Goal: Task Accomplishment & Management: Manage account settings

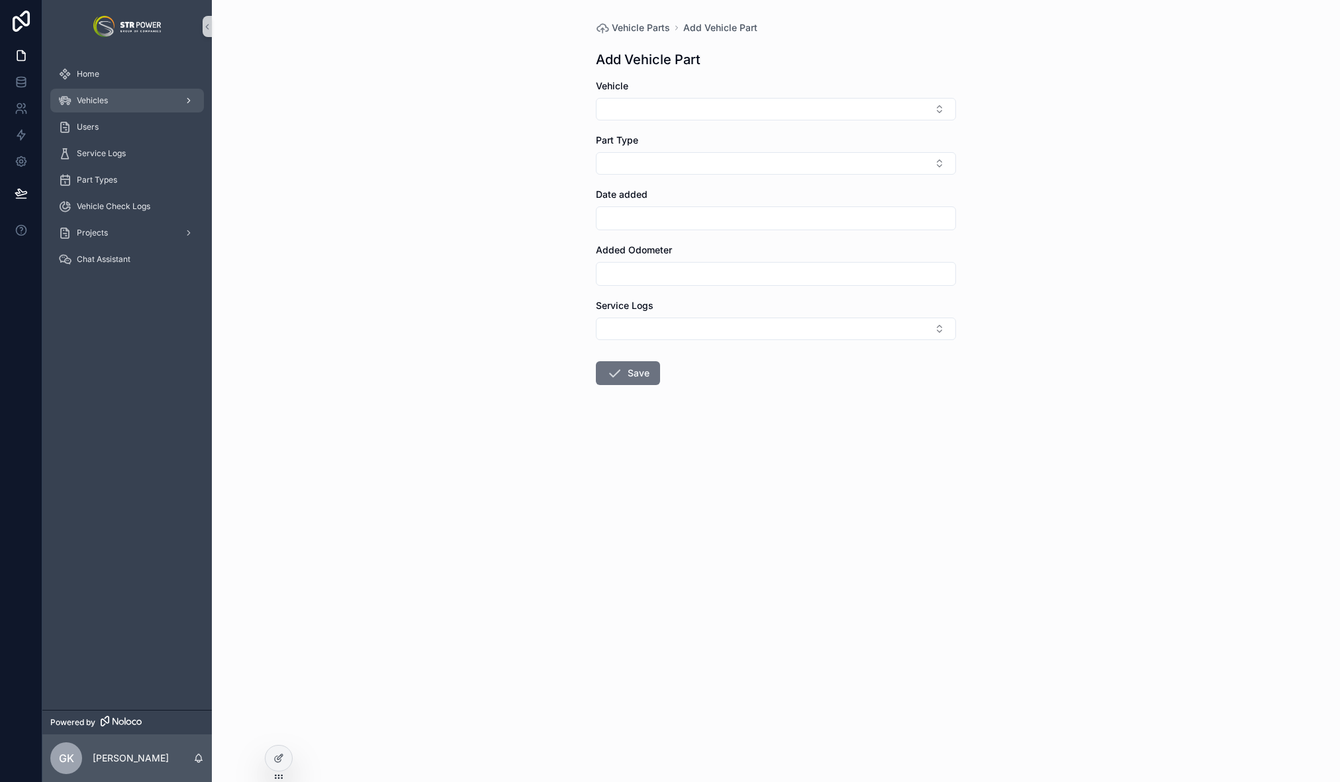
click at [111, 101] on div "Vehicles" at bounding box center [127, 100] width 138 height 21
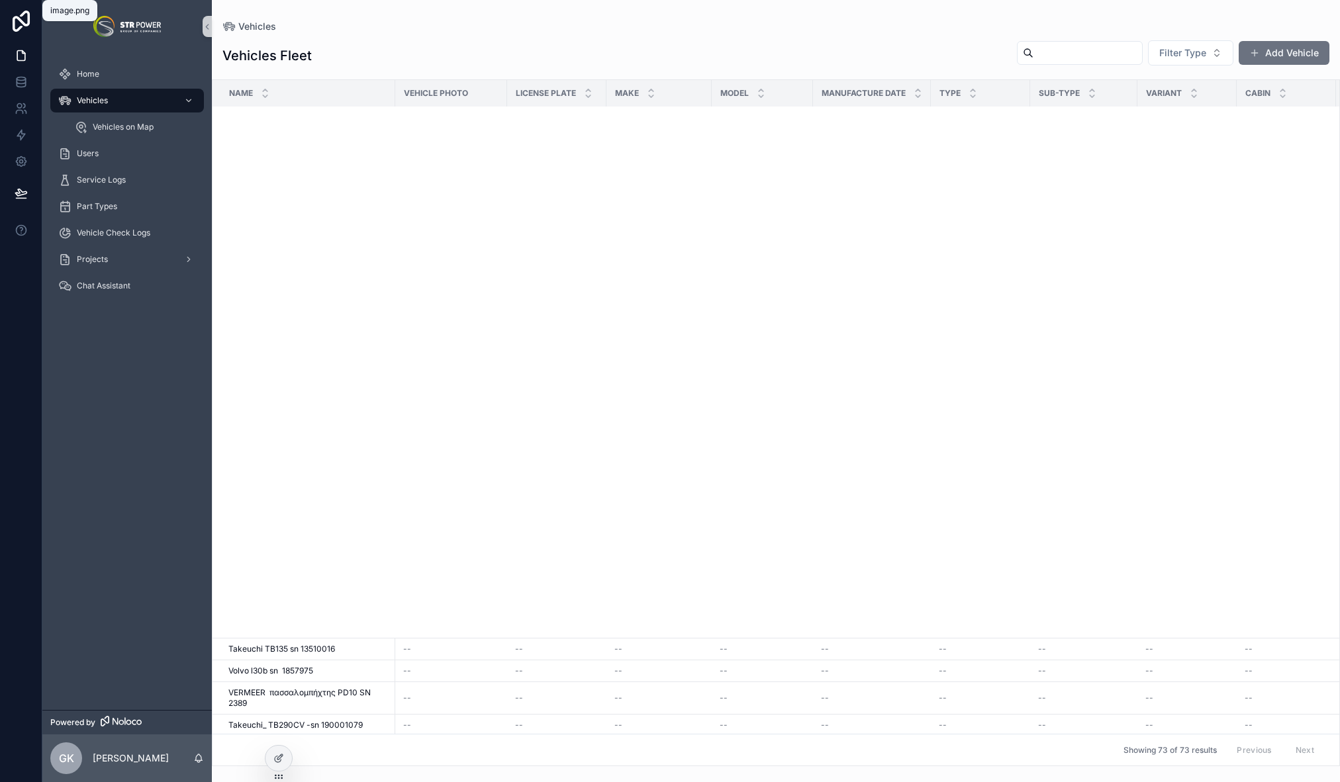
scroll to position [1507, 0]
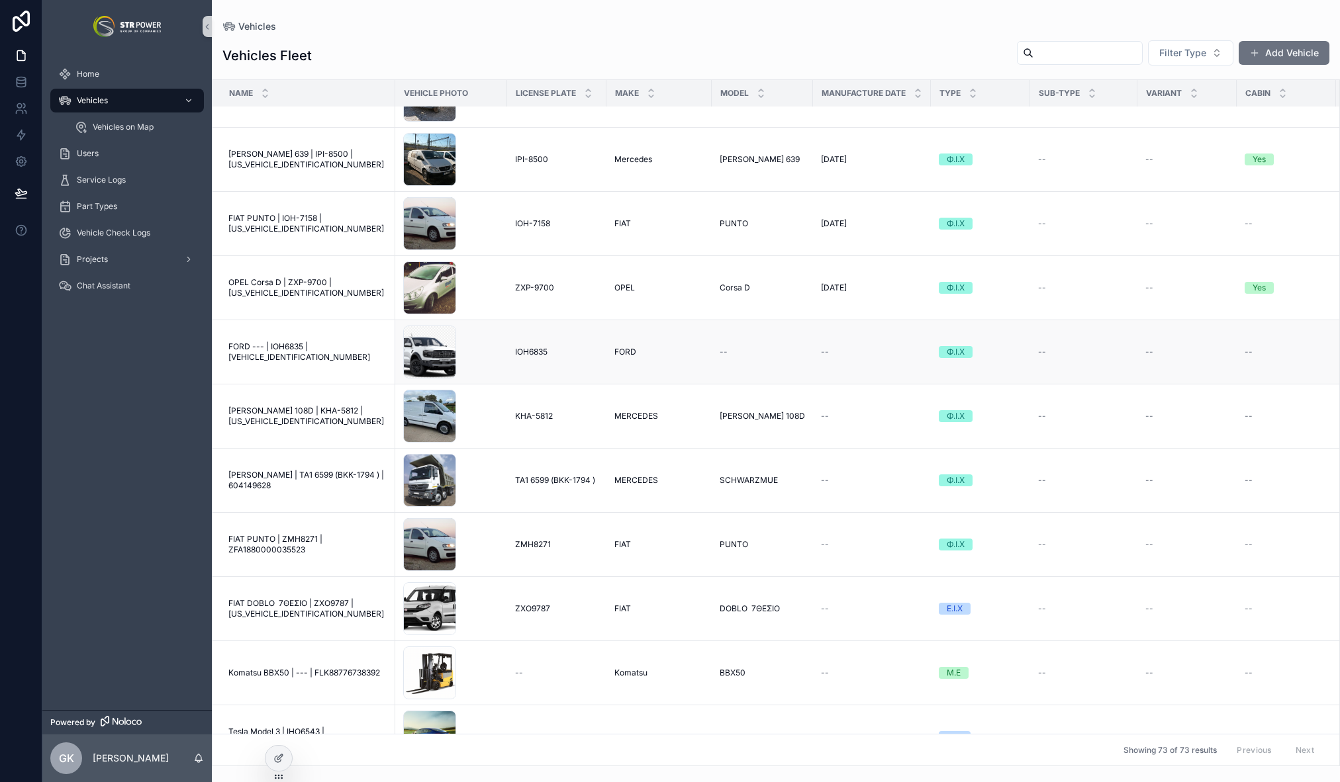
click at [291, 349] on span "FORD --- | ΙΟΗ6835 | WF0RXXGAJRBE29837" at bounding box center [307, 352] width 159 height 21
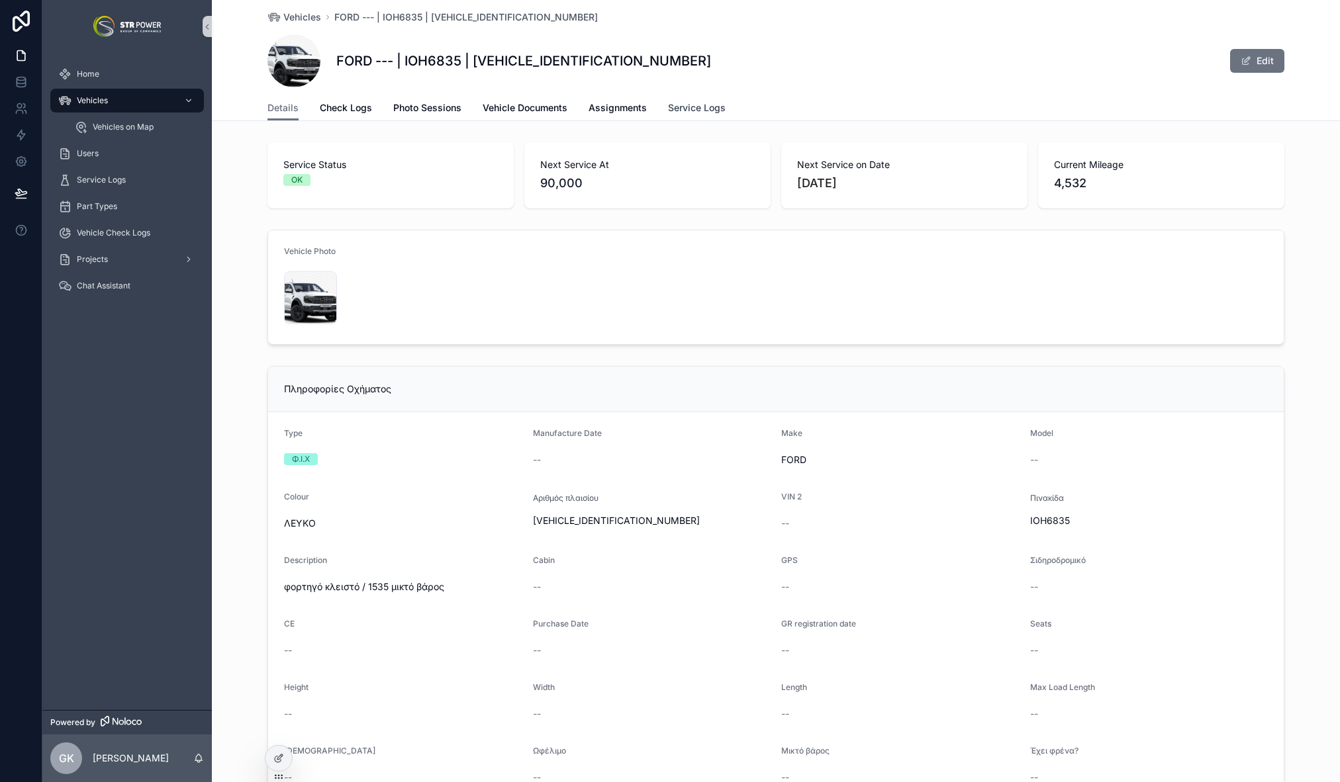
click at [679, 101] on span "Service Logs" at bounding box center [697, 107] width 58 height 13
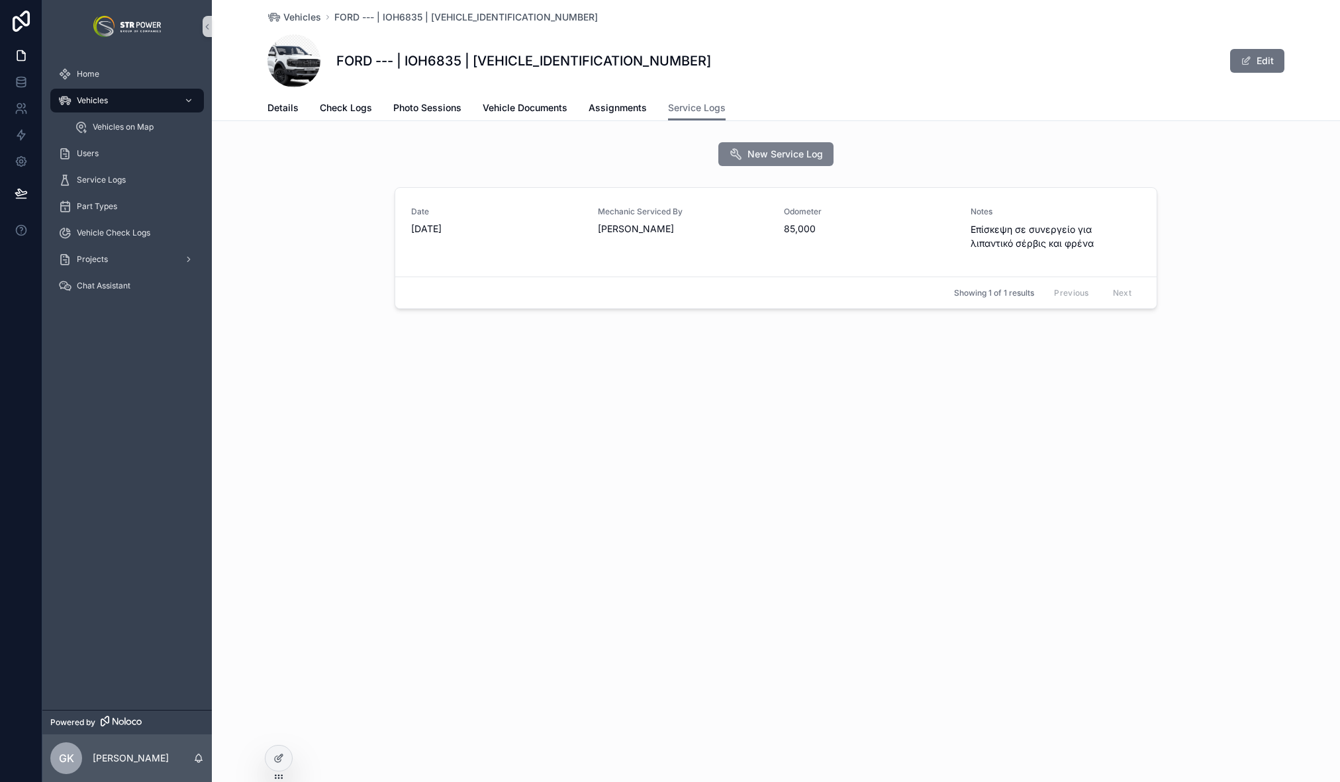
click at [792, 152] on span "New Service Log" at bounding box center [784, 154] width 75 height 13
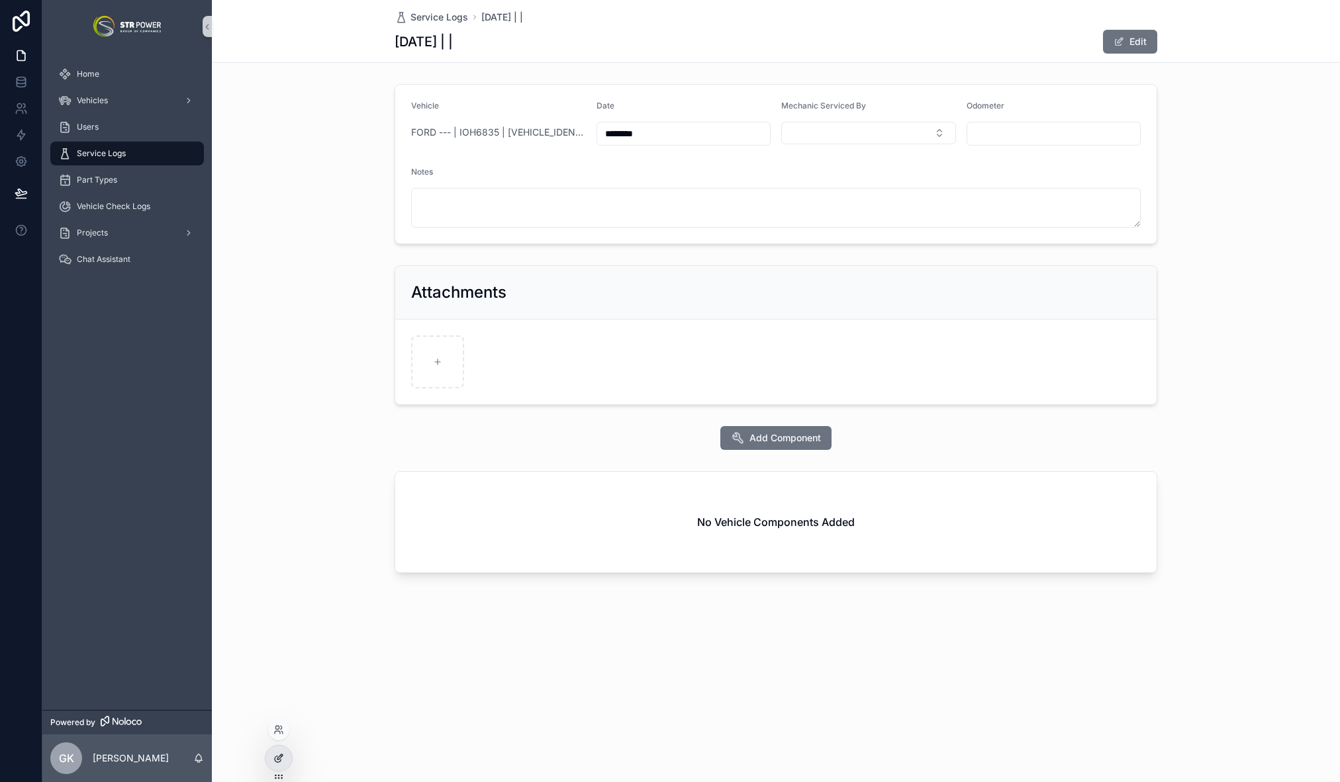
click at [283, 759] on icon at bounding box center [278, 758] width 11 height 11
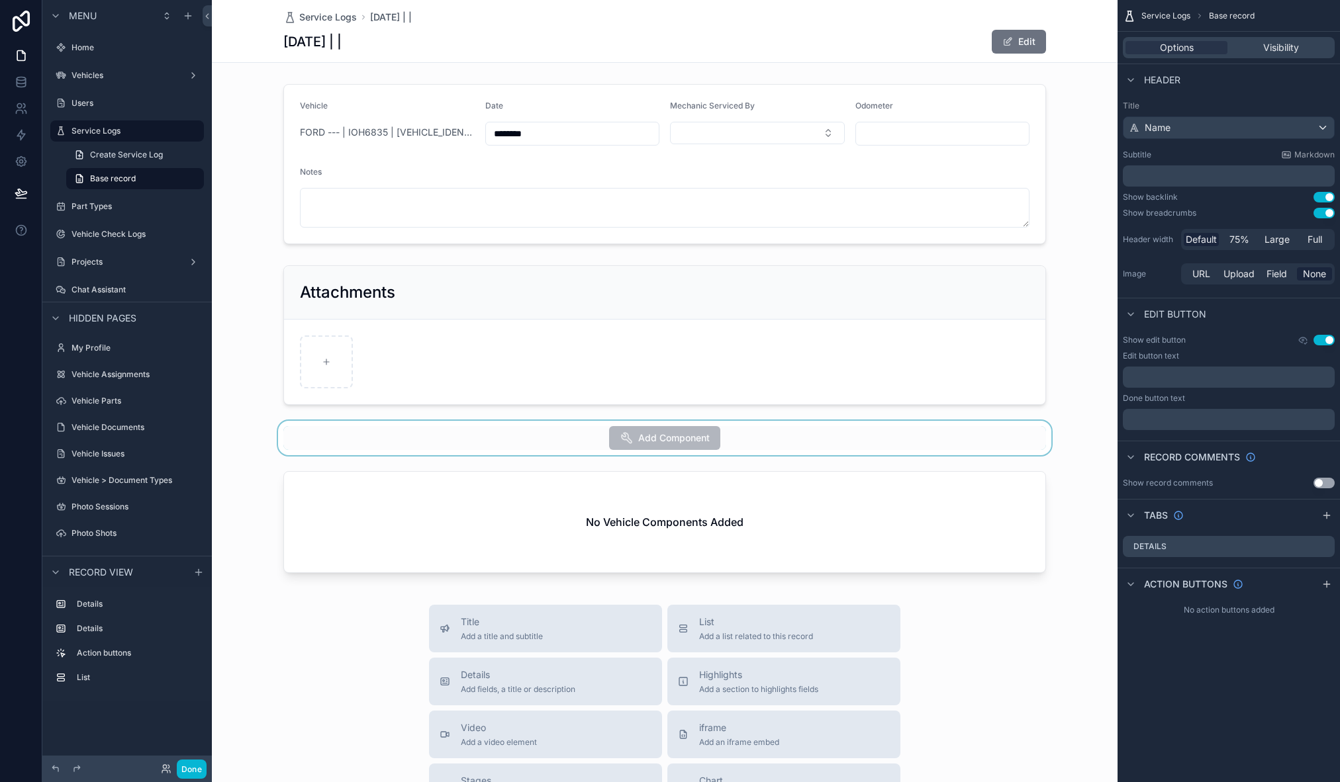
click at [571, 436] on div "scrollable content" at bounding box center [665, 438] width 906 height 34
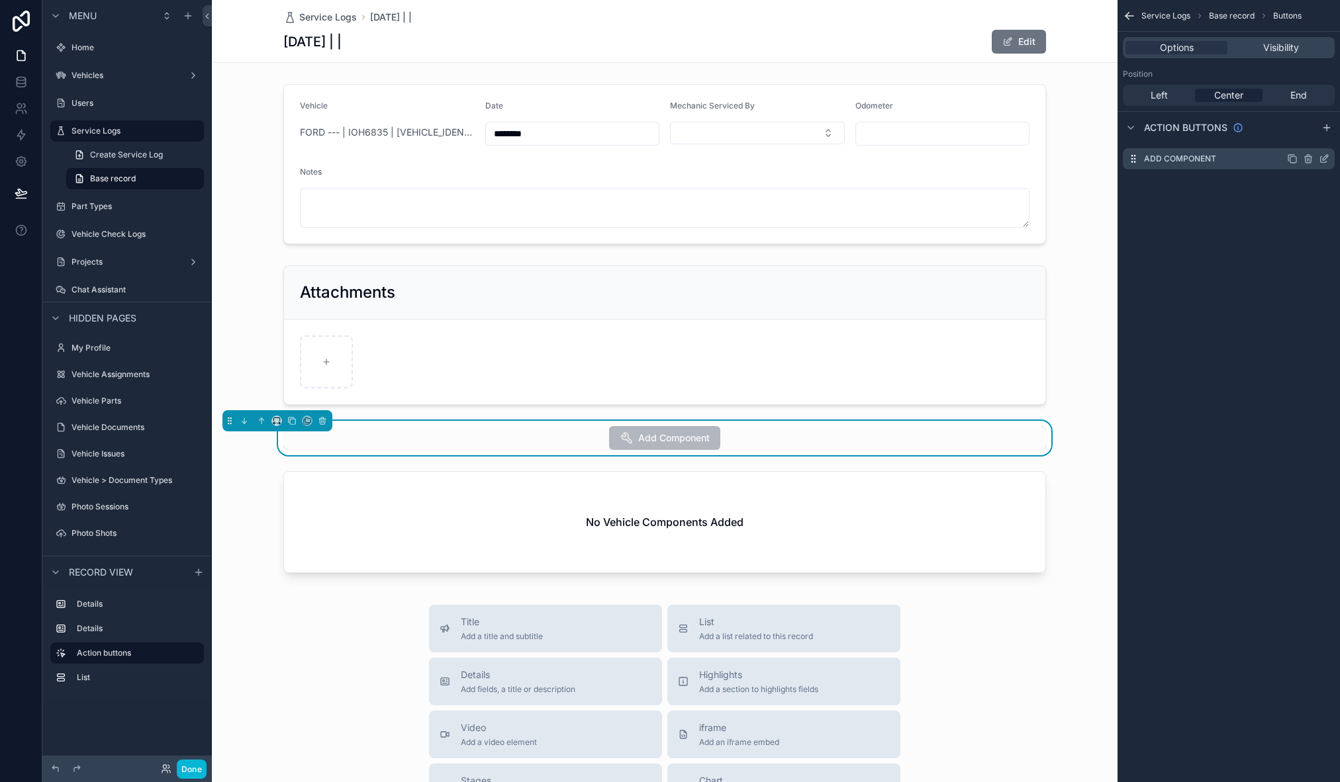
drag, startPoint x: 1327, startPoint y: 160, endPoint x: 1322, endPoint y: 154, distance: 8.1
click at [1327, 160] on icon "scrollable content" at bounding box center [1324, 159] width 11 height 11
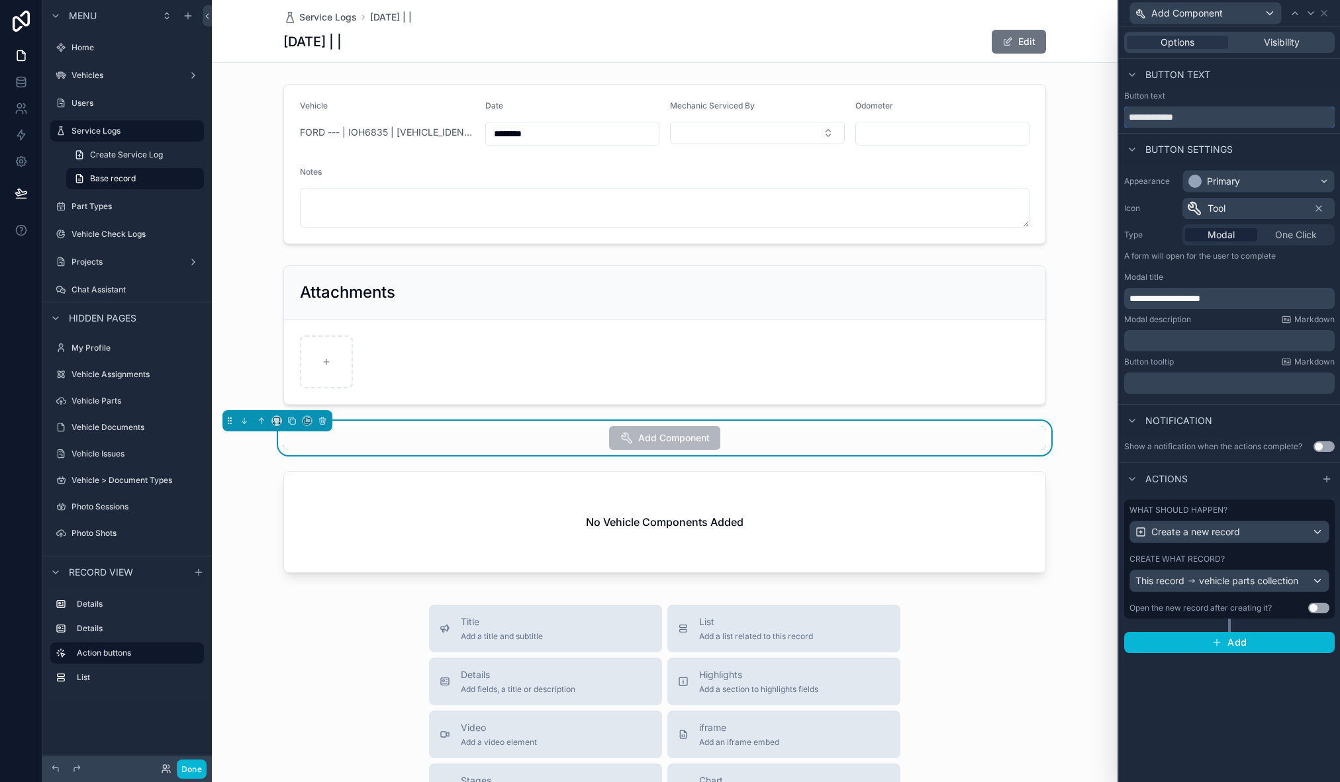
drag, startPoint x: 1152, startPoint y: 113, endPoint x: 1229, endPoint y: 117, distance: 76.9
click at [1229, 117] on input "**********" at bounding box center [1229, 117] width 211 height 21
drag, startPoint x: 1227, startPoint y: 117, endPoint x: 1151, endPoint y: 117, distance: 76.8
click at [1151, 117] on input "**********" at bounding box center [1229, 117] width 211 height 21
type input "********"
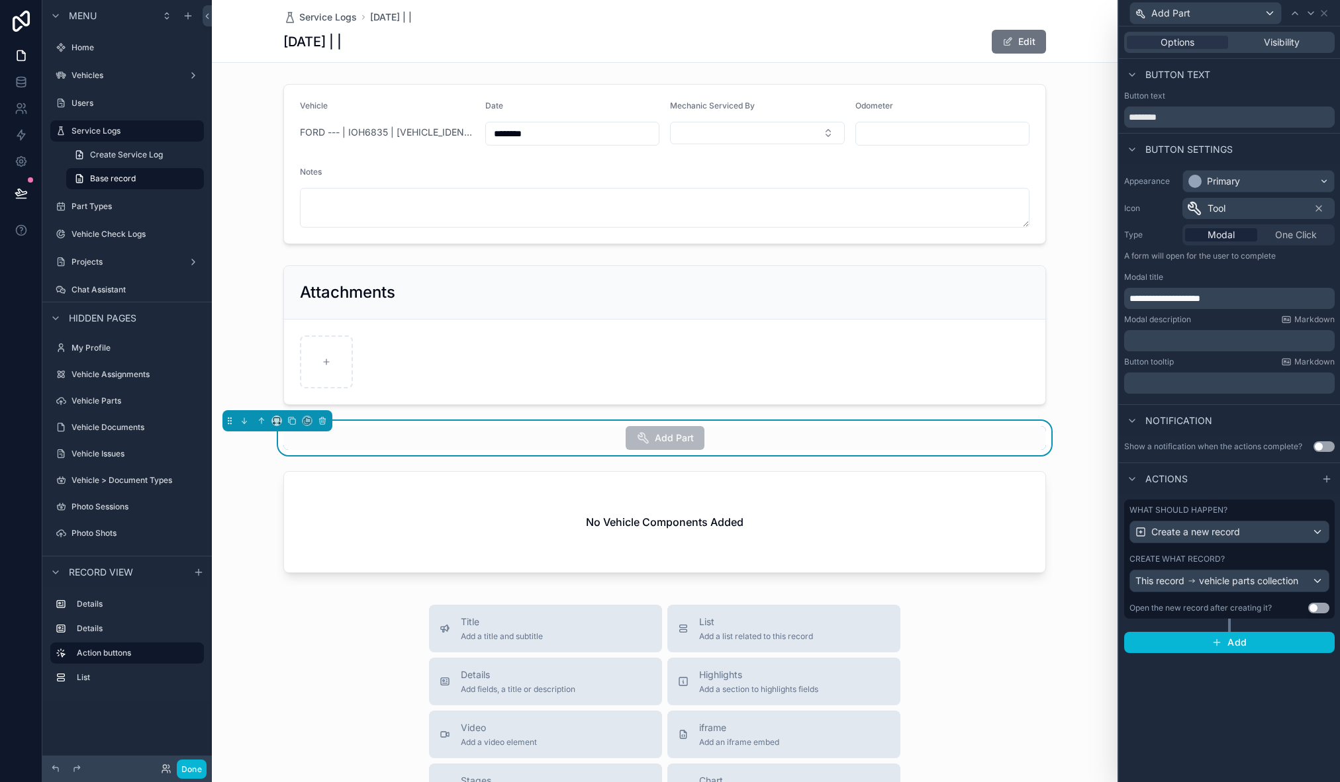
click at [1255, 297] on p "**********" at bounding box center [1230, 298] width 203 height 13
drag, startPoint x: 1257, startPoint y: 297, endPoint x: 1186, endPoint y: 300, distance: 71.5
click at [1186, 300] on p "**********" at bounding box center [1230, 298] width 203 height 13
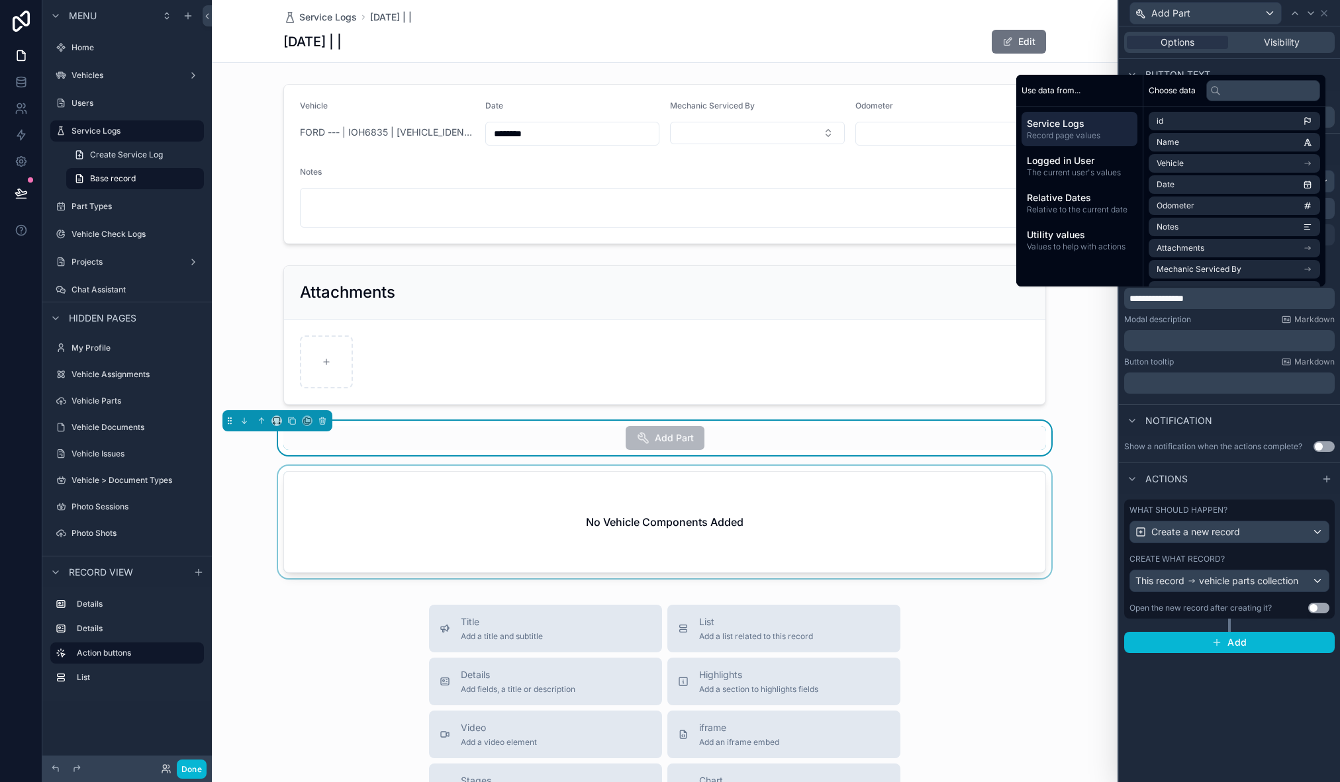
click at [1085, 525] on div "scrollable content" at bounding box center [665, 525] width 906 height 118
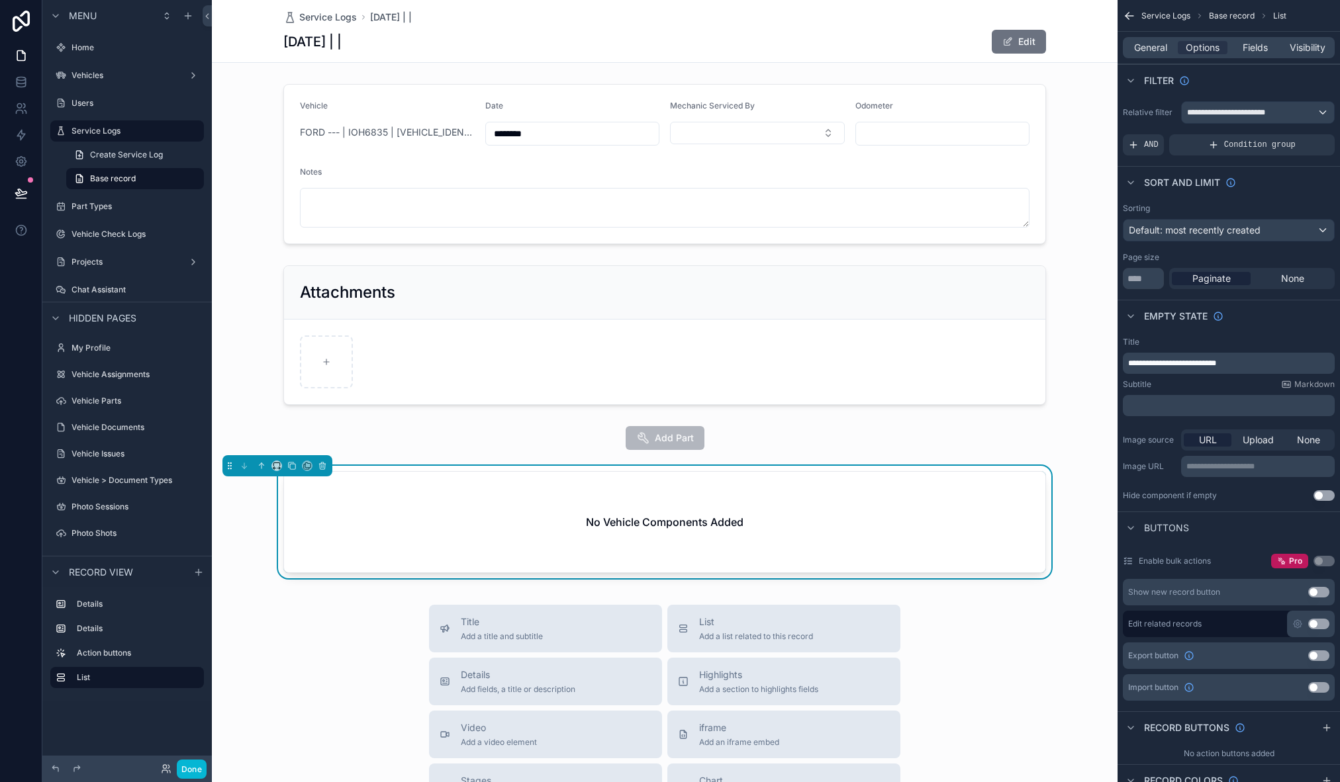
click at [739, 514] on div "No Vehicle Components Added" at bounding box center [664, 522] width 761 height 101
drag, startPoint x: 1171, startPoint y: 361, endPoint x: 1219, endPoint y: 353, distance: 48.3
click at [1216, 359] on span "**********" at bounding box center [1172, 363] width 88 height 8
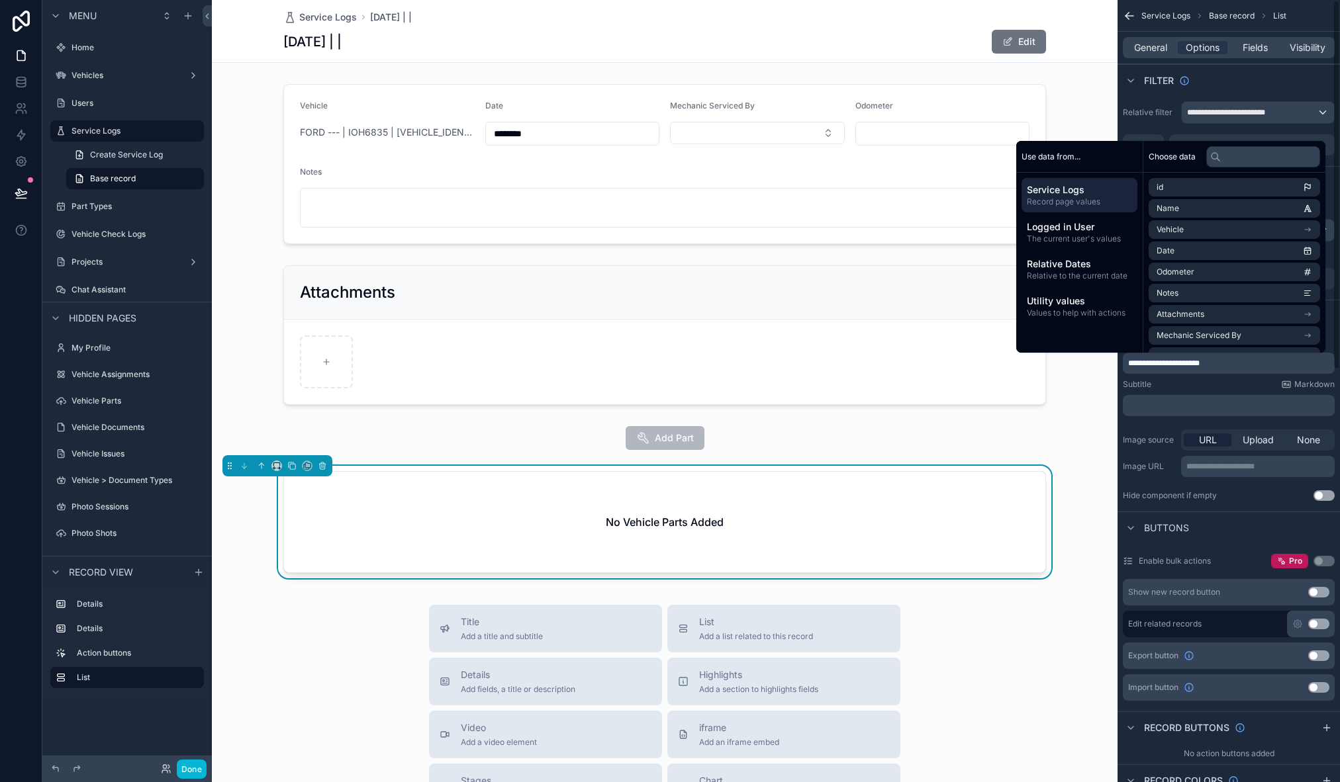
click at [1209, 383] on div "Subtitle Markdown" at bounding box center [1229, 384] width 212 height 11
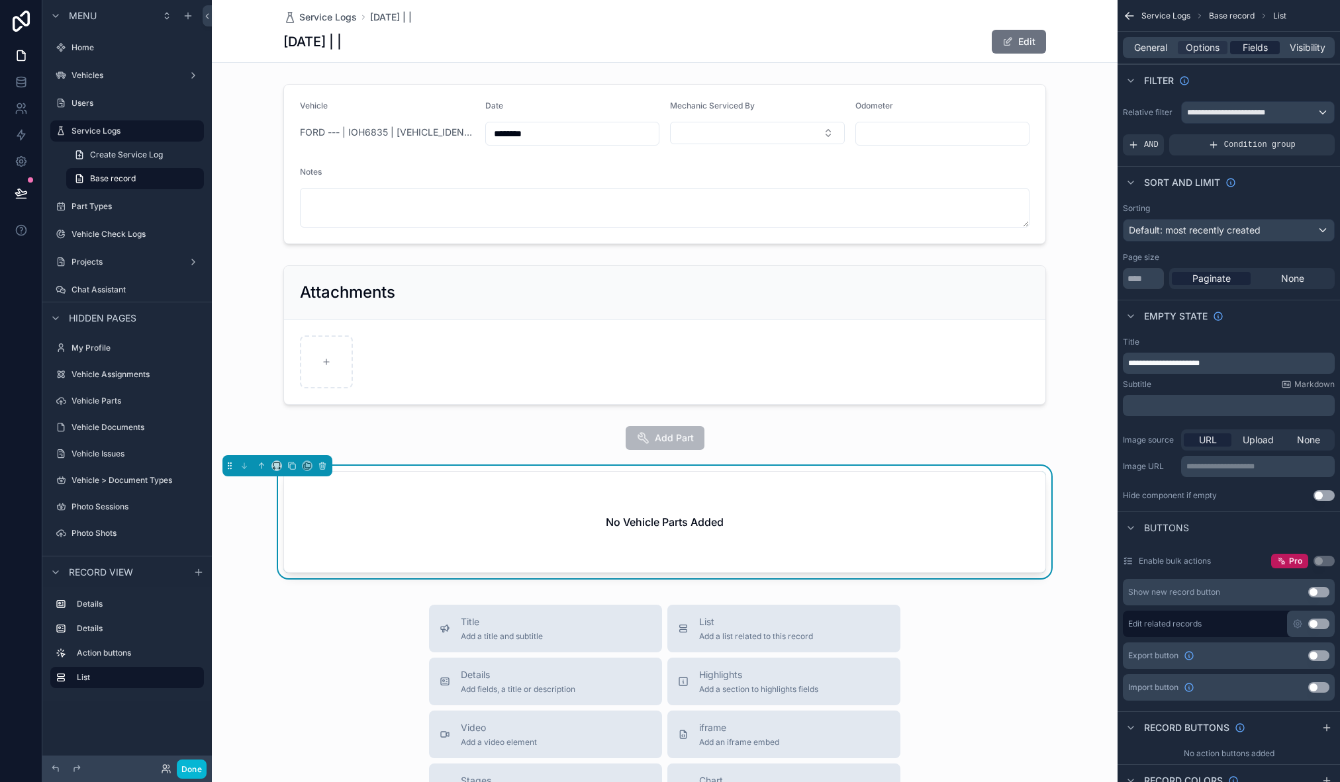
click at [1249, 50] on span "Fields" at bounding box center [1255, 47] width 25 height 13
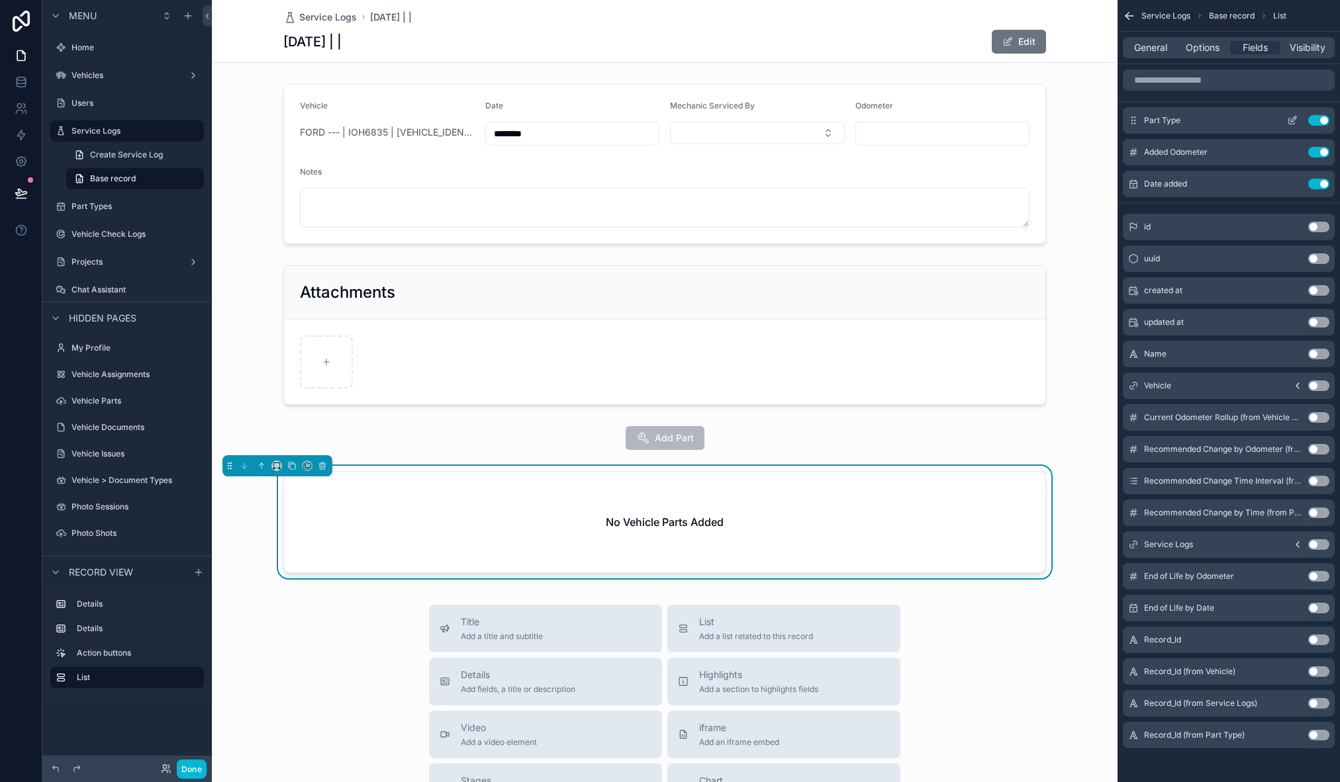
click at [1294, 116] on icon "scrollable content" at bounding box center [1292, 120] width 11 height 11
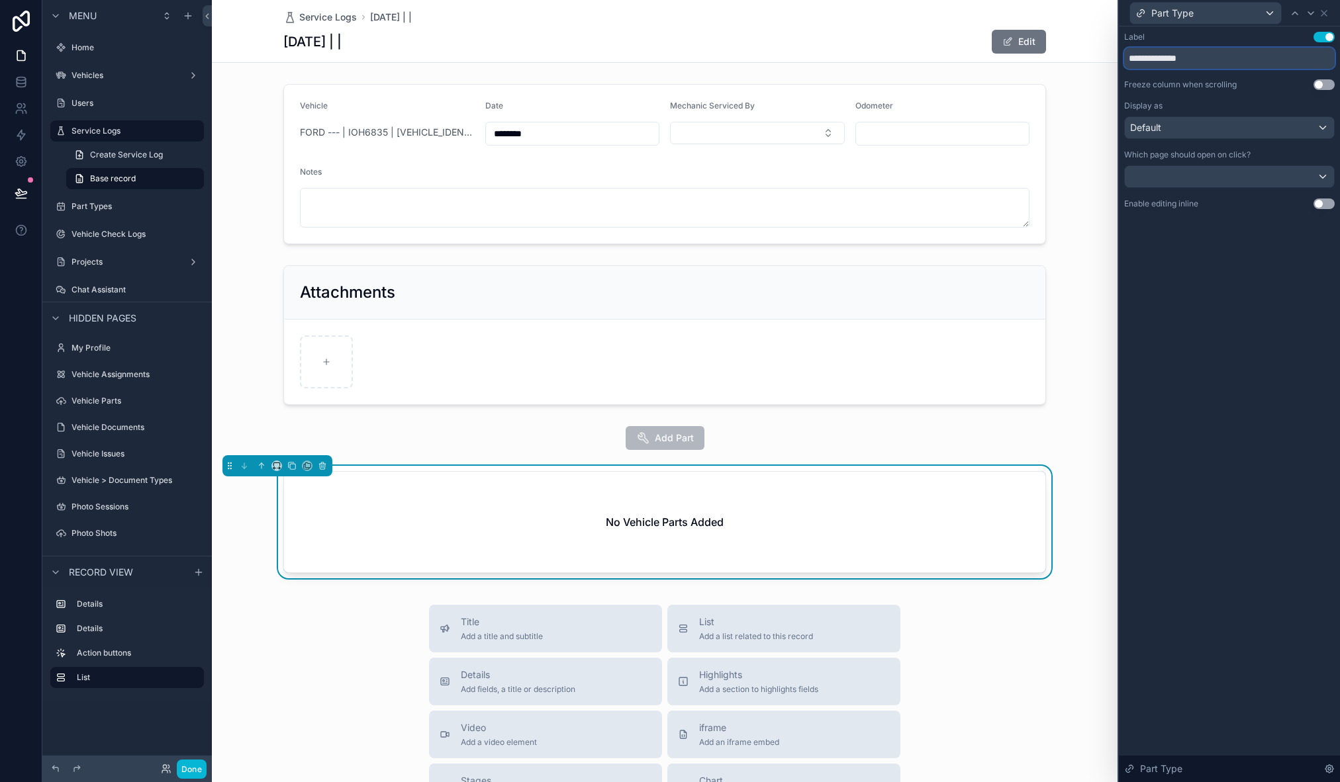
drag, startPoint x: 1180, startPoint y: 60, endPoint x: 1113, endPoint y: 61, distance: 66.2
click at [1113, 61] on div "**********" at bounding box center [670, 391] width 1340 height 782
type input "*********"
drag, startPoint x: 1329, startPoint y: 327, endPoint x: 1313, endPoint y: 23, distance: 304.2
click at [1329, 326] on div "Label Use setting ********* Freeze column when scrolling Use setting Display as…" at bounding box center [1229, 404] width 221 height 756
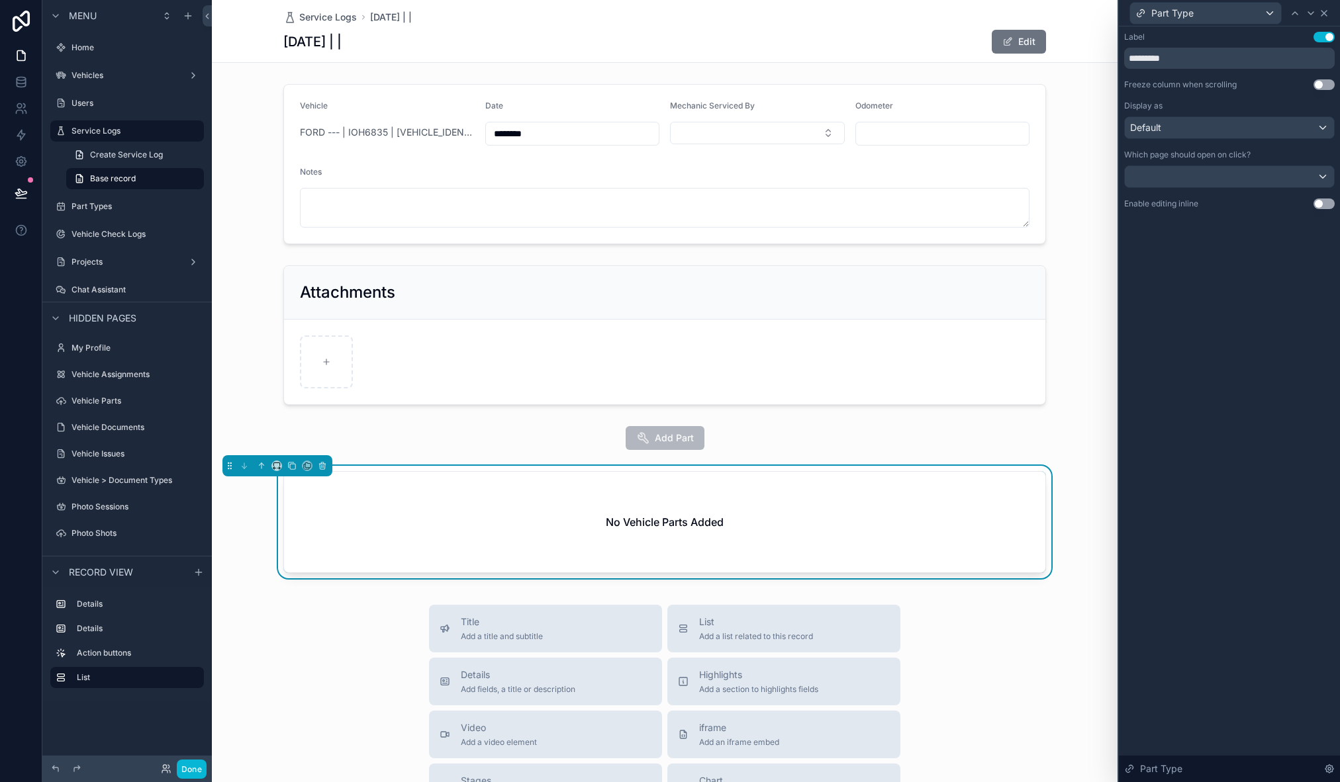
click at [1325, 12] on icon at bounding box center [1323, 13] width 5 height 5
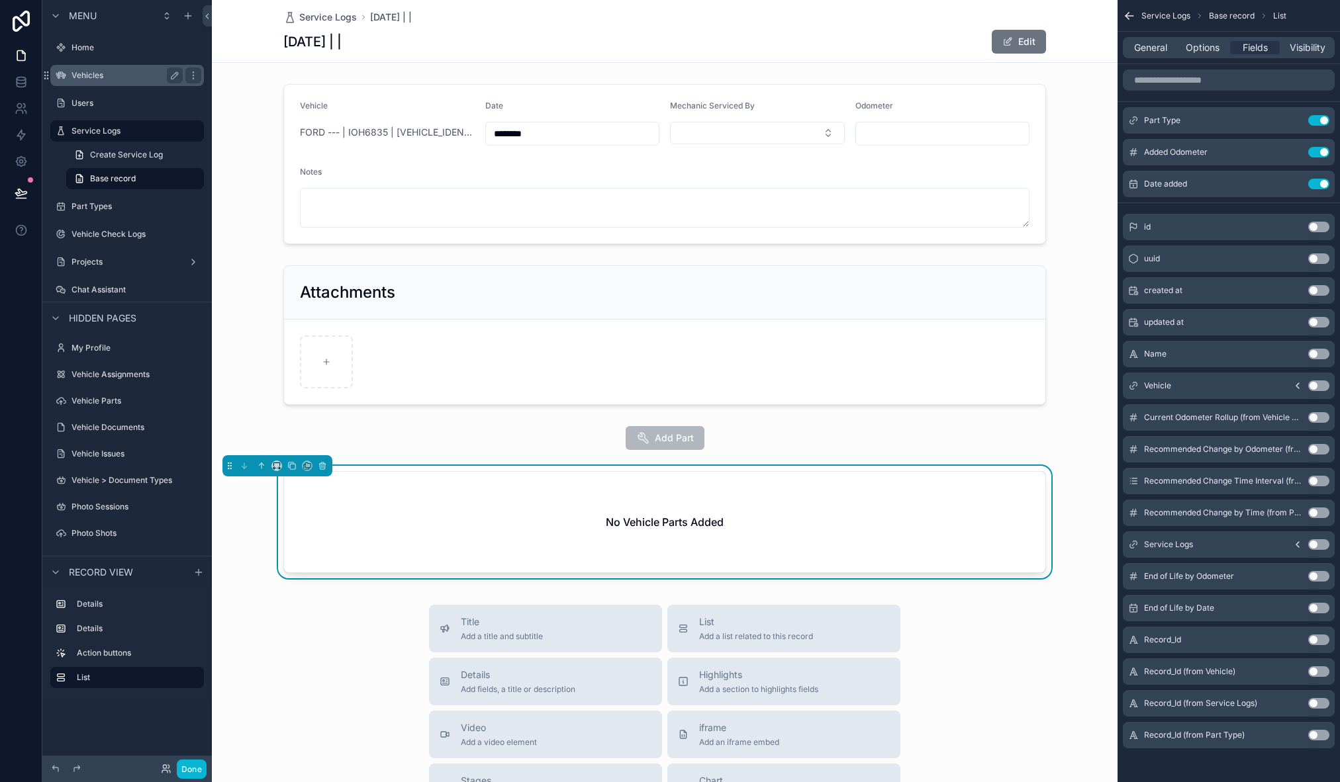
click at [95, 74] on label "Vehicles" at bounding box center [124, 75] width 106 height 11
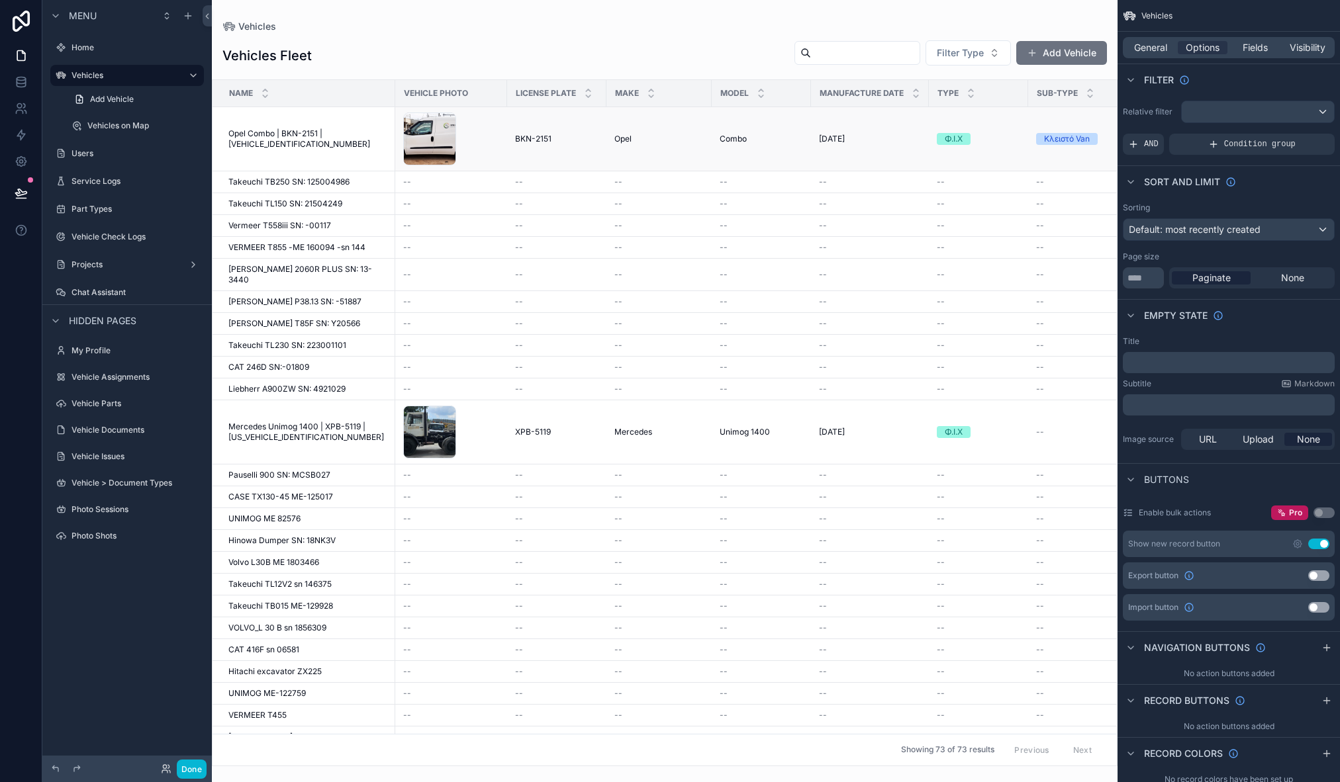
click at [304, 130] on span "Opel Combo | BKN-2151 | [VEHICLE_IDENTIFICATION_NUMBER]" at bounding box center [307, 138] width 159 height 21
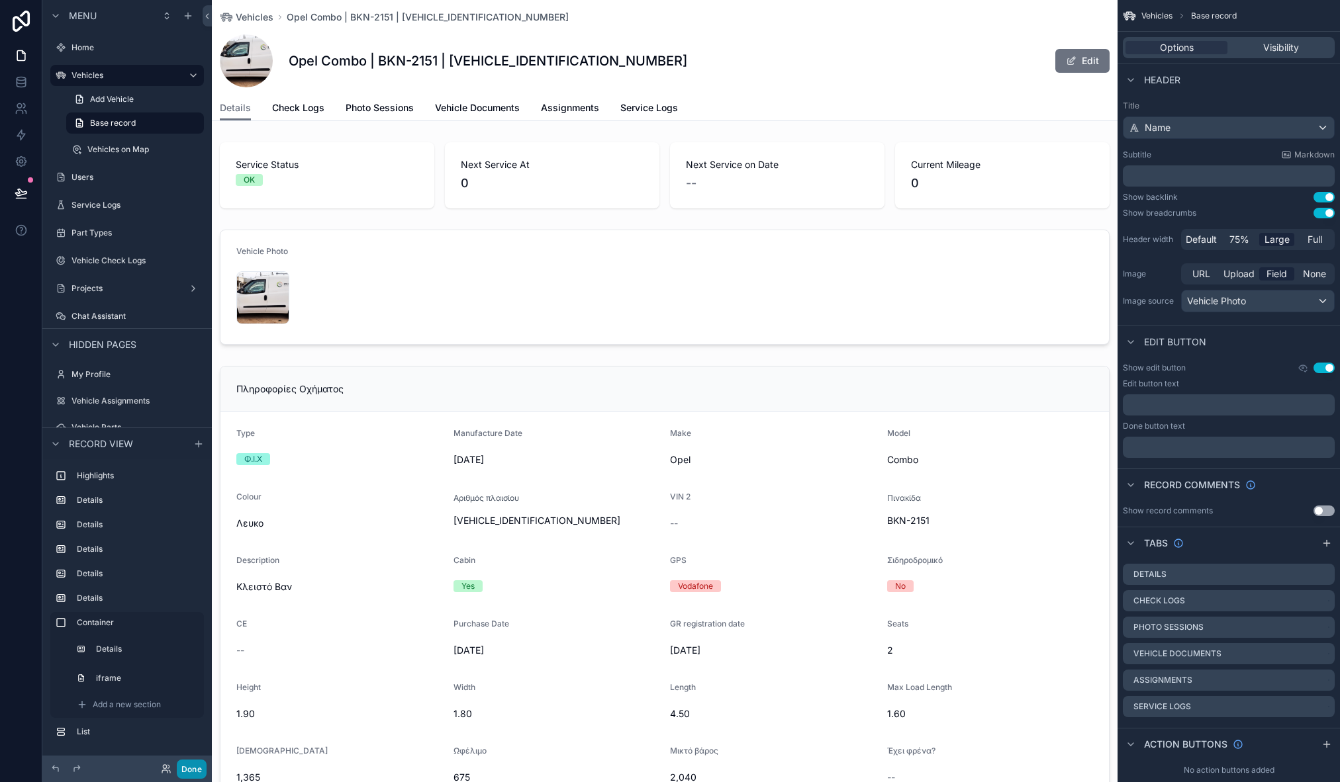
click at [197, 771] on button "Done" at bounding box center [192, 769] width 30 height 19
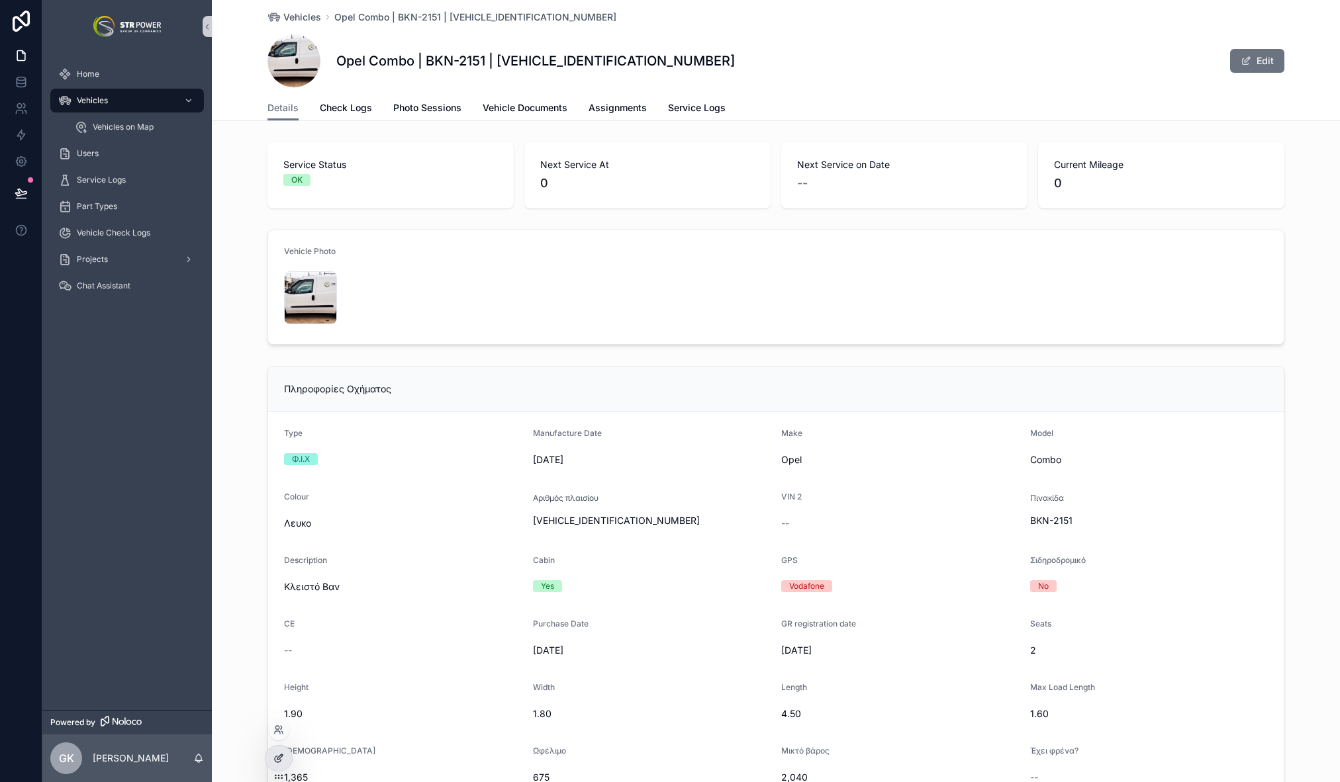
click at [279, 759] on icon at bounding box center [279, 757] width 5 height 5
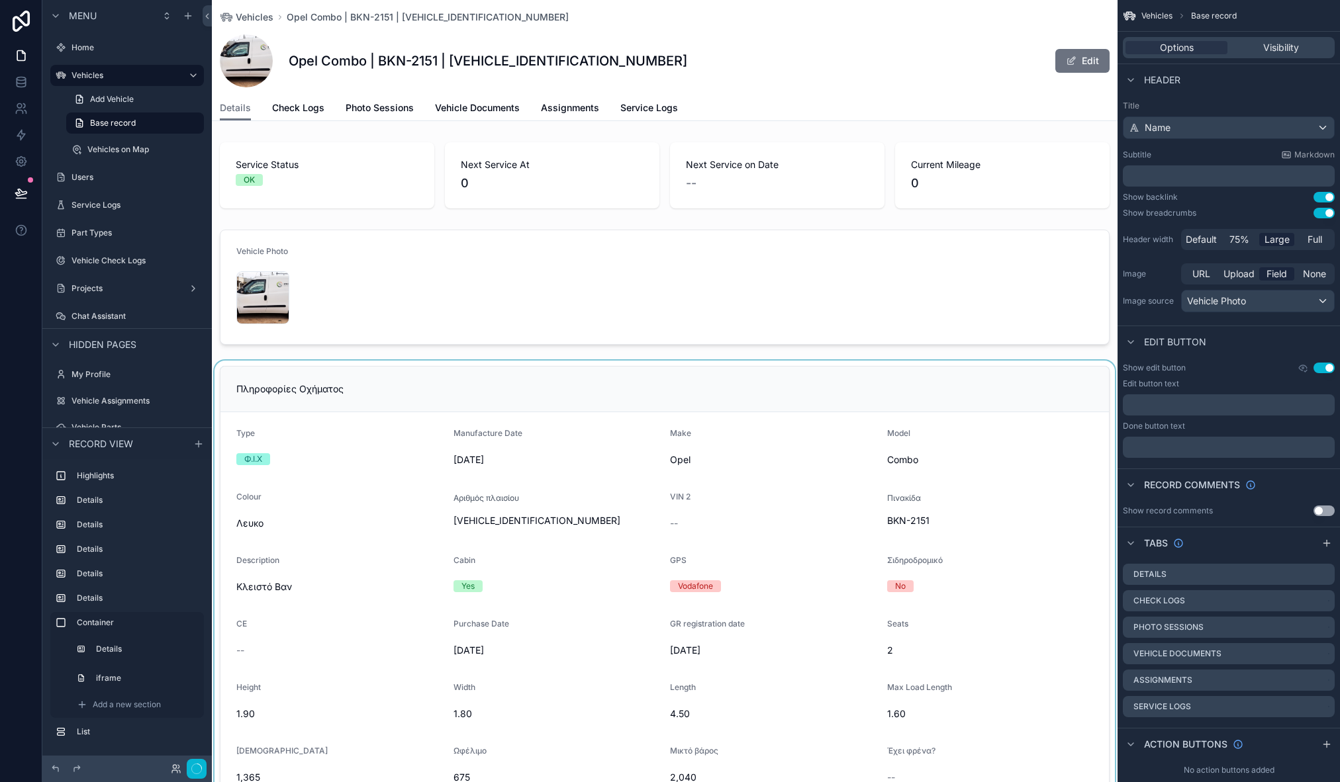
click at [533, 386] on div "scrollable content" at bounding box center [665, 586] width 906 height 450
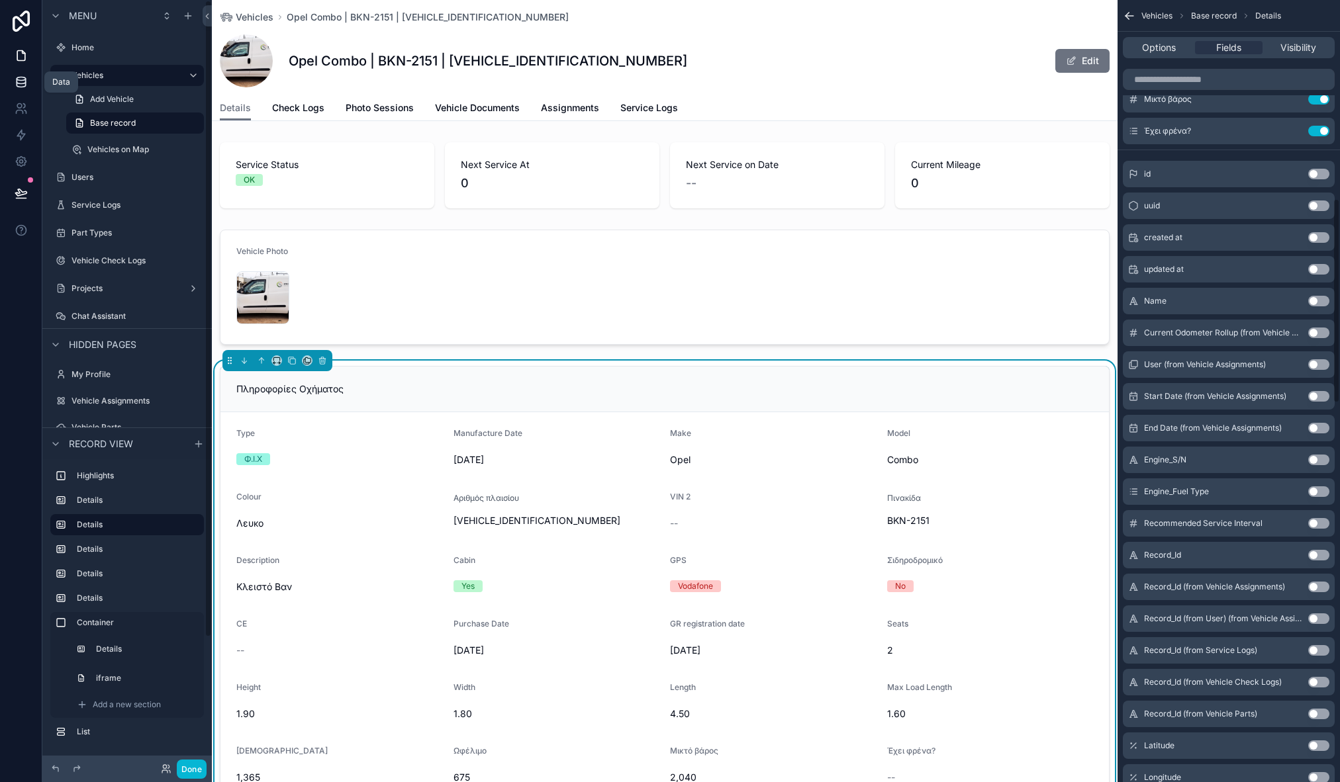
click at [19, 84] on icon at bounding box center [21, 81] width 13 height 13
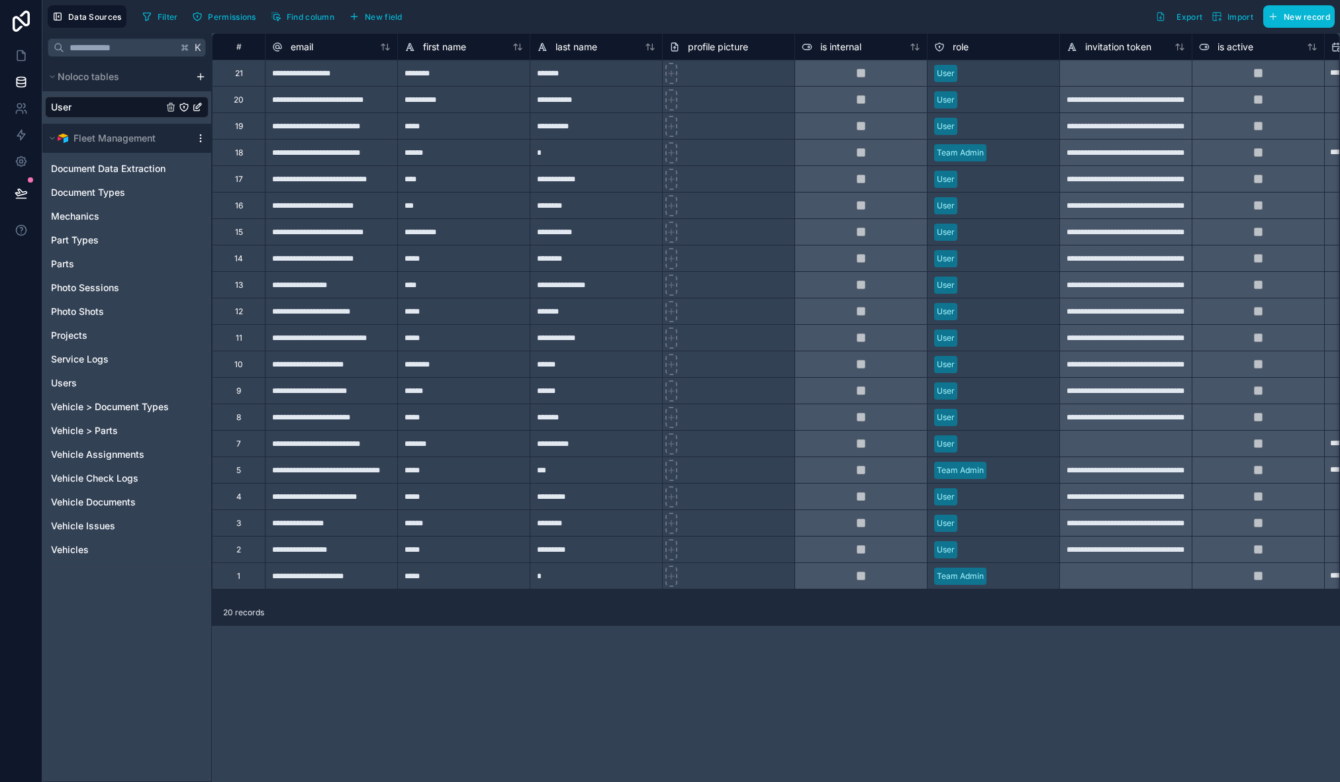
click at [203, 134] on icon "scrollable content" at bounding box center [200, 138] width 11 height 11
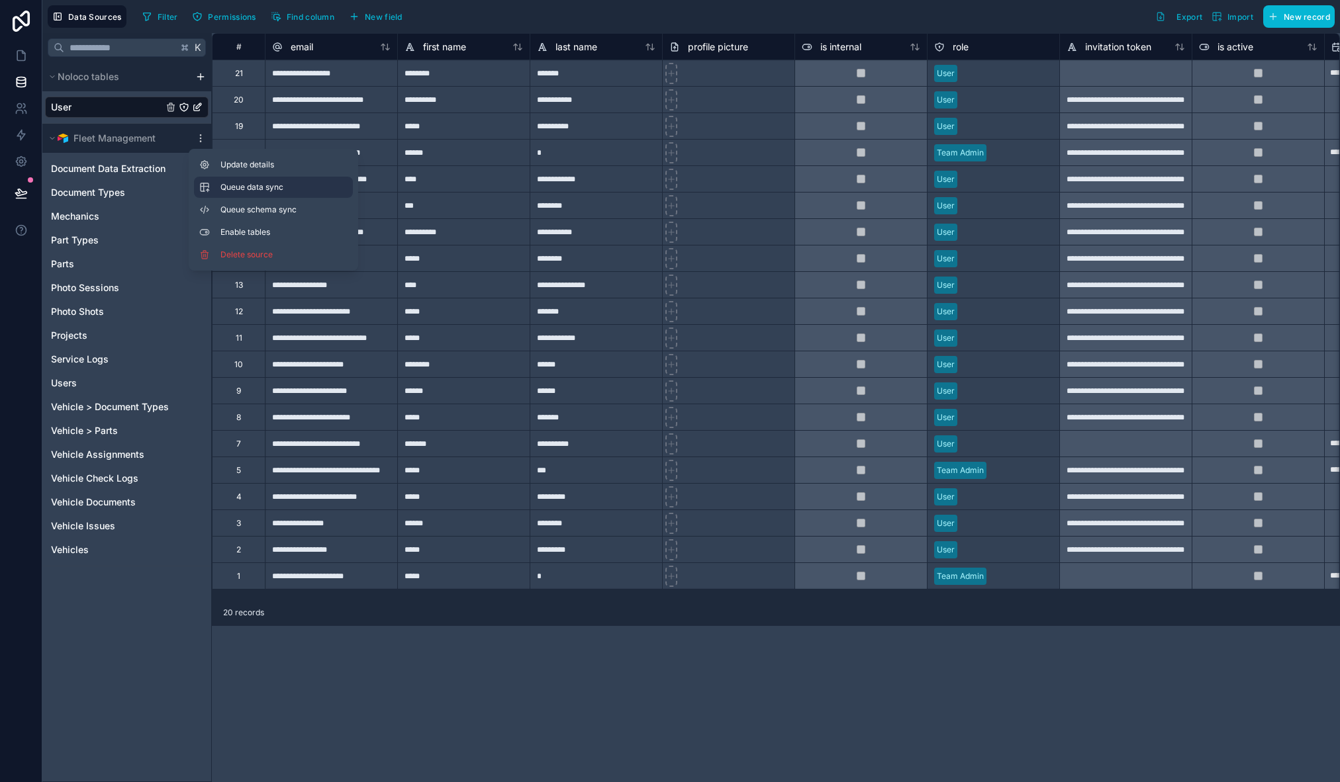
click at [259, 188] on span "Queue data sync" at bounding box center [267, 187] width 95 height 11
click at [268, 205] on span "Queue schema sync" at bounding box center [267, 210] width 95 height 11
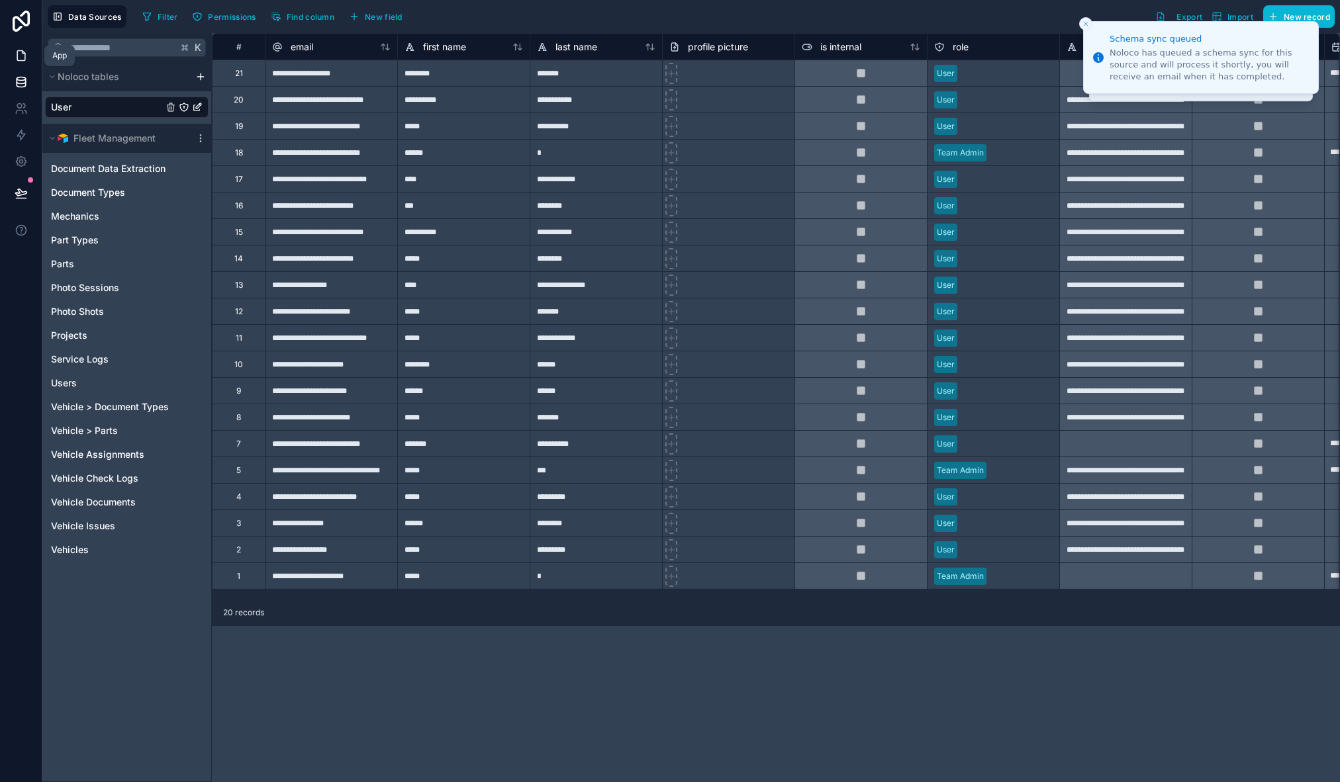
click at [15, 60] on icon at bounding box center [21, 55] width 13 height 13
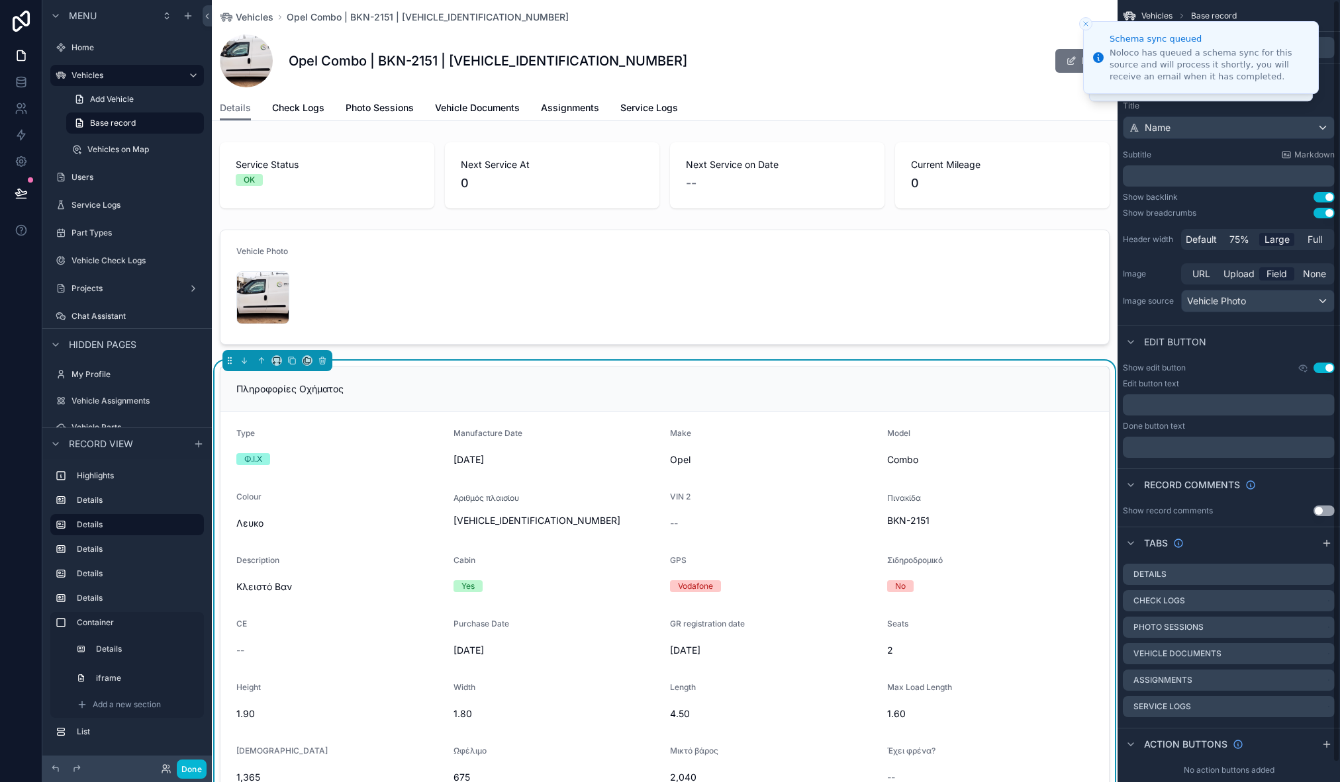
click at [947, 370] on div "Πληροφορίες Οχήματος" at bounding box center [664, 390] width 888 height 46
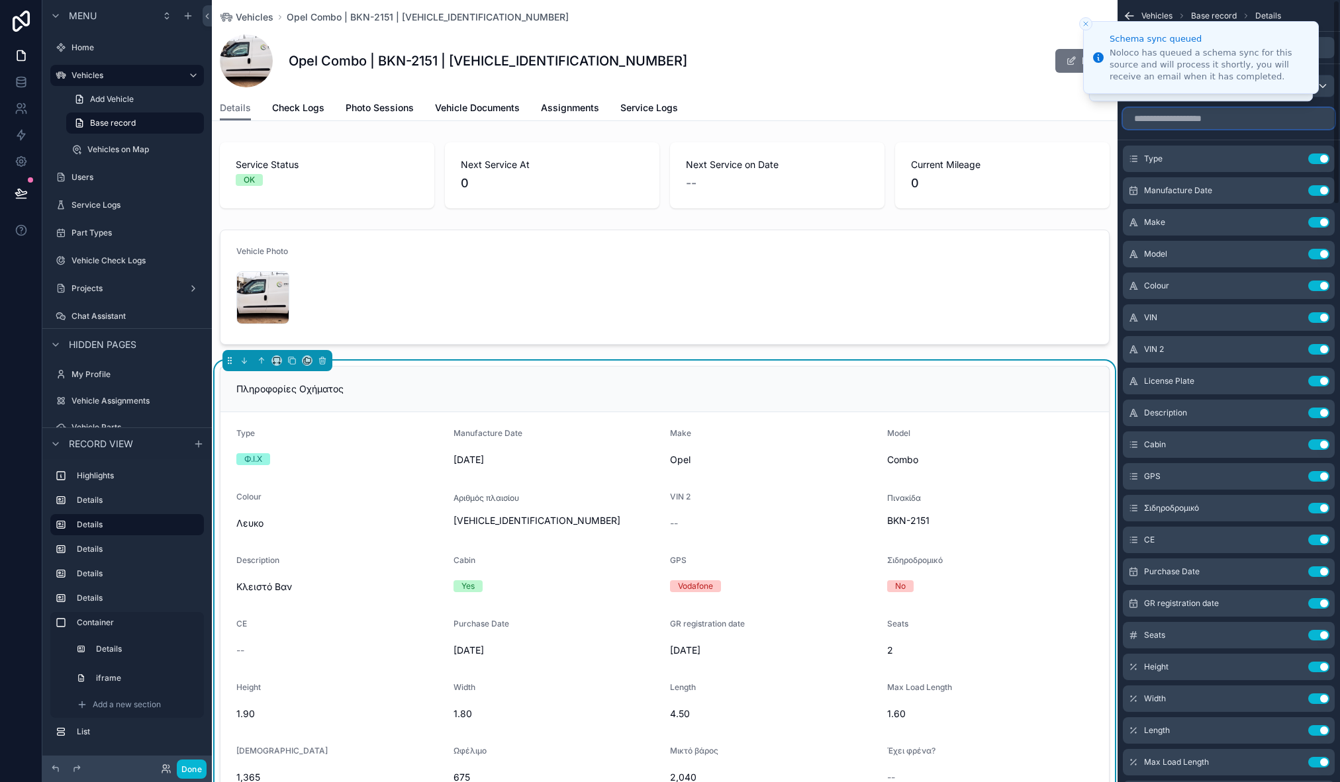
click at [1175, 126] on input "scrollable content" at bounding box center [1229, 118] width 212 height 21
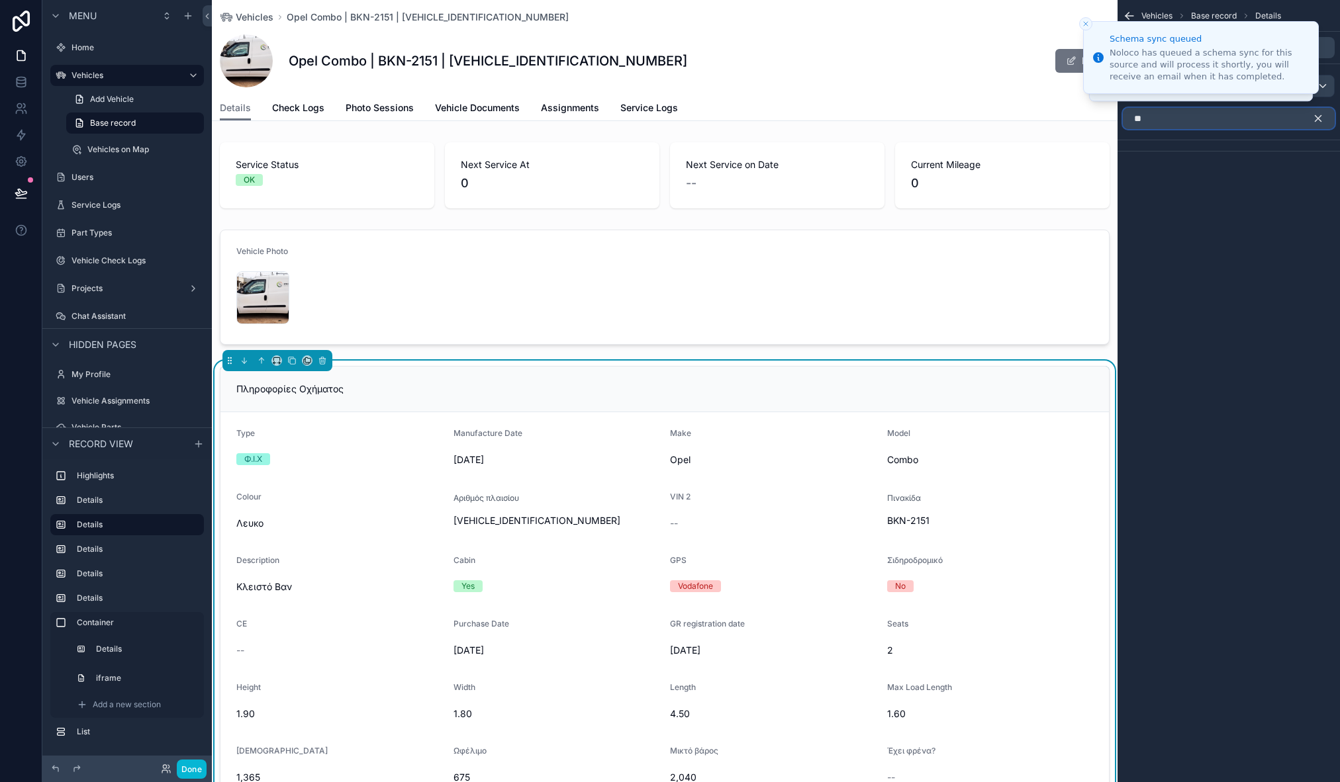
type input "*"
type input "****"
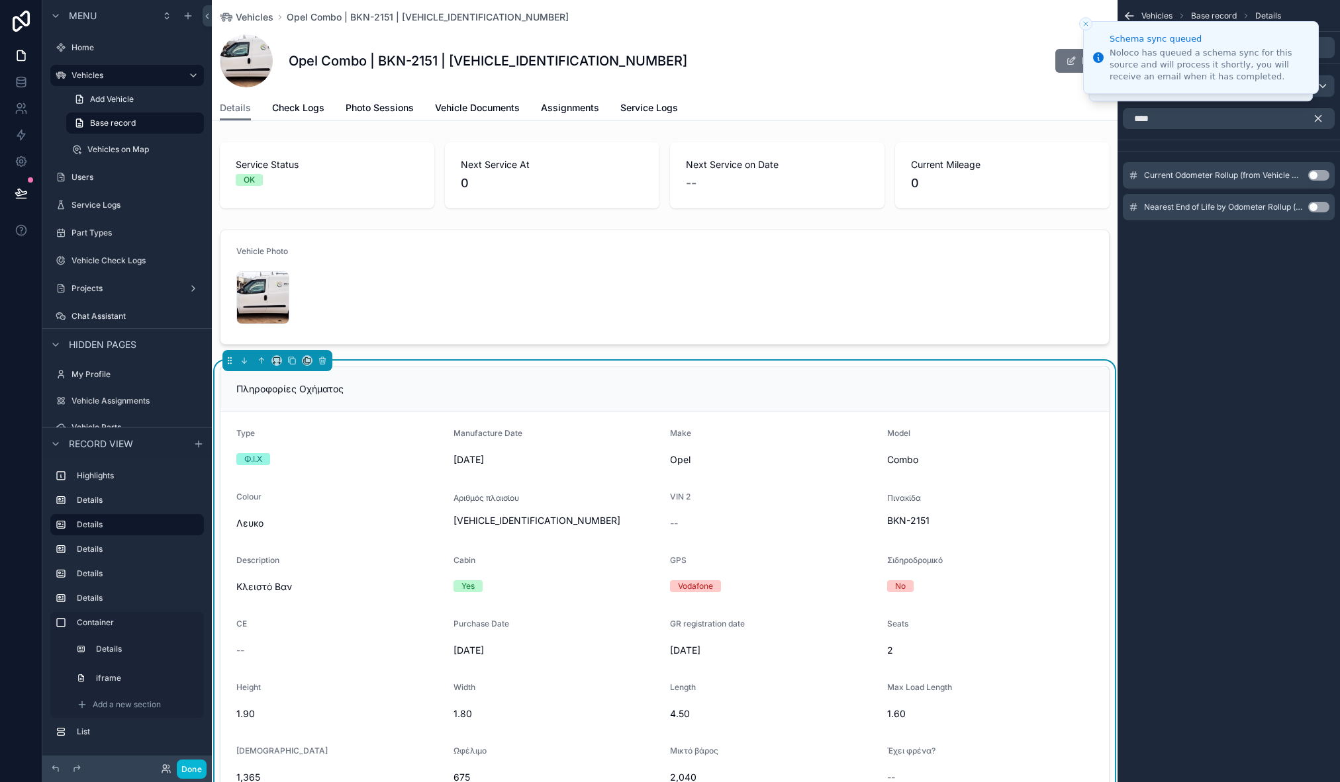
drag, startPoint x: 1267, startPoint y: 296, endPoint x: 1288, endPoint y: 216, distance: 82.7
click at [1267, 297] on div "Vehicles Base record Details Options Fields Visibility Record This record **** …" at bounding box center [1228, 391] width 222 height 782
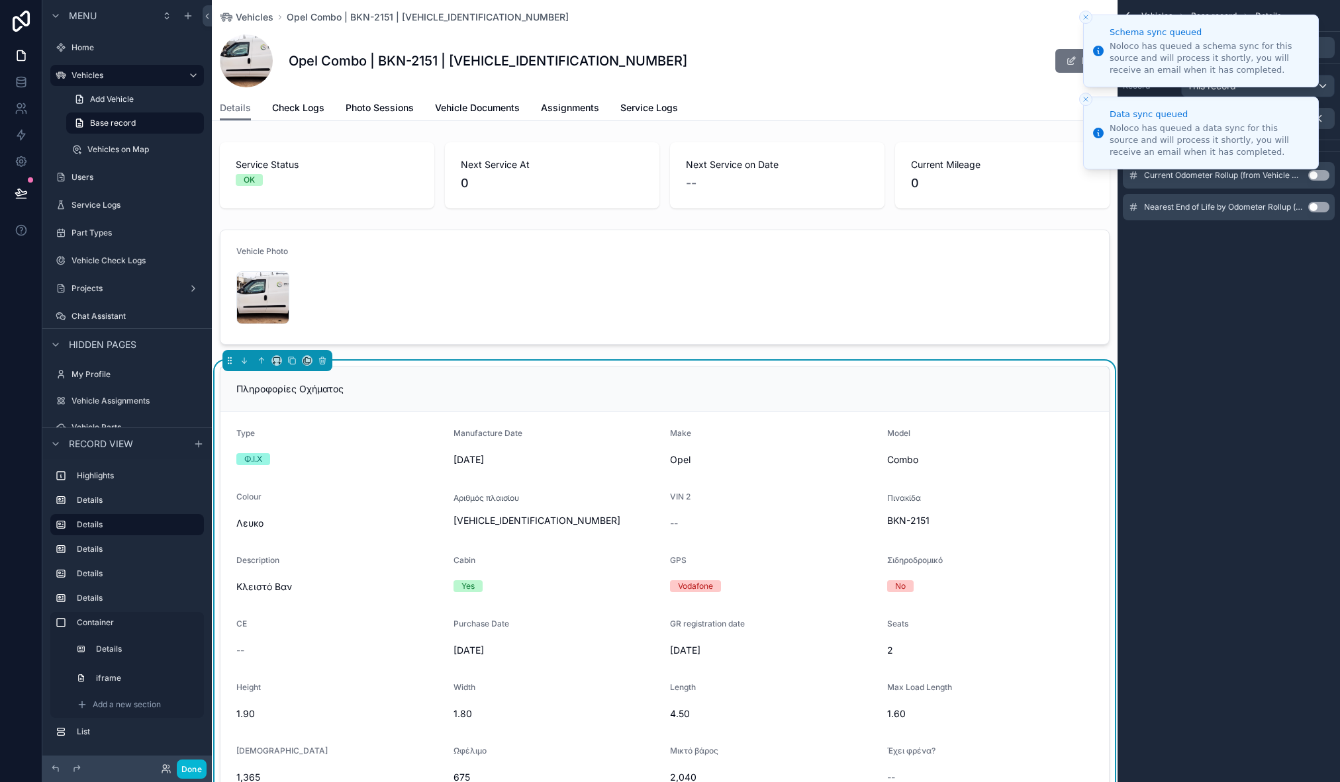
click at [1086, 15] on icon "Close toast" at bounding box center [1086, 17] width 8 height 8
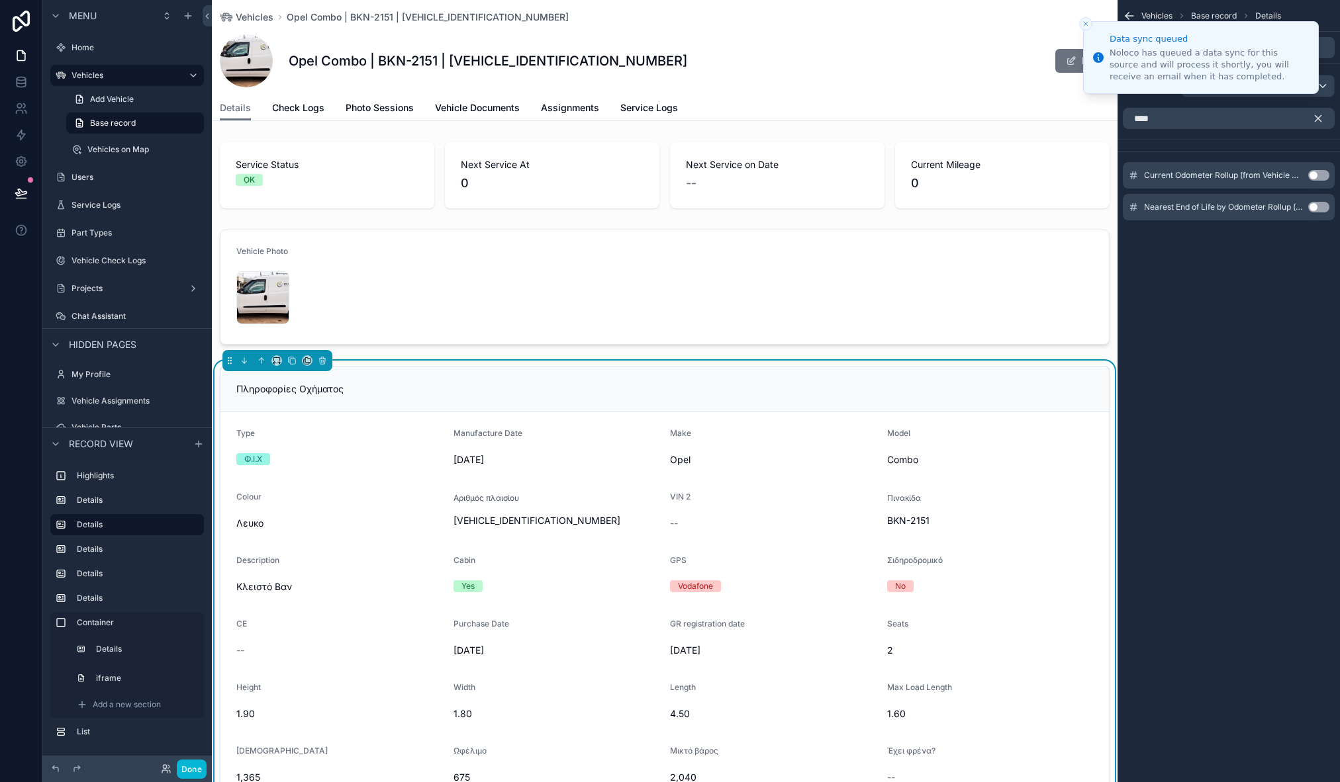
click at [1085, 19] on button "Close toast" at bounding box center [1085, 23] width 13 height 13
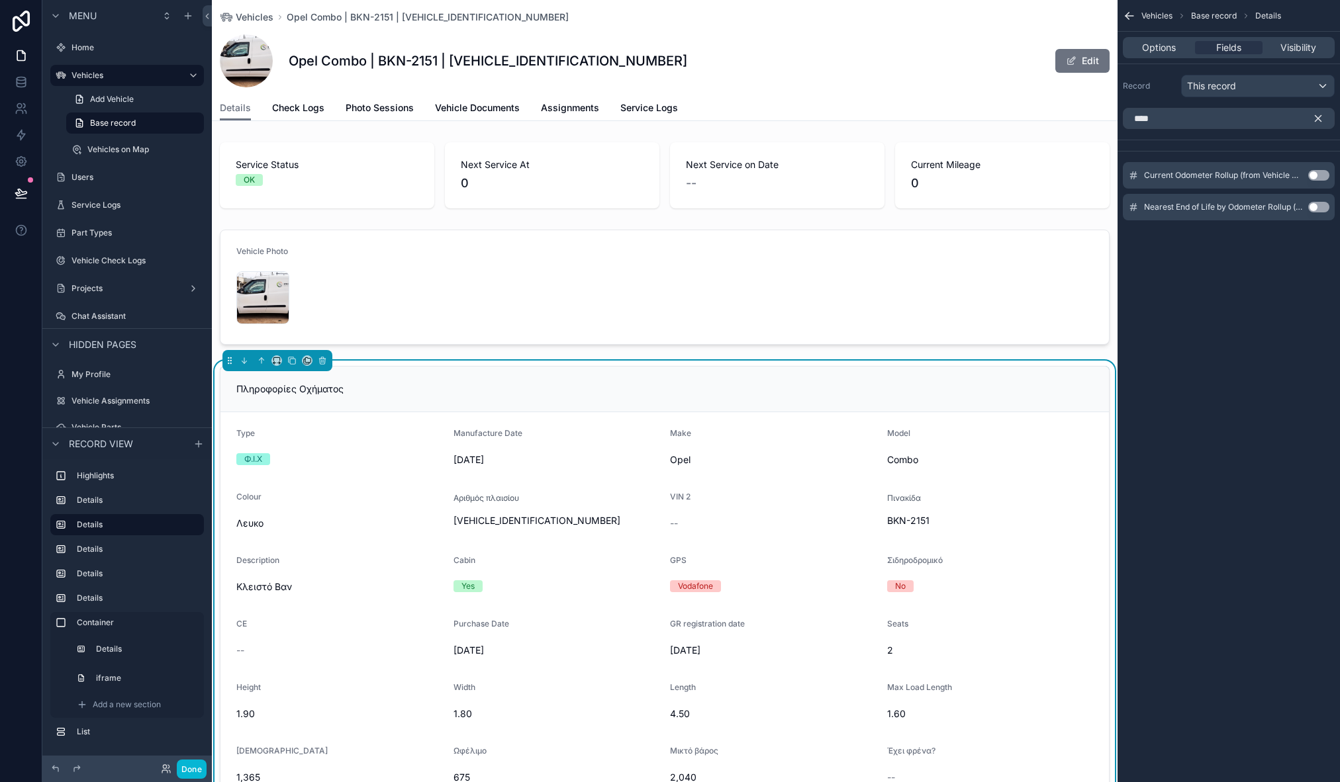
click at [1320, 122] on icon "scrollable content" at bounding box center [1318, 119] width 12 height 12
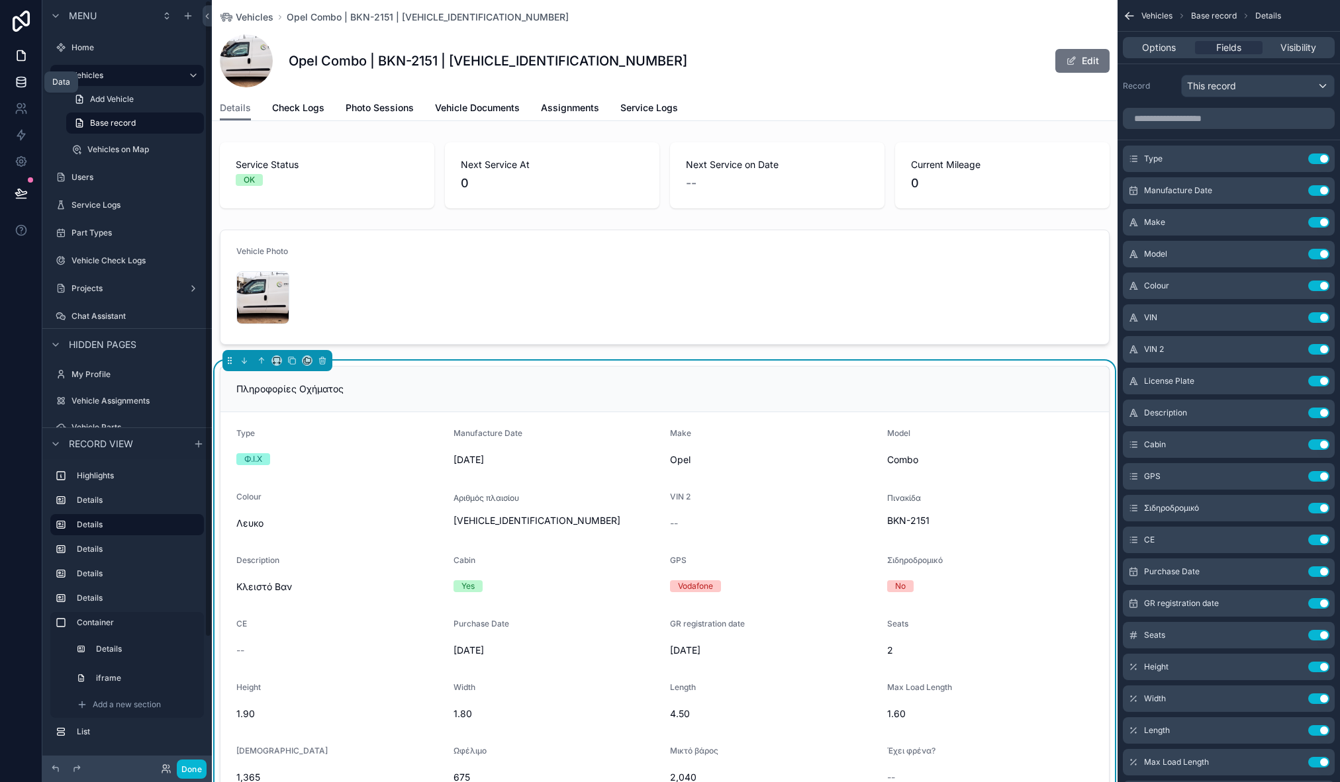
click at [34, 79] on link at bounding box center [21, 82] width 42 height 26
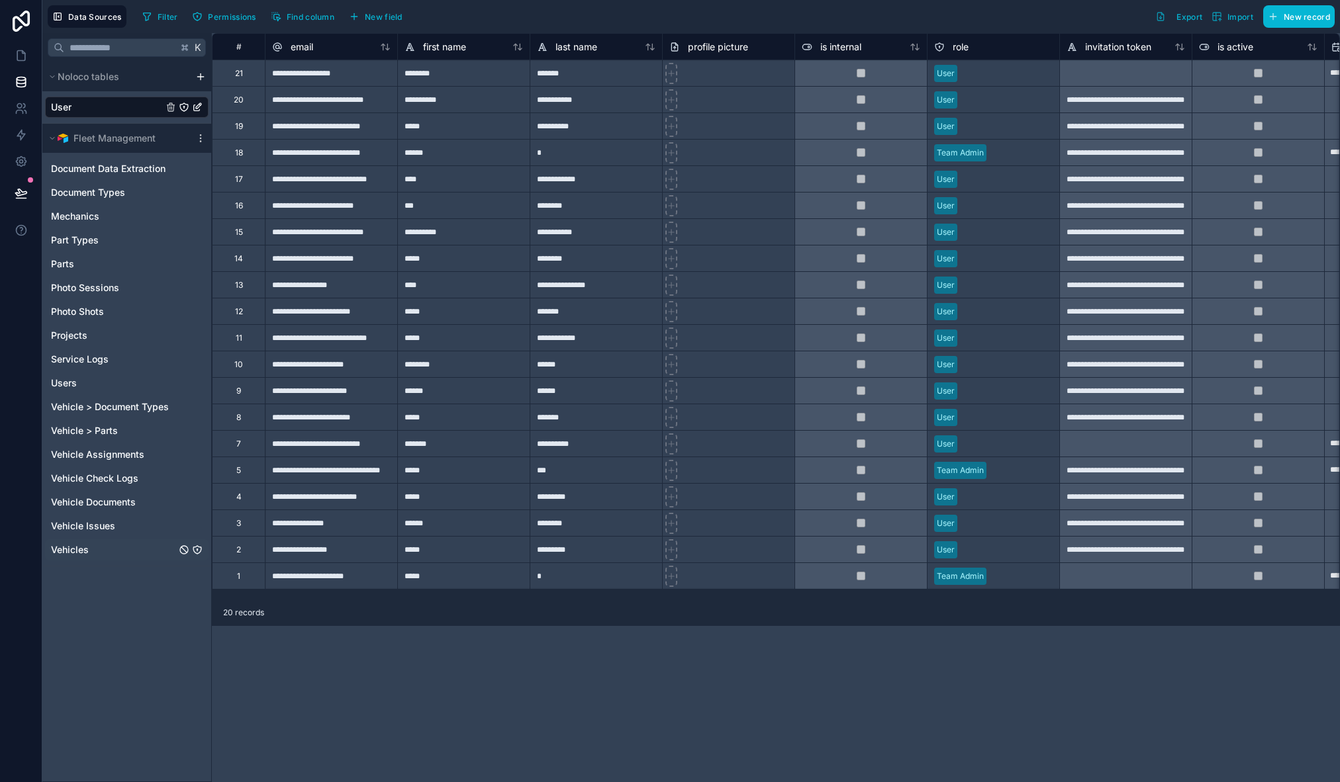
click at [85, 551] on span "Vehicles" at bounding box center [70, 550] width 38 height 13
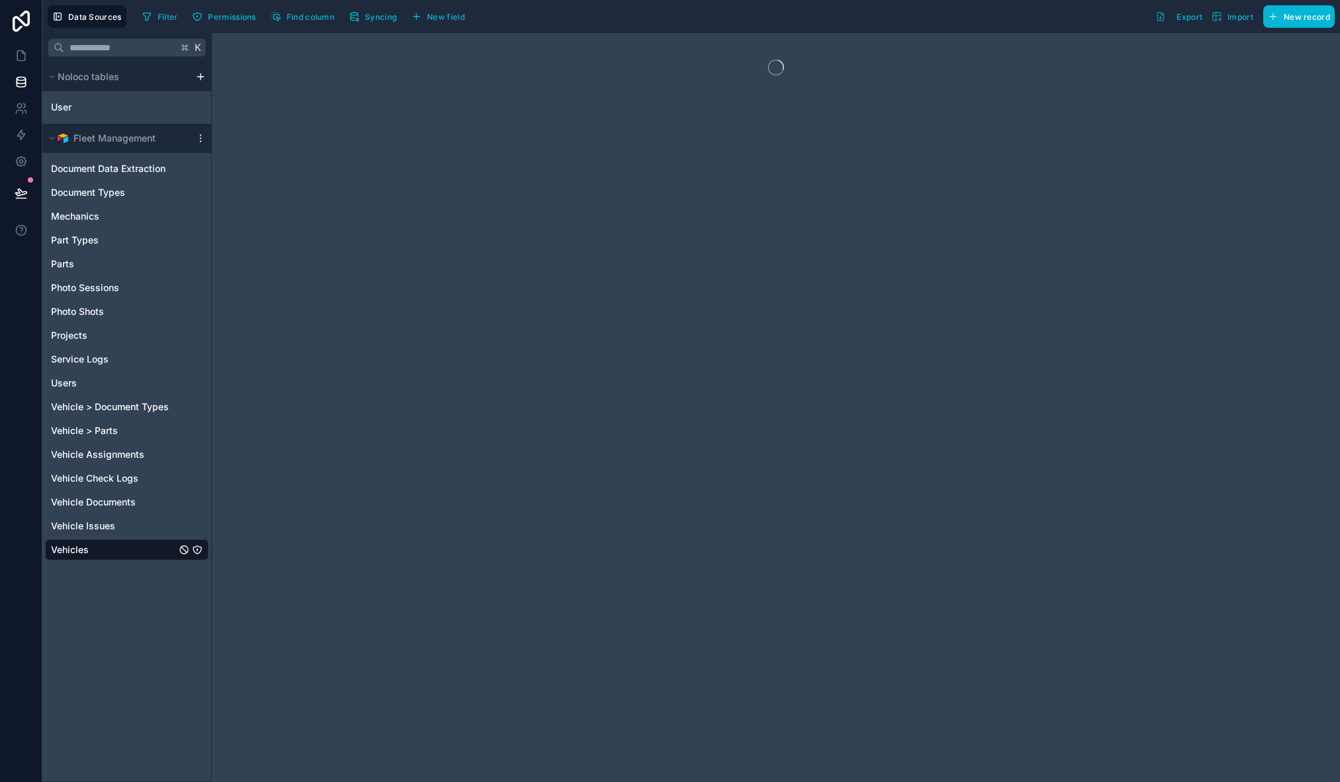
click at [316, 29] on div "Data Sources Filter Permissions Find column Syncing New field Export Import New…" at bounding box center [691, 16] width 1298 height 33
click at [315, 23] on button "Find column" at bounding box center [302, 17] width 73 height 20
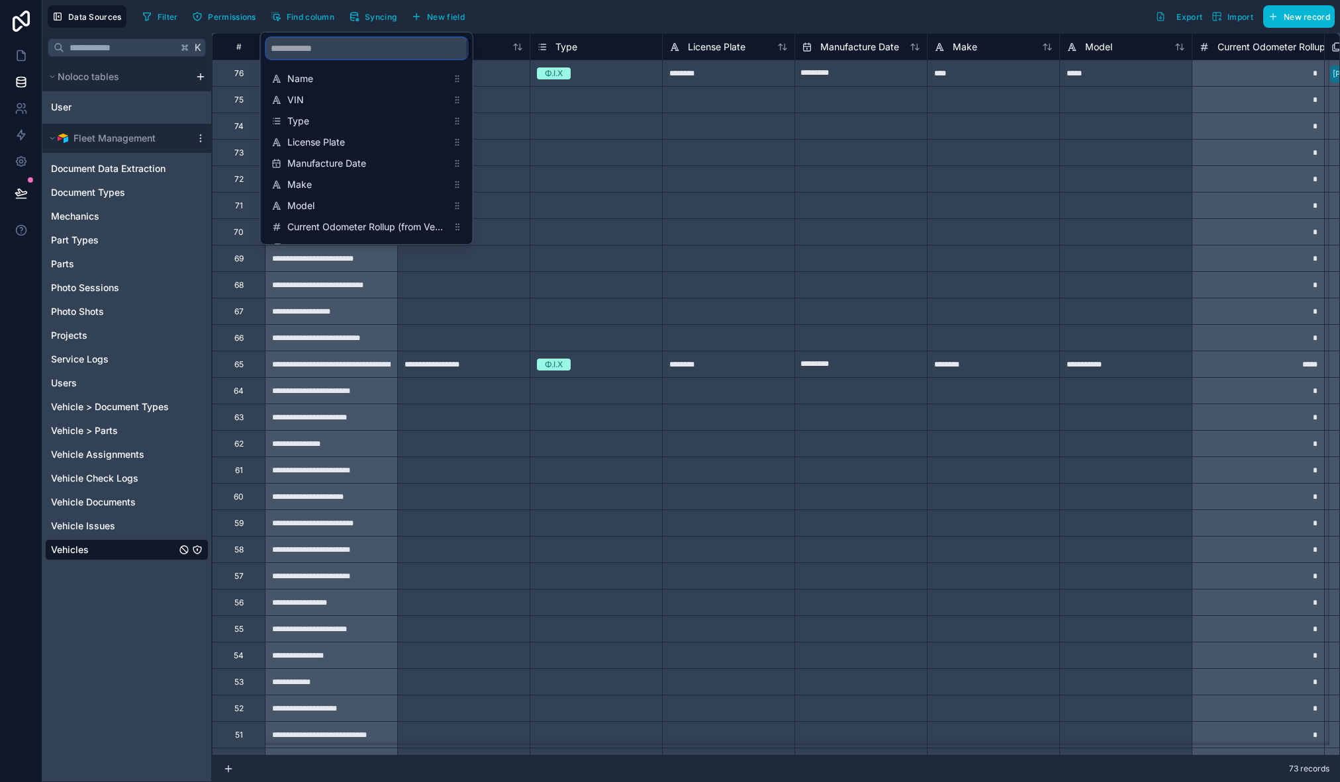
click at [334, 47] on input "scrollable content" at bounding box center [366, 48] width 201 height 21
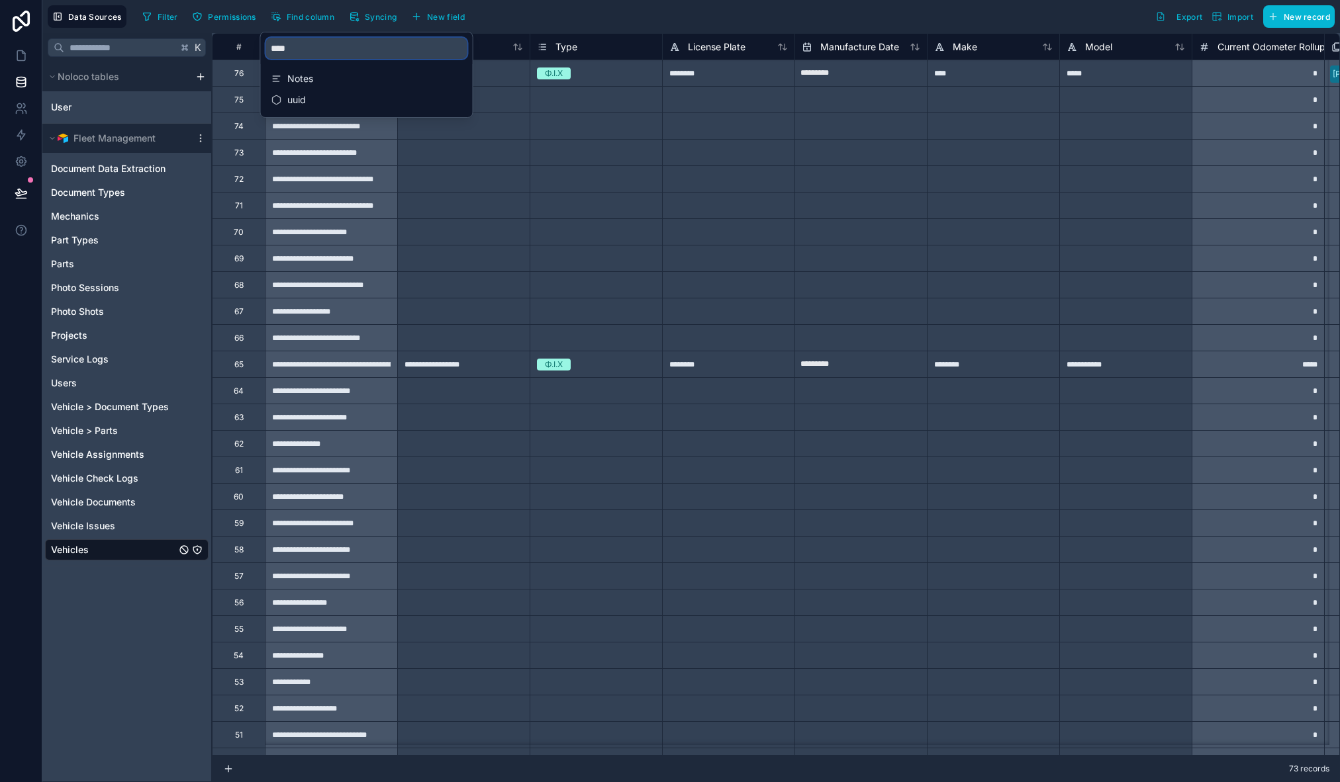
drag, startPoint x: 336, startPoint y: 48, endPoint x: 244, endPoint y: 40, distance: 93.0
click at [244, 40] on div "**********" at bounding box center [691, 391] width 1298 height 782
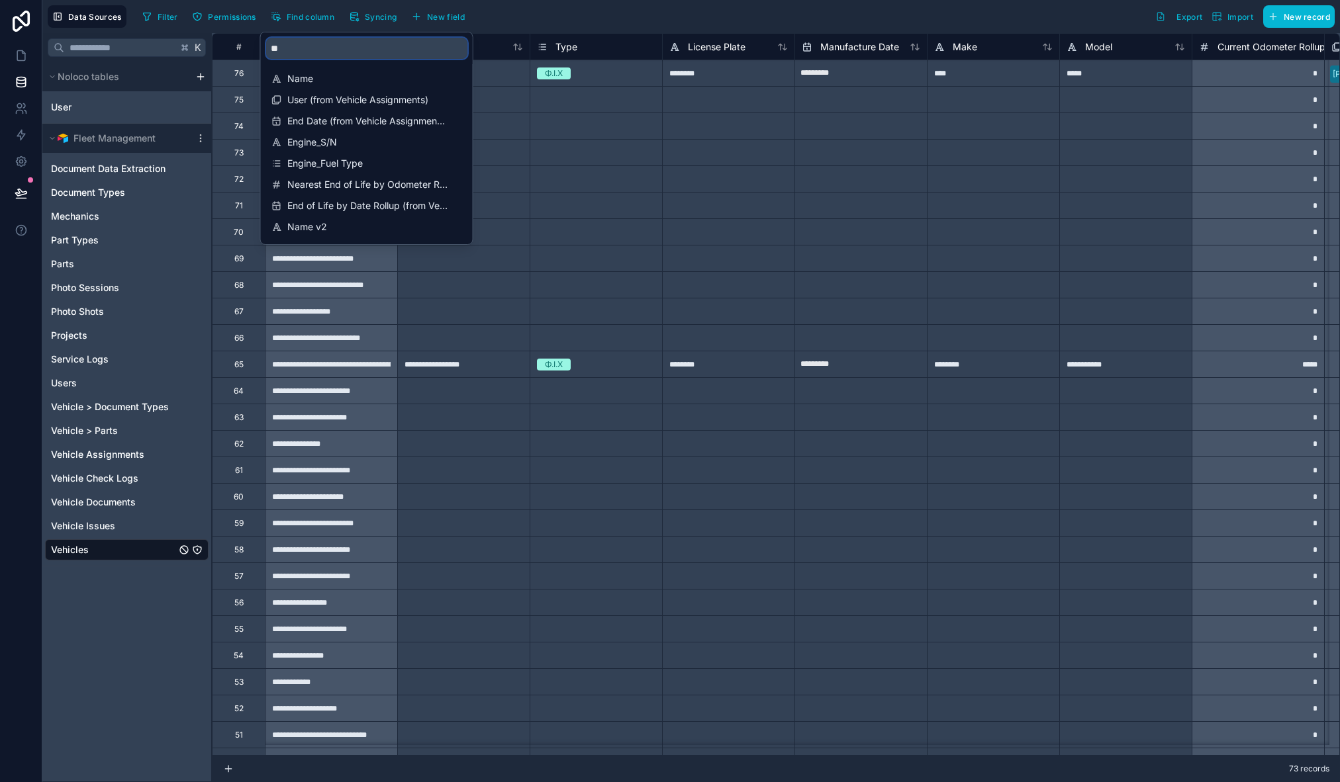
type input "*"
type input "***"
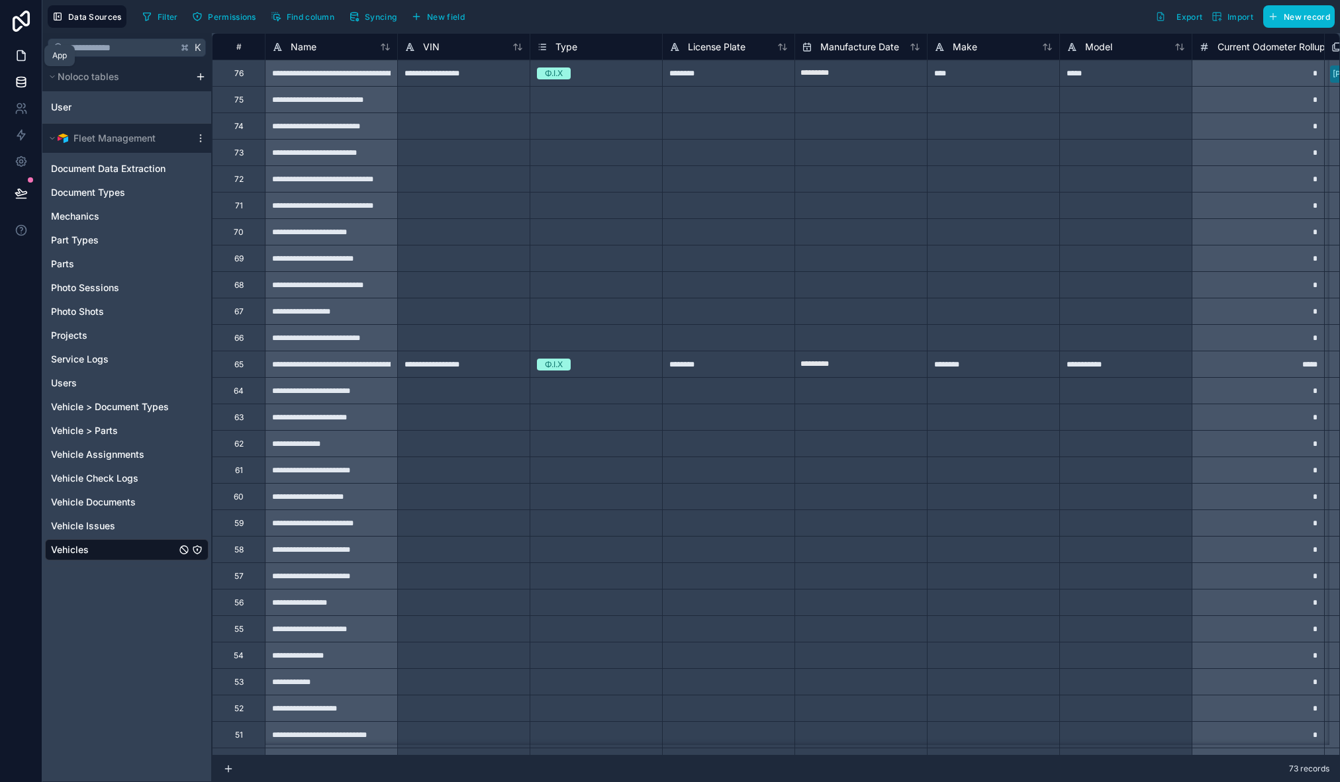
click at [28, 47] on link at bounding box center [21, 55] width 42 height 26
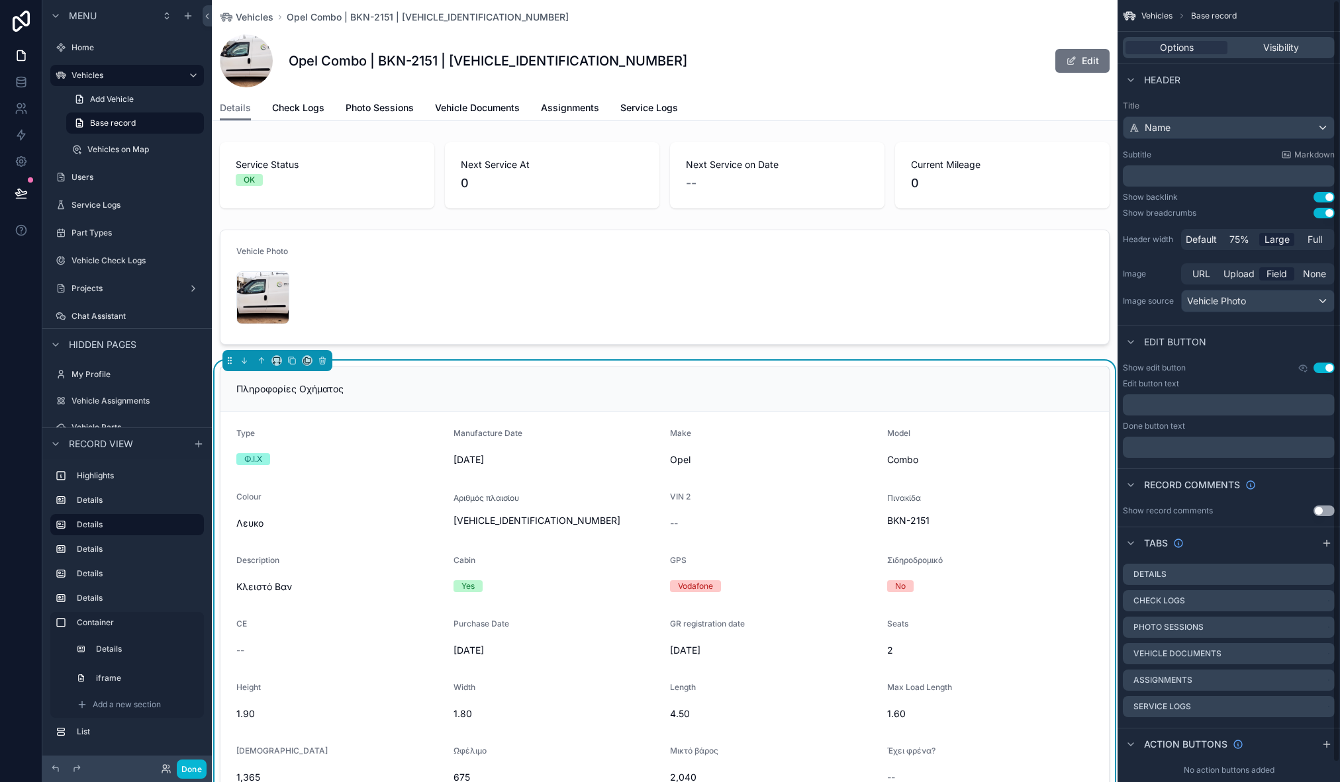
click at [800, 411] on div "Πληροφορίες Οχήματος" at bounding box center [664, 390] width 888 height 46
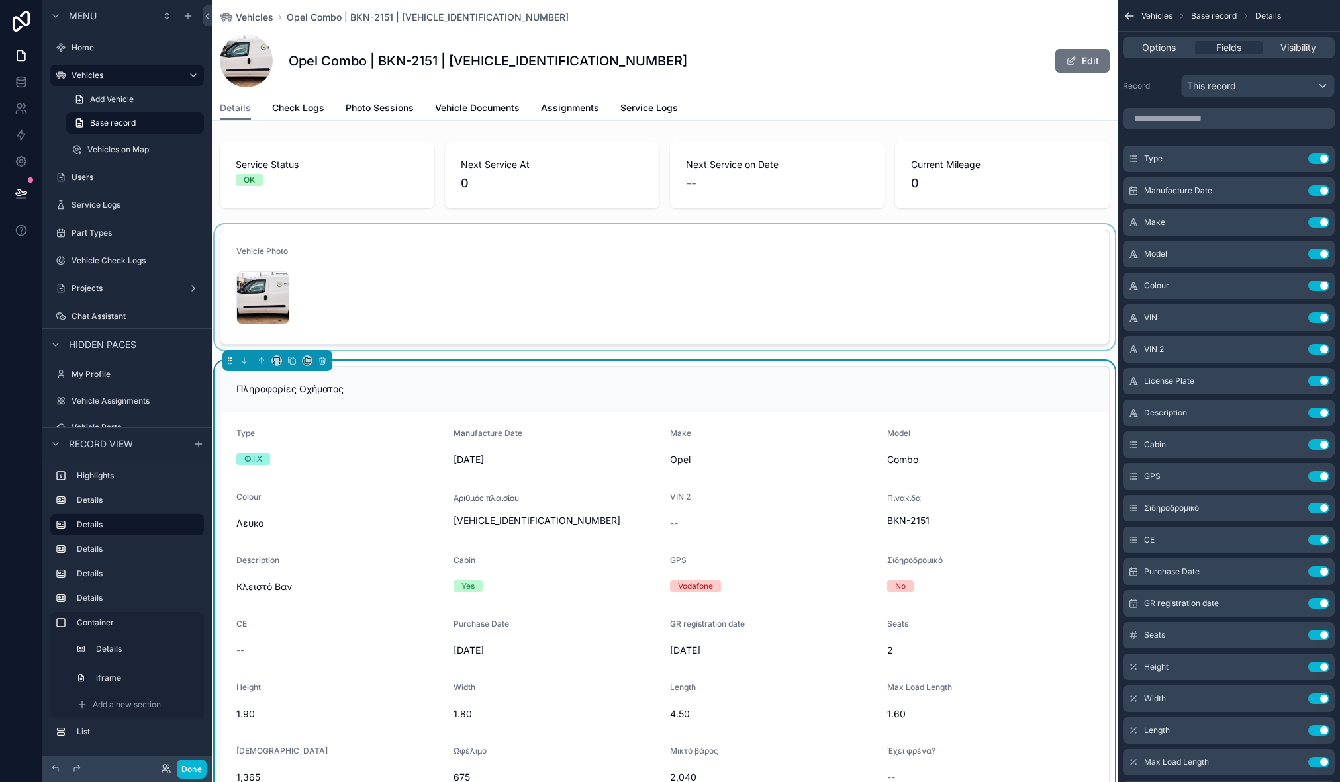
click at [794, 297] on div "scrollable content" at bounding box center [665, 287] width 906 height 126
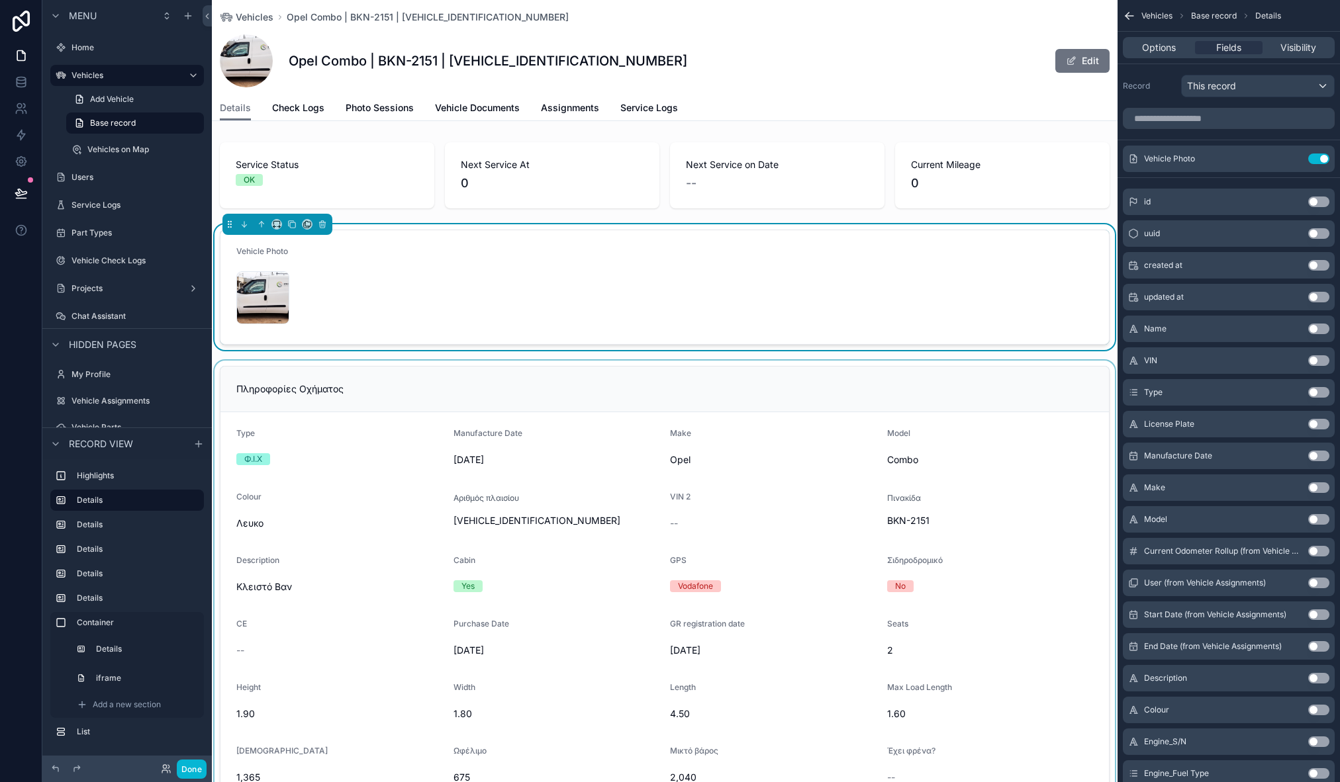
click at [789, 380] on div "scrollable content" at bounding box center [665, 586] width 906 height 450
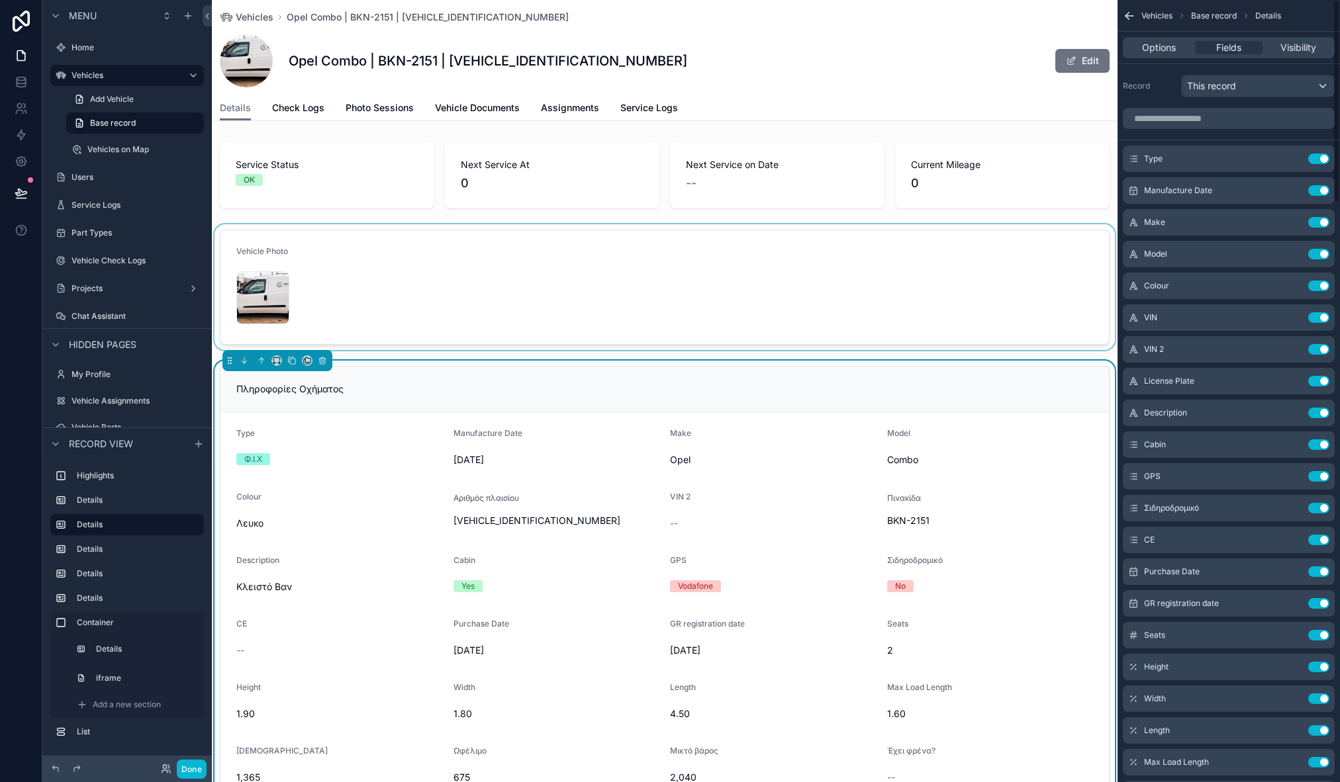
scroll to position [2234, 0]
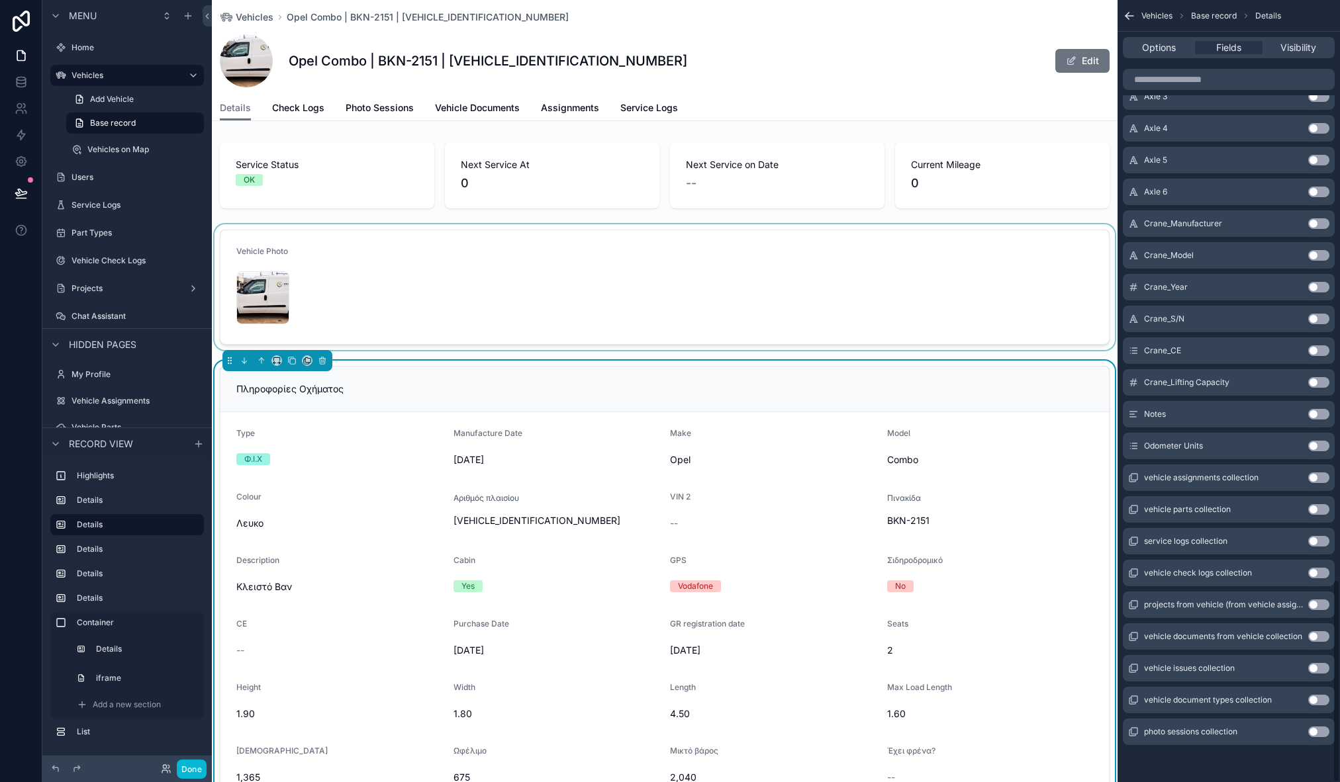
click at [1324, 446] on button "Use setting" at bounding box center [1318, 446] width 21 height 11
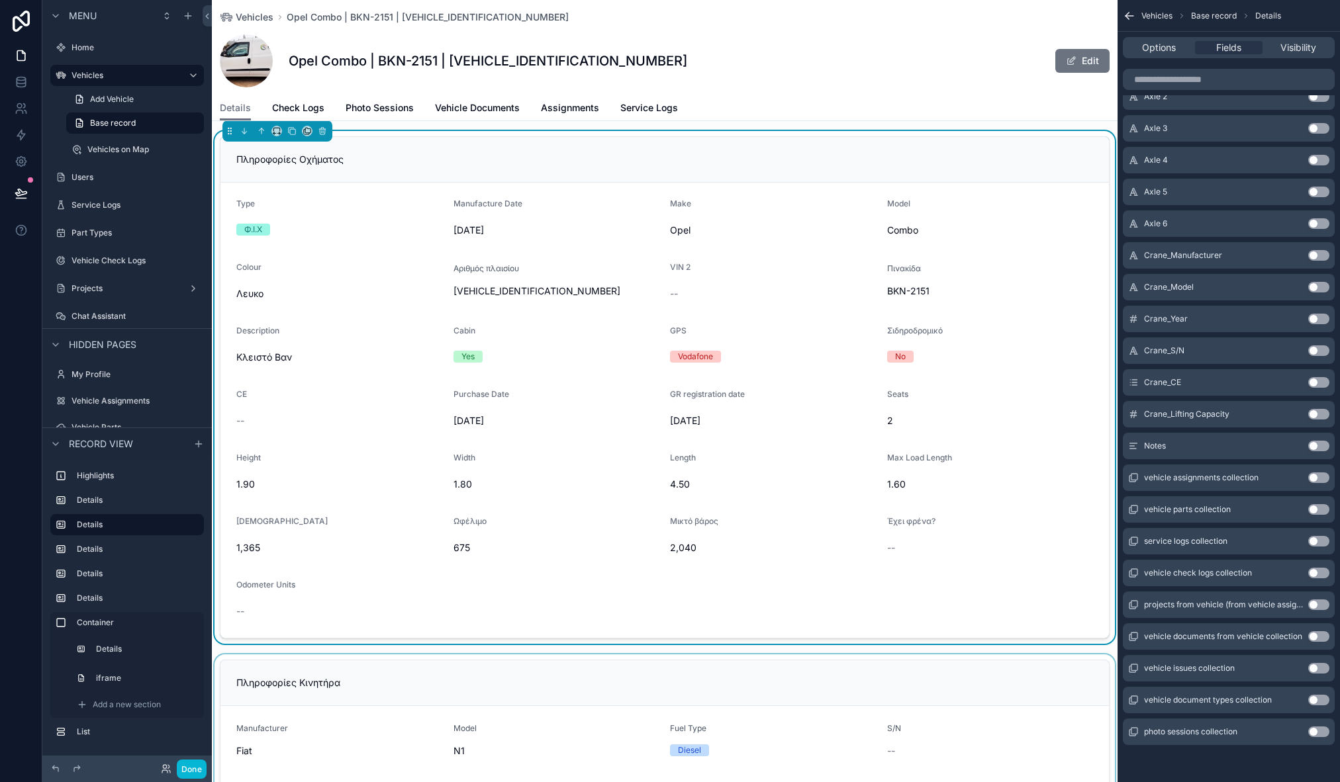
scroll to position [228, 0]
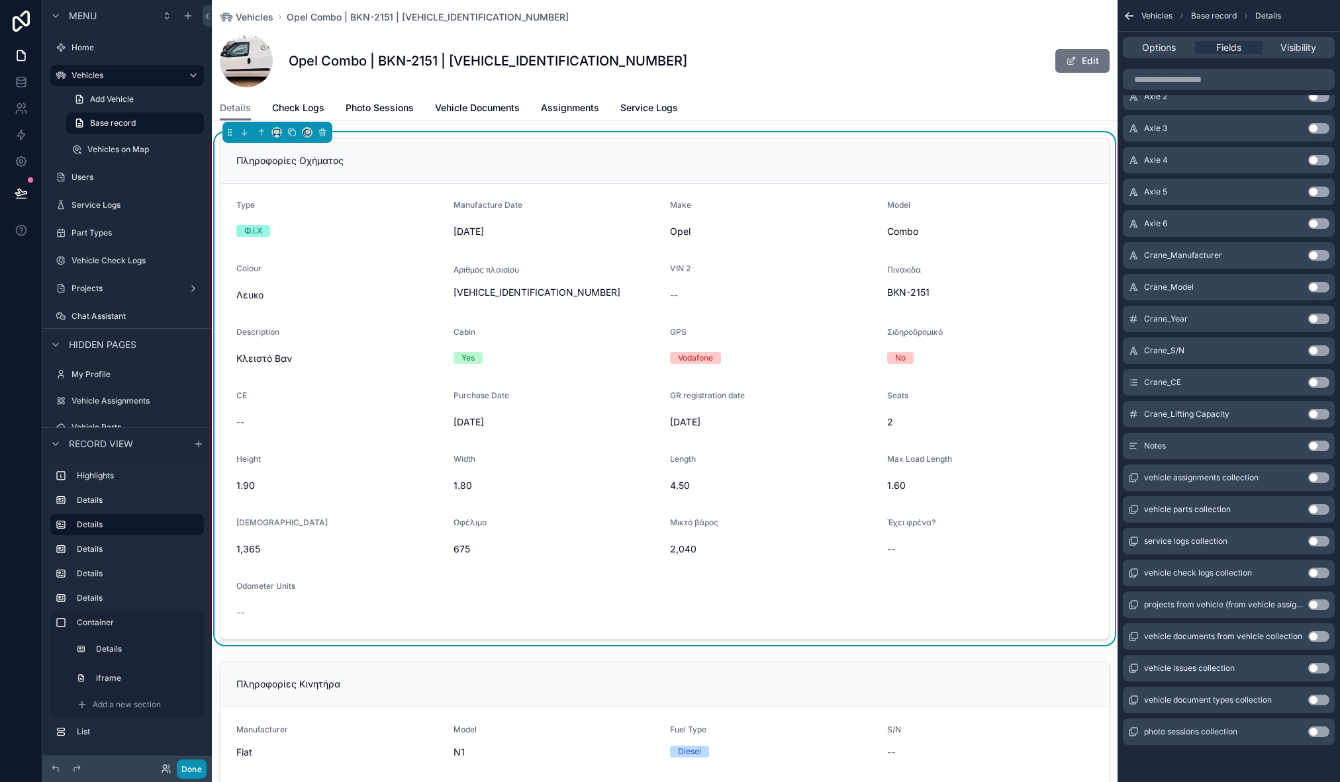
click at [181, 768] on button "Done" at bounding box center [192, 769] width 30 height 19
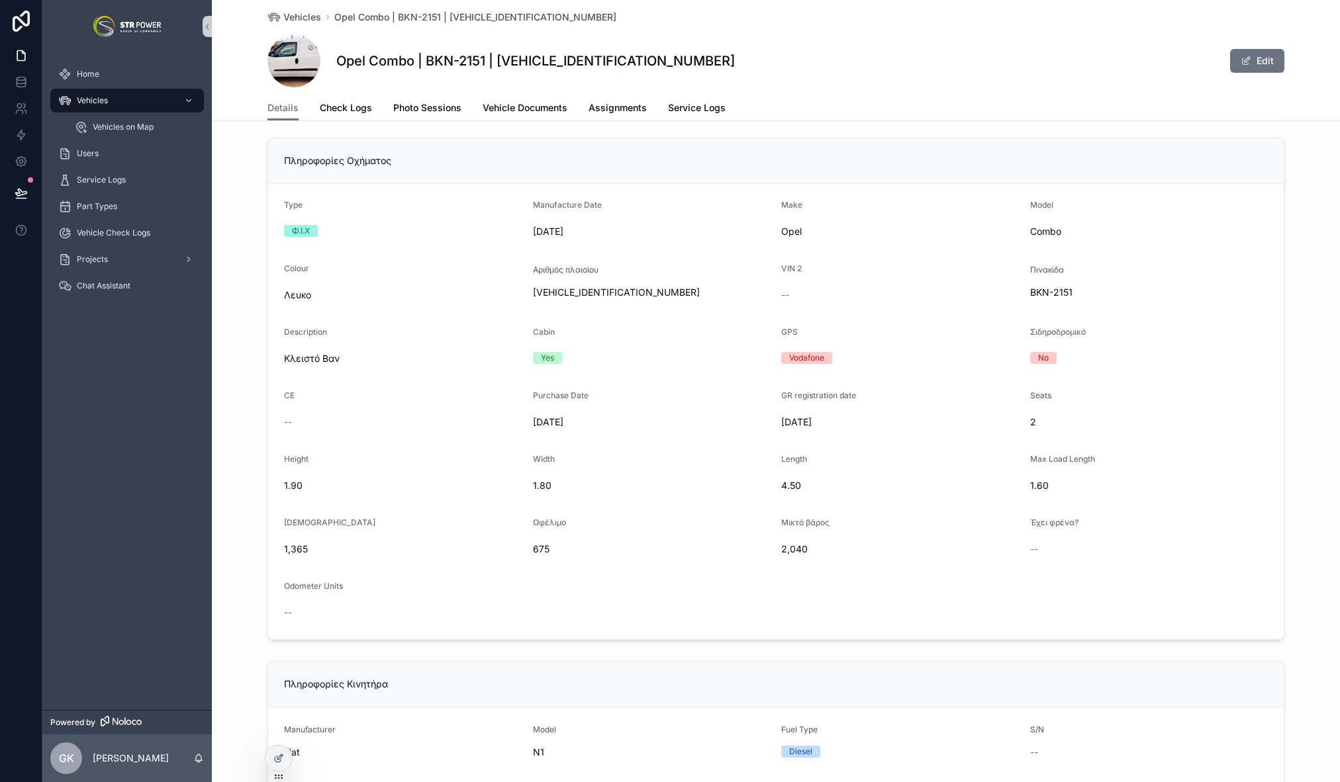
click at [1253, 64] on button "Edit" at bounding box center [1257, 61] width 54 height 24
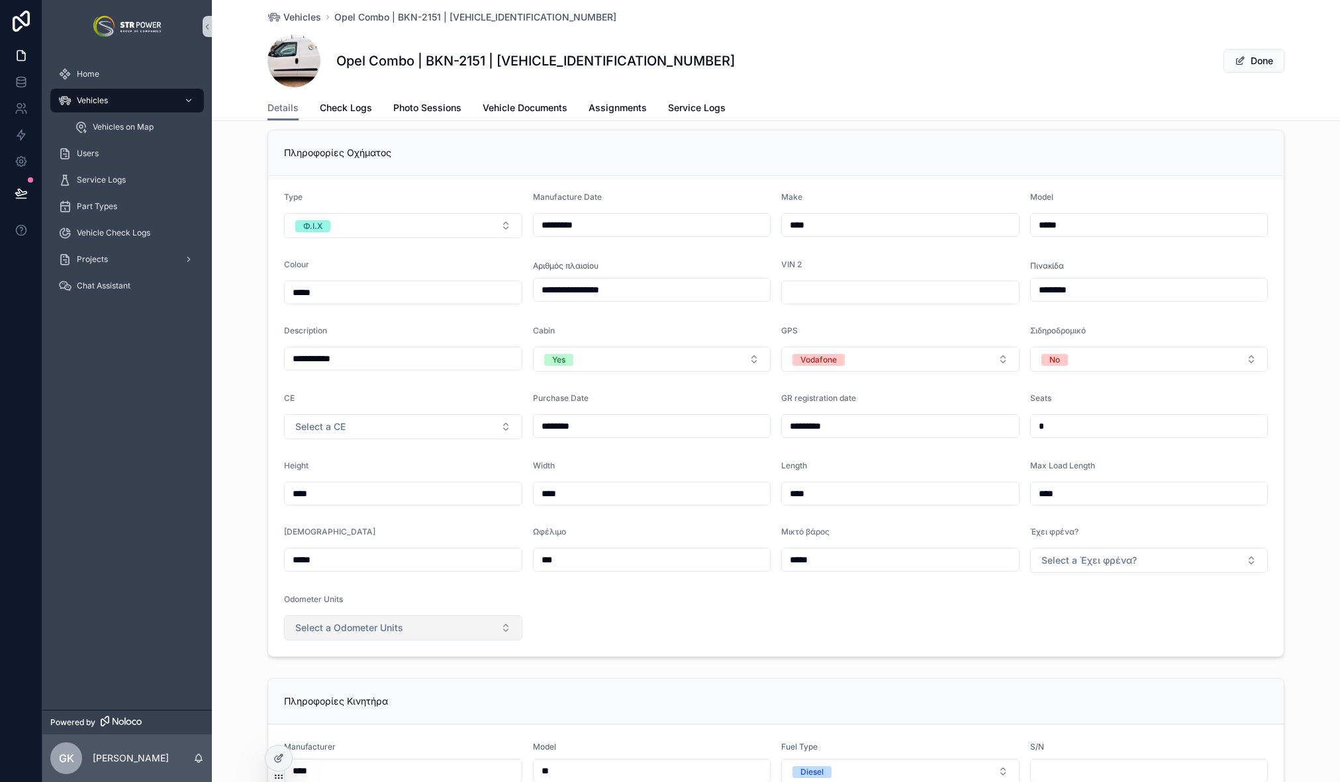
click at [453, 632] on button "Select a Odometer Units" at bounding box center [403, 628] width 238 height 25
click at [427, 623] on button "Select a Odometer Units" at bounding box center [403, 628] width 238 height 25
click at [1209, 104] on div "Details Check Logs Photo Sessions Vehicle Documents Assignments Service Logs" at bounding box center [775, 107] width 1017 height 25
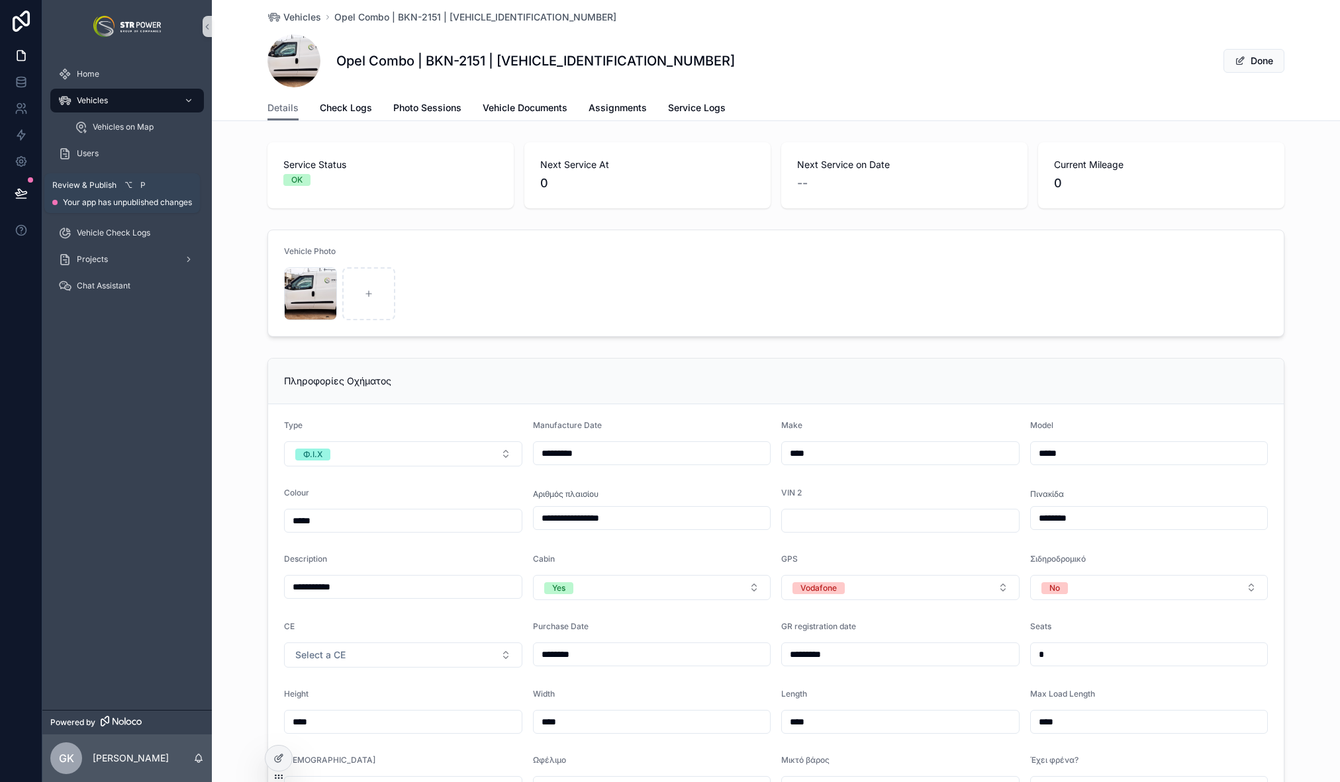
click at [24, 189] on icon at bounding box center [21, 193] width 13 height 13
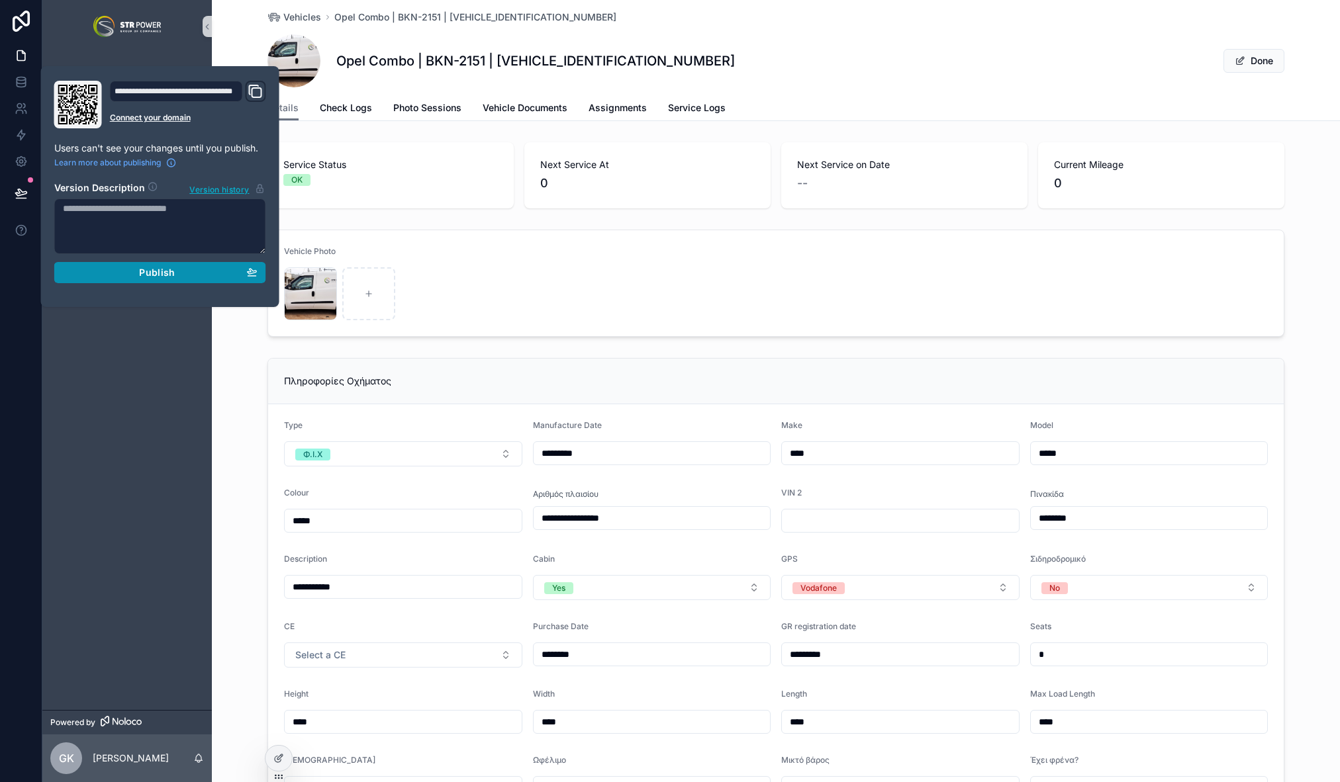
click at [136, 281] on button "Publish" at bounding box center [160, 272] width 212 height 21
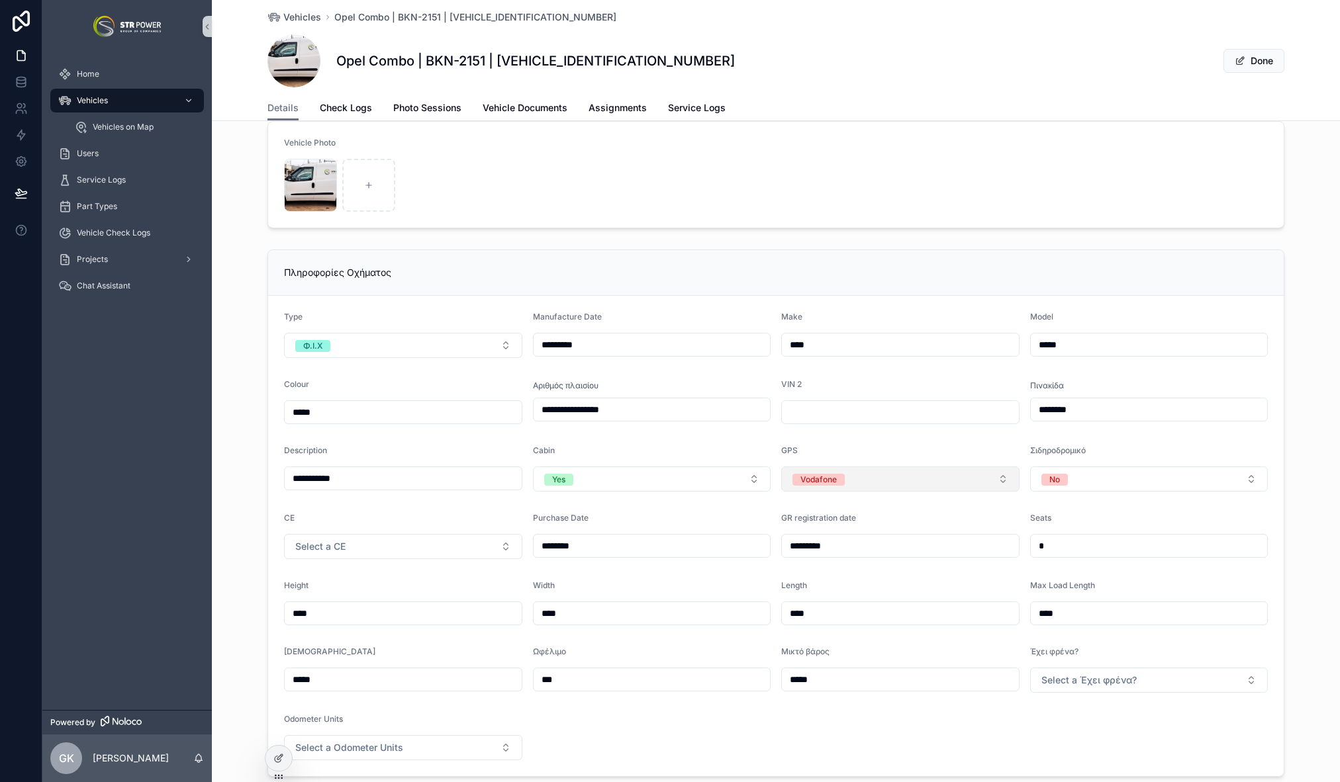
scroll to position [114, 0]
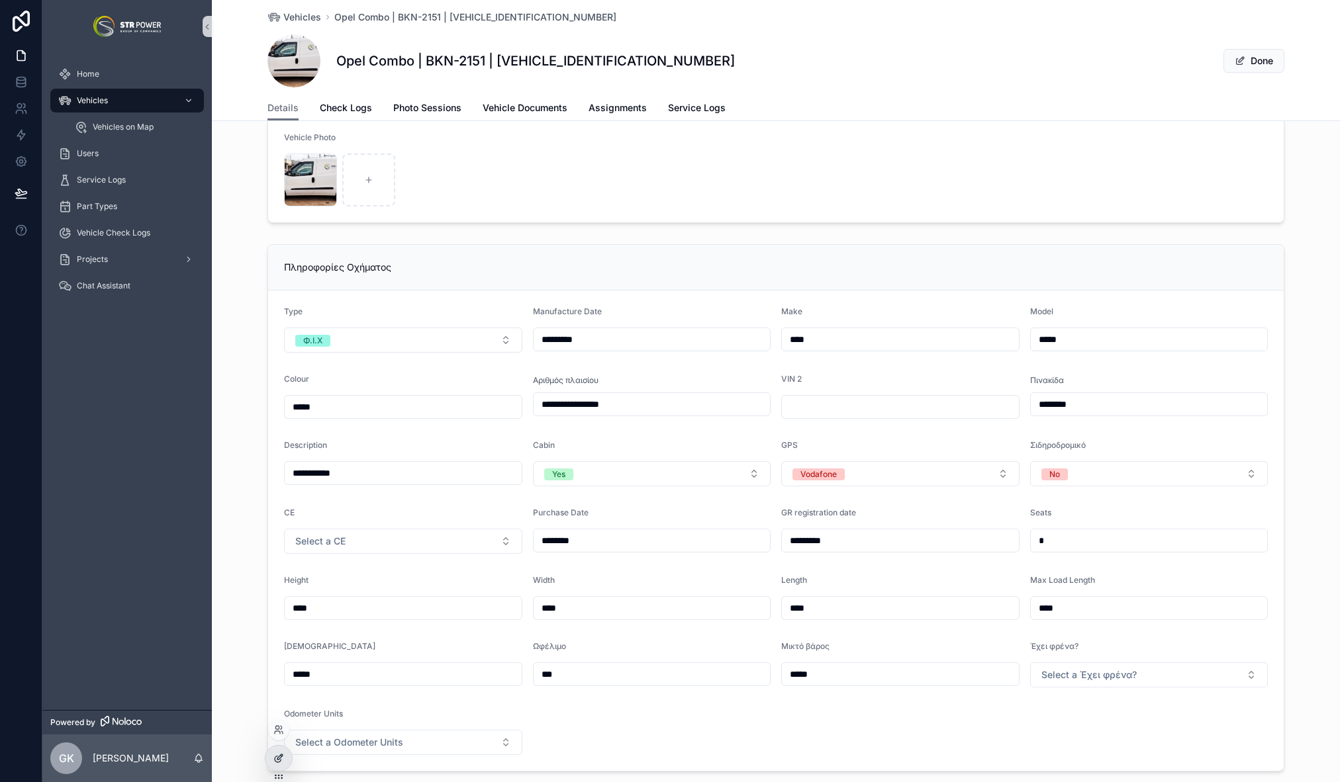
click at [281, 761] on icon at bounding box center [278, 760] width 6 height 6
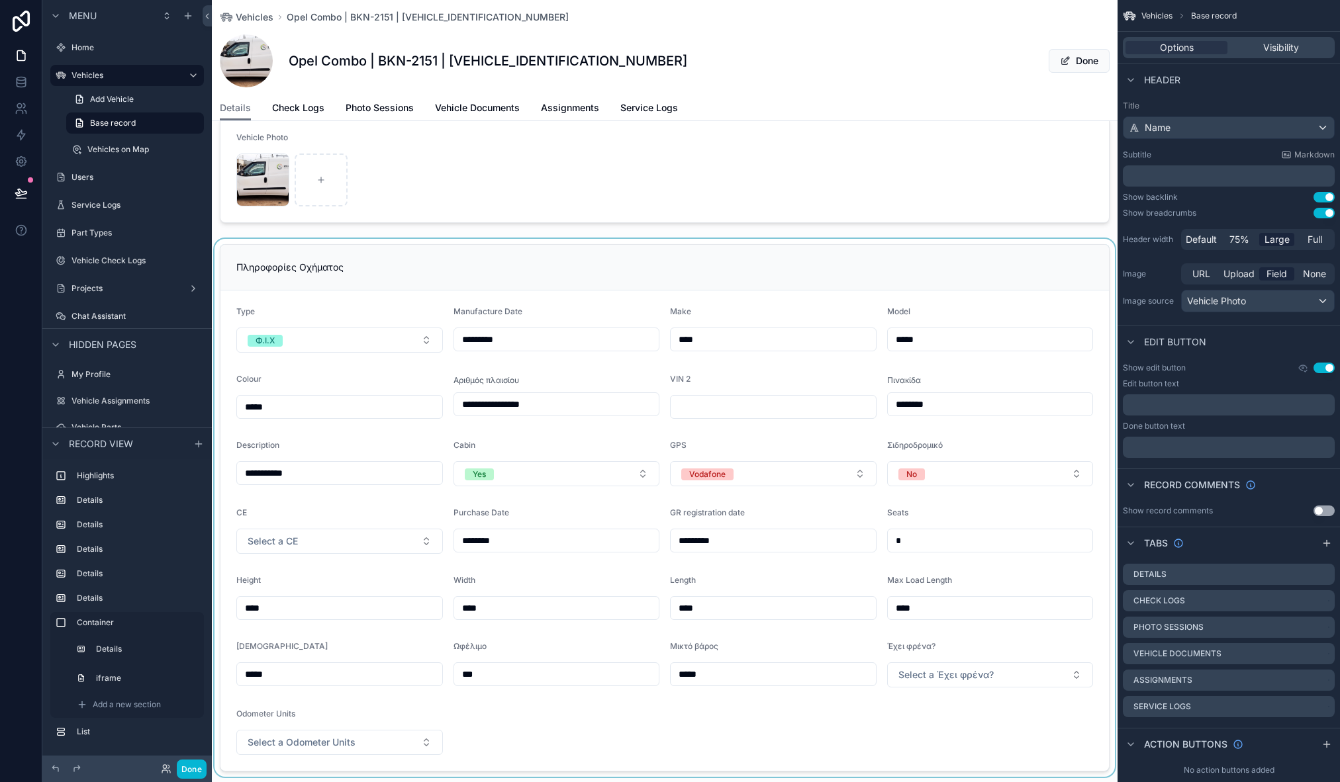
click at [841, 263] on div "scrollable content" at bounding box center [665, 508] width 906 height 538
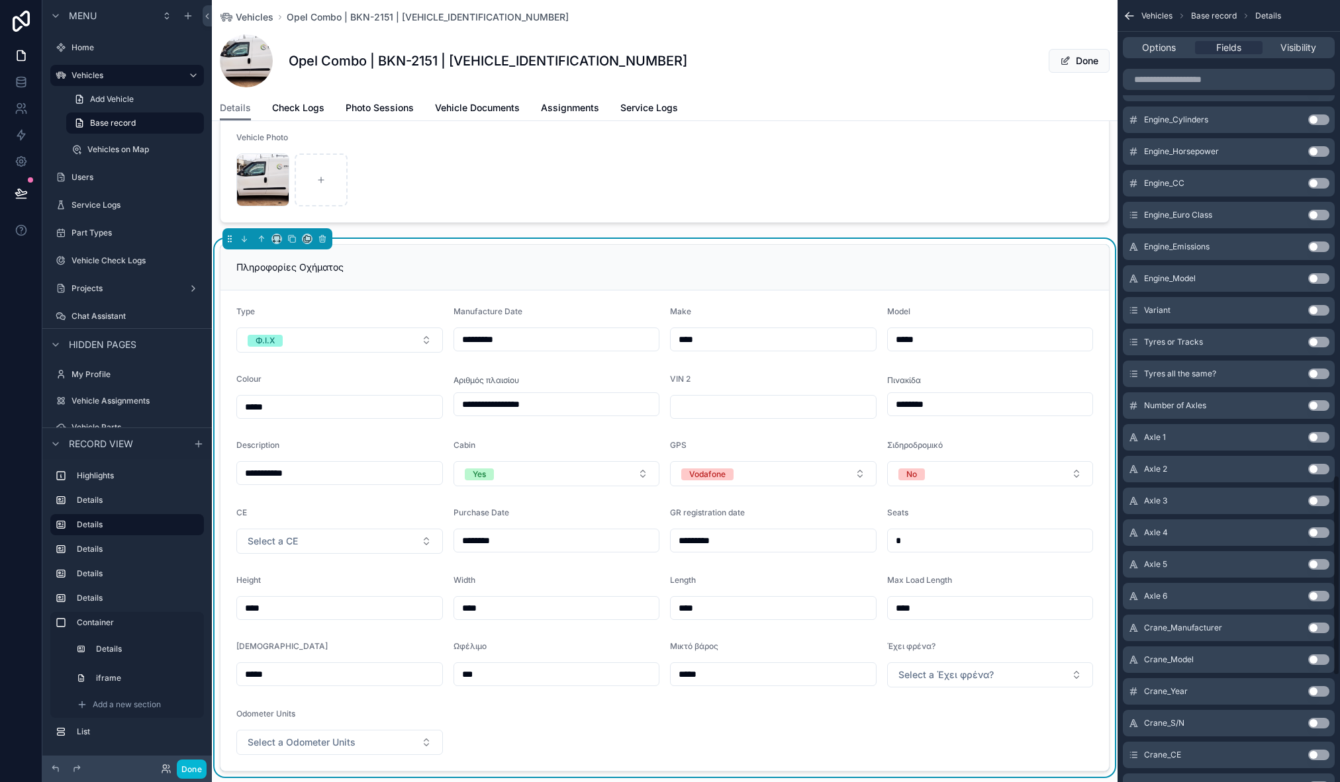
scroll to position [1776, 0]
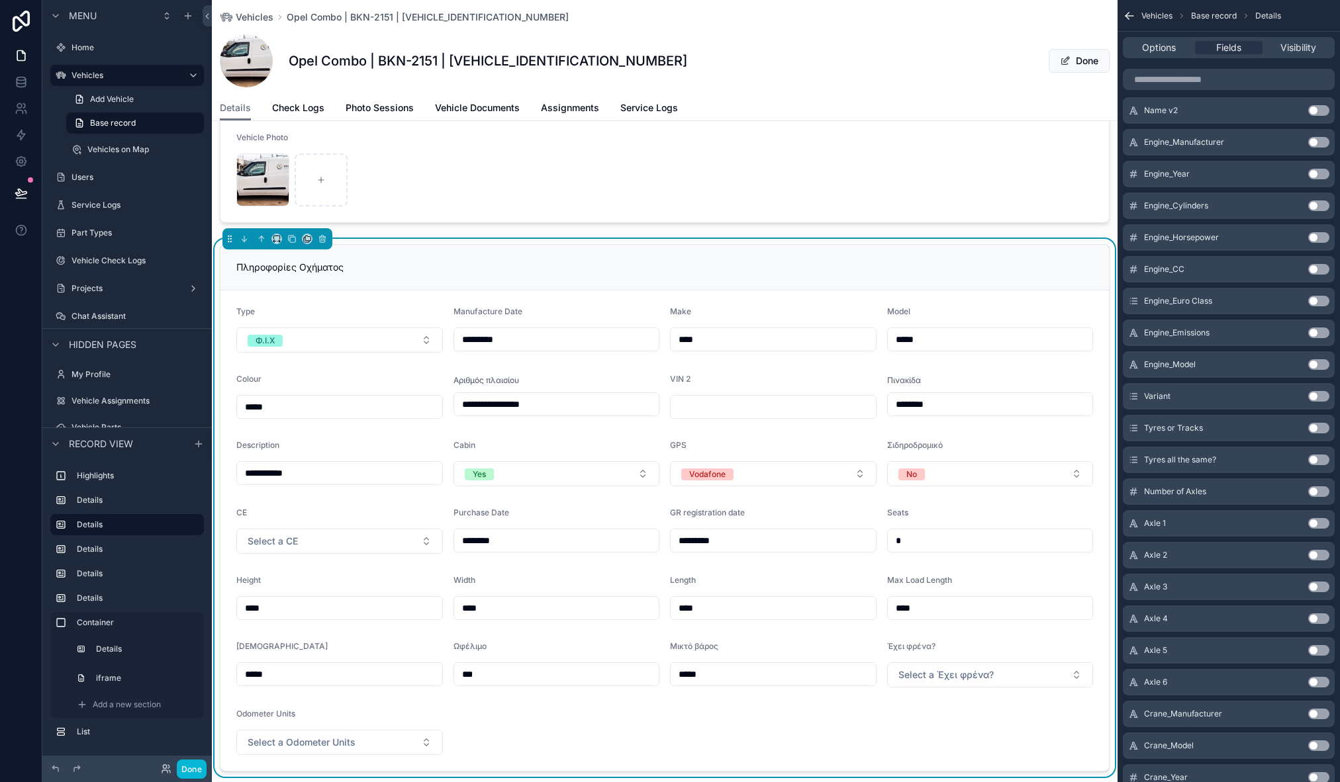
click at [1322, 401] on button "Use setting" at bounding box center [1318, 396] width 21 height 11
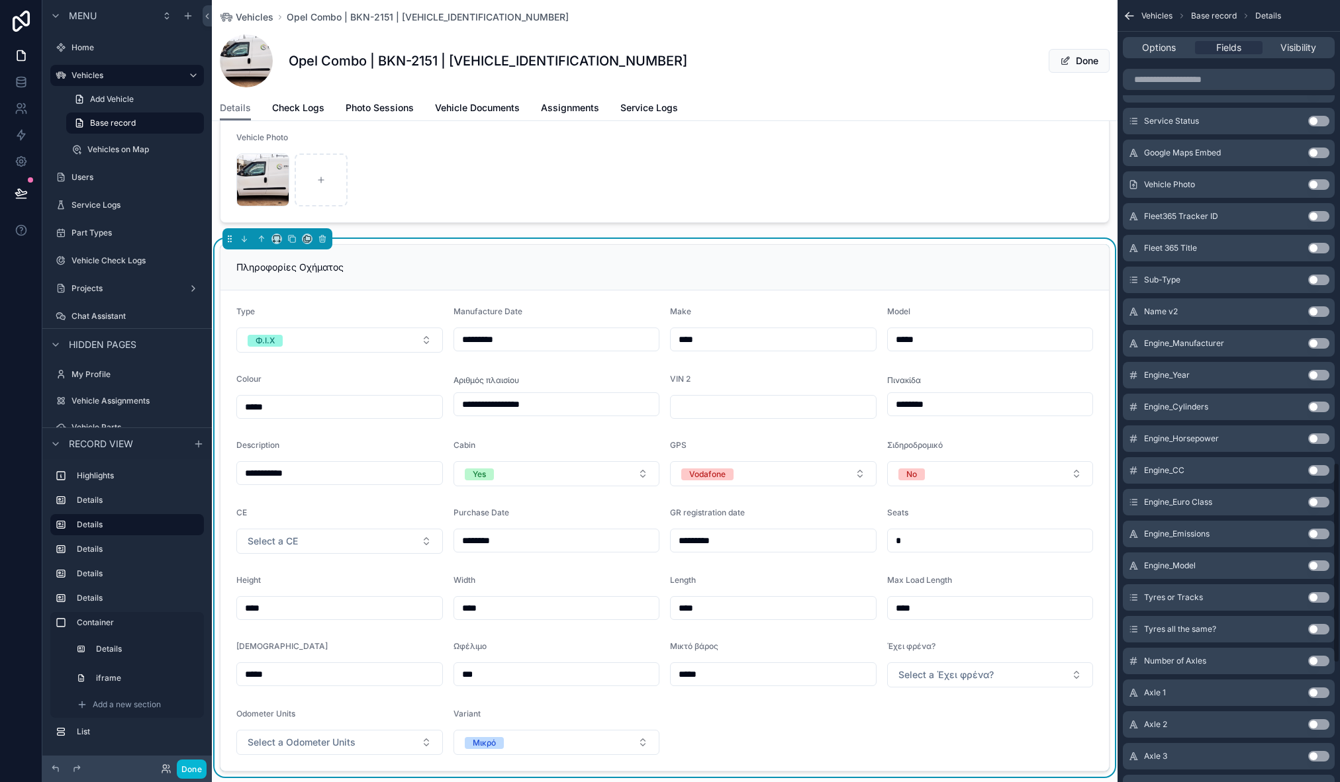
scroll to position [1570, 0]
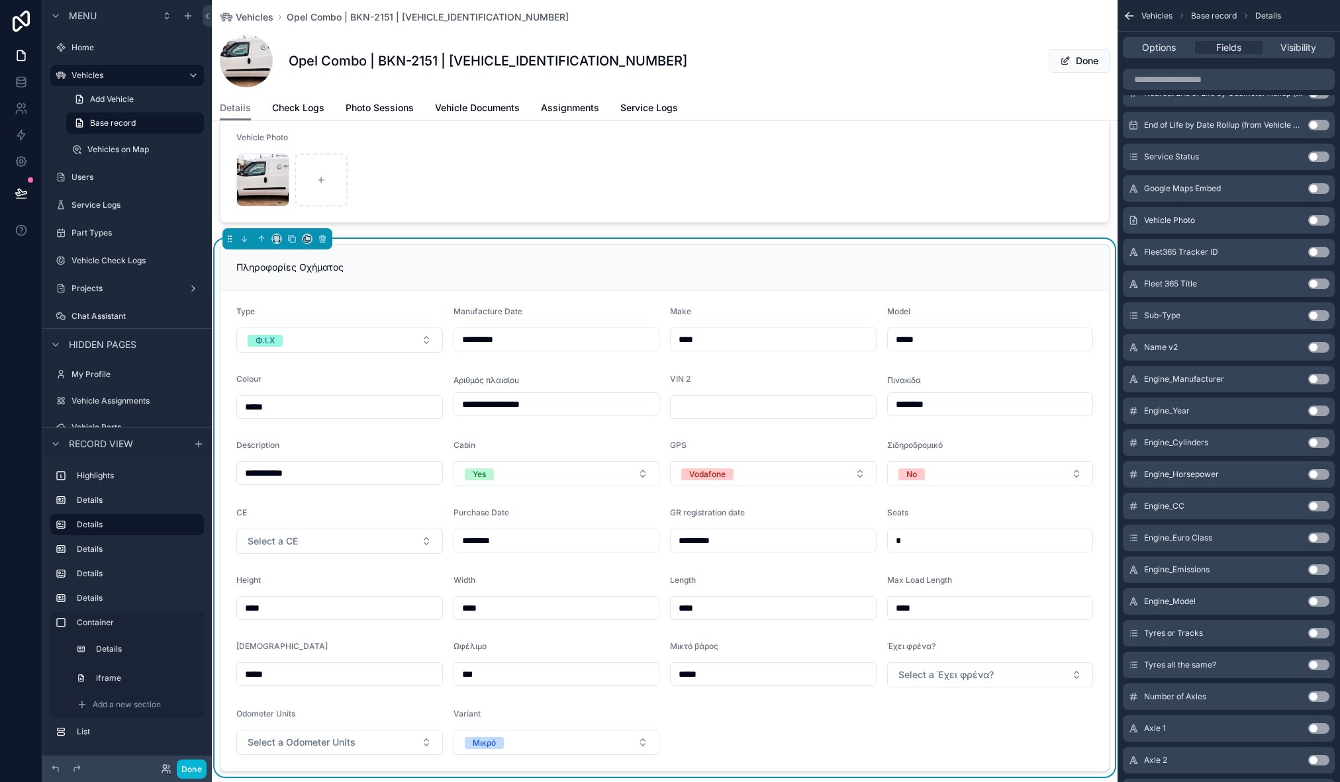
click at [1317, 314] on button "Use setting" at bounding box center [1318, 315] width 21 height 11
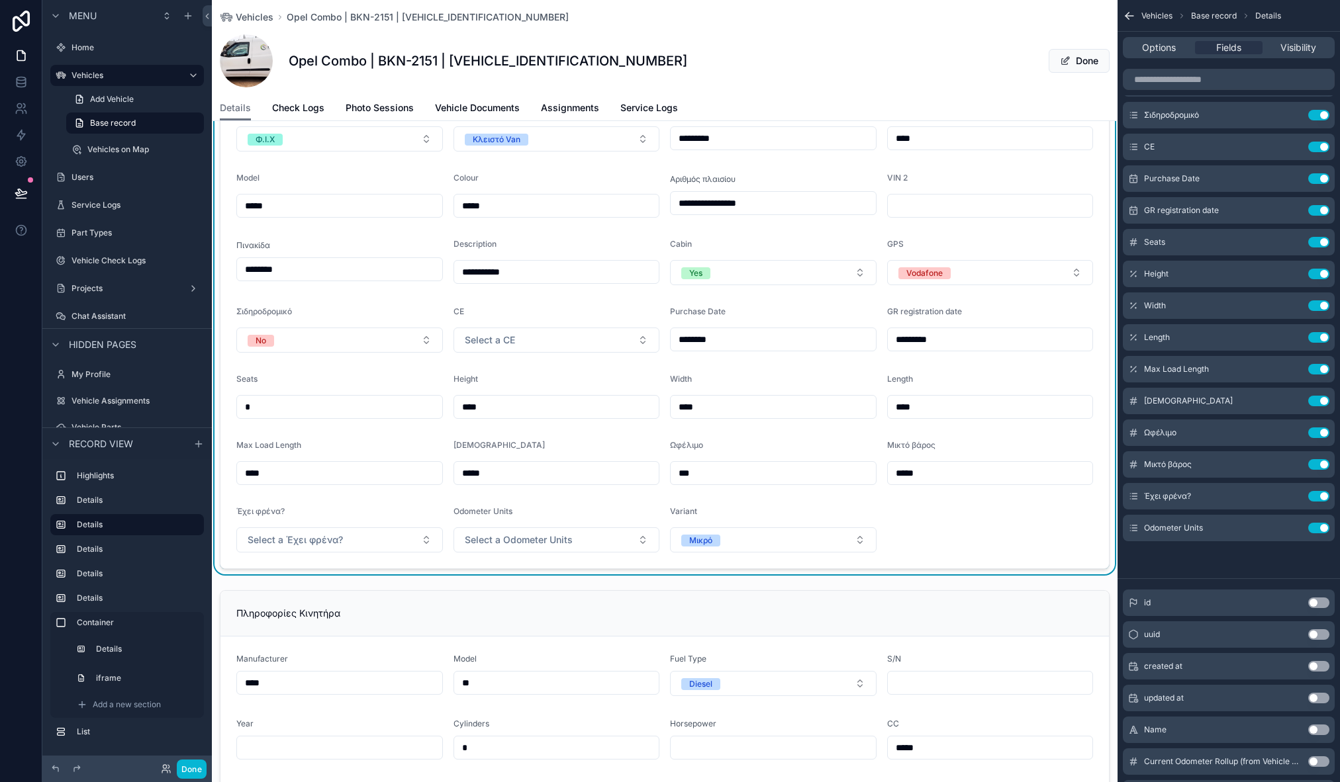
scroll to position [0, 0]
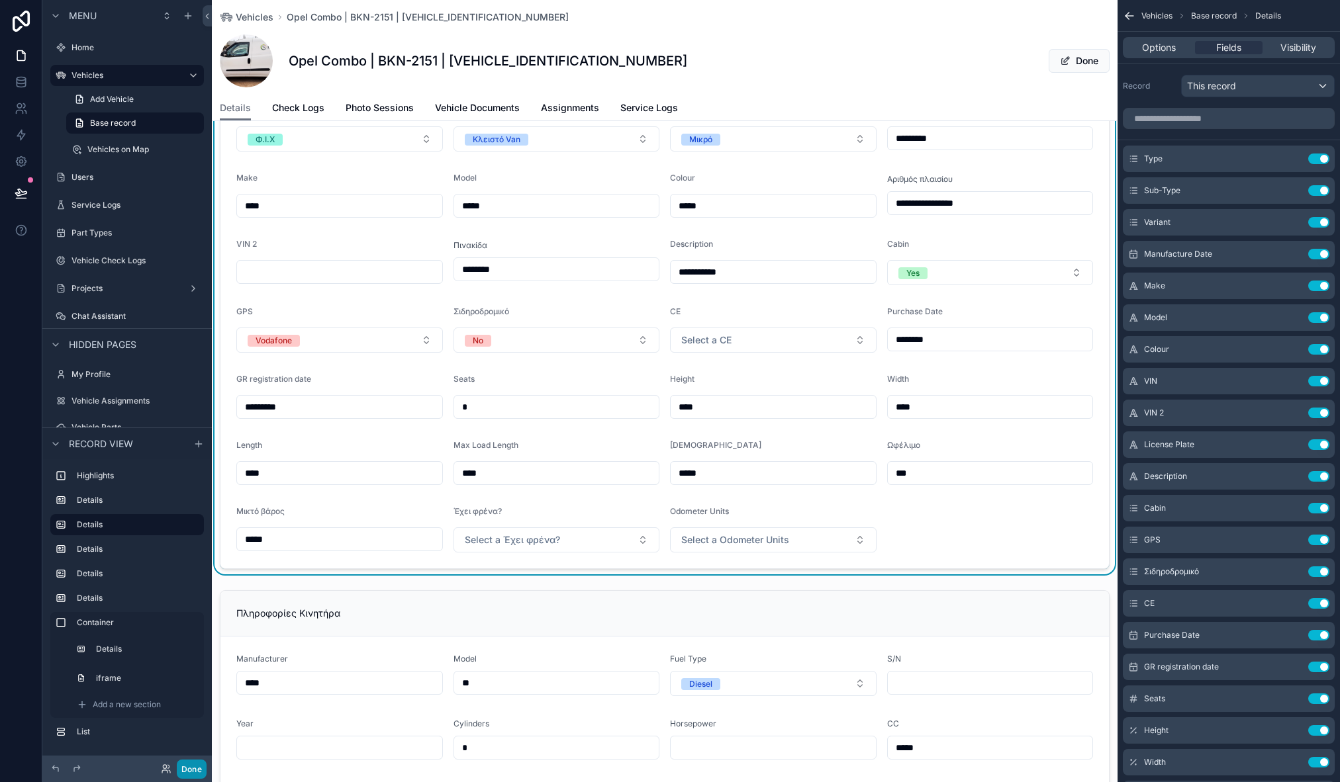
drag, startPoint x: 197, startPoint y: 771, endPoint x: 193, endPoint y: 715, distance: 55.8
click at [197, 771] on button "Done" at bounding box center [192, 769] width 30 height 19
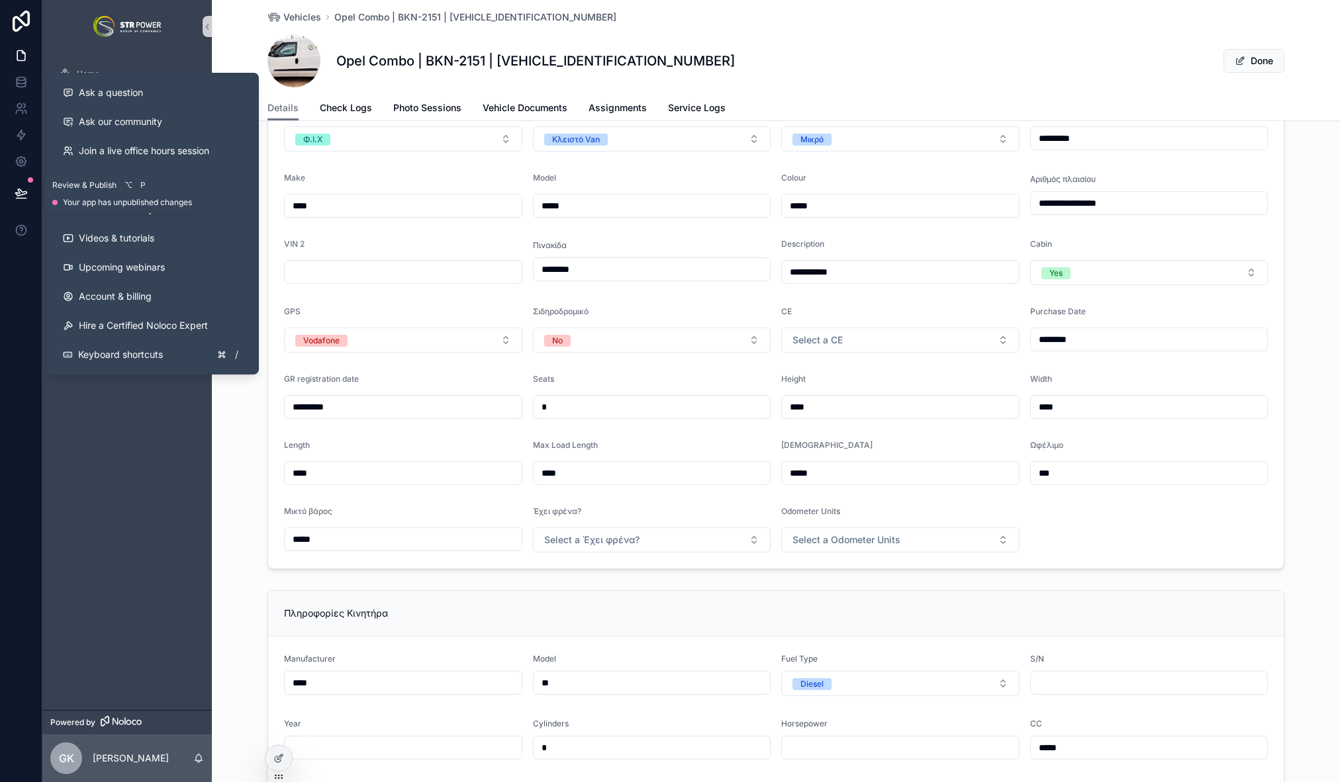
click at [28, 201] on button at bounding box center [21, 193] width 29 height 37
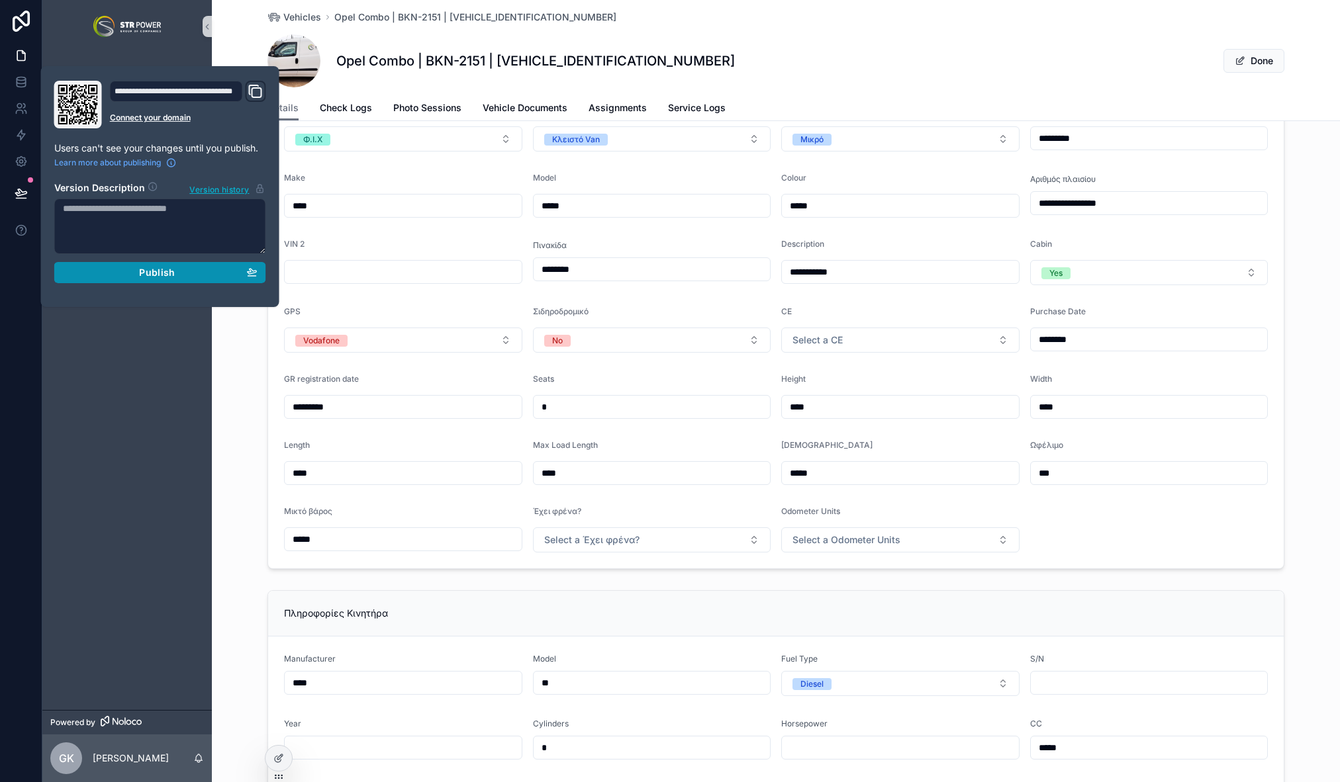
click at [174, 271] on div "Publish" at bounding box center [160, 273] width 195 height 12
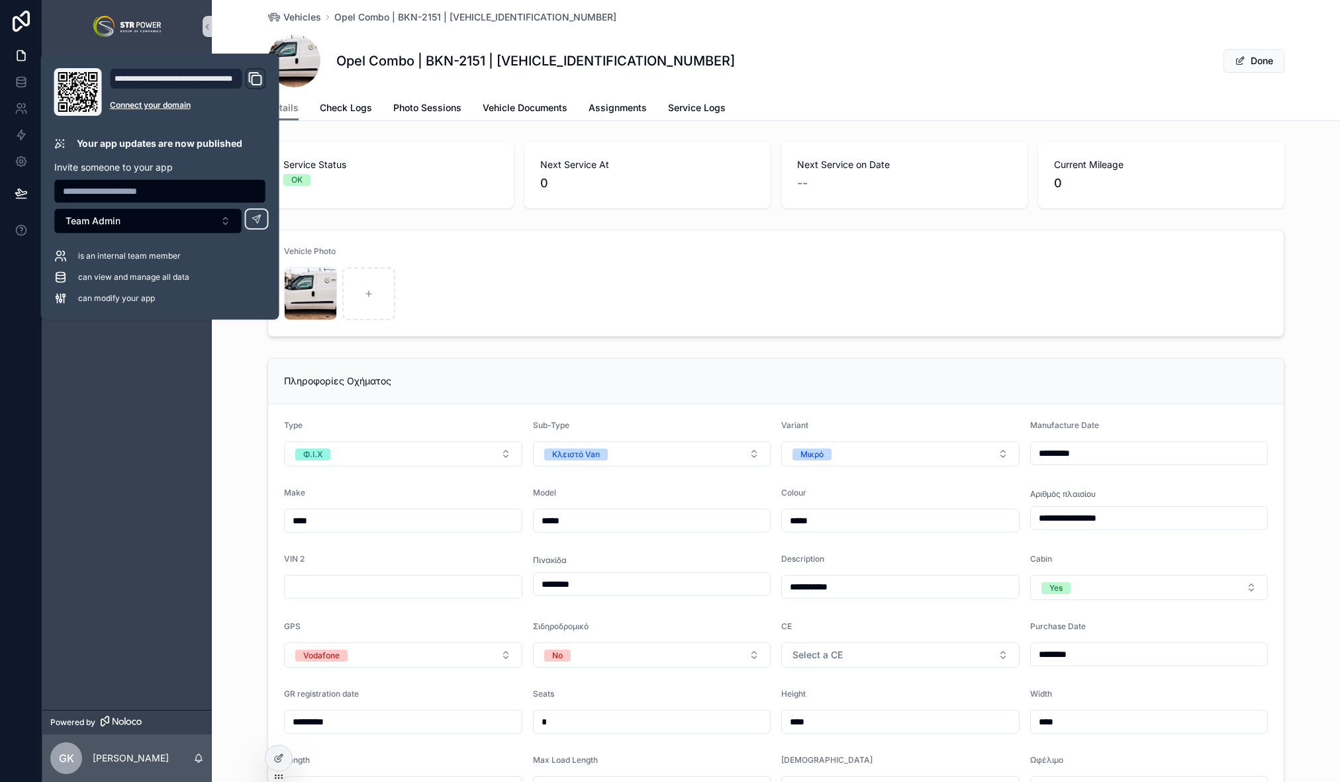
click at [201, 503] on div "Home Vehicles Vehicles on Map Users Service Logs Part Types Vehicle Check Logs …" at bounding box center [126, 381] width 169 height 657
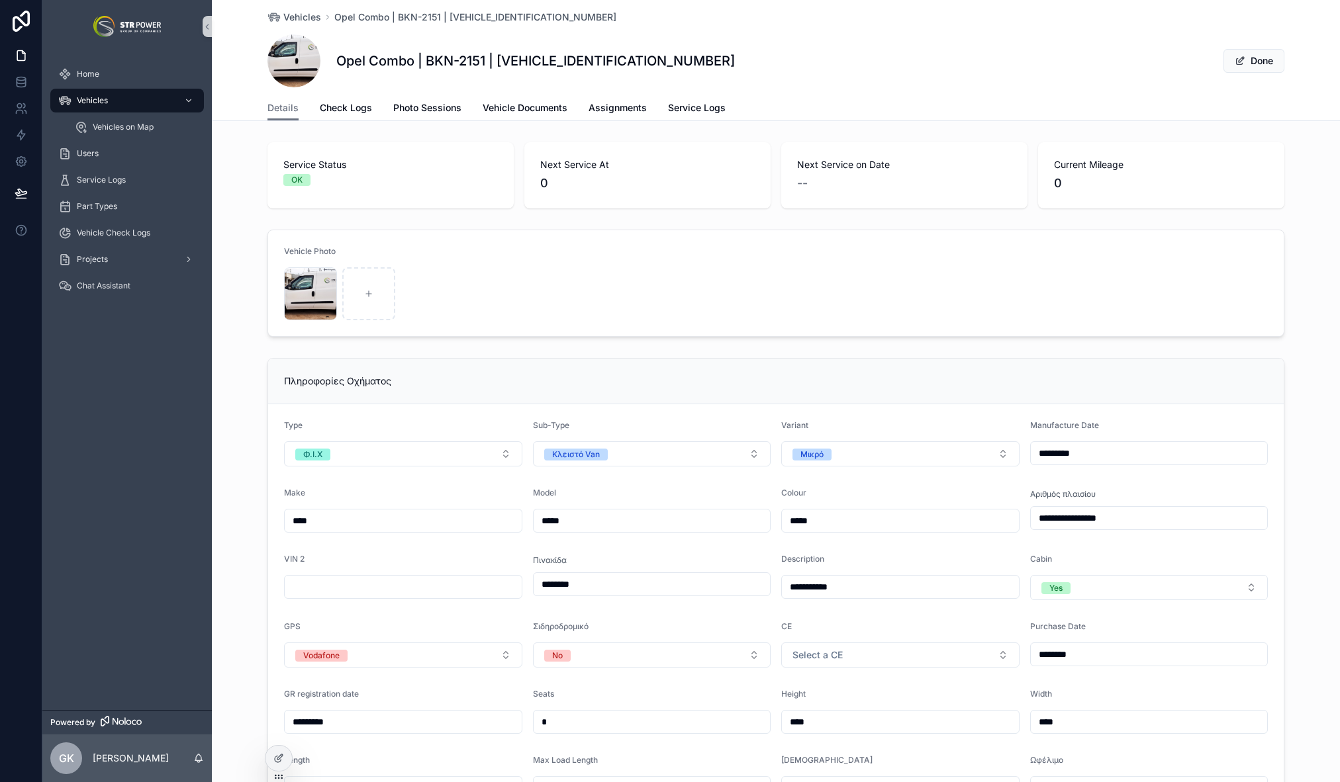
scroll to position [365, 0]
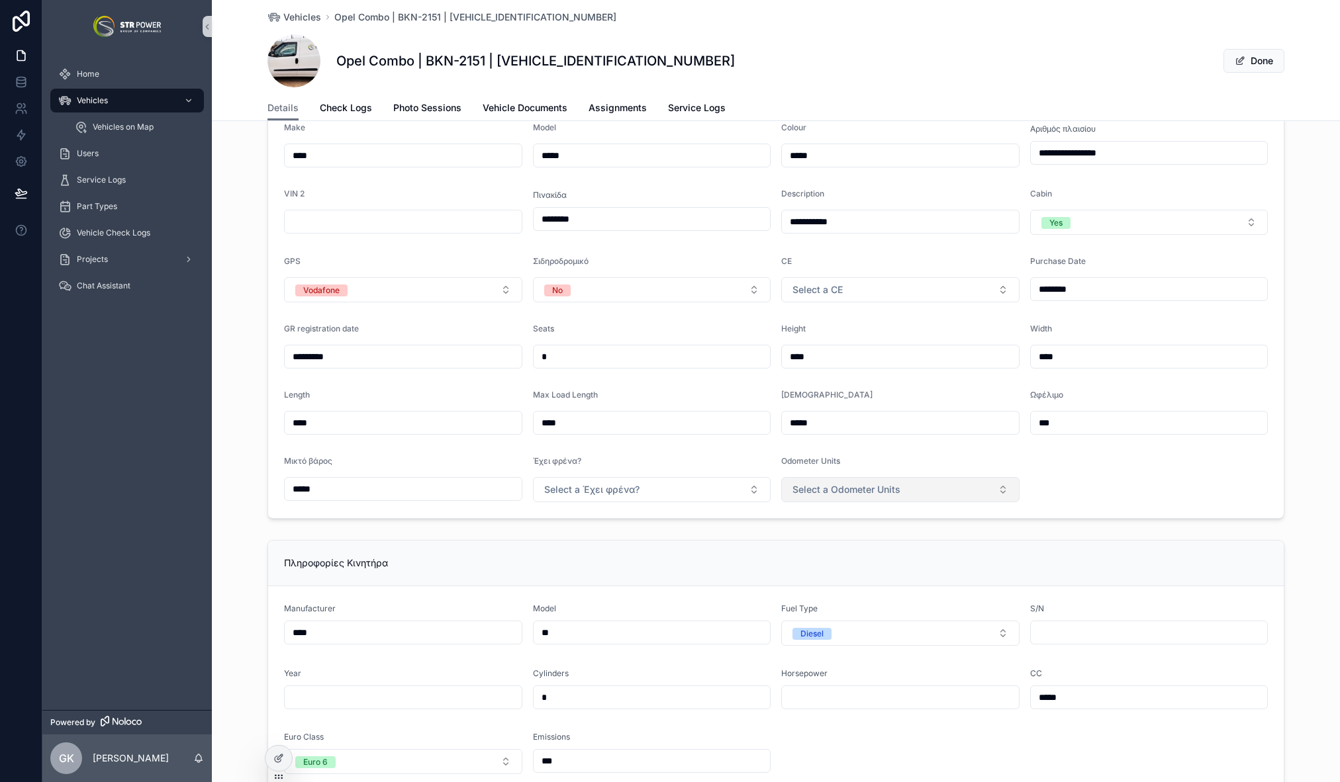
click at [944, 486] on button "Select a Odometer Units" at bounding box center [900, 489] width 238 height 25
click at [455, 530] on div "**********" at bounding box center [776, 788] width 1128 height 2033
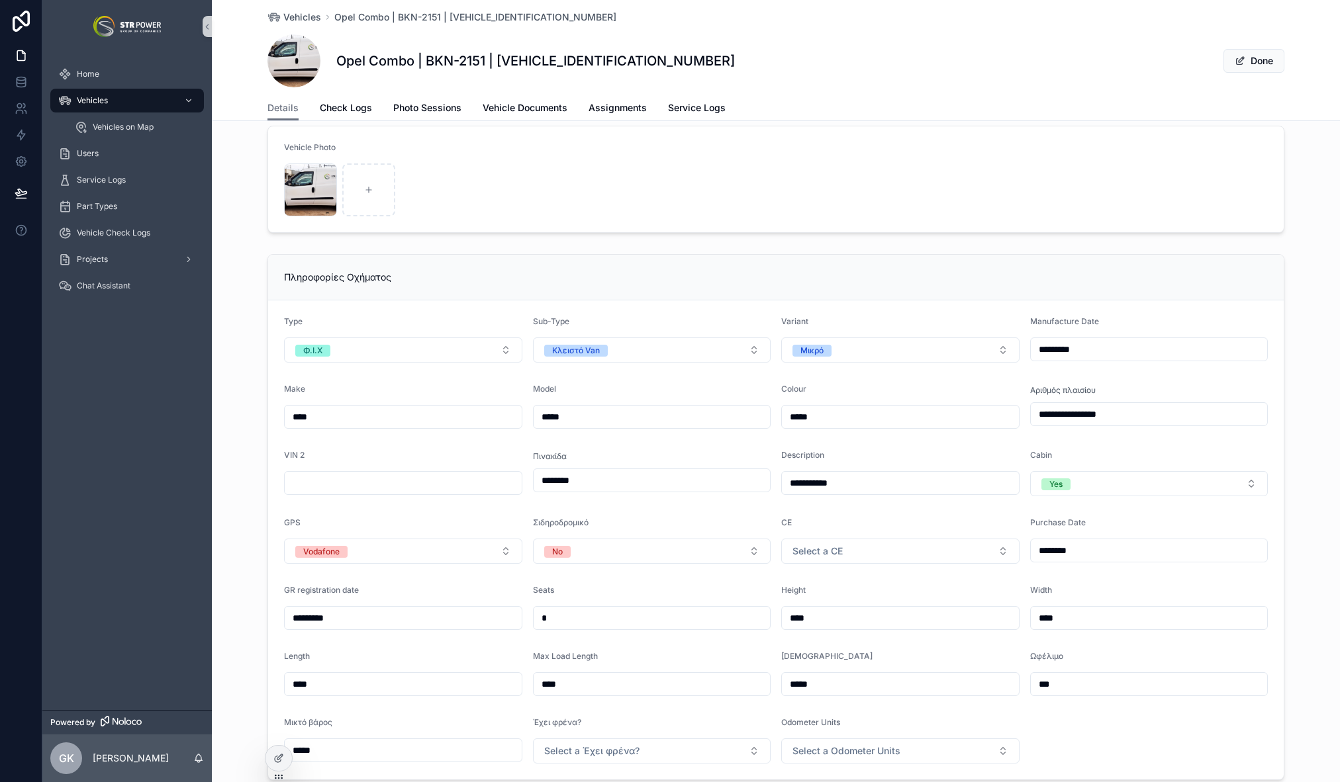
scroll to position [181, 0]
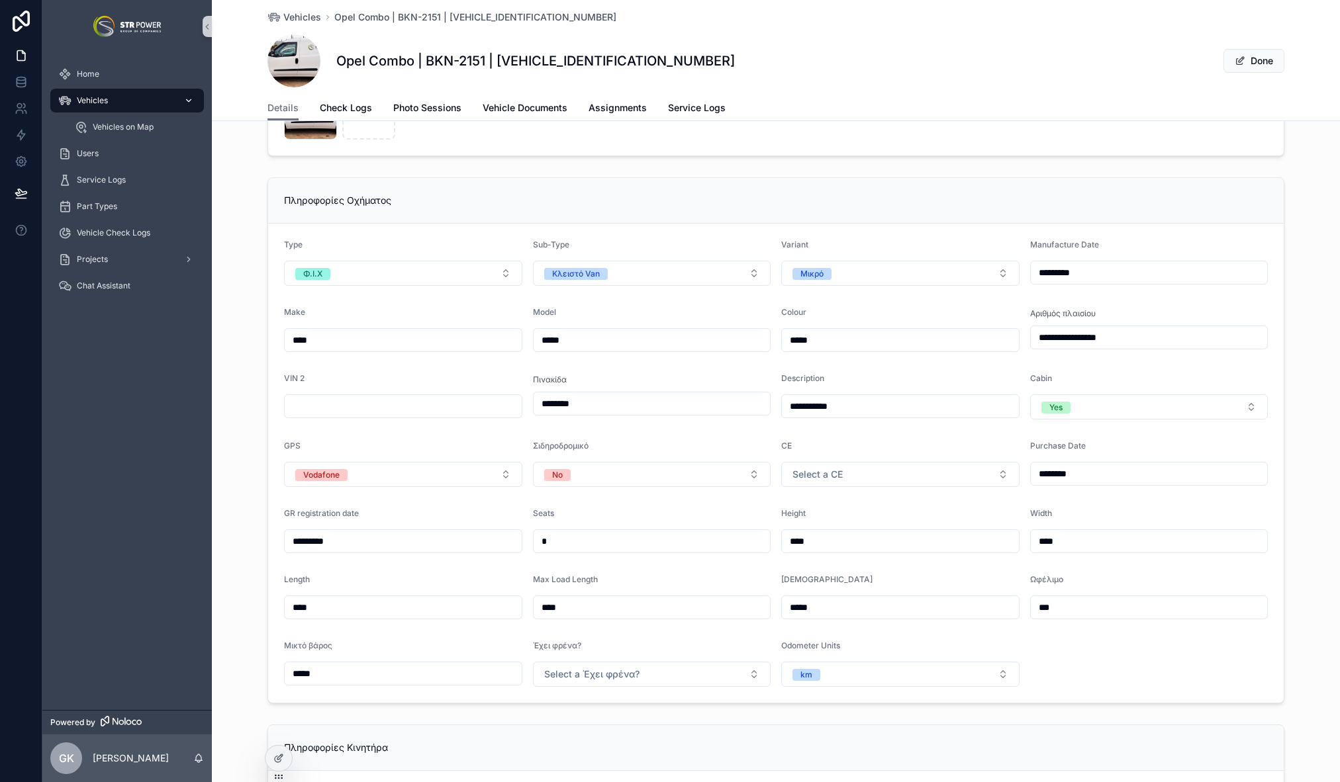
click at [96, 100] on span "Vehicles" at bounding box center [92, 100] width 31 height 11
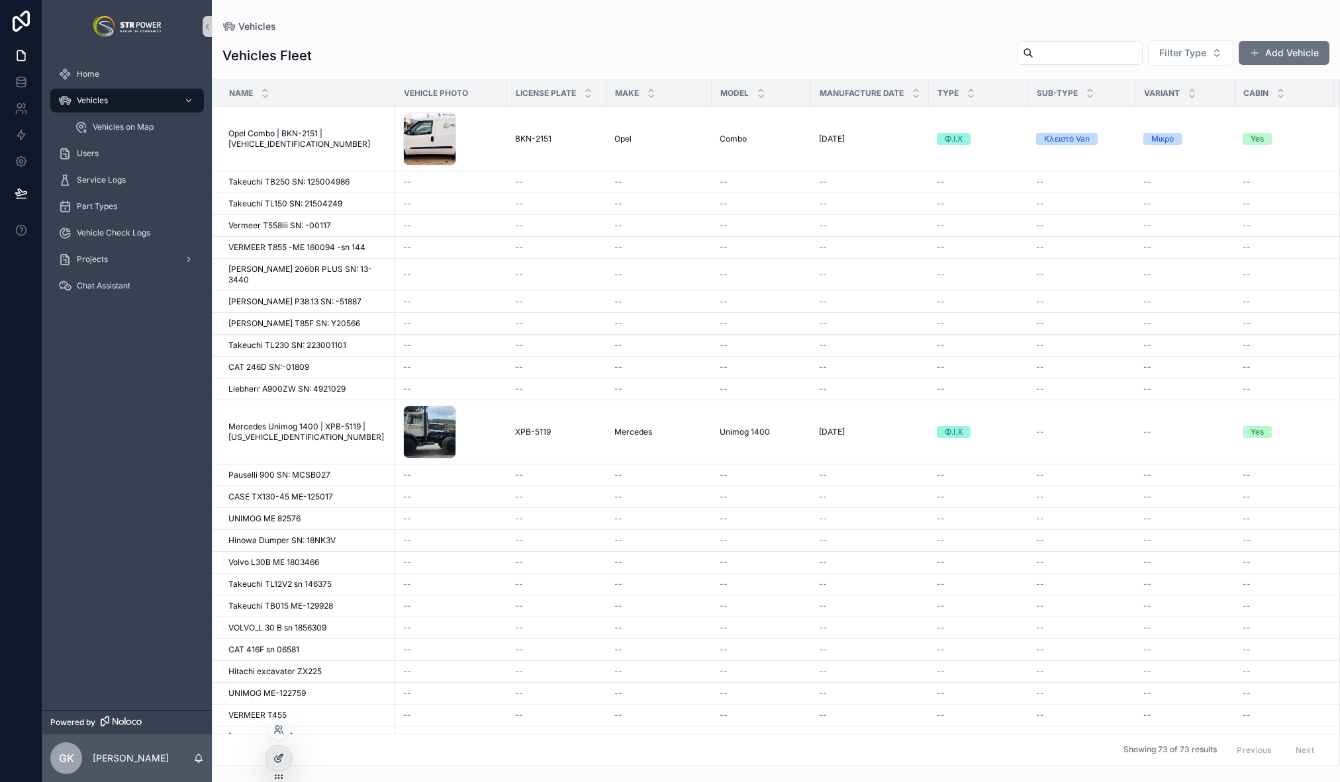
click at [274, 761] on icon at bounding box center [278, 758] width 11 height 11
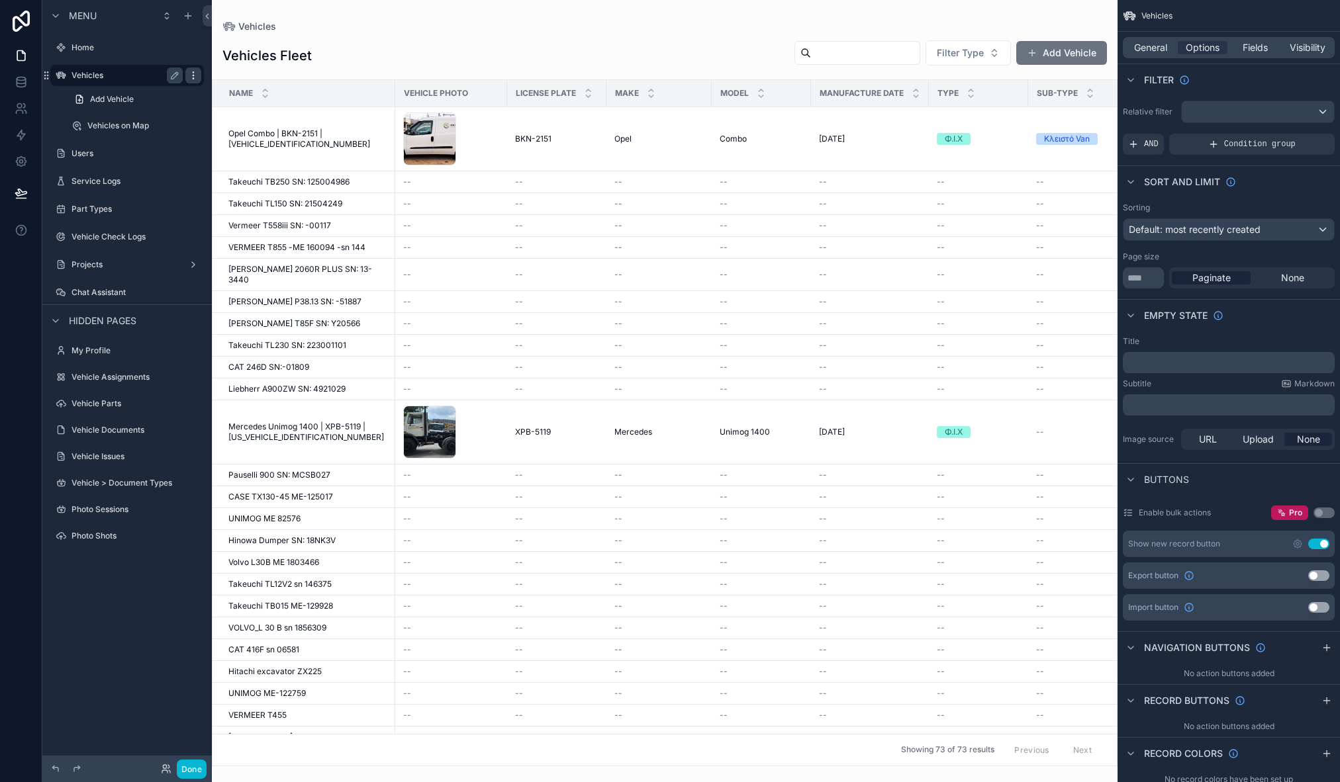
click at [192, 73] on icon "scrollable content" at bounding box center [193, 75] width 11 height 11
click at [251, 56] on span "Clone" at bounding box center [248, 56] width 24 height 13
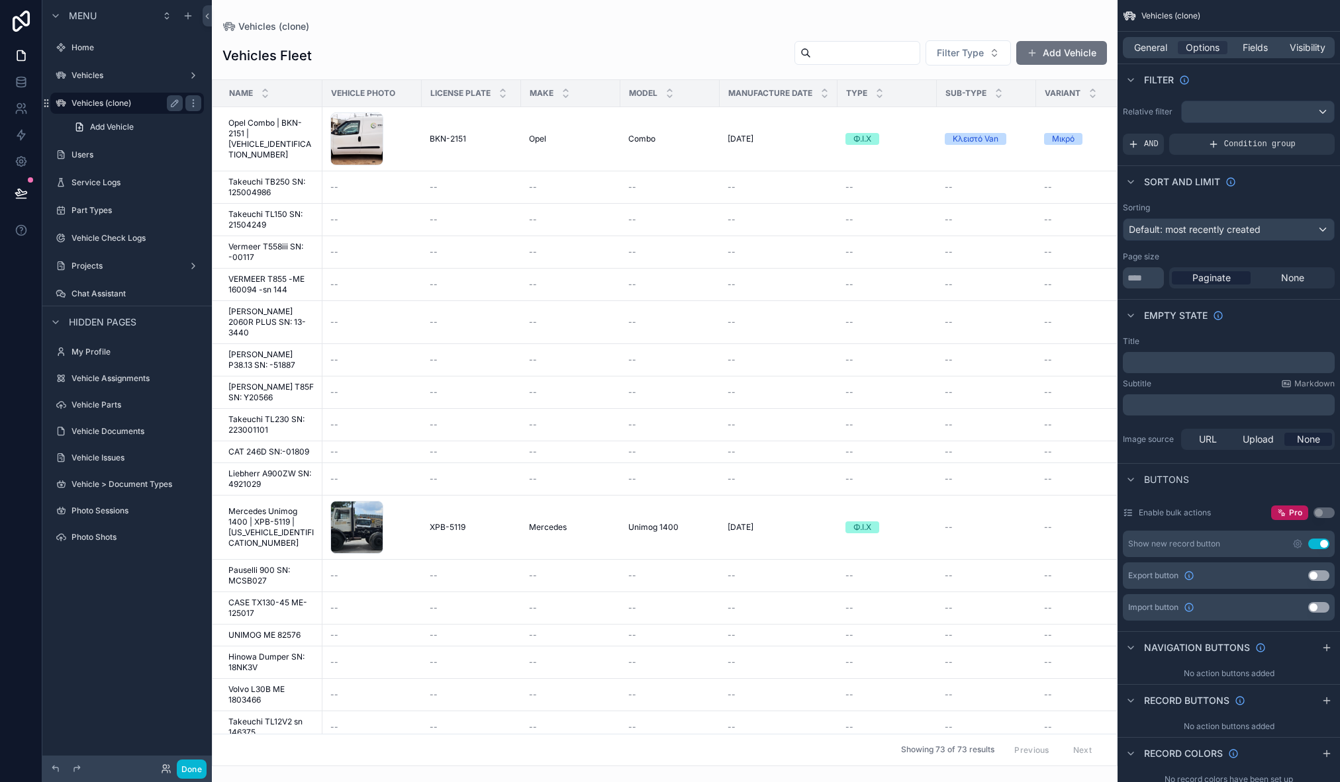
click at [143, 99] on label "Vehicles (clone)" at bounding box center [124, 103] width 106 height 11
click at [173, 103] on icon "scrollable content" at bounding box center [174, 103] width 11 height 11
click at [125, 106] on input "**********" at bounding box center [116, 103] width 90 height 16
click at [144, 105] on input "**********" at bounding box center [116, 103] width 90 height 16
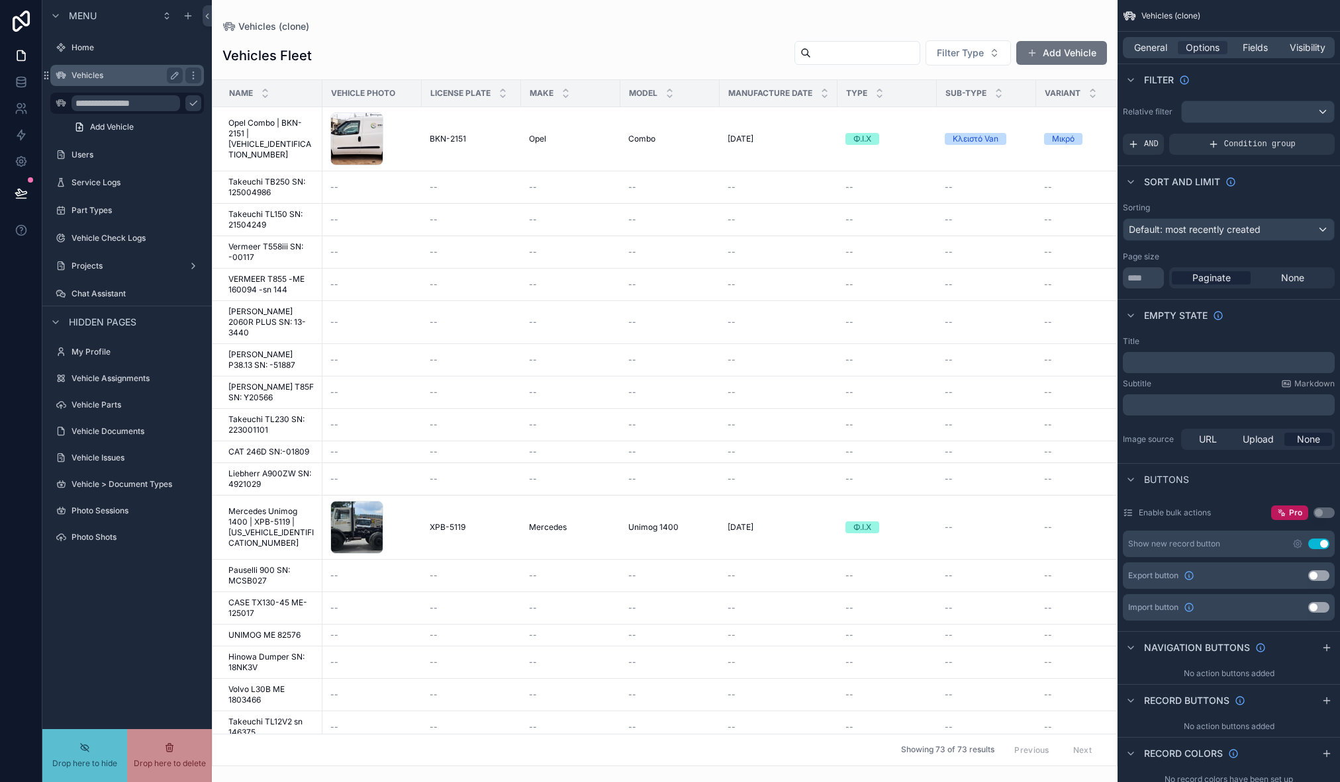
click at [144, 104] on input "**********" at bounding box center [125, 103] width 109 height 16
click at [142, 103] on input "**********" at bounding box center [125, 103] width 109 height 16
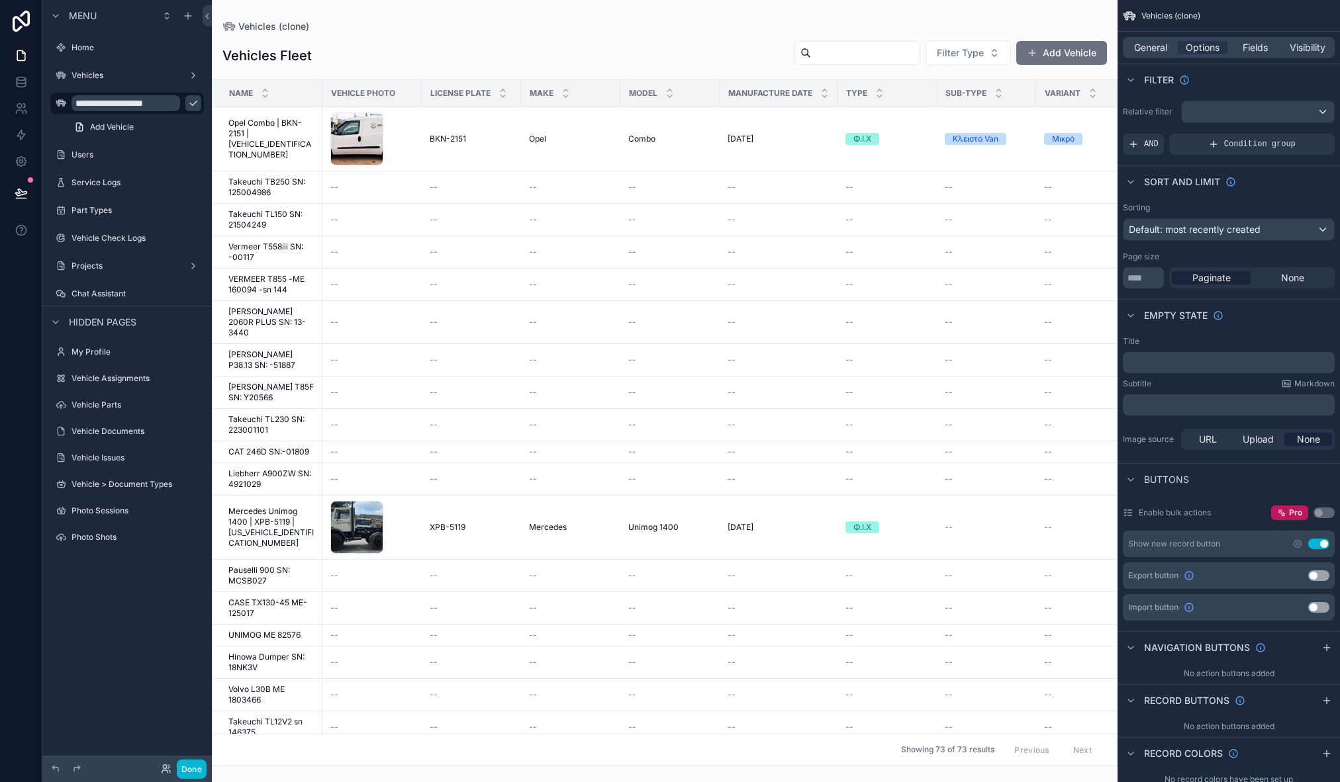
type input "**********"
click at [188, 105] on icon "scrollable content" at bounding box center [193, 103] width 11 height 11
click at [0, 0] on icon "scrollable content" at bounding box center [0, 0] width 0 height 0
click at [144, 104] on input "**********" at bounding box center [116, 103] width 90 height 16
click at [154, 103] on input "**********" at bounding box center [116, 103] width 90 height 16
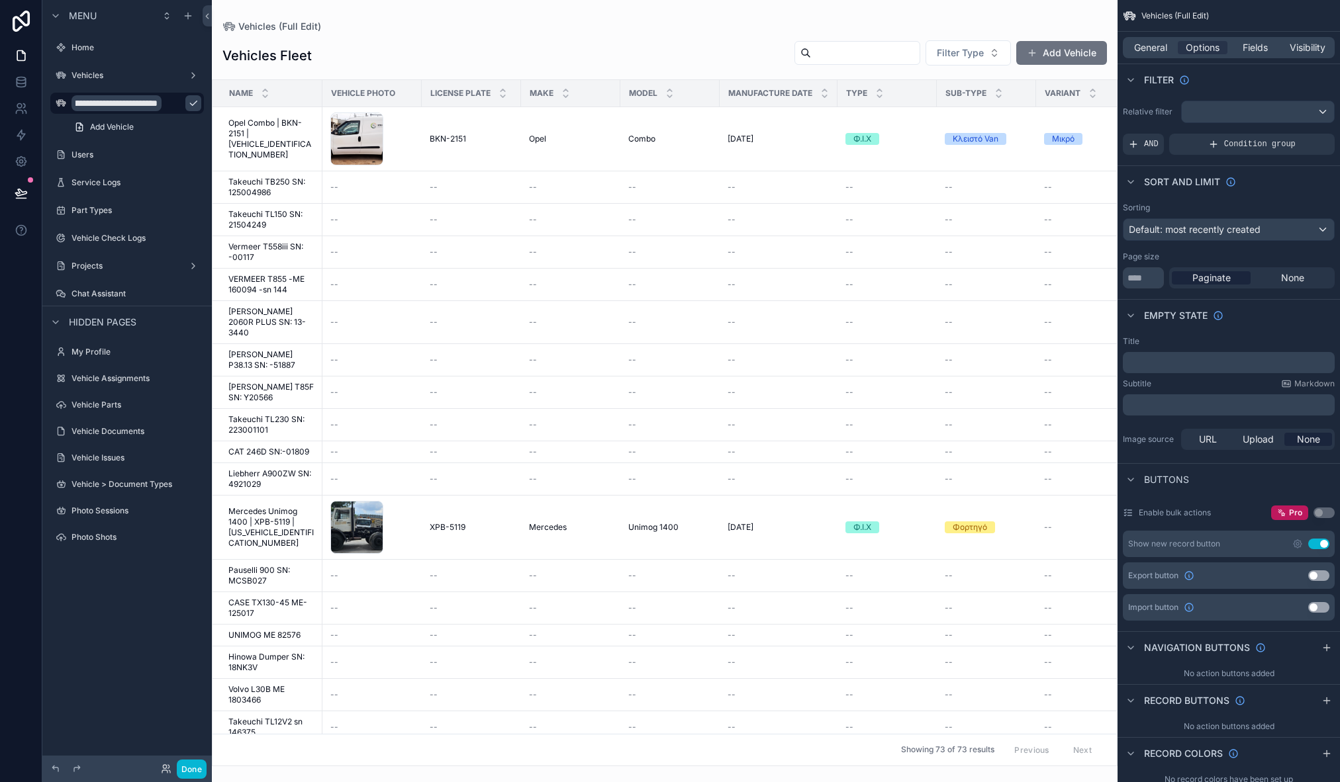
scroll to position [0, 60]
click at [109, 107] on input "**********" at bounding box center [116, 103] width 90 height 16
type input "**********"
click at [149, 593] on div "**********" at bounding box center [126, 383] width 169 height 767
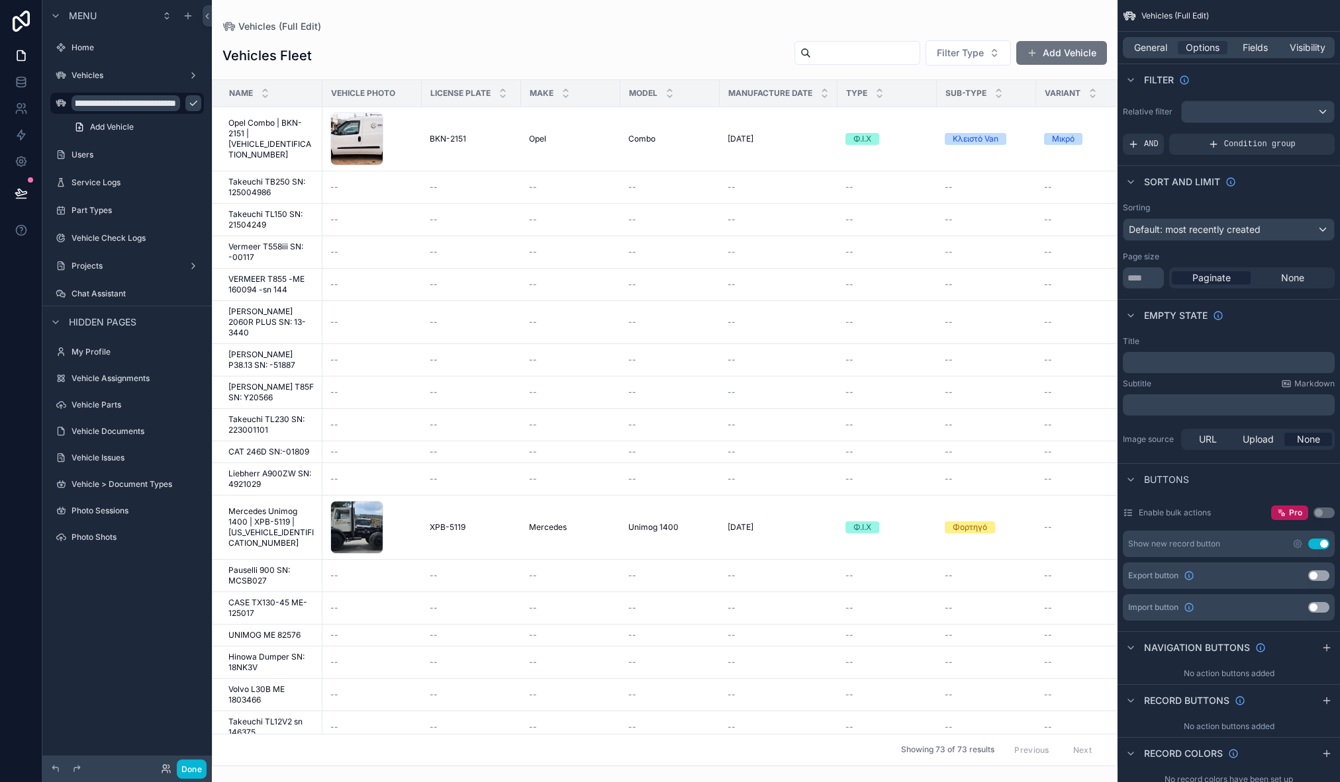
scroll to position [0, 0]
click at [193, 767] on button "Done" at bounding box center [192, 769] width 30 height 19
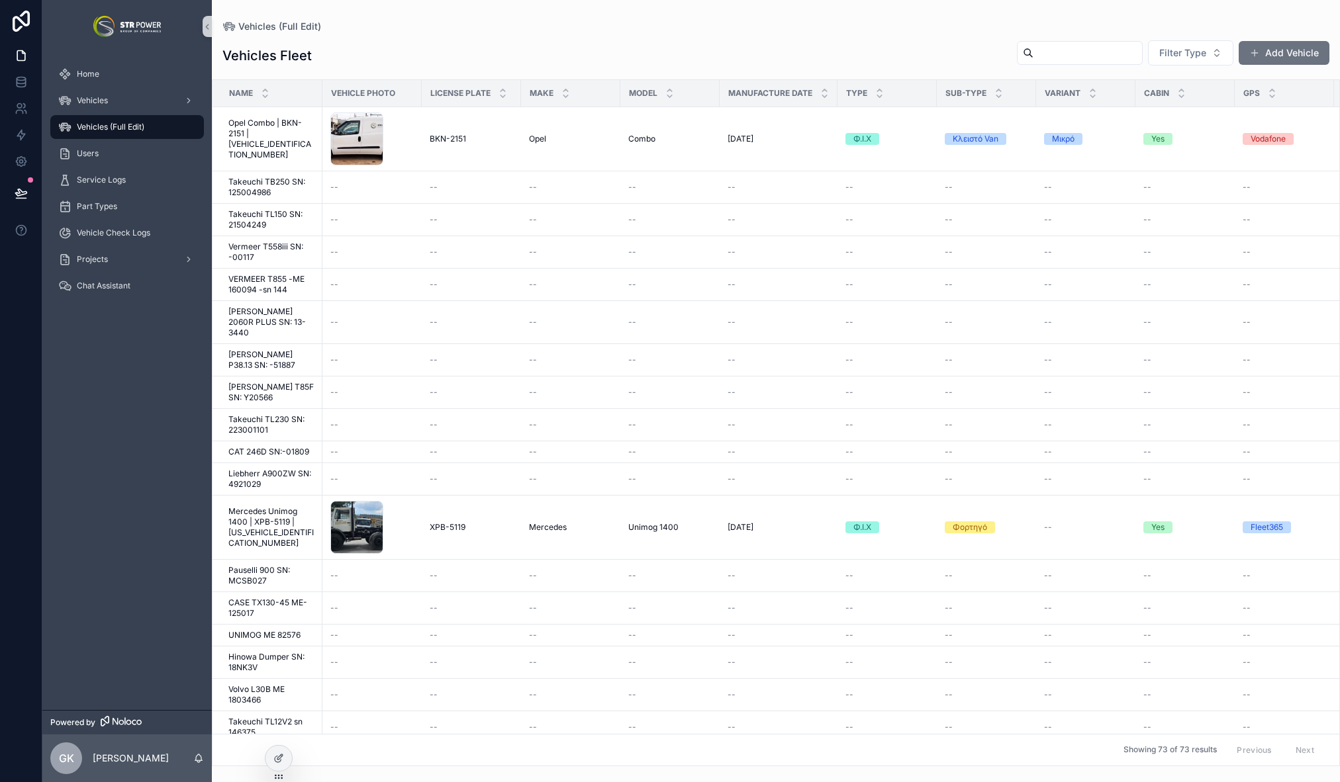
click at [141, 122] on span "Vehicles (Full Edit)" at bounding box center [111, 127] width 68 height 11
click at [271, 755] on div at bounding box center [278, 758] width 26 height 25
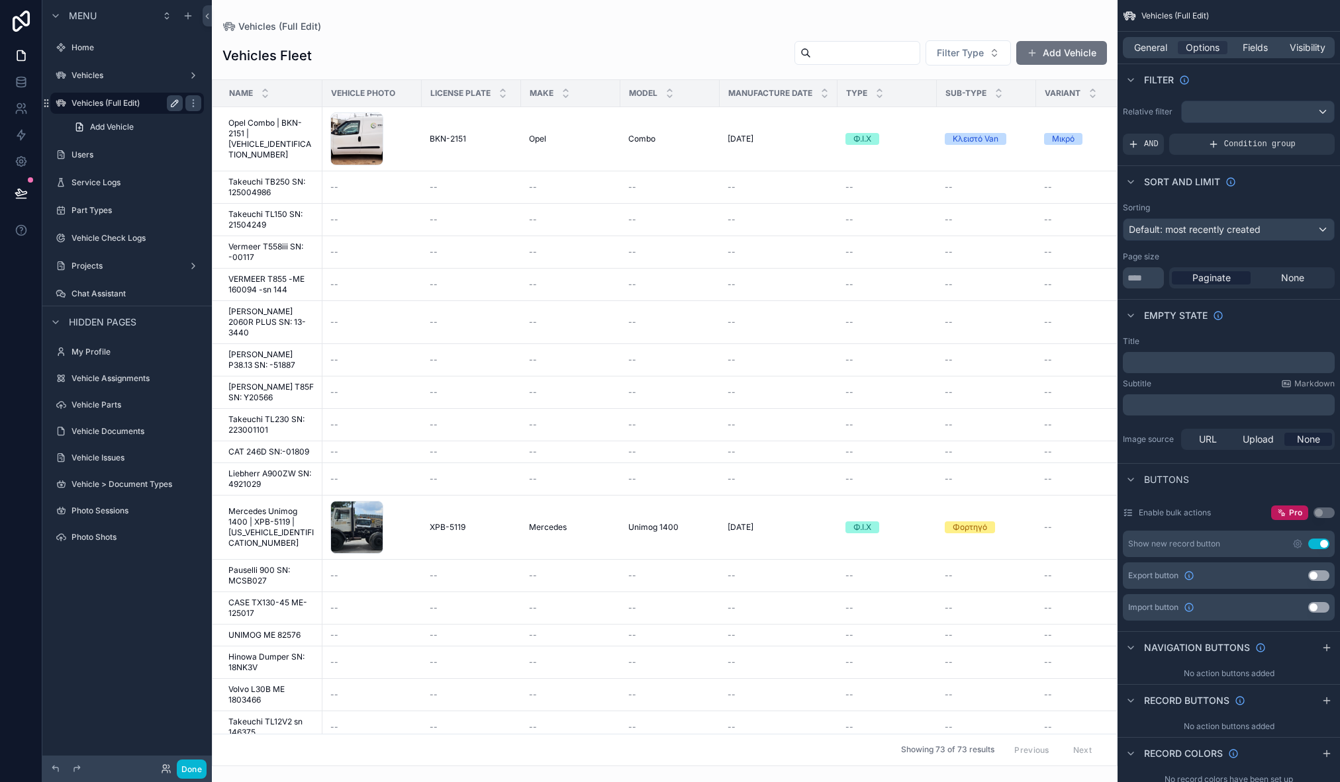
click at [173, 105] on icon "scrollable content" at bounding box center [174, 103] width 7 height 7
click at [134, 101] on input "**********" at bounding box center [116, 103] width 90 height 16
drag, startPoint x: 152, startPoint y: 101, endPoint x: 181, endPoint y: 98, distance: 28.6
click at [153, 101] on input "**********" at bounding box center [125, 103] width 109 height 16
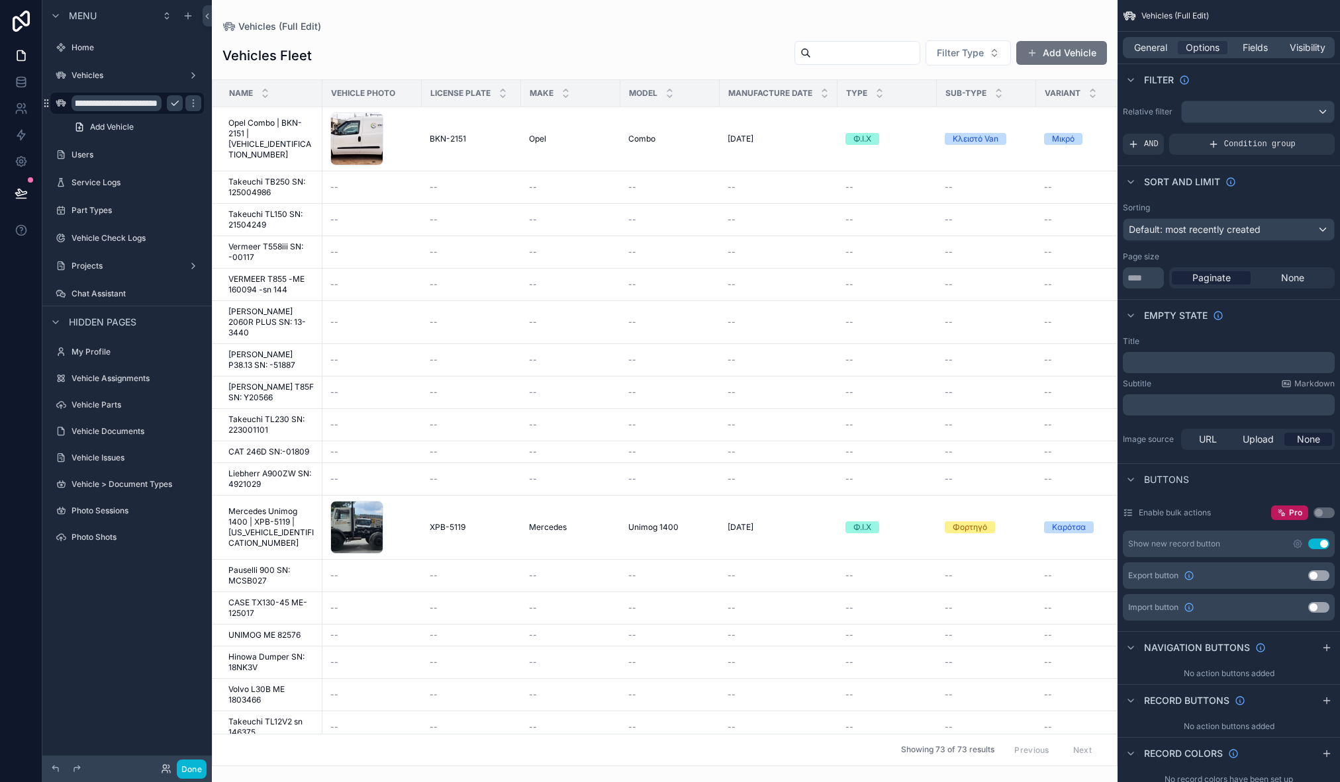
type input "**********"
click at [171, 105] on icon "scrollable content" at bounding box center [174, 103] width 11 height 11
click at [179, 105] on icon "scrollable content" at bounding box center [174, 103] width 11 height 11
click at [158, 106] on input "**********" at bounding box center [125, 103] width 109 height 16
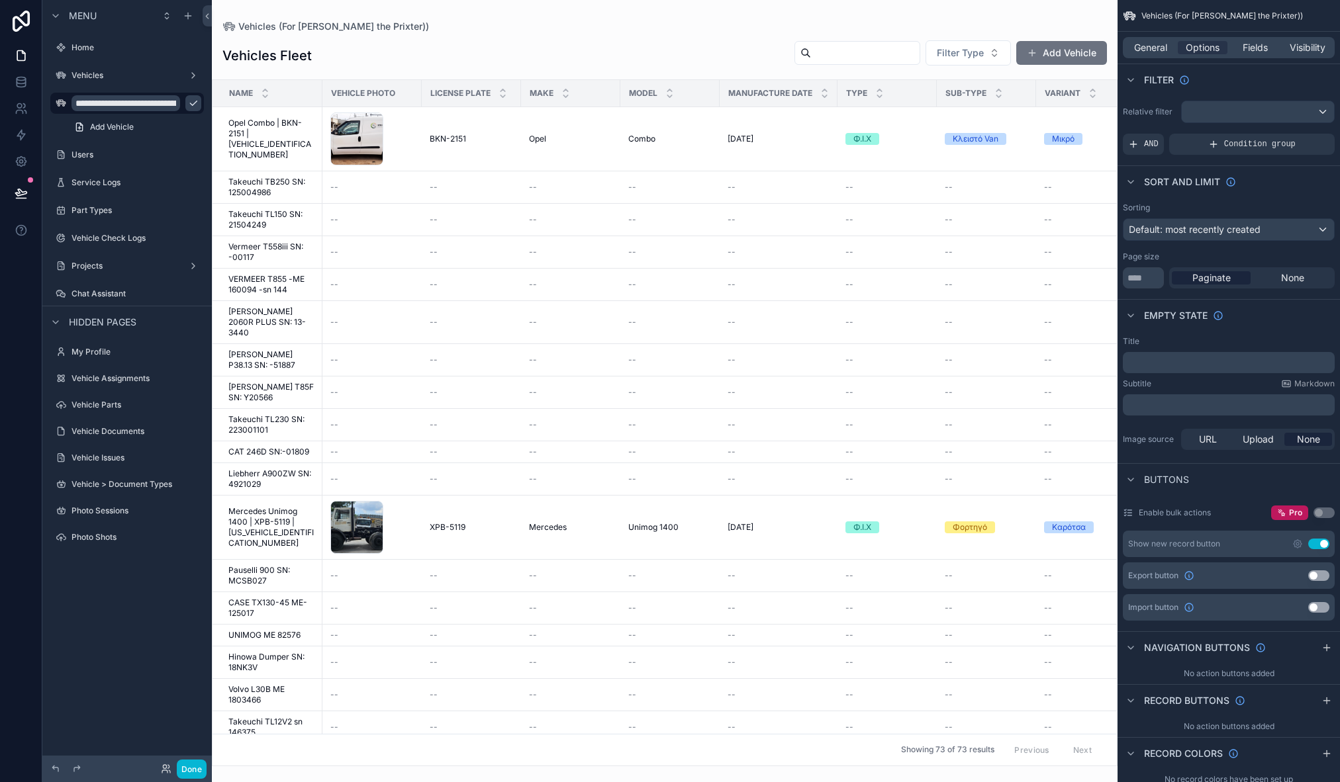
click at [152, 102] on input "**********" at bounding box center [125, 103] width 109 height 16
type input "**********"
click at [198, 106] on icon "scrollable content" at bounding box center [193, 103] width 11 height 11
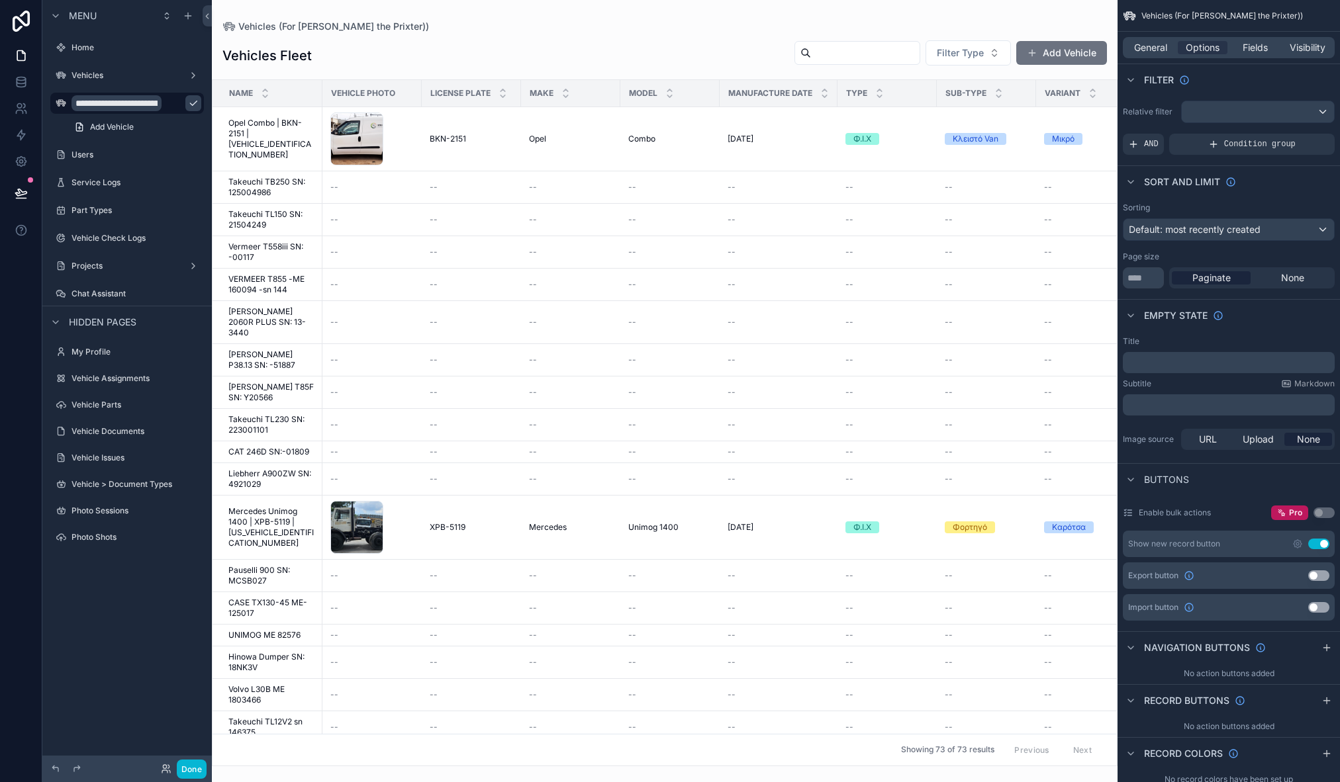
click at [188, 108] on icon "scrollable content" at bounding box center [193, 103] width 11 height 11
click at [1316, 48] on span "Visibility" at bounding box center [1308, 47] width 36 height 13
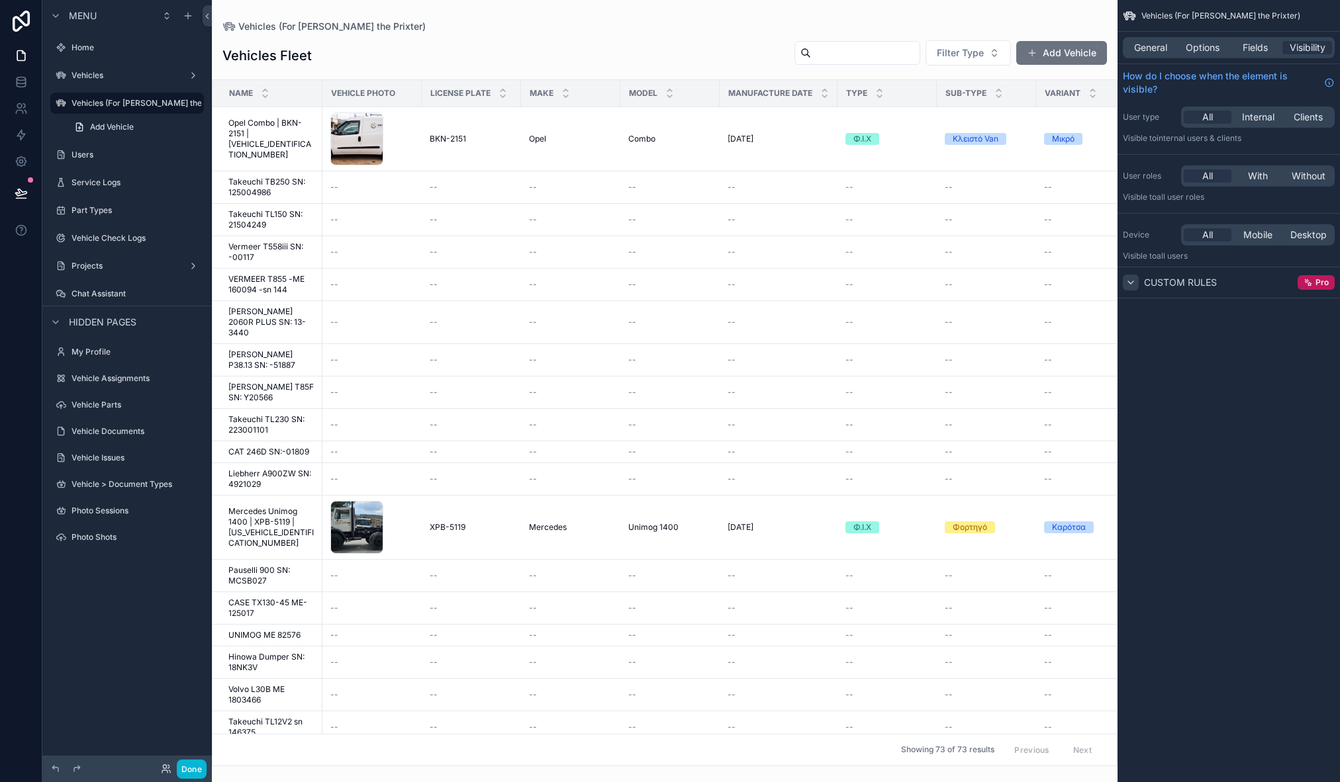
click at [1133, 283] on icon "scrollable content" at bounding box center [1130, 282] width 11 height 11
click at [1133, 282] on icon "scrollable content" at bounding box center [1130, 282] width 11 height 11
click at [0, 0] on icon "scrollable content" at bounding box center [0, 0] width 0 height 0
click at [124, 104] on input "**********" at bounding box center [116, 103] width 90 height 16
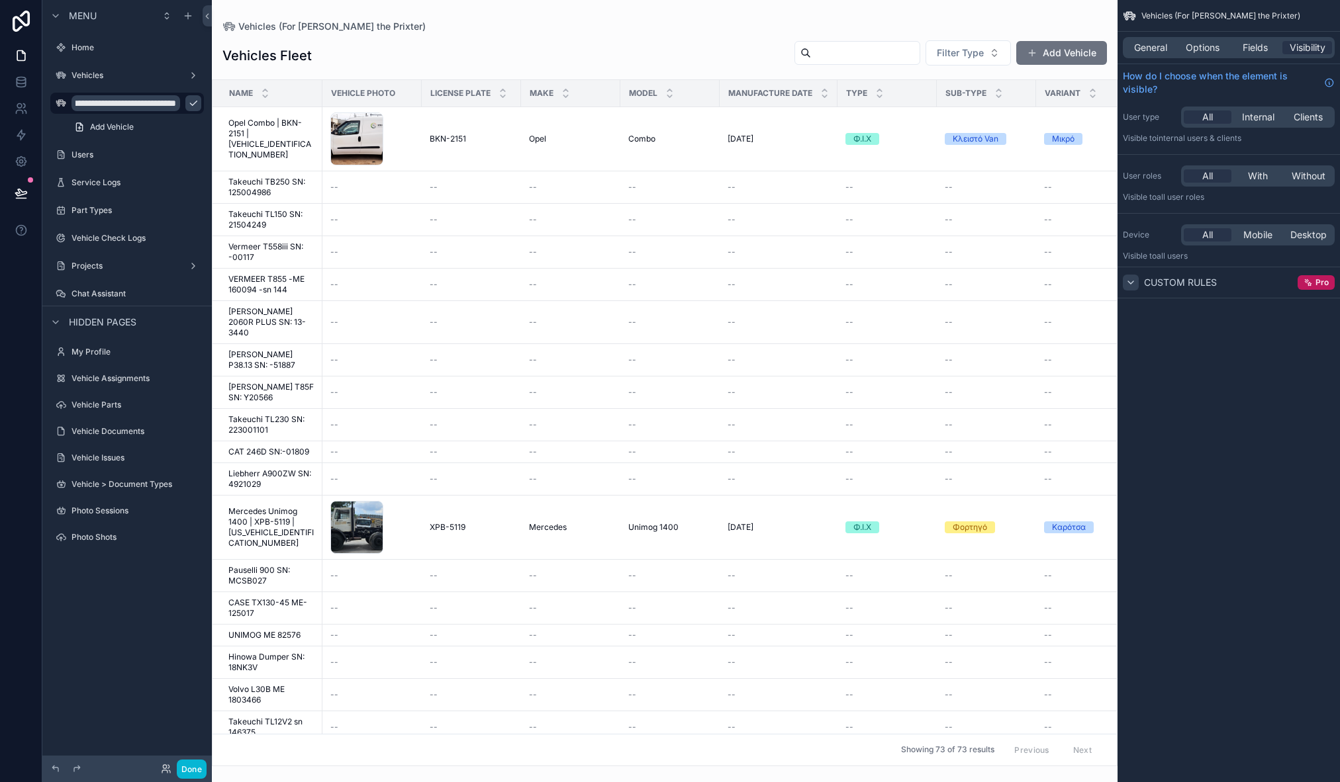
drag, startPoint x: 124, startPoint y: 103, endPoint x: 219, endPoint y: 101, distance: 95.4
click at [219, 101] on div "**********" at bounding box center [691, 391] width 1298 height 782
type input "**********"
click at [188, 108] on icon "scrollable content" at bounding box center [193, 103] width 11 height 11
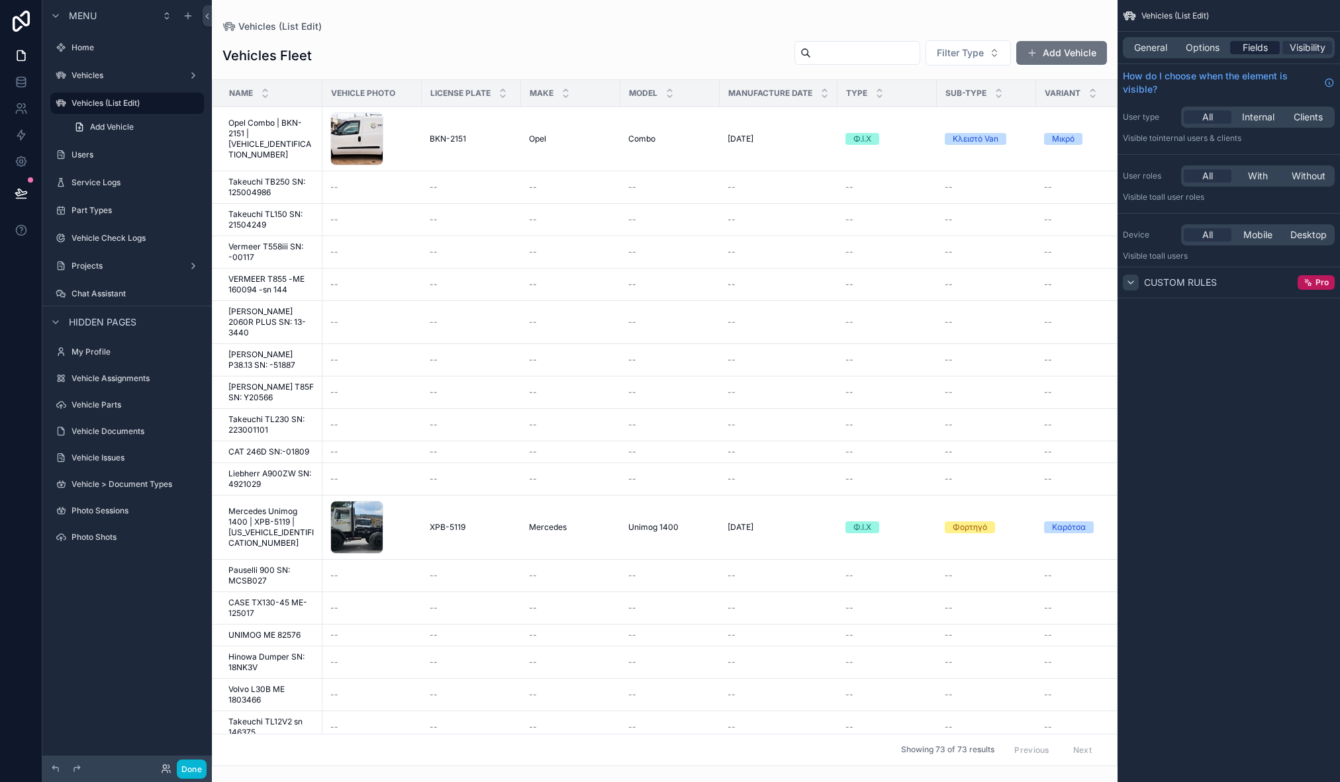
click at [1260, 46] on span "Fields" at bounding box center [1255, 47] width 25 height 13
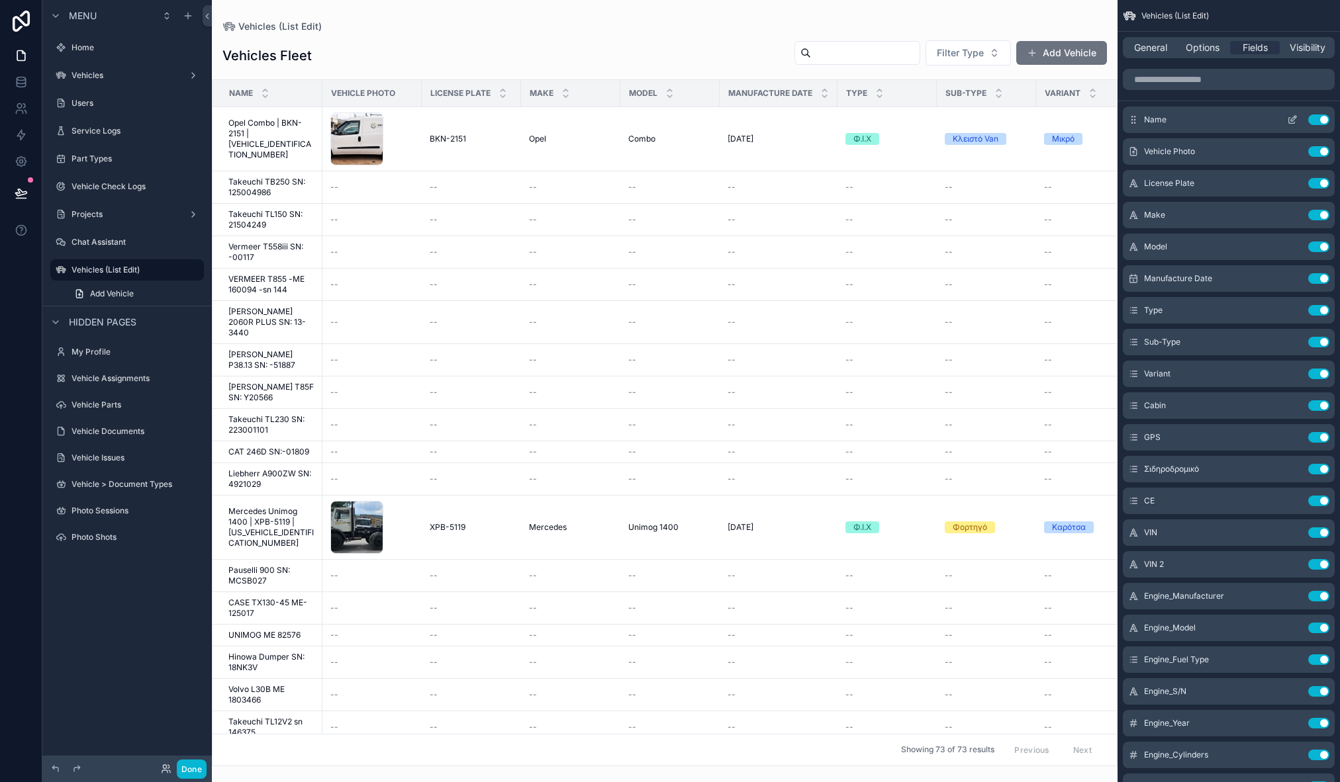
click at [1289, 121] on icon "scrollable content" at bounding box center [1292, 121] width 6 height 6
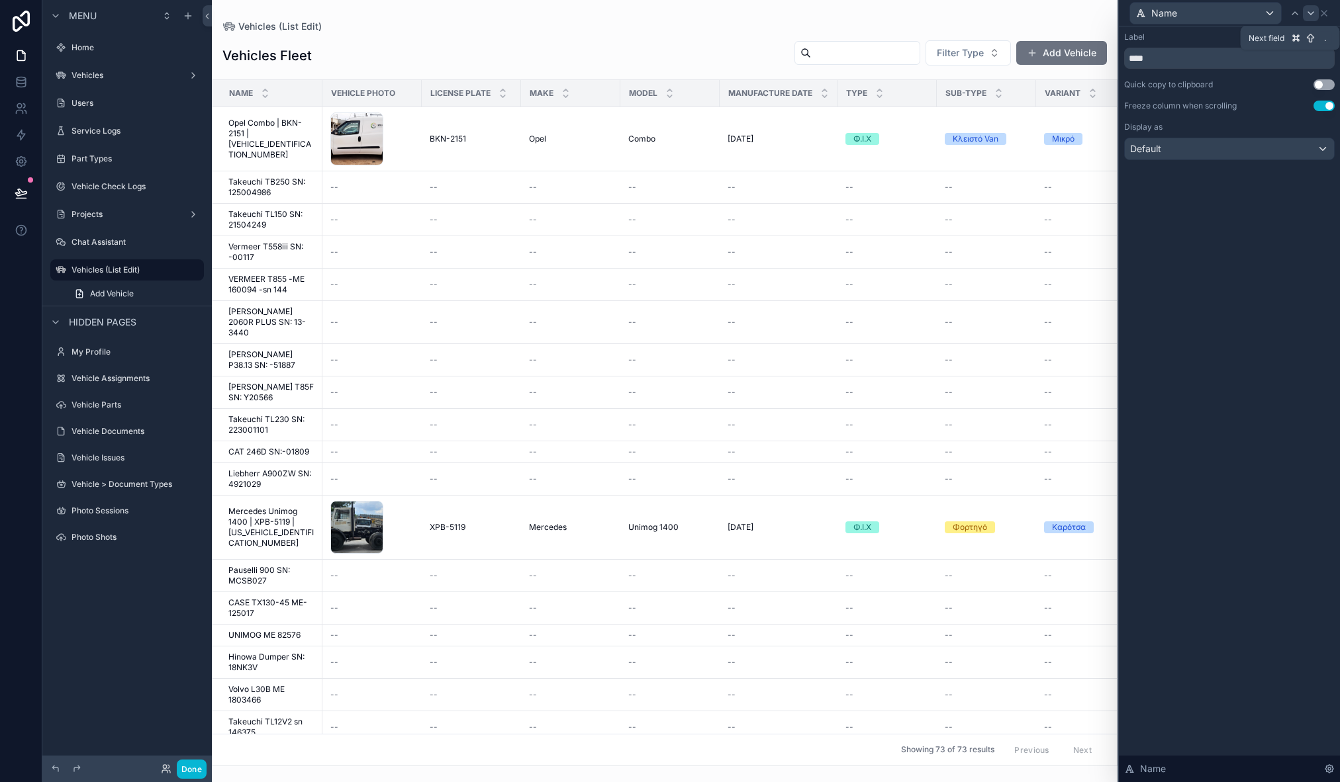
click at [1309, 13] on icon at bounding box center [1310, 13] width 5 height 3
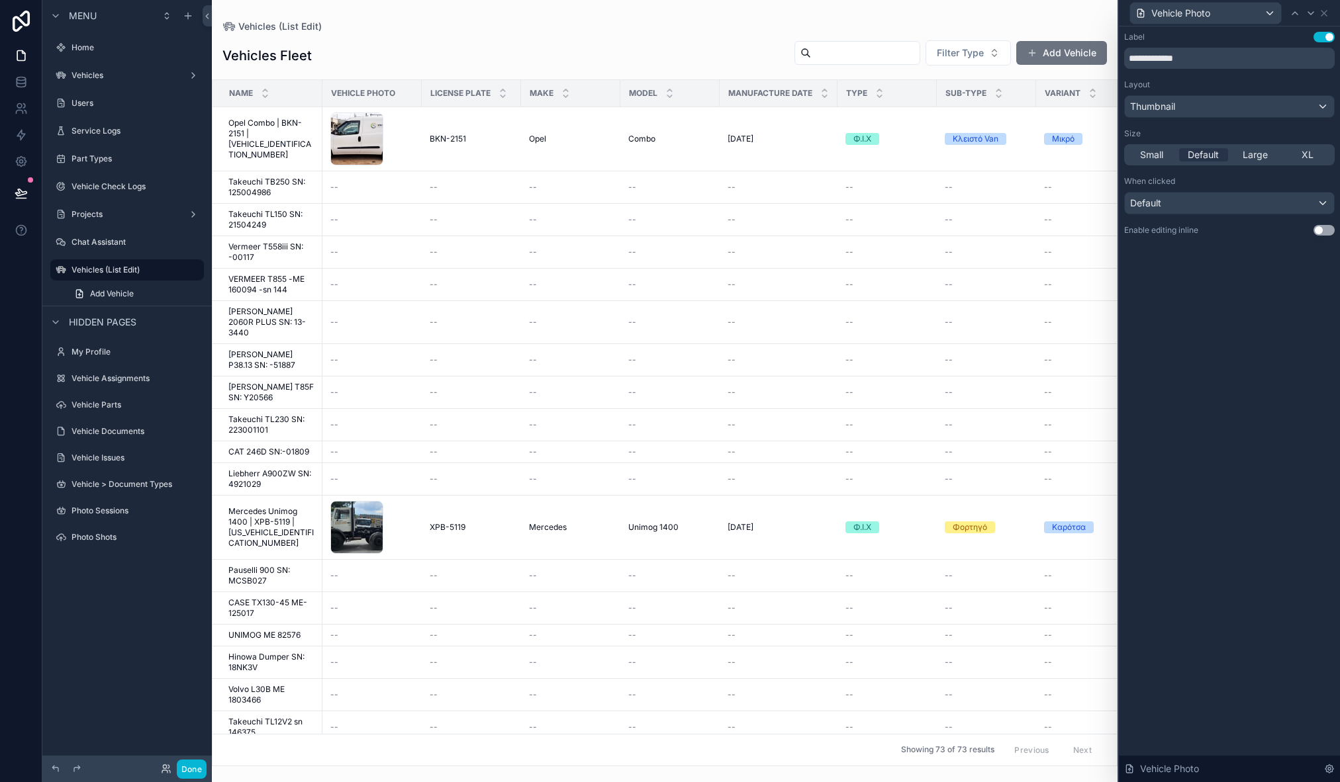
click at [1323, 228] on button "Use setting" at bounding box center [1323, 230] width 21 height 11
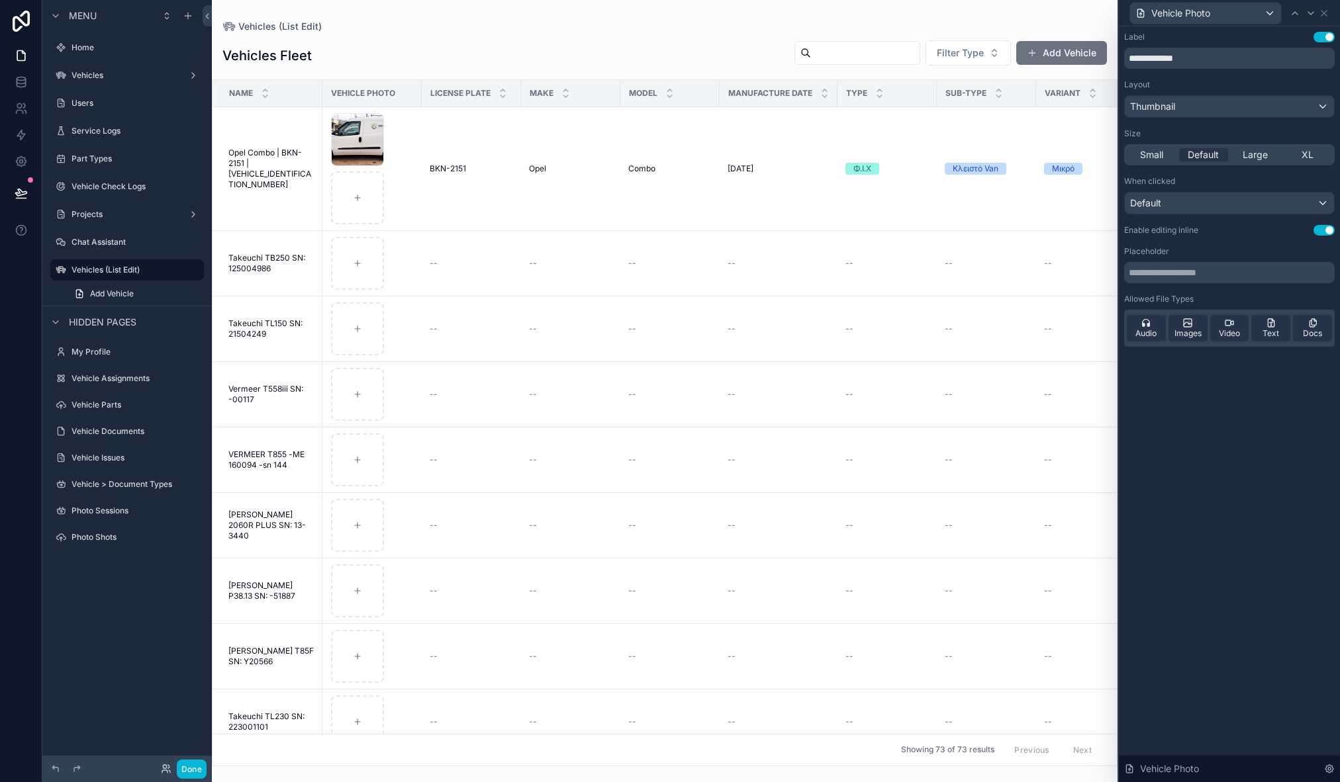
click at [1324, 230] on button "Use setting" at bounding box center [1323, 230] width 21 height 11
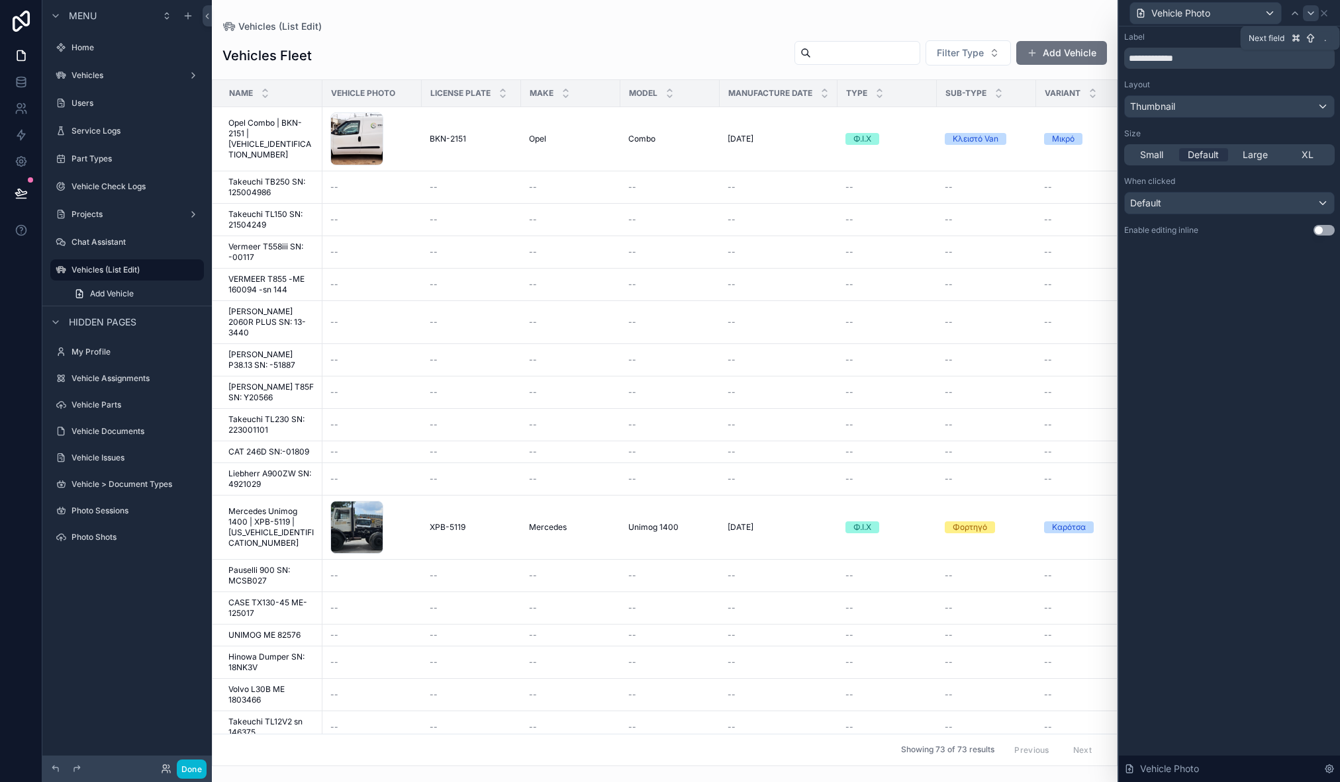
click at [1308, 13] on icon at bounding box center [1310, 13] width 11 height 11
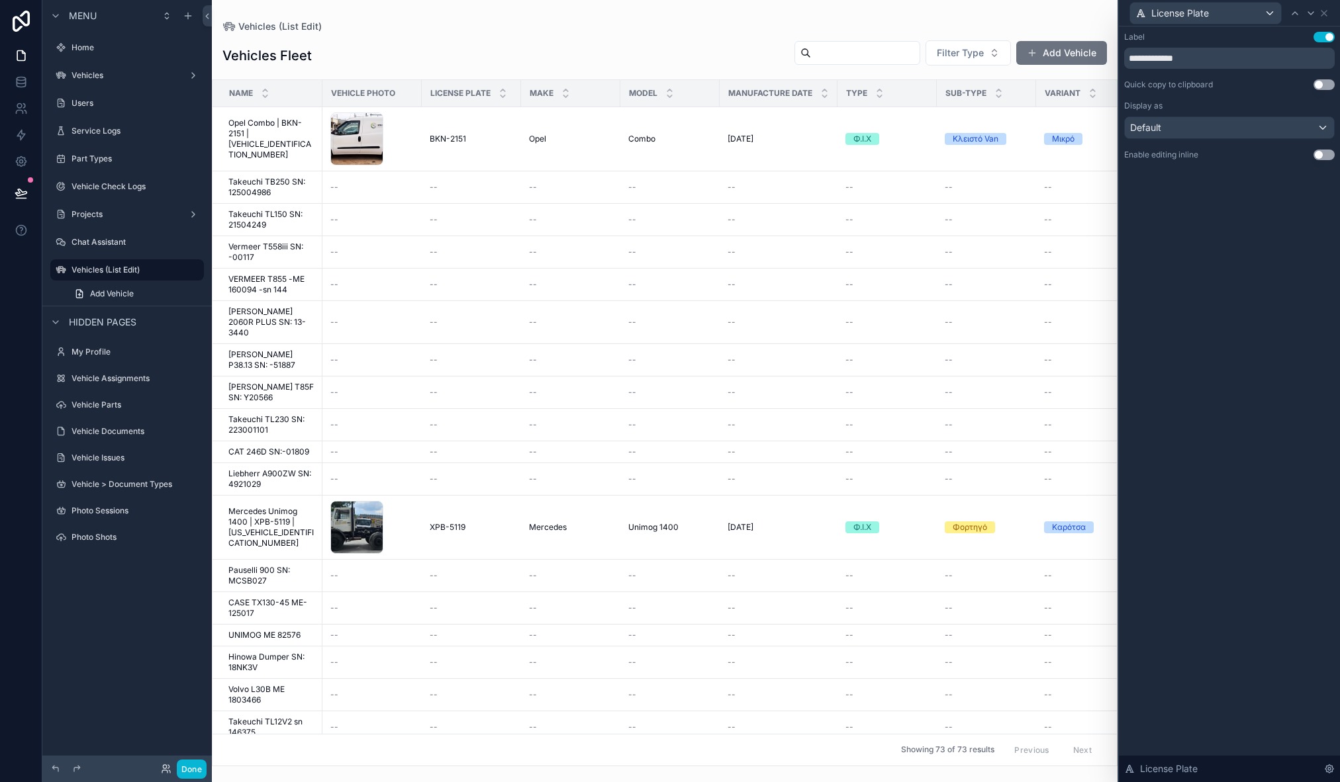
click at [1325, 158] on button "Use setting" at bounding box center [1323, 155] width 21 height 11
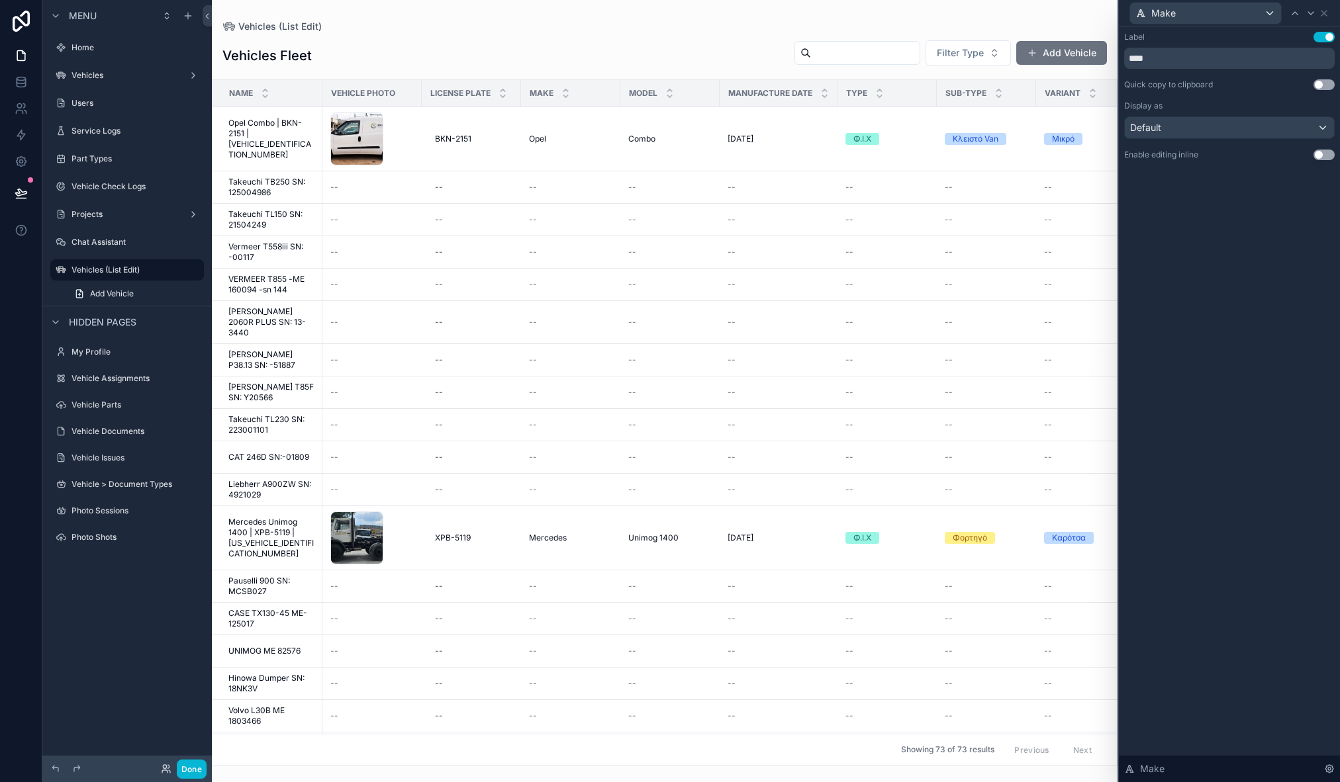
click at [1325, 155] on button "Use setting" at bounding box center [1323, 155] width 21 height 11
click at [1324, 86] on button "Use setting" at bounding box center [1323, 84] width 21 height 11
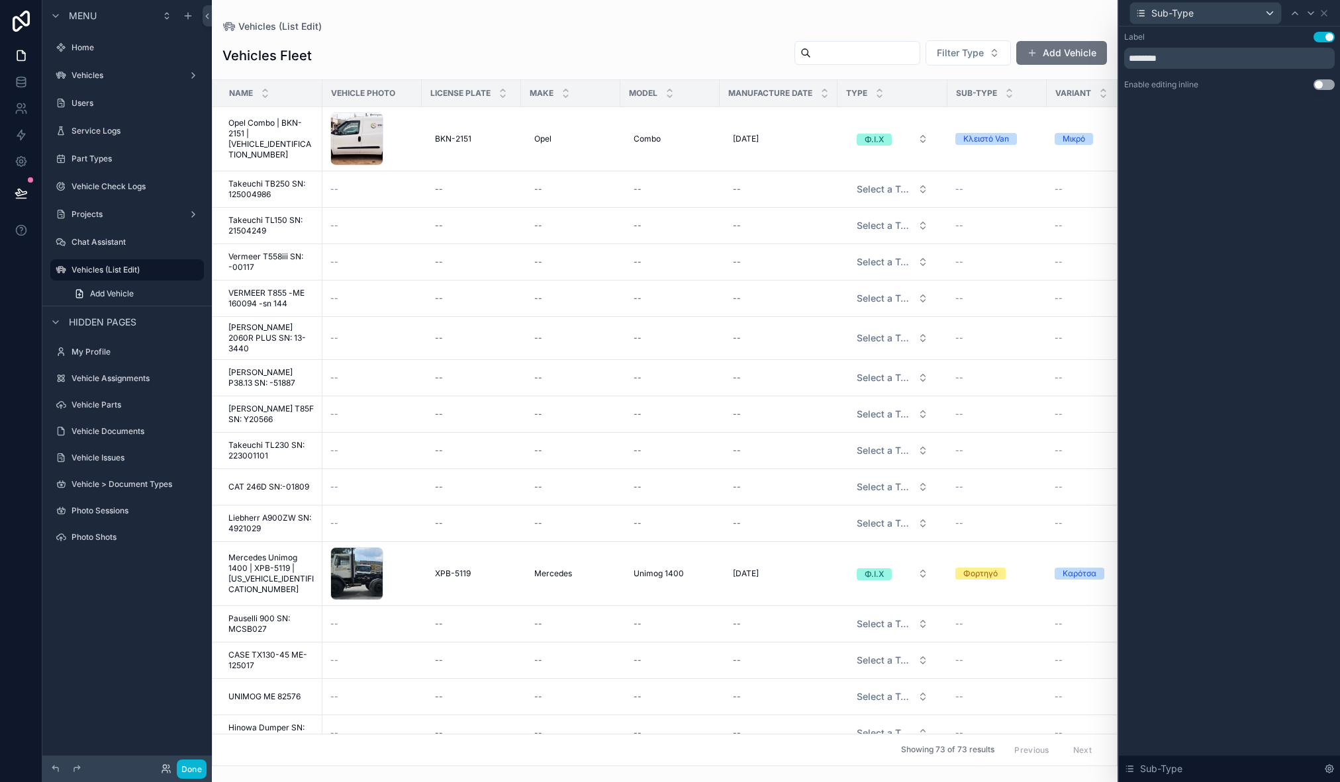
click at [1324, 87] on button "Use setting" at bounding box center [1323, 84] width 21 height 11
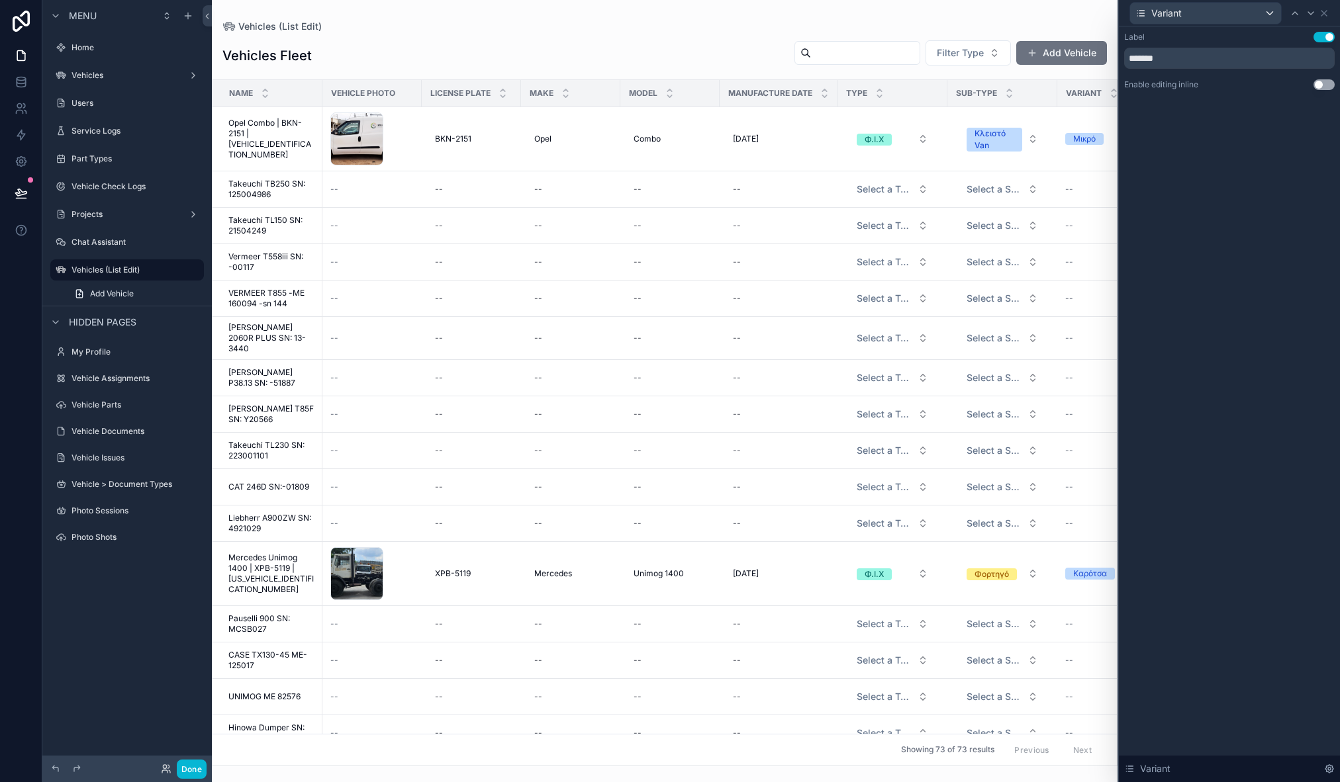
click at [1324, 85] on button "Use setting" at bounding box center [1323, 84] width 21 height 11
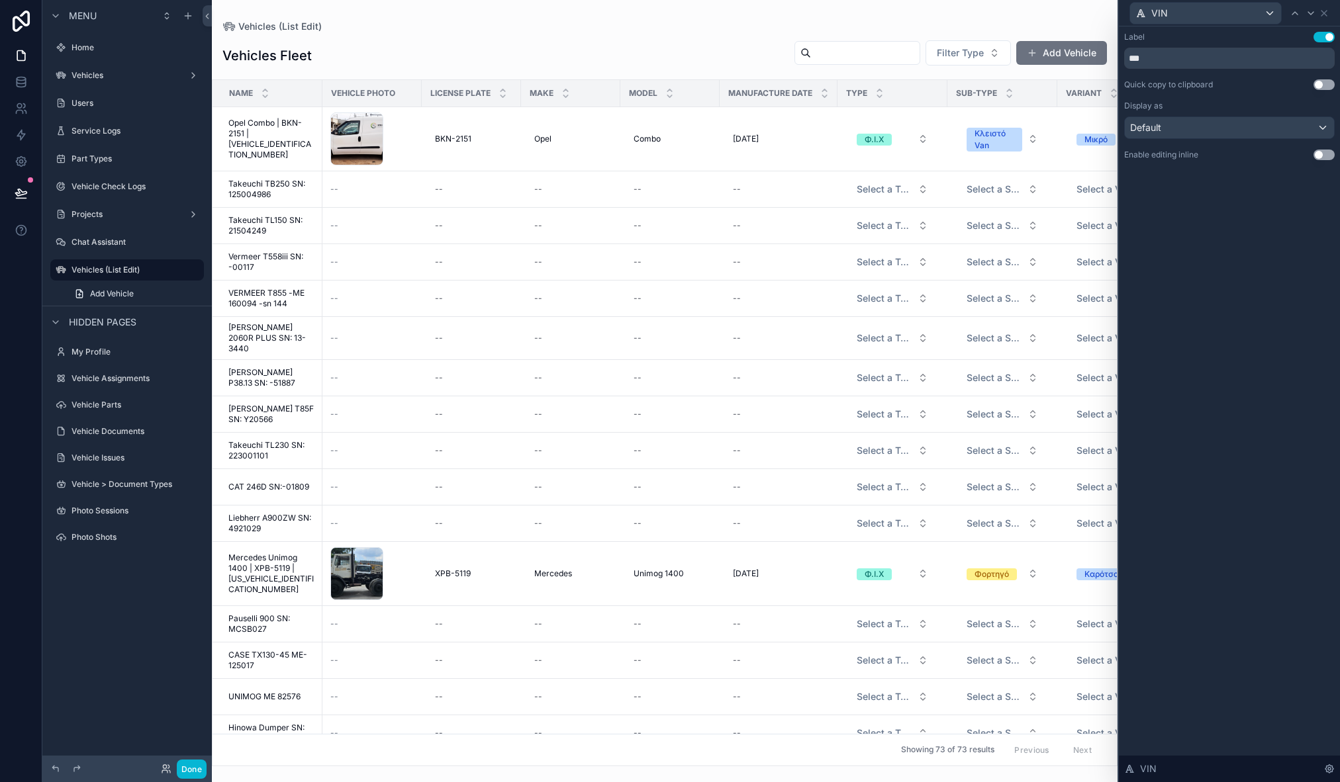
click at [1324, 85] on button "Use setting" at bounding box center [1323, 84] width 21 height 11
click at [1323, 157] on button "Use setting" at bounding box center [1323, 155] width 21 height 11
click at [1323, 152] on button "Use setting" at bounding box center [1323, 155] width 21 height 11
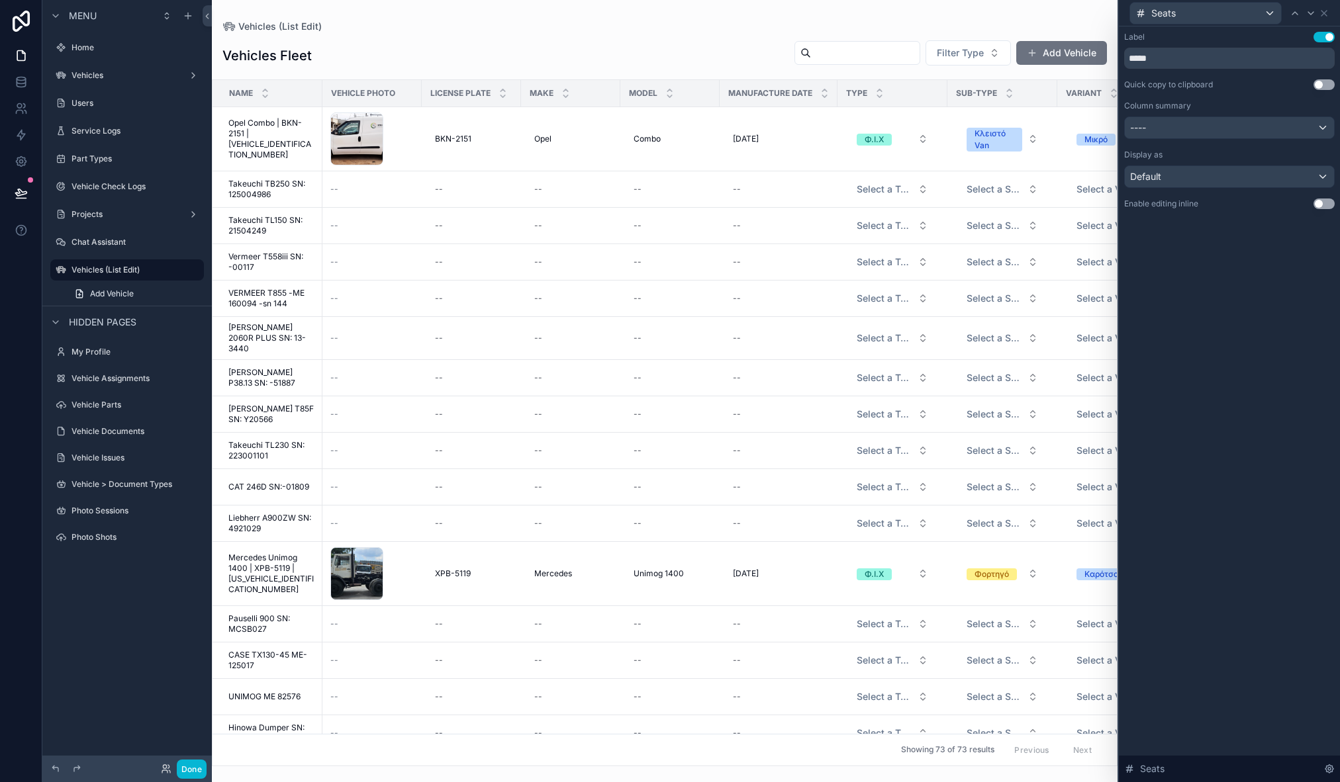
click at [1323, 202] on button "Use setting" at bounding box center [1323, 204] width 21 height 11
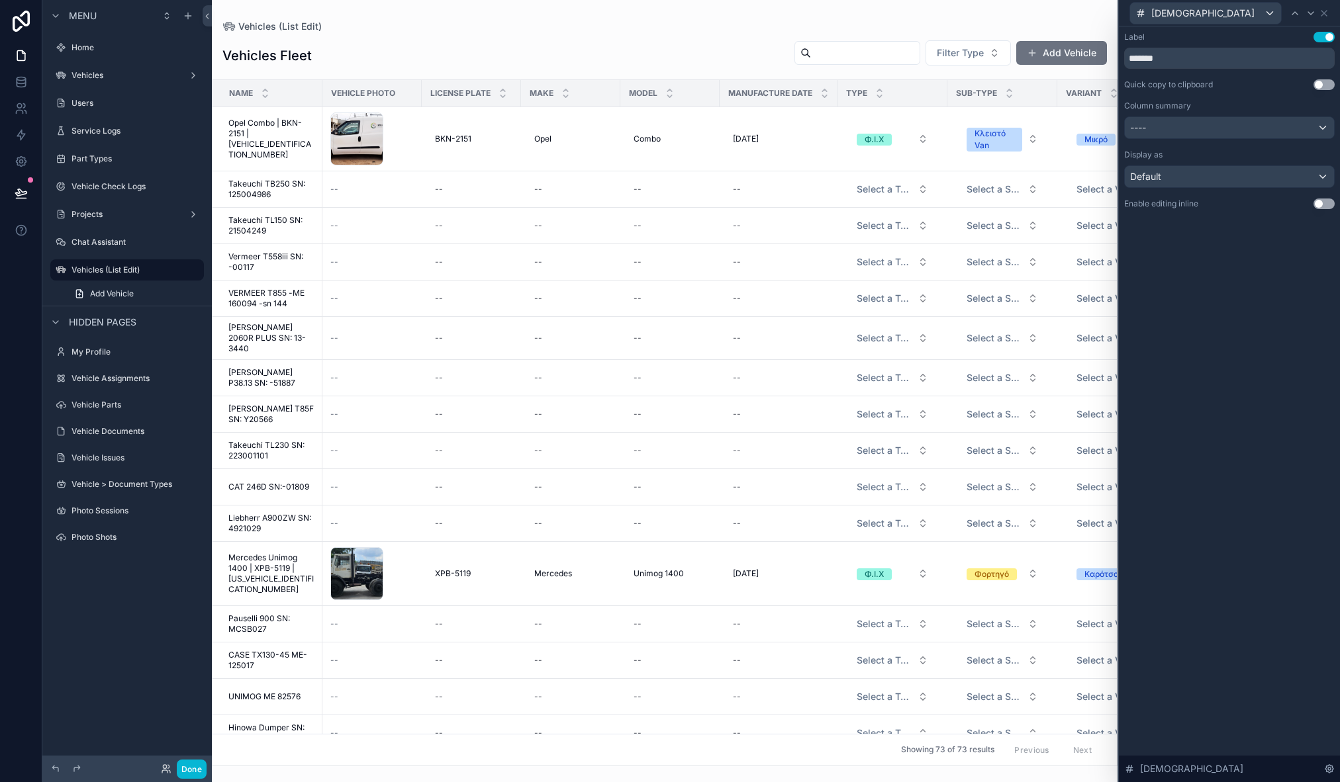
click at [1323, 202] on button "Use setting" at bounding box center [1323, 204] width 21 height 11
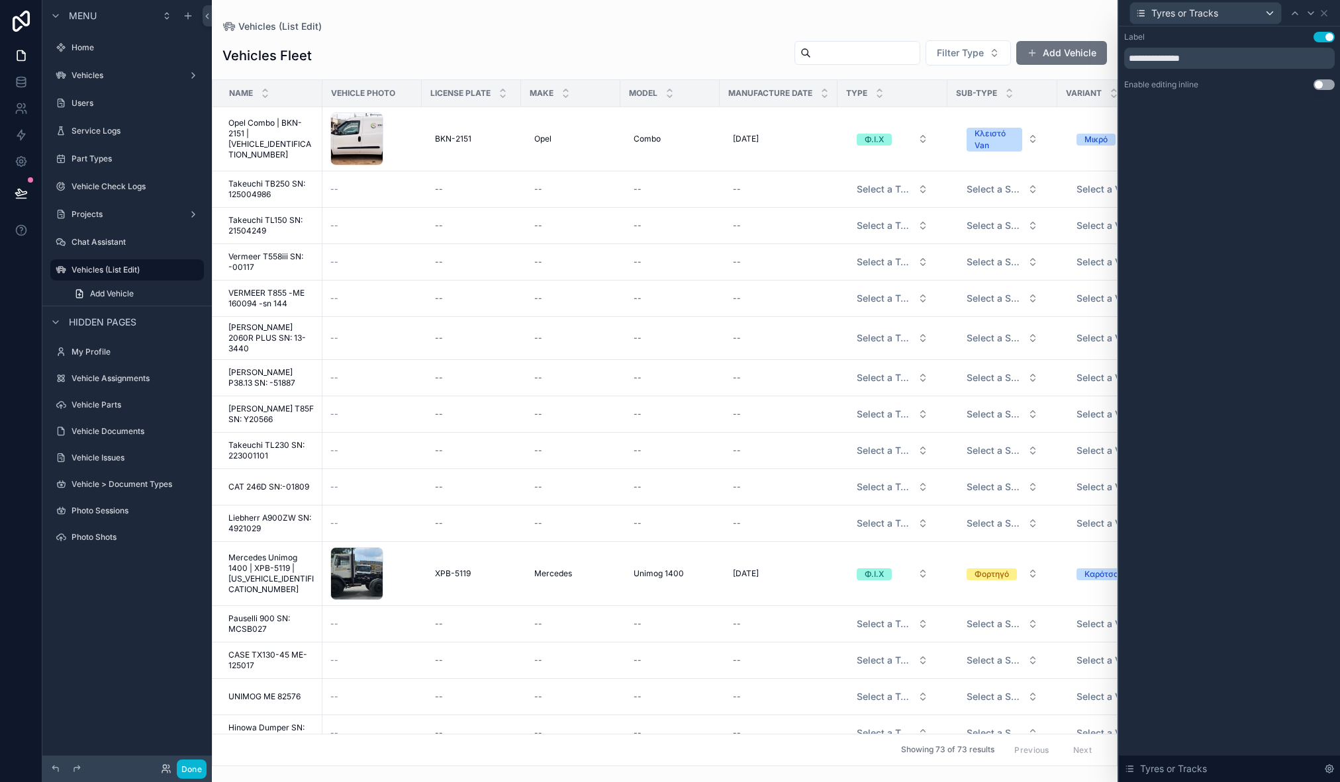
click at [1323, 202] on div "**********" at bounding box center [1229, 404] width 221 height 756
click at [1315, 89] on button "Use setting" at bounding box center [1323, 84] width 21 height 11
click at [1323, 85] on button "Use setting" at bounding box center [1323, 84] width 21 height 11
click at [1323, 87] on button "Use setting" at bounding box center [1323, 84] width 21 height 11
click at [1321, 87] on button "Use setting" at bounding box center [1323, 84] width 21 height 11
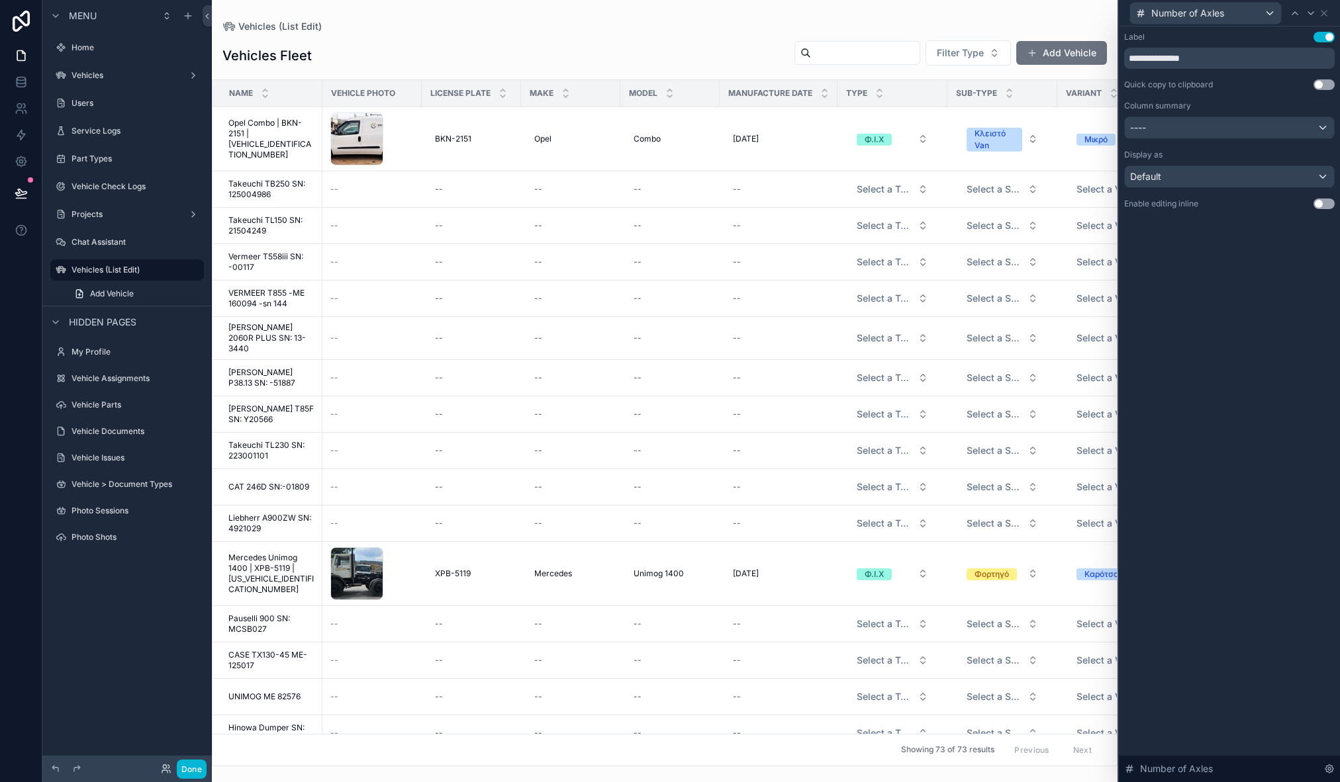
click at [1330, 201] on button "Use setting" at bounding box center [1323, 204] width 21 height 11
click at [1325, 158] on button "Use setting" at bounding box center [1323, 155] width 21 height 11
click at [1325, 156] on button "Use setting" at bounding box center [1323, 155] width 21 height 11
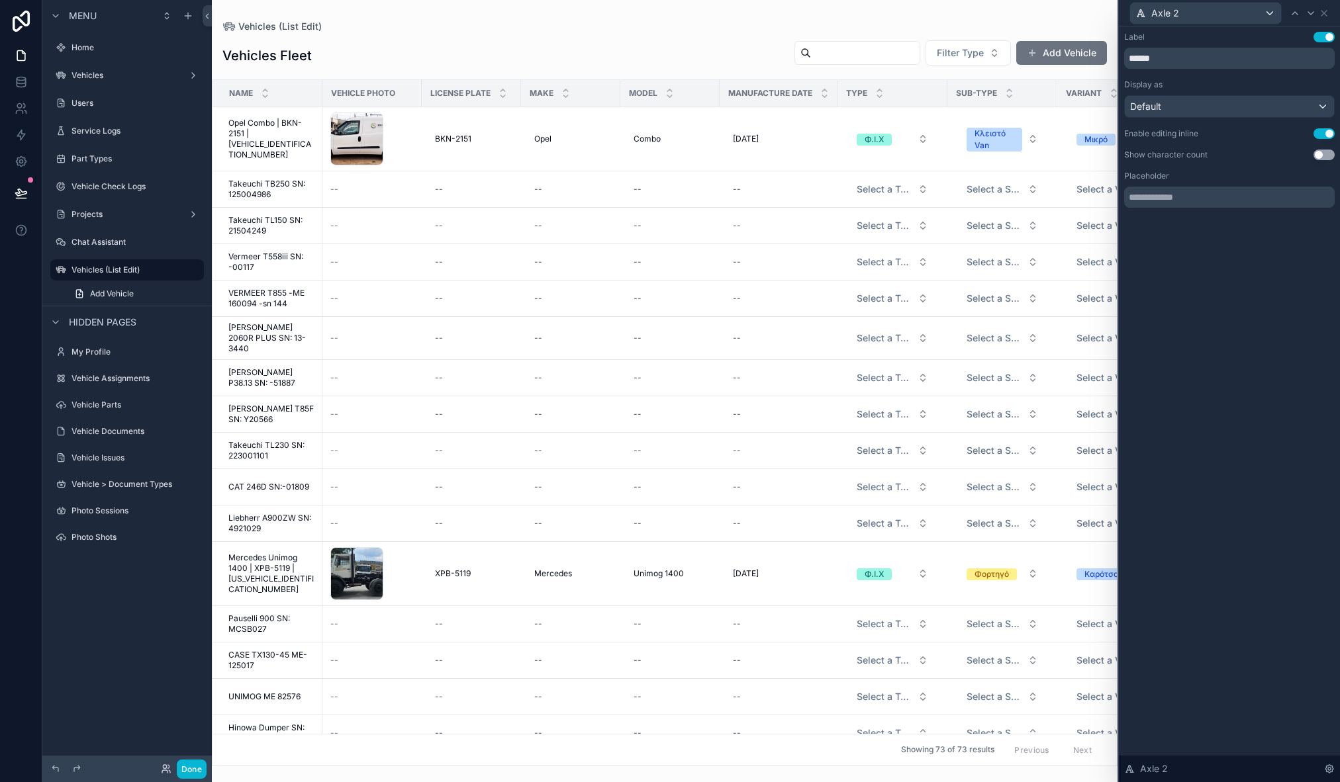
click at [1325, 157] on button "Use setting" at bounding box center [1323, 155] width 21 height 11
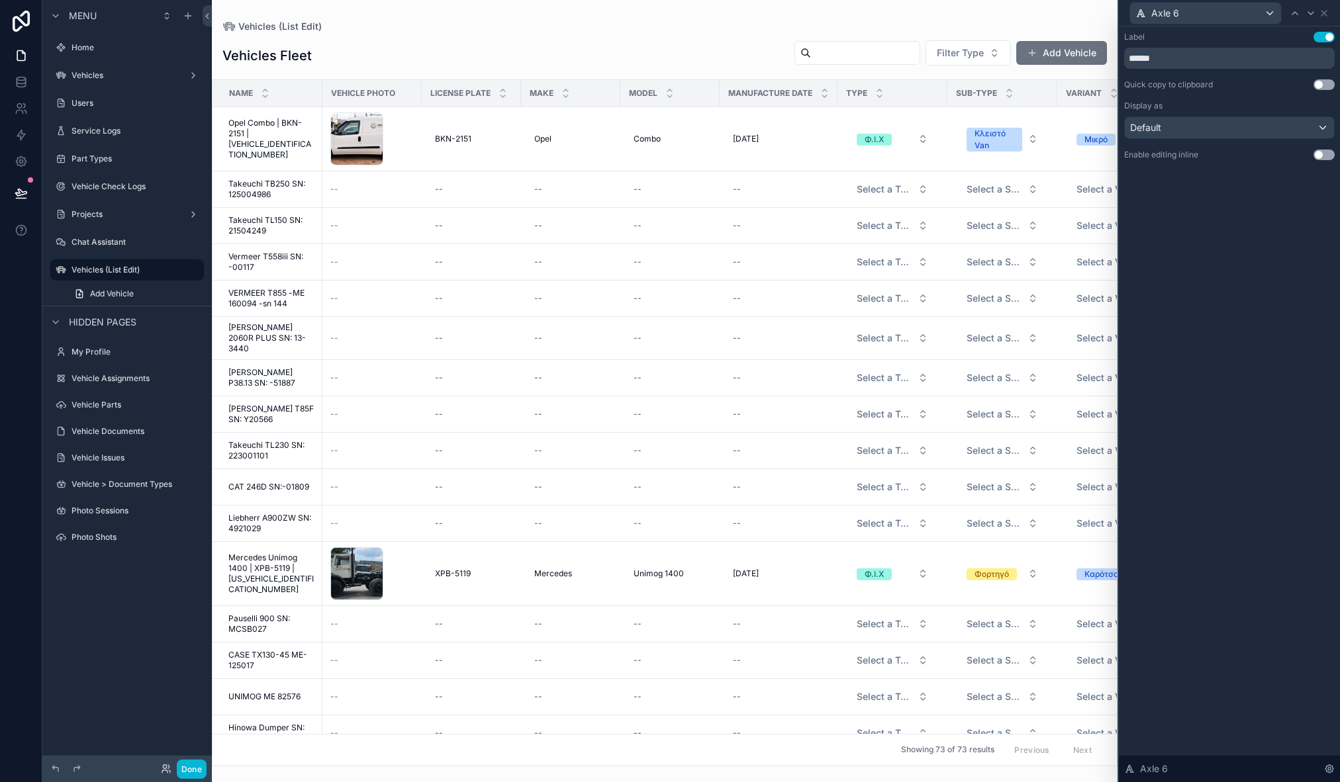
click at [1325, 157] on button "Use setting" at bounding box center [1323, 155] width 21 height 11
click at [1325, 86] on button "Use setting" at bounding box center [1323, 84] width 21 height 11
click at [1297, 18] on div at bounding box center [1295, 13] width 16 height 16
click at [1309, 13] on icon at bounding box center [1310, 13] width 5 height 3
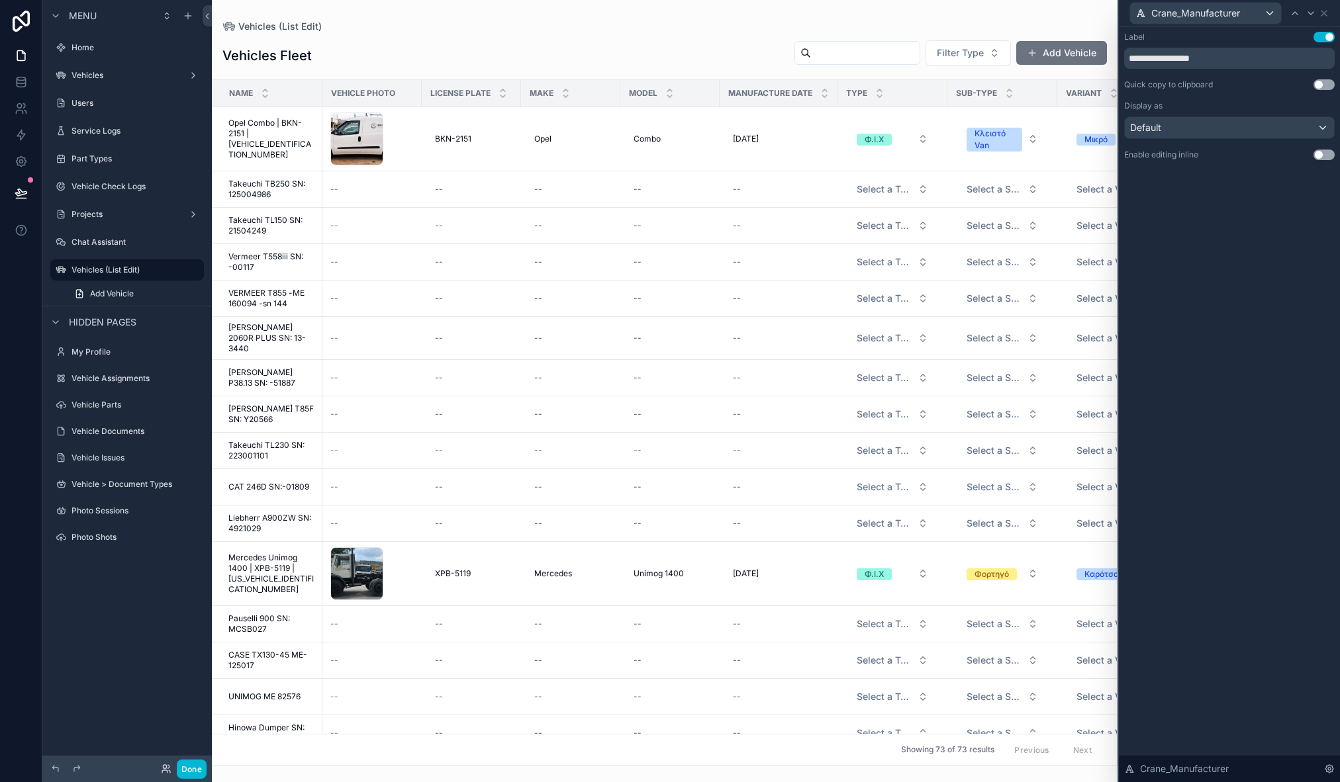
click at [1320, 153] on button "Use setting" at bounding box center [1323, 155] width 21 height 11
click at [1320, 153] on div "Display as" at bounding box center [1229, 155] width 211 height 11
click at [1327, 203] on button "Use setting" at bounding box center [1323, 204] width 21 height 11
click at [1320, 156] on button "Use setting" at bounding box center [1323, 155] width 21 height 11
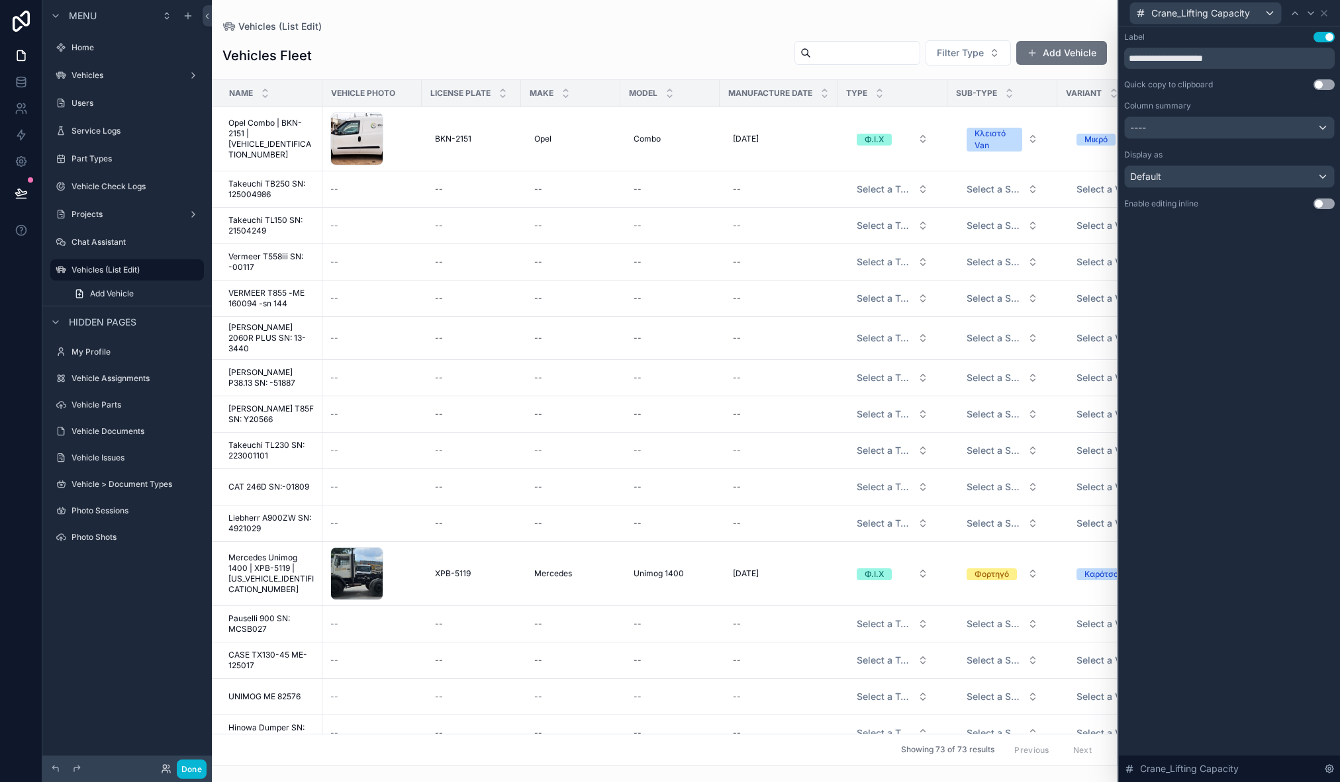
click at [1323, 204] on button "Use setting" at bounding box center [1323, 204] width 21 height 11
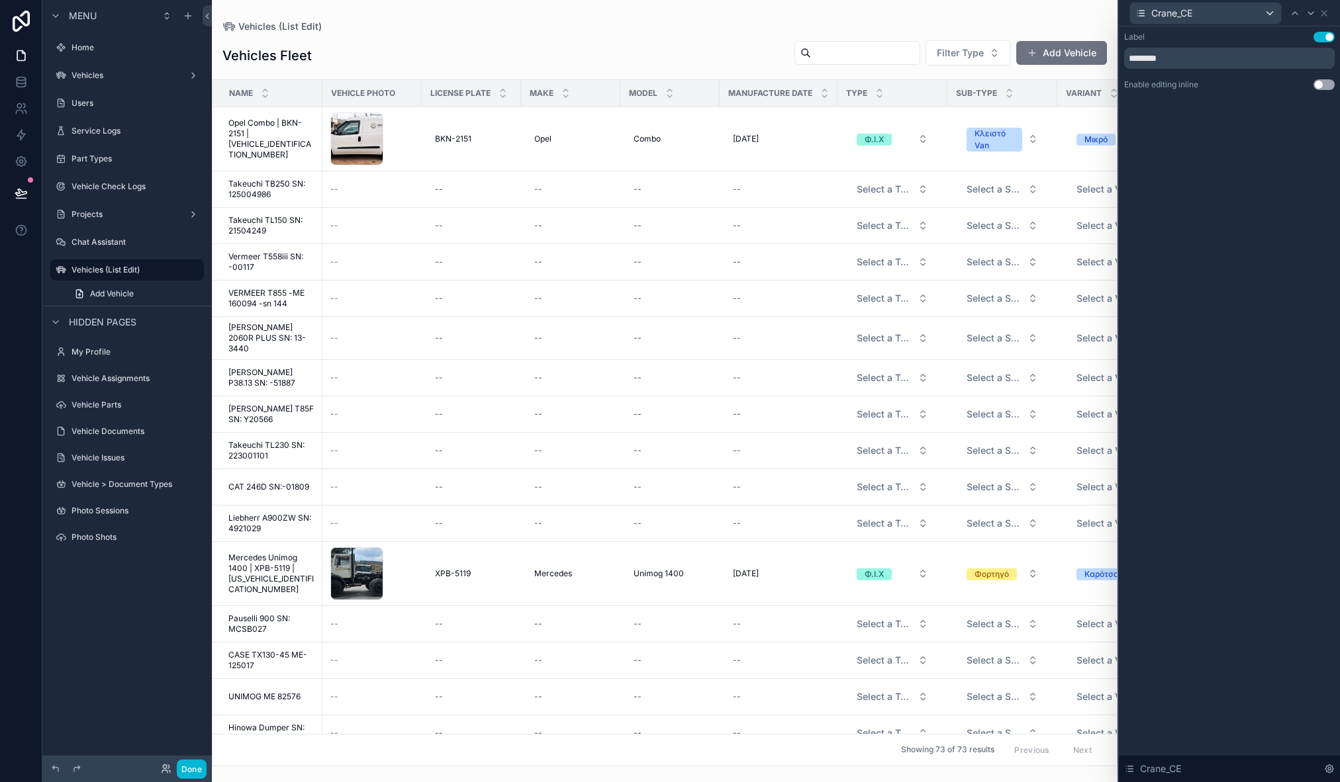
click at [1321, 86] on button "Use setting" at bounding box center [1323, 84] width 21 height 11
click at [1325, 157] on button "Use setting" at bounding box center [1323, 155] width 21 height 11
click at [1315, 11] on icon at bounding box center [1310, 13] width 11 height 11
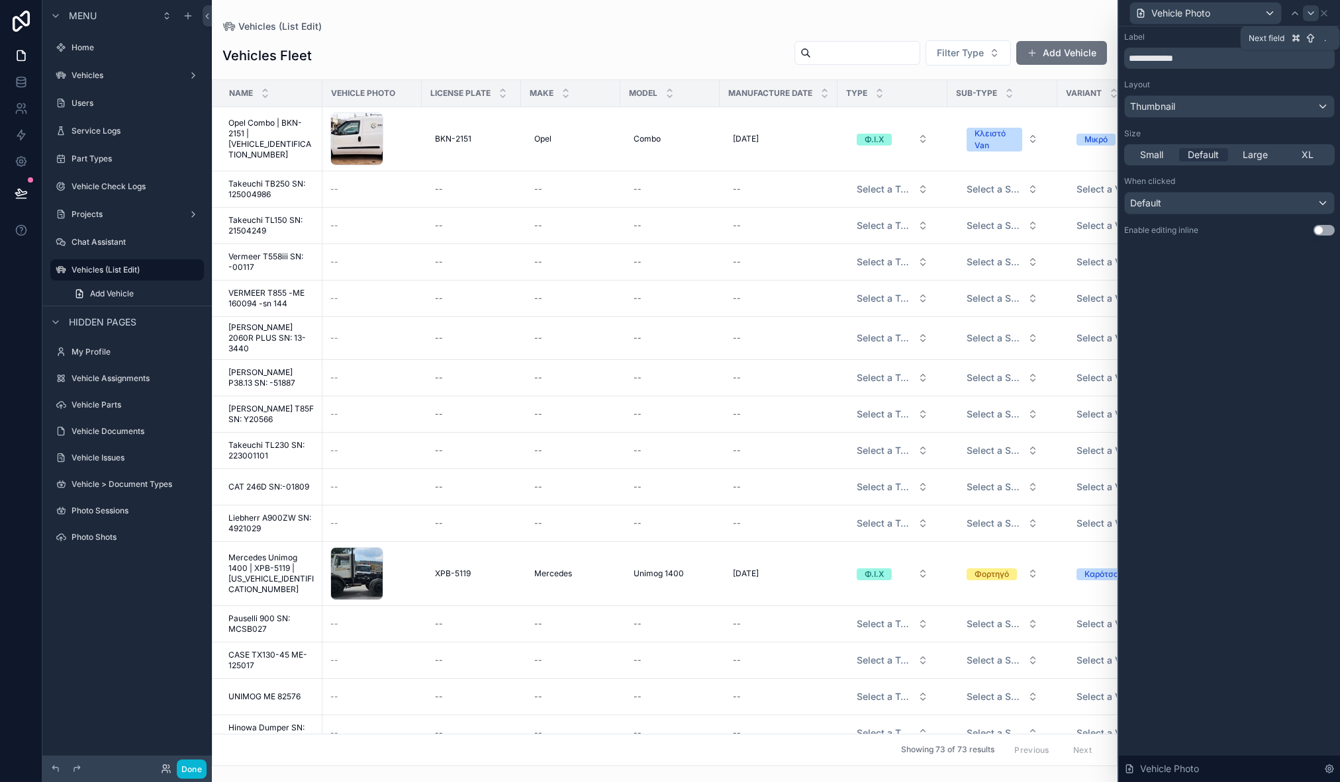
click at [1309, 13] on icon at bounding box center [1310, 13] width 11 height 11
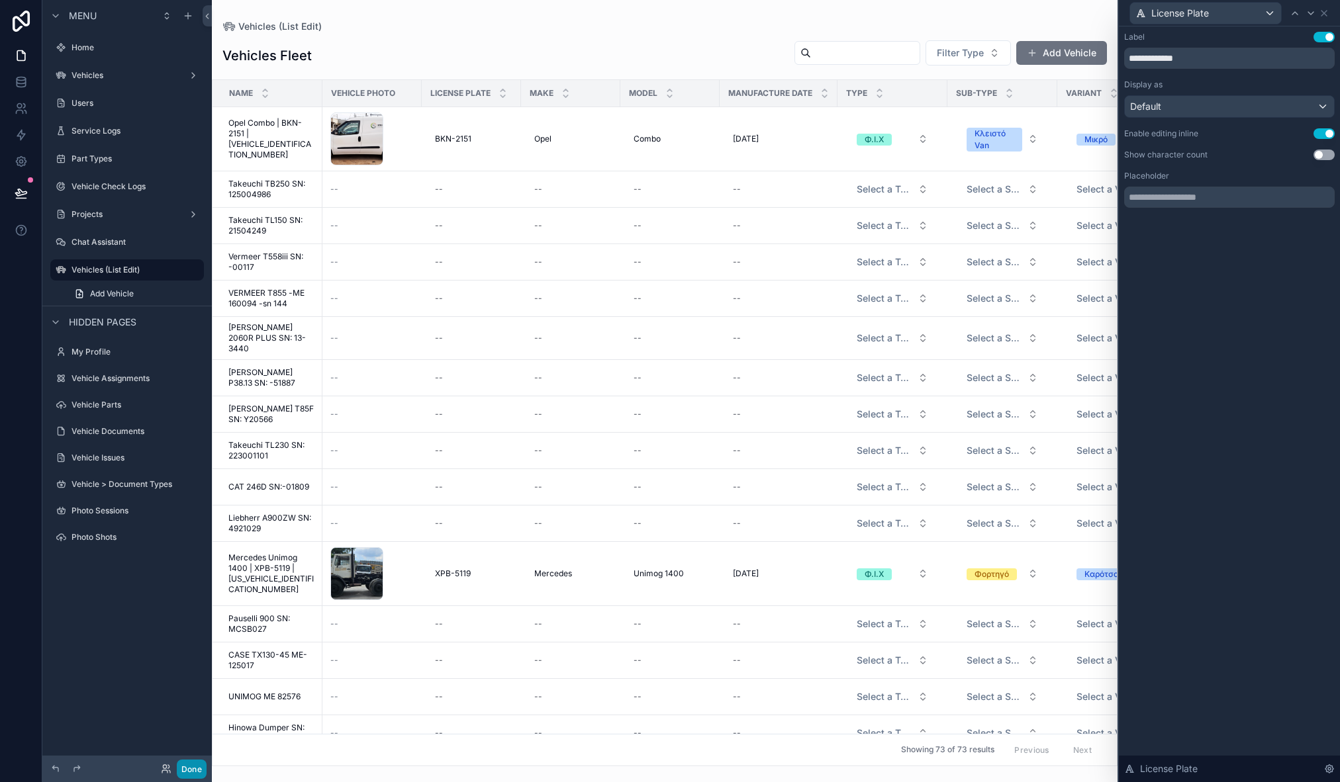
click at [199, 764] on button "Done" at bounding box center [192, 769] width 30 height 19
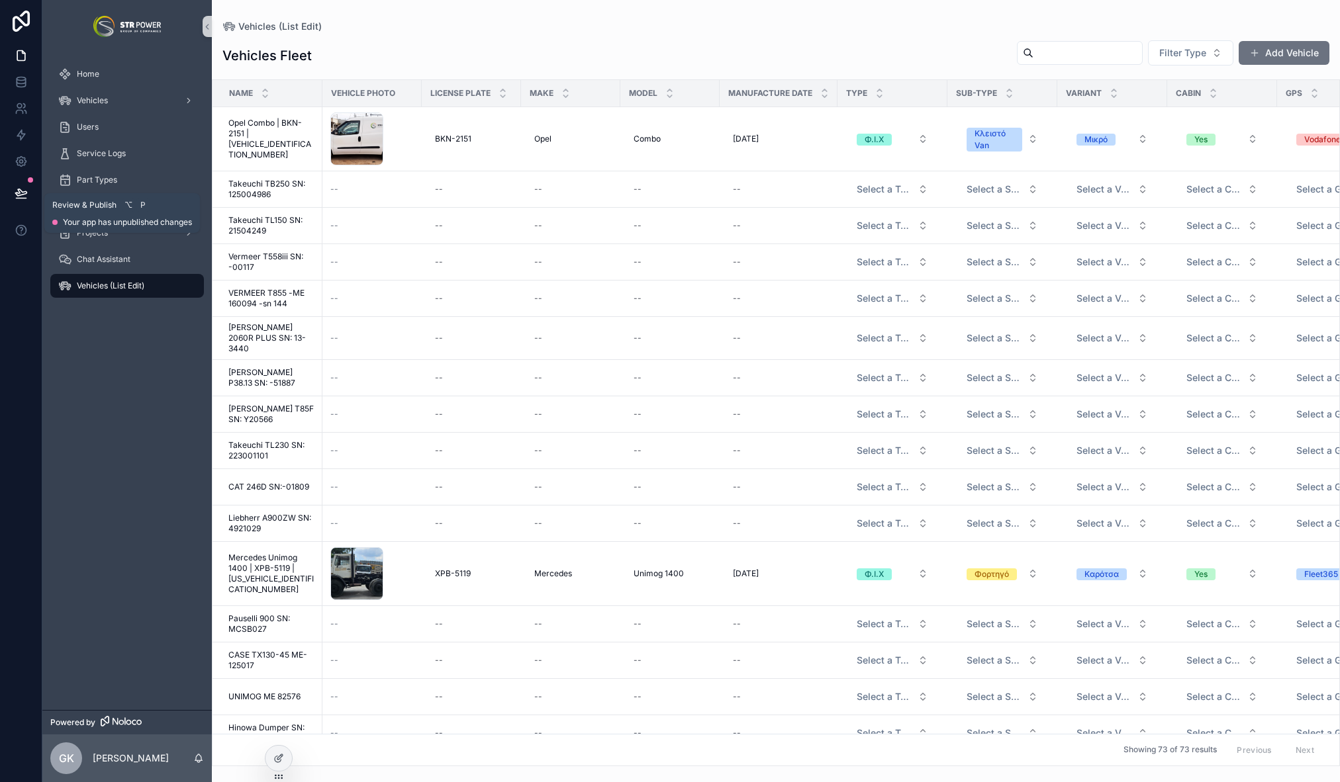
click at [24, 192] on icon at bounding box center [21, 193] width 13 height 13
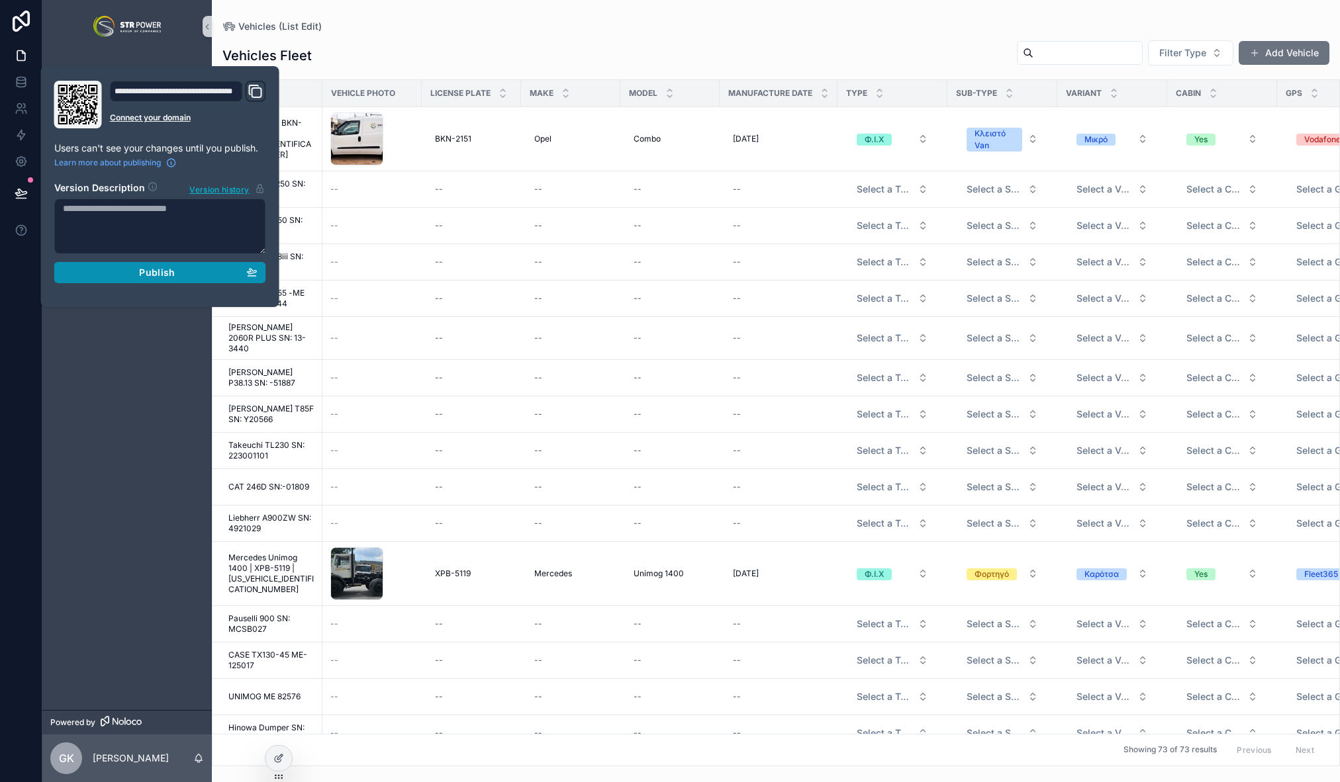
click at [191, 274] on div "Publish" at bounding box center [160, 273] width 195 height 12
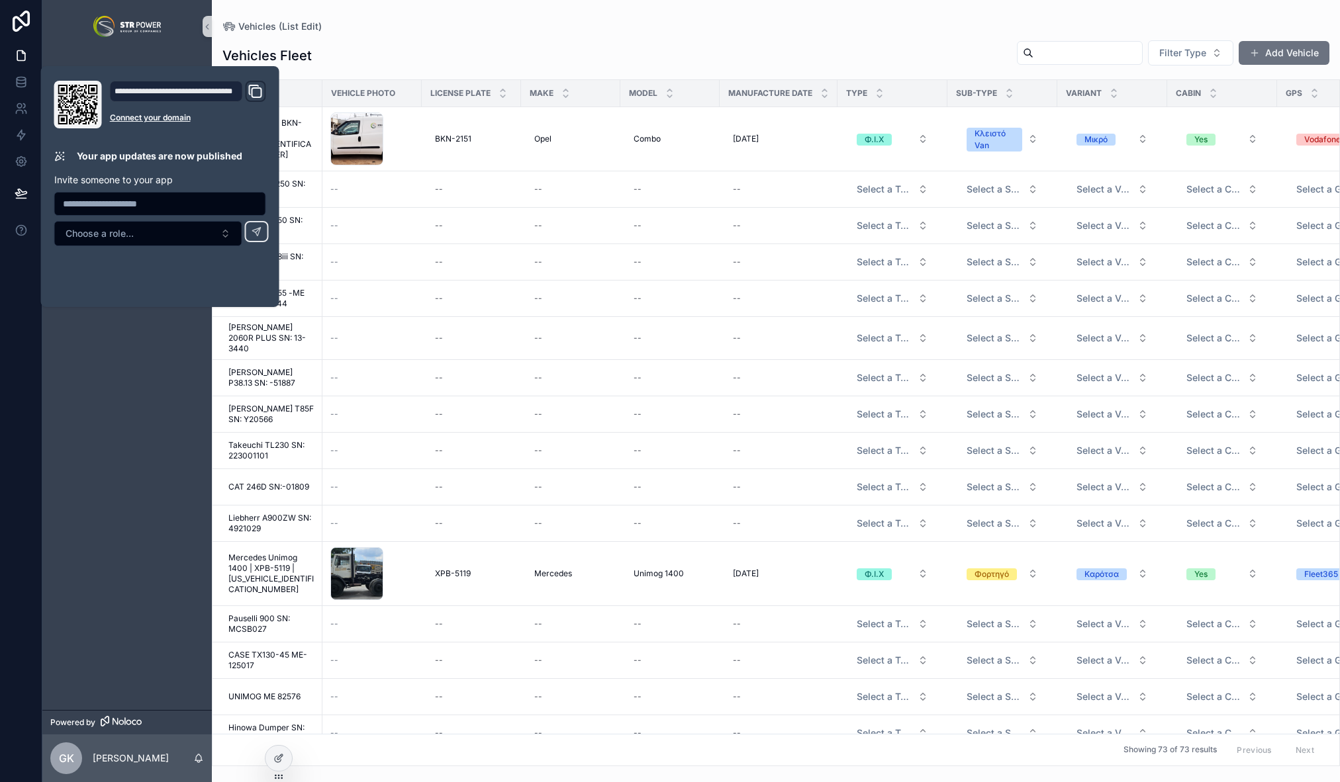
click at [120, 381] on div "Home Vehicles Users Service Logs Part Types Vehicle Check Logs Projects Chat As…" at bounding box center [126, 381] width 169 height 657
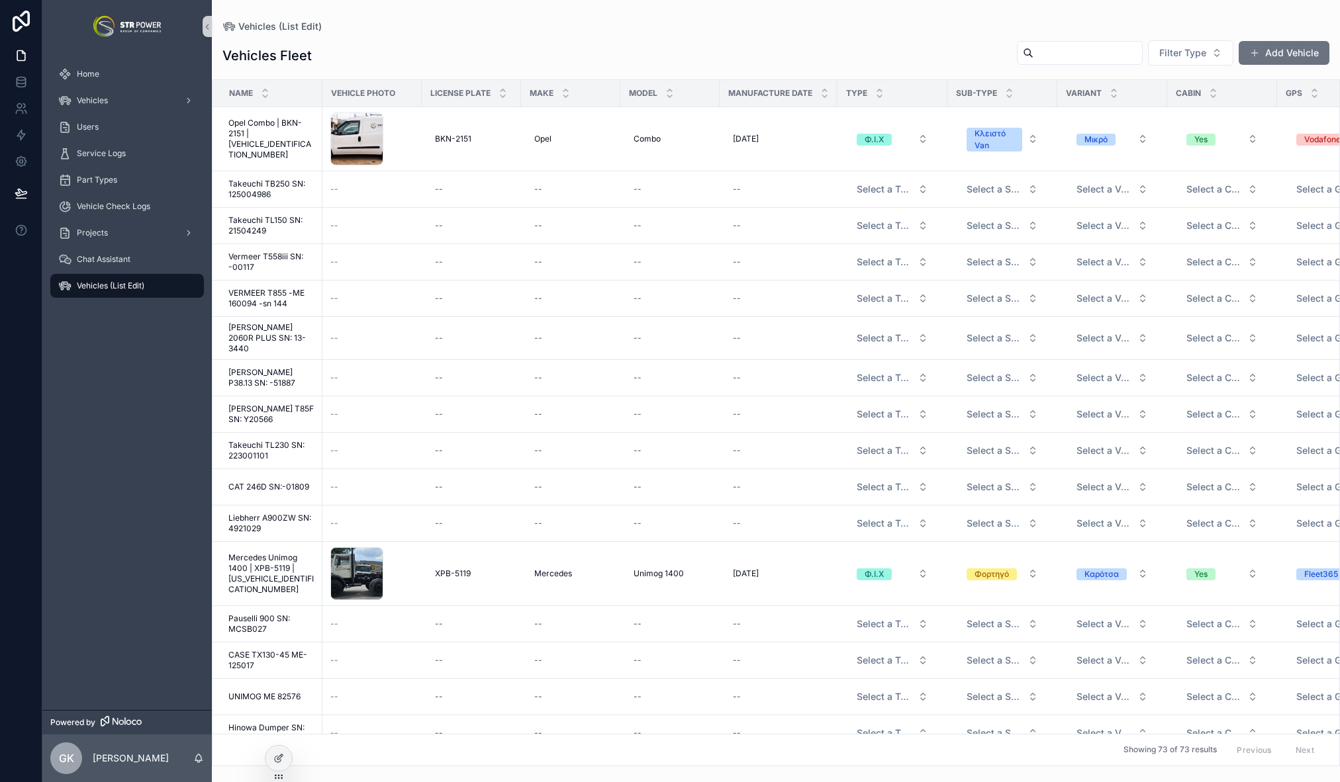
click at [138, 471] on div "Home Vehicles Users Service Logs Part Types Vehicle Check Logs Projects Chat As…" at bounding box center [126, 381] width 169 height 657
click at [535, 336] on div "--" at bounding box center [538, 338] width 8 height 11
click at [677, 352] on icon "scrollable content" at bounding box center [677, 352] width 5 height 5
click at [282, 758] on icon at bounding box center [278, 758] width 11 height 11
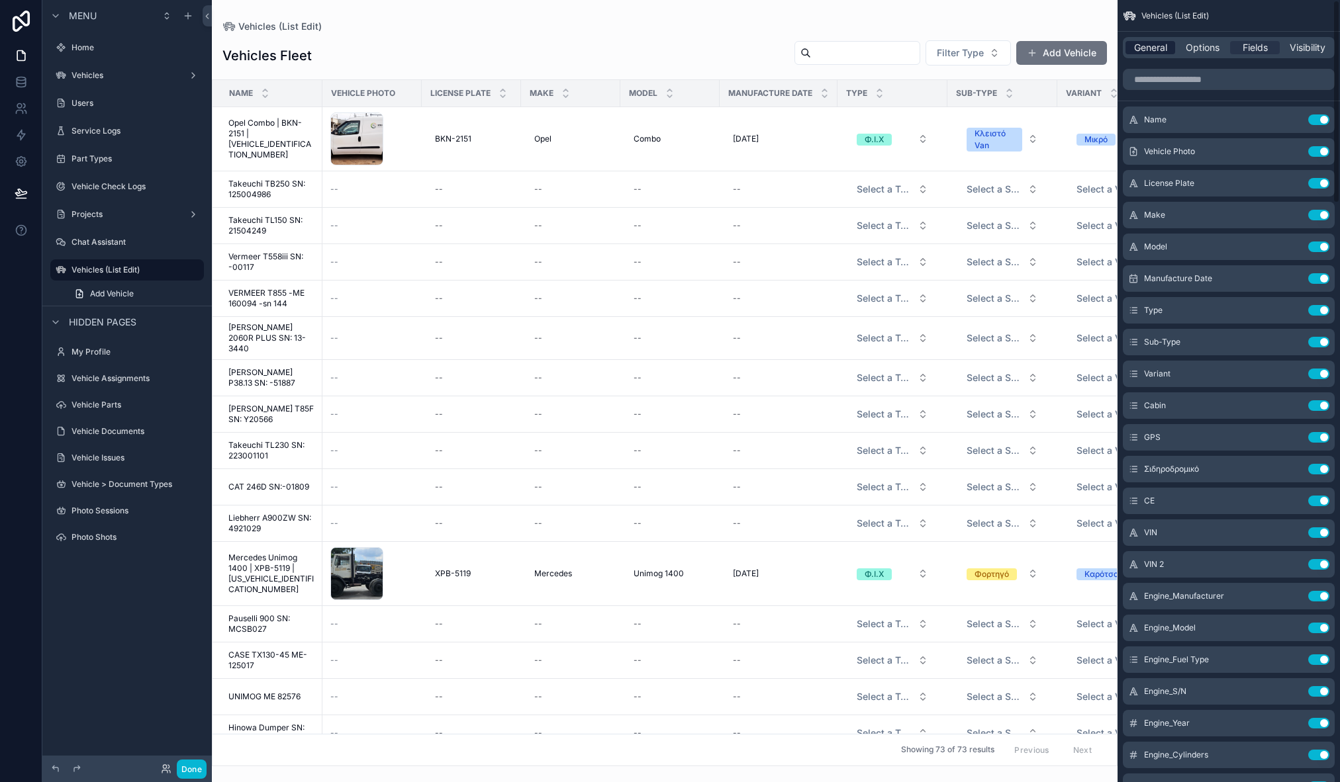
click at [1153, 47] on span "General" at bounding box center [1150, 47] width 33 height 13
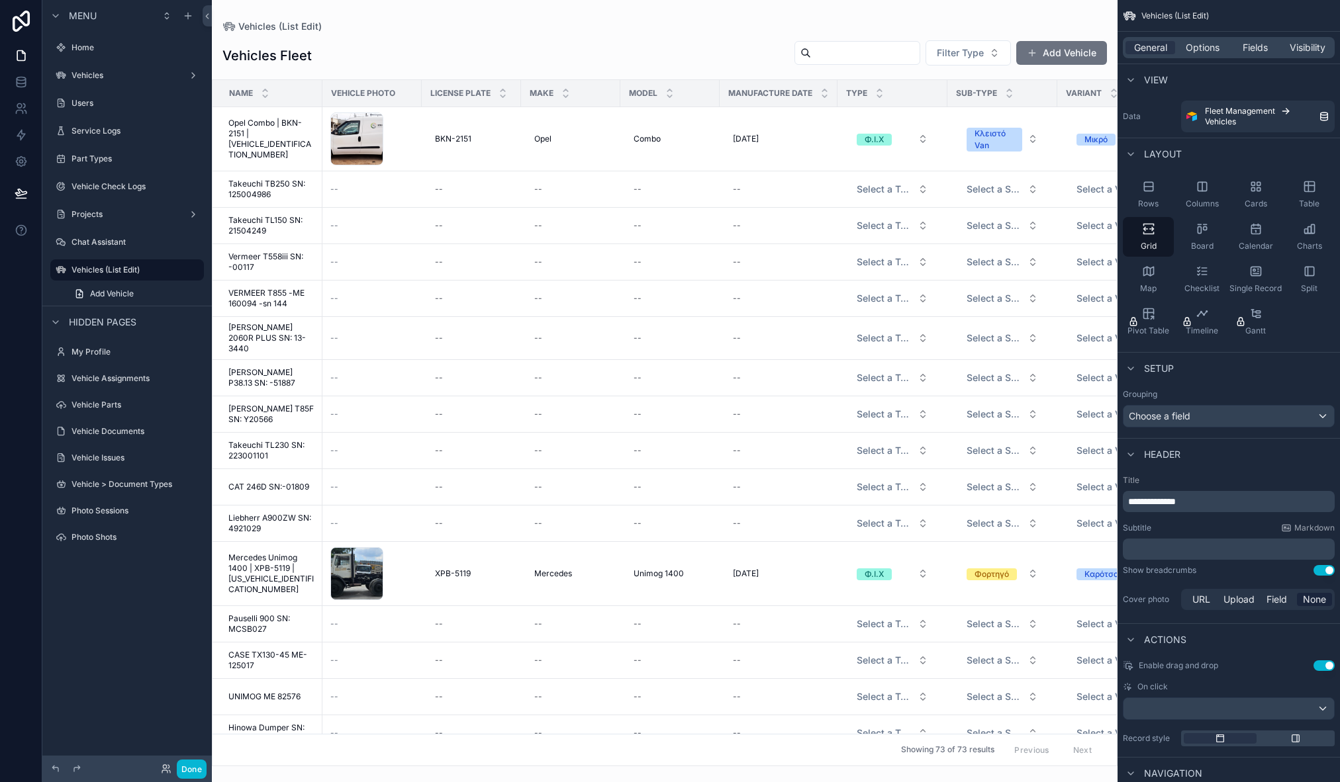
scroll to position [183, 0]
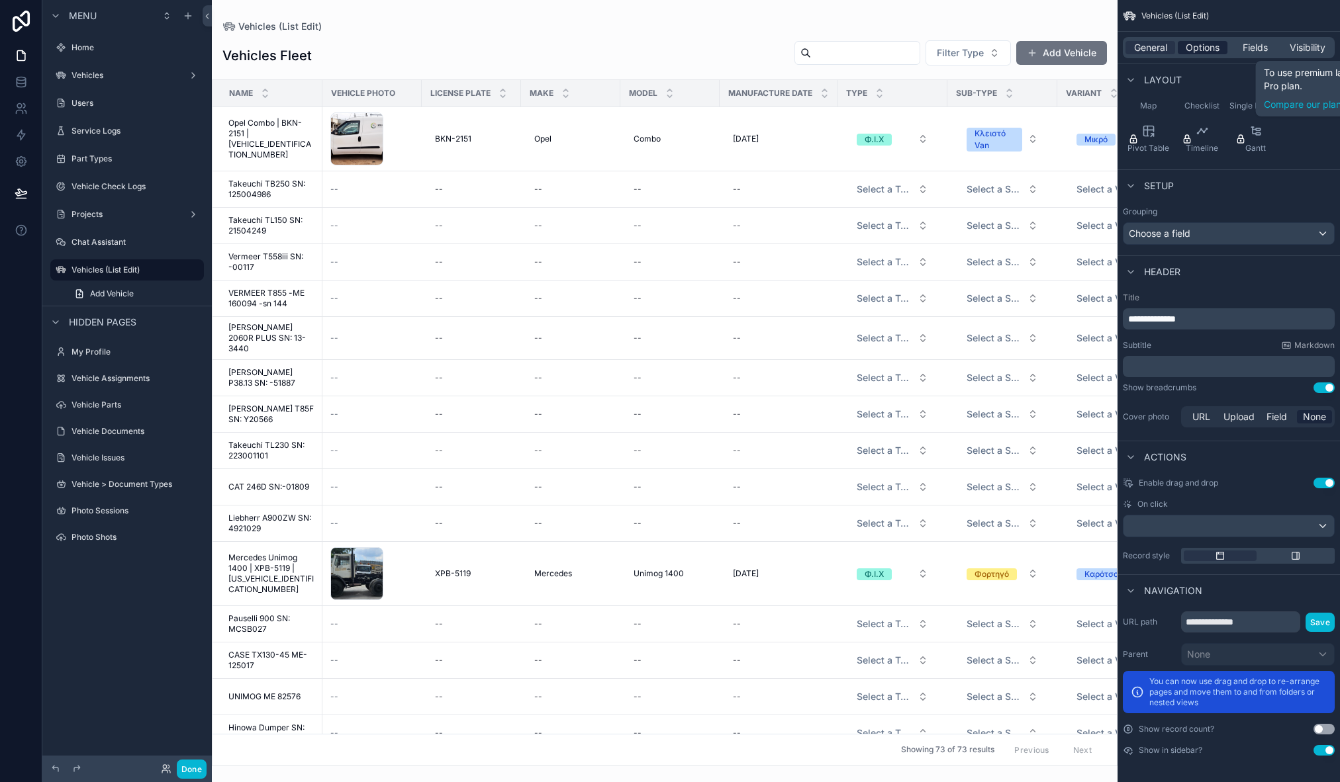
click at [1198, 46] on span "Options" at bounding box center [1203, 47] width 34 height 13
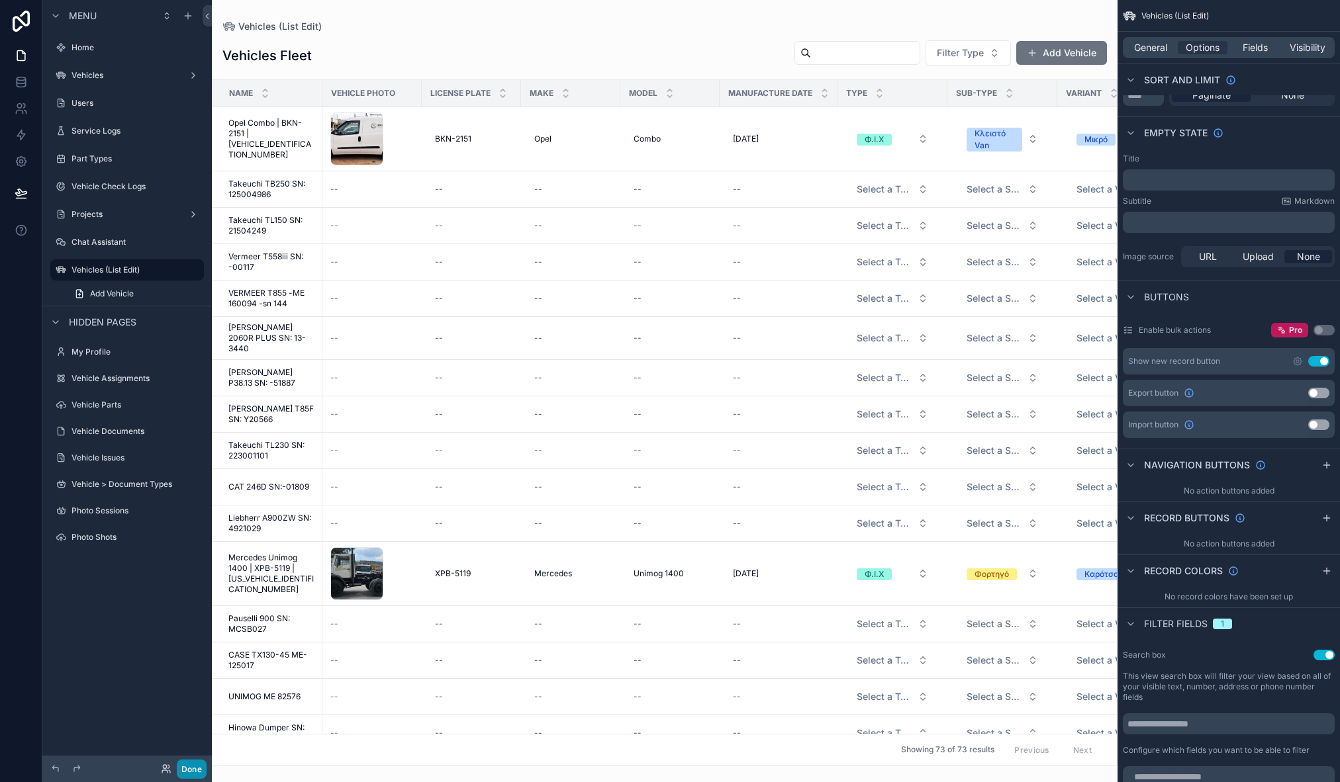
click at [191, 769] on button "Done" at bounding box center [192, 769] width 30 height 19
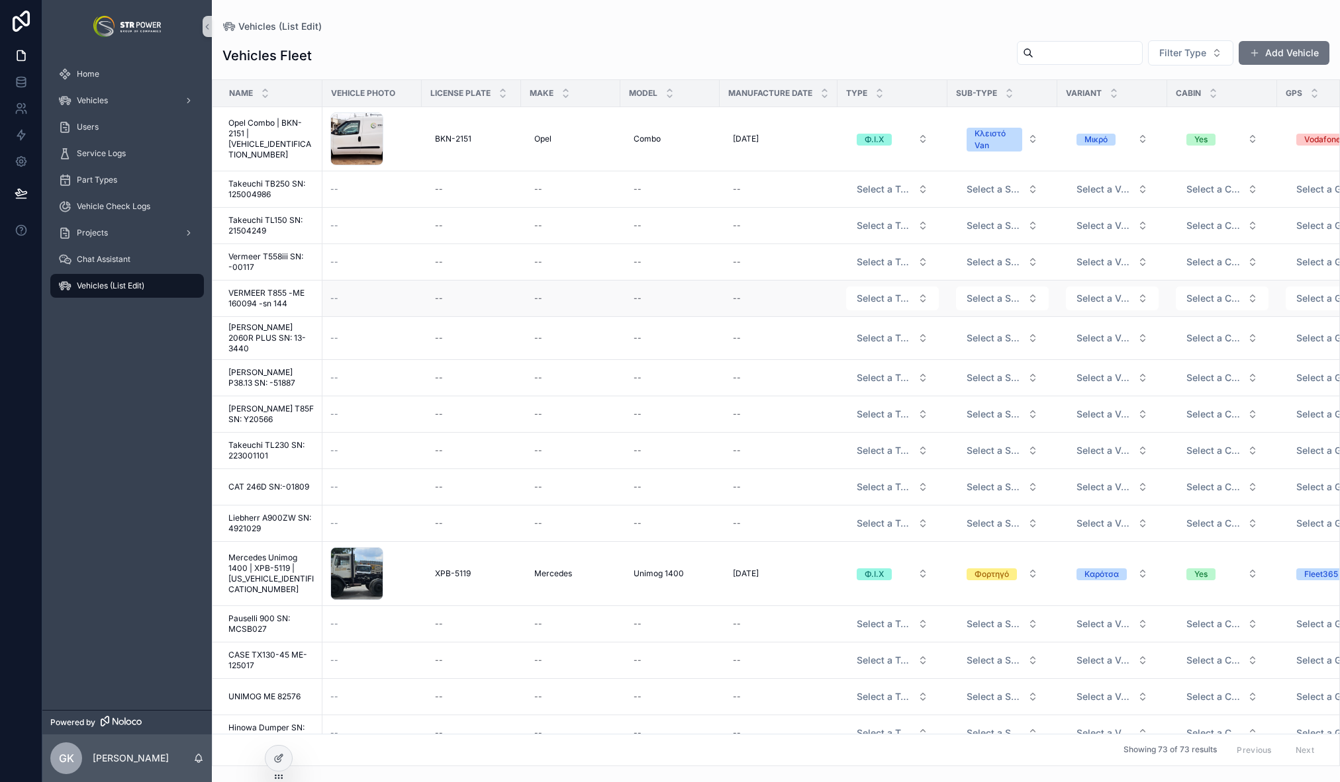
click at [392, 293] on div "--" at bounding box center [371, 298] width 83 height 11
click at [280, 759] on icon at bounding box center [278, 758] width 11 height 11
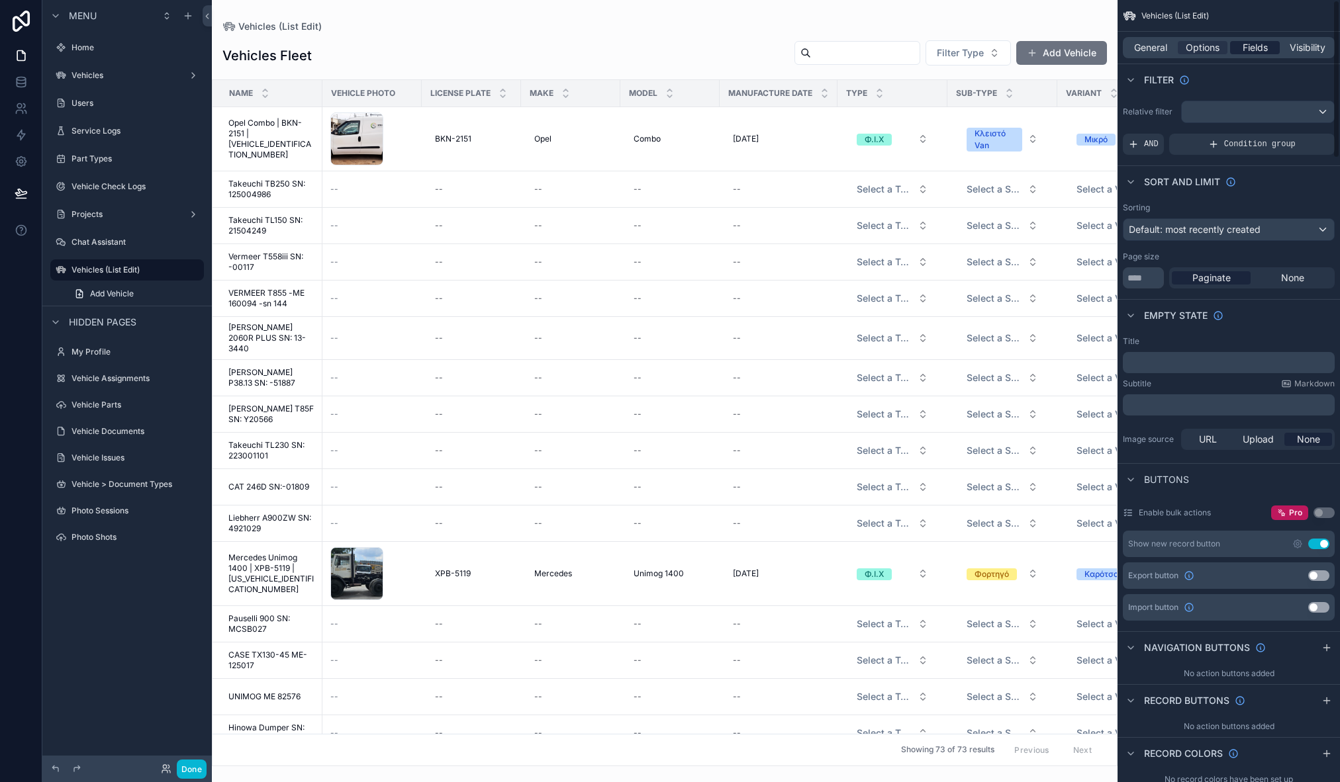
click at [1247, 48] on span "Fields" at bounding box center [1255, 47] width 25 height 13
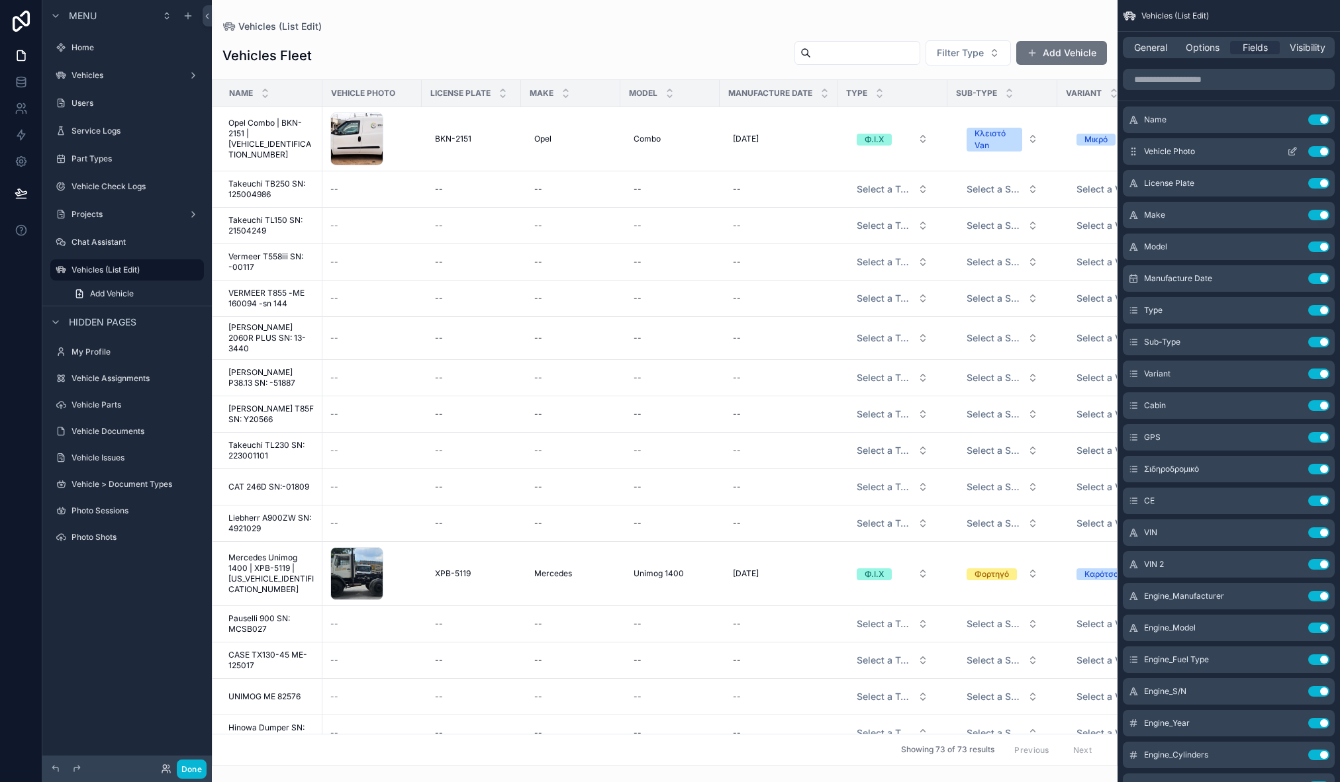
click at [1295, 151] on icon "scrollable content" at bounding box center [1292, 151] width 11 height 11
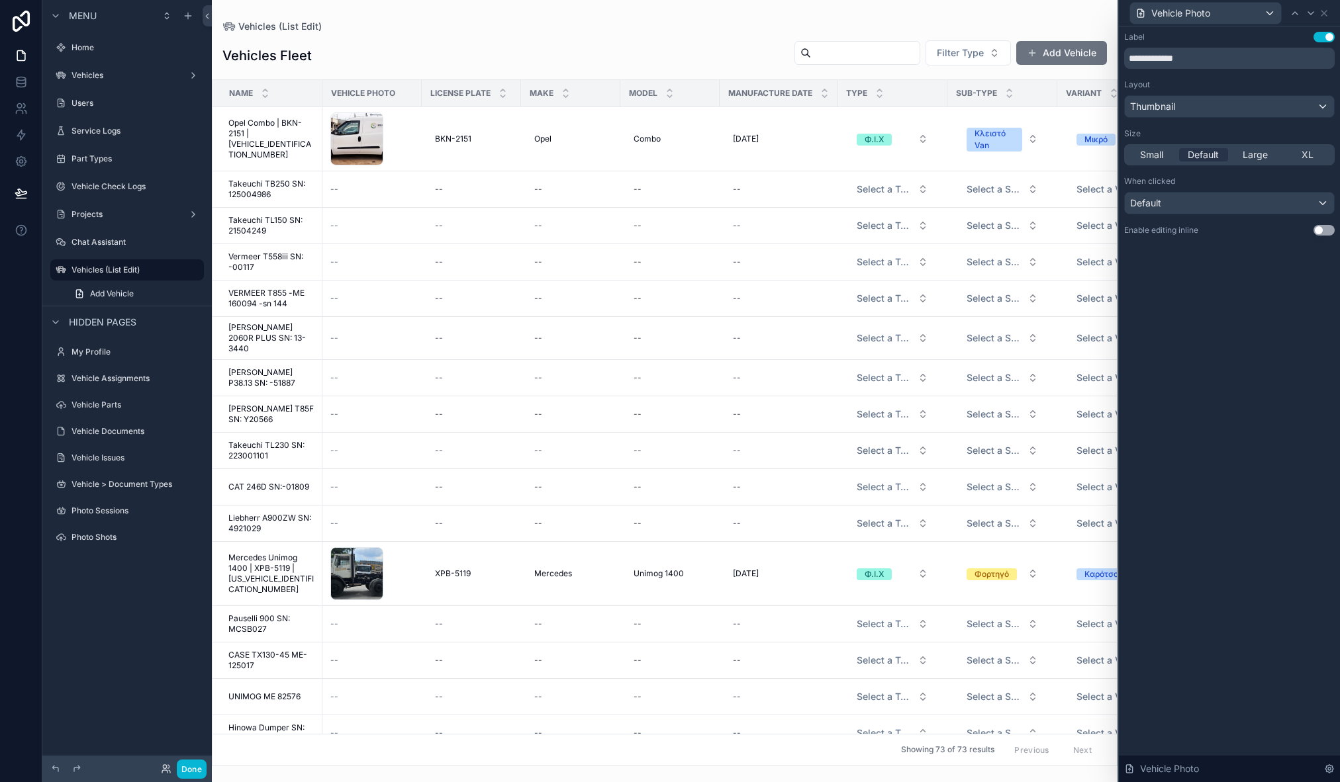
click at [1328, 230] on button "Use setting" at bounding box center [1323, 230] width 21 height 11
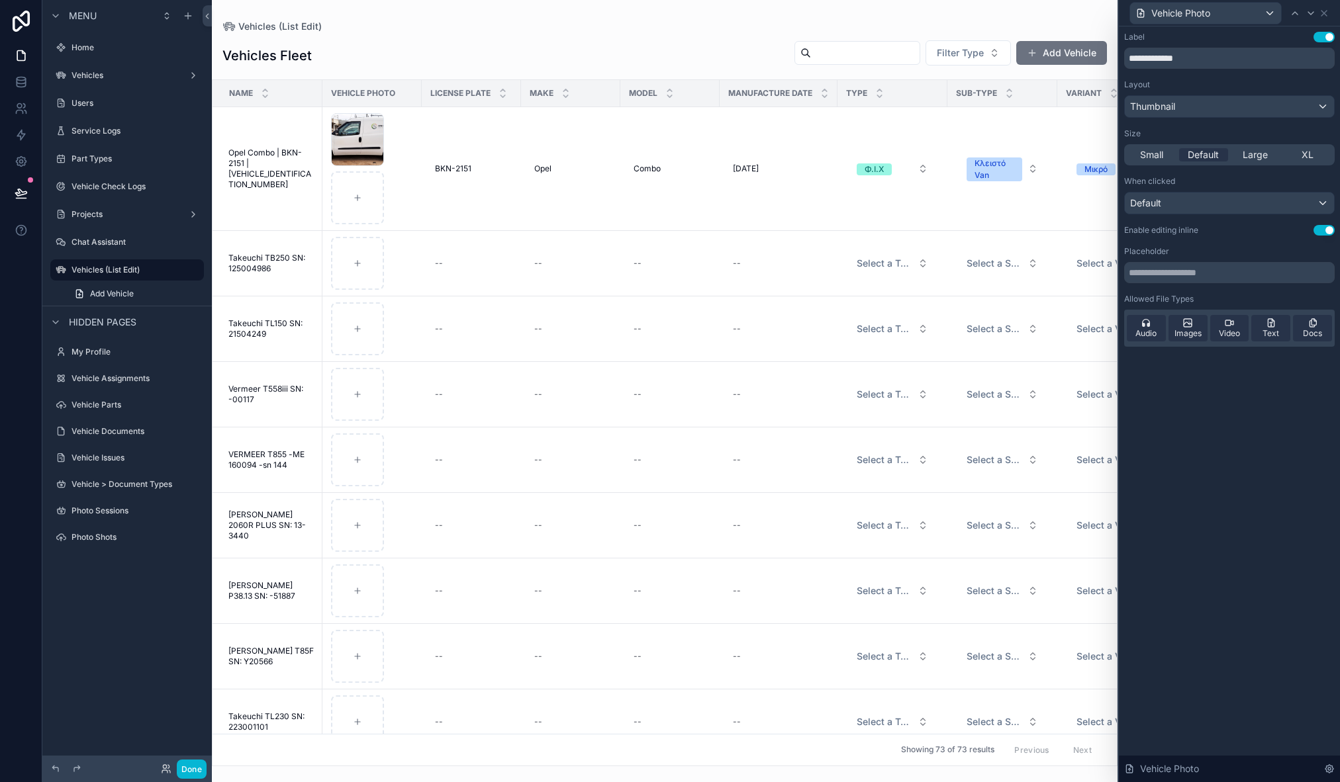
click at [1327, 230] on button "Use setting" at bounding box center [1323, 230] width 21 height 11
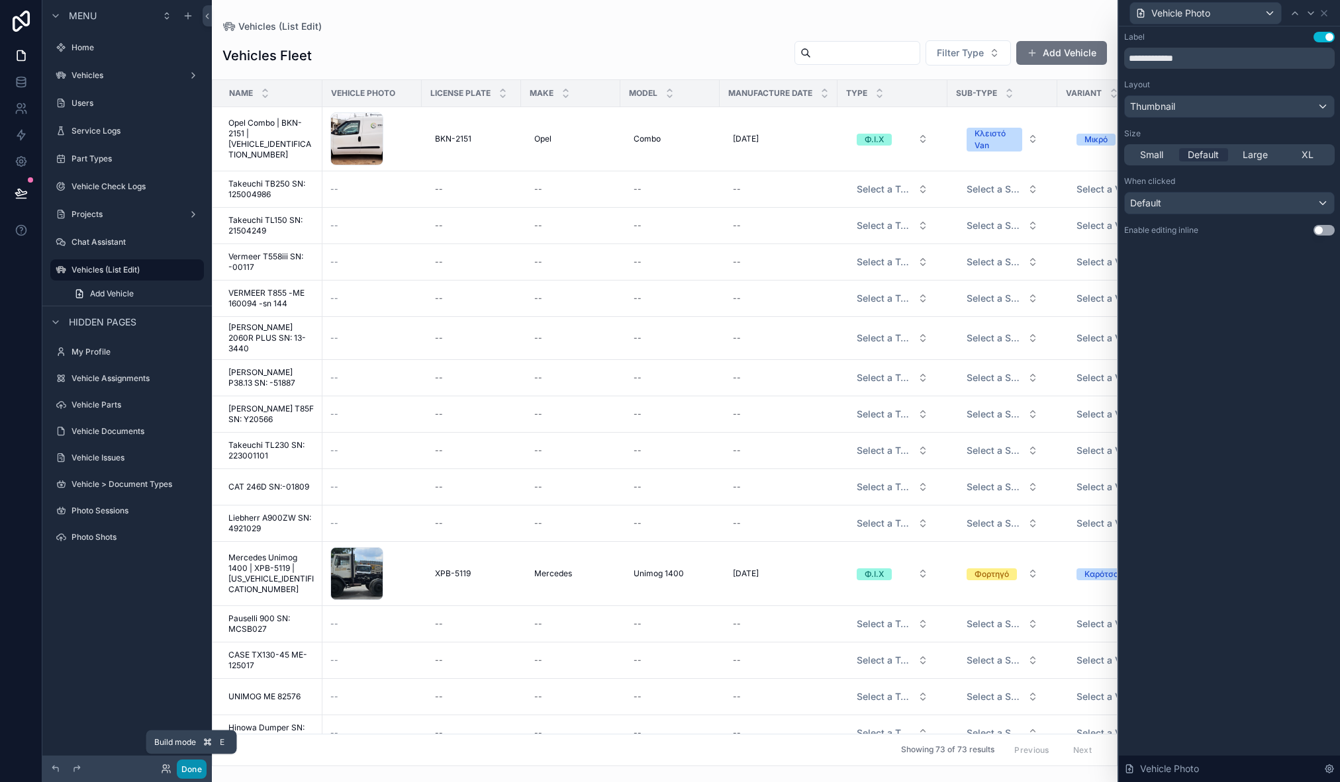
click at [201, 767] on button "Done" at bounding box center [192, 769] width 30 height 19
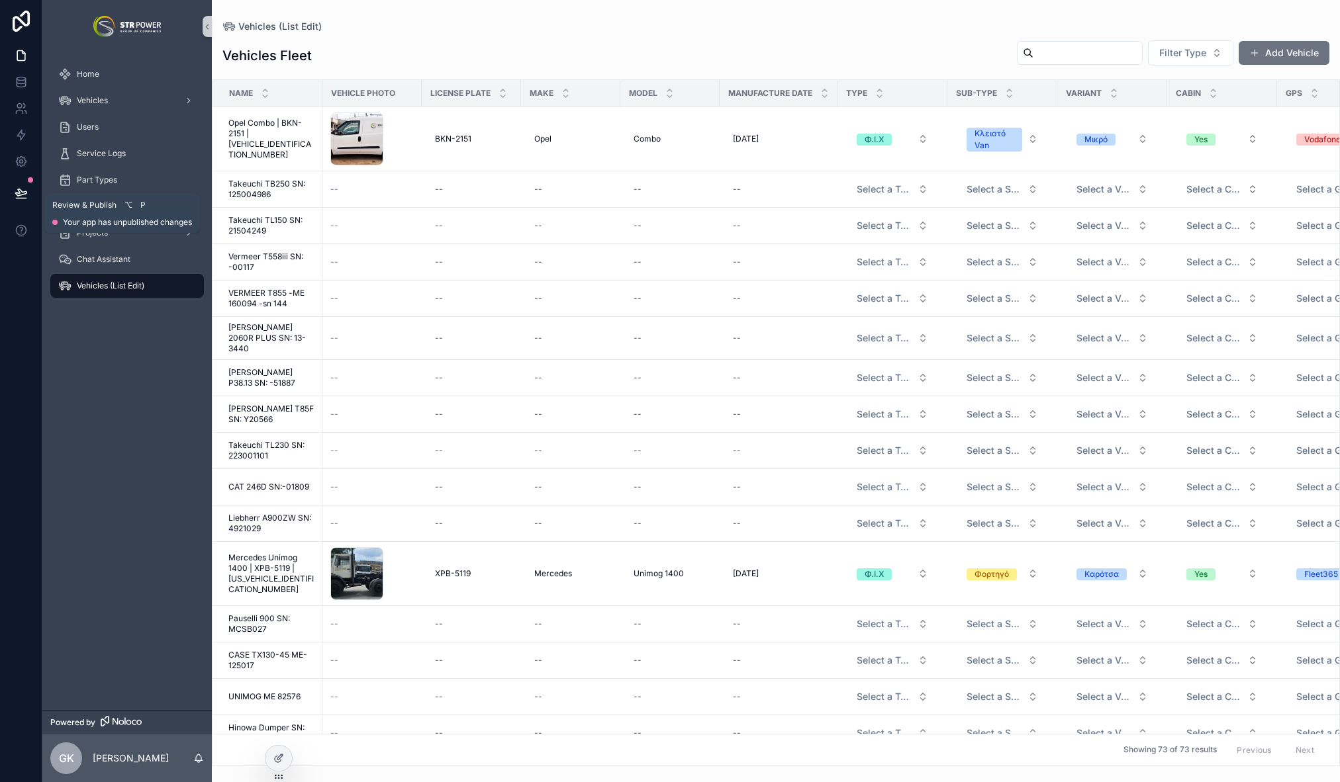
click at [19, 196] on icon at bounding box center [21, 193] width 13 height 13
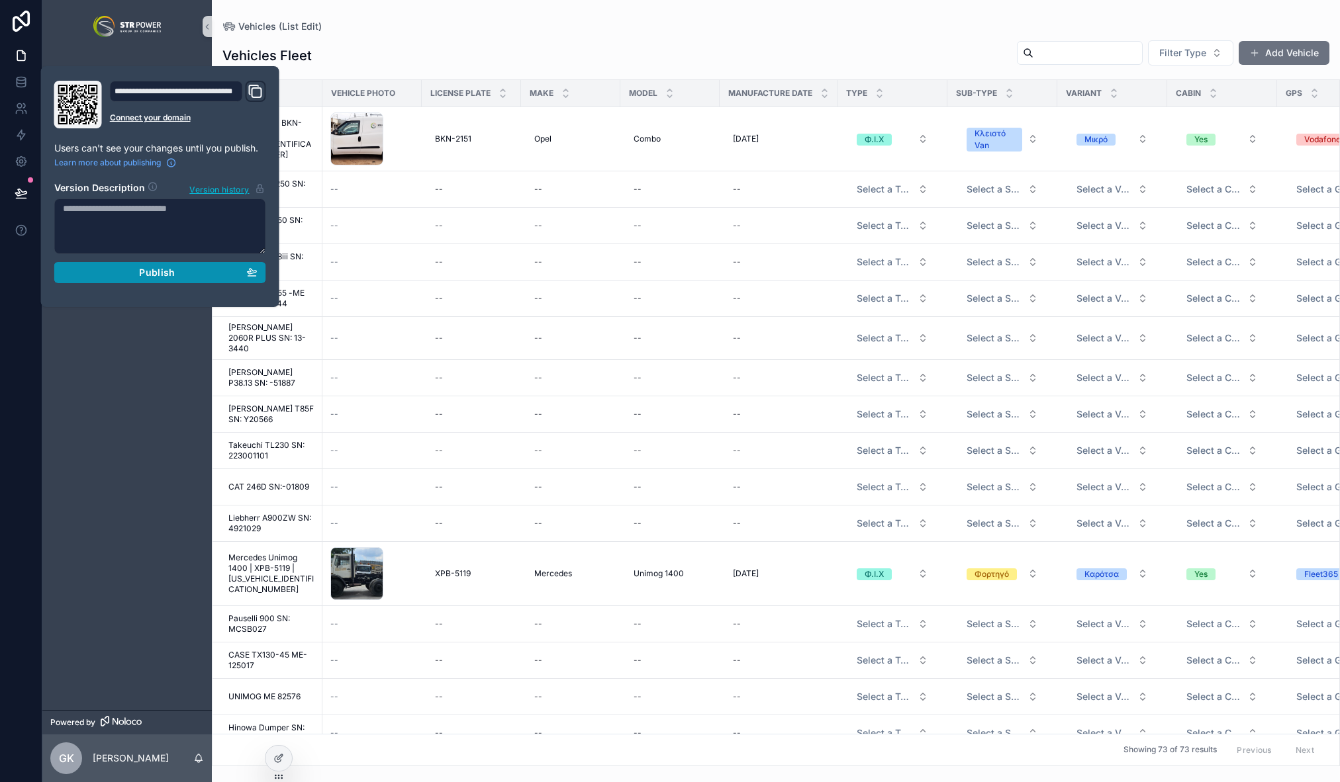
click at [149, 269] on span "Publish" at bounding box center [157, 273] width 36 height 12
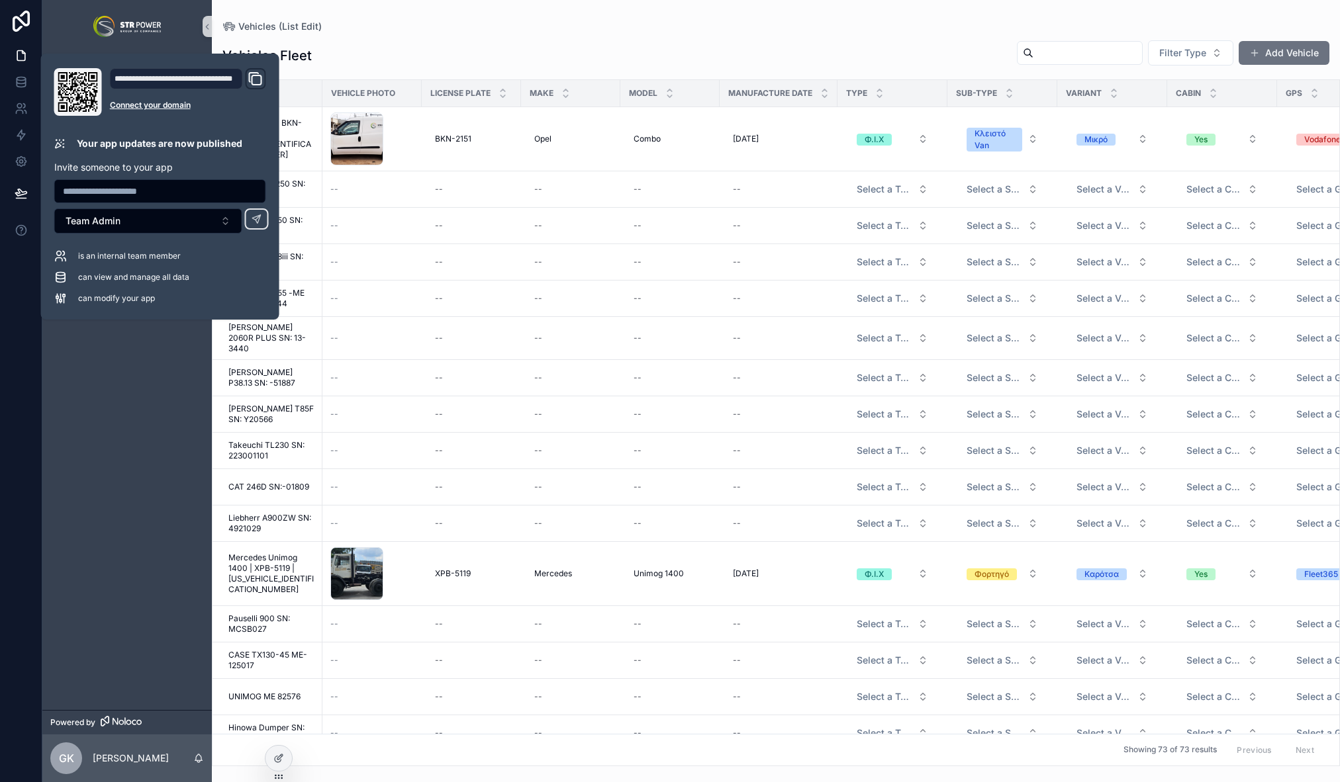
click at [124, 405] on div "Home Vehicles Users Service Logs Part Types Vehicle Check Logs Projects Chat As…" at bounding box center [126, 381] width 169 height 657
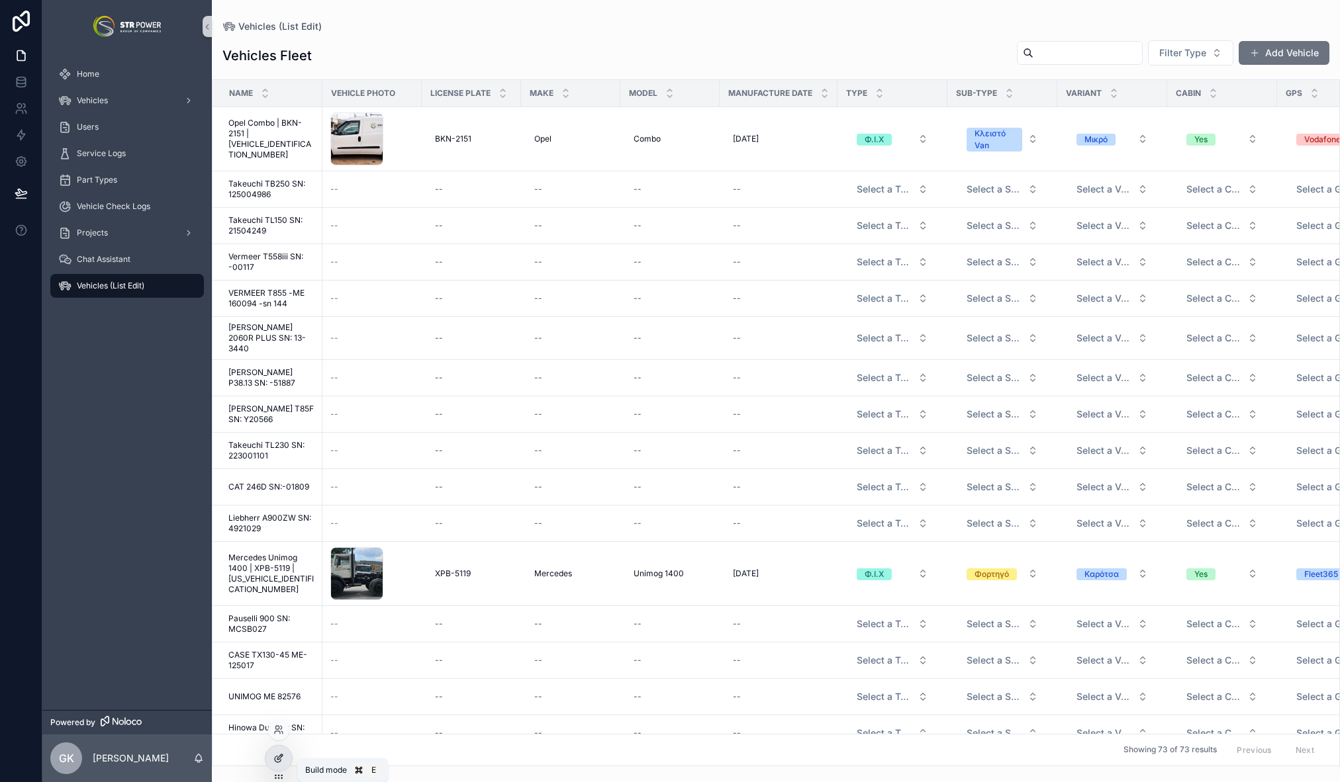
click at [281, 757] on icon at bounding box center [279, 757] width 5 height 5
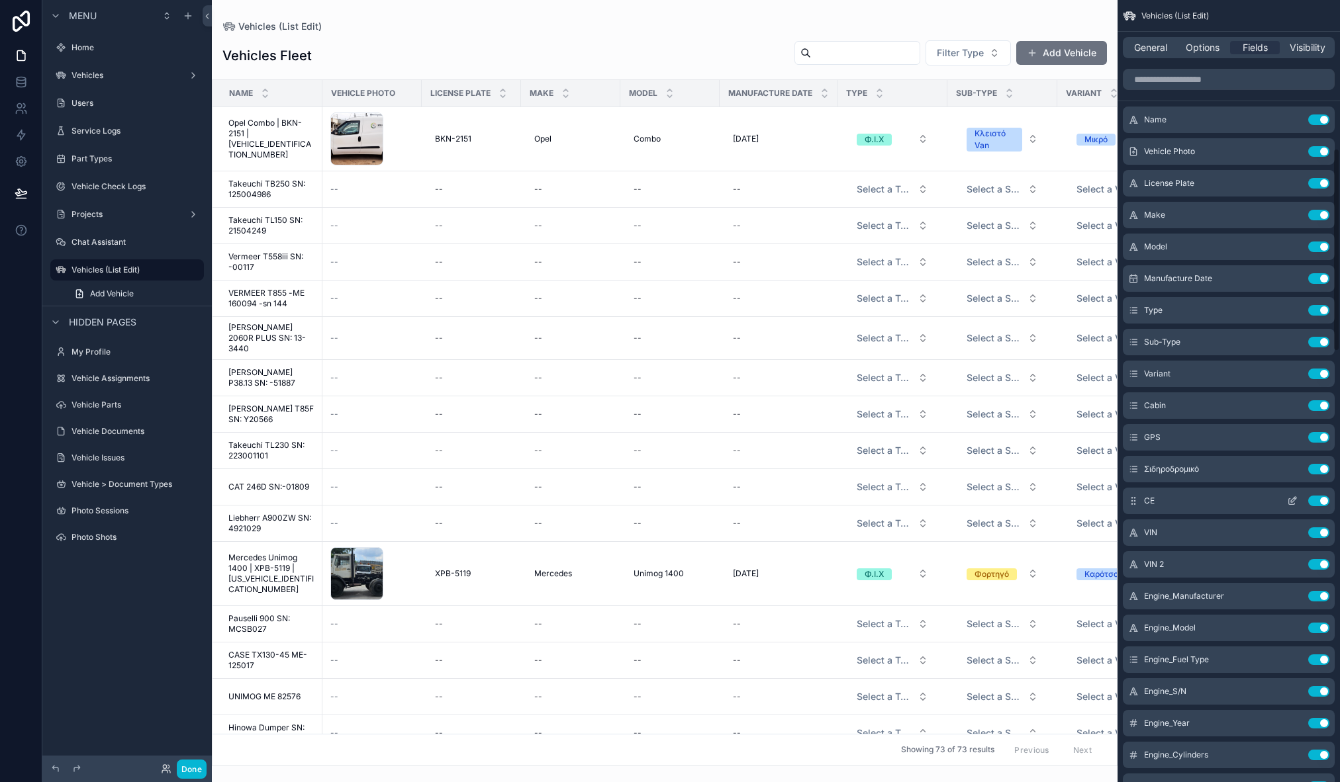
scroll to position [2227, 0]
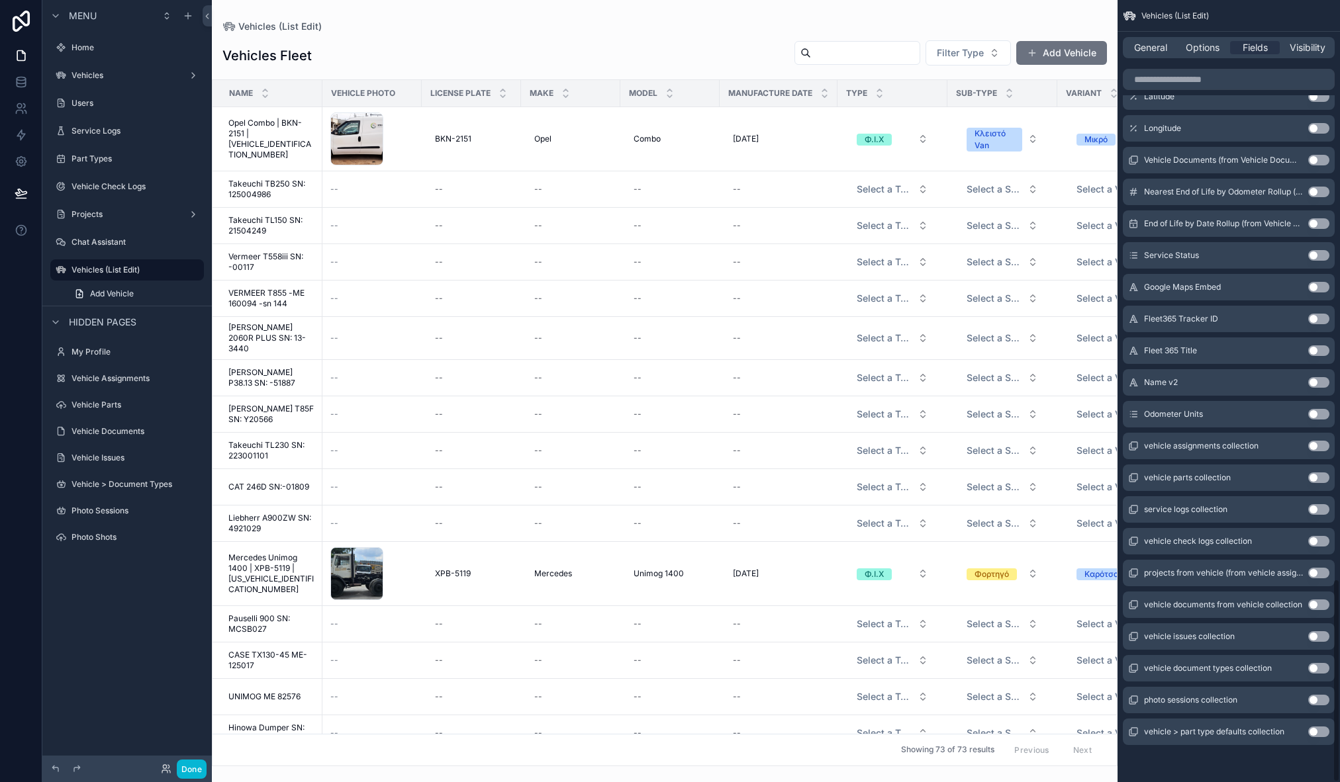
click at [1319, 416] on button "Use setting" at bounding box center [1318, 414] width 21 height 11
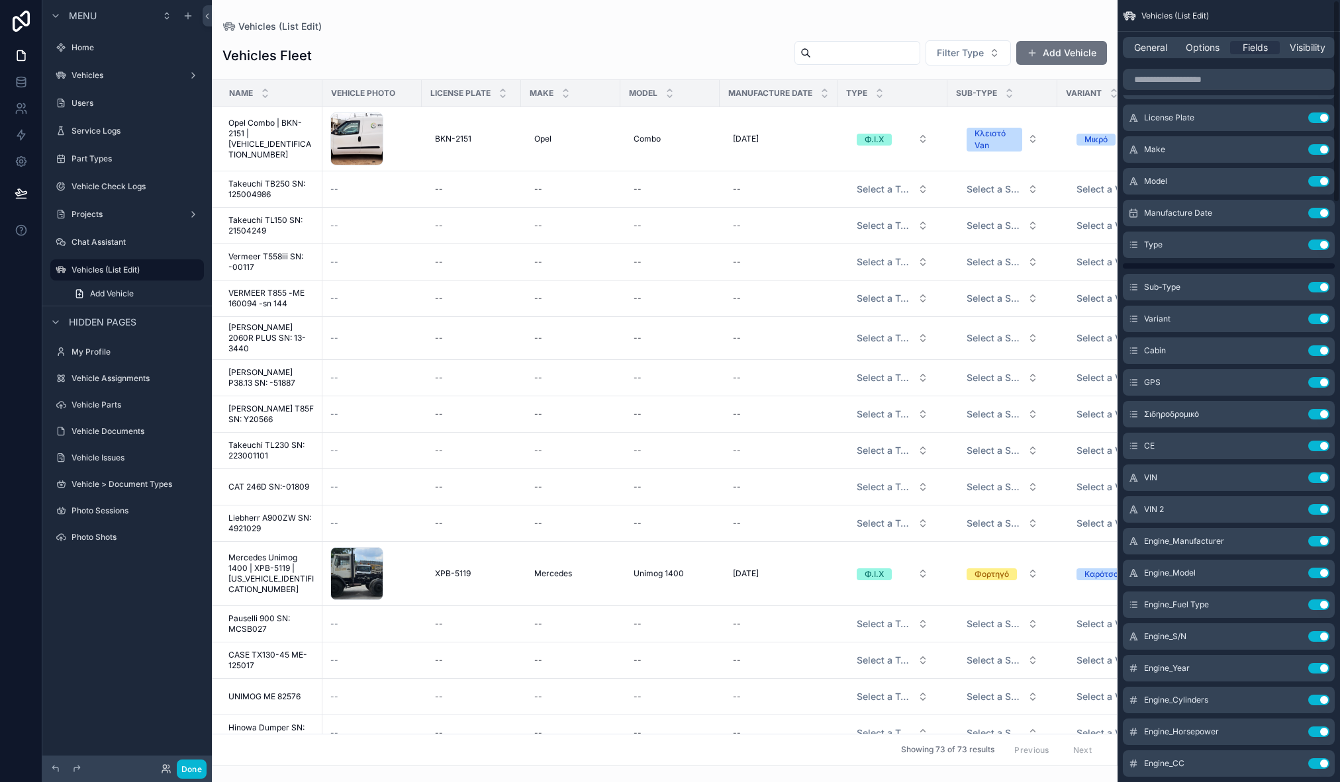
scroll to position [0, 0]
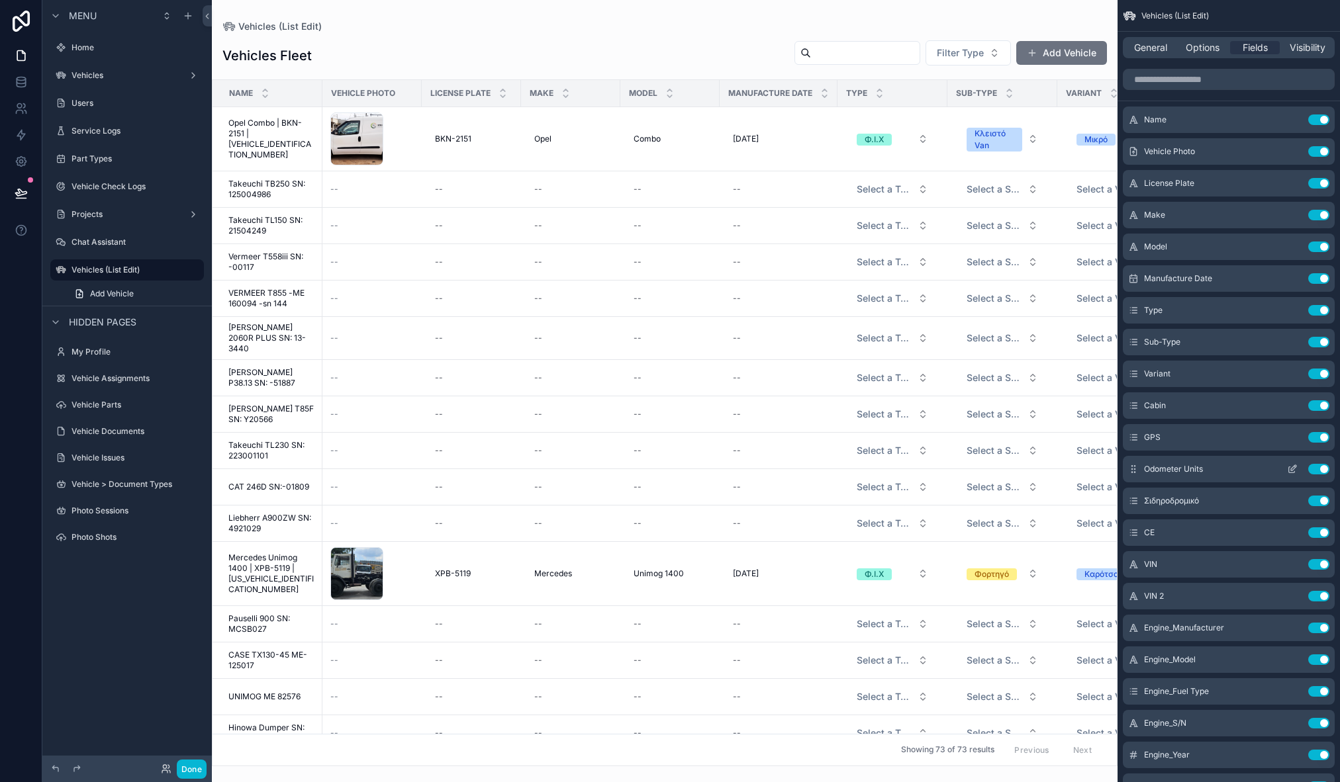
click at [1296, 472] on icon "scrollable content" at bounding box center [1292, 469] width 11 height 11
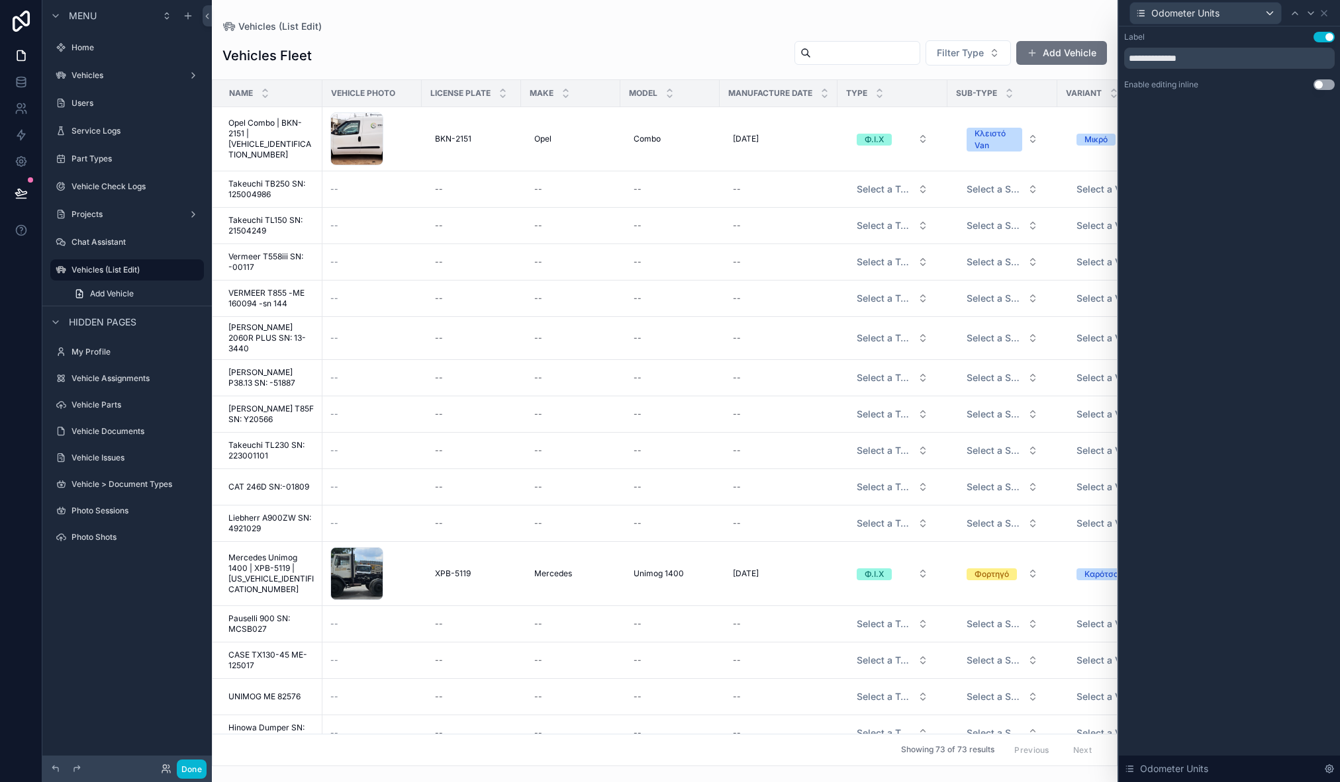
click at [1327, 81] on button "Use setting" at bounding box center [1323, 84] width 21 height 11
click at [198, 773] on button "Done" at bounding box center [192, 769] width 30 height 19
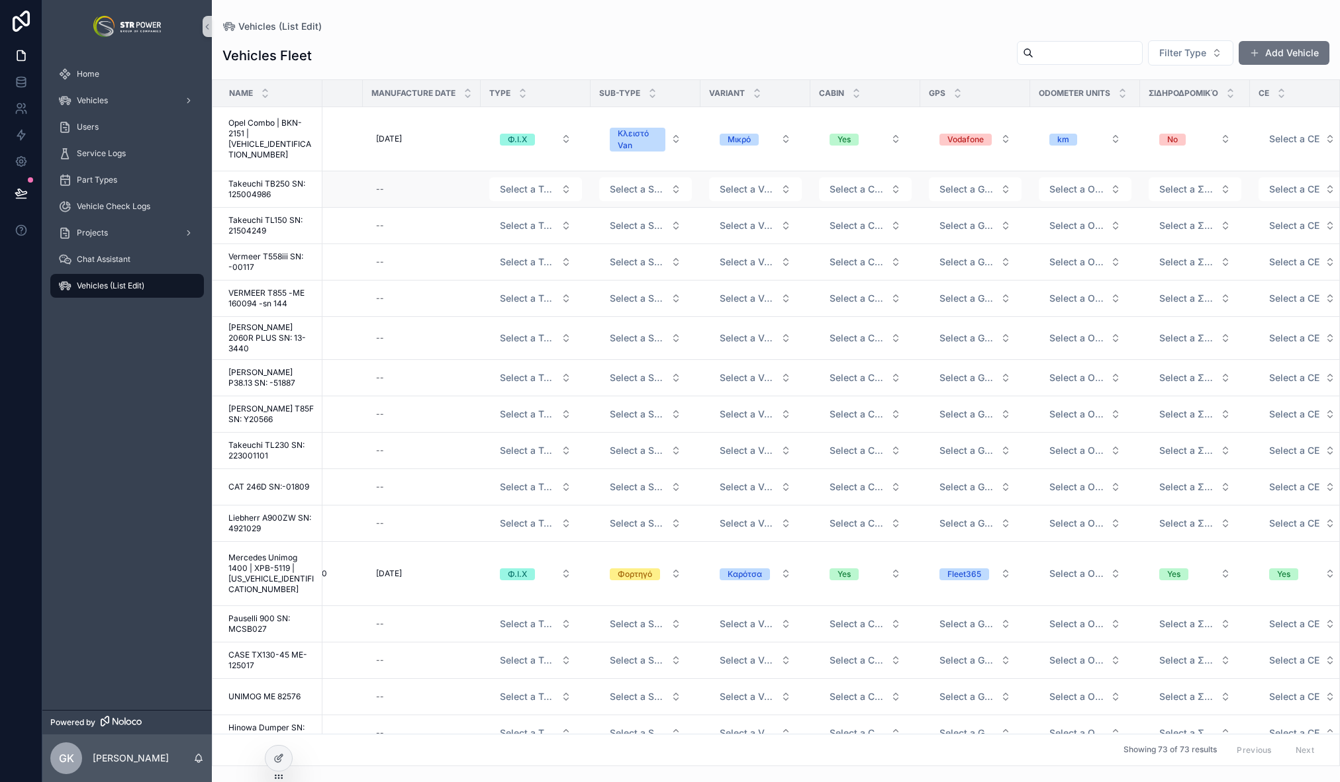
scroll to position [0, 305]
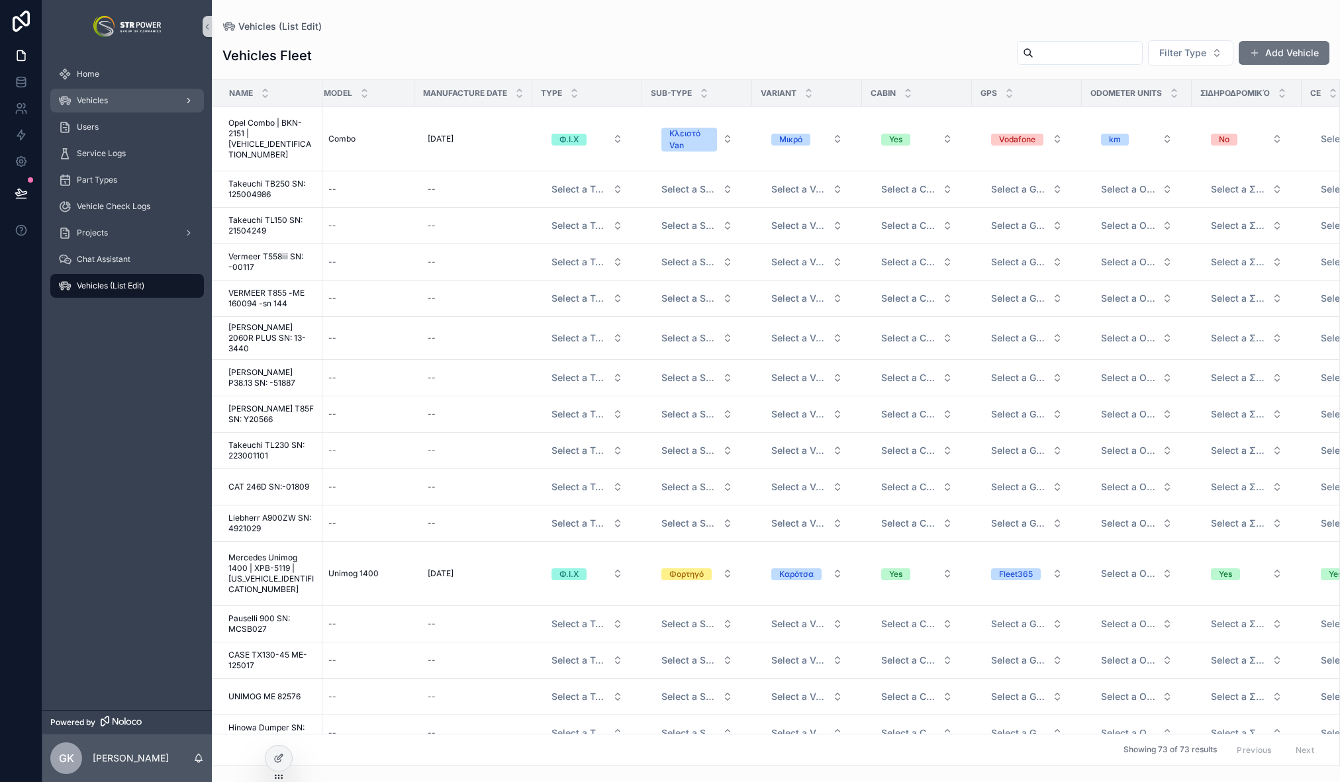
click at [126, 97] on div "Vehicles" at bounding box center [127, 100] width 138 height 21
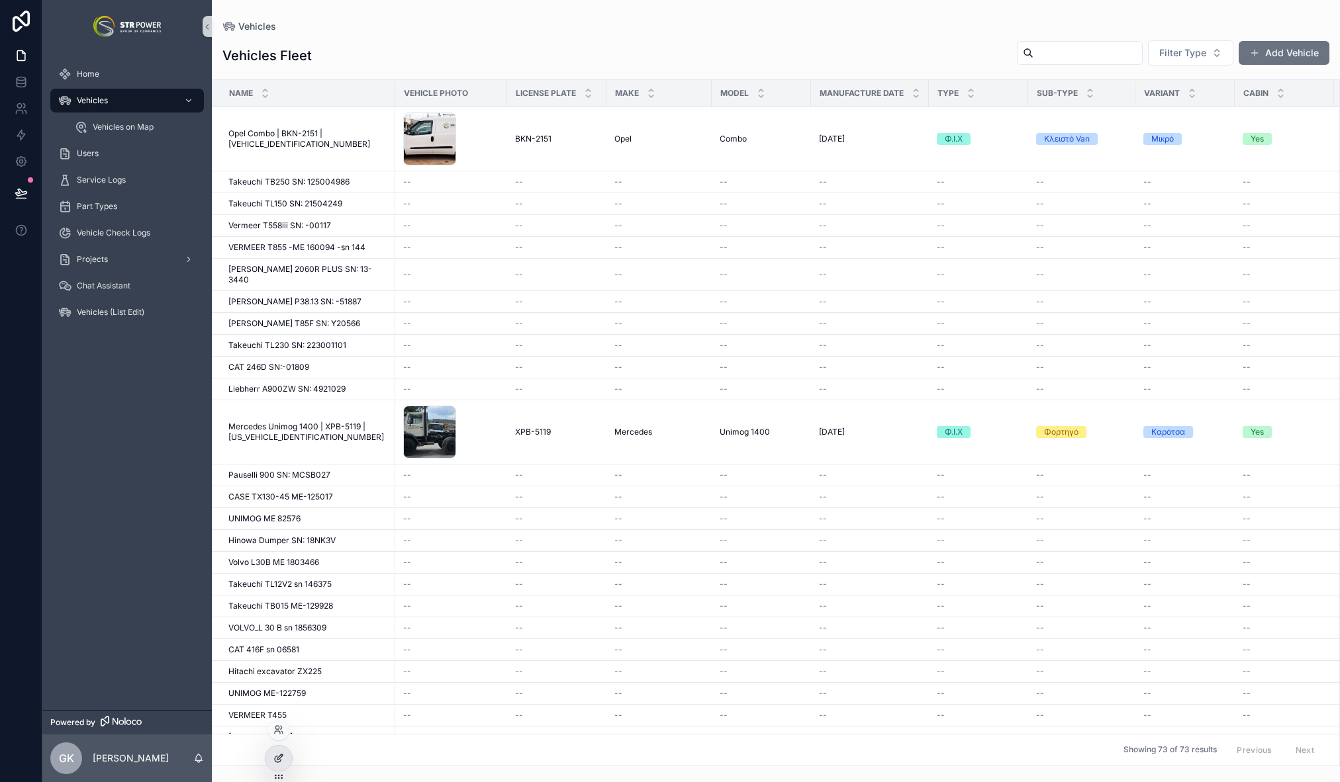
click at [287, 763] on div at bounding box center [278, 758] width 26 height 25
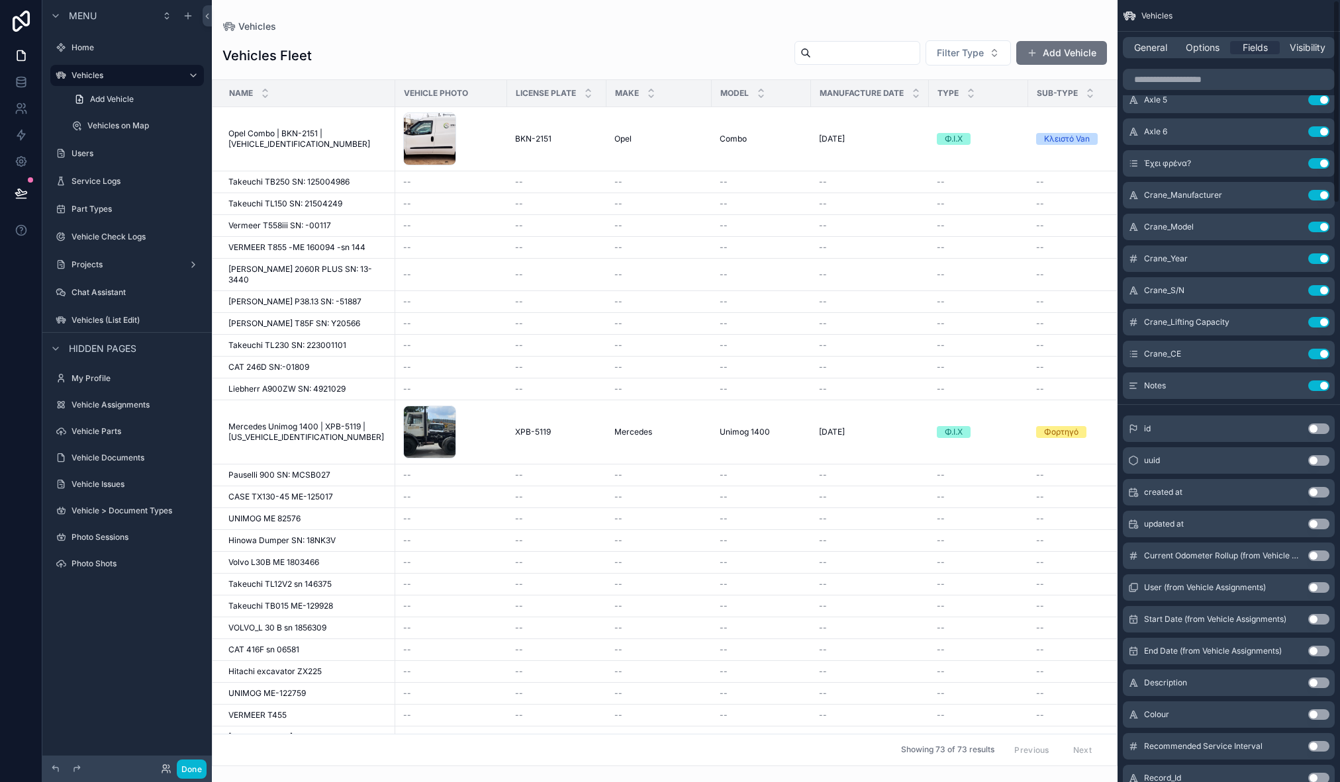
scroll to position [2227, 0]
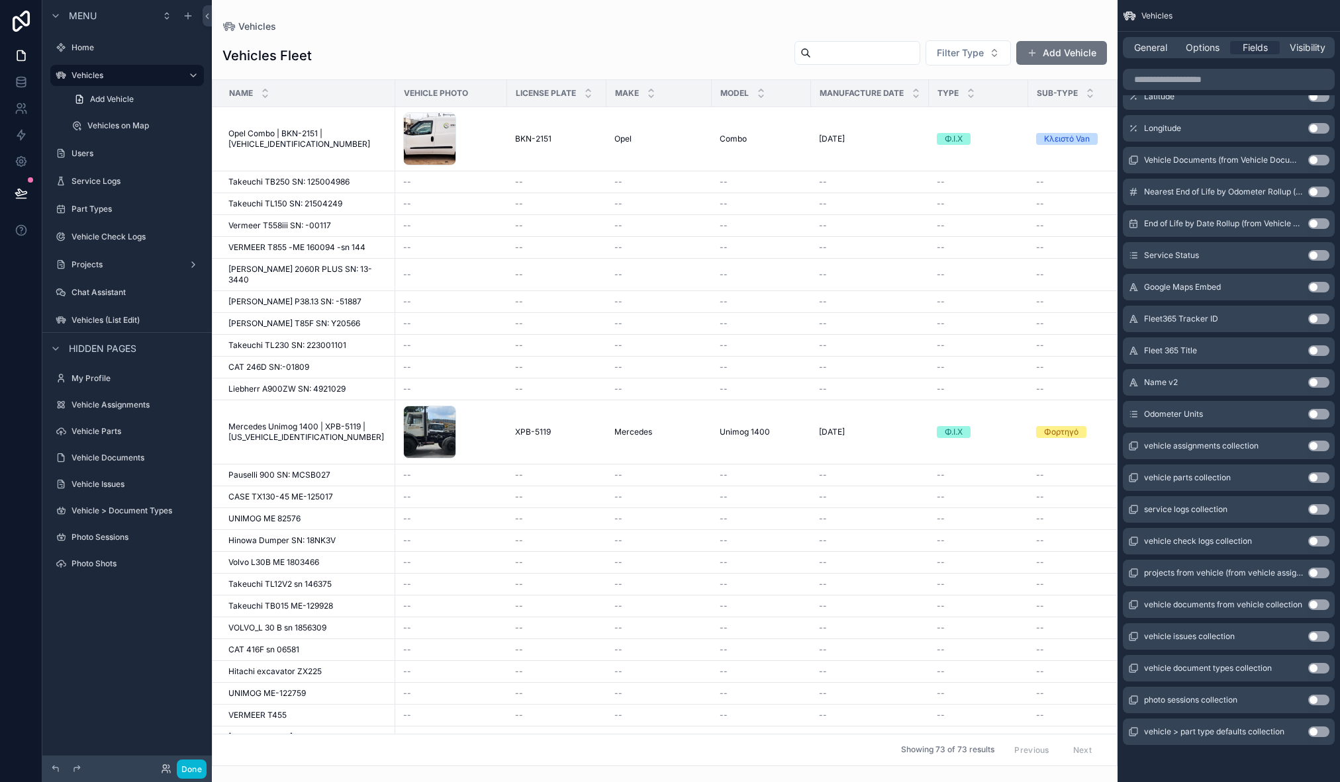
click at [1319, 414] on button "Use setting" at bounding box center [1318, 414] width 21 height 11
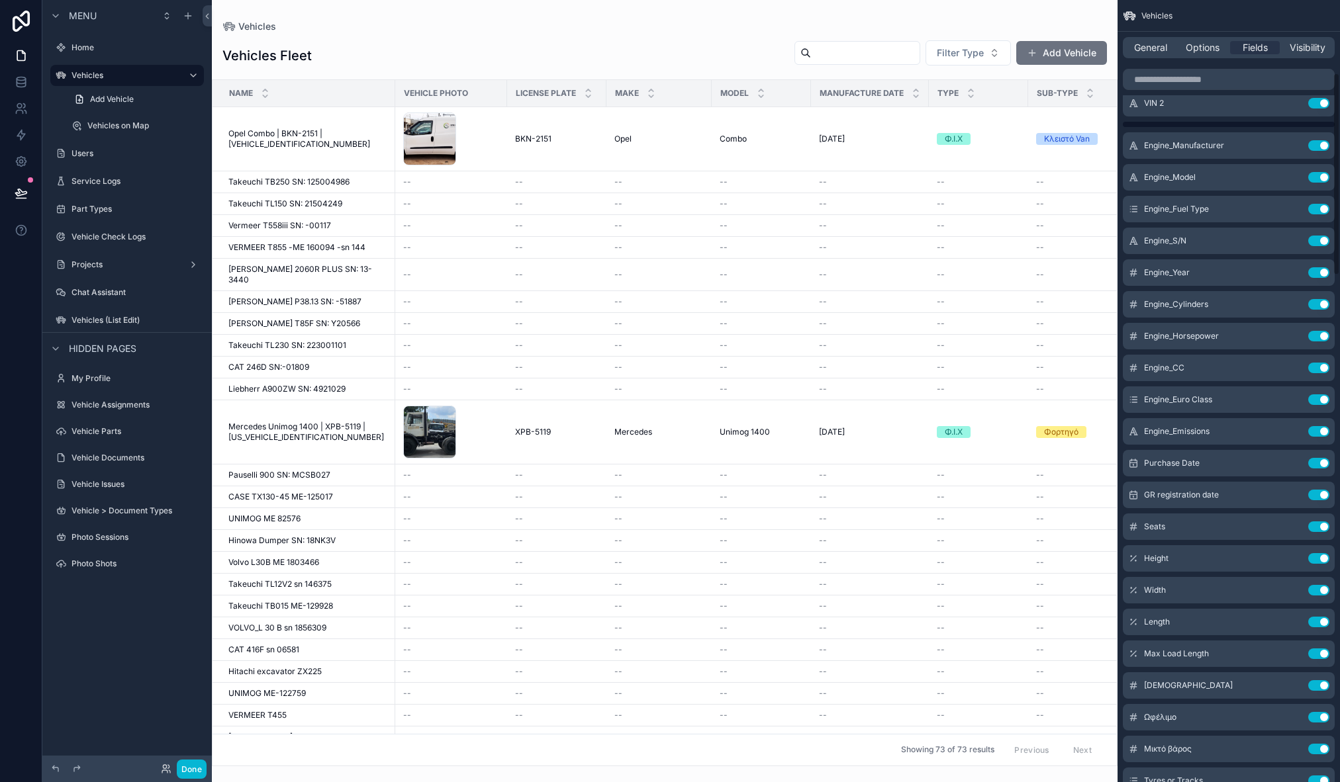
scroll to position [0, 0]
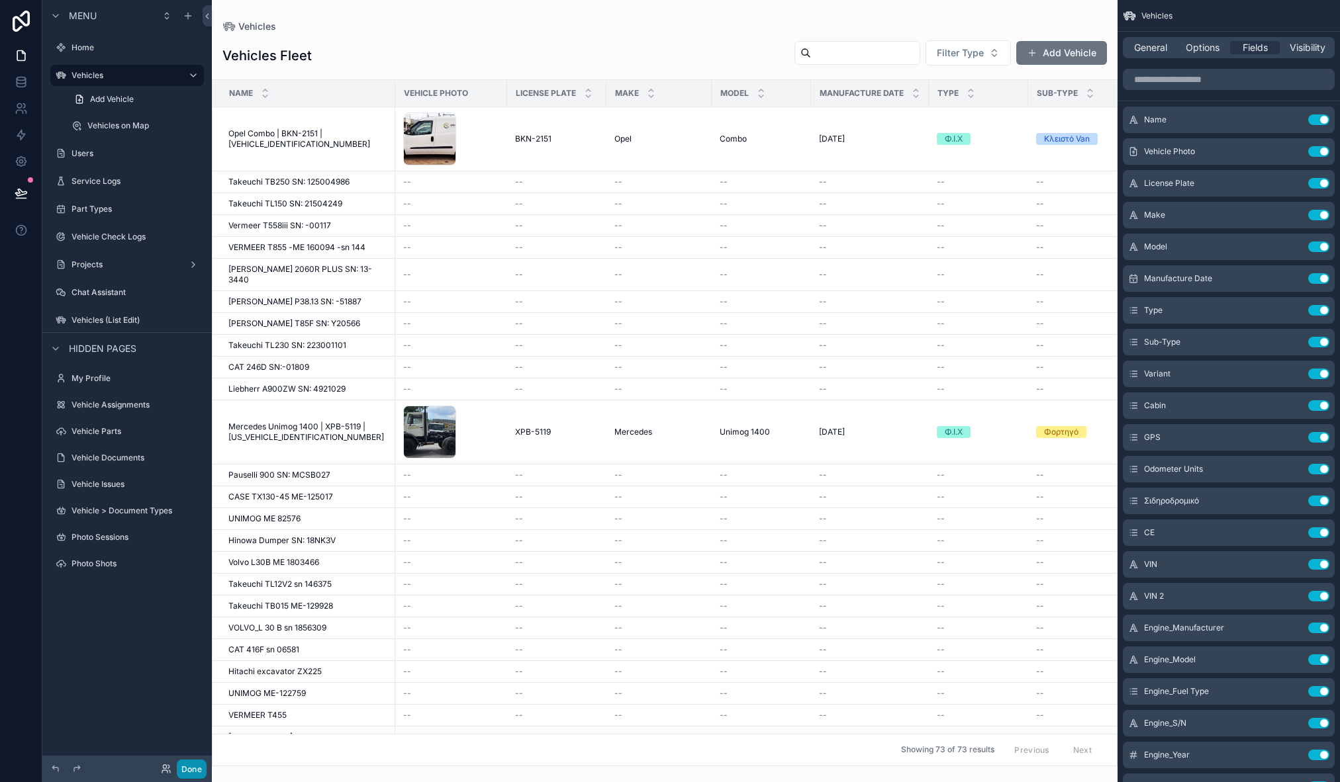
drag, startPoint x: 191, startPoint y: 773, endPoint x: 17, endPoint y: 199, distance: 599.8
click at [191, 773] on button "Done" at bounding box center [192, 769] width 30 height 19
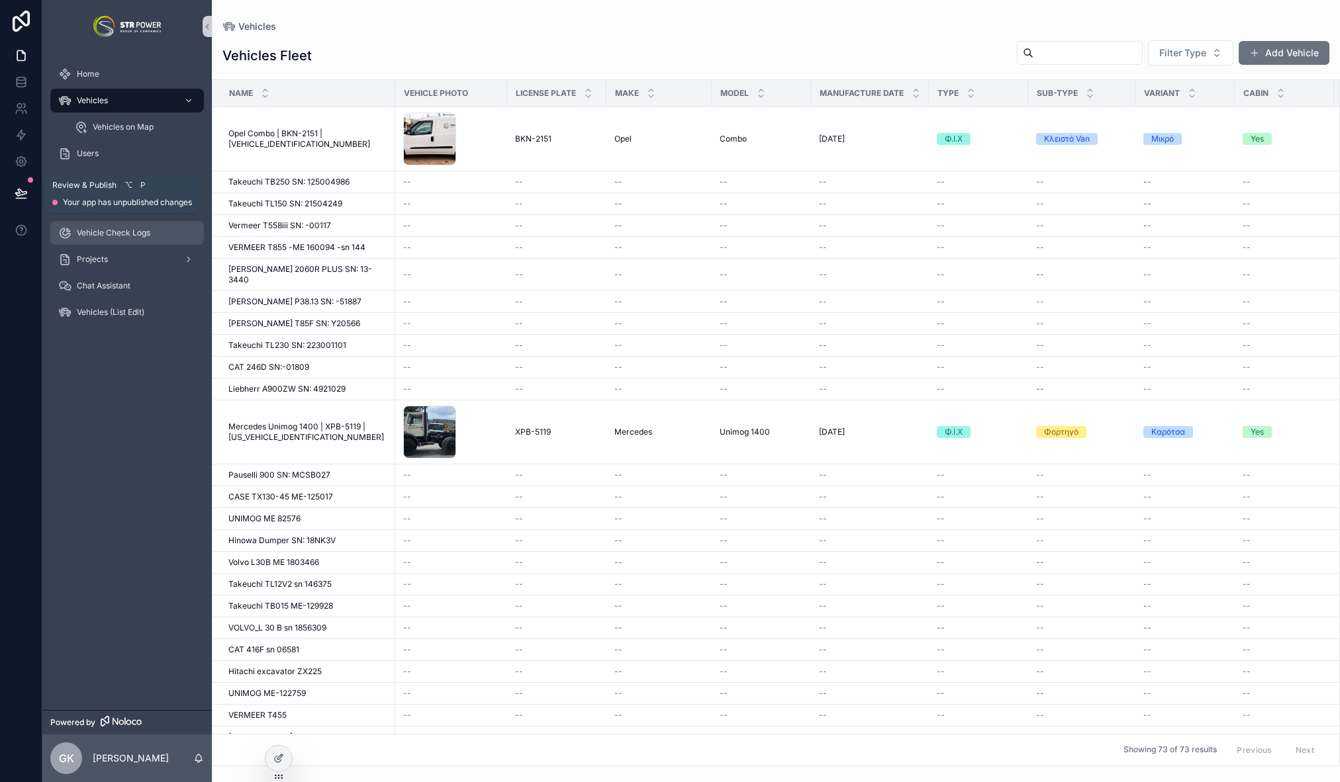
click at [17, 197] on icon at bounding box center [21, 193] width 13 height 13
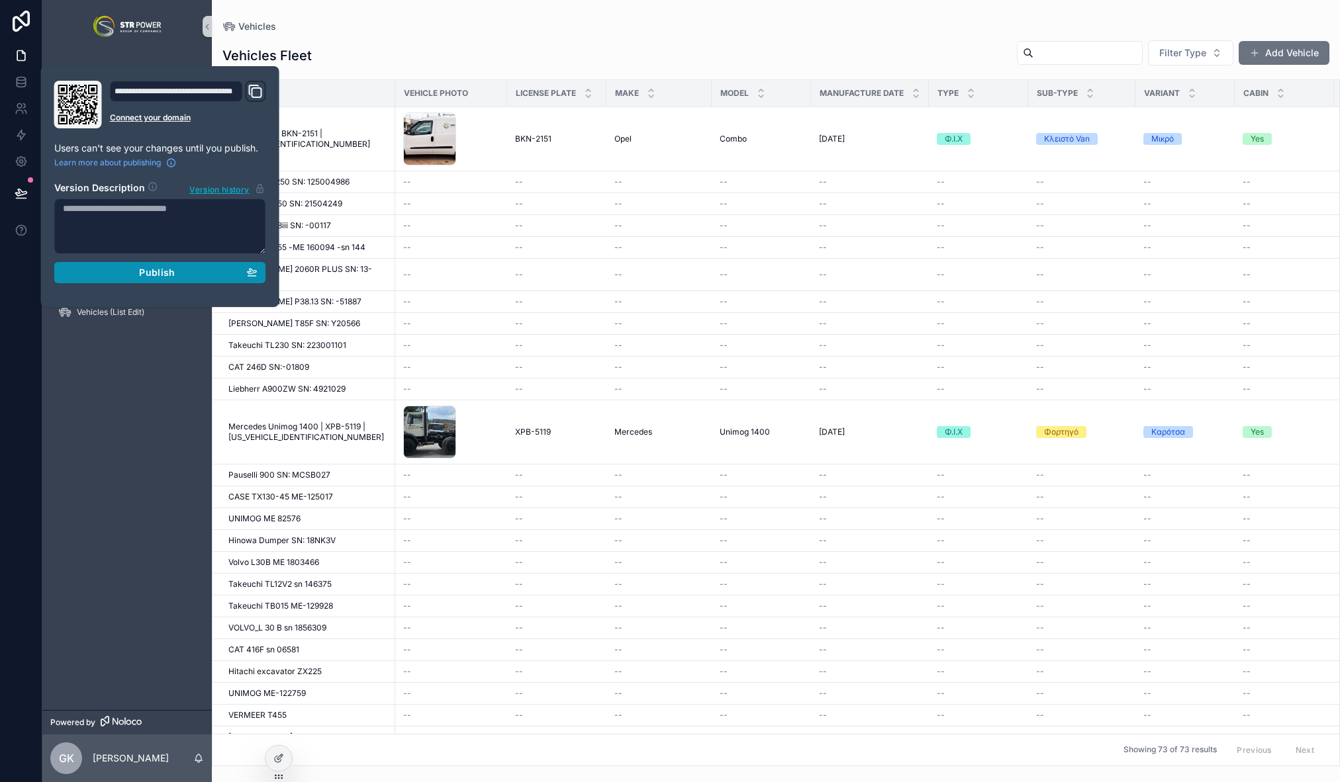
click at [149, 273] on span "Publish" at bounding box center [157, 273] width 36 height 12
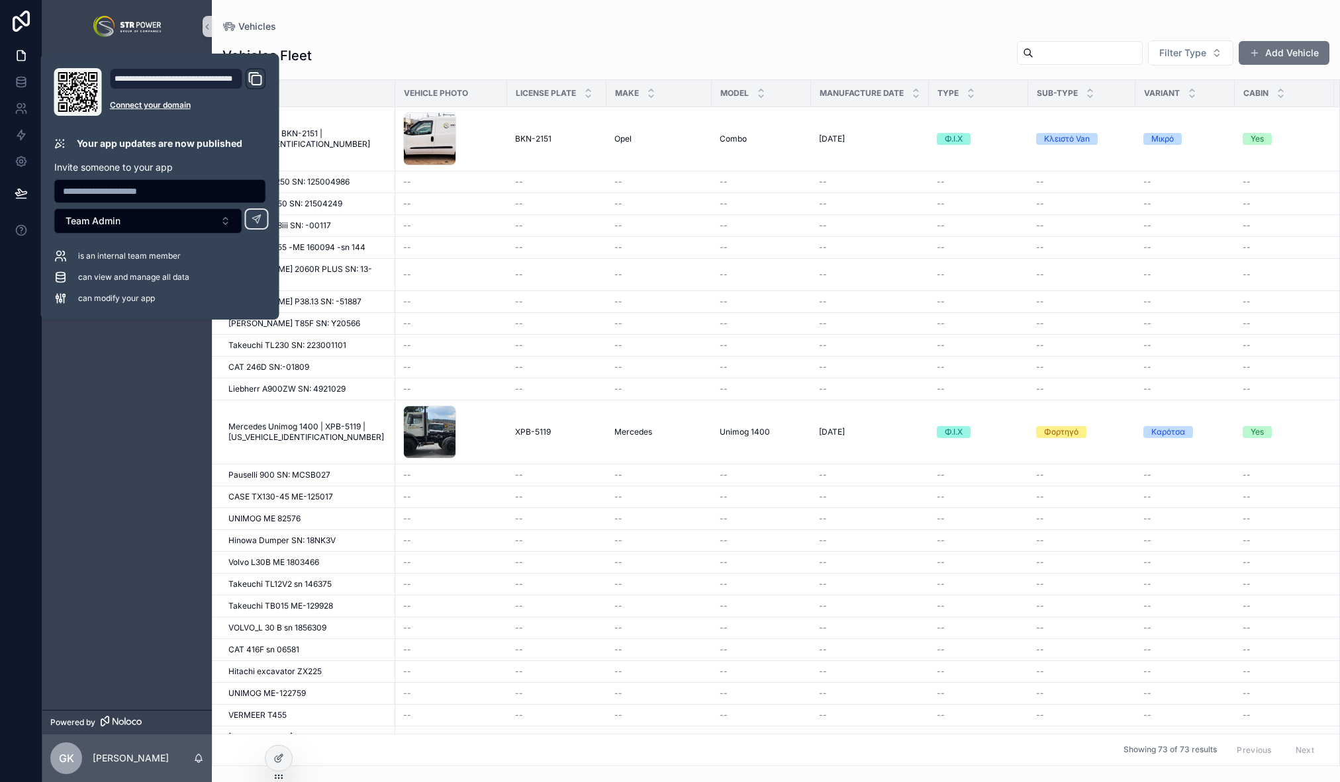
click at [344, 48] on div "Vehicles Fleet Filter Type Add Vehicle" at bounding box center [775, 56] width 1107 height 32
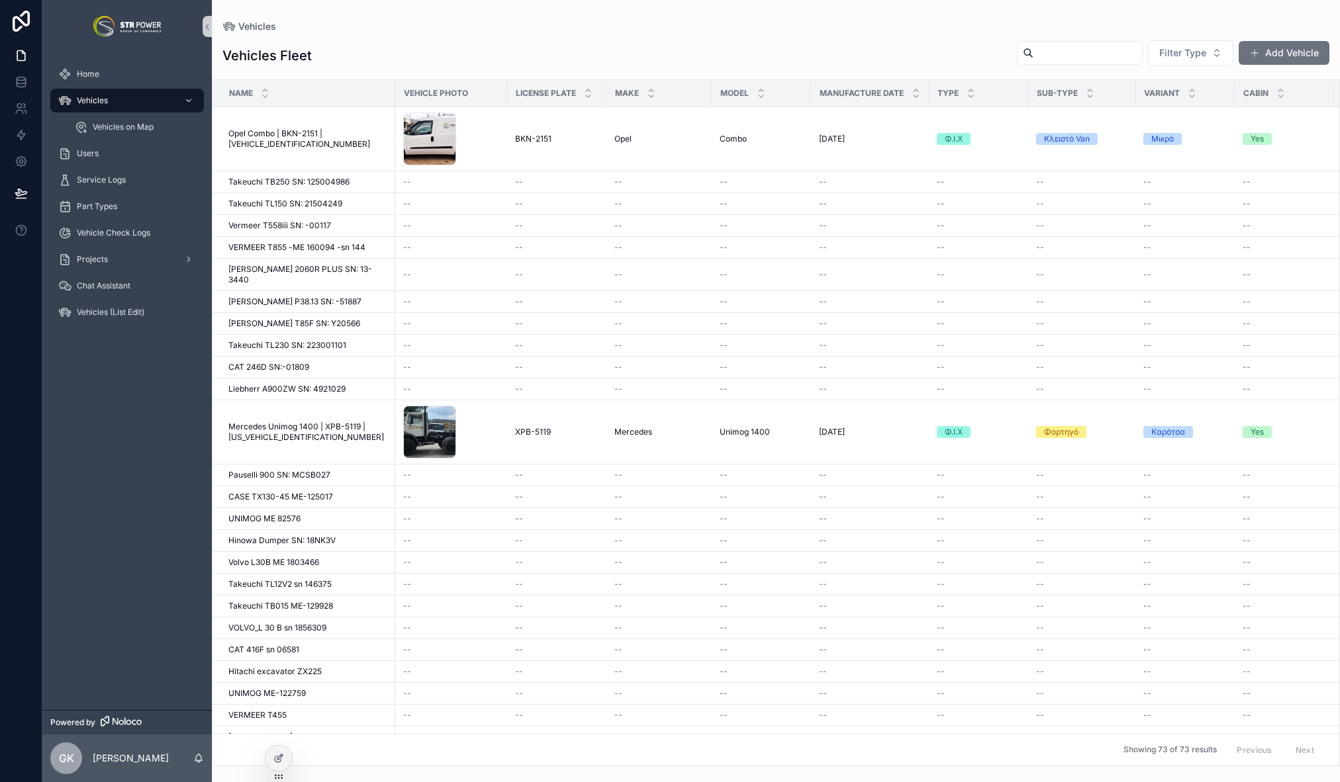
click at [467, 30] on div "Vehicles" at bounding box center [775, 26] width 1107 height 11
click at [129, 314] on span "Vehicles (List Edit)" at bounding box center [111, 312] width 68 height 11
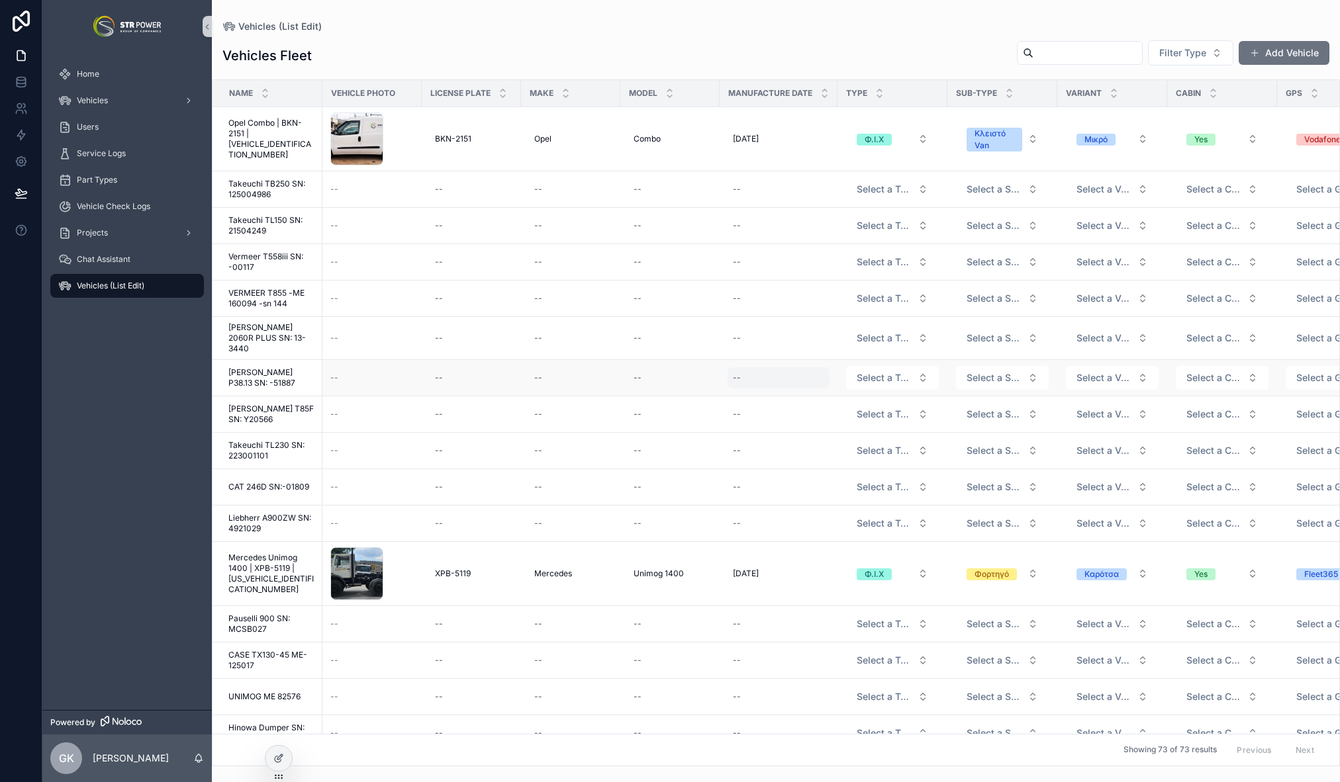
click at [743, 372] on div "--" at bounding box center [779, 377] width 102 height 21
click at [863, 62] on div "Vehicles Fleet Filter Type Add Vehicle" at bounding box center [775, 56] width 1107 height 32
click at [902, 410] on span "Select a Type" at bounding box center [885, 414] width 56 height 13
click at [970, 408] on span "Select a Sub-Type" at bounding box center [995, 414] width 56 height 13
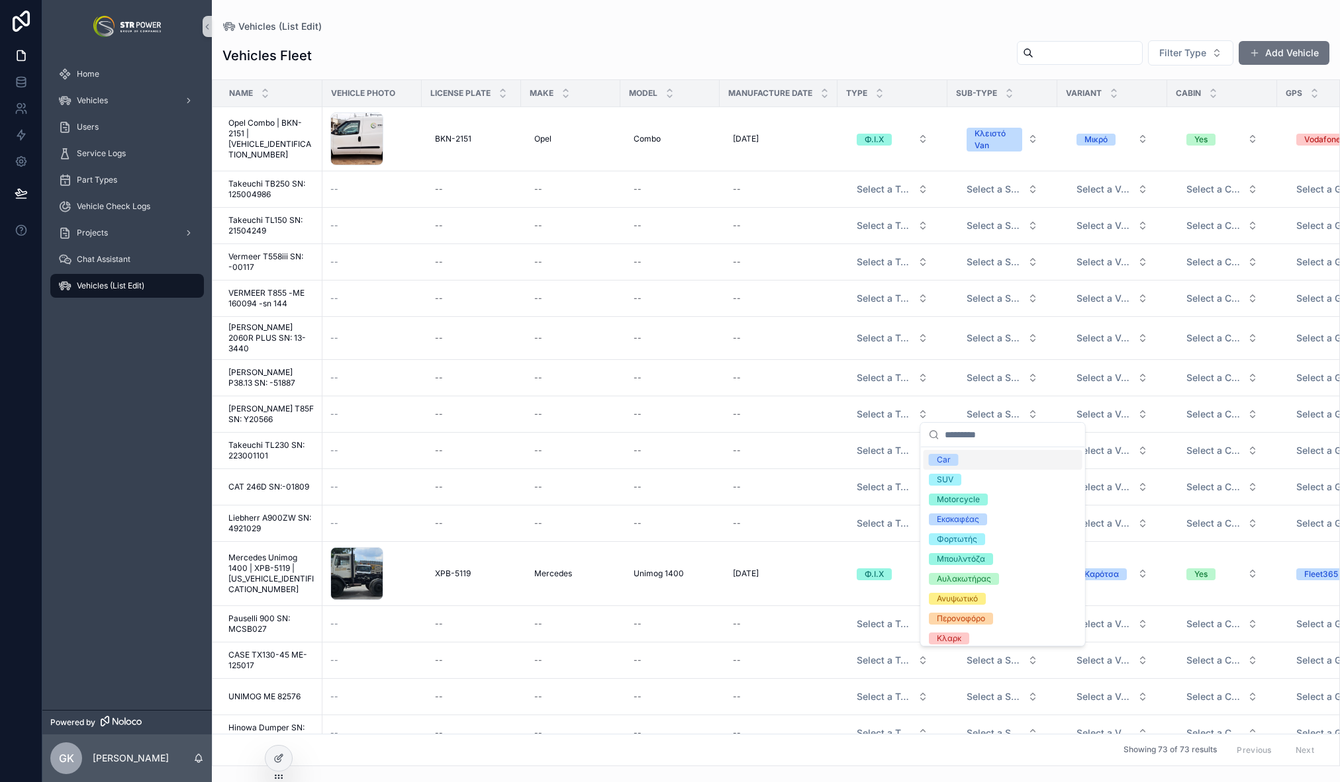
click at [944, 34] on div "Vehicles Fleet Filter Type Add Vehicle Name Vehicle Photo License Plate Make Mo…" at bounding box center [776, 399] width 1128 height 735
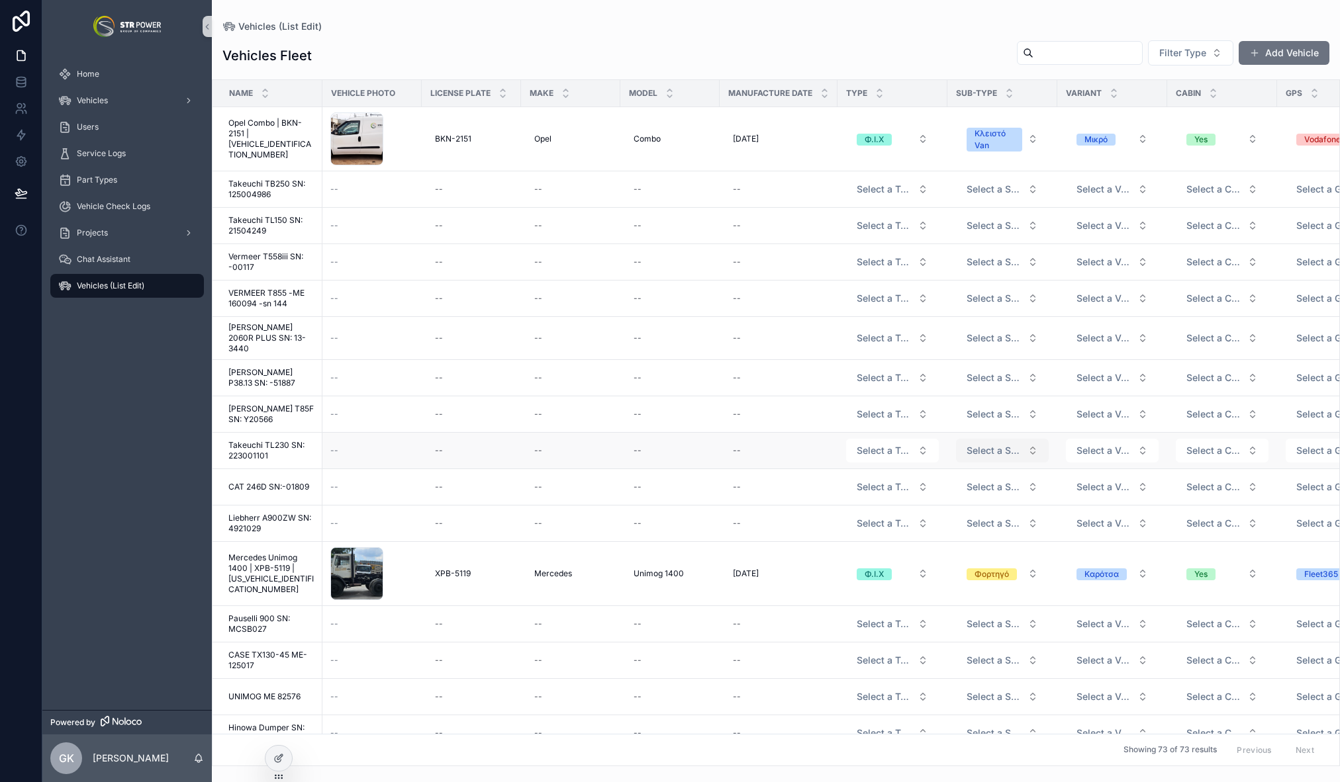
scroll to position [0, 70]
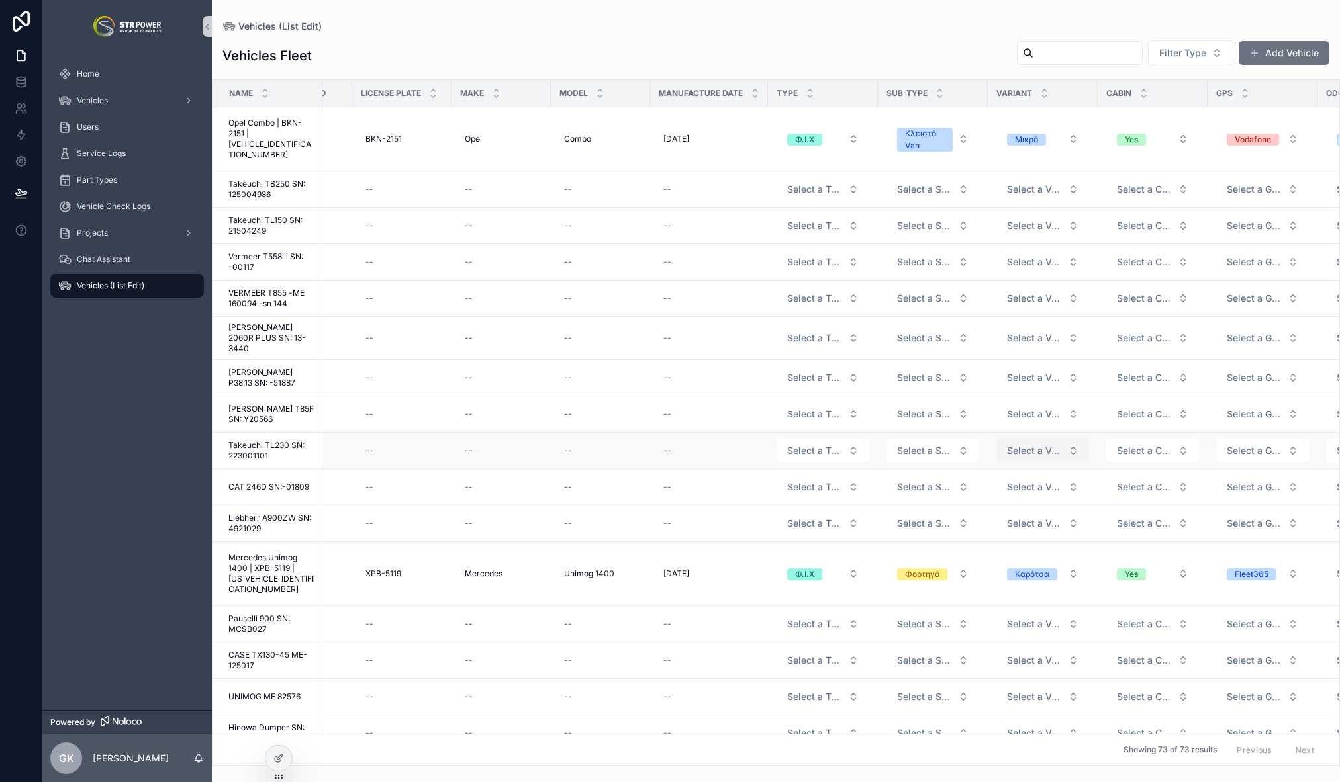
click at [1036, 446] on span "Select a Variant" at bounding box center [1035, 450] width 56 height 13
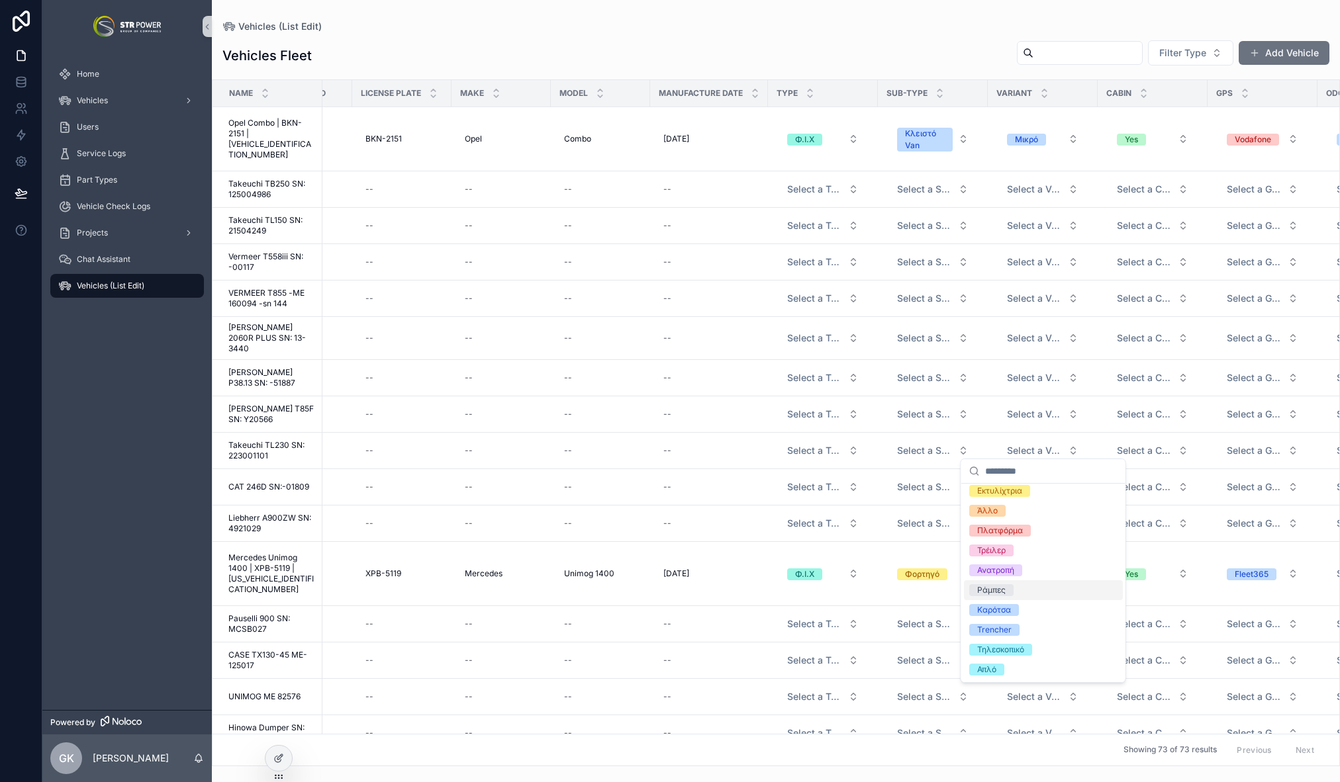
scroll to position [0, 0]
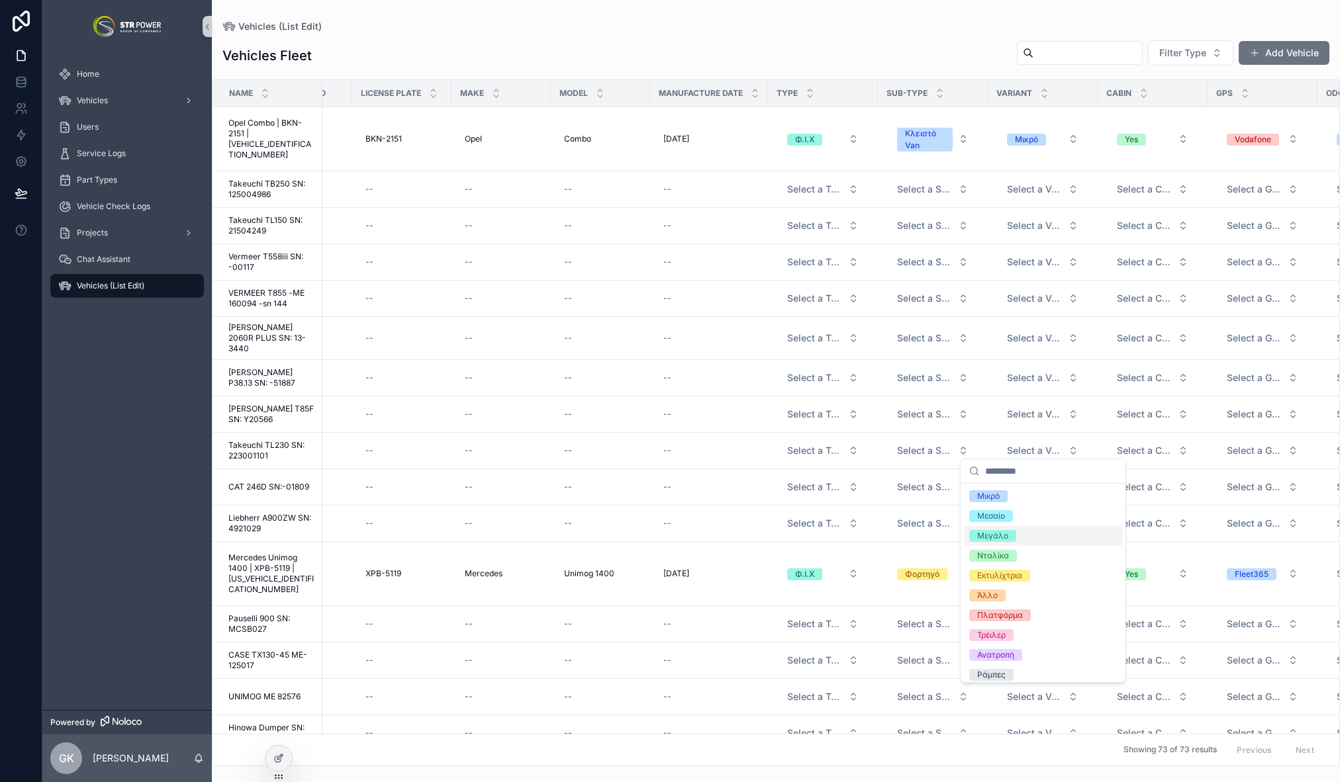
click at [864, 43] on div "Vehicles Fleet Filter Type Add Vehicle" at bounding box center [775, 56] width 1107 height 32
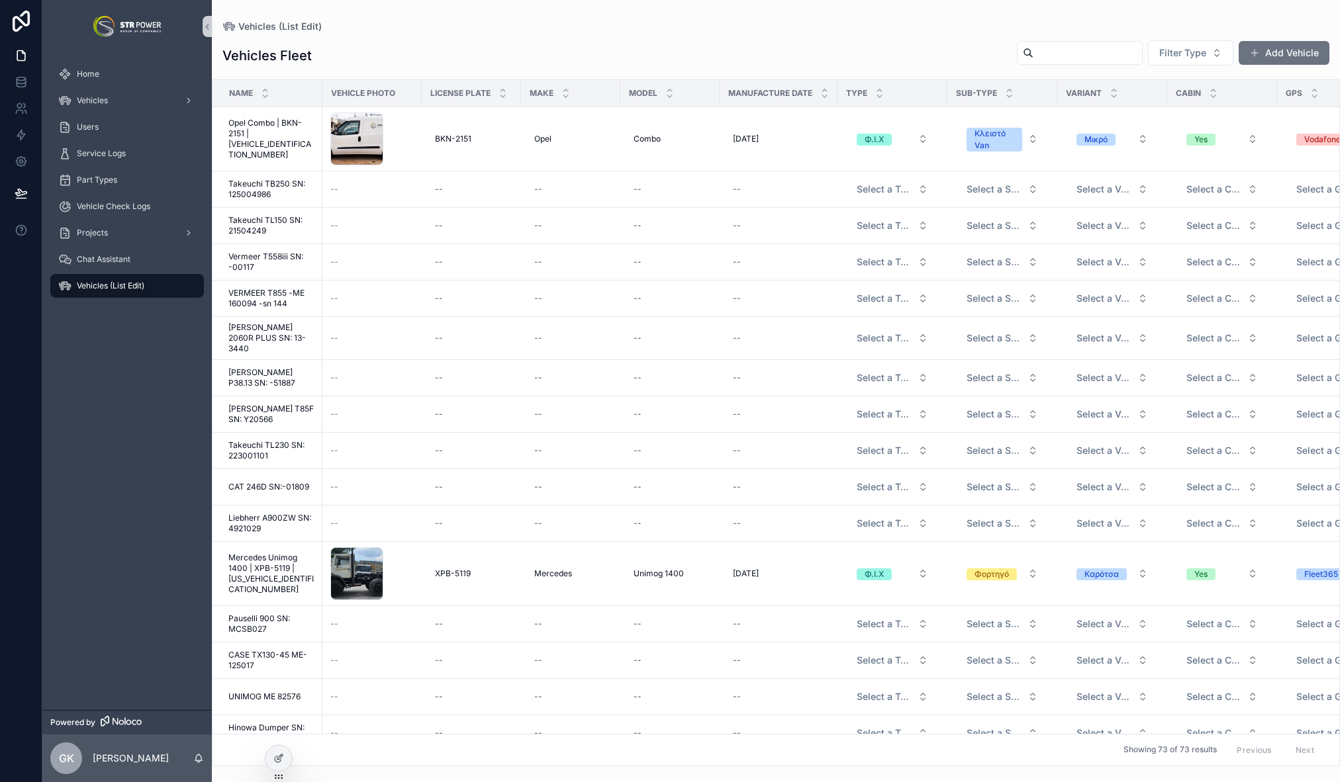
click at [781, 50] on div "Vehicles Fleet Filter Type Add Vehicle" at bounding box center [775, 56] width 1107 height 32
click at [105, 97] on span "Vehicles" at bounding box center [92, 100] width 31 height 11
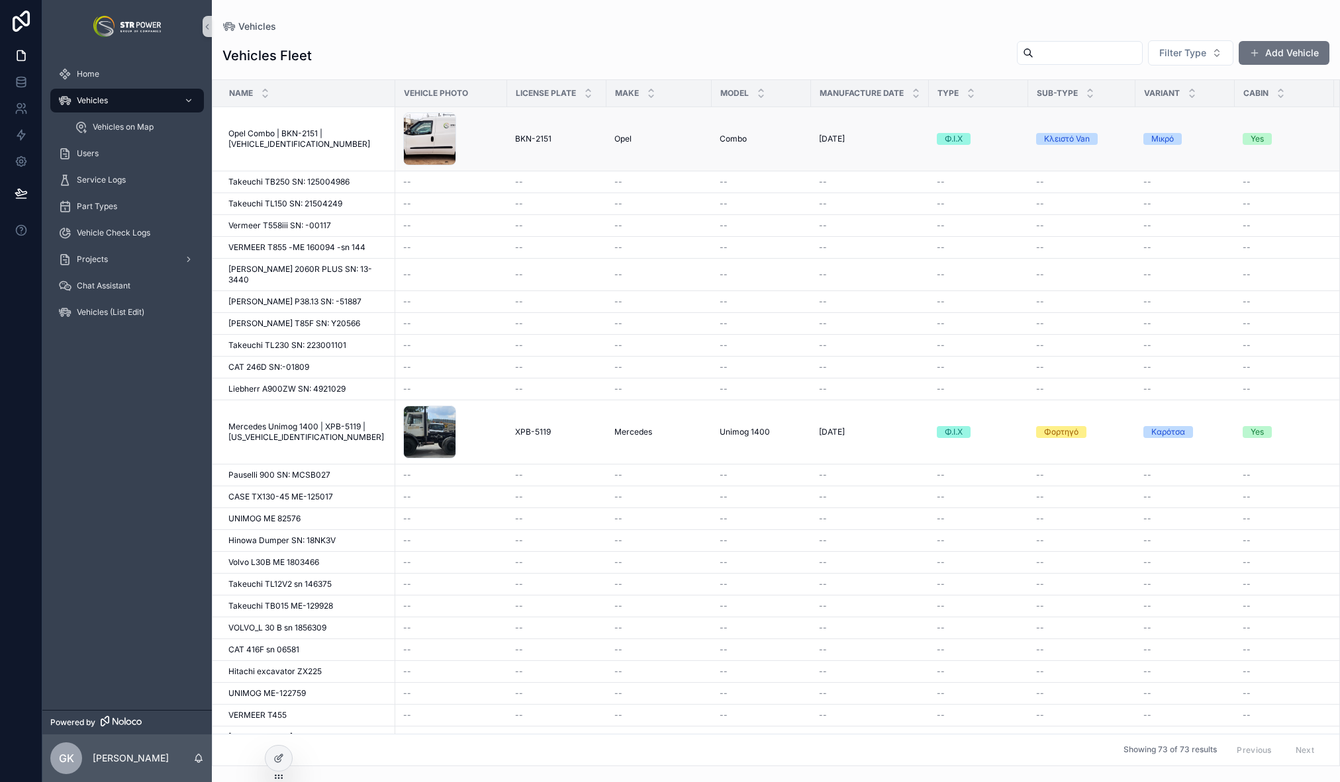
click at [643, 140] on div "Opel Opel" at bounding box center [658, 139] width 89 height 11
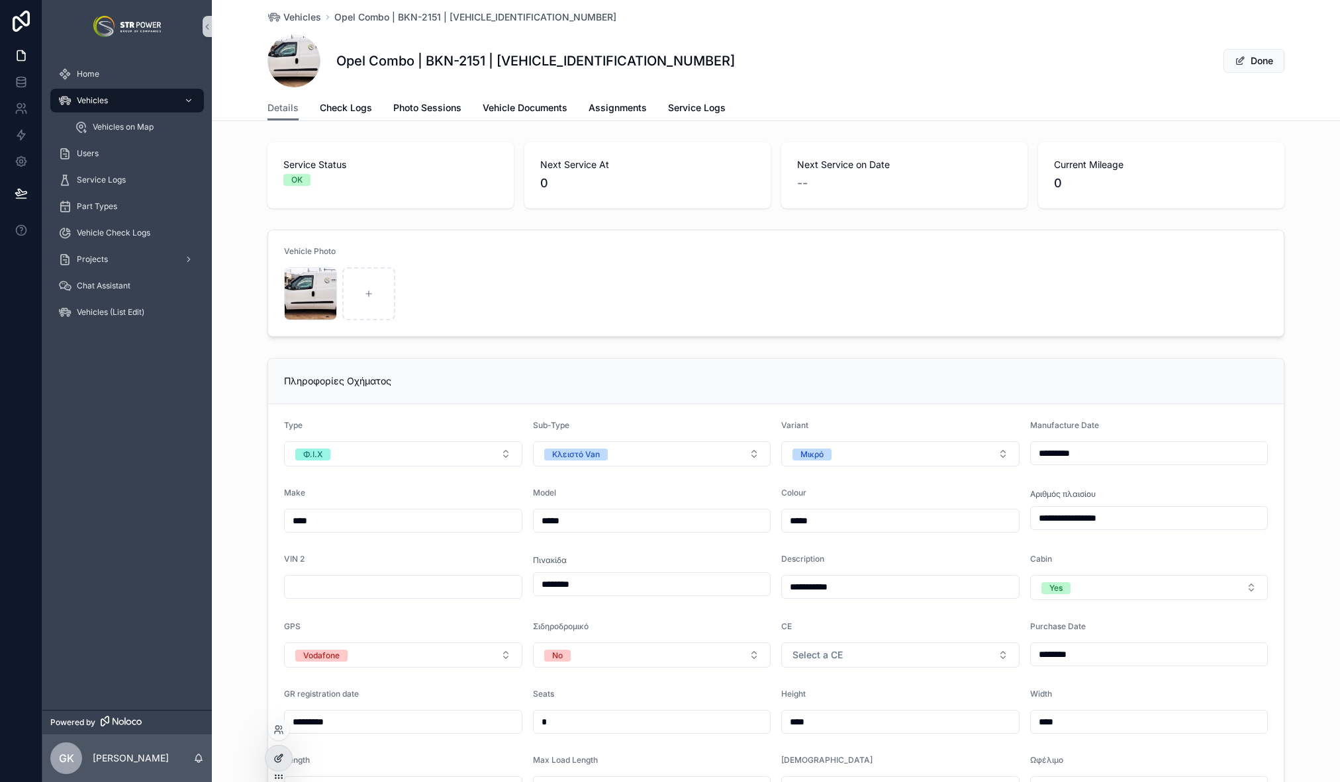
click at [278, 762] on icon at bounding box center [278, 758] width 11 height 11
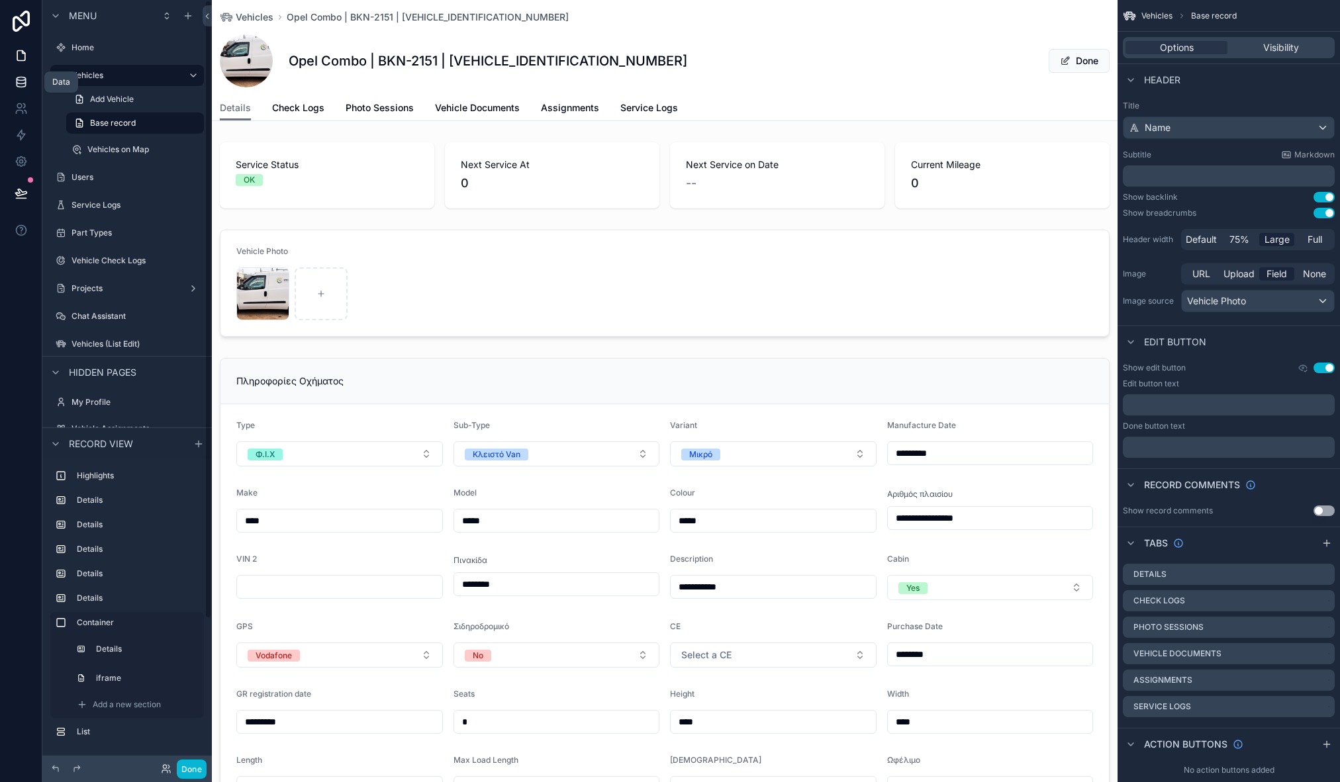
click at [19, 83] on icon at bounding box center [21, 81] width 9 height 5
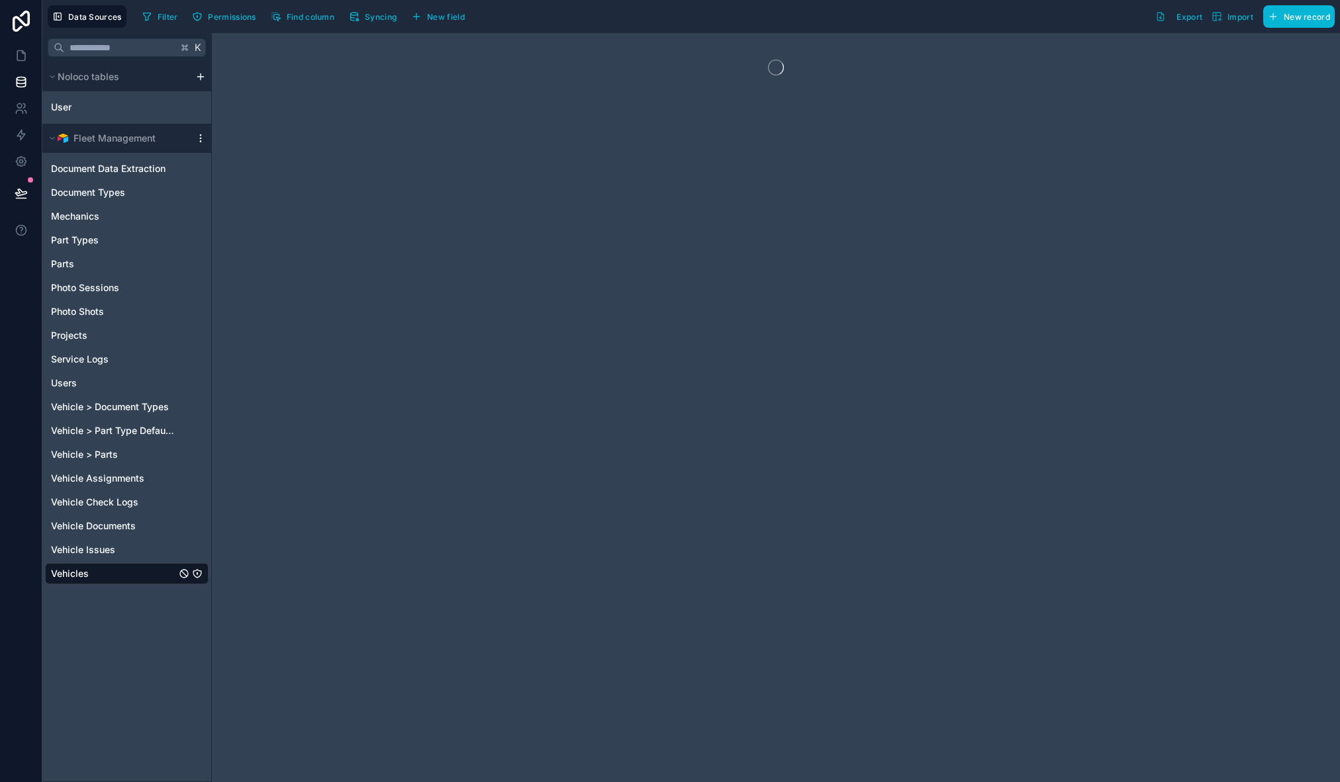
click at [202, 137] on icon "scrollable content" at bounding box center [200, 138] width 11 height 11
click at [249, 185] on span "Queue data sync" at bounding box center [267, 187] width 95 height 11
click at [259, 206] on span "Queue schema sync" at bounding box center [267, 210] width 95 height 11
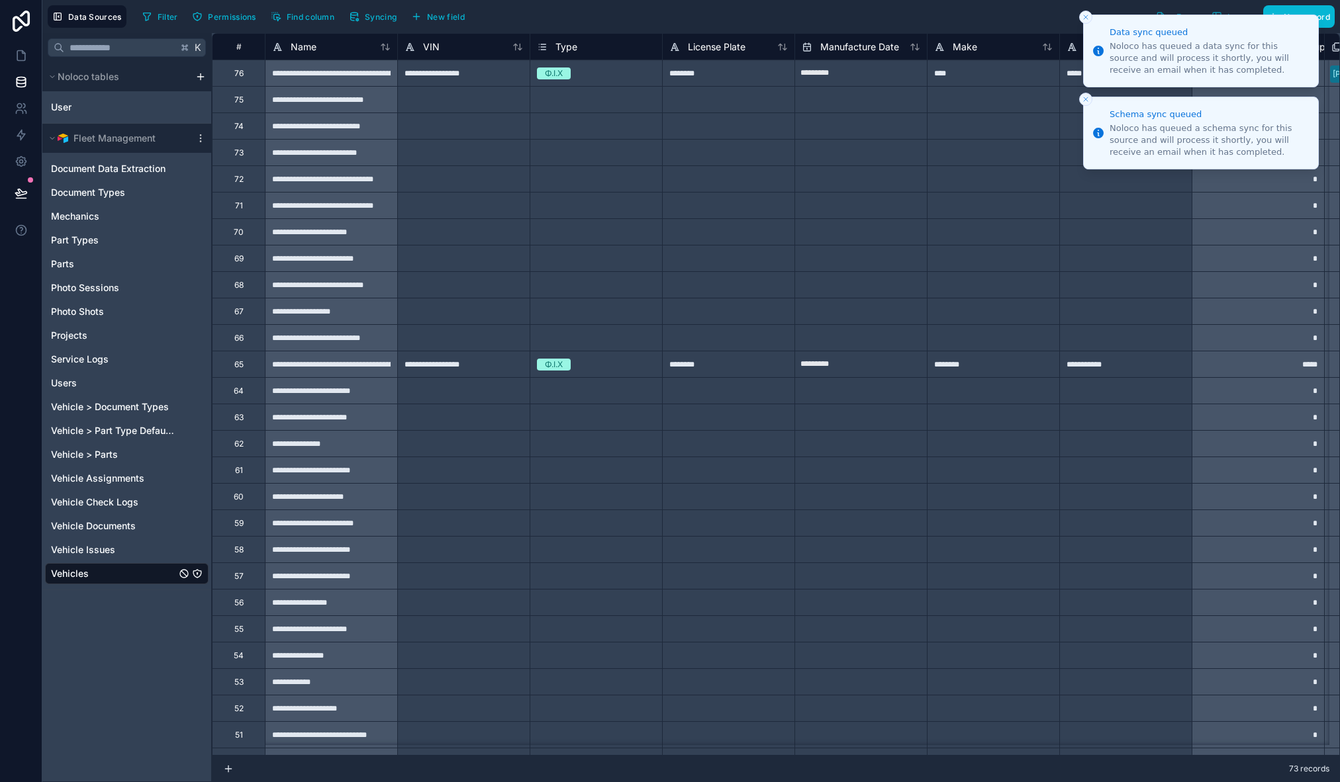
click at [1082, 17] on icon "Close toast" at bounding box center [1086, 17] width 8 height 8
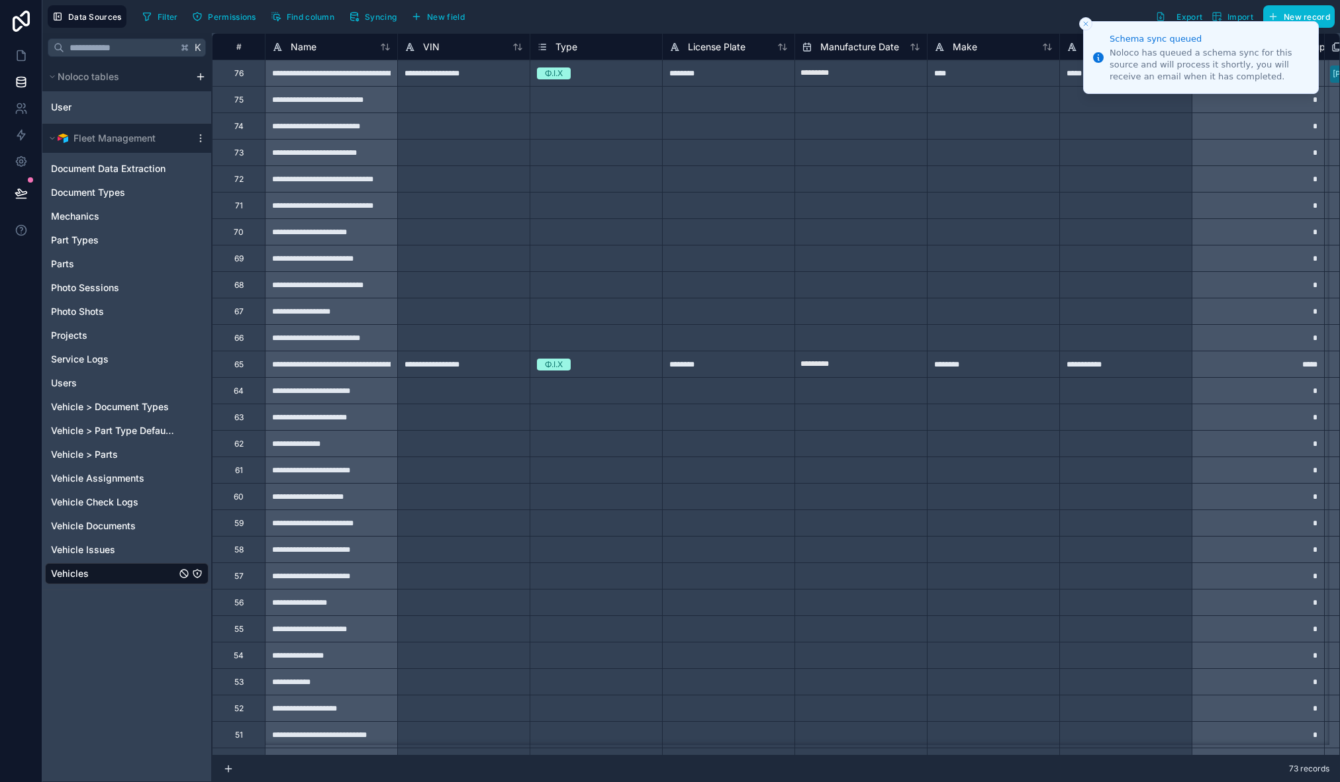
click at [1087, 26] on icon "Close toast" at bounding box center [1086, 24] width 8 height 8
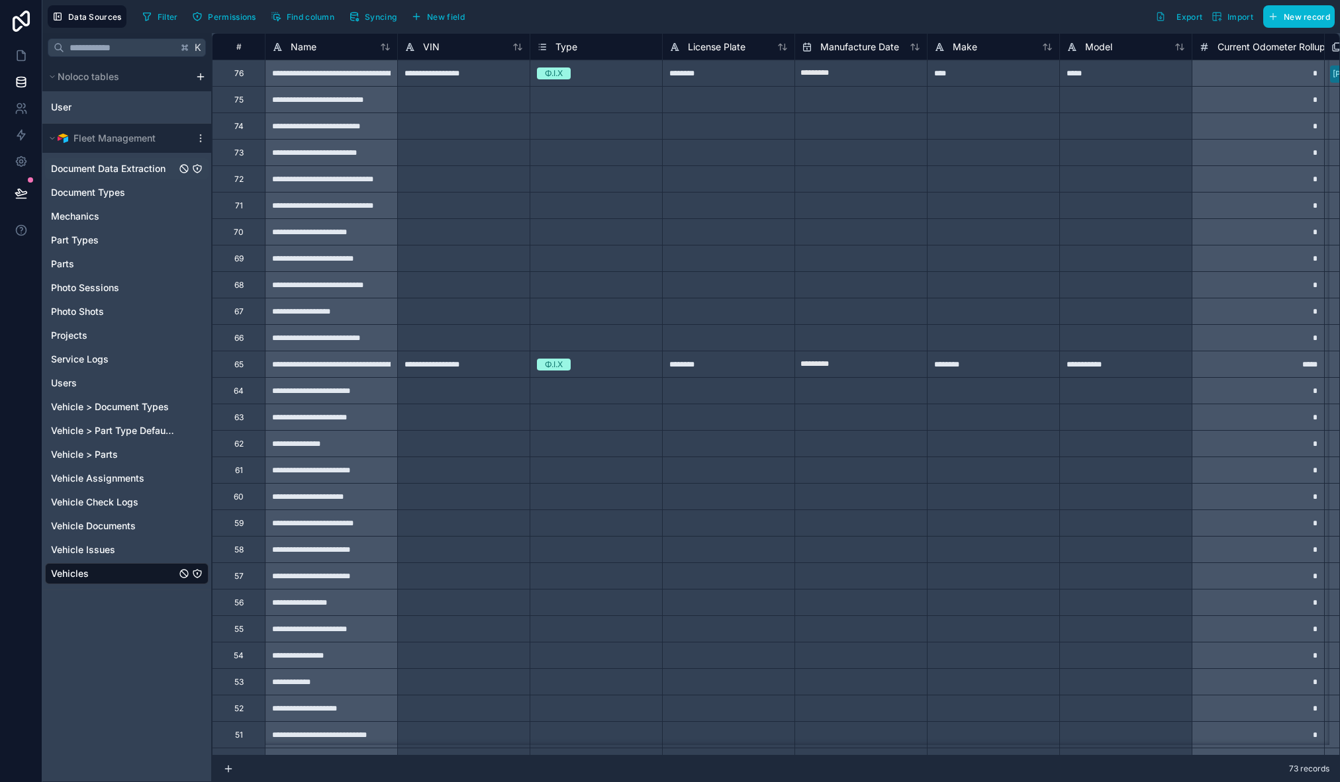
click at [93, 175] on span "Document Data Extraction" at bounding box center [108, 168] width 115 height 13
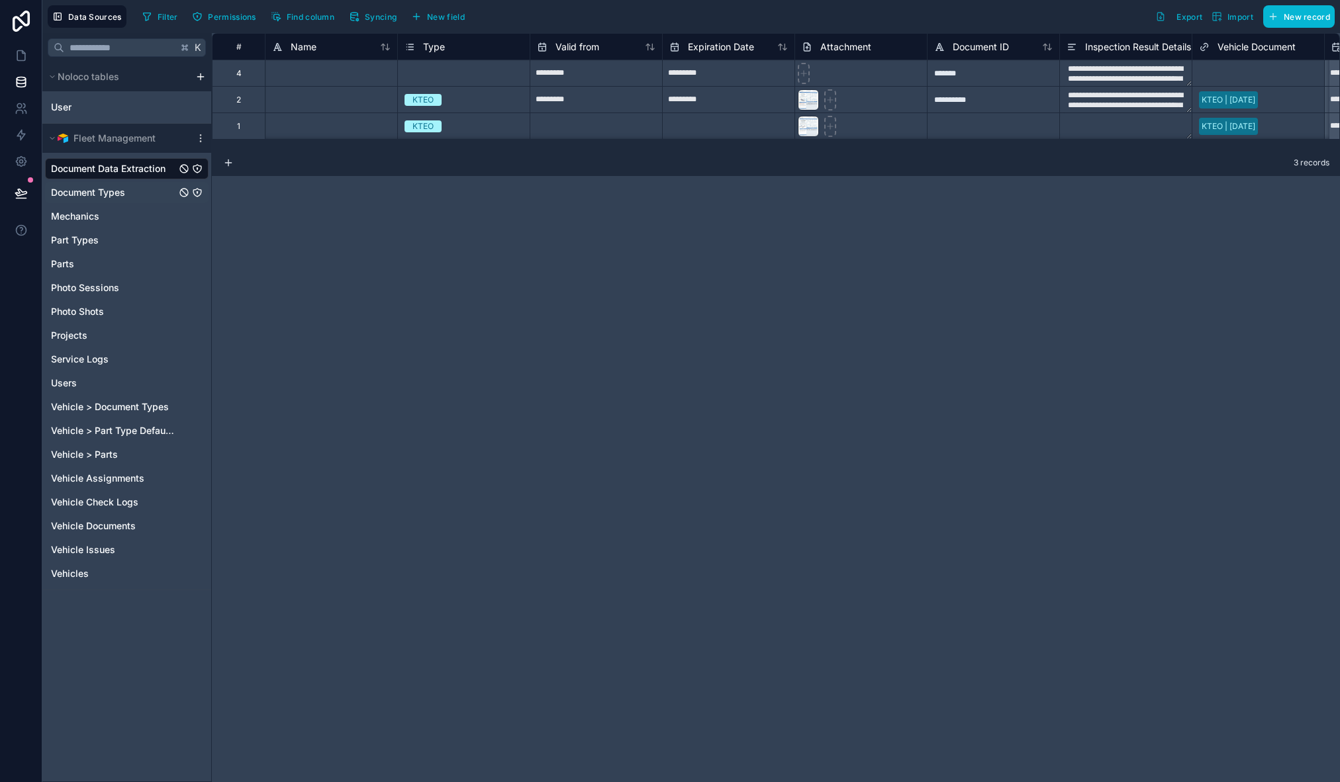
click at [87, 192] on span "Document Types" at bounding box center [88, 192] width 74 height 13
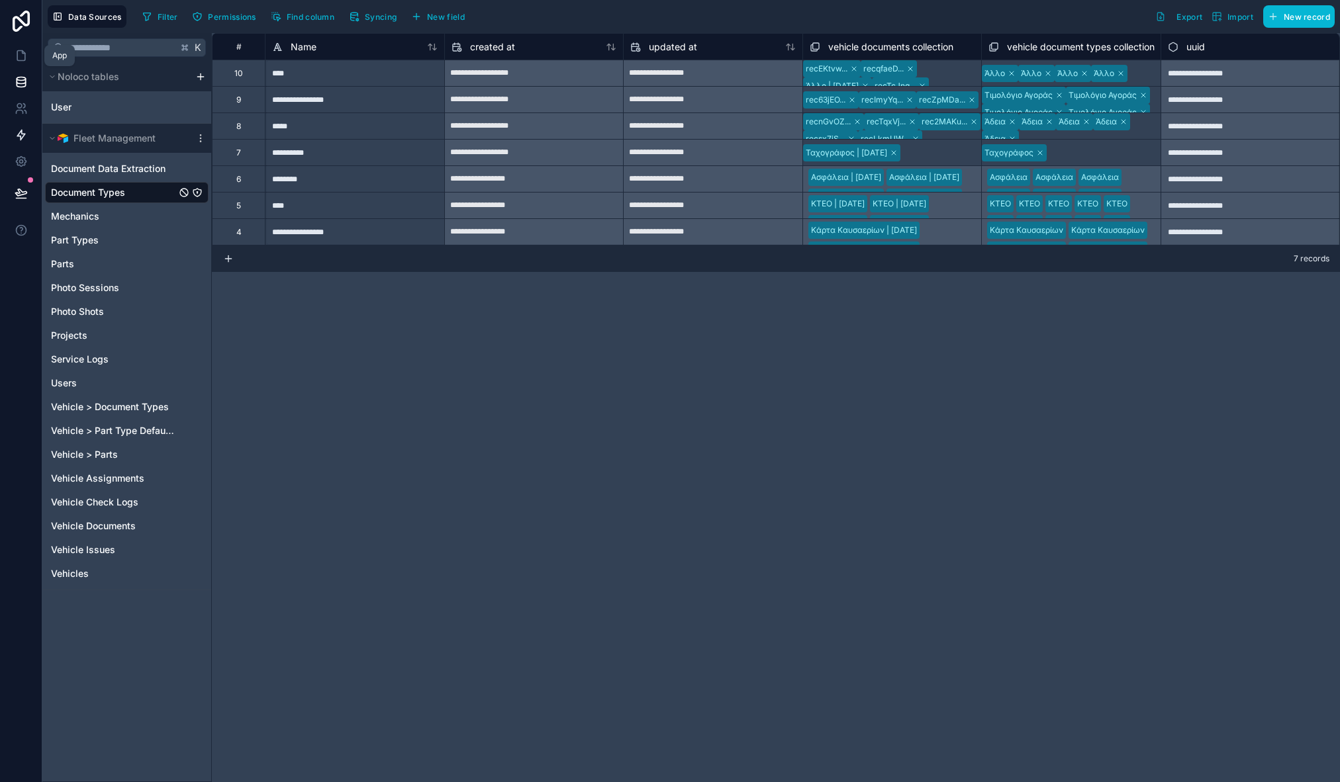
click at [24, 48] on link at bounding box center [21, 55] width 42 height 26
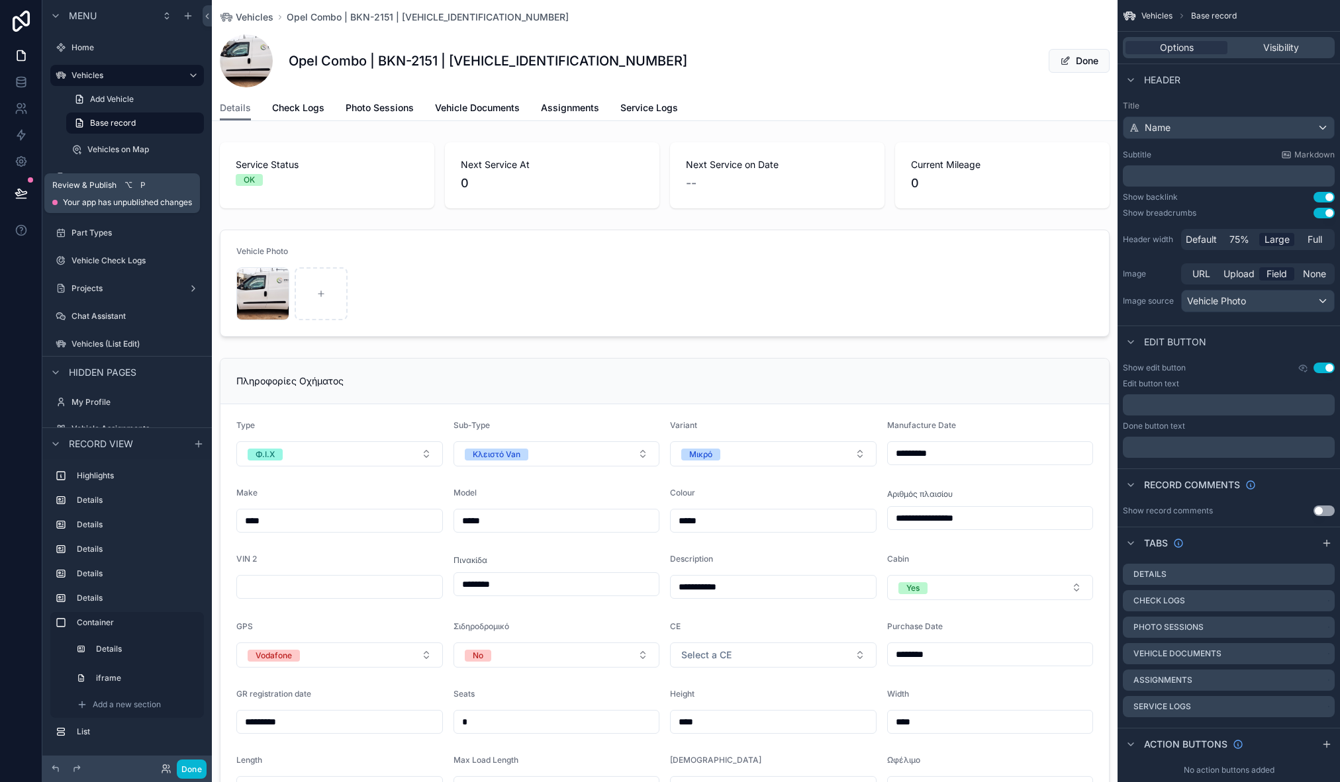
click at [19, 195] on icon at bounding box center [20, 192] width 11 height 7
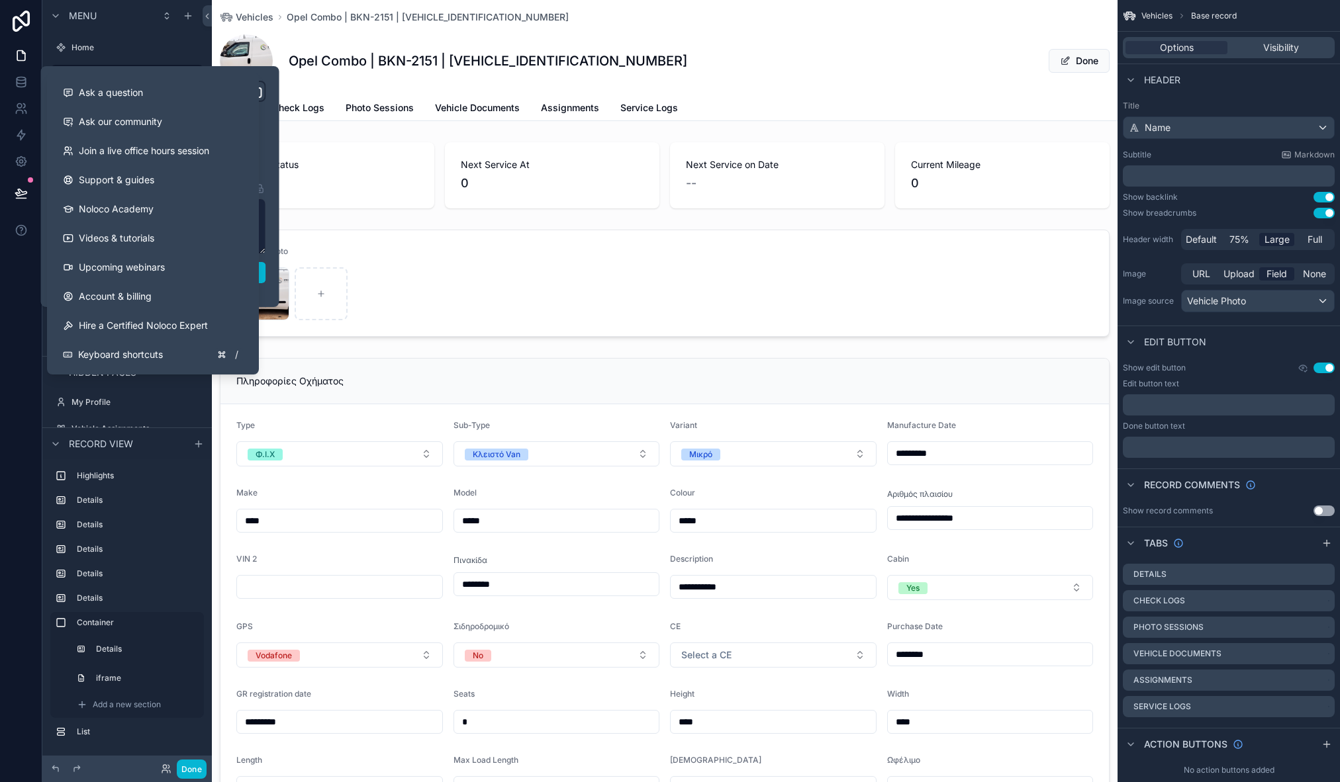
click at [265, 289] on div "**********" at bounding box center [160, 187] width 222 height 212
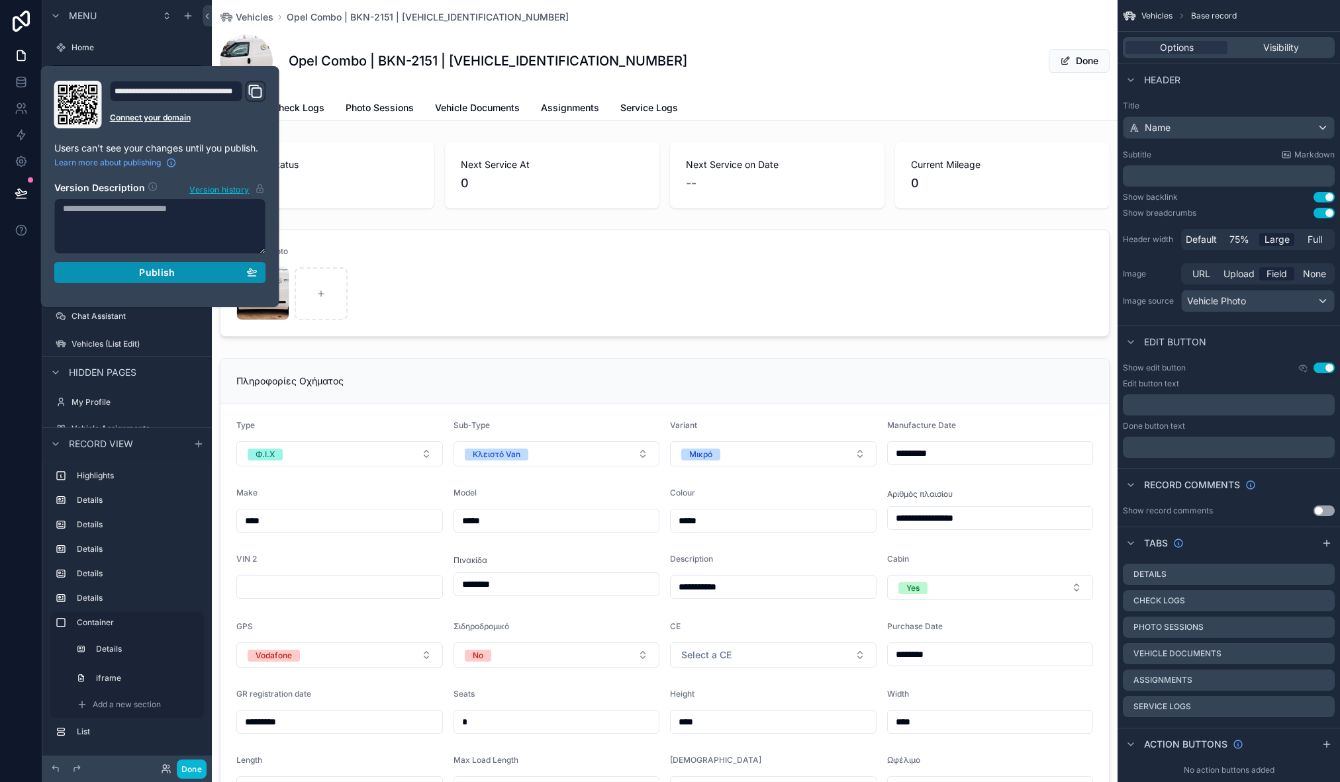
click at [238, 277] on div "Publish" at bounding box center [160, 273] width 195 height 12
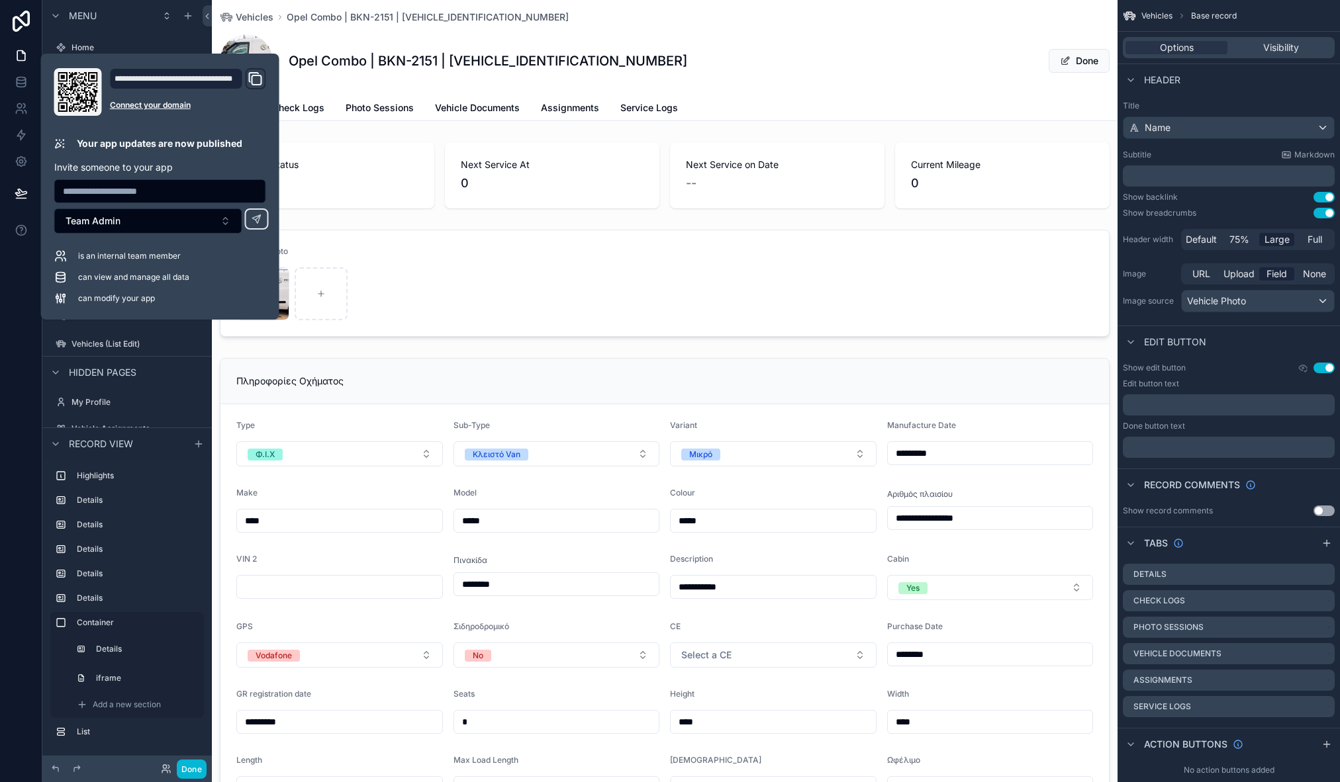
click at [923, 41] on div "Opel Combo | BKN-2151 | W0L6ZZU1AH9611127 Done" at bounding box center [665, 60] width 890 height 53
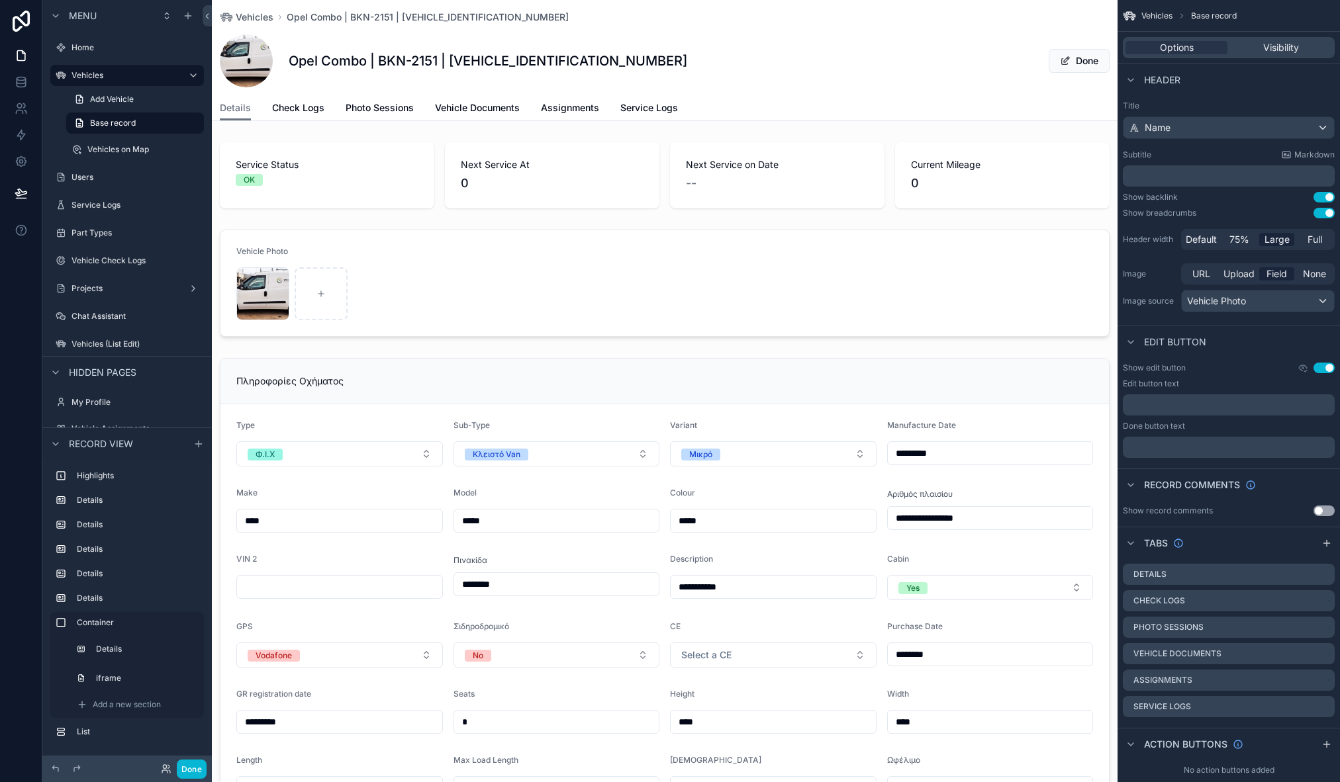
scroll to position [20, 0]
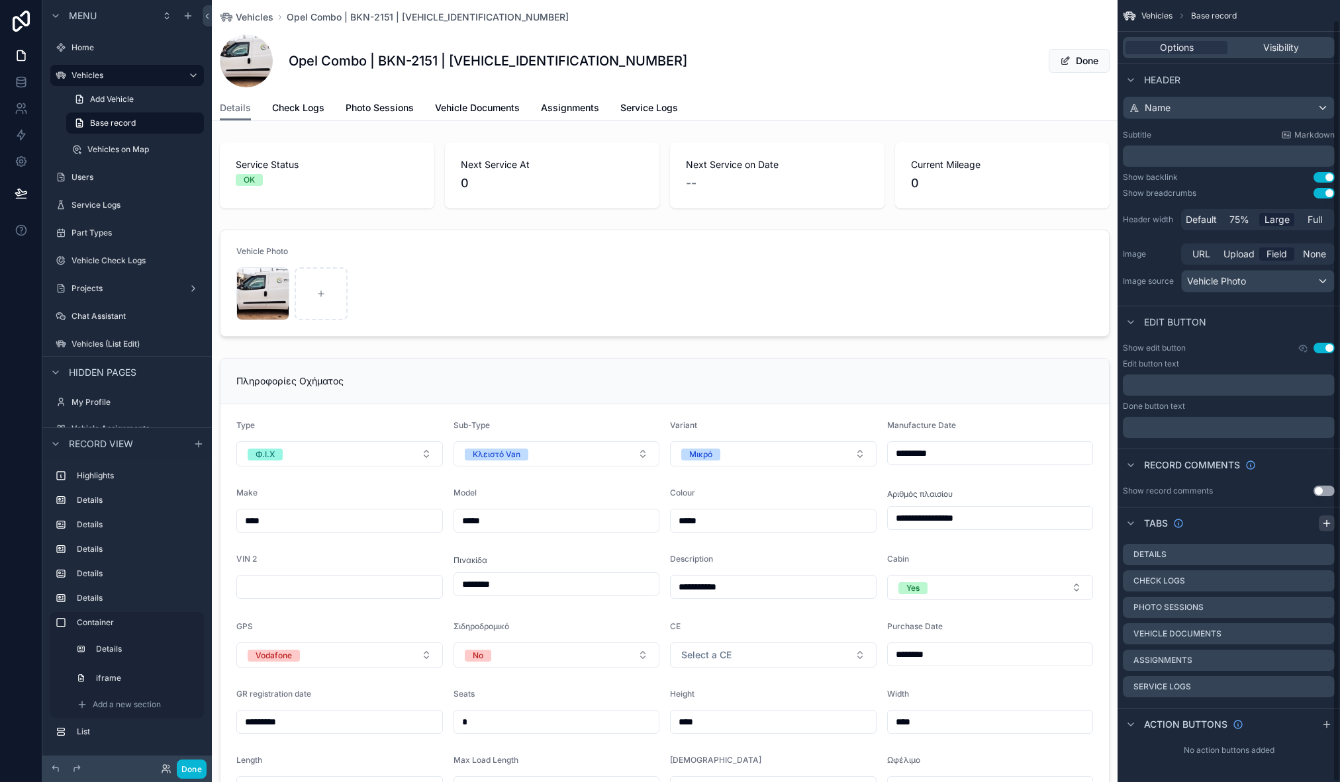
click at [1327, 524] on icon "scrollable content" at bounding box center [1327, 523] width 0 height 6
click at [1323, 713] on icon "scrollable content" at bounding box center [1324, 714] width 11 height 11
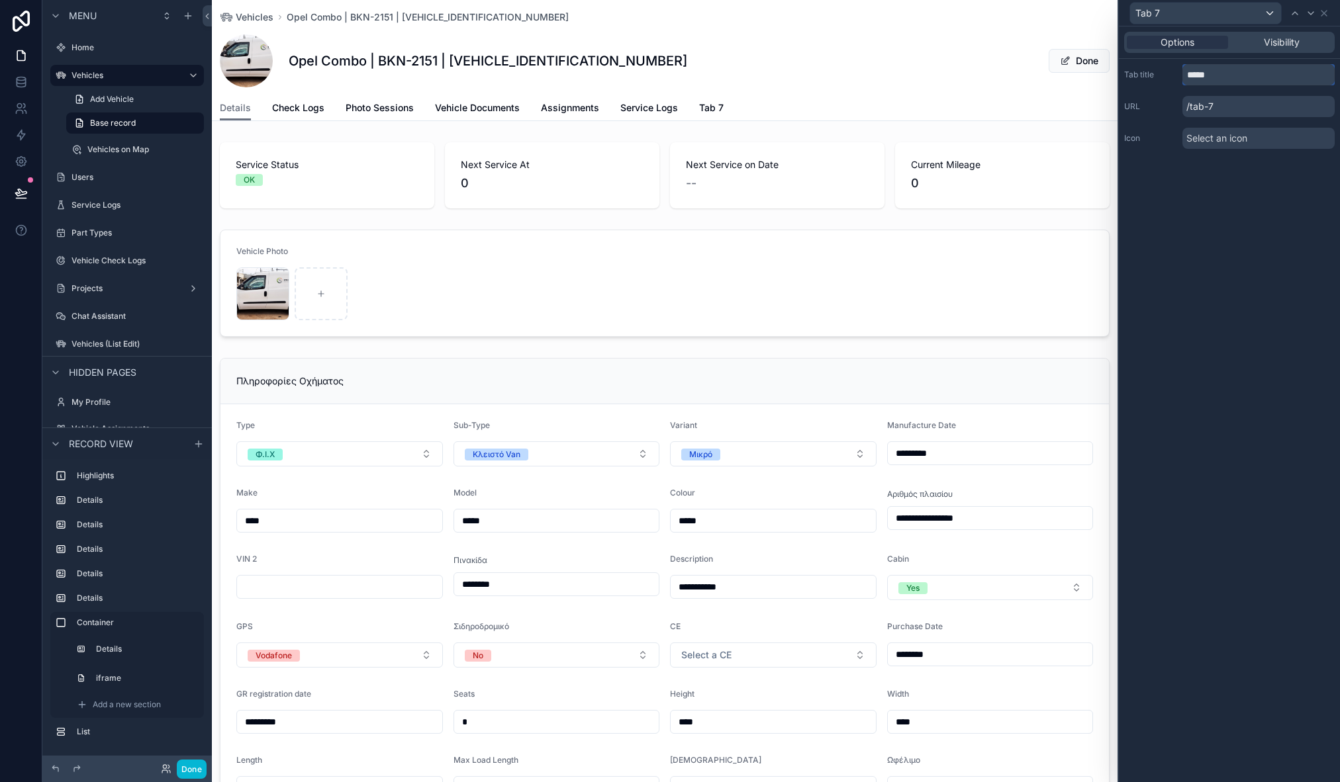
click at [1249, 79] on input "*****" at bounding box center [1258, 74] width 152 height 21
type input "*"
type input "**********"
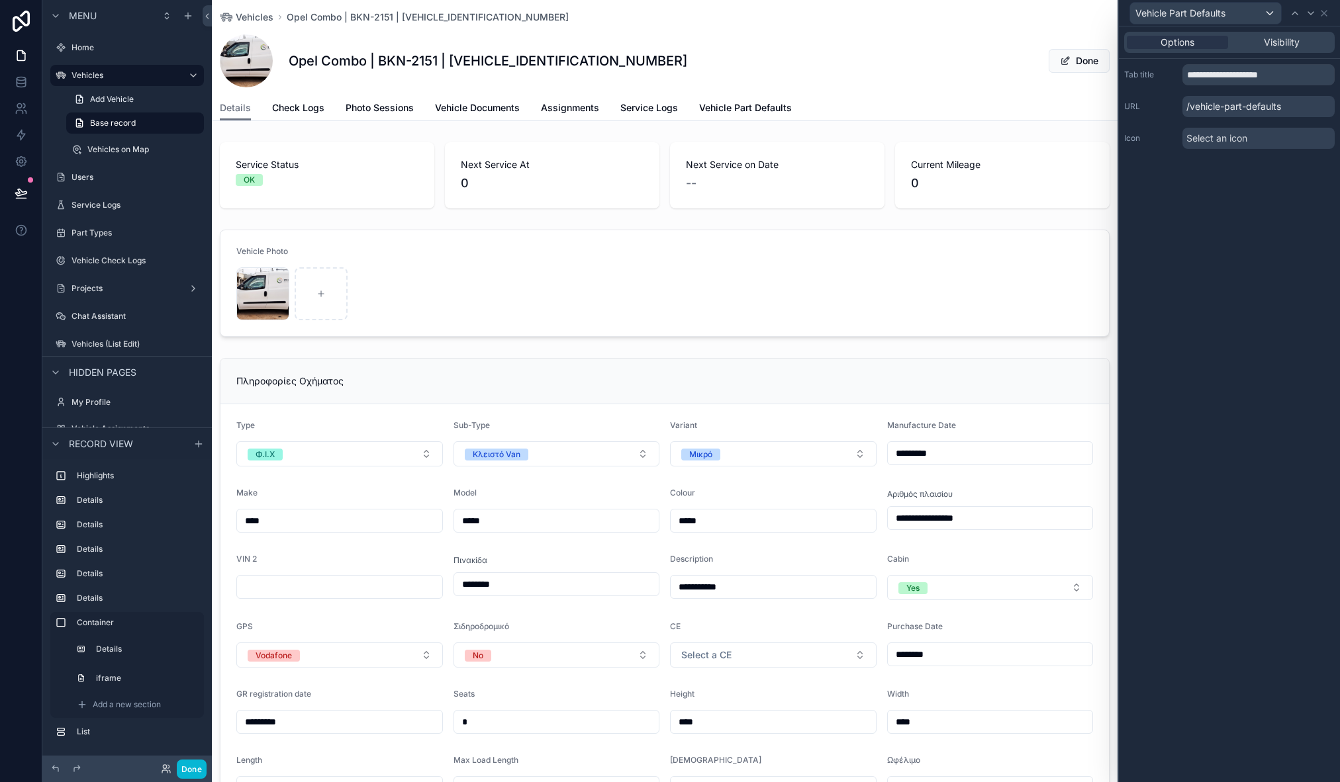
click at [880, 43] on div "Opel Combo | BKN-2151 | W0L6ZZU1AH9611127 Done" at bounding box center [665, 60] width 890 height 53
click at [782, 112] on span "Vehicle Part Defaults" at bounding box center [745, 107] width 93 height 13
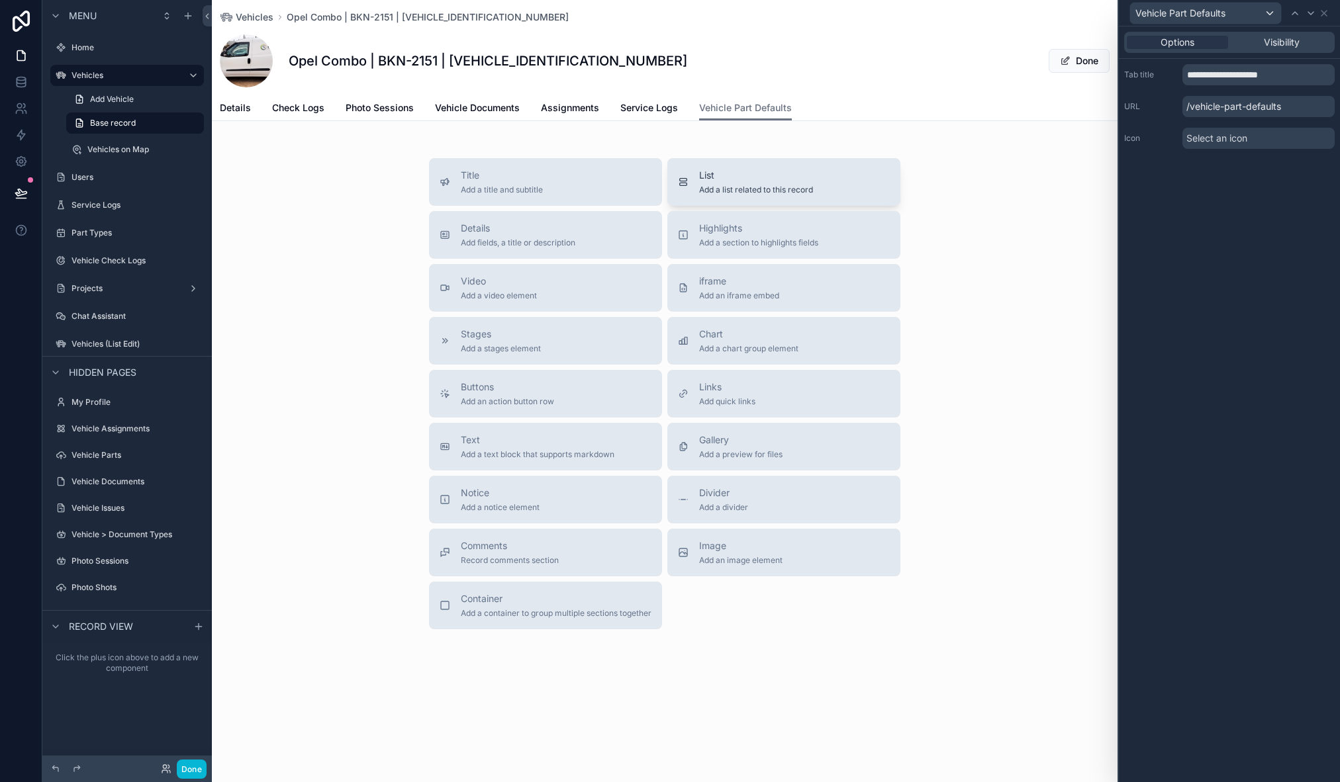
click at [824, 171] on div "List Add a list related to this record" at bounding box center [784, 182] width 212 height 26
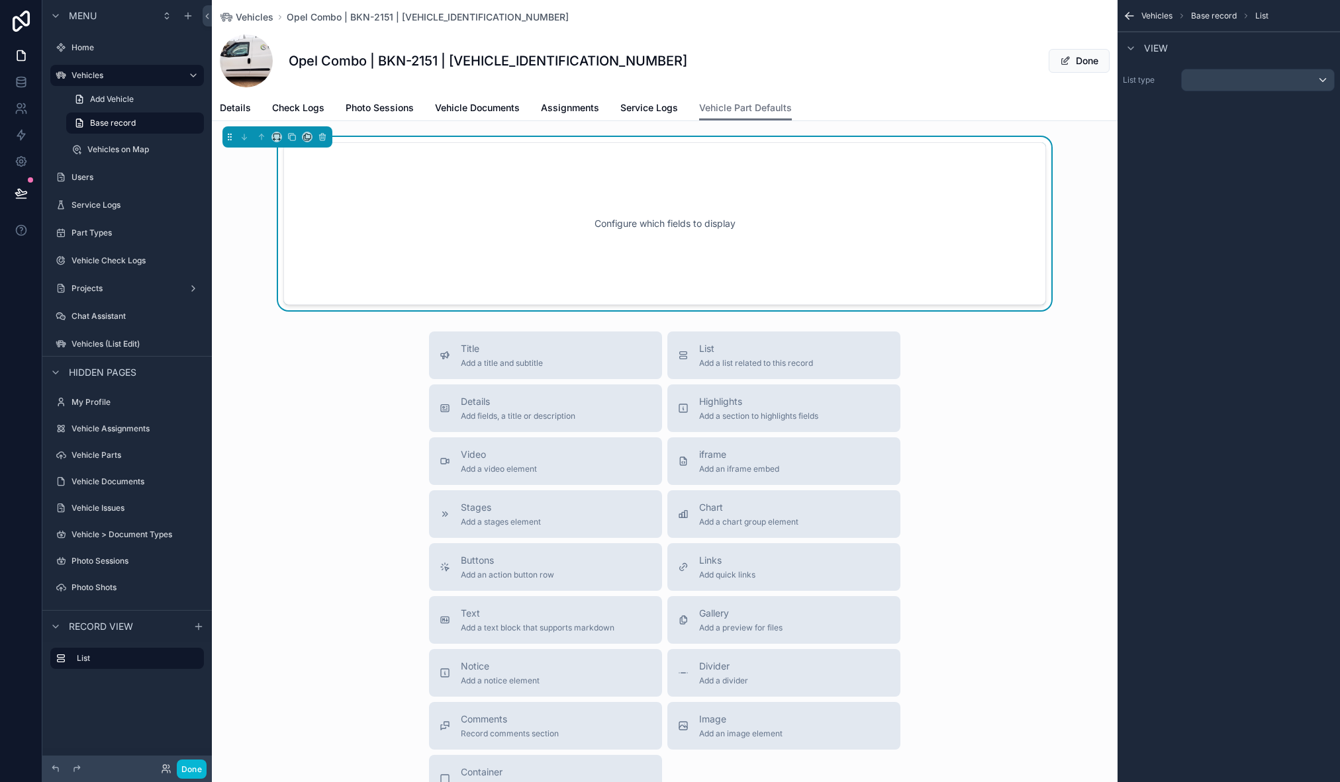
drag, startPoint x: 1303, startPoint y: 95, endPoint x: 1284, endPoint y: 70, distance: 30.7
click at [1303, 94] on div "List type" at bounding box center [1228, 80] width 222 height 33
click at [1280, 87] on div "scrollable content" at bounding box center [1258, 80] width 152 height 21
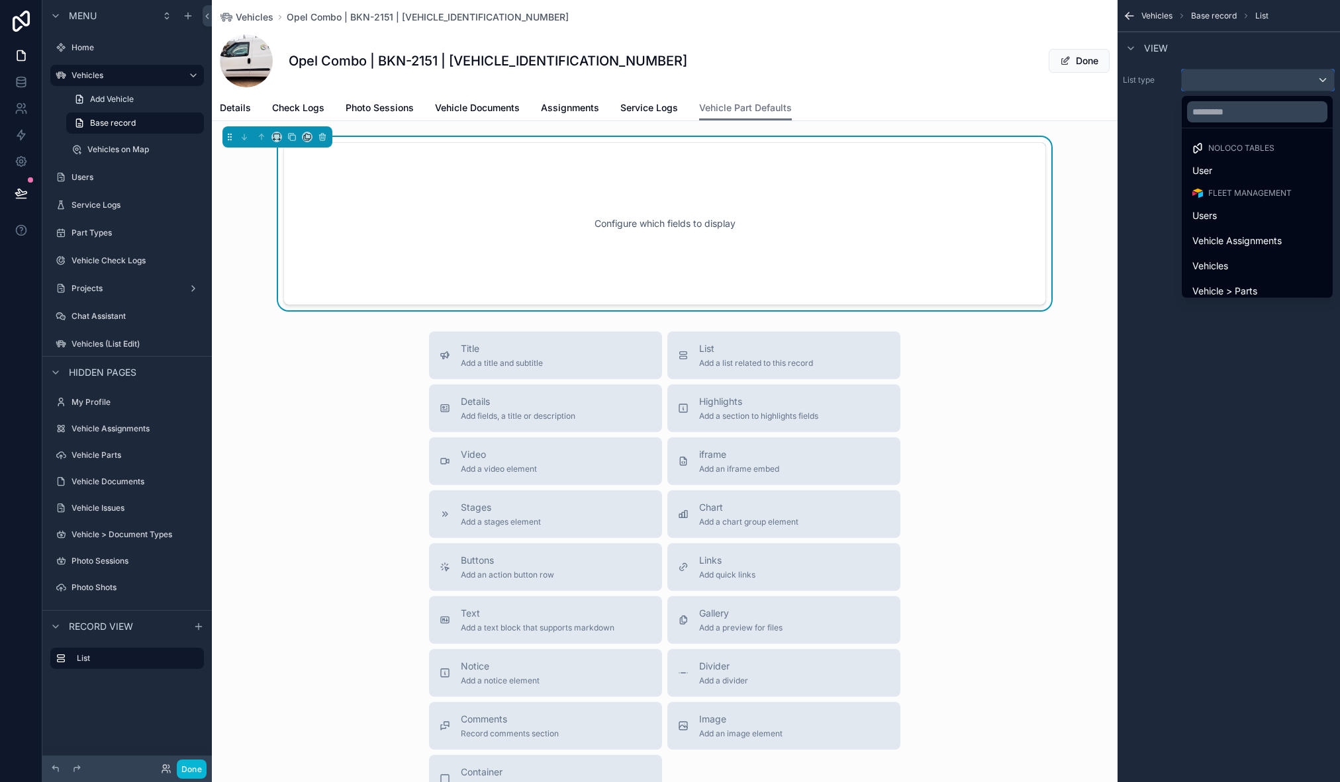
scroll to position [360, 0]
click at [1274, 285] on span "Vehicle > Part Type Defaults" at bounding box center [1253, 283] width 123 height 16
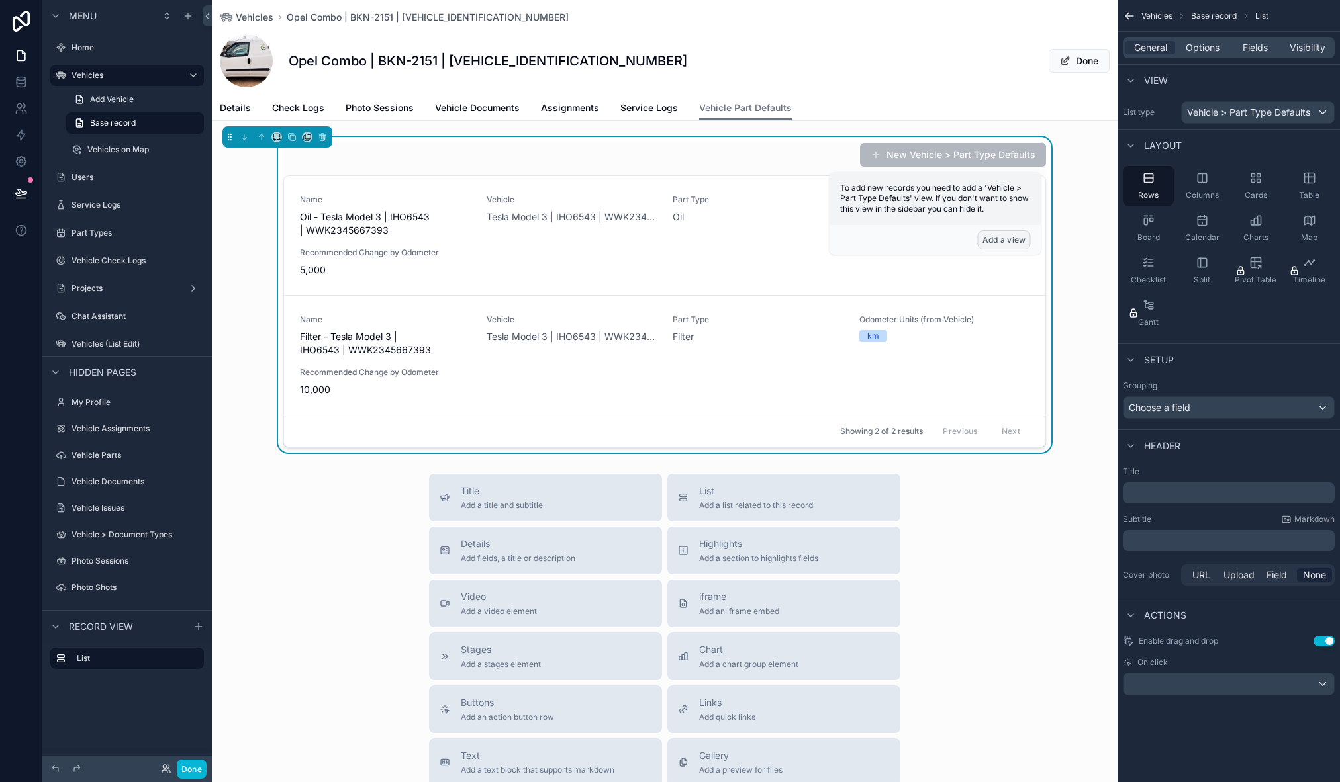
click at [1008, 244] on button "Add a view" at bounding box center [1004, 239] width 53 height 19
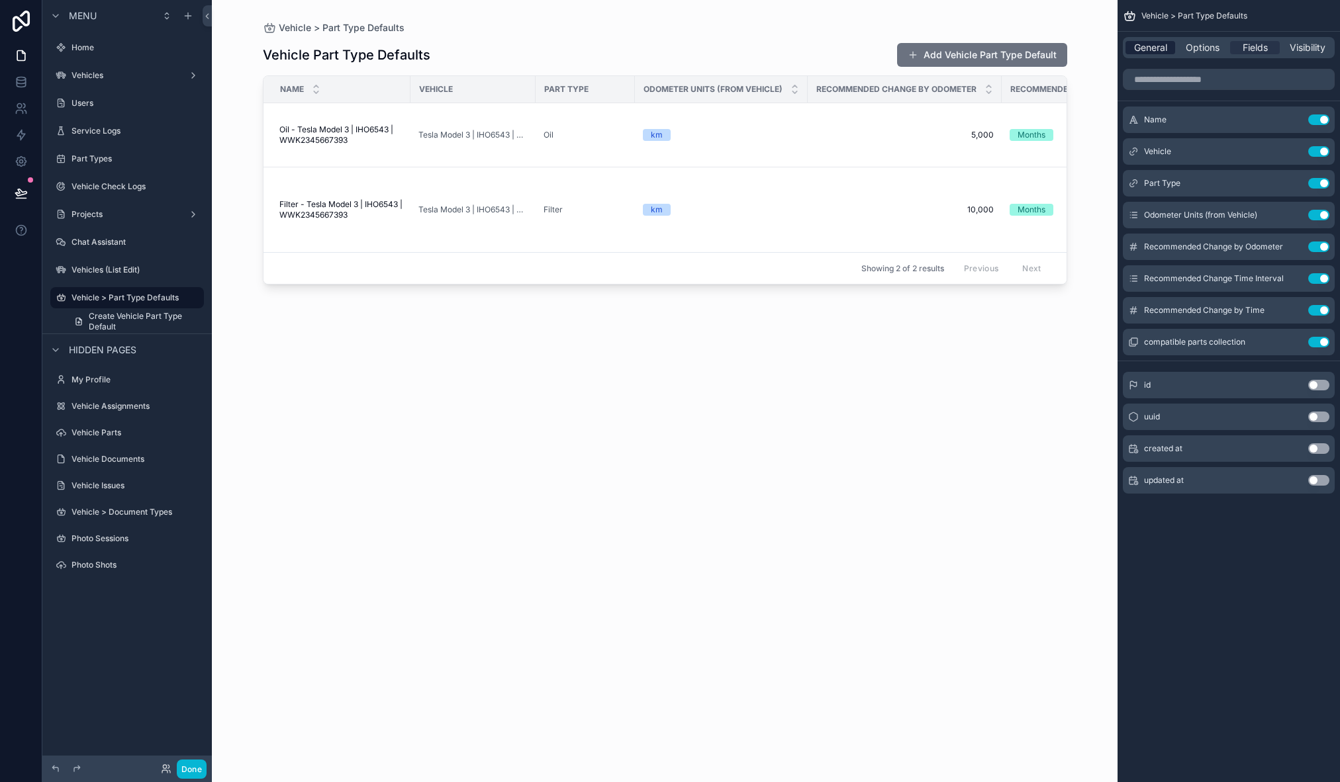
click at [1151, 46] on span "General" at bounding box center [1150, 47] width 33 height 13
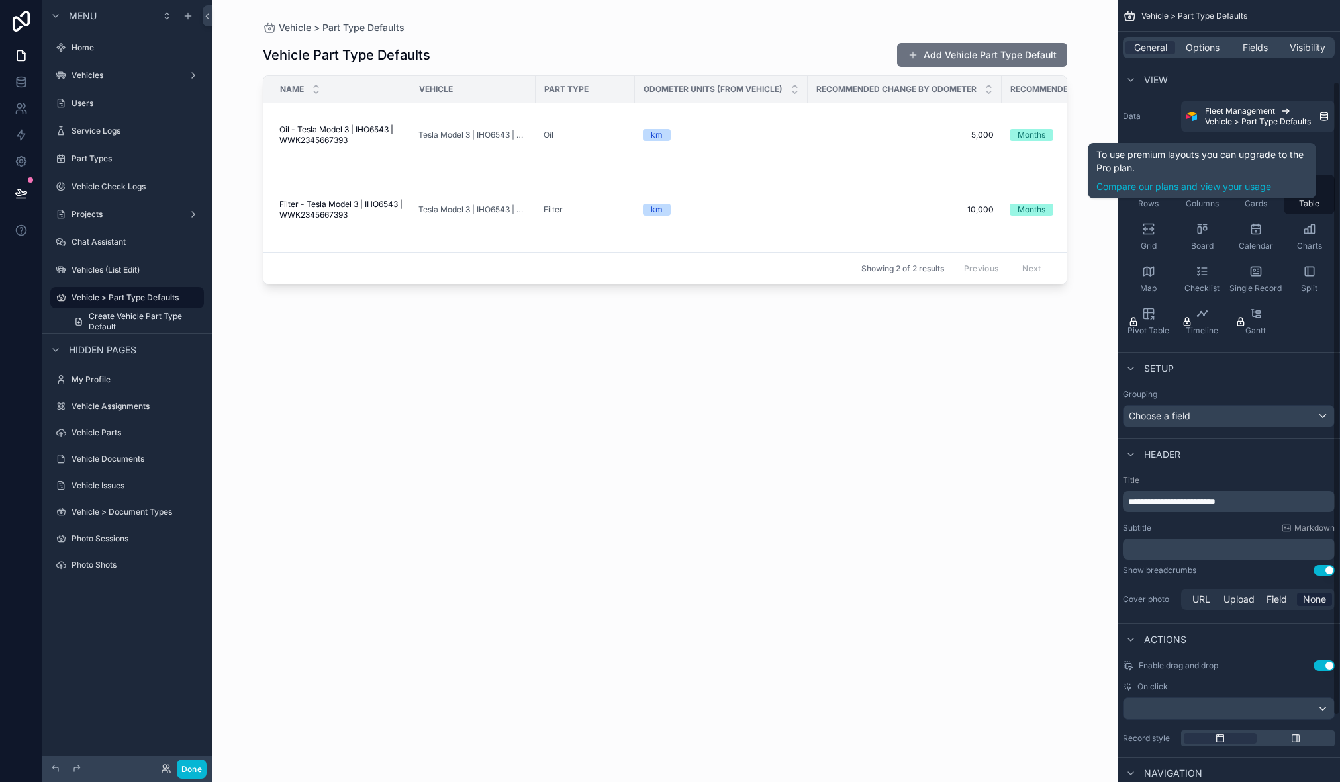
scroll to position [183, 0]
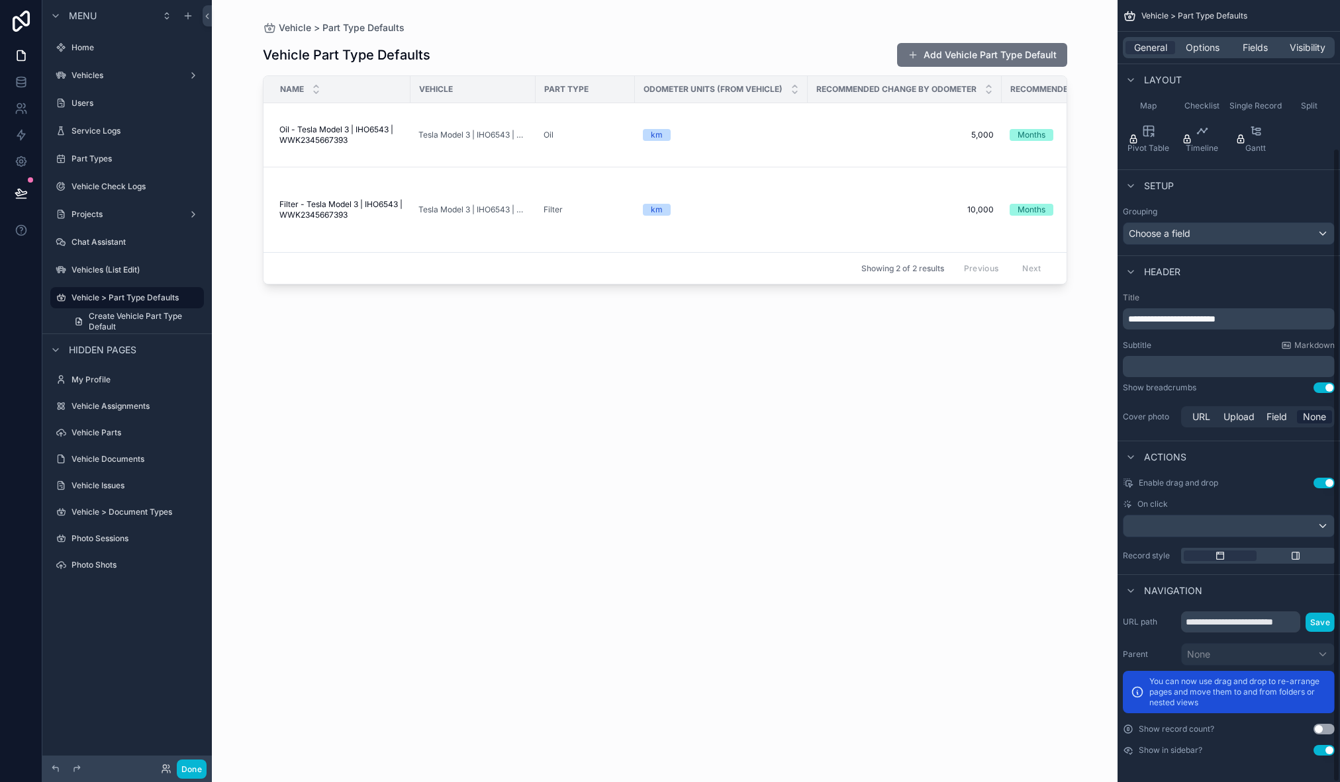
click at [1330, 754] on button "Use setting" at bounding box center [1323, 750] width 21 height 11
click at [502, 479] on div "scrollable content" at bounding box center [665, 383] width 847 height 767
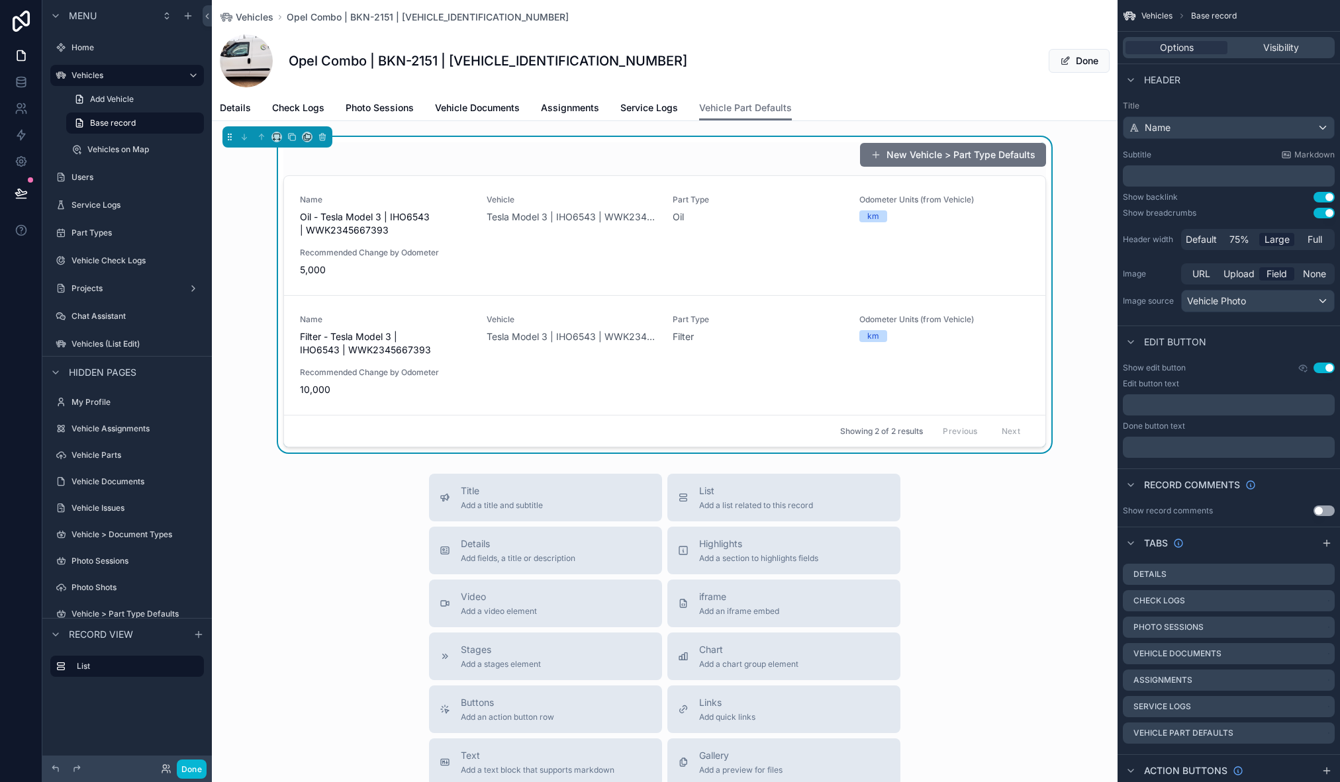
click at [702, 166] on div "New Vehicle > Part Type Defaults" at bounding box center [664, 154] width 763 height 25
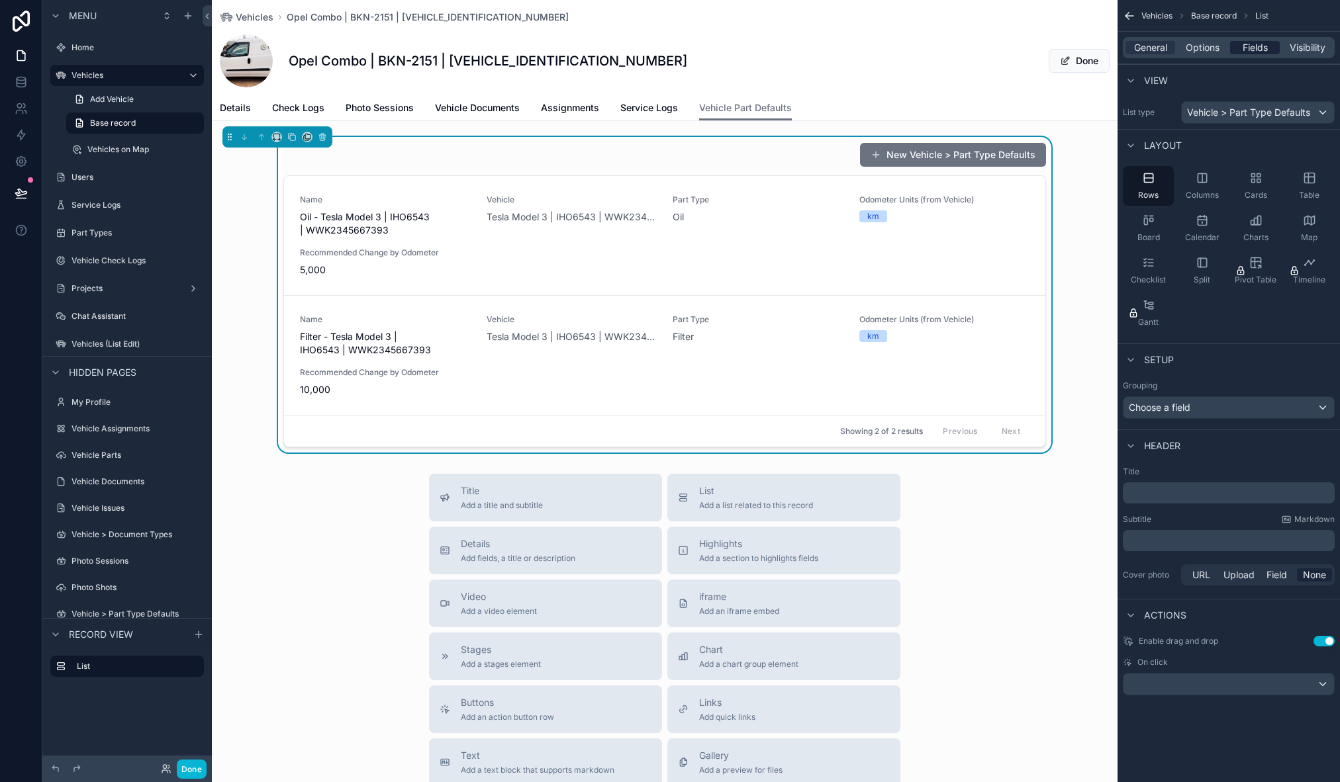
click at [1244, 48] on span "Fields" at bounding box center [1255, 47] width 25 height 13
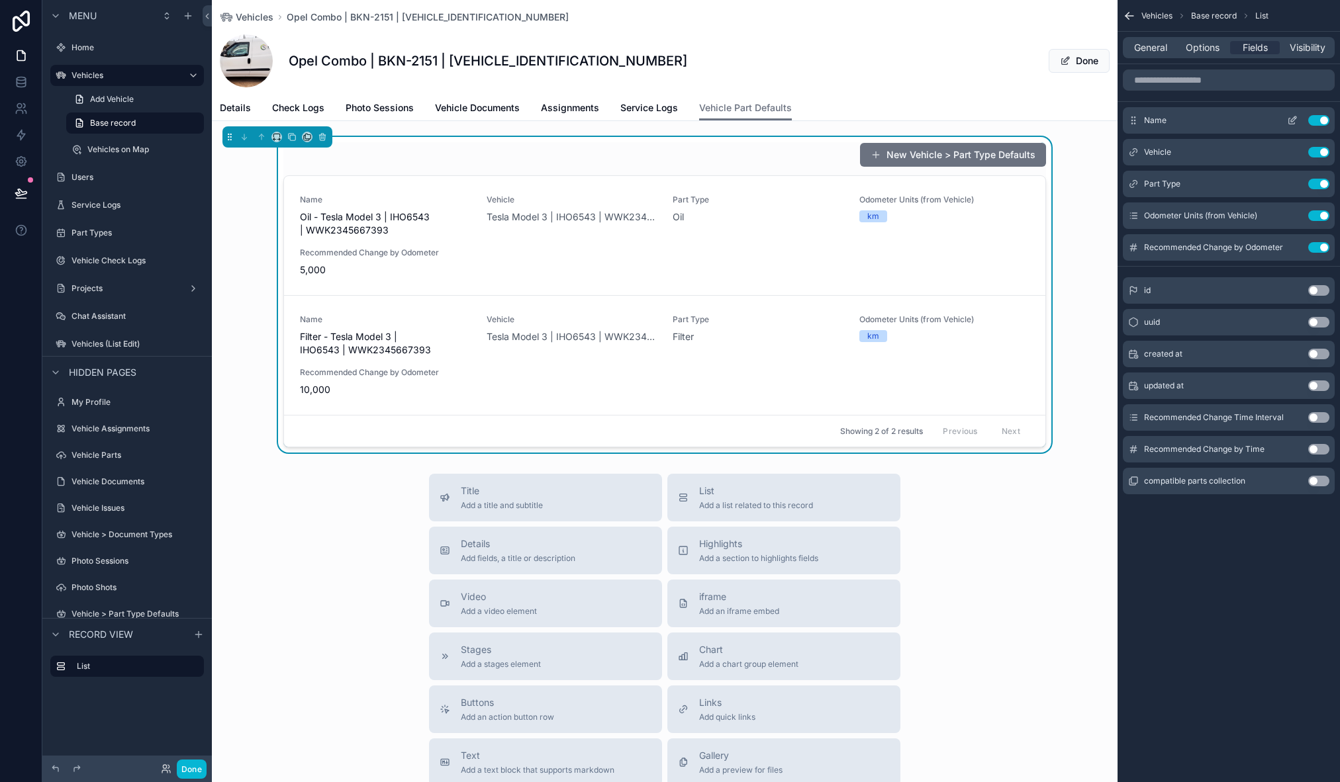
click at [1322, 117] on button "Use setting" at bounding box center [1318, 120] width 21 height 11
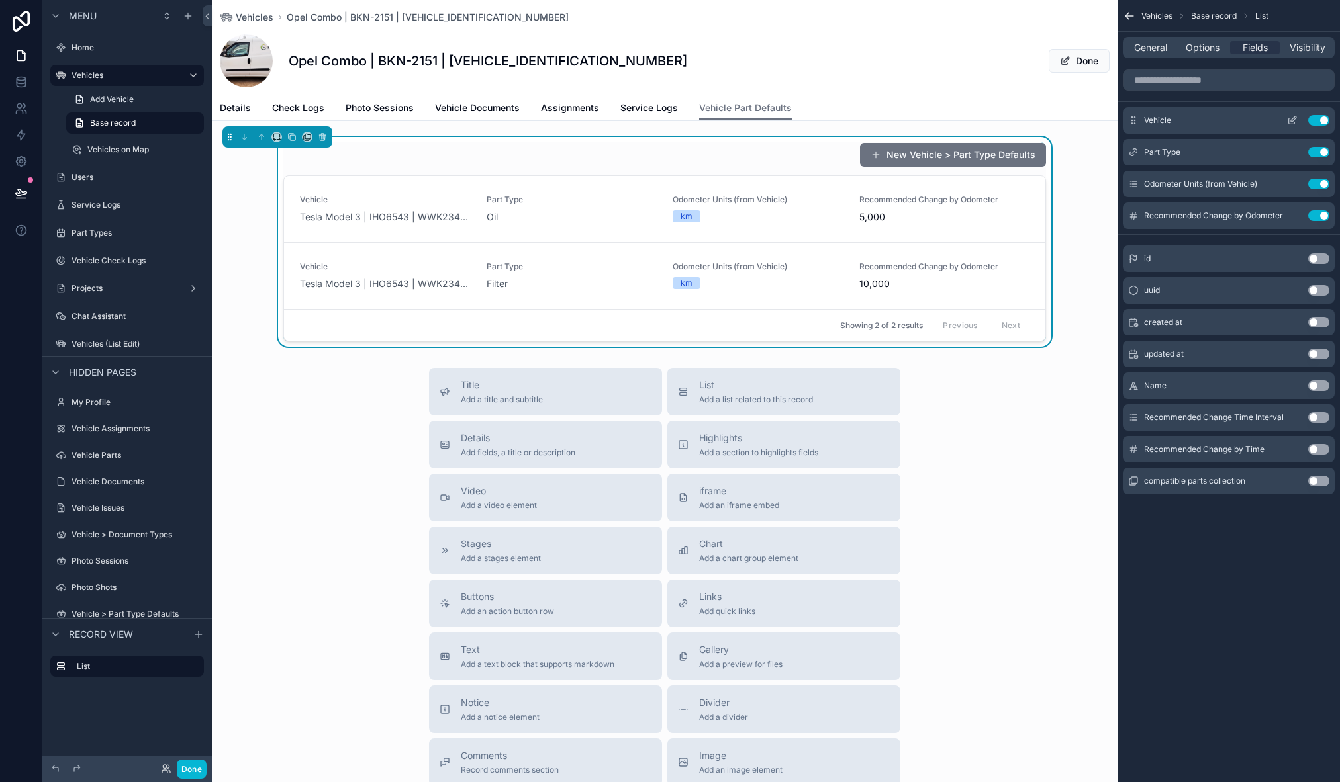
click at [1322, 117] on button "Use setting" at bounding box center [1318, 120] width 21 height 11
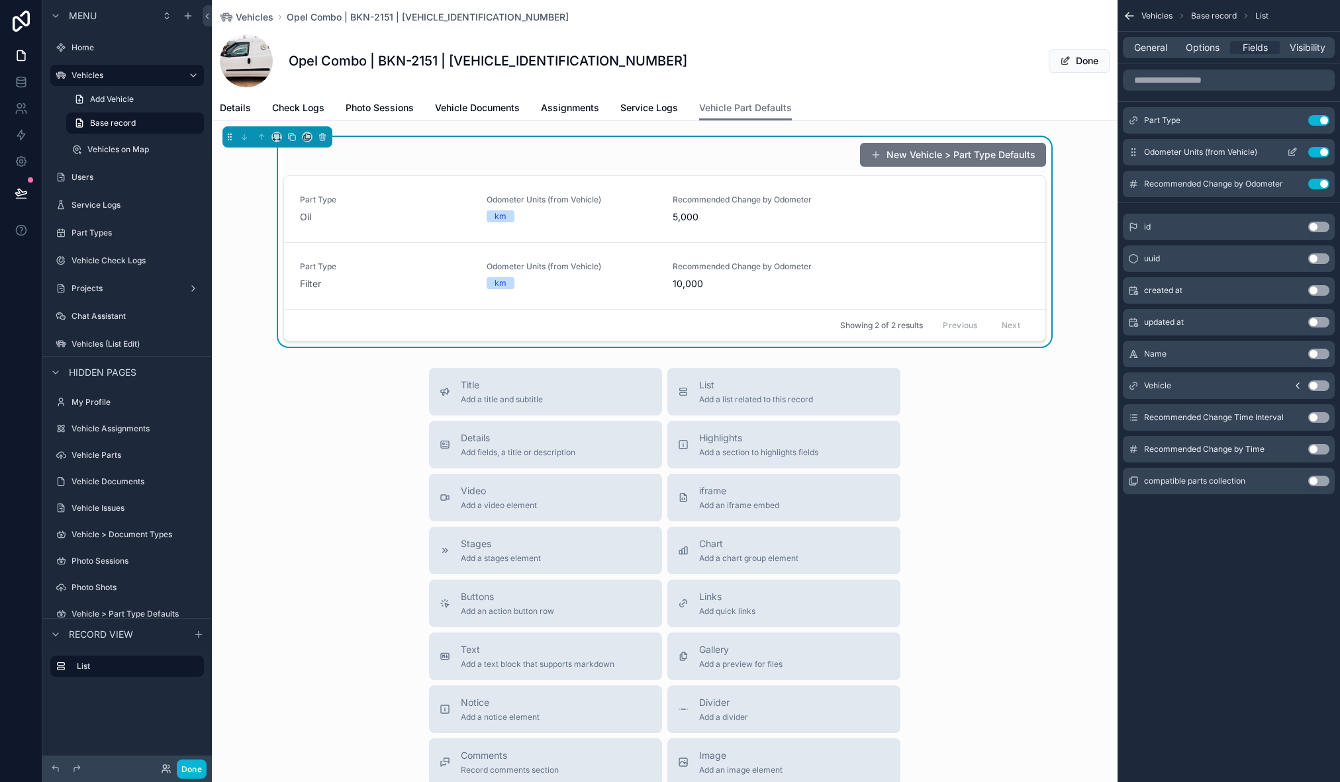
click at [1320, 150] on button "Use setting" at bounding box center [1318, 152] width 21 height 11
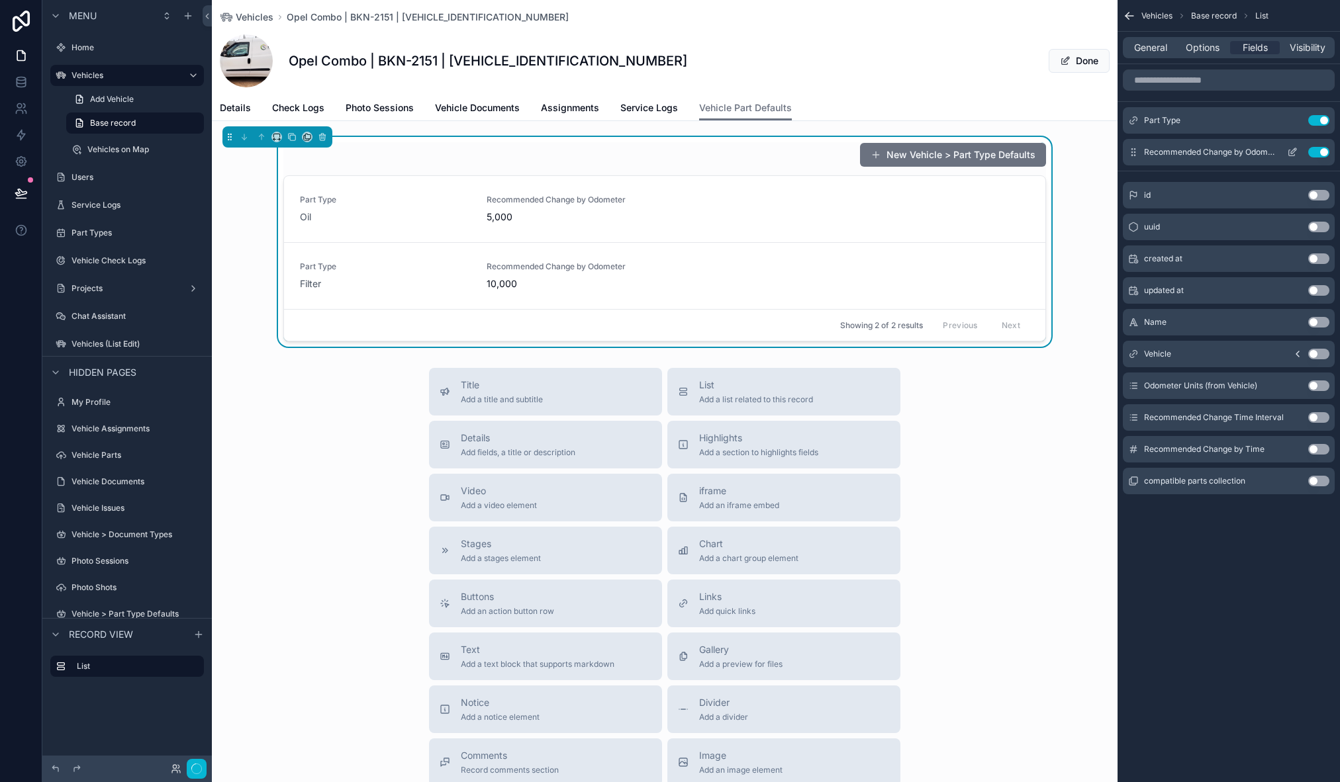
click at [1319, 152] on button "Use setting" at bounding box center [1318, 152] width 21 height 11
click at [1203, 44] on span "Options" at bounding box center [1203, 47] width 34 height 13
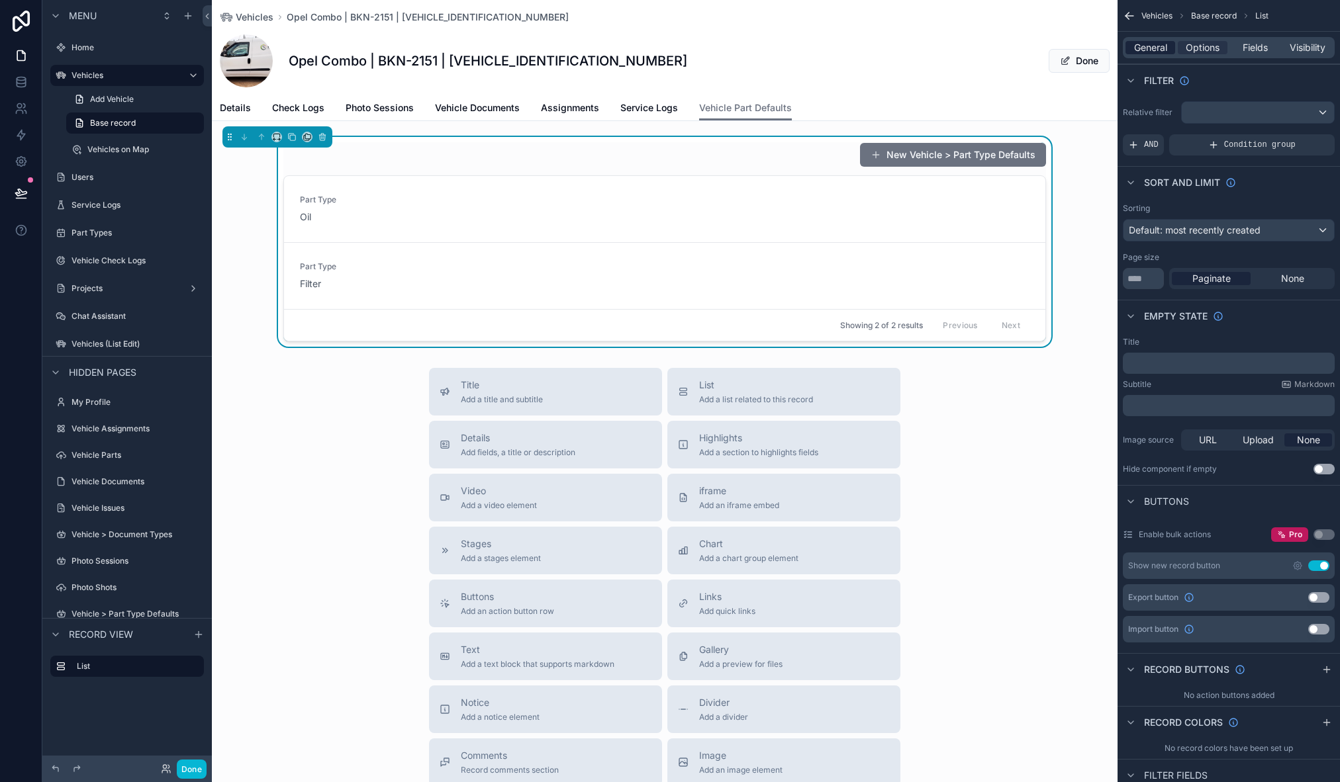
click at [1153, 46] on span "General" at bounding box center [1150, 47] width 33 height 13
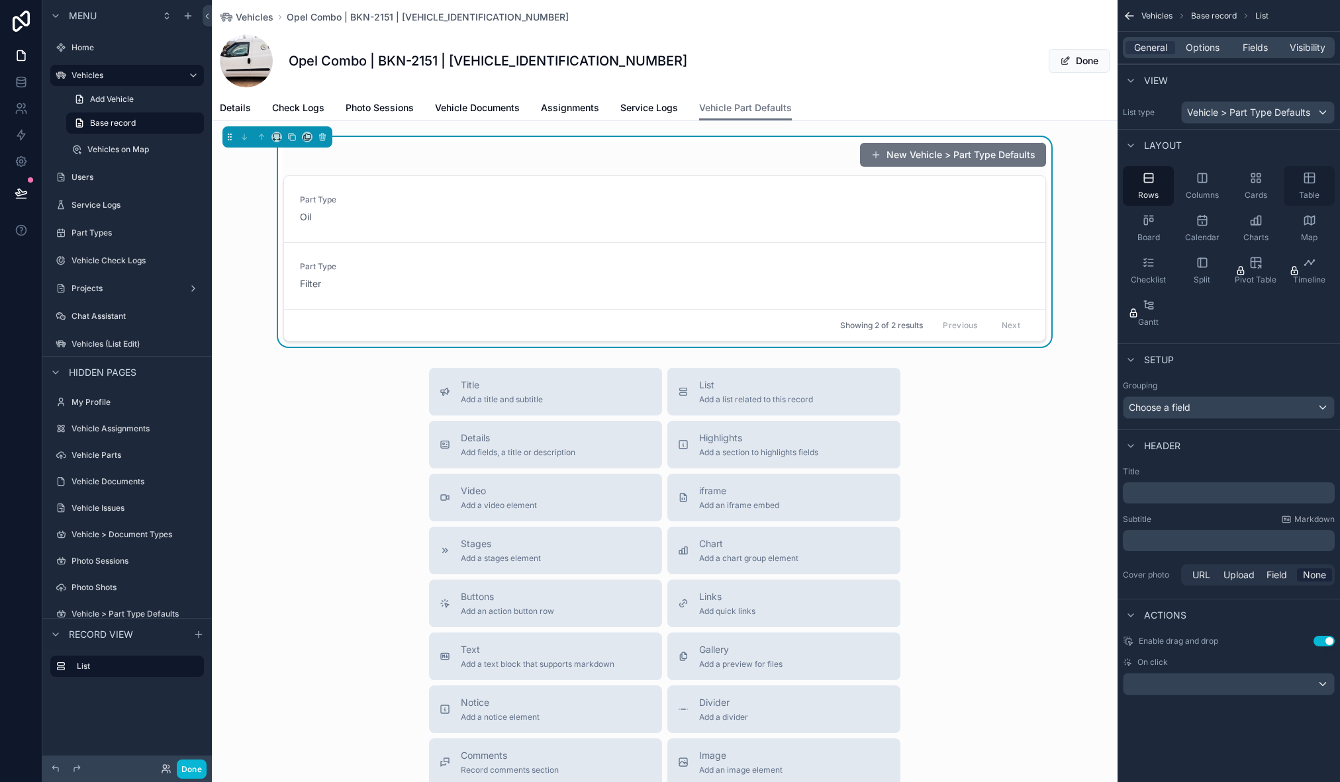
click at [1308, 182] on icon "scrollable content" at bounding box center [1308, 178] width 0 height 10
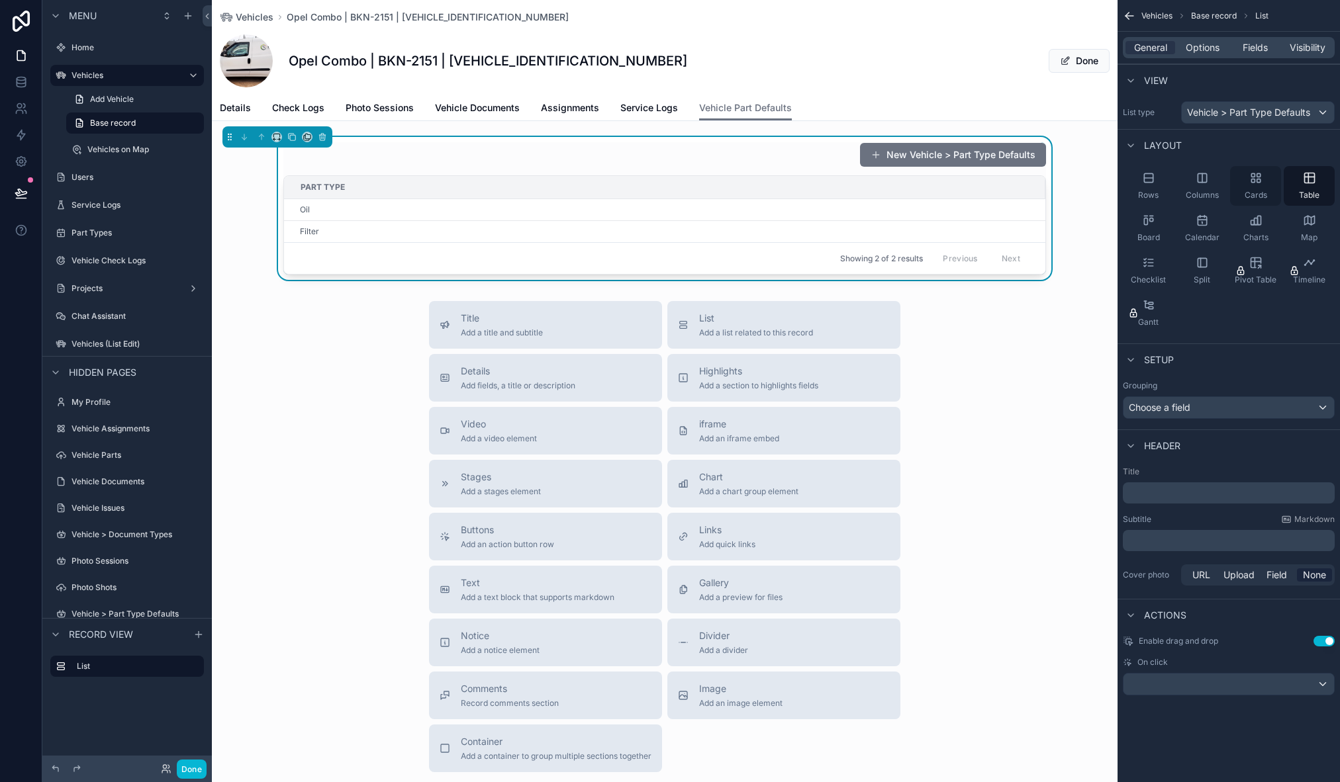
click at [1259, 184] on icon "scrollable content" at bounding box center [1255, 177] width 13 height 13
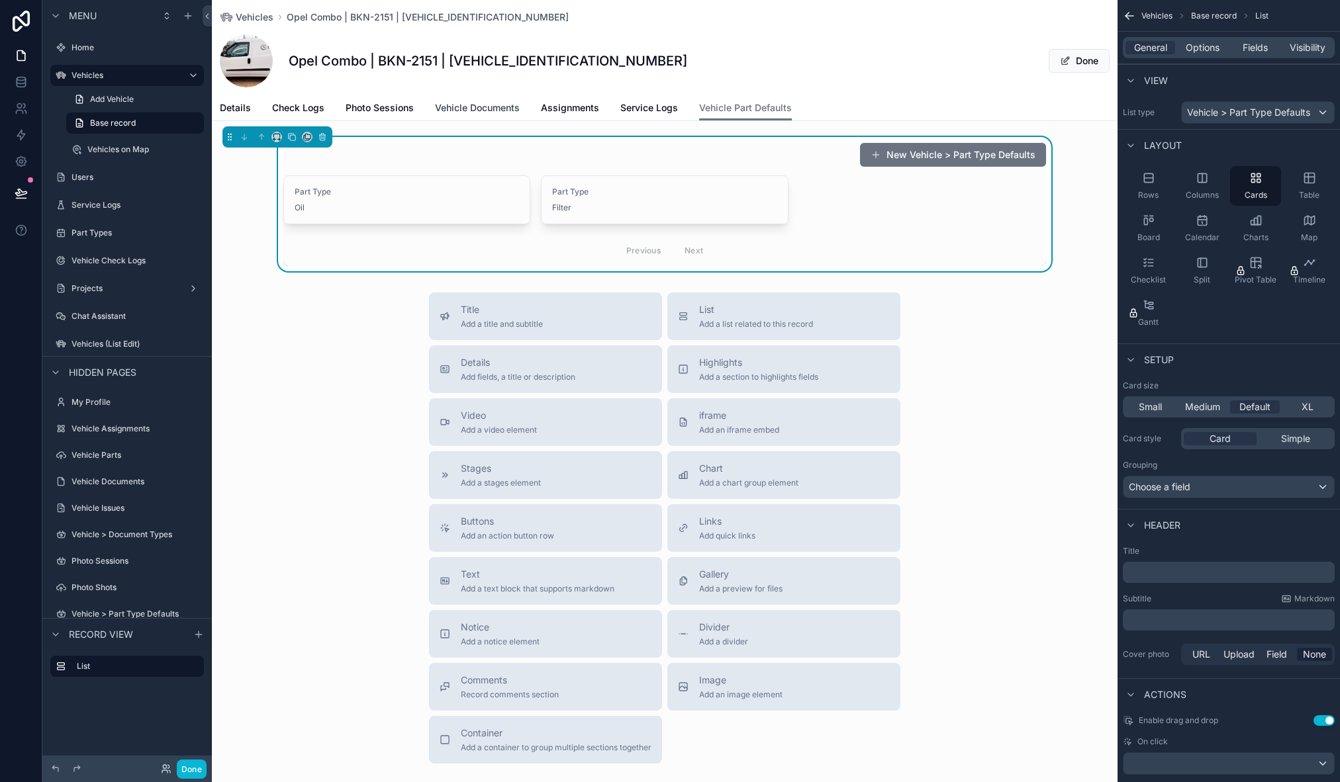
click at [479, 106] on span "Vehicle Documents" at bounding box center [477, 107] width 85 height 13
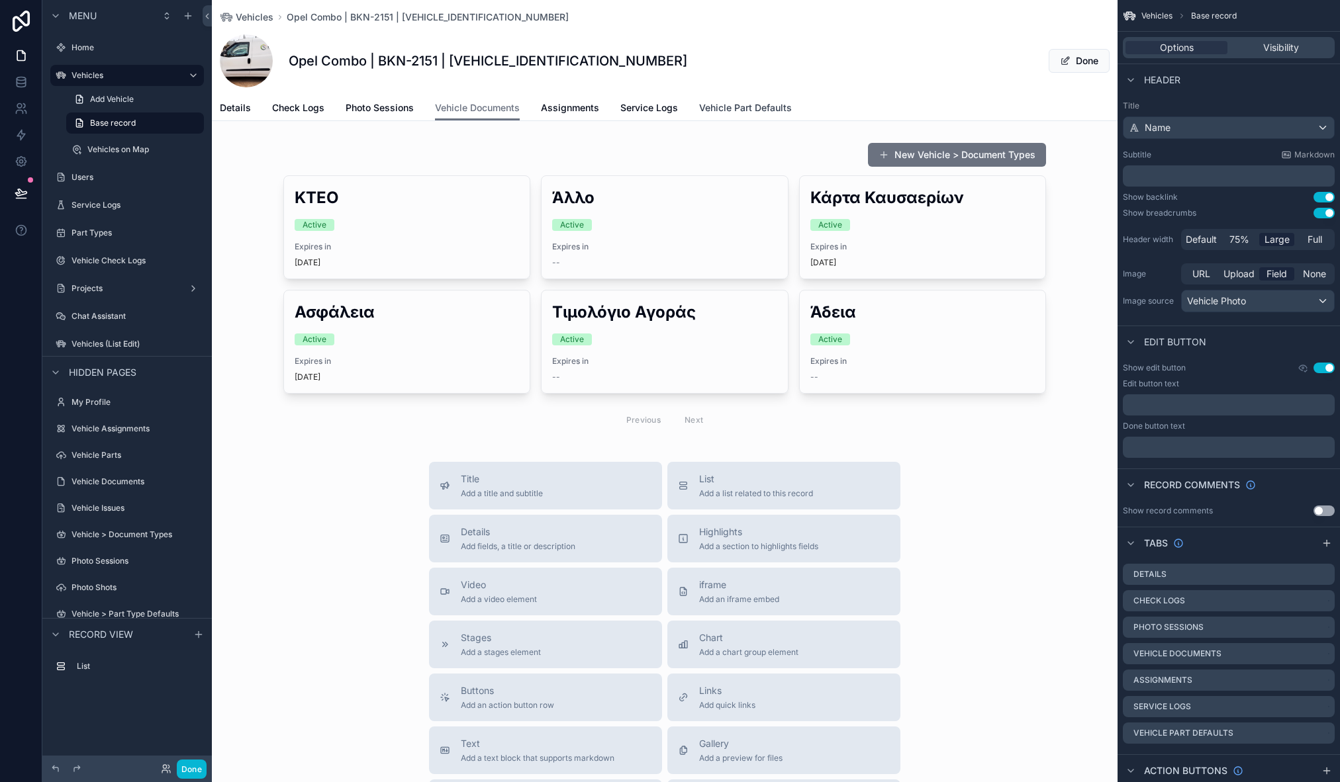
click at [734, 104] on span "Vehicle Part Defaults" at bounding box center [745, 107] width 93 height 13
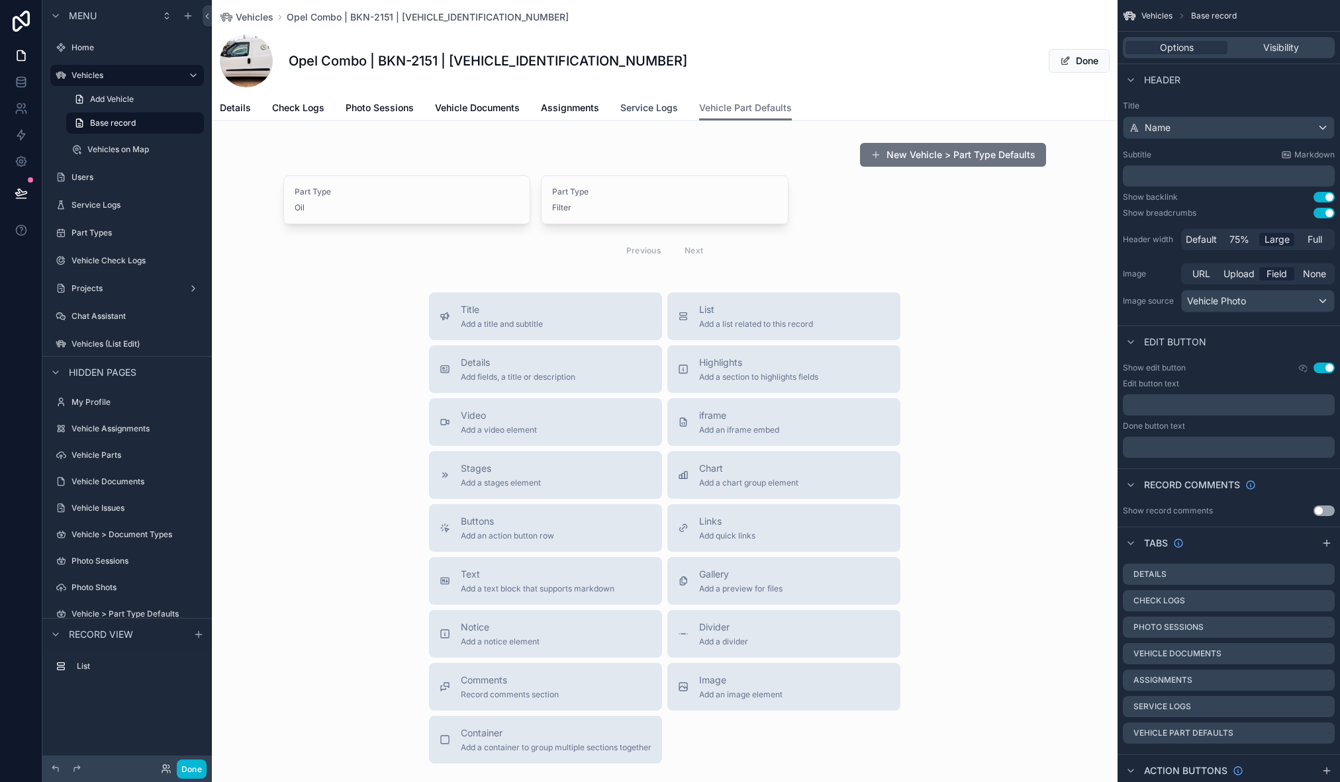
click at [648, 113] on span "Service Logs" at bounding box center [649, 107] width 58 height 13
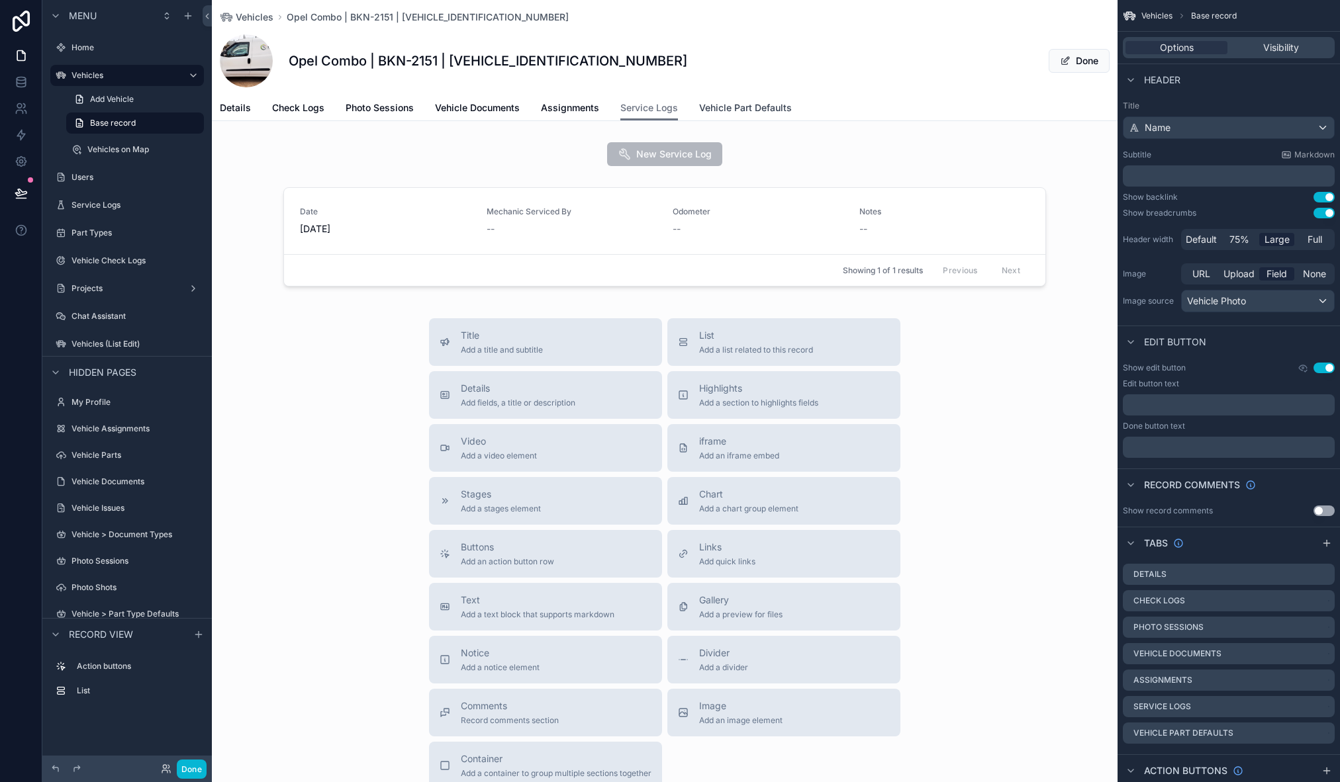
click at [749, 109] on span "Vehicle Part Defaults" at bounding box center [745, 107] width 93 height 13
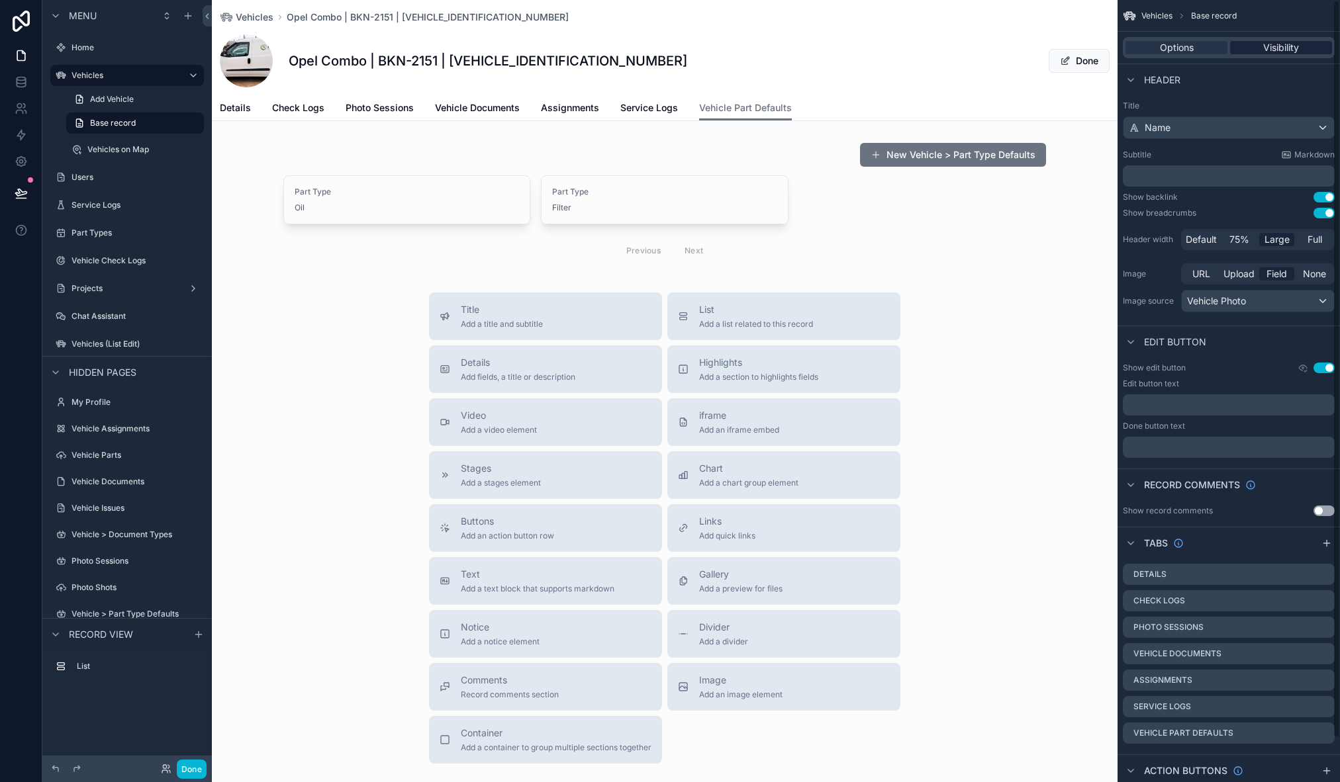
click at [1292, 50] on span "Visibility" at bounding box center [1281, 47] width 36 height 13
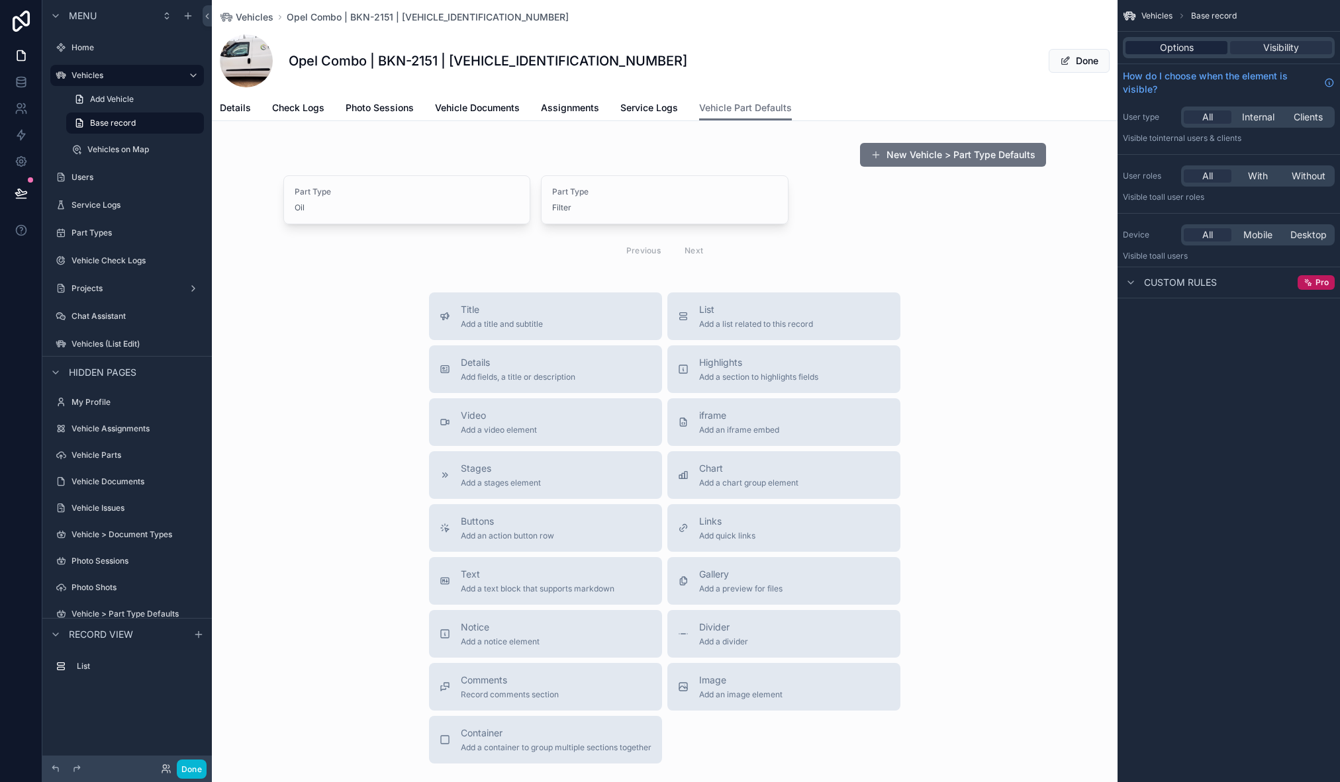
click at [1195, 50] on div "Options" at bounding box center [1176, 47] width 102 height 13
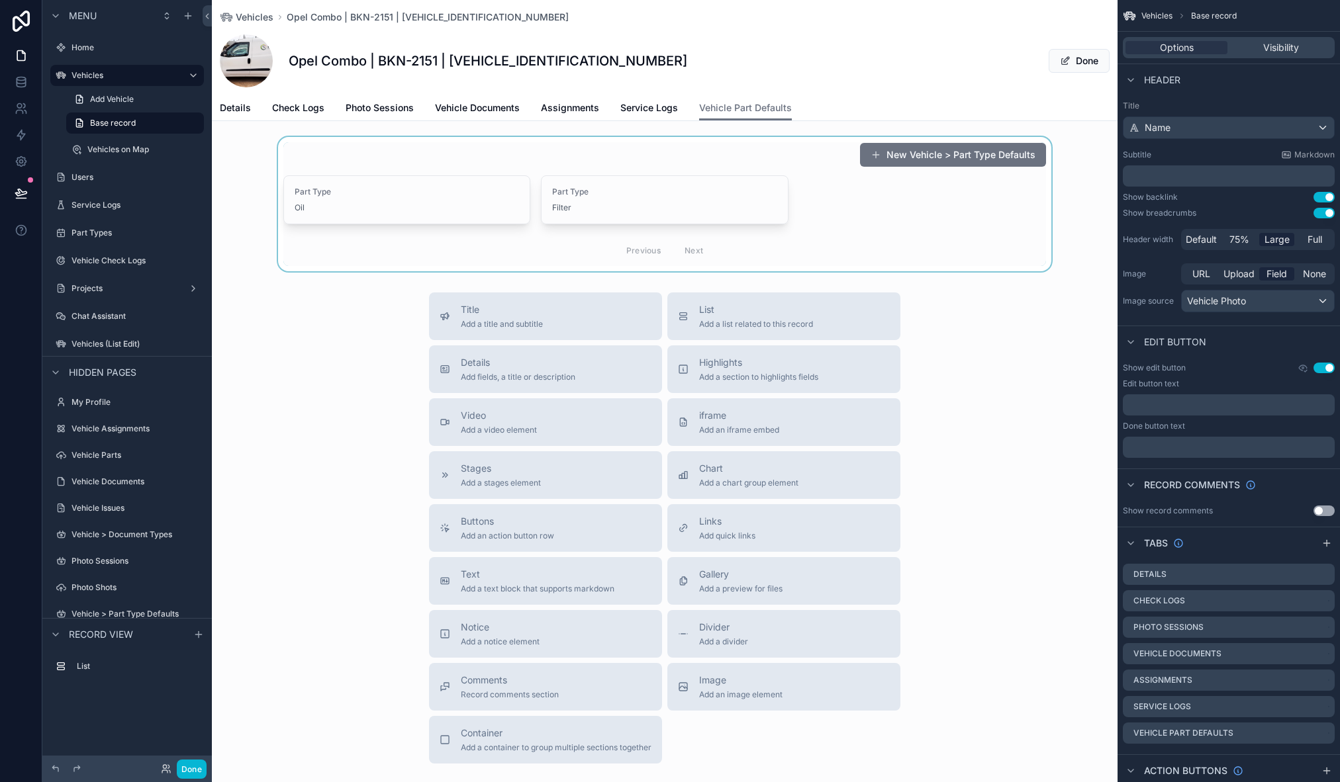
click at [619, 163] on div "scrollable content" at bounding box center [665, 204] width 906 height 134
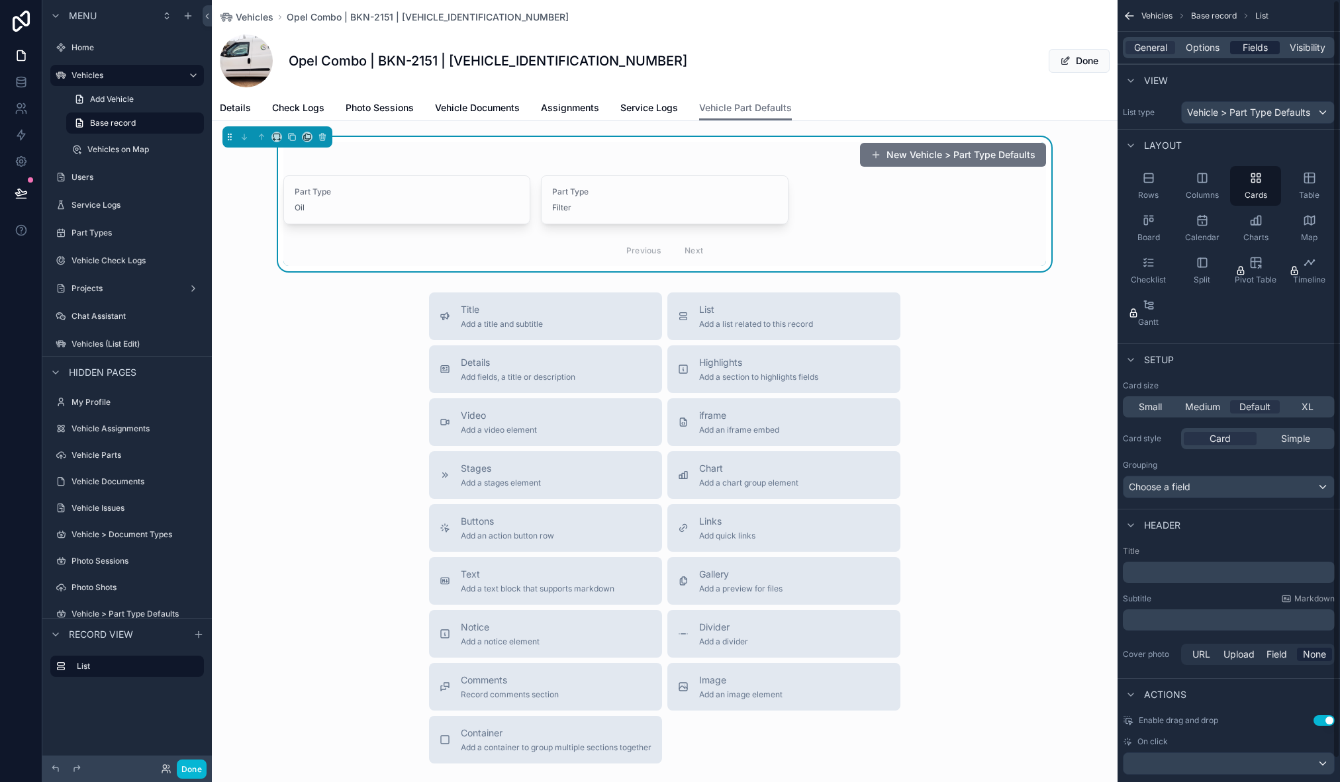
click at [1253, 49] on span "Fields" at bounding box center [1255, 47] width 25 height 13
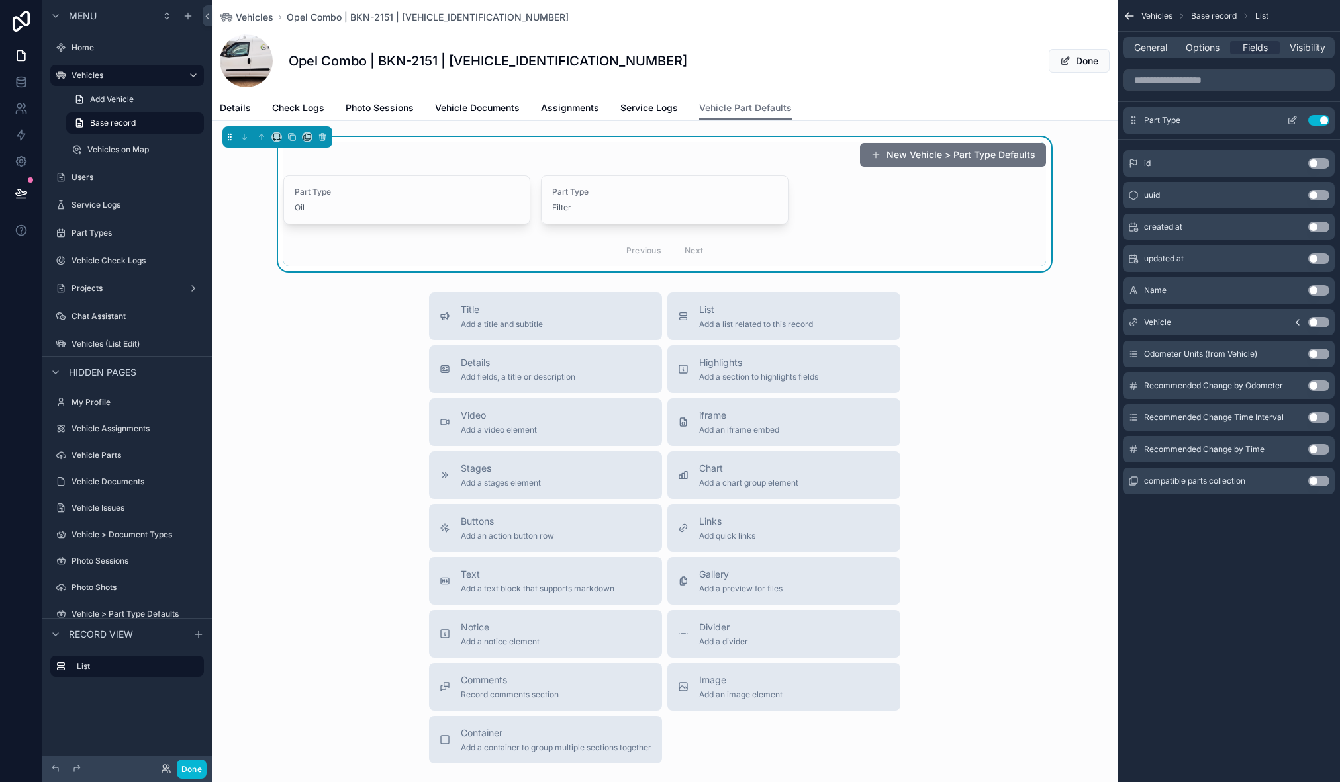
click at [1295, 119] on icon "scrollable content" at bounding box center [1293, 119] width 5 height 5
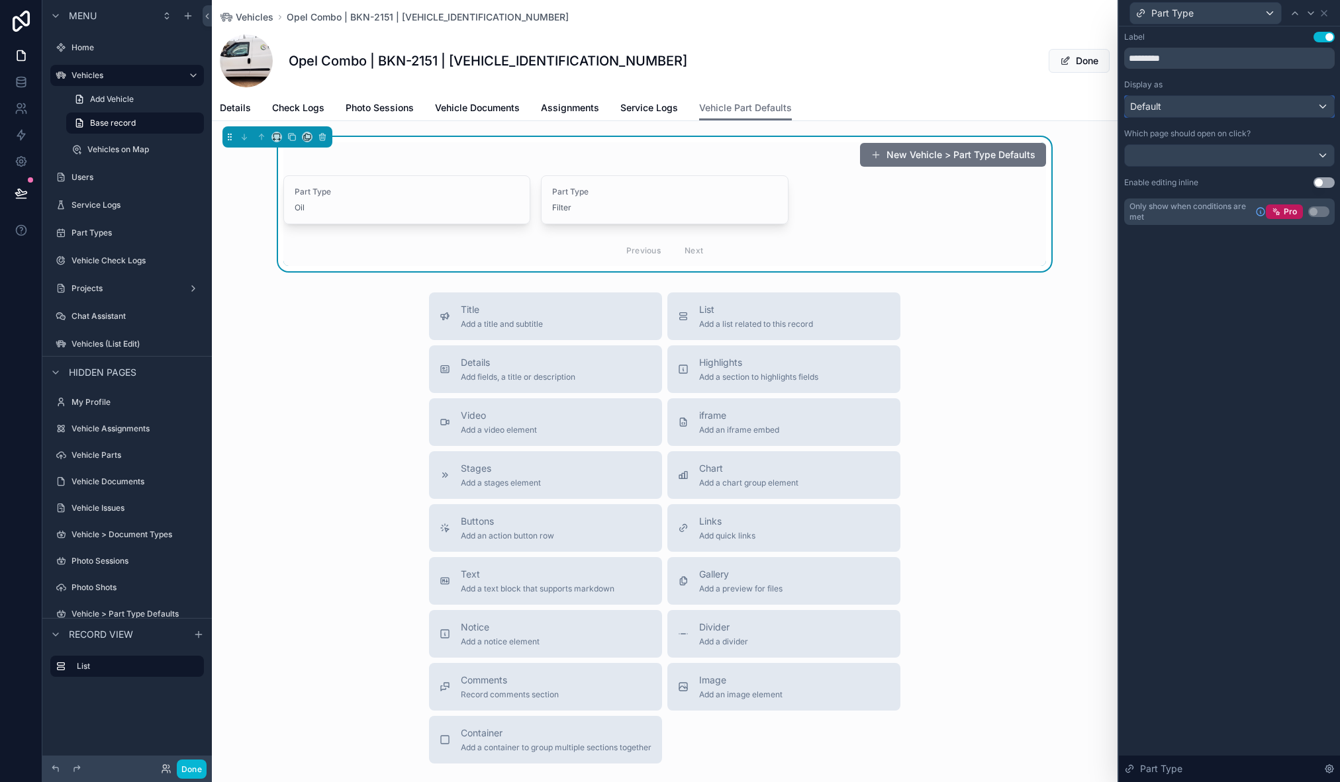
click at [1186, 106] on div "Default" at bounding box center [1229, 106] width 209 height 21
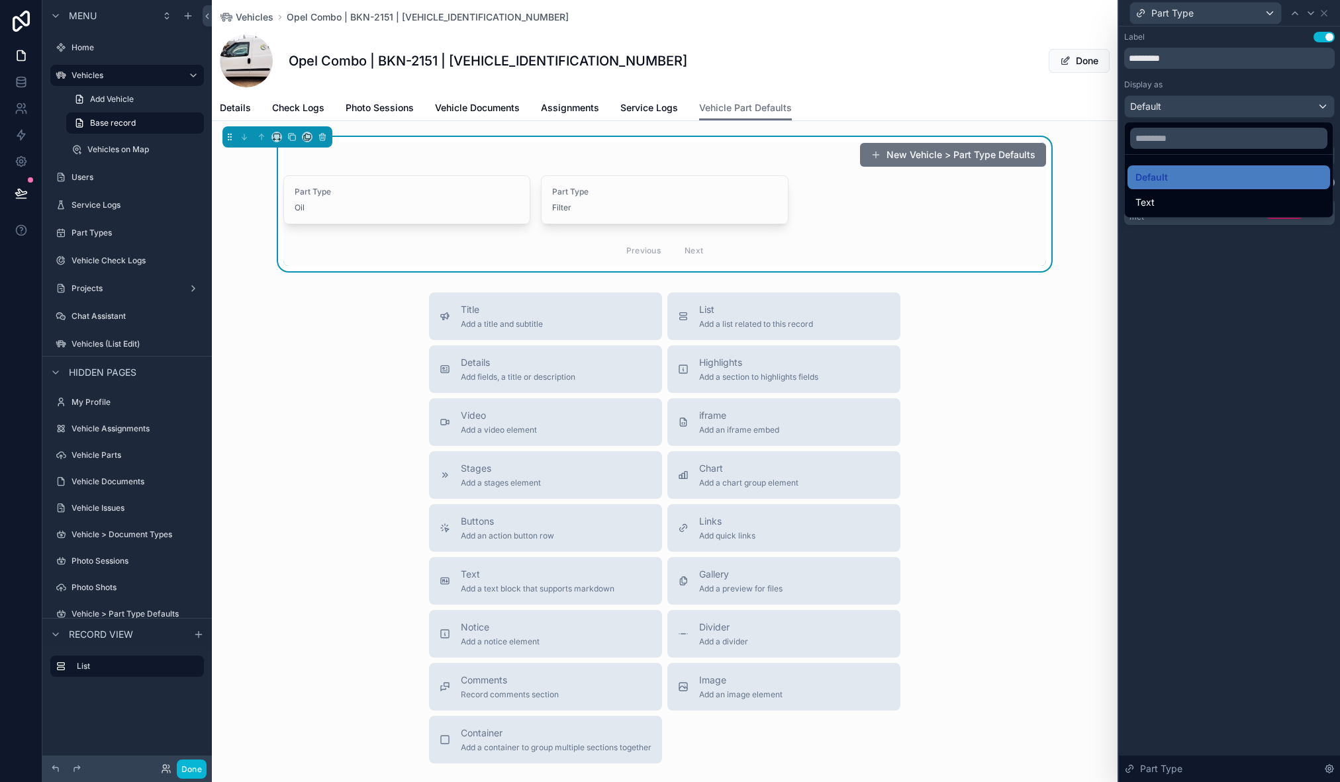
click at [1247, 330] on div at bounding box center [1229, 391] width 221 height 782
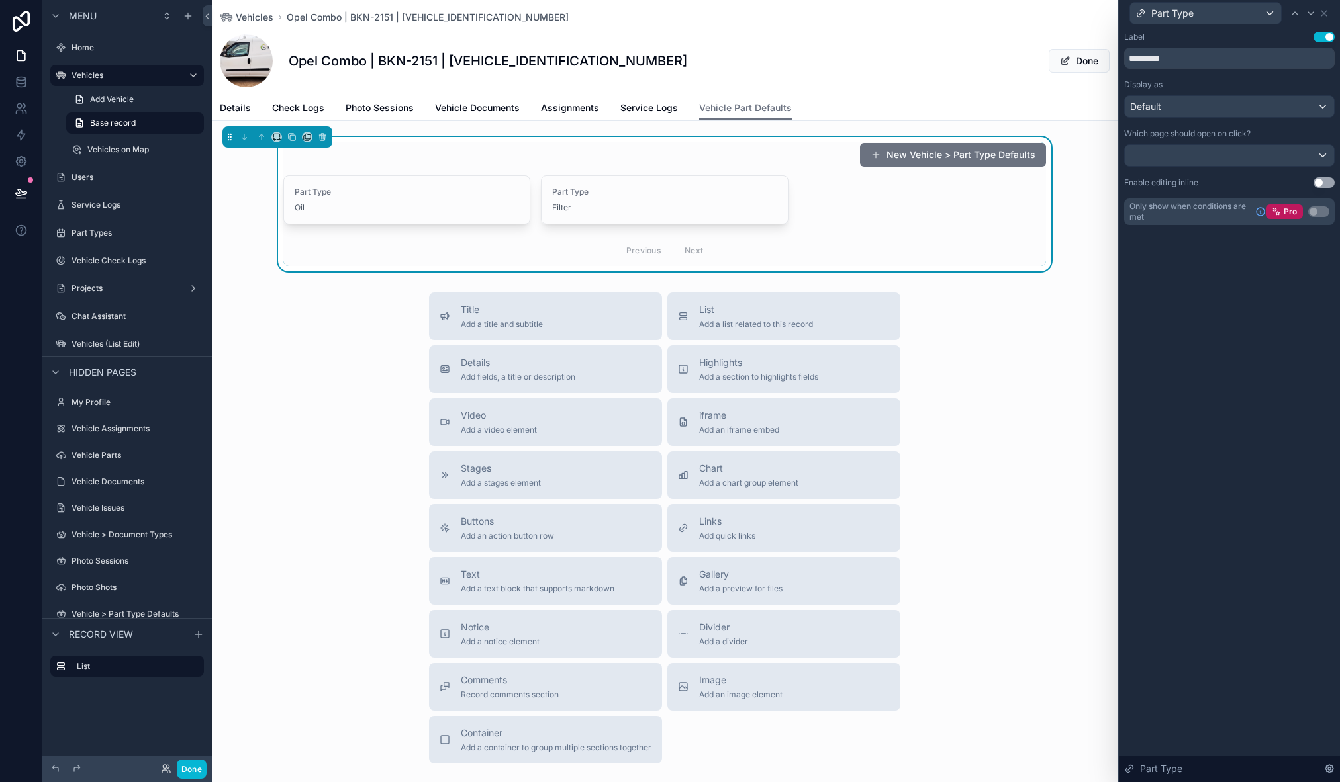
click at [718, 164] on div "New Vehicle > Part Type Defaults" at bounding box center [664, 154] width 763 height 25
click at [1327, 15] on icon at bounding box center [1324, 13] width 11 height 11
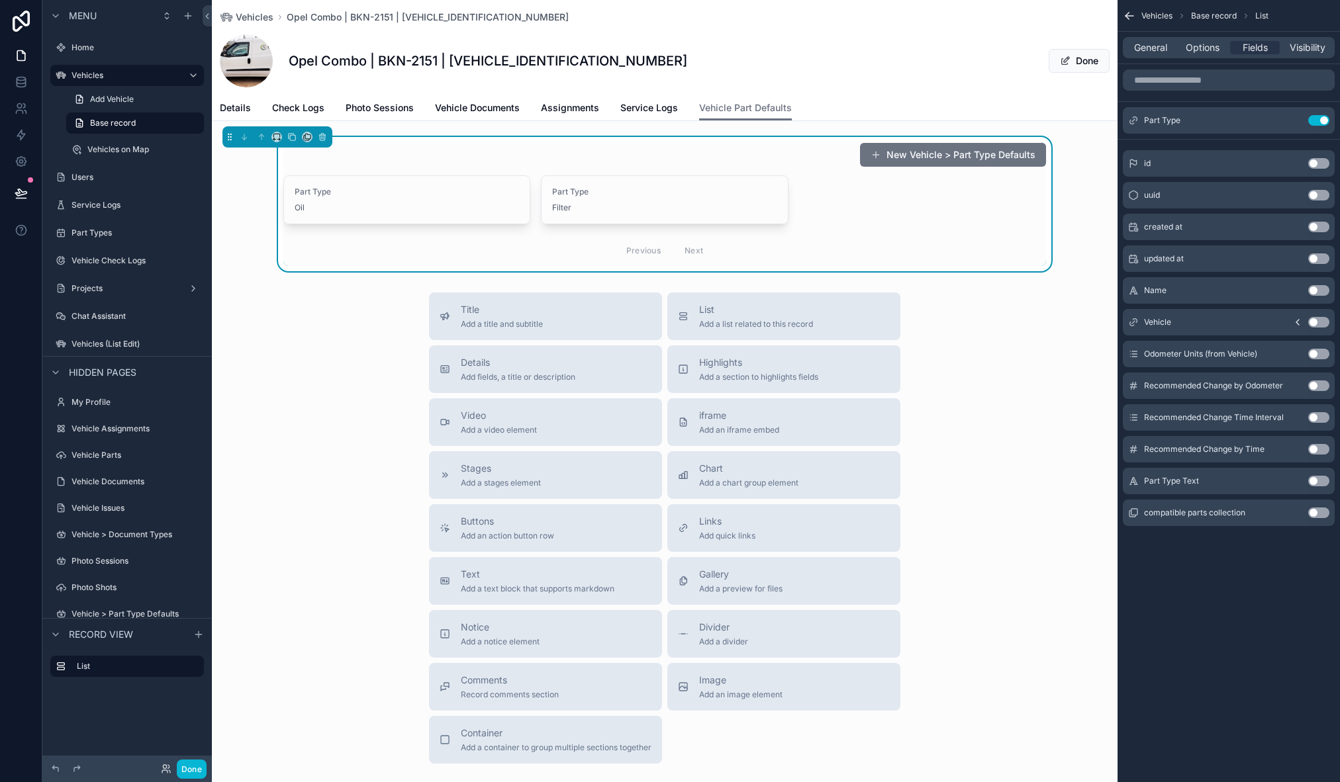
click at [1320, 483] on button "Use setting" at bounding box center [1318, 481] width 21 height 11
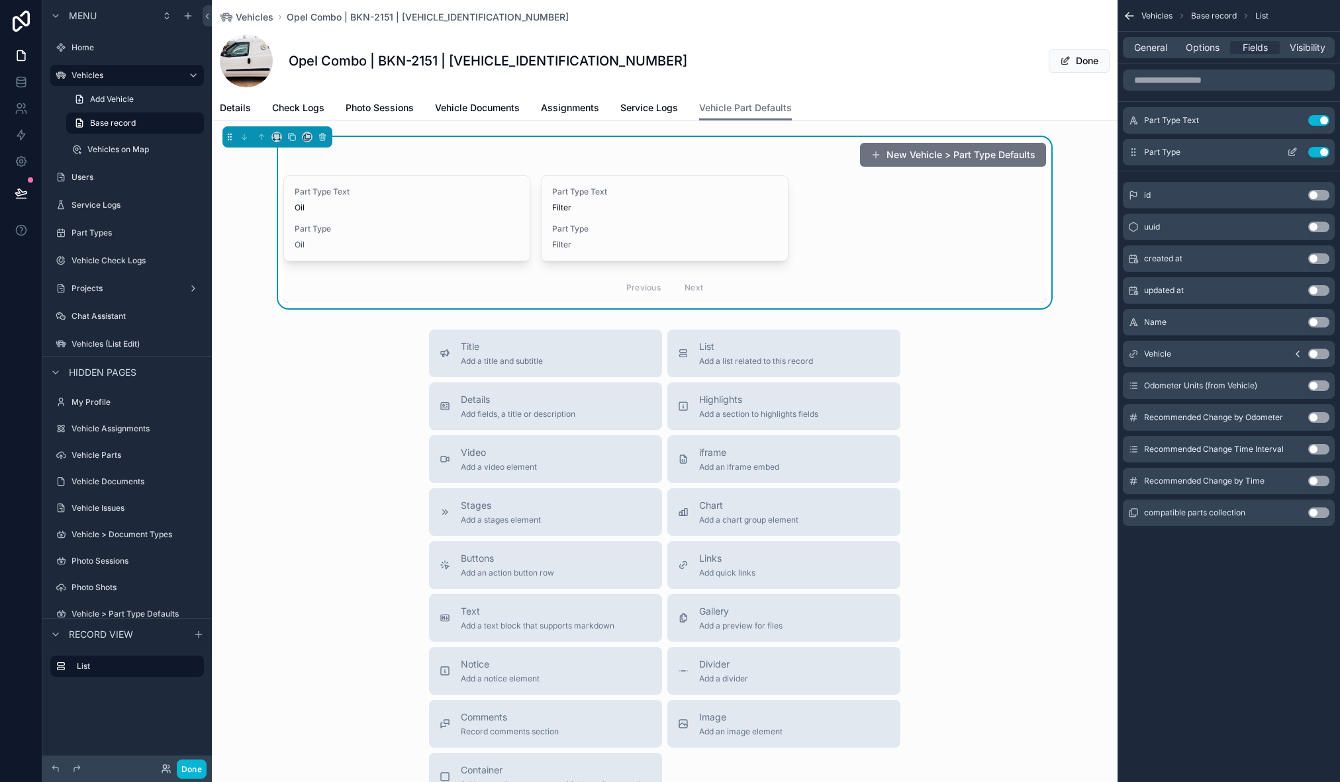
click at [1320, 152] on button "Use setting" at bounding box center [1318, 152] width 21 height 11
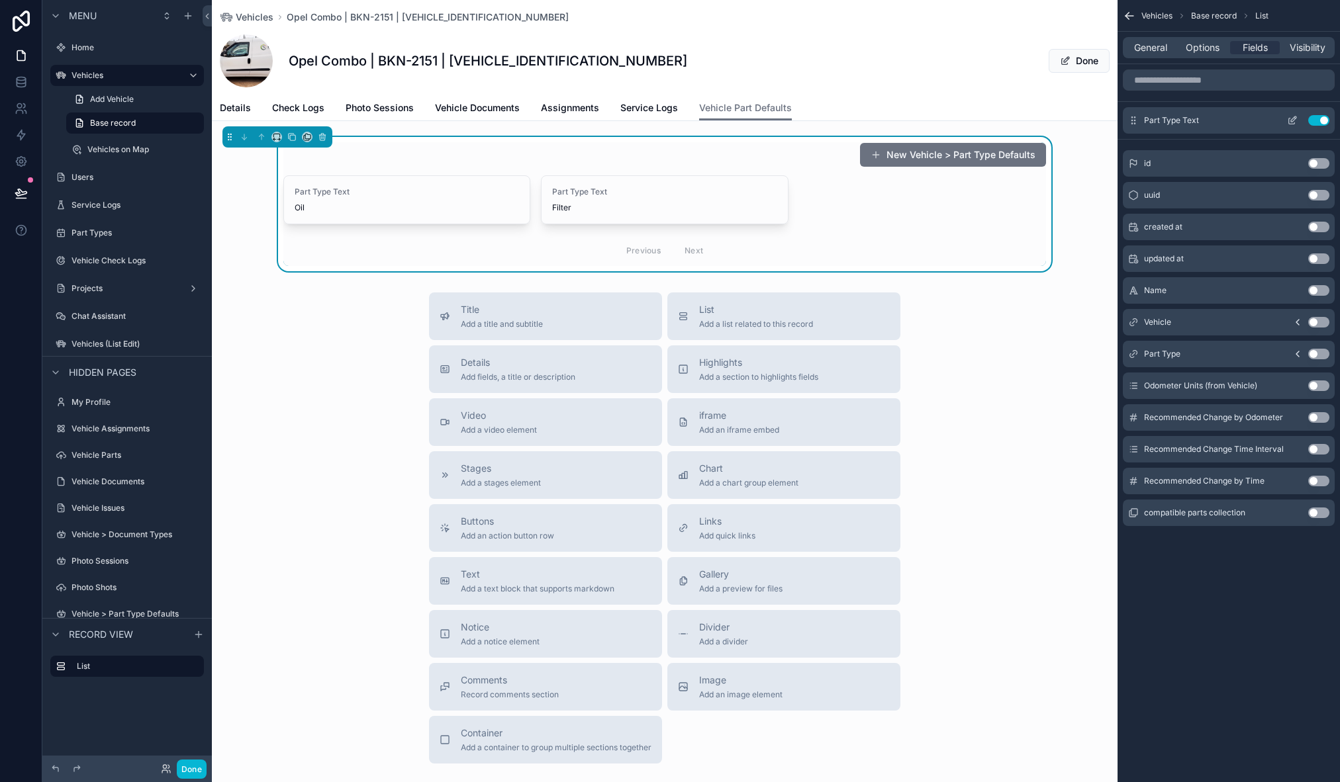
click at [1294, 118] on icon "scrollable content" at bounding box center [1293, 119] width 5 height 5
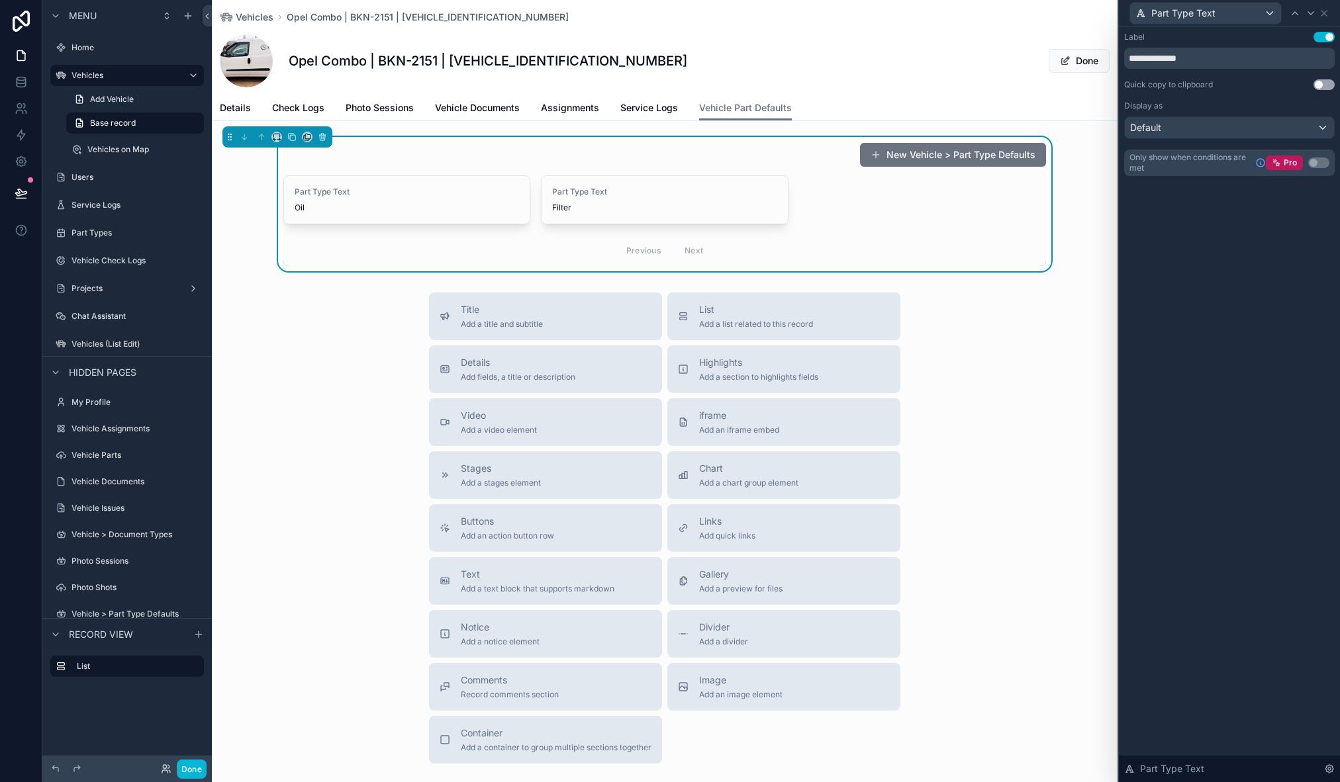
click at [1328, 33] on button "Use setting" at bounding box center [1323, 37] width 21 height 11
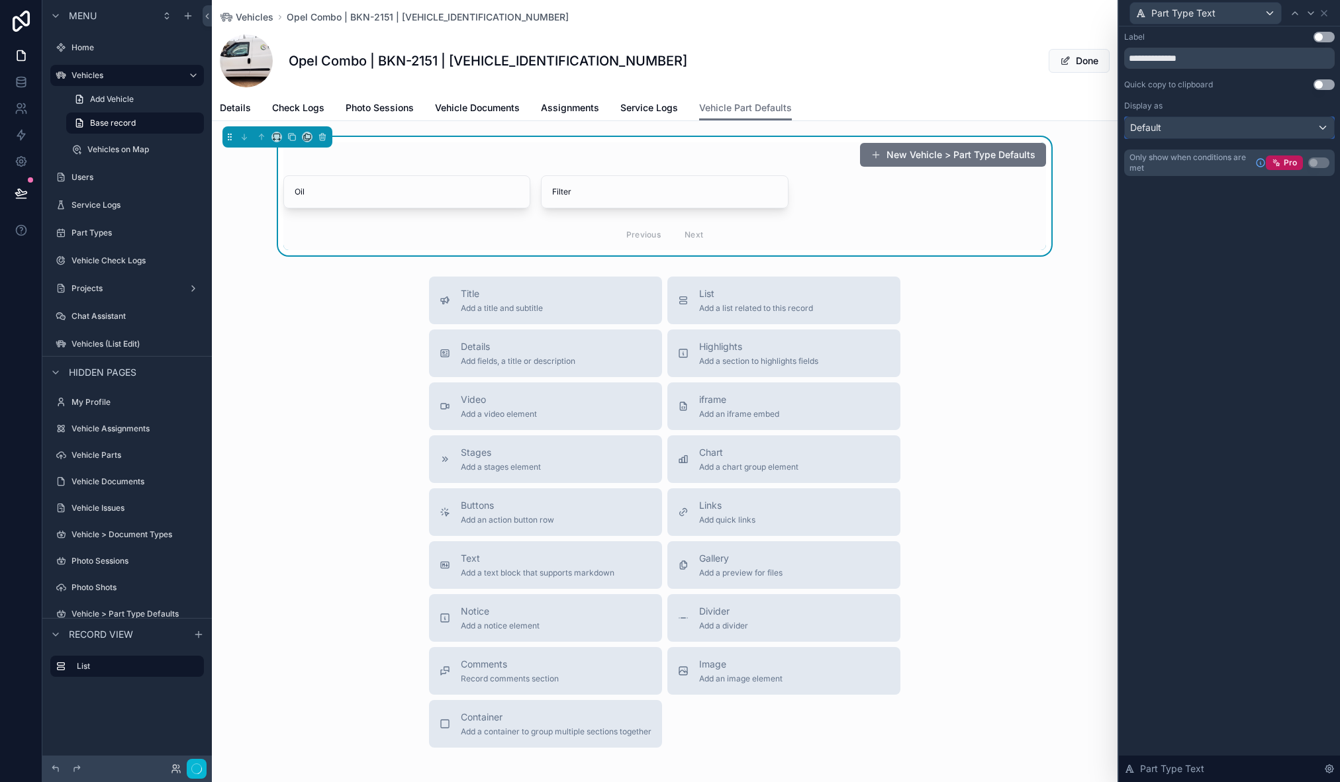
click at [1256, 123] on div "Default" at bounding box center [1229, 127] width 209 height 21
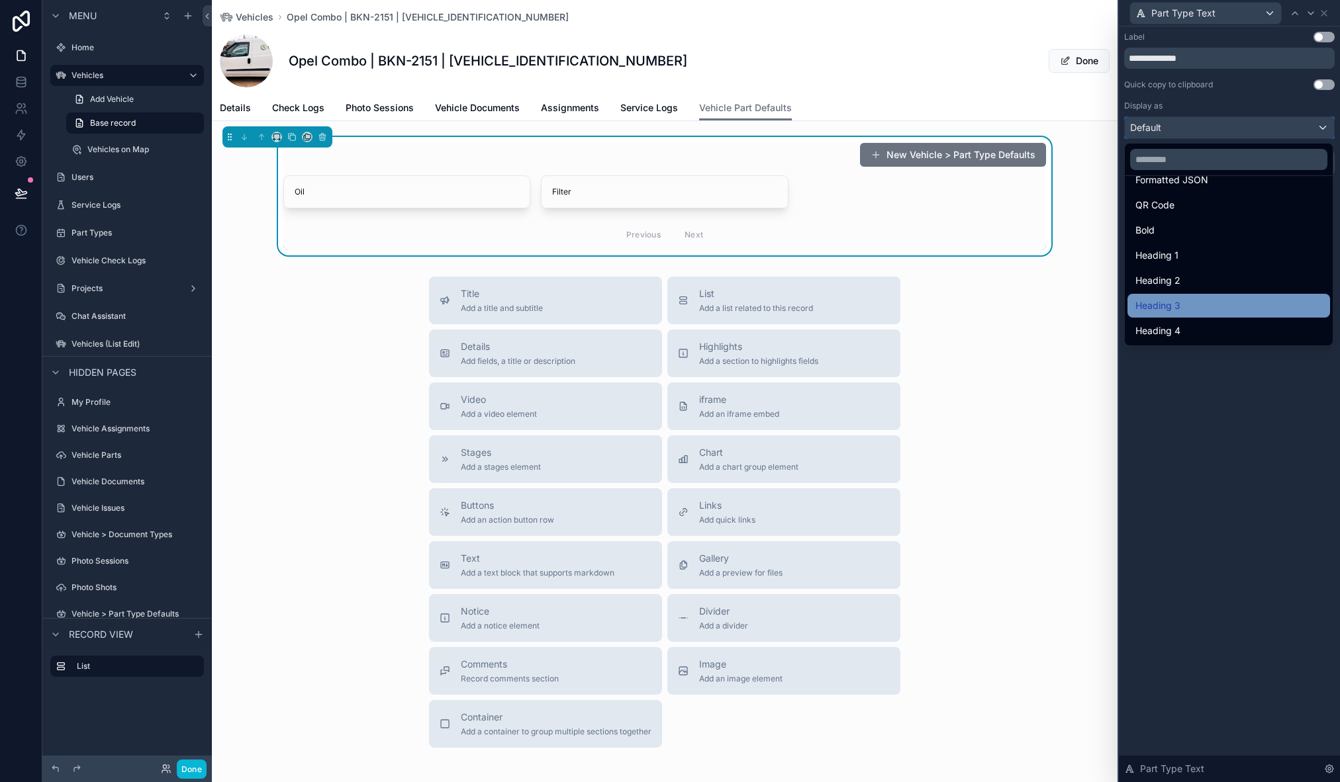
scroll to position [141, 0]
click at [1206, 311] on div "Heading 3" at bounding box center [1228, 309] width 187 height 16
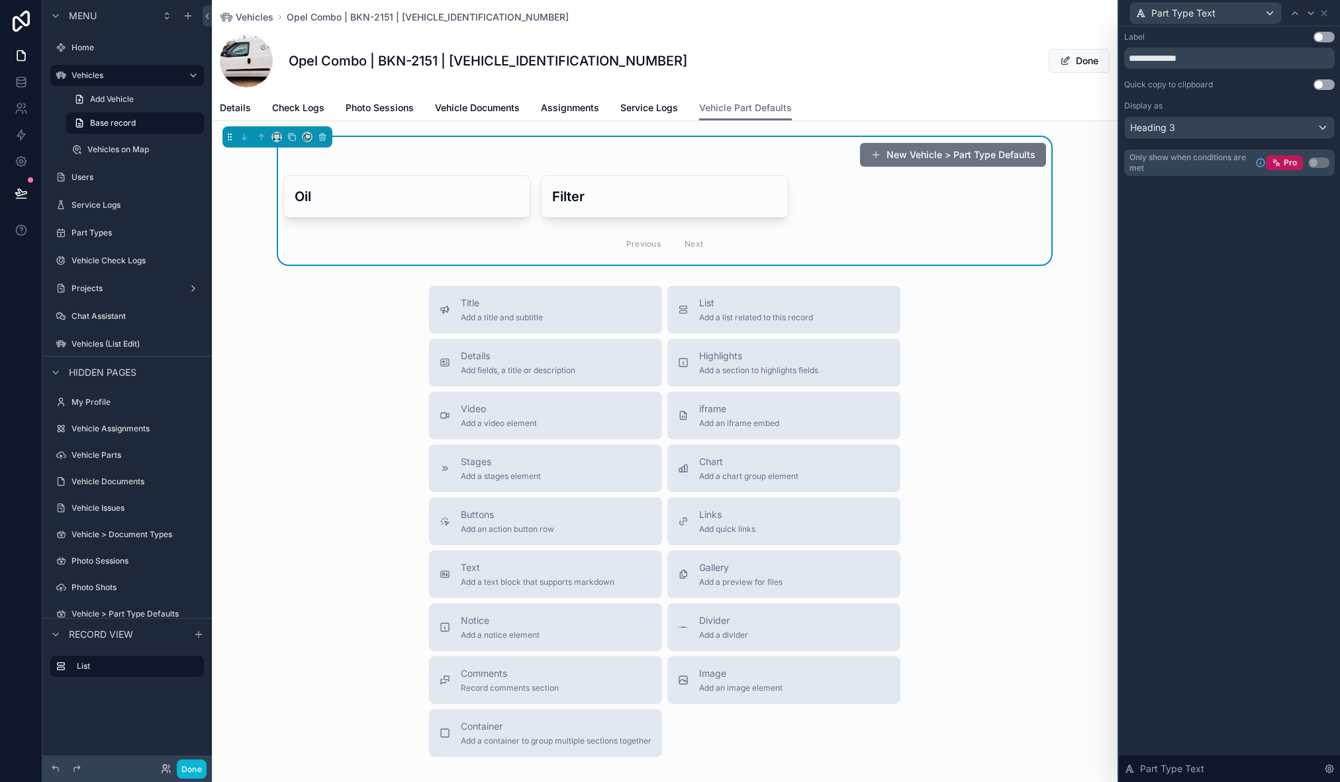
click at [1225, 307] on div "**********" at bounding box center [1229, 404] width 221 height 756
click at [755, 150] on div "New Vehicle > Part Type Defaults" at bounding box center [664, 154] width 763 height 25
click at [193, 764] on button "Done" at bounding box center [192, 769] width 30 height 19
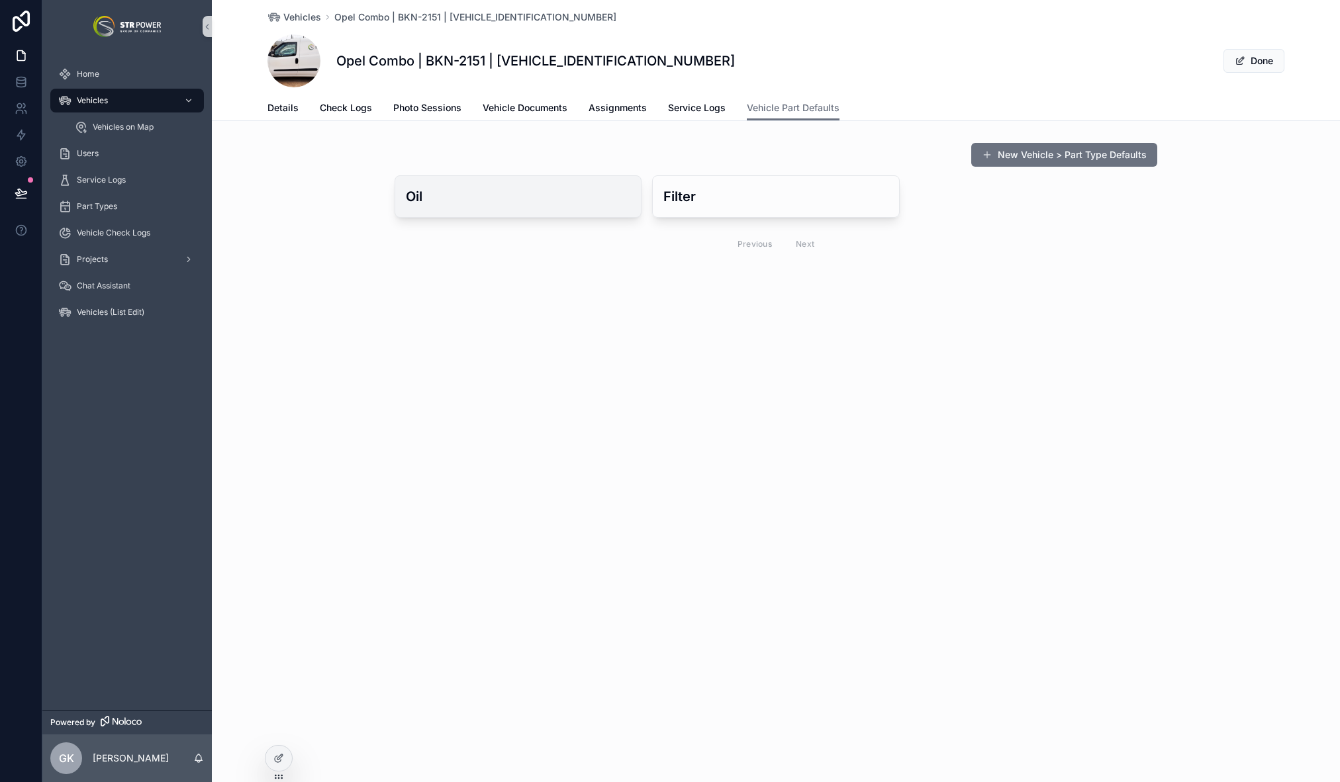
click at [504, 207] on div "Oil" at bounding box center [518, 196] width 246 height 41
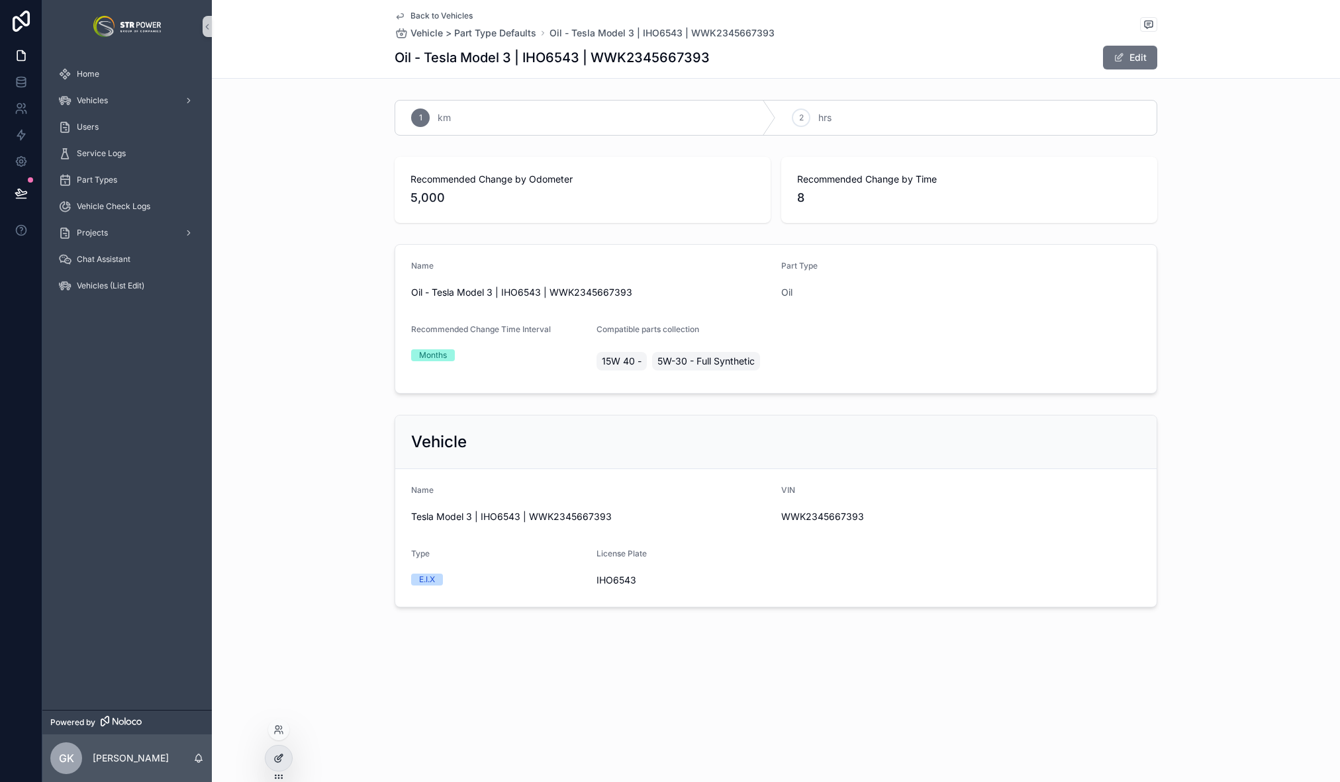
click at [290, 758] on div at bounding box center [278, 758] width 26 height 25
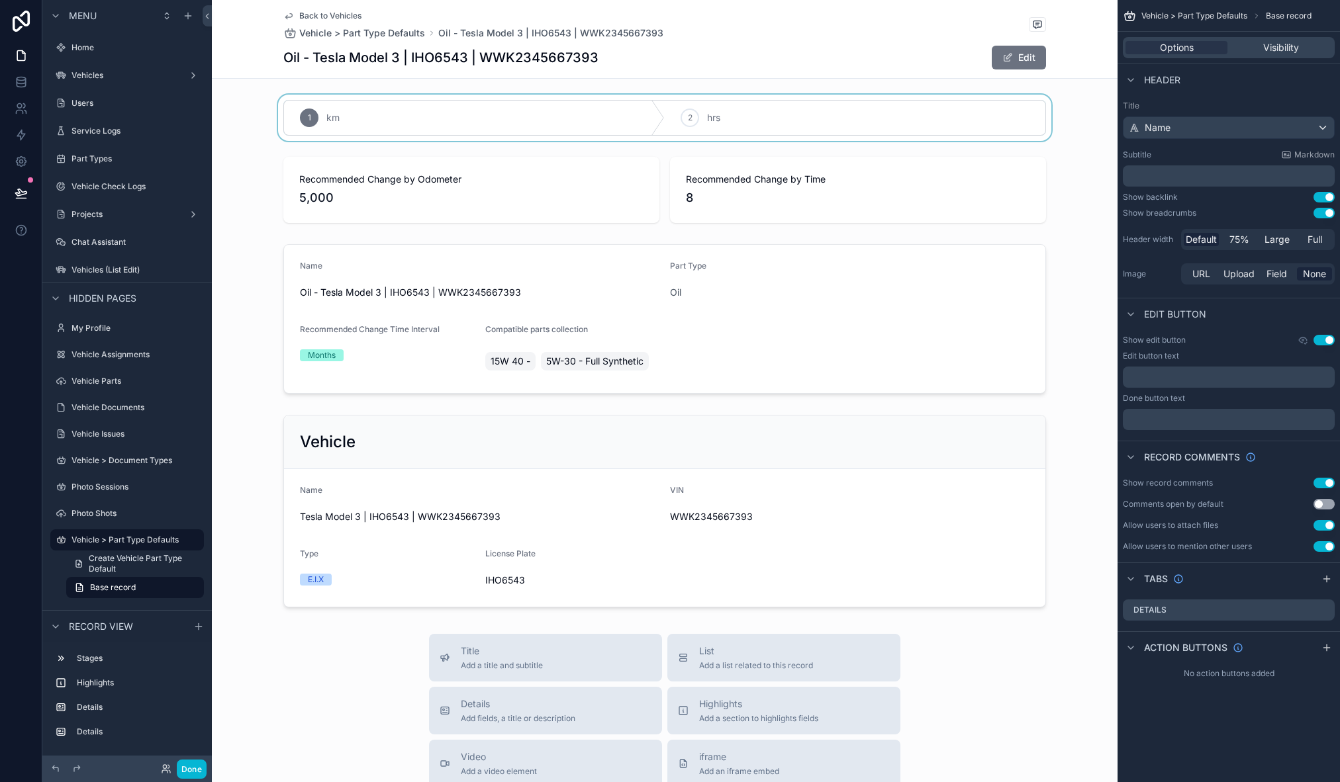
click at [637, 118] on div "scrollable content" at bounding box center [665, 118] width 906 height 46
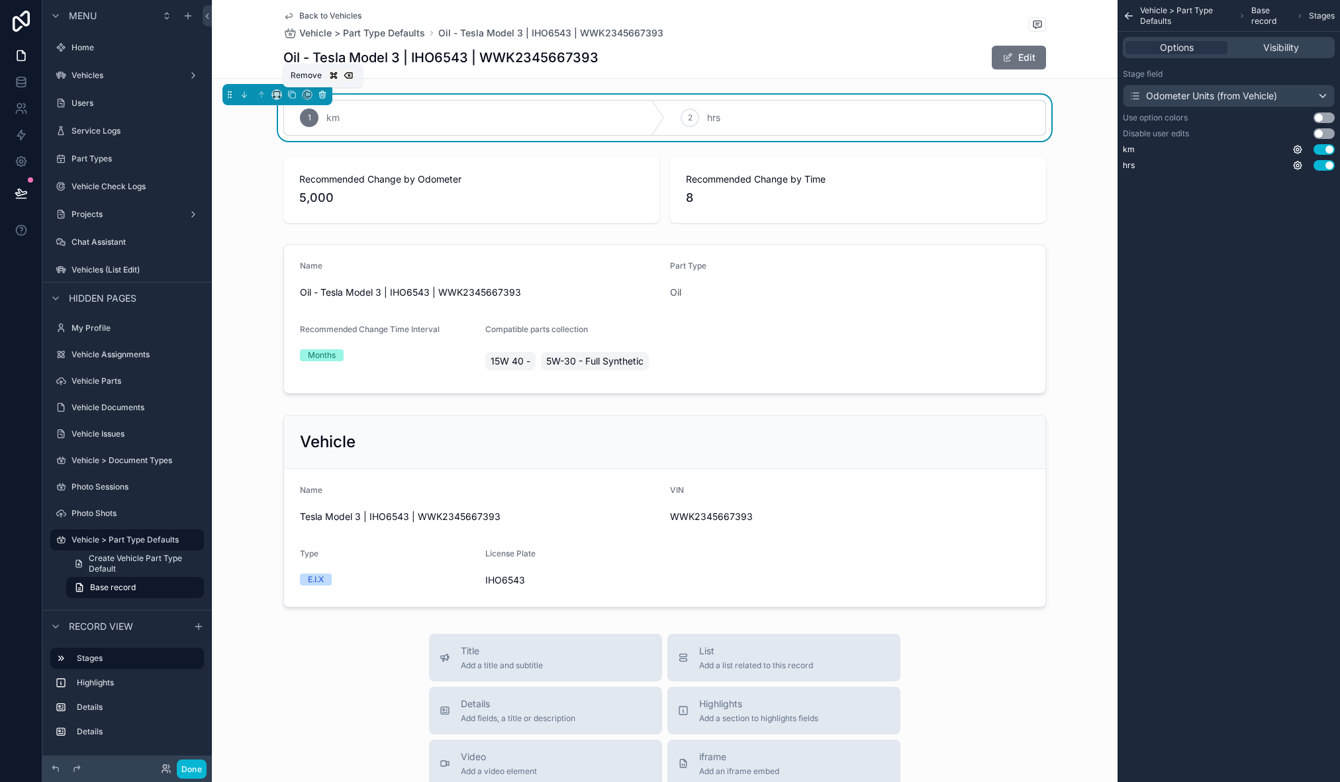
click at [320, 97] on icon "scrollable content" at bounding box center [322, 95] width 5 height 5
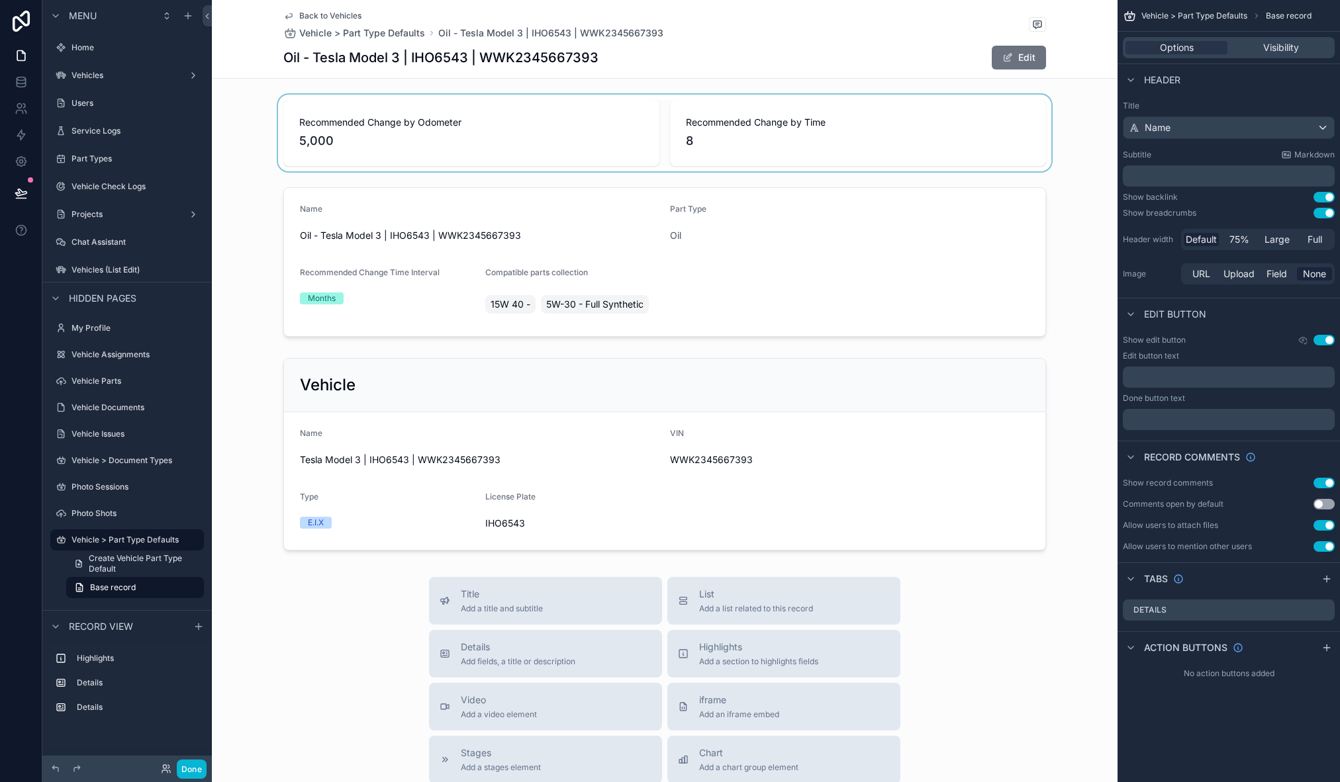
click at [457, 125] on div "scrollable content" at bounding box center [665, 133] width 906 height 77
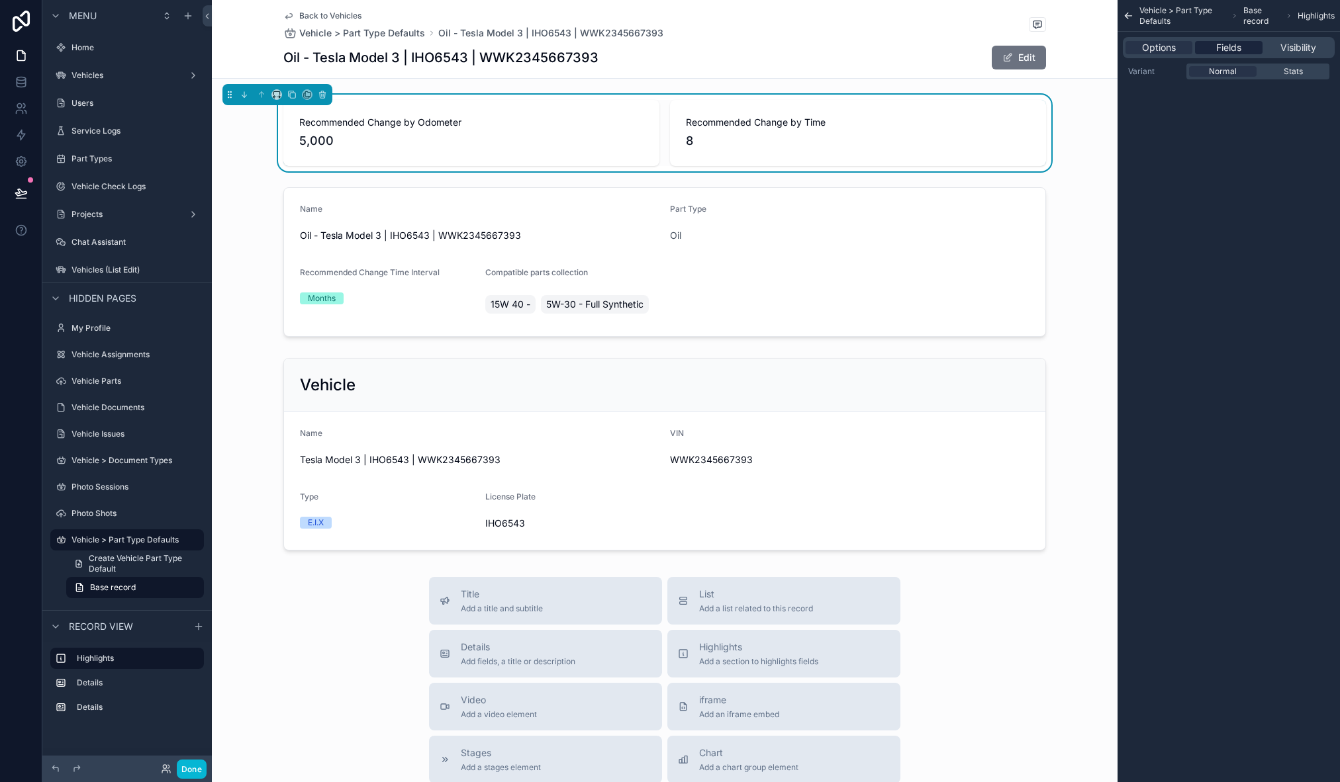
click at [1235, 48] on span "Fields" at bounding box center [1228, 47] width 25 height 13
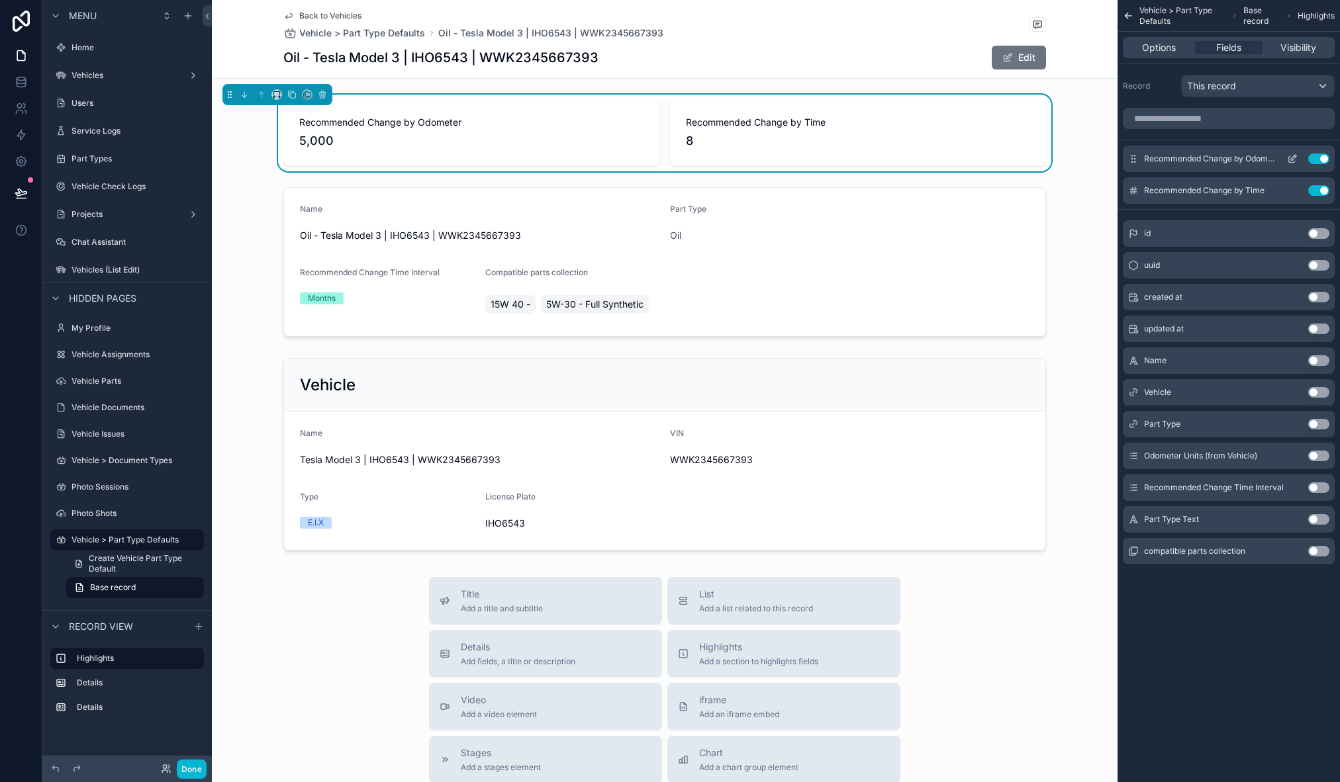
click at [1290, 158] on icon "scrollable content" at bounding box center [1292, 159] width 11 height 11
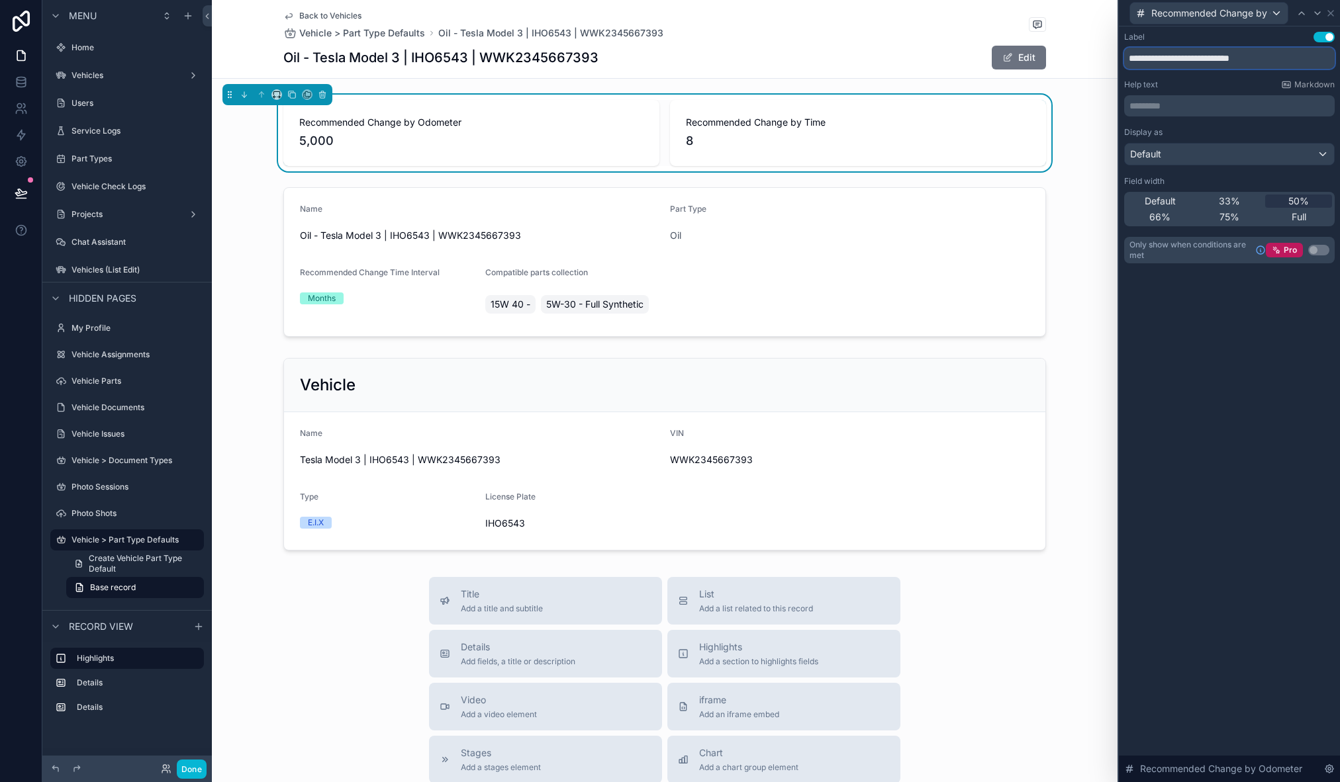
click at [1326, 56] on input "**********" at bounding box center [1229, 58] width 211 height 21
click at [1219, 108] on p "********* ﻿" at bounding box center [1230, 105] width 203 height 13
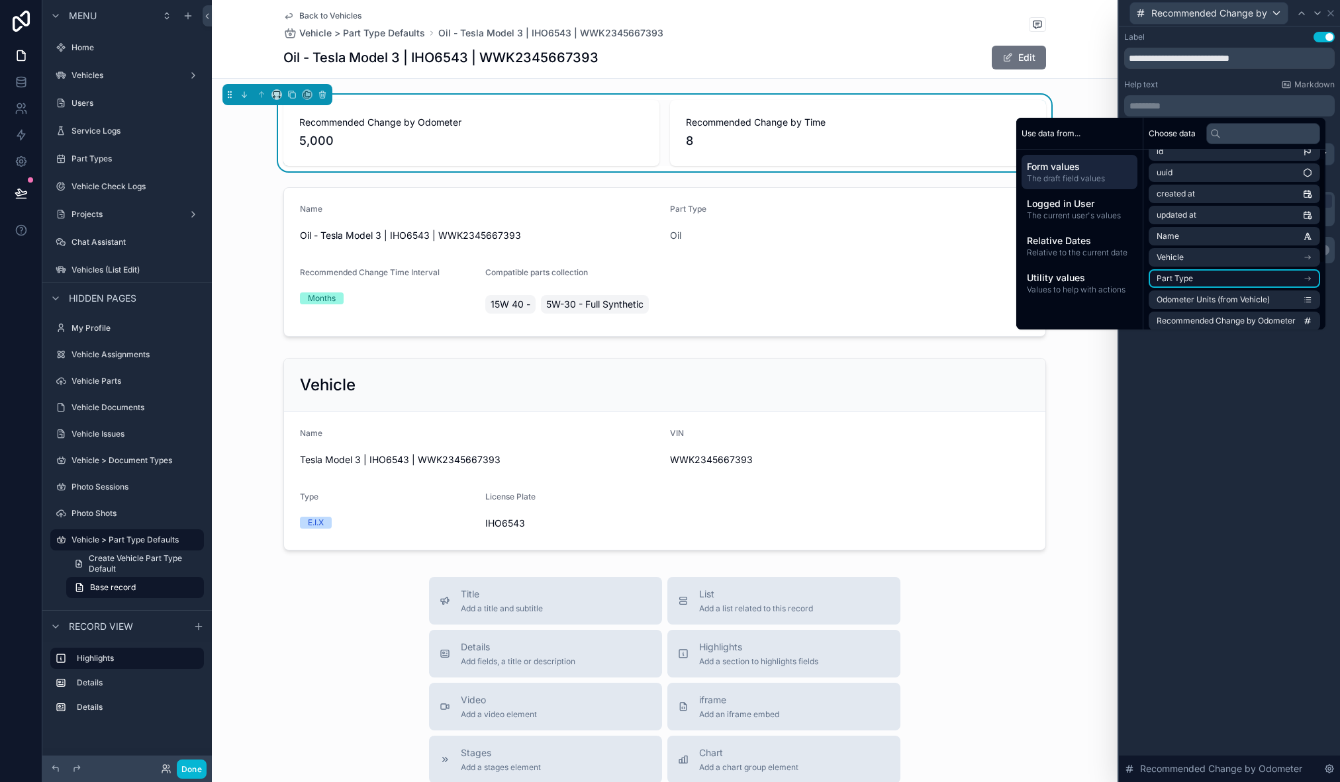
scroll to position [38, 0]
click at [1259, 281] on li "Odometer Units (from Vehicle)" at bounding box center [1234, 274] width 171 height 19
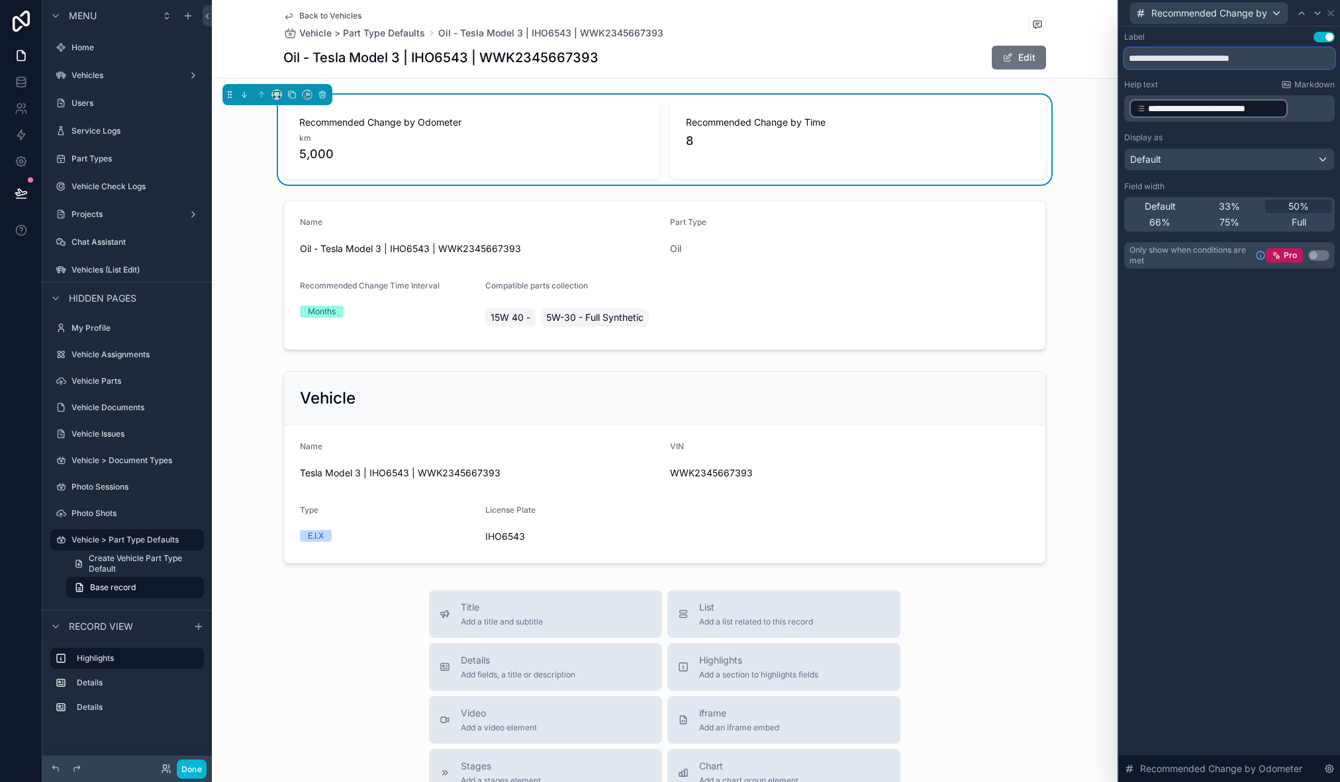
click at [1213, 62] on input "**********" at bounding box center [1229, 58] width 211 height 21
click at [1193, 56] on input "**********" at bounding box center [1229, 58] width 211 height 21
drag, startPoint x: 1131, startPoint y: 58, endPoint x: 1232, endPoint y: 56, distance: 101.3
click at [1232, 56] on input "**********" at bounding box center [1229, 58] width 211 height 21
click at [1129, 109] on div "**********" at bounding box center [1229, 108] width 211 height 26
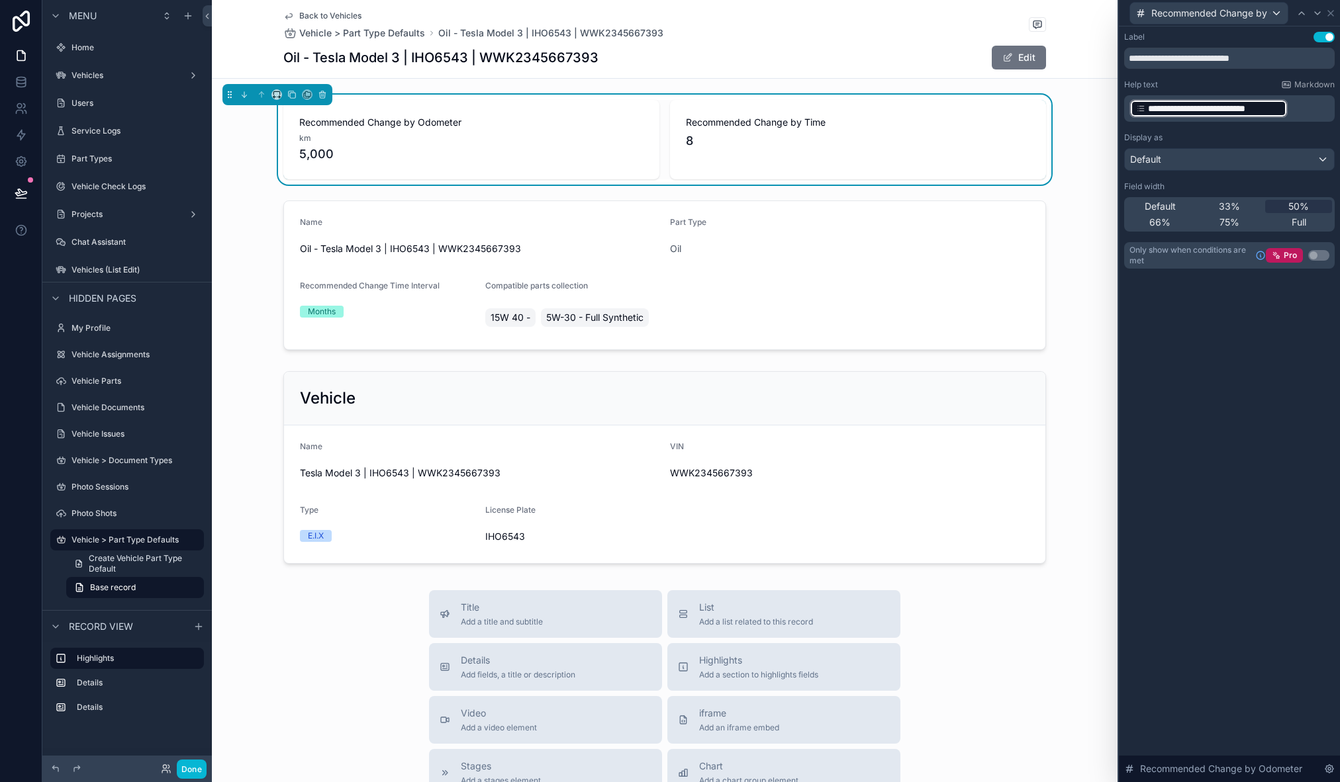
click at [1305, 105] on p "**********" at bounding box center [1230, 108] width 203 height 21
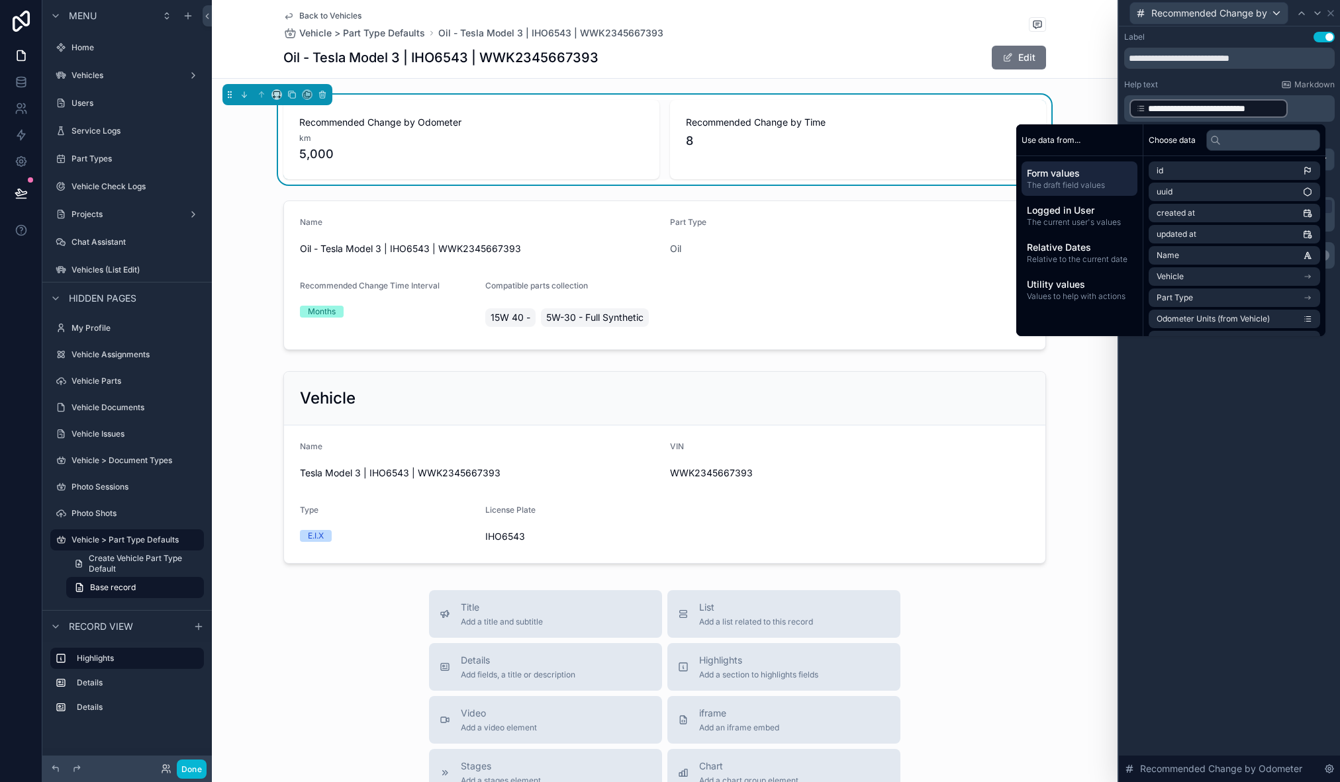
paste div "scrollable content"
click at [1210, 101] on span "**********" at bounding box center [1169, 104] width 81 height 9
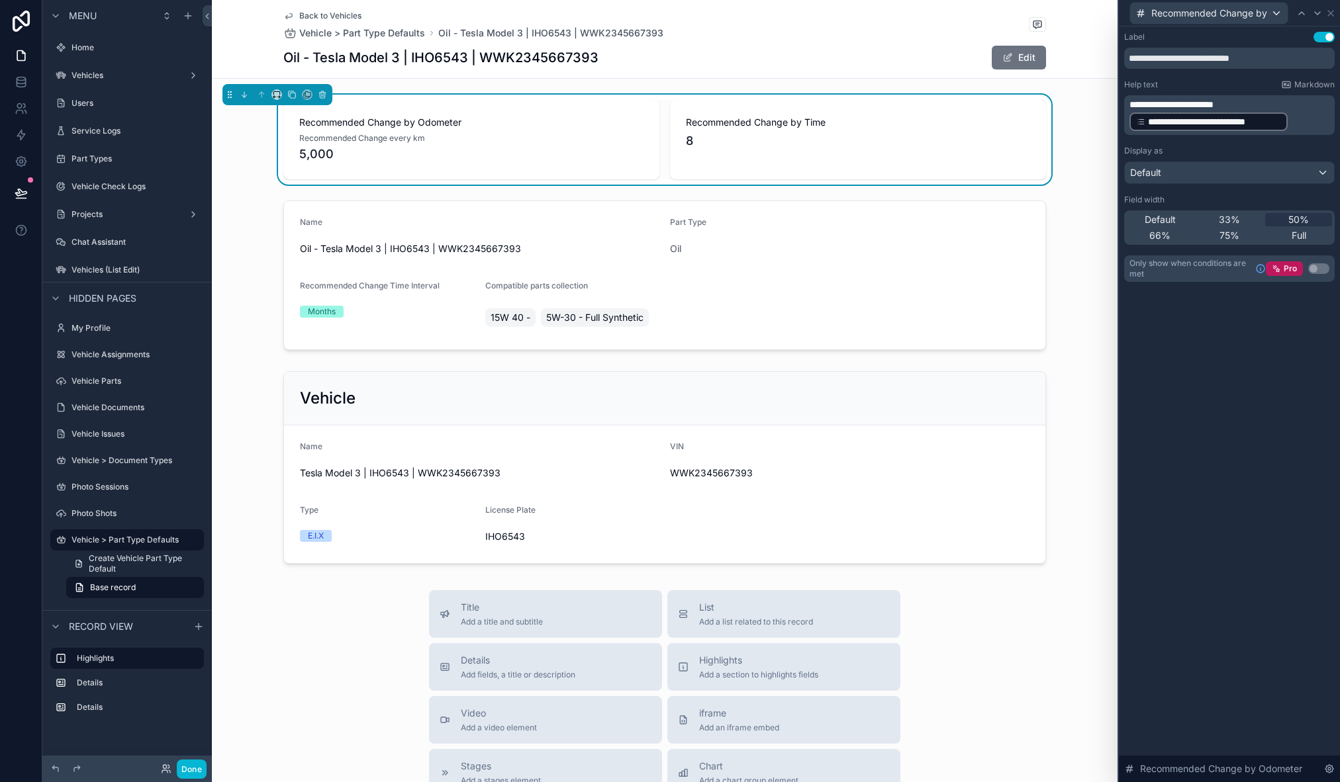
drag, startPoint x: 1267, startPoint y: 105, endPoint x: 1122, endPoint y: 107, distance: 145.0
click at [1122, 107] on div "**********" at bounding box center [1229, 169] width 221 height 287
drag, startPoint x: 1259, startPoint y: 105, endPoint x: 1139, endPoint y: 104, distance: 120.5
click at [1128, 104] on div "**********" at bounding box center [1229, 115] width 211 height 40
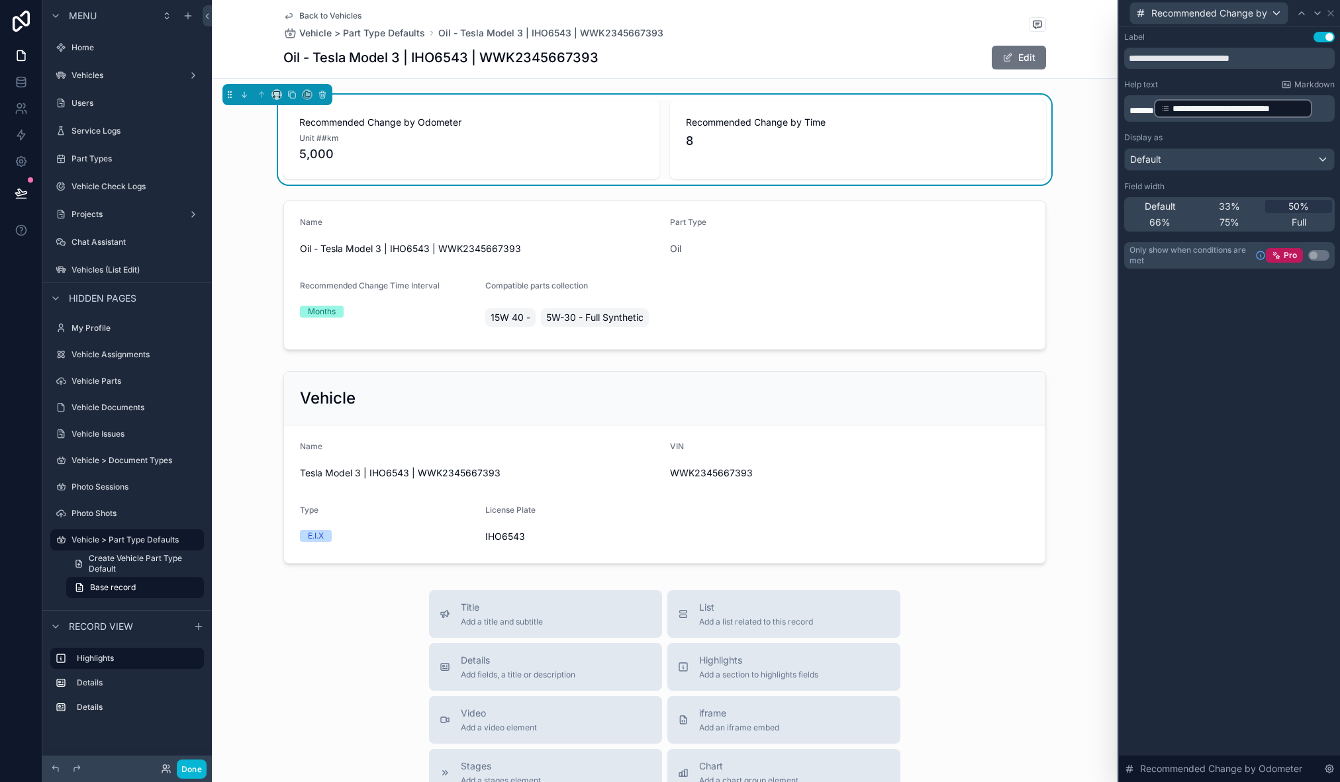
click at [1323, 108] on p "**********" at bounding box center [1230, 108] width 203 height 21
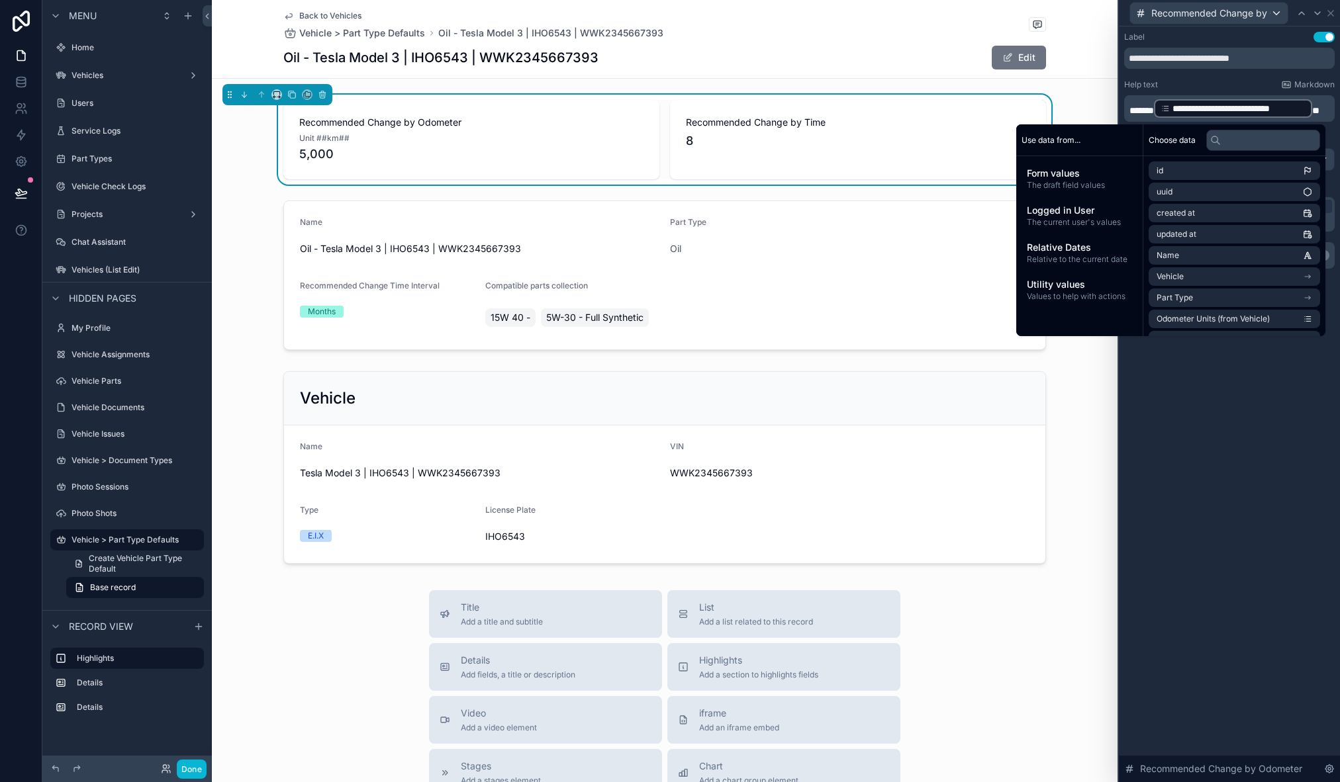
click at [1154, 106] on span "*******" at bounding box center [1141, 110] width 24 height 9
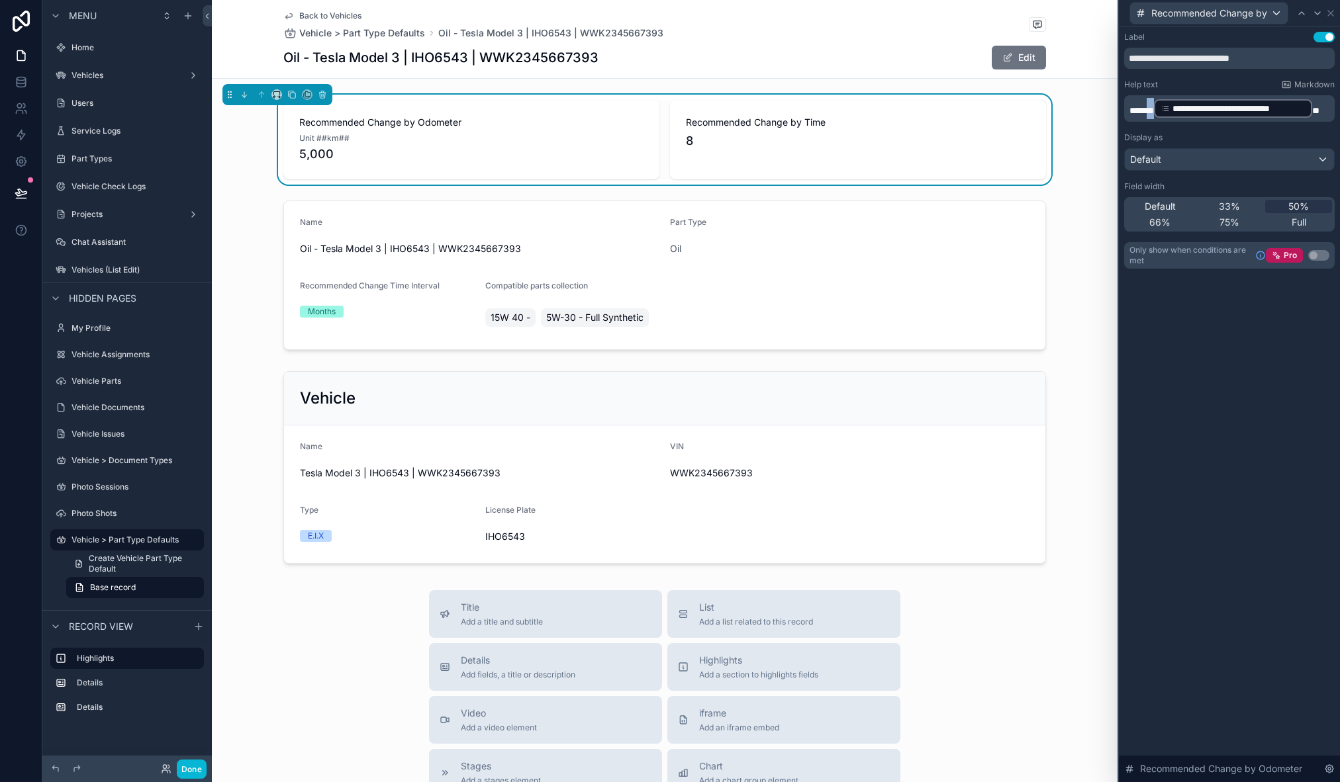
drag, startPoint x: 1160, startPoint y: 106, endPoint x: 1150, endPoint y: 107, distance: 10.6
click at [1150, 107] on span "*******" at bounding box center [1141, 110] width 24 height 9
click at [1129, 106] on span "*******" at bounding box center [1141, 110] width 24 height 9
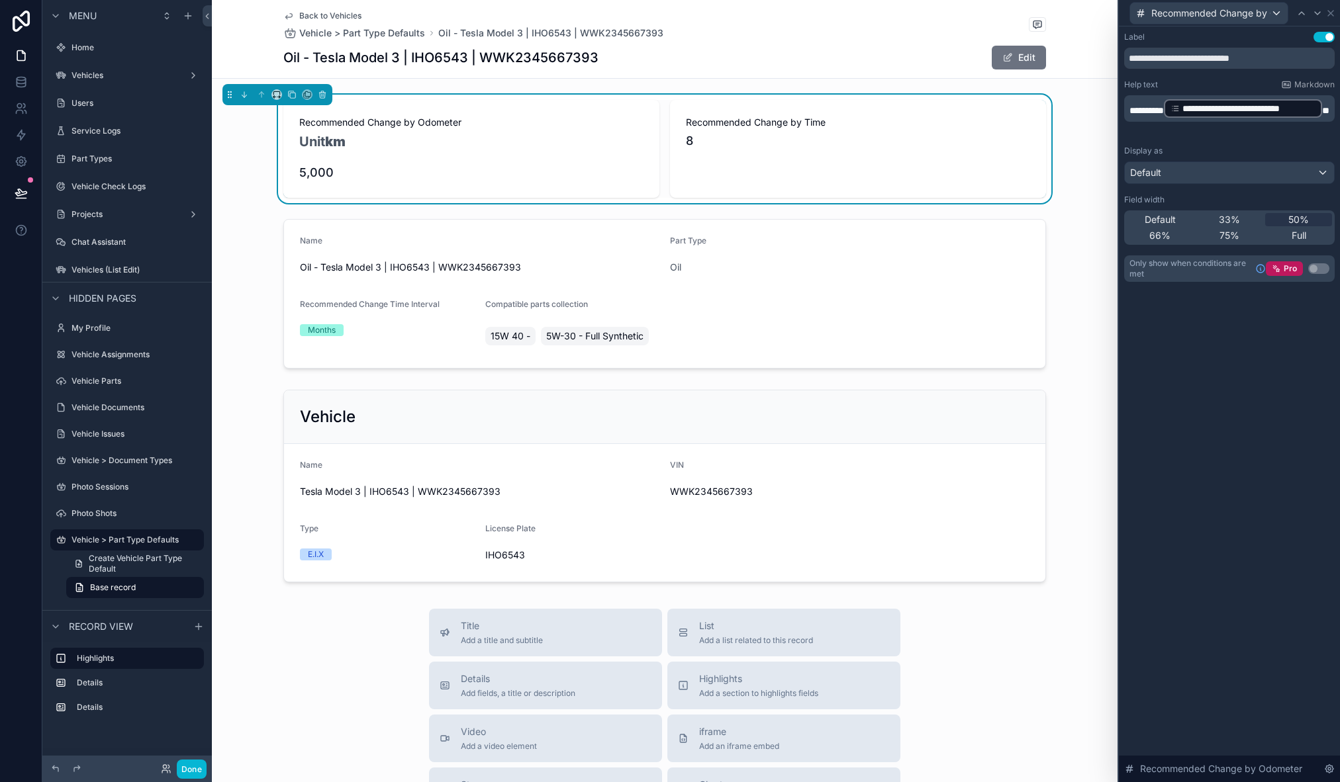
click at [828, 125] on span "Recommended Change by Time" at bounding box center [858, 122] width 344 height 13
click at [639, 272] on div "scrollable content" at bounding box center [665, 294] width 906 height 160
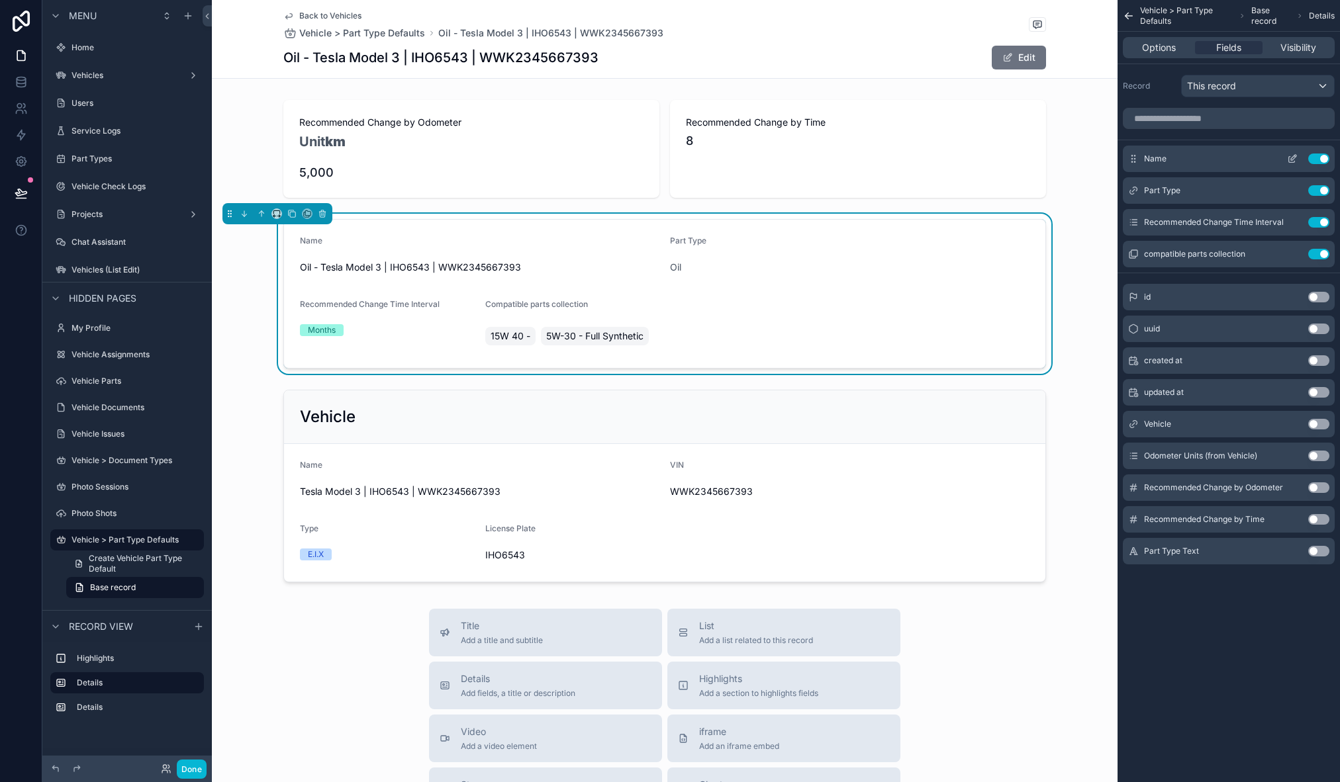
click at [1324, 161] on button "Use setting" at bounding box center [1318, 159] width 21 height 11
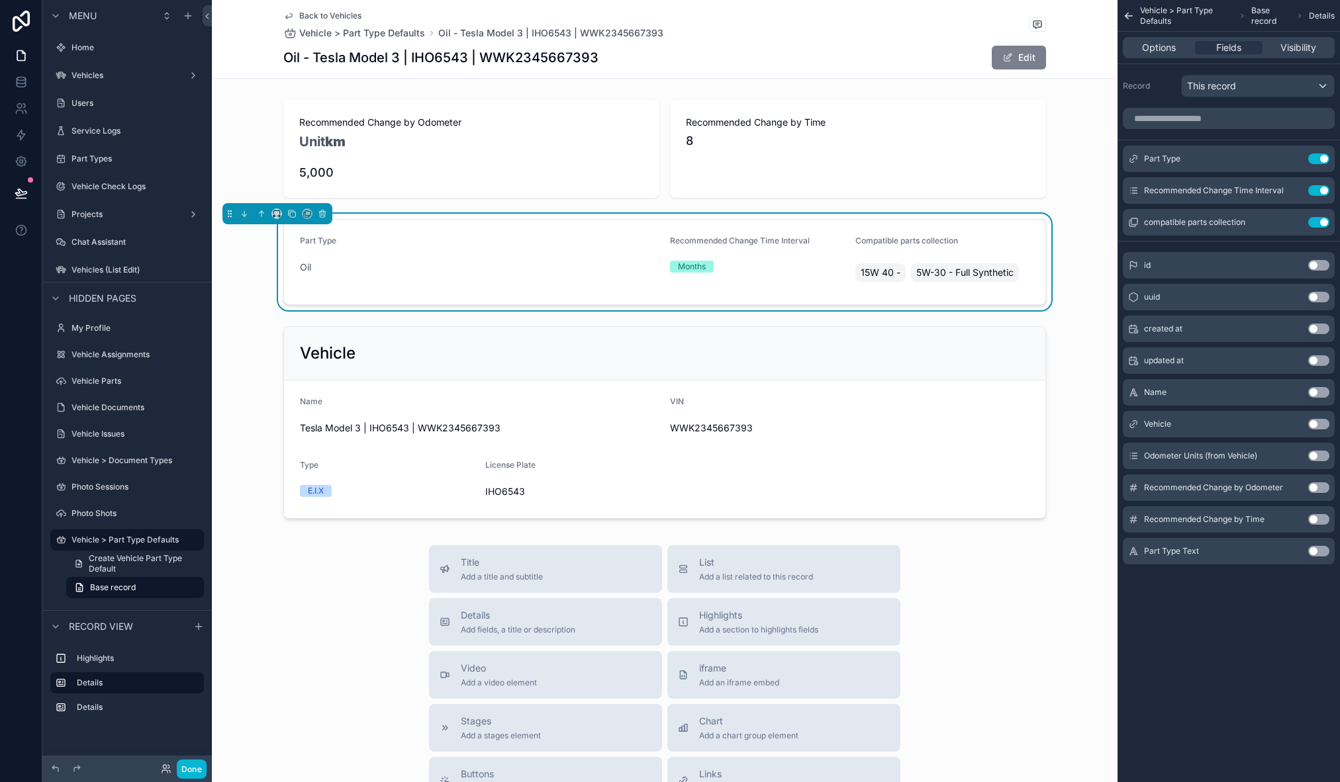
click at [1006, 68] on button "Edit" at bounding box center [1019, 58] width 54 height 24
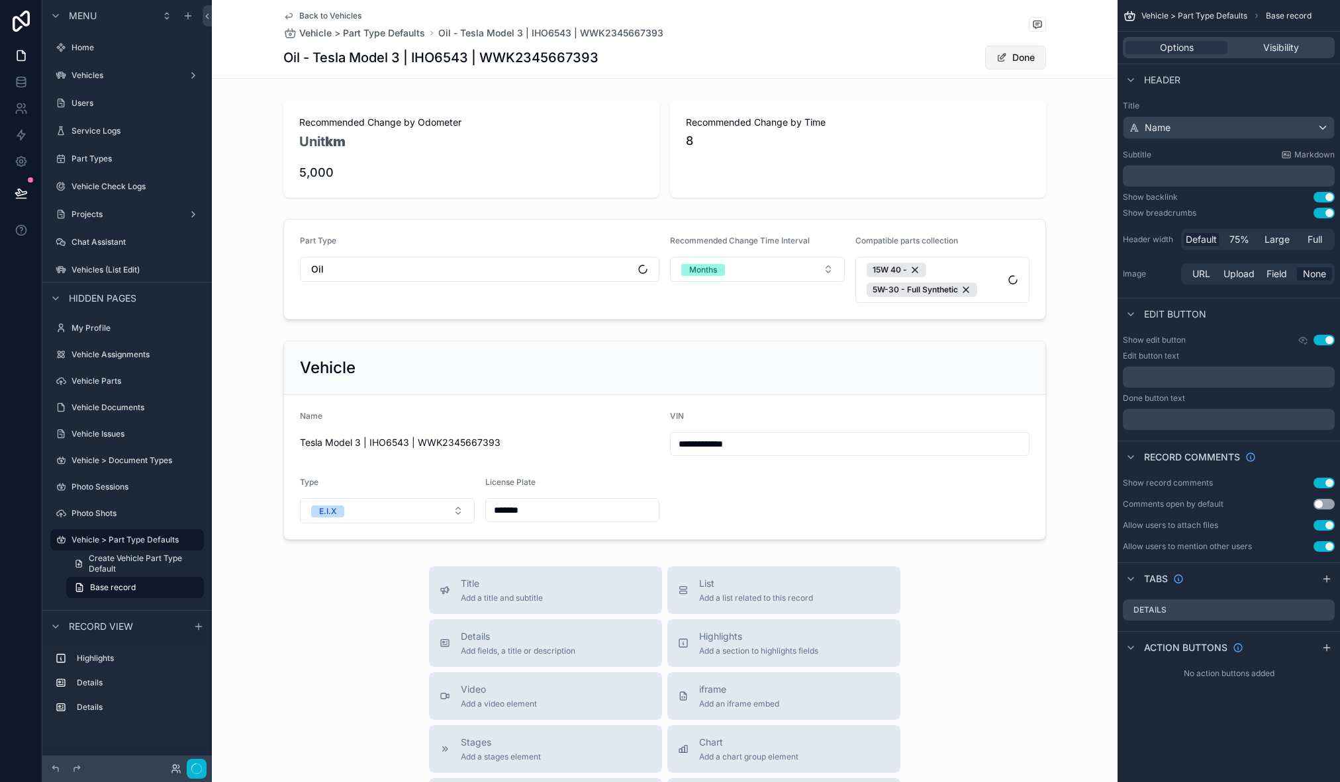
click at [1006, 68] on button "Done" at bounding box center [1015, 58] width 61 height 24
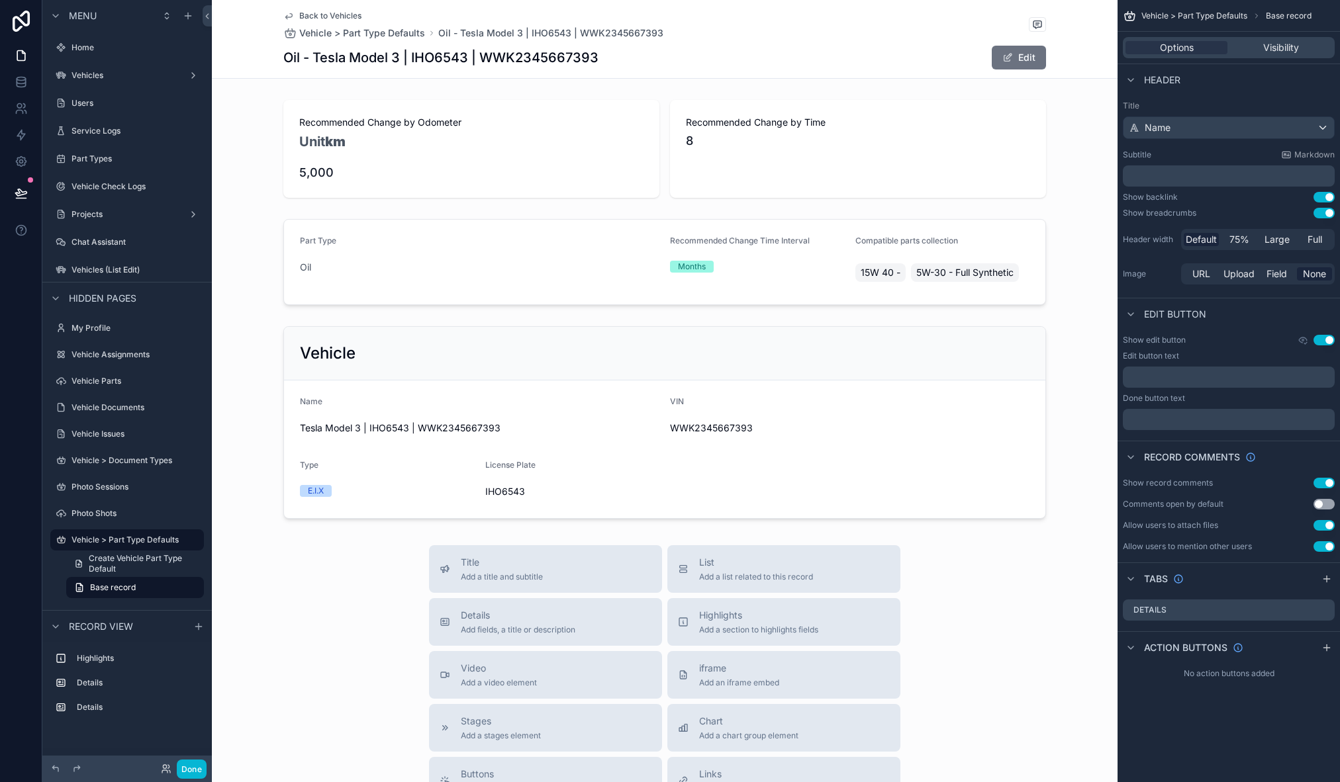
click at [908, 44] on div "Back to Vehicles Vehicle > Part Type Defaults Oil - Tesla Model 3 | IHO6543 | W…" at bounding box center [664, 39] width 763 height 78
click at [1322, 483] on button "Use setting" at bounding box center [1323, 483] width 21 height 11
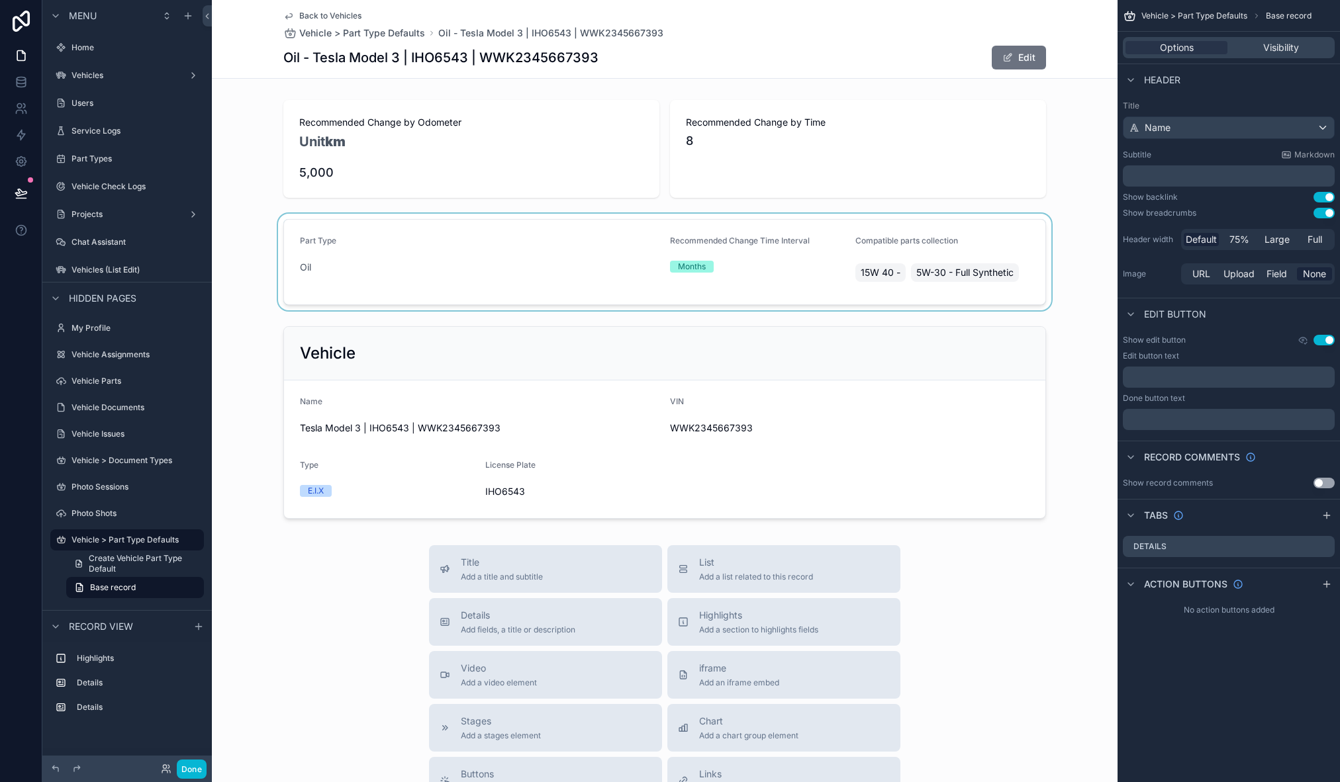
click at [607, 254] on div "scrollable content" at bounding box center [665, 262] width 906 height 97
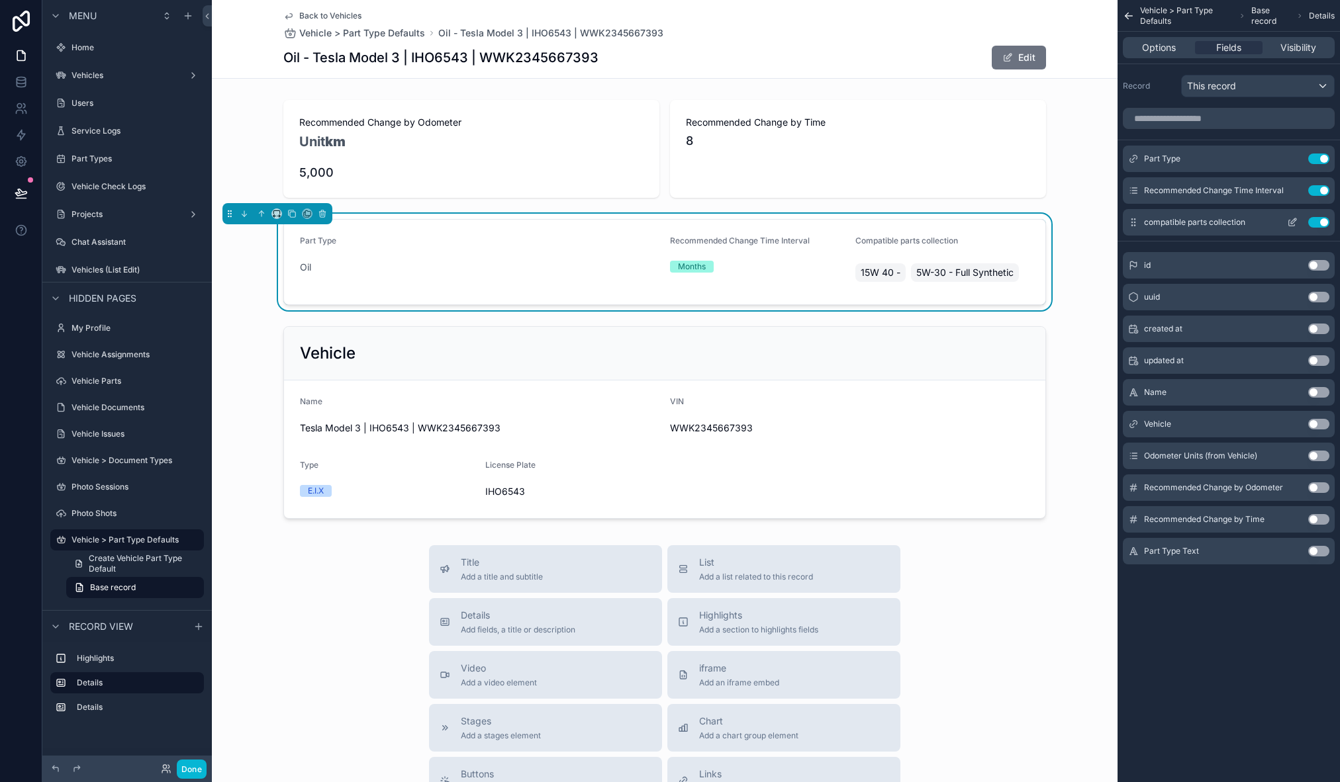
click at [1317, 218] on button "Use setting" at bounding box center [1318, 222] width 21 height 11
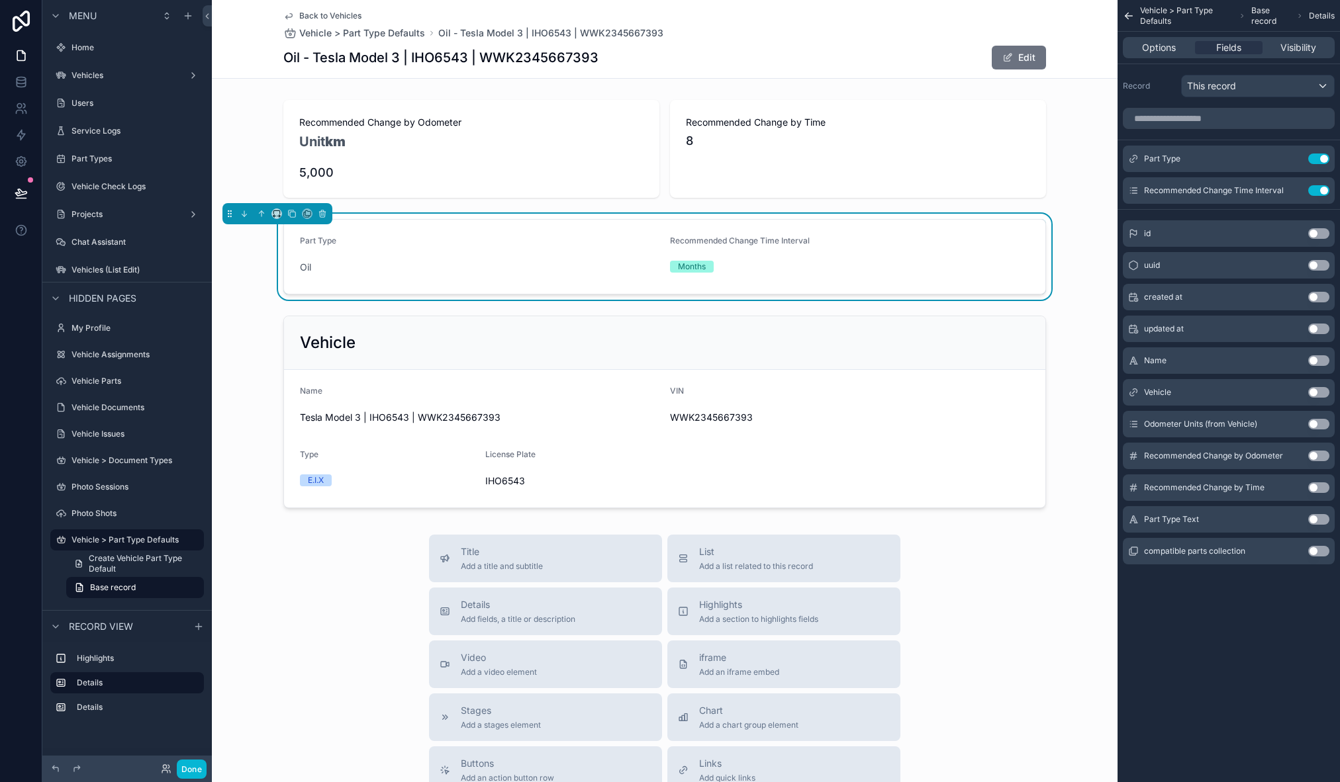
click at [1322, 423] on button "Use setting" at bounding box center [1318, 424] width 21 height 11
click at [1316, 220] on button "Use setting" at bounding box center [1318, 222] width 21 height 11
click at [1322, 457] on button "Use setting" at bounding box center [1318, 456] width 21 height 11
click at [1321, 487] on button "Use setting" at bounding box center [1318, 488] width 21 height 11
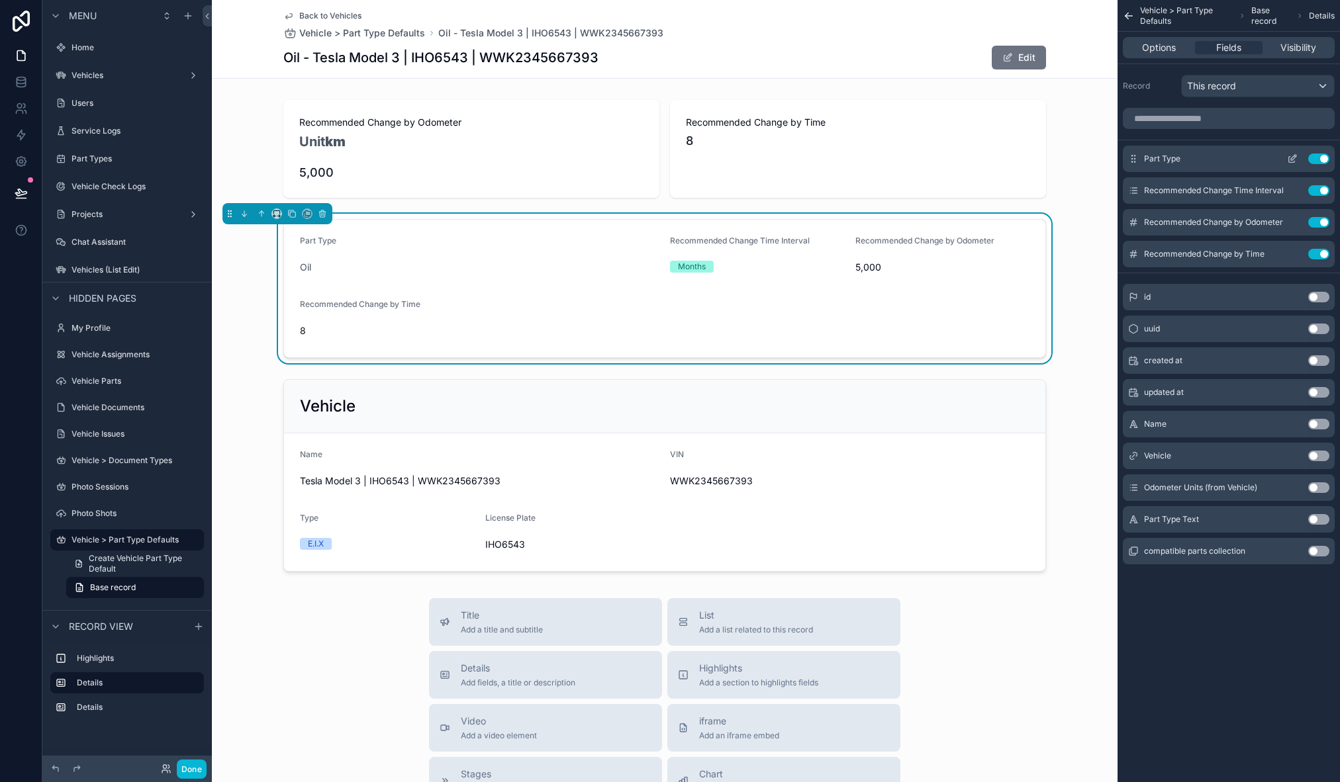
click at [1292, 162] on icon "scrollable content" at bounding box center [1292, 160] width 6 height 6
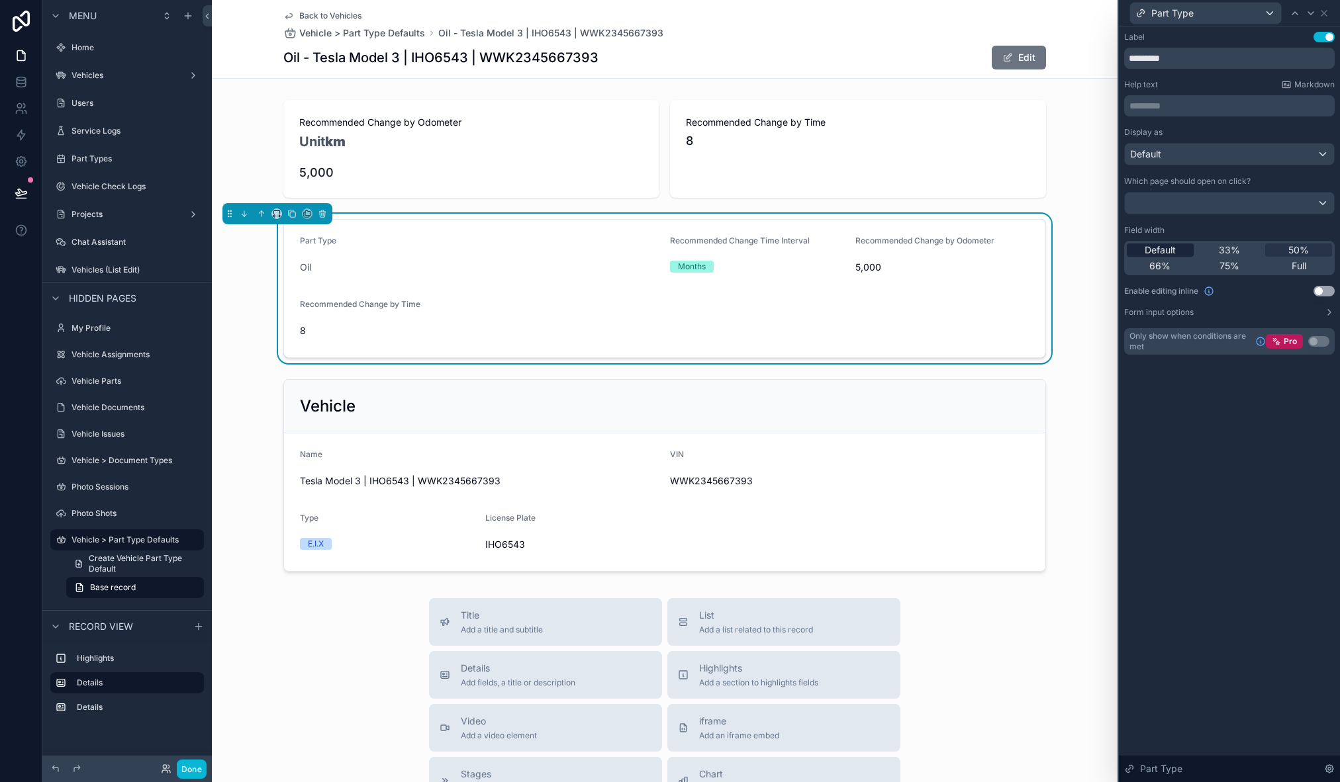
click at [1169, 254] on span "Default" at bounding box center [1160, 250] width 31 height 13
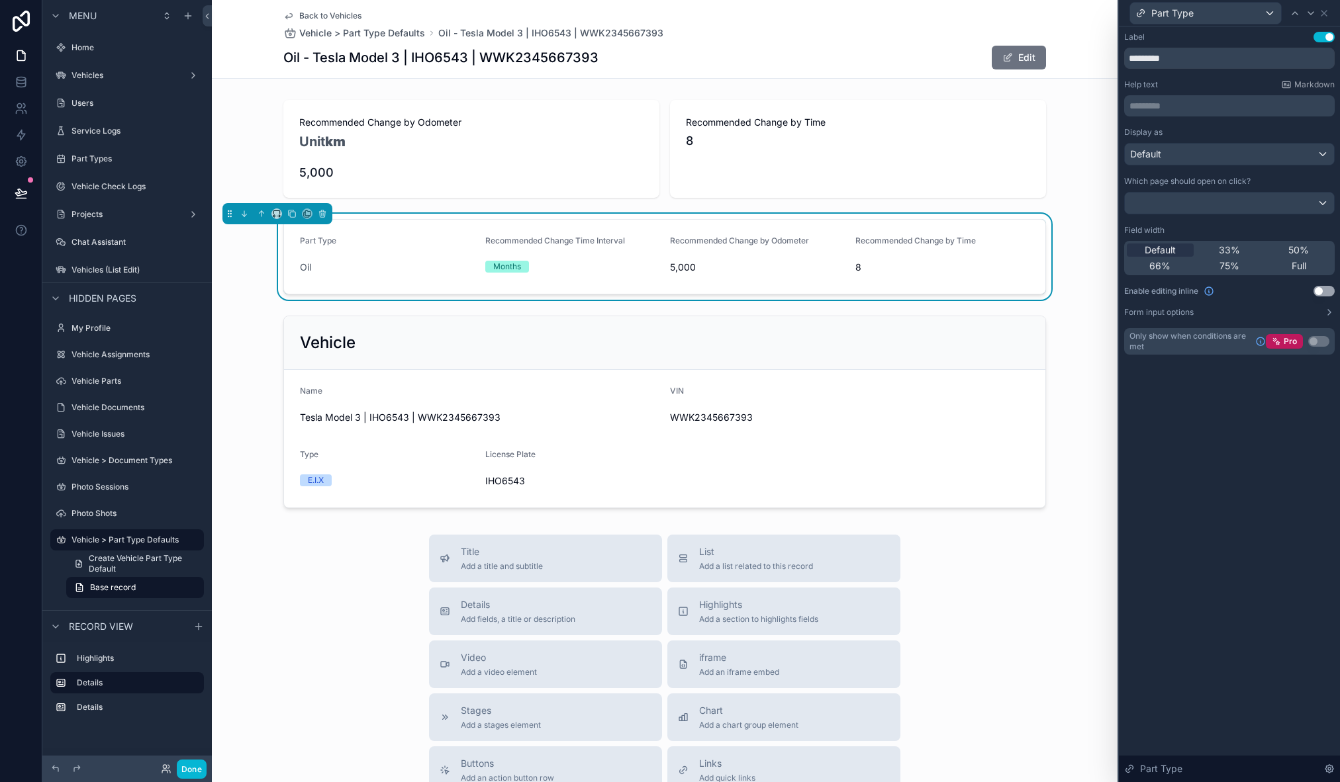
click at [1288, 422] on div "Label Use setting ********* Help text Markdown ********* ﻿ Display as Default W…" at bounding box center [1229, 404] width 221 height 756
click at [1012, 61] on button "Edit" at bounding box center [1019, 58] width 54 height 24
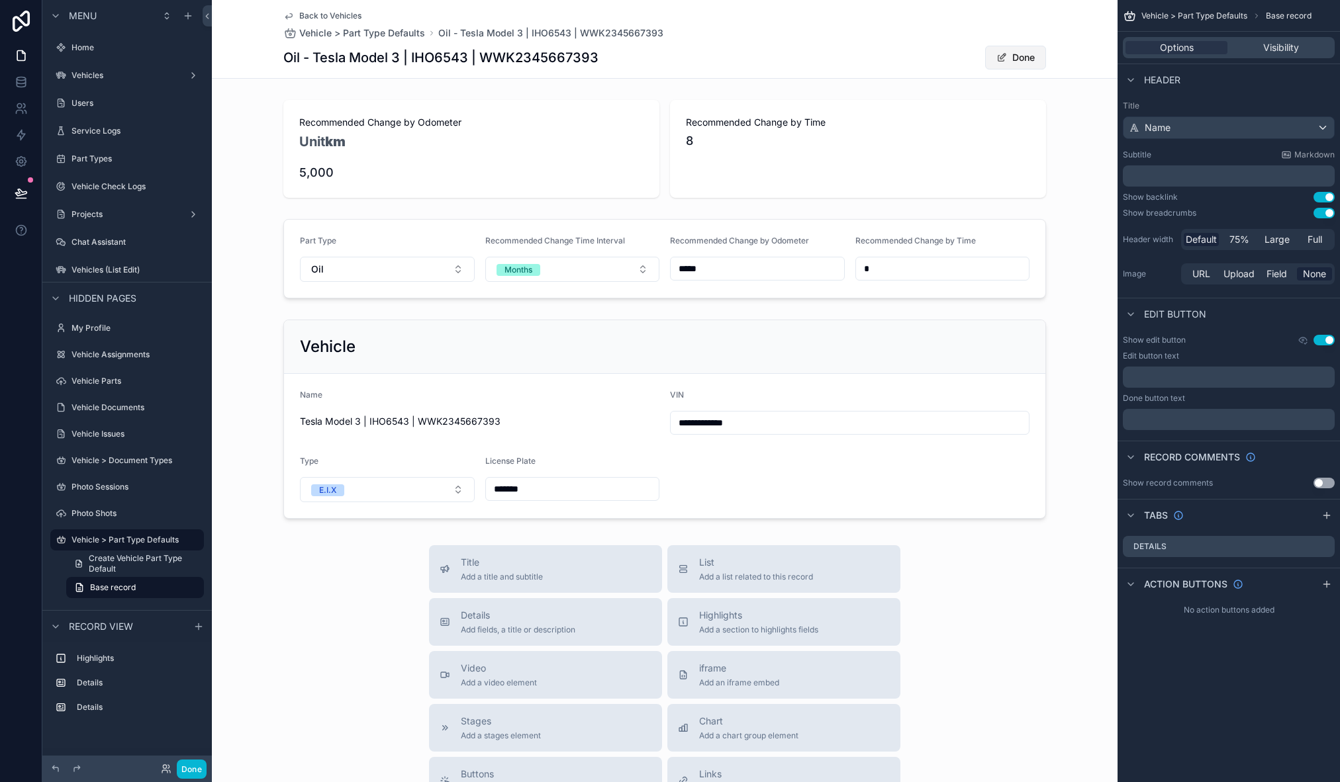
click at [1013, 60] on button "Done" at bounding box center [1015, 58] width 61 height 24
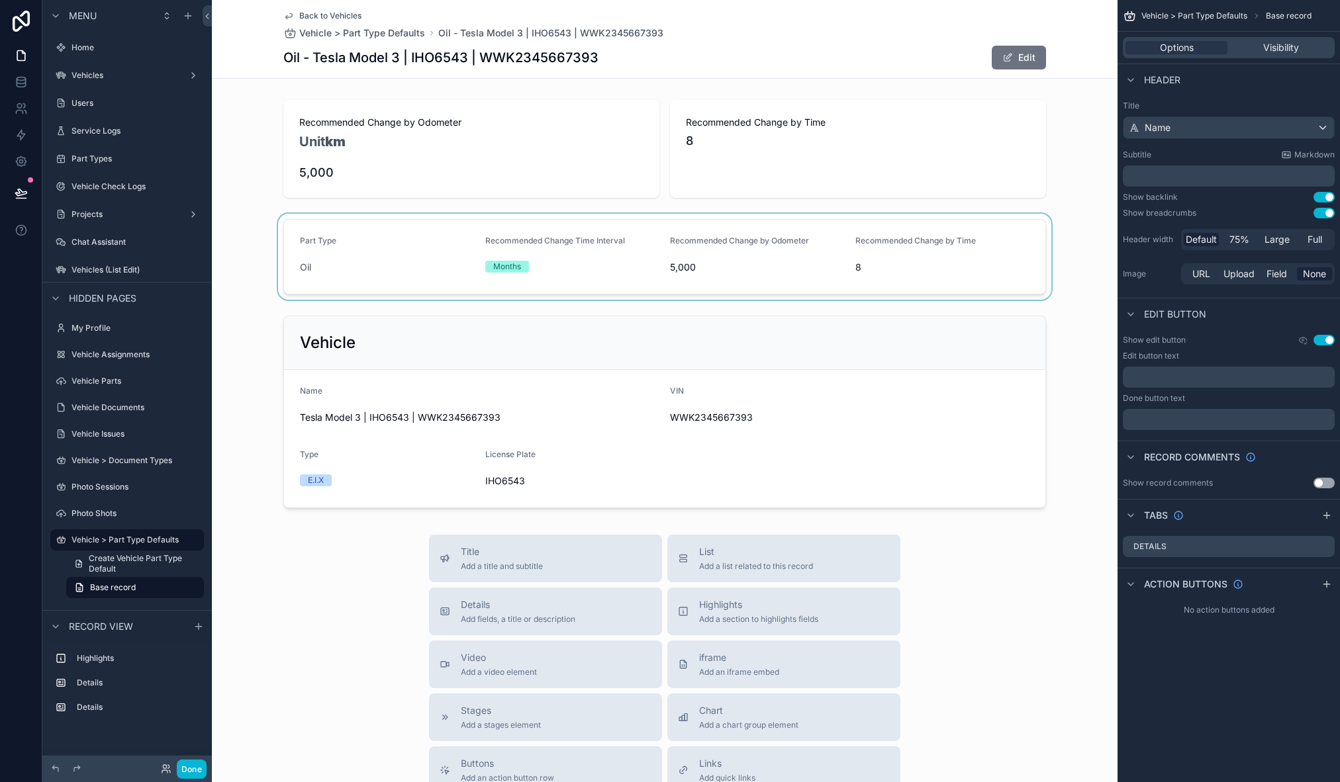
click at [769, 214] on div "scrollable content" at bounding box center [665, 257] width 906 height 86
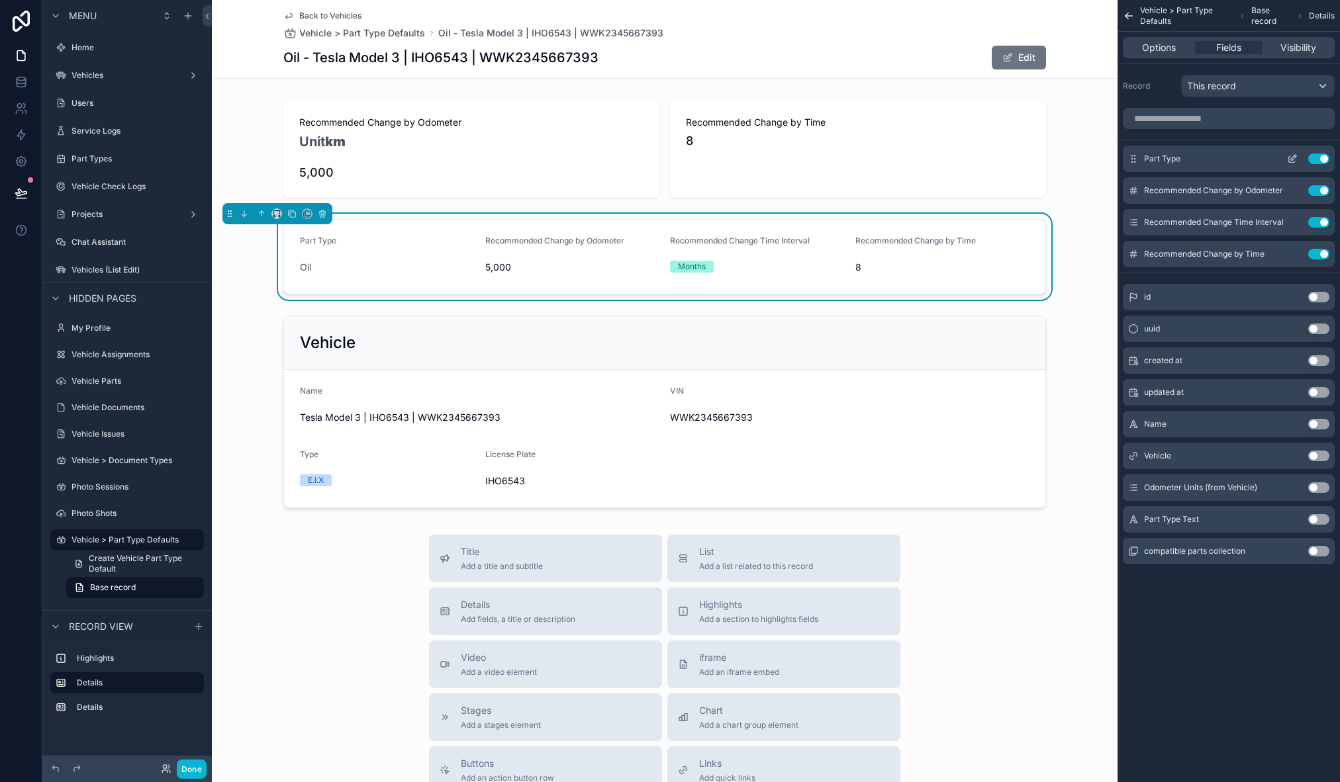
click at [1291, 160] on icon "scrollable content" at bounding box center [1293, 157] width 5 height 5
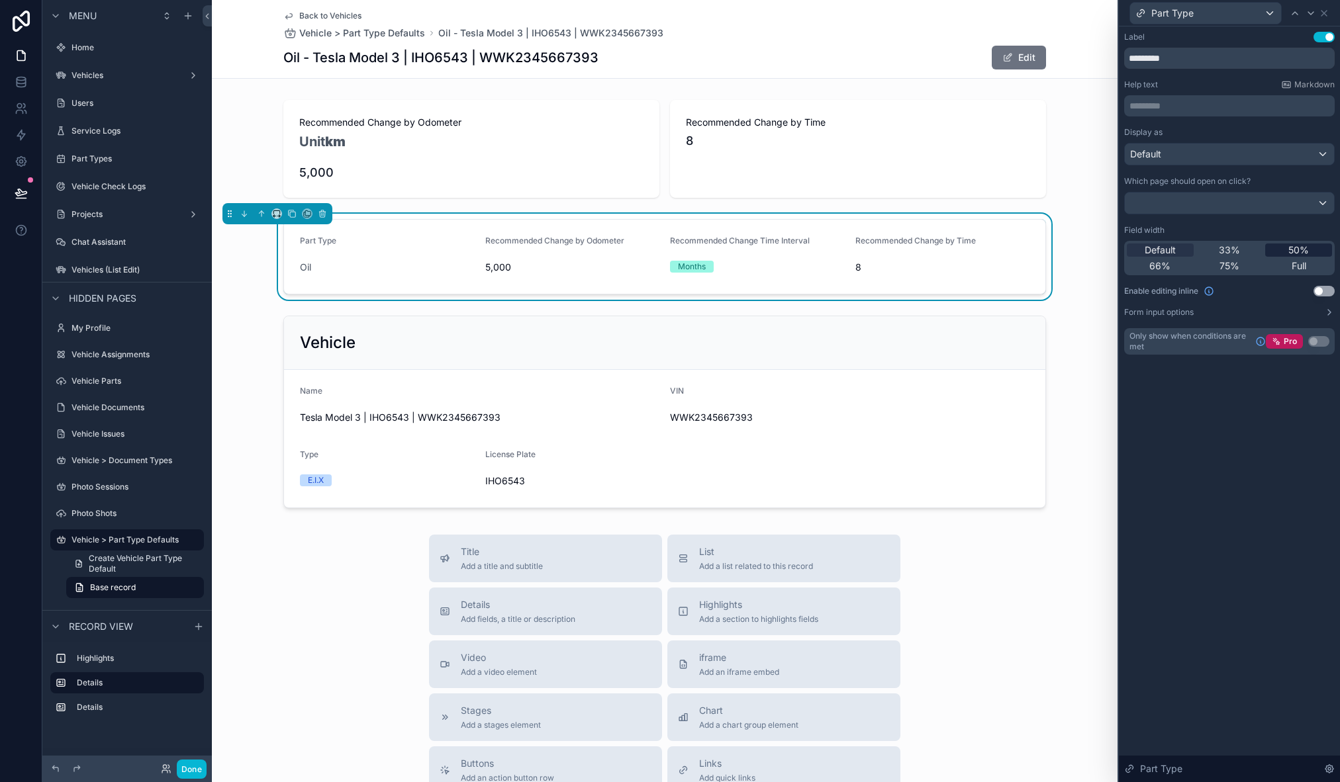
click at [1302, 246] on span "50%" at bounding box center [1298, 250] width 21 height 13
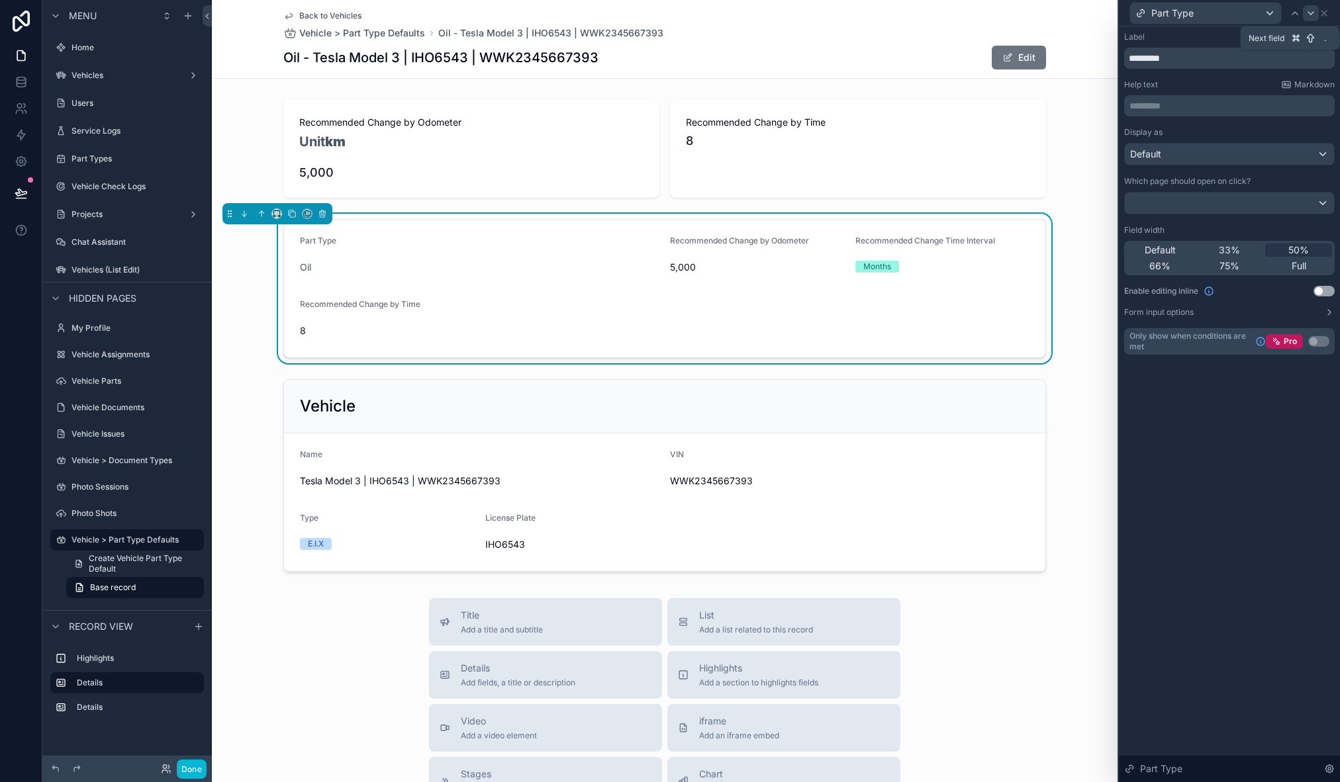
click at [1310, 16] on icon at bounding box center [1310, 13] width 11 height 11
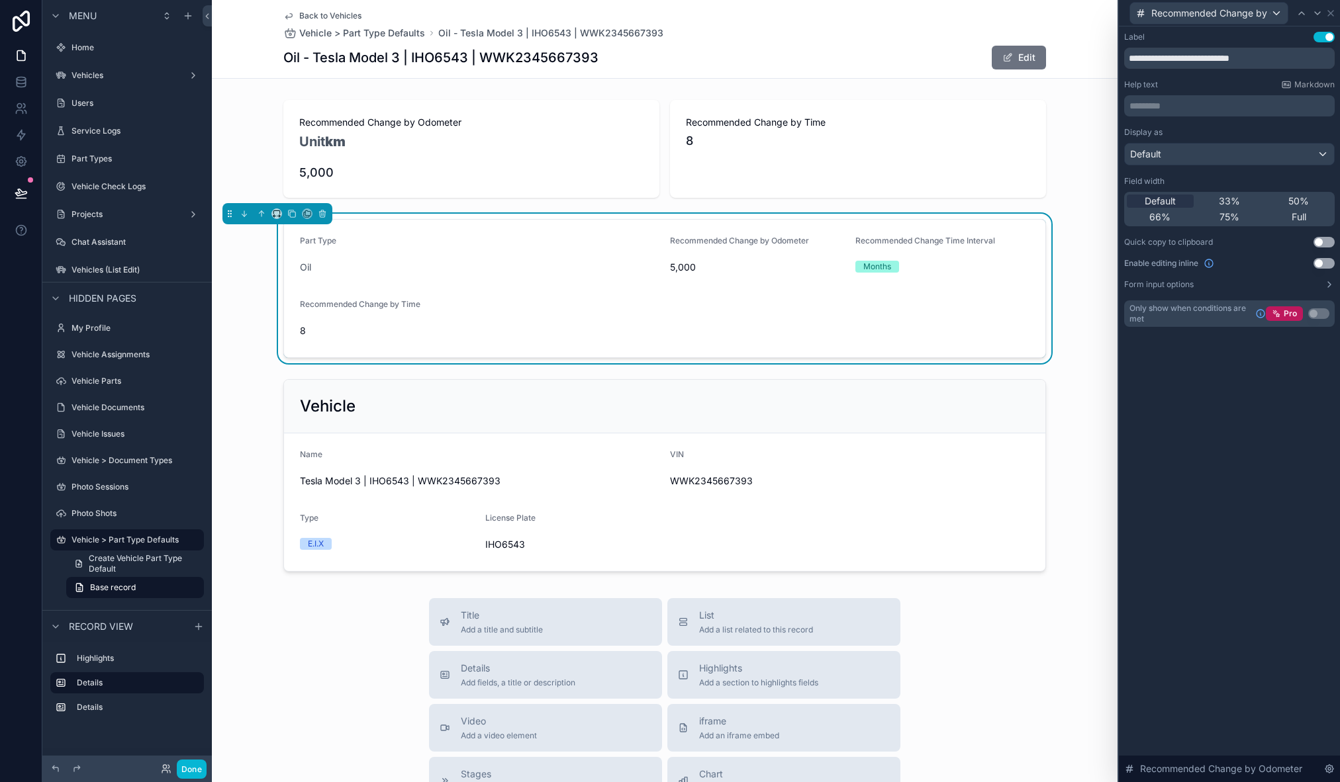
drag, startPoint x: 1310, startPoint y: 200, endPoint x: 1314, endPoint y: 180, distance: 20.3
click at [1310, 200] on div "50%" at bounding box center [1298, 201] width 67 height 13
click at [1317, 14] on icon at bounding box center [1317, 13] width 5 height 3
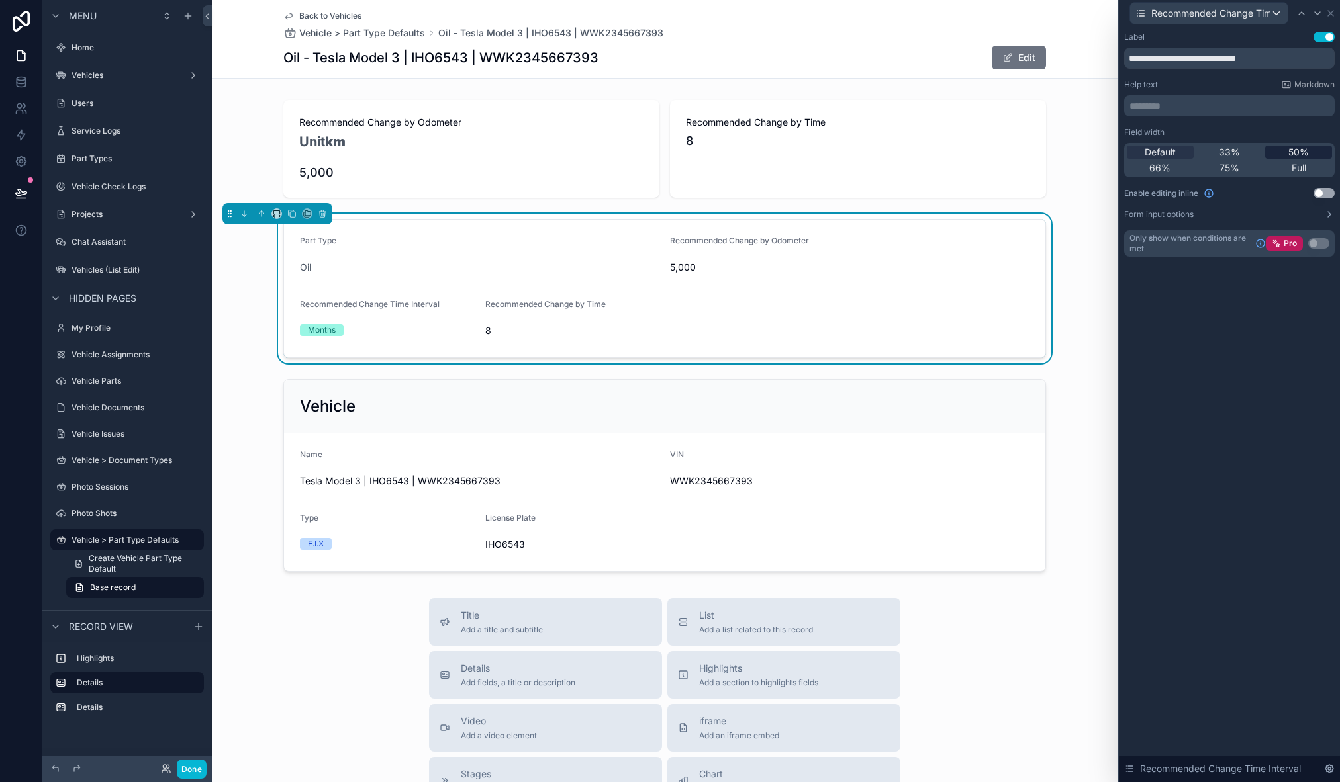
click at [1298, 154] on span "50%" at bounding box center [1298, 152] width 21 height 13
click at [1317, 14] on icon at bounding box center [1317, 13] width 5 height 3
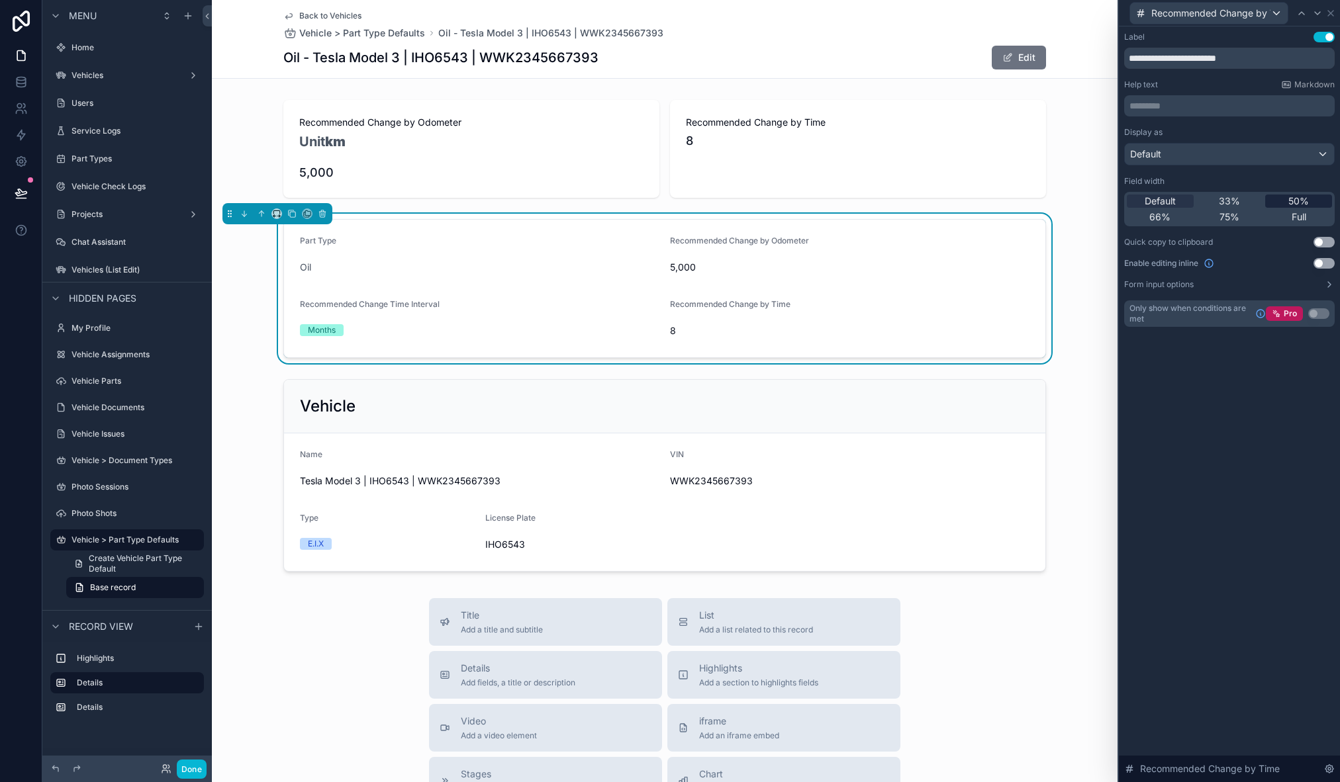
click at [1296, 201] on span "50%" at bounding box center [1298, 201] width 21 height 13
click at [218, 359] on div "Part Type Oil Recommended Change by Odometer 5,000 Recommended Change Time Inte…" at bounding box center [665, 289] width 906 height 150
click at [410, 401] on div "scrollable content" at bounding box center [665, 475] width 906 height 203
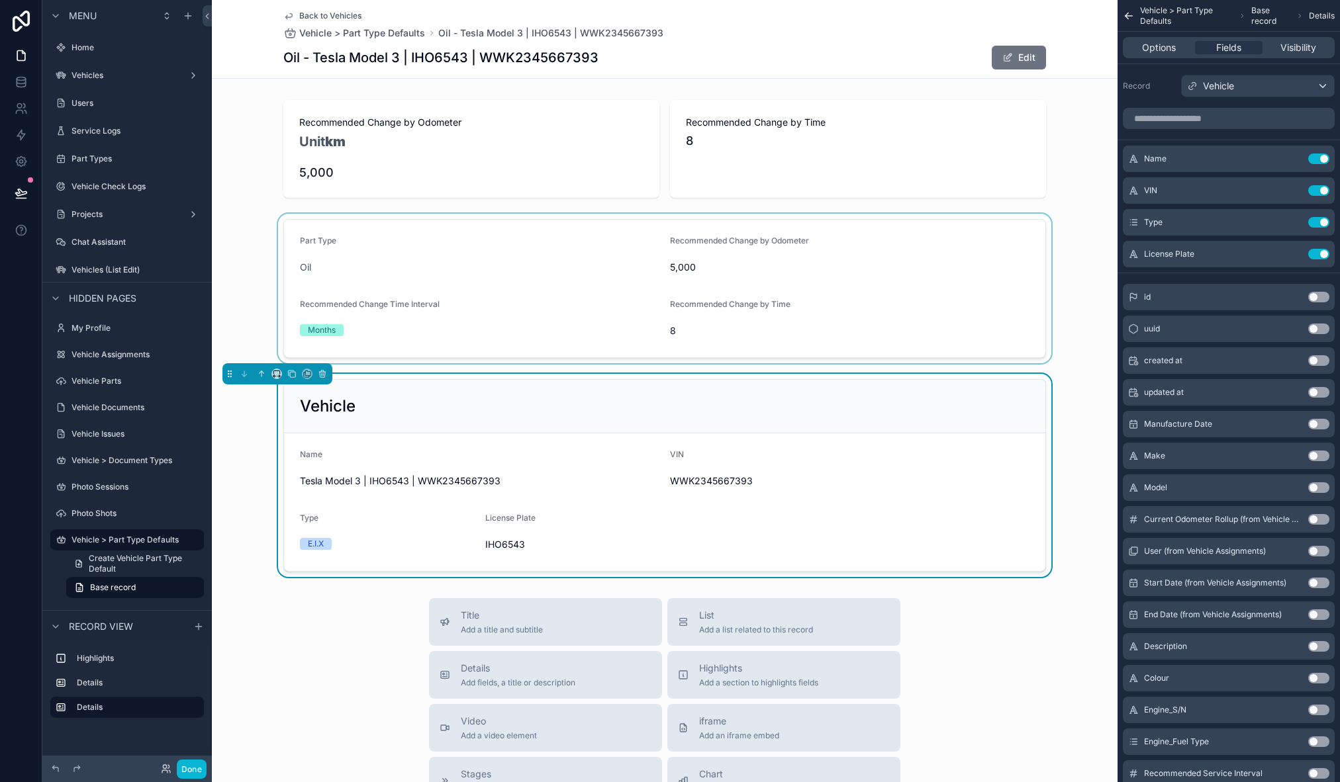
click at [537, 324] on div "scrollable content" at bounding box center [665, 289] width 906 height 150
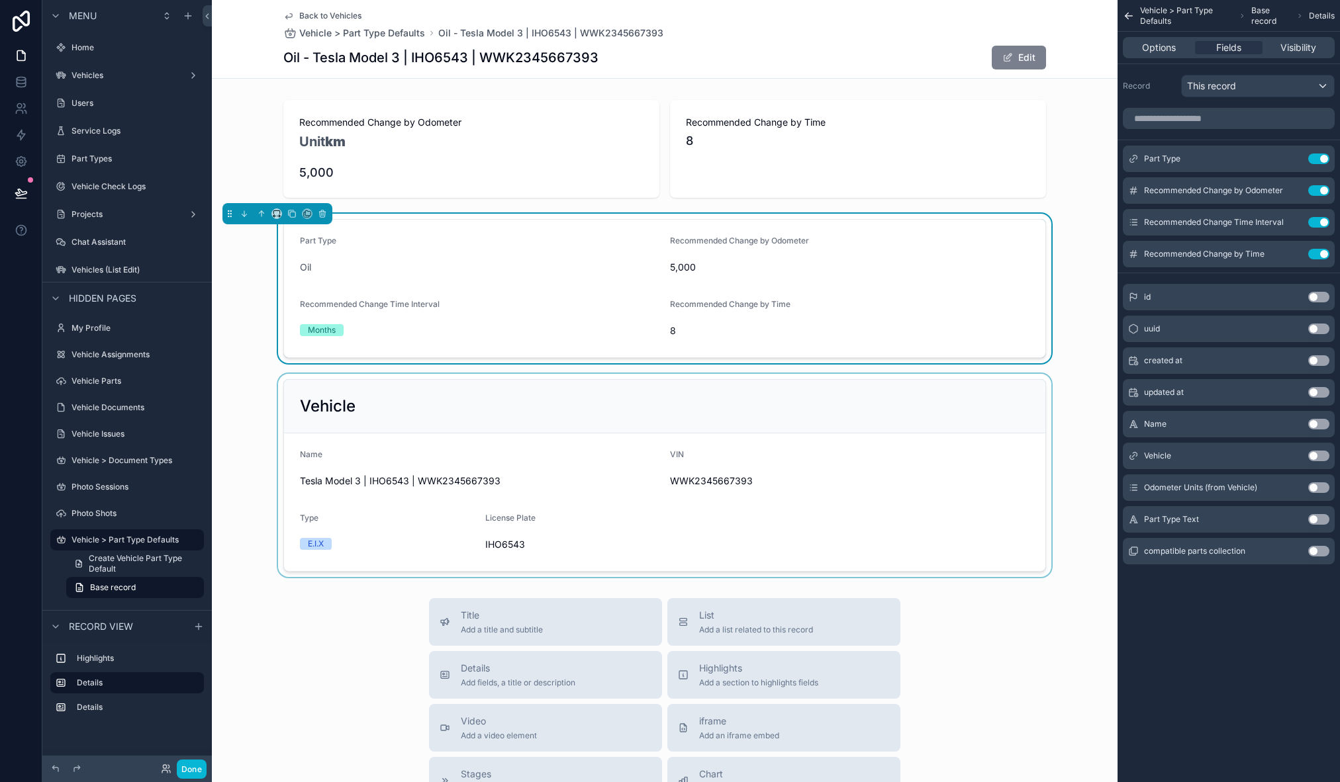
click at [1012, 64] on button "Edit" at bounding box center [1019, 58] width 54 height 24
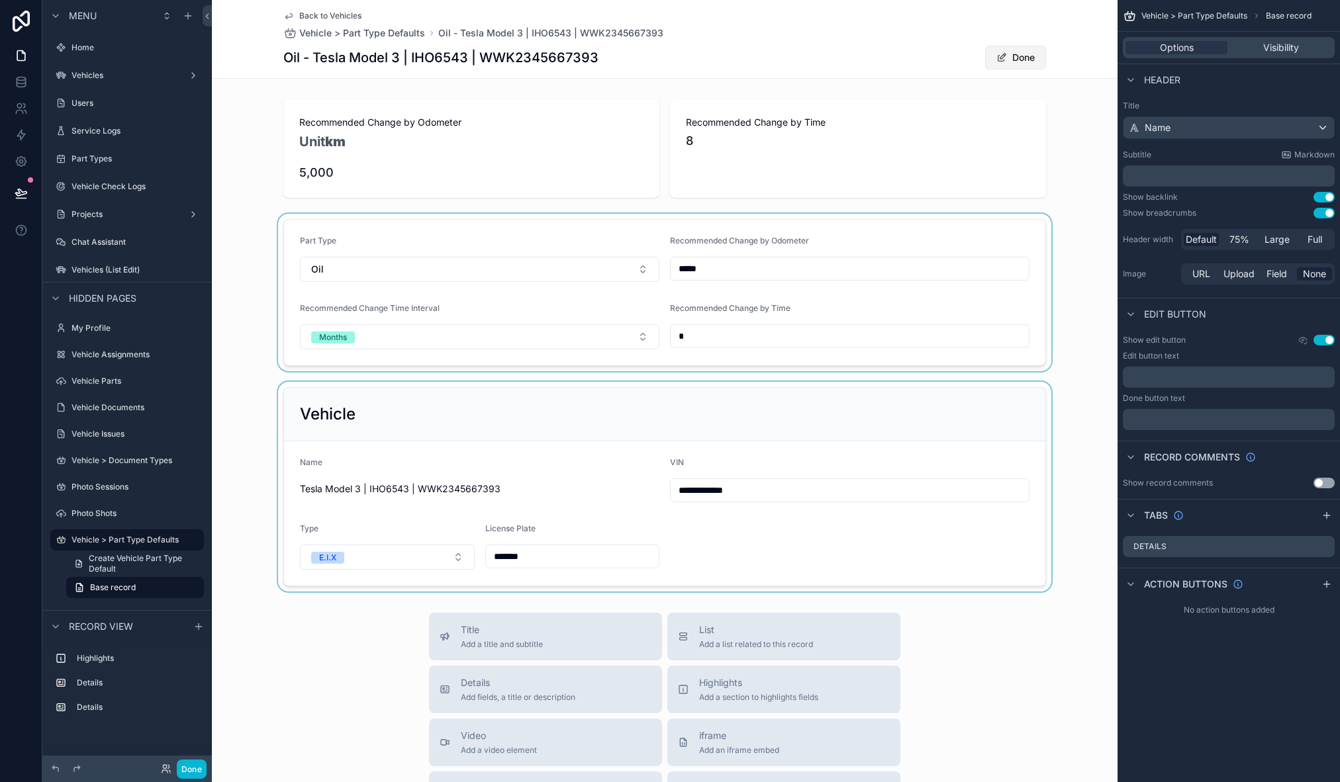
click at [1012, 64] on button "Done" at bounding box center [1015, 58] width 61 height 24
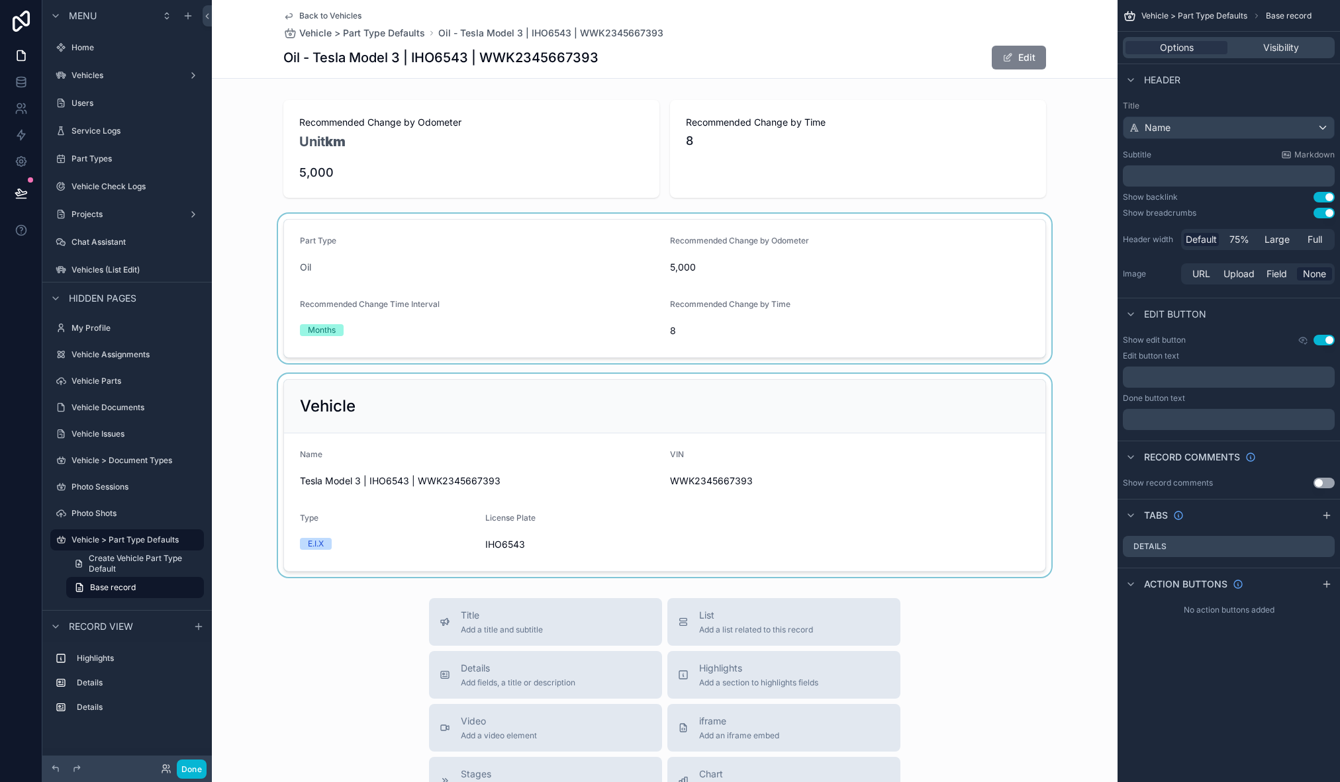
click at [1012, 64] on button "Edit" at bounding box center [1019, 58] width 54 height 24
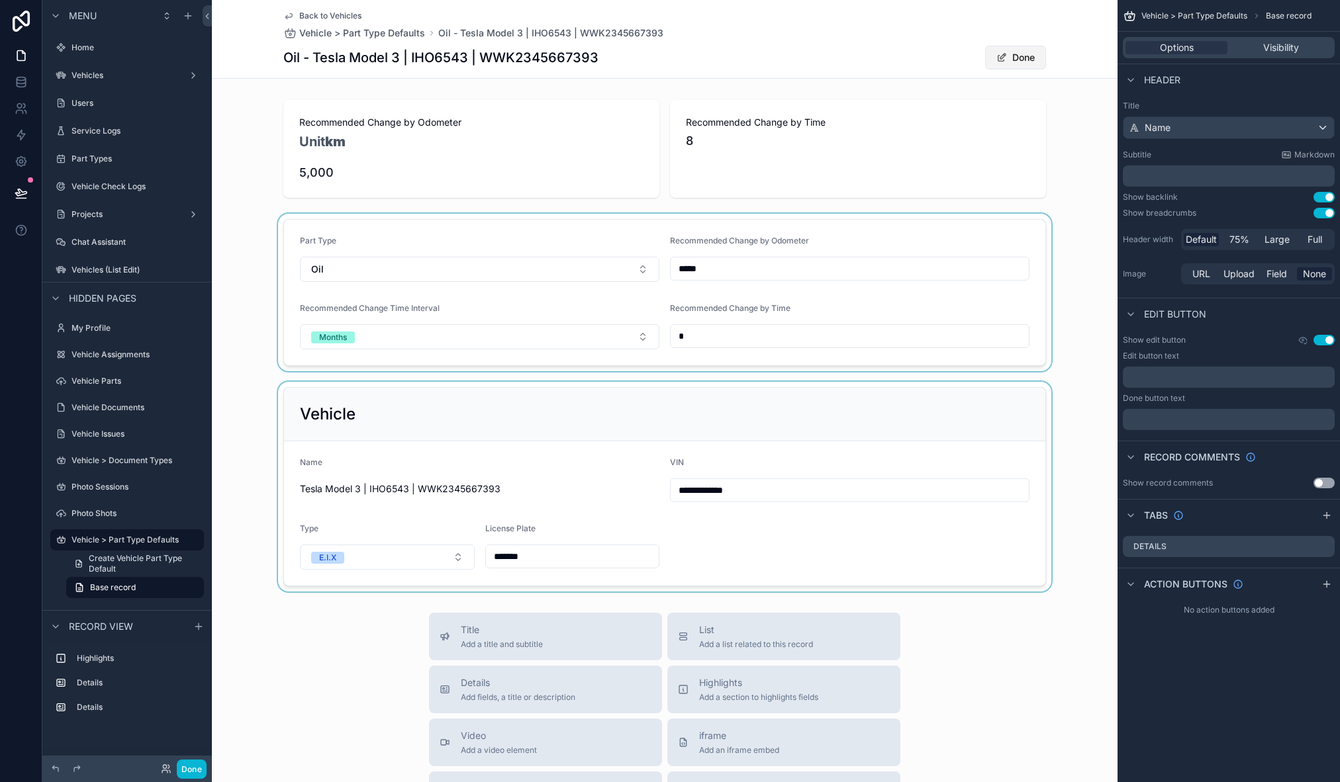
click at [1012, 64] on button "Done" at bounding box center [1015, 58] width 61 height 24
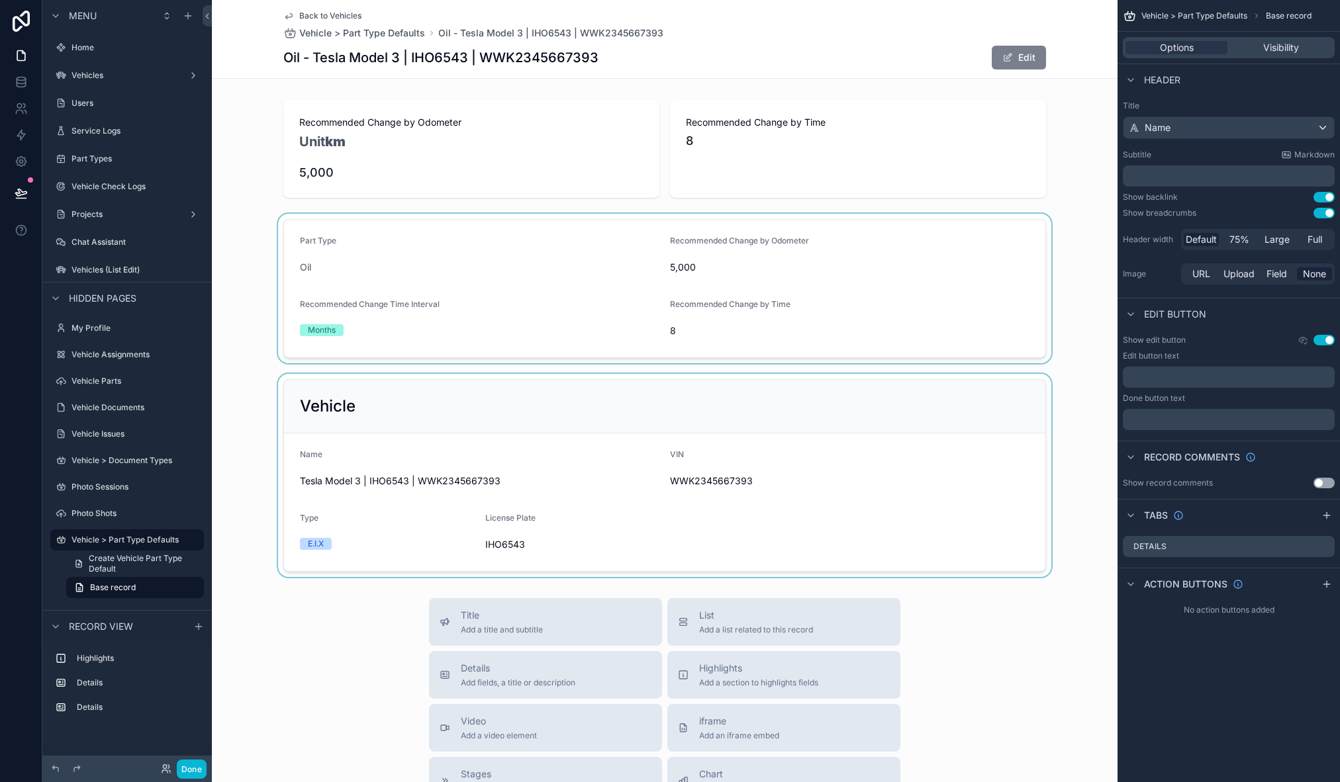
click at [1016, 64] on button "Edit" at bounding box center [1019, 58] width 54 height 24
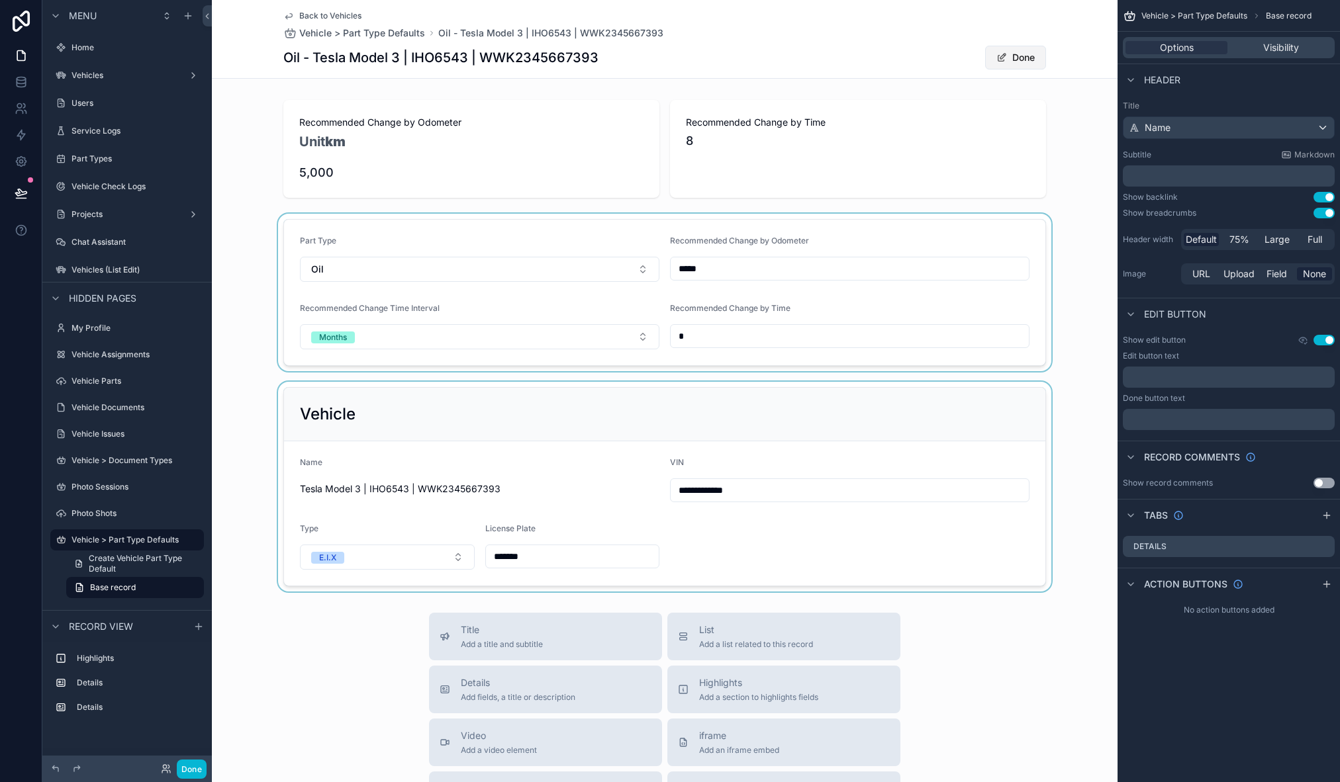
click at [1016, 64] on button "Done" at bounding box center [1015, 58] width 61 height 24
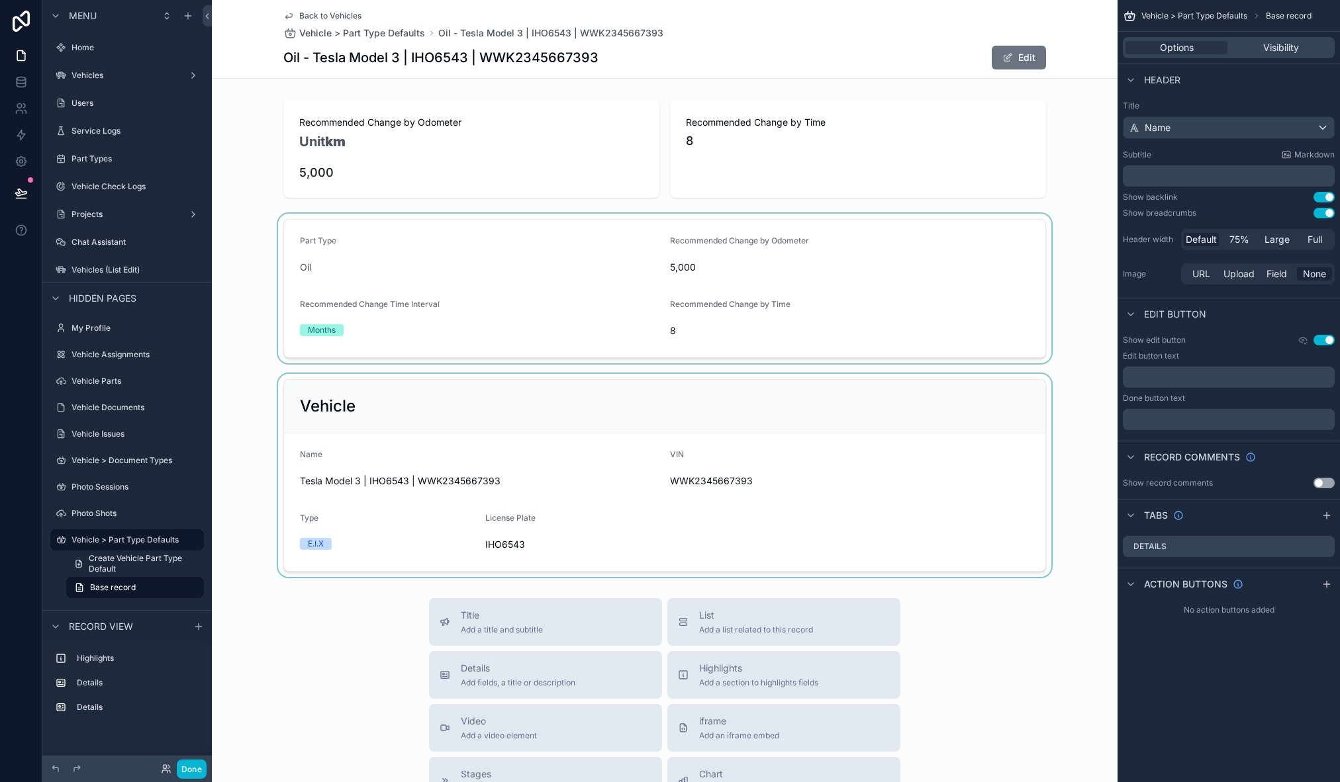
click at [603, 437] on div "scrollable content" at bounding box center [665, 475] width 906 height 203
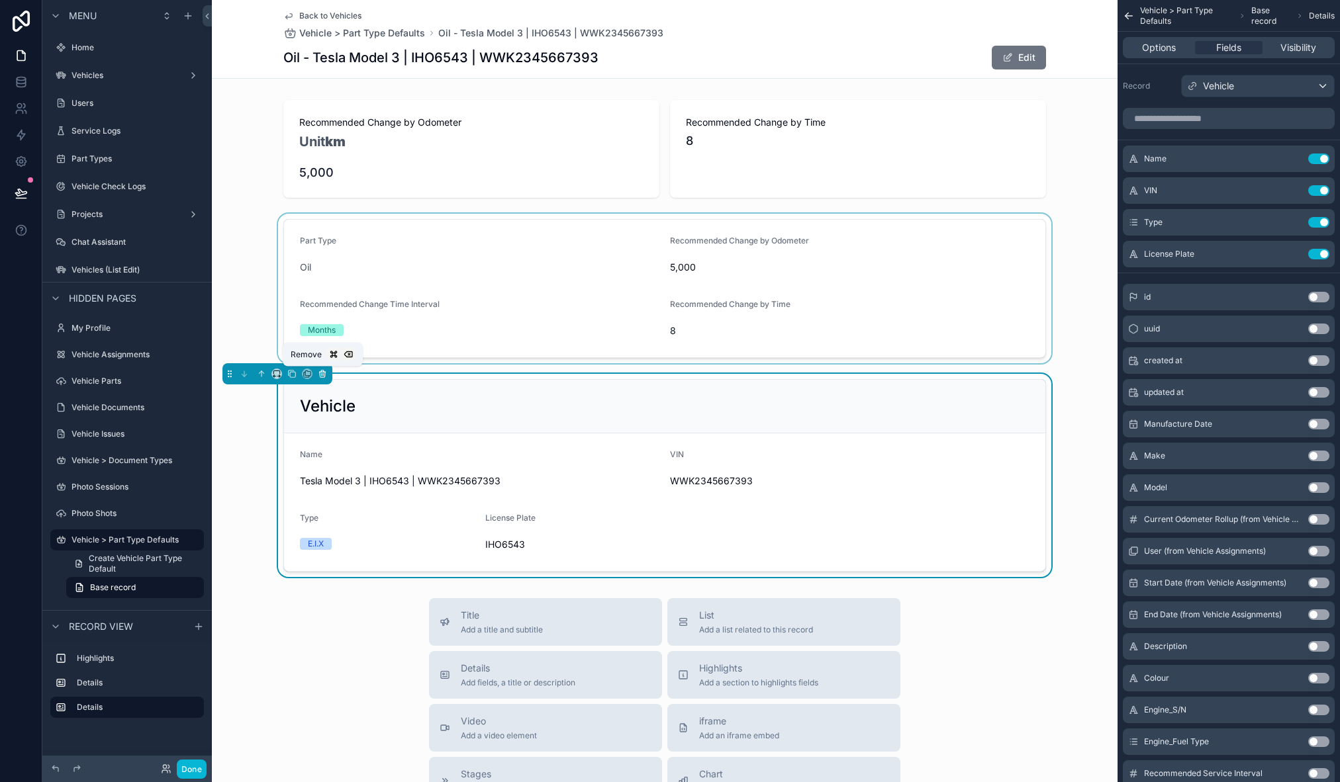
click at [326, 373] on icon "scrollable content" at bounding box center [322, 373] width 9 height 9
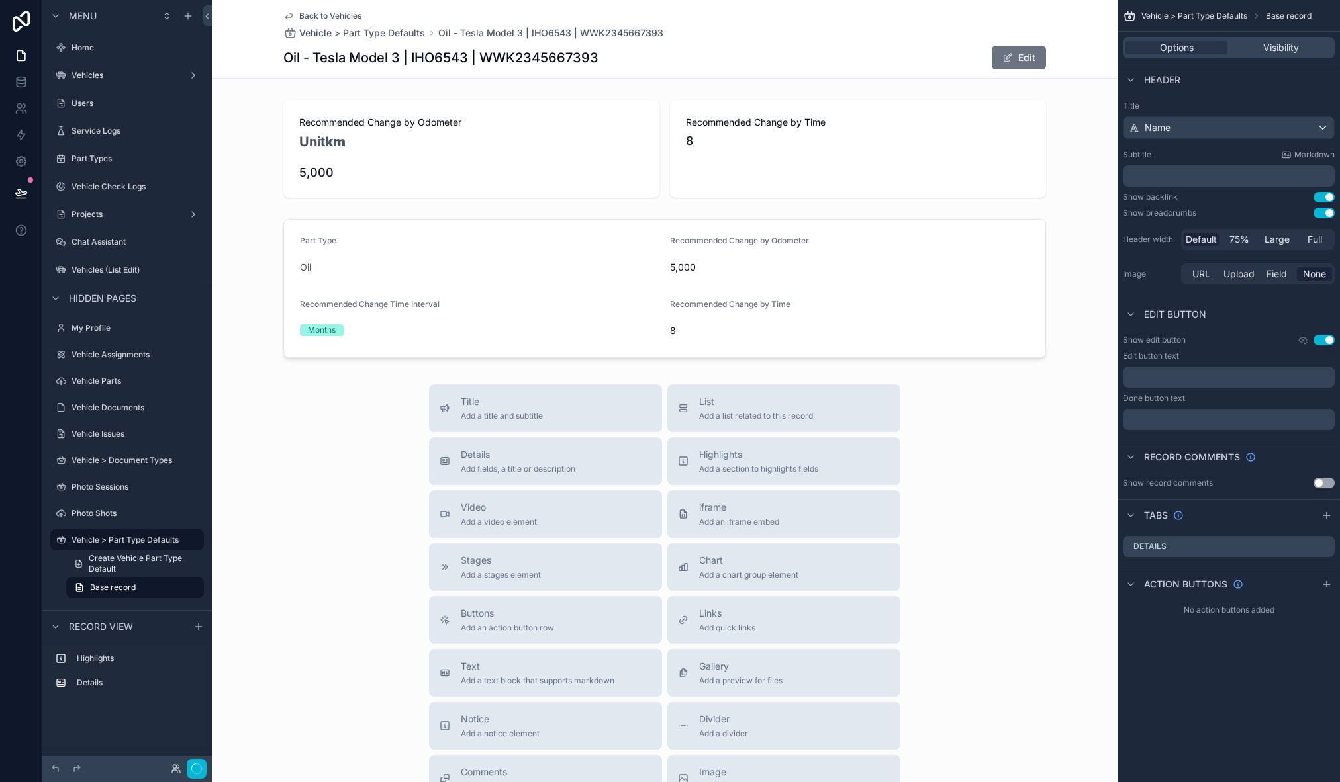
click at [313, 518] on div "Title Add a title and subtitle List Add a list related to this record Details A…" at bounding box center [665, 620] width 906 height 471
click at [524, 134] on div "scrollable content" at bounding box center [665, 149] width 906 height 109
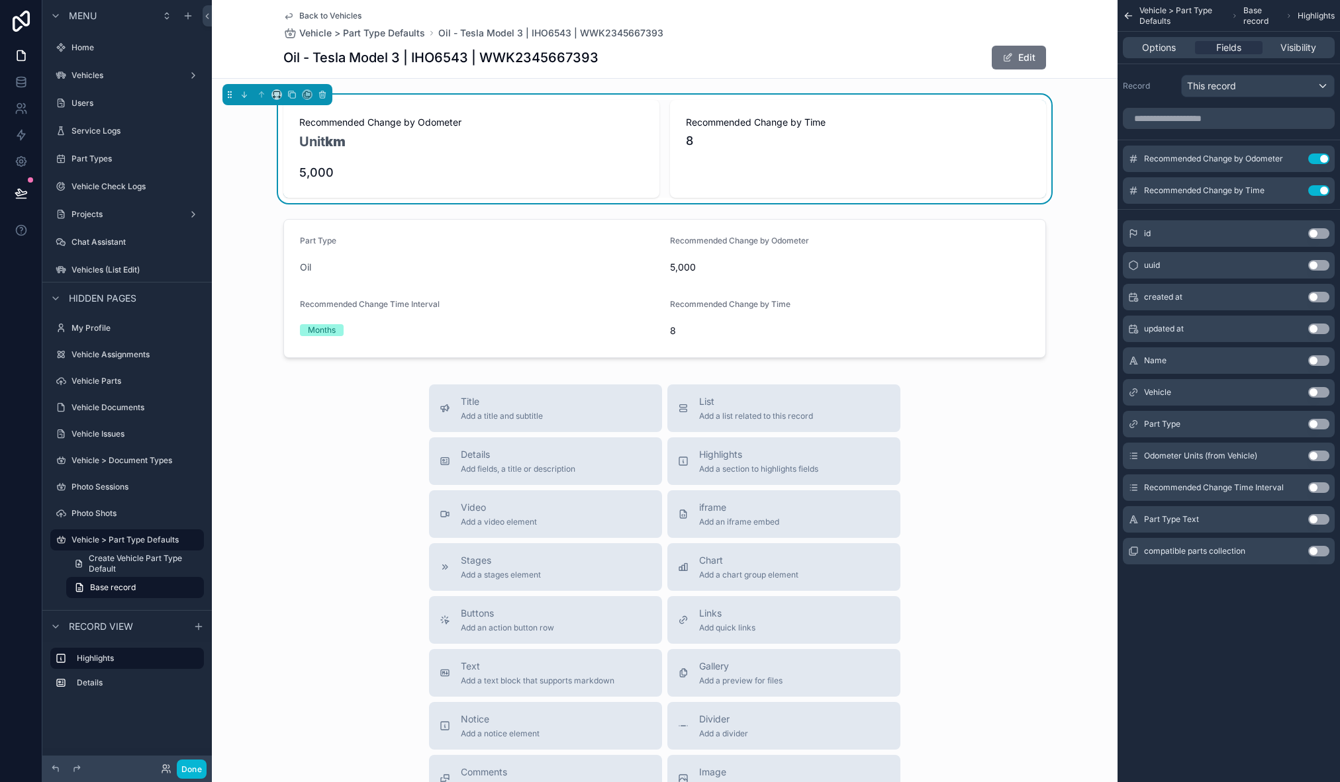
click at [359, 459] on div "Title Add a title and subtitle List Add a list related to this record Details A…" at bounding box center [665, 620] width 906 height 471
click at [1320, 391] on button "Use setting" at bounding box center [1318, 392] width 21 height 11
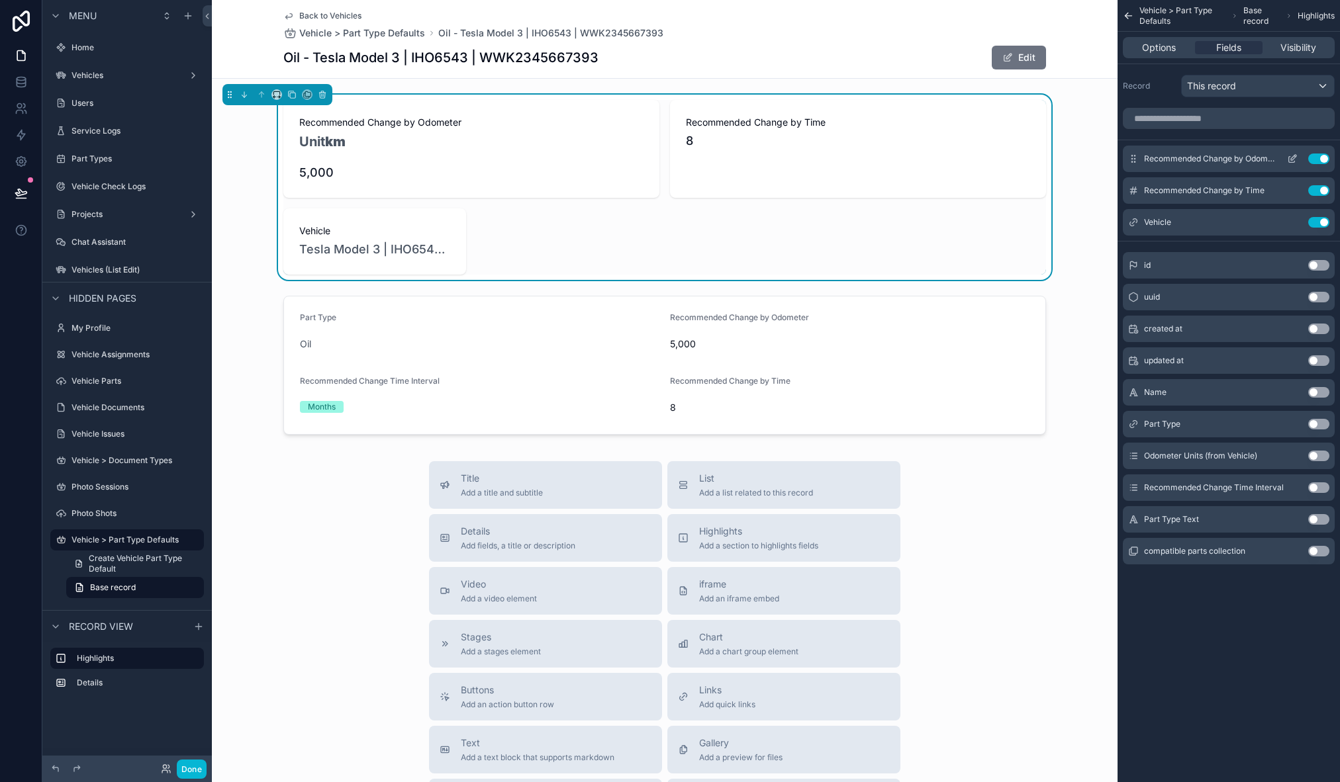
click at [1315, 158] on button "Use setting" at bounding box center [1318, 159] width 21 height 11
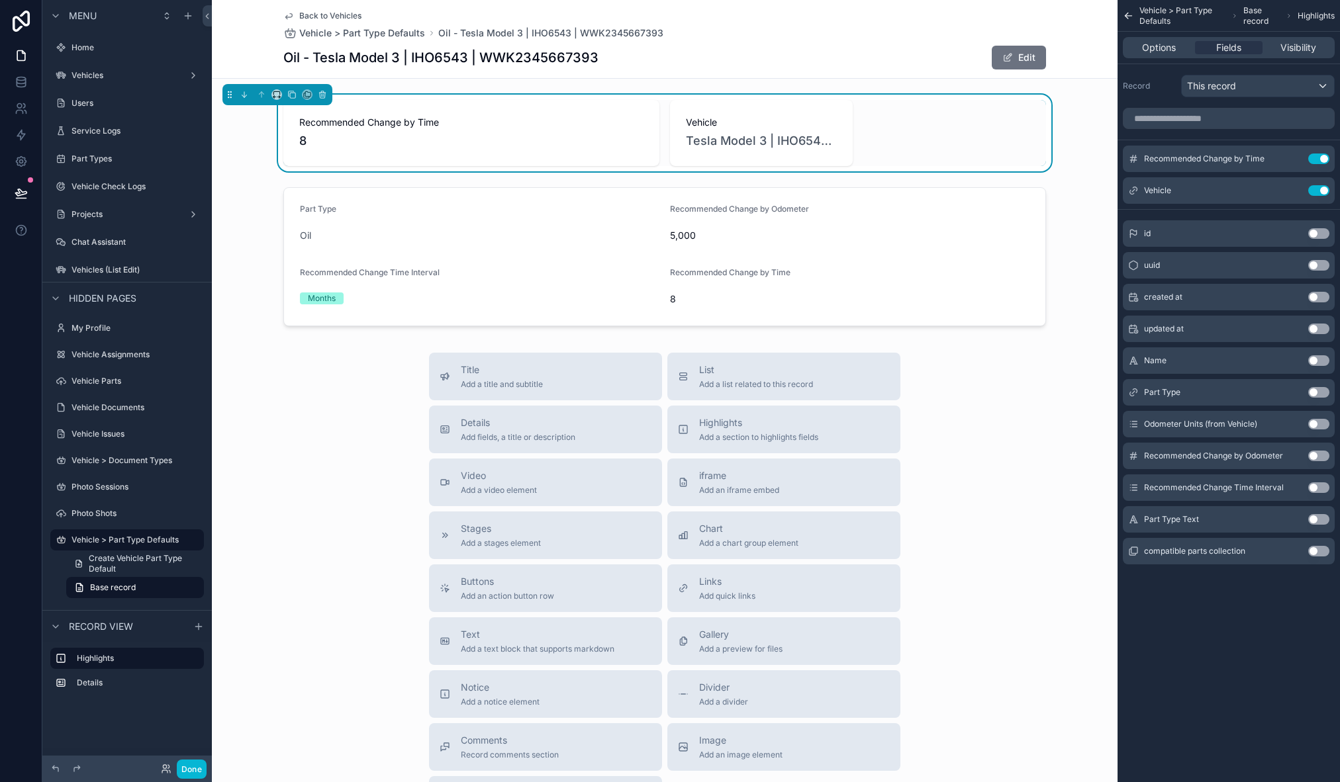
click at [1315, 158] on button "Use setting" at bounding box center [1318, 159] width 21 height 11
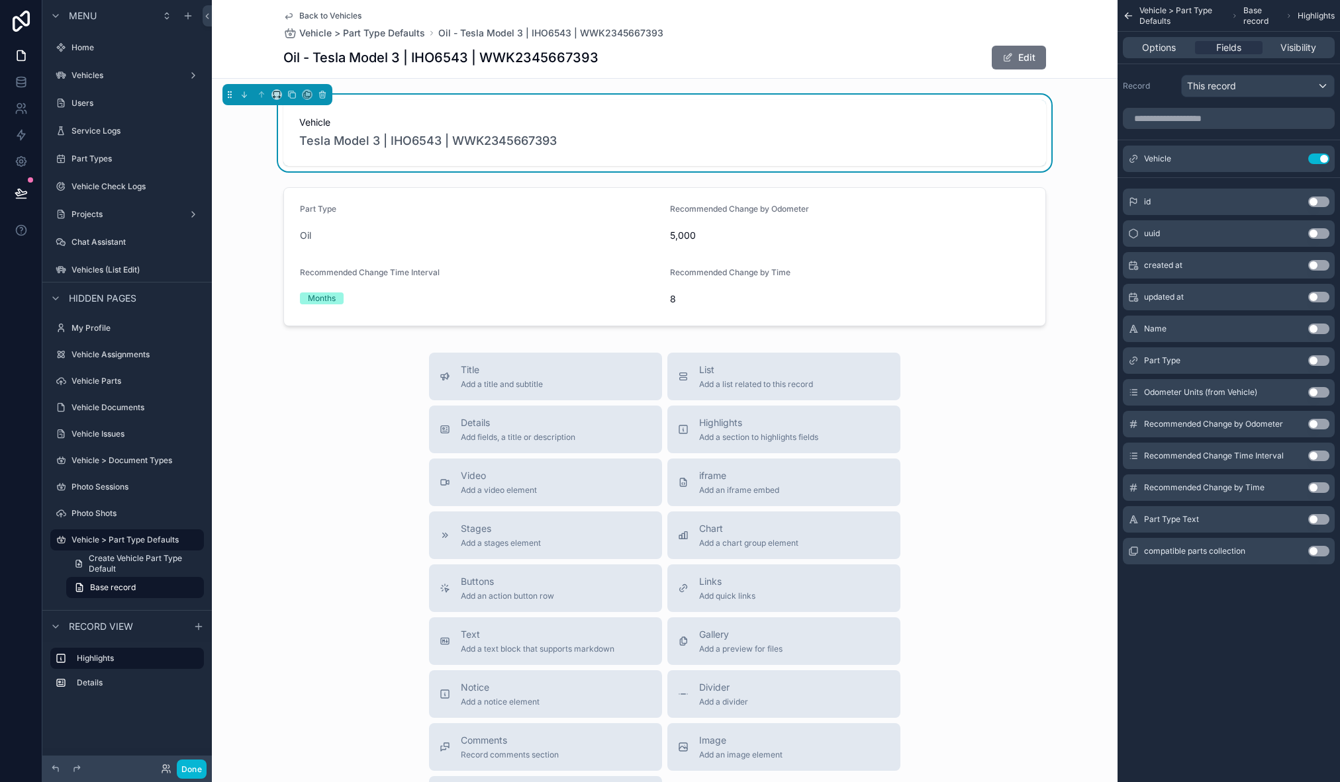
click at [387, 117] on span "Vehicle" at bounding box center [664, 122] width 731 height 13
click at [485, 109] on div "Vehicle Tesla Model 3 | IHO6543 | WWK2345667393" at bounding box center [664, 133] width 763 height 66
click at [967, 434] on div "Title Add a title and subtitle List Add a list related to this record Details A…" at bounding box center [665, 588] width 906 height 471
click at [278, 448] on div "Title Add a title and subtitle List Add a list related to this record Details A…" at bounding box center [665, 588] width 906 height 471
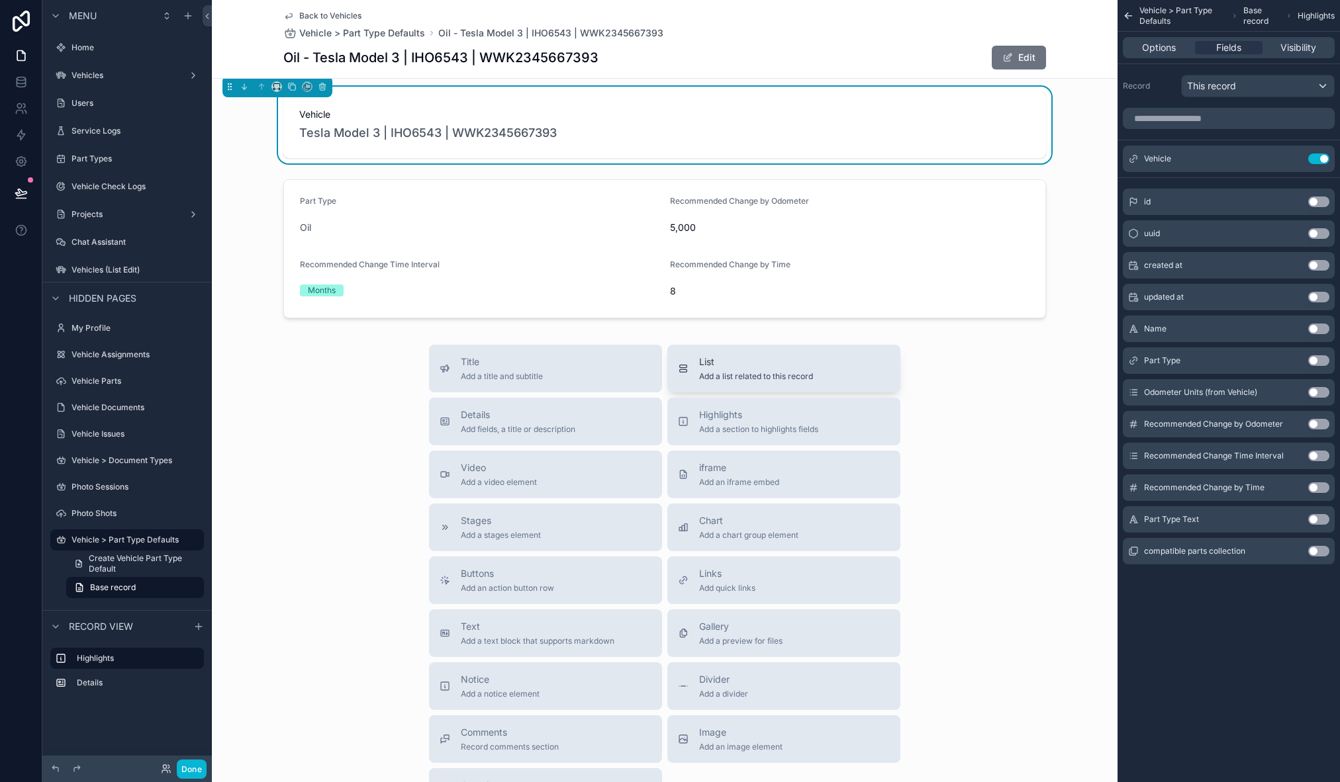
click at [776, 369] on div "List Add a list related to this record" at bounding box center [756, 368] width 114 height 26
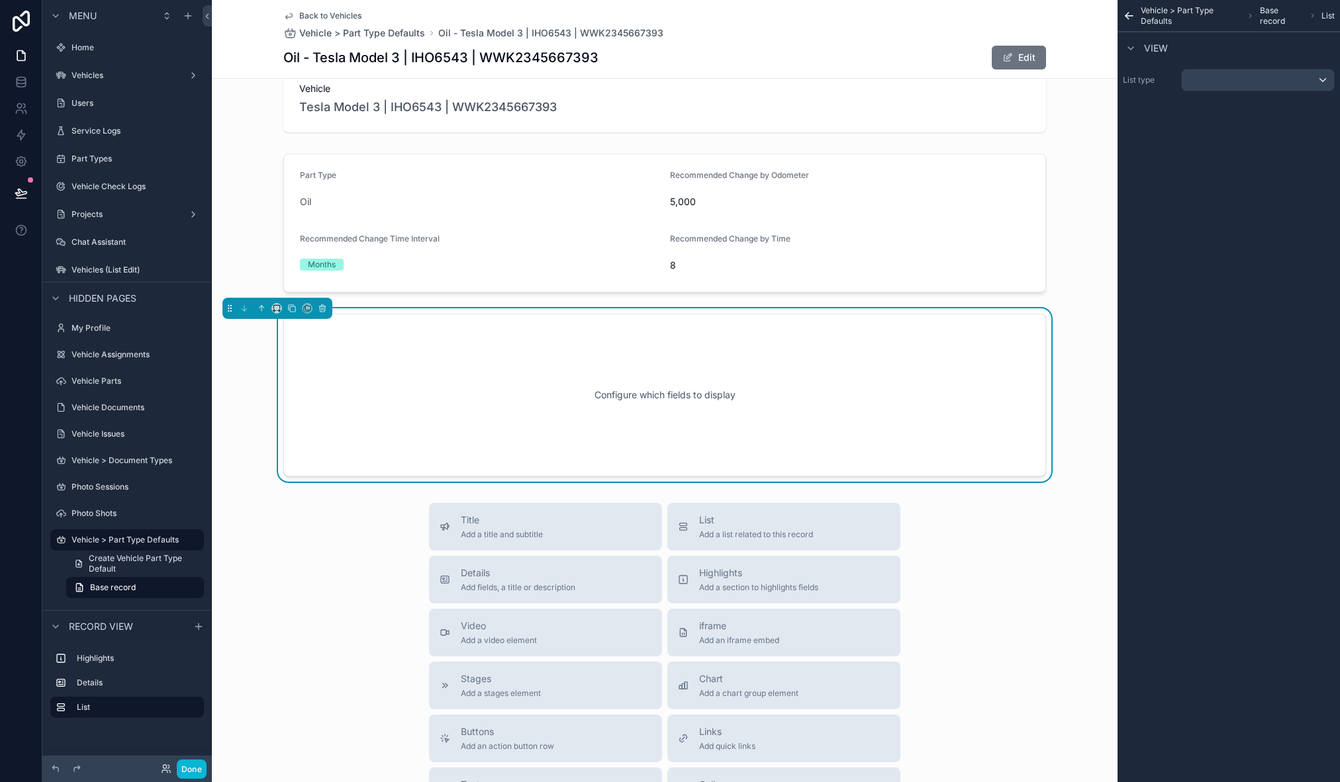
scroll to position [38, 0]
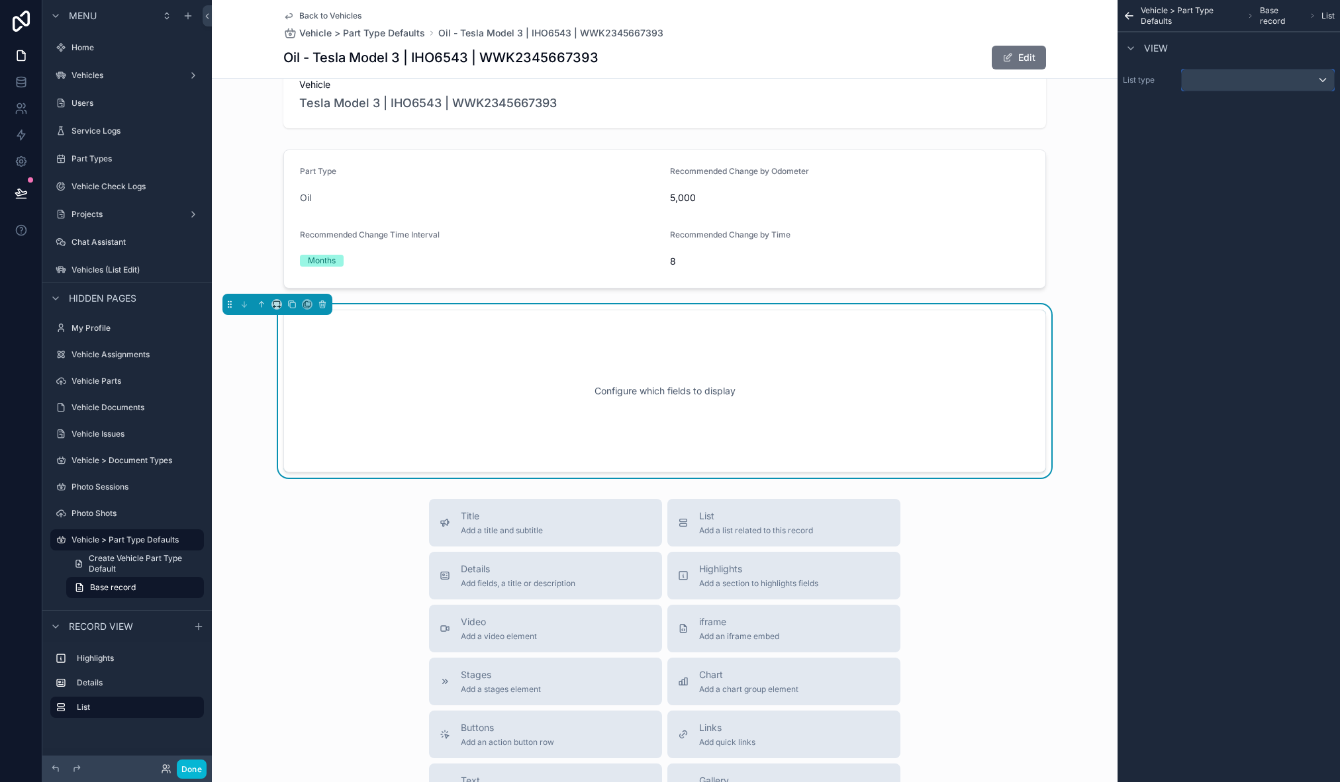
click at [1284, 82] on div "scrollable content" at bounding box center [1258, 80] width 152 height 21
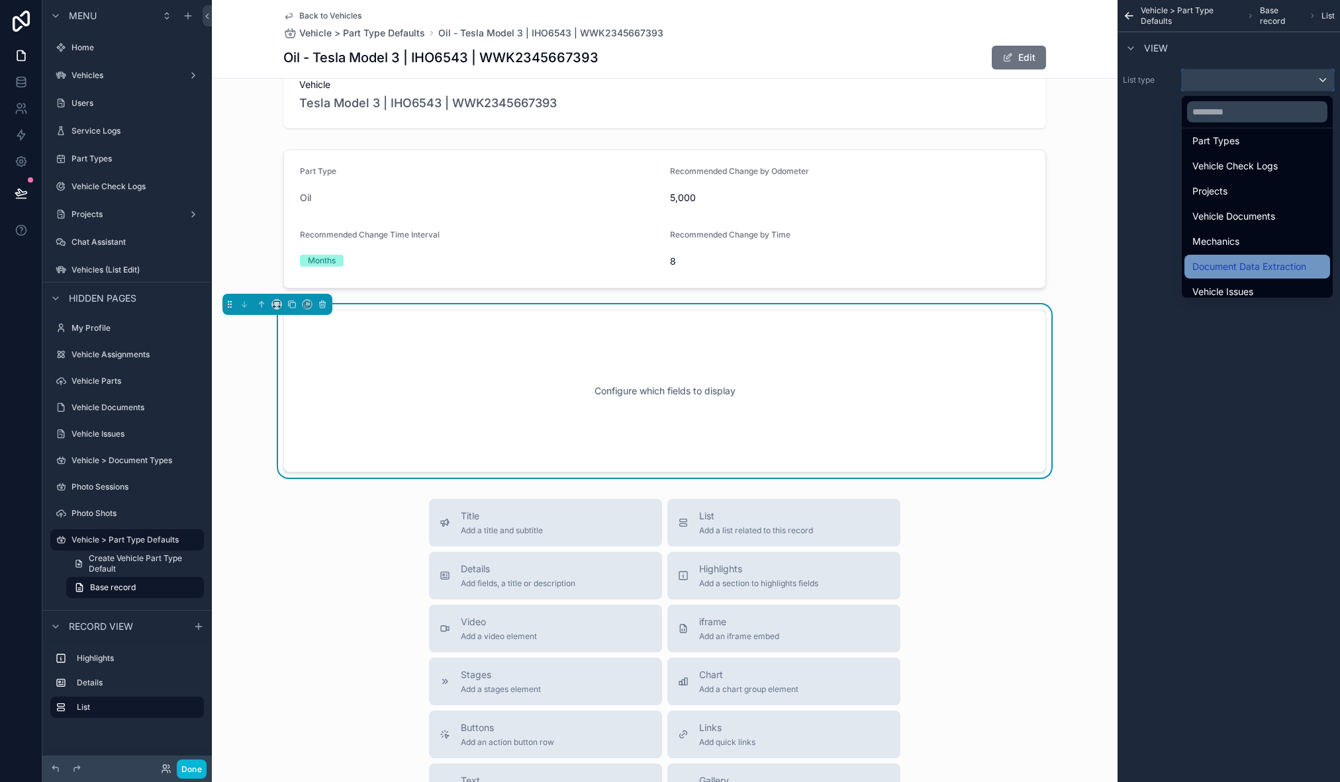
scroll to position [360, 0]
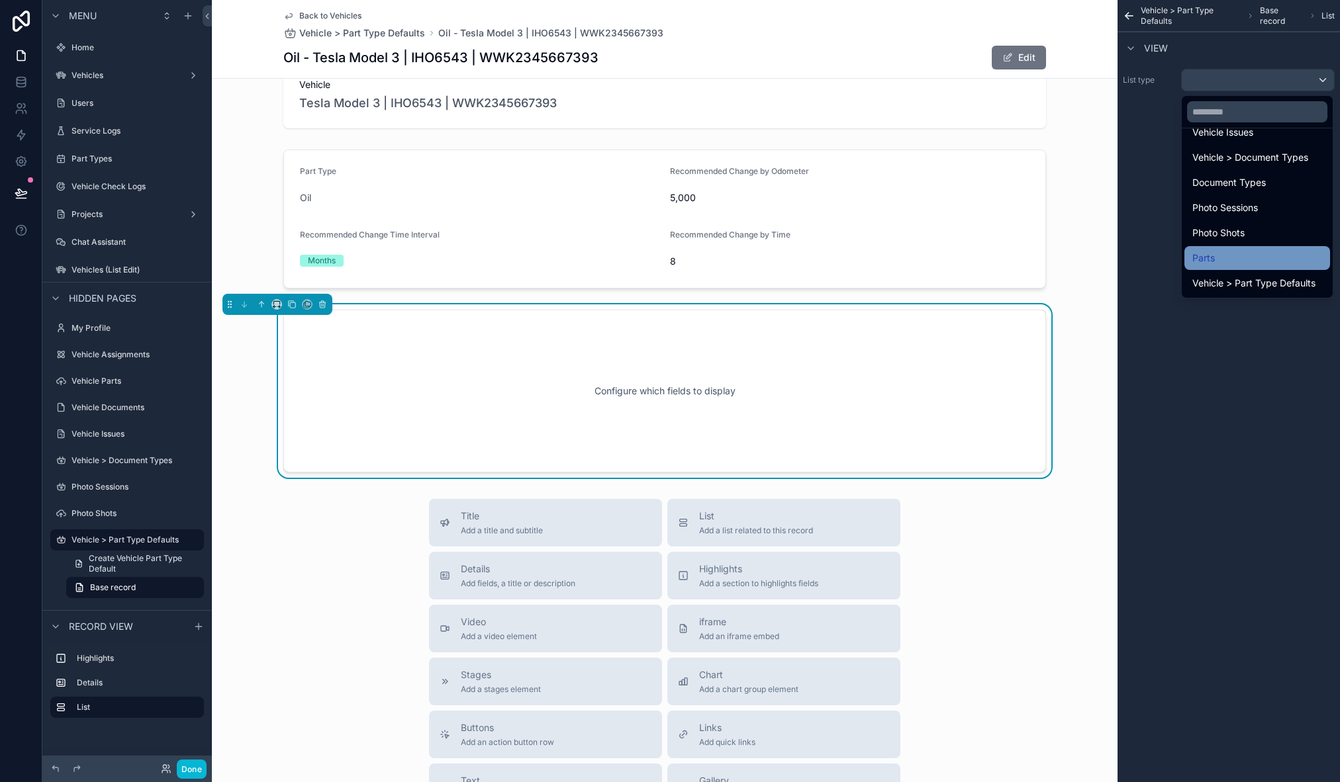
click at [1247, 258] on div "Parts" at bounding box center [1257, 258] width 130 height 16
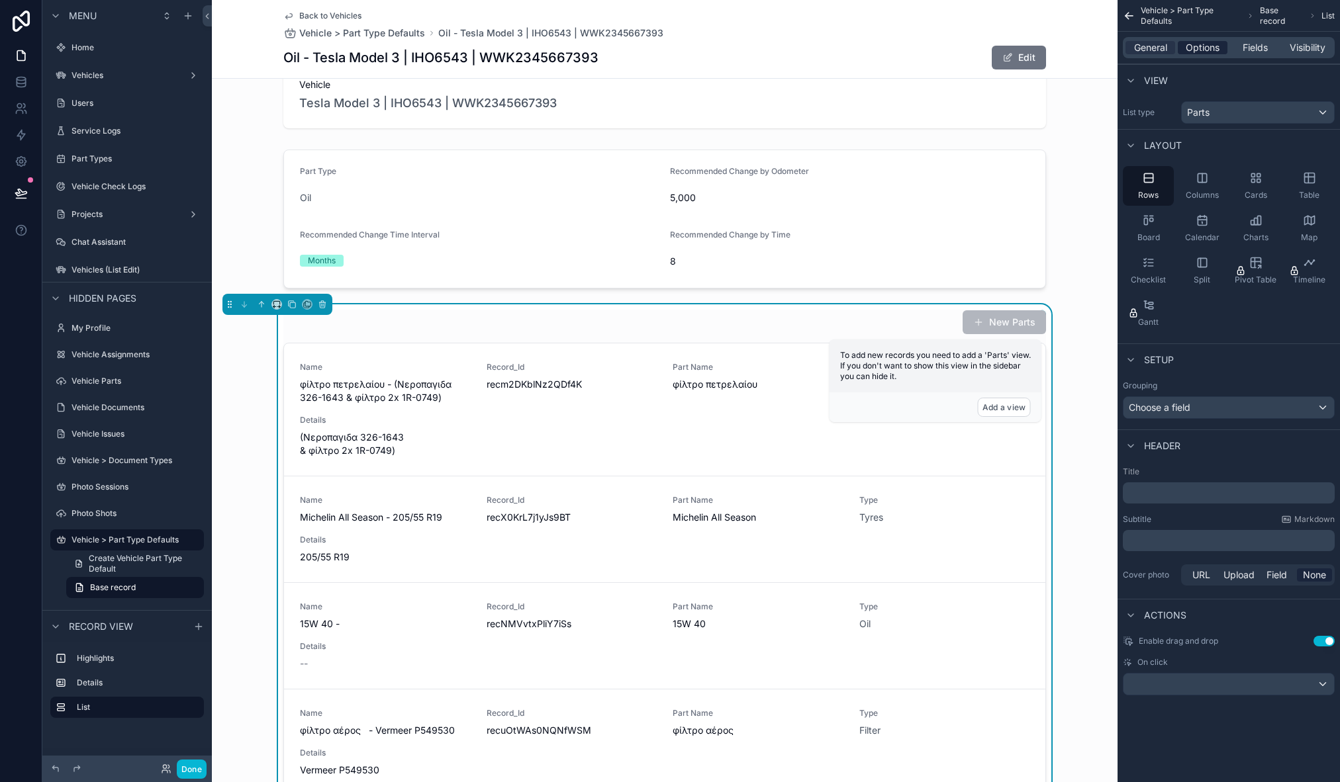
click at [1202, 44] on span "Options" at bounding box center [1203, 47] width 34 height 13
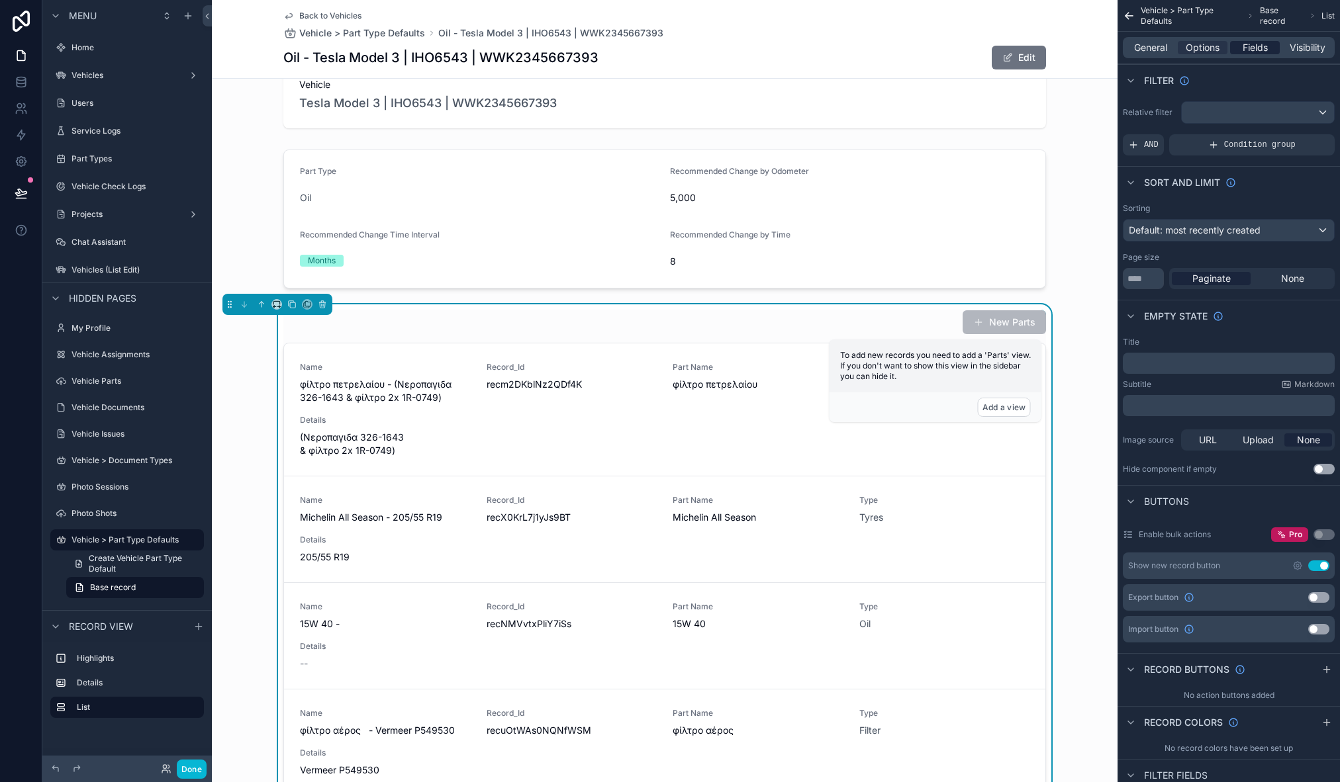
click at [1262, 53] on span "Fields" at bounding box center [1255, 47] width 25 height 13
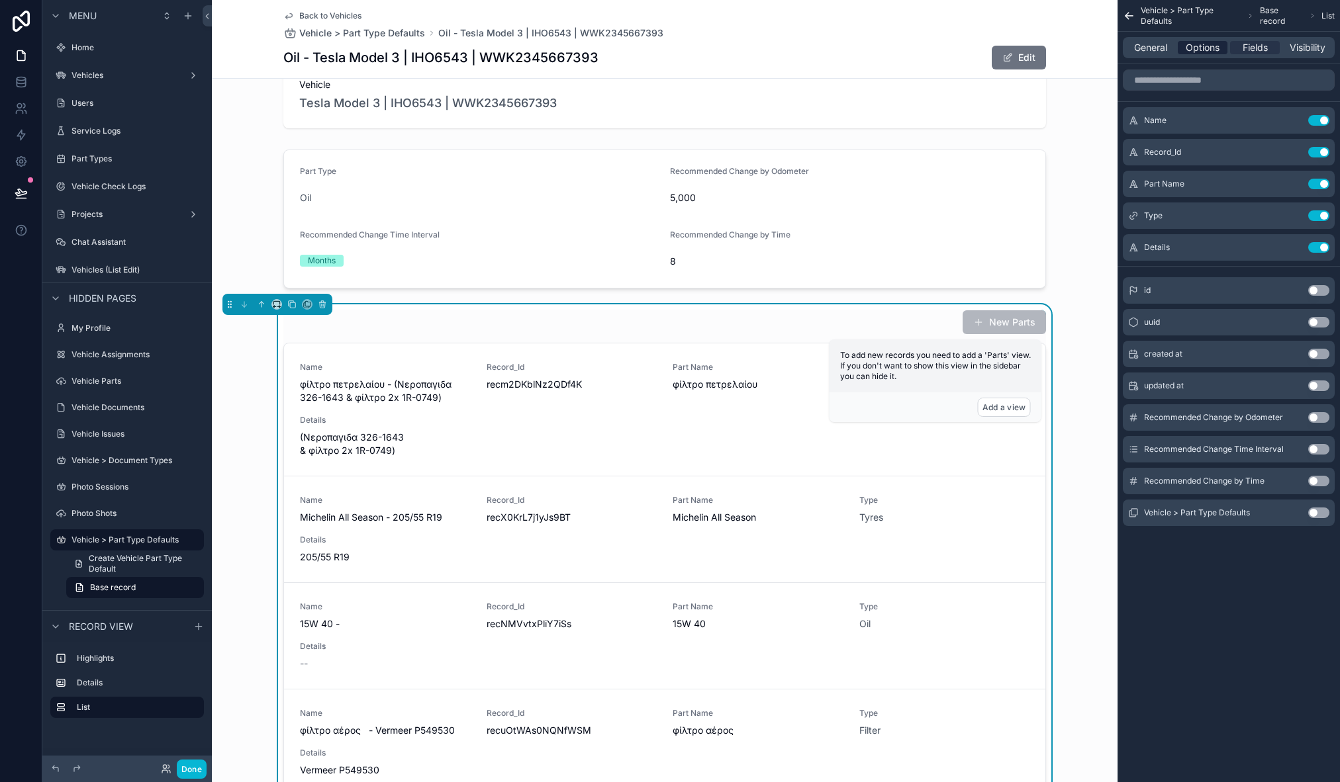
click at [1196, 52] on span "Options" at bounding box center [1203, 47] width 34 height 13
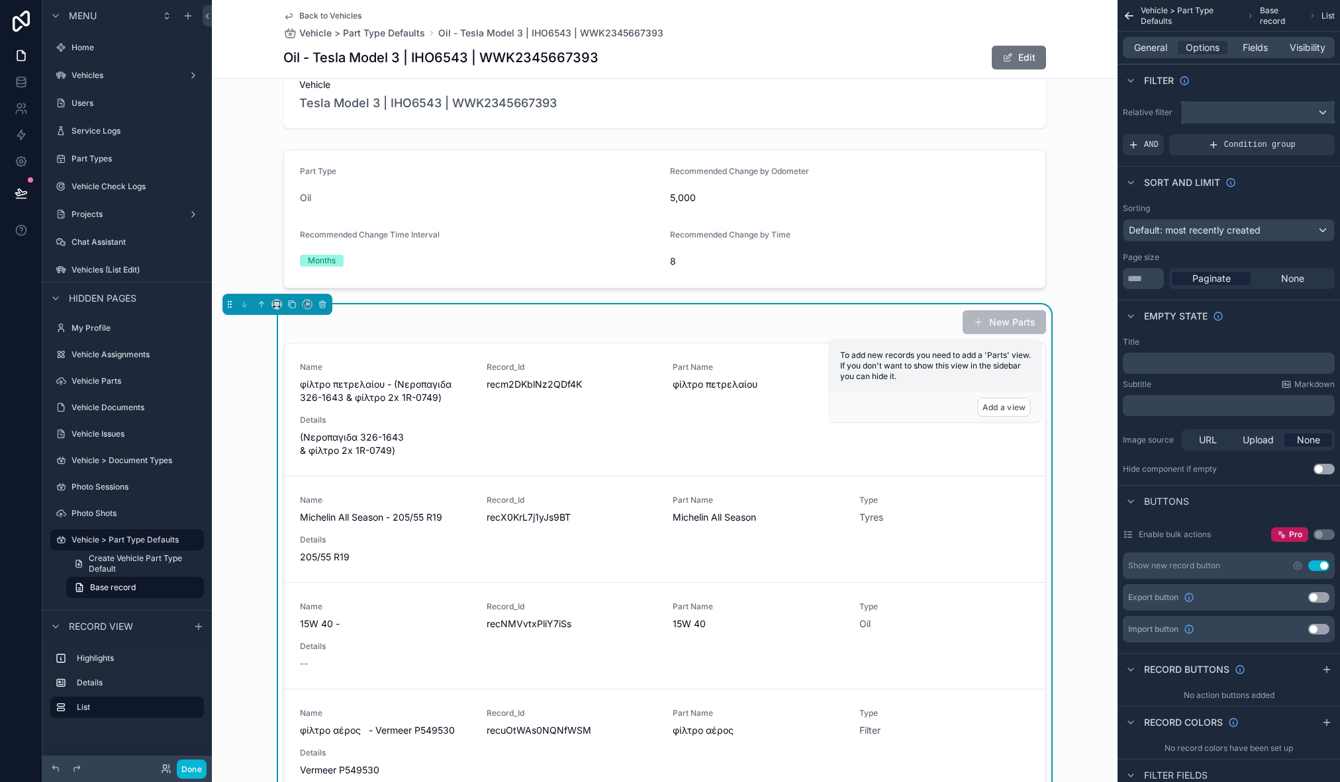
click at [1245, 110] on div "scrollable content" at bounding box center [1258, 112] width 152 height 21
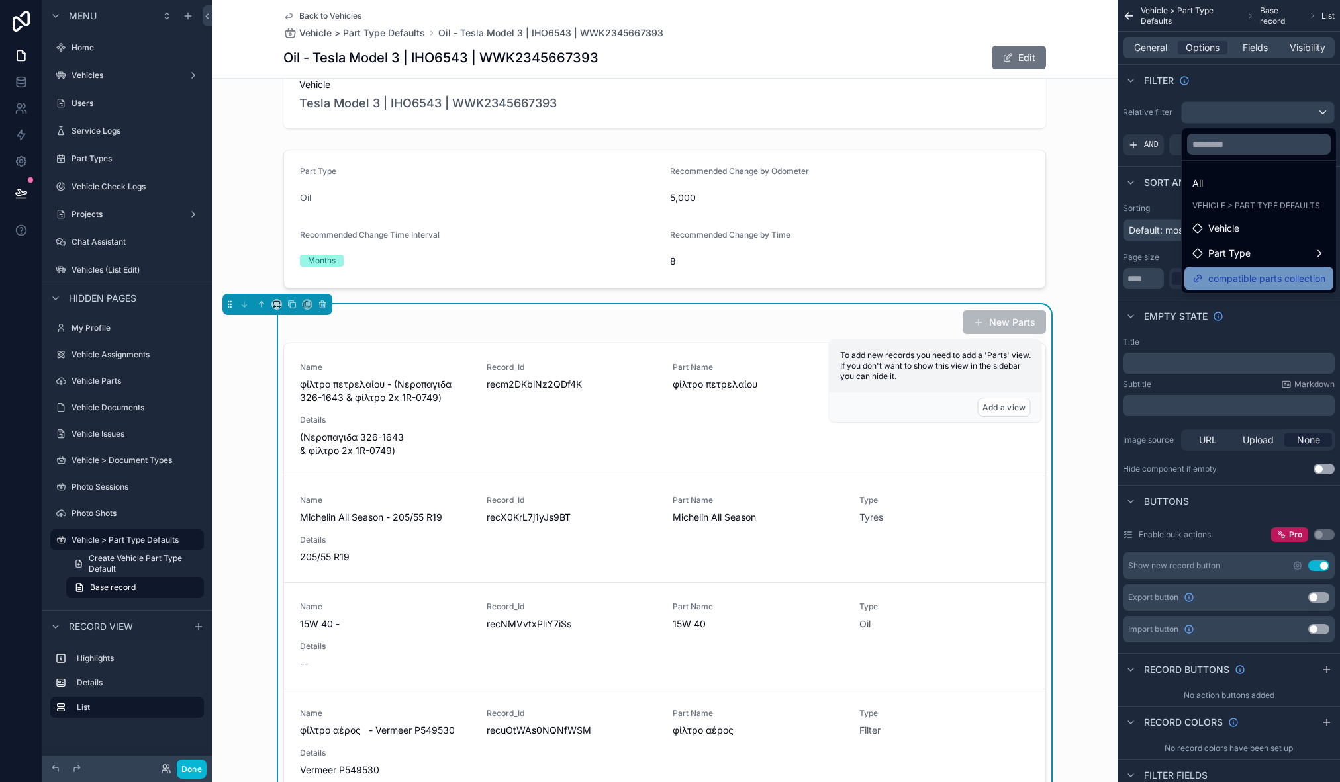
click at [1260, 277] on span "compatible parts collection" at bounding box center [1266, 279] width 117 height 16
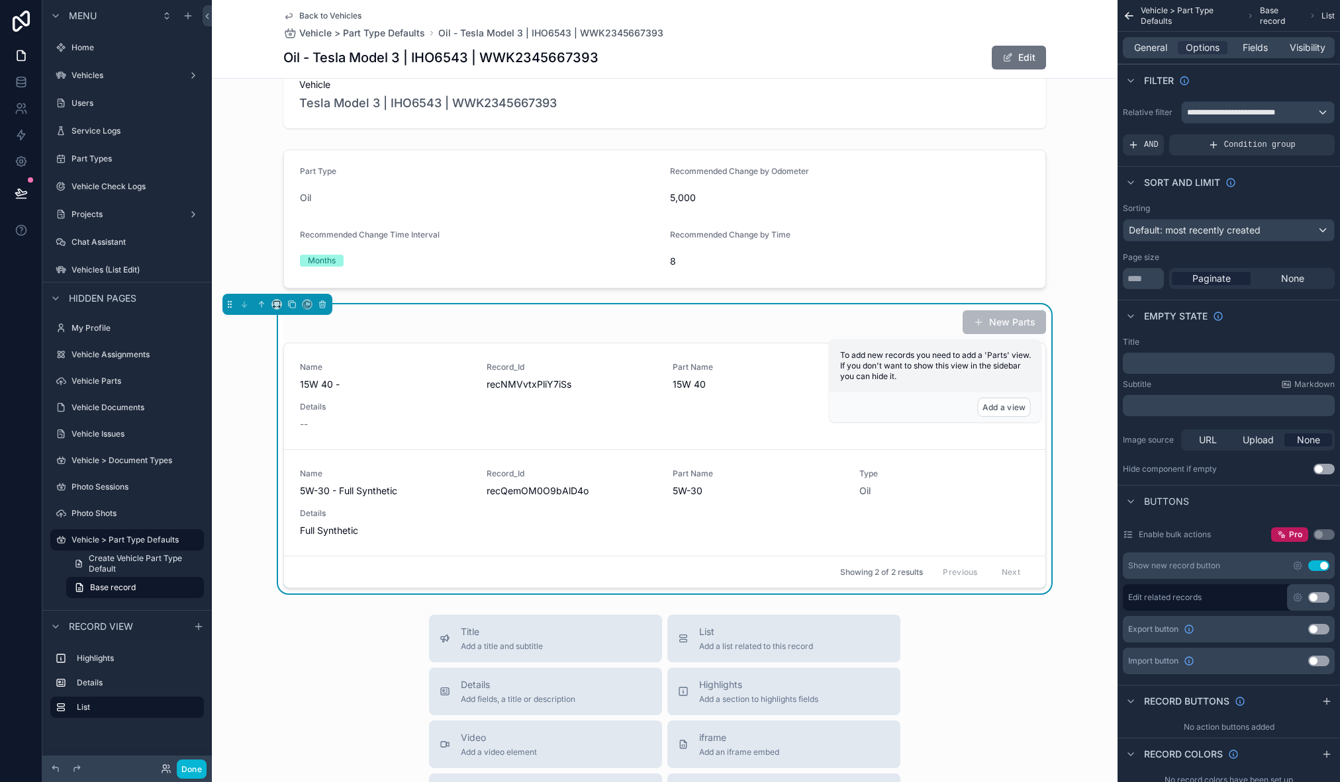
click at [610, 319] on div "New Parts" at bounding box center [664, 322] width 763 height 25
click at [1068, 354] on div "New Parts Name 15W 40 - Record_Id recNMVvtxPliY7iSs Part Name 15W 40 Type Oil D…" at bounding box center [665, 449] width 906 height 289
click at [729, 330] on div "New Parts" at bounding box center [664, 322] width 763 height 25
click at [1007, 405] on button "Add a view" at bounding box center [1004, 407] width 53 height 19
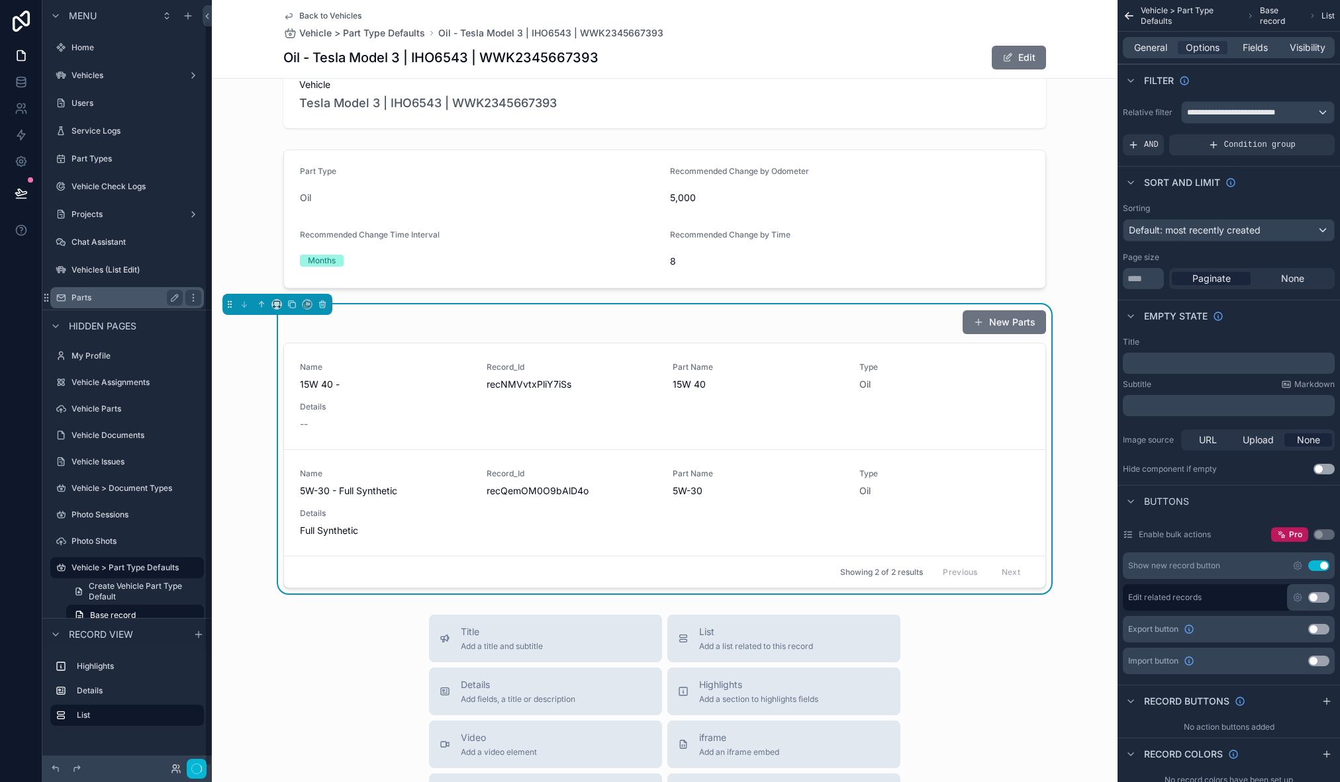
scroll to position [20, 0]
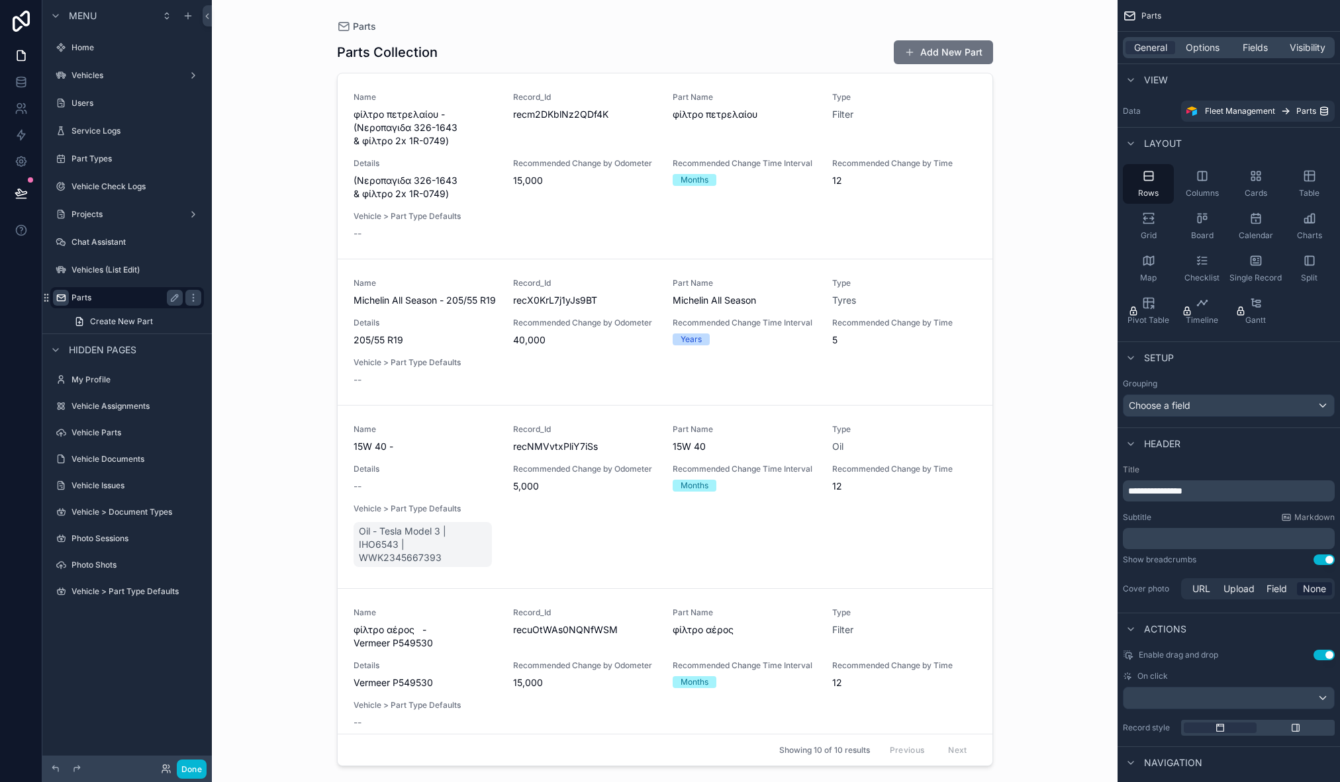
click at [62, 300] on icon "scrollable content" at bounding box center [61, 298] width 11 height 11
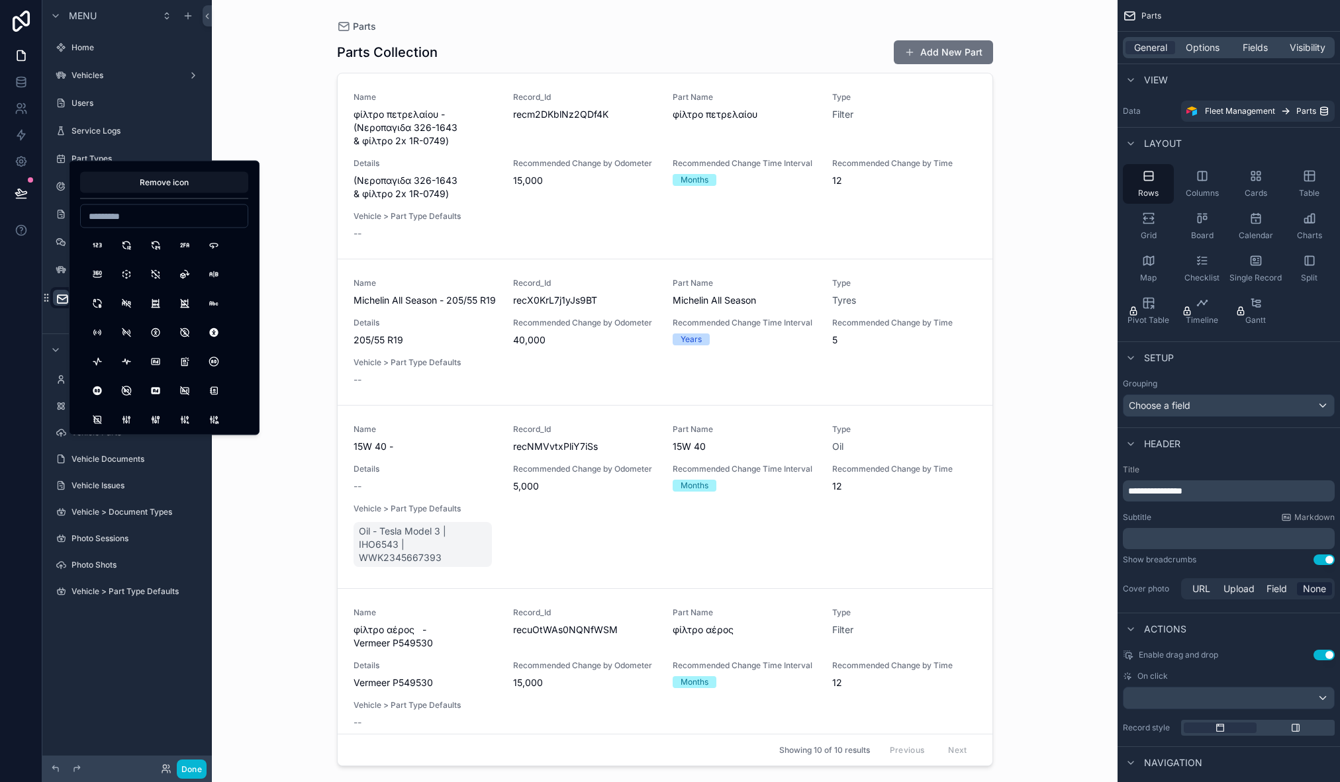
click at [186, 220] on input at bounding box center [164, 216] width 167 height 19
type input "*****"
click at [191, 303] on button "Cards" at bounding box center [185, 305] width 24 height 24
click at [278, 453] on div "Parts Parts Collection Add New Part Name φίλτρο πετρελαίου - (Νεροπαγιδα 326-16…" at bounding box center [665, 391] width 906 height 782
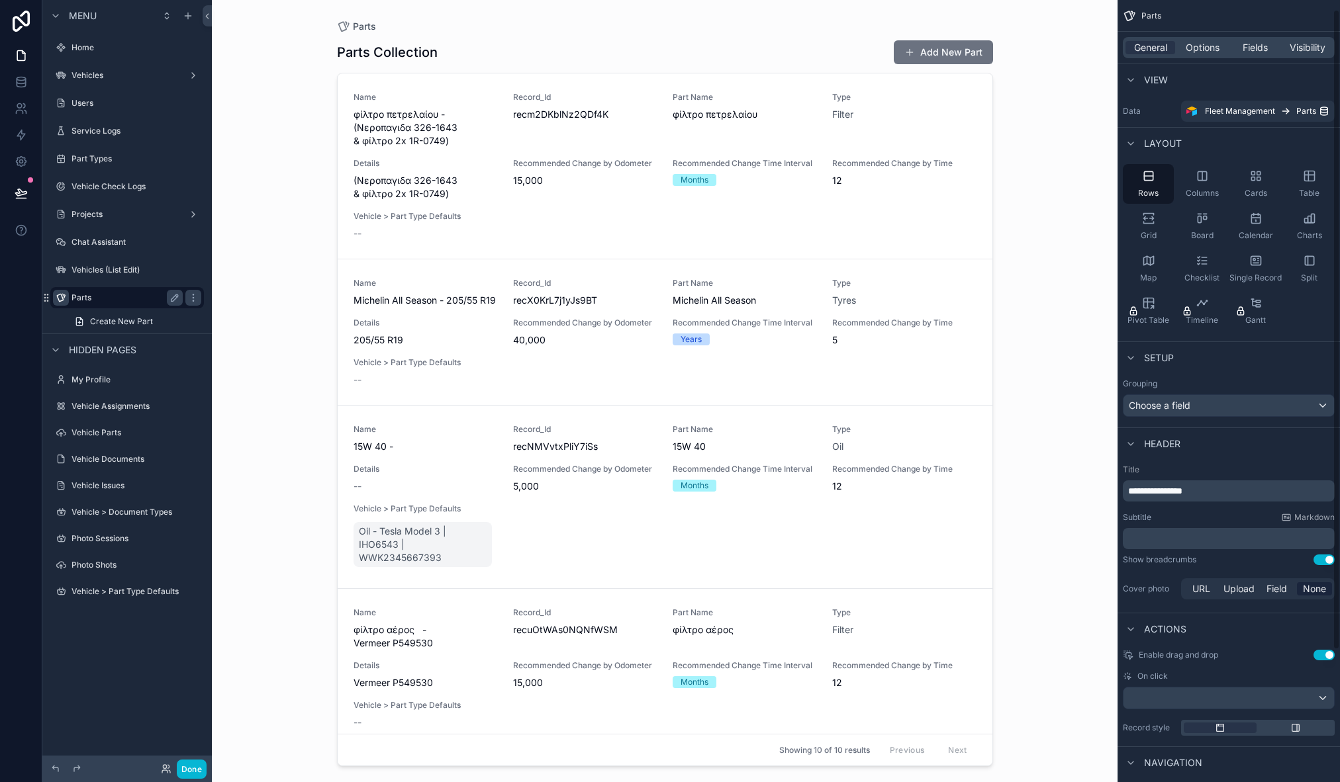
scroll to position [172, 0]
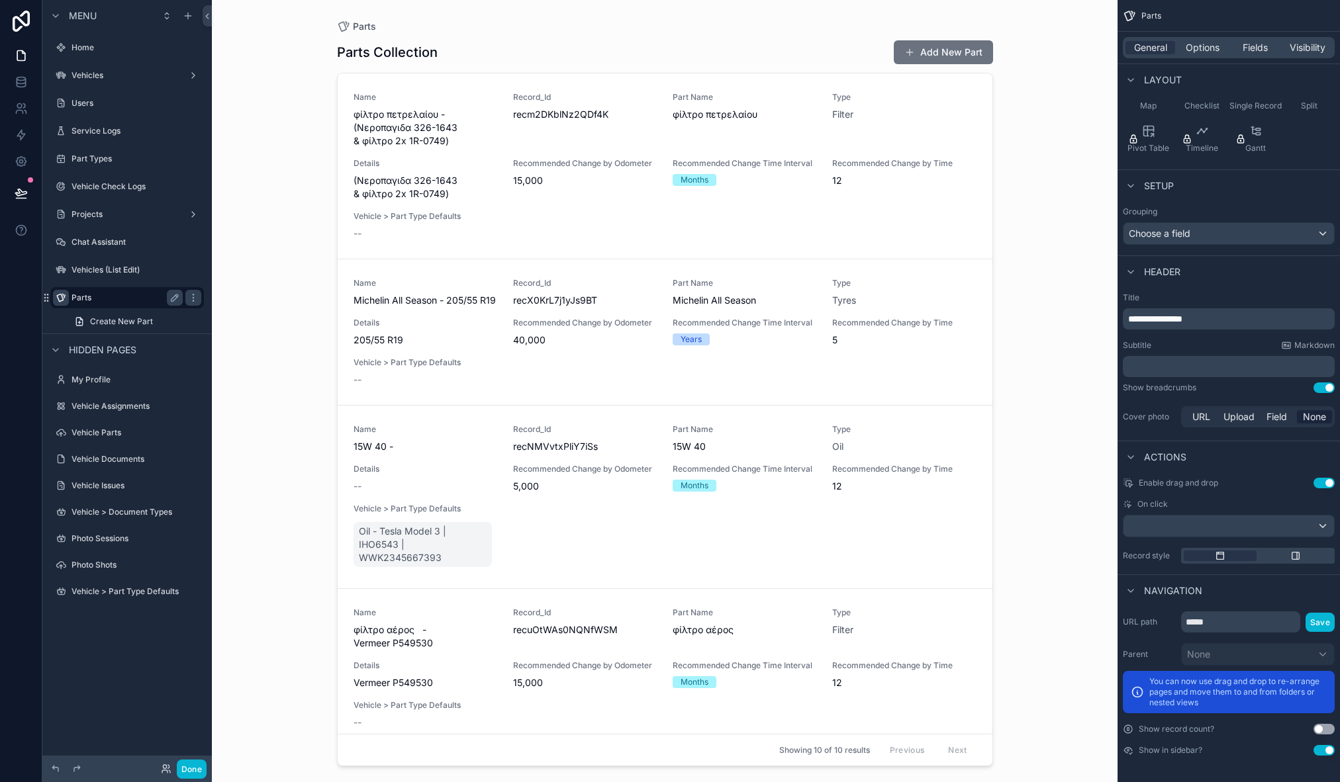
click at [1322, 750] on button "Use setting" at bounding box center [1323, 750] width 21 height 11
click at [259, 603] on div "Parts Parts Collection Add New Part Name φίλτρο πετρελαίου - (Νεροπαγιδα 326-16…" at bounding box center [665, 391] width 906 height 782
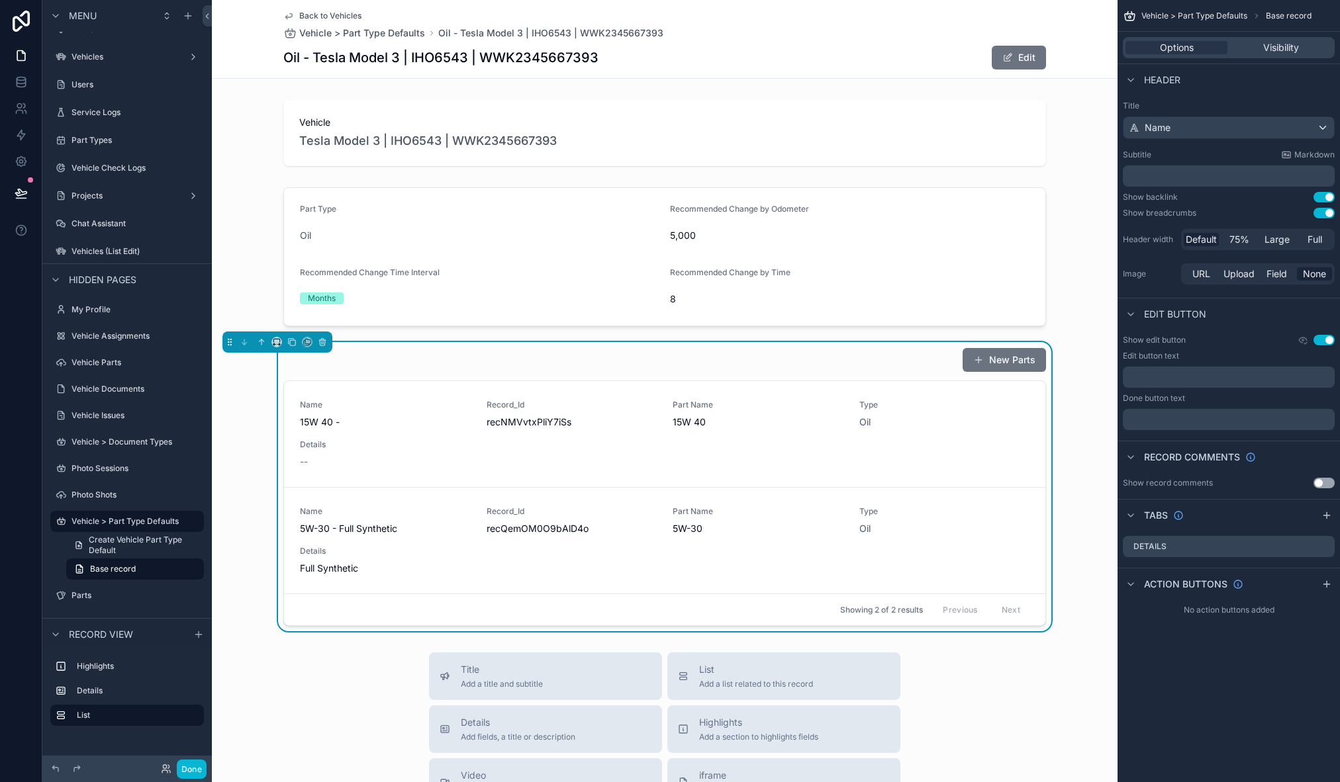
click at [596, 368] on div "New Parts" at bounding box center [664, 360] width 763 height 25
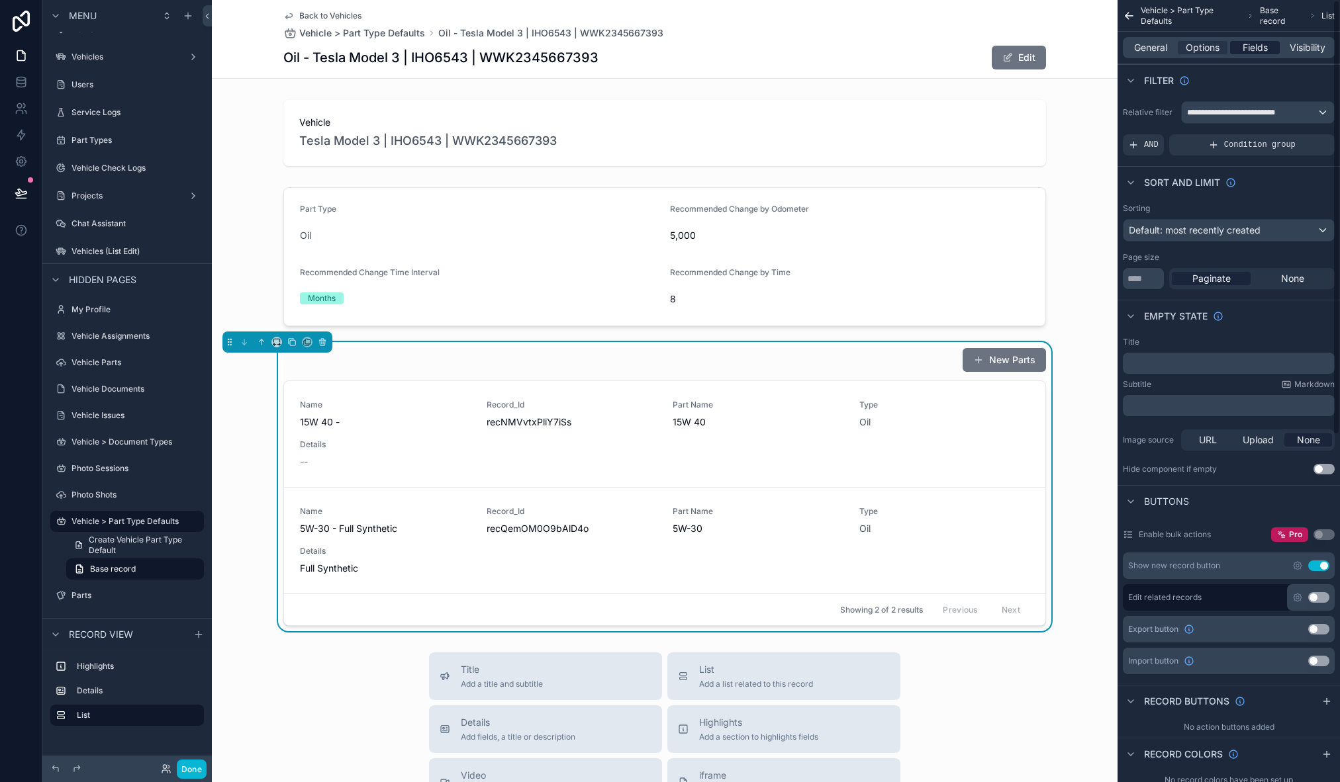
click at [1267, 50] on span "Fields" at bounding box center [1255, 47] width 25 height 13
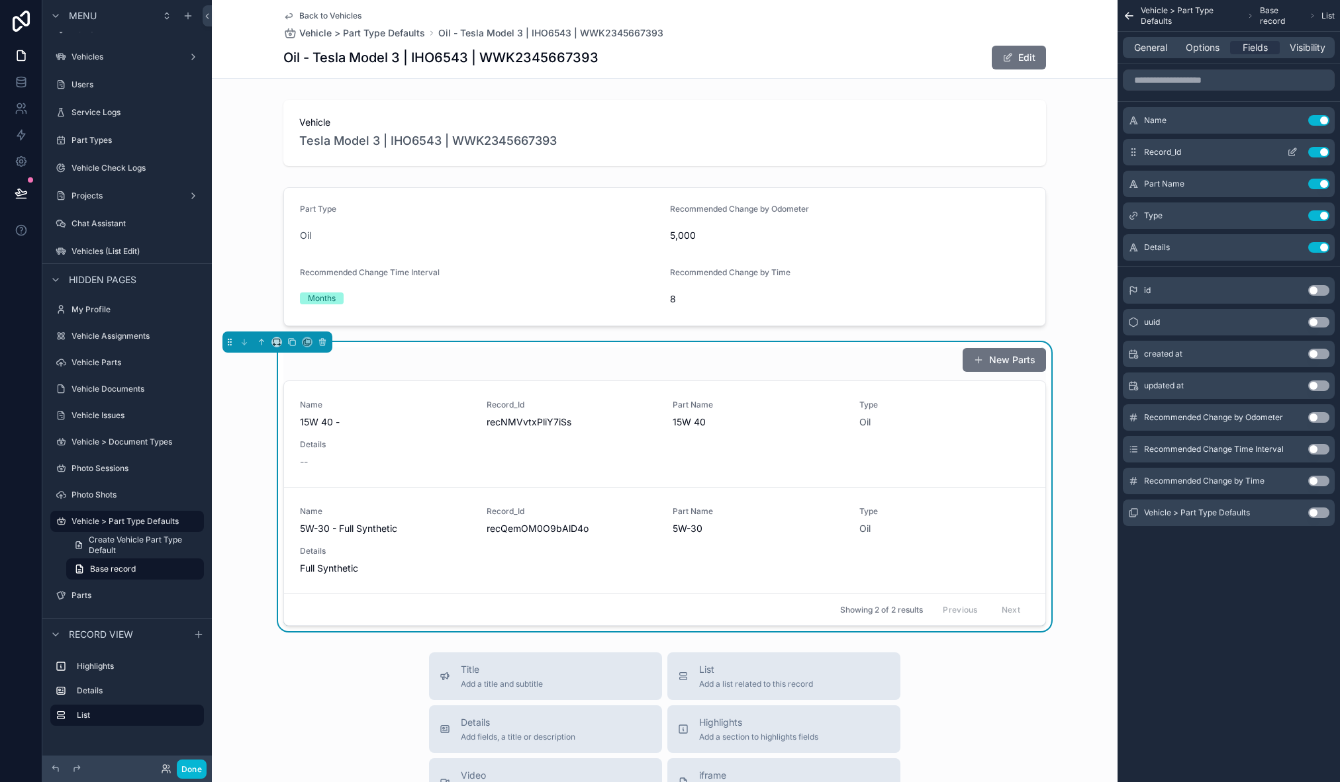
click at [1323, 152] on button "Use setting" at bounding box center [1318, 152] width 21 height 11
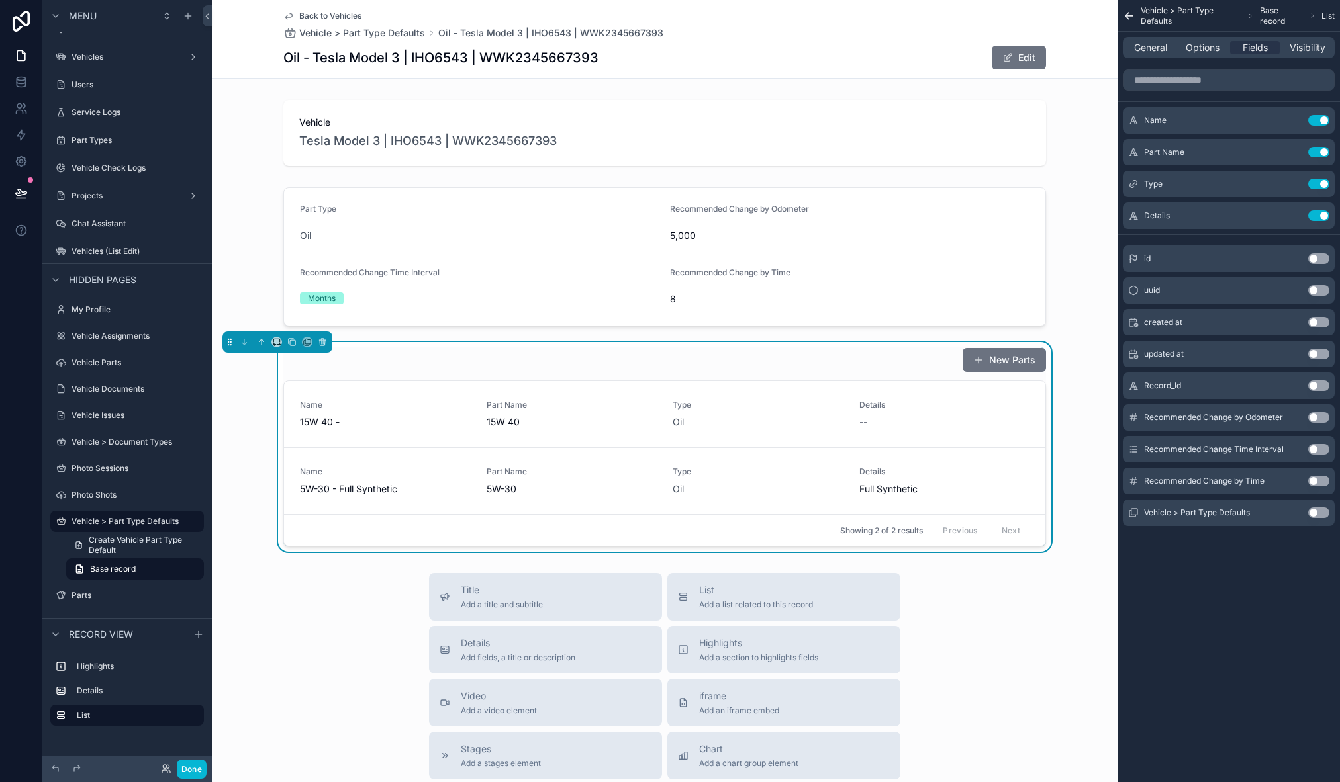
drag, startPoint x: 356, startPoint y: 610, endPoint x: 359, endPoint y: 602, distance: 8.0
click at [619, 360] on div "New Parts" at bounding box center [664, 360] width 763 height 25
click at [802, 357] on div "New Parts" at bounding box center [664, 360] width 763 height 25
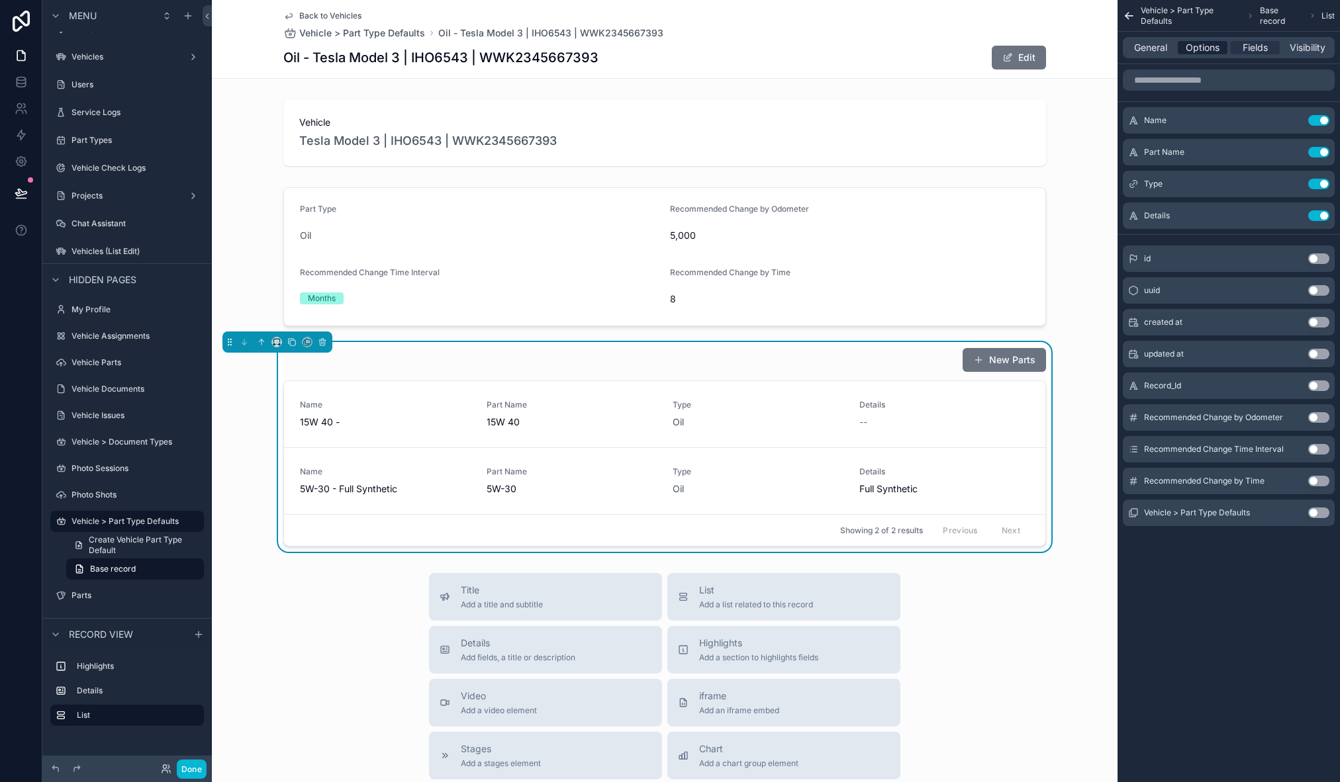
click at [1198, 50] on span "Options" at bounding box center [1203, 47] width 34 height 13
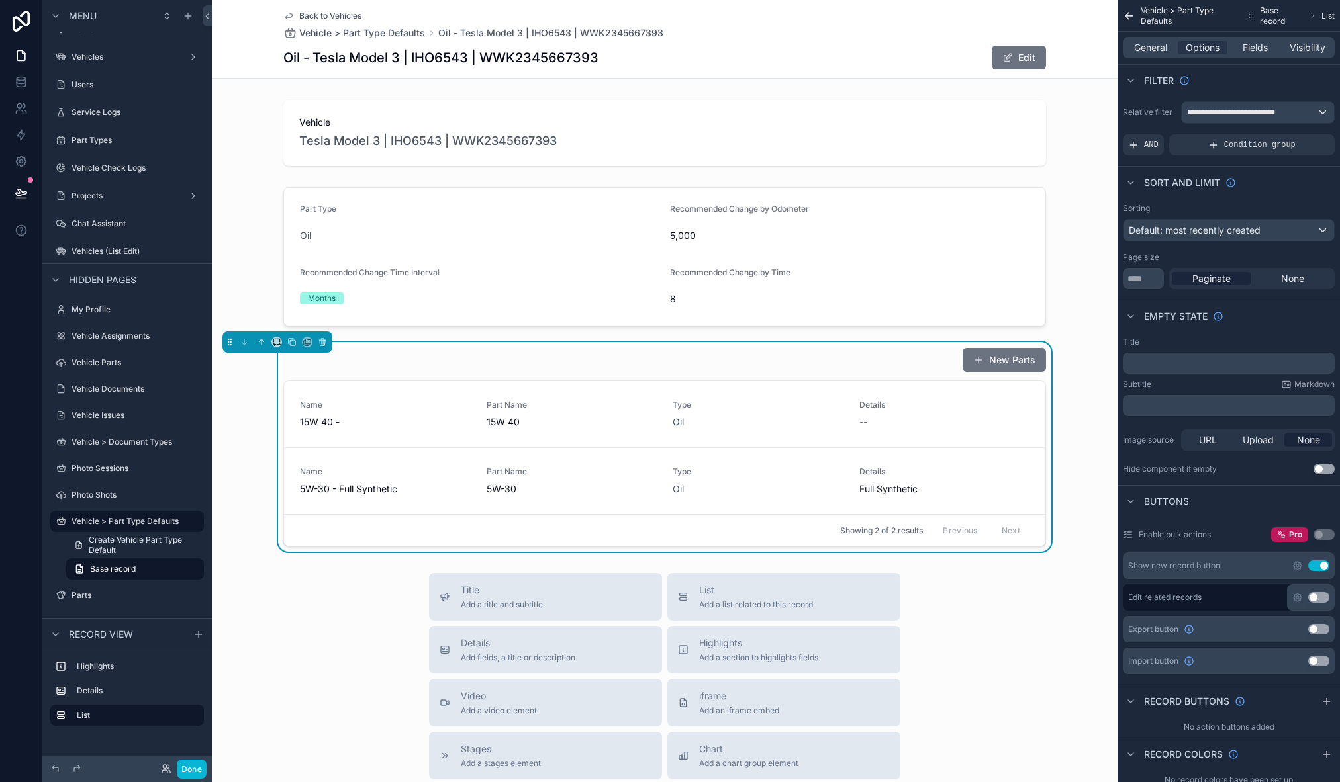
click at [1317, 600] on button "Use setting" at bounding box center [1318, 597] width 21 height 11
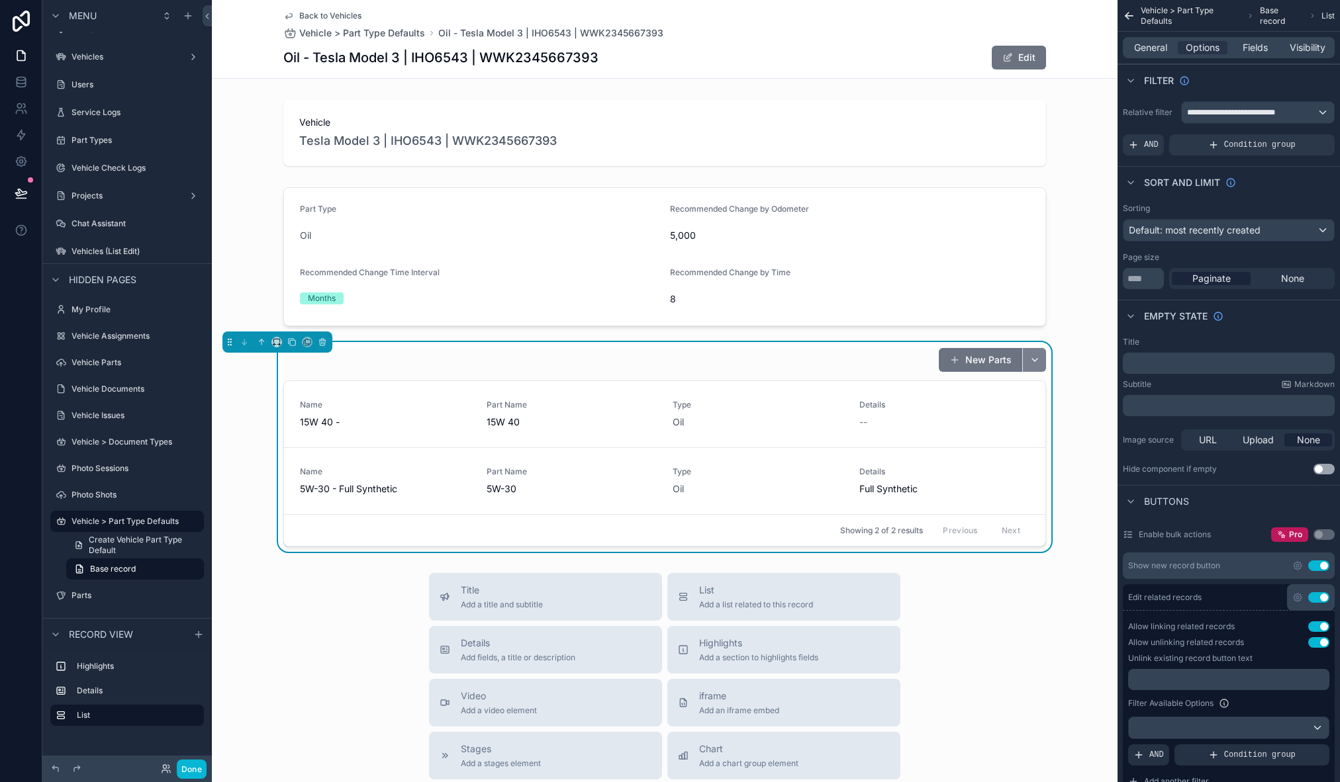
click at [1028, 356] on button "scrollable content" at bounding box center [1034, 360] width 24 height 24
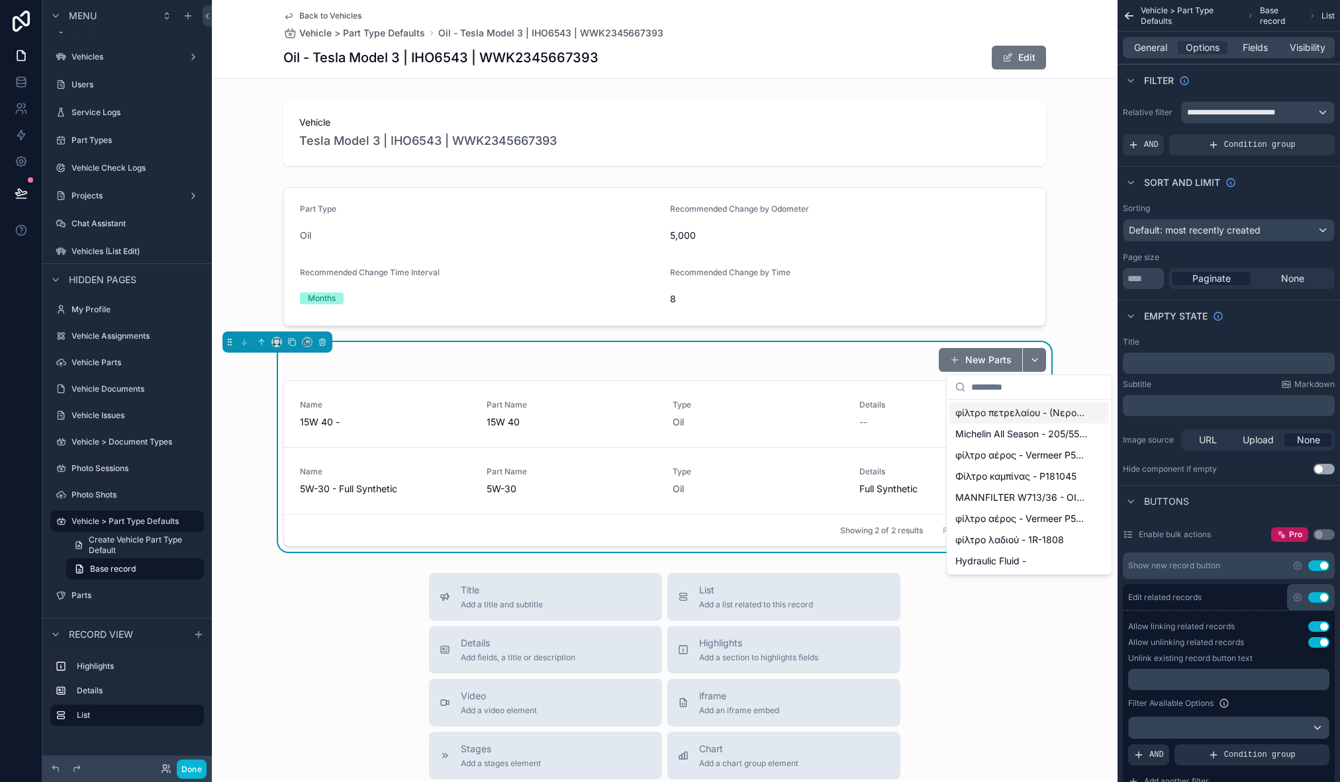
click at [1061, 348] on div "New Parts Name 15W 40 - Part Name 15W 40 Type Oil Details -- Unlink record Name…" at bounding box center [665, 447] width 906 height 210
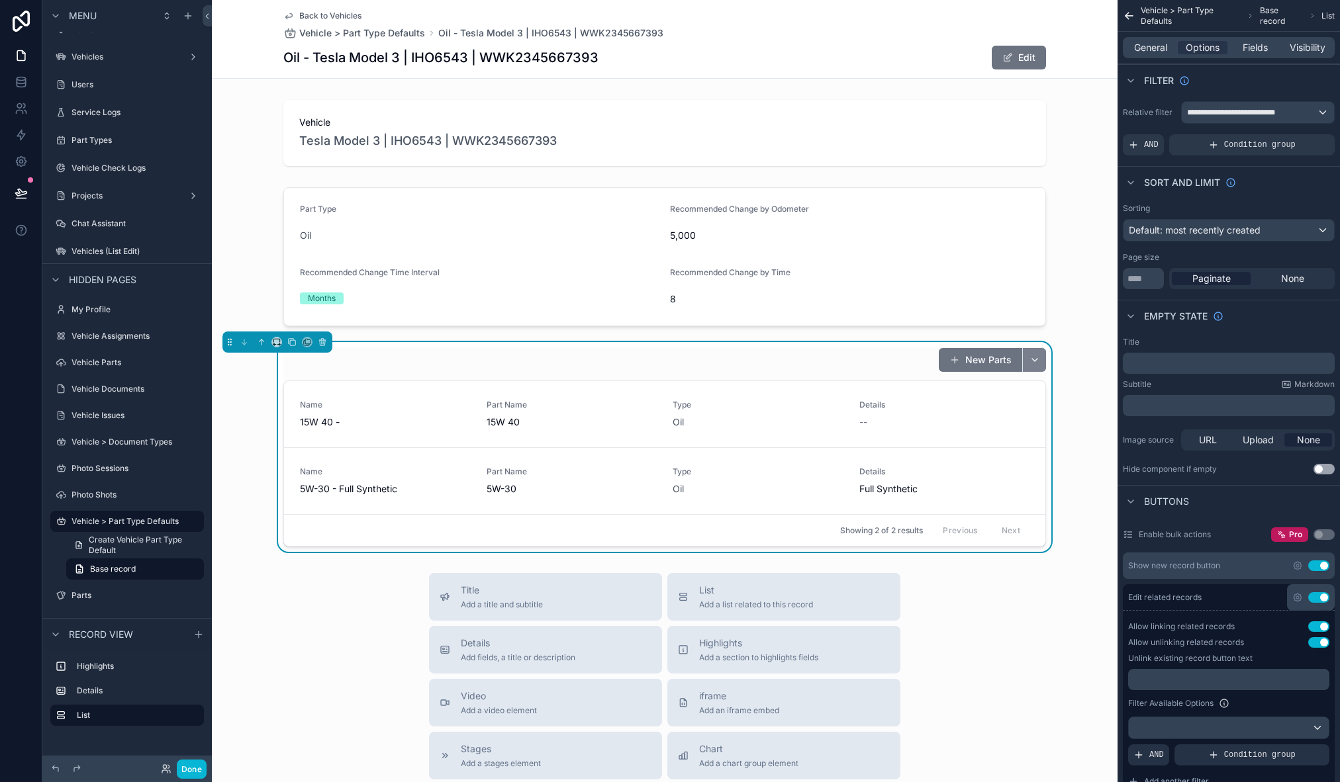
click at [1027, 356] on button "scrollable content" at bounding box center [1034, 360] width 24 height 24
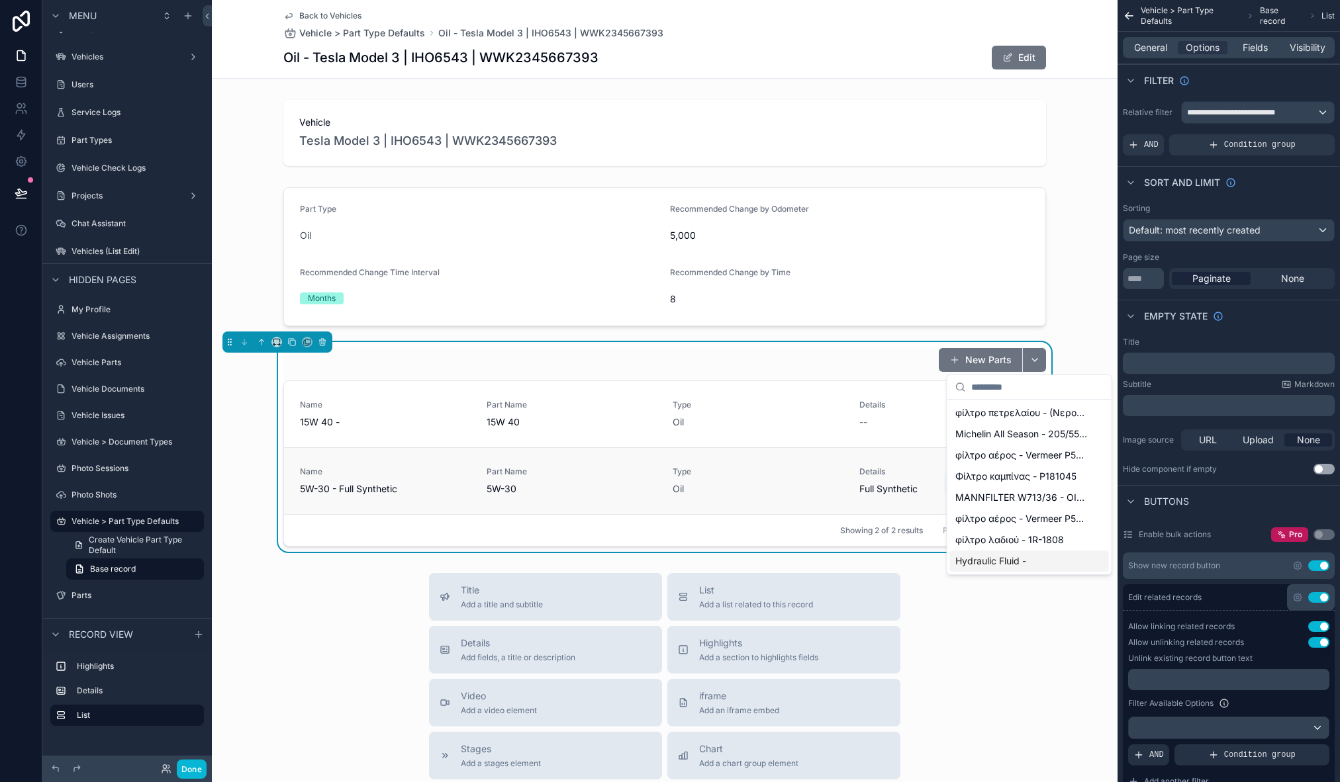
drag, startPoint x: 940, startPoint y: 734, endPoint x: 994, endPoint y: 495, distance: 244.9
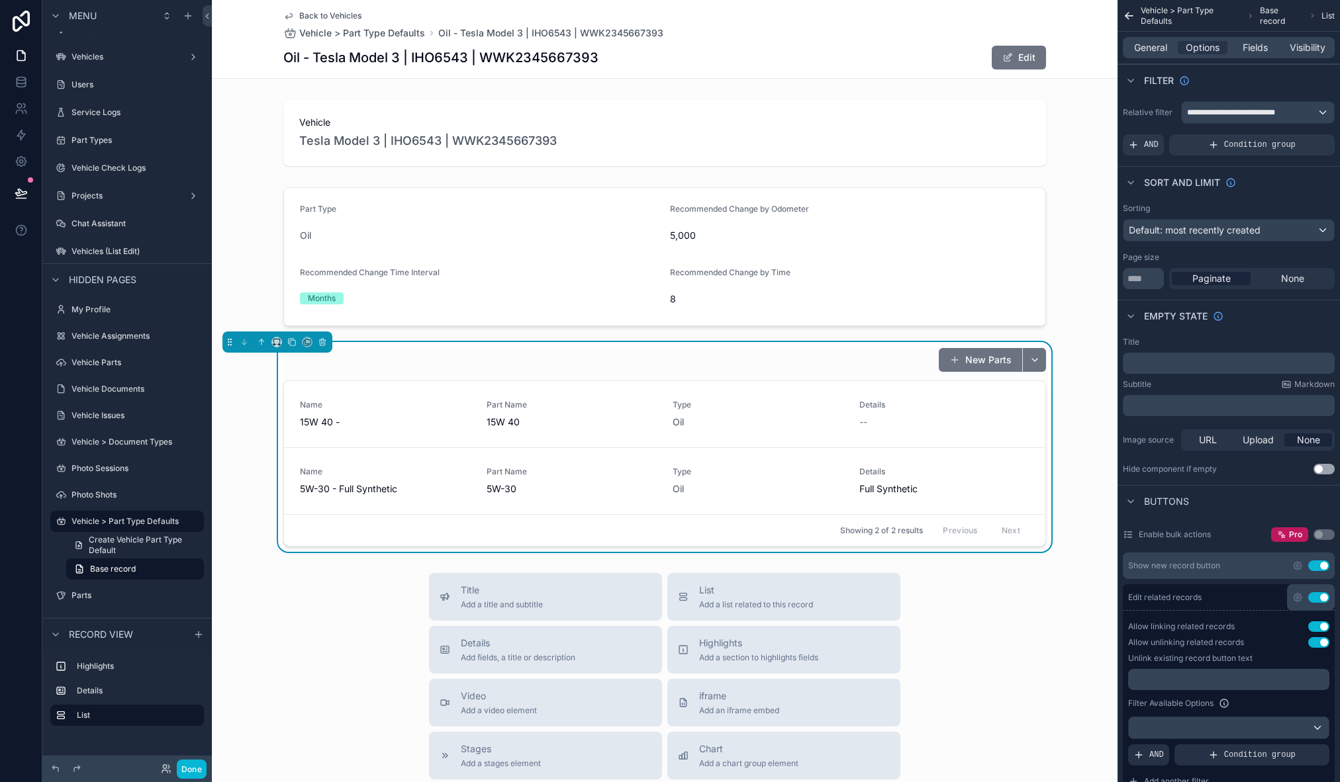
click at [1031, 359] on button "scrollable content" at bounding box center [1034, 360] width 24 height 24
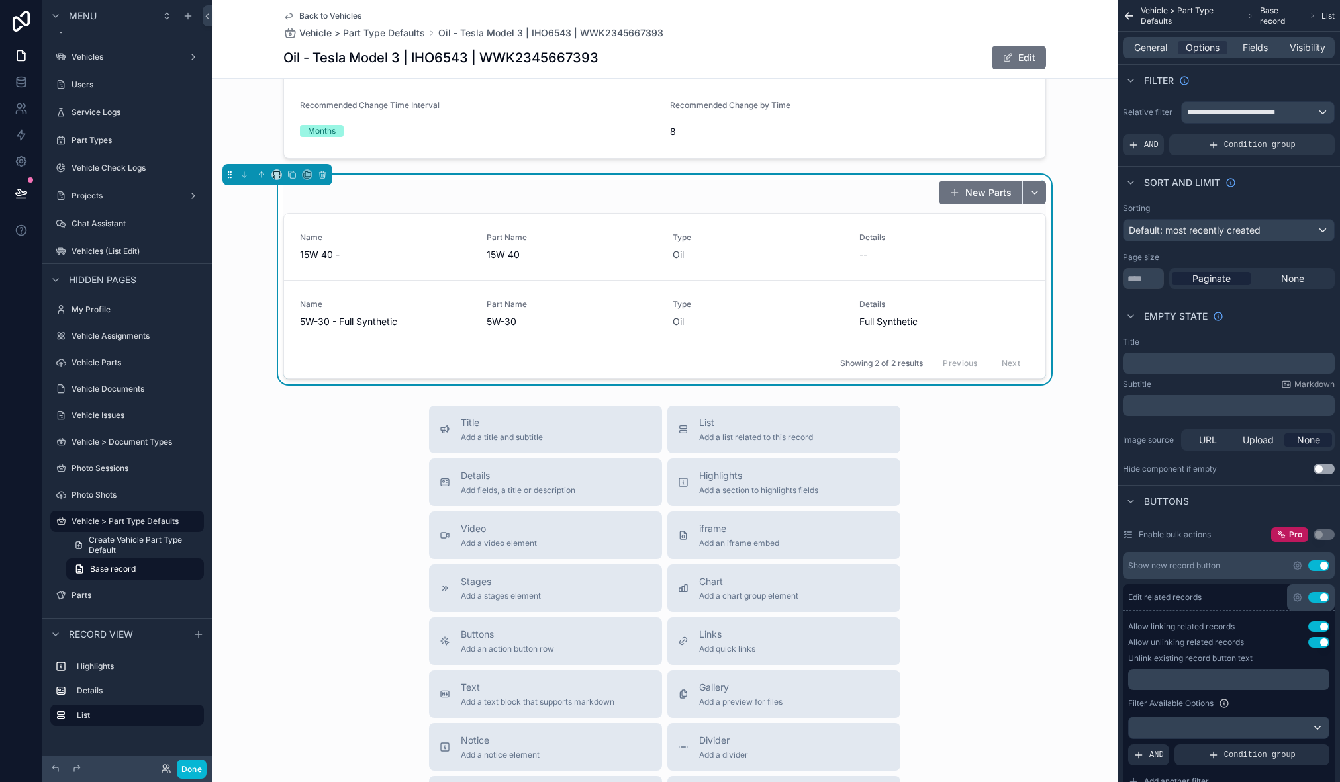
scroll to position [34, 0]
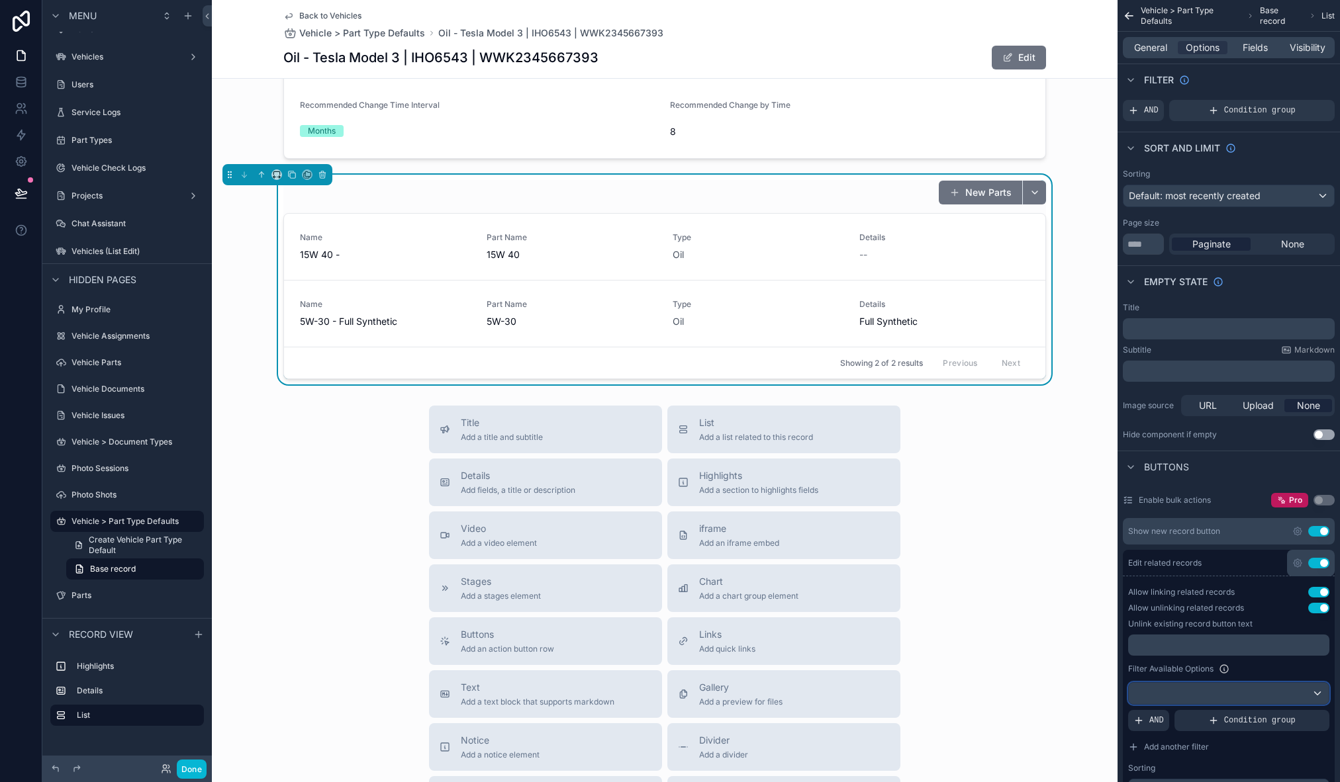
click at [1316, 694] on div "scrollable content" at bounding box center [1229, 693] width 200 height 21
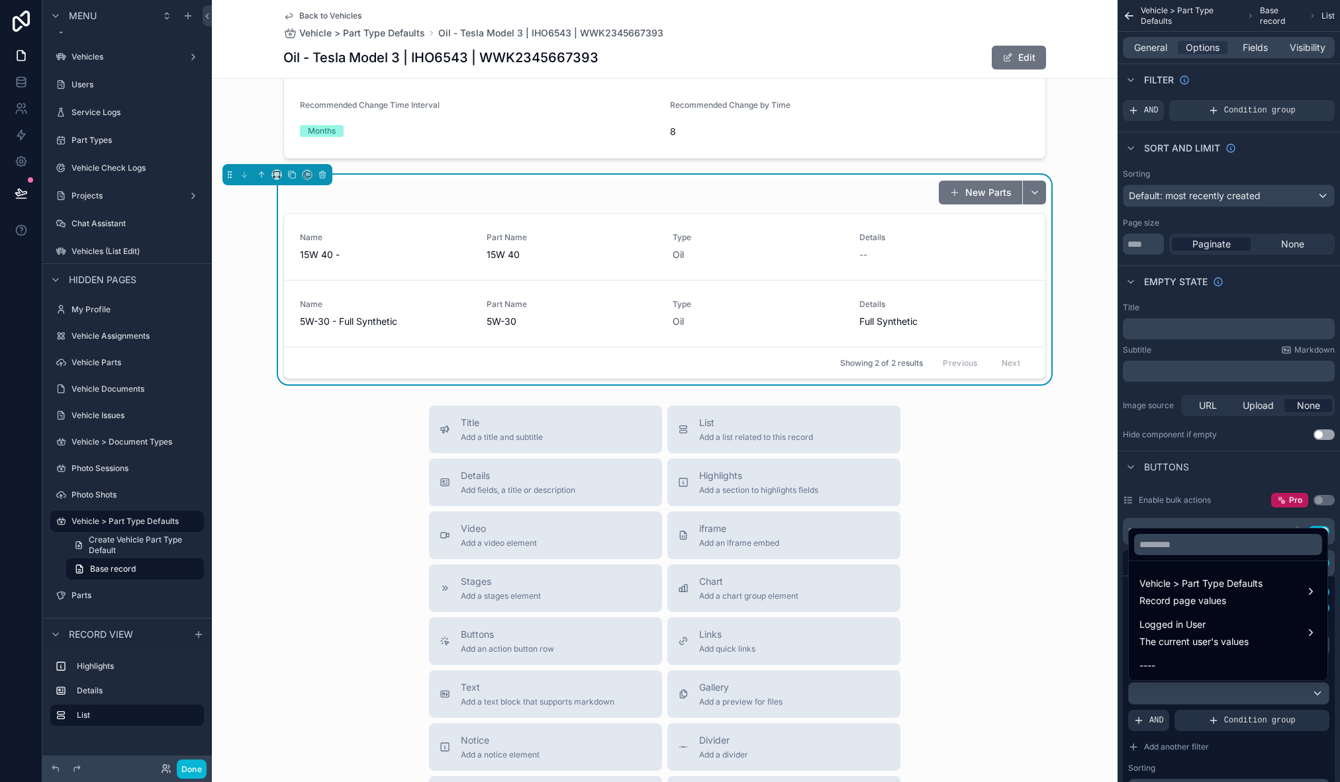
click at [1015, 570] on div "Title Add a title and subtitle List Add a list related to this record Details A…" at bounding box center [665, 641] width 906 height 471
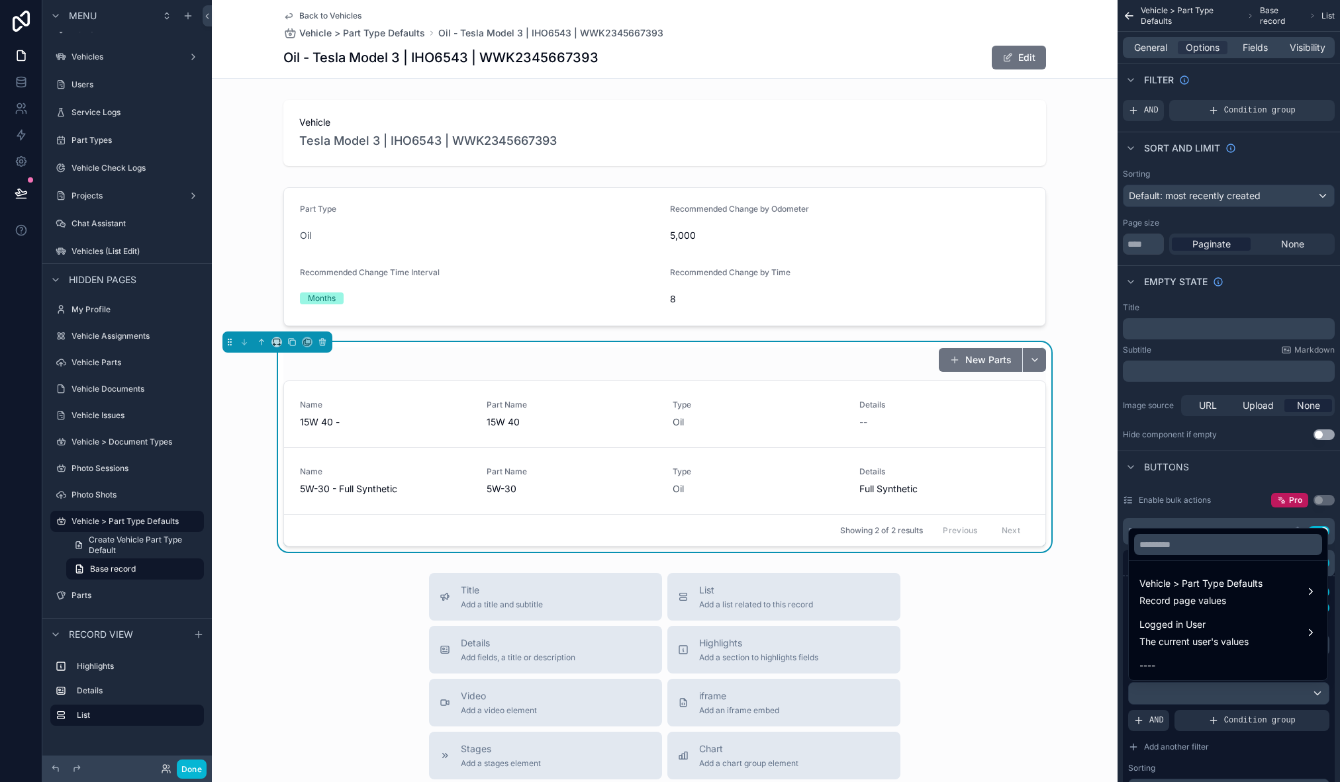
scroll to position [1, 0]
click at [1294, 591] on div "Vehicle > Part Type Defaults Record page values" at bounding box center [1227, 592] width 177 height 32
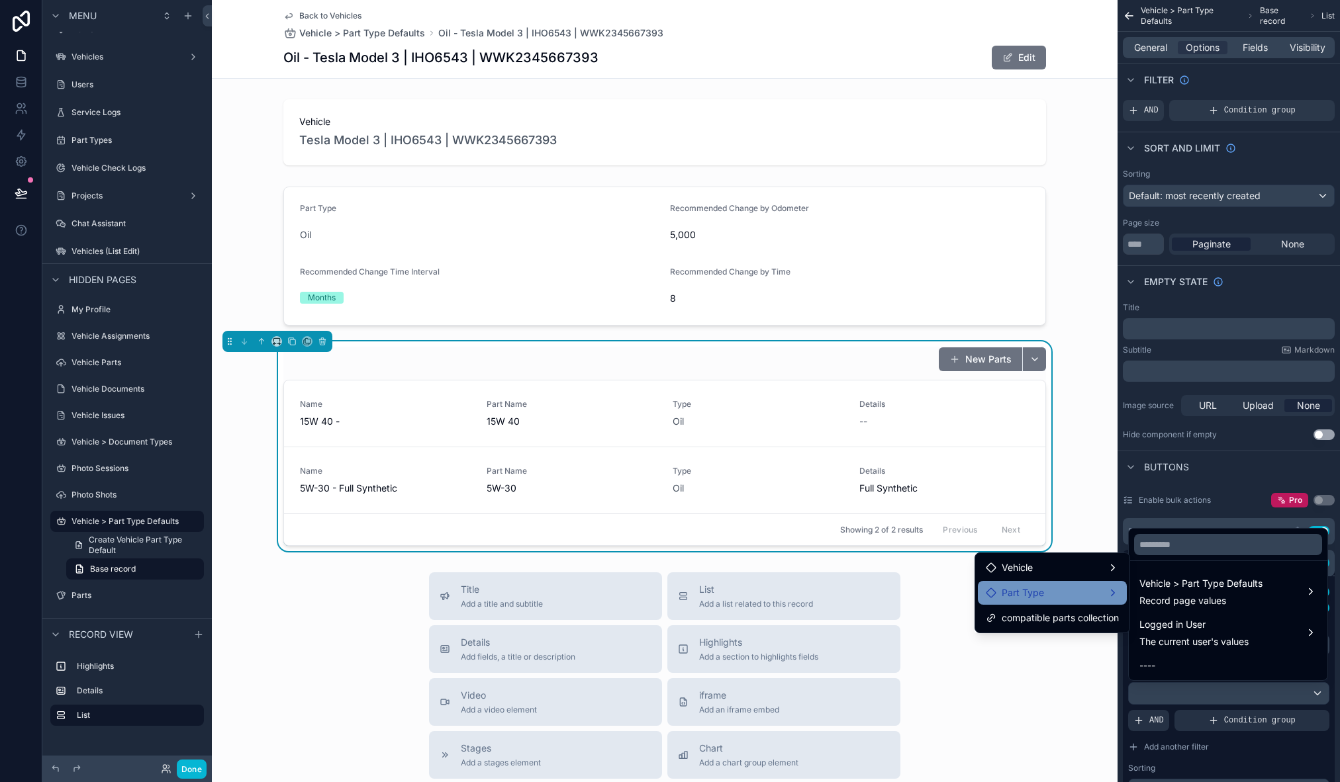
click at [1084, 592] on div "Part Type" at bounding box center [1052, 593] width 133 height 16
click at [1121, 591] on div "Part Type" at bounding box center [1052, 593] width 149 height 24
click at [1114, 592] on div "Part Type" at bounding box center [1052, 593] width 133 height 16
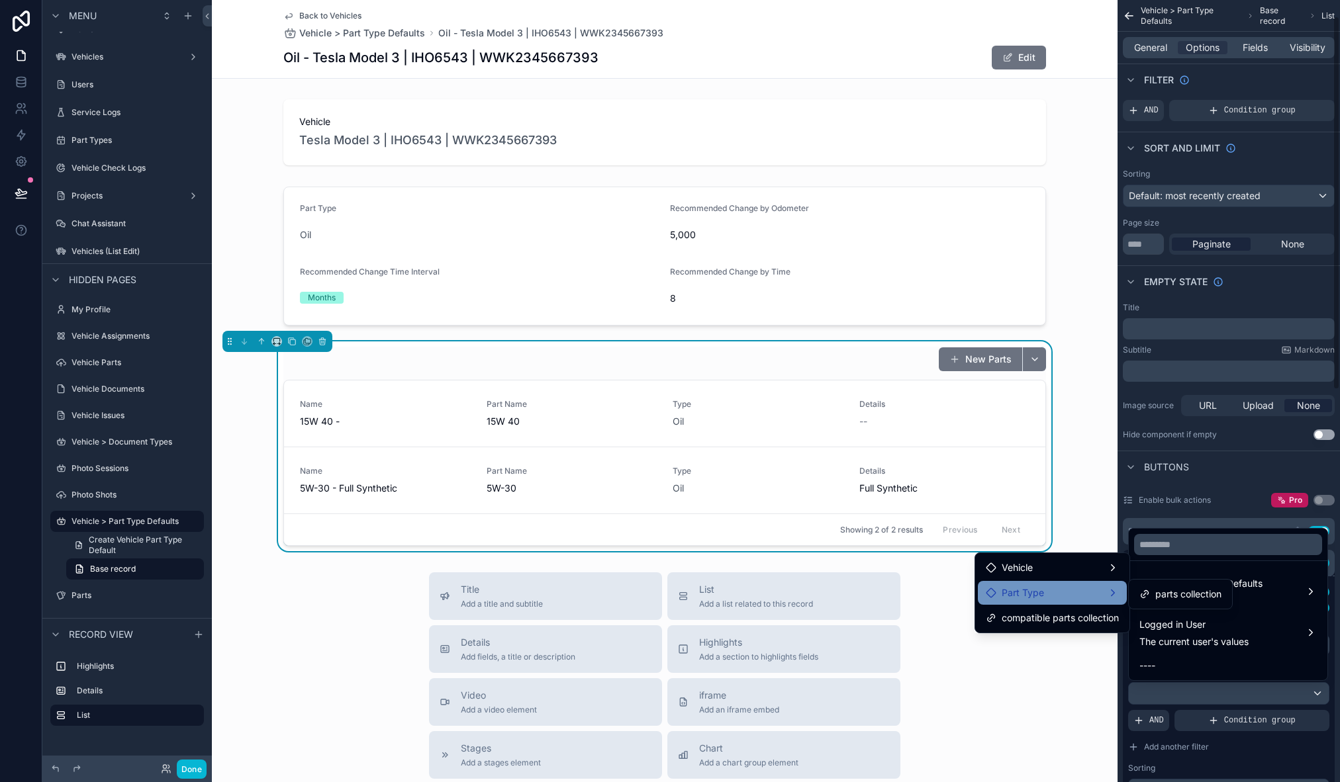
click at [1208, 683] on div "scrollable content" at bounding box center [670, 391] width 1340 height 782
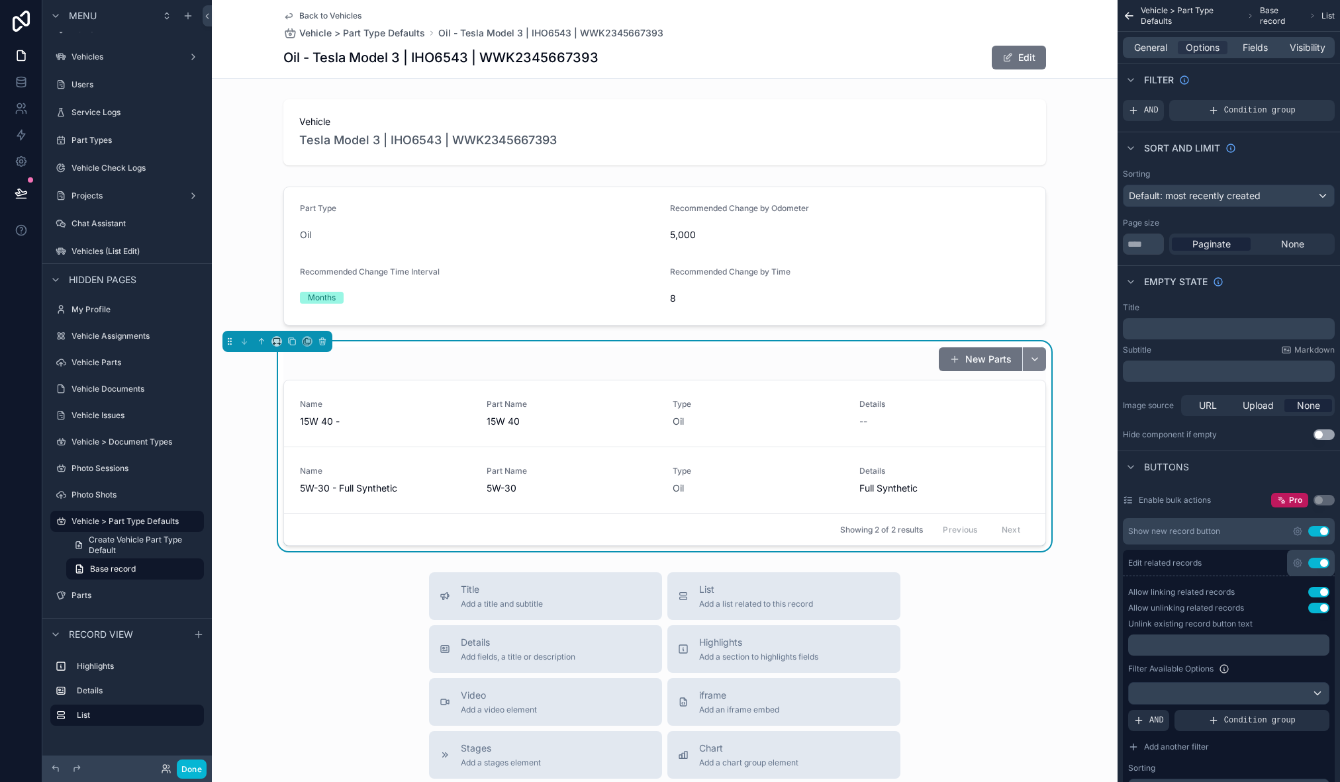
click at [1033, 354] on button "scrollable content" at bounding box center [1034, 360] width 24 height 24
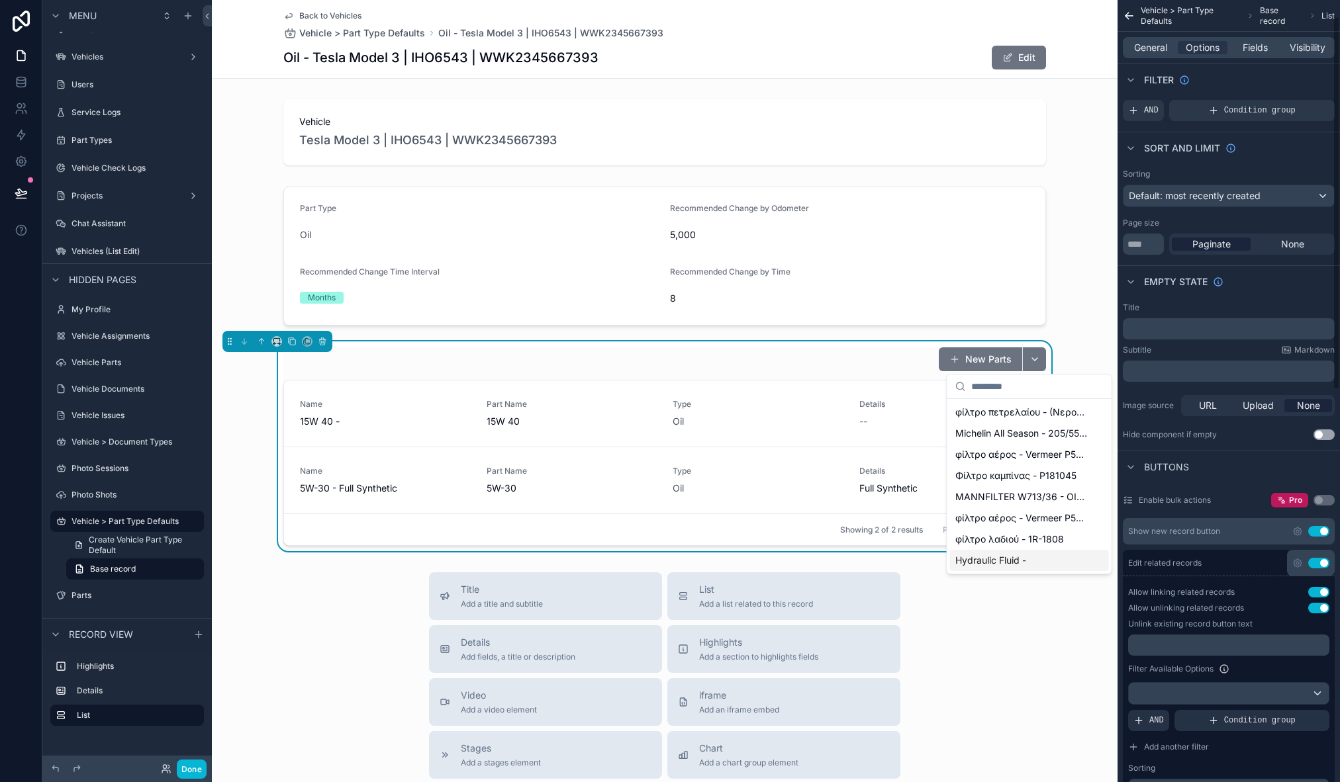
click at [1307, 675] on div "Filter Available Options" at bounding box center [1228, 669] width 201 height 16
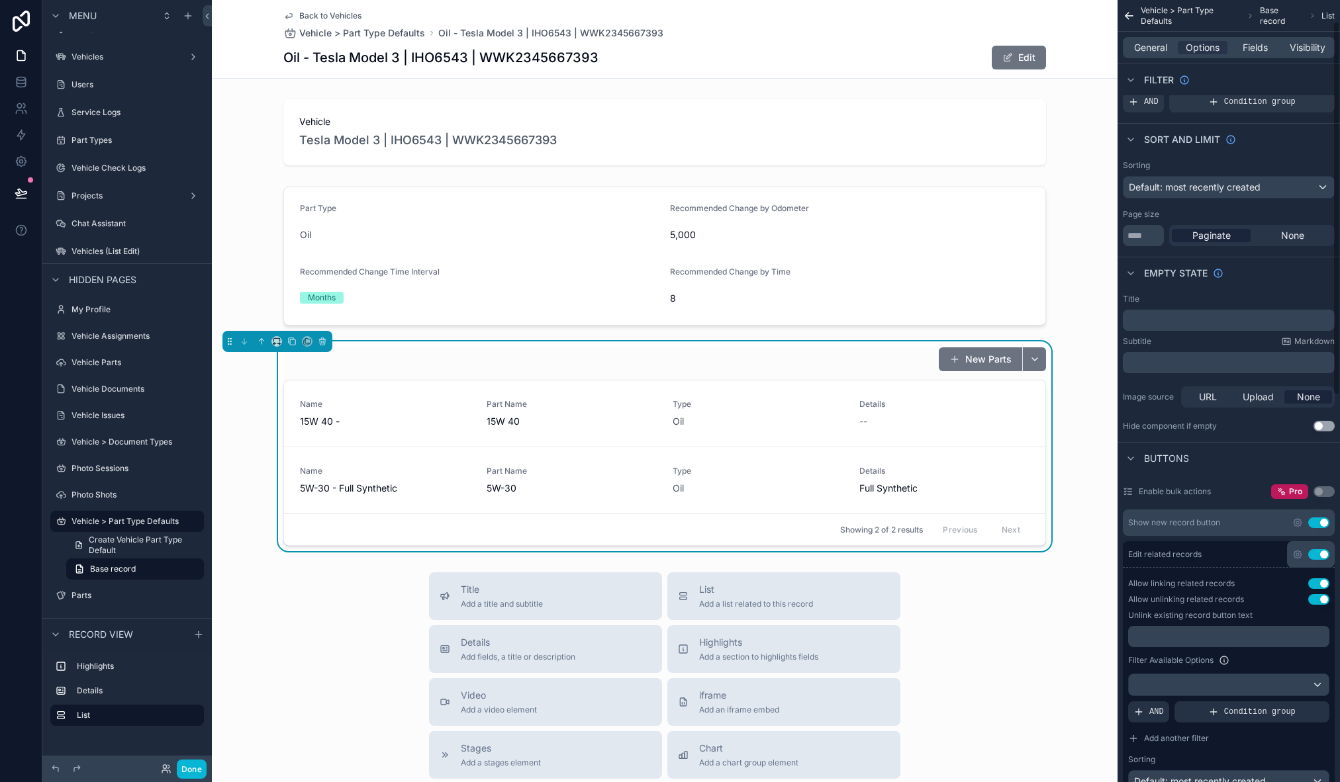
scroll to position [86, 0]
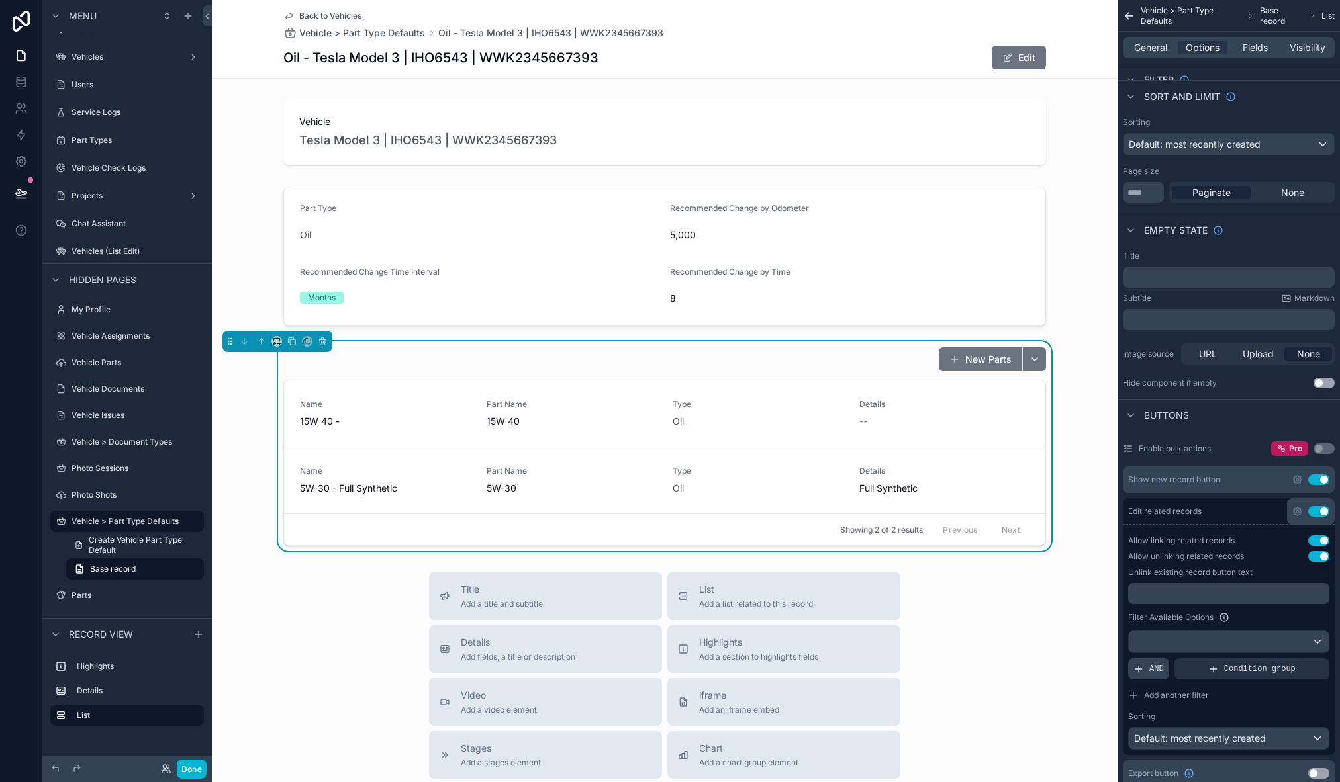
click at [1142, 669] on icon "scrollable content" at bounding box center [1138, 669] width 11 height 11
click at [1298, 661] on icon "scrollable content" at bounding box center [1296, 661] width 5 height 5
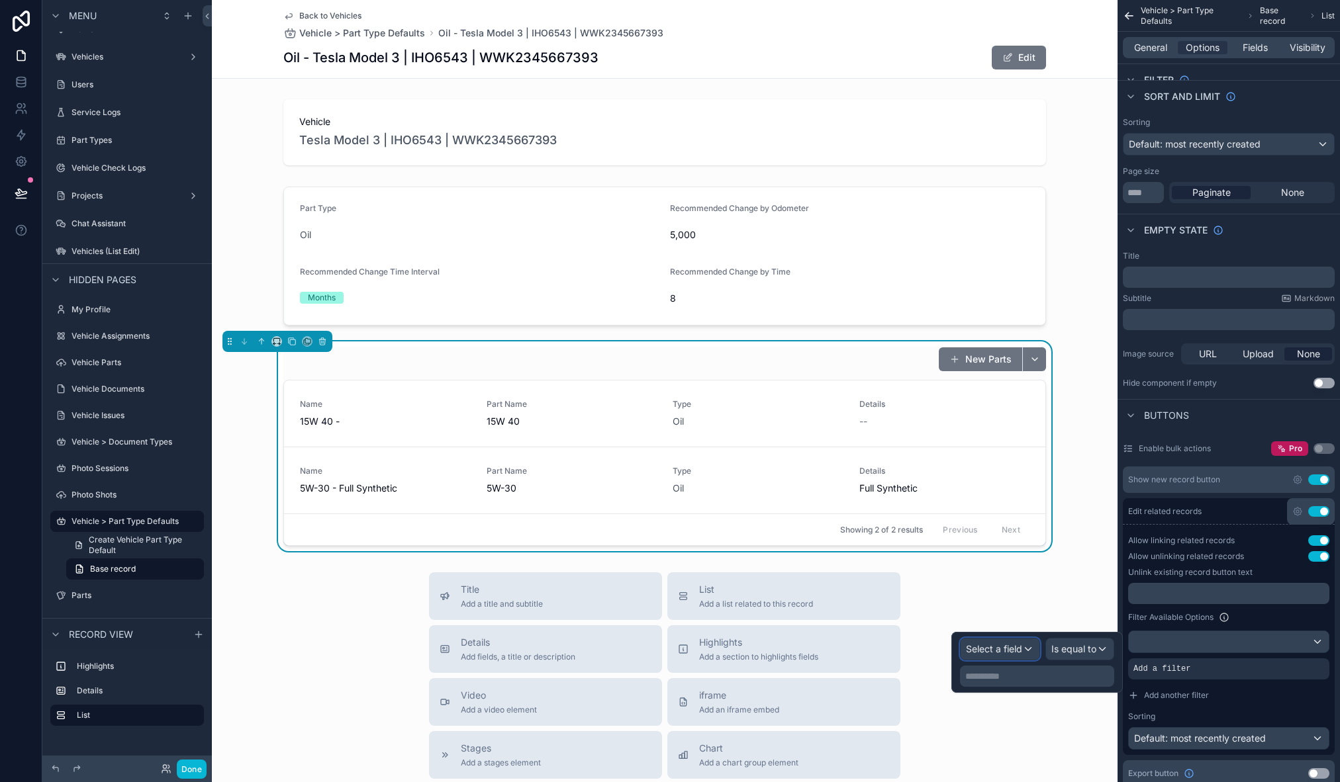
click at [1024, 653] on div "Select a field" at bounding box center [1000, 649] width 79 height 21
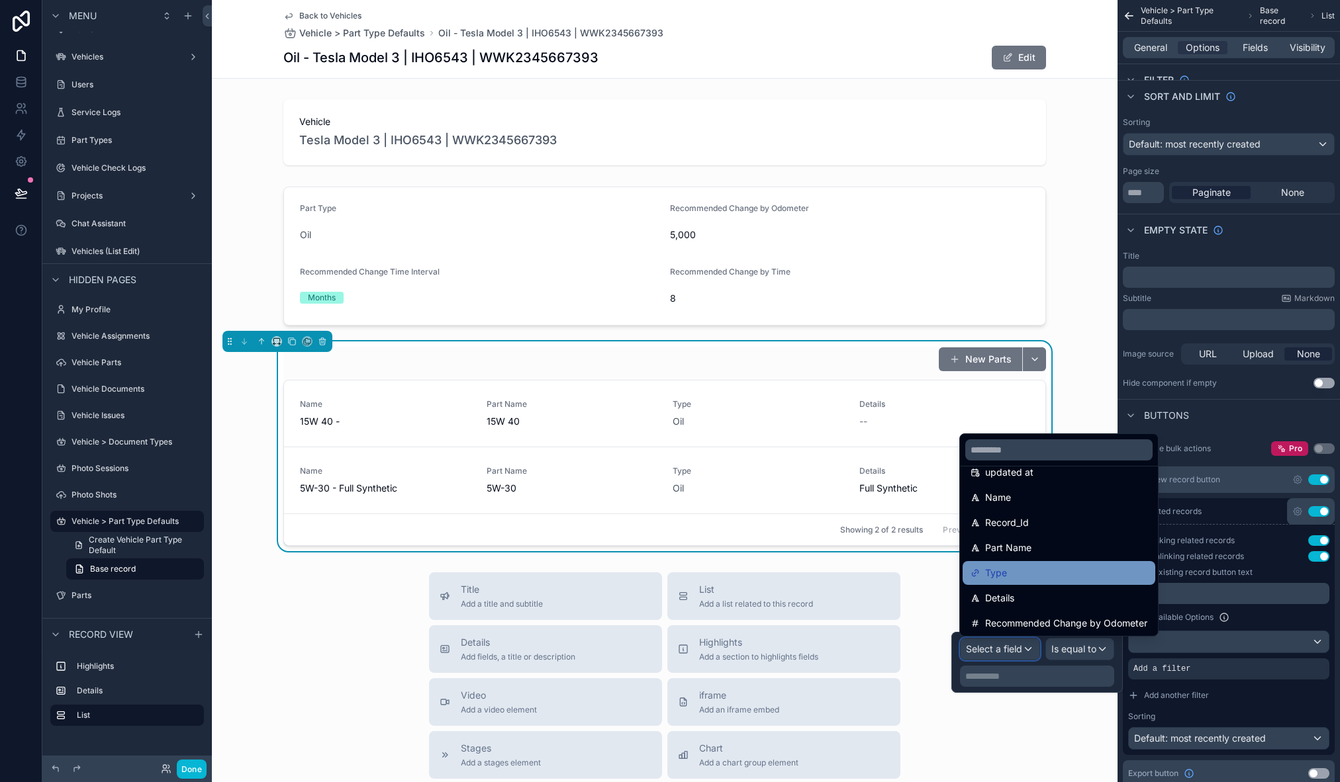
scroll to position [169, 0]
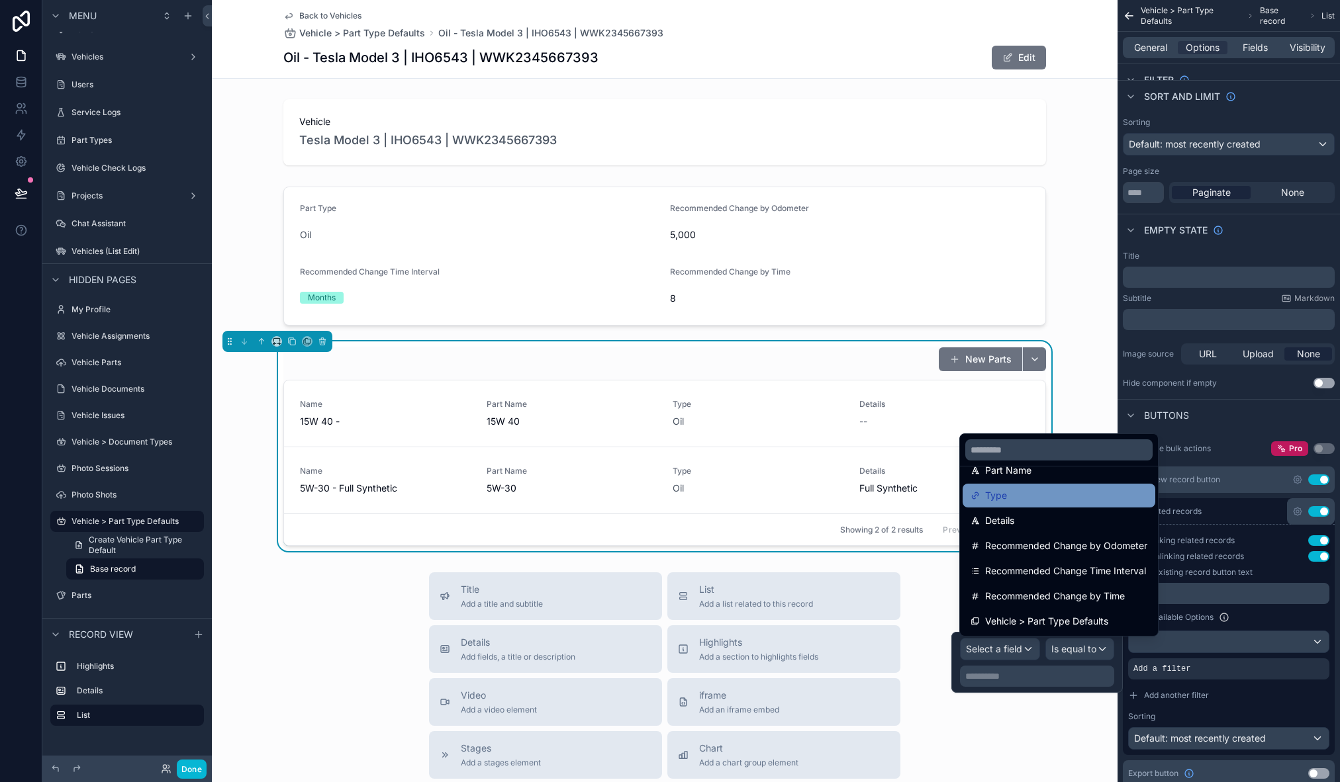
click at [1122, 493] on div "Type" at bounding box center [1059, 496] width 177 height 16
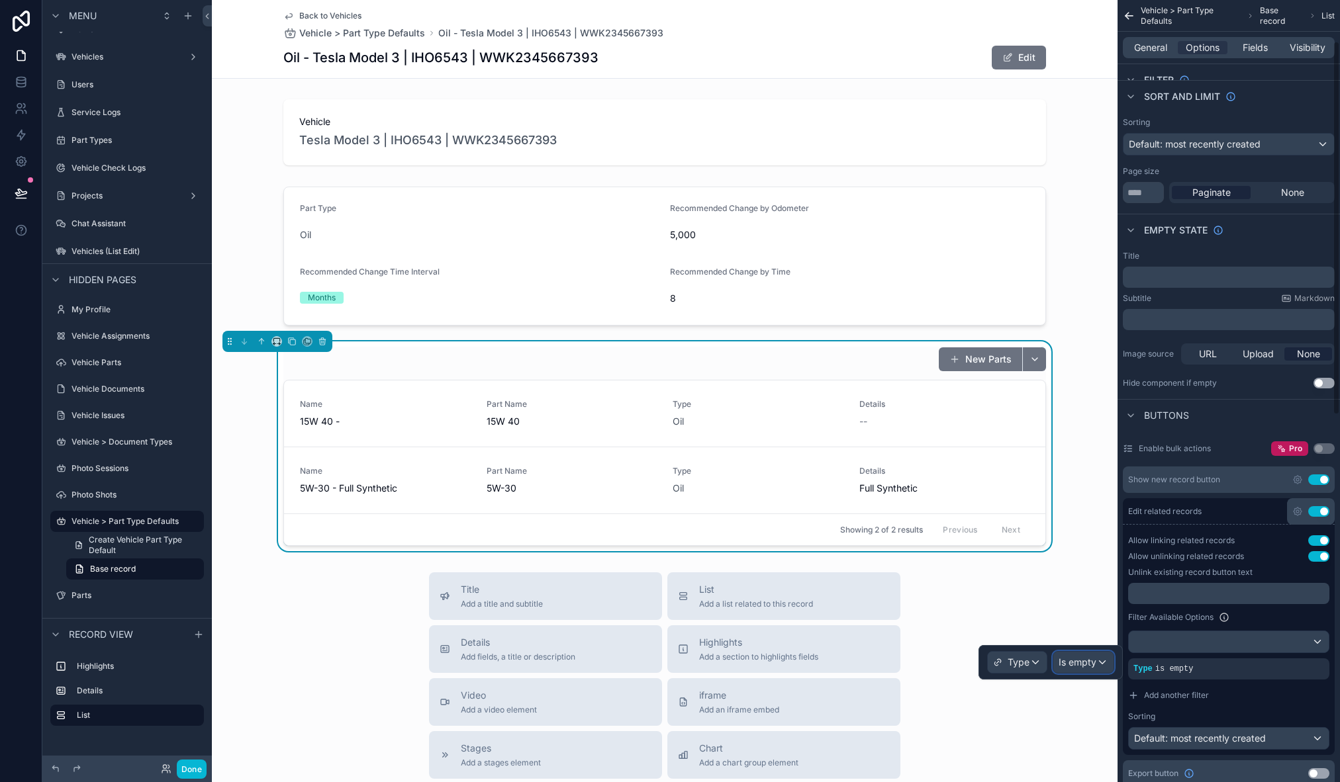
click at [1094, 661] on span "Is empty" at bounding box center [1078, 662] width 38 height 13
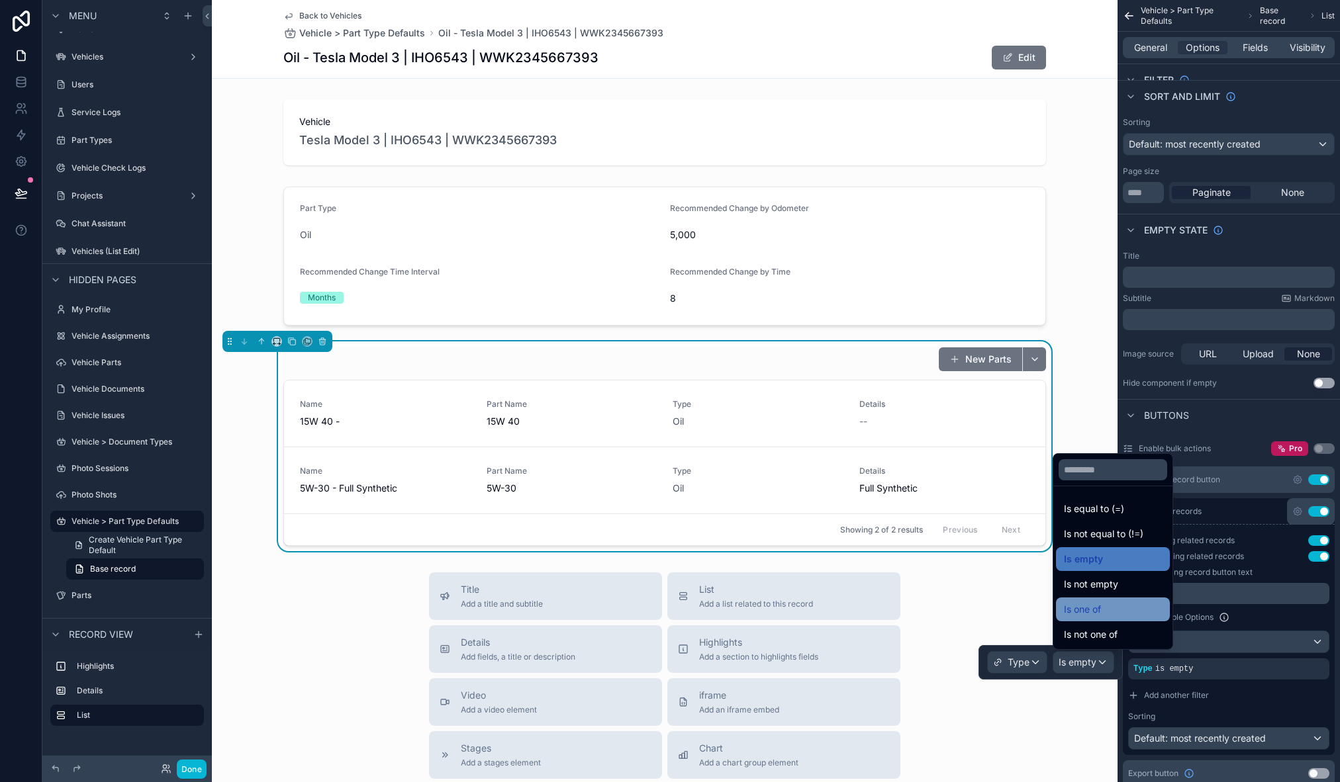
click at [1118, 604] on div "Is one of" at bounding box center [1113, 610] width 98 height 16
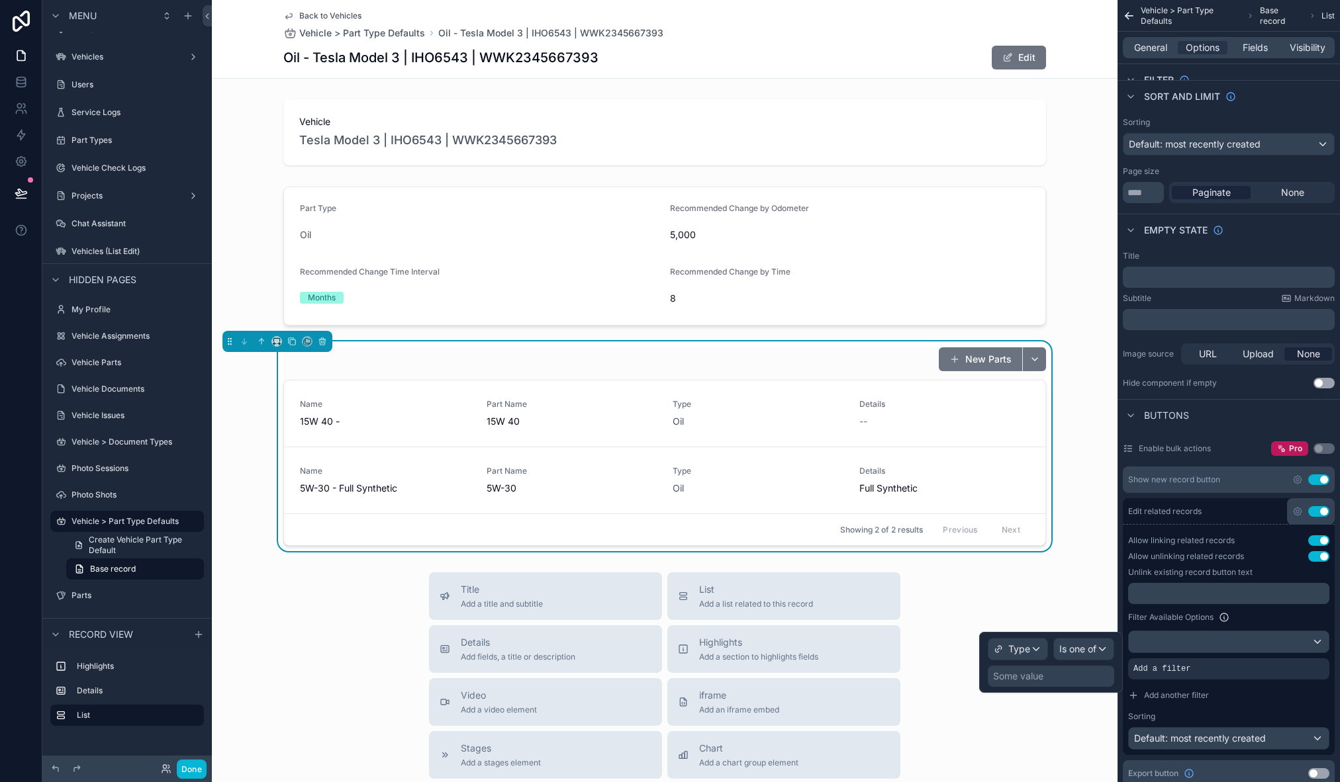
click at [1090, 667] on div "Some value" at bounding box center [1051, 676] width 126 height 21
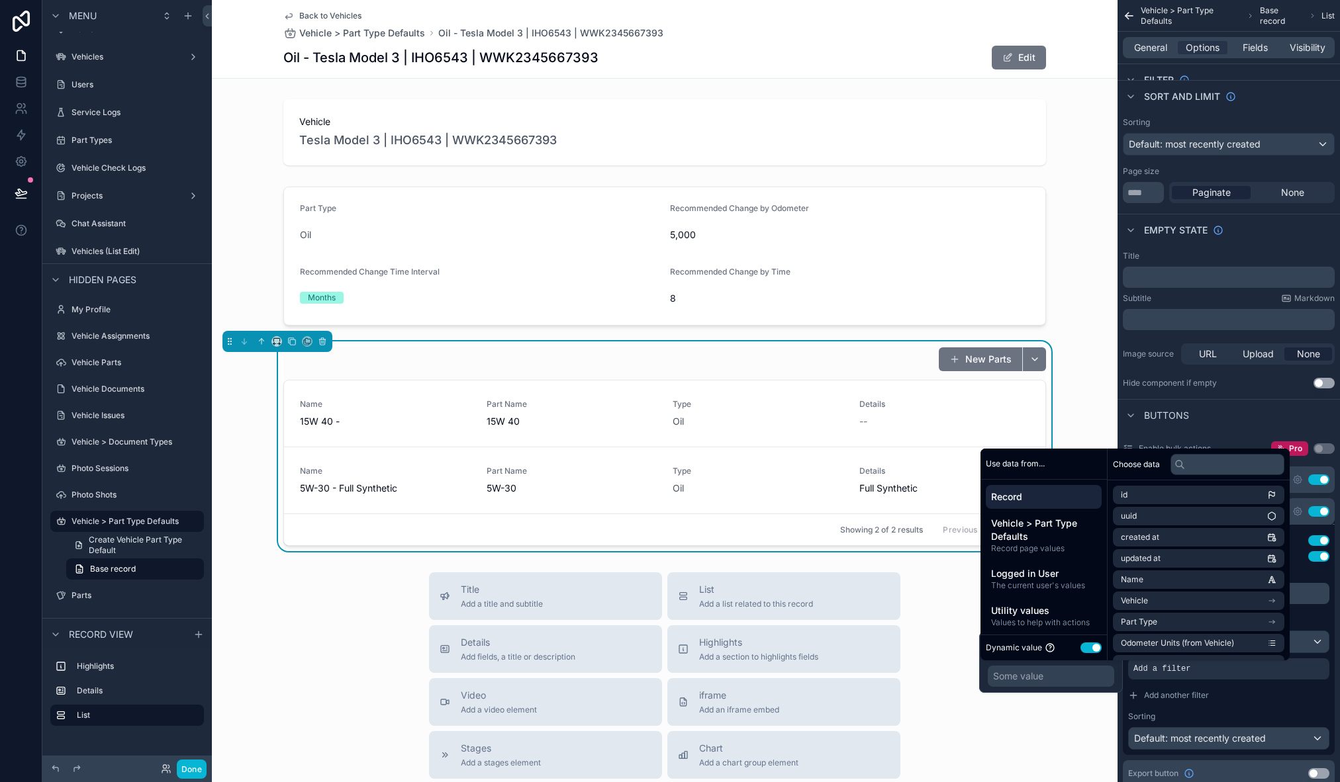
click at [1078, 681] on div "Some value" at bounding box center [1051, 676] width 126 height 21
click at [1045, 493] on span "Record" at bounding box center [1043, 497] width 105 height 13
click at [1190, 619] on li "Part Type" at bounding box center [1198, 621] width 171 height 19
click at [1162, 516] on li "id" at bounding box center [1198, 518] width 171 height 19
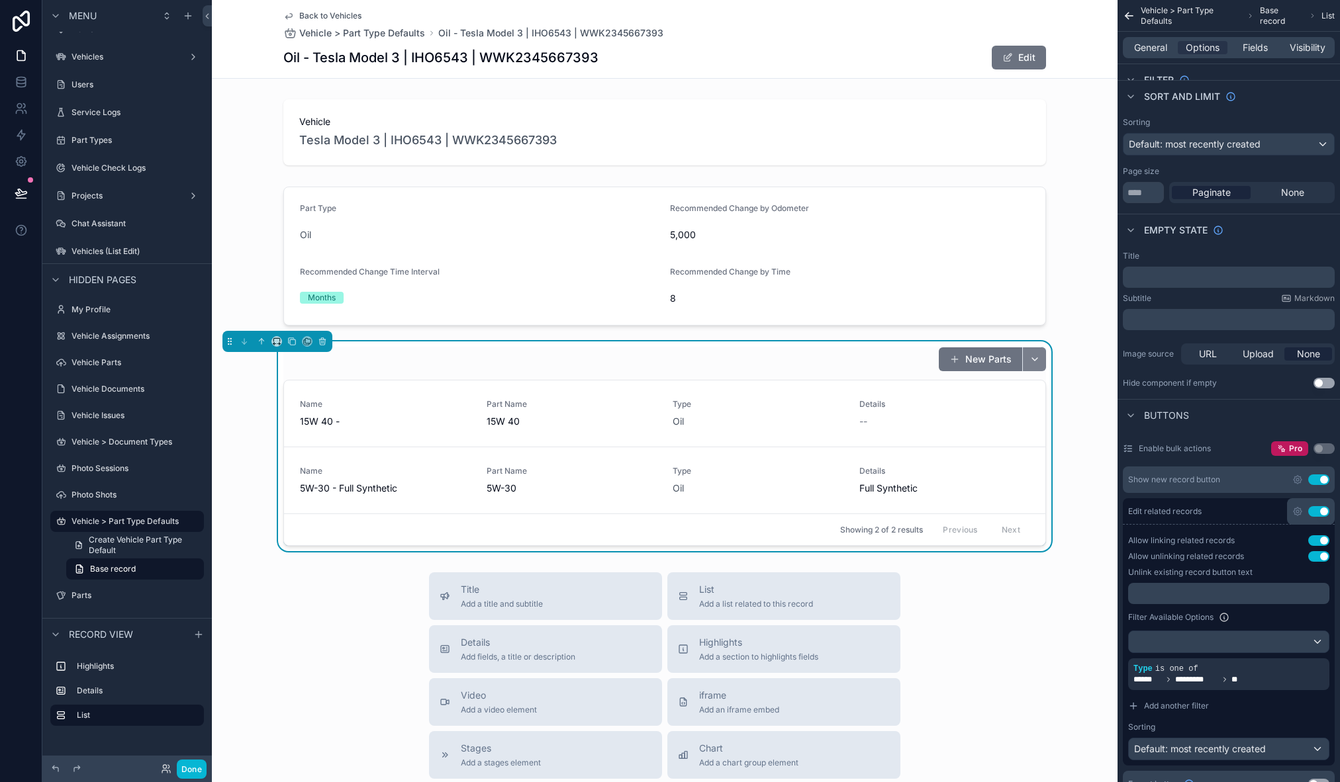
click at [1029, 361] on button "scrollable content" at bounding box center [1034, 360] width 24 height 24
click at [970, 414] on button "Unlink record" at bounding box center [992, 416] width 96 height 24
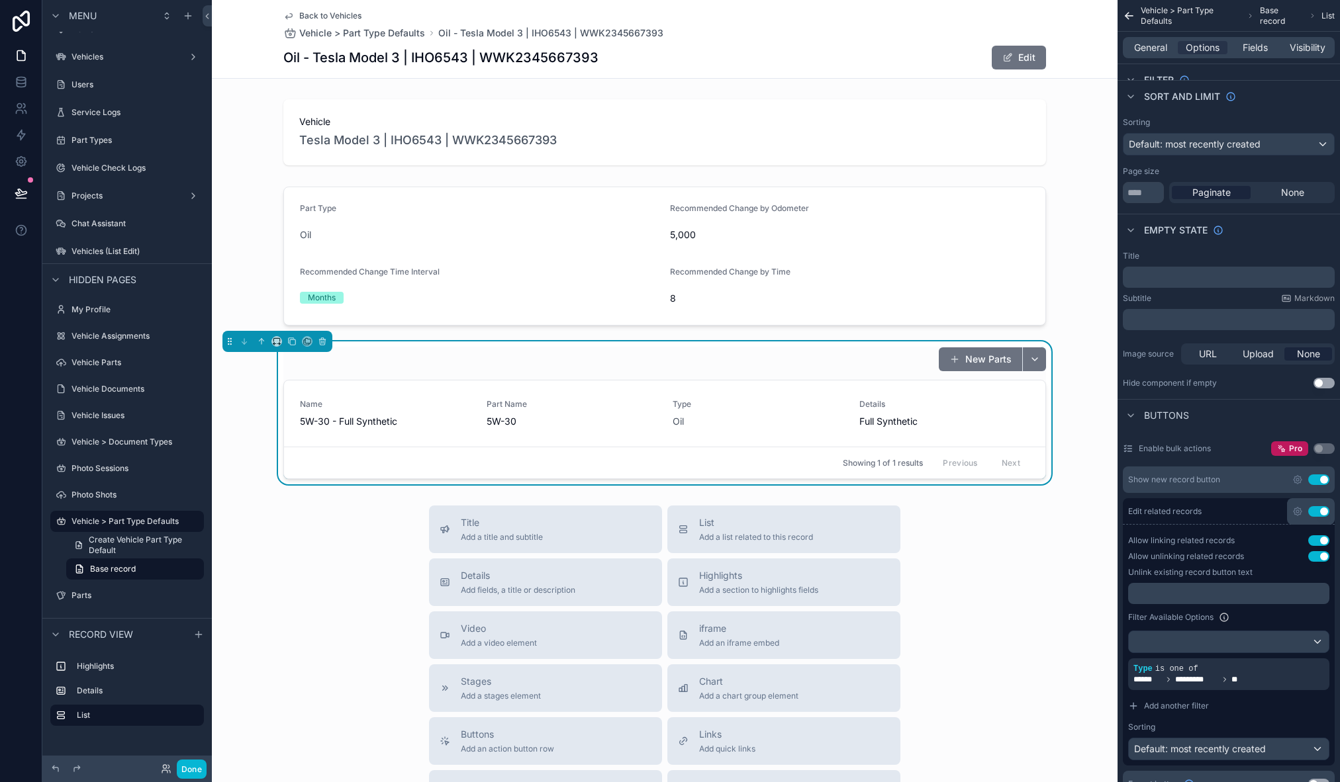
click at [1016, 621] on div "Title Add a title and subtitle List Add a list related to this record Details A…" at bounding box center [665, 741] width 906 height 471
click at [1031, 357] on button "scrollable content" at bounding box center [1034, 360] width 24 height 24
click at [1290, 658] on div "scrollable content" at bounding box center [1296, 660] width 19 height 19
click at [1030, 652] on div "Type" at bounding box center [1014, 654] width 62 height 21
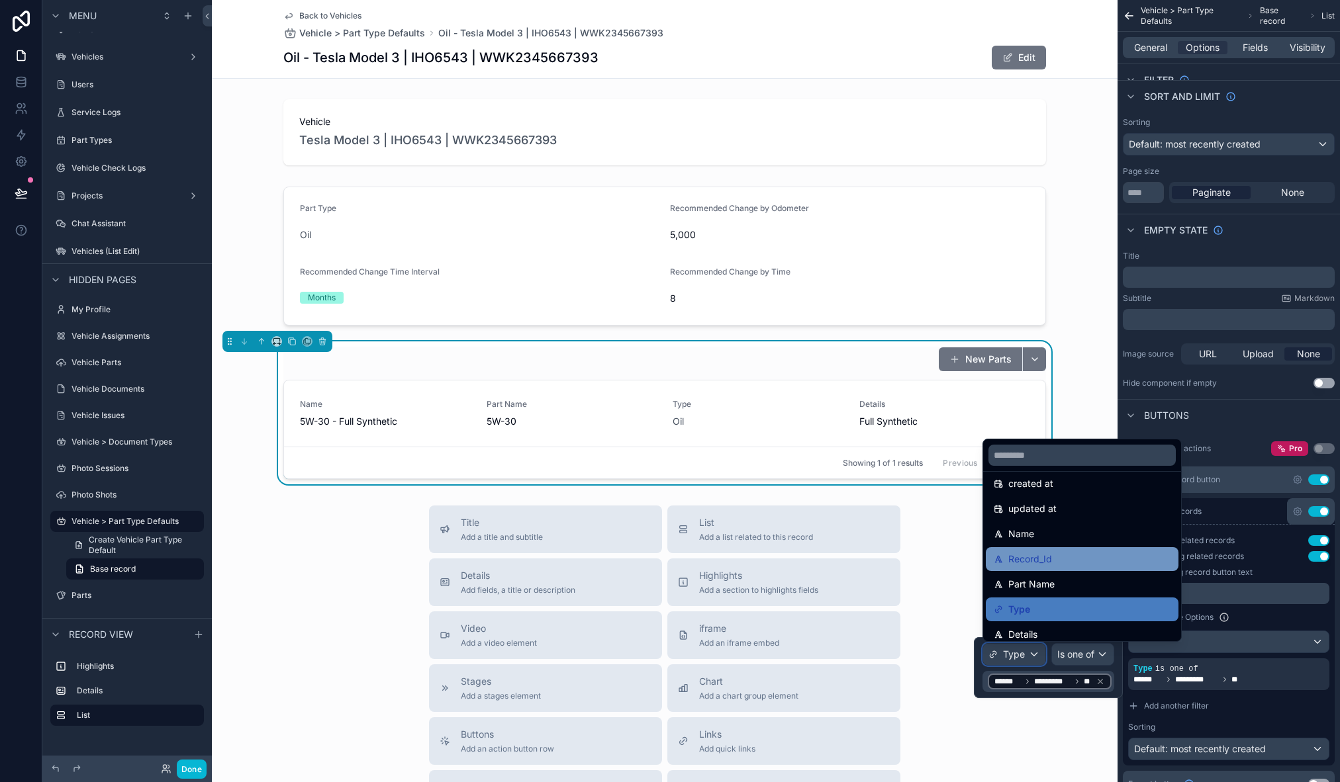
scroll to position [62, 0]
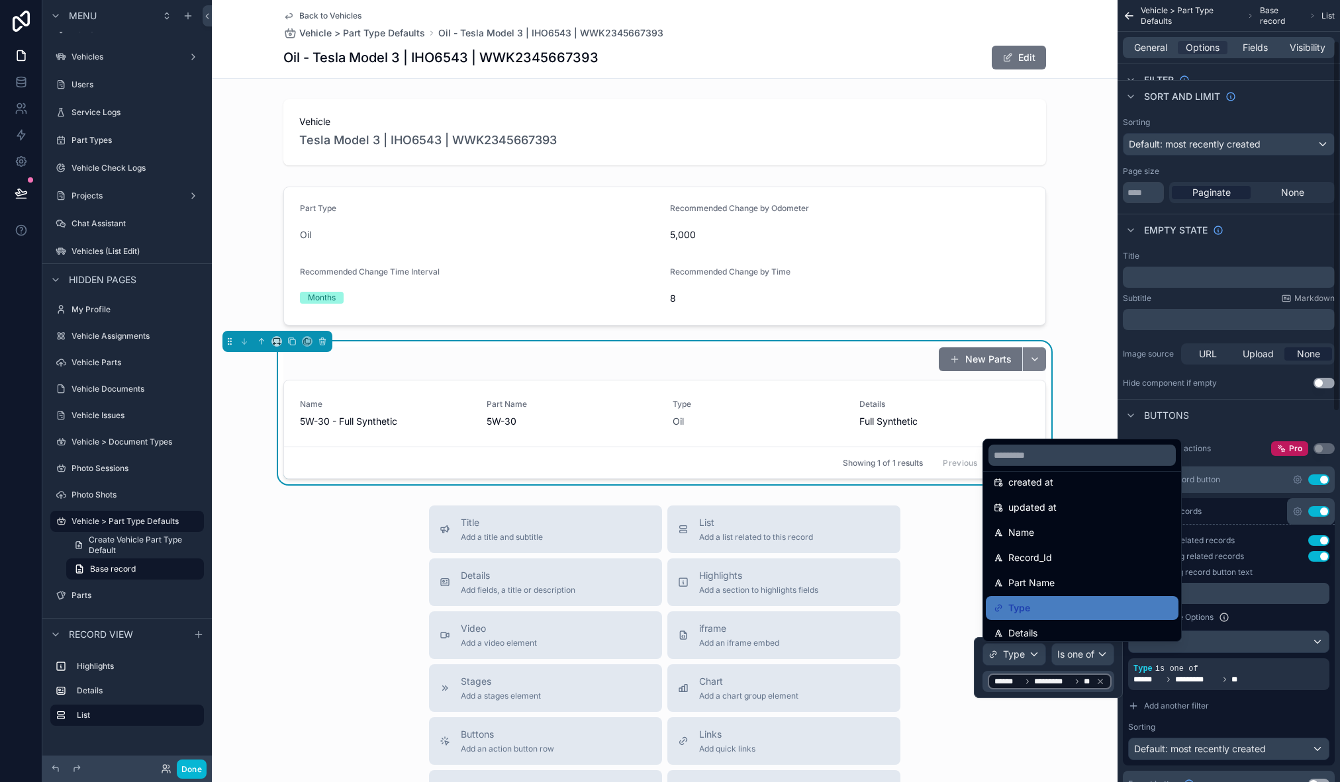
click at [1027, 355] on button "scrollable content" at bounding box center [1034, 360] width 24 height 24
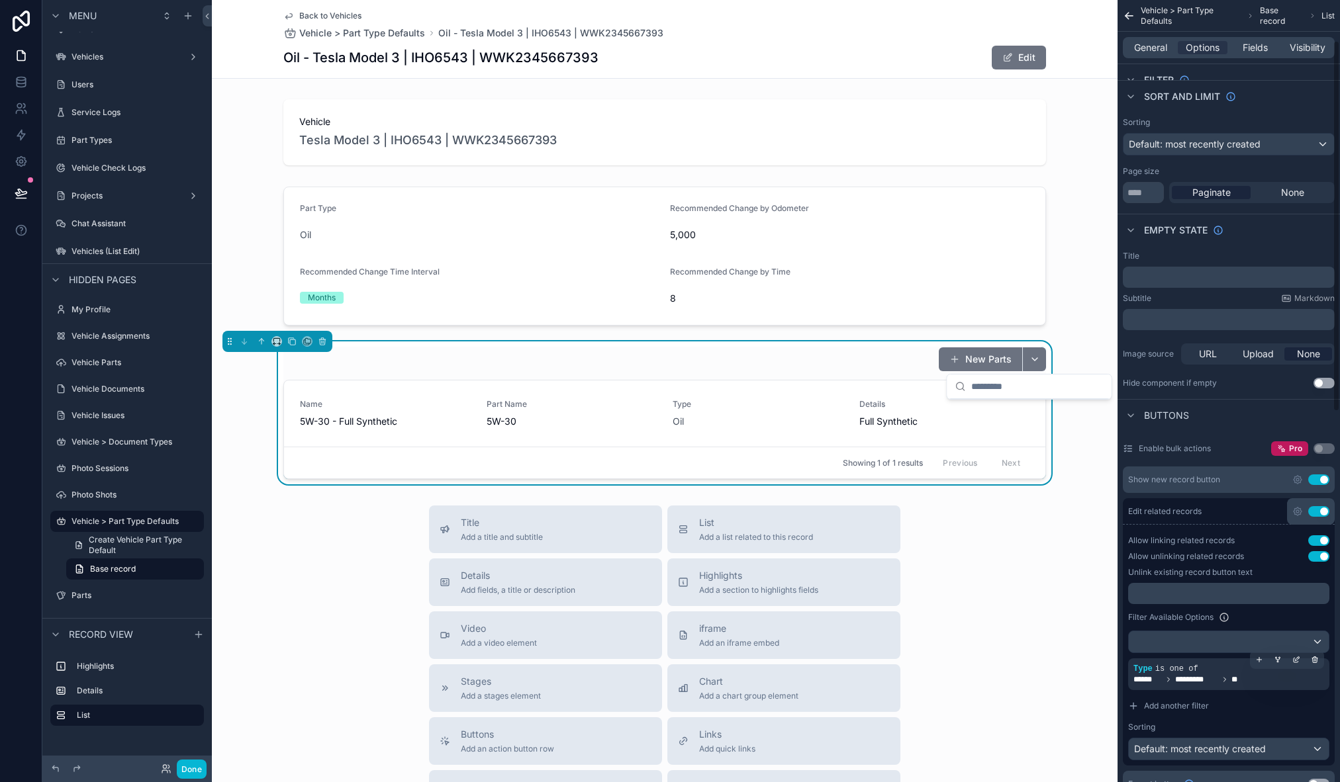
scroll to position [177, 0]
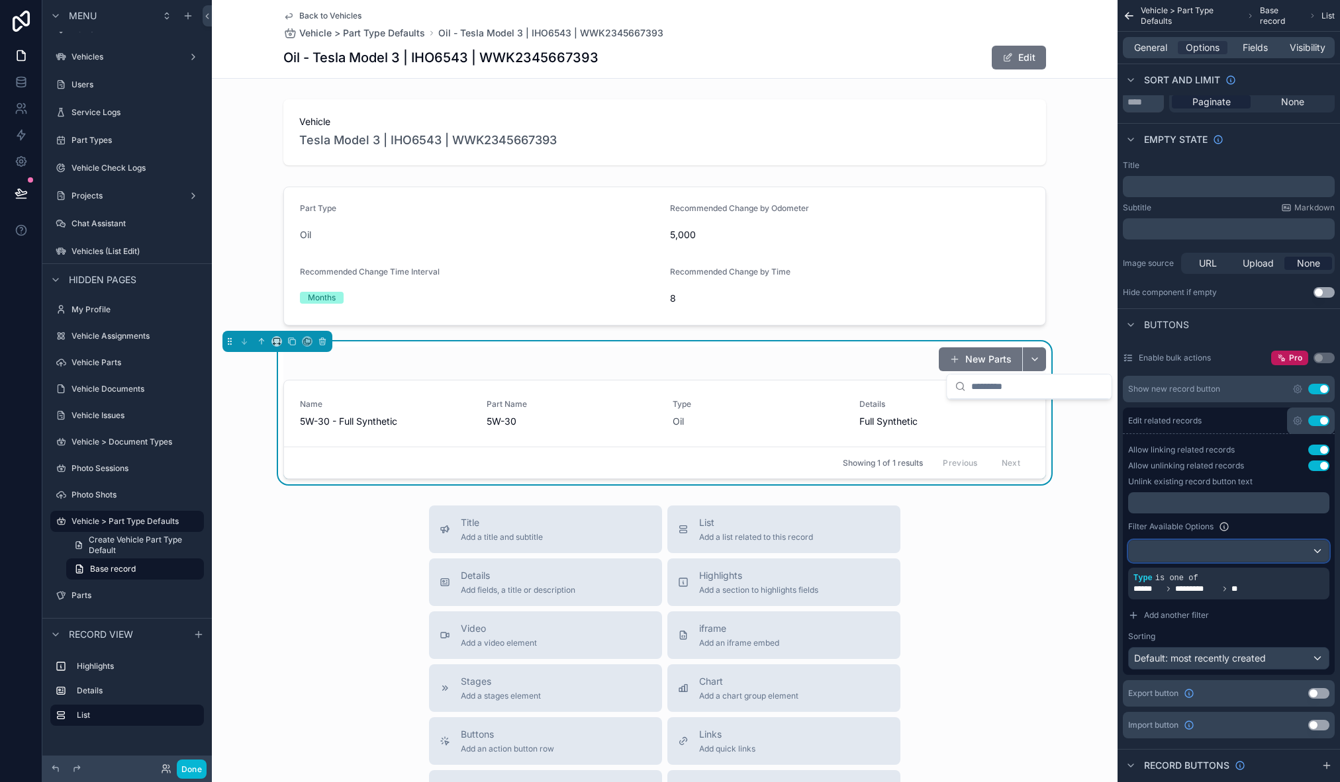
click at [1321, 550] on div "scrollable content" at bounding box center [1229, 551] width 200 height 21
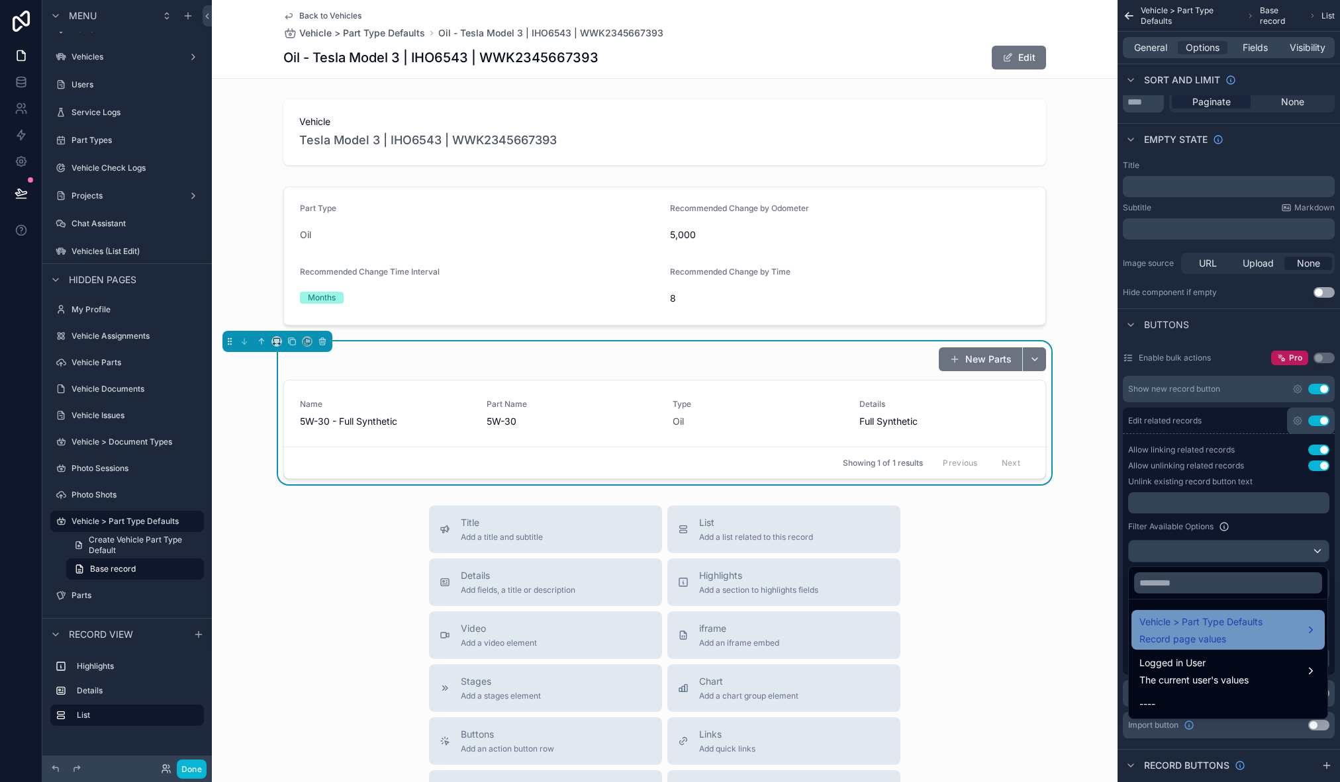
click at [1296, 632] on div "Vehicle > Part Type Defaults Record page values" at bounding box center [1227, 630] width 177 height 32
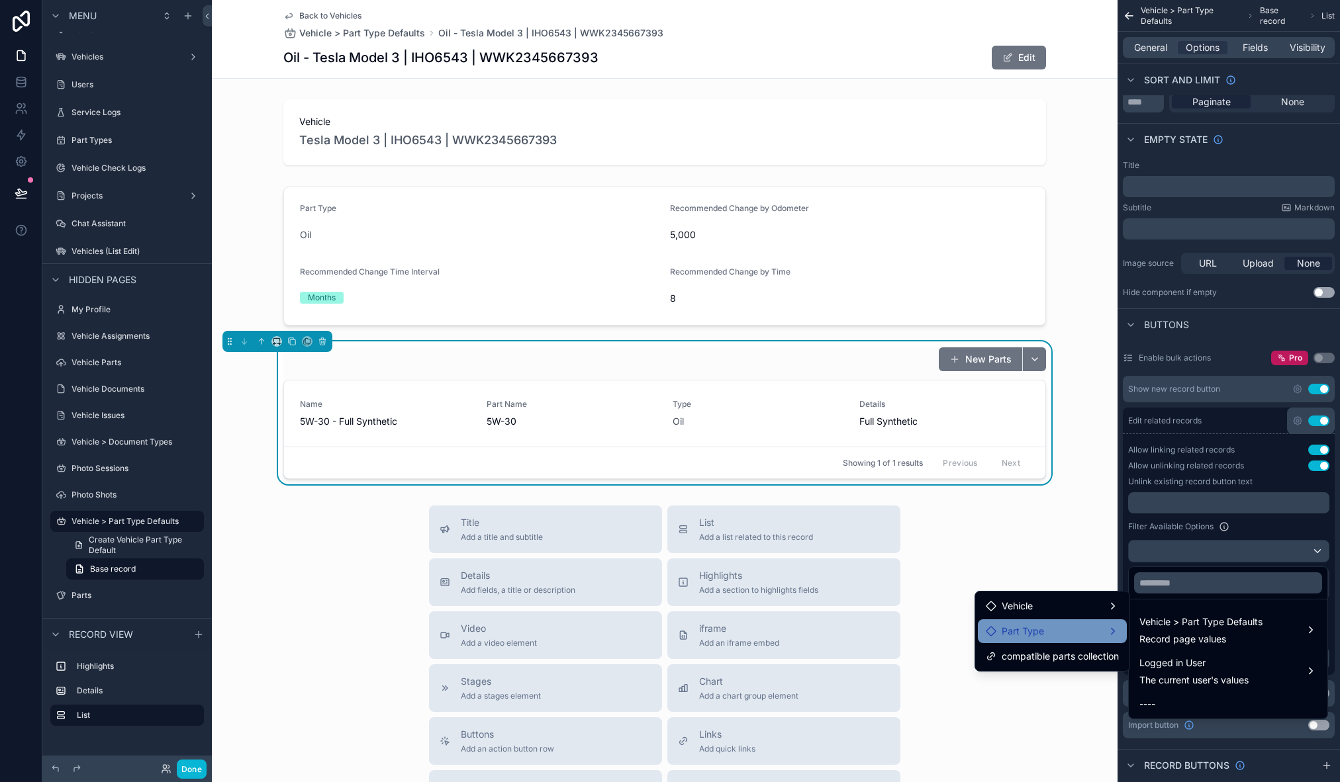
click at [1103, 630] on div "Part Type" at bounding box center [1052, 632] width 133 height 16
click at [1170, 632] on span "parts collection" at bounding box center [1188, 633] width 66 height 16
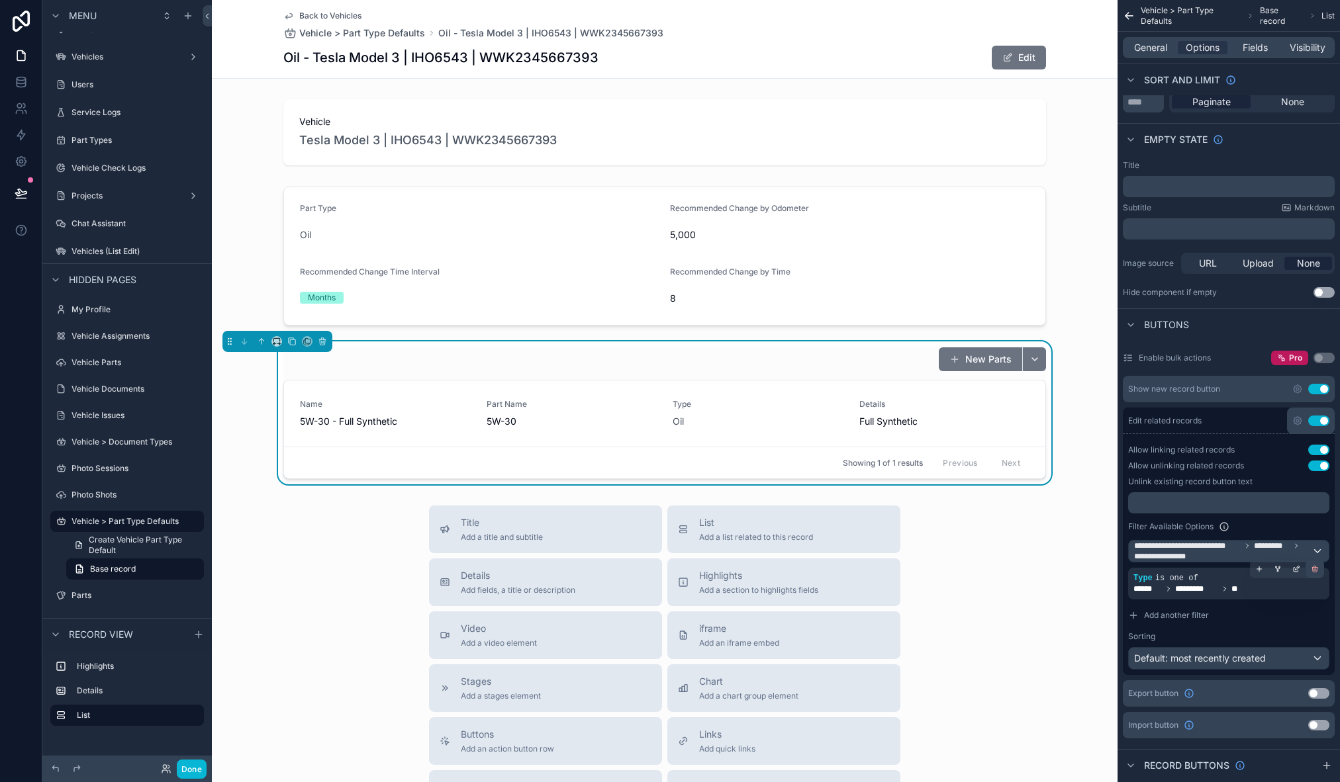
click at [1314, 571] on icon "scrollable content" at bounding box center [1315, 569] width 8 height 8
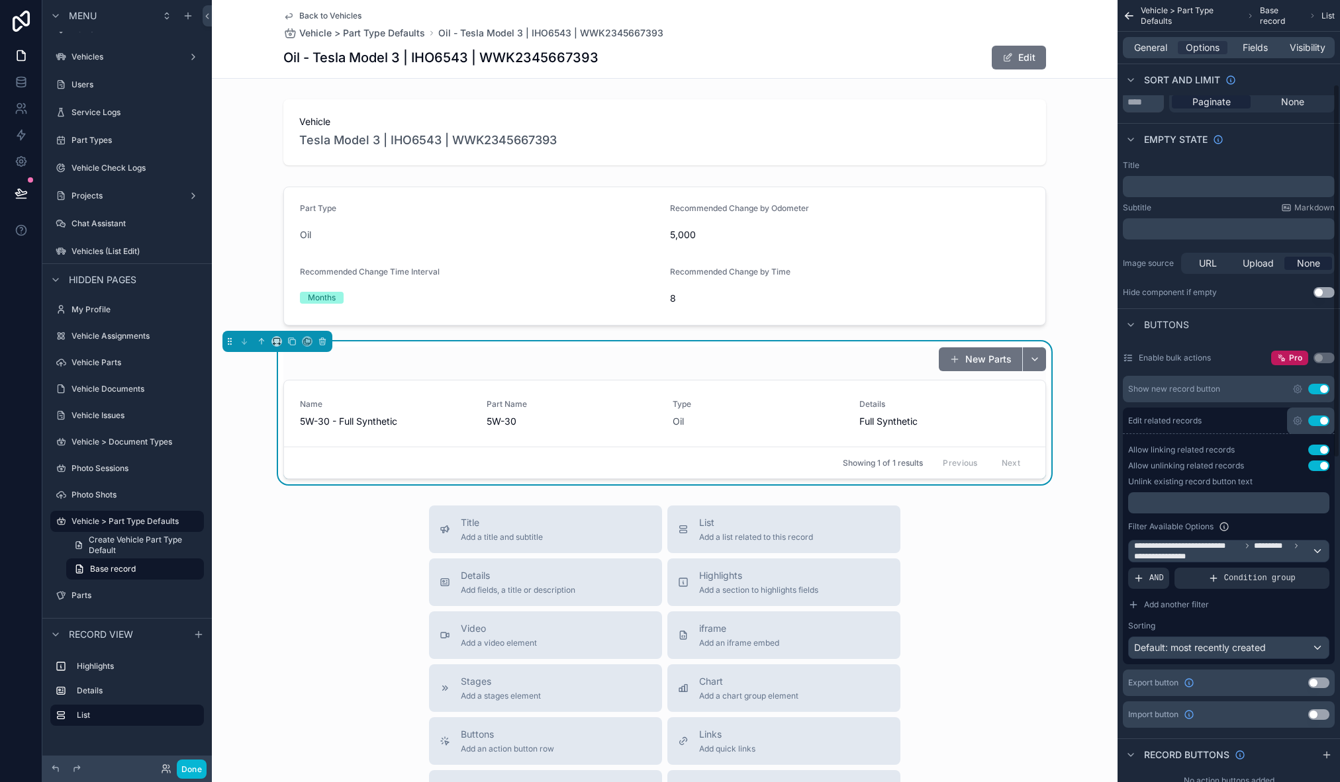
click at [1012, 604] on div "Title Add a title and subtitle List Add a list related to this record Details A…" at bounding box center [665, 741] width 906 height 471
click at [1024, 360] on button "scrollable content" at bounding box center [1034, 360] width 24 height 24
click at [980, 412] on span "15W 40 -" at bounding box center [975, 412] width 40 height 13
click at [1013, 575] on div "Title Add a title and subtitle List Add a list related to this record Details A…" at bounding box center [665, 741] width 906 height 471
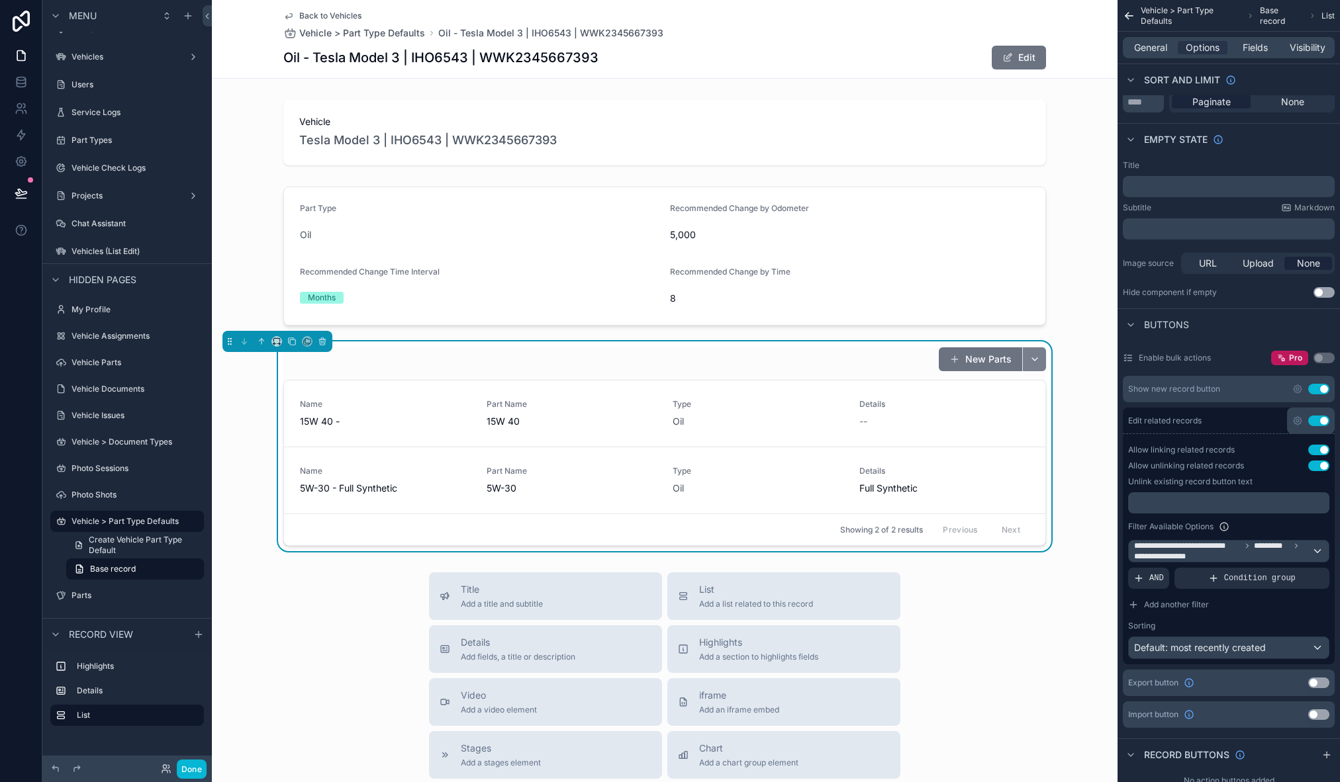
click at [1025, 357] on button "scrollable content" at bounding box center [1034, 360] width 24 height 24
click at [998, 483] on button "Unlink record" at bounding box center [992, 483] width 96 height 24
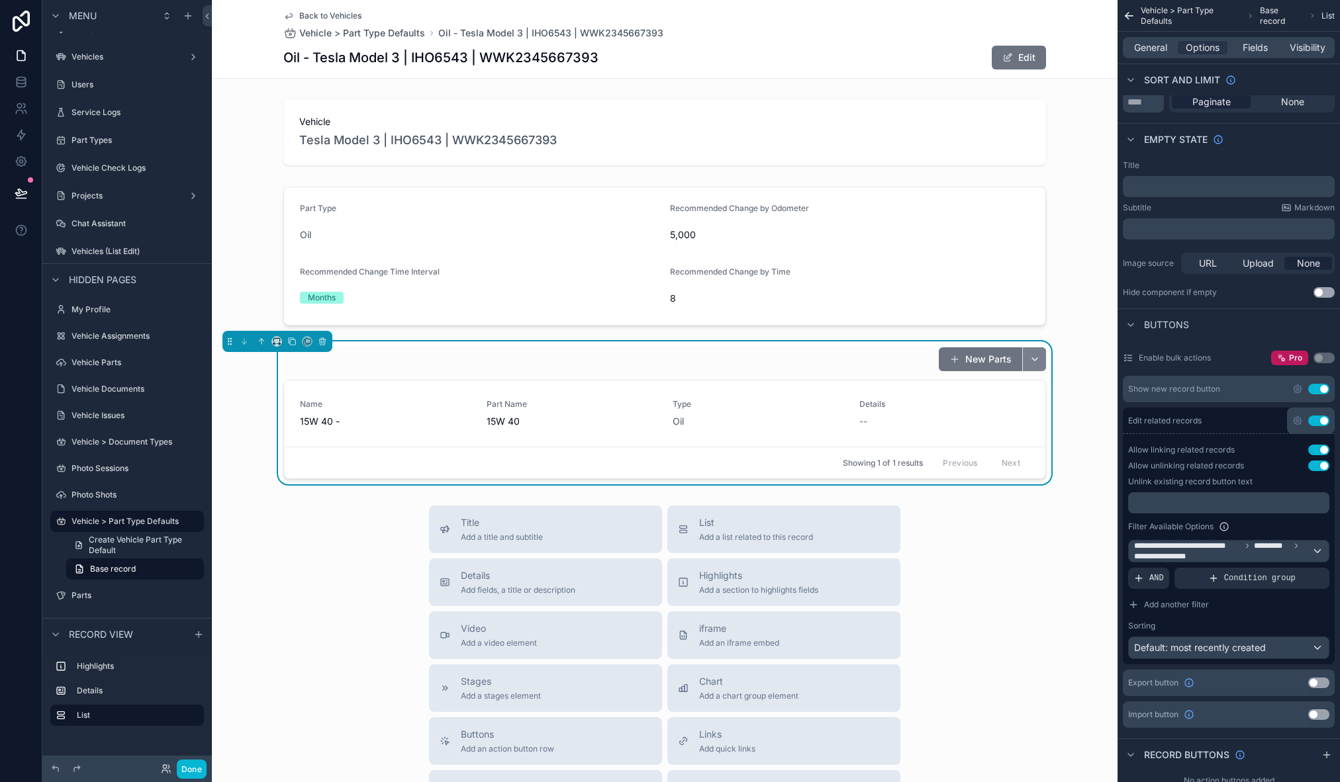
click at [1029, 357] on button "scrollable content" at bounding box center [1034, 360] width 24 height 24
click at [1004, 411] on span "5W-30 - Full Synthetic" at bounding box center [1003, 412] width 97 height 13
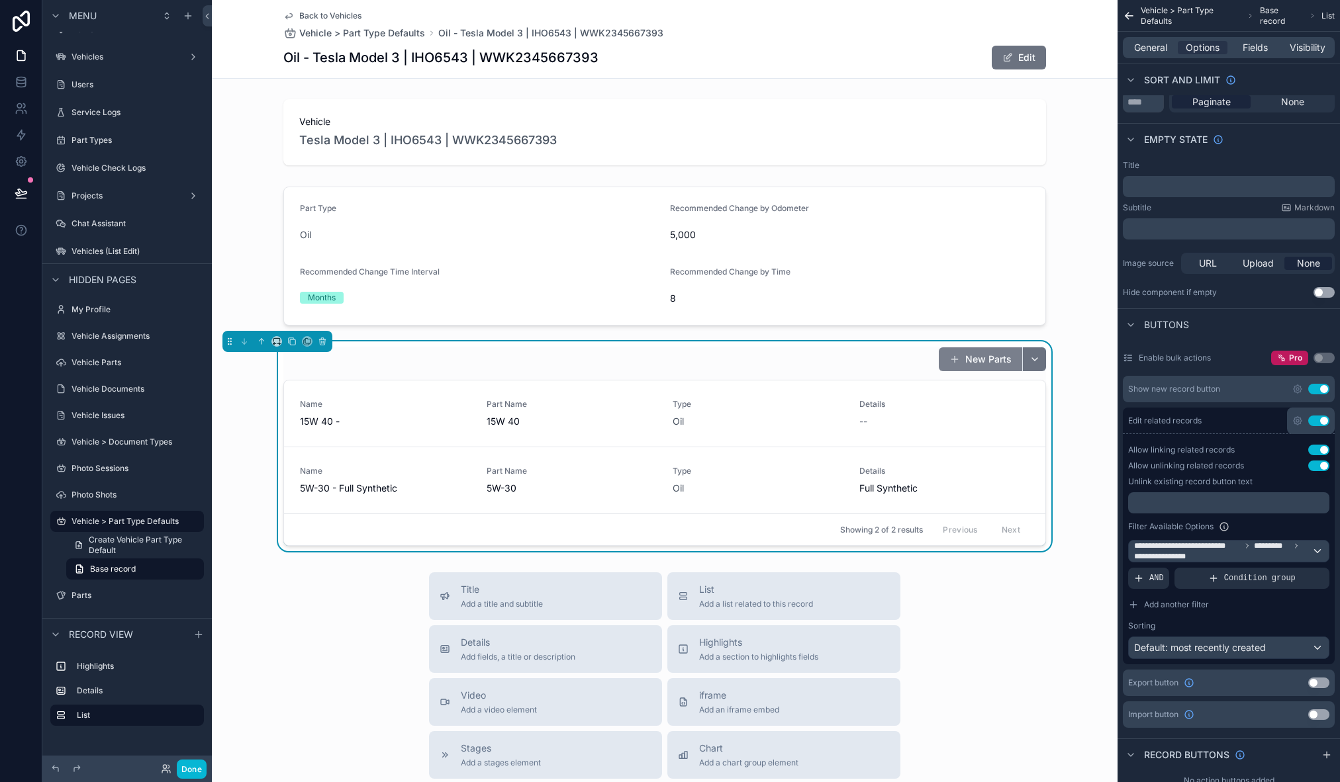
click at [986, 360] on button "New Parts" at bounding box center [980, 360] width 83 height 24
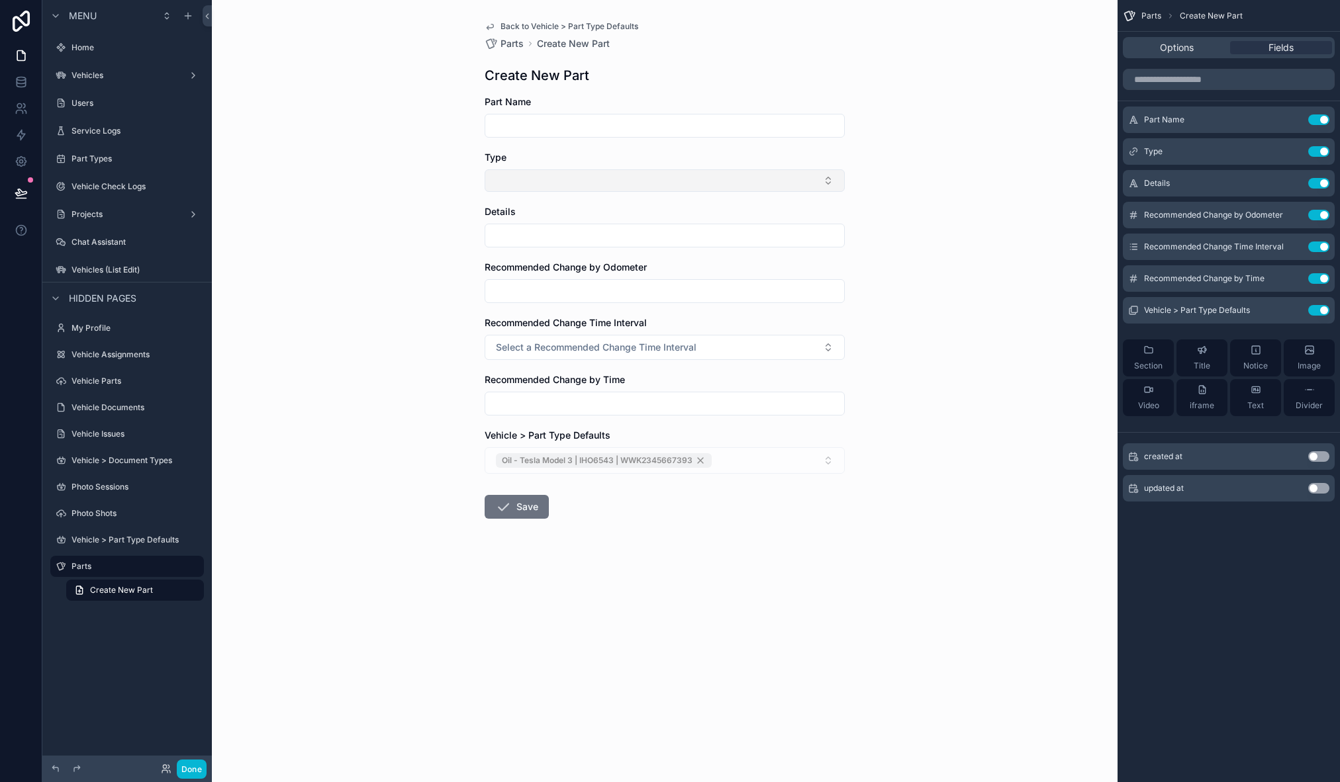
click at [575, 178] on button "Select Button" at bounding box center [665, 180] width 360 height 23
click at [1294, 152] on icon "scrollable content" at bounding box center [1292, 151] width 11 height 11
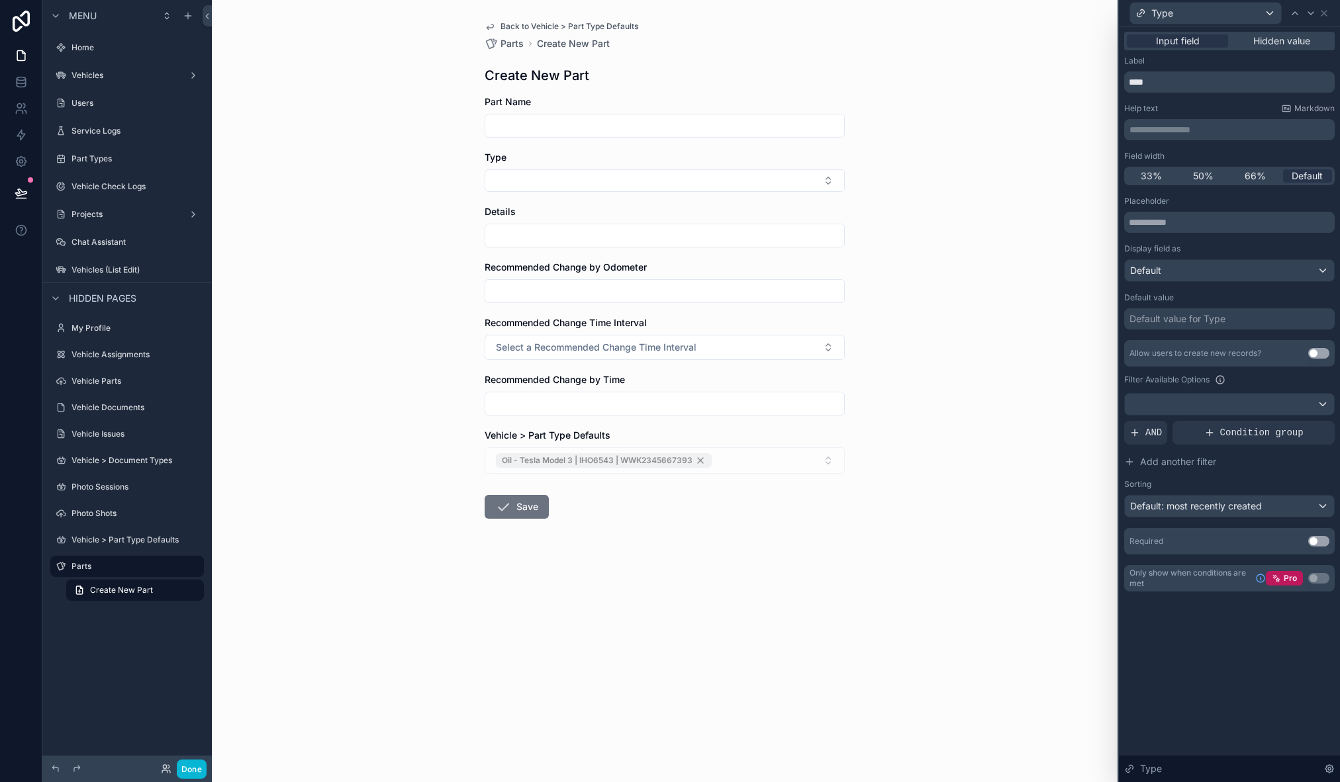
click at [1317, 539] on button "Use setting" at bounding box center [1318, 541] width 21 height 11
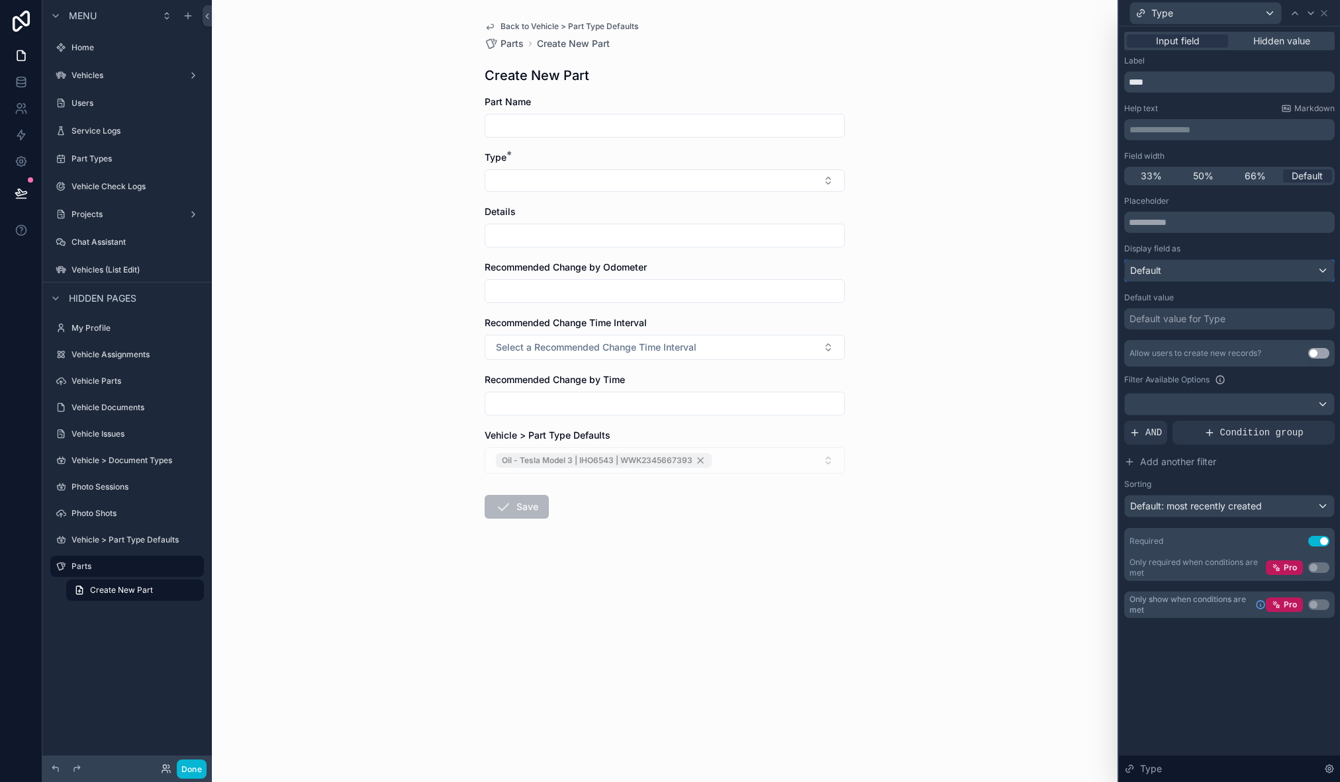
click at [1233, 271] on div "Default" at bounding box center [1229, 270] width 209 height 21
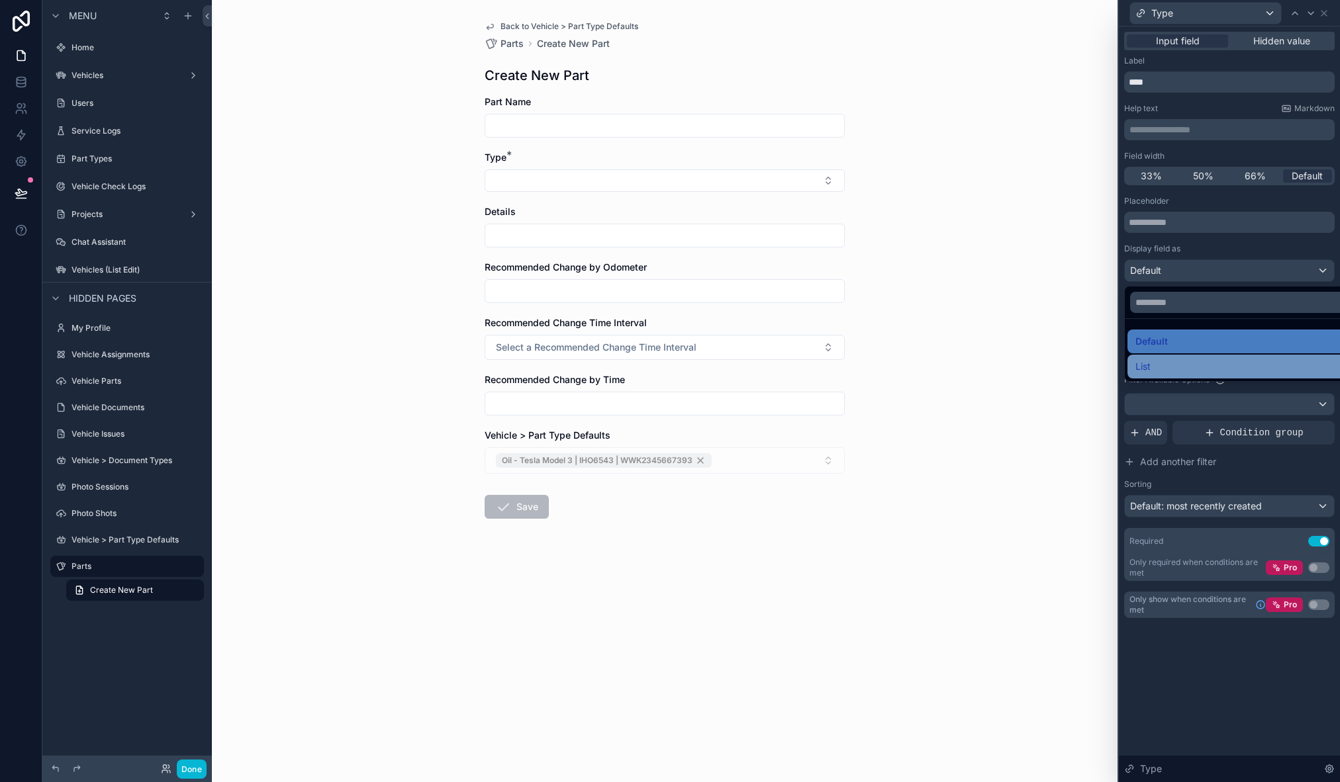
click at [1186, 362] on div "List" at bounding box center [1244, 367] width 218 height 16
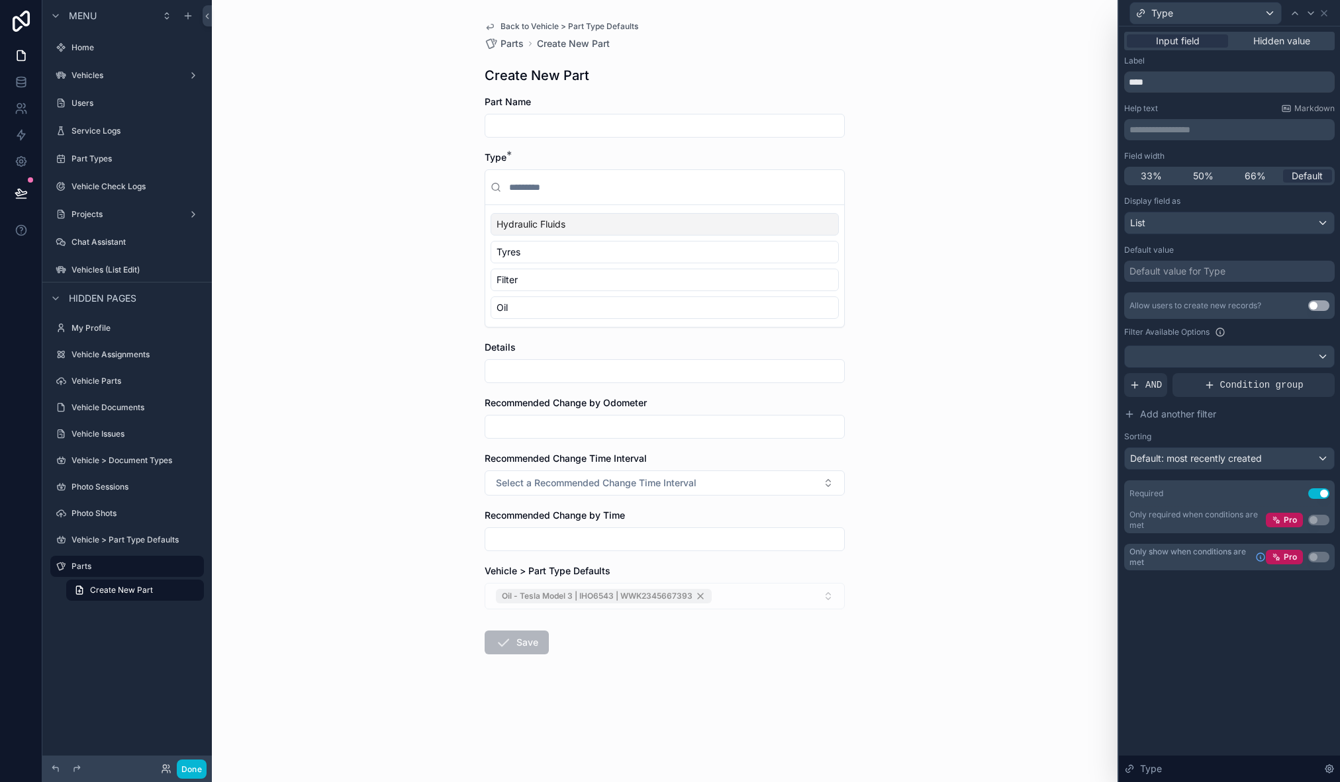
click at [903, 207] on div "Back to Vehicle > Part Type Defaults Parts Create New Part Create New Part Part…" at bounding box center [665, 391] width 906 height 782
click at [643, 234] on div "Hydraulic Fluids" at bounding box center [665, 224] width 348 height 23
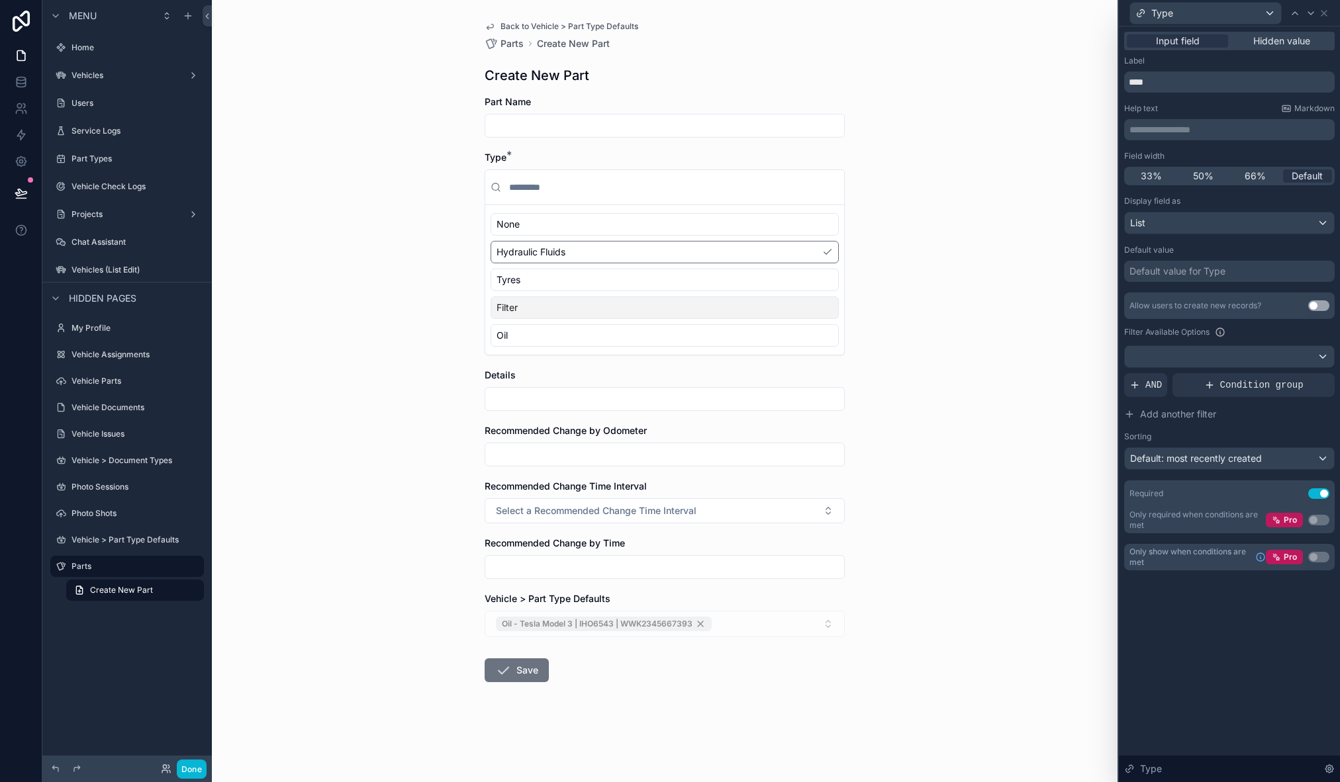
click at [622, 314] on div "Filter" at bounding box center [665, 308] width 348 height 23
click at [643, 283] on div "Tyres" at bounding box center [665, 280] width 348 height 23
click at [654, 249] on div "Hydraulic Fluids" at bounding box center [665, 252] width 348 height 23
click at [660, 227] on div "None" at bounding box center [665, 224] width 348 height 23
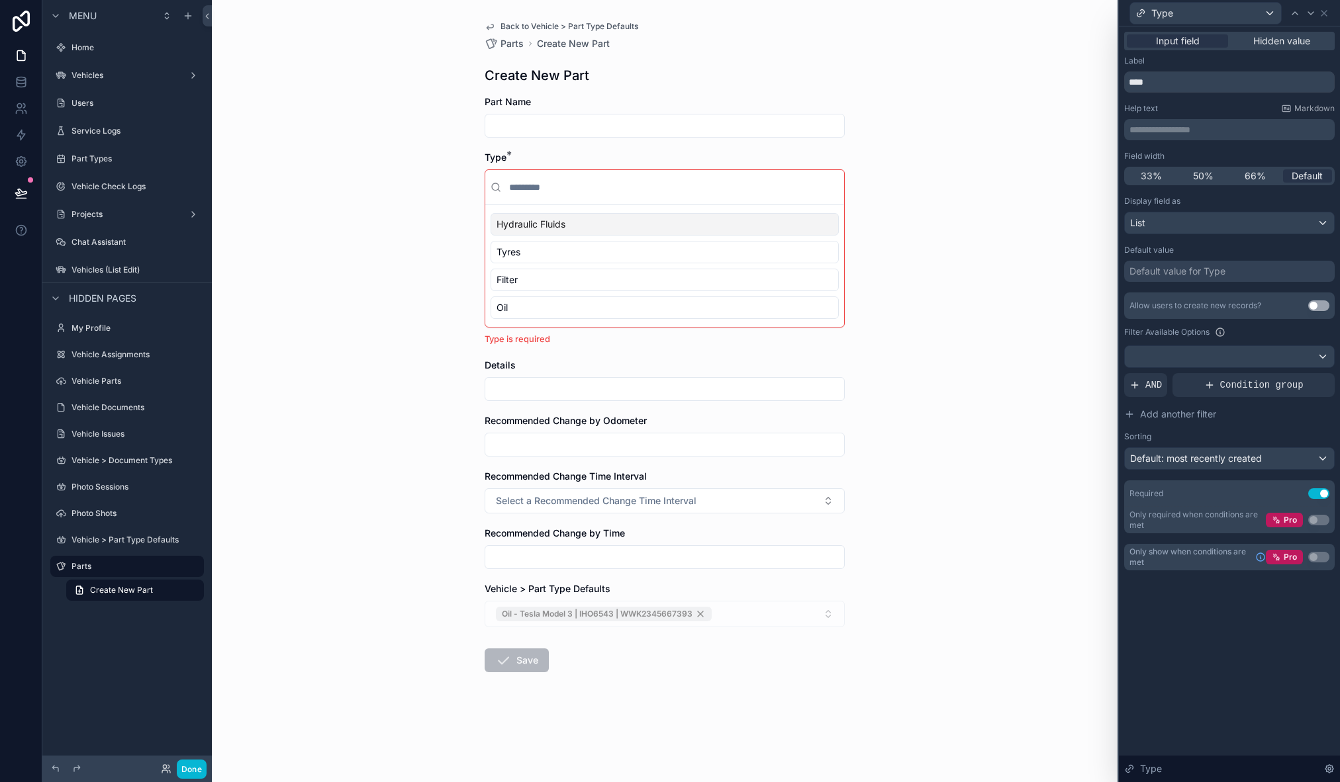
click at [925, 236] on div "Back to Vehicle > Part Type Defaults Parts Create New Part Create New Part Part…" at bounding box center [665, 391] width 906 height 782
click at [542, 245] on div "Tyres" at bounding box center [665, 252] width 348 height 23
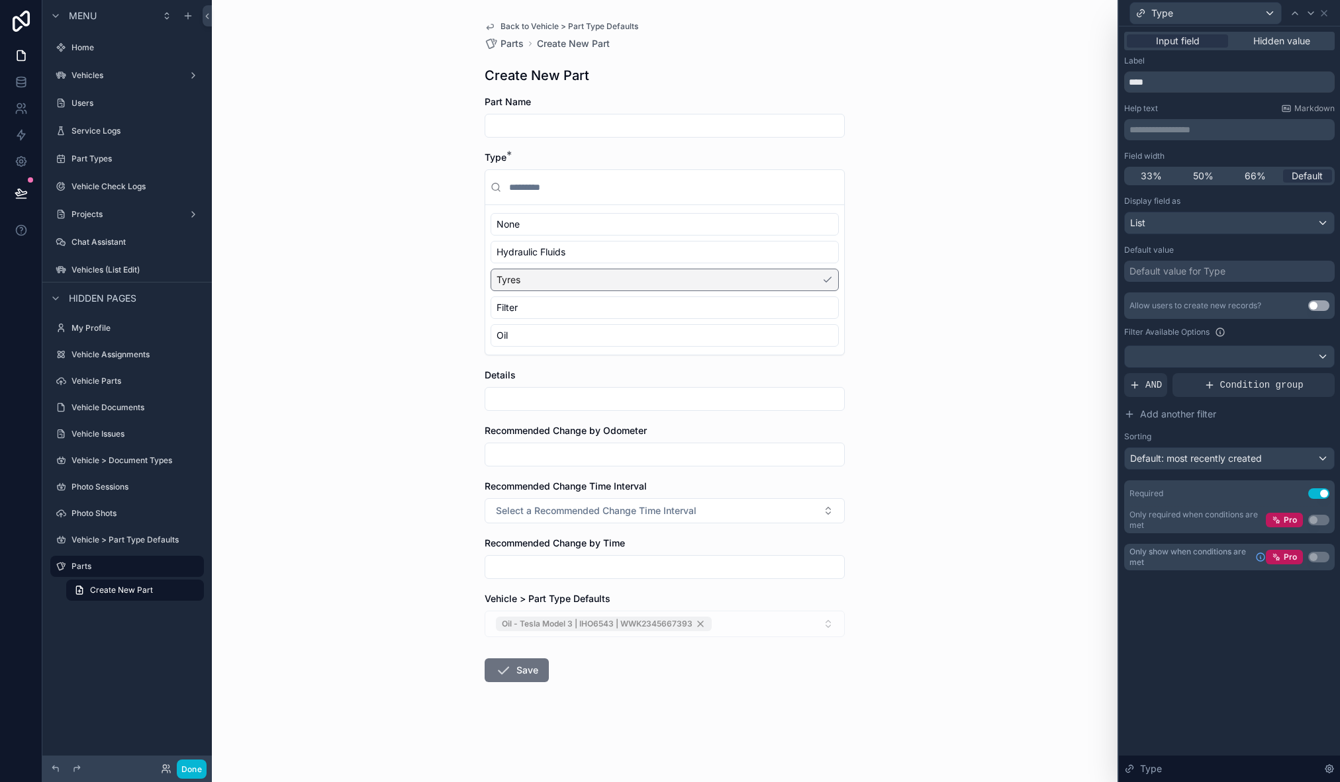
click at [857, 277] on div "Back to Vehicle > Part Type Defaults Parts Create New Part Create New Part Part…" at bounding box center [665, 391] width 906 height 782
click at [944, 312] on div "Back to Vehicle > Part Type Defaults Parts Create New Part Create New Part Part…" at bounding box center [665, 391] width 906 height 782
click at [1196, 277] on div "Default value for Type" at bounding box center [1177, 271] width 96 height 13
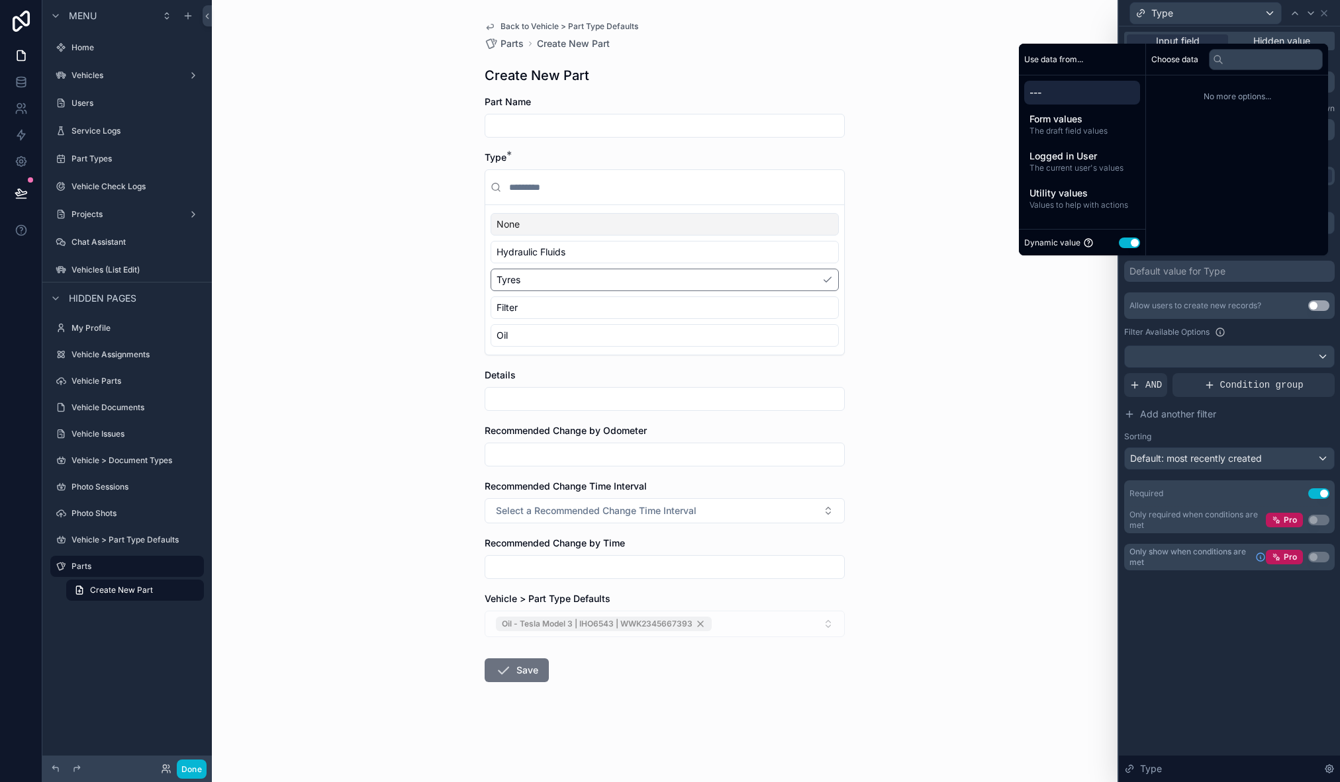
drag, startPoint x: 1054, startPoint y: 344, endPoint x: 1186, endPoint y: 260, distance: 156.5
click at [1059, 340] on div "Back to Vehicle > Part Type Defaults Parts Create New Part Create New Part Part…" at bounding box center [665, 391] width 906 height 782
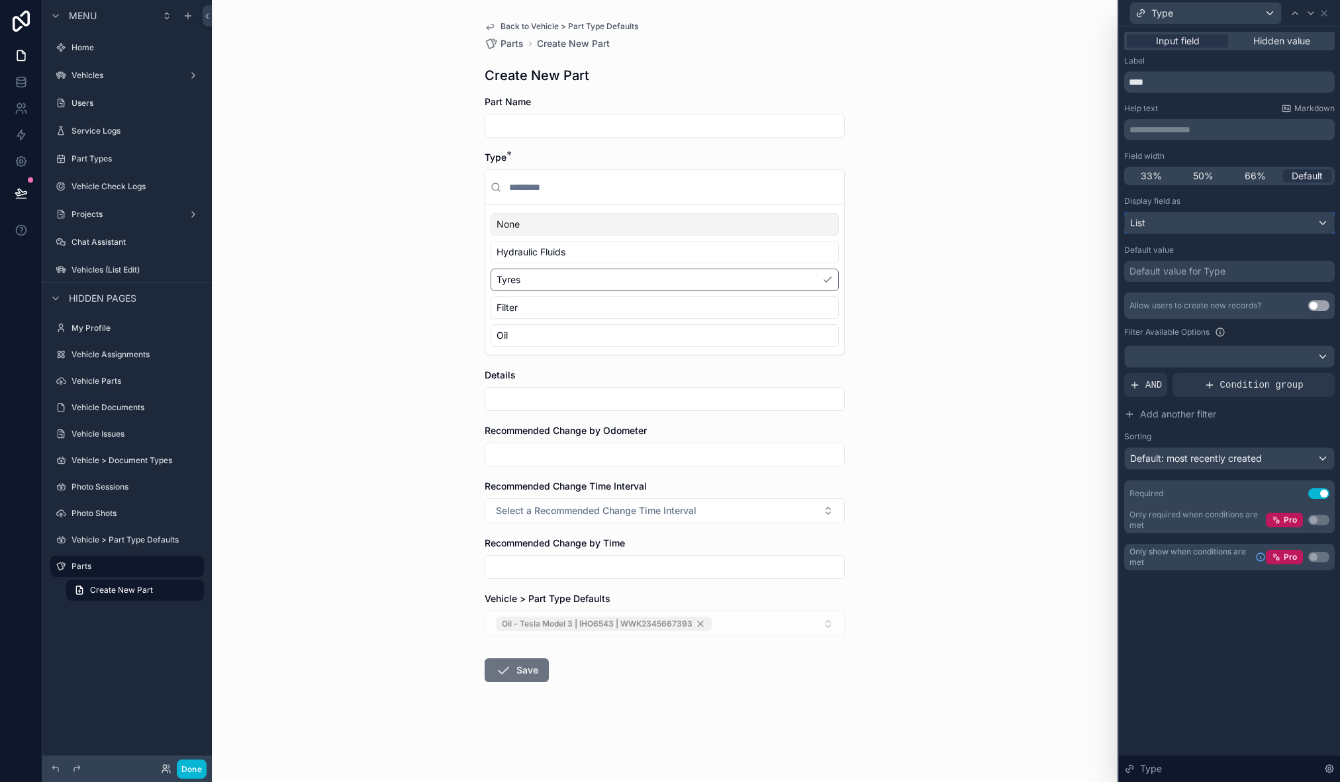
click at [1190, 223] on div "List" at bounding box center [1229, 223] width 209 height 21
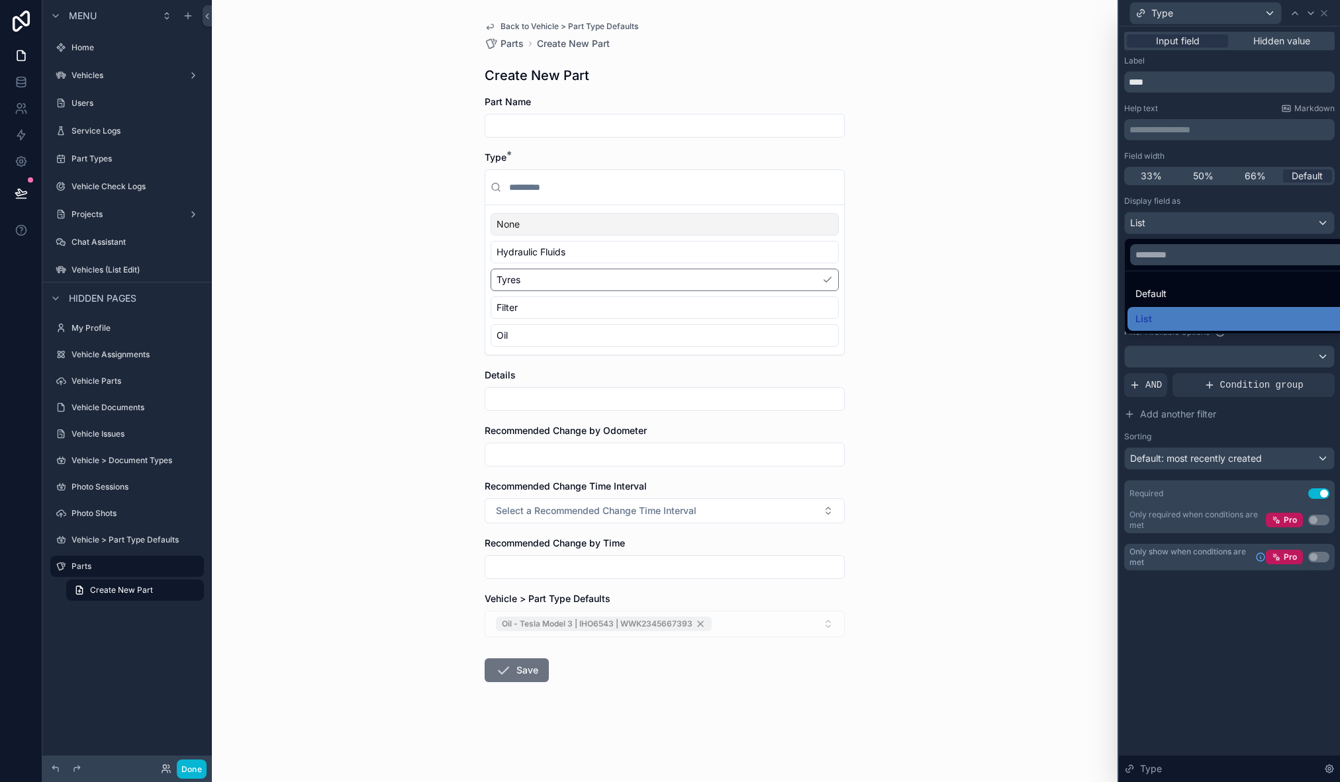
click at [1159, 288] on span "Default" at bounding box center [1150, 294] width 31 height 16
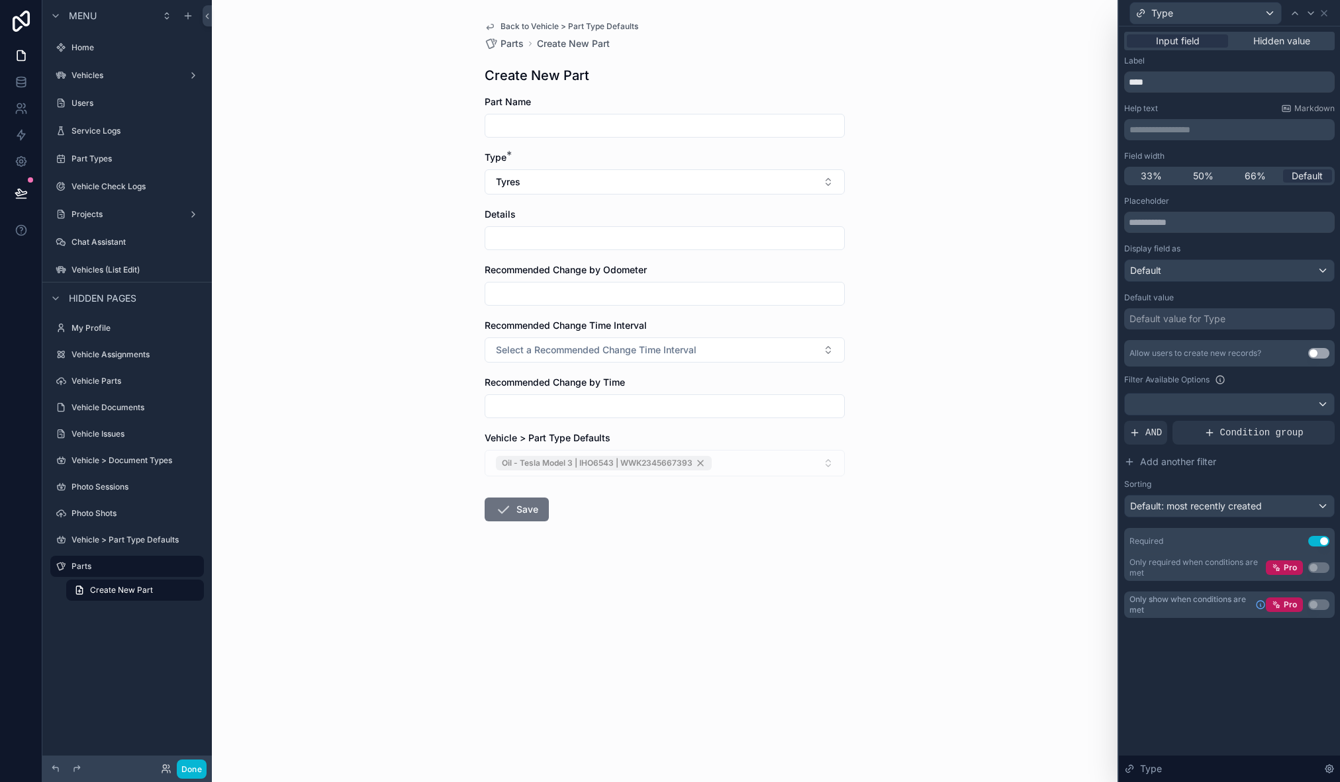
click at [1010, 306] on div "Back to Vehicle > Part Type Defaults Parts Create New Part Create New Part Part…" at bounding box center [665, 391] width 906 height 782
click at [832, 241] on input "scrollable content" at bounding box center [664, 238] width 359 height 19
click at [931, 235] on div "Back to Vehicle > Part Type Defaults Parts Create New Part Create New Part Part…" at bounding box center [665, 391] width 906 height 782
click at [961, 242] on div "Back to Vehicle > Part Type Defaults Parts Create New Part Create New Part Part…" at bounding box center [665, 391] width 906 height 782
click at [1321, 9] on icon at bounding box center [1324, 13] width 11 height 11
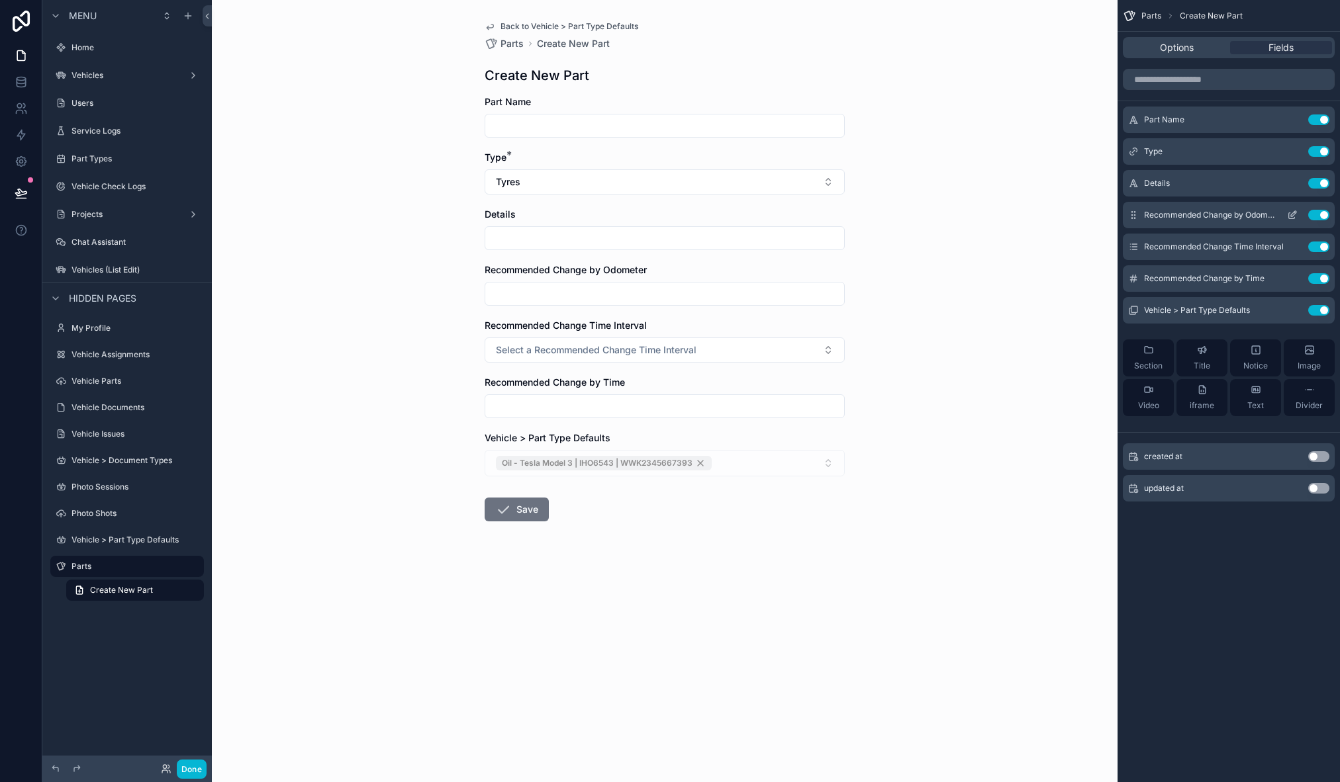
click at [1319, 214] on button "Use setting" at bounding box center [1318, 215] width 21 height 11
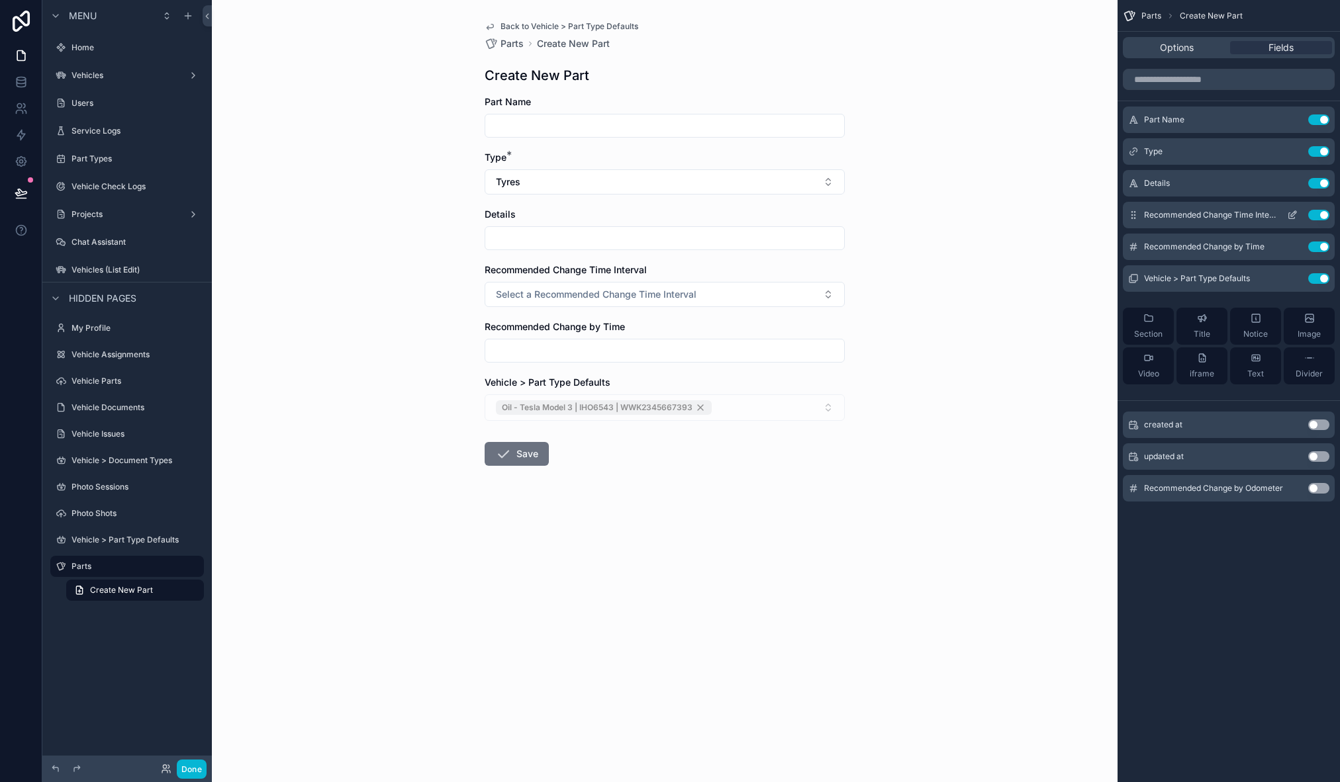
click at [1319, 214] on button "Use setting" at bounding box center [1318, 215] width 21 height 11
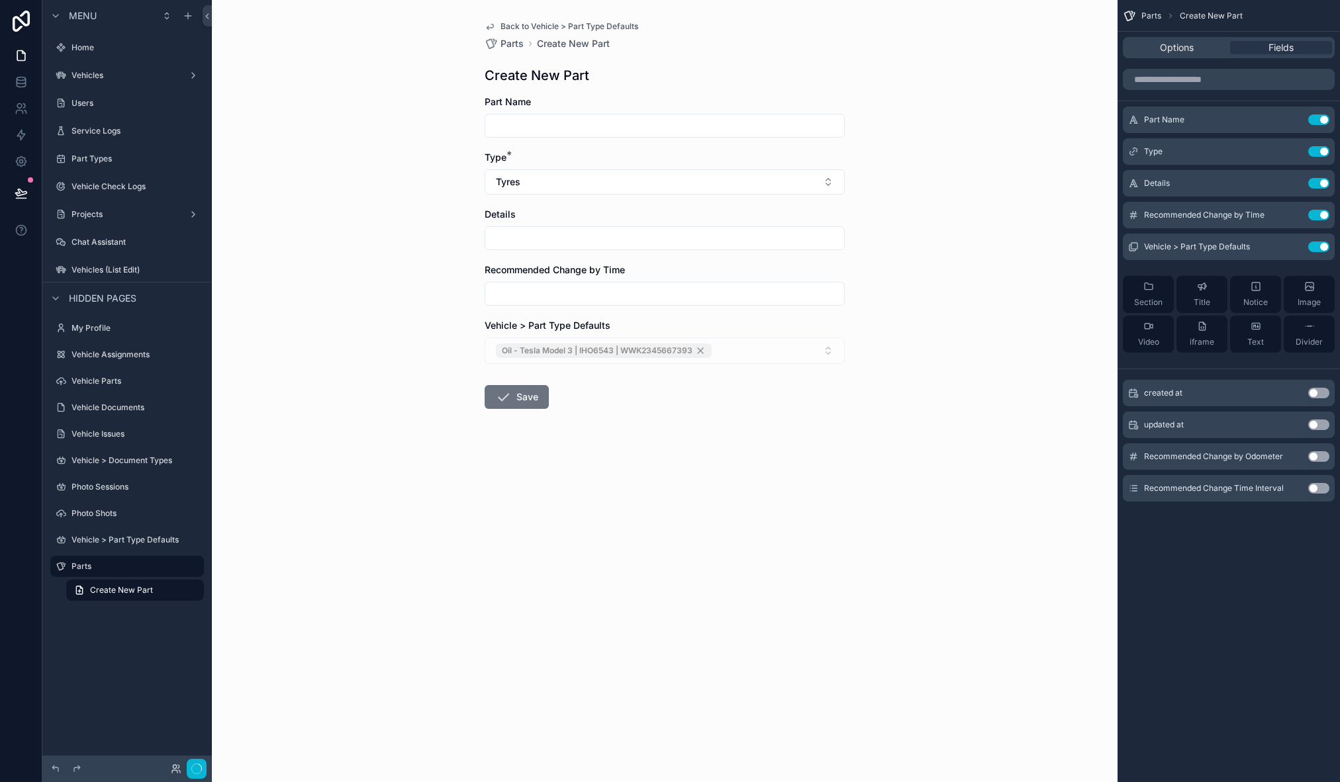
click at [1319, 214] on button "Use setting" at bounding box center [1318, 215] width 21 height 11
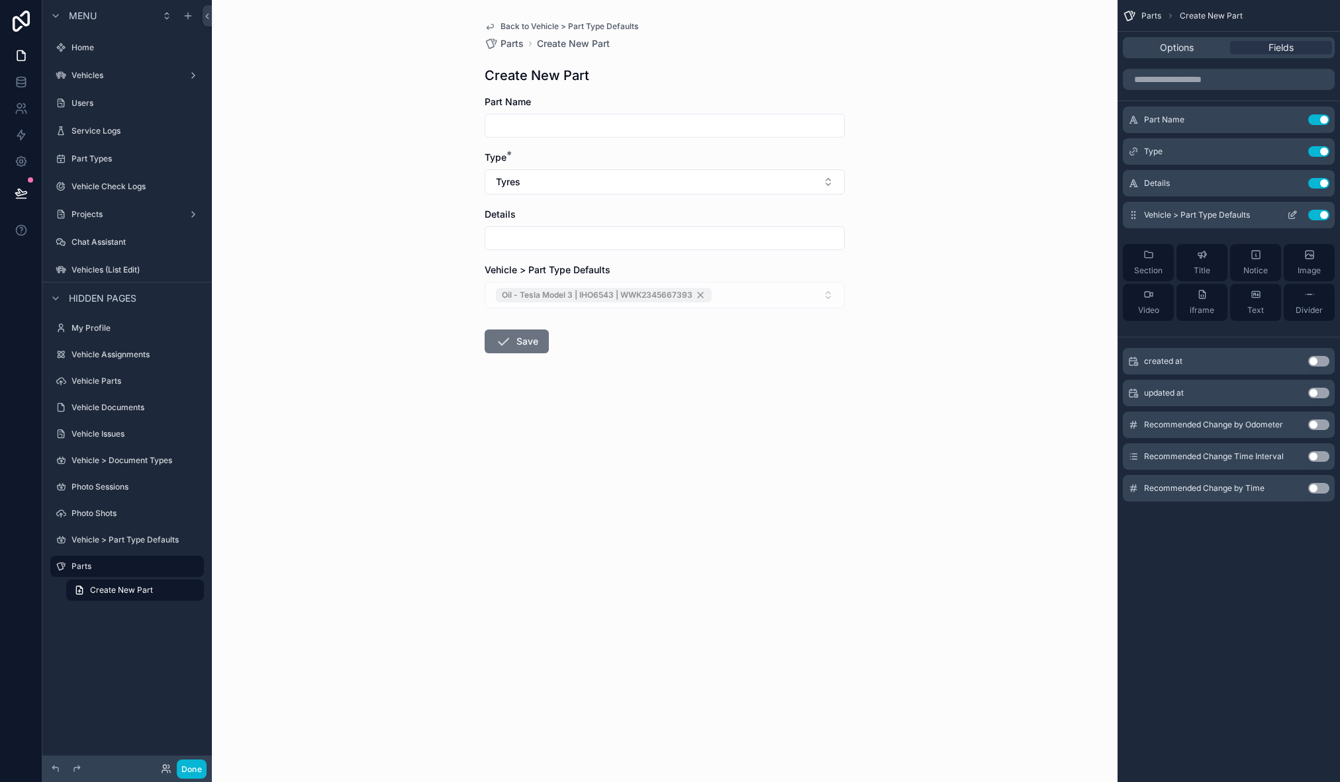
click at [1321, 216] on button "Use setting" at bounding box center [1318, 215] width 21 height 11
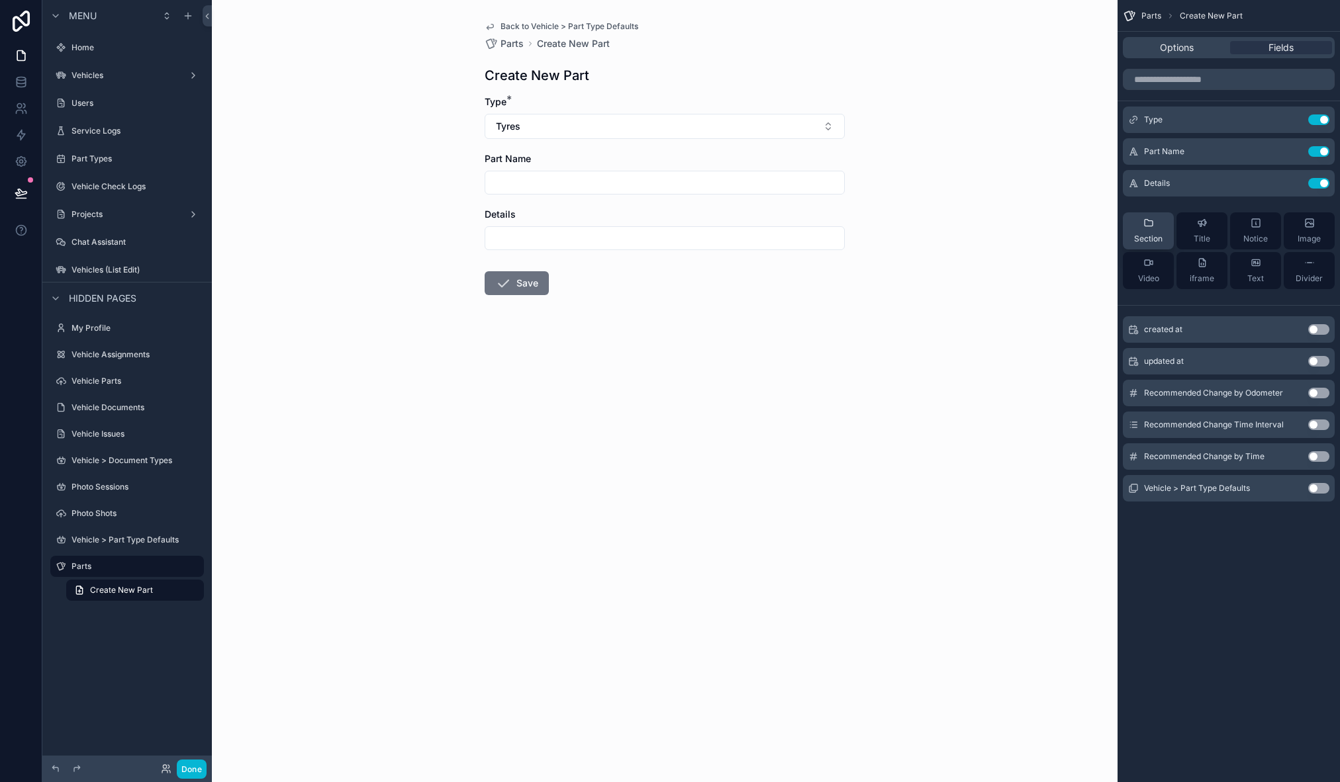
click at [1162, 223] on div "Section" at bounding box center [1148, 231] width 28 height 26
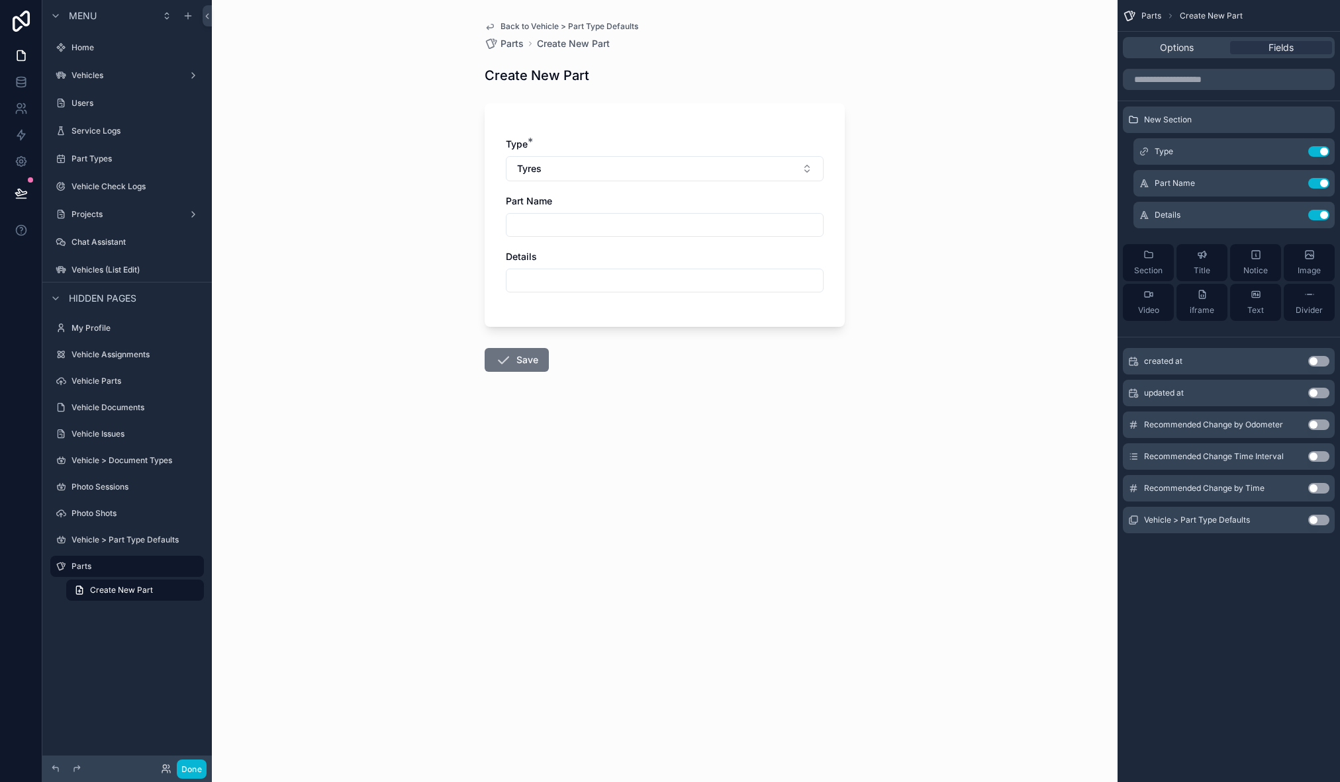
click at [554, 228] on input "scrollable content" at bounding box center [664, 225] width 316 height 19
type input "*"
click at [829, 101] on form "Type * Tyres Part Name Details Save" at bounding box center [665, 275] width 360 height 361
click at [567, 164] on button "Tyres" at bounding box center [665, 168] width 318 height 25
click at [579, 306] on div "Oil" at bounding box center [664, 307] width 311 height 21
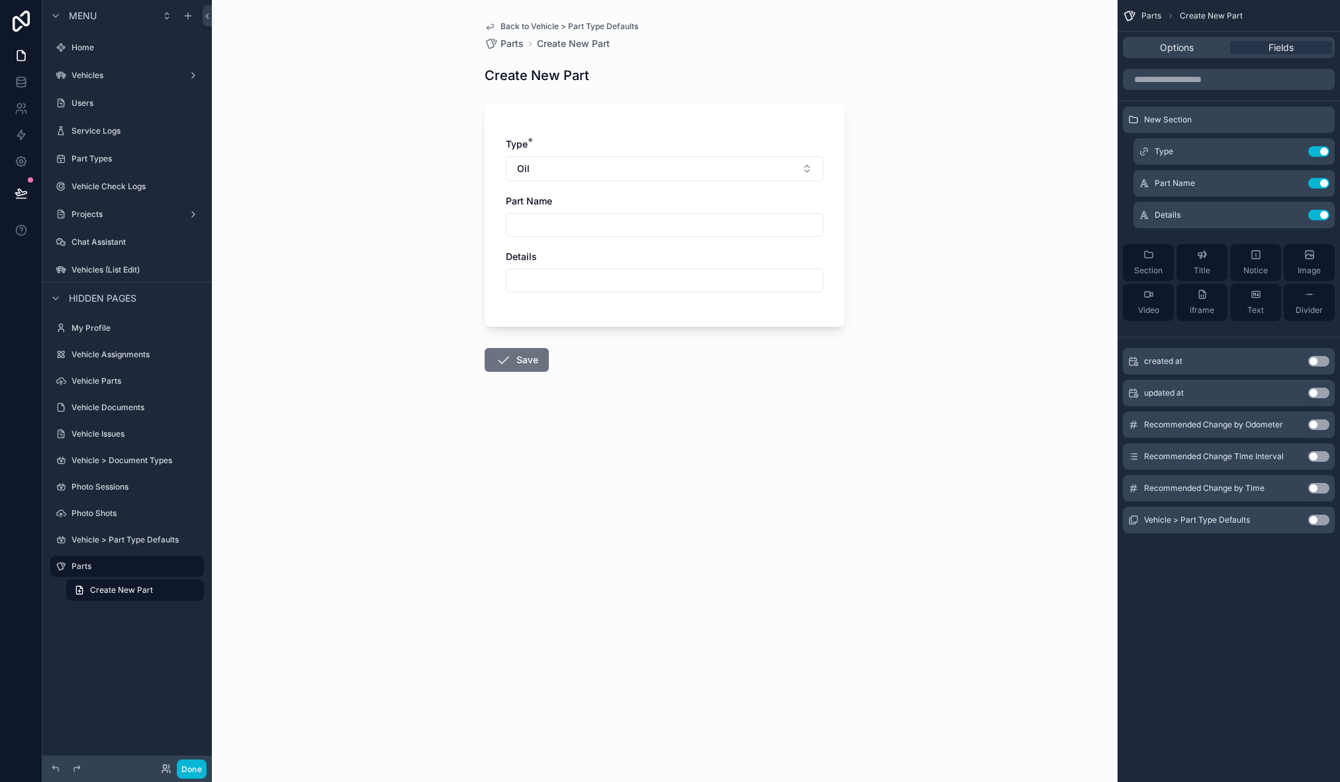
click at [561, 226] on input "scrollable content" at bounding box center [664, 225] width 316 height 19
click at [558, 219] on input "scrollable content" at bounding box center [664, 225] width 316 height 19
type input "**********"
click at [498, 361] on icon "scrollable content" at bounding box center [503, 360] width 16 height 16
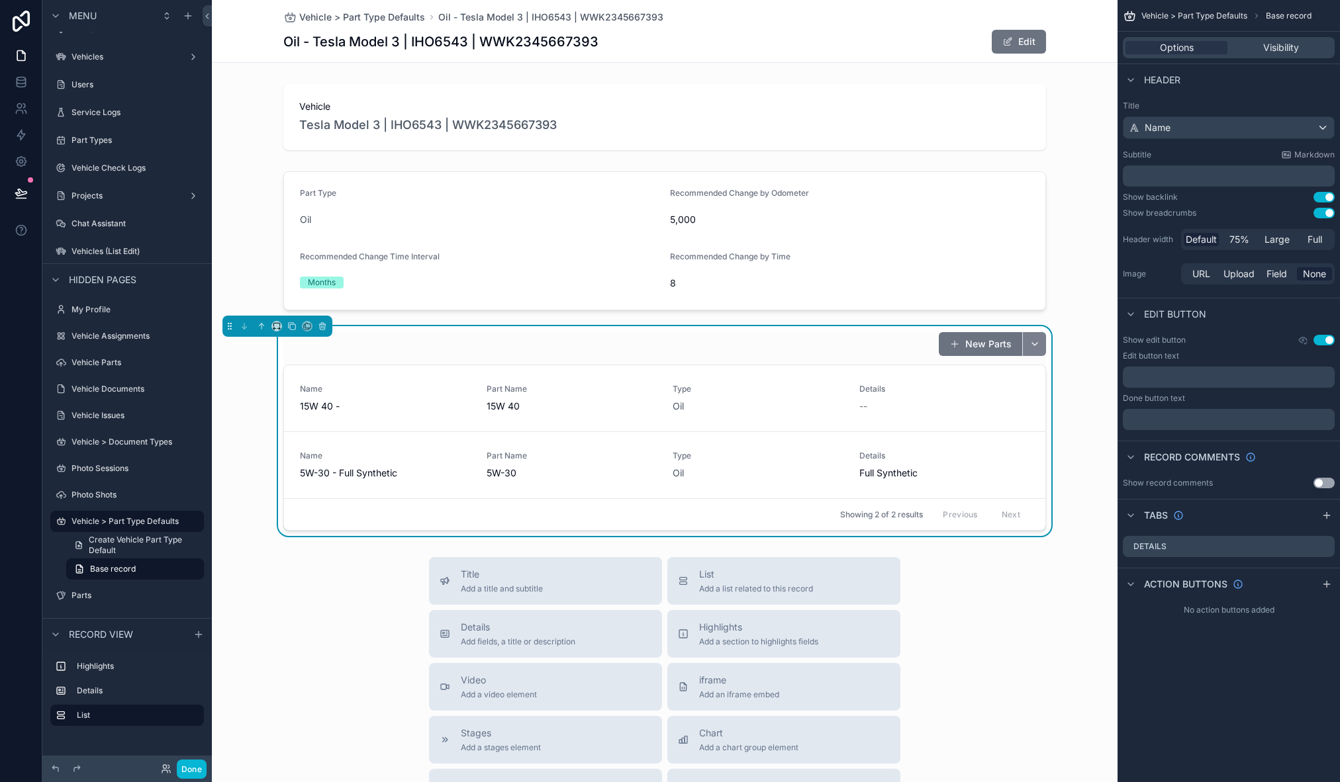
click at [1037, 340] on button "scrollable content" at bounding box center [1034, 344] width 24 height 24
click at [969, 657] on div "Title Add a title and subtitle List Add a list related to this record Details A…" at bounding box center [665, 792] width 906 height 471
click at [694, 332] on div "New Parts" at bounding box center [664, 344] width 763 height 25
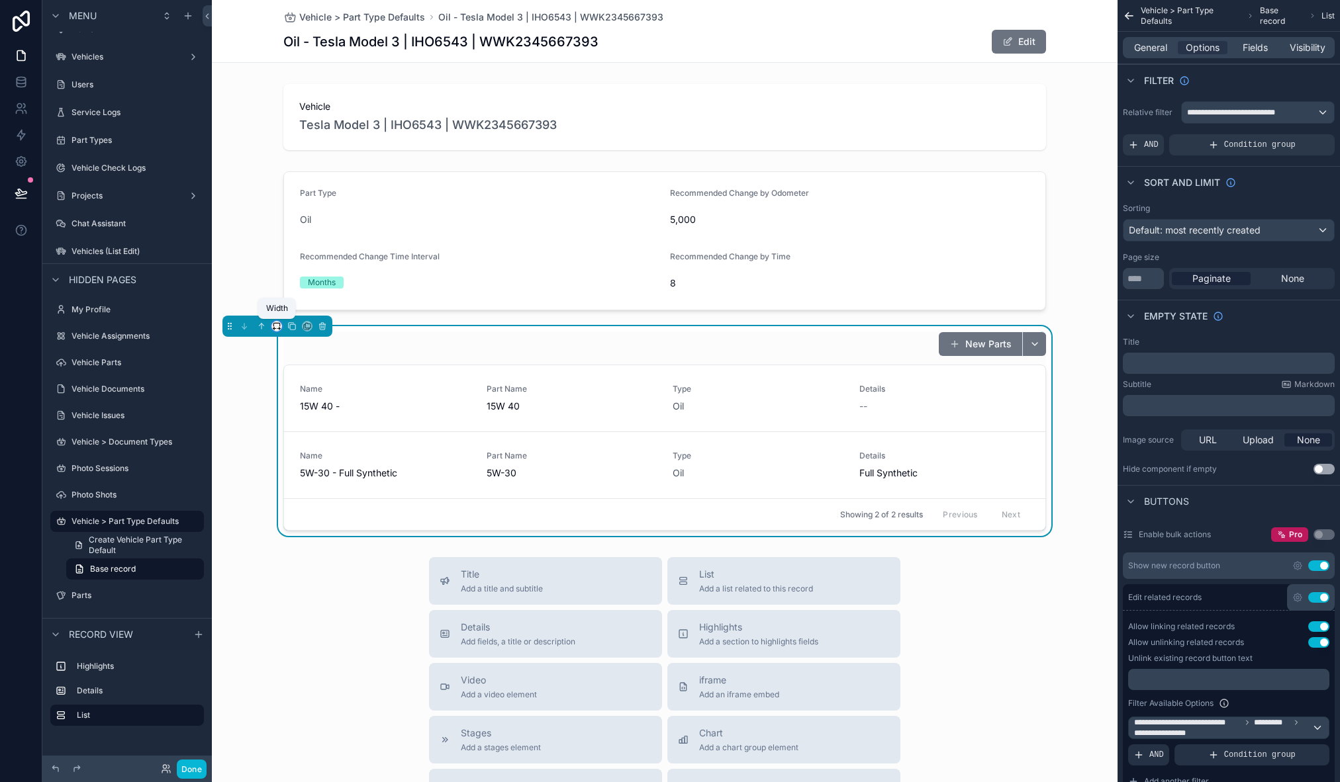
click at [273, 327] on icon "scrollable content" at bounding box center [276, 326] width 9 height 9
click at [312, 495] on div "Large" at bounding box center [303, 493] width 41 height 16
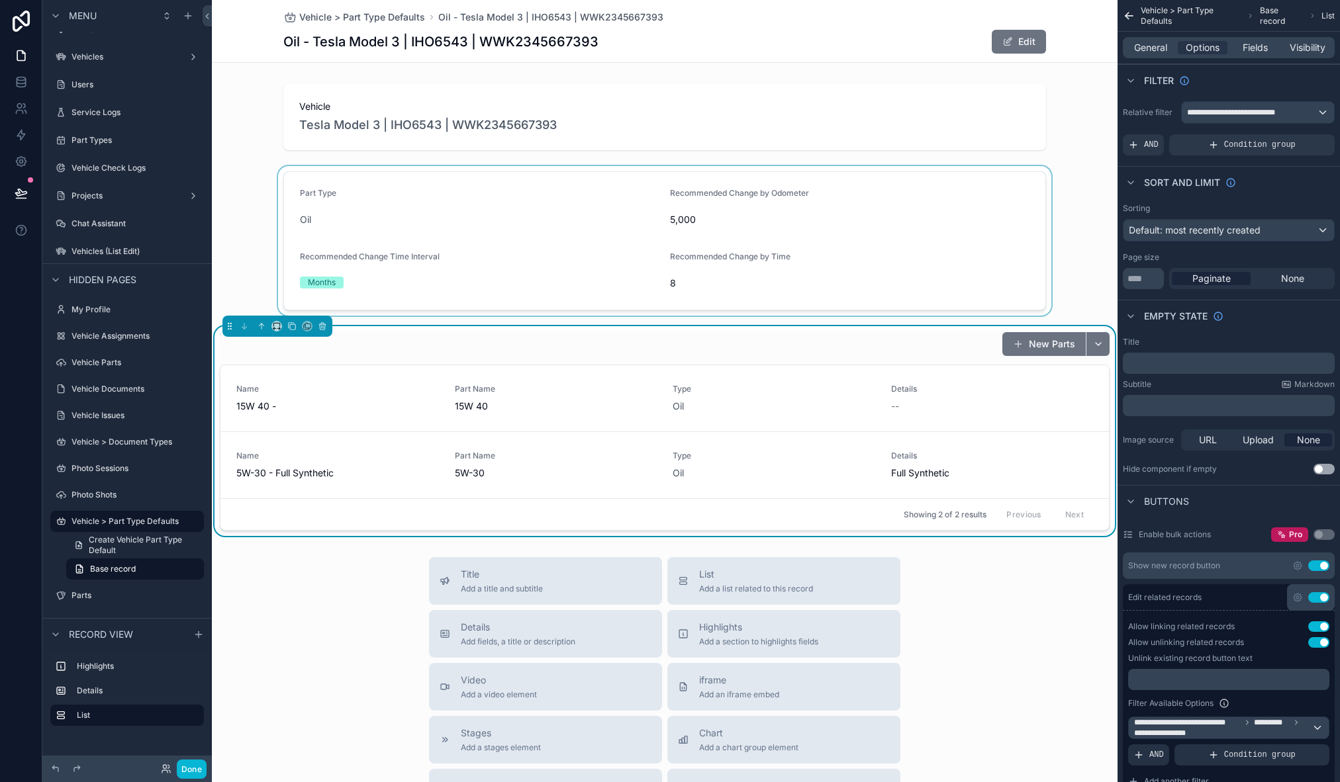
click at [273, 183] on div "scrollable content" at bounding box center [665, 241] width 906 height 150
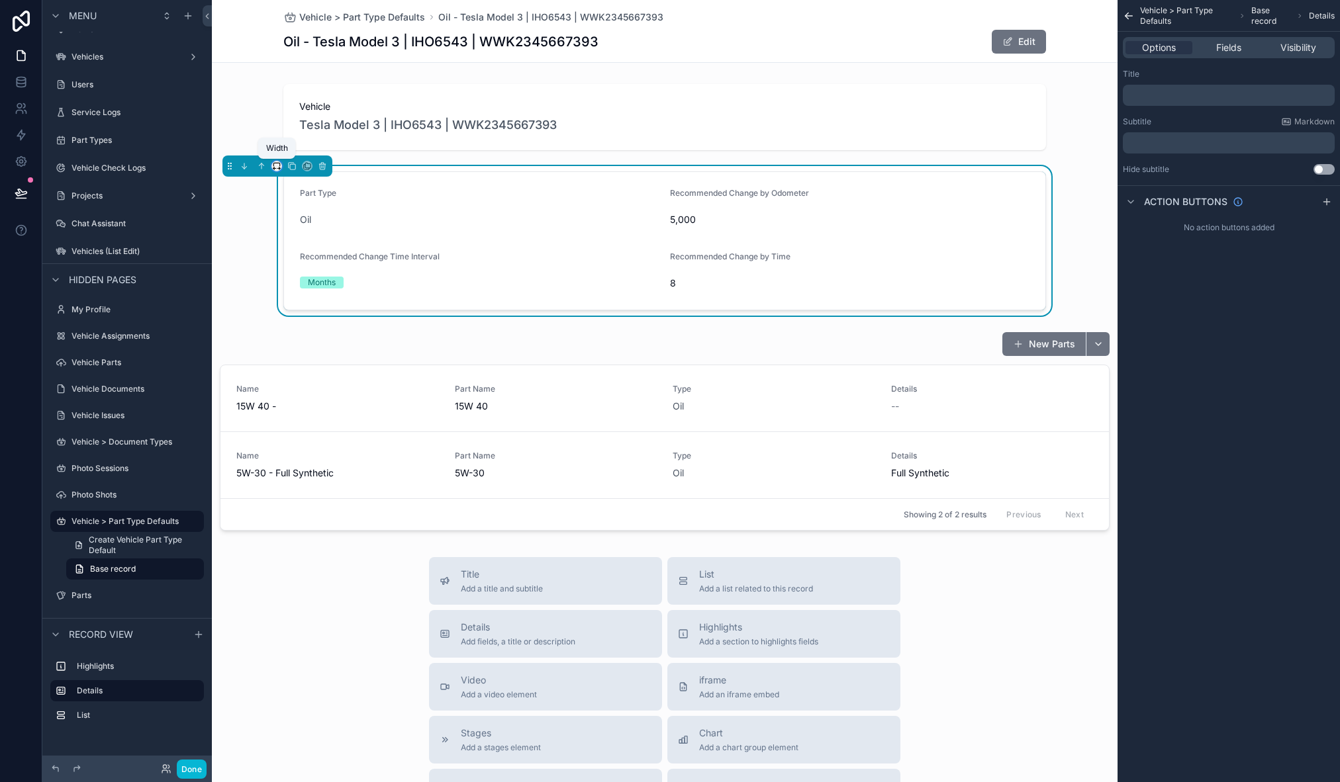
click at [275, 169] on icon "scrollable content" at bounding box center [276, 166] width 9 height 9
click at [305, 332] on span "Large" at bounding box center [295, 331] width 25 height 16
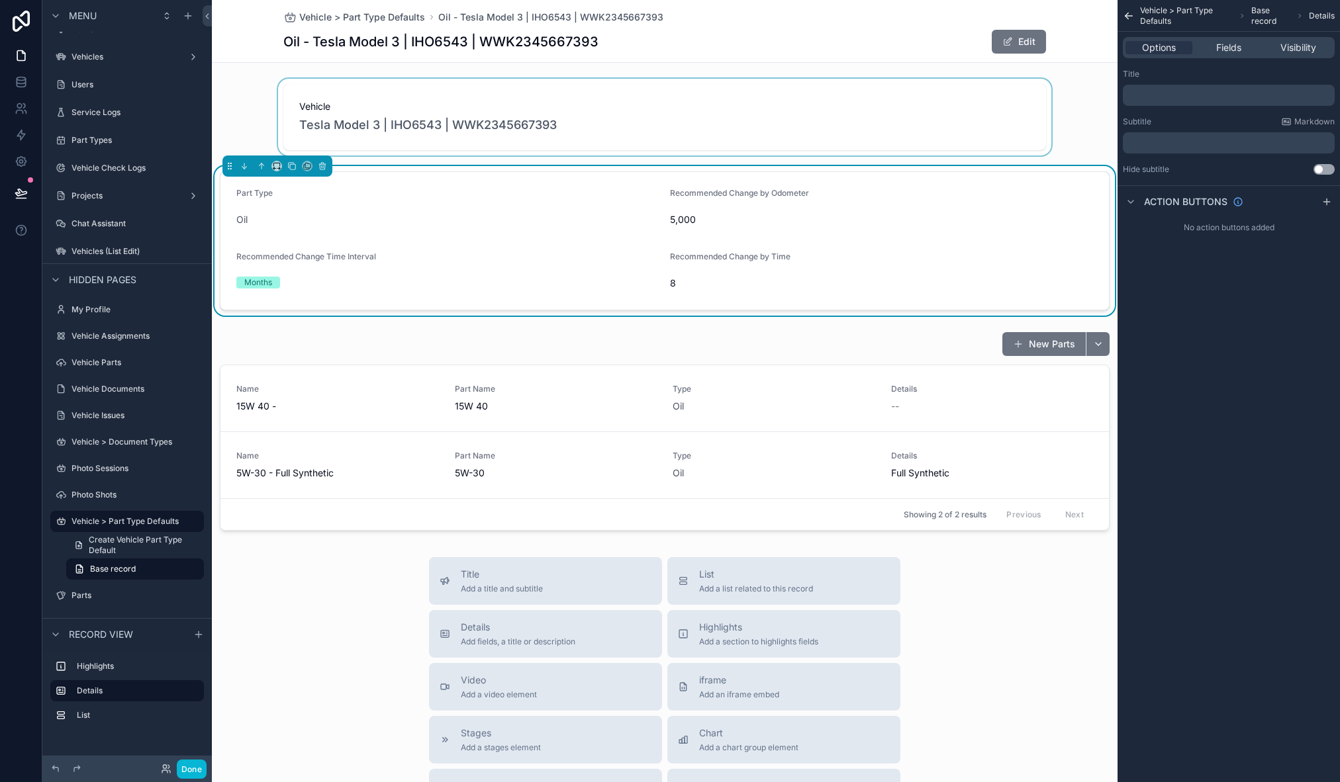
click at [280, 101] on div "scrollable content" at bounding box center [665, 117] width 906 height 77
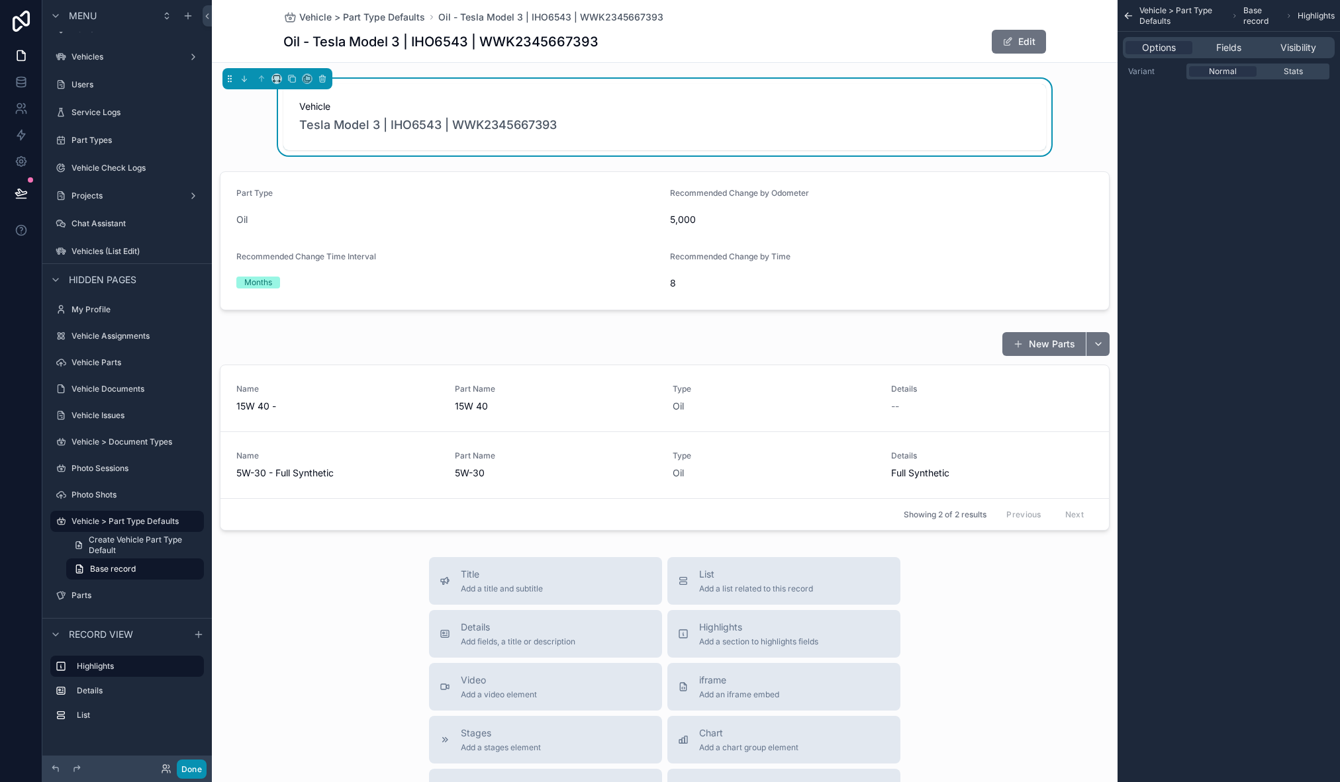
click at [205, 775] on button "Done" at bounding box center [192, 769] width 30 height 19
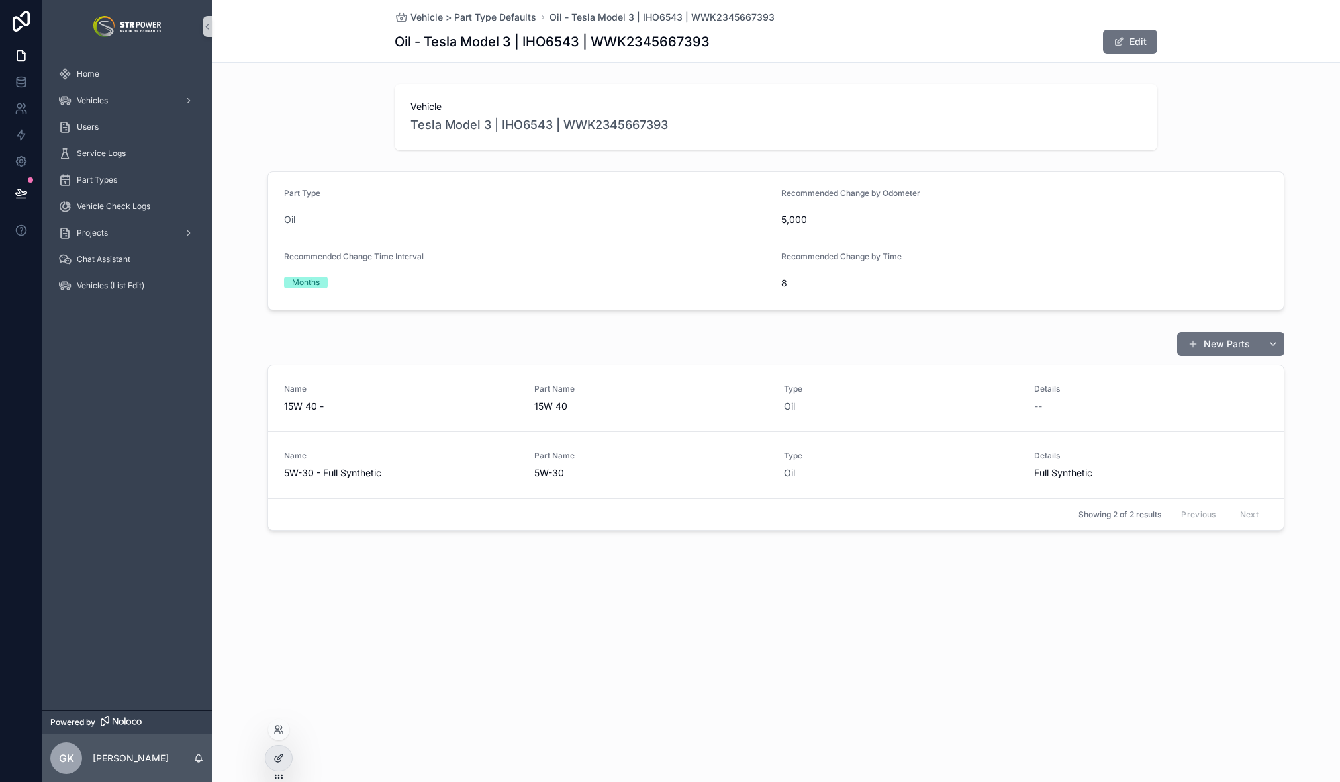
click at [281, 763] on icon at bounding box center [278, 758] width 11 height 11
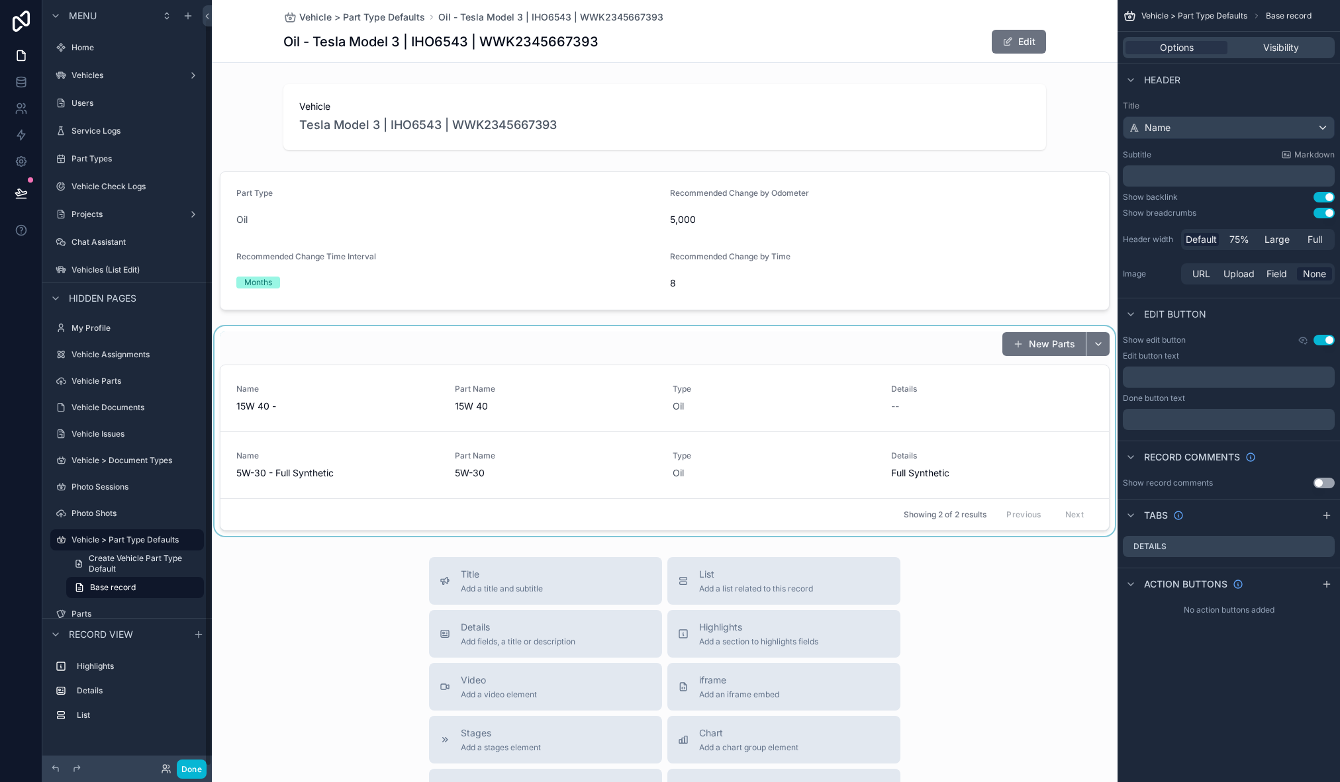
scroll to position [19, 0]
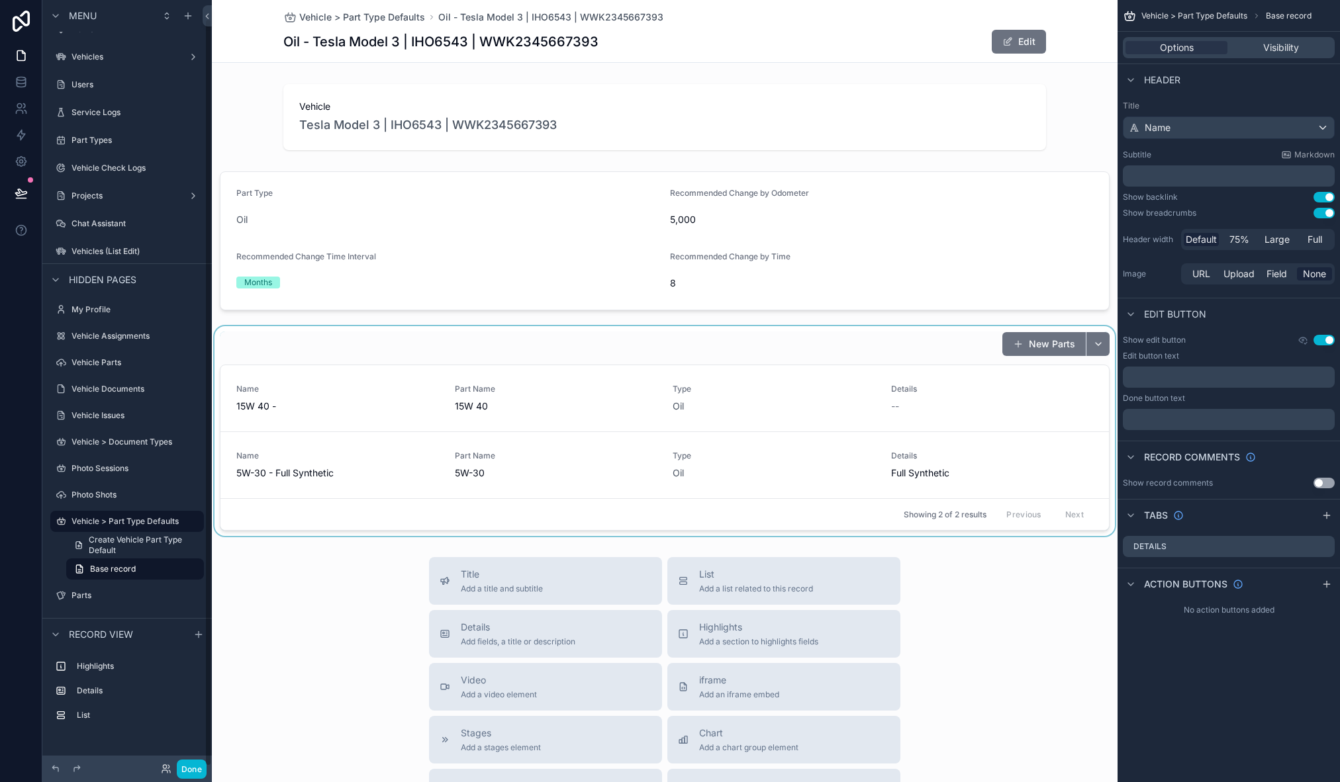
click at [532, 342] on div "scrollable content" at bounding box center [665, 431] width 906 height 210
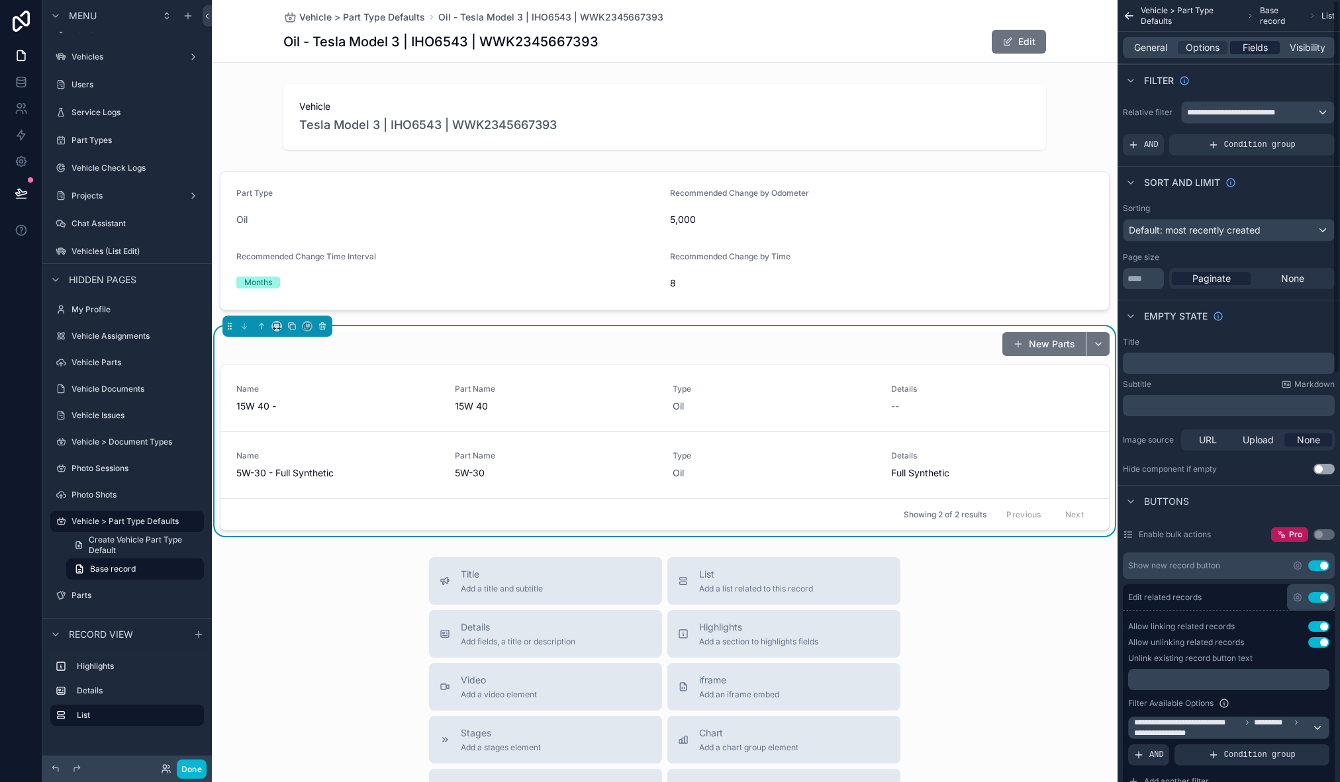
click at [1247, 45] on span "Fields" at bounding box center [1255, 47] width 25 height 13
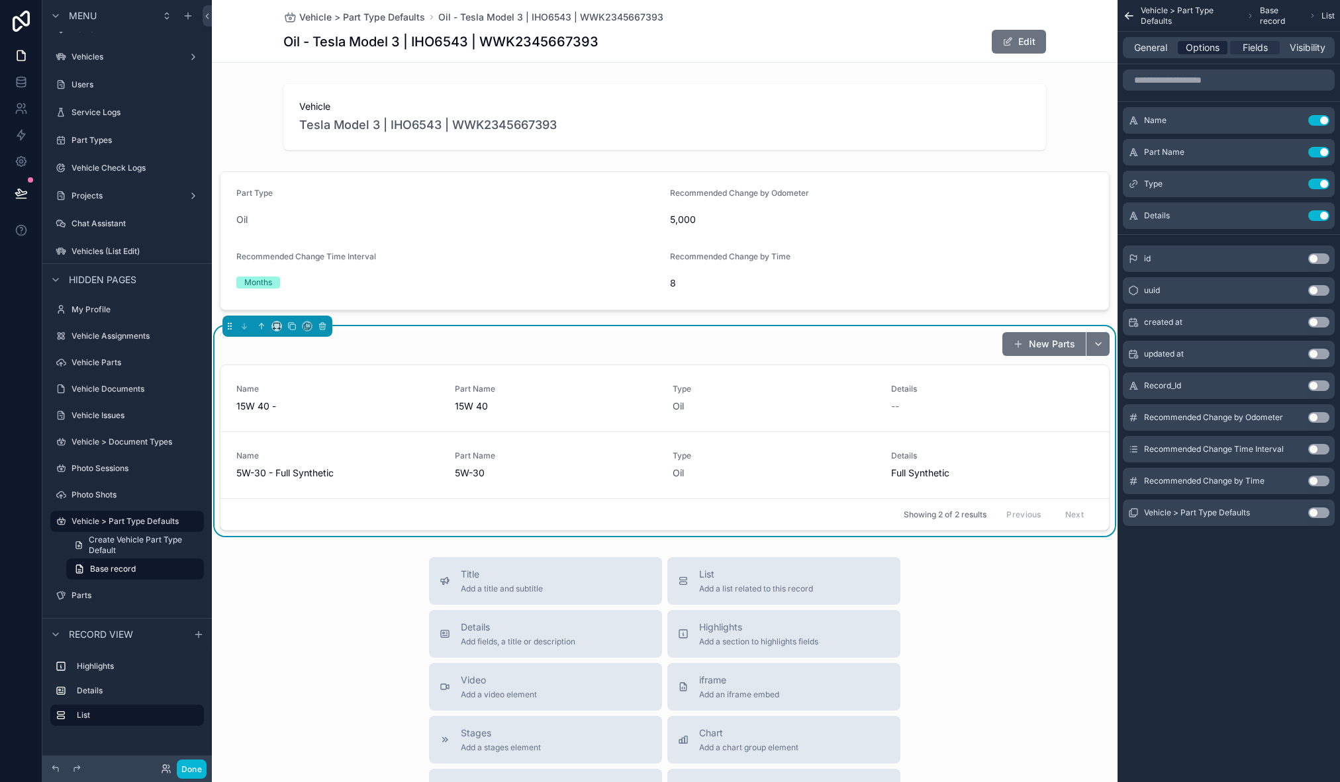
click at [1200, 45] on span "Options" at bounding box center [1203, 47] width 34 height 13
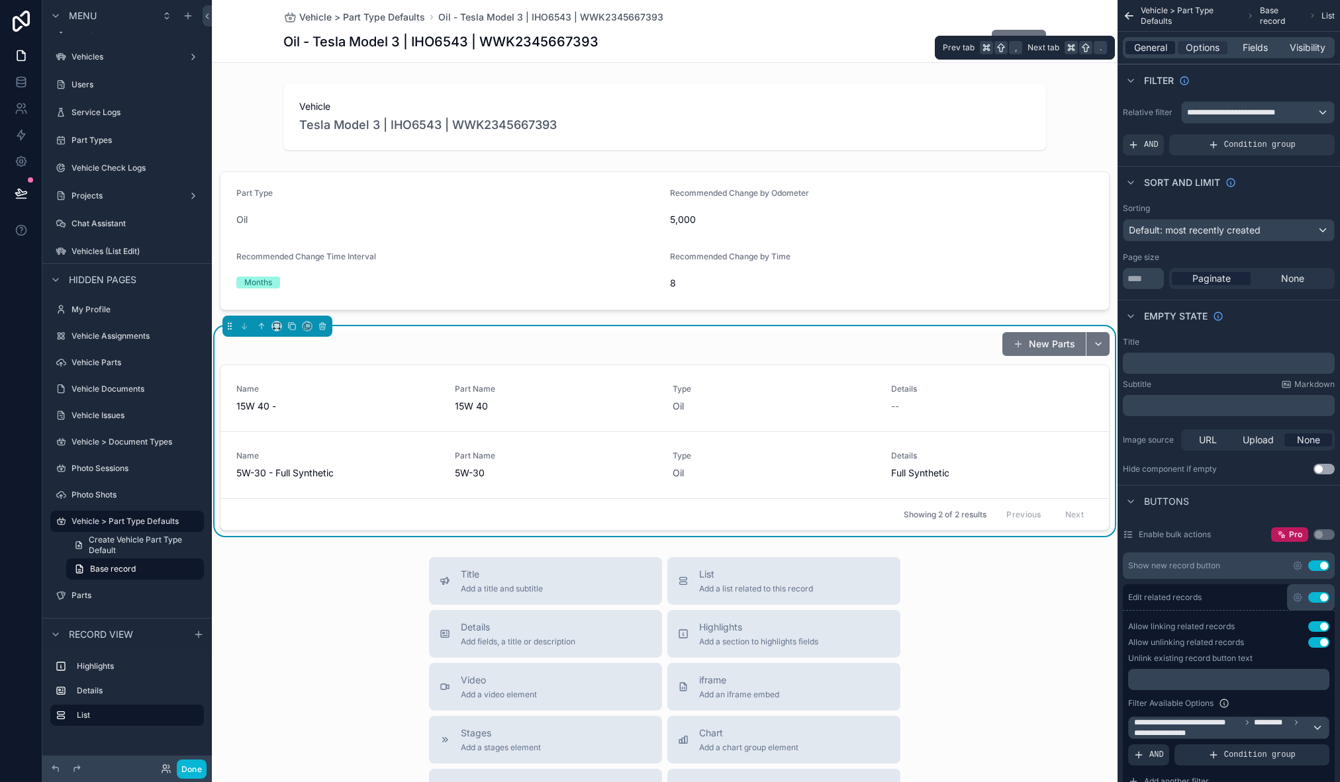
click at [1149, 46] on span "General" at bounding box center [1150, 47] width 33 height 13
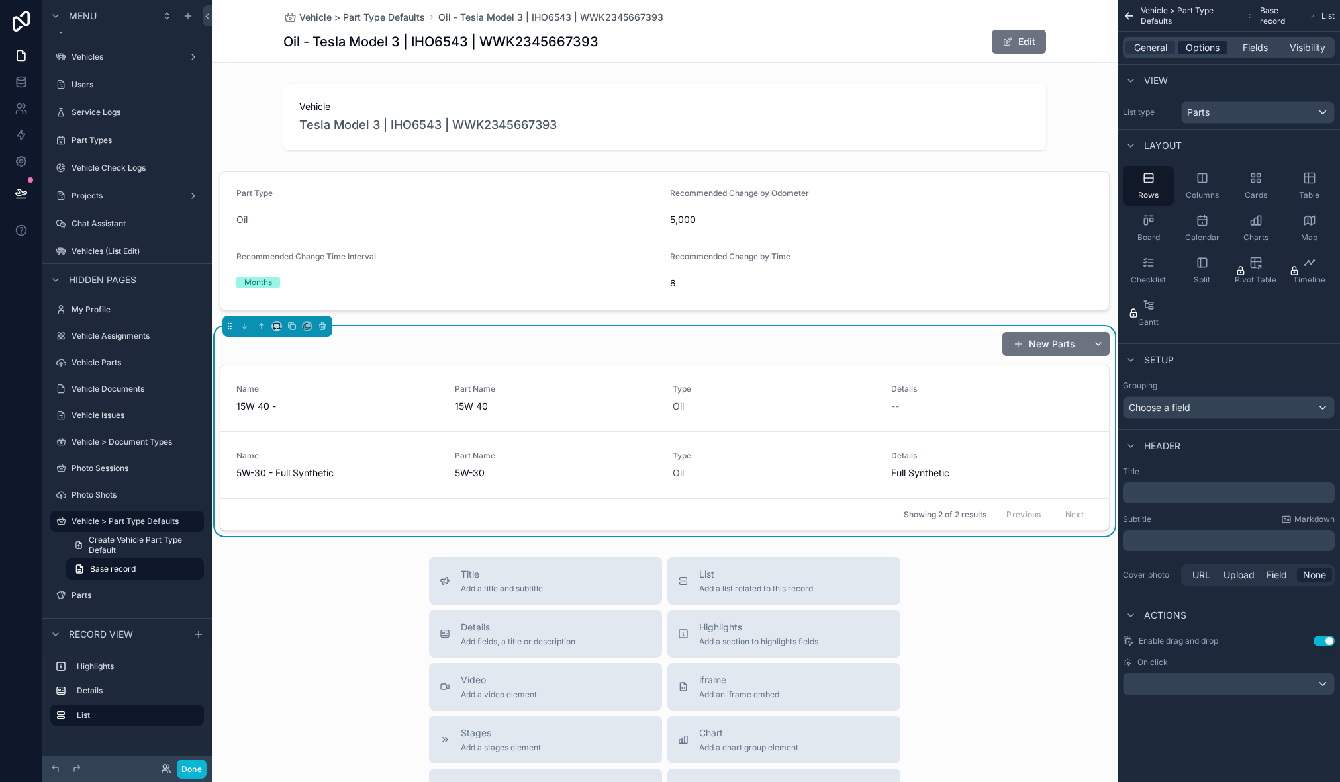
click at [1186, 44] on span "Options" at bounding box center [1203, 47] width 34 height 13
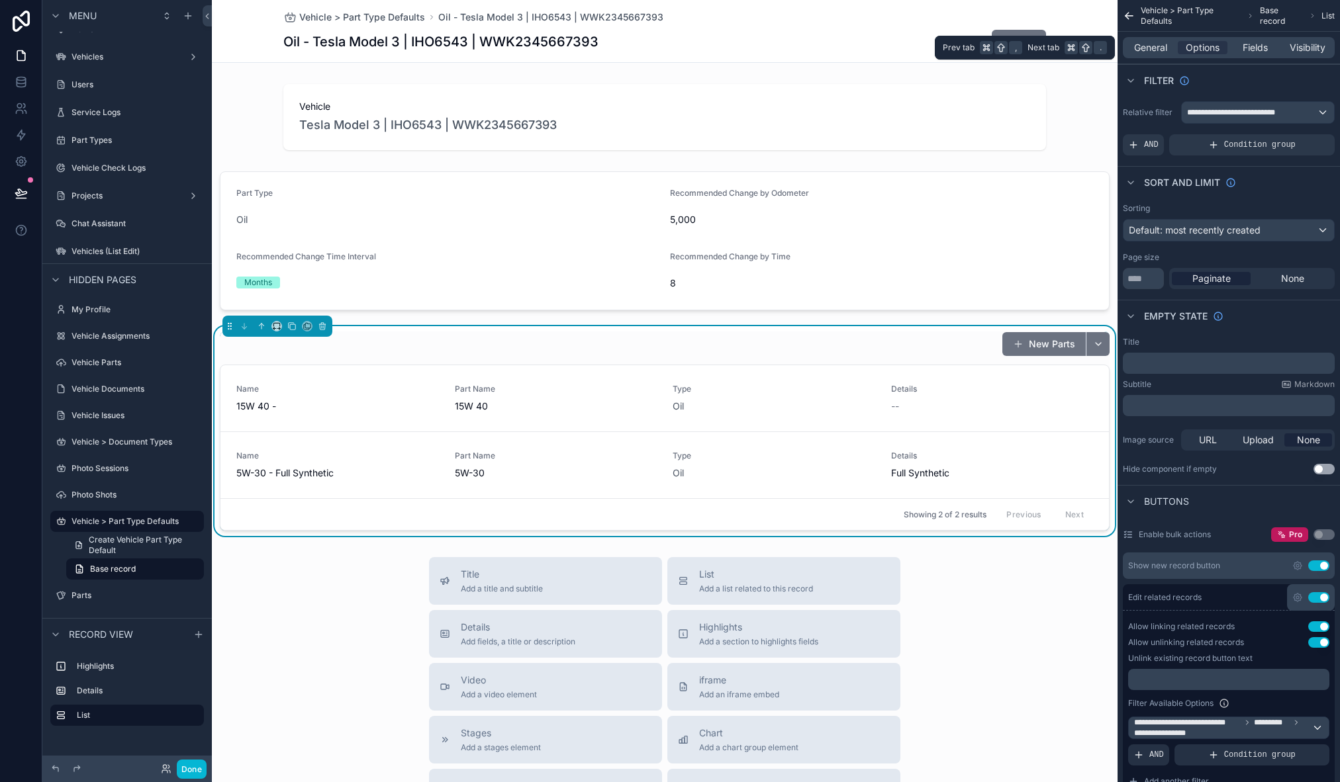
click at [1159, 40] on div "General Options Fields Visibility" at bounding box center [1229, 47] width 212 height 21
click at [1177, 359] on p "﻿" at bounding box center [1230, 363] width 204 height 11
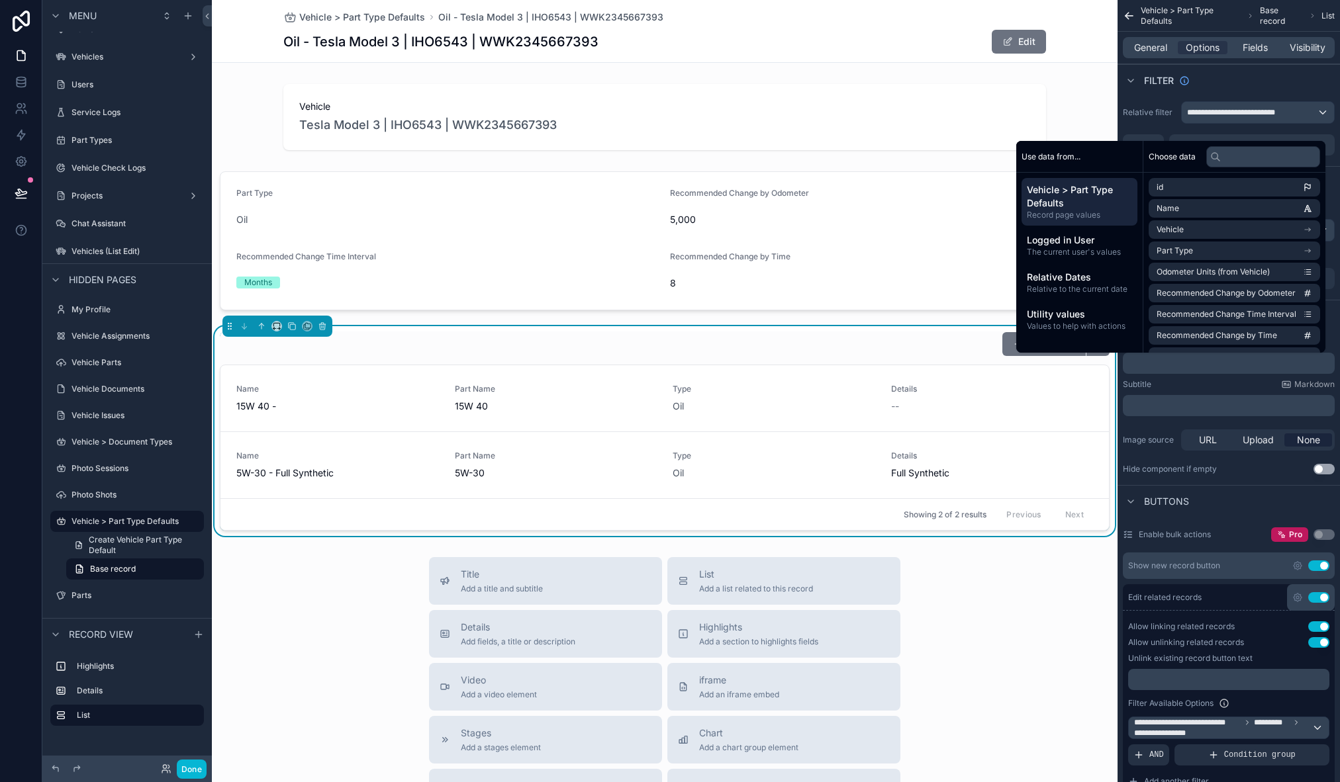
click at [1201, 487] on div "Buttons" at bounding box center [1228, 501] width 222 height 32
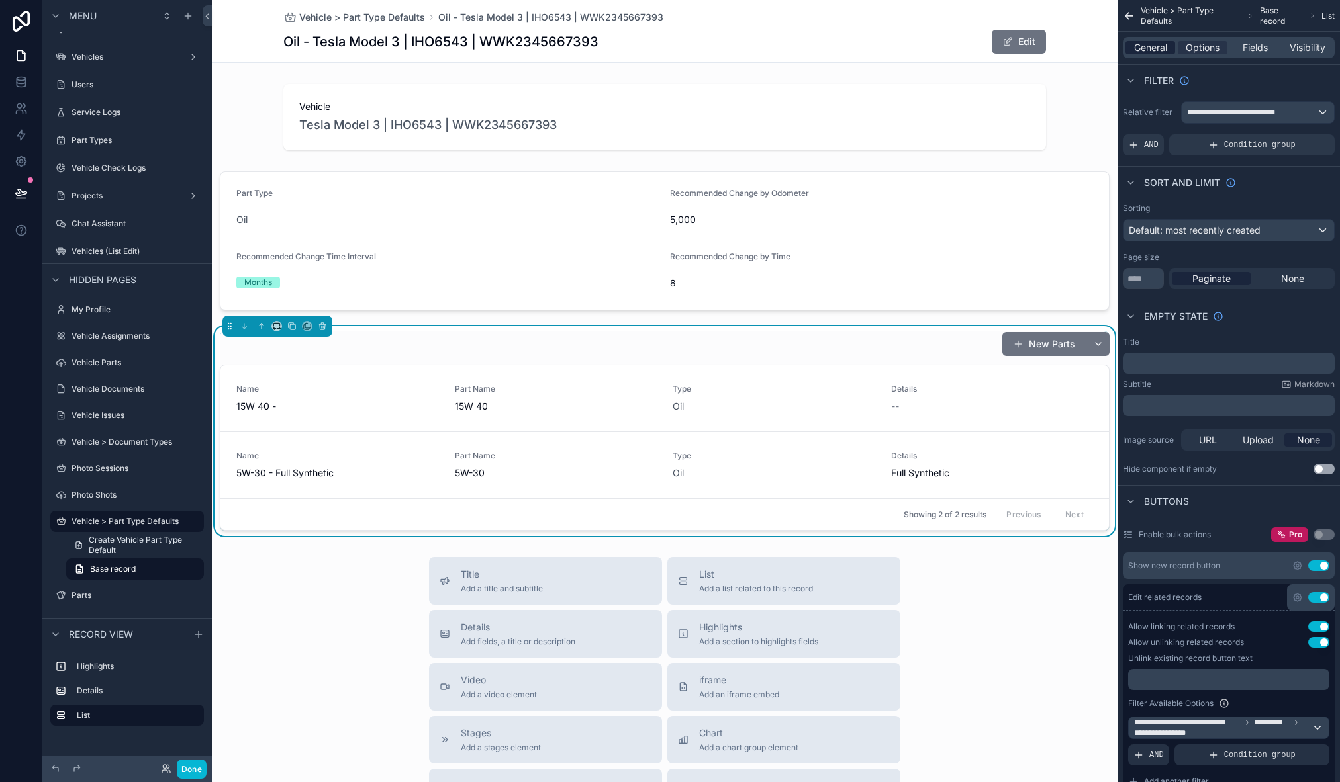
click at [1146, 48] on span "General" at bounding box center [1150, 47] width 33 height 13
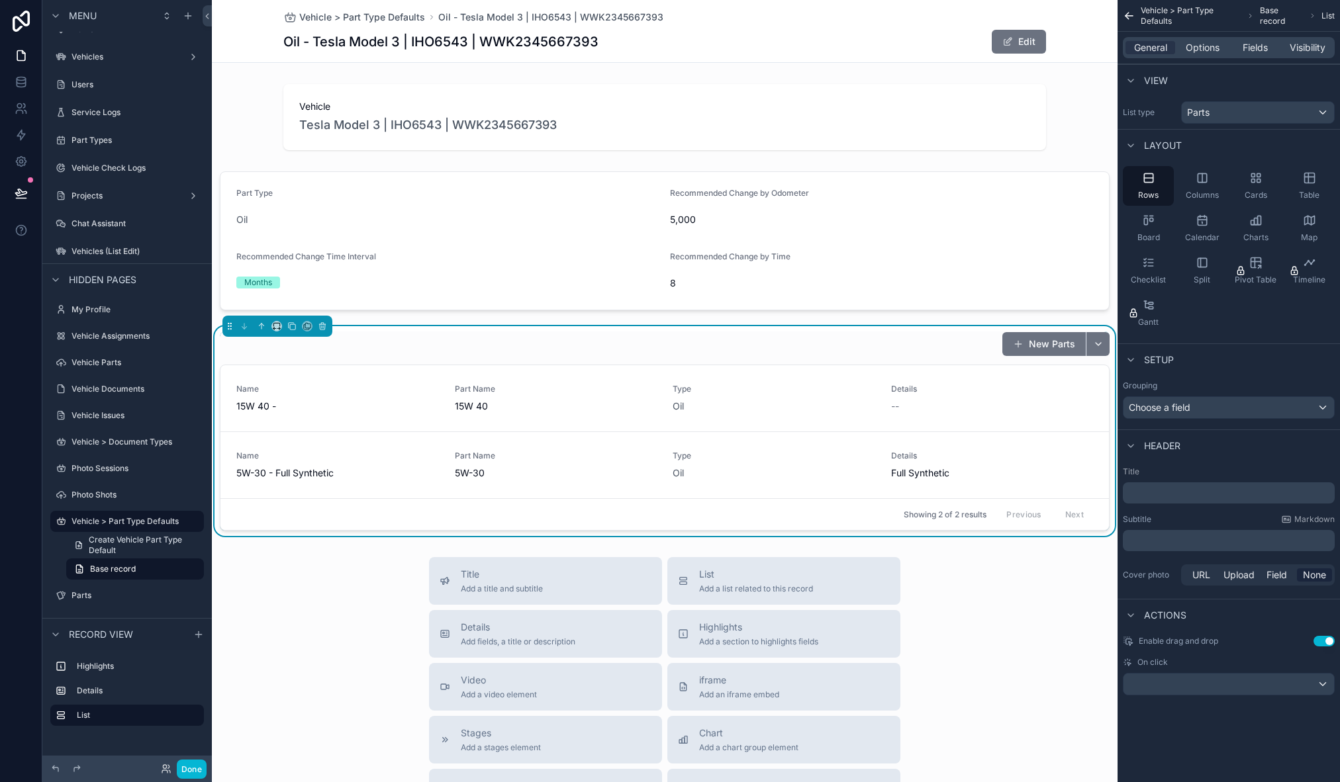
click at [1168, 500] on div "﻿" at bounding box center [1229, 493] width 212 height 21
click at [1170, 498] on p "﻿" at bounding box center [1230, 493] width 204 height 13
click at [1060, 630] on div "Title Add a title and subtitle List Add a list related to this record Details A…" at bounding box center [665, 792] width 906 height 471
click at [293, 623] on div "Title Add a title and subtitle List Add a list related to this record Details A…" at bounding box center [665, 792] width 906 height 471
click at [299, 596] on div "Title Add a title and subtitle List Add a list related to this record Details A…" at bounding box center [665, 792] width 906 height 471
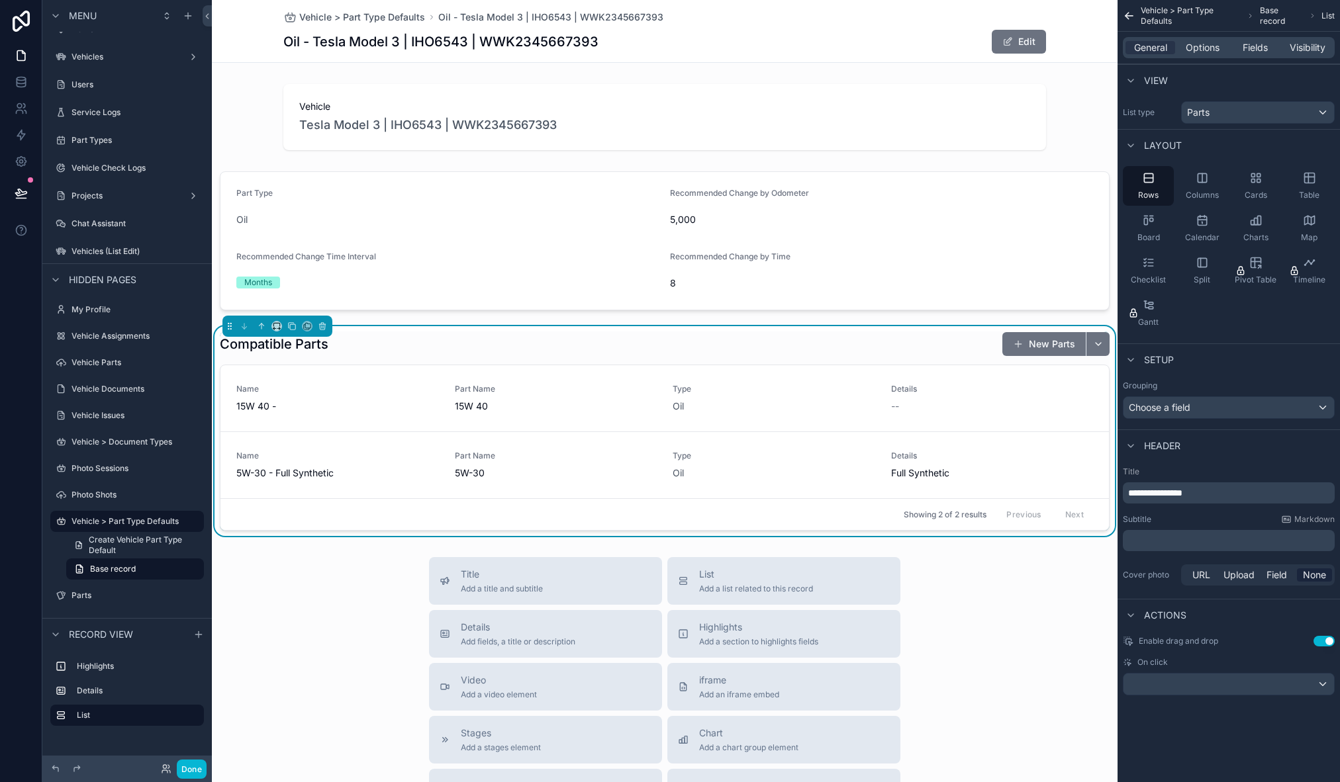
drag, startPoint x: 912, startPoint y: 342, endPoint x: 900, endPoint y: 344, distance: 12.9
click at [912, 342] on div "Compatible Parts New Parts" at bounding box center [665, 344] width 890 height 25
drag, startPoint x: 312, startPoint y: 673, endPoint x: 303, endPoint y: 701, distance: 30.1
click at [312, 673] on div "Title Add a title and subtitle List Add a list related to this record Details A…" at bounding box center [665, 792] width 906 height 471
click at [201, 769] on button "Done" at bounding box center [192, 769] width 30 height 19
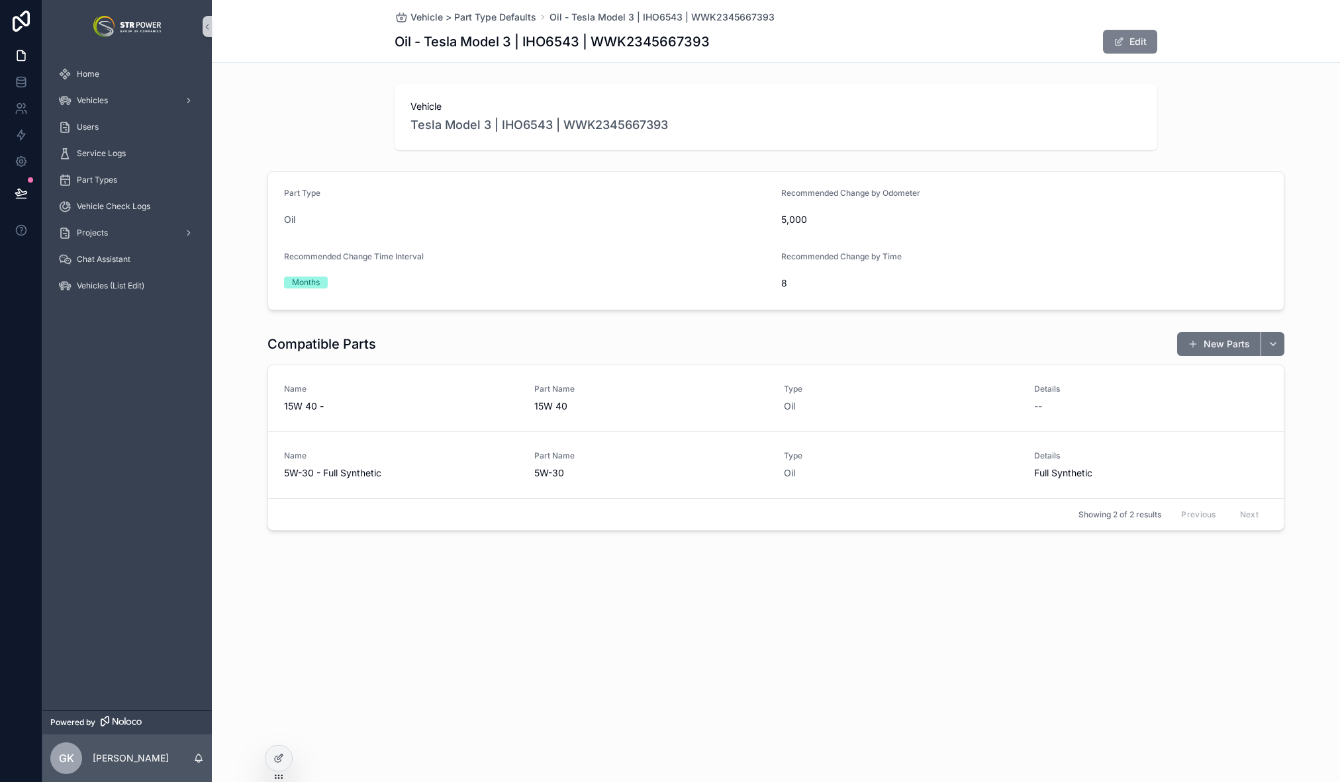
click at [1139, 42] on button "Edit" at bounding box center [1130, 42] width 54 height 24
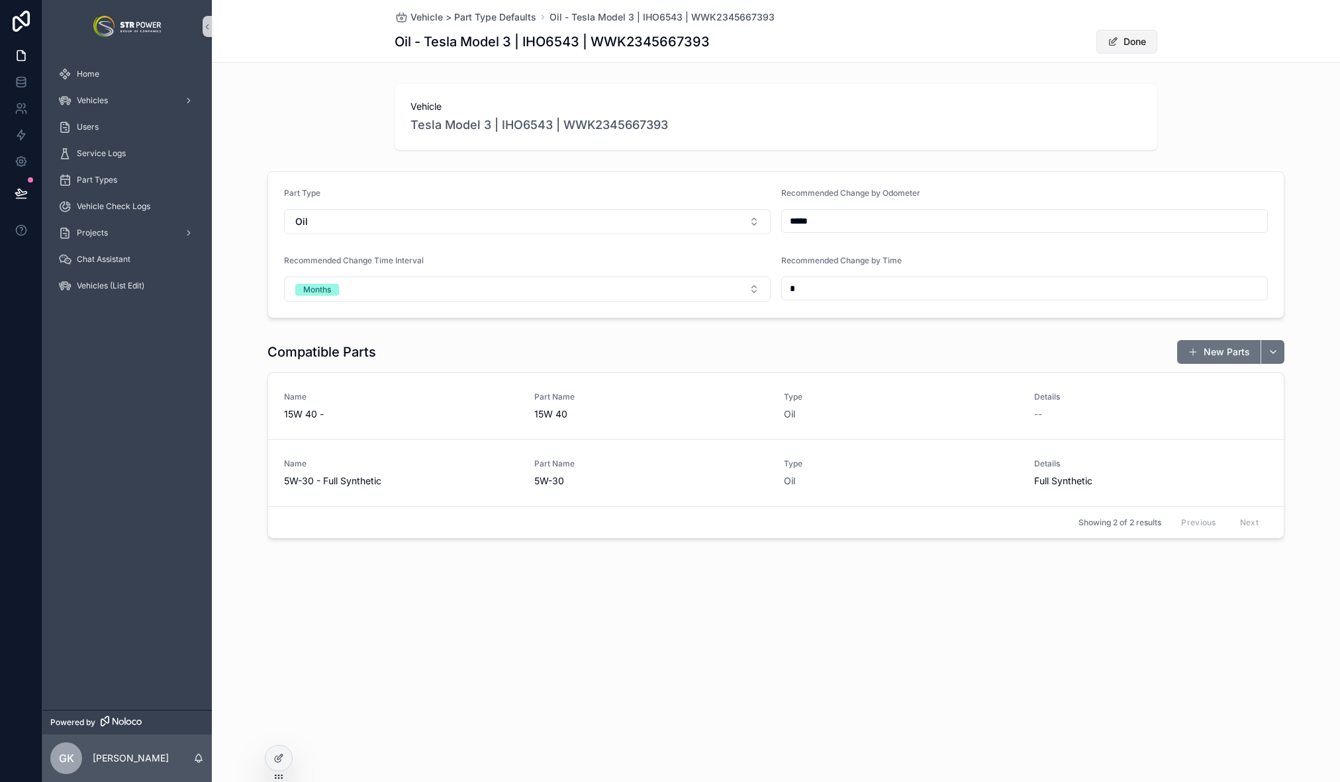
click at [1139, 42] on button "Done" at bounding box center [1126, 42] width 61 height 24
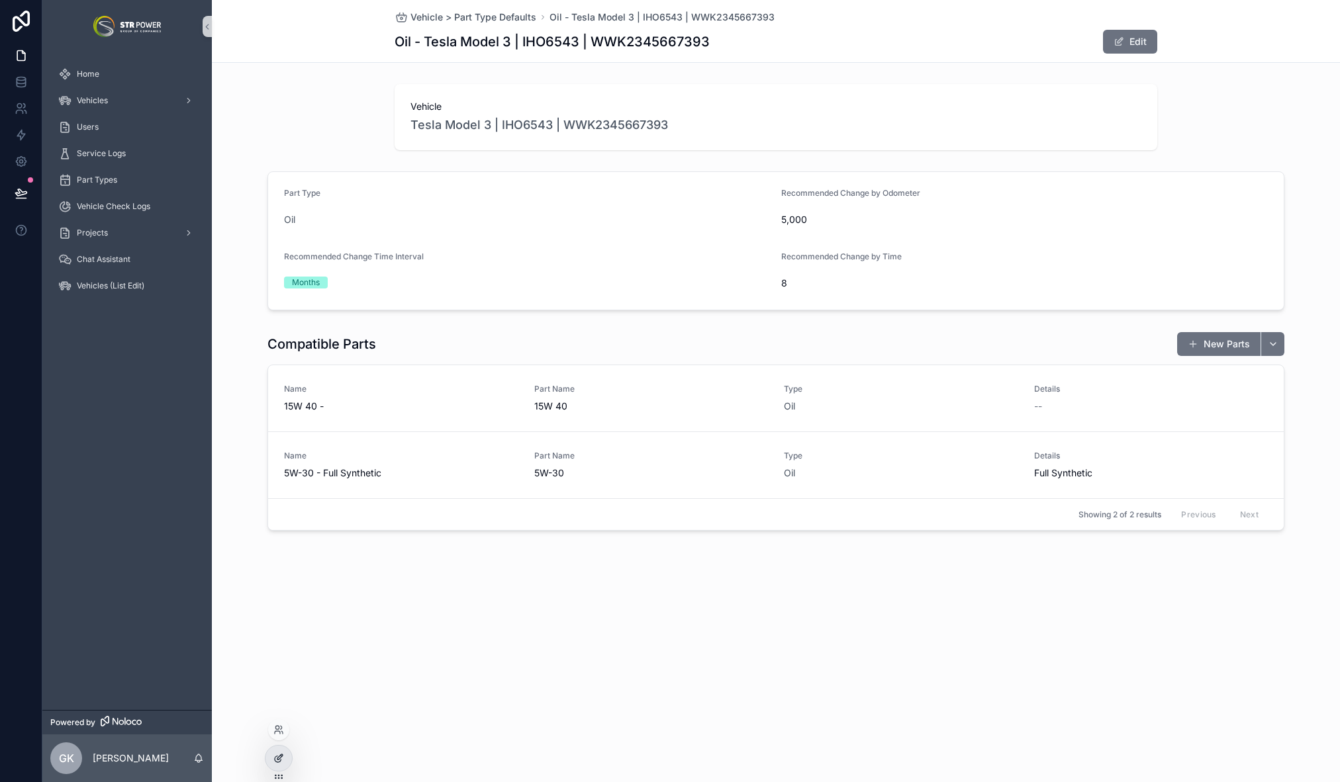
click at [277, 765] on div at bounding box center [278, 758] width 26 height 25
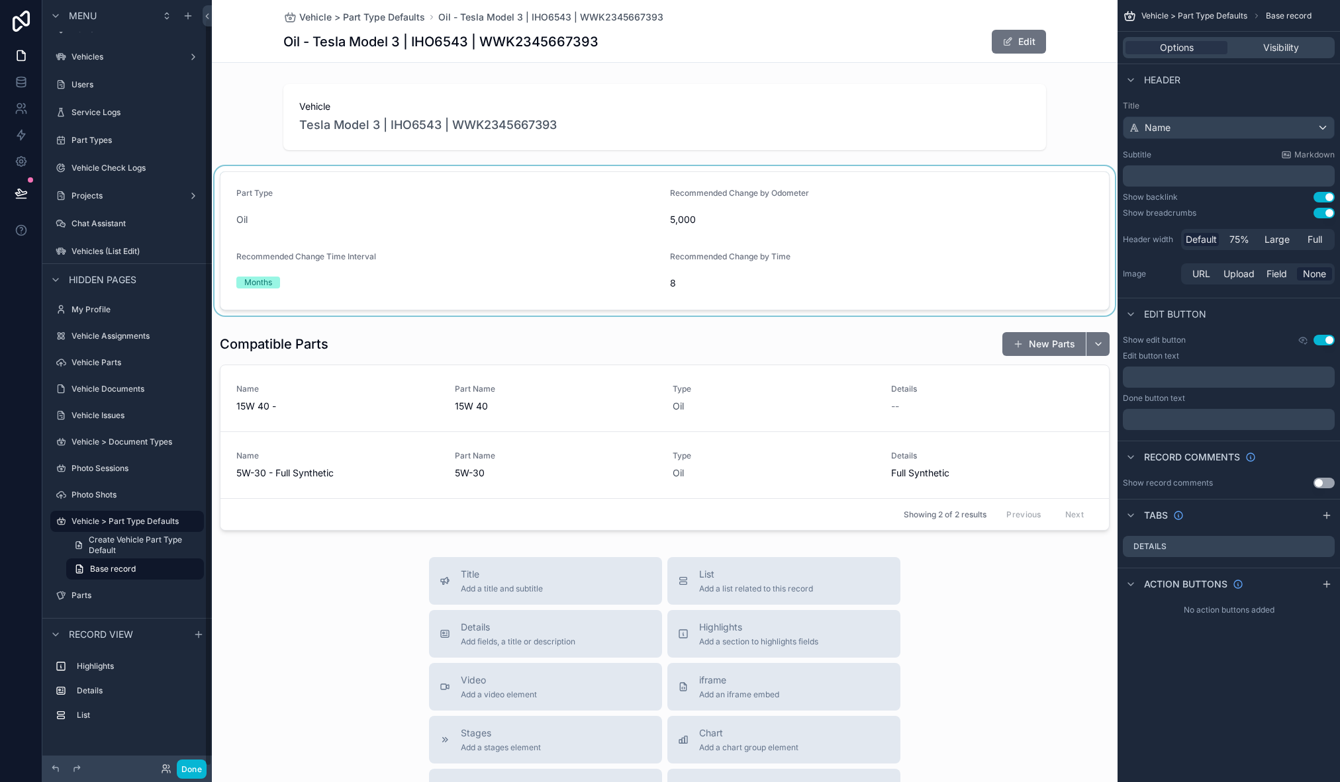
click at [431, 170] on div "scrollable content" at bounding box center [665, 241] width 906 height 150
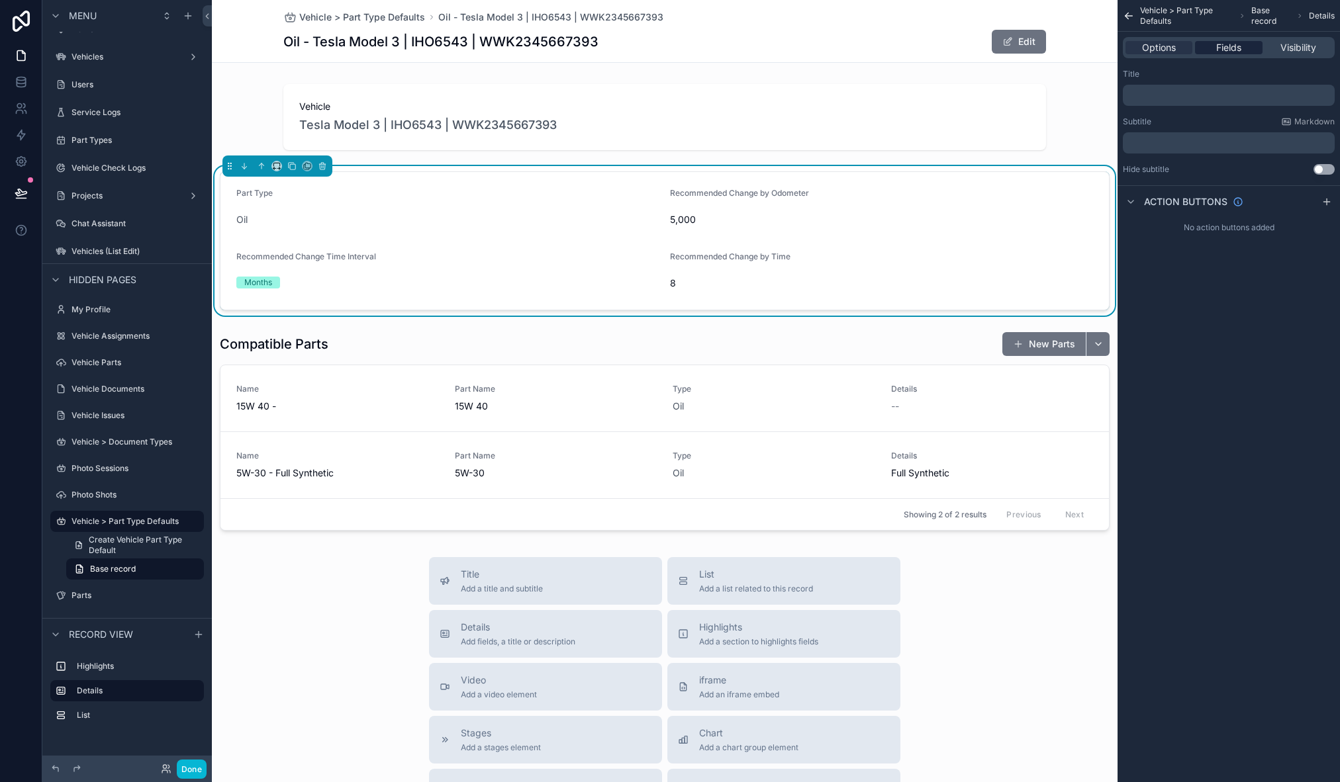
click at [1233, 44] on span "Fields" at bounding box center [1228, 47] width 25 height 13
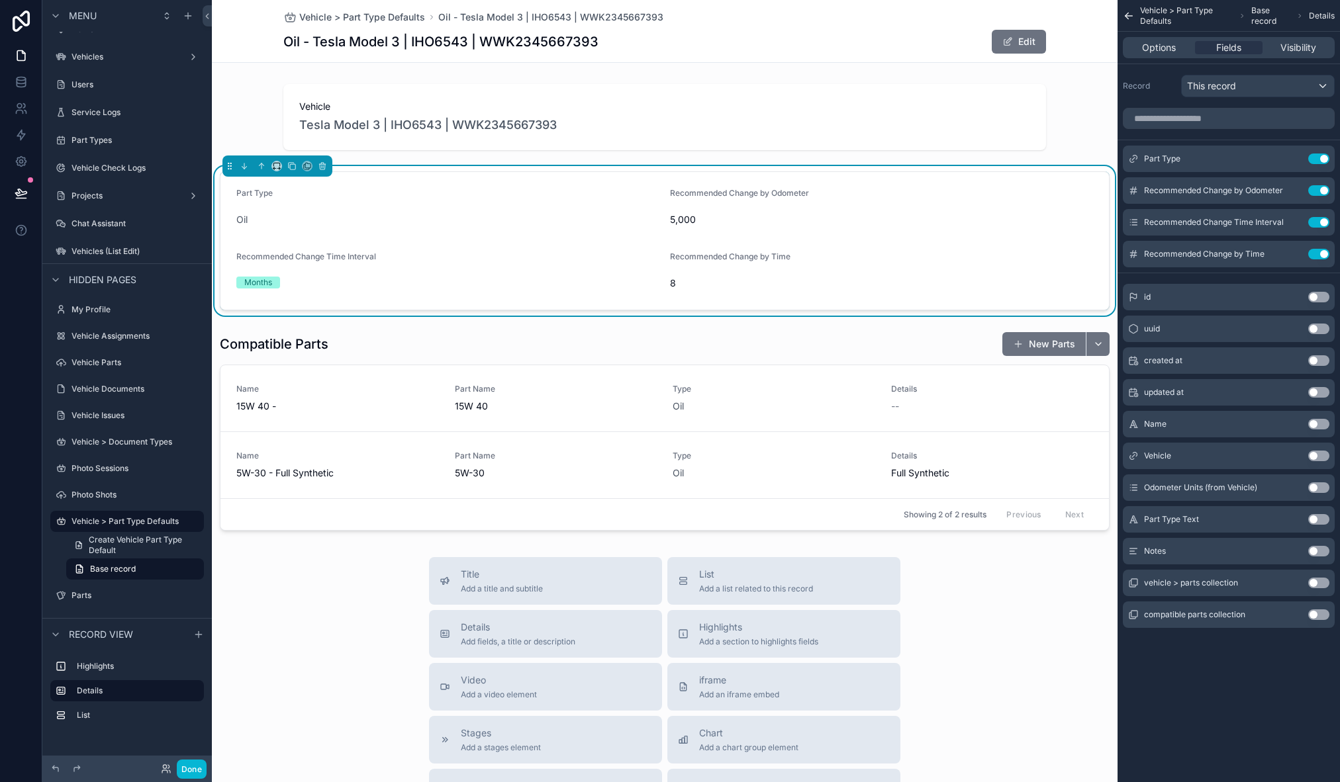
click at [1321, 549] on button "Use setting" at bounding box center [1318, 551] width 21 height 11
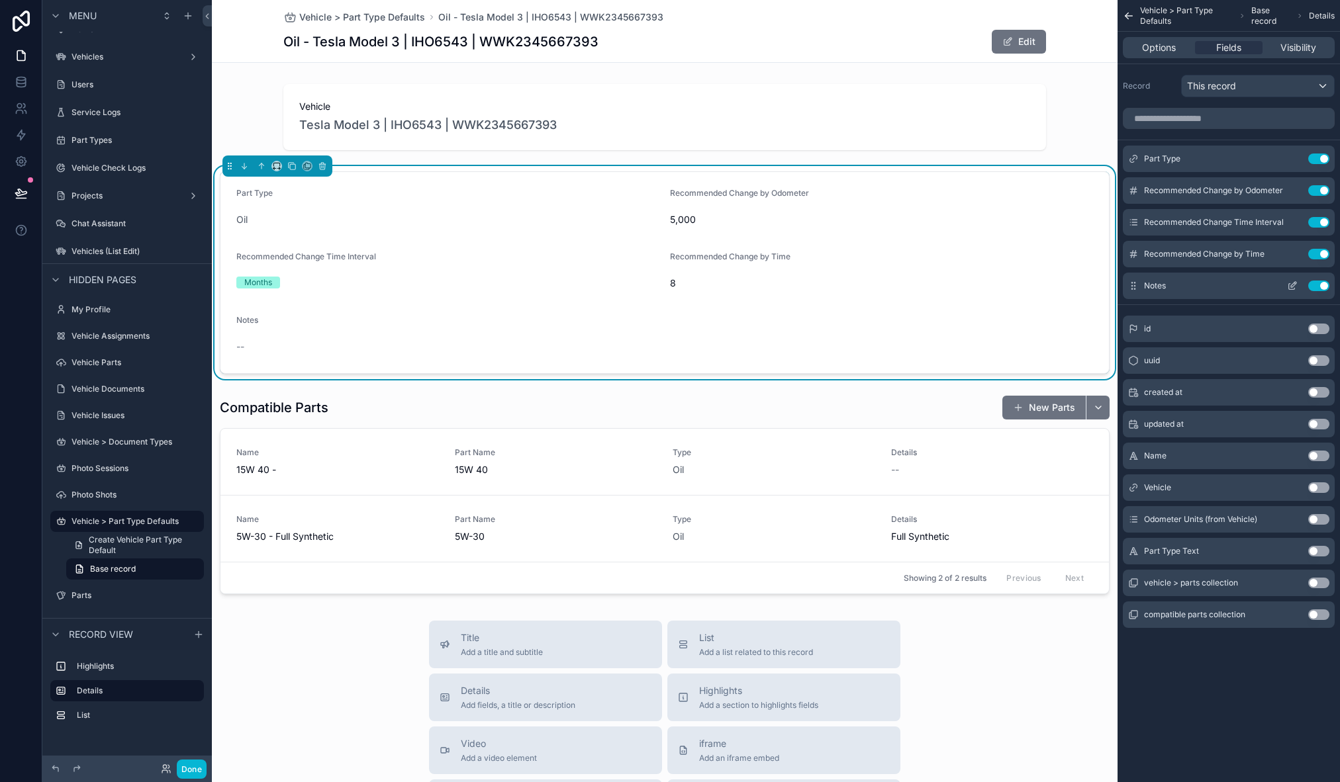
click at [1291, 288] on icon "scrollable content" at bounding box center [1292, 286] width 11 height 11
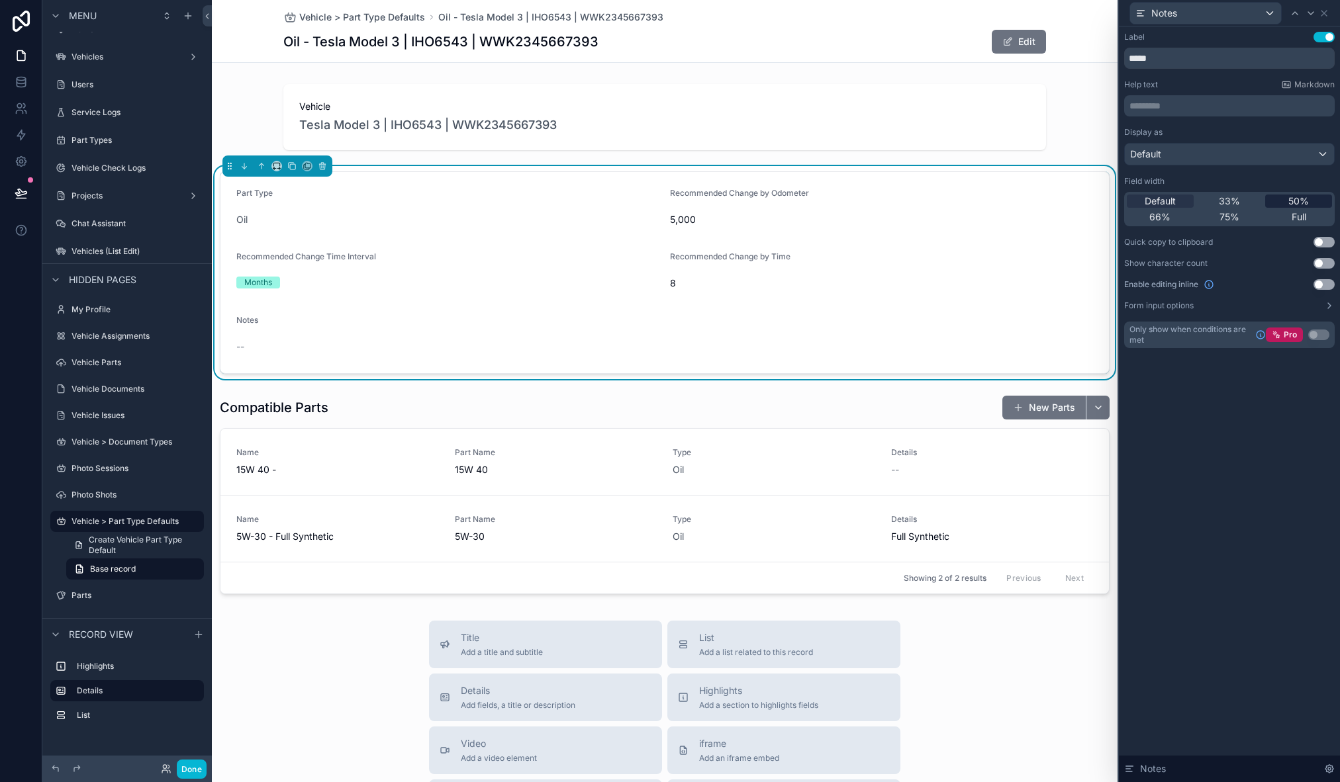
click at [1296, 203] on span "50%" at bounding box center [1298, 201] width 21 height 13
click at [1225, 155] on div "Default" at bounding box center [1229, 154] width 209 height 21
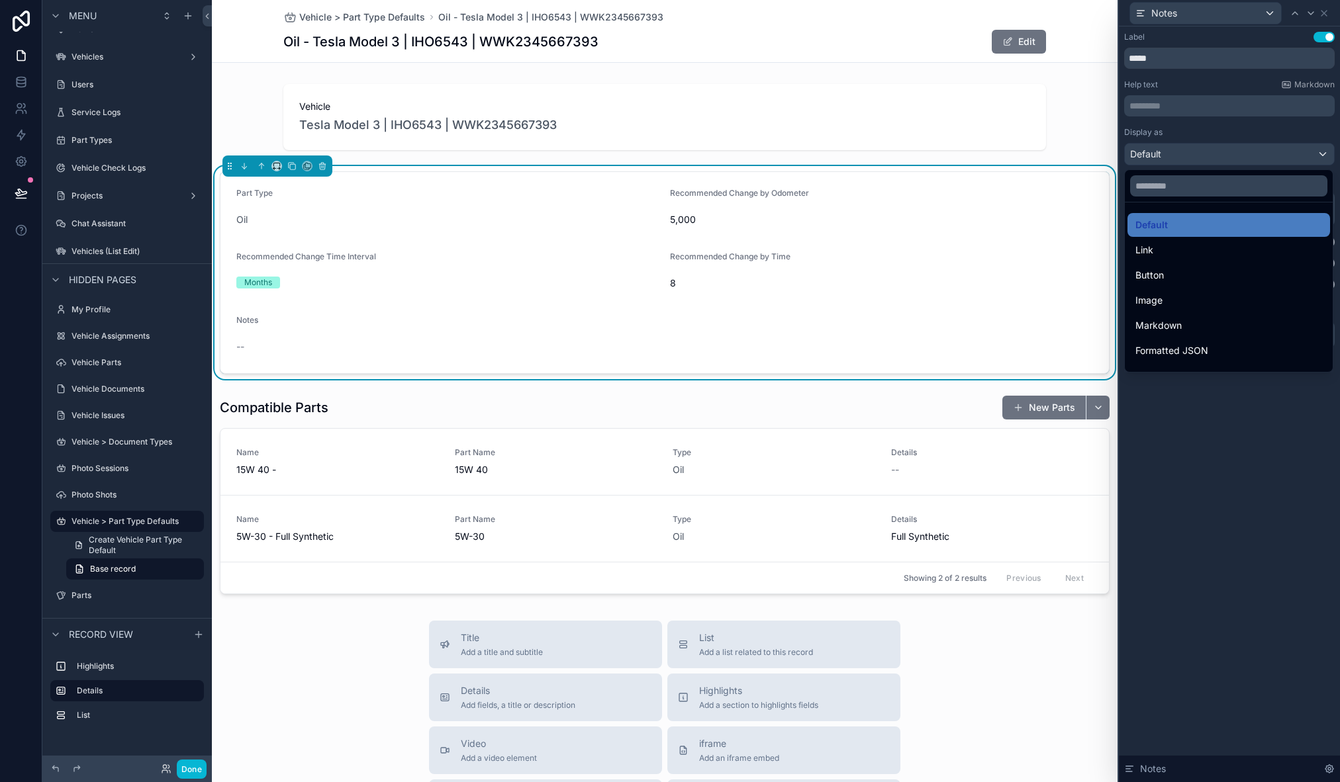
click at [1211, 142] on div at bounding box center [1229, 391] width 221 height 782
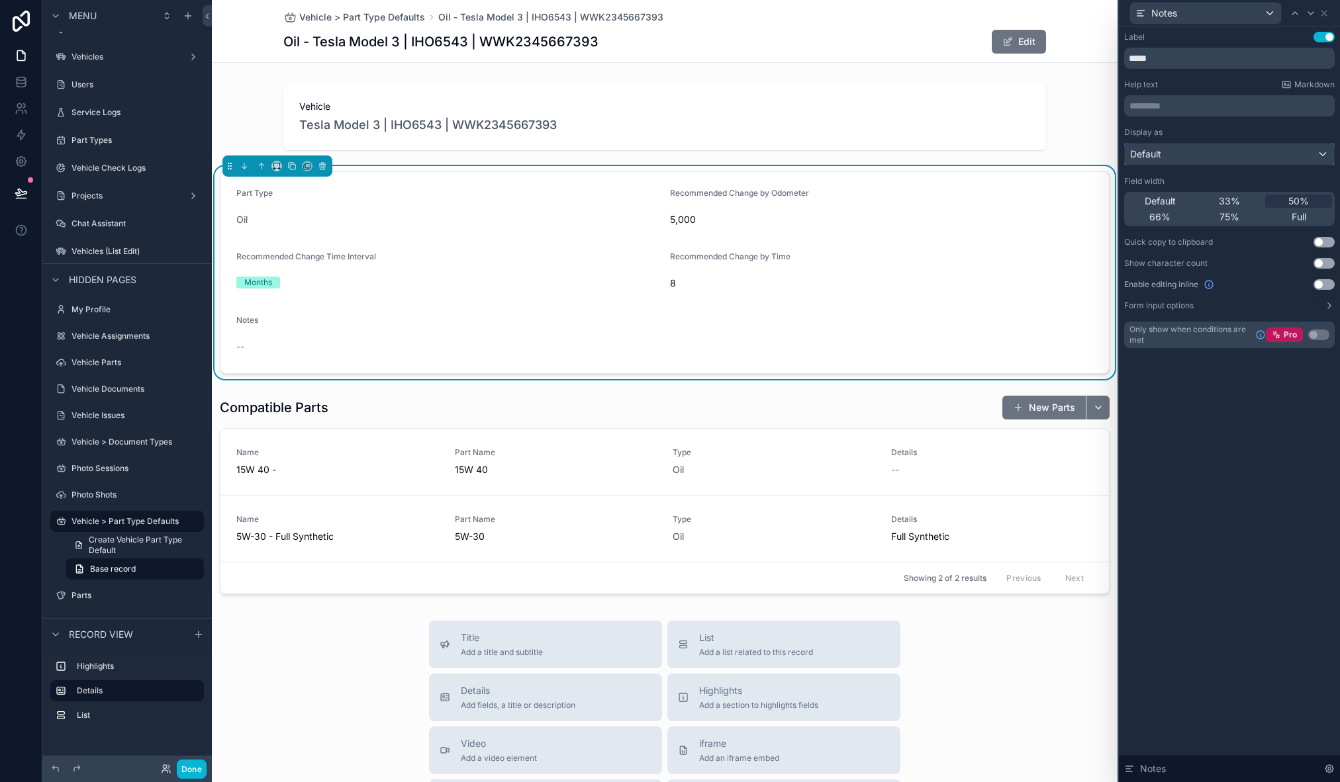
click at [1234, 154] on div "Default" at bounding box center [1229, 154] width 209 height 21
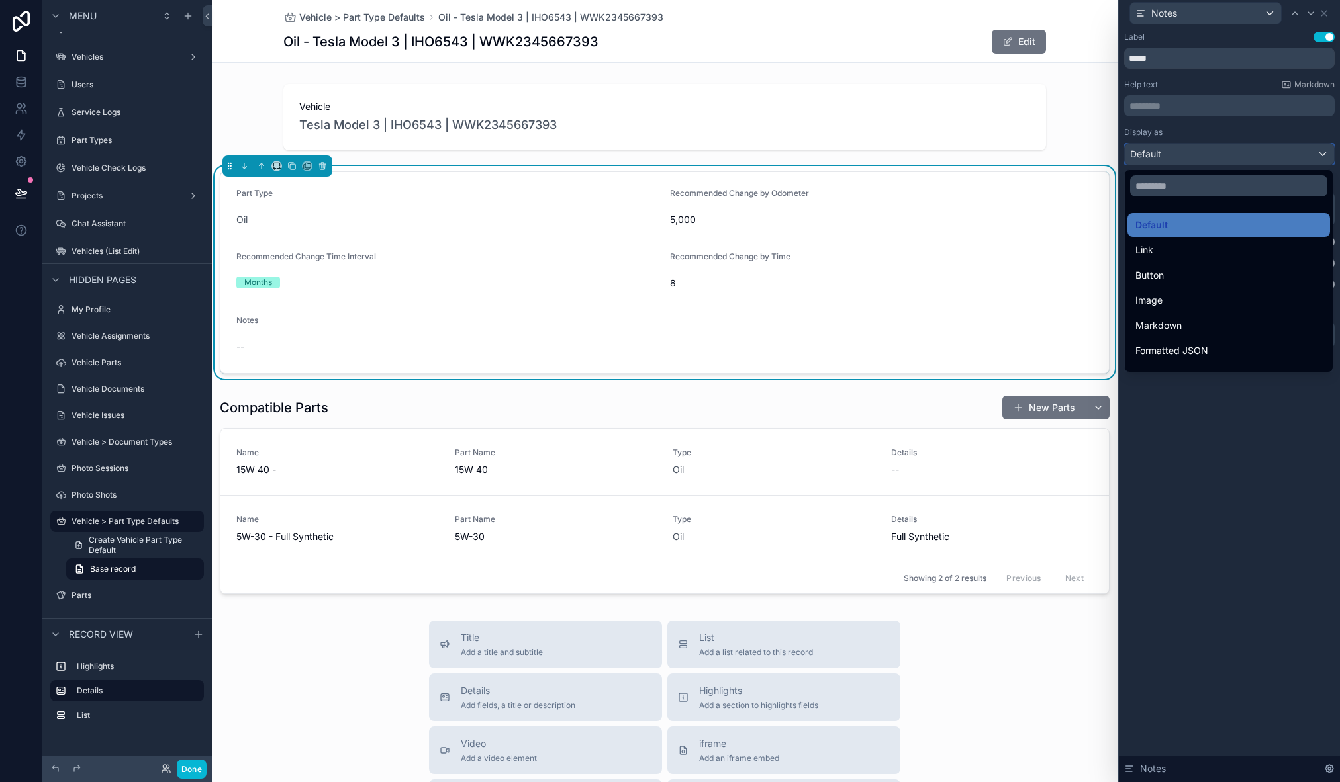
scroll to position [144, 0]
drag, startPoint x: 1241, startPoint y: 450, endPoint x: 1212, endPoint y: 458, distance: 30.2
click at [1241, 450] on div at bounding box center [1229, 391] width 221 height 782
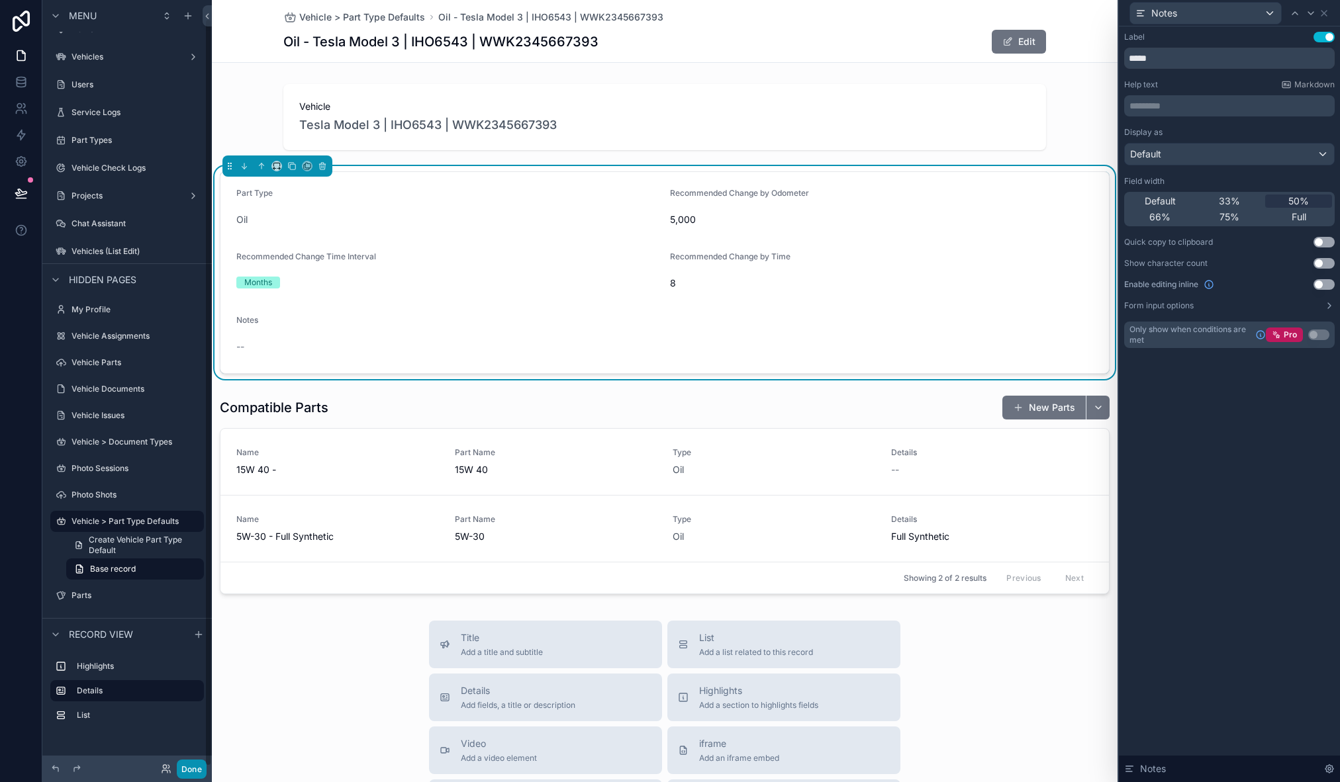
click at [189, 769] on button "Done" at bounding box center [192, 769] width 30 height 19
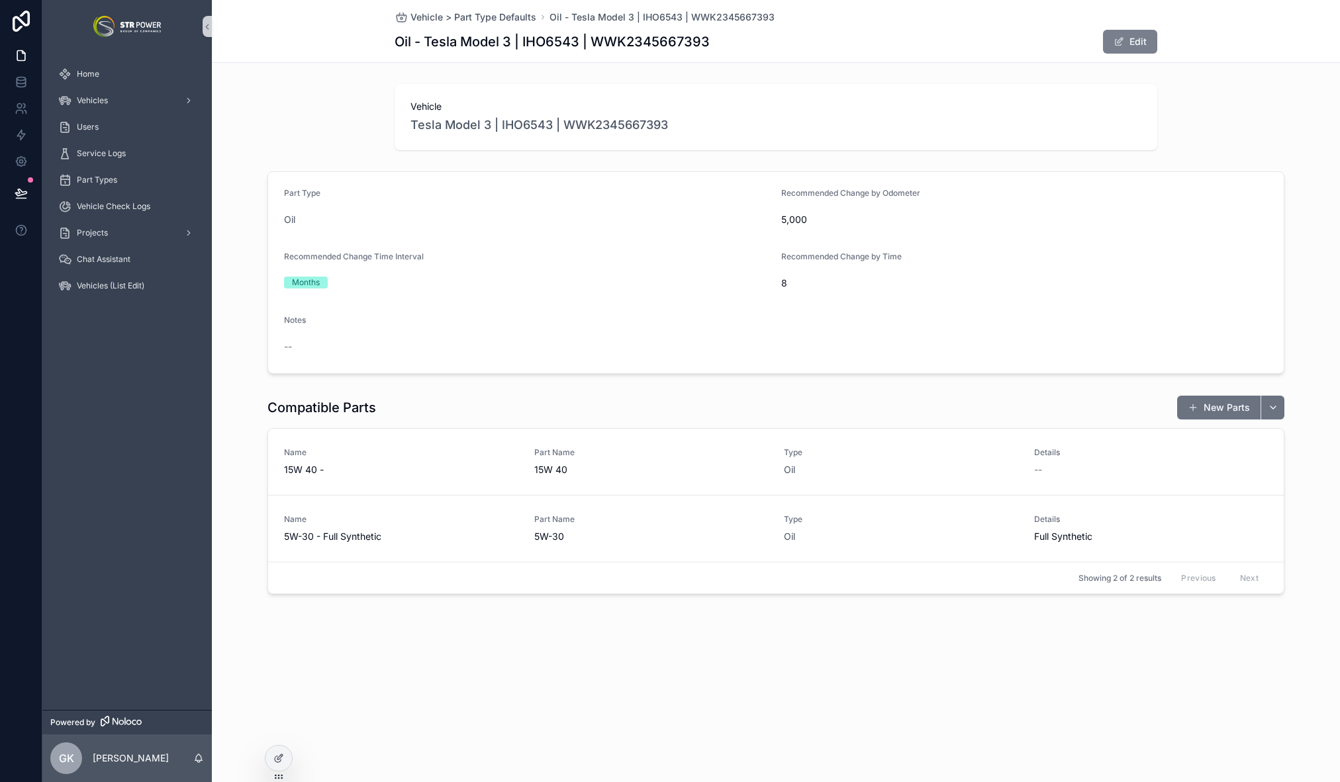
click at [1127, 40] on button "Edit" at bounding box center [1130, 42] width 54 height 24
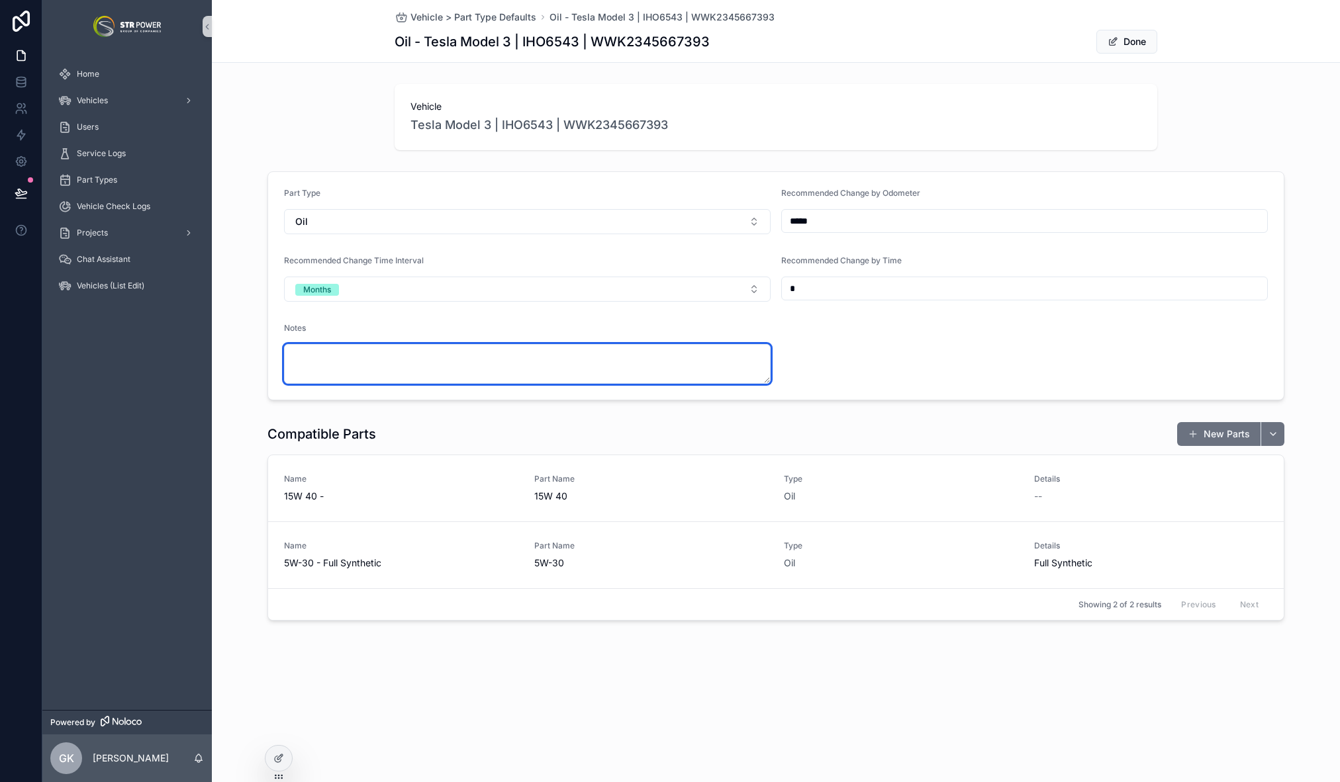
click at [421, 365] on textarea "scrollable content" at bounding box center [527, 364] width 487 height 40
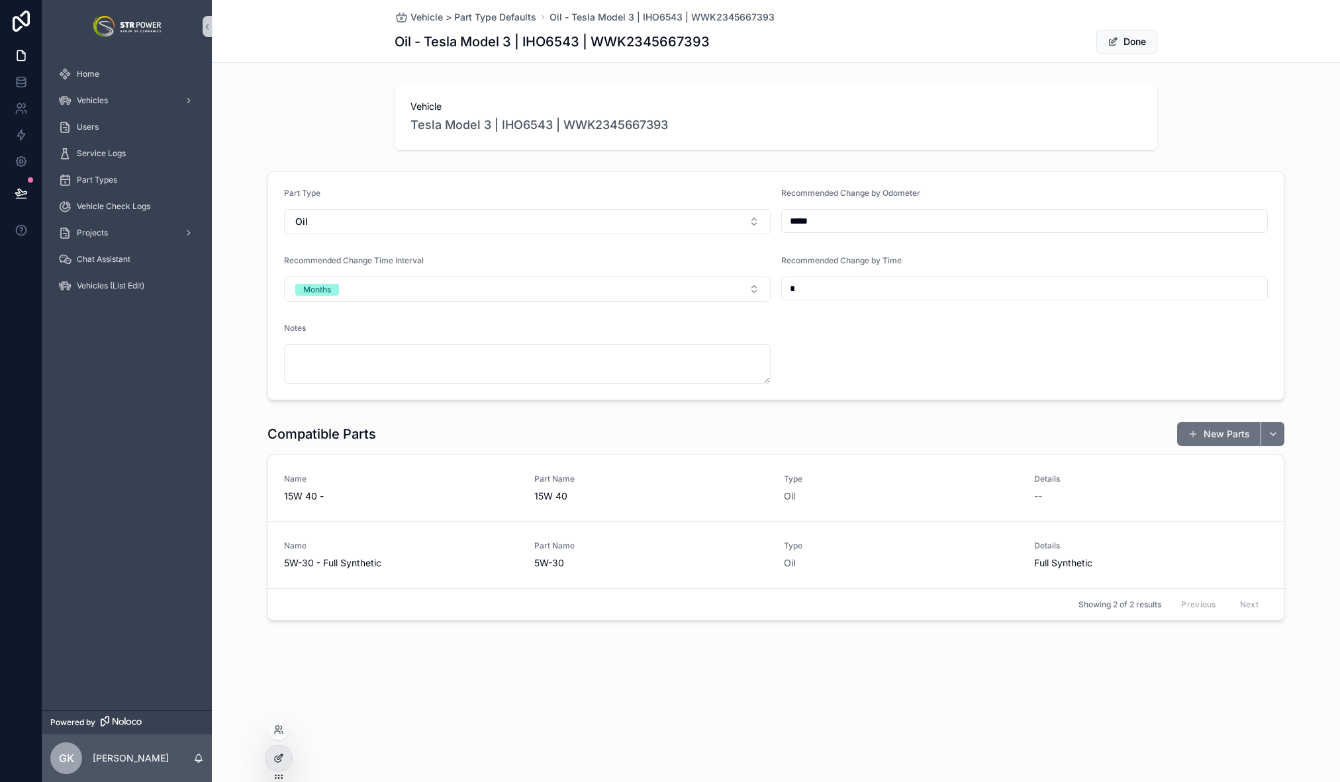
click at [272, 759] on div at bounding box center [278, 758] width 26 height 25
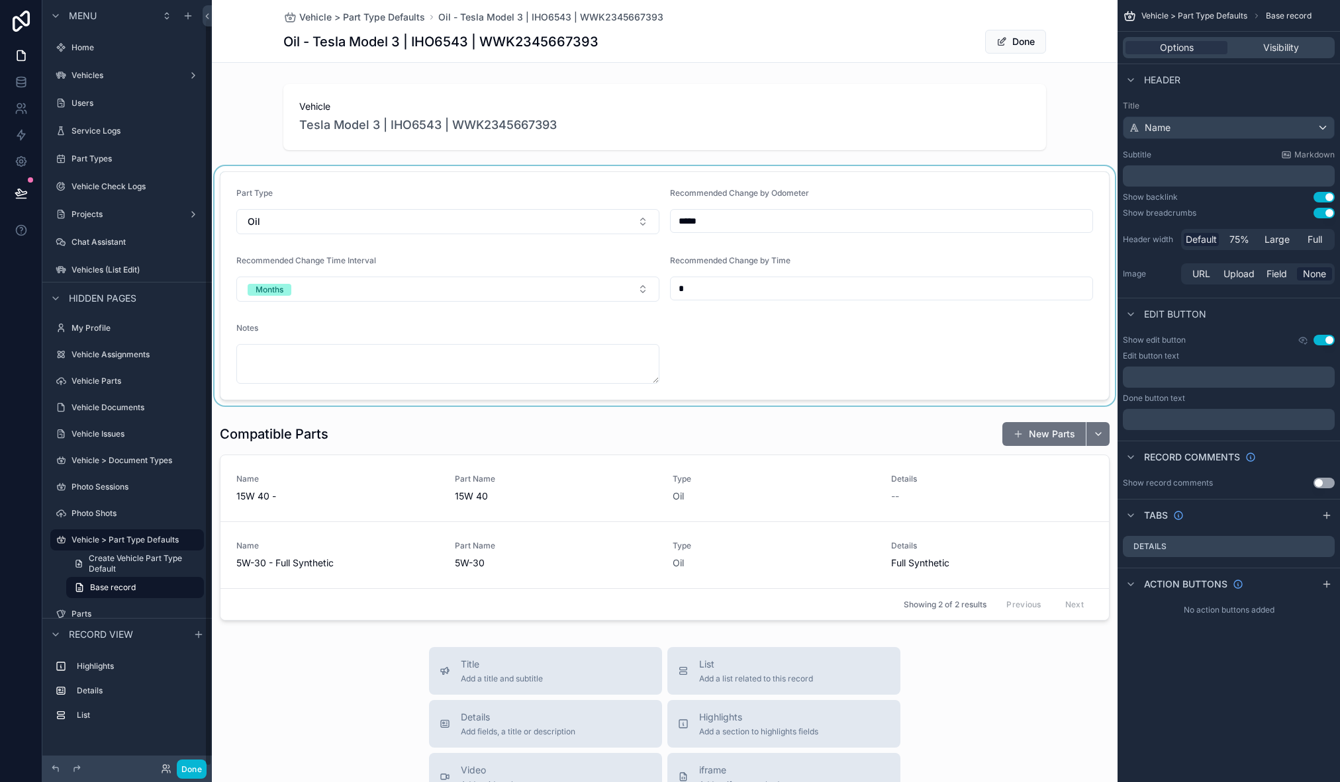
scroll to position [19, 0]
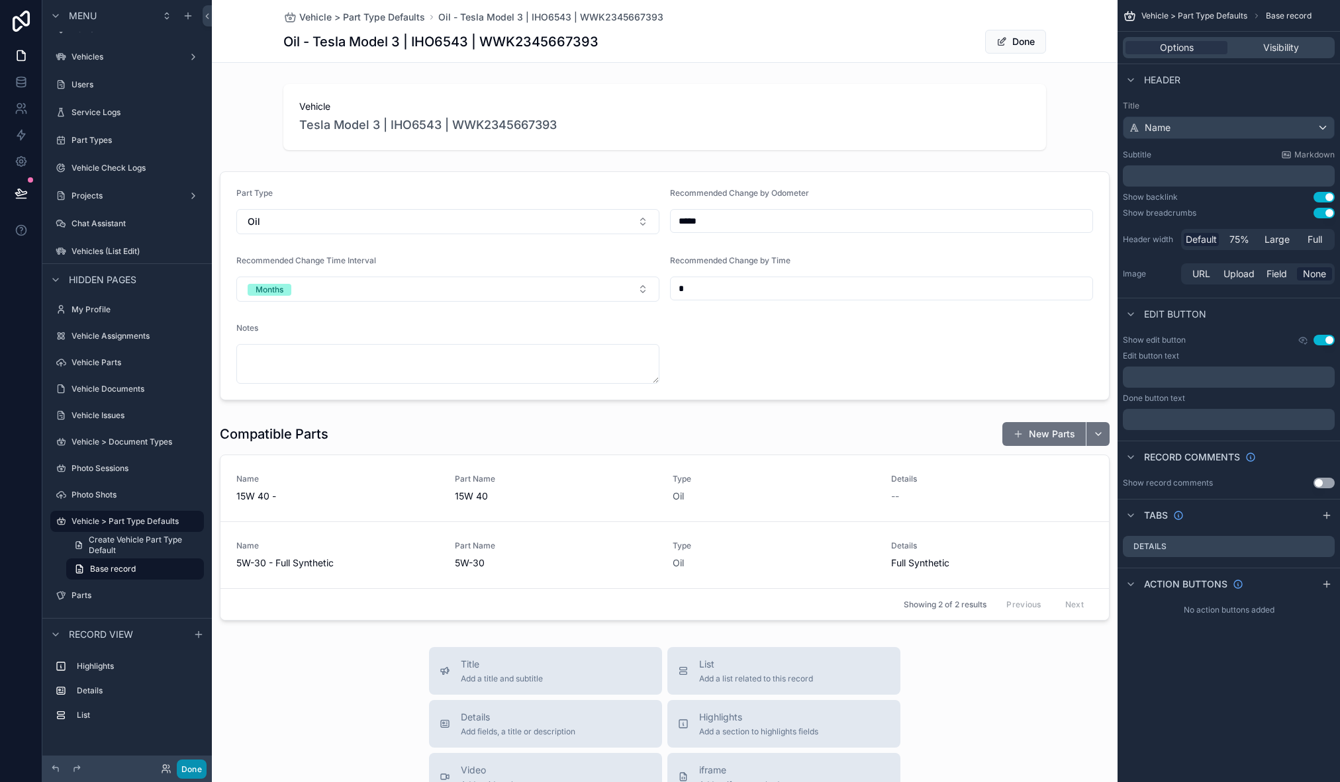
click at [200, 769] on button "Done" at bounding box center [192, 769] width 30 height 19
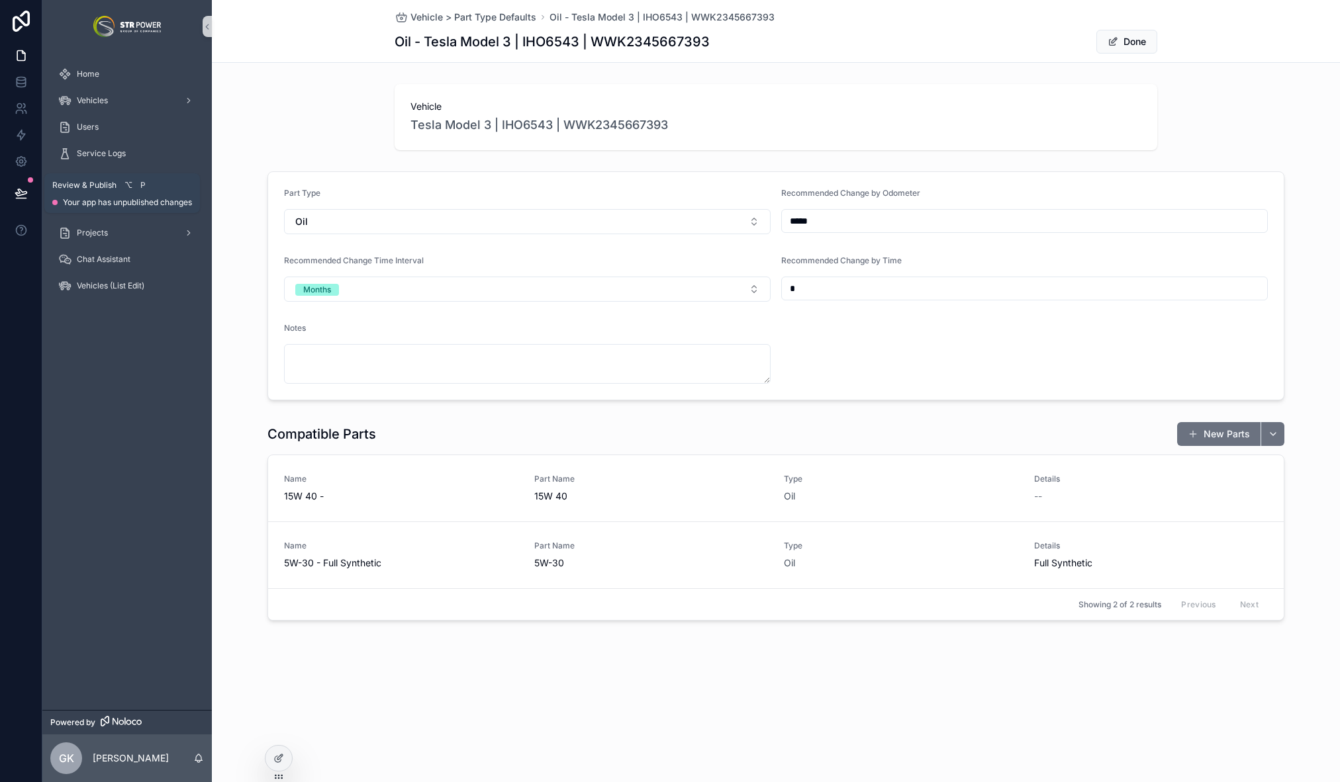
click at [29, 195] on button at bounding box center [21, 193] width 29 height 37
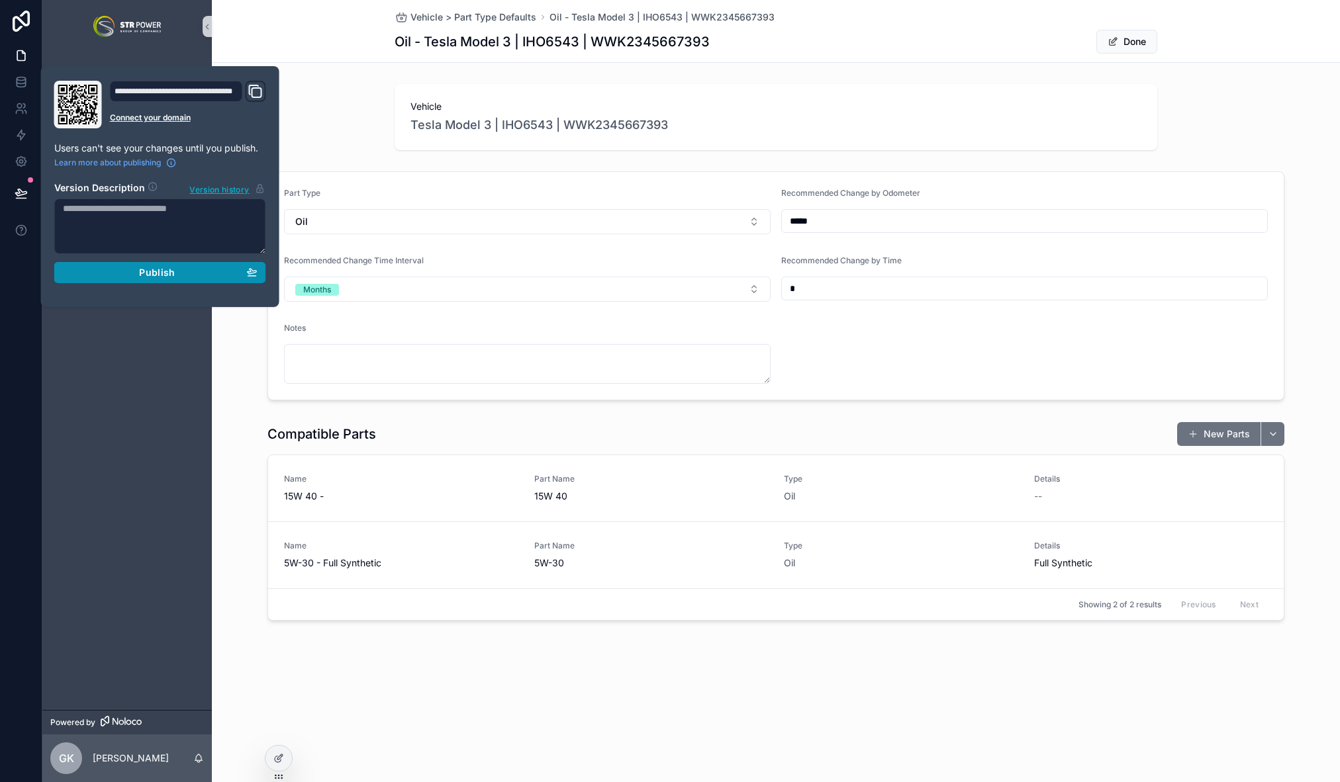
click at [152, 281] on button "Publish" at bounding box center [160, 272] width 212 height 21
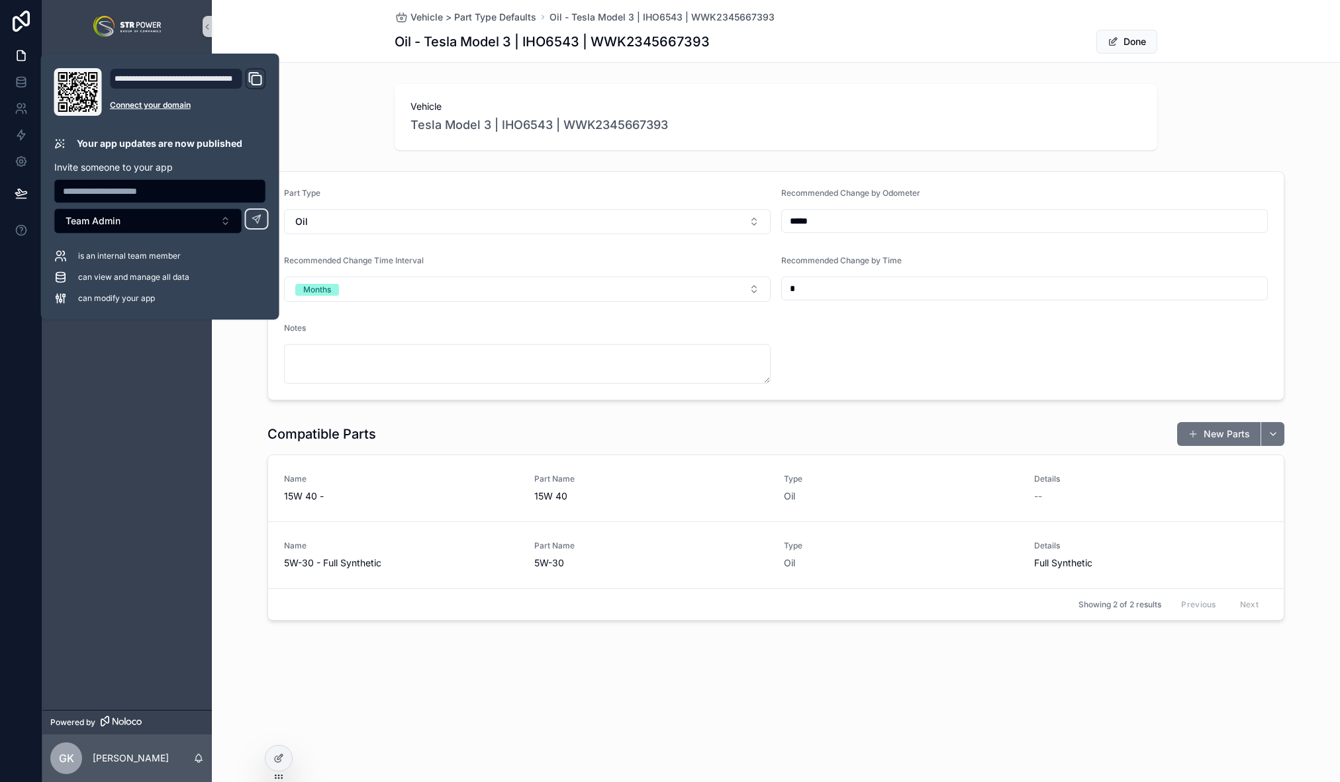
click at [327, 96] on div "Vehicle Tesla Model 3 | IHO6543 | WWK2345667393" at bounding box center [776, 117] width 1128 height 77
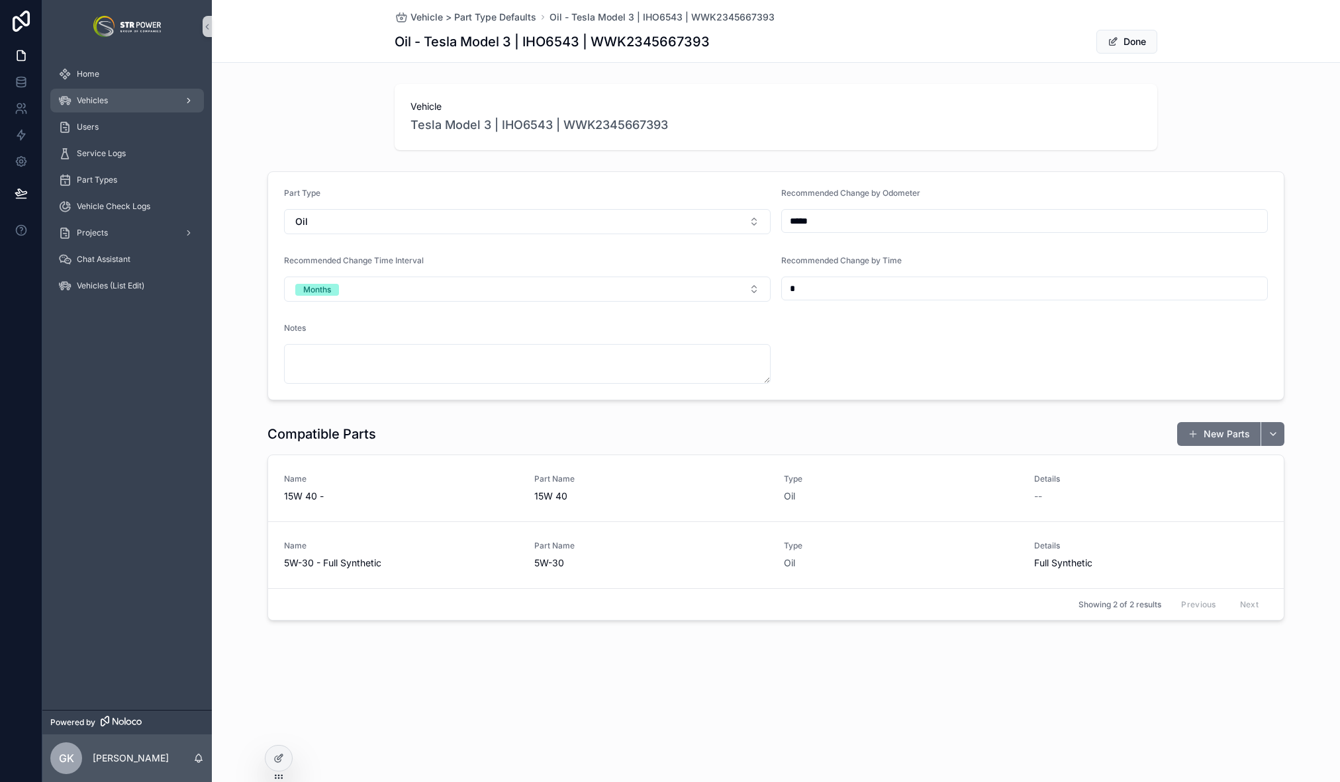
click at [117, 98] on div "Vehicles" at bounding box center [127, 100] width 138 height 21
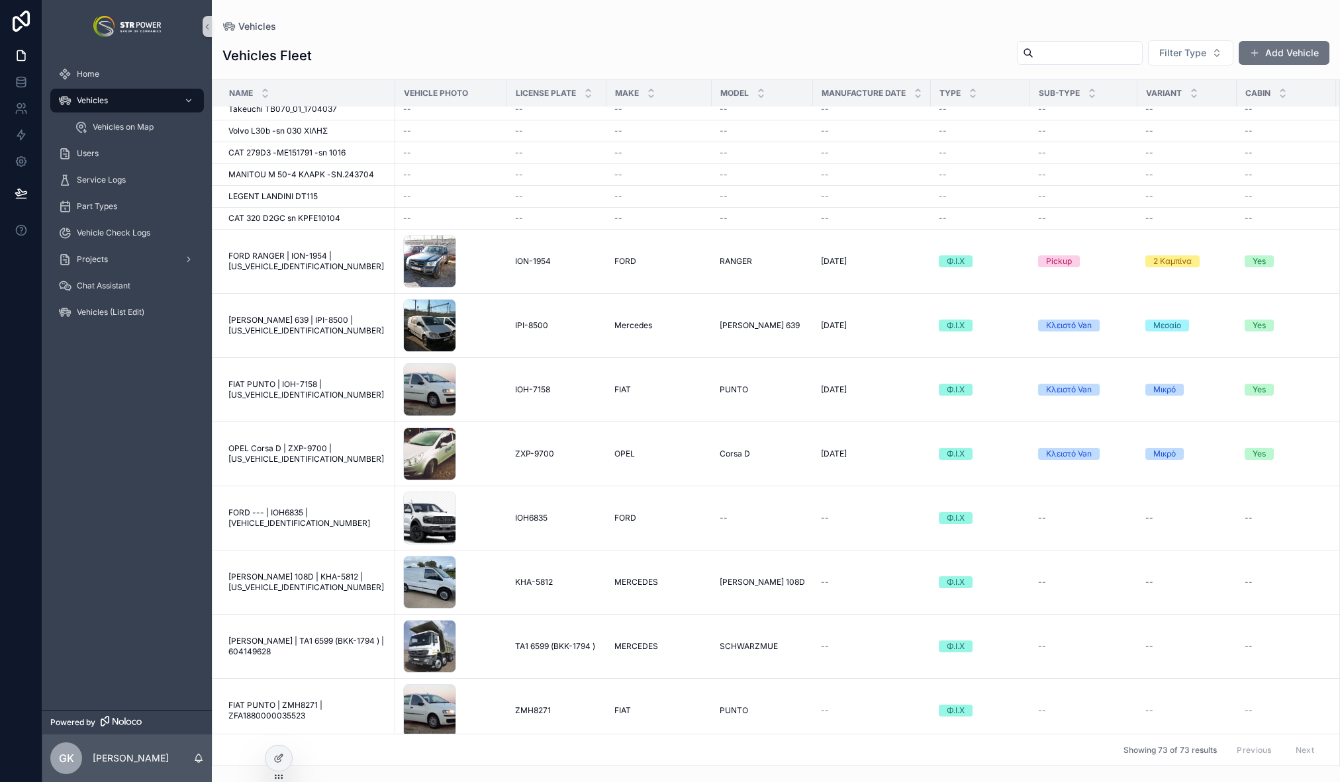
scroll to position [1768, 0]
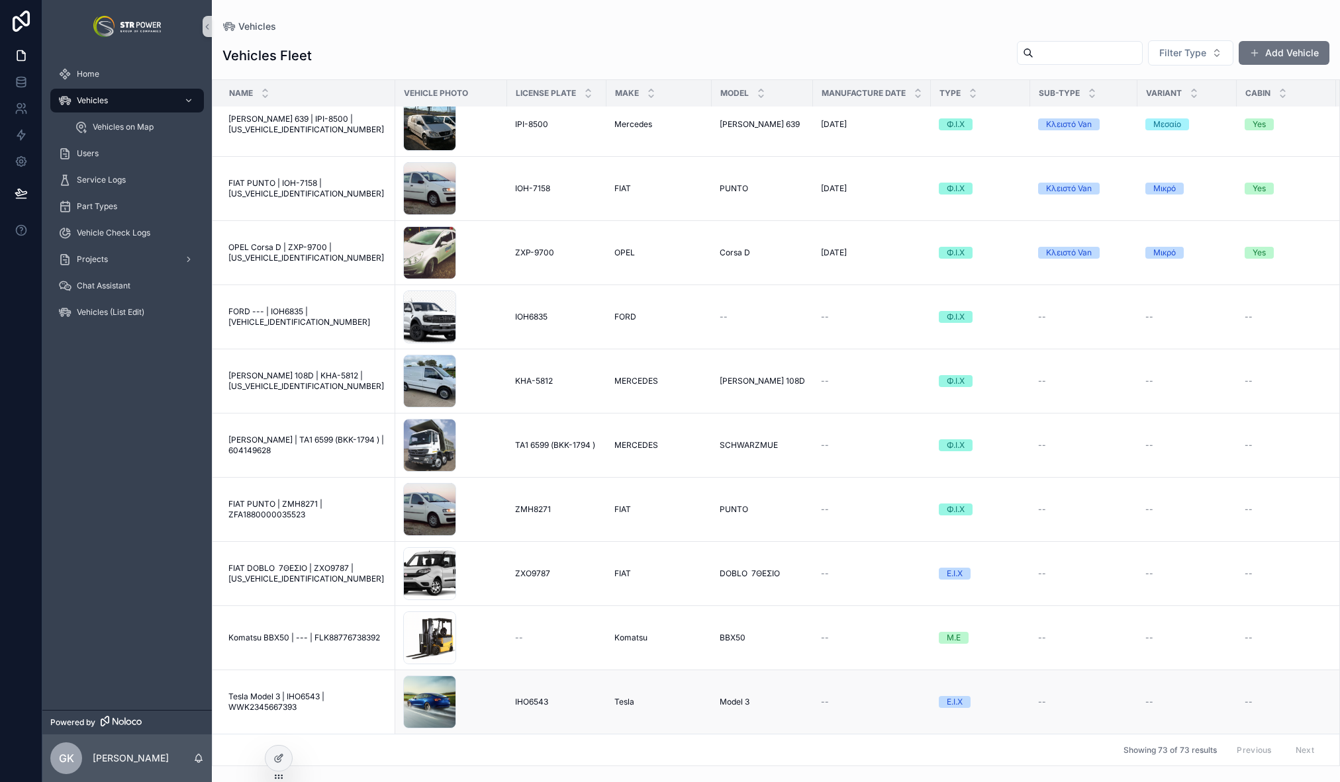
click at [327, 692] on span "Tesla Model 3 | IHO6543 | WWK2345667393" at bounding box center [307, 702] width 159 height 21
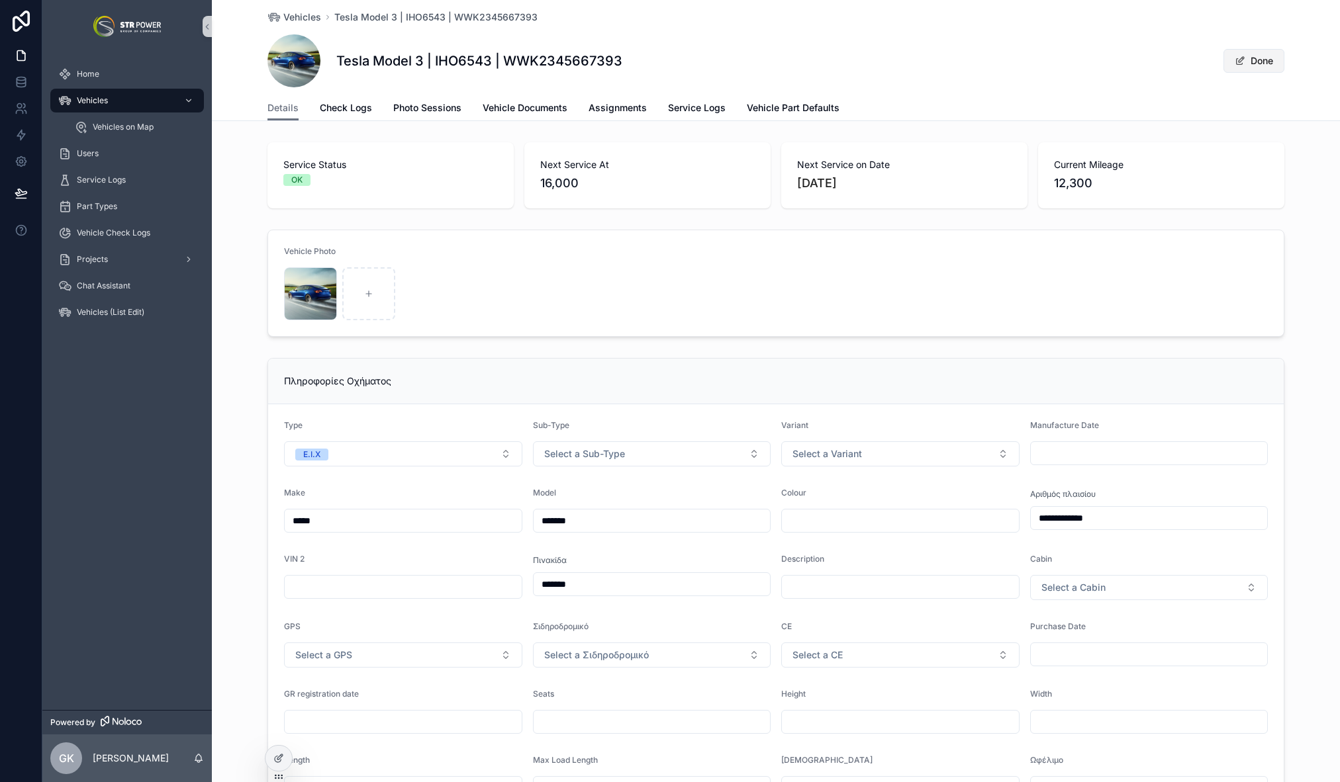
click at [1256, 53] on button "Done" at bounding box center [1253, 61] width 61 height 24
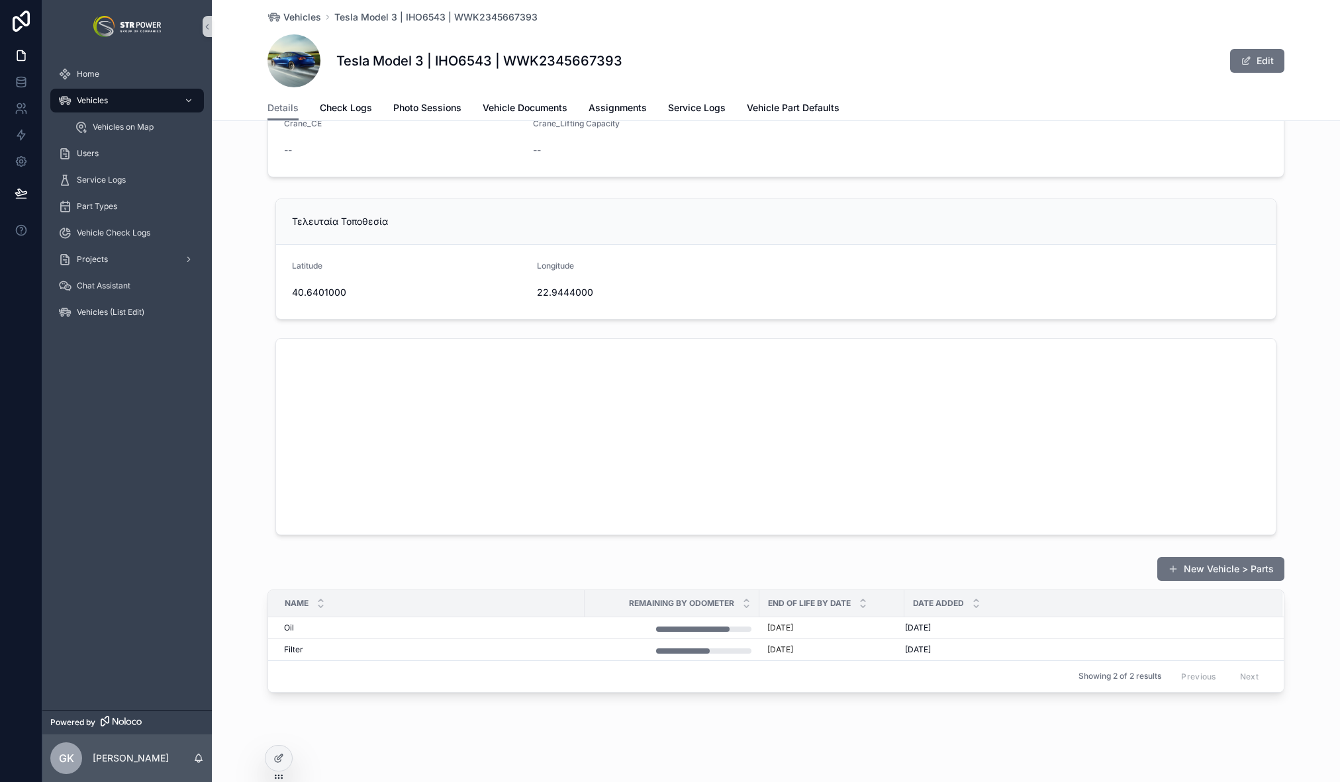
scroll to position [1427, 0]
click at [248, 451] on div "Τελευταία Τοποθεσία Latitude 40.6401000 Longitude 22.9444000" at bounding box center [776, 368] width 1128 height 348
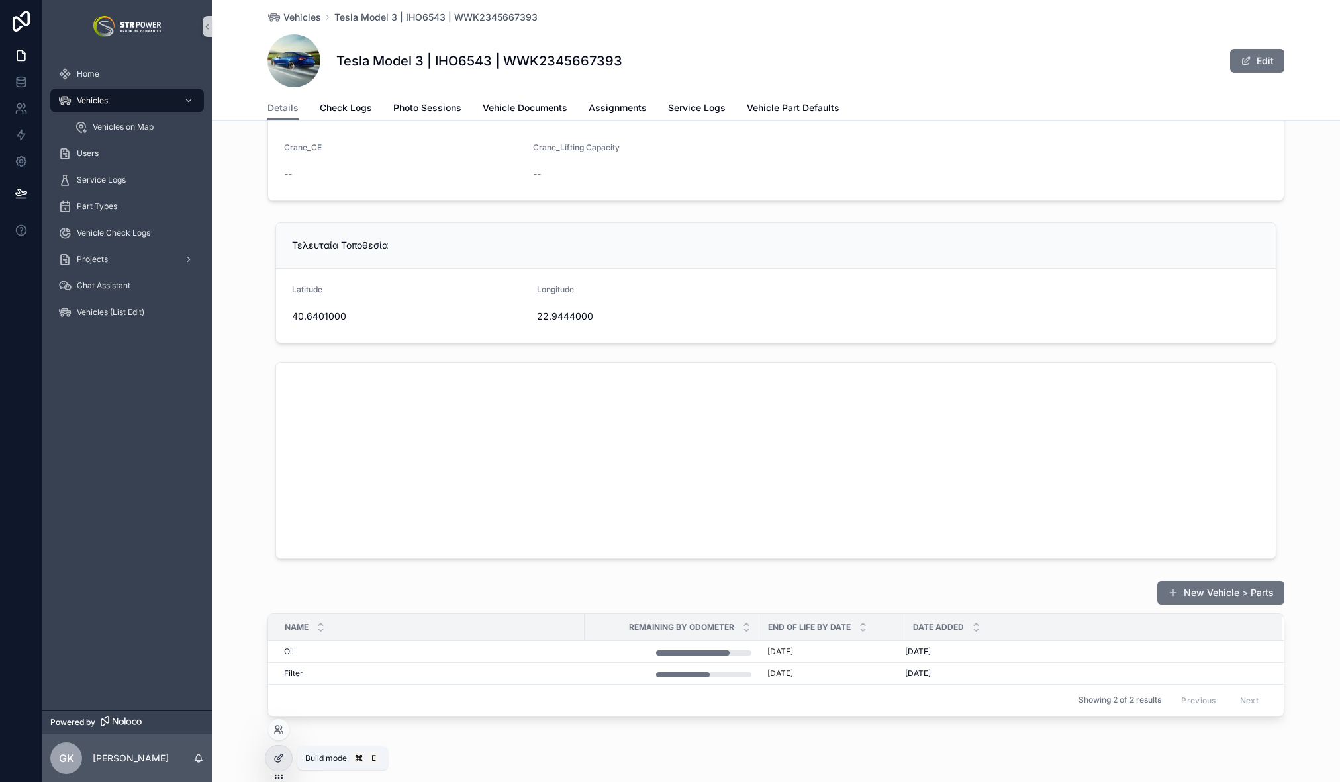
click at [282, 759] on icon at bounding box center [278, 758] width 11 height 11
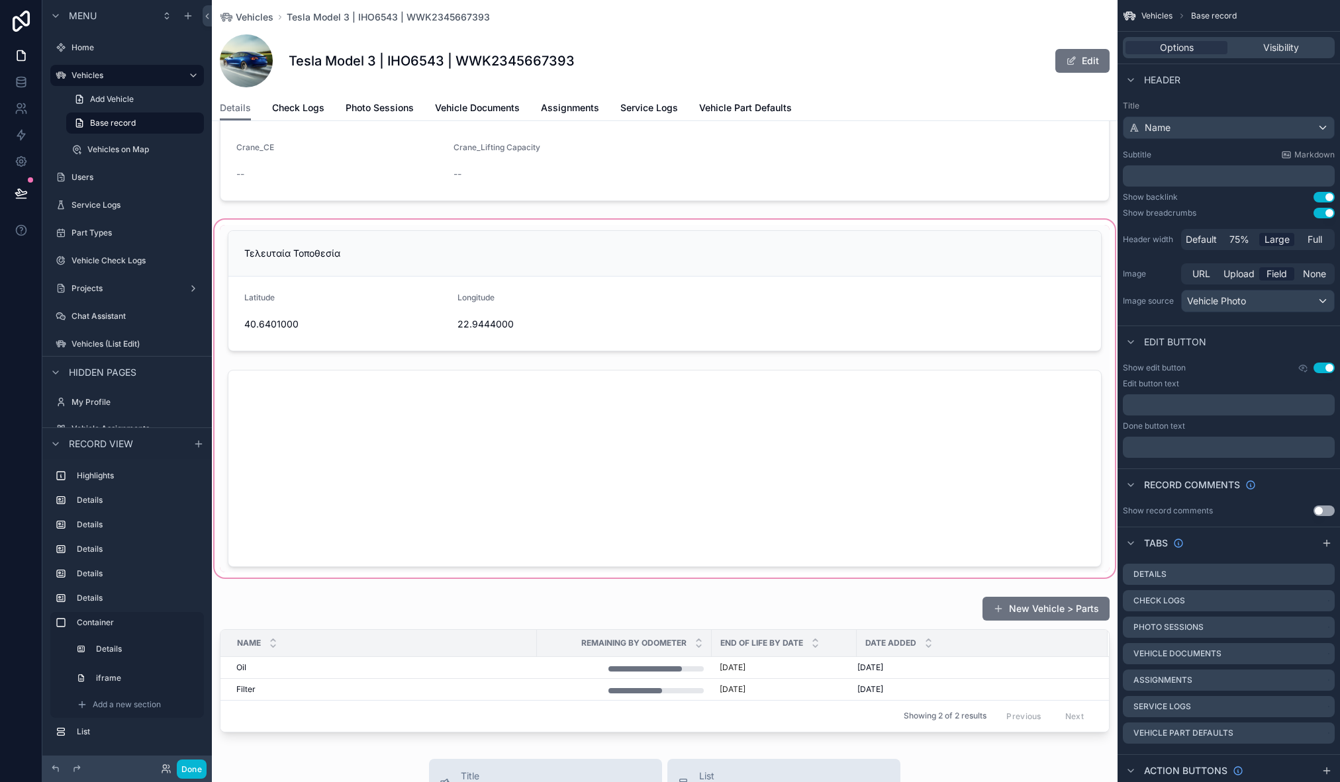
click at [699, 218] on div "scrollable content" at bounding box center [665, 398] width 906 height 363
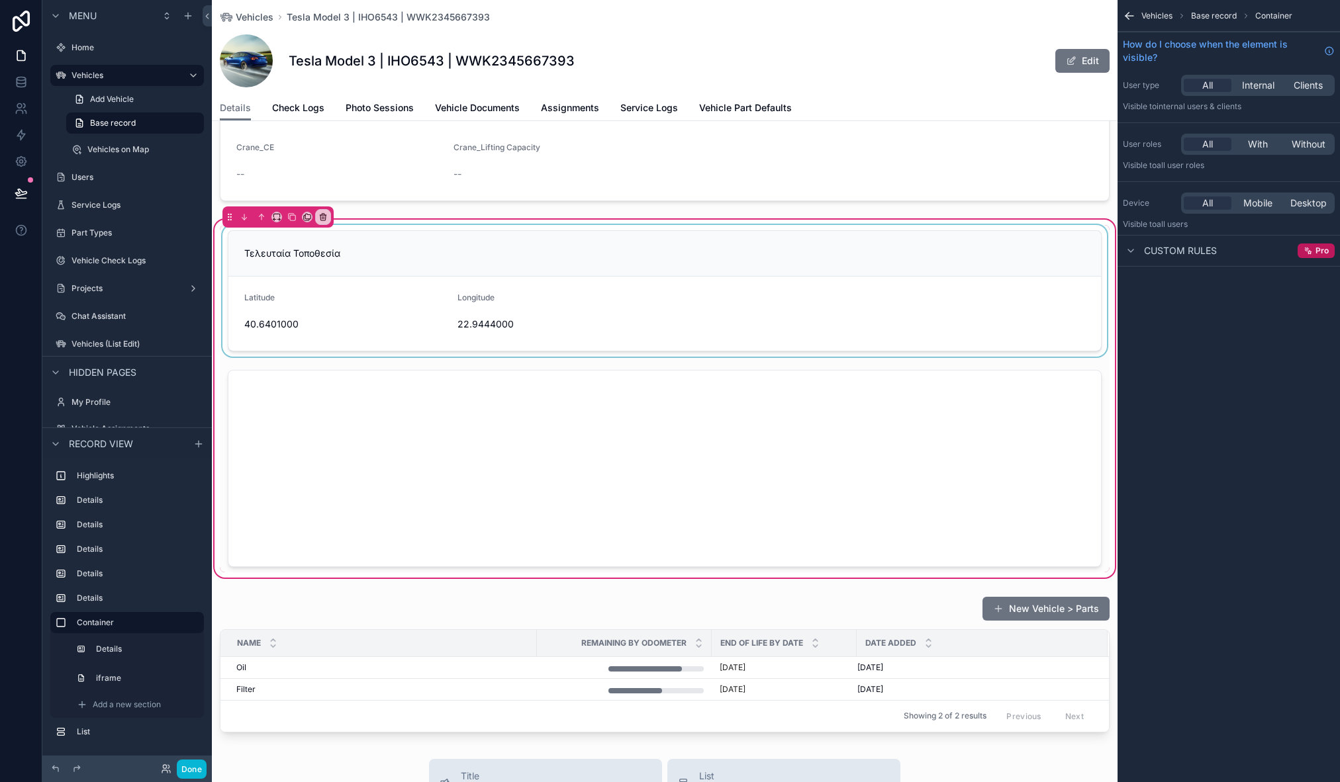
click at [704, 242] on div "scrollable content" at bounding box center [665, 291] width 890 height 132
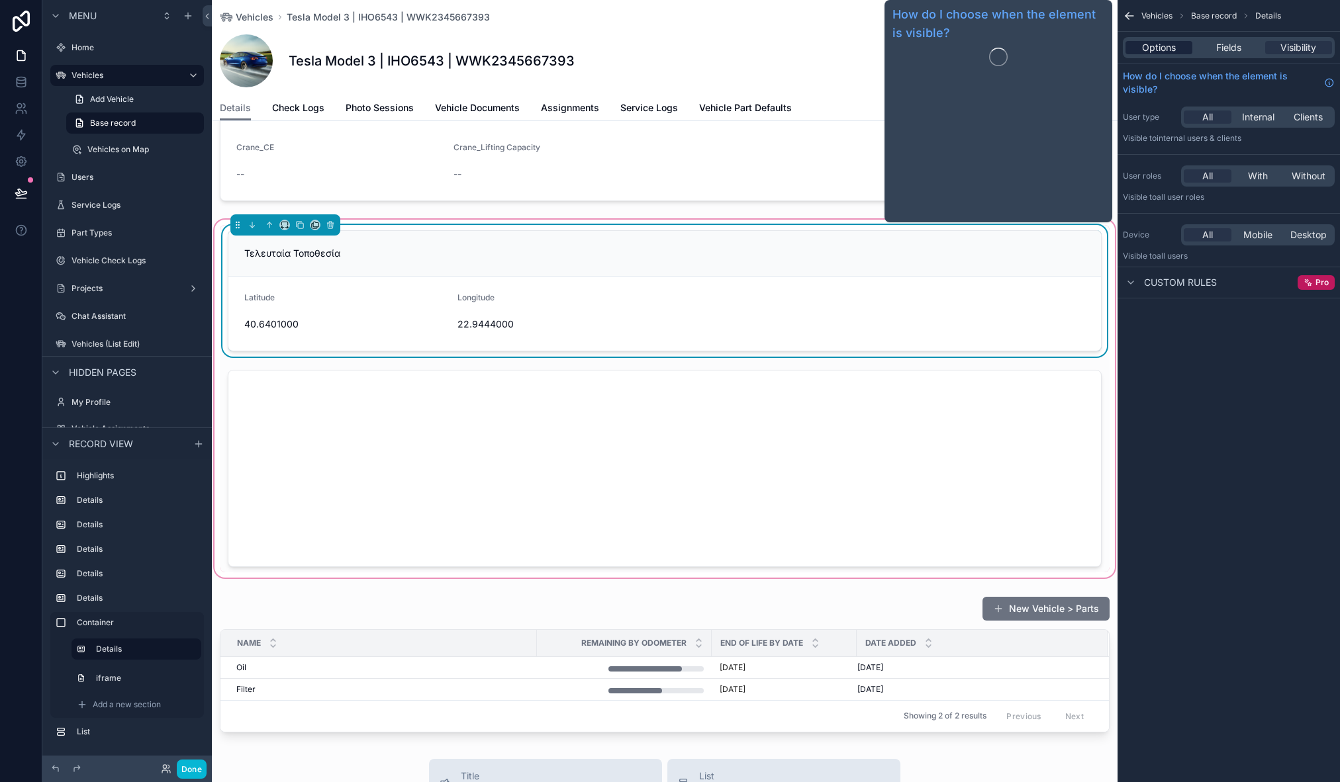
click at [1172, 47] on span "Options" at bounding box center [1159, 47] width 34 height 13
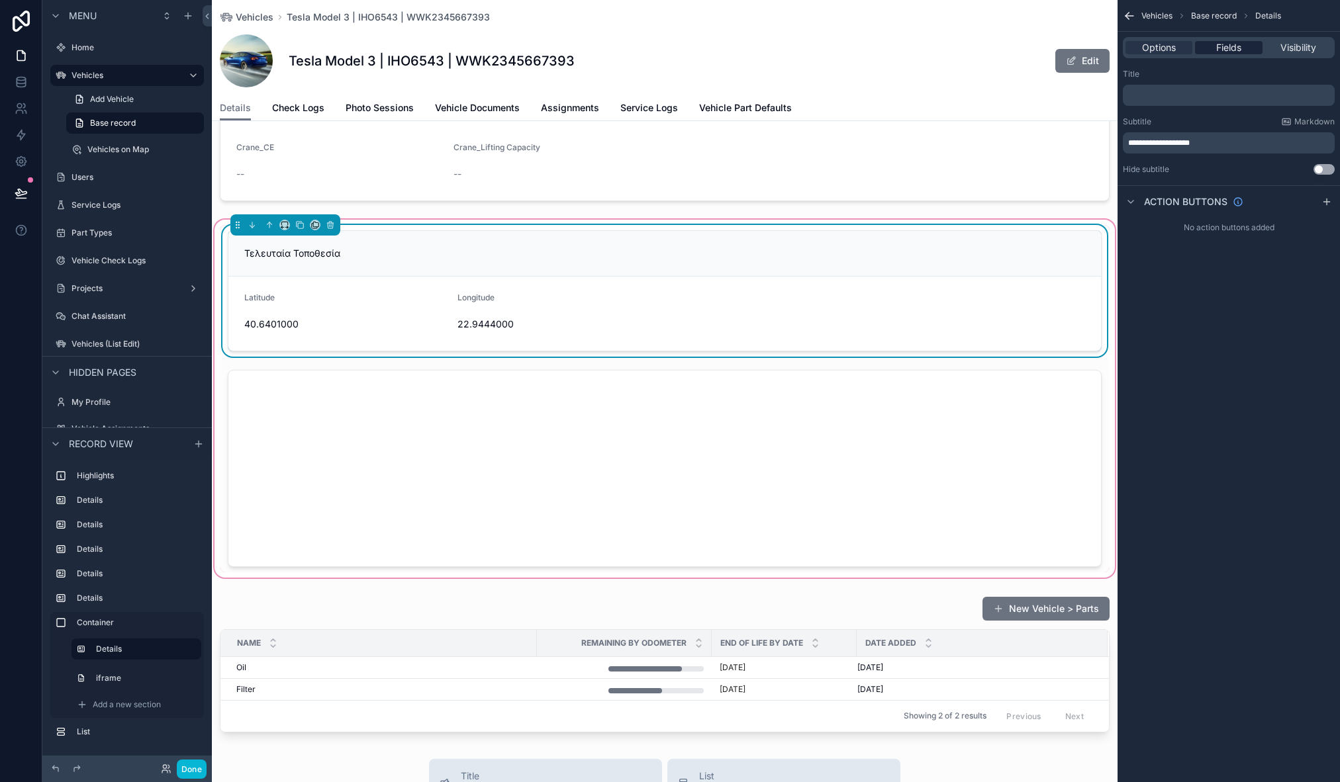
click at [1219, 41] on span "Fields" at bounding box center [1228, 47] width 25 height 13
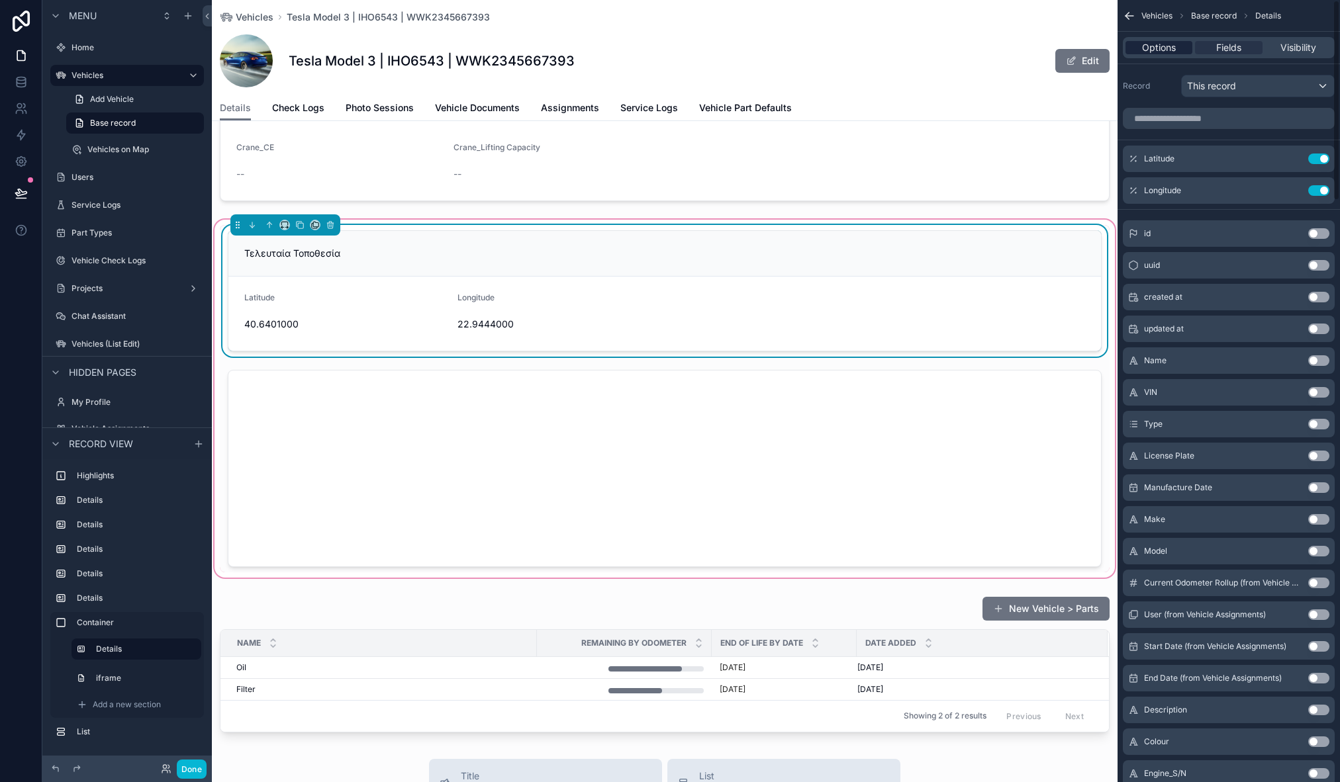
click at [1162, 52] on span "Options" at bounding box center [1159, 47] width 34 height 13
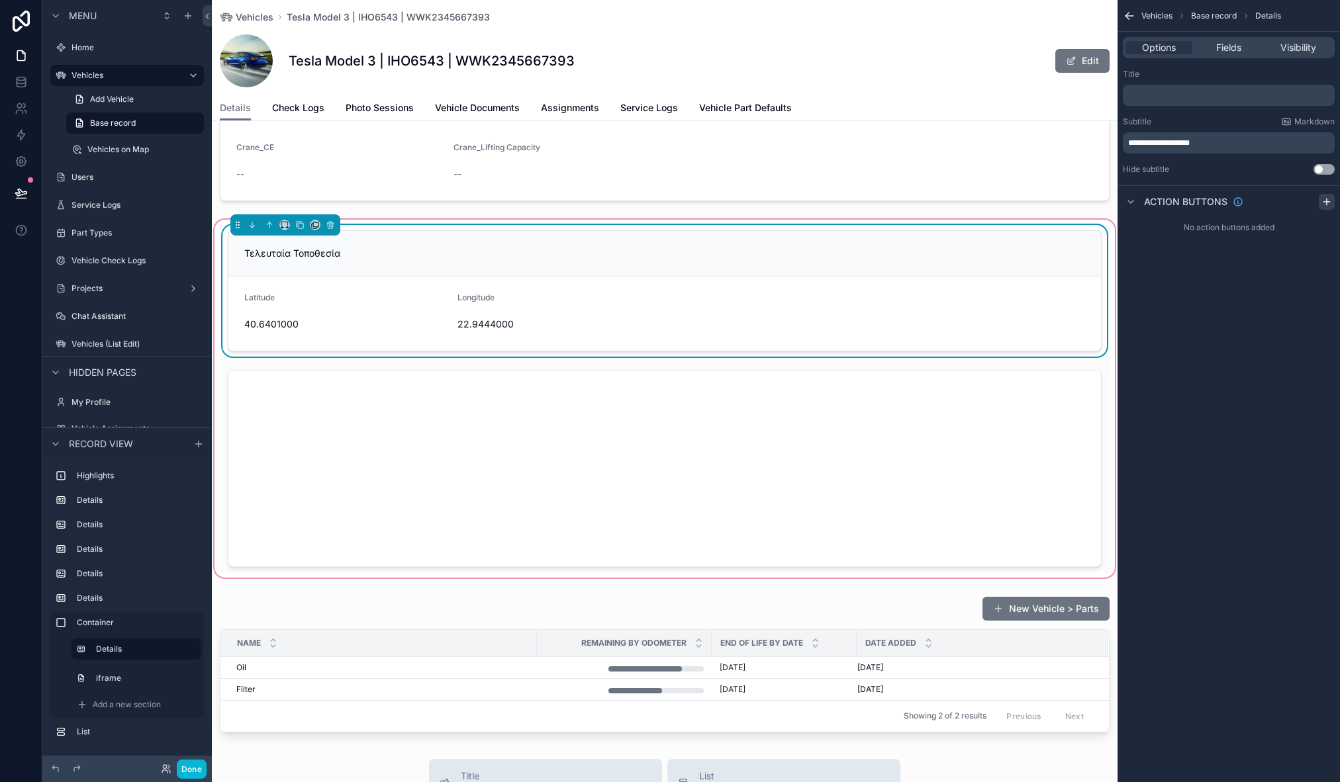
click at [1326, 200] on icon "scrollable content" at bounding box center [1326, 202] width 11 height 11
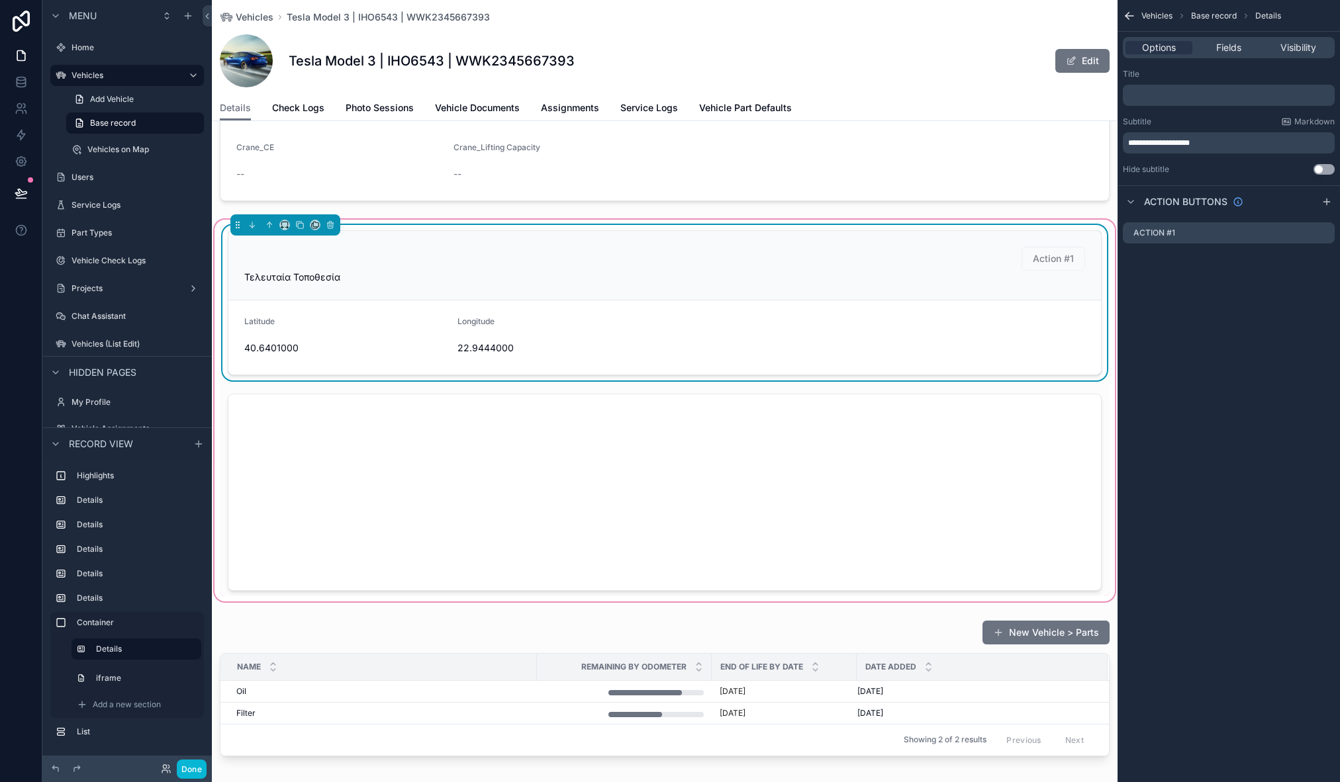
click at [474, 274] on div "Τελευταία Τοποθεσία" at bounding box center [664, 277] width 841 height 13
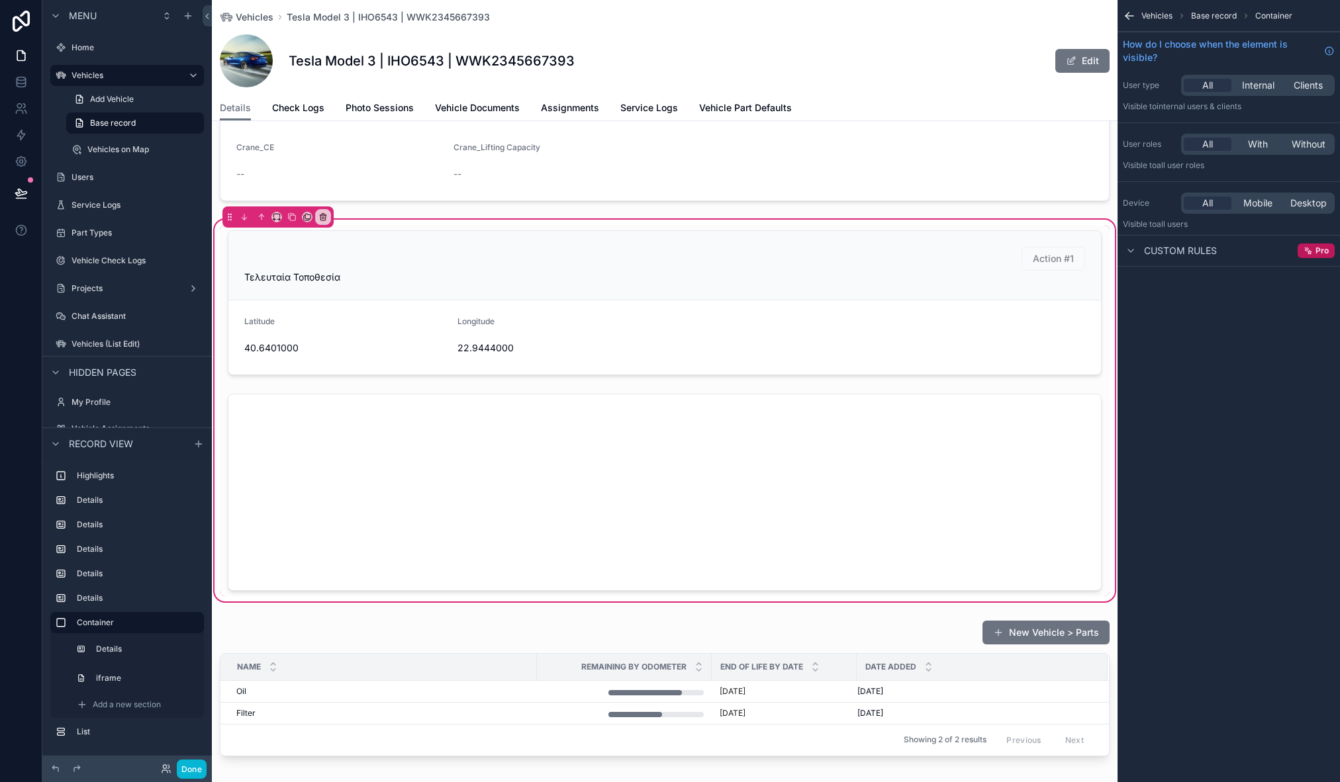
click at [1130, 17] on icon "scrollable content" at bounding box center [1129, 15] width 13 height 13
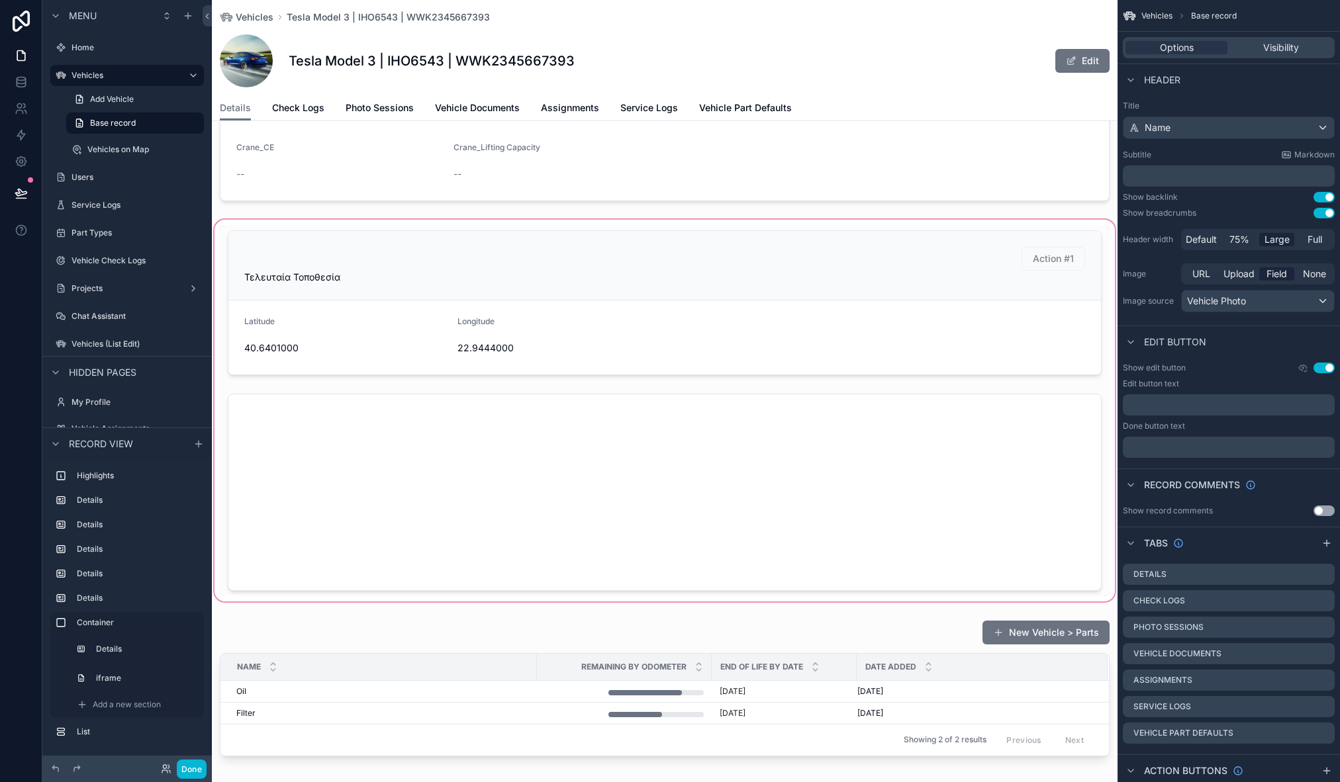
click at [599, 289] on div "scrollable content" at bounding box center [665, 410] width 906 height 387
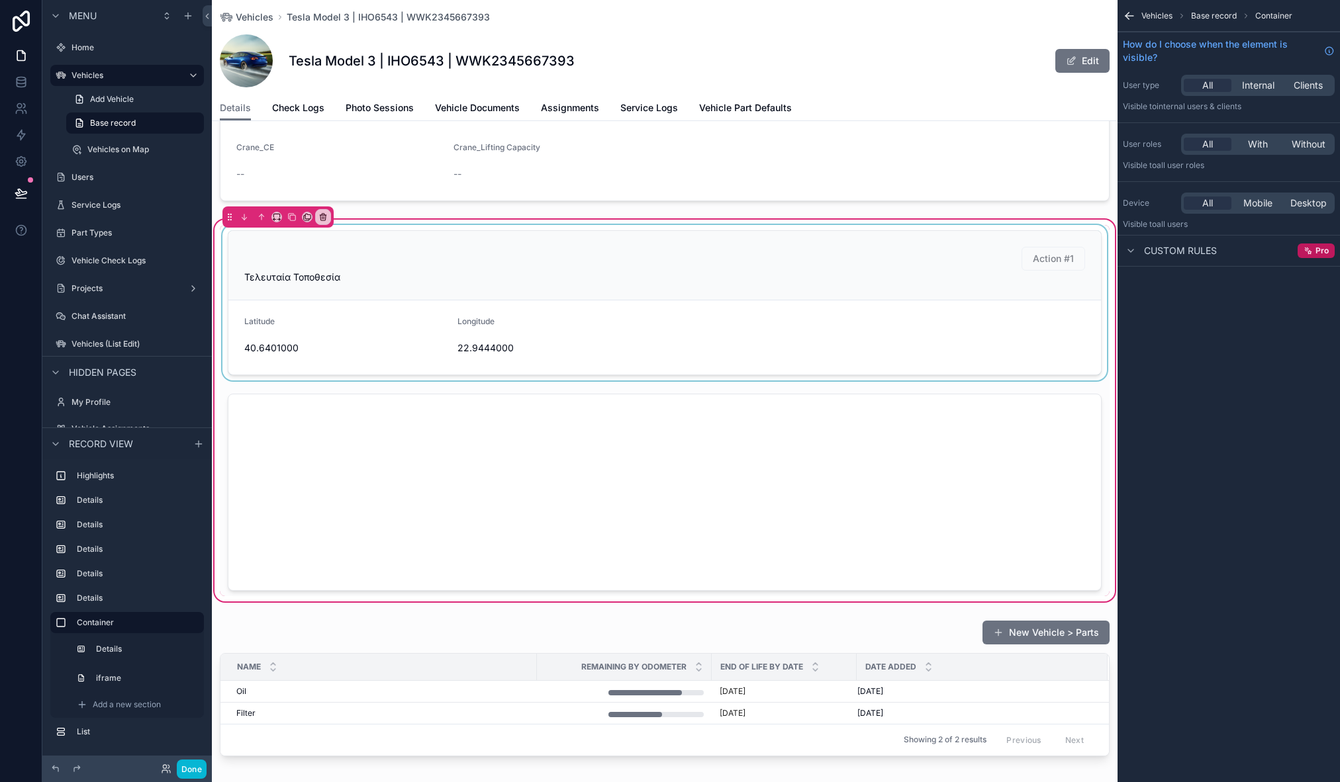
click at [1023, 244] on div "scrollable content" at bounding box center [665, 303] width 890 height 156
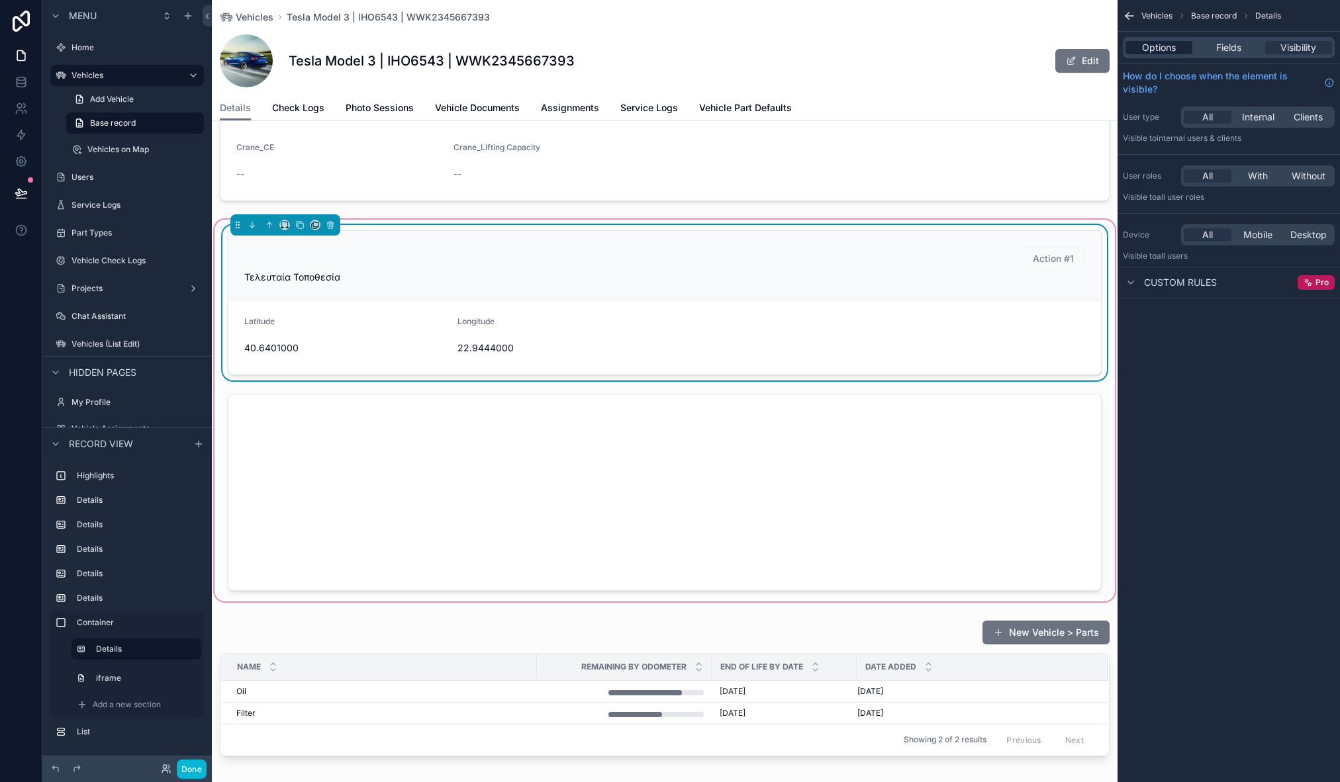
click at [1163, 46] on span "Options" at bounding box center [1159, 47] width 34 height 13
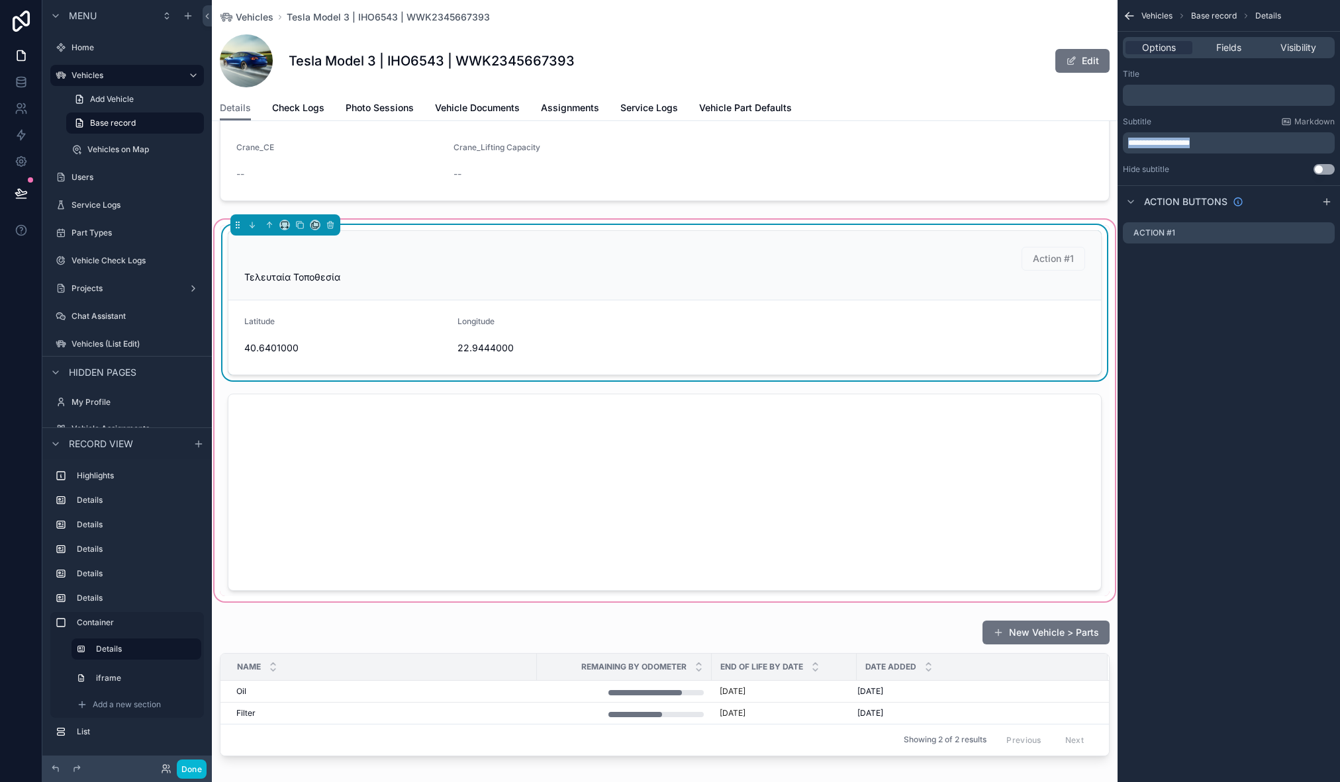
drag, startPoint x: 1216, startPoint y: 143, endPoint x: 1110, endPoint y: 146, distance: 106.0
click at [1110, 146] on div "Home Vehicles Vehicles on Map Users Service Logs Part Types Vehicle Check Logs …" at bounding box center [776, 391] width 1128 height 782
copy span "**********"
click at [1157, 90] on p "﻿" at bounding box center [1230, 95] width 204 height 11
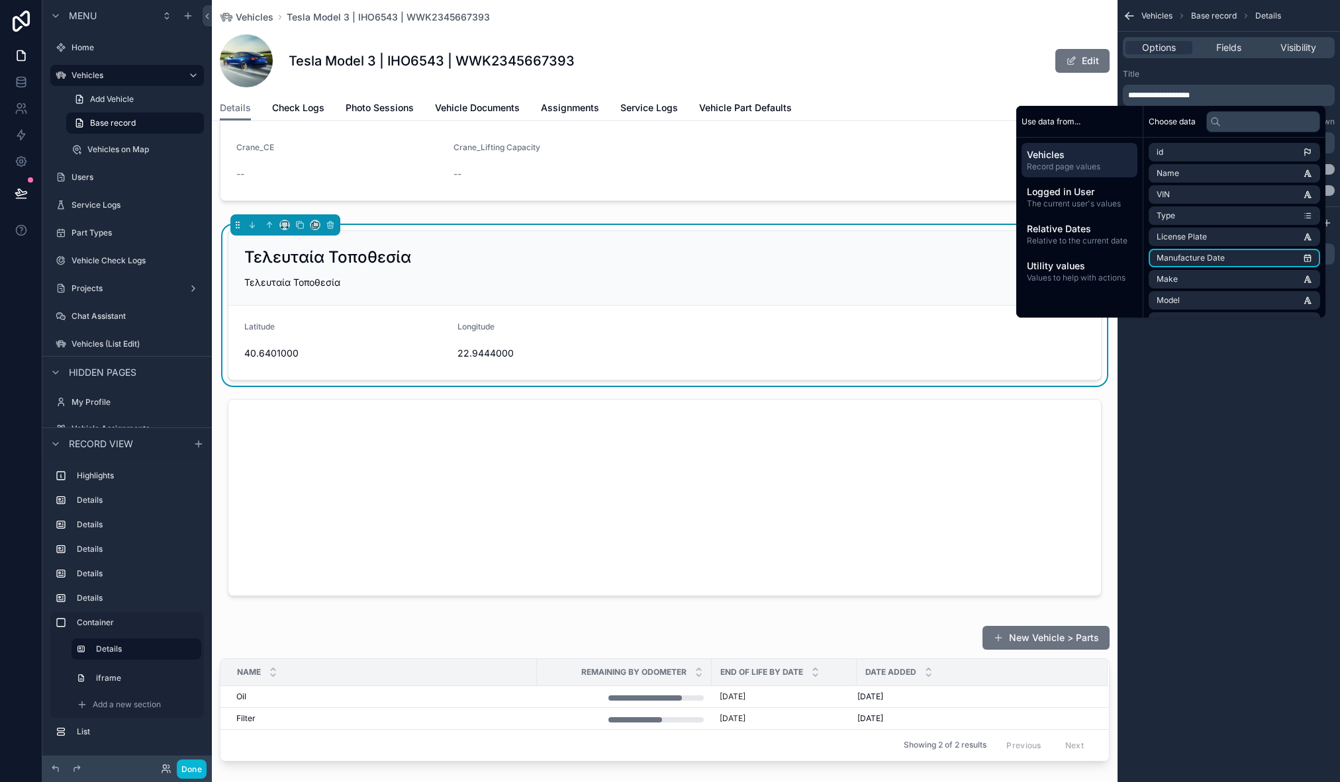
click at [1200, 477] on div "**********" at bounding box center [1228, 391] width 222 height 782
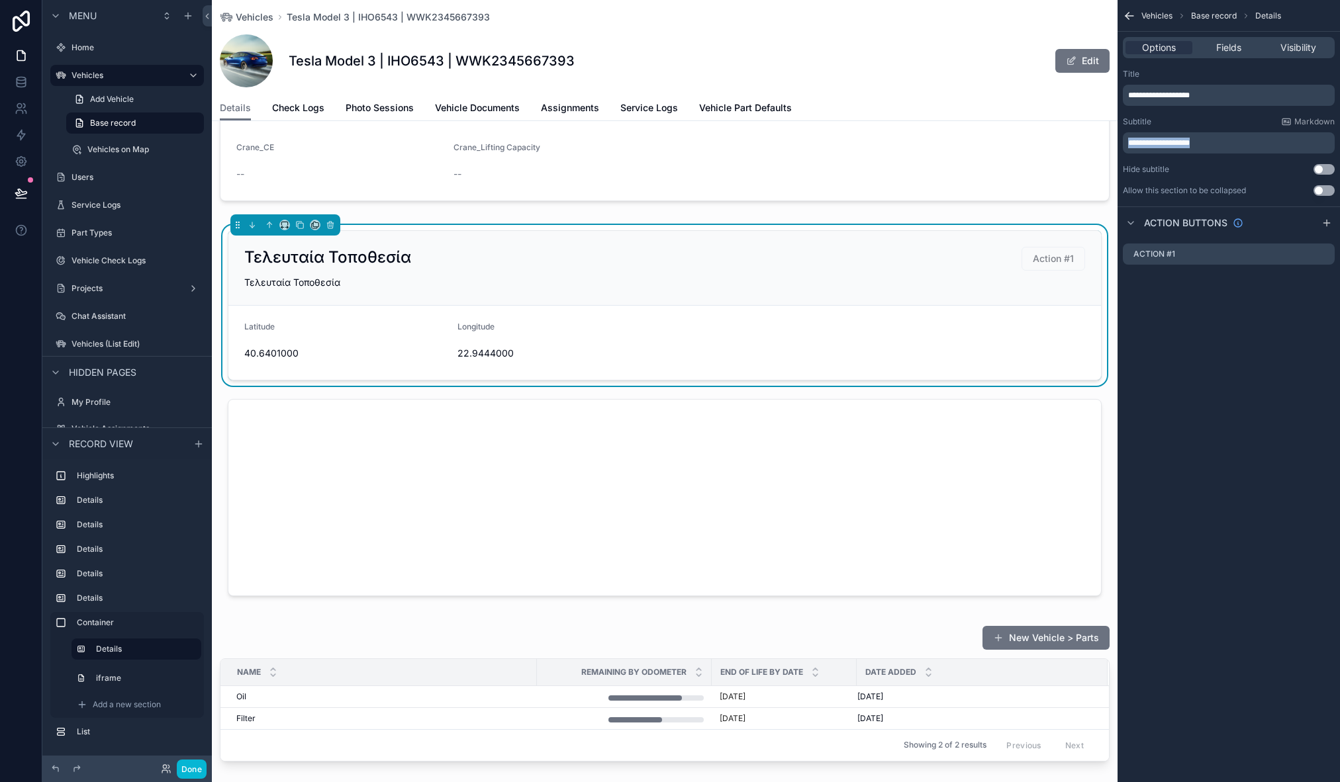
drag, startPoint x: 1225, startPoint y: 142, endPoint x: 1127, endPoint y: 144, distance: 98.0
click at [1127, 144] on div "**********" at bounding box center [1229, 142] width 212 height 21
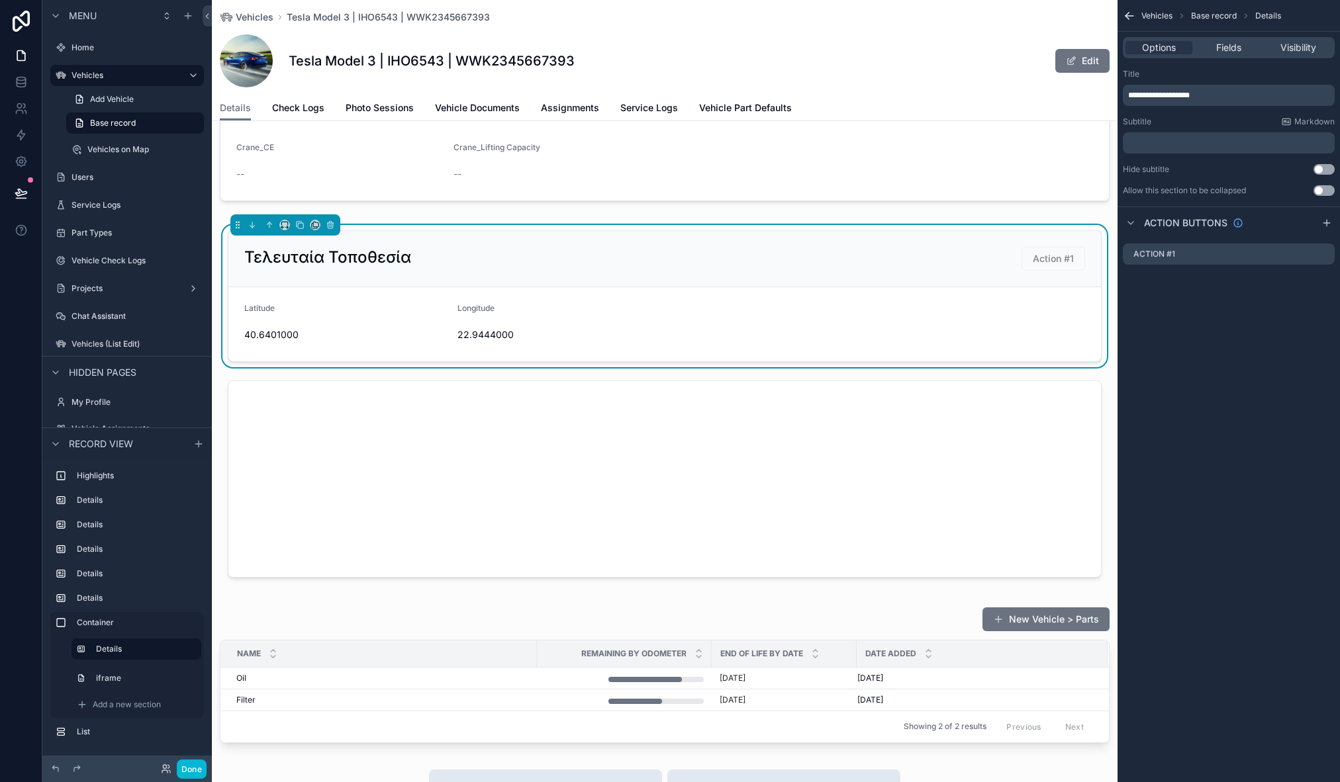
click at [1221, 377] on div "**********" at bounding box center [1228, 391] width 222 height 782
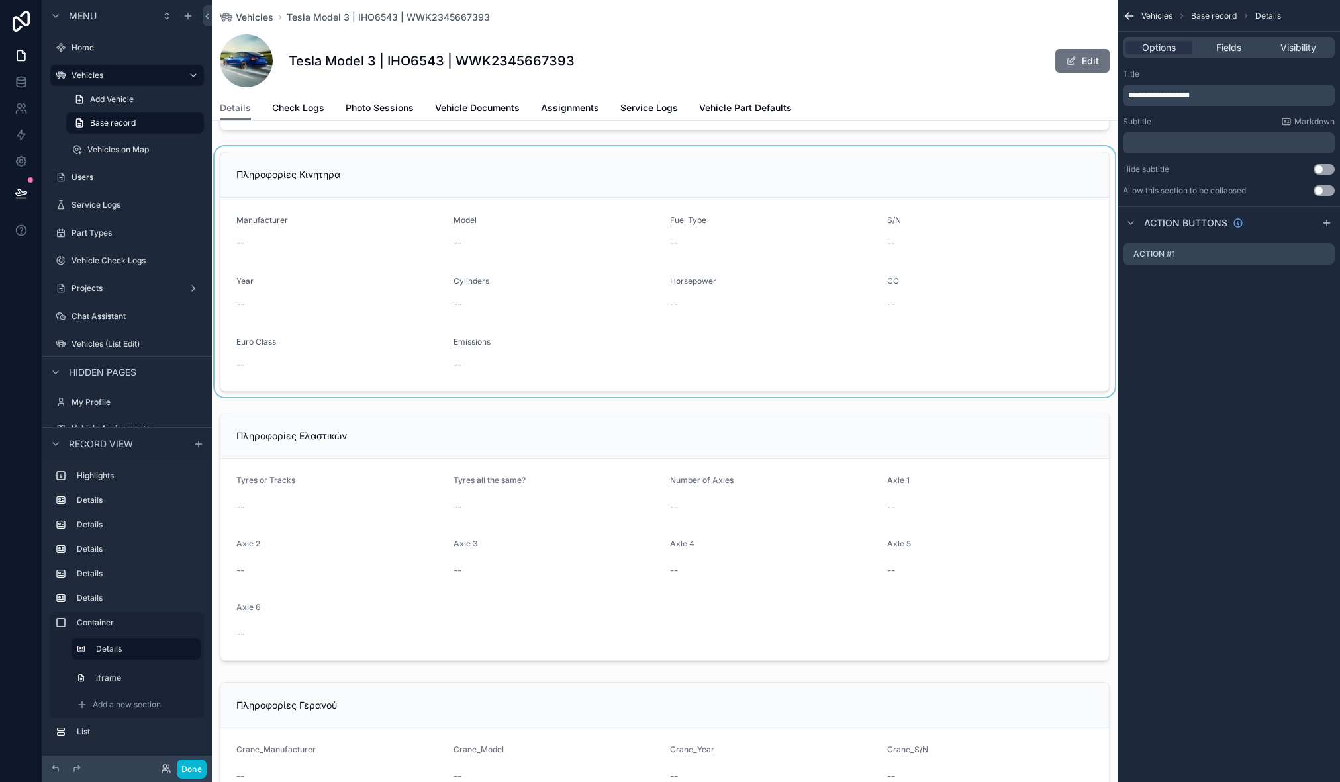
scroll to position [0, 0]
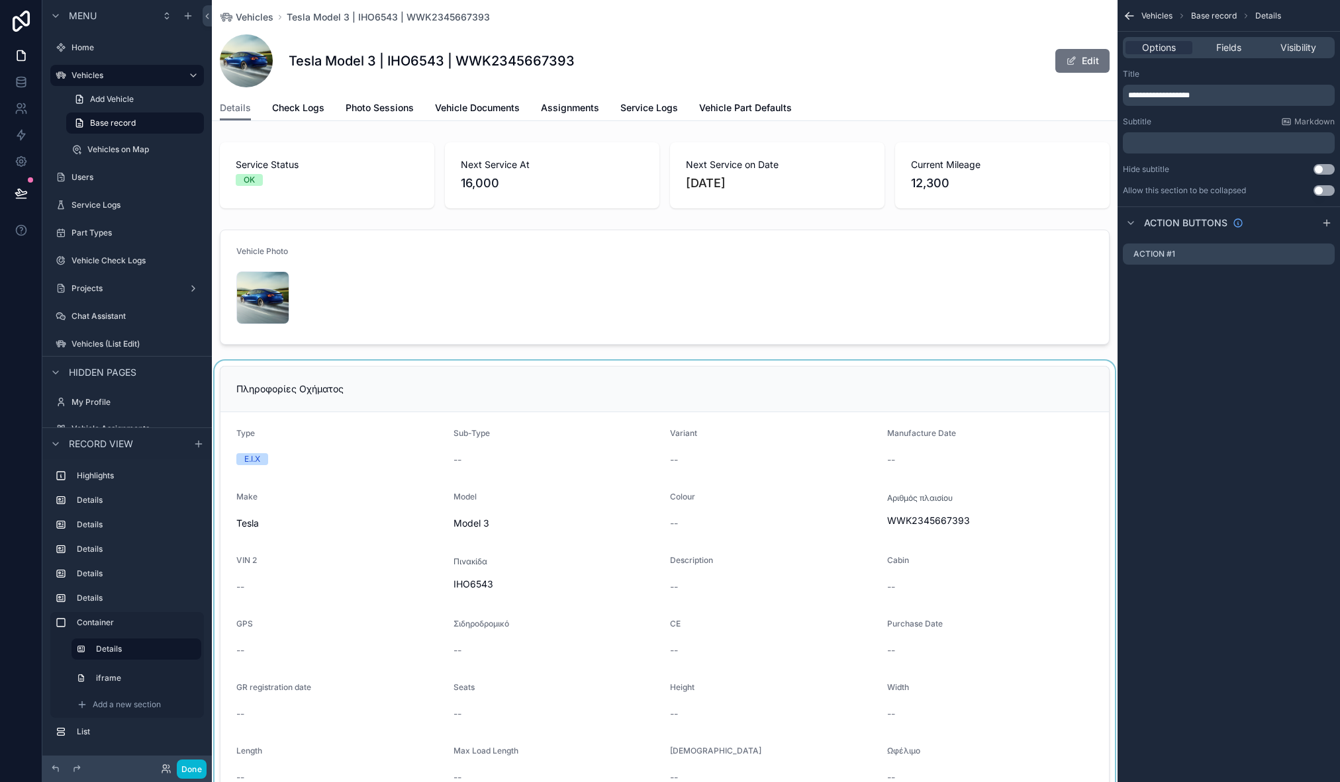
click at [428, 394] on div "scrollable content" at bounding box center [665, 617] width 906 height 513
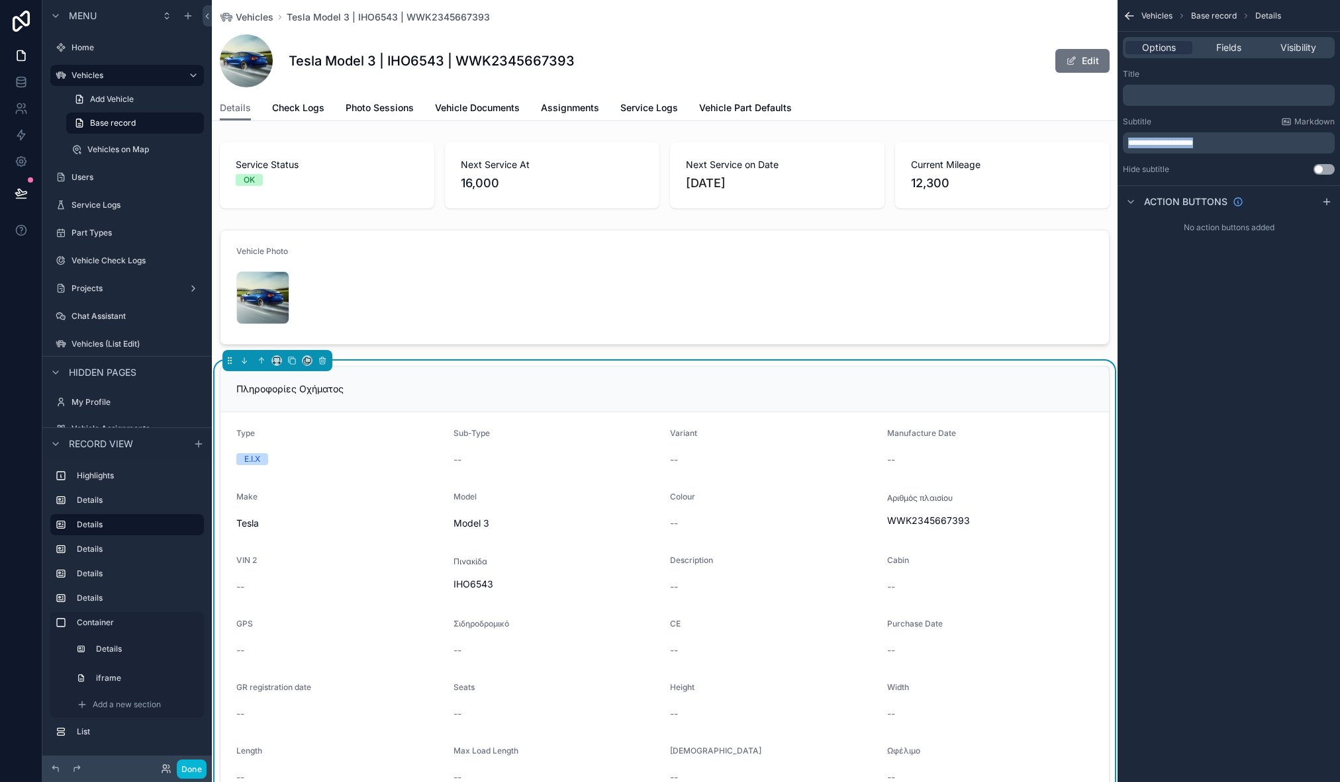
drag, startPoint x: 1256, startPoint y: 145, endPoint x: 1112, endPoint y: 136, distance: 145.2
click at [1112, 136] on div "Home Vehicles Vehicles on Map Users Service Logs Part Types Vehicle Check Logs …" at bounding box center [776, 391] width 1128 height 782
copy span "**********"
click at [1143, 89] on div "﻿" at bounding box center [1229, 95] width 212 height 21
click at [1149, 99] on p "﻿" at bounding box center [1230, 95] width 204 height 11
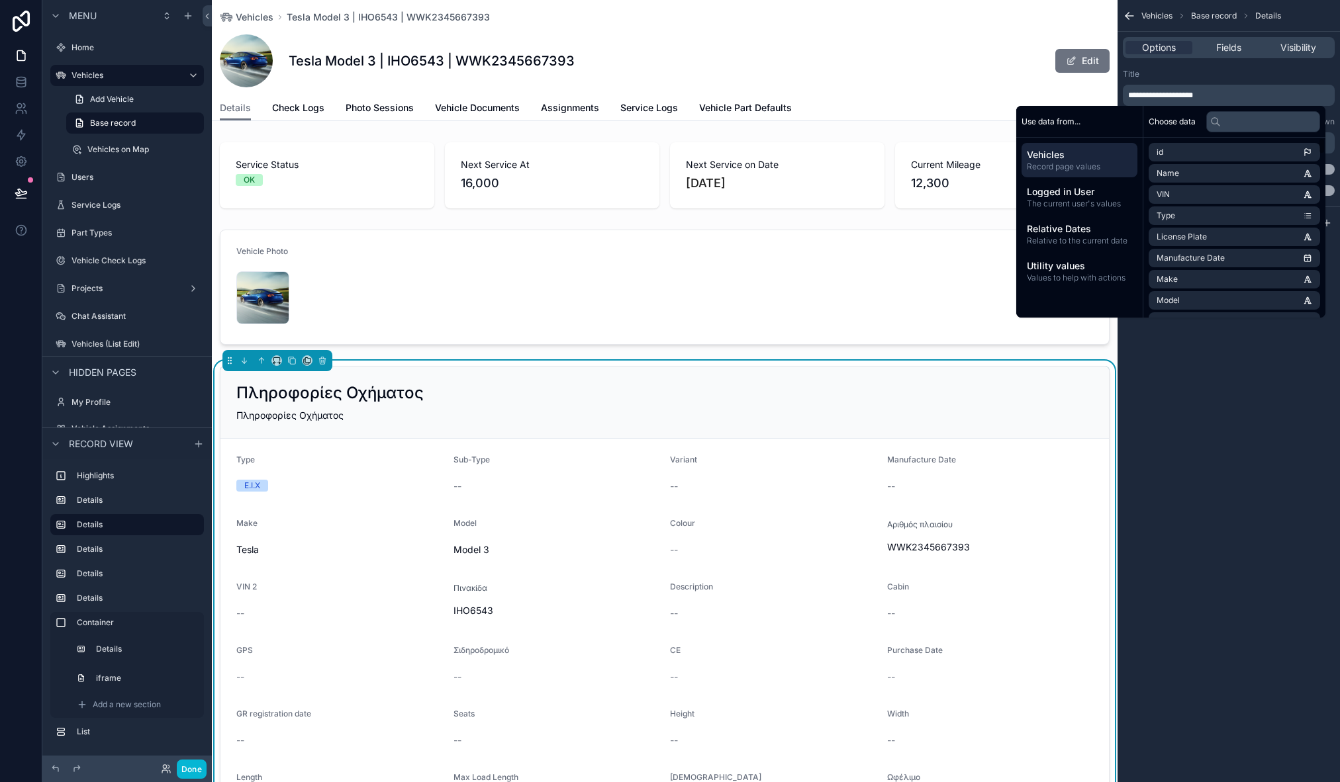
click at [1260, 386] on div "**********" at bounding box center [1228, 391] width 222 height 782
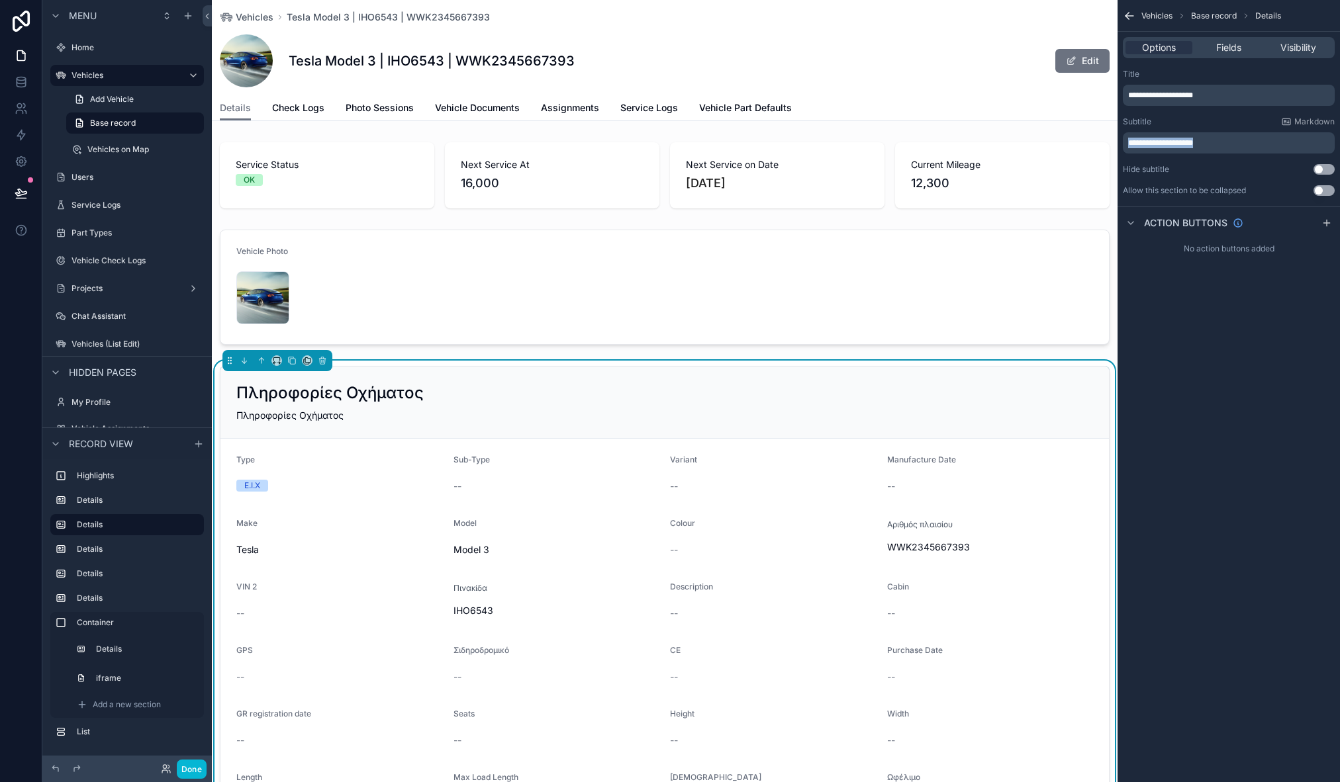
drag, startPoint x: 1258, startPoint y: 147, endPoint x: 1109, endPoint y: 139, distance: 149.2
click at [1109, 139] on div "Home Vehicles Vehicles on Map Users Service Logs Part Types Vehicle Check Logs …" at bounding box center [776, 391] width 1128 height 782
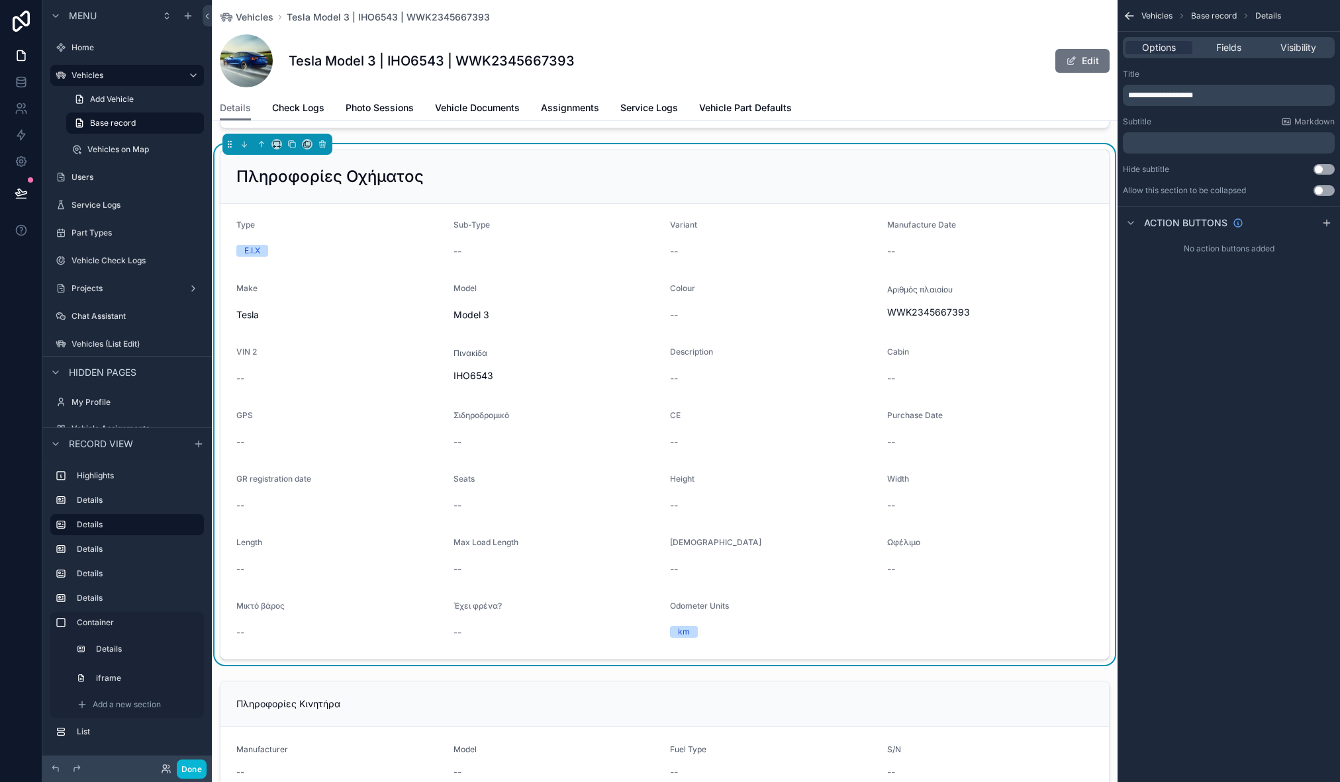
scroll to position [216, 0]
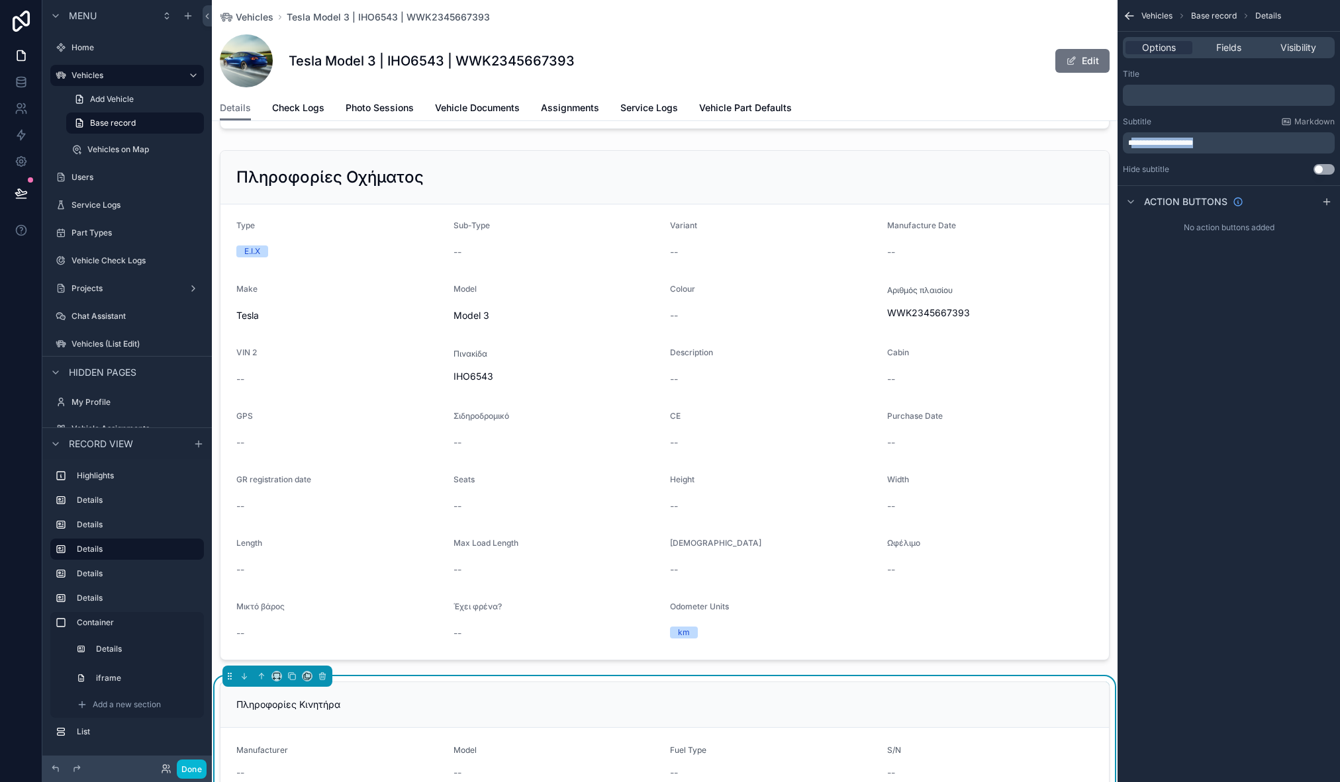
drag, startPoint x: 1235, startPoint y: 142, endPoint x: 1136, endPoint y: 141, distance: 99.3
click at [1136, 141] on p "**********" at bounding box center [1230, 143] width 204 height 11
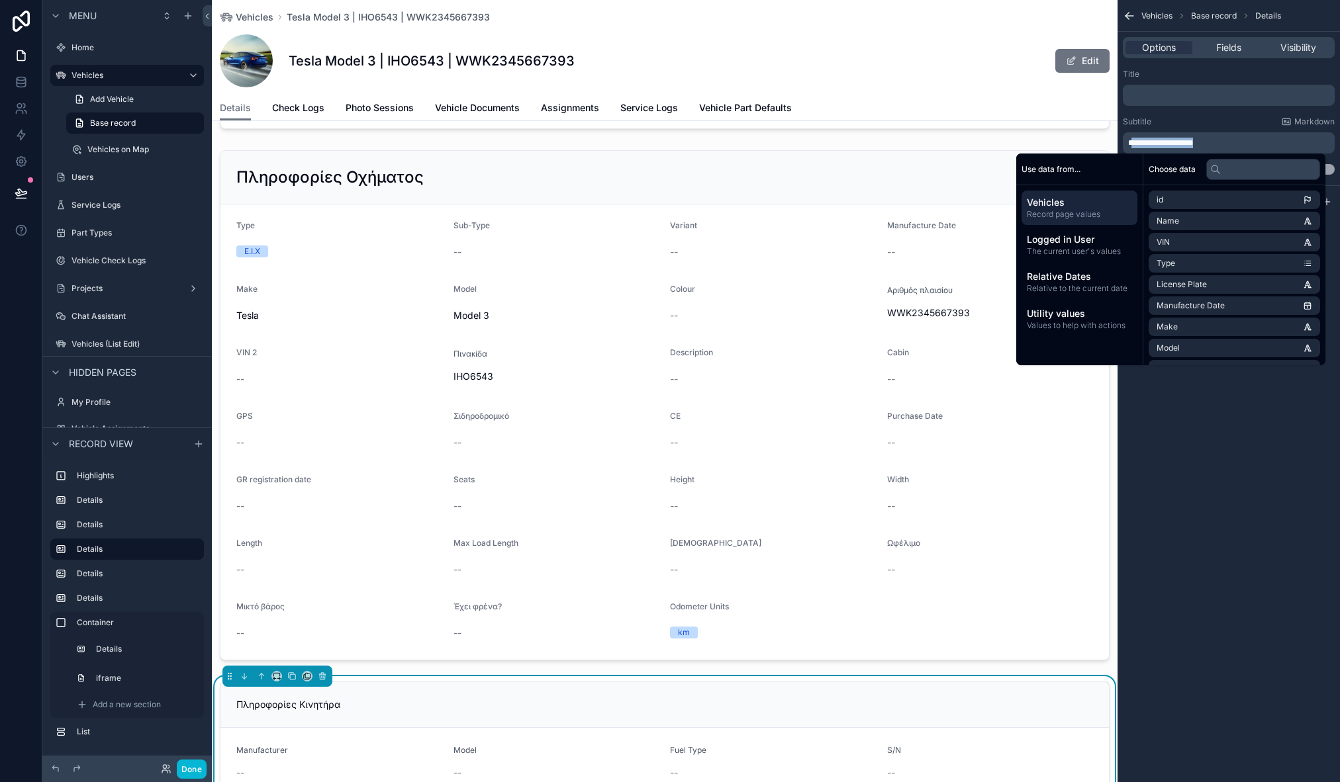
scroll to position [107, 0]
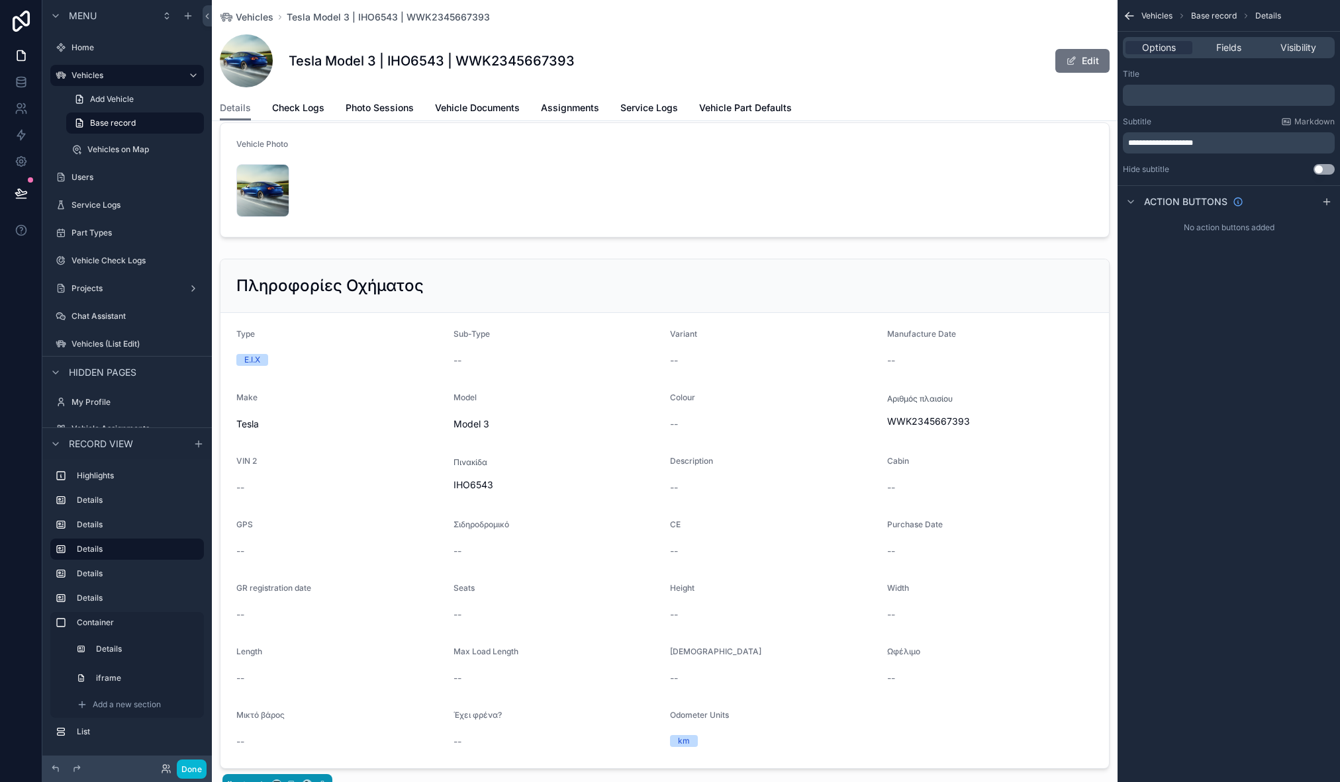
click at [1087, 89] on div "Vehicles Tesla Model 3 | IHO6543 | WWK2345667393 Tesla Model 3 | IHO6543 | WWK2…" at bounding box center [665, 47] width 890 height 95
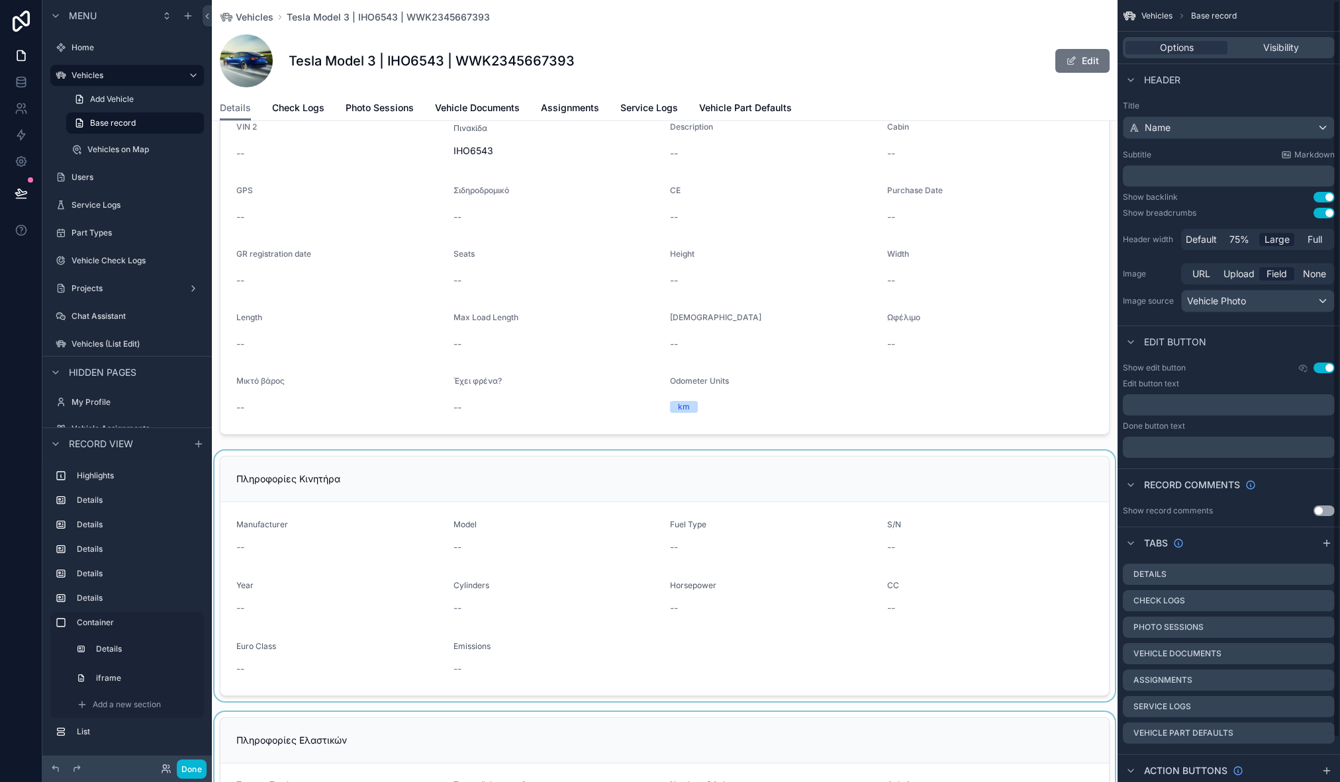
scroll to position [805, 0]
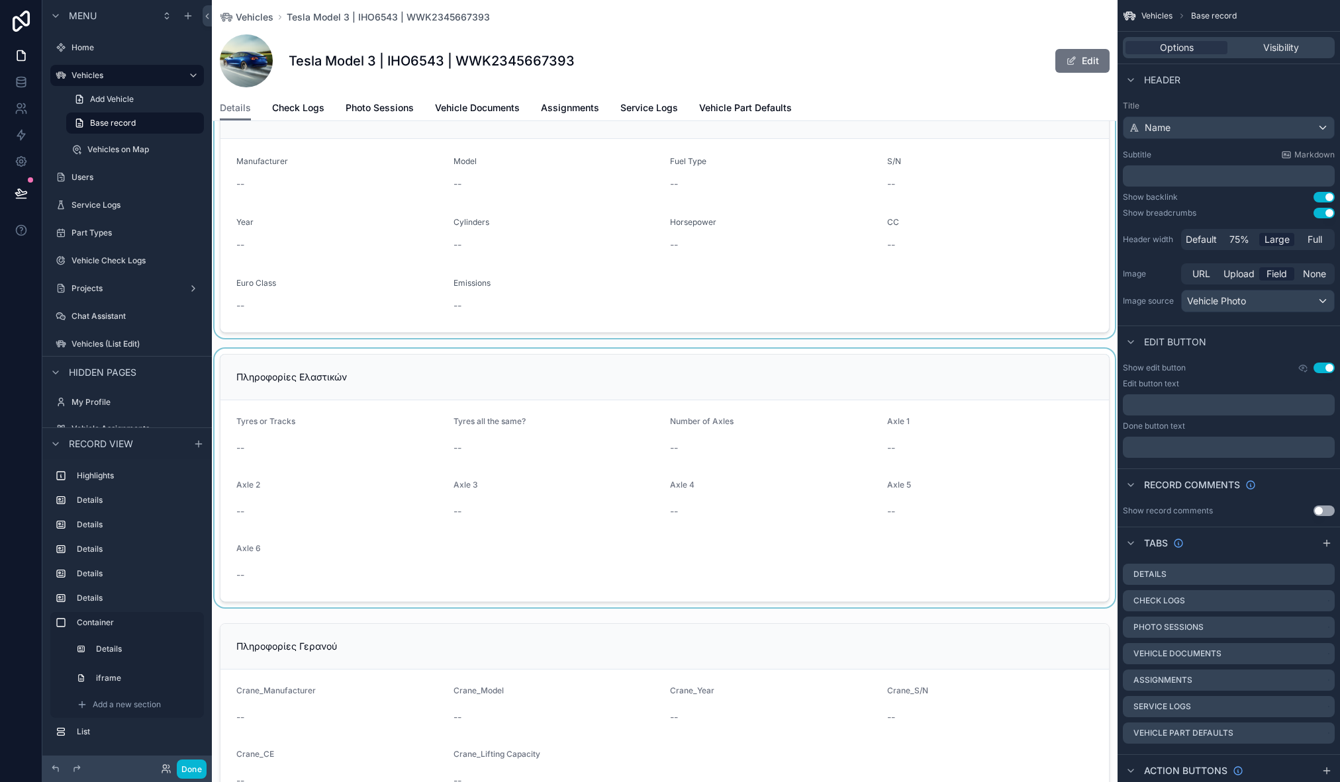
click at [374, 386] on div "scrollable content" at bounding box center [665, 478] width 906 height 259
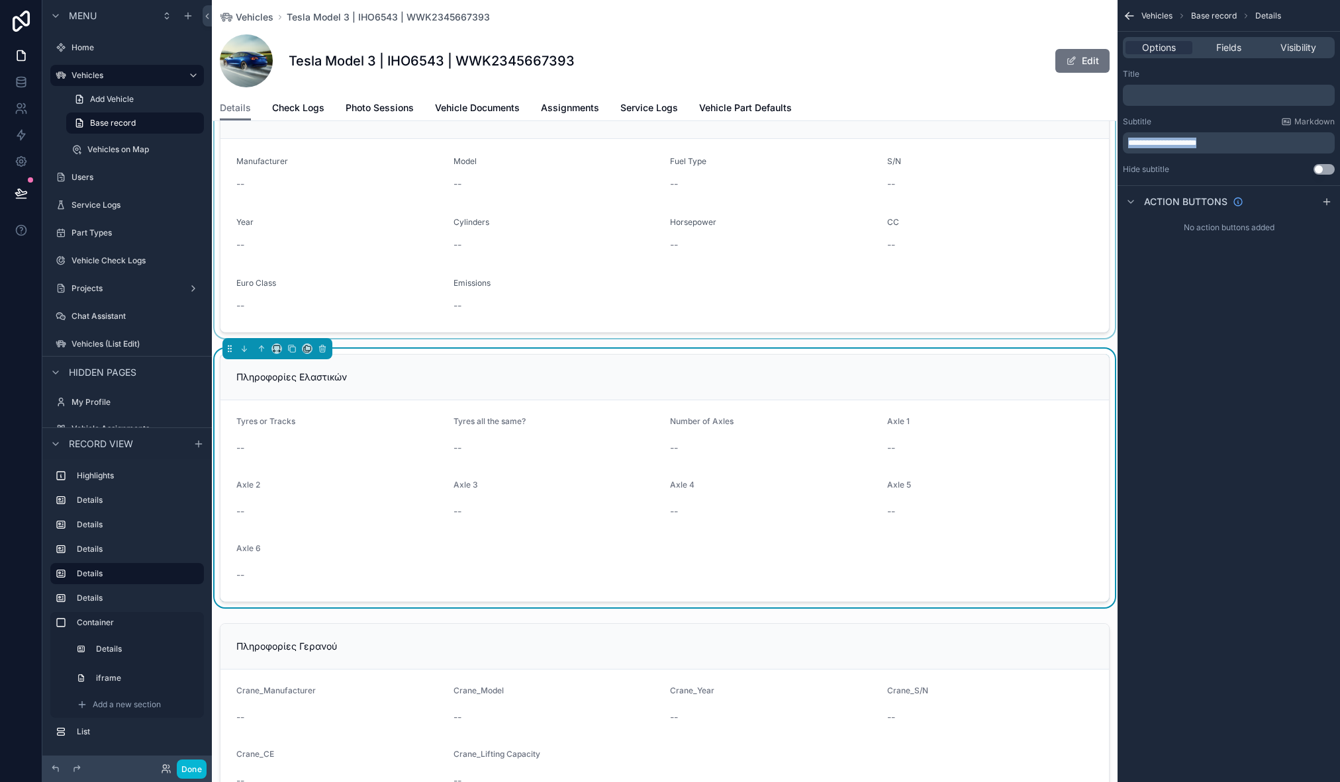
drag, startPoint x: 1235, startPoint y: 142, endPoint x: 1110, endPoint y: 142, distance: 124.5
click at [1110, 142] on div "Home Vehicles Vehicles on Map Users Service Logs Part Types Vehicle Check Logs …" at bounding box center [776, 391] width 1128 height 782
copy span "**********"
click at [1178, 101] on div "﻿" at bounding box center [1229, 95] width 212 height 21
click at [1178, 97] on p "﻿" at bounding box center [1230, 95] width 204 height 11
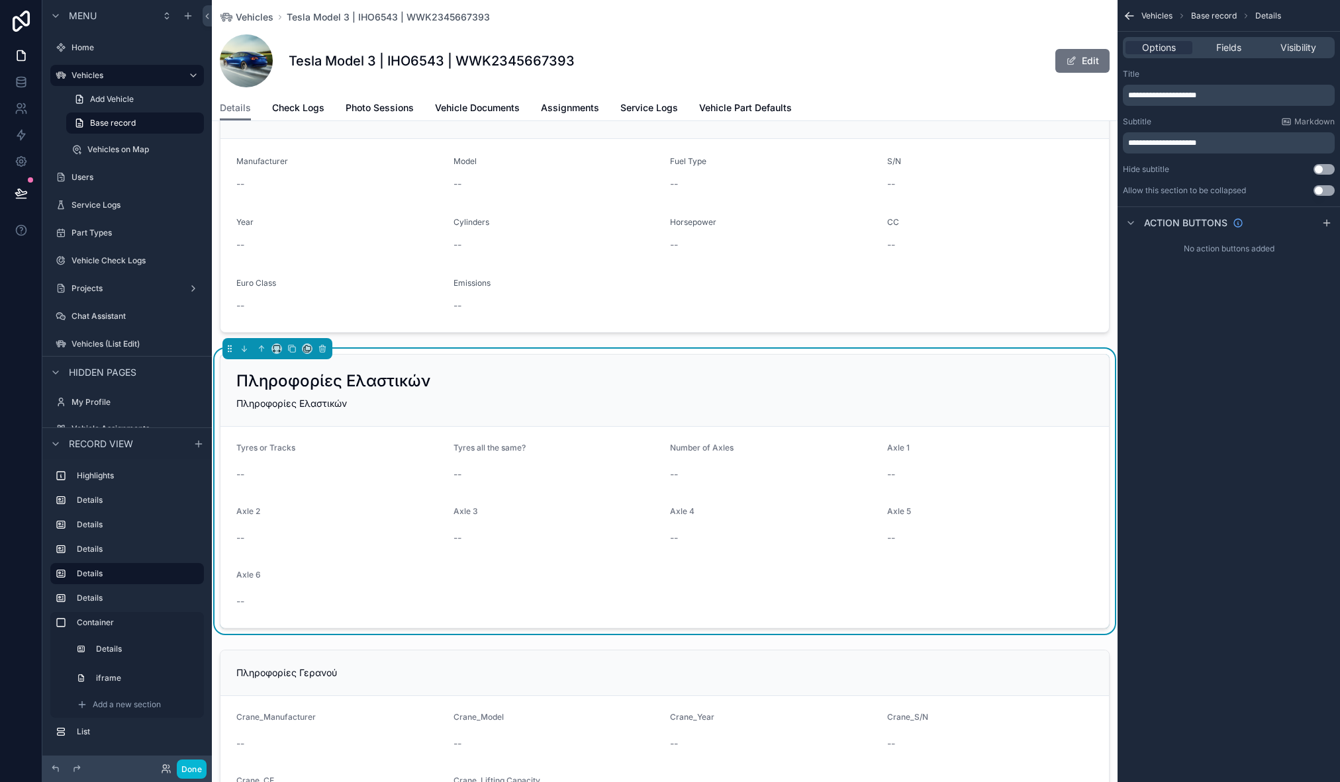
click at [1278, 85] on div "**********" at bounding box center [1229, 95] width 212 height 21
drag, startPoint x: 1268, startPoint y: 138, endPoint x: 1314, endPoint y: 150, distance: 48.0
click at [1314, 150] on div "**********" at bounding box center [1229, 142] width 212 height 21
drag, startPoint x: 1235, startPoint y: 389, endPoint x: 1223, endPoint y: 261, distance: 129.0
click at [1233, 389] on div "**********" at bounding box center [1228, 391] width 222 height 782
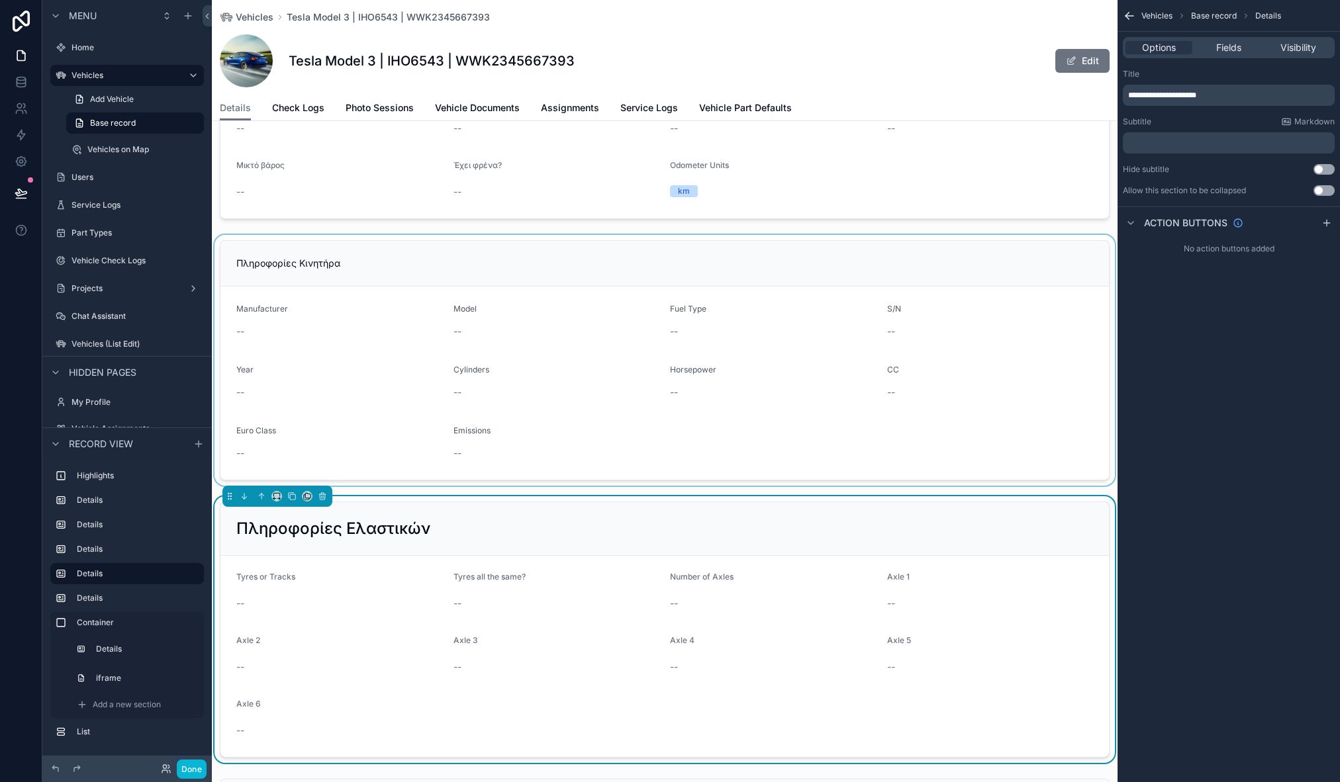
scroll to position [530, 0]
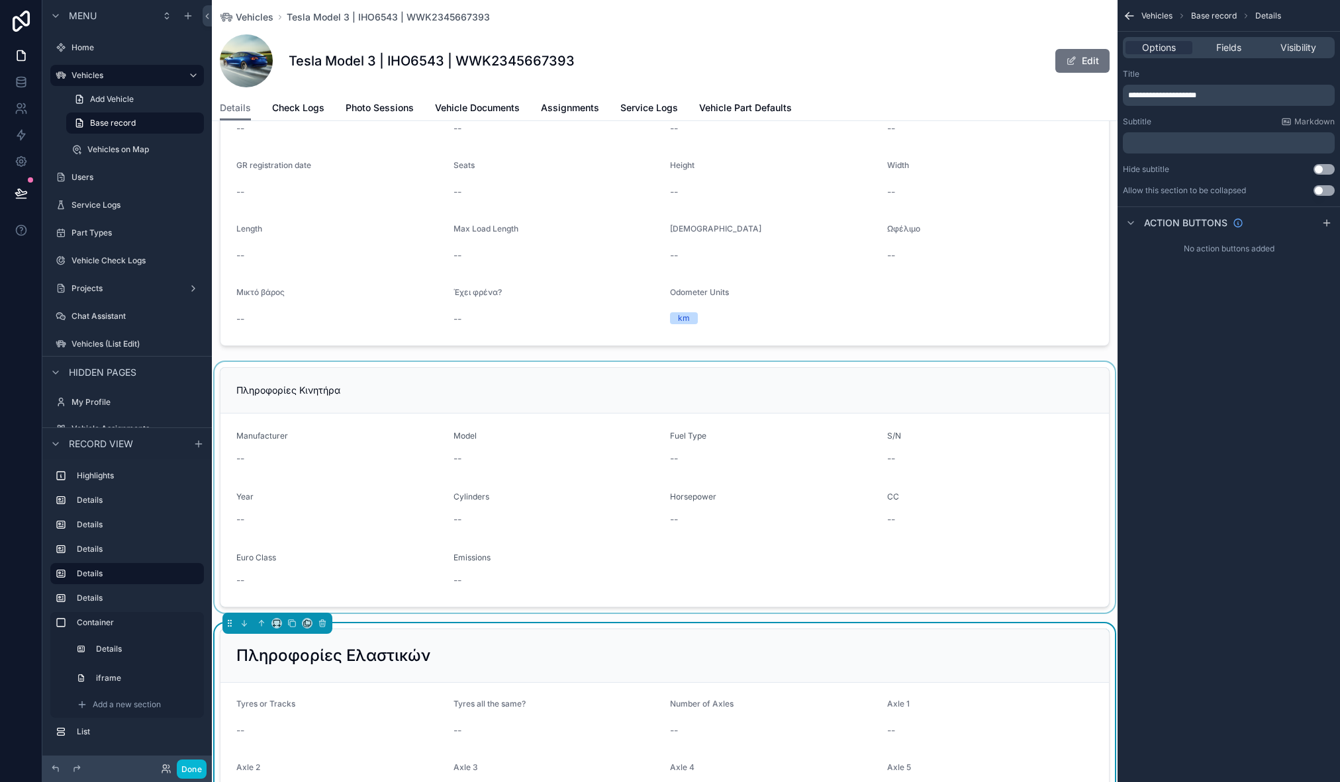
click at [352, 375] on div "scrollable content" at bounding box center [665, 487] width 906 height 251
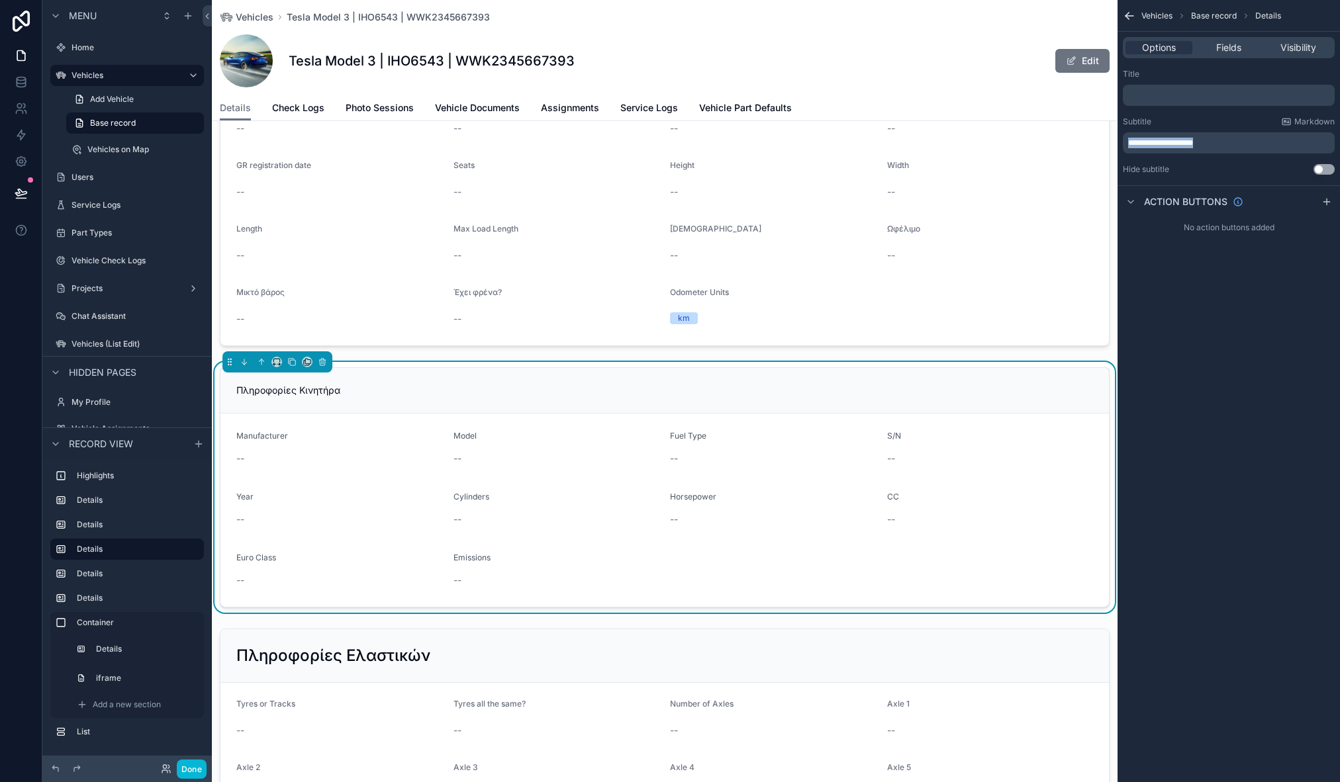
drag, startPoint x: 1241, startPoint y: 146, endPoint x: 1117, endPoint y: 146, distance: 123.1
click at [1117, 146] on div "**********" at bounding box center [1228, 122] width 222 height 117
copy span "**********"
click at [1184, 90] on p "﻿" at bounding box center [1230, 95] width 204 height 11
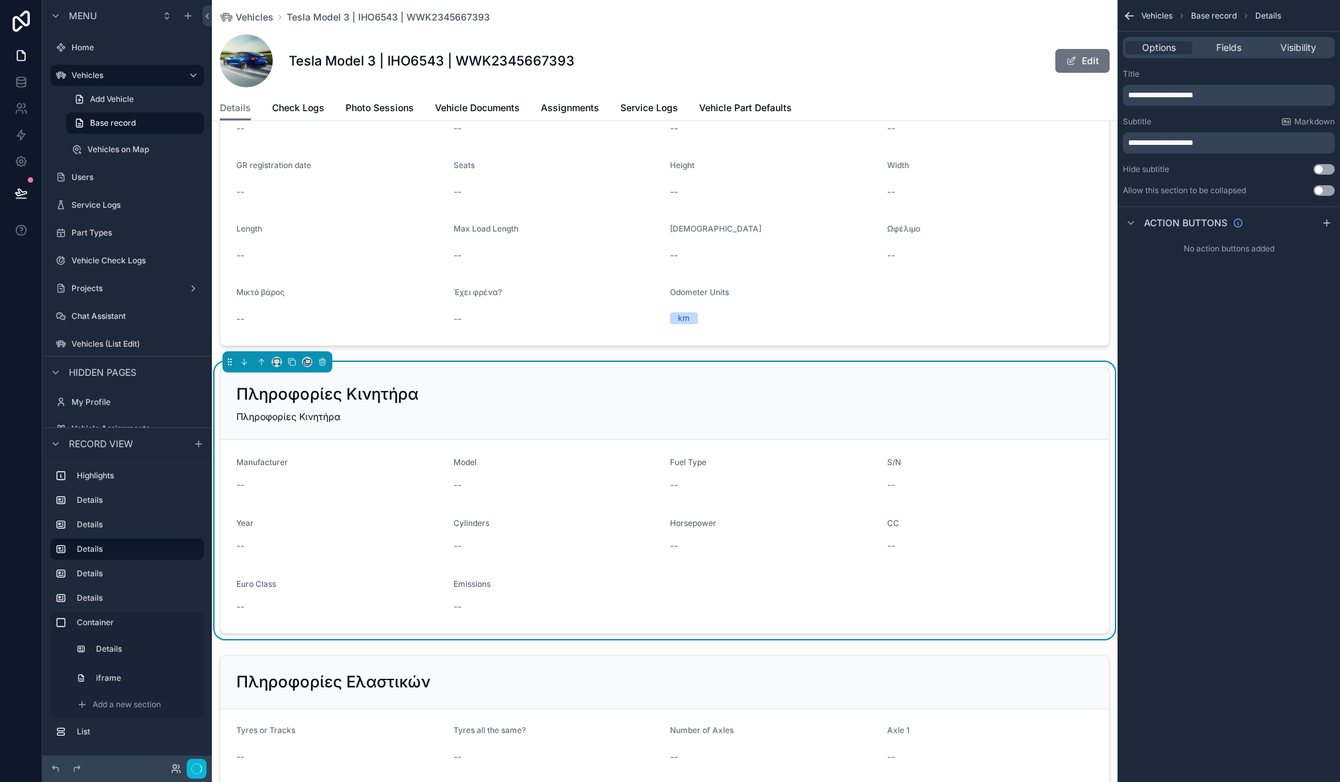
click at [1213, 469] on div "**********" at bounding box center [1228, 391] width 222 height 782
drag, startPoint x: 1209, startPoint y: 146, endPoint x: 1112, endPoint y: 140, distance: 98.2
click at [1112, 140] on div "Home Vehicles Vehicles on Map Users Service Logs Part Types Vehicle Check Logs …" at bounding box center [776, 391] width 1128 height 782
click at [1210, 330] on div "**********" at bounding box center [1228, 391] width 222 height 782
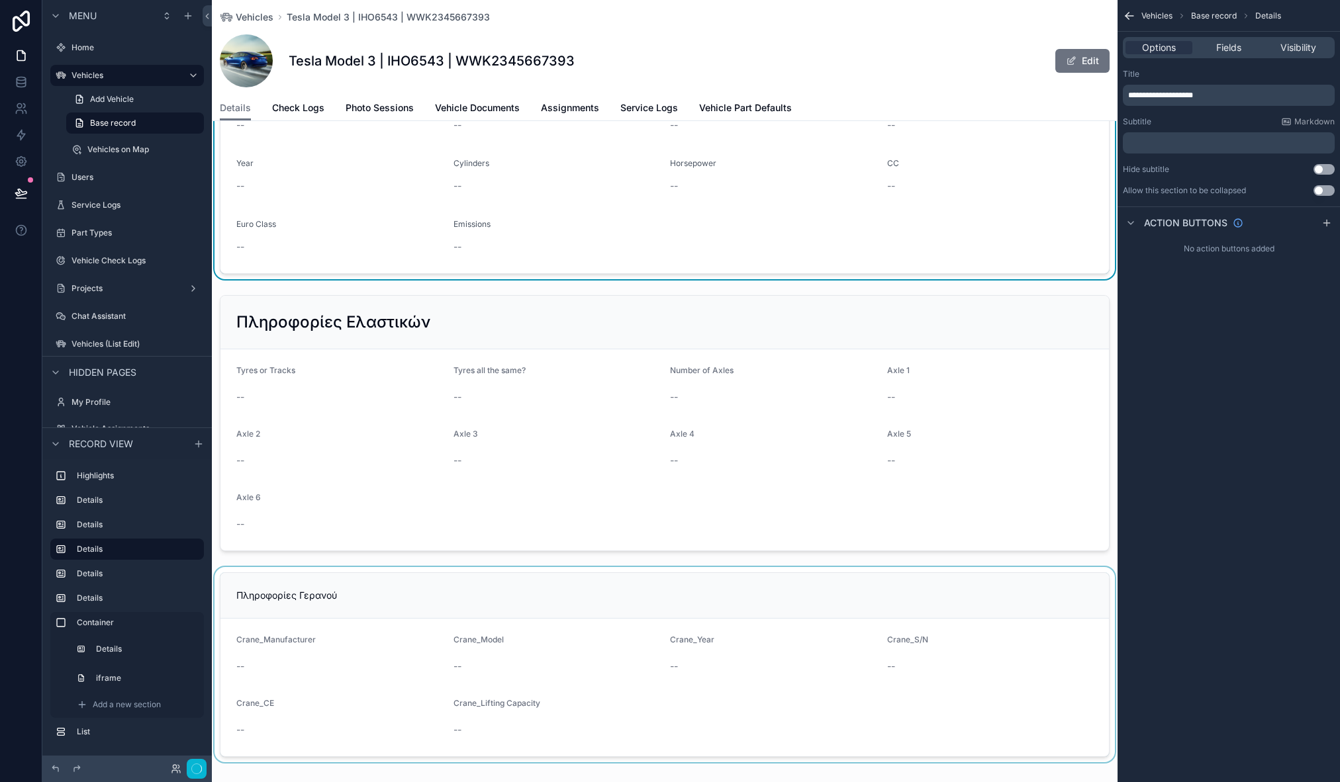
scroll to position [980, 0]
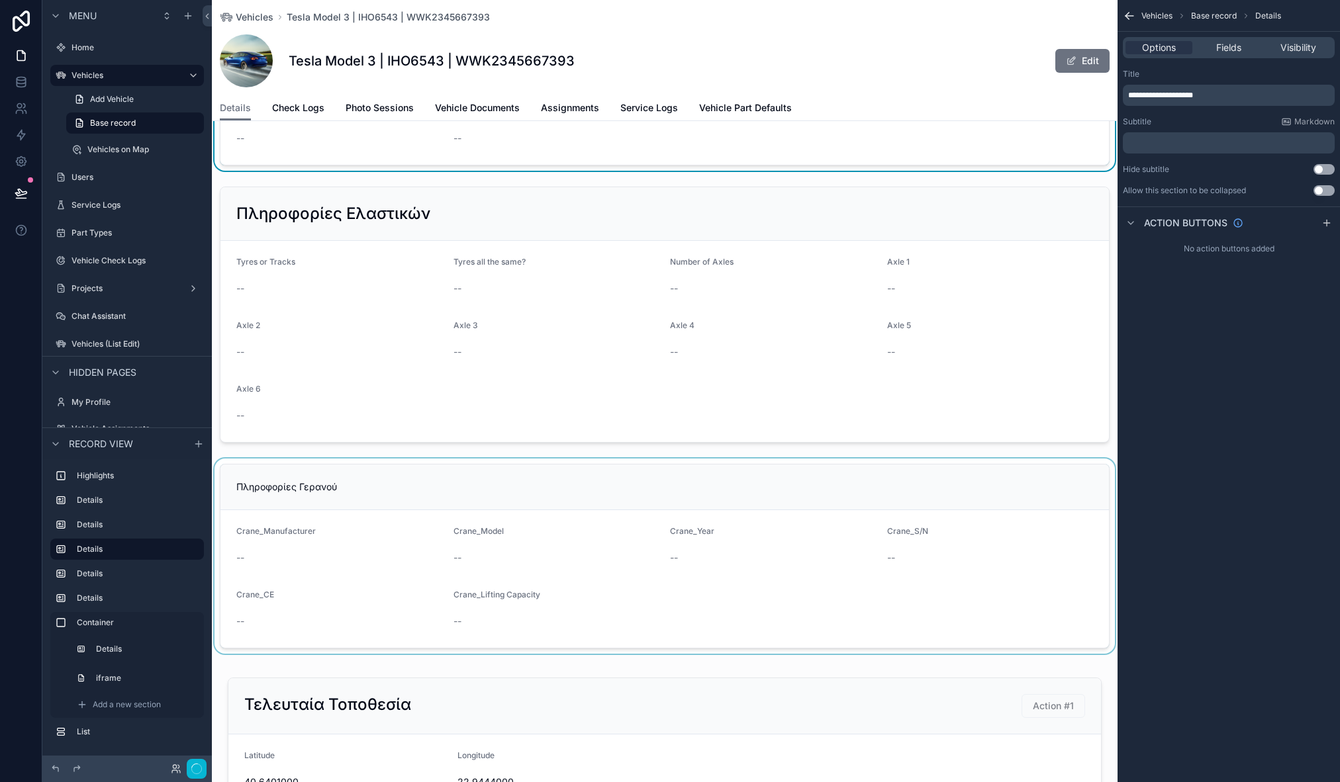
click at [390, 485] on div "scrollable content" at bounding box center [665, 556] width 906 height 195
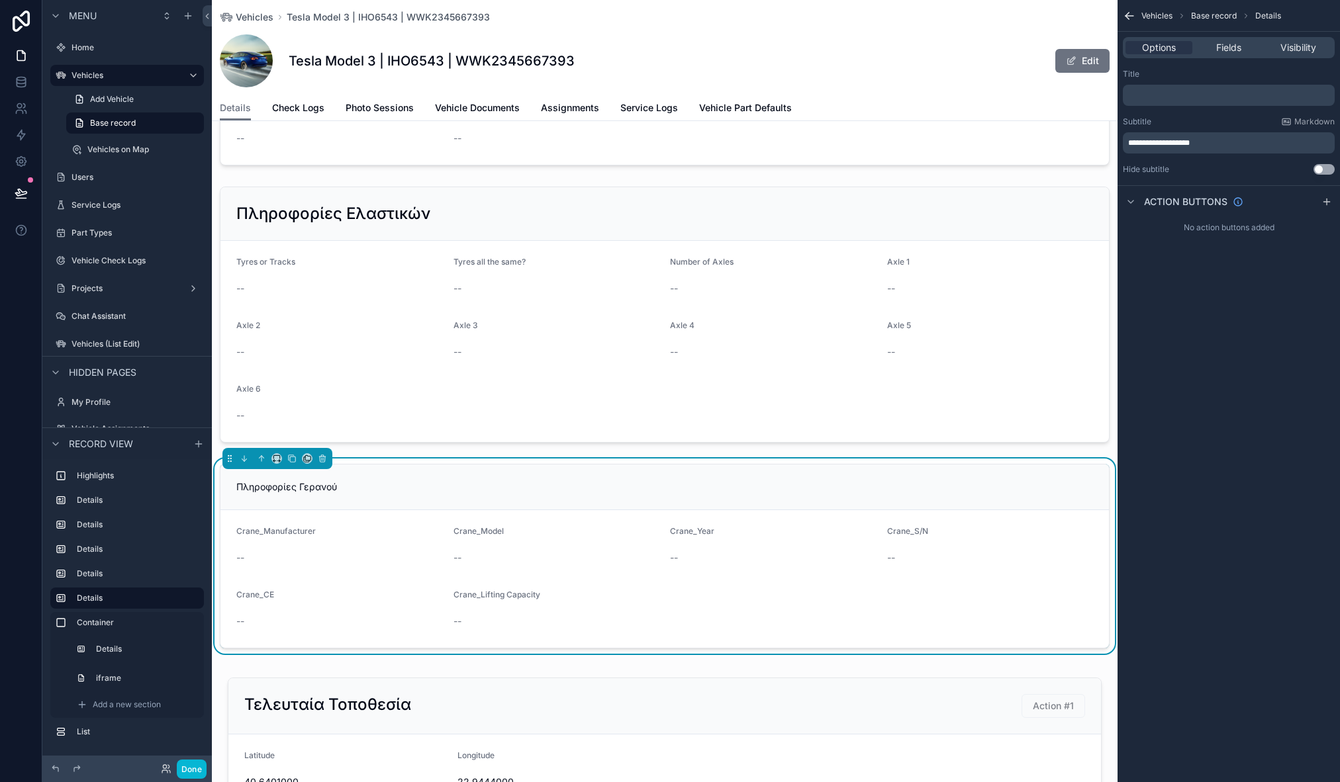
drag, startPoint x: 1227, startPoint y: 145, endPoint x: 1113, endPoint y: 142, distance: 113.9
click at [1113, 142] on div "Home Vehicles Vehicles on Map Users Service Logs Part Types Vehicle Check Logs …" at bounding box center [776, 391] width 1128 height 782
click at [1149, 144] on span "**********" at bounding box center [1159, 143] width 62 height 8
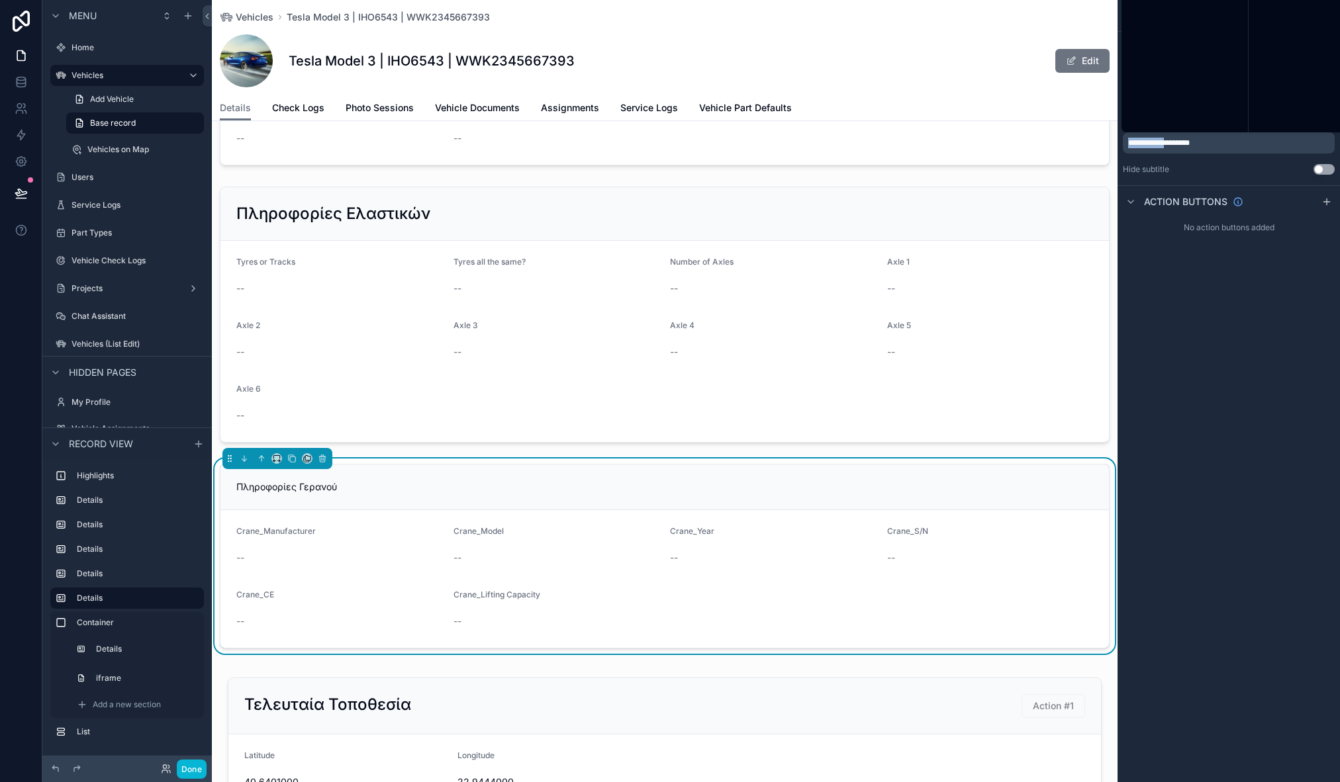
click at [1149, 144] on span "**********" at bounding box center [1159, 143] width 62 height 8
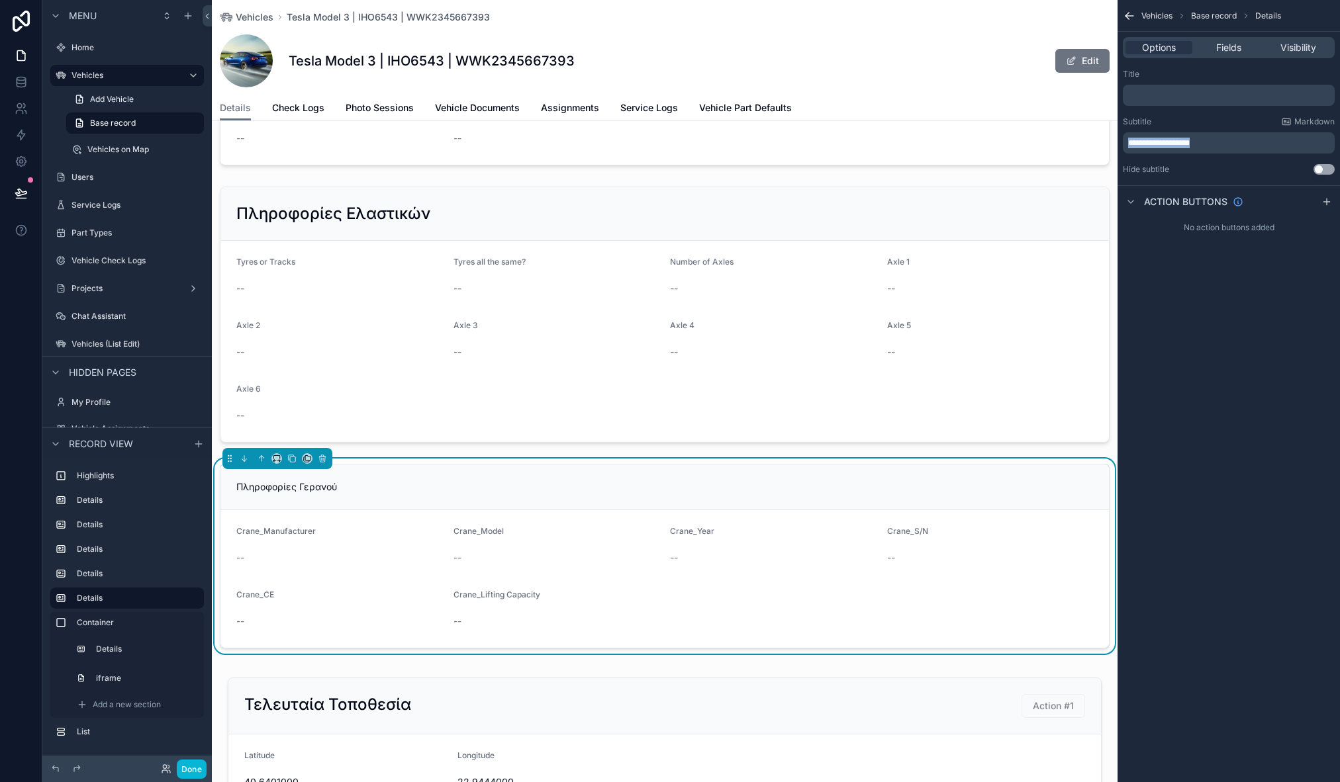
click at [1149, 144] on span "**********" at bounding box center [1159, 143] width 62 height 8
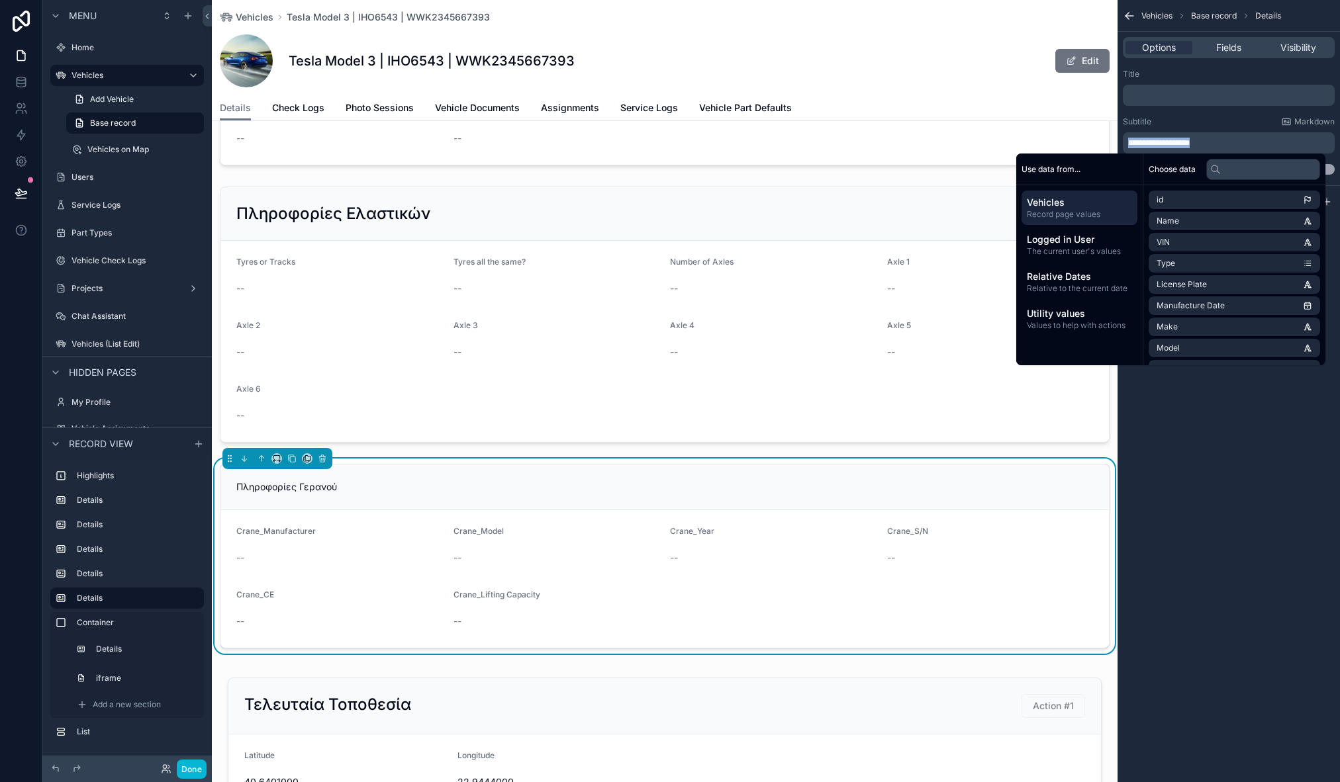
copy span "**********"
click at [1188, 95] on p "﻿" at bounding box center [1230, 95] width 204 height 11
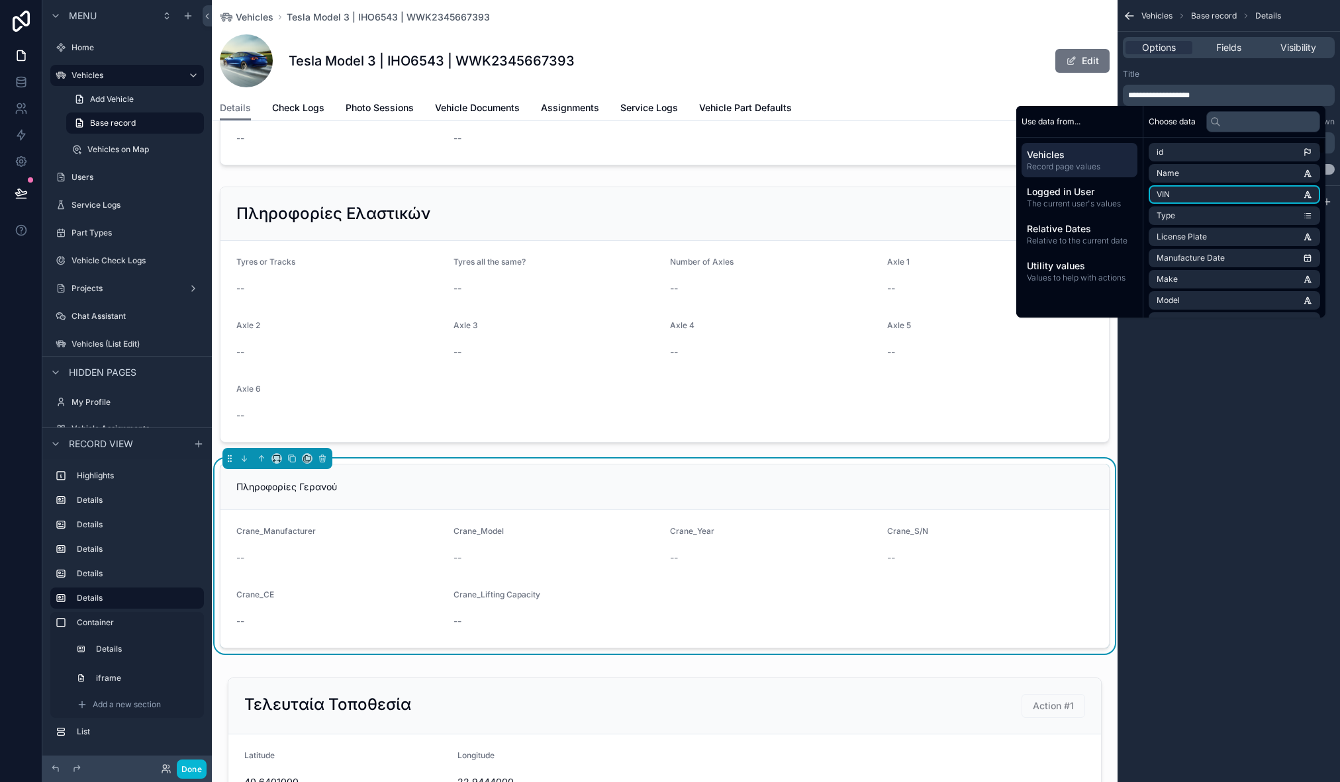
click at [1198, 476] on div "**********" at bounding box center [1228, 391] width 222 height 782
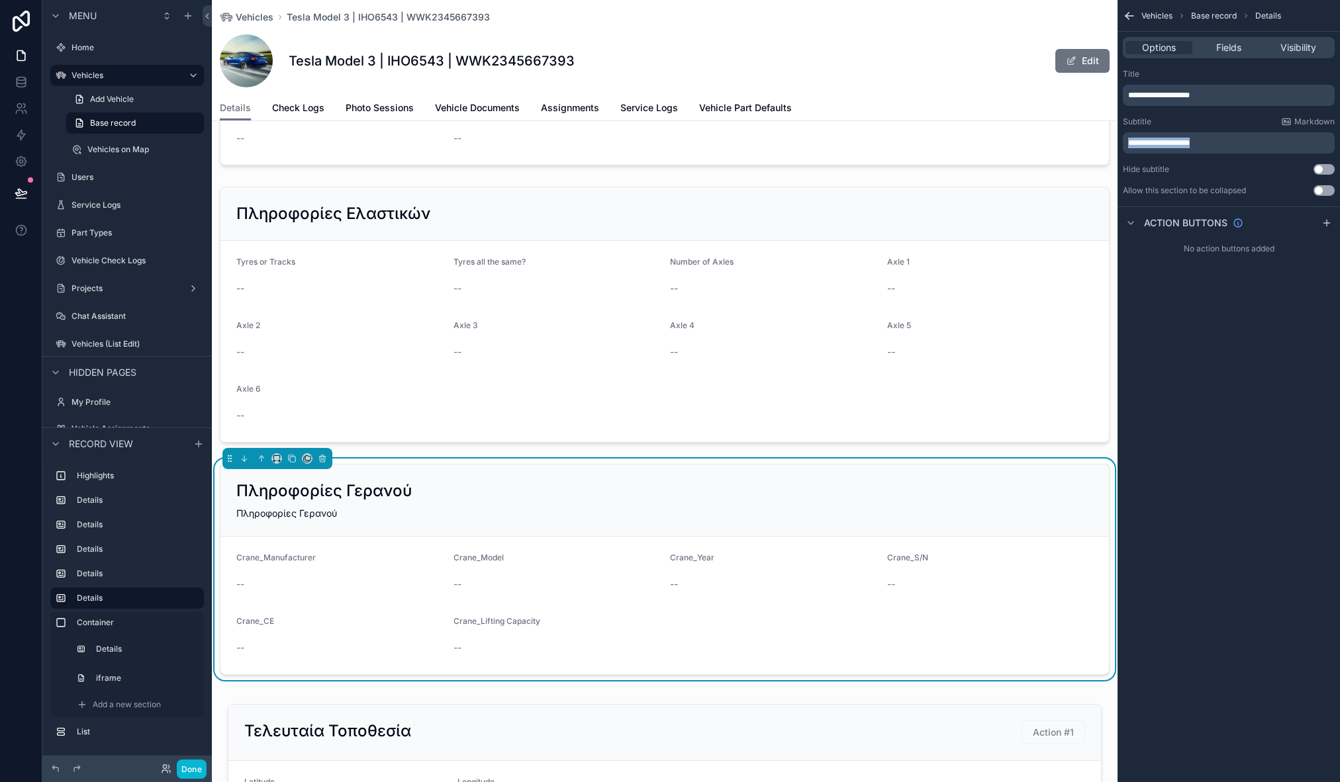
drag, startPoint x: 1241, startPoint y: 142, endPoint x: 1117, endPoint y: 144, distance: 123.8
click at [1117, 144] on div "**********" at bounding box center [1228, 133] width 222 height 138
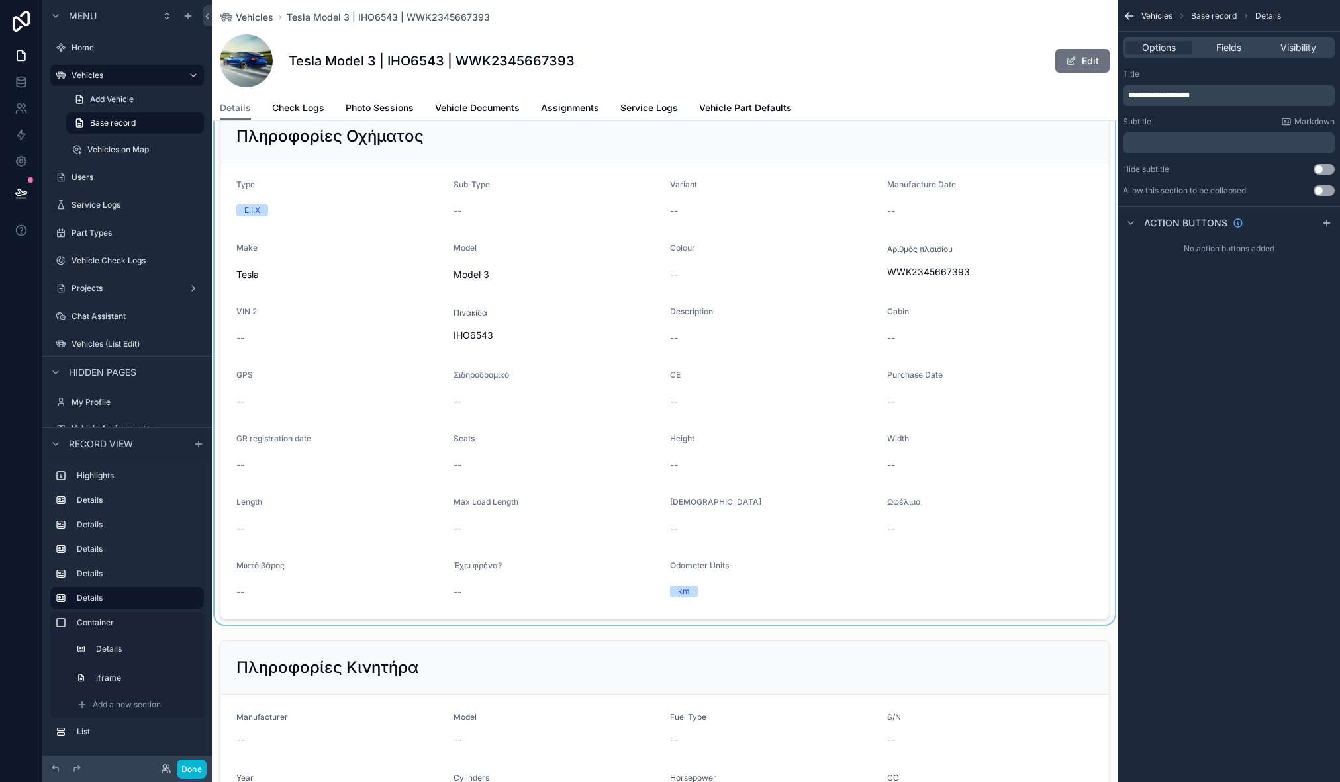
scroll to position [91, 0]
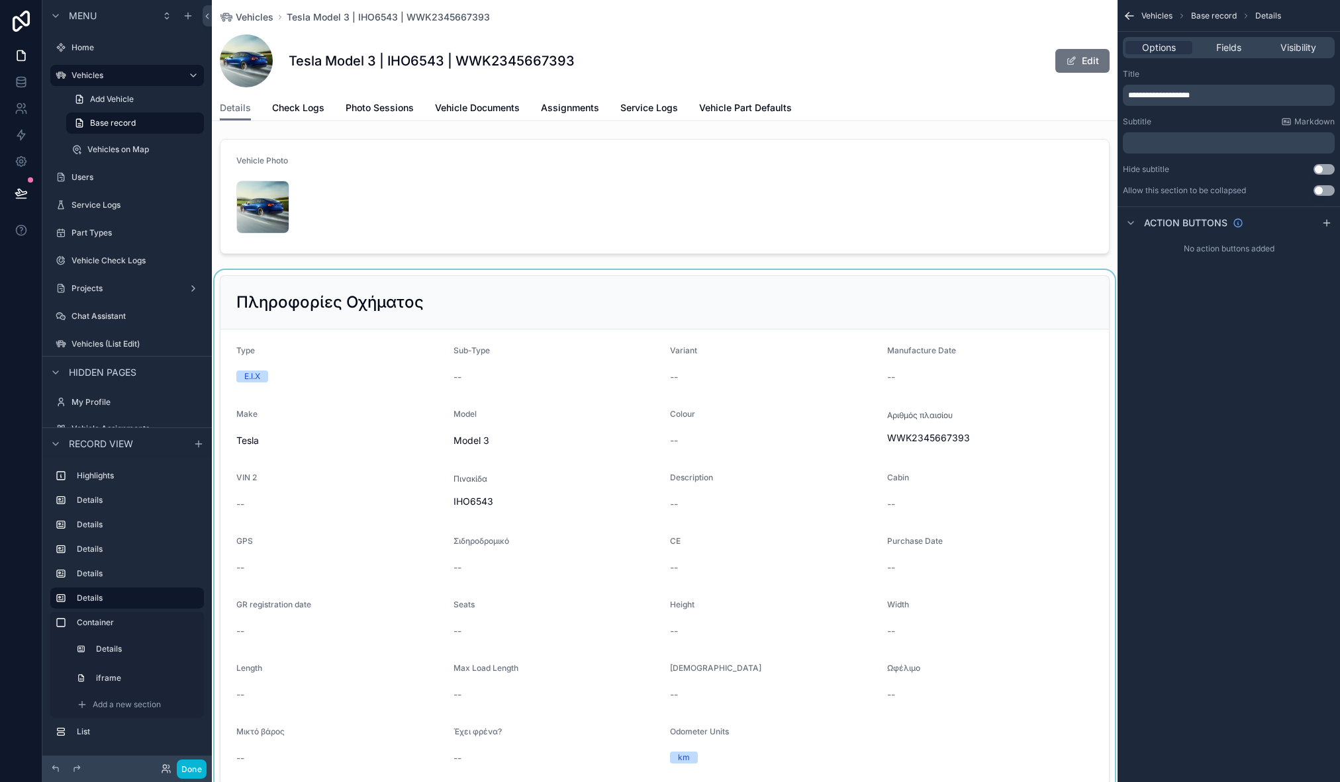
click at [456, 304] on div "scrollable content" at bounding box center [665, 530] width 906 height 521
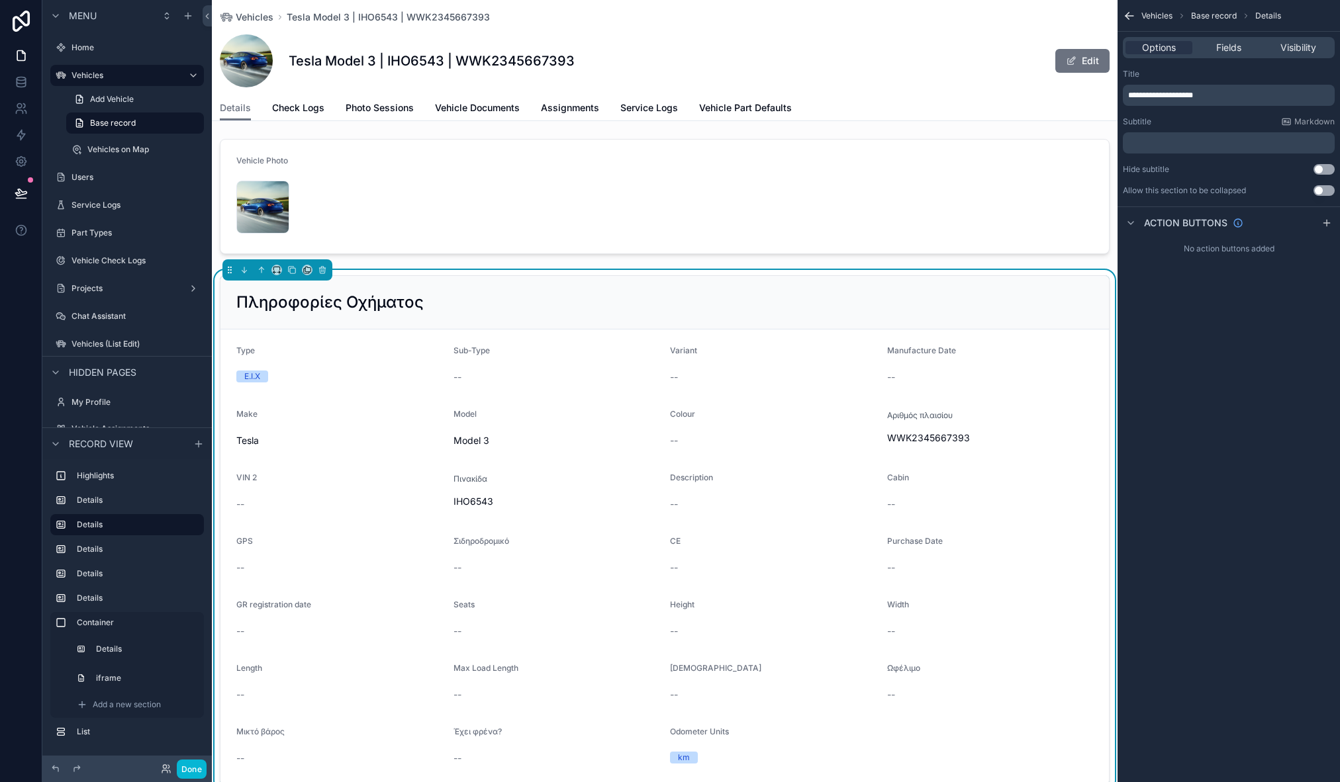
click at [1322, 192] on button "Use setting" at bounding box center [1323, 190] width 21 height 11
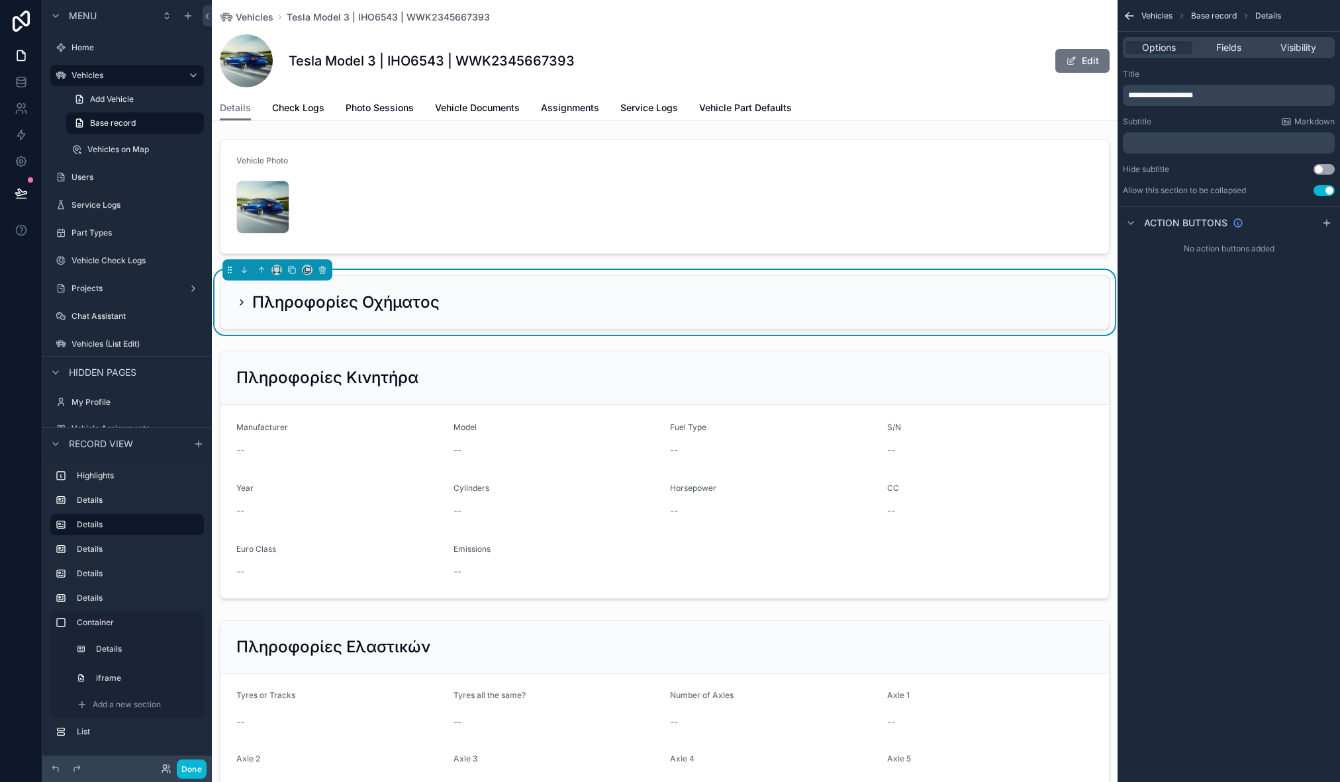
click at [246, 304] on icon "scrollable content" at bounding box center [241, 302] width 11 height 11
click at [240, 301] on icon "scrollable content" at bounding box center [241, 302] width 11 height 11
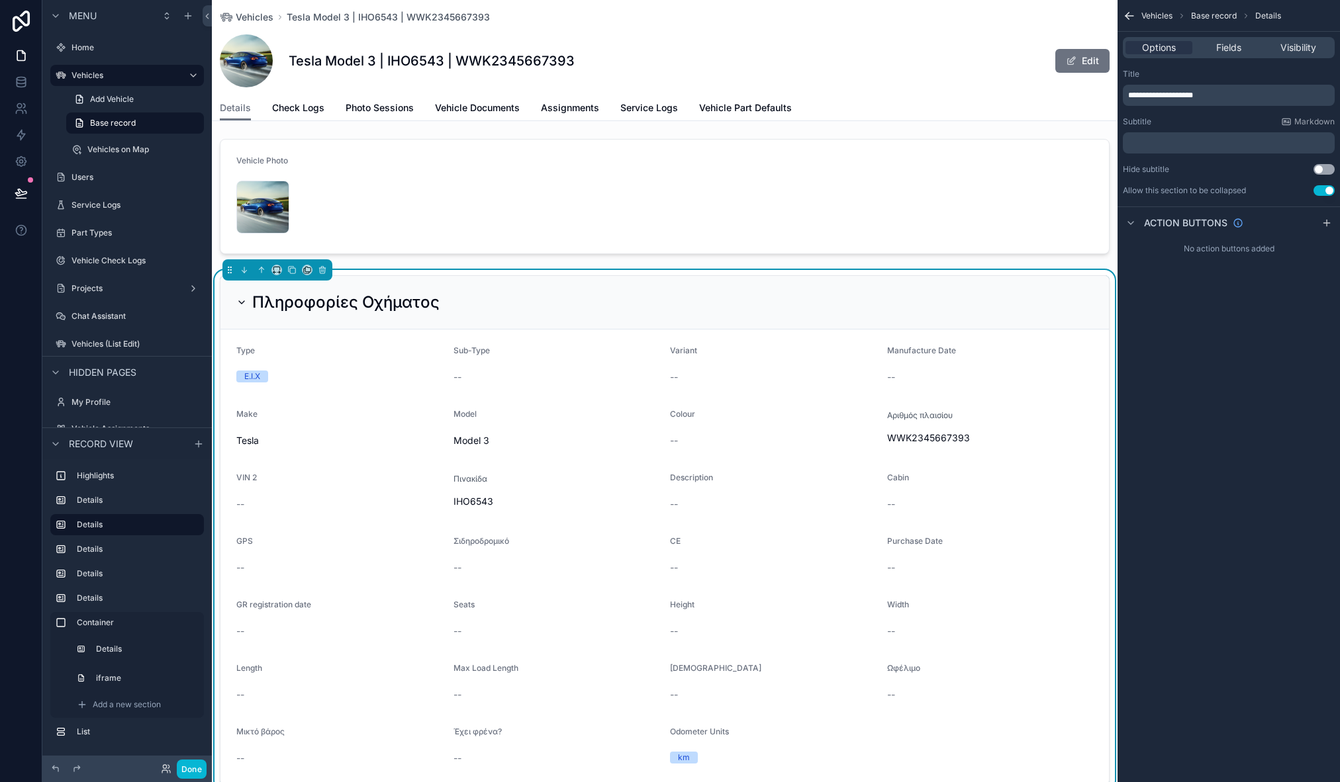
click at [244, 303] on icon "scrollable content" at bounding box center [241, 302] width 11 height 11
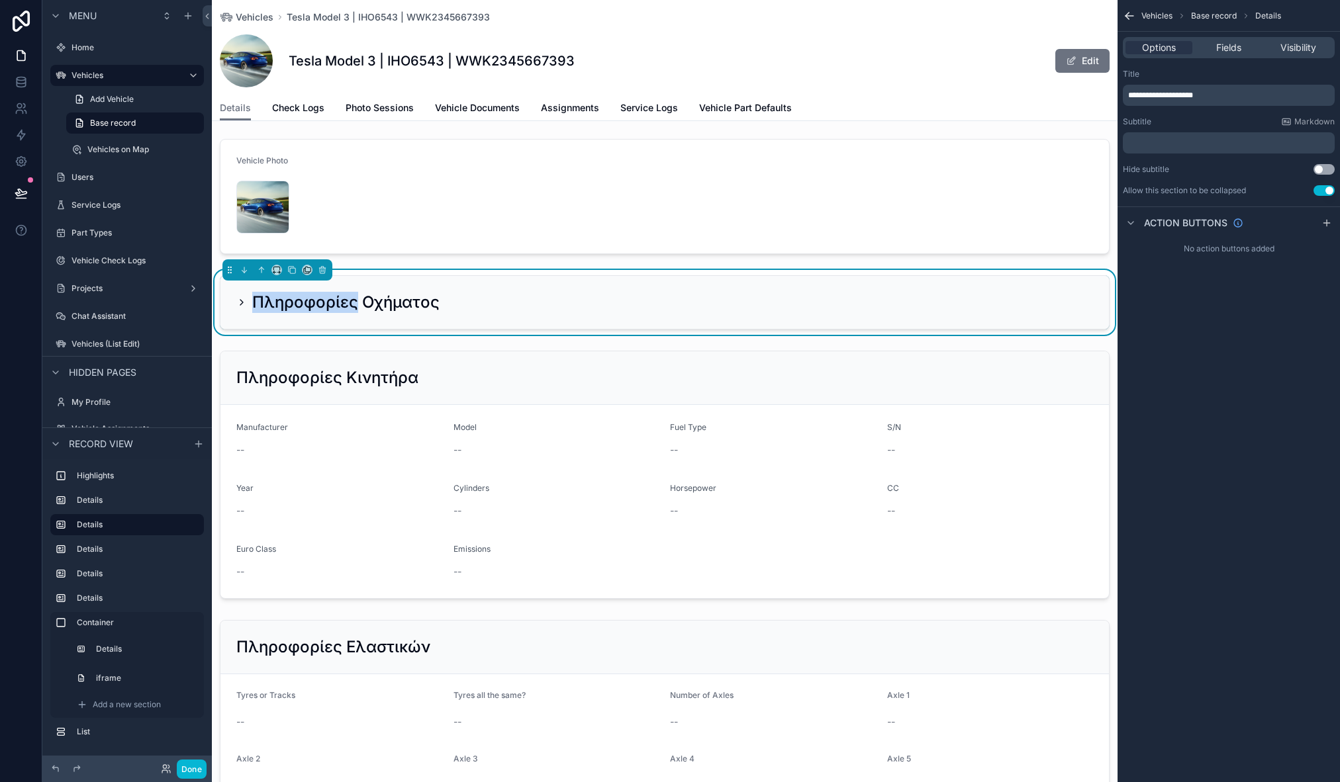
click at [244, 303] on icon "scrollable content" at bounding box center [241, 302] width 11 height 11
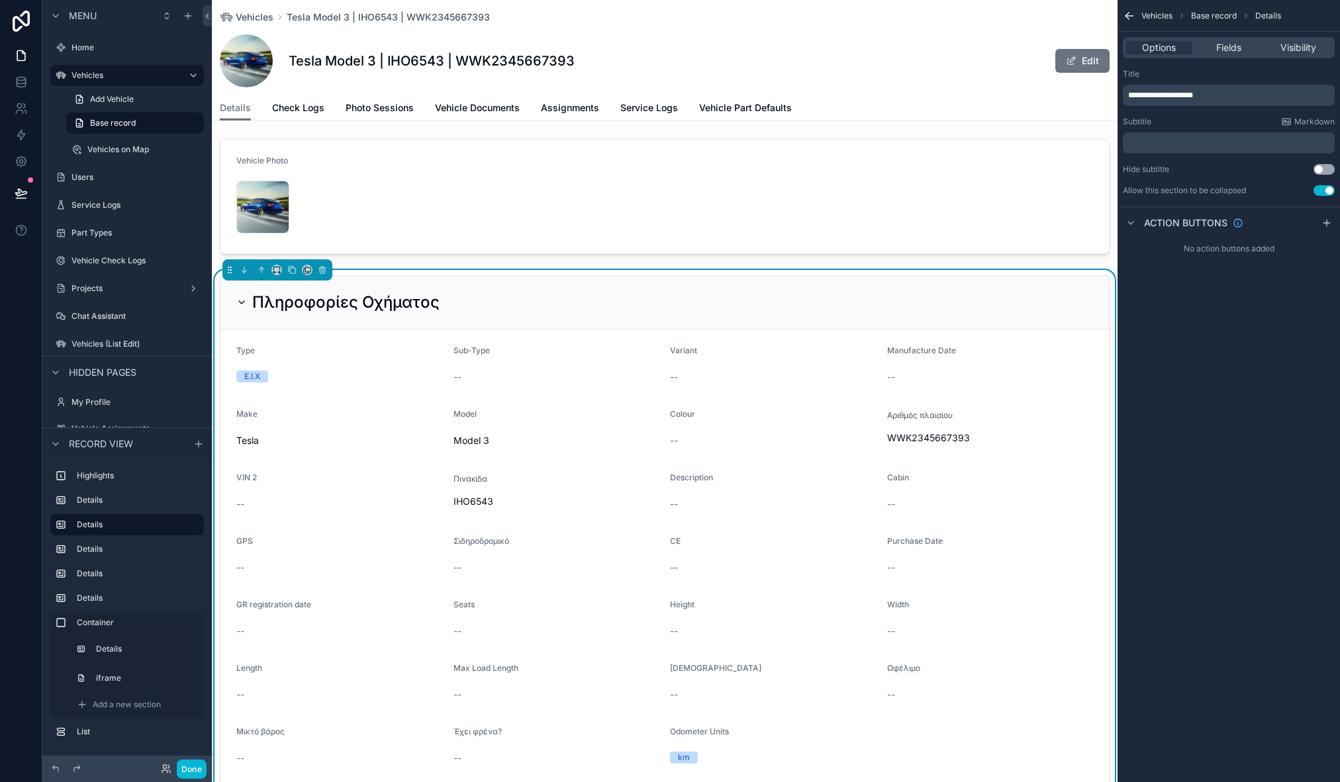
click at [238, 303] on icon "scrollable content" at bounding box center [241, 302] width 11 height 11
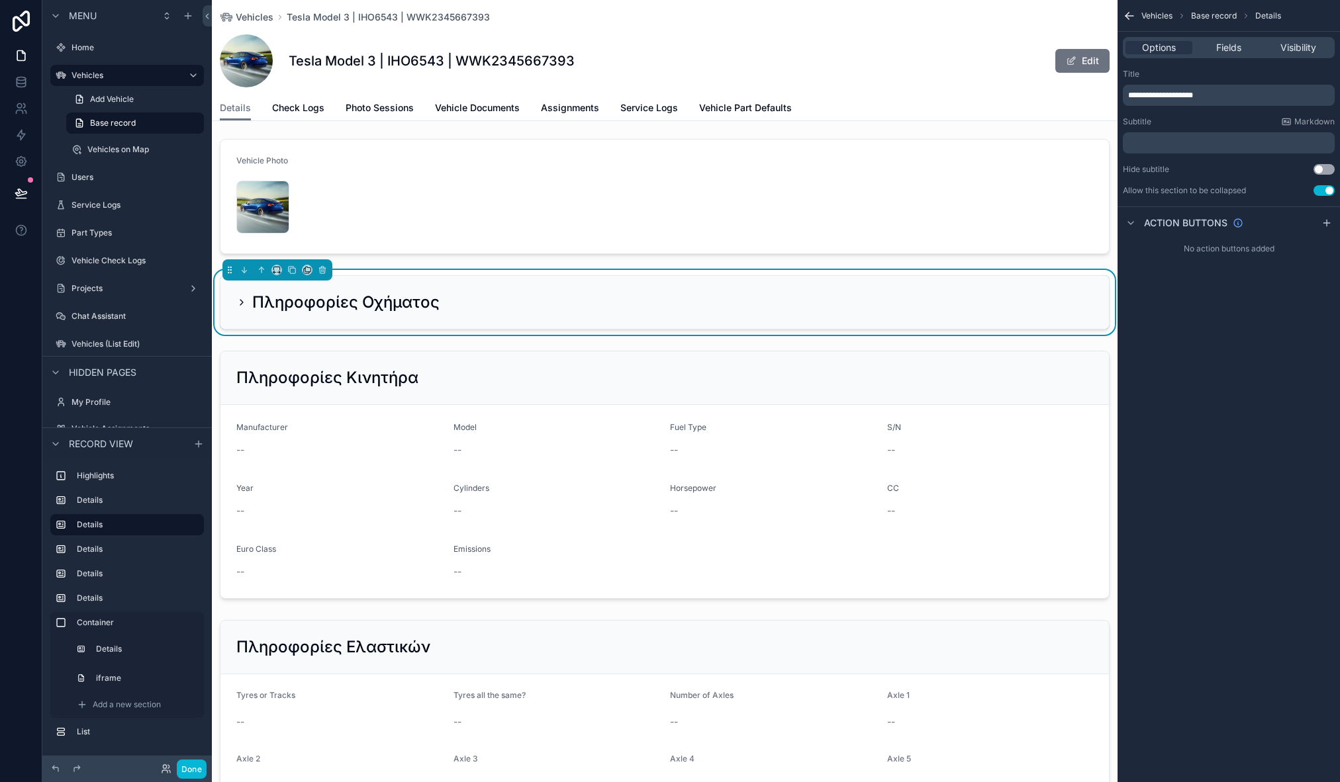
click at [240, 301] on icon "scrollable content" at bounding box center [241, 302] width 11 height 11
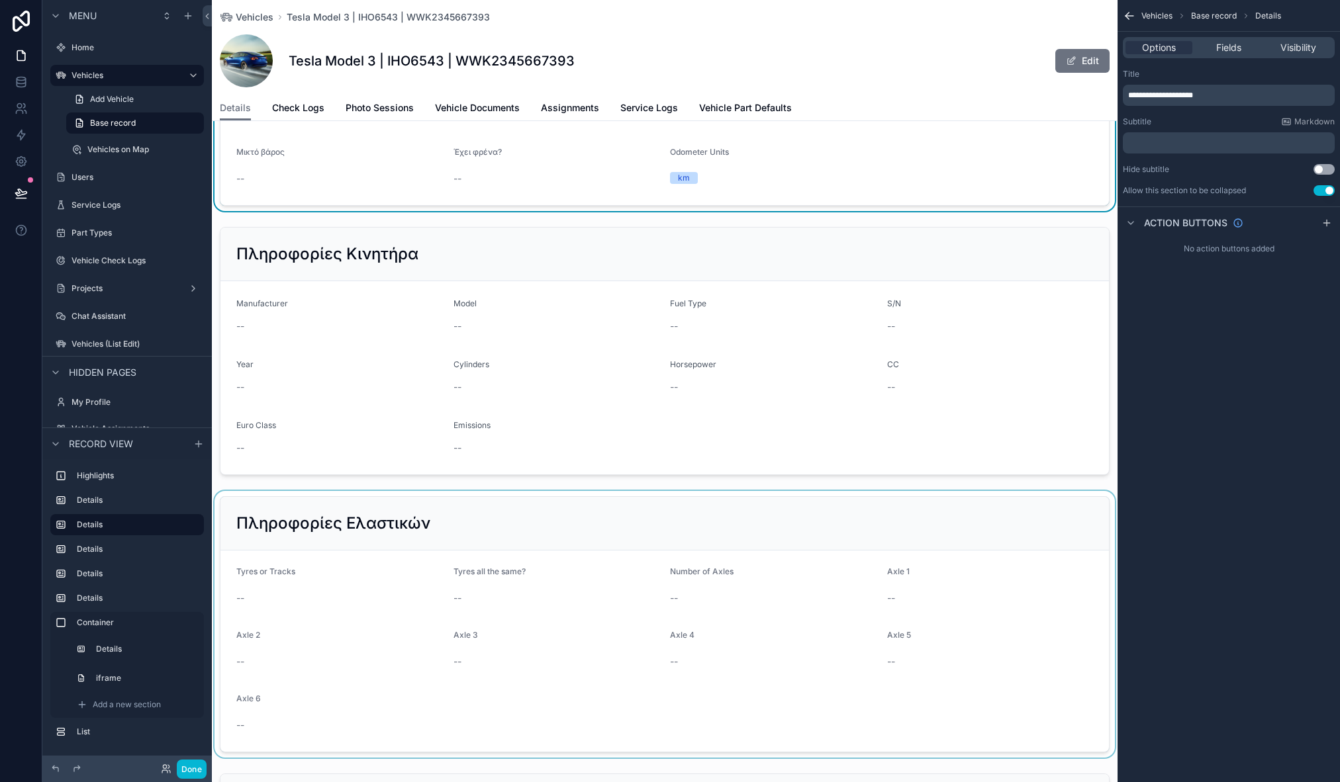
scroll to position [798, 0]
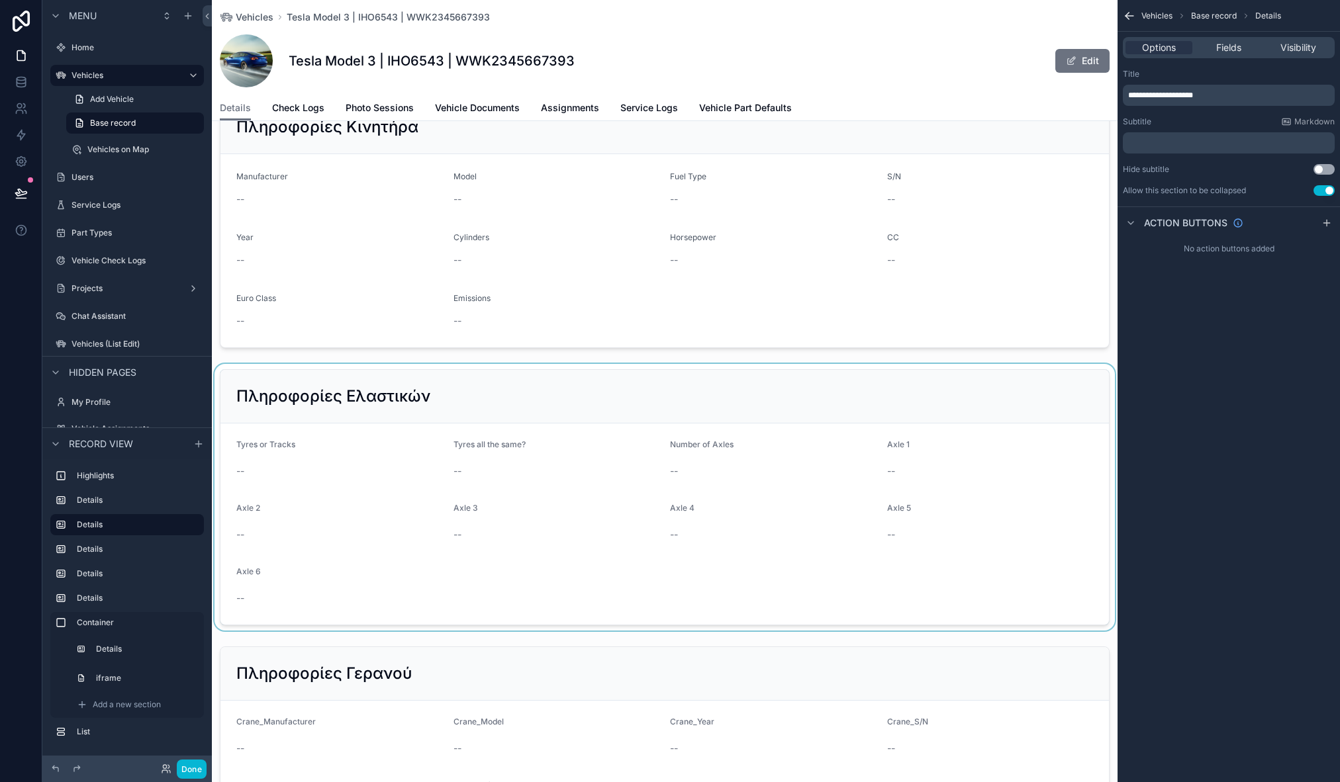
click at [295, 412] on div "scrollable content" at bounding box center [665, 497] width 906 height 267
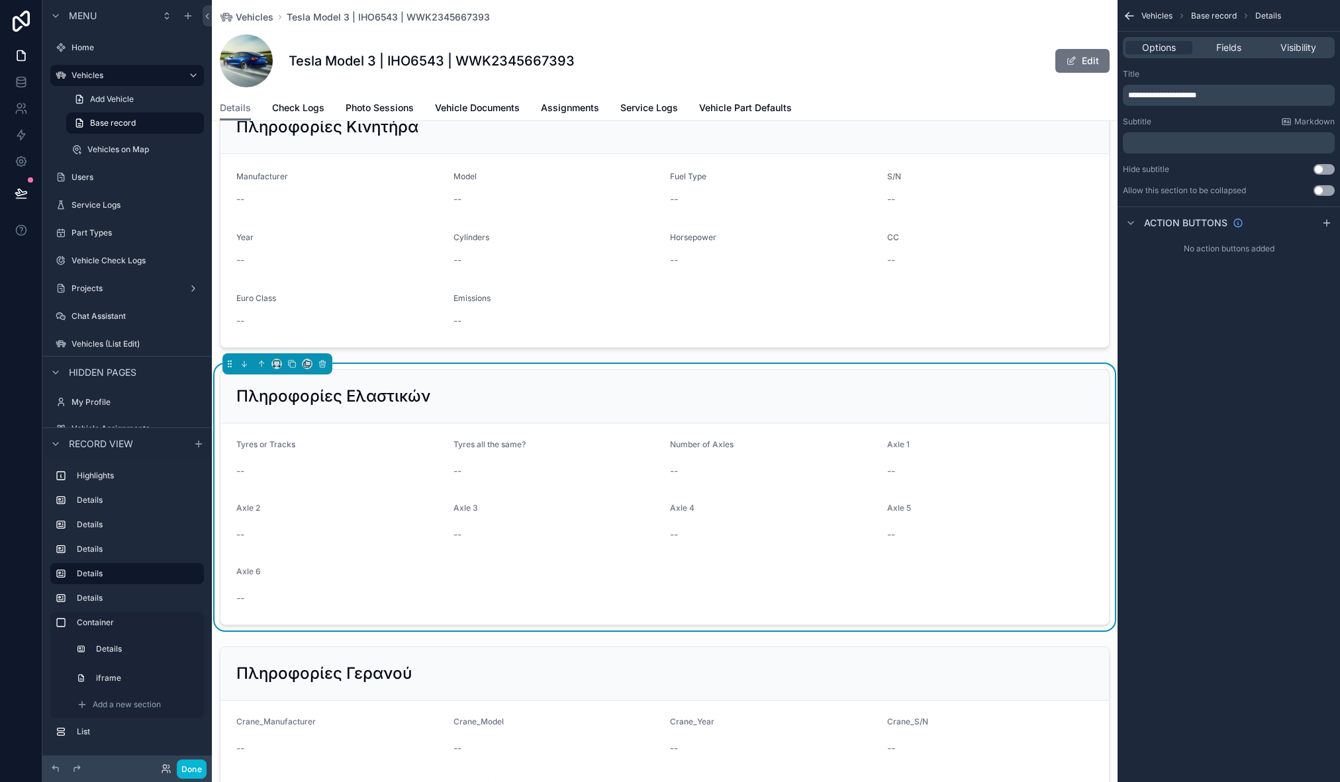
click at [1328, 188] on button "Use setting" at bounding box center [1323, 190] width 21 height 11
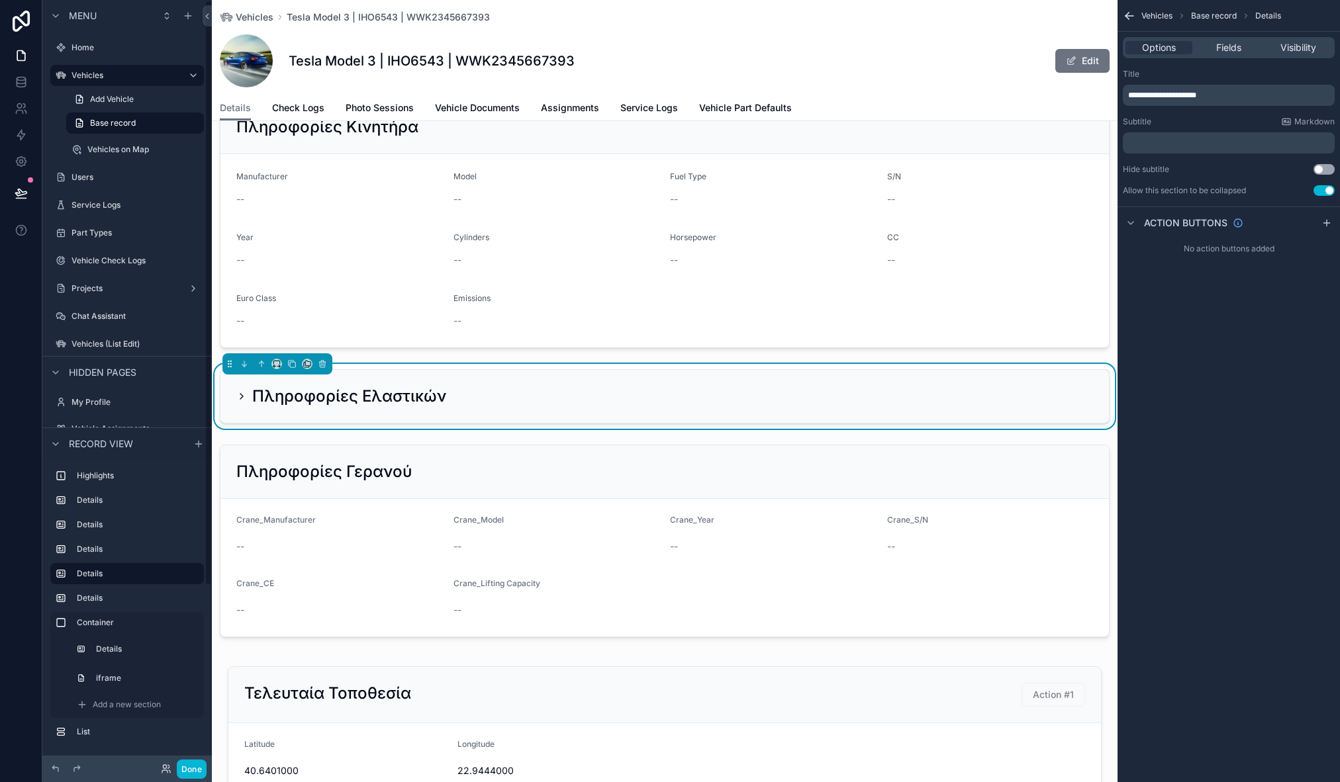
click at [240, 393] on icon "scrollable content" at bounding box center [241, 396] width 11 height 11
click at [241, 394] on icon "scrollable content" at bounding box center [241, 396] width 3 height 5
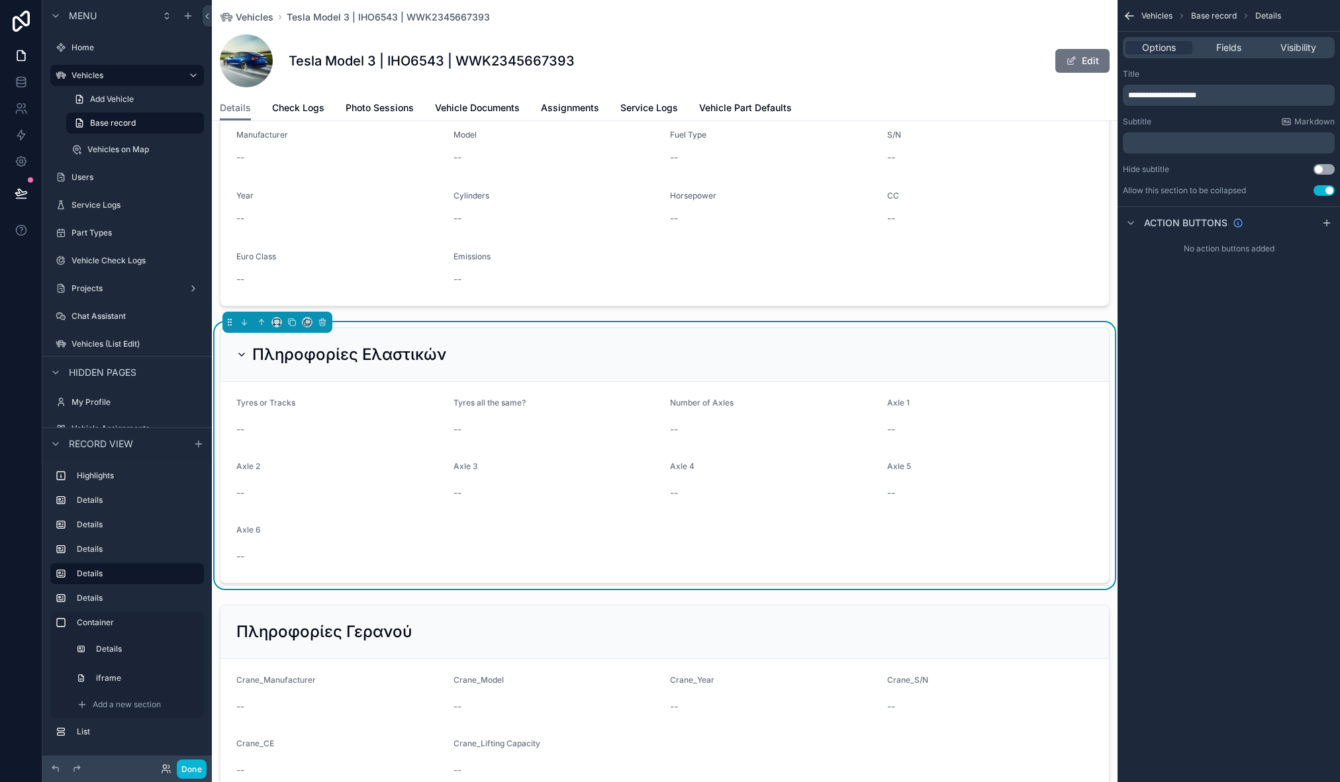
scroll to position [886, 0]
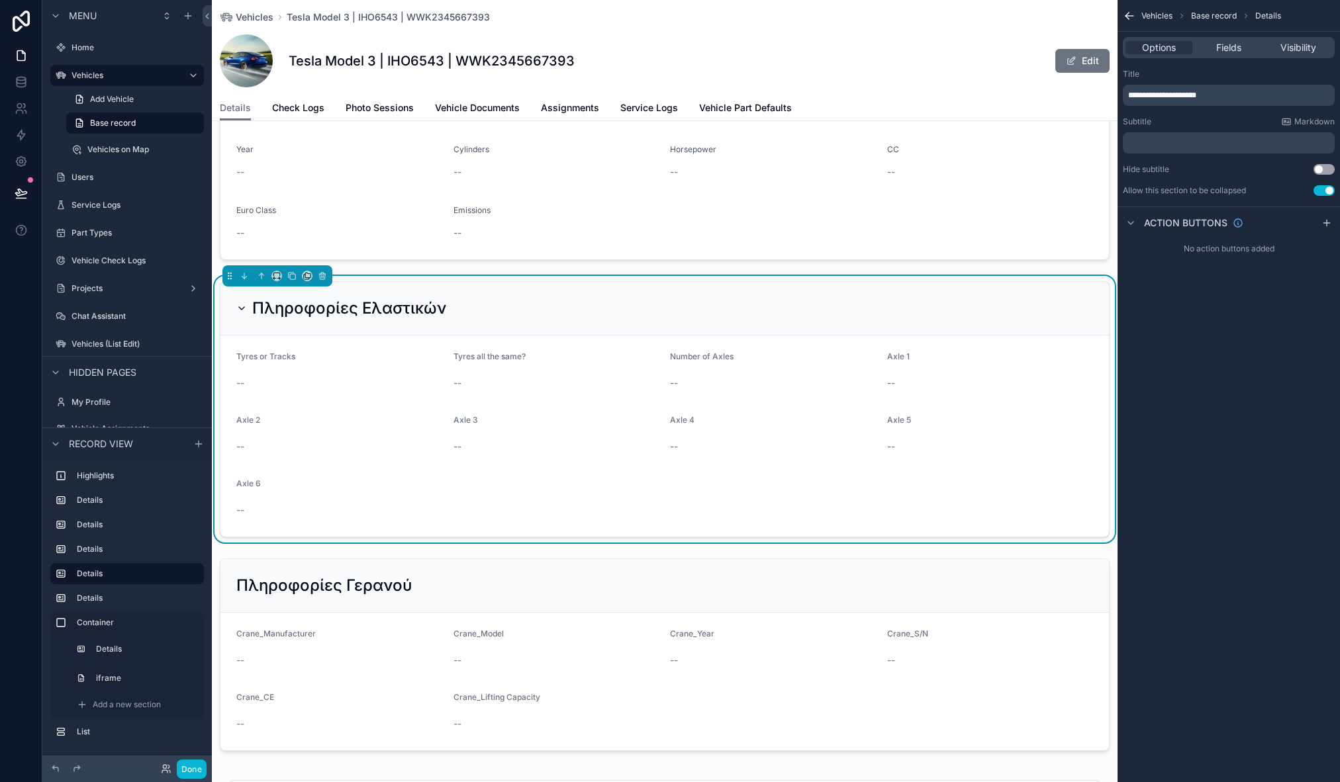
click at [1329, 187] on button "Use setting" at bounding box center [1323, 190] width 21 height 11
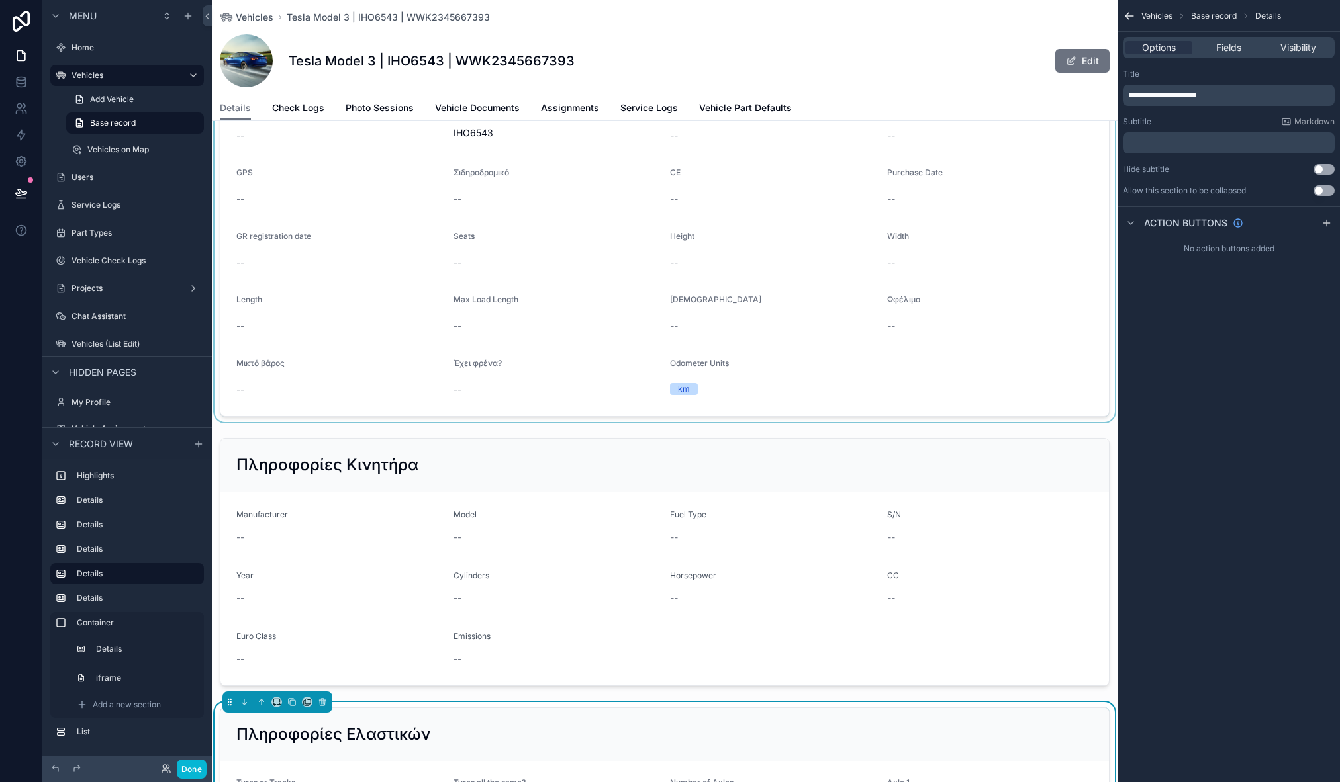
scroll to position [242, 0]
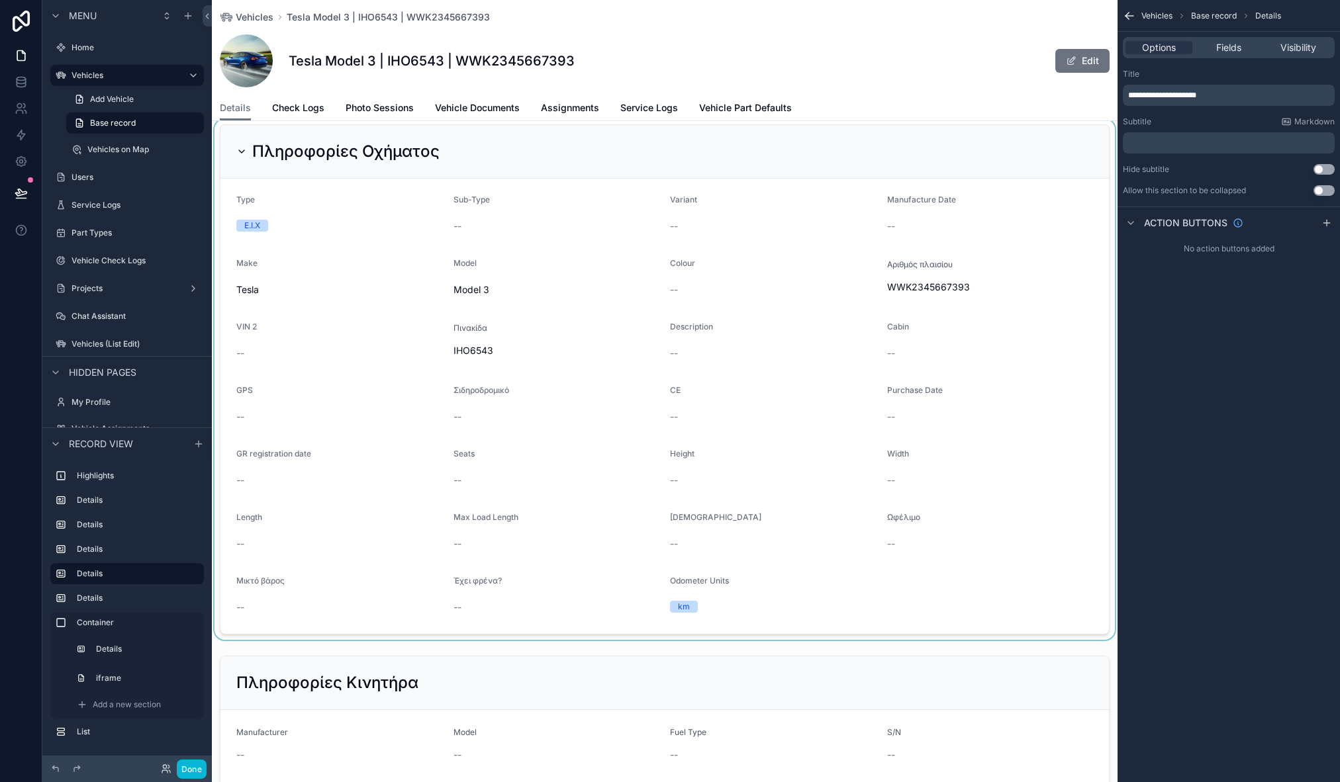
click at [354, 146] on div "scrollable content" at bounding box center [665, 379] width 906 height 521
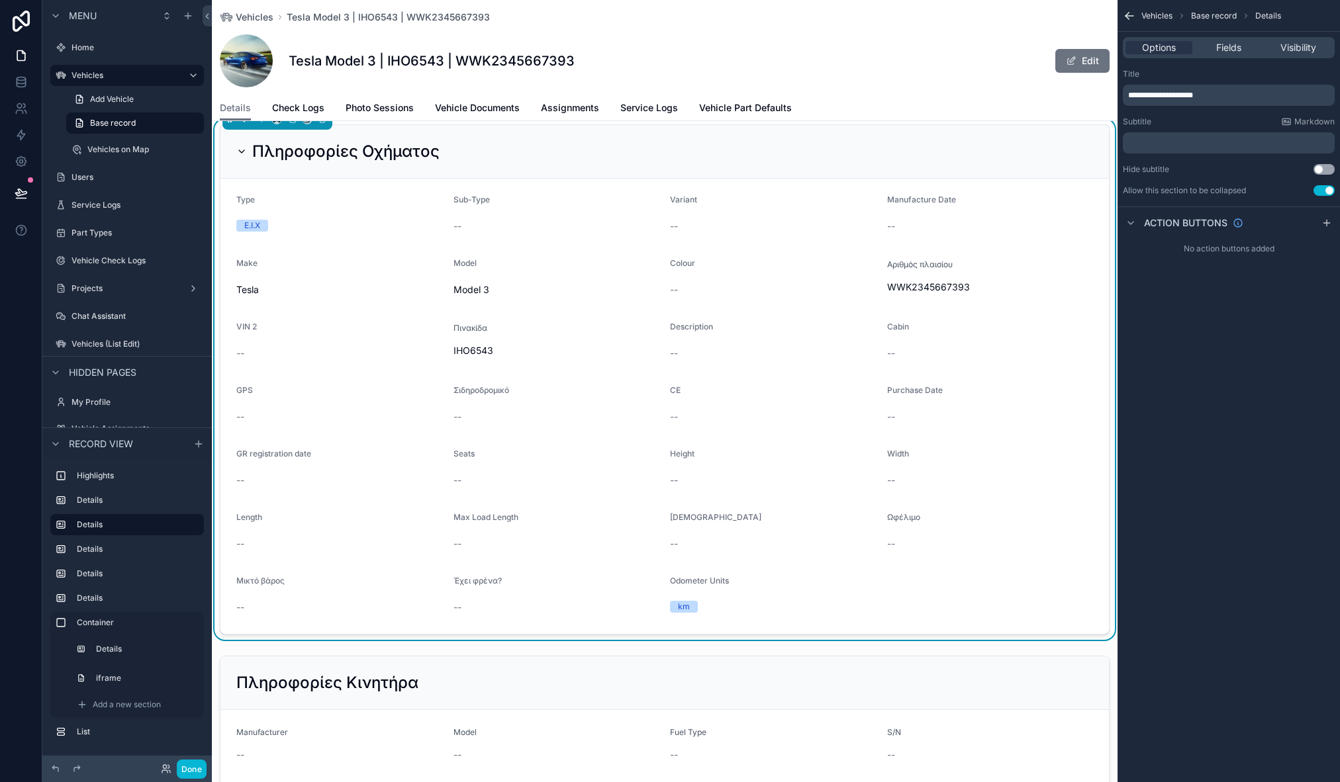
click at [626, 157] on div "Πληροφορίες Οχήματος" at bounding box center [664, 151] width 857 height 21
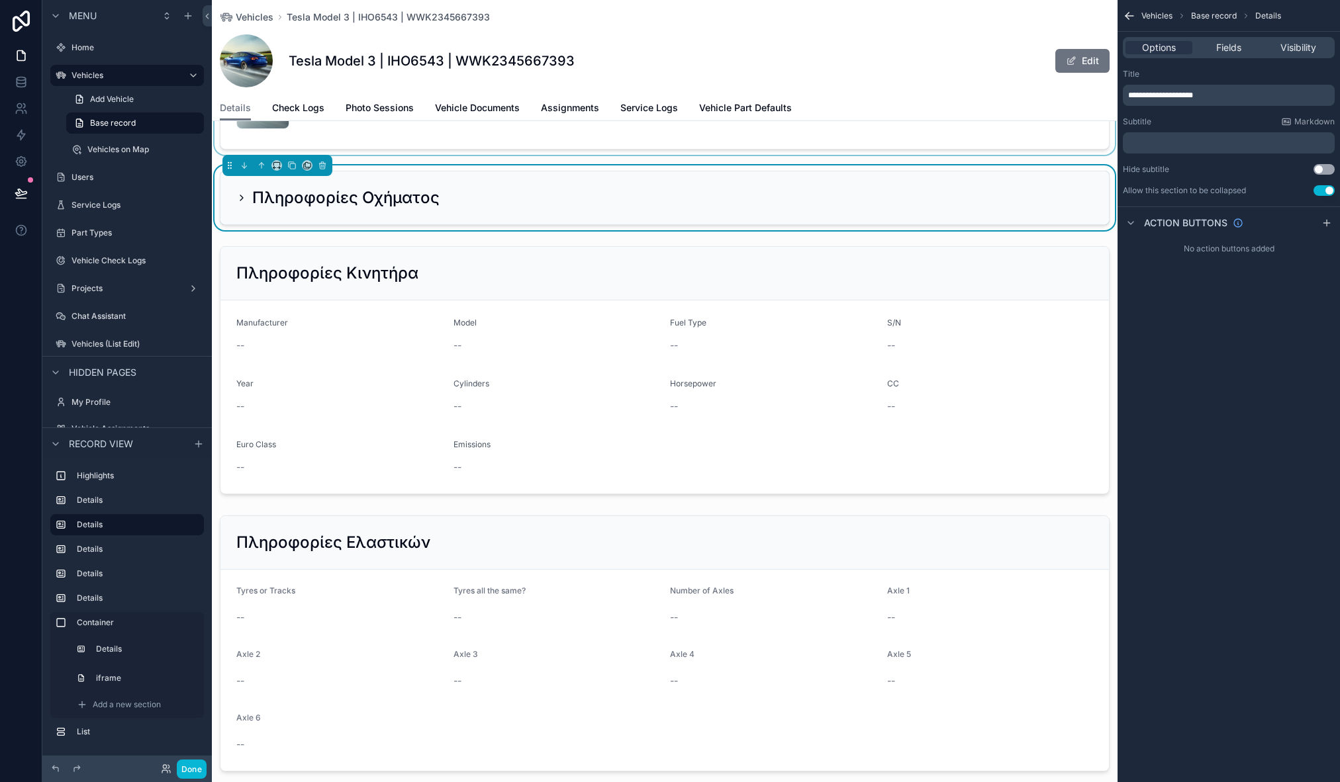
scroll to position [50, 0]
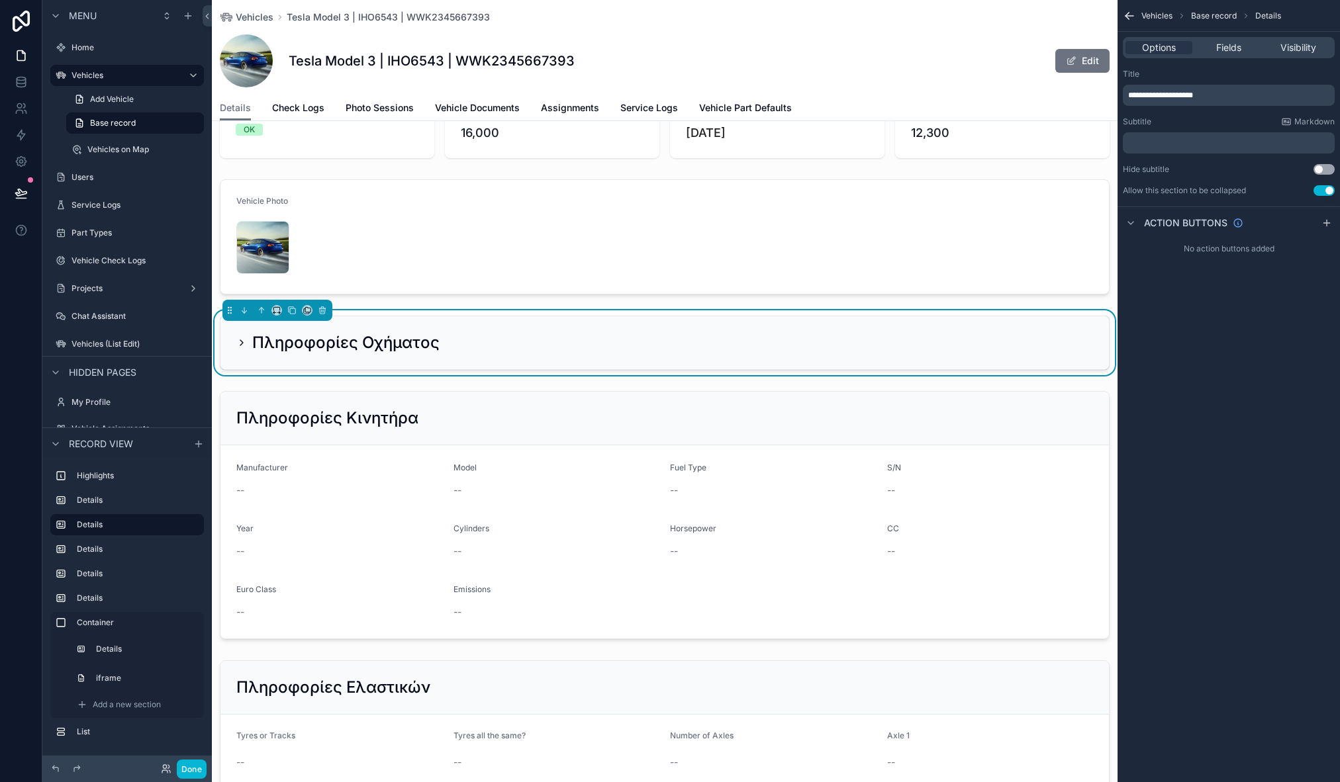
click at [478, 332] on div "Πληροφορίες Οχήματος" at bounding box center [664, 342] width 857 height 21
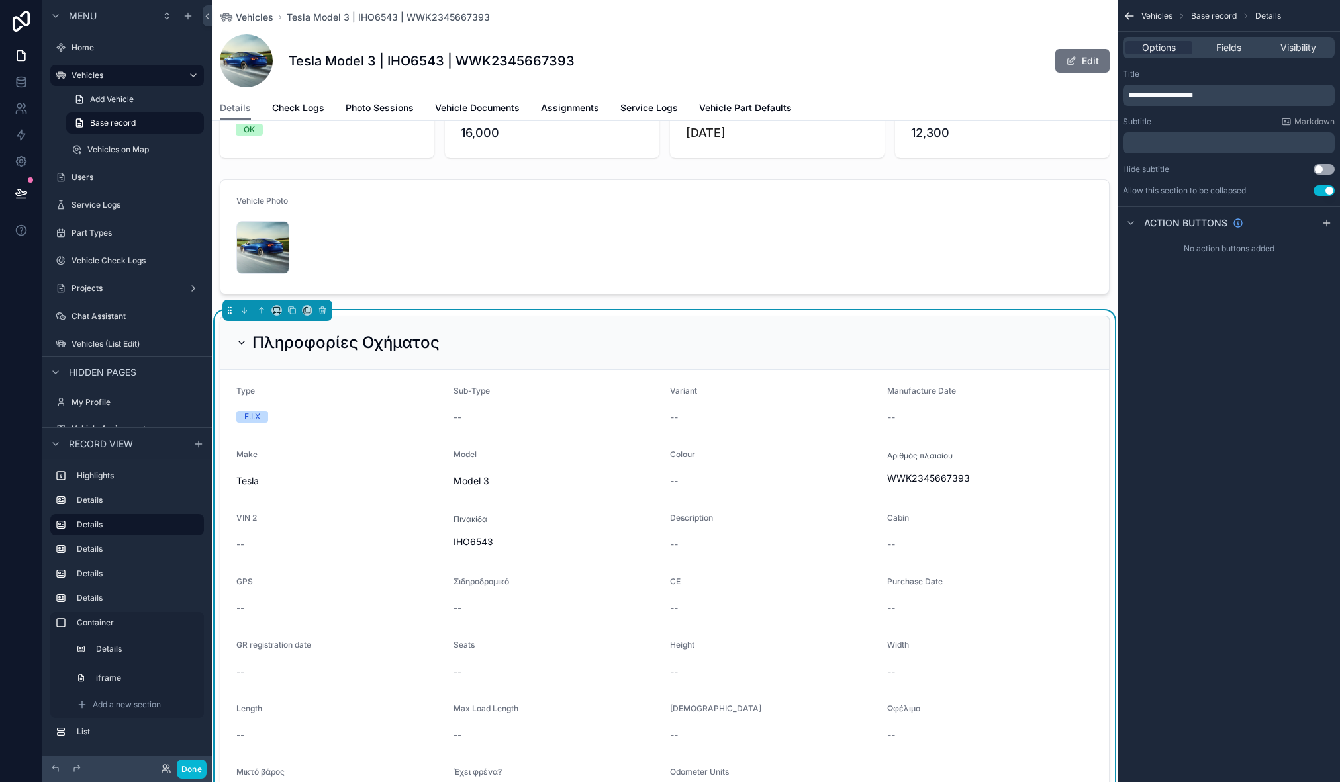
click at [1325, 193] on button "Use setting" at bounding box center [1323, 190] width 21 height 11
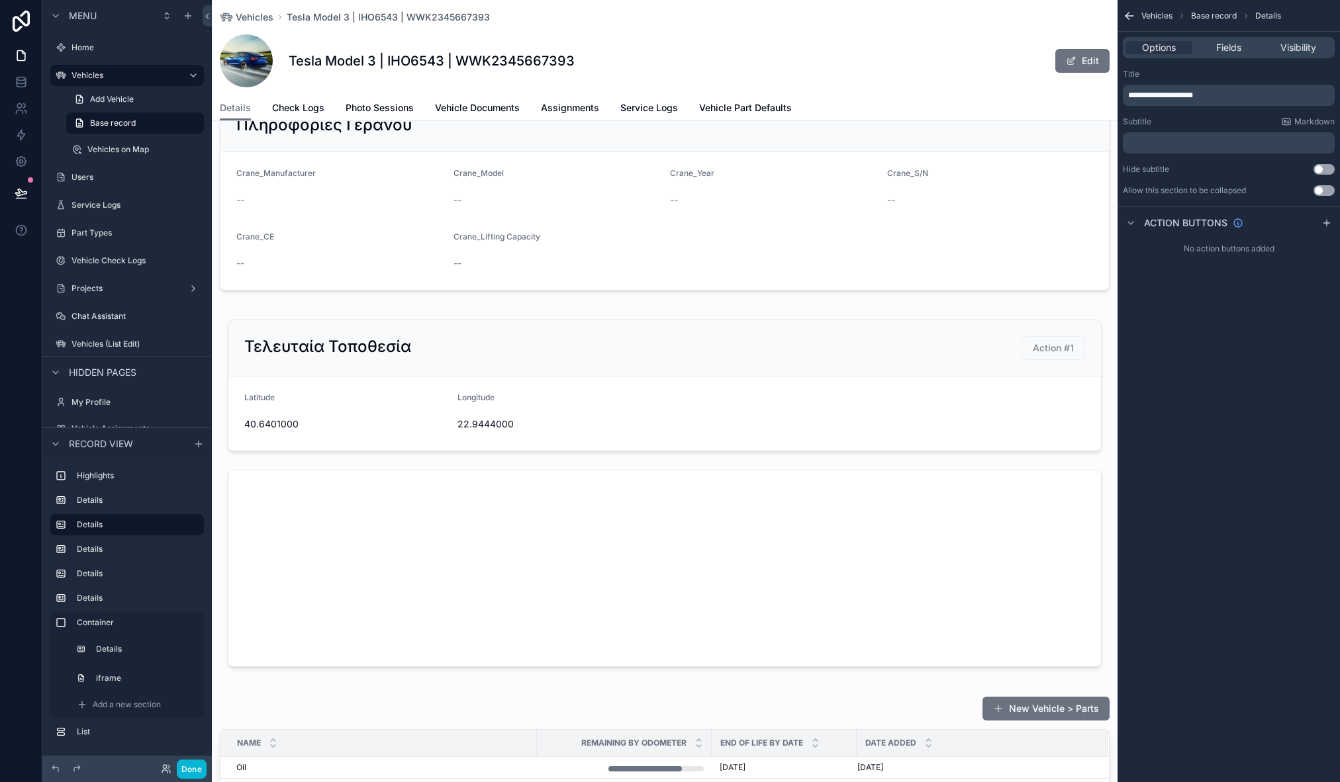
scroll to position [1509, 0]
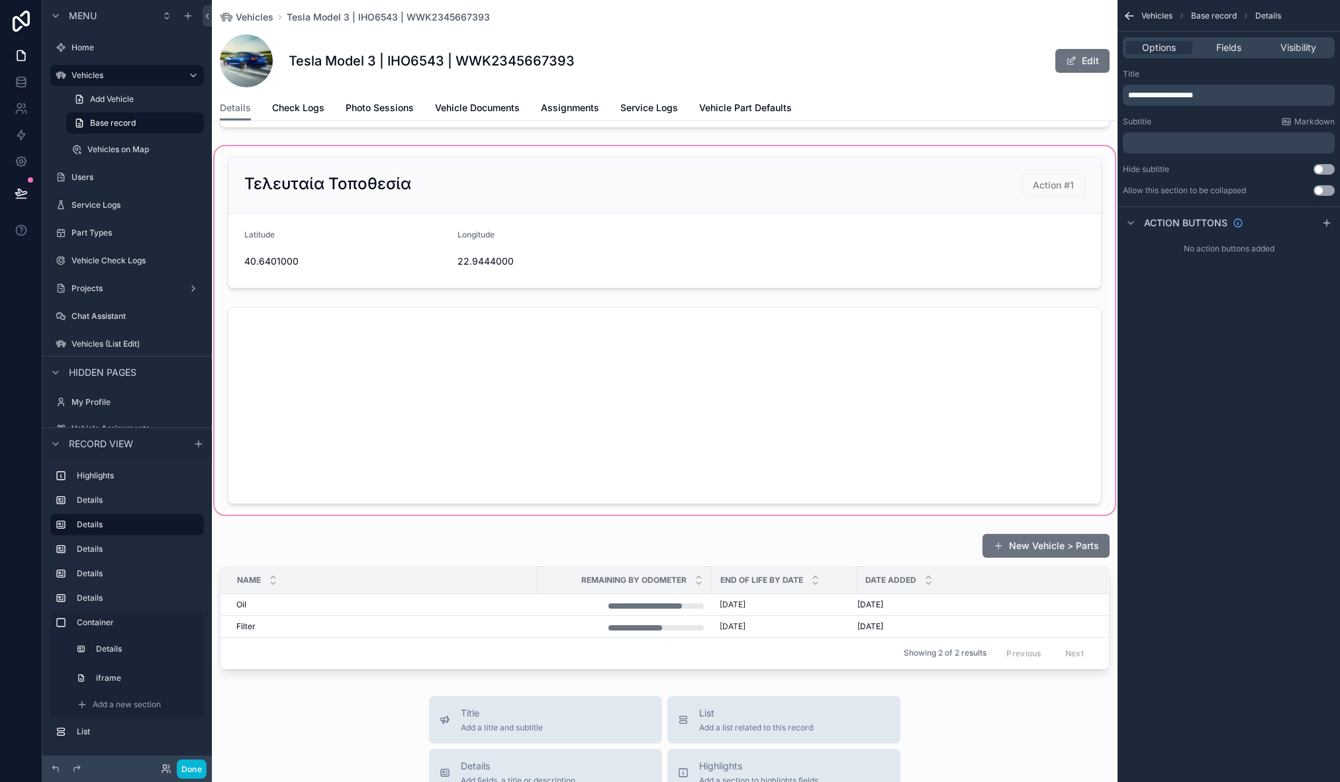
click at [908, 204] on div "scrollable content" at bounding box center [665, 331] width 906 height 374
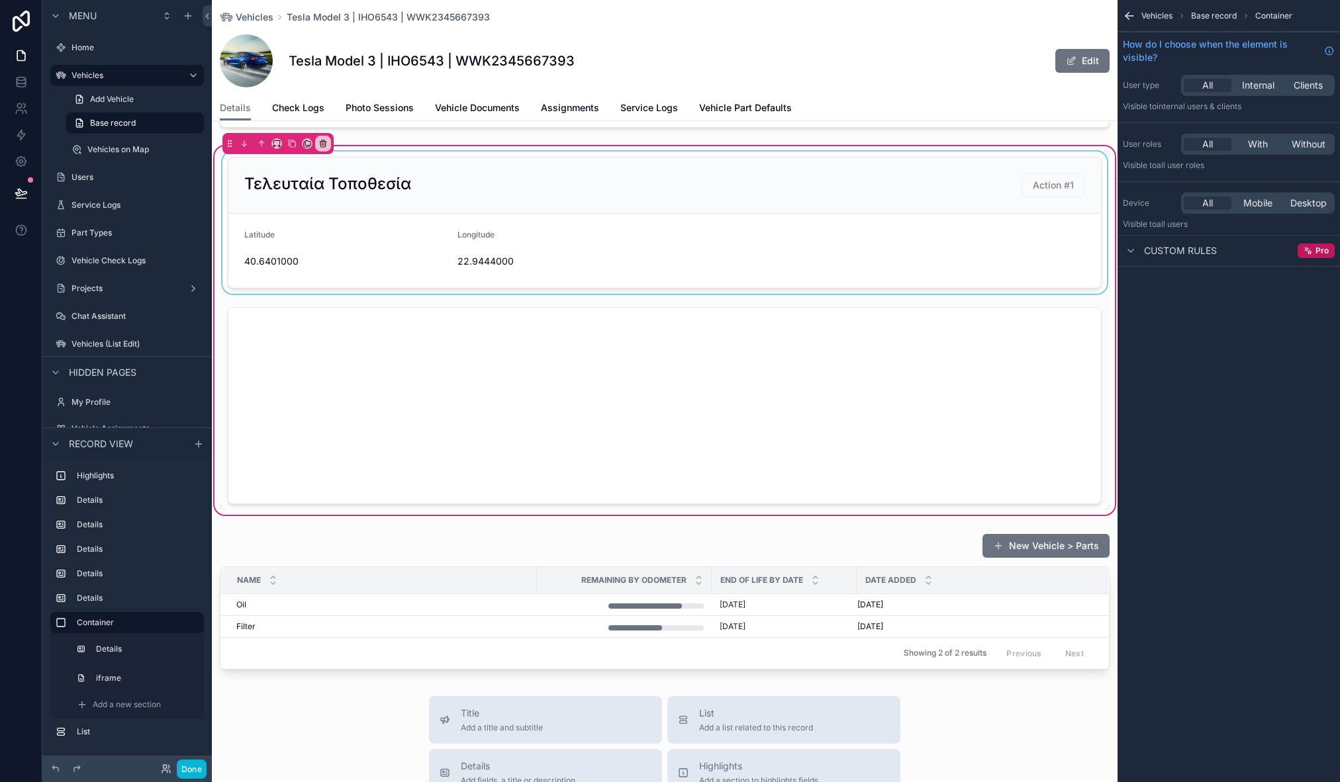
click at [1000, 186] on div "scrollable content" at bounding box center [665, 223] width 890 height 142
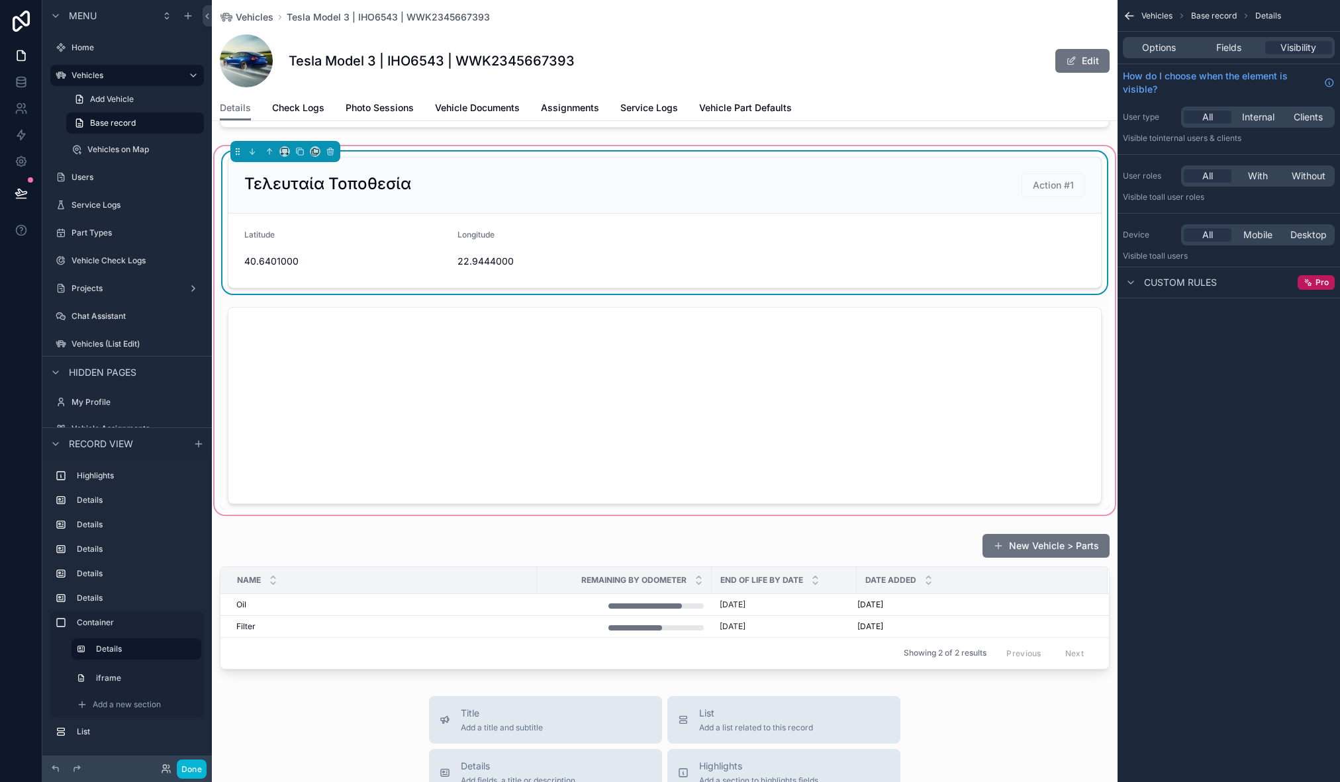
drag, startPoint x: 1153, startPoint y: 47, endPoint x: 1199, endPoint y: 55, distance: 46.4
click at [1153, 47] on span "Options" at bounding box center [1159, 47] width 34 height 13
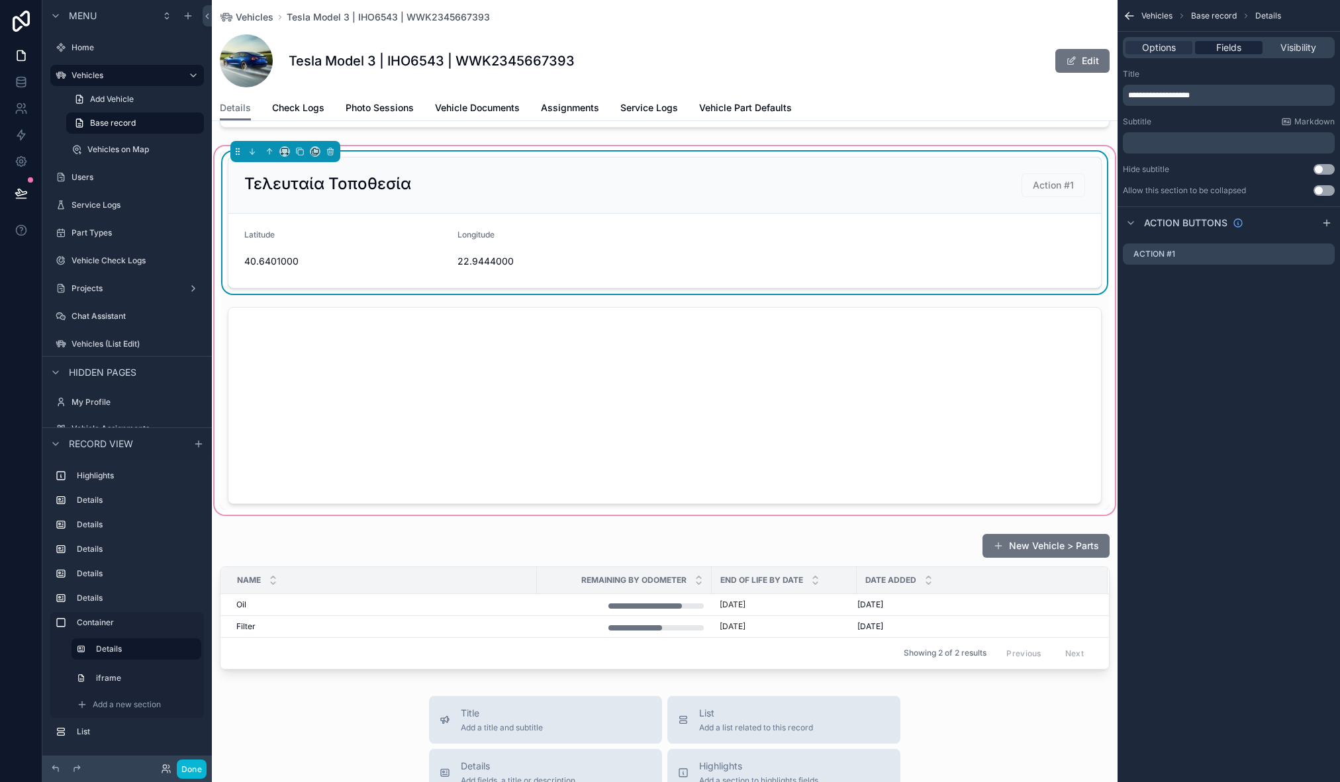
click at [1236, 49] on span "Fields" at bounding box center [1228, 47] width 25 height 13
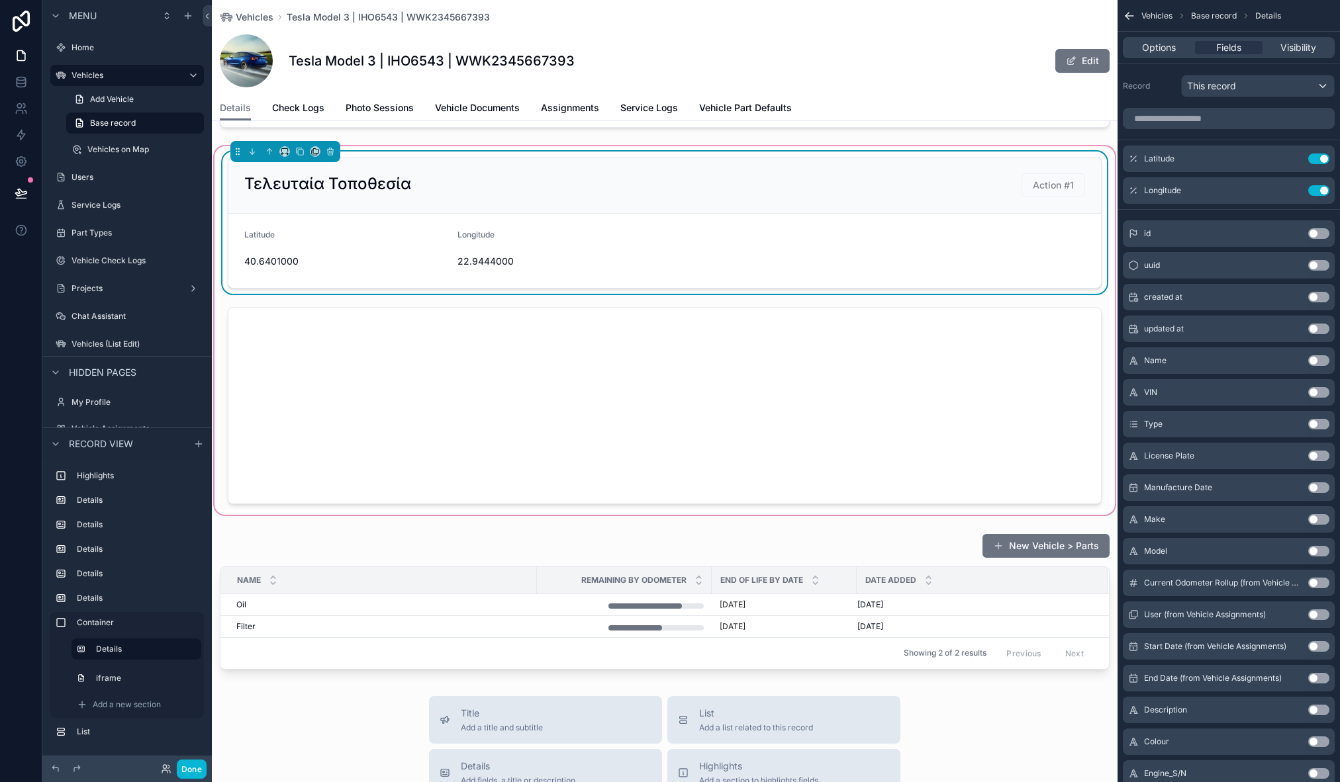
click at [1159, 55] on div "Options Fields Visibility" at bounding box center [1229, 47] width 212 height 21
click at [1162, 46] on span "Options" at bounding box center [1159, 47] width 34 height 13
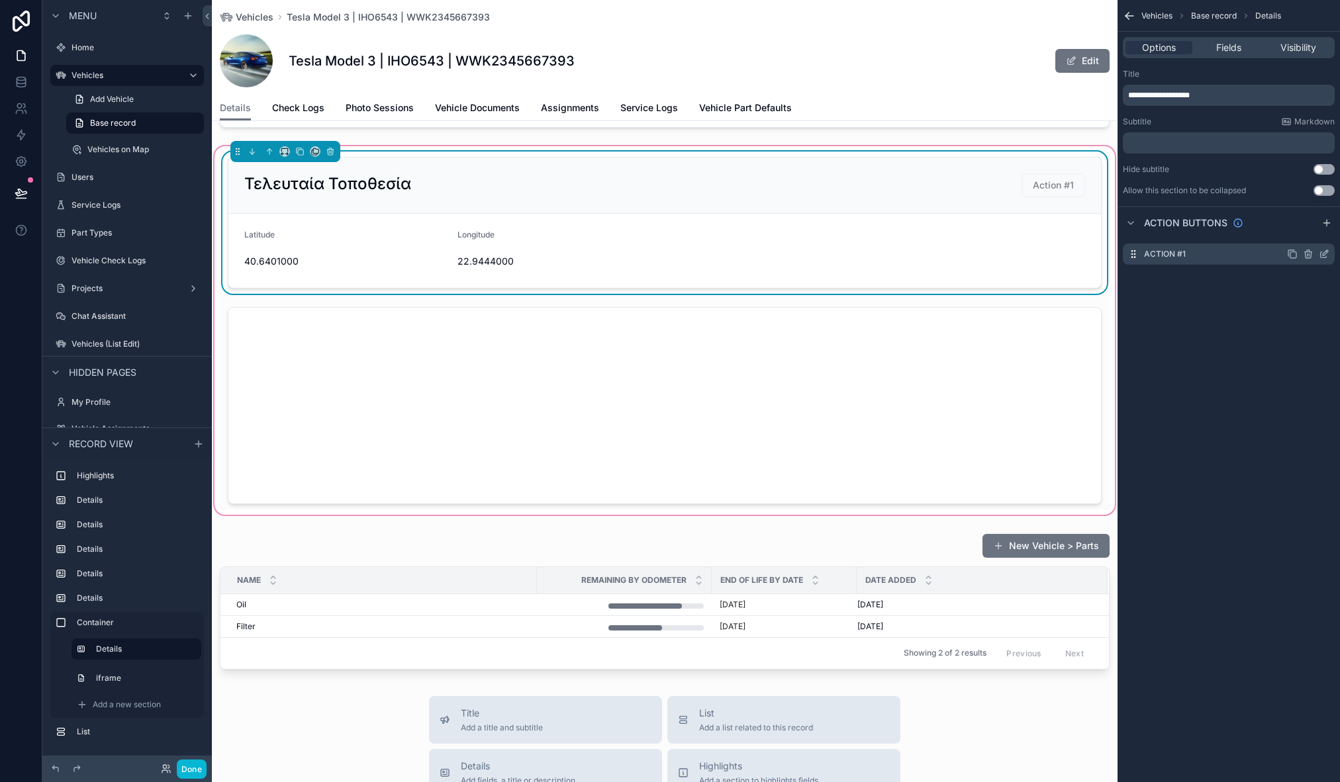
click at [1323, 252] on icon "scrollable content" at bounding box center [1324, 254] width 11 height 11
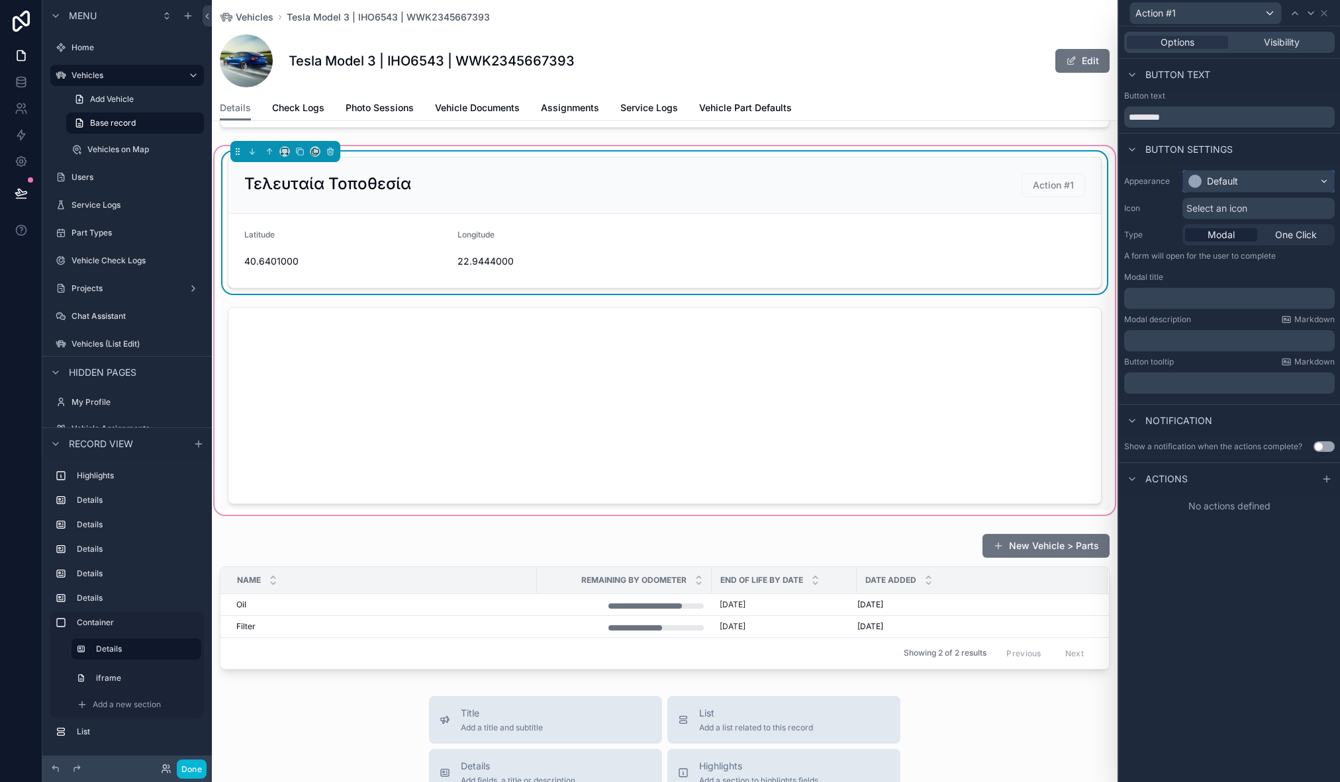
click at [1218, 178] on div "Default" at bounding box center [1222, 181] width 31 height 13
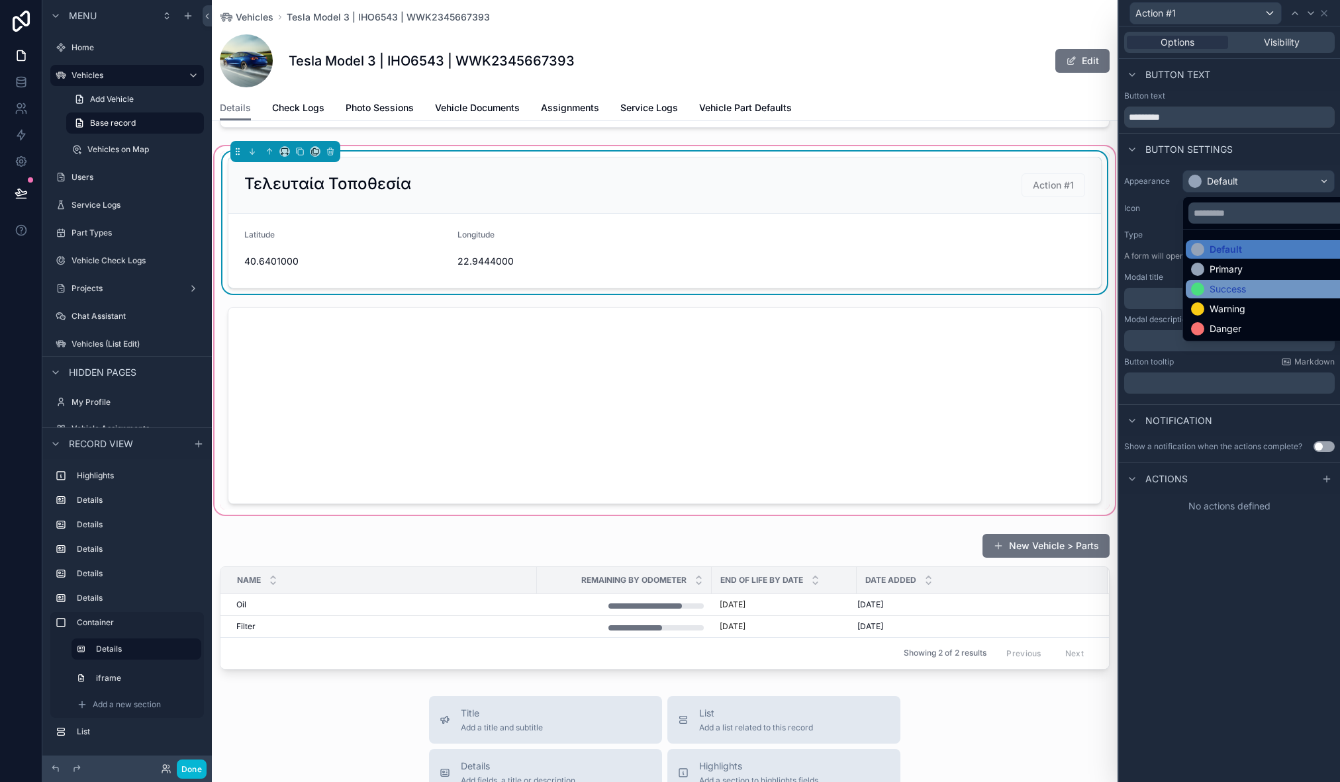
click at [1235, 286] on div "Success" at bounding box center [1227, 289] width 36 height 13
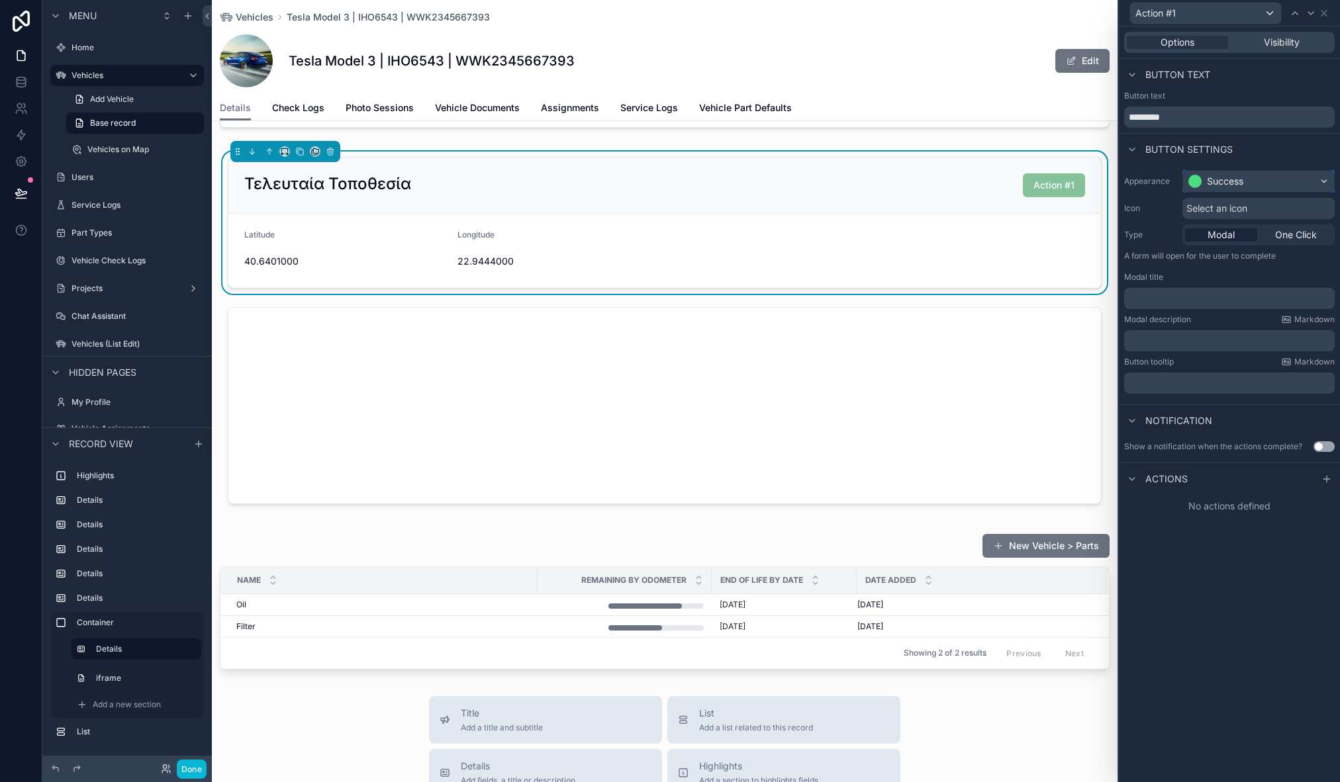
click at [1215, 182] on div "Success" at bounding box center [1225, 181] width 36 height 13
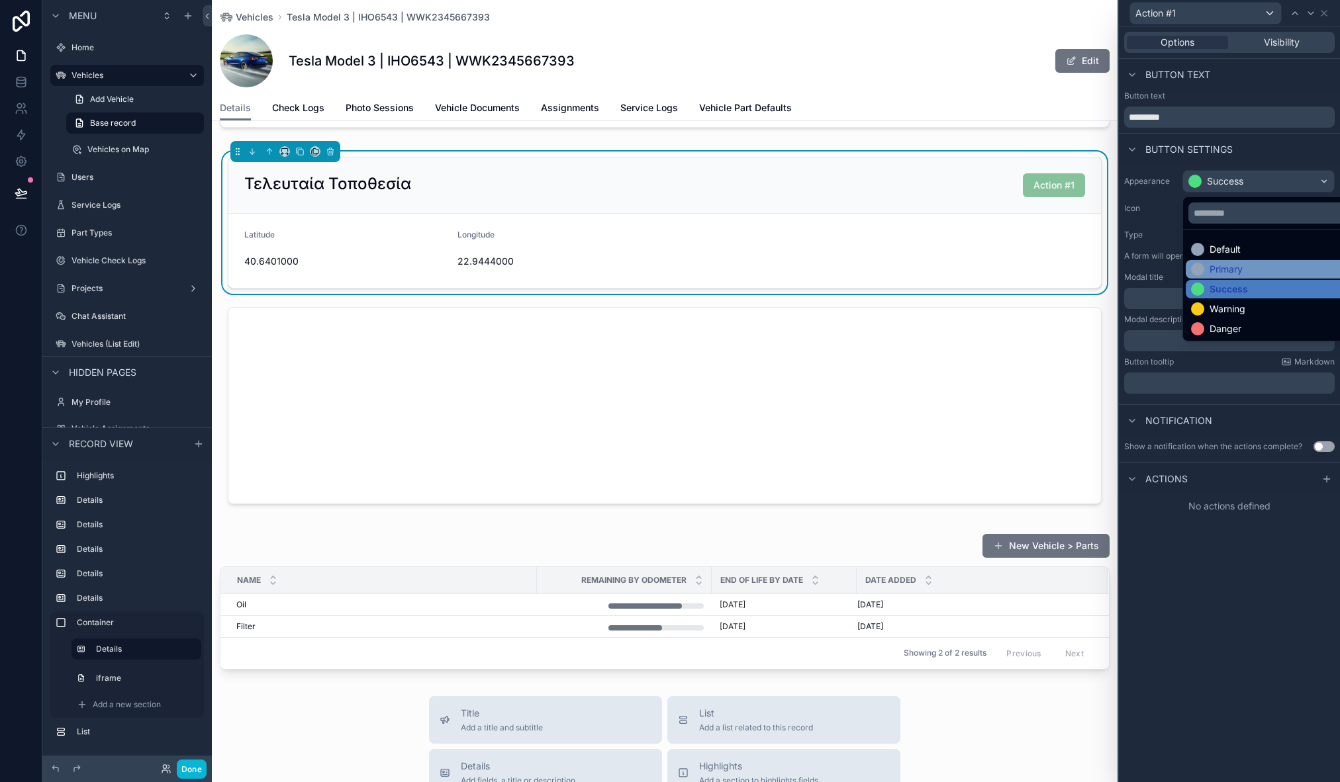
click at [1227, 274] on div "Primary" at bounding box center [1225, 269] width 33 height 13
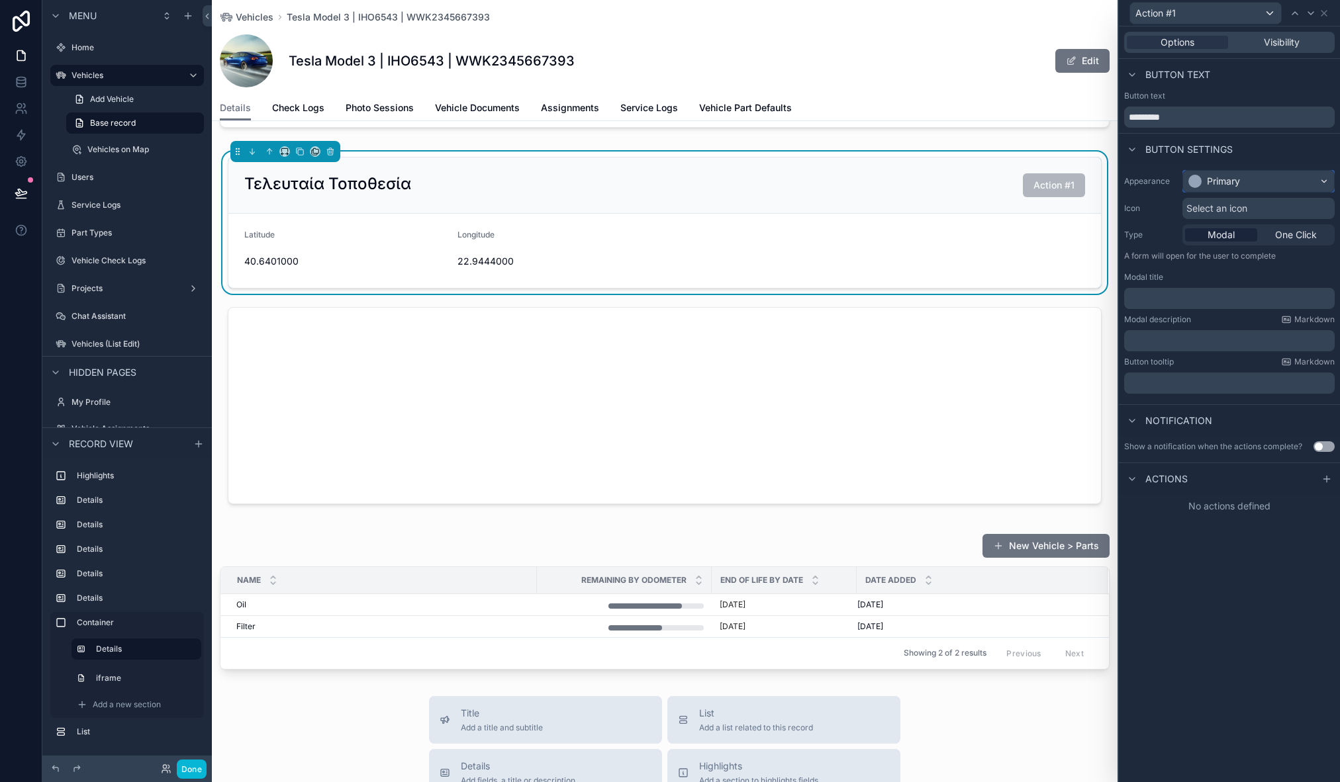
click at [1226, 192] on button "Primary" at bounding box center [1258, 181] width 152 height 23
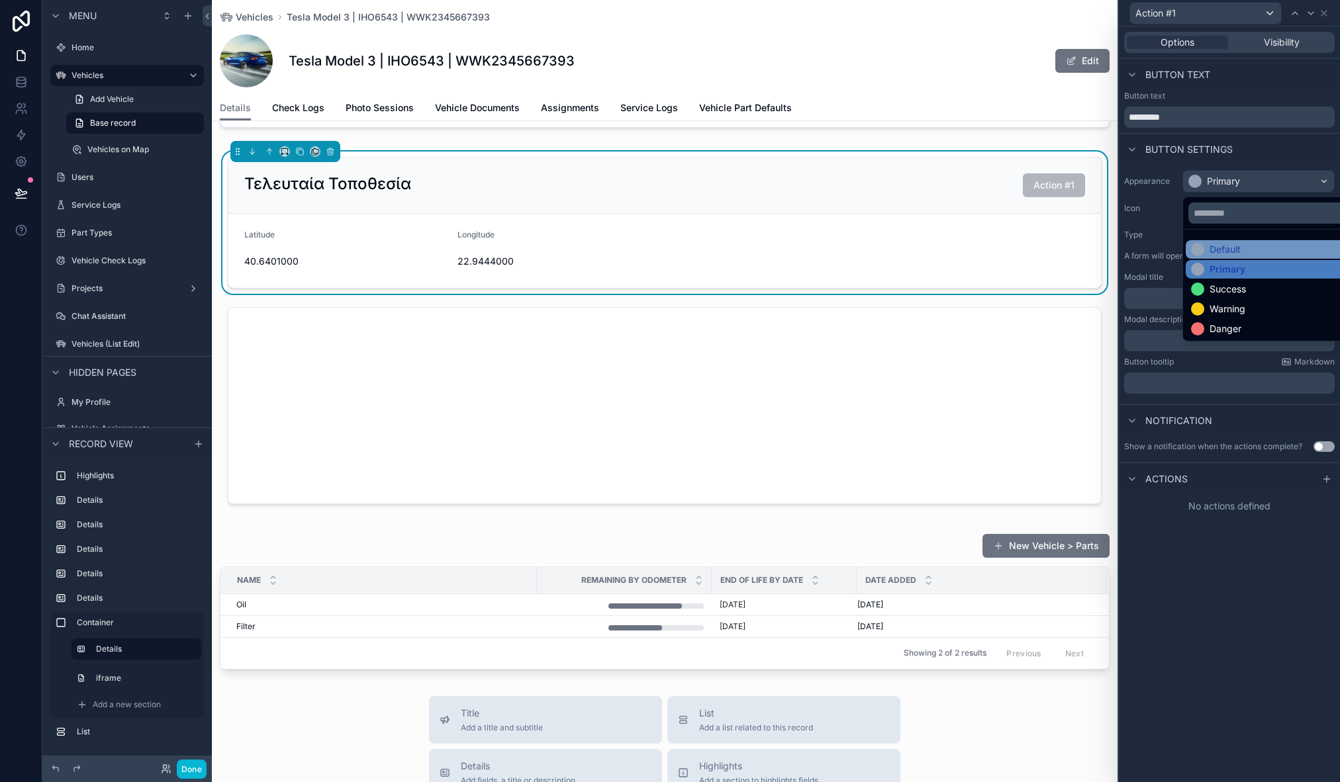
click at [1218, 246] on div "Default" at bounding box center [1224, 249] width 31 height 13
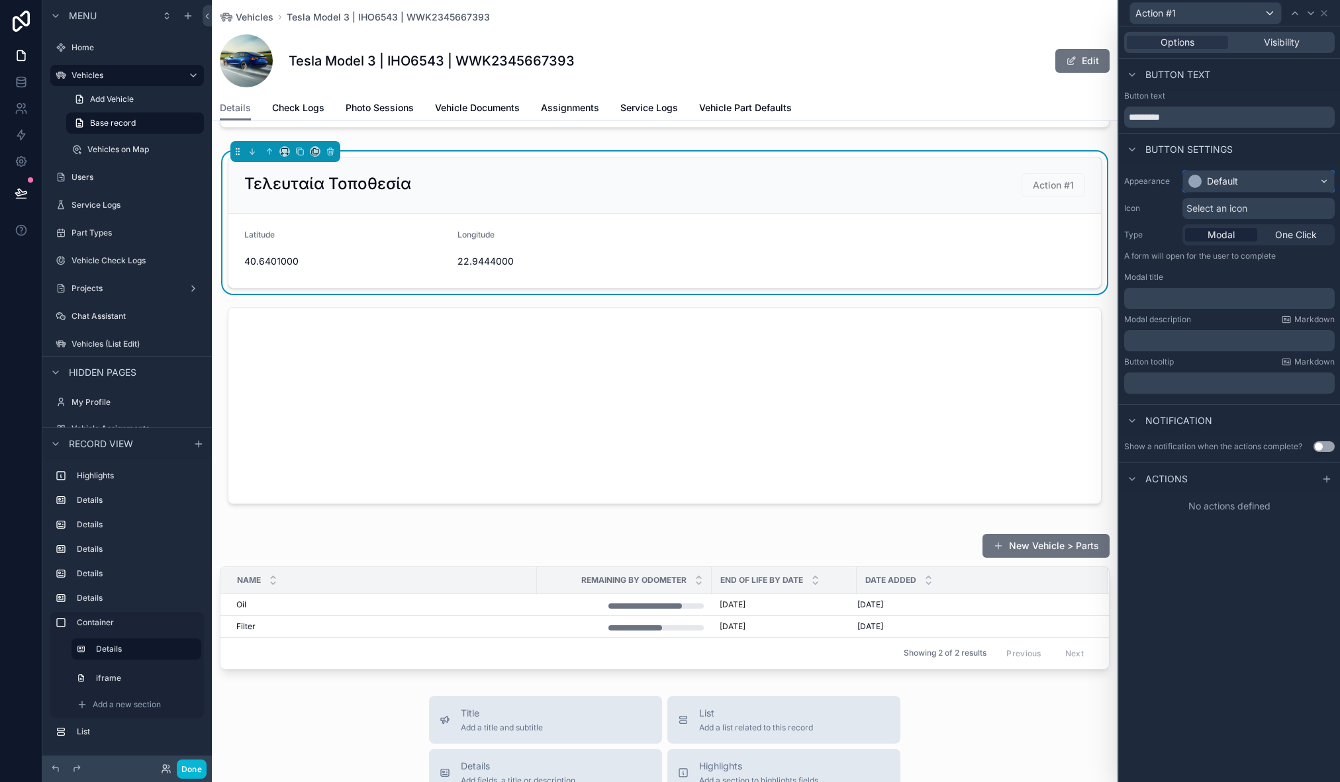
click at [1228, 182] on div "Default" at bounding box center [1222, 181] width 31 height 13
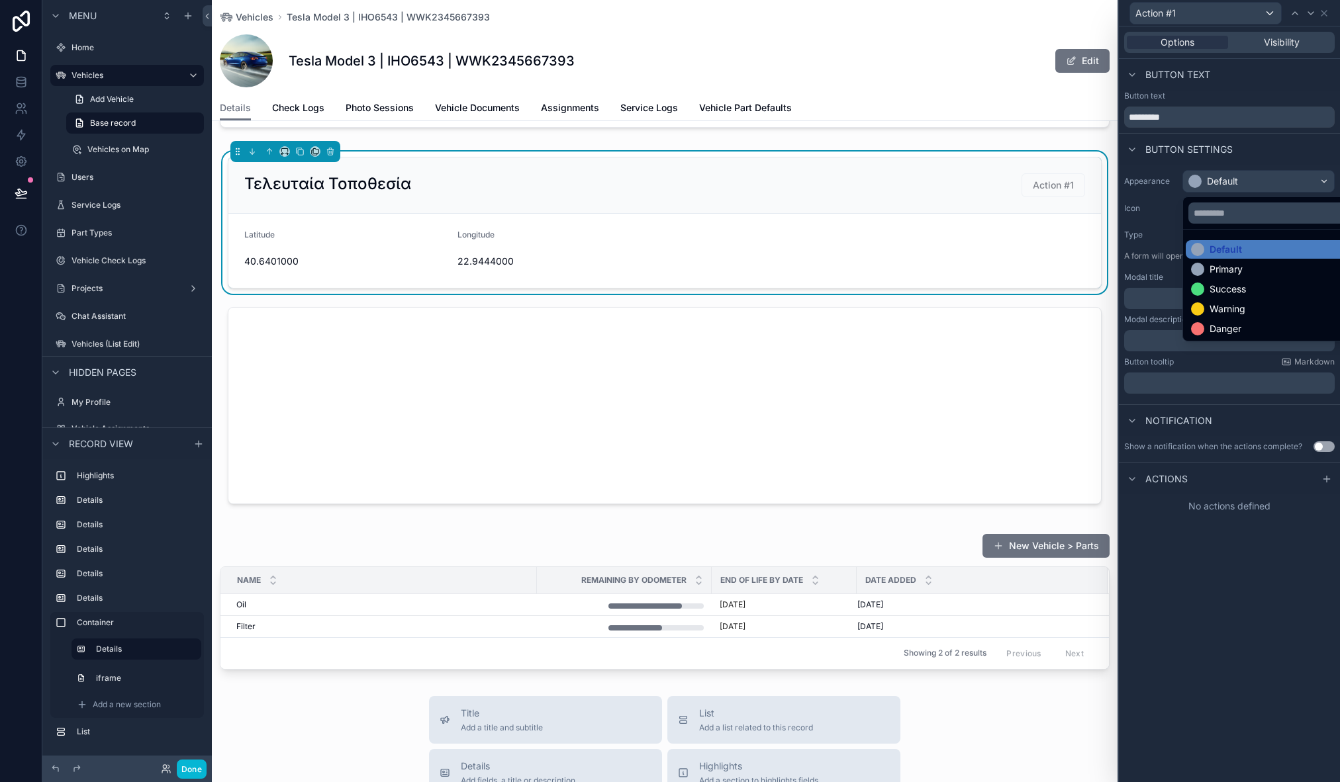
click at [1165, 207] on div at bounding box center [1229, 391] width 221 height 782
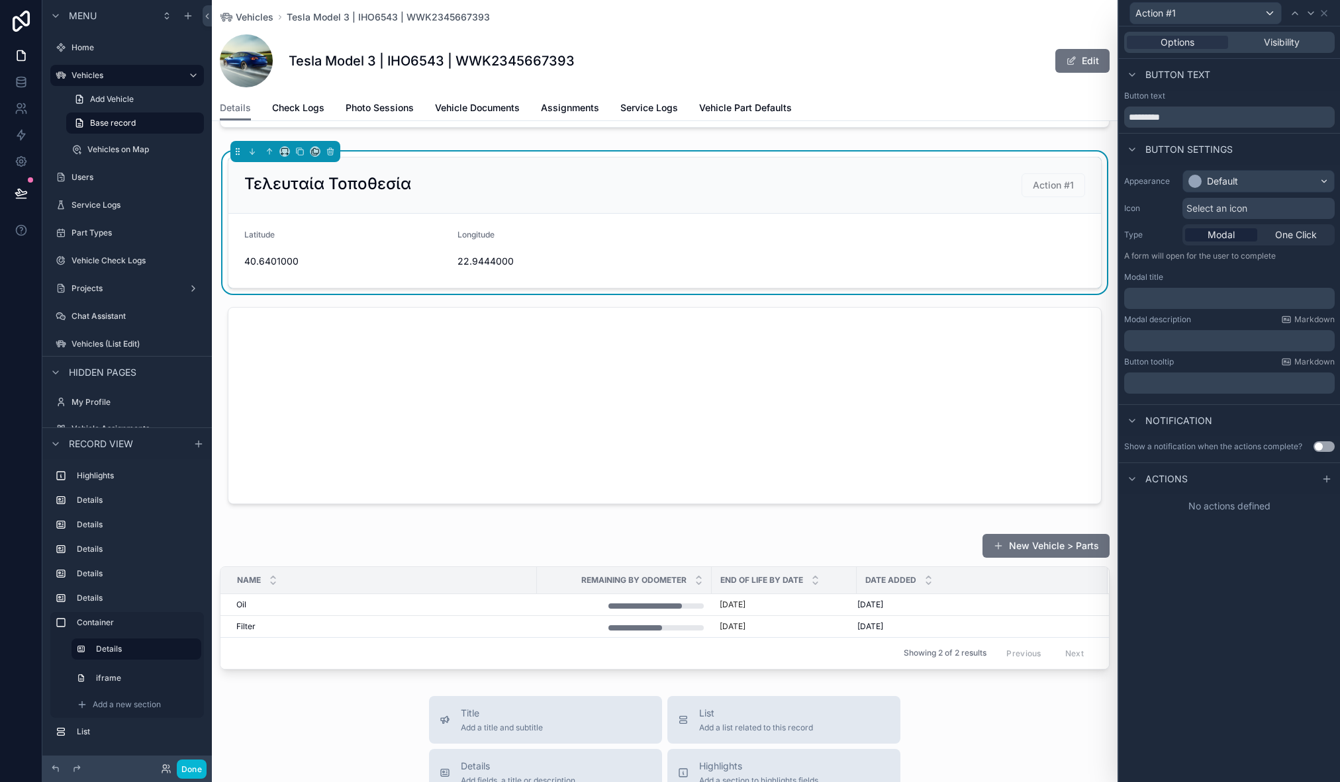
click at [1213, 211] on span "Select an icon" at bounding box center [1216, 208] width 61 height 13
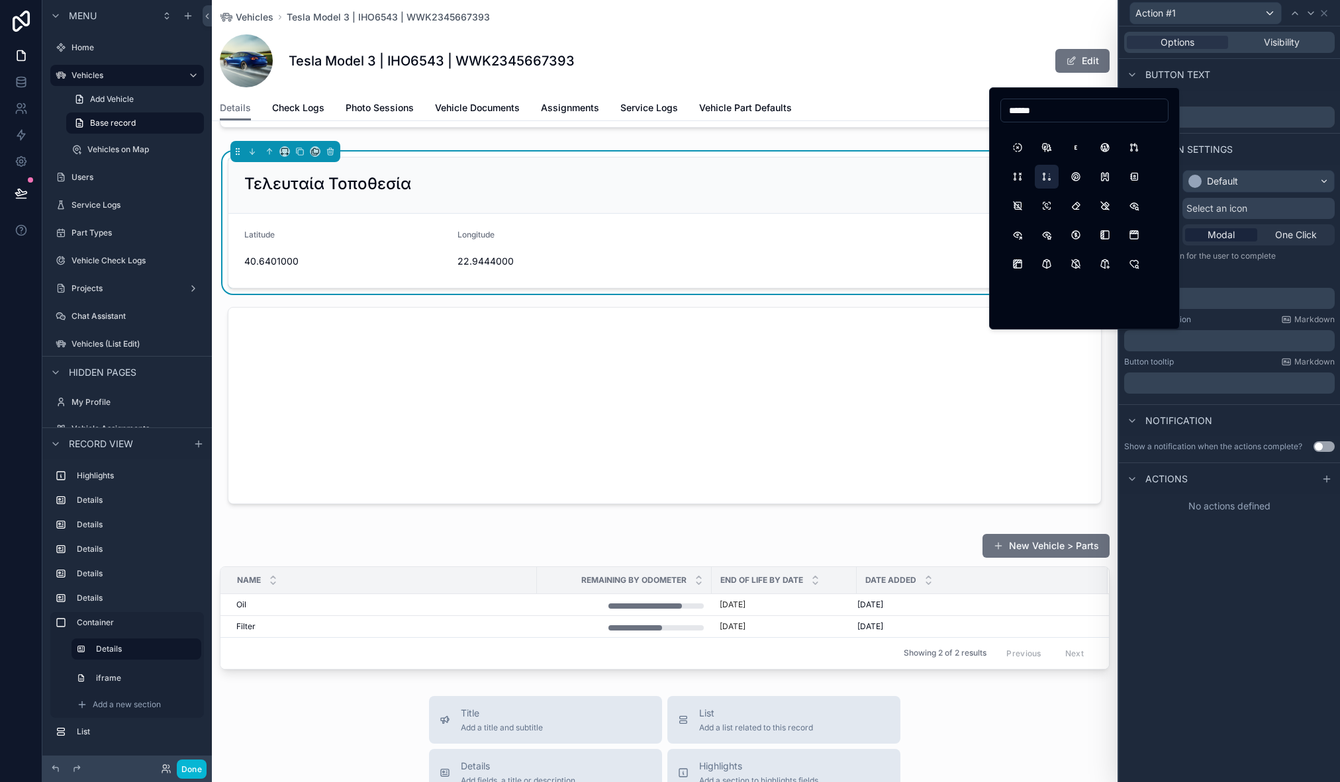
scroll to position [0, 0]
type input "******"
click at [1019, 142] on button "Refresh" at bounding box center [1018, 140] width 24 height 24
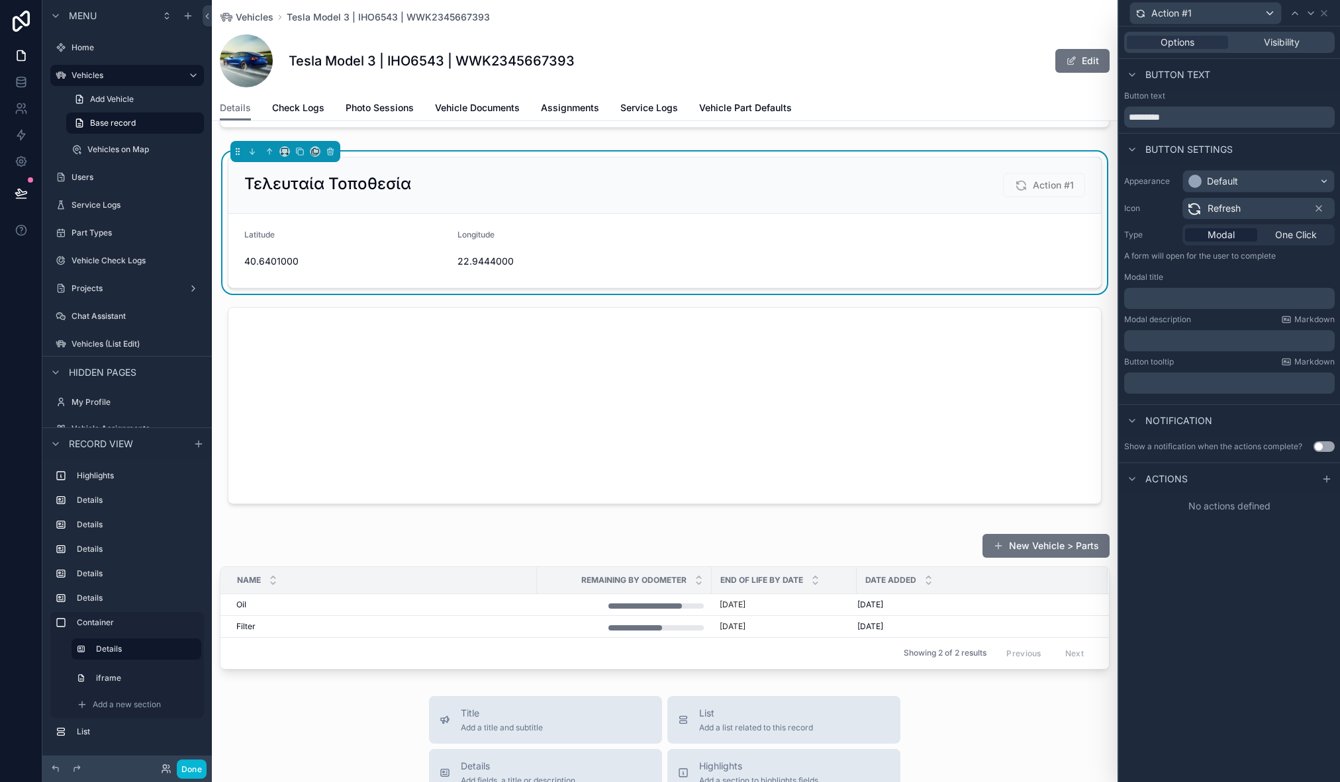
click at [1225, 203] on span "Refresh" at bounding box center [1224, 208] width 33 height 13
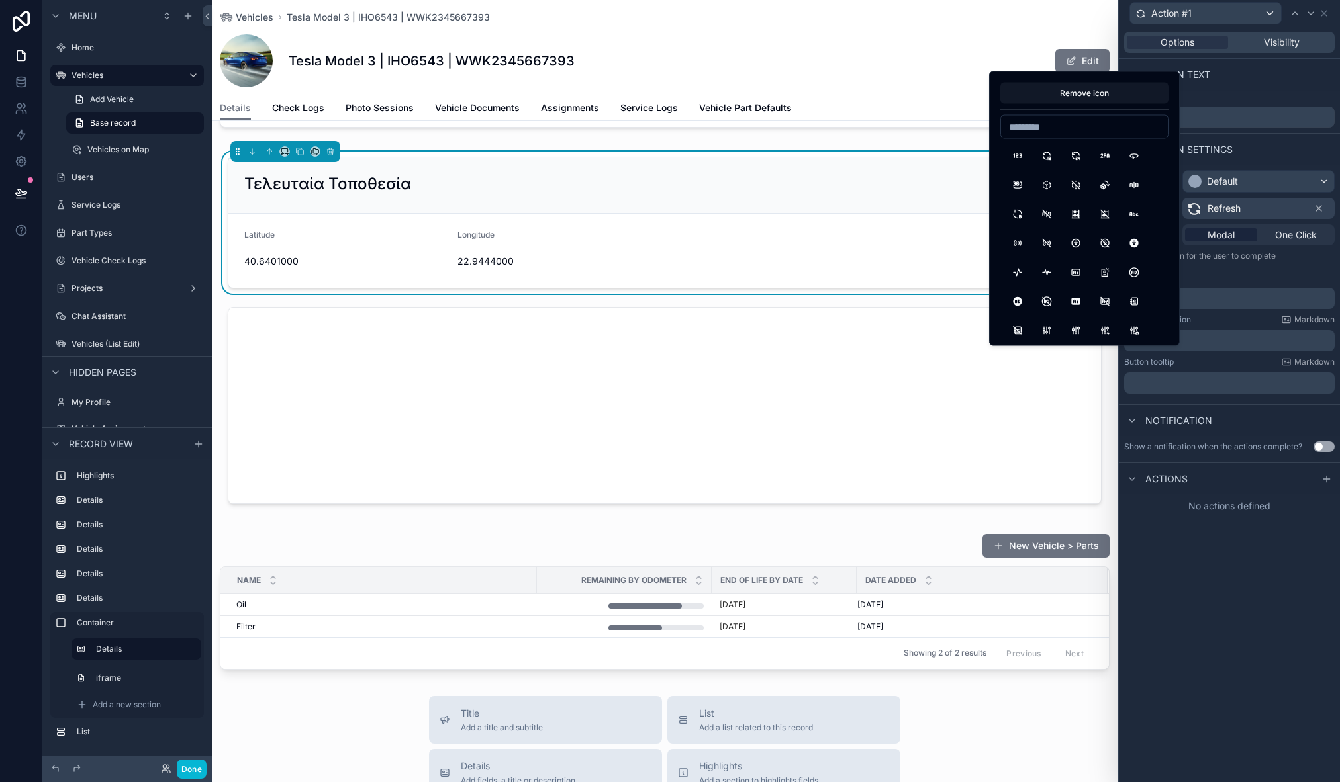
click at [1037, 126] on input at bounding box center [1084, 127] width 167 height 19
type input "*"
type input "*******"
click at [1138, 263] on button "CurrentLocation" at bounding box center [1134, 273] width 24 height 24
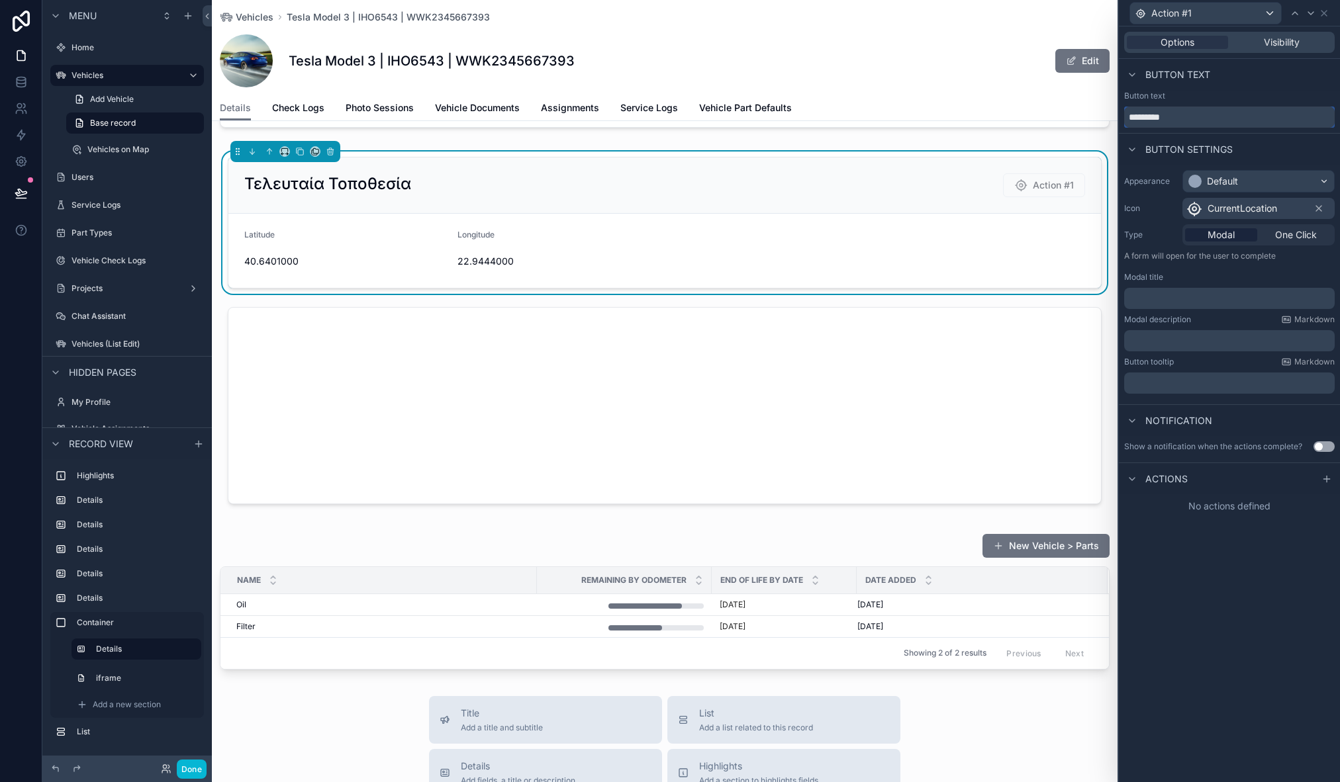
click at [1198, 118] on input "*********" at bounding box center [1229, 117] width 211 height 21
click at [1180, 118] on input "*******" at bounding box center [1229, 117] width 211 height 21
type input "*******"
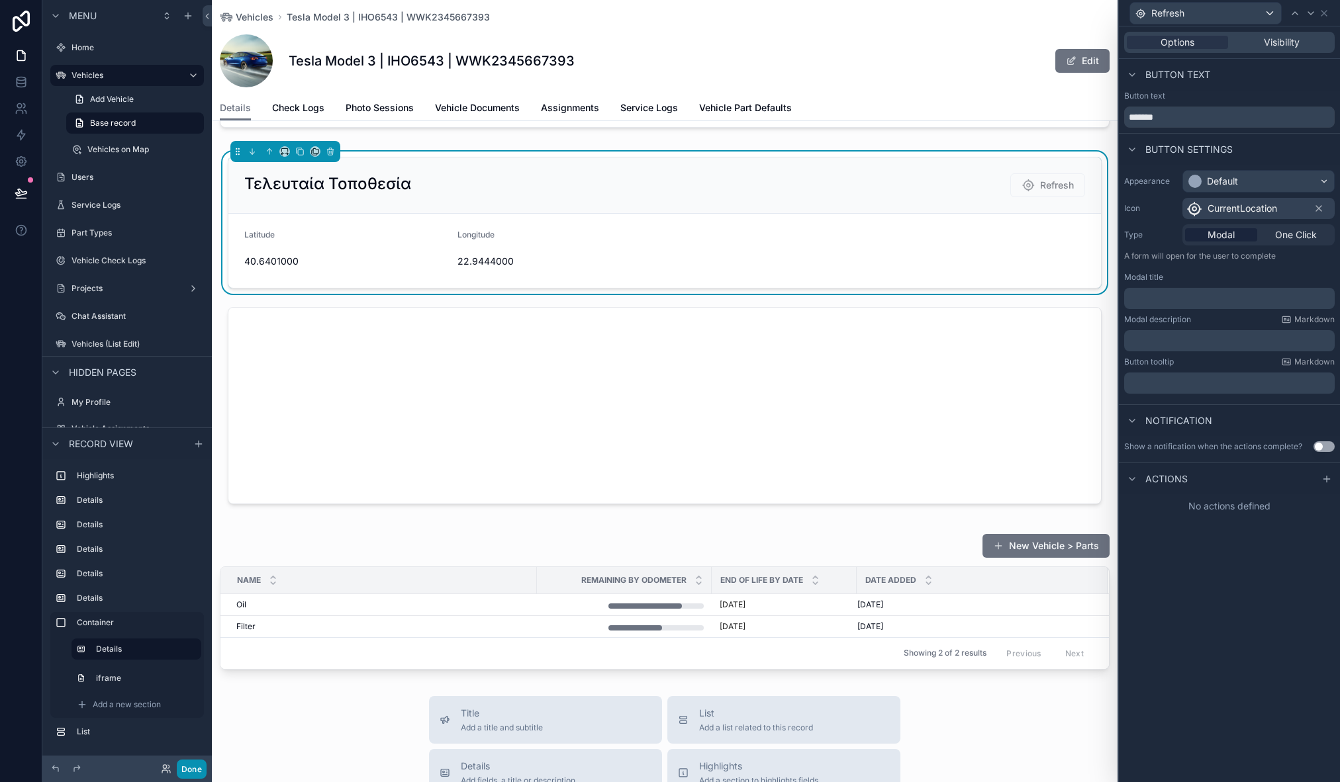
click at [194, 764] on button "Done" at bounding box center [192, 769] width 30 height 19
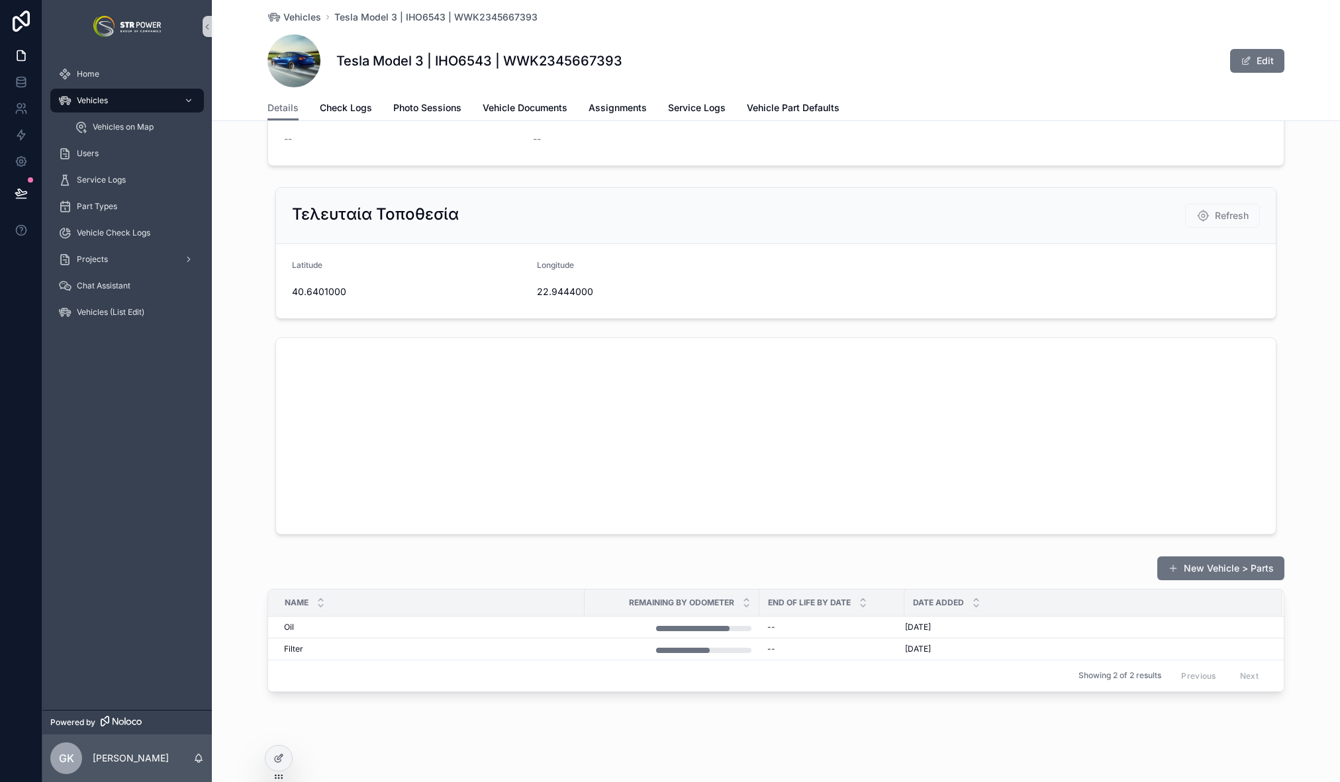
scroll to position [1470, 0]
click at [280, 764] on div at bounding box center [278, 758] width 26 height 25
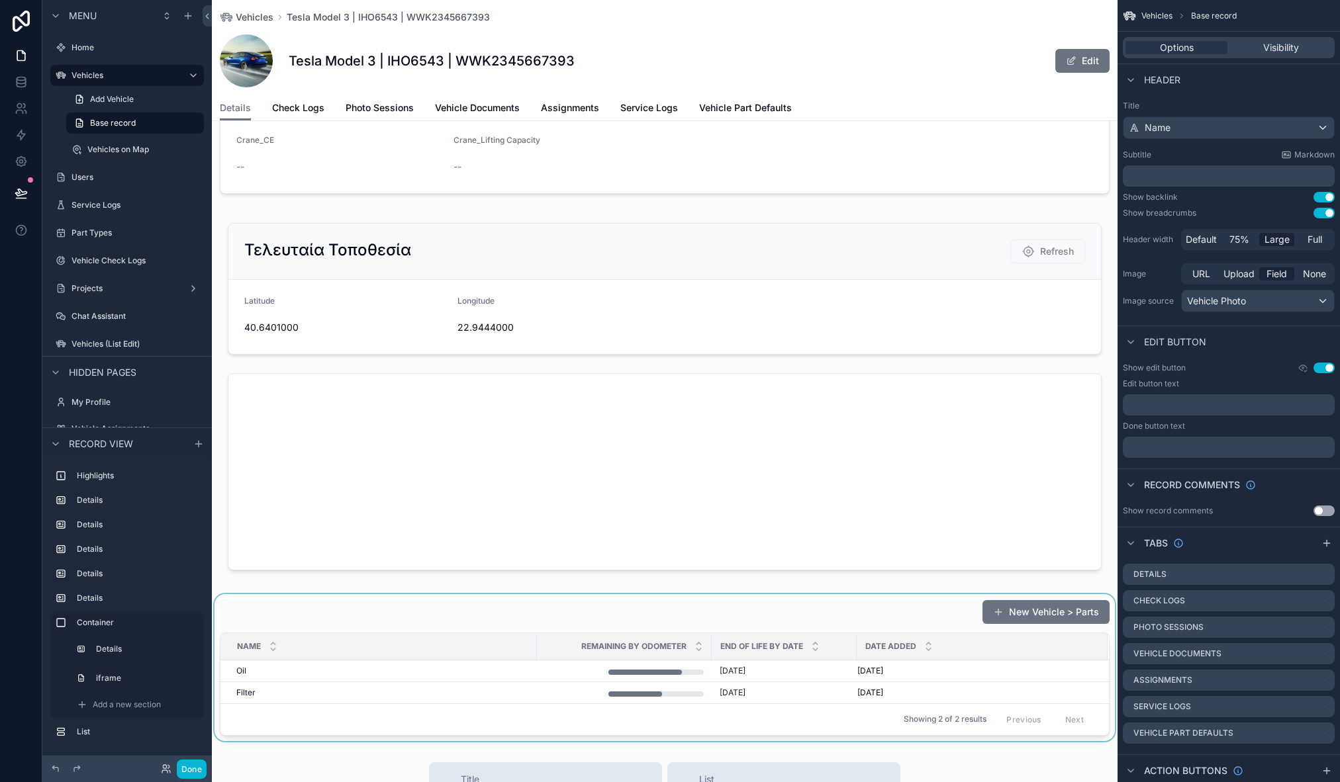
scroll to position [1500, 0]
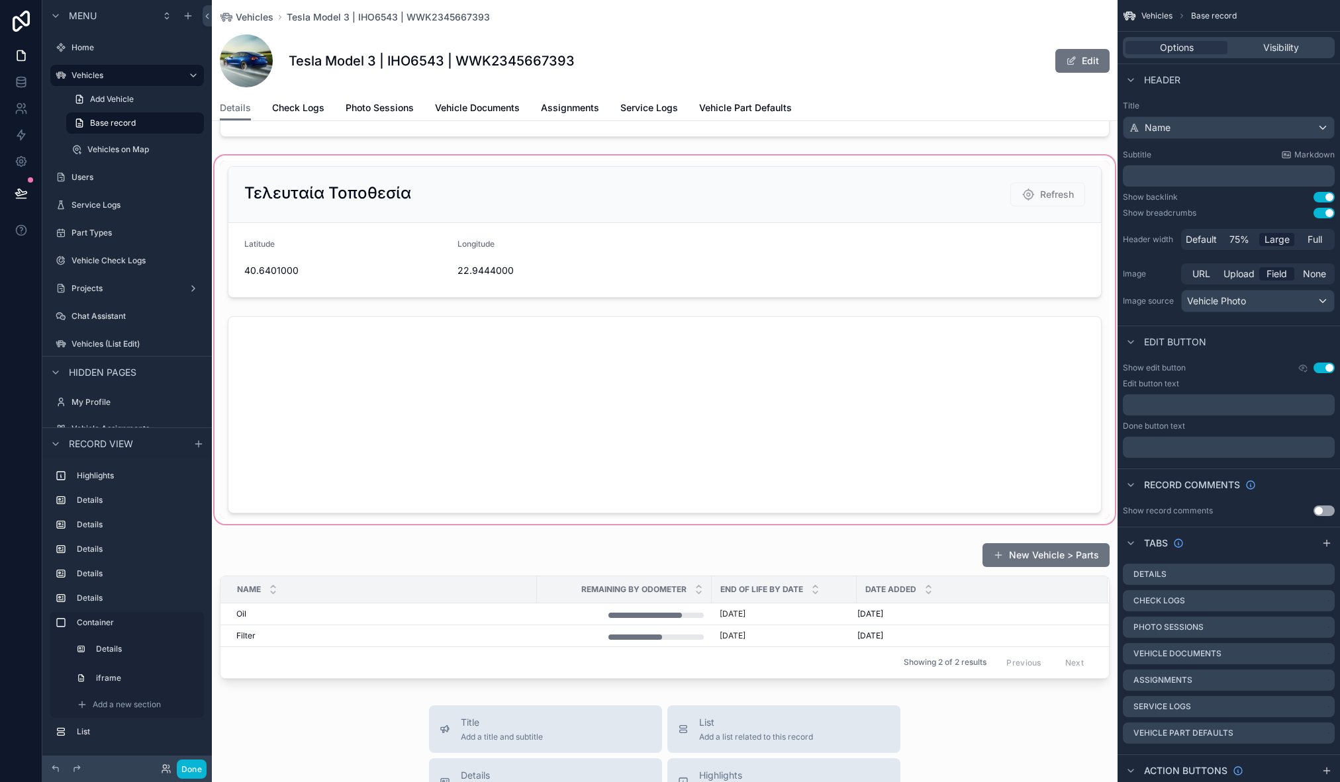
click at [493, 167] on div "scrollable content" at bounding box center [665, 340] width 906 height 374
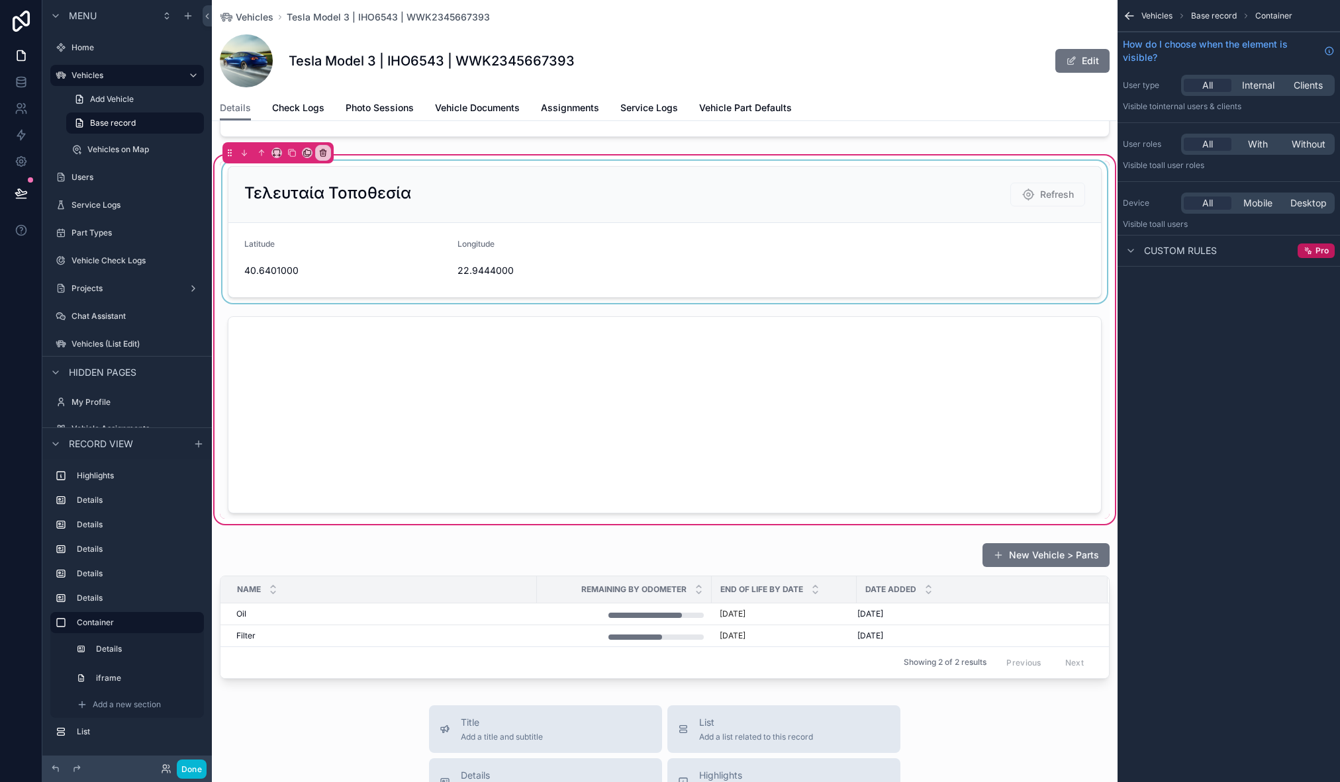
click at [508, 169] on div "scrollable content" at bounding box center [665, 232] width 890 height 142
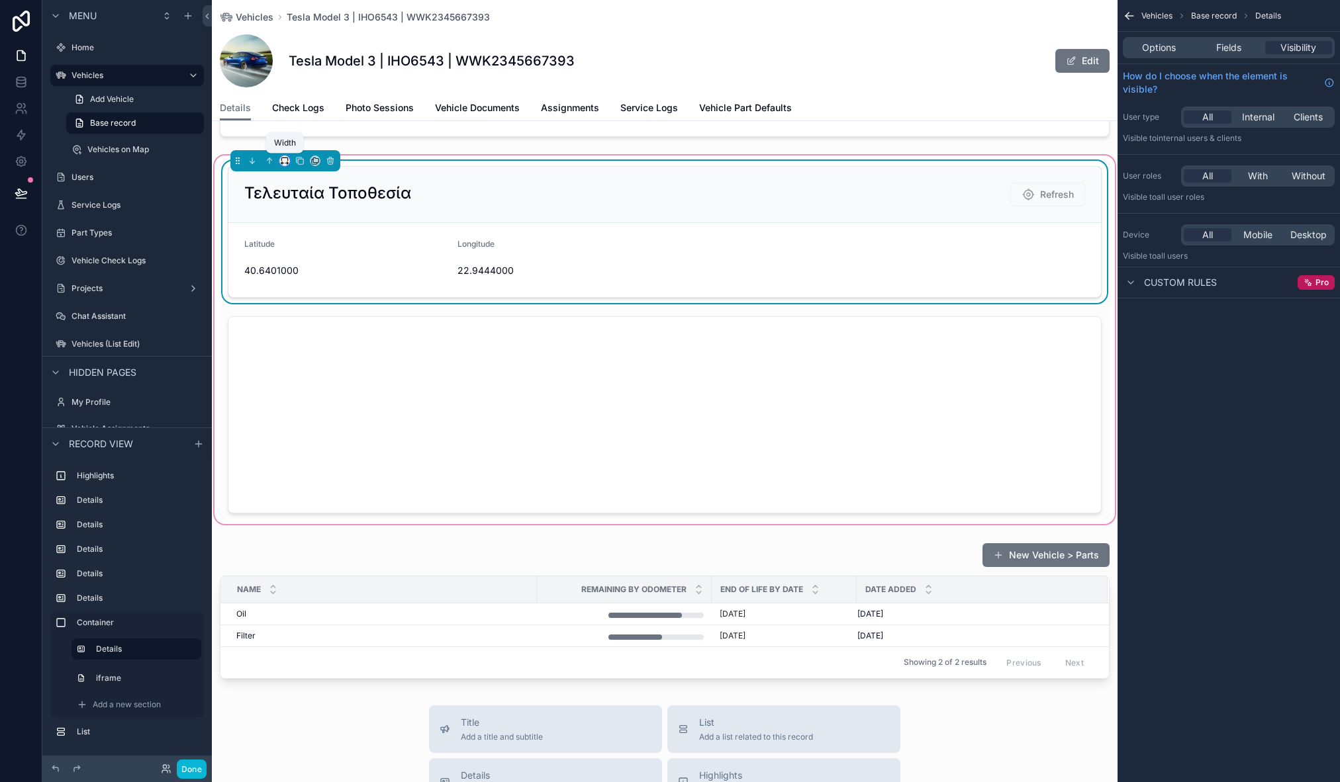
click at [285, 160] on icon "scrollable content" at bounding box center [284, 160] width 9 height 9
click at [312, 252] on div "50%" at bounding box center [313, 261] width 61 height 24
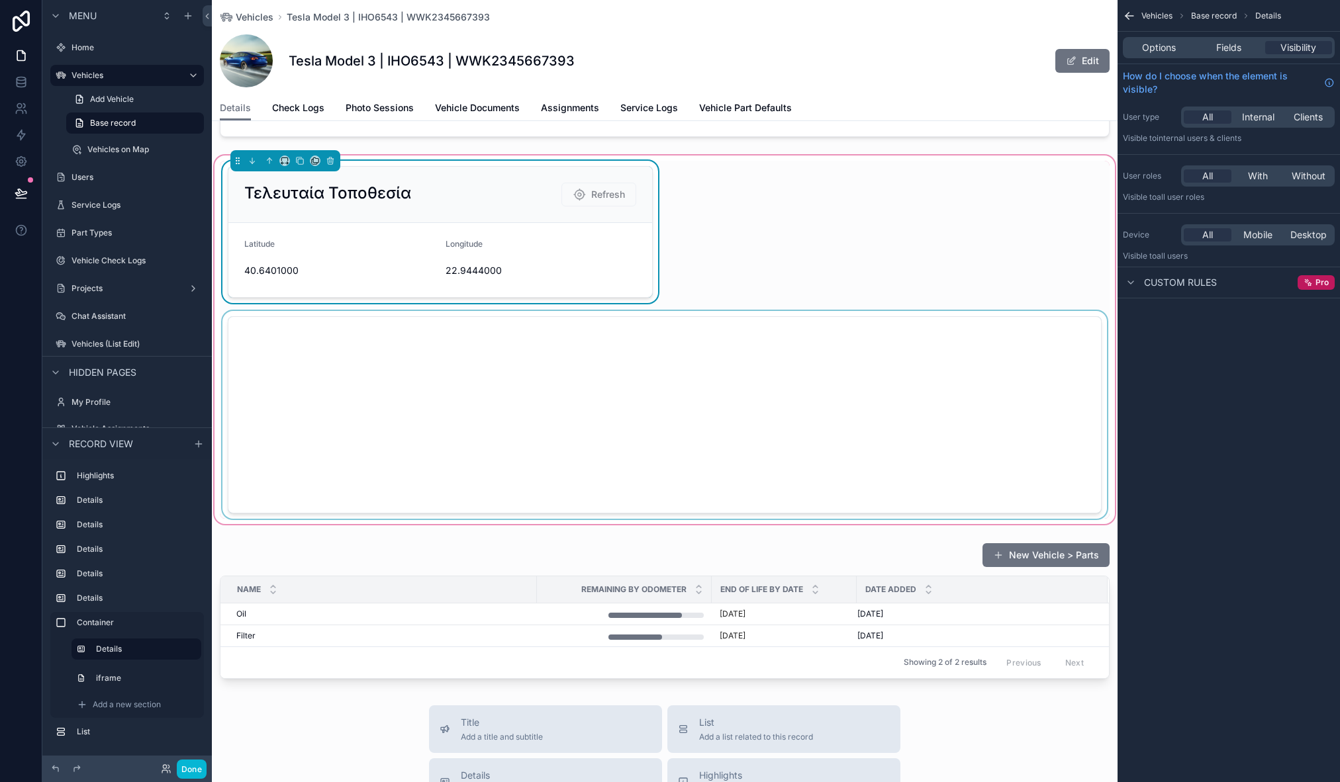
click at [444, 322] on div "scrollable content" at bounding box center [665, 415] width 890 height 208
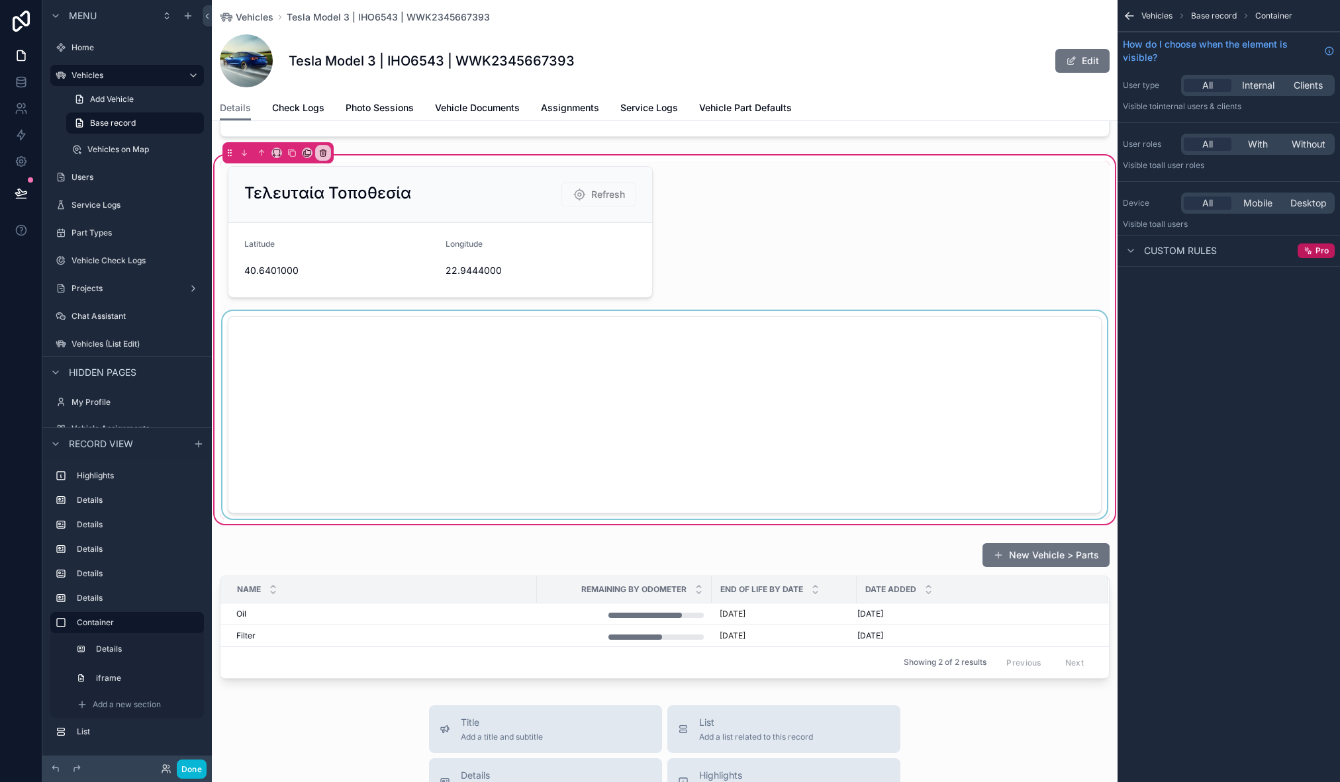
click at [326, 311] on div "scrollable content" at bounding box center [665, 415] width 890 height 208
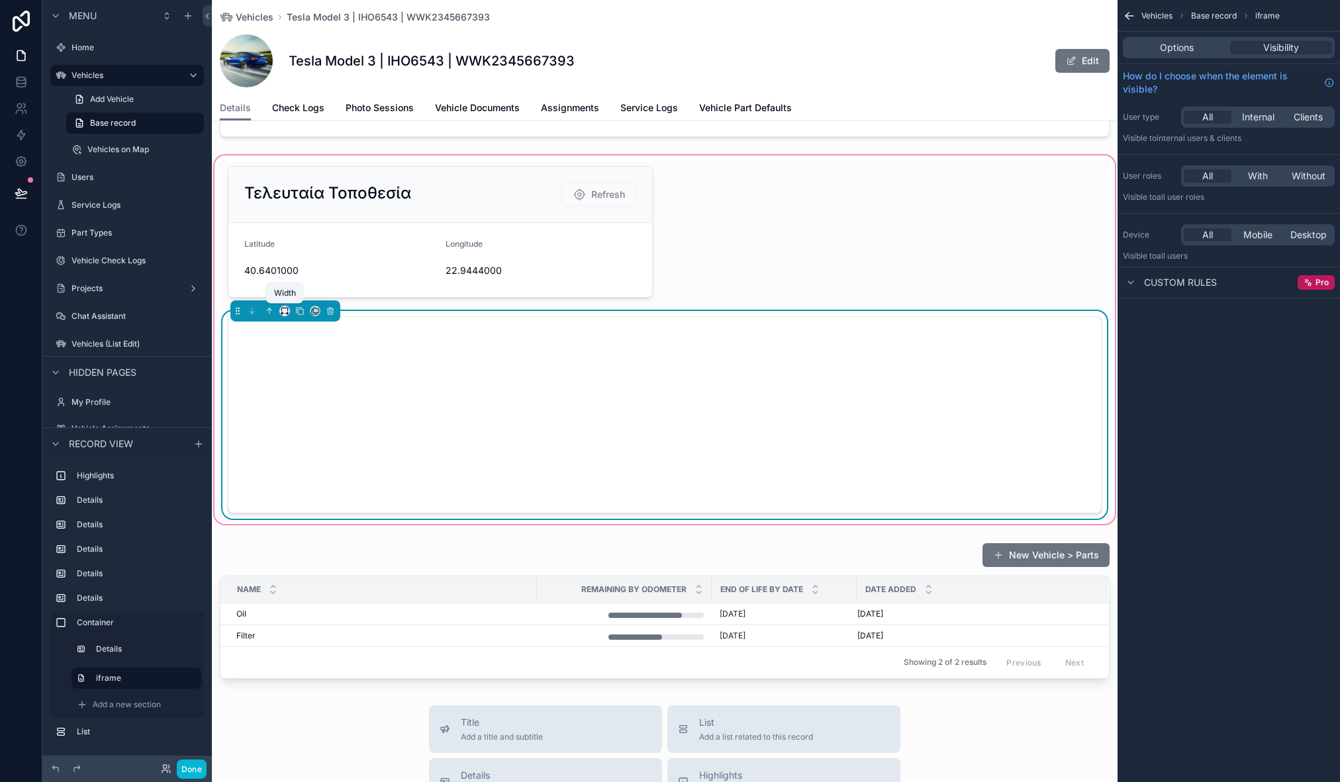
click at [288, 310] on icon "scrollable content" at bounding box center [284, 311] width 9 height 9
click at [310, 395] on span "50%" at bounding box center [301, 401] width 21 height 16
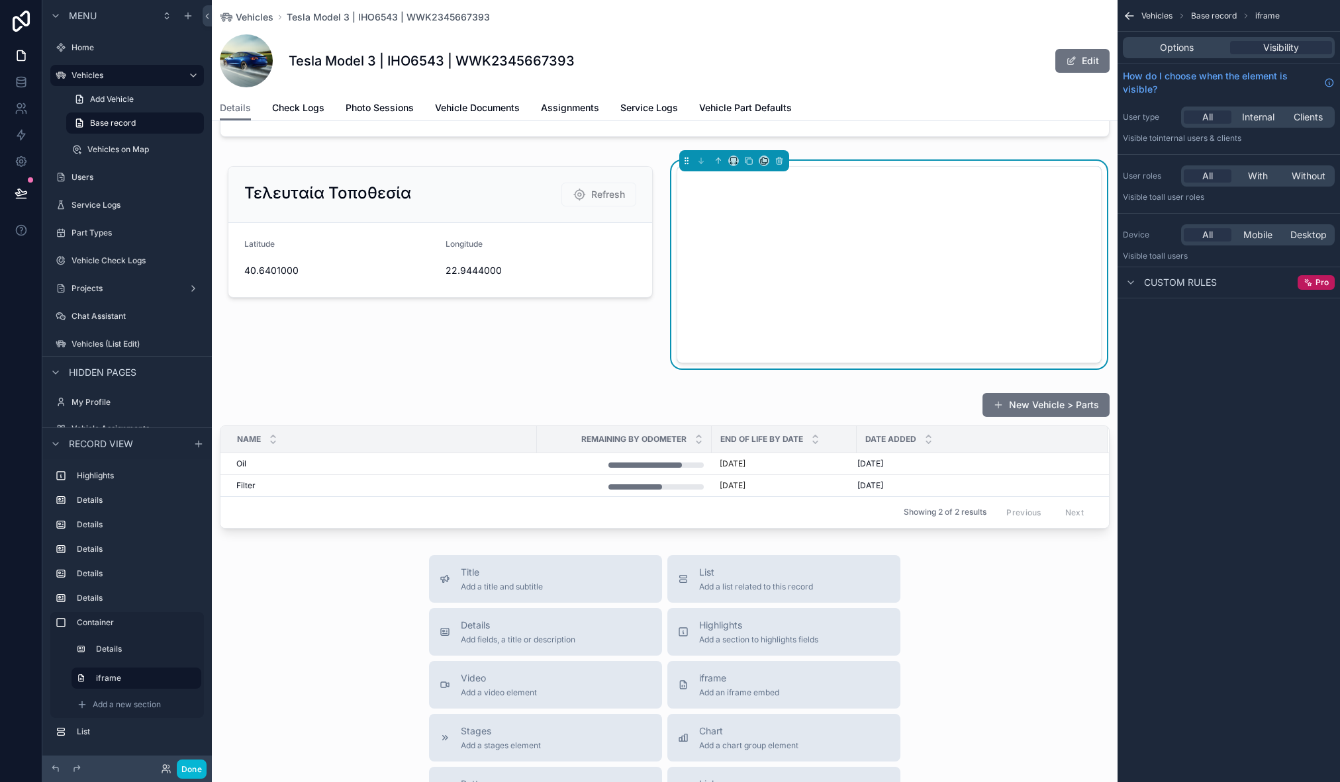
click at [346, 619] on div "Title Add a title and subtitle List Add a list related to this record Details A…" at bounding box center [665, 790] width 906 height 471
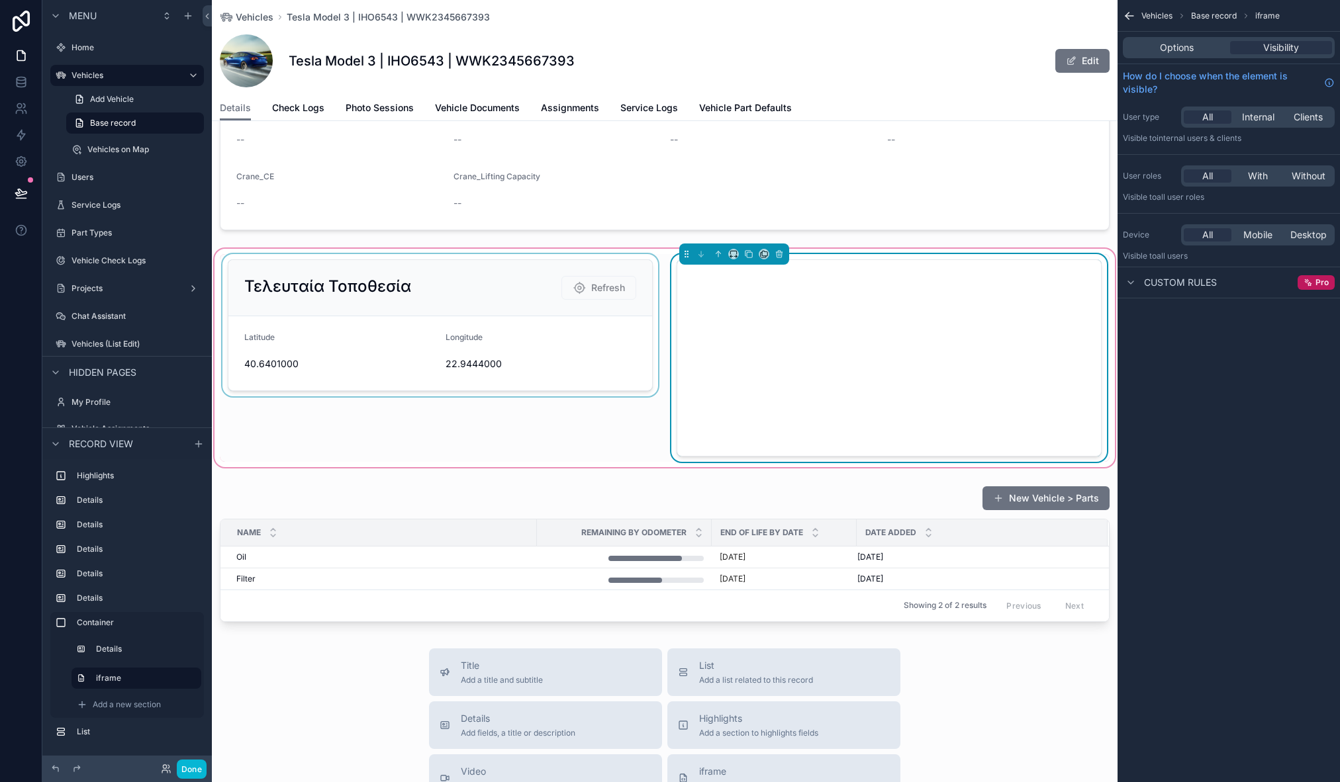
click at [507, 256] on div "scrollable content" at bounding box center [440, 358] width 441 height 208
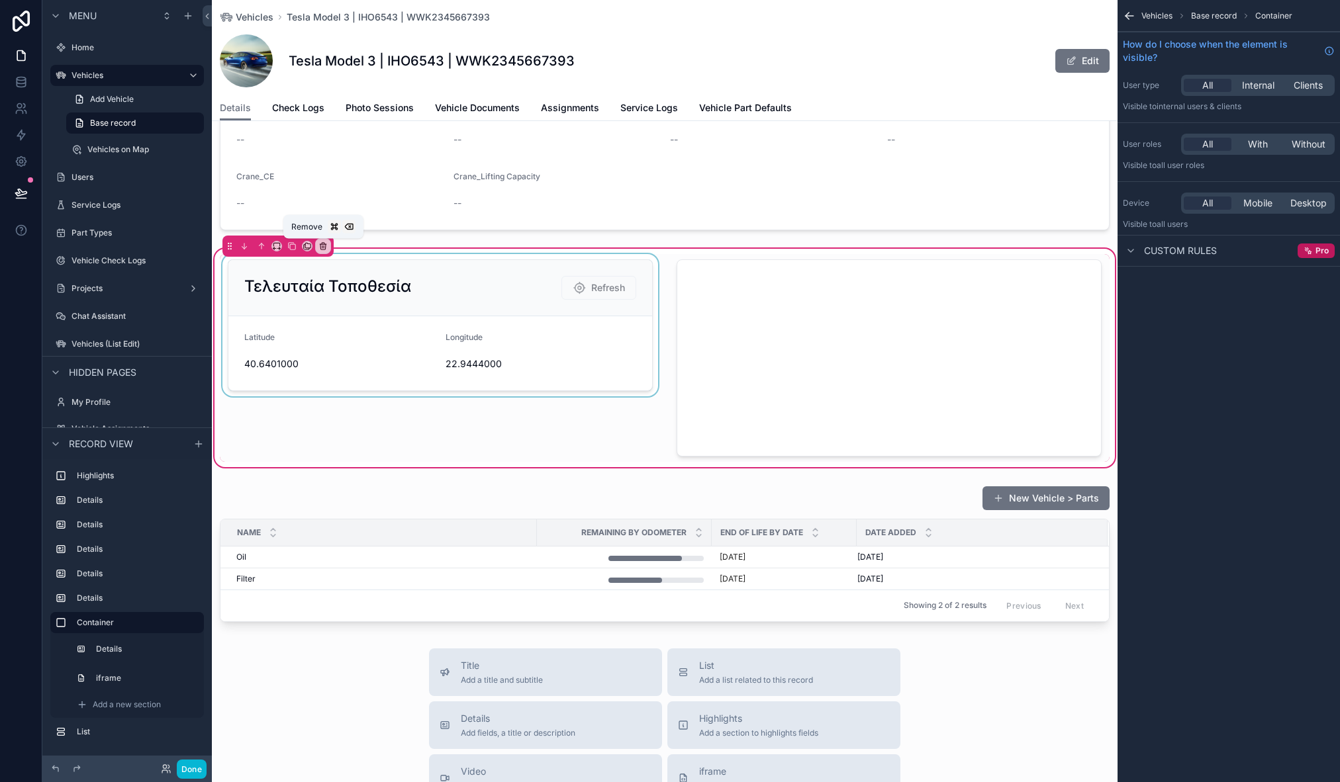
click at [367, 259] on div "scrollable content" at bounding box center [440, 358] width 441 height 208
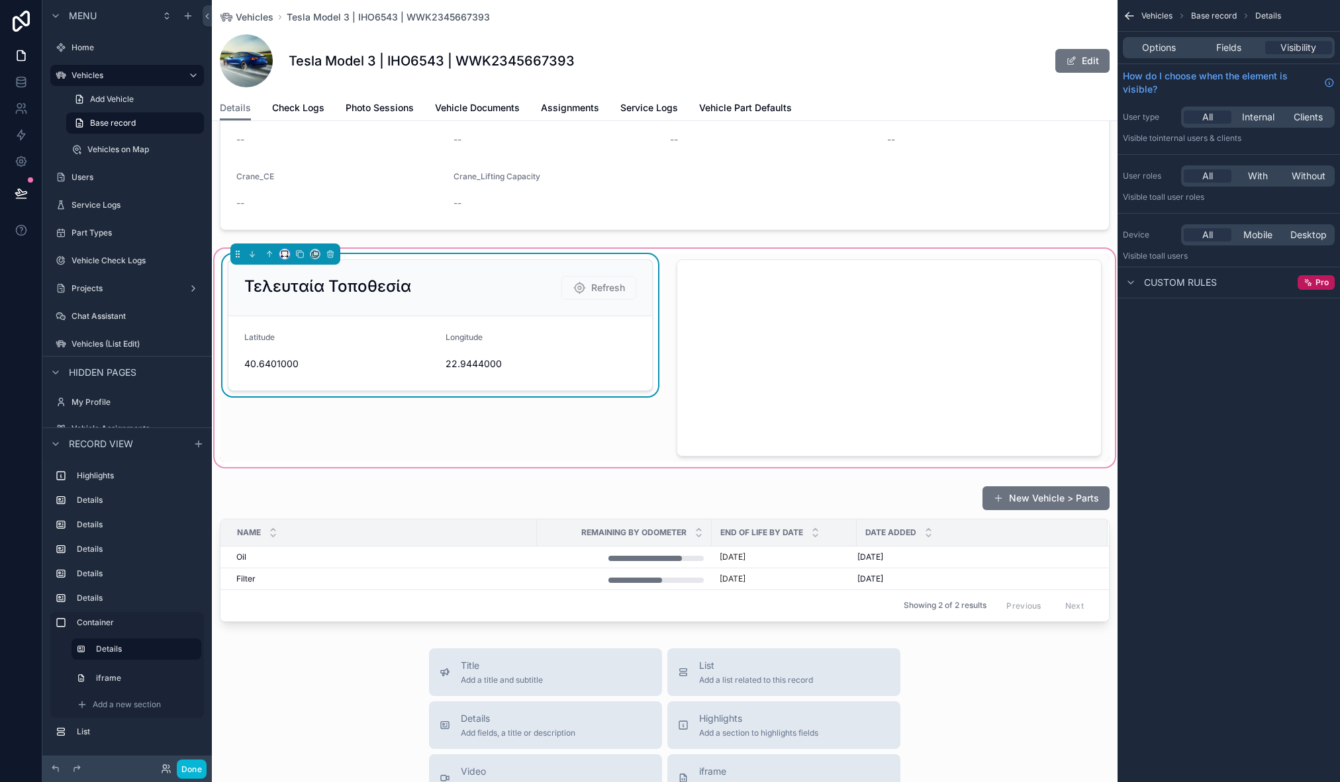
click at [285, 252] on icon "scrollable content" at bounding box center [284, 254] width 9 height 9
click at [312, 321] on div "33%" at bounding box center [311, 329] width 41 height 16
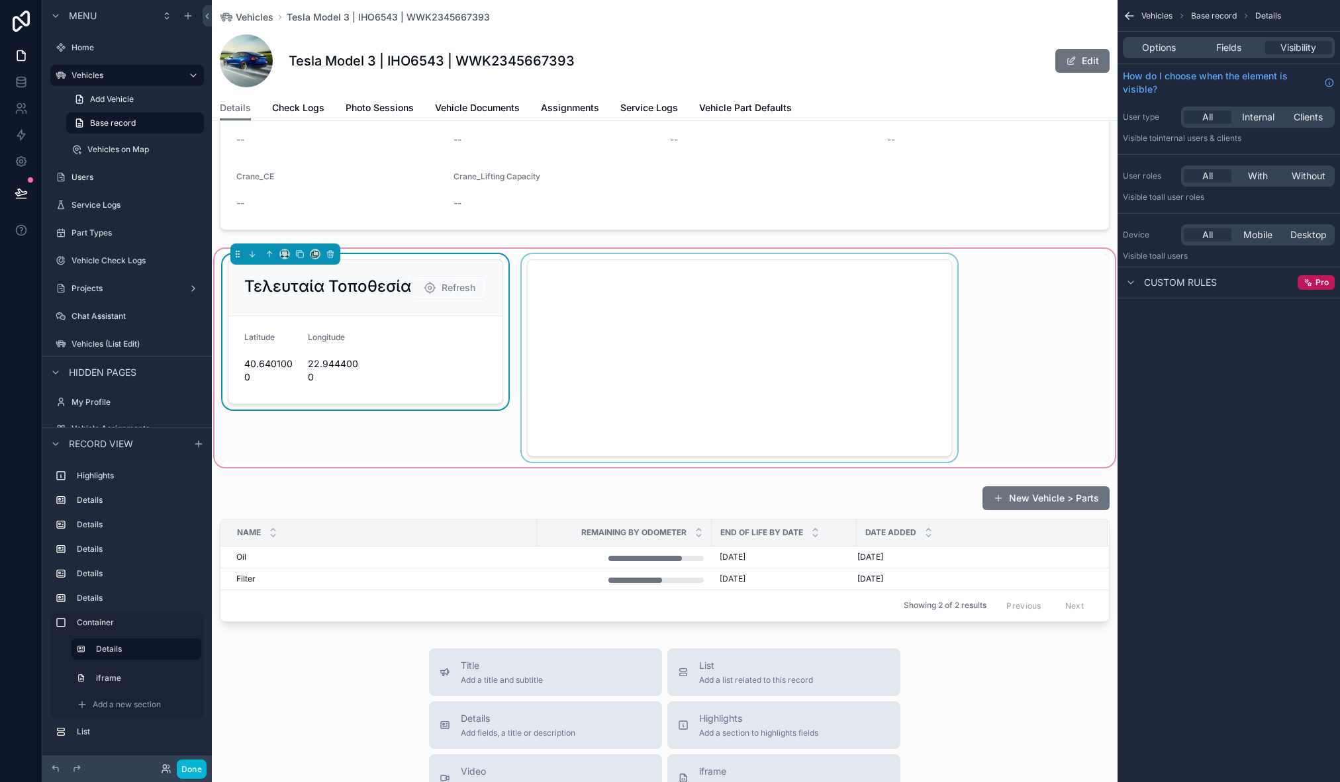
click at [793, 288] on div "scrollable content" at bounding box center [739, 358] width 441 height 208
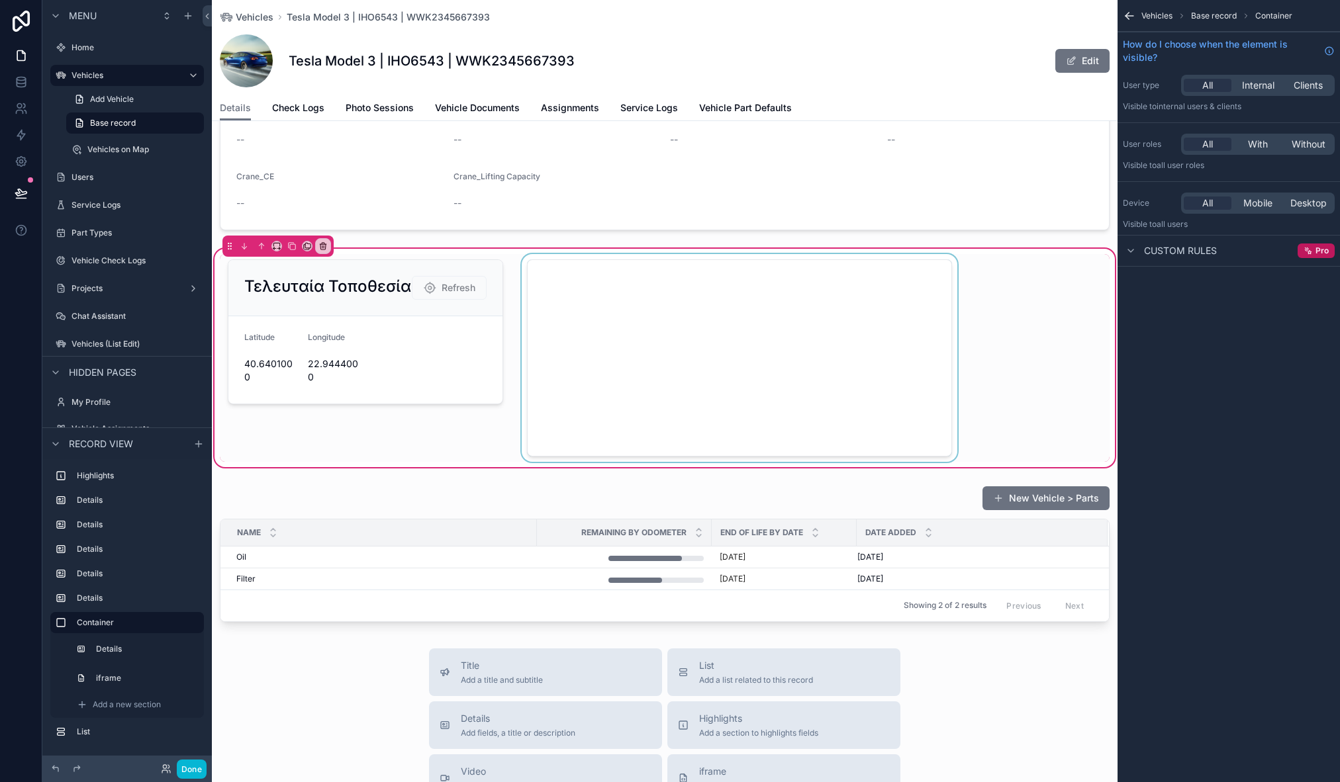
click at [573, 259] on div "scrollable content" at bounding box center [739, 358] width 441 height 208
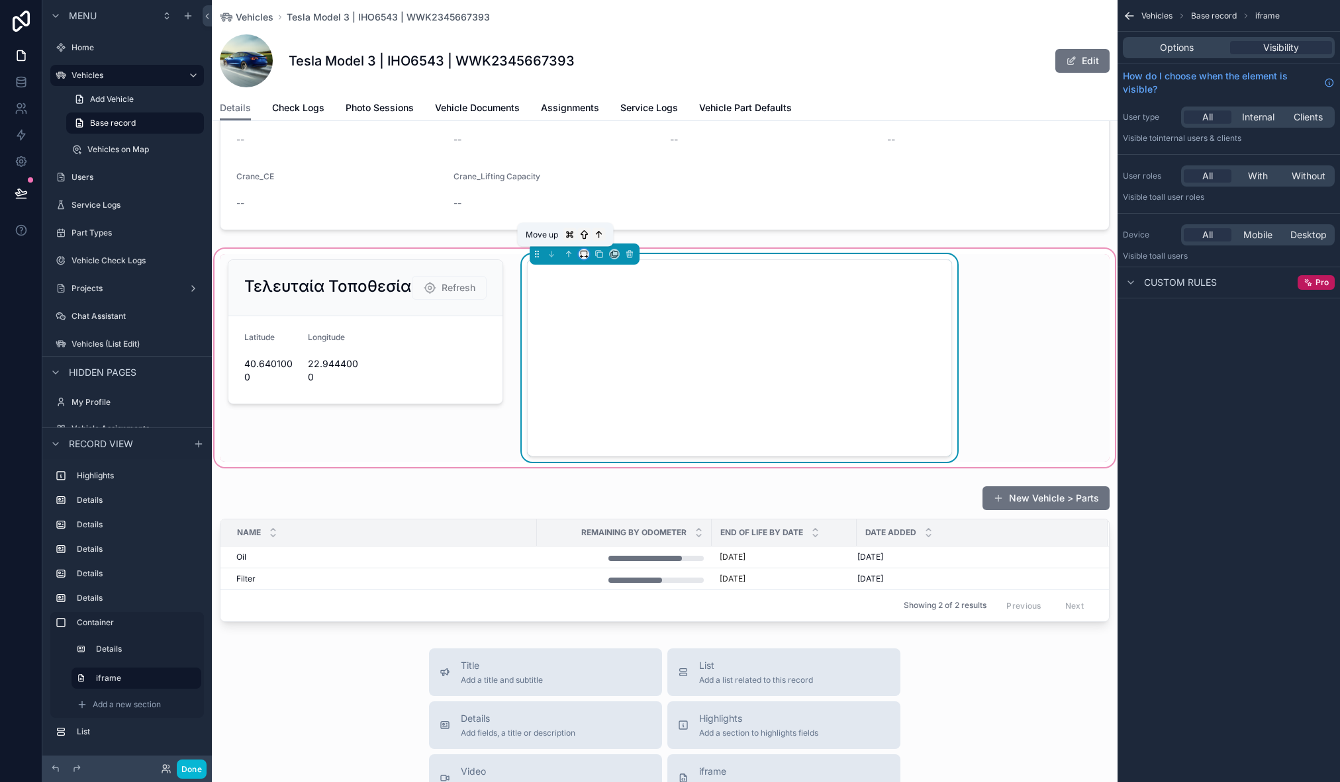
click at [579, 253] on icon "scrollable content" at bounding box center [583, 254] width 9 height 9
click at [618, 403] on div "75%" at bounding box center [607, 405] width 41 height 16
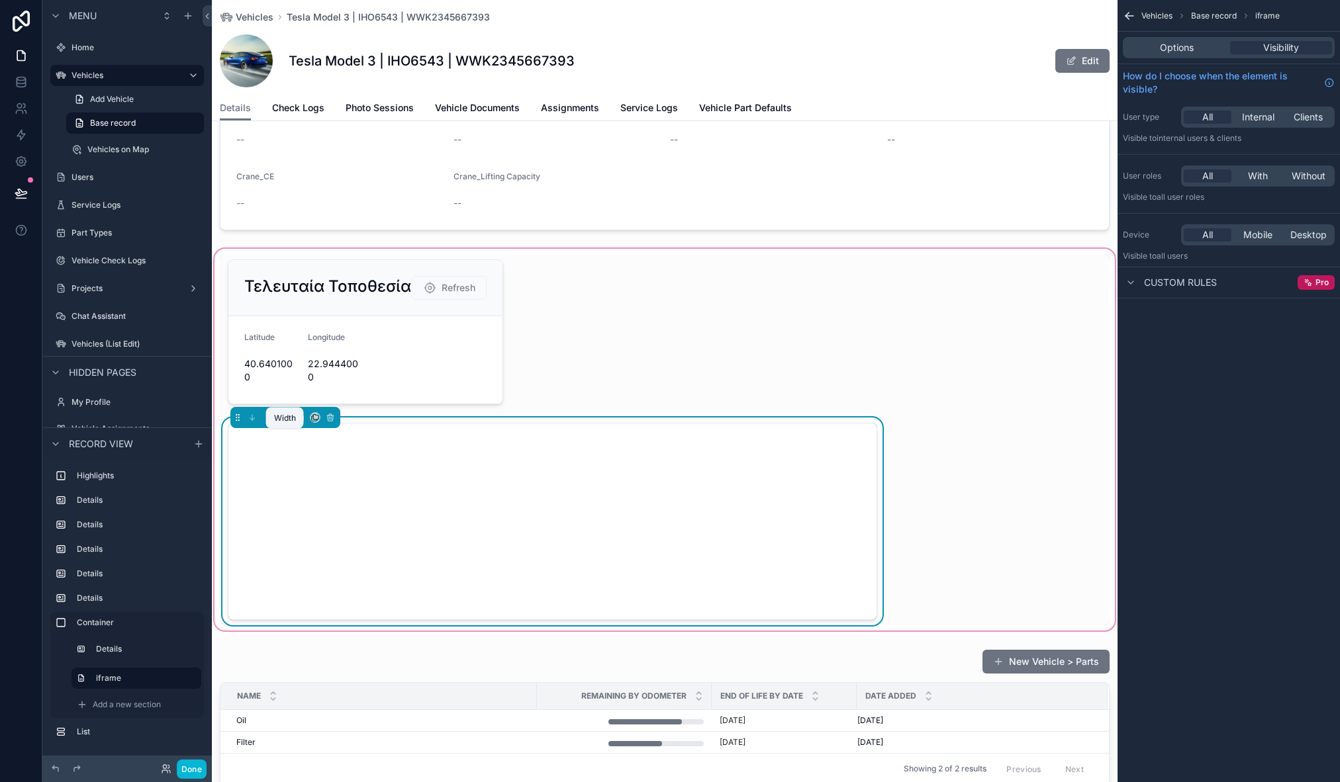
click at [280, 422] on icon "scrollable content" at bounding box center [284, 417] width 9 height 9
click at [324, 558] on div "66%" at bounding box center [311, 561] width 41 height 16
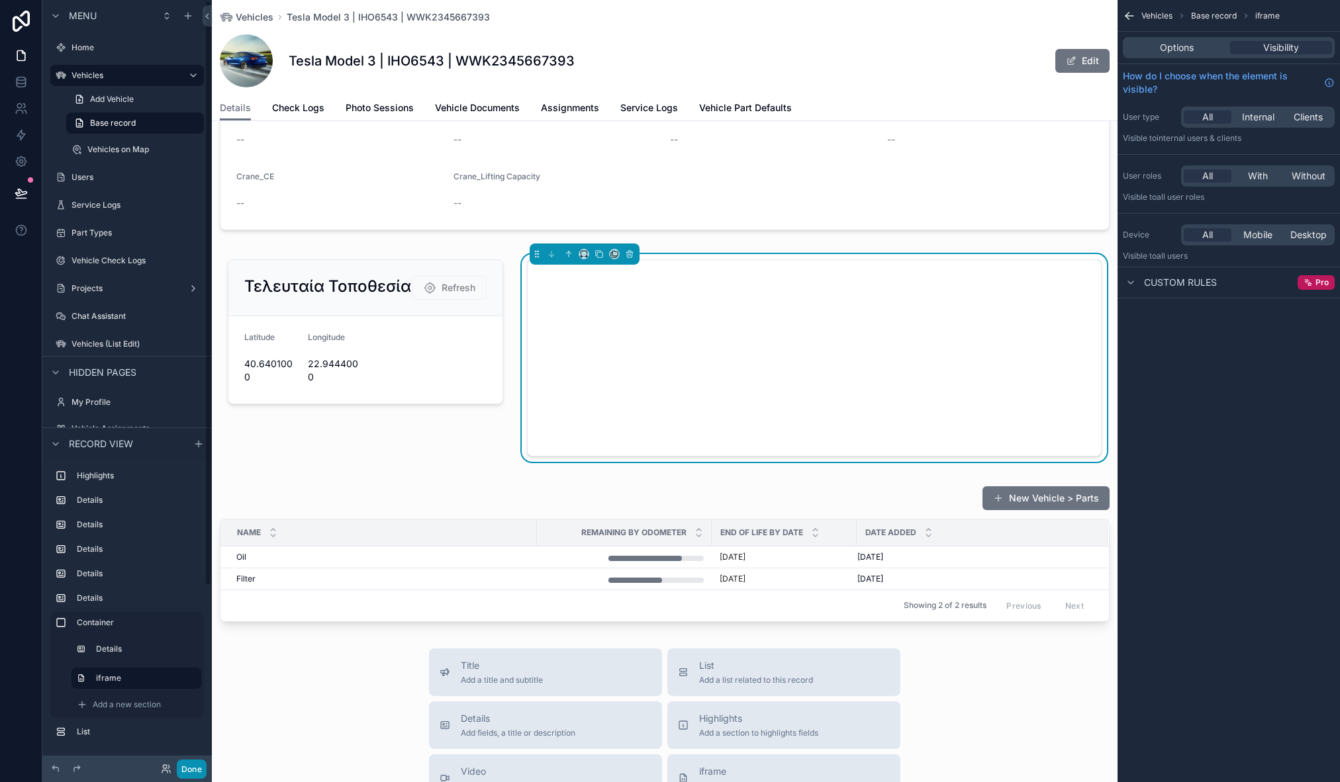
click at [193, 769] on button "Done" at bounding box center [192, 769] width 30 height 19
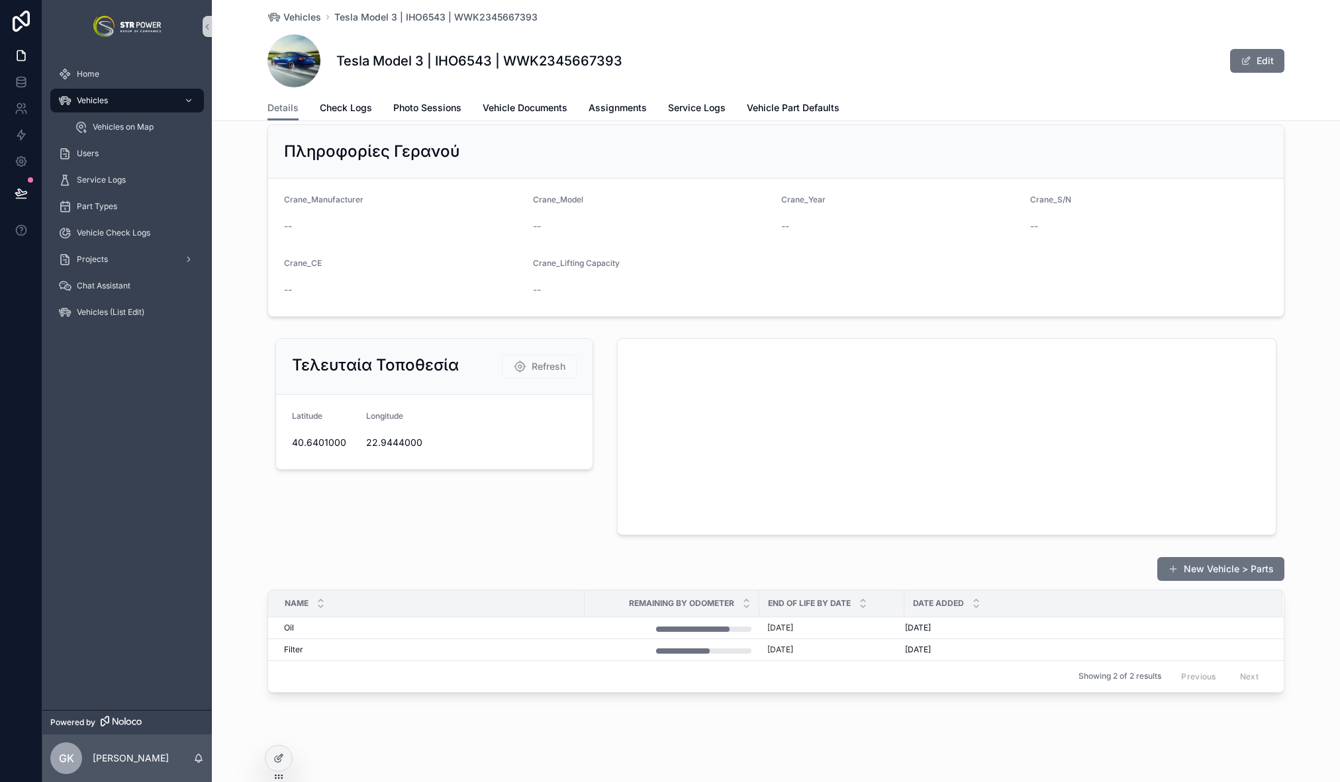
scroll to position [1262, 0]
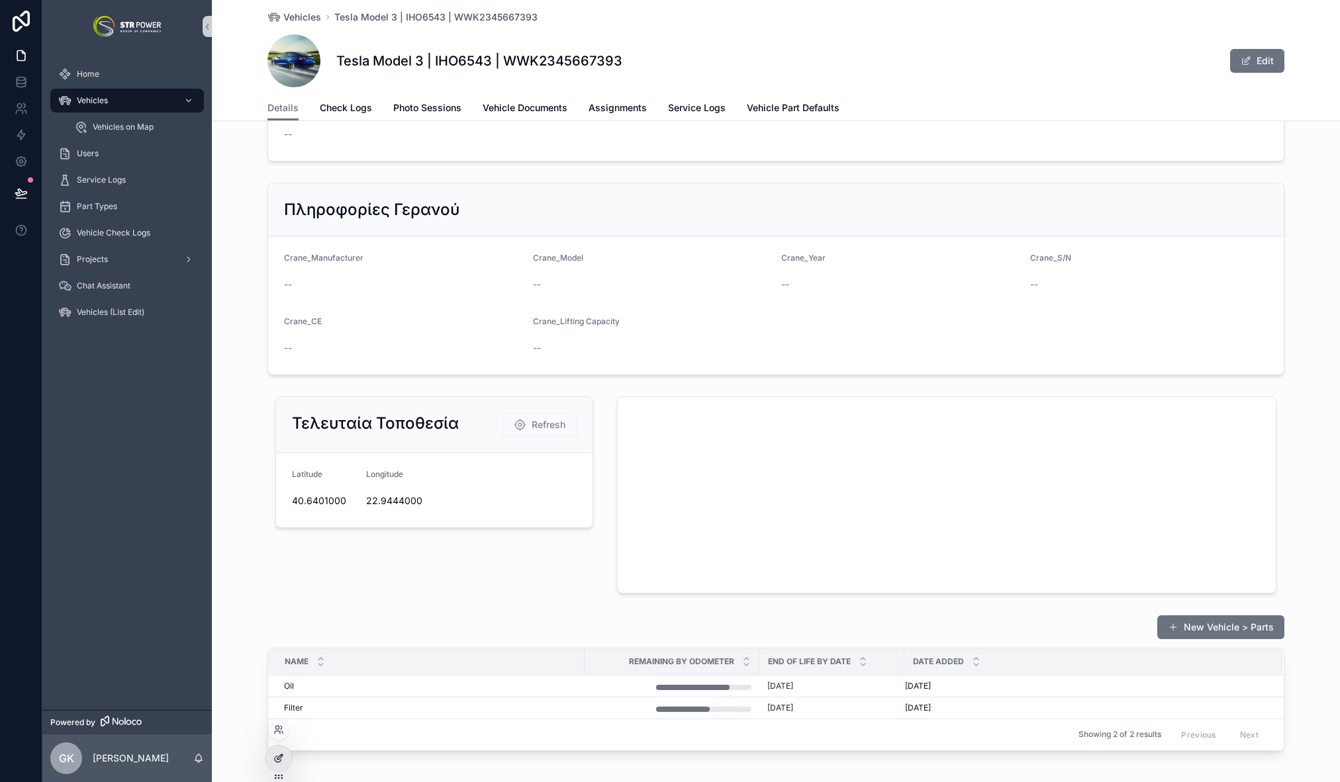
click at [273, 759] on div at bounding box center [278, 758] width 26 height 25
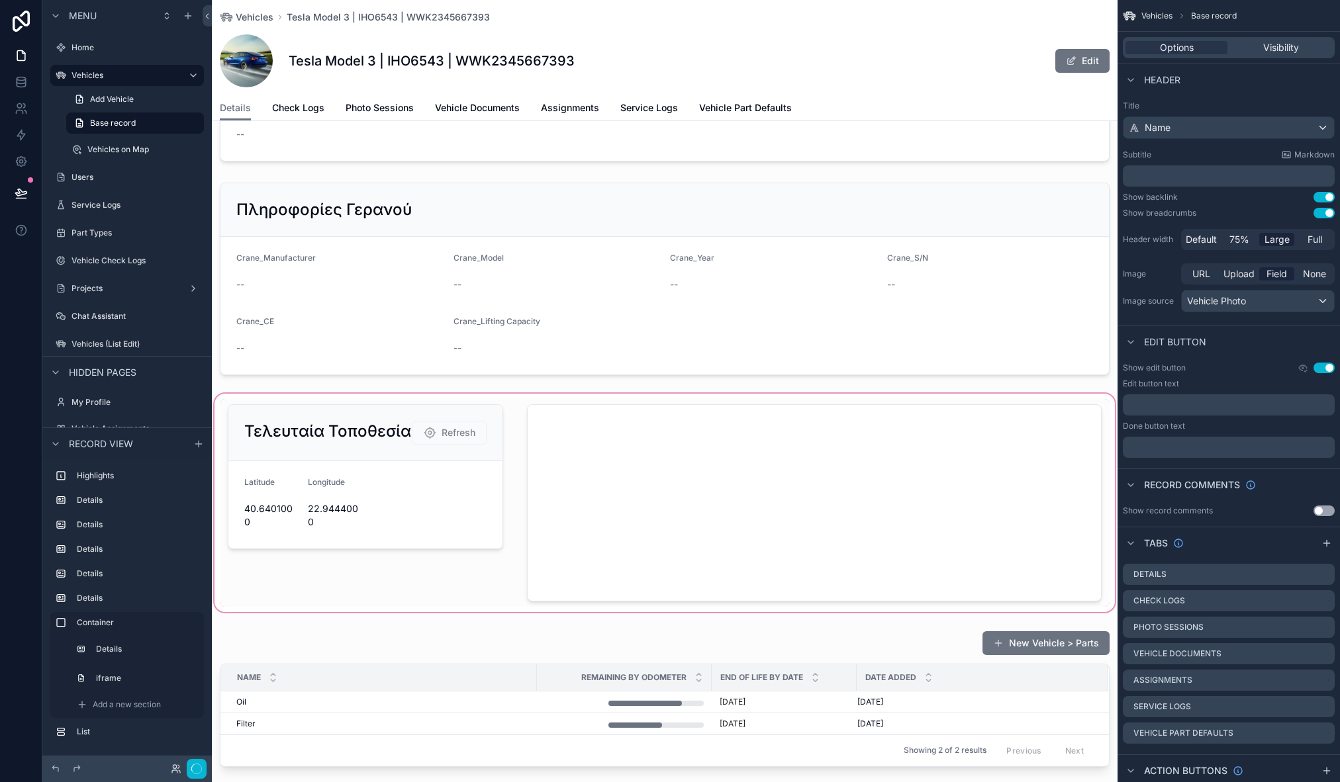
click at [353, 416] on div "scrollable content" at bounding box center [665, 503] width 906 height 224
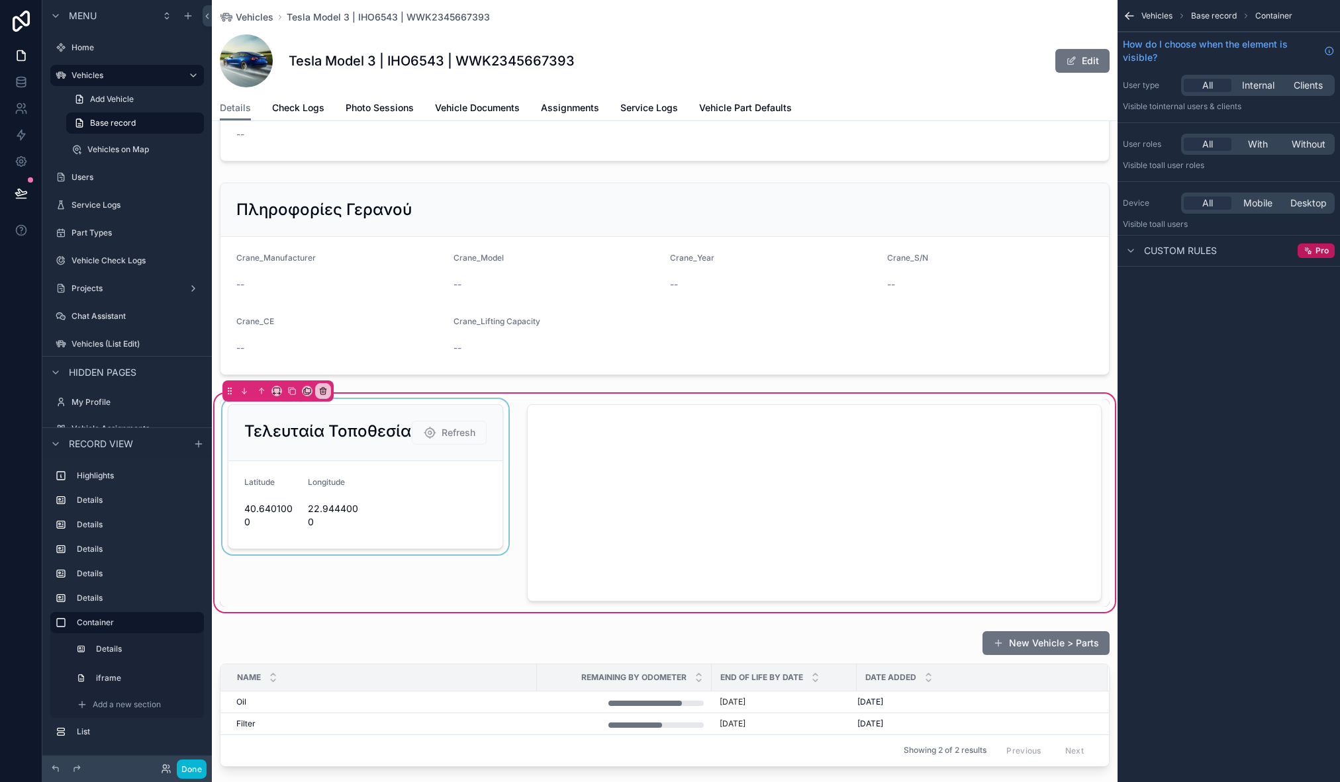
click at [354, 402] on div "scrollable content" at bounding box center [365, 503] width 291 height 208
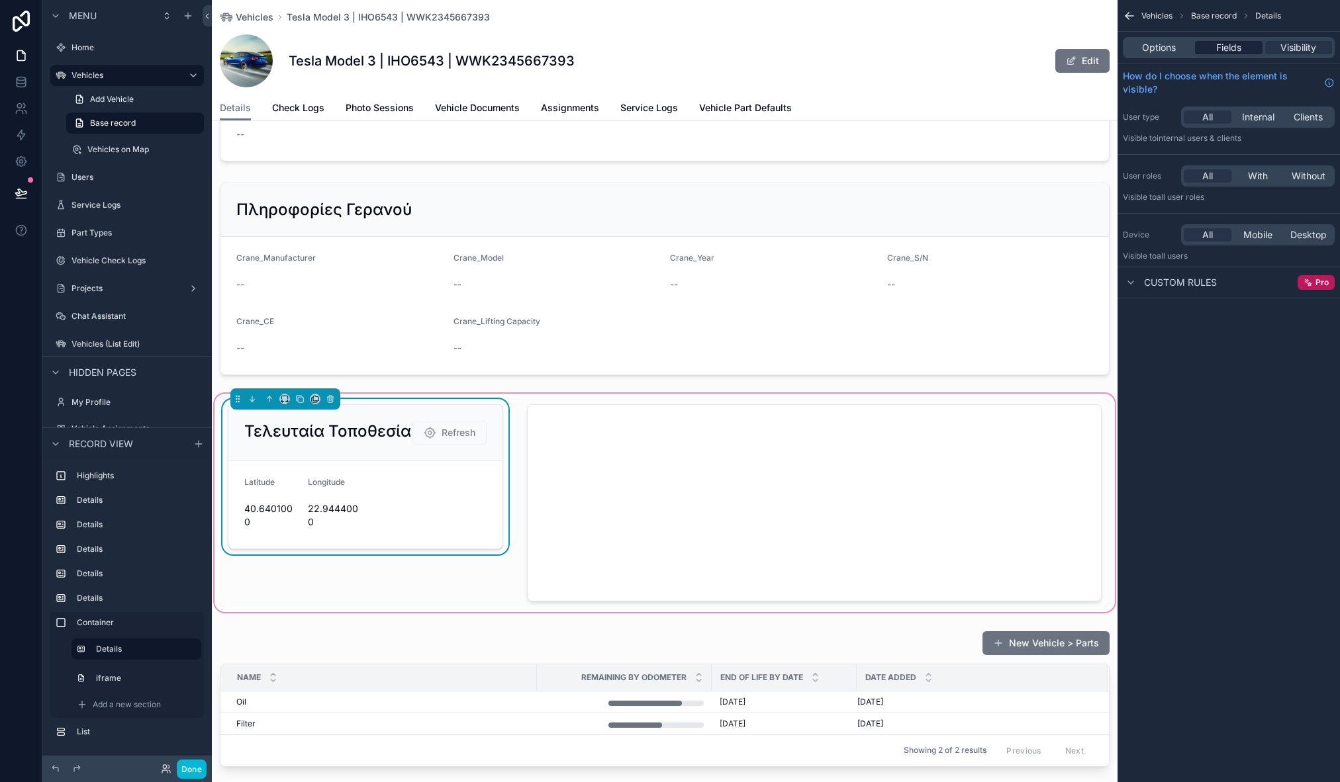
click at [1229, 52] on span "Fields" at bounding box center [1228, 47] width 25 height 13
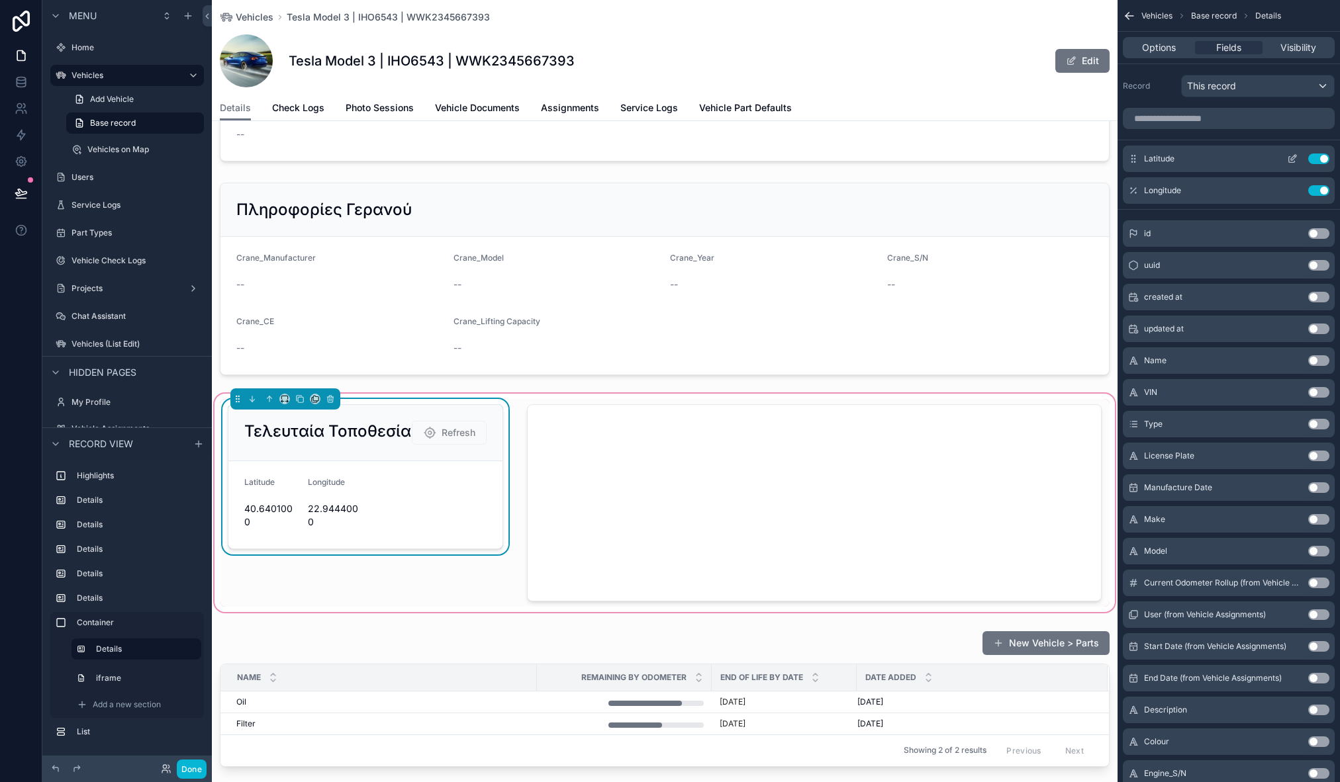
click at [1292, 163] on icon "scrollable content" at bounding box center [1292, 159] width 11 height 11
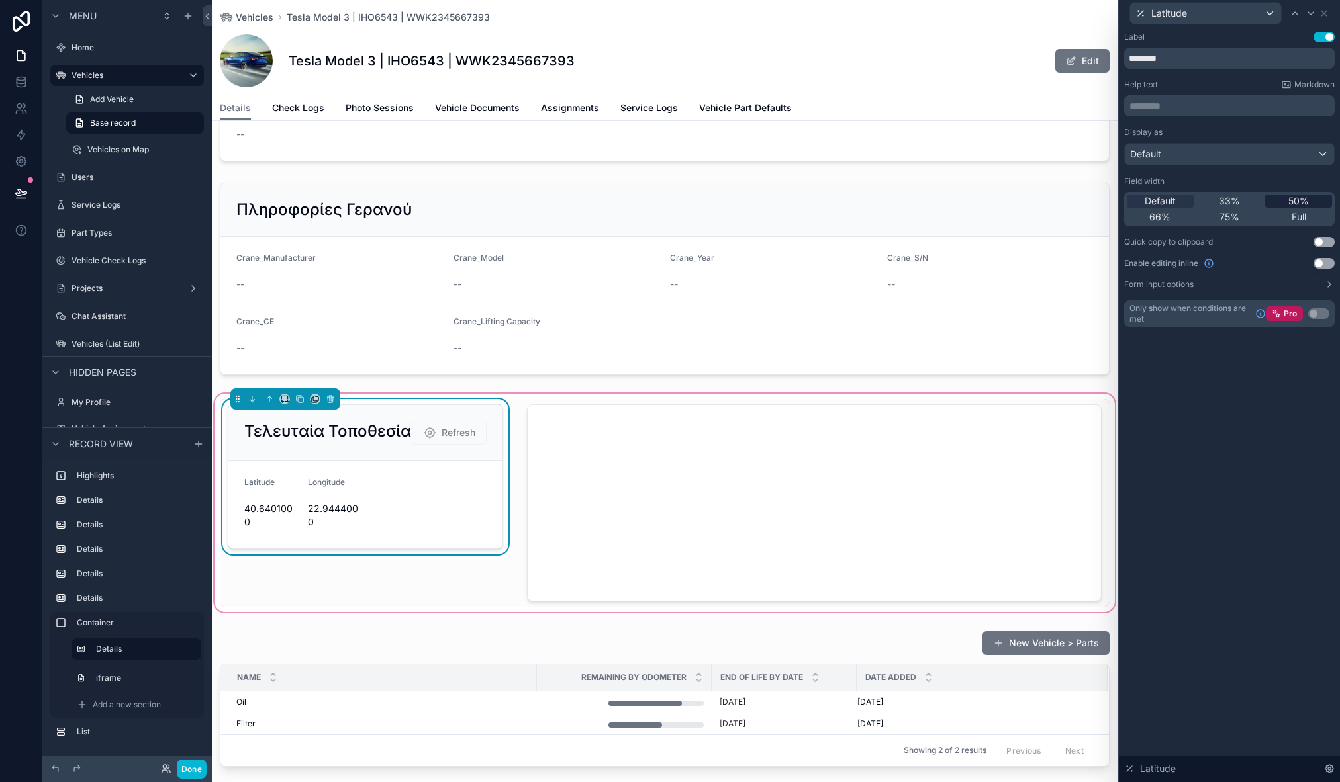
click at [1297, 204] on span "50%" at bounding box center [1298, 201] width 21 height 13
click at [1311, 17] on icon at bounding box center [1310, 13] width 11 height 11
click at [1299, 198] on span "50%" at bounding box center [1298, 201] width 21 height 13
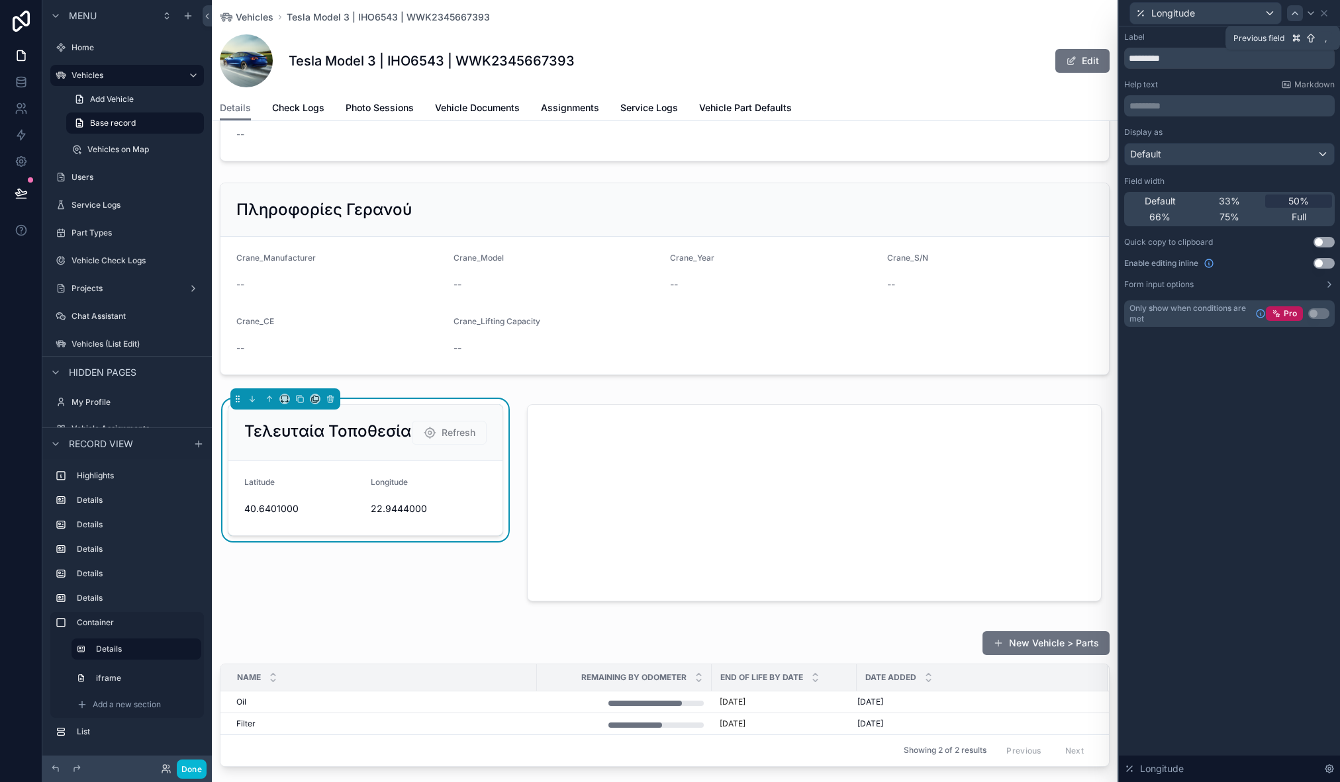
click at [1292, 12] on icon at bounding box center [1295, 13] width 11 height 11
click at [1303, 216] on span "Full" at bounding box center [1299, 217] width 15 height 13
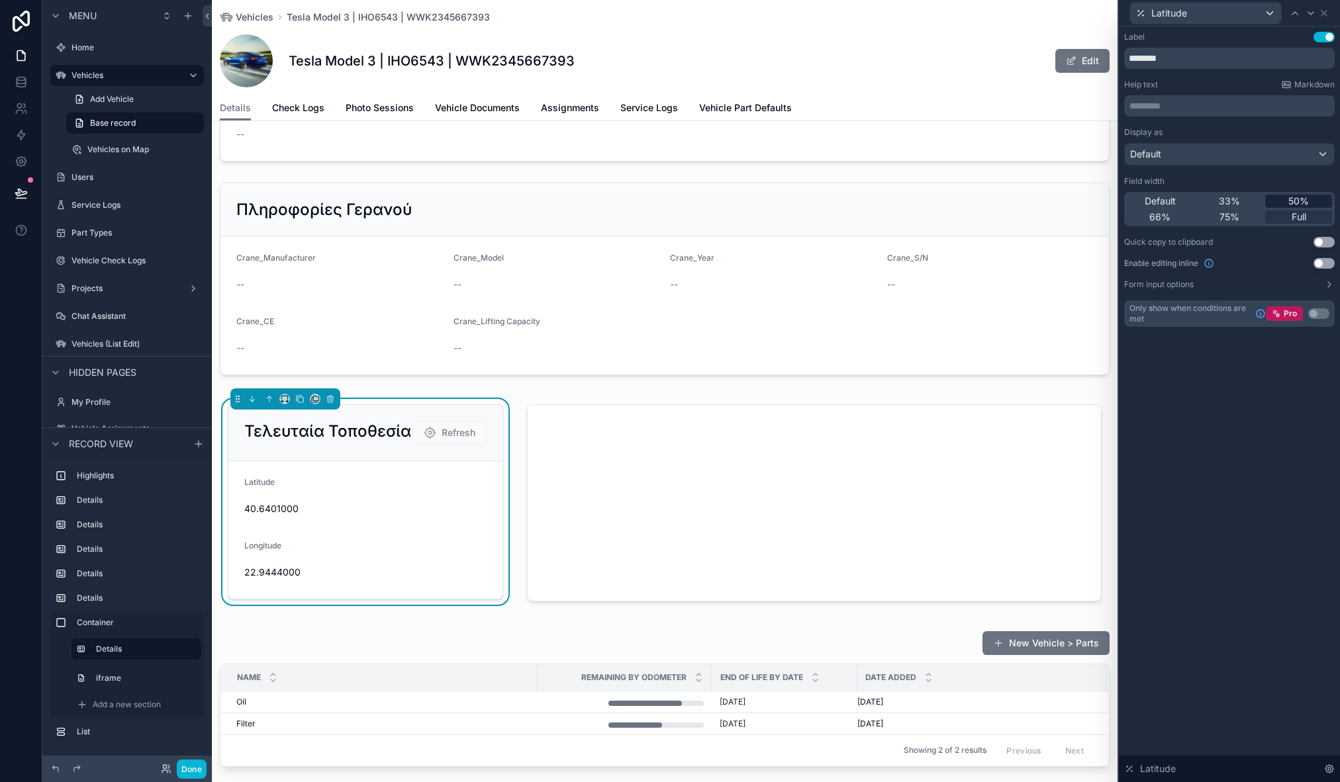
click at [1298, 203] on span "50%" at bounding box center [1298, 201] width 21 height 13
click at [195, 774] on button "Done" at bounding box center [192, 769] width 30 height 19
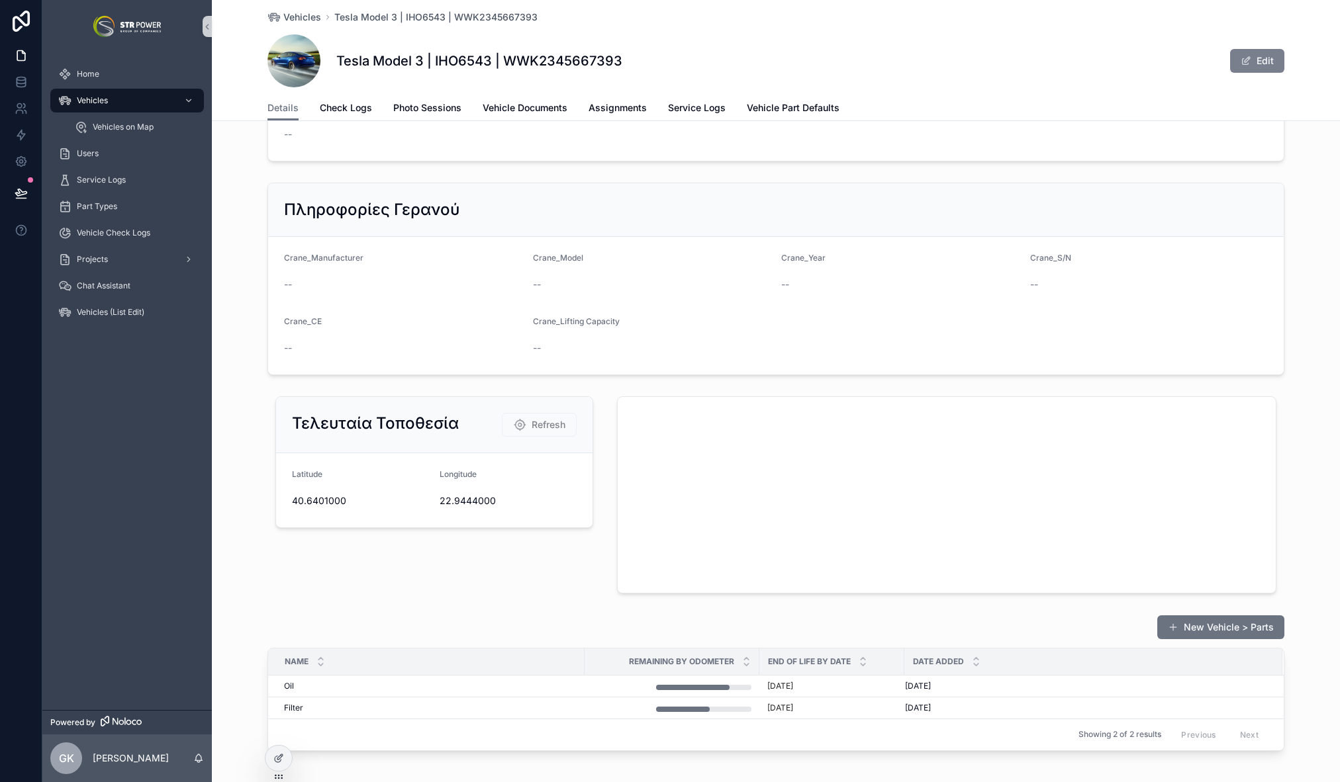
click at [1238, 54] on button "Edit" at bounding box center [1257, 61] width 54 height 24
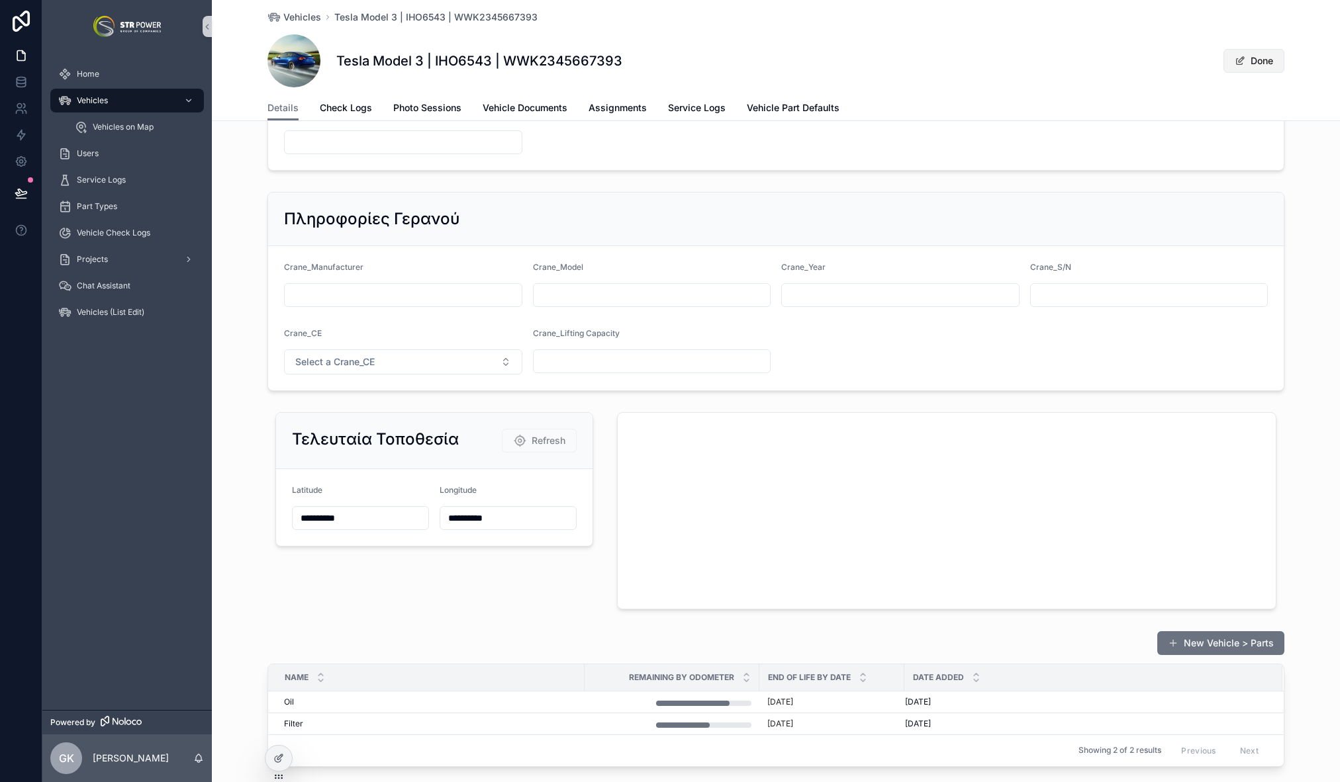
click at [1251, 53] on button "Done" at bounding box center [1253, 61] width 61 height 24
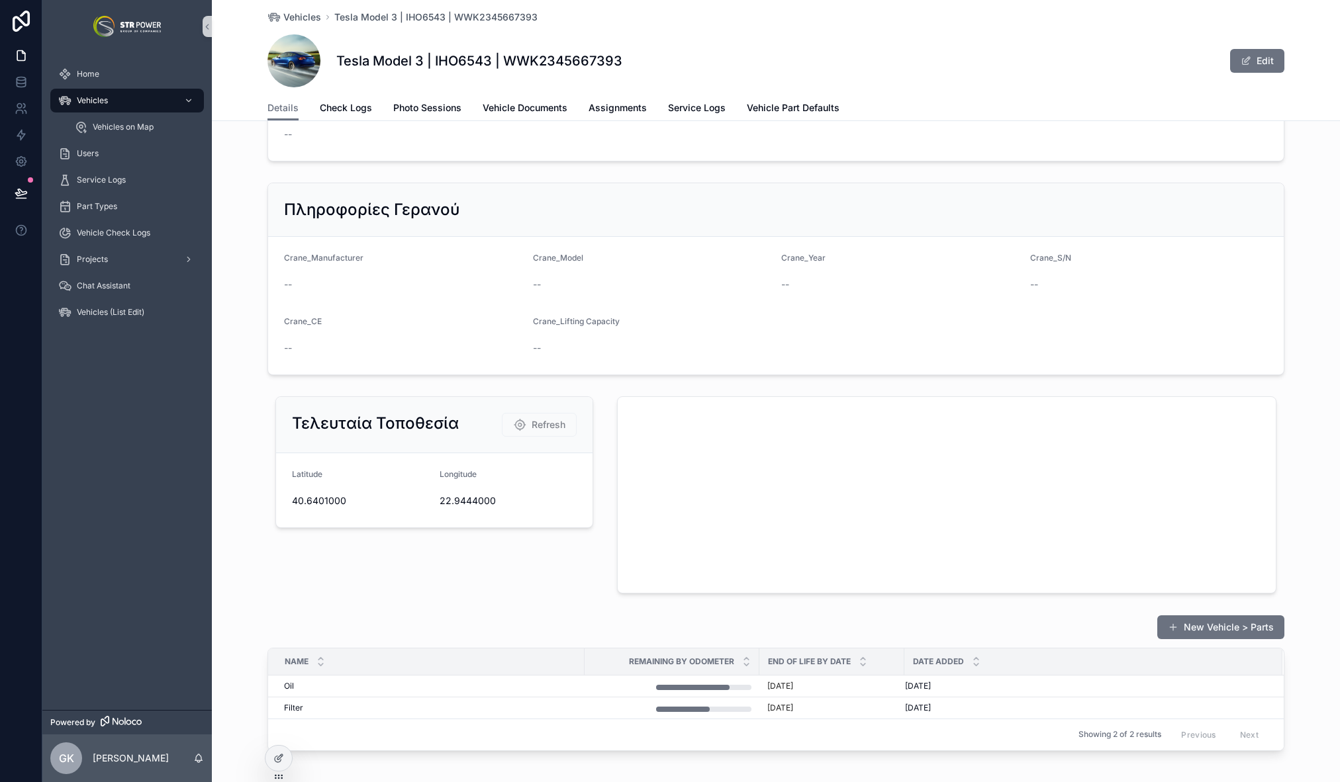
click at [524, 583] on div "Τελευταία Τοποθεσία Refresh [GEOGRAPHIC_DATA]" at bounding box center [434, 495] width 334 height 208
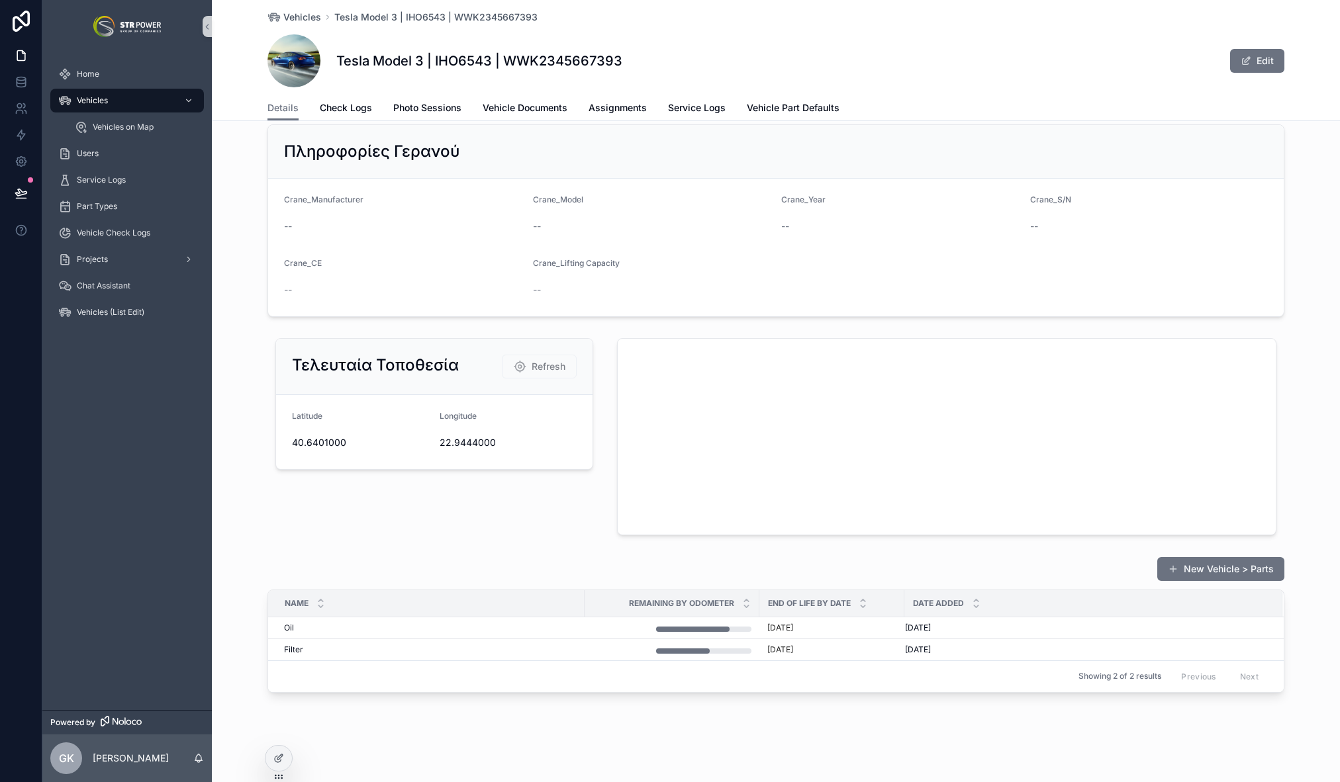
scroll to position [1211, 0]
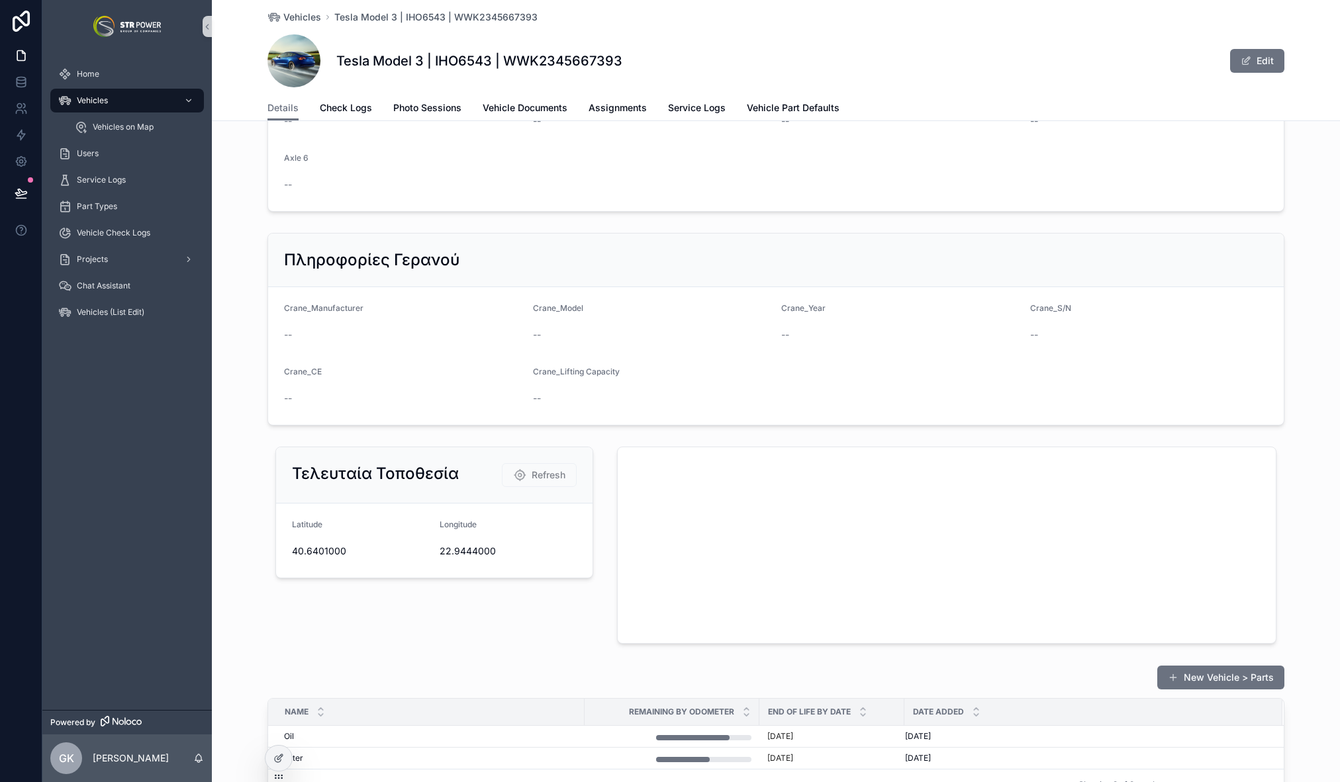
click at [456, 641] on div "Τελευταία Τοποθεσία Refresh [GEOGRAPHIC_DATA]" at bounding box center [434, 546] width 334 height 208
click at [25, 196] on icon at bounding box center [21, 193] width 13 height 13
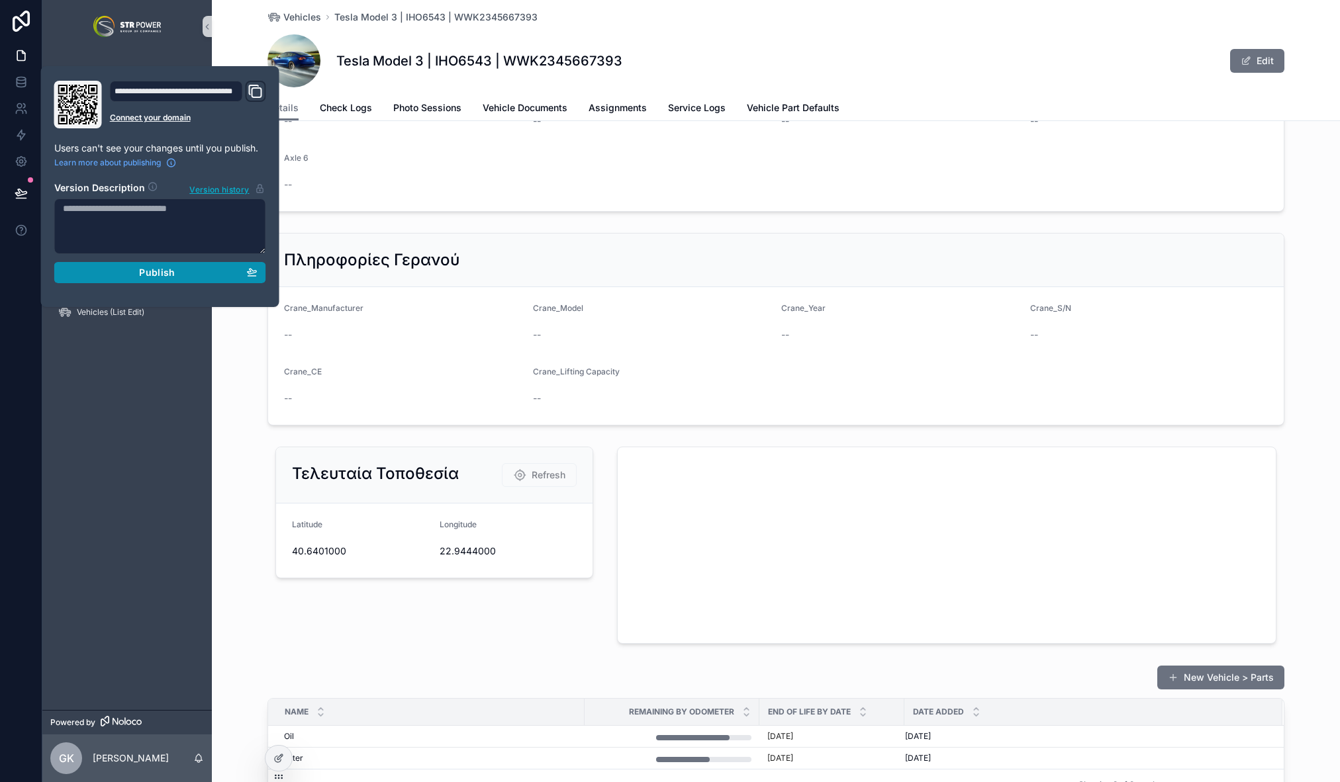
click at [147, 277] on span "Publish" at bounding box center [157, 273] width 36 height 12
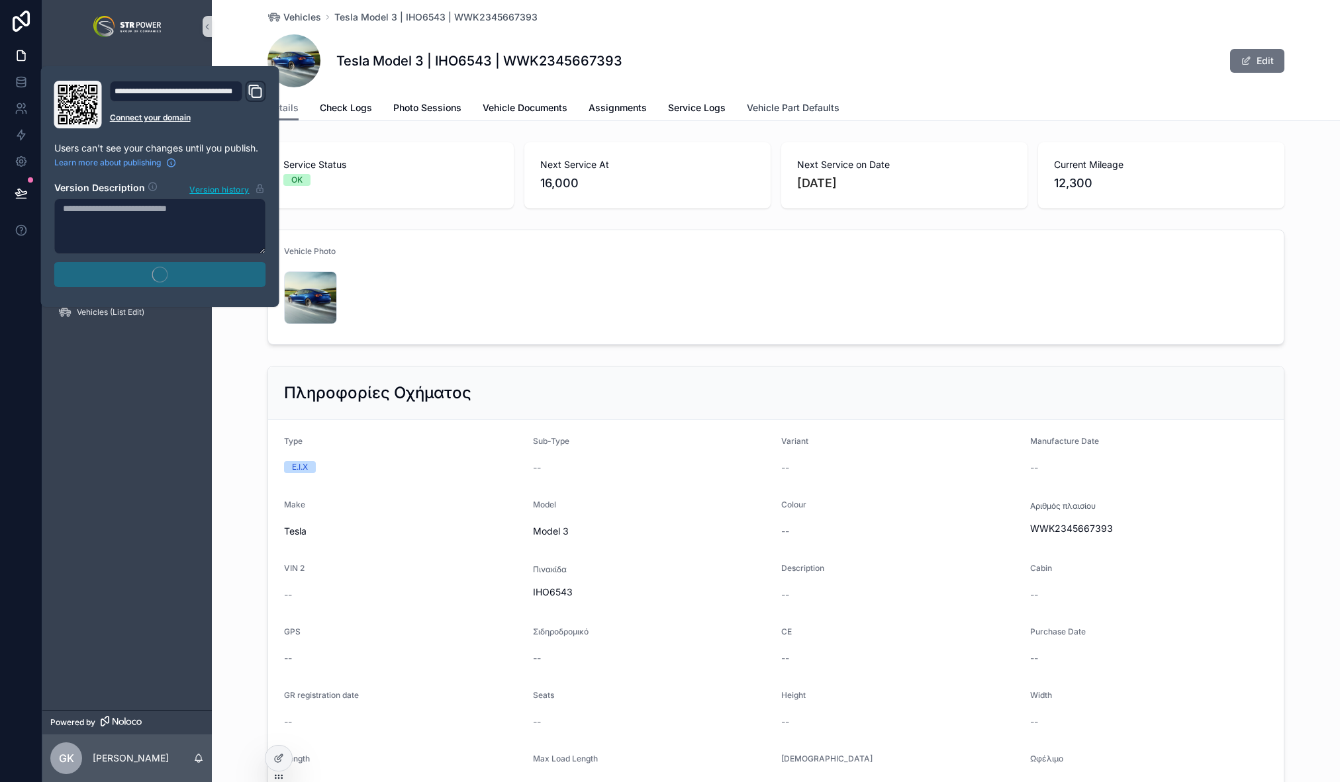
click at [802, 111] on span "Vehicle Part Defaults" at bounding box center [793, 107] width 93 height 13
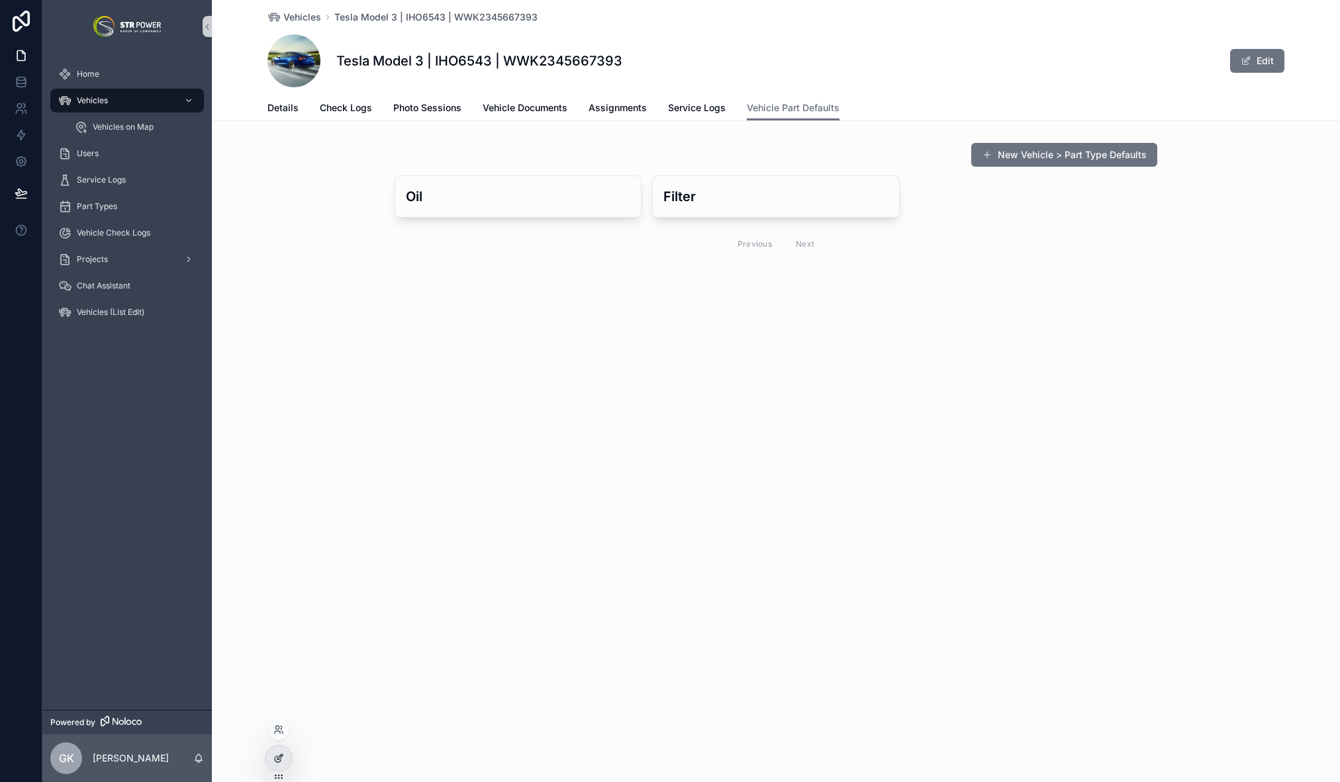
click at [291, 759] on div at bounding box center [278, 758] width 26 height 25
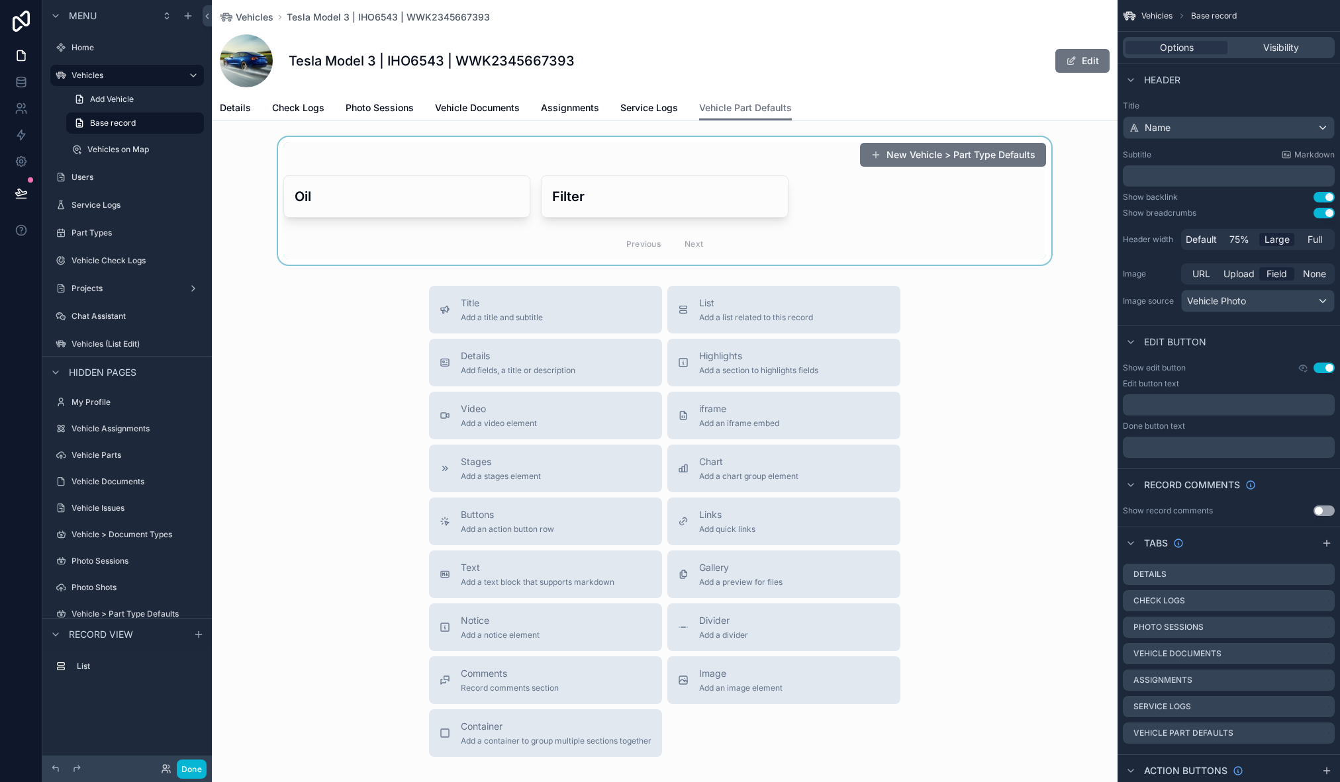
click at [640, 160] on div "scrollable content" at bounding box center [665, 201] width 906 height 128
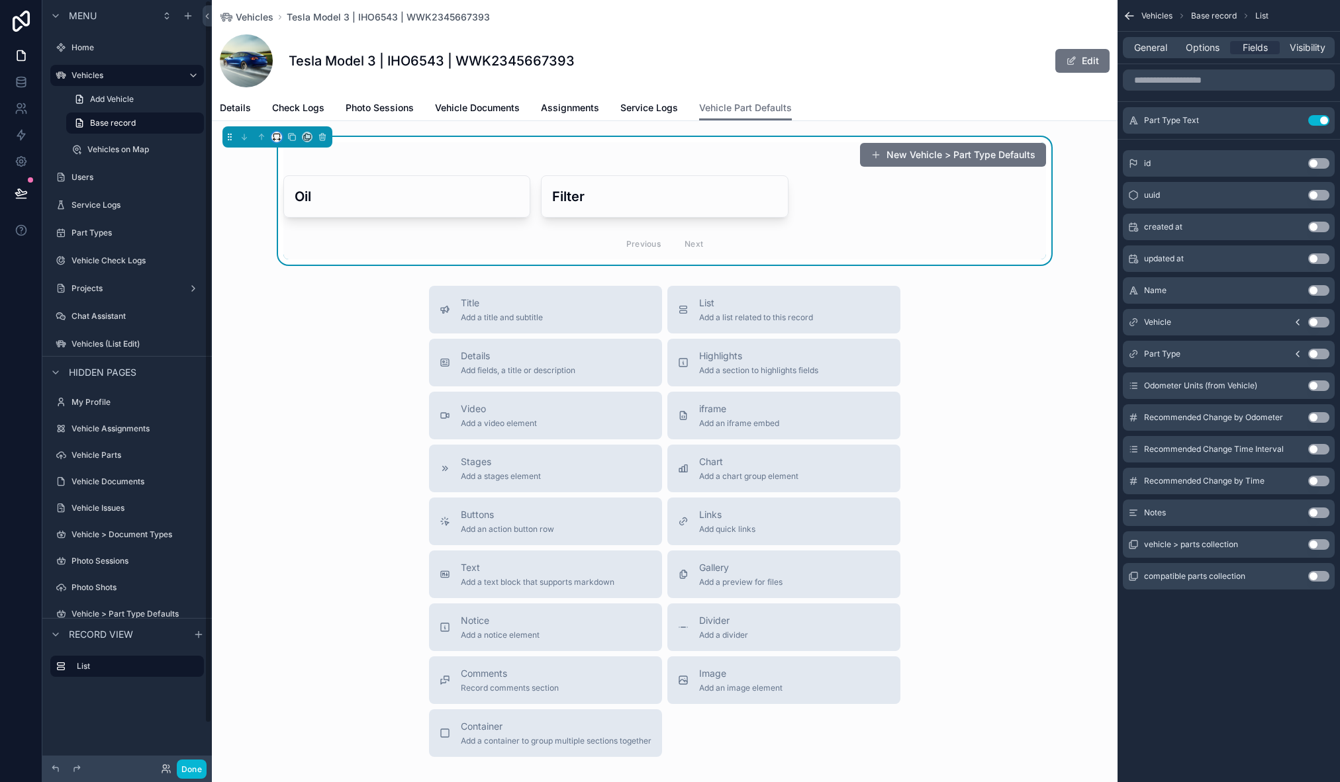
click at [280, 136] on icon "scrollable content" at bounding box center [276, 136] width 9 height 9
click at [313, 300] on div "Large" at bounding box center [303, 302] width 41 height 16
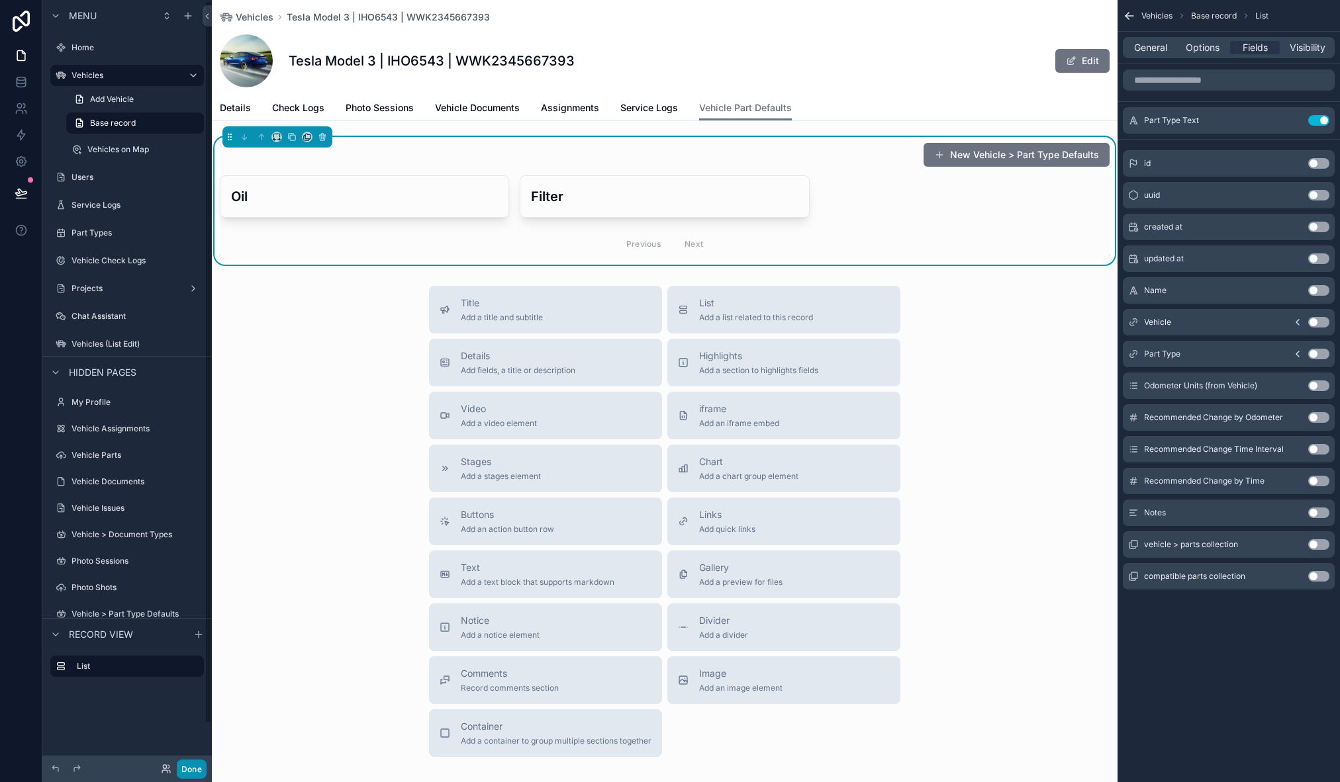
click at [193, 777] on button "Done" at bounding box center [192, 769] width 30 height 19
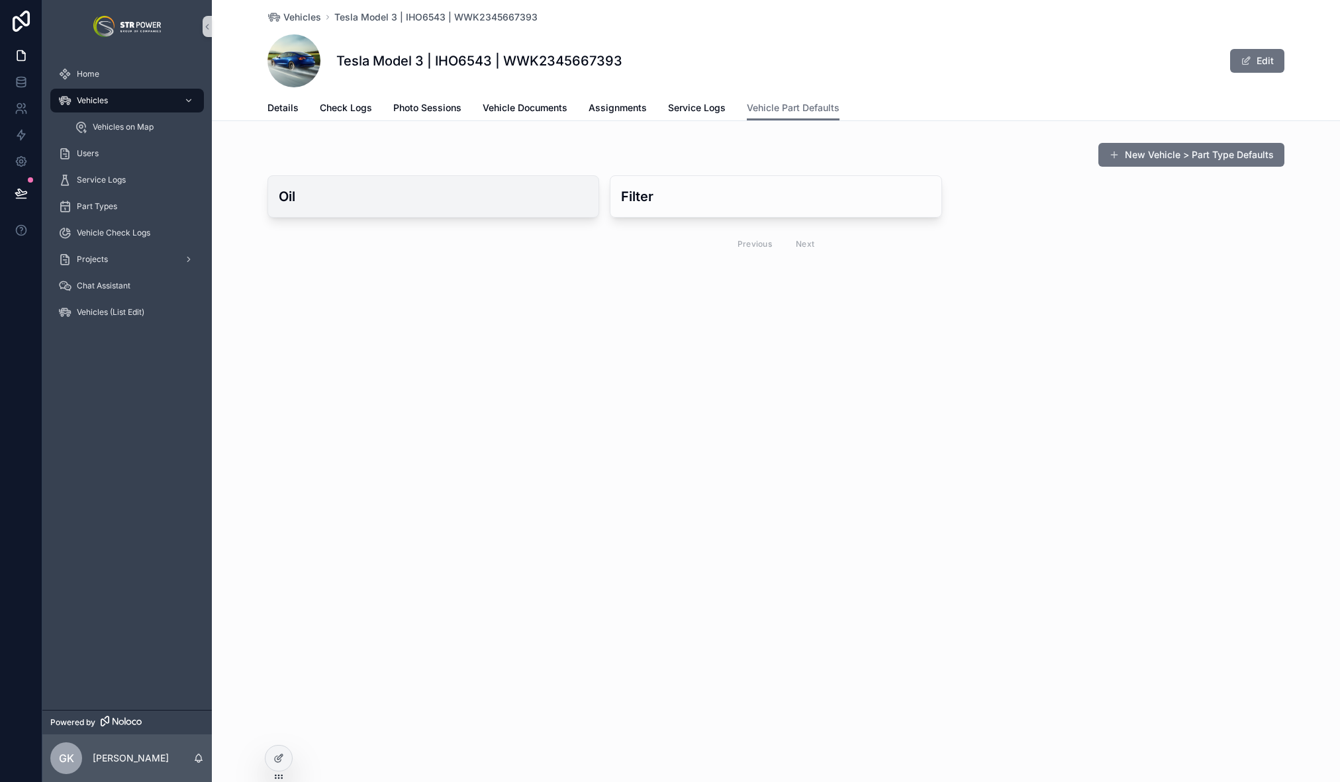
click at [455, 195] on h3 "Oil" at bounding box center [433, 197] width 309 height 20
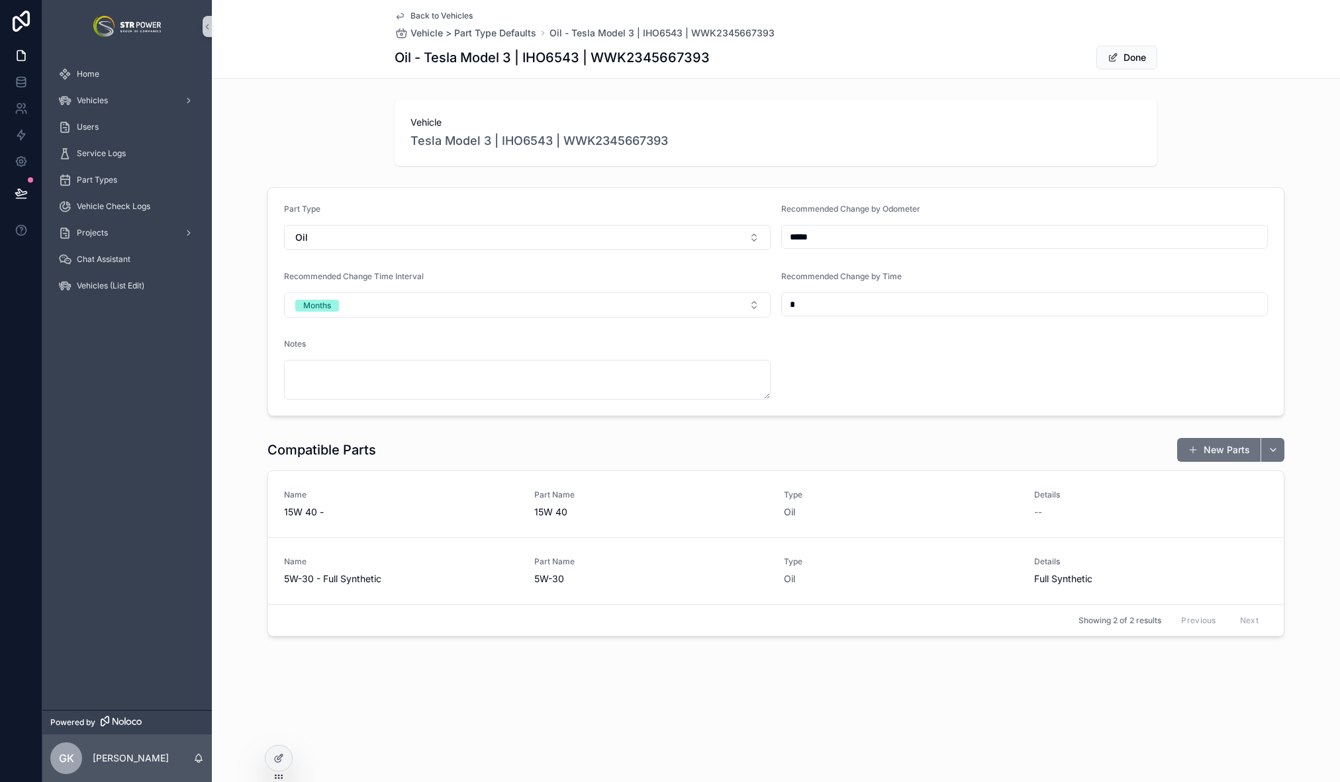
click at [404, 12] on icon "scrollable content" at bounding box center [400, 16] width 11 height 11
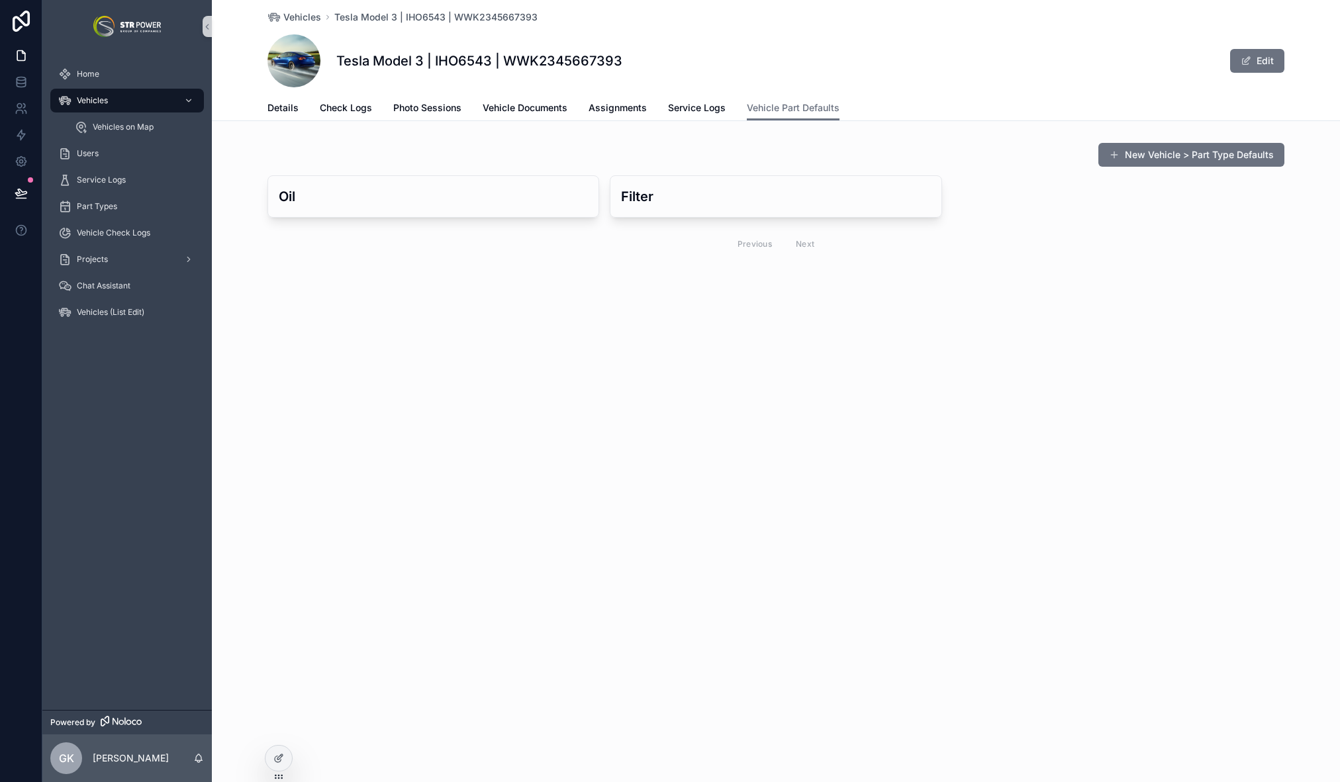
click at [532, 301] on div "Vehicles Tesla Model 3 | IHO6543 | WWK2345667393 Tesla Model 3 | IHO6543 | WWK2…" at bounding box center [776, 175] width 1128 height 350
click at [26, 194] on icon at bounding box center [21, 193] width 13 height 13
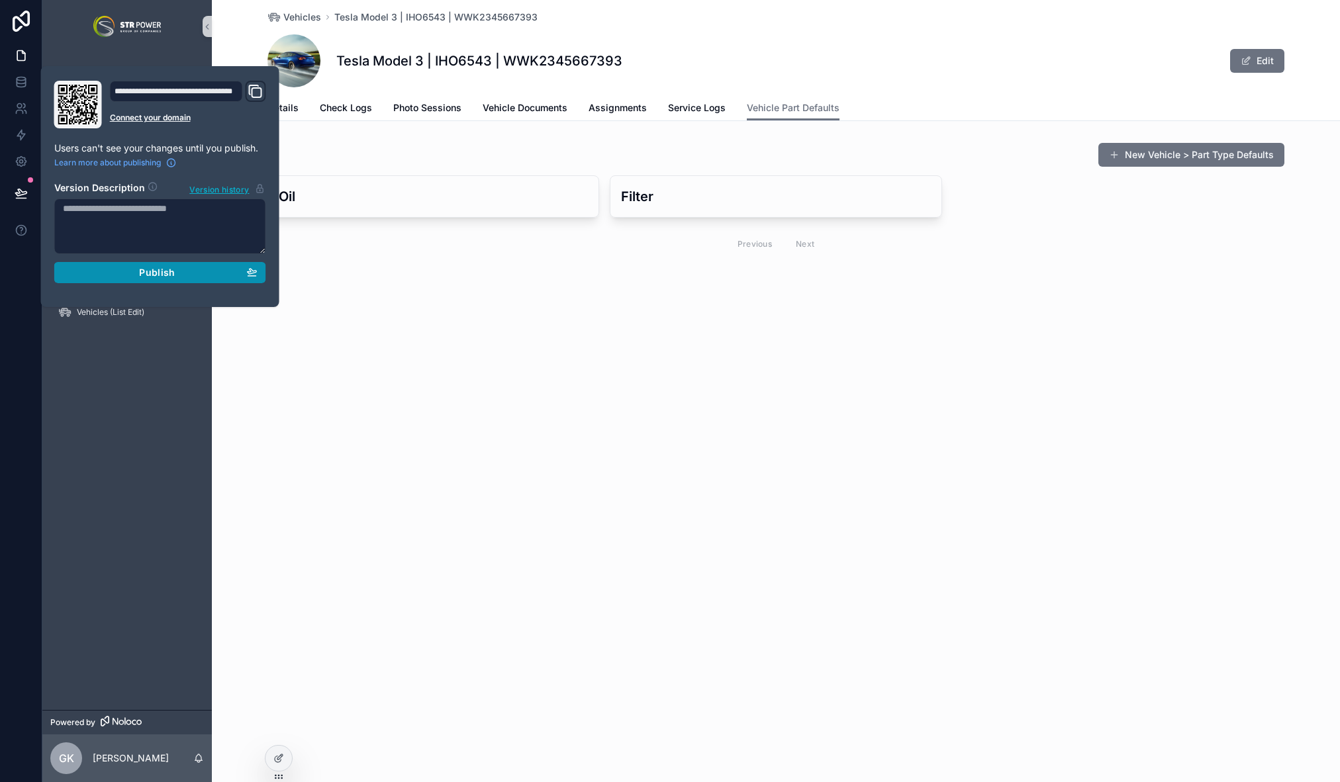
click at [165, 274] on span "Publish" at bounding box center [157, 273] width 36 height 12
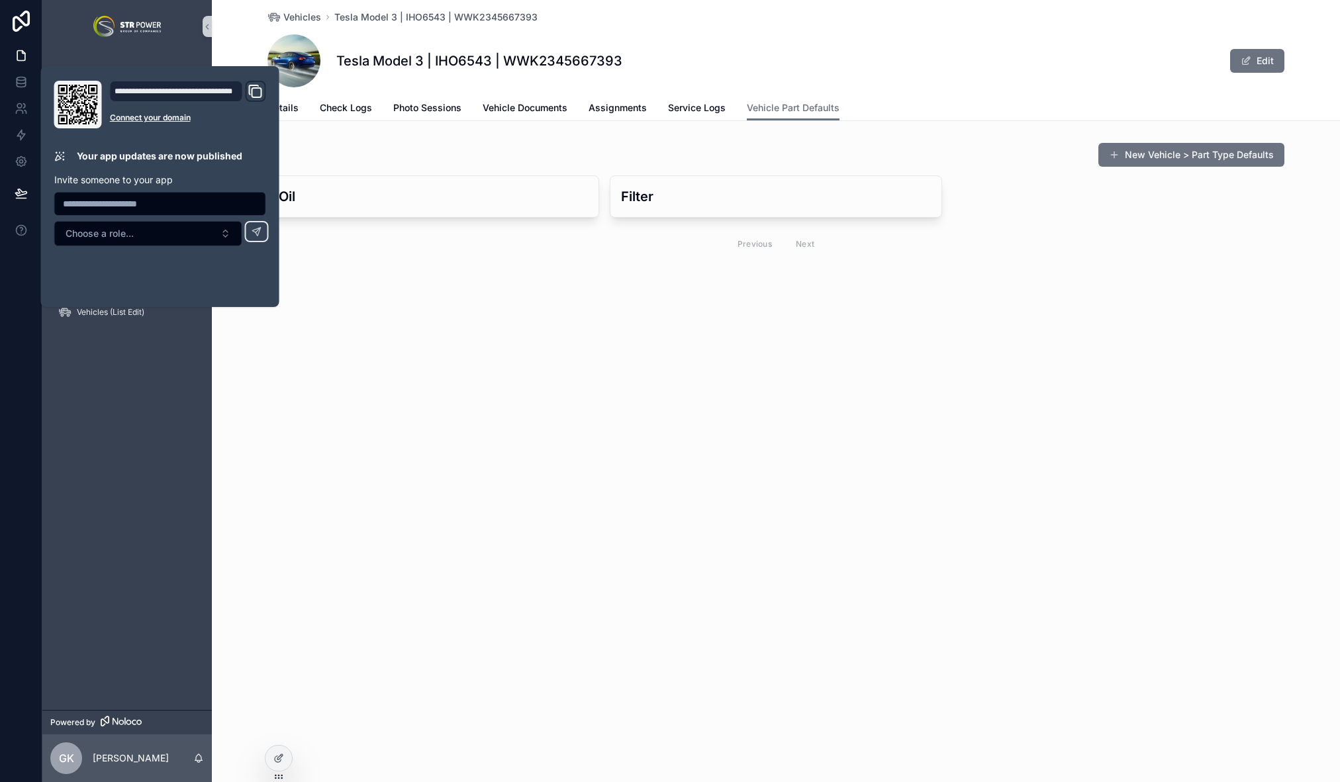
click at [399, 418] on div "Vehicles Tesla Model 3 | IHO6543 | WWK2345667393 Tesla Model 3 | IHO6543 | WWK2…" at bounding box center [776, 391] width 1128 height 782
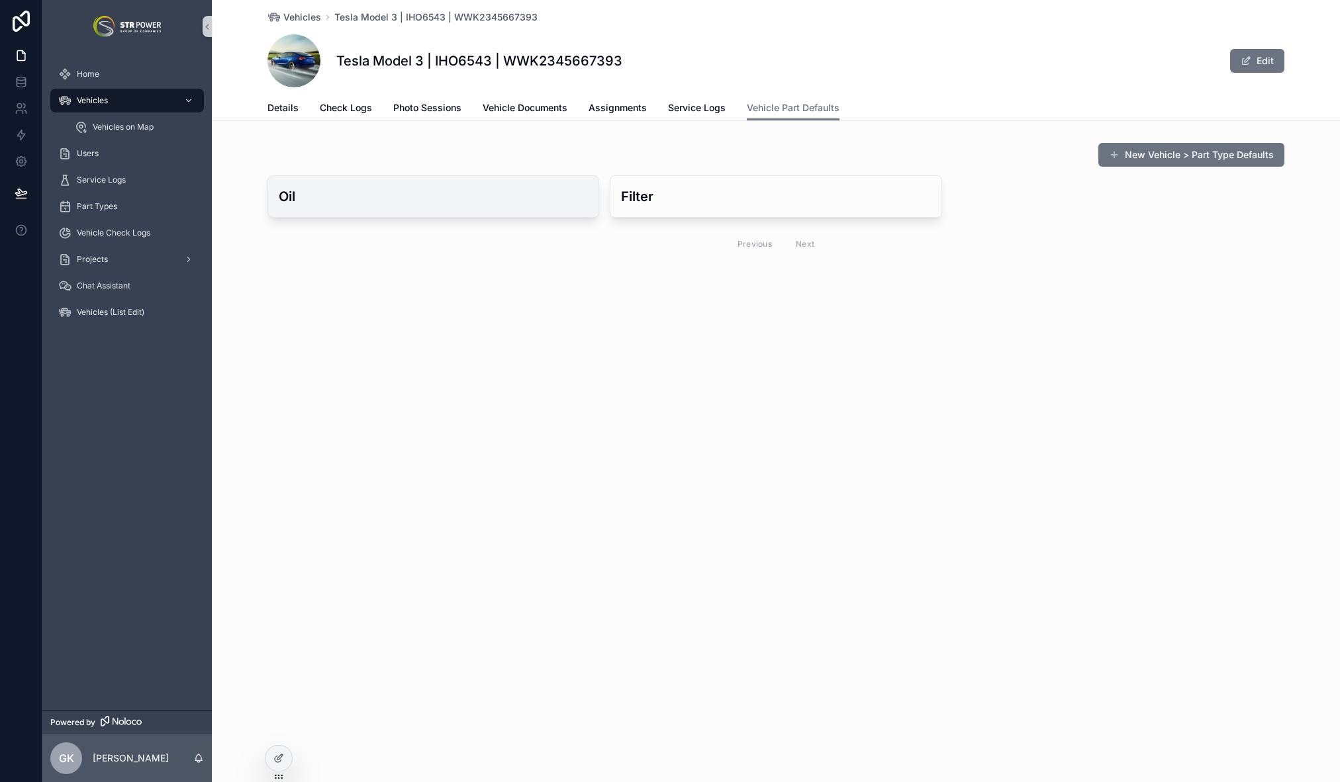
click at [446, 200] on h3 "Oil" at bounding box center [433, 197] width 309 height 20
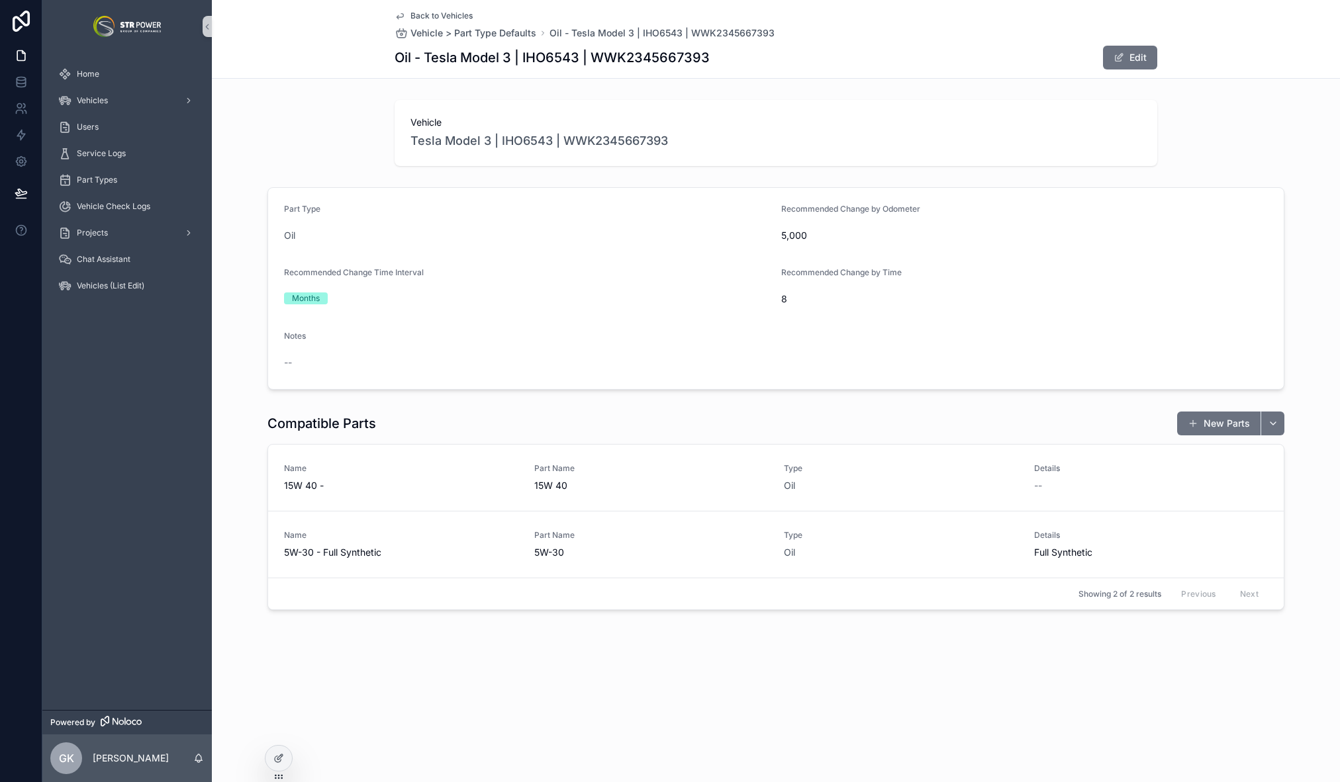
click at [422, 17] on span "Back to Vehicles" at bounding box center [441, 16] width 62 height 11
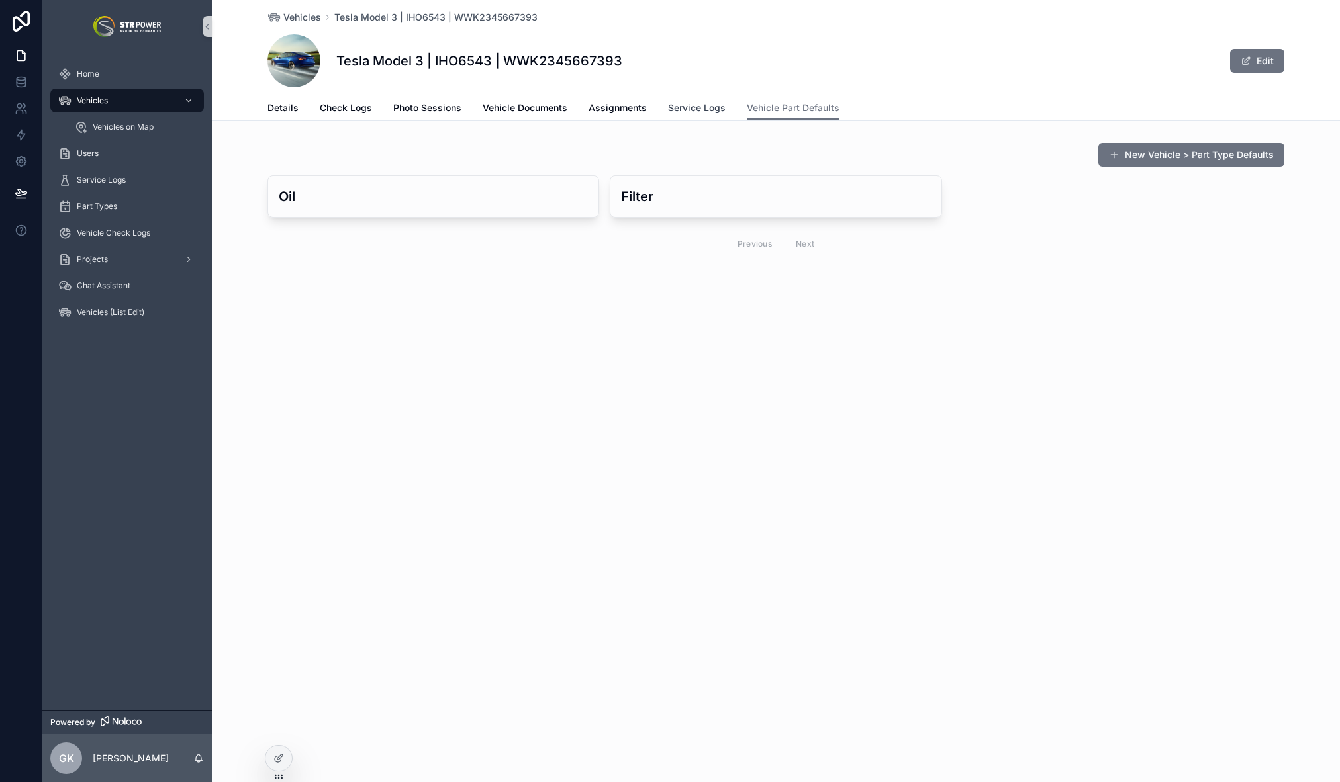
click at [714, 111] on span "Service Logs" at bounding box center [697, 107] width 58 height 13
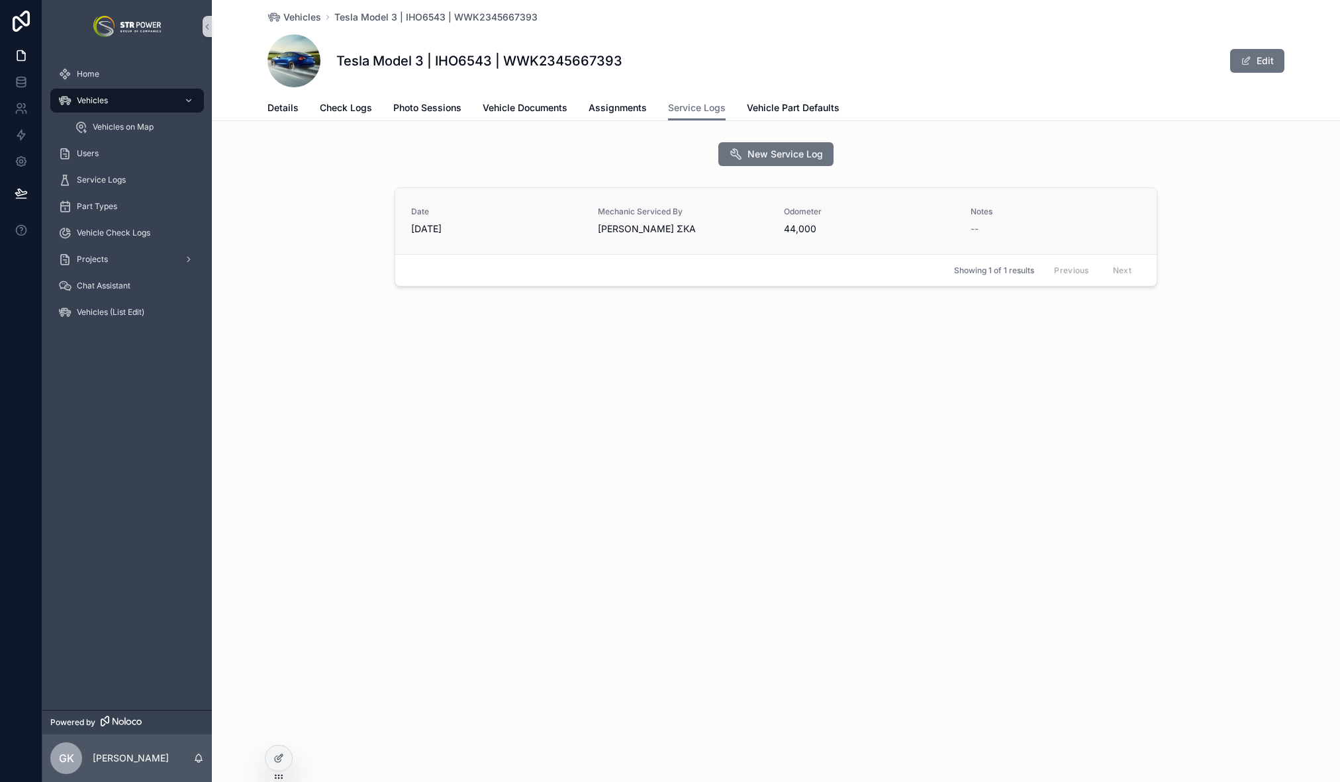
click at [548, 226] on span "[DATE]" at bounding box center [496, 228] width 171 height 13
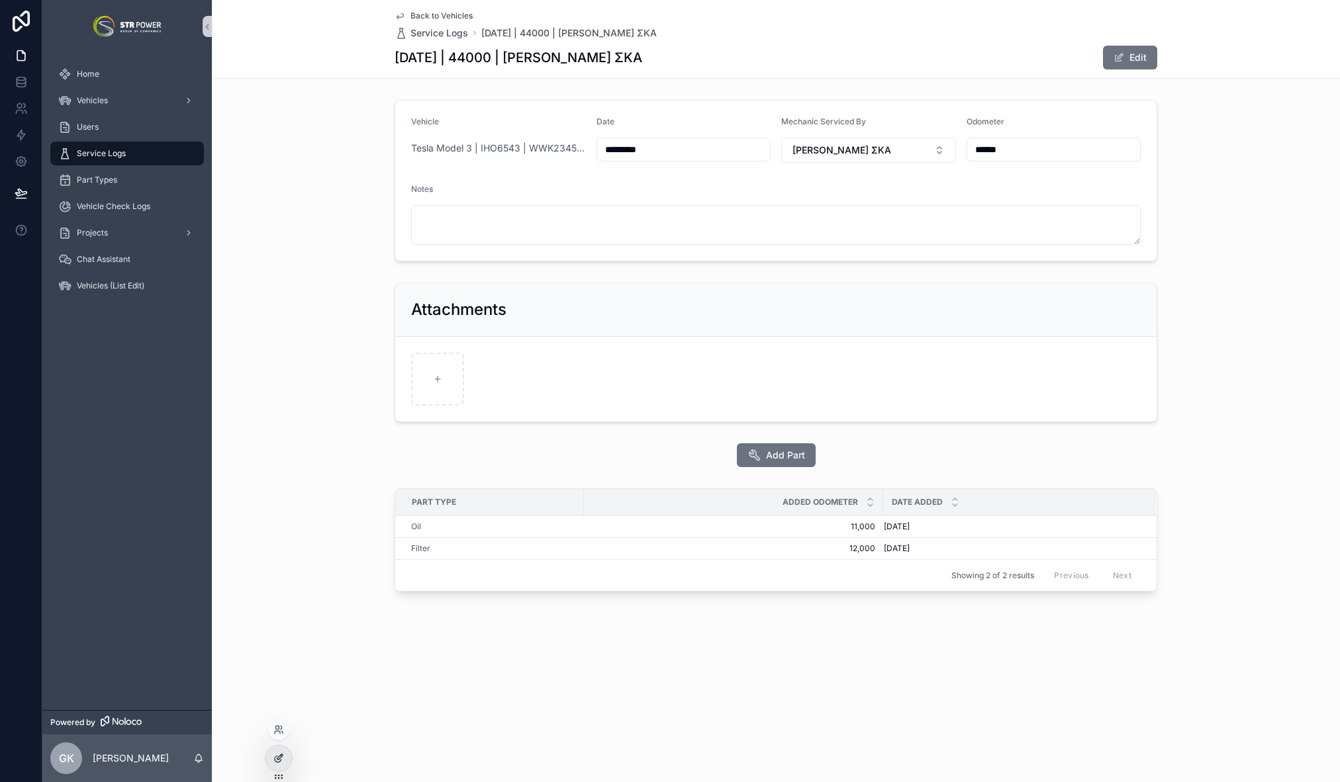
click at [273, 761] on icon at bounding box center [278, 758] width 11 height 11
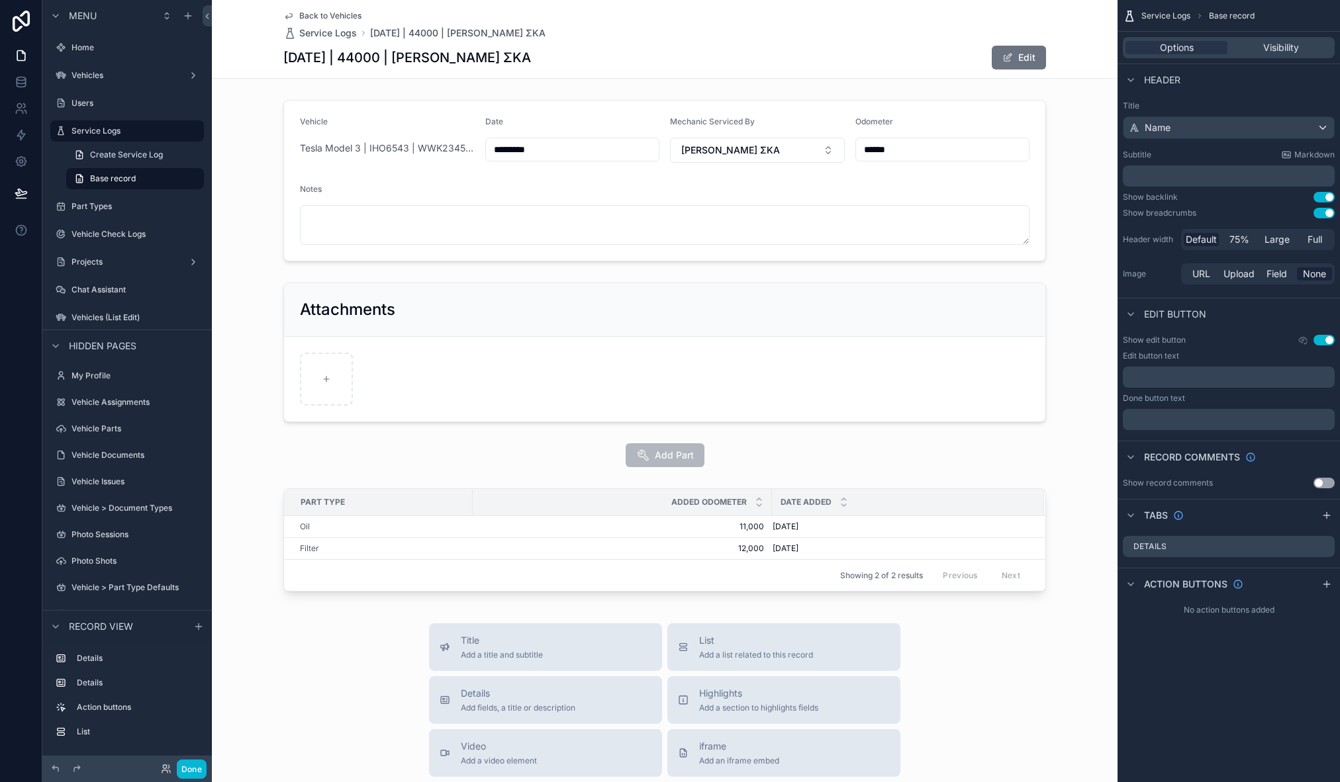
click at [267, 103] on div "scrollable content" at bounding box center [665, 181] width 906 height 172
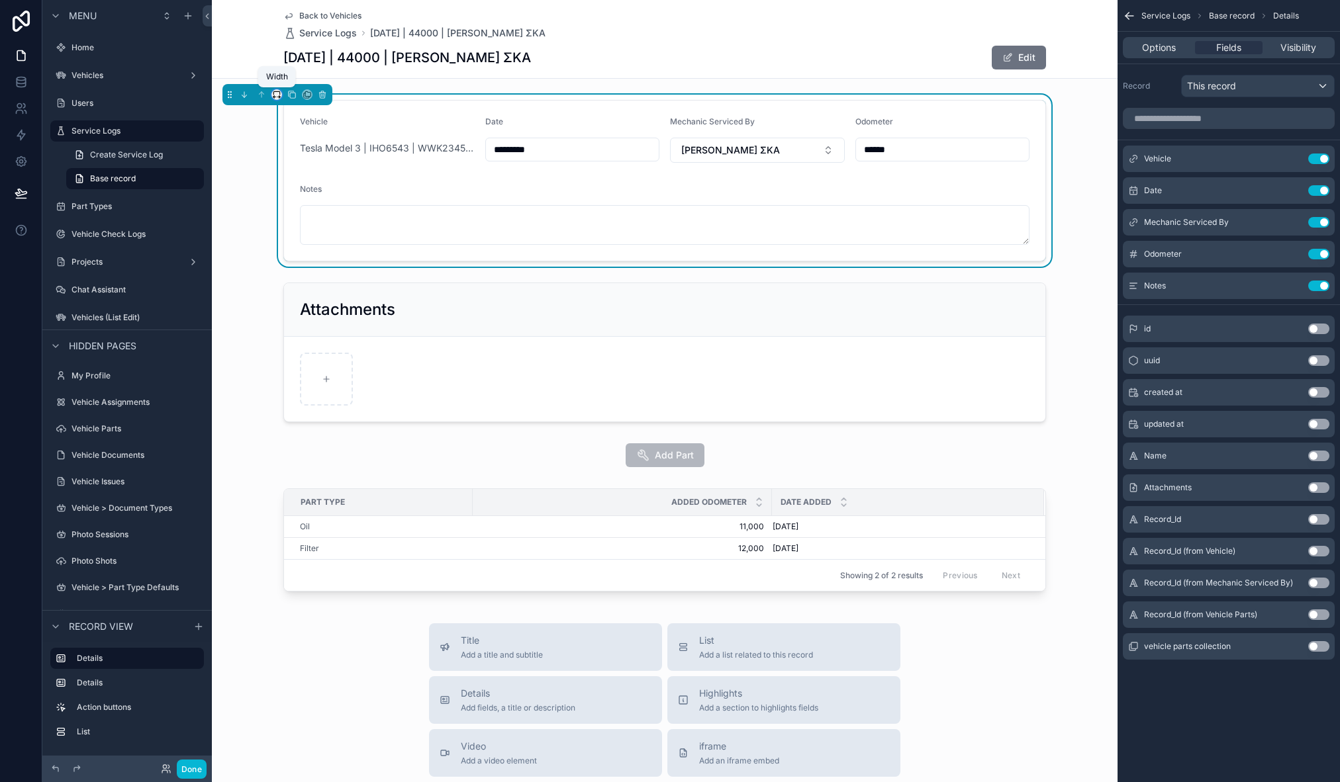
click at [276, 98] on icon "scrollable content" at bounding box center [276, 94] width 9 height 9
click at [299, 262] on span "Large" at bounding box center [295, 260] width 25 height 16
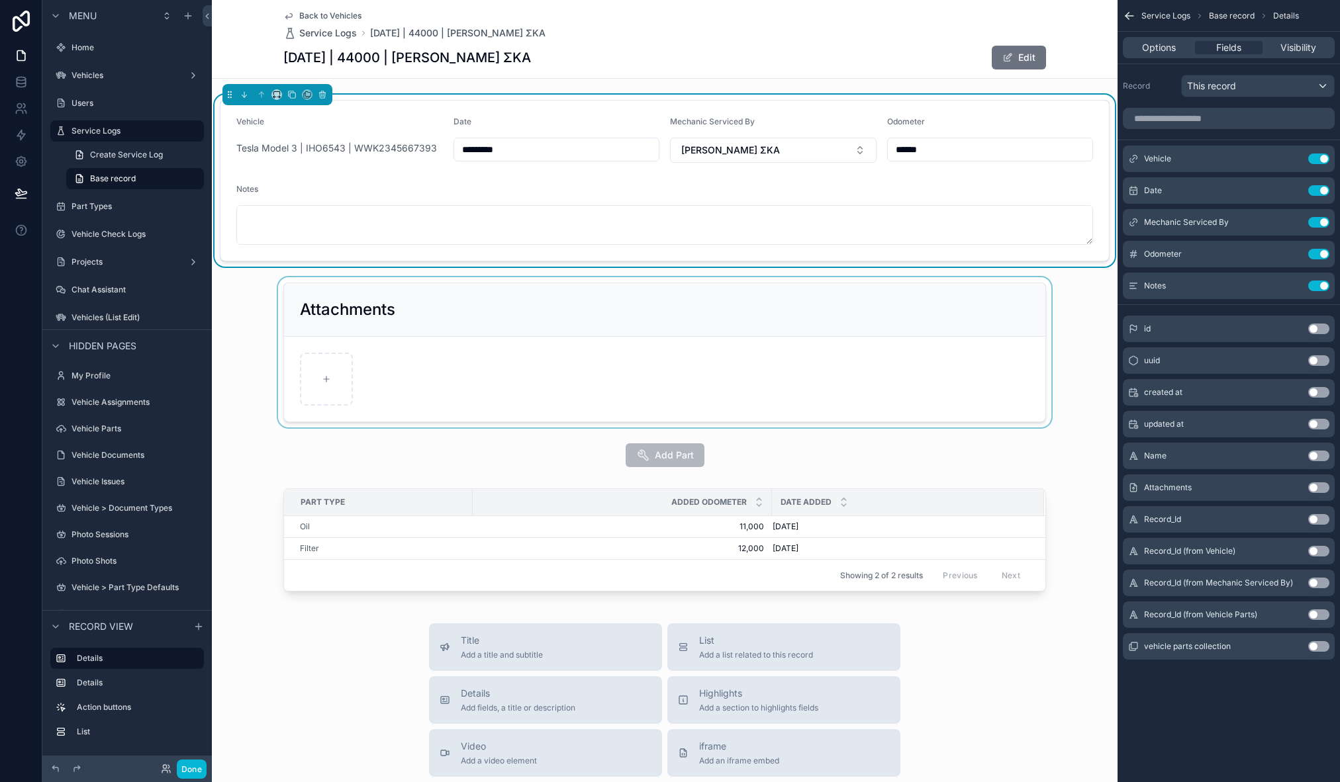
click at [285, 291] on div "scrollable content" at bounding box center [665, 352] width 906 height 150
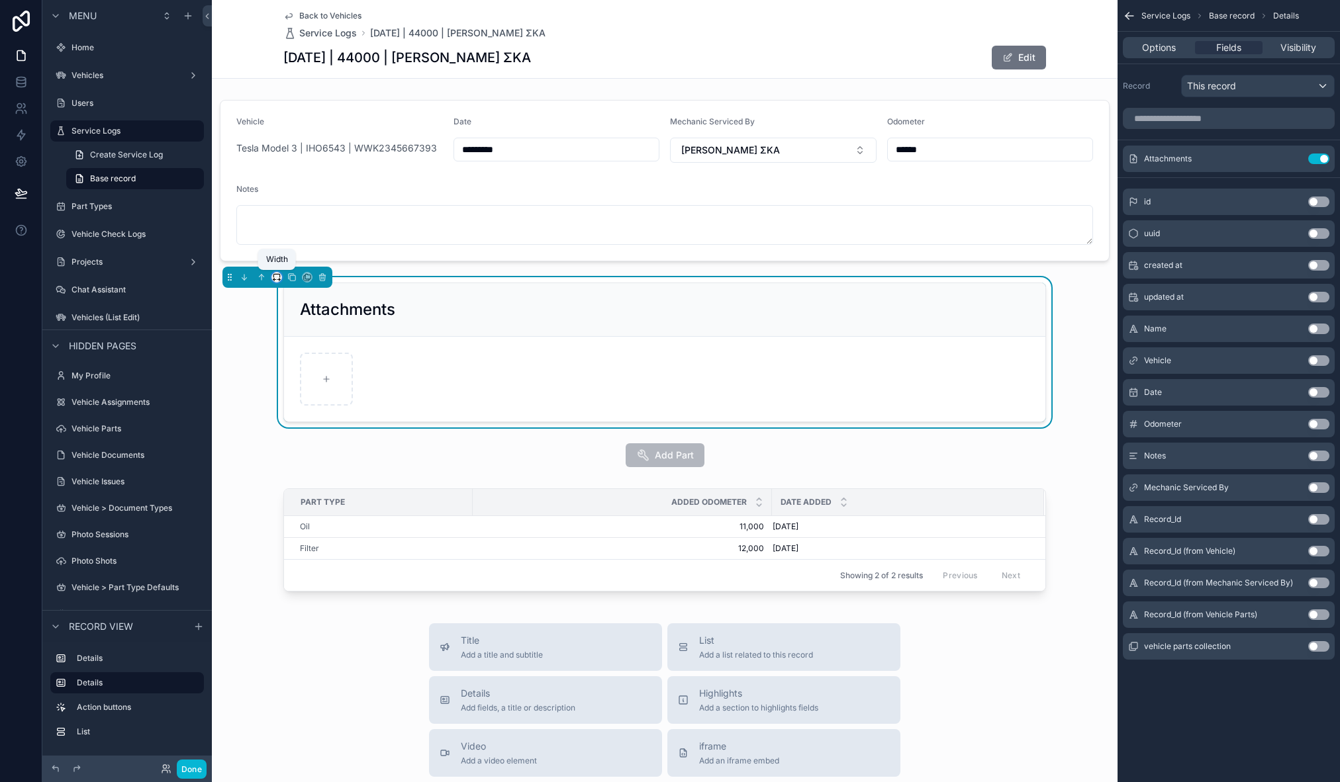
click at [273, 279] on icon "scrollable content" at bounding box center [273, 280] width 1 height 3
click at [297, 438] on span "Large" at bounding box center [295, 442] width 25 height 16
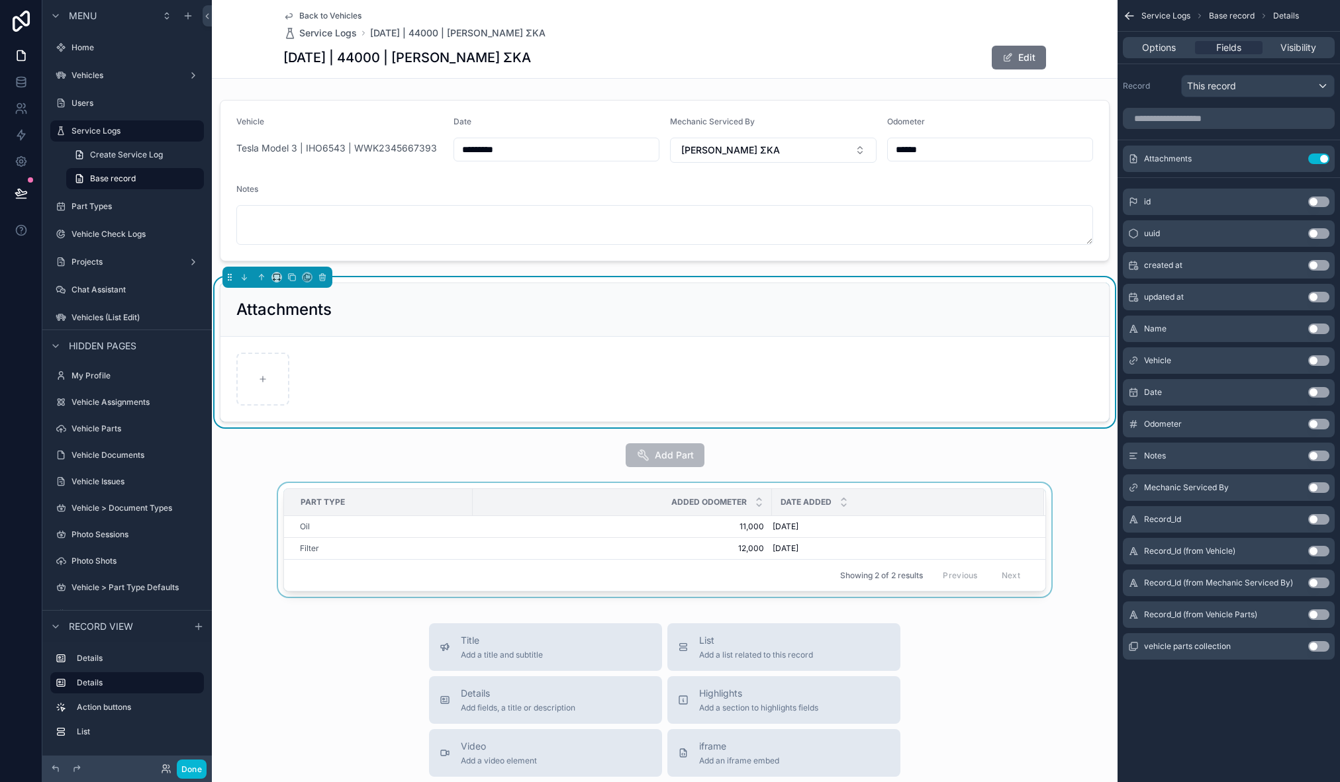
click at [289, 488] on div "scrollable content" at bounding box center [665, 542] width 906 height 119
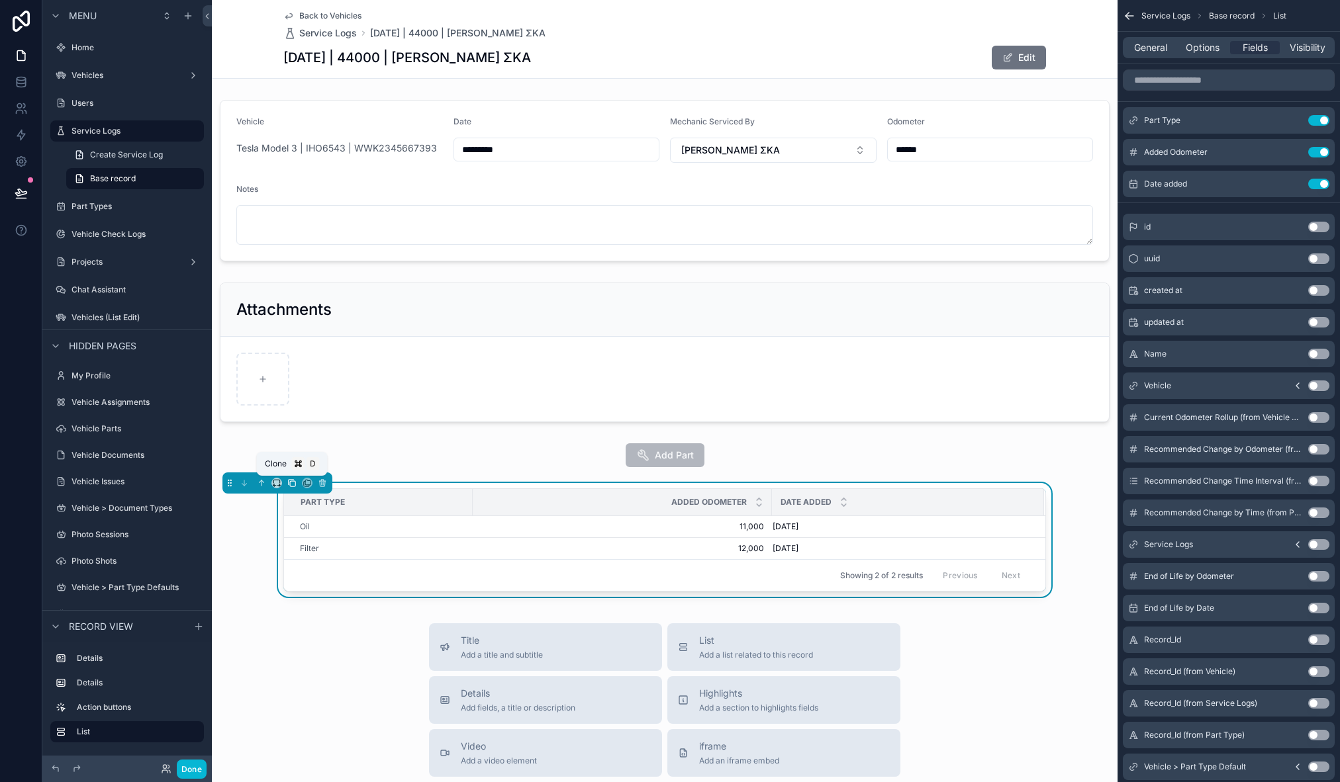
click at [289, 484] on icon "scrollable content" at bounding box center [291, 482] width 5 height 5
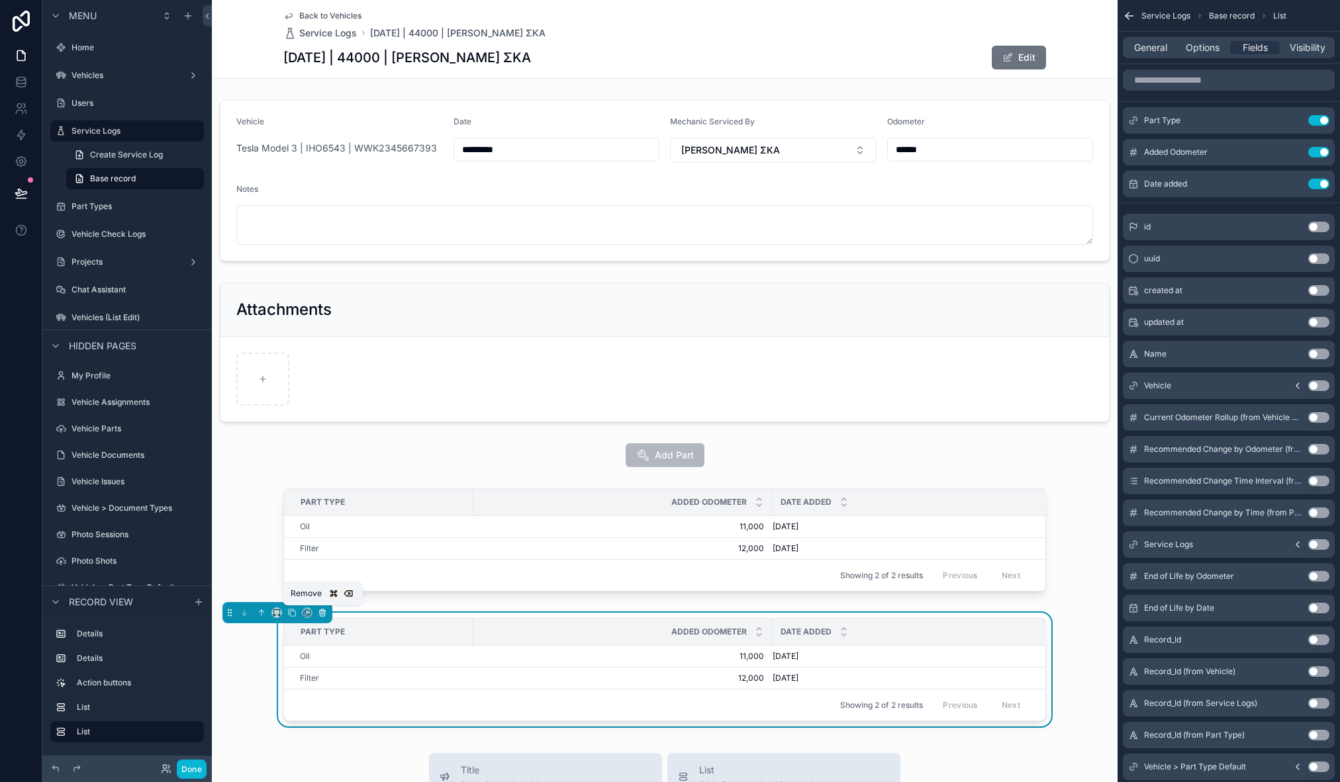
click at [326, 616] on icon "scrollable content" at bounding box center [322, 612] width 9 height 9
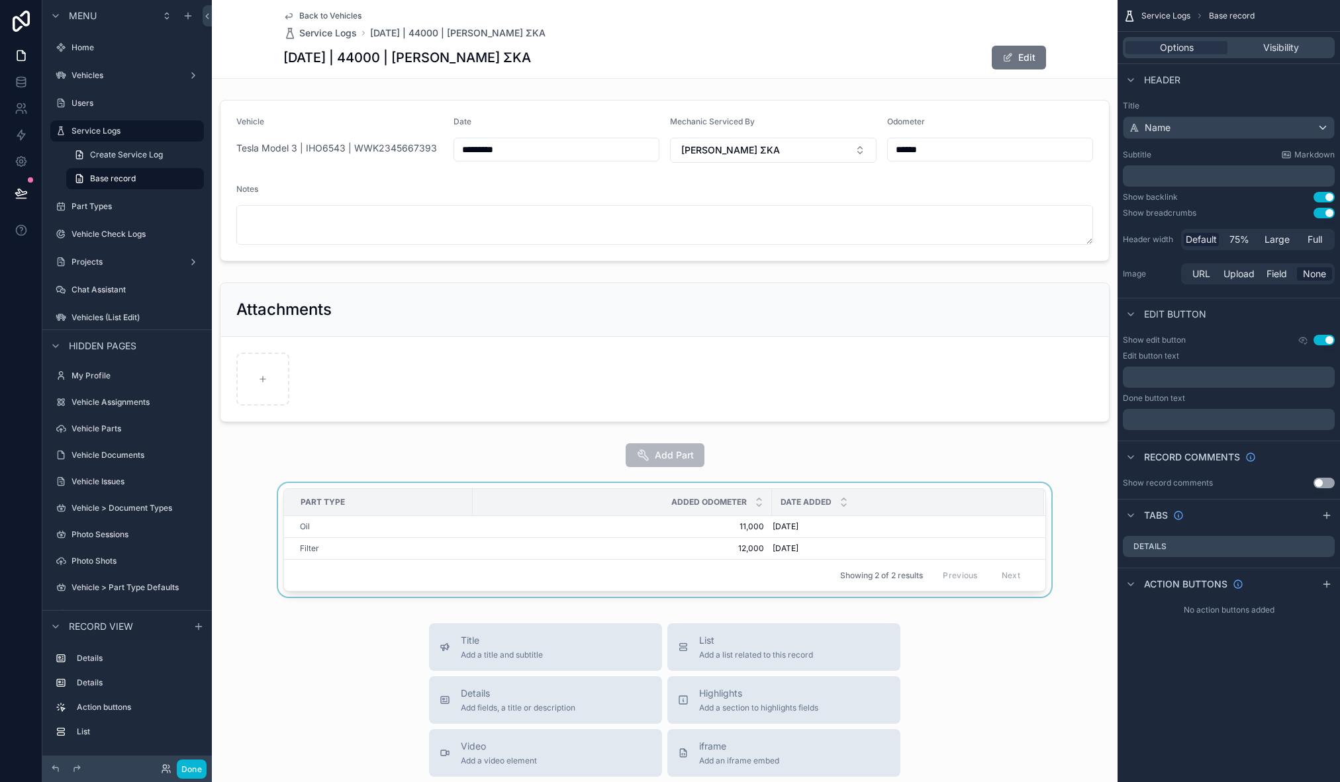
click at [312, 495] on div "Part Type" at bounding box center [378, 502] width 187 height 21
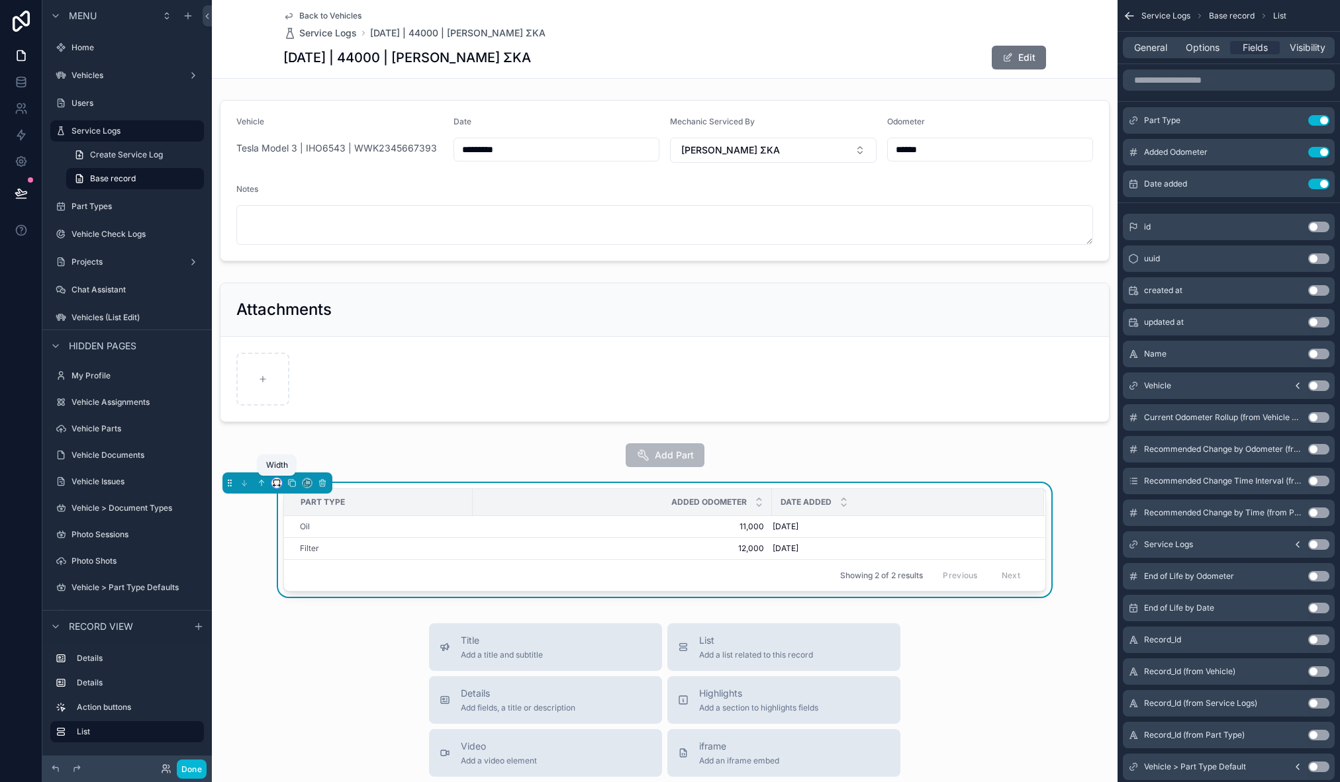
click at [278, 487] on icon "scrollable content" at bounding box center [276, 483] width 9 height 9
click at [310, 642] on div "Large" at bounding box center [303, 648] width 41 height 16
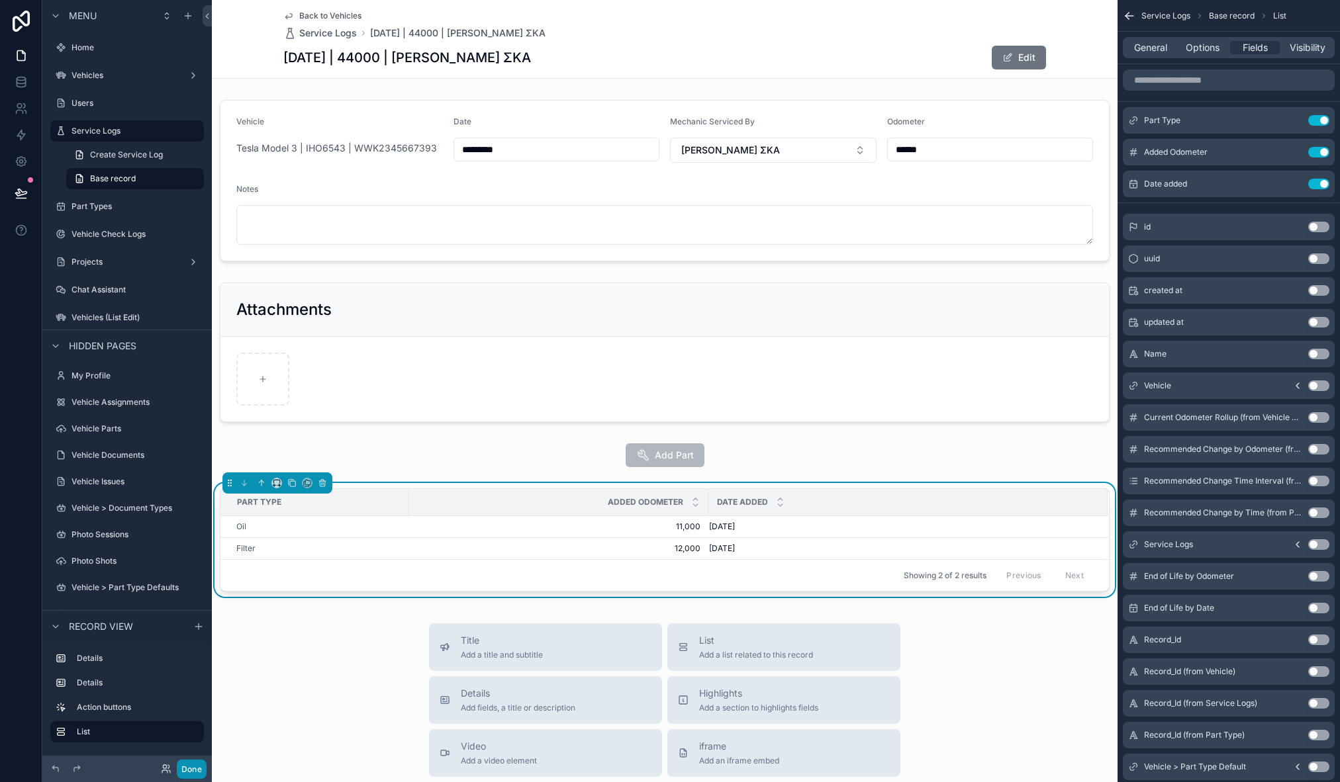
click at [195, 776] on button "Done" at bounding box center [192, 769] width 30 height 19
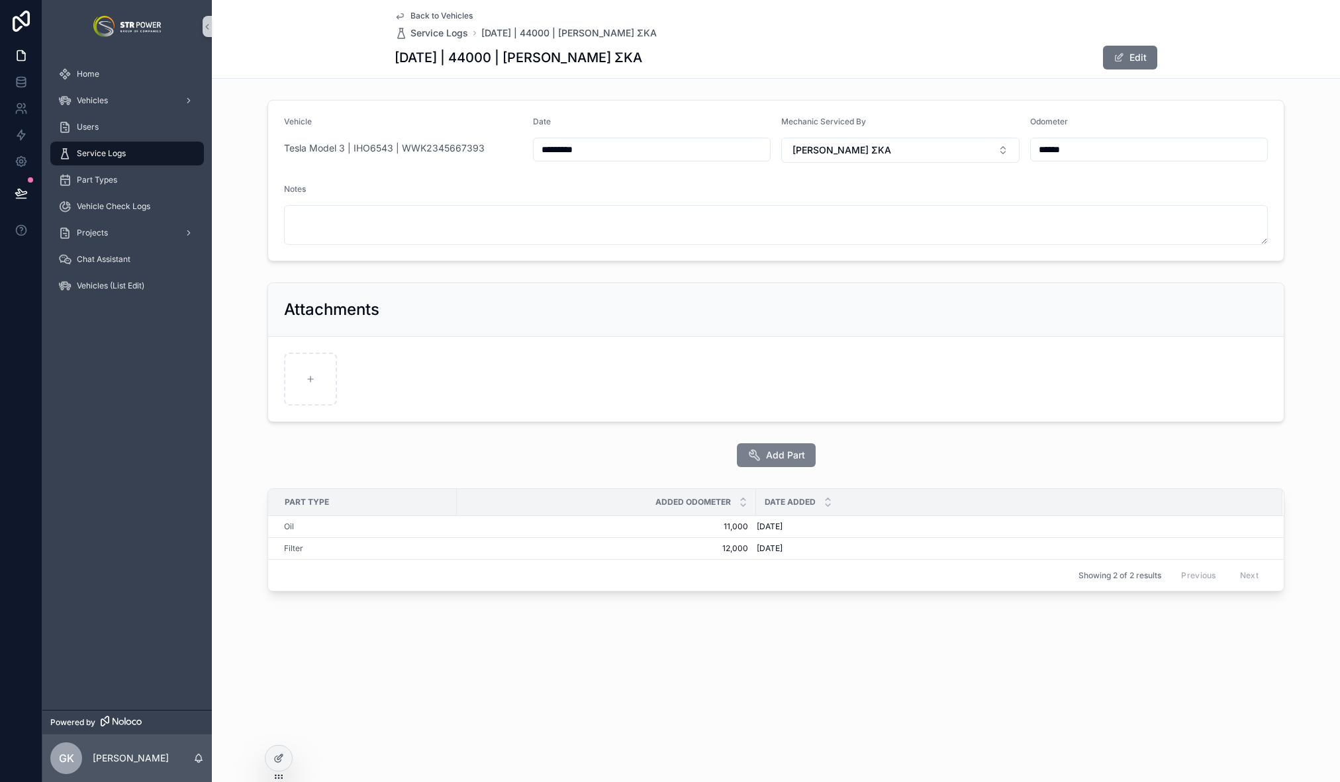
click at [780, 455] on span "Add Part" at bounding box center [785, 455] width 39 height 13
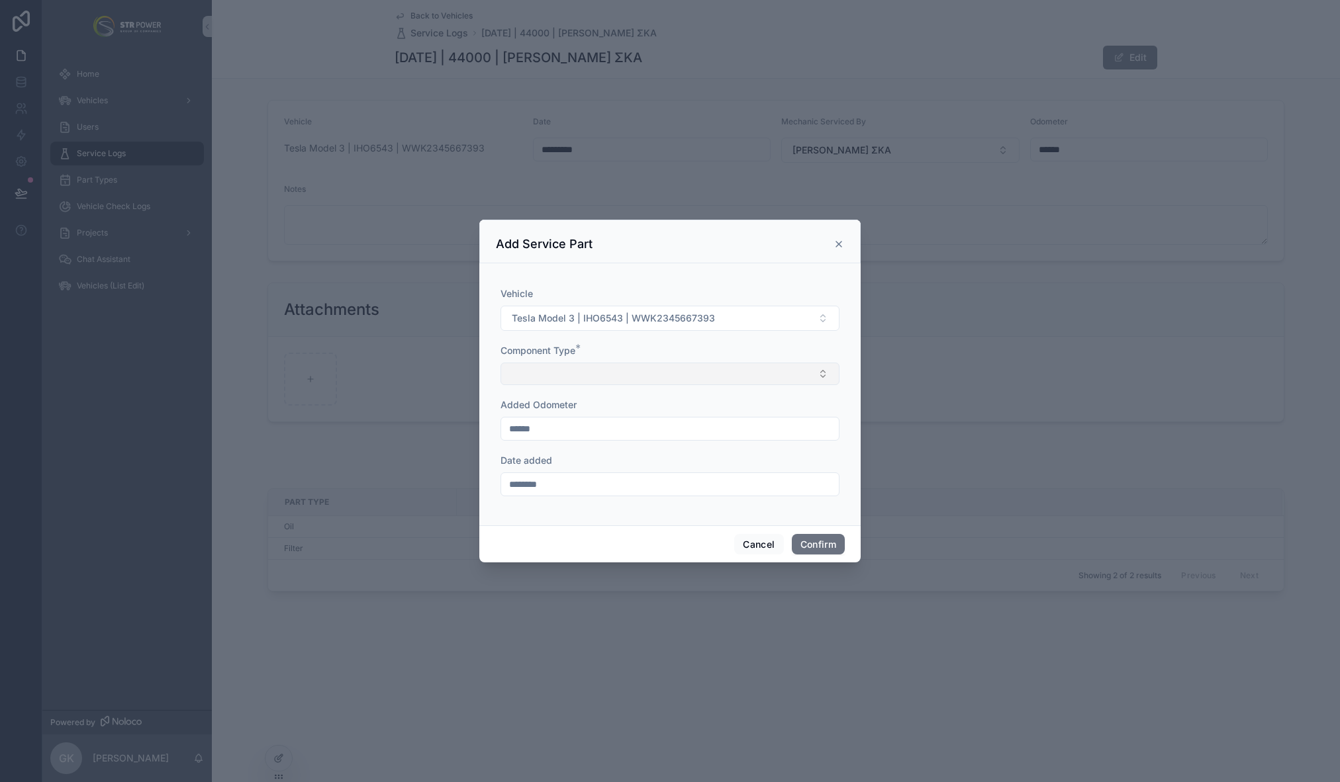
click at [600, 367] on button "Select Button" at bounding box center [669, 374] width 339 height 23
click at [809, 337] on div "Vehicle Tesla Model 3 | IHO6543 | WWK2345667393 Component Type * Added Odometer…" at bounding box center [669, 398] width 339 height 222
click at [675, 363] on button "Select Button" at bounding box center [669, 374] width 339 height 23
click at [761, 353] on div "Component Type *" at bounding box center [669, 350] width 339 height 13
click at [841, 241] on icon at bounding box center [838, 244] width 11 height 11
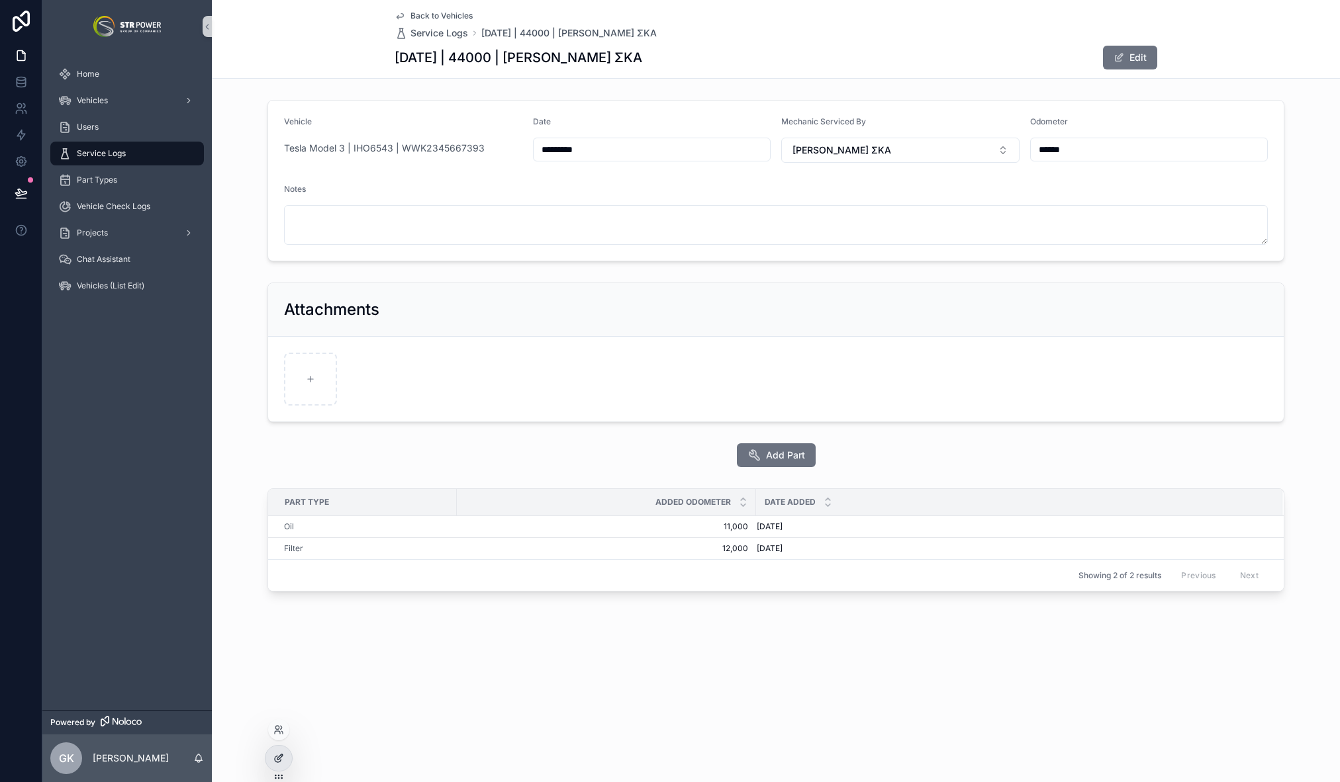
click at [279, 763] on icon at bounding box center [278, 758] width 11 height 11
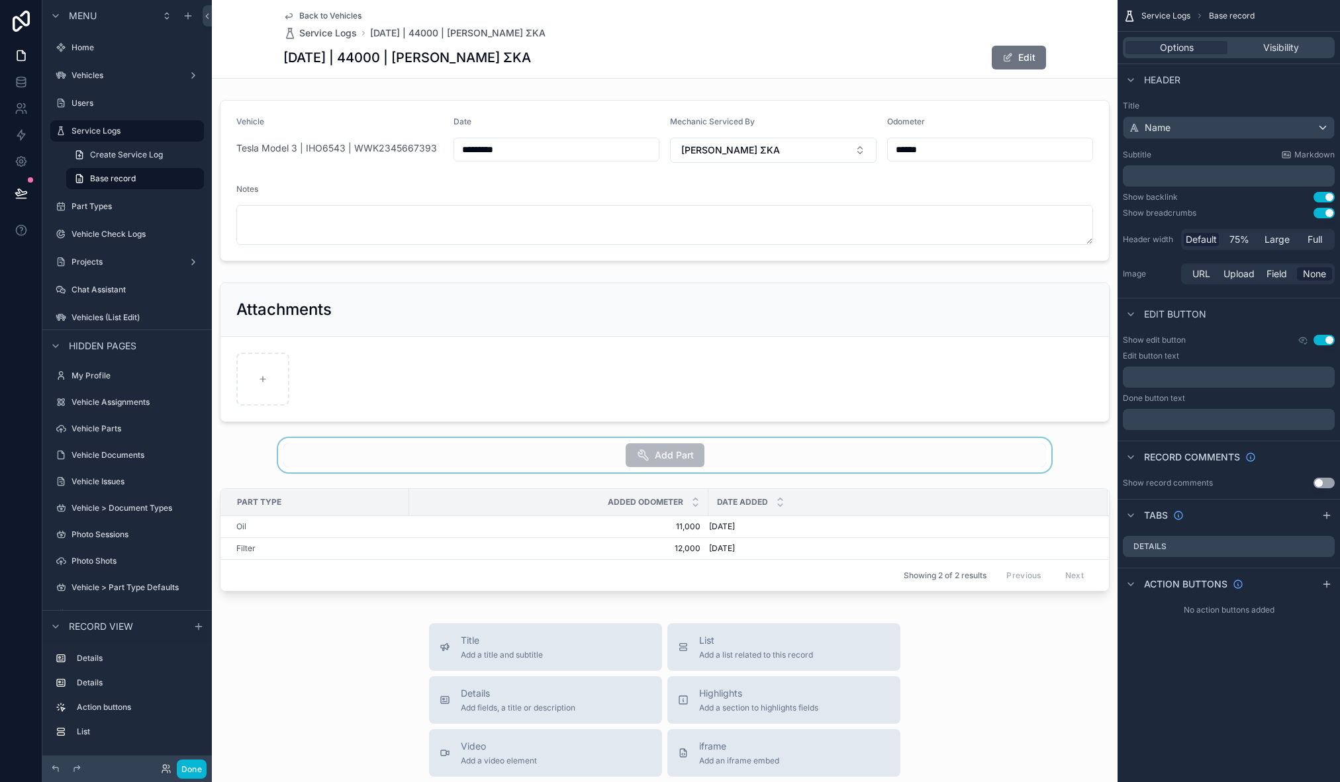
click at [591, 458] on div "scrollable content" at bounding box center [665, 455] width 906 height 34
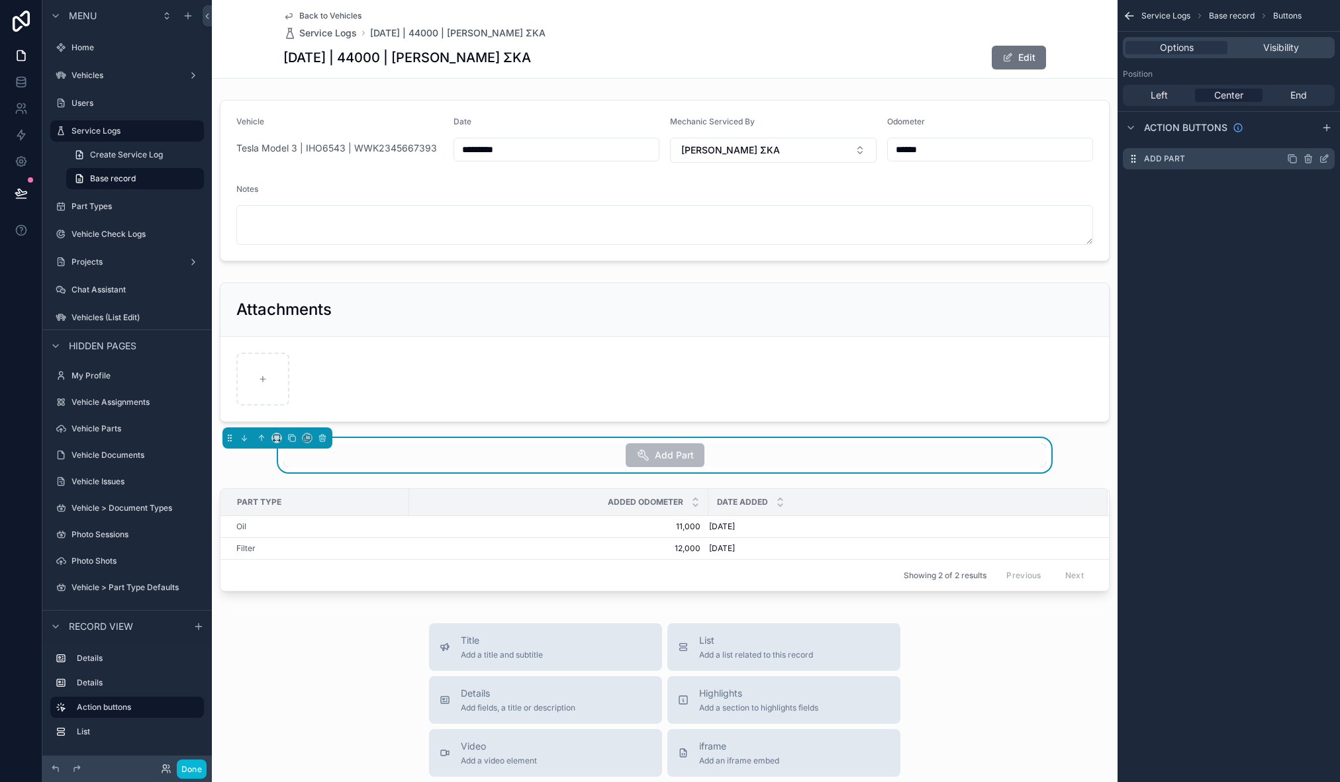
click at [1324, 162] on icon "scrollable content" at bounding box center [1324, 160] width 6 height 6
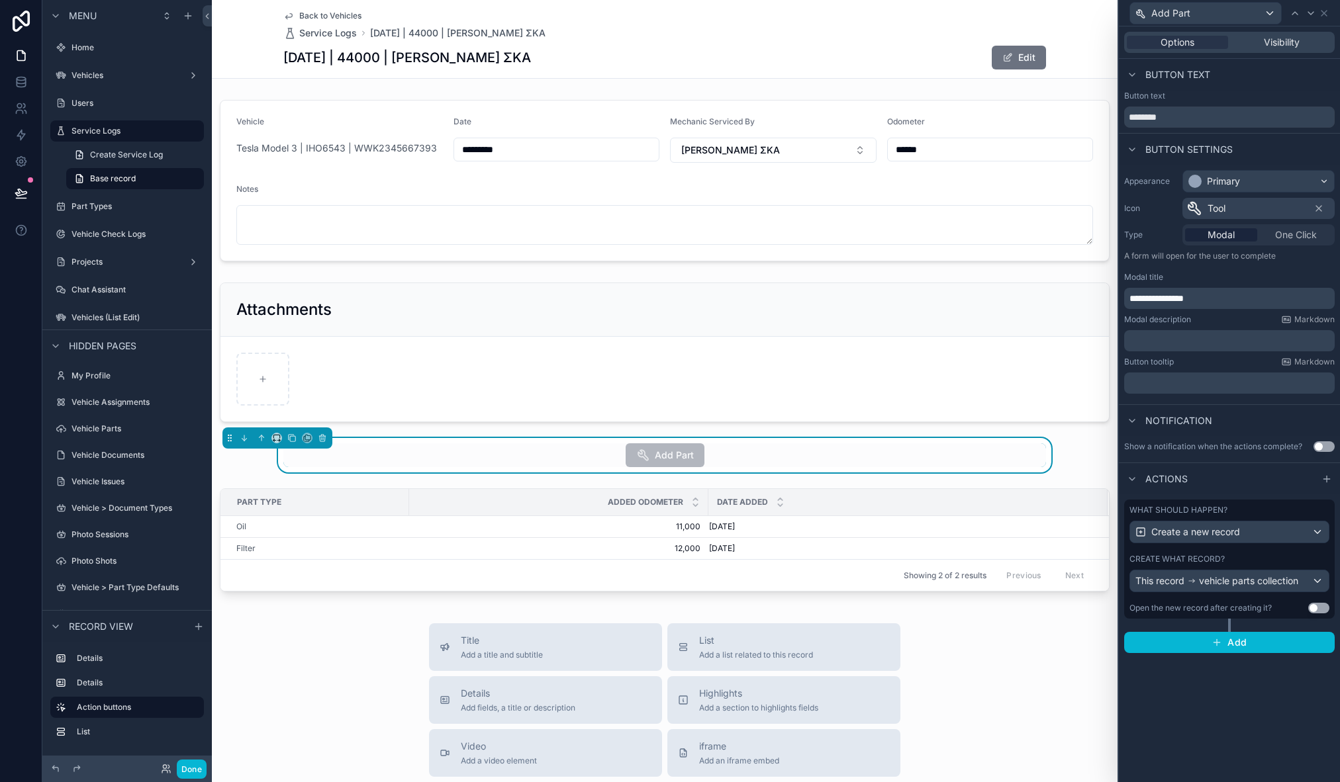
click at [1288, 556] on div "Create what record?" at bounding box center [1229, 559] width 200 height 11
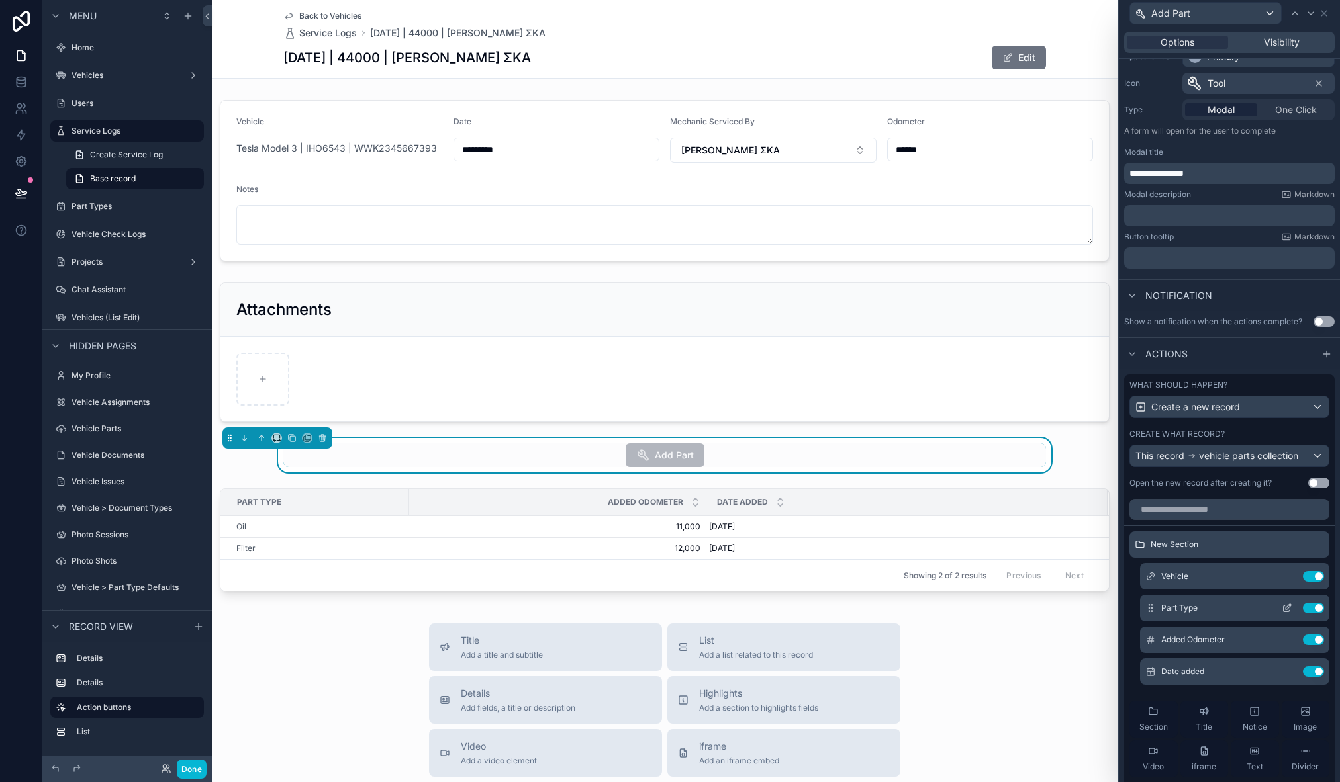
scroll to position [187, 0]
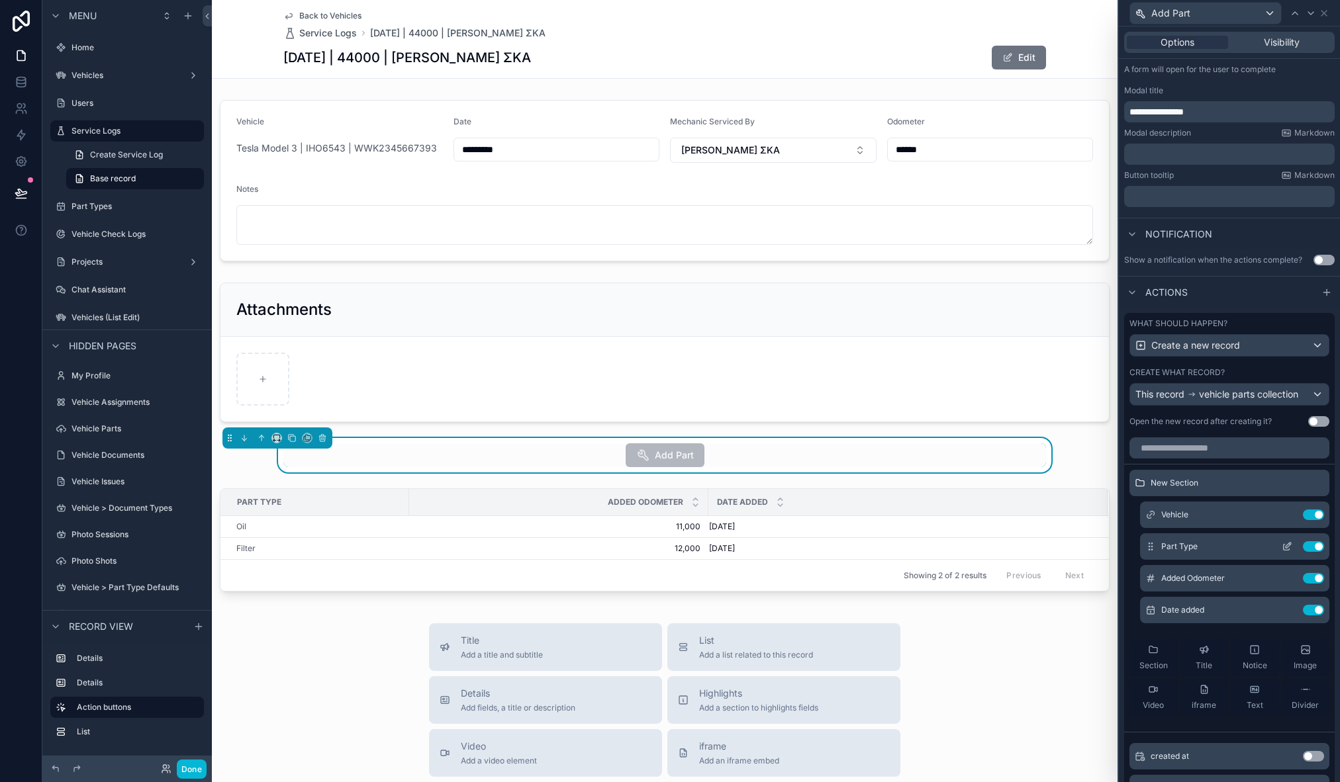
click at [1282, 549] on icon at bounding box center [1287, 547] width 11 height 11
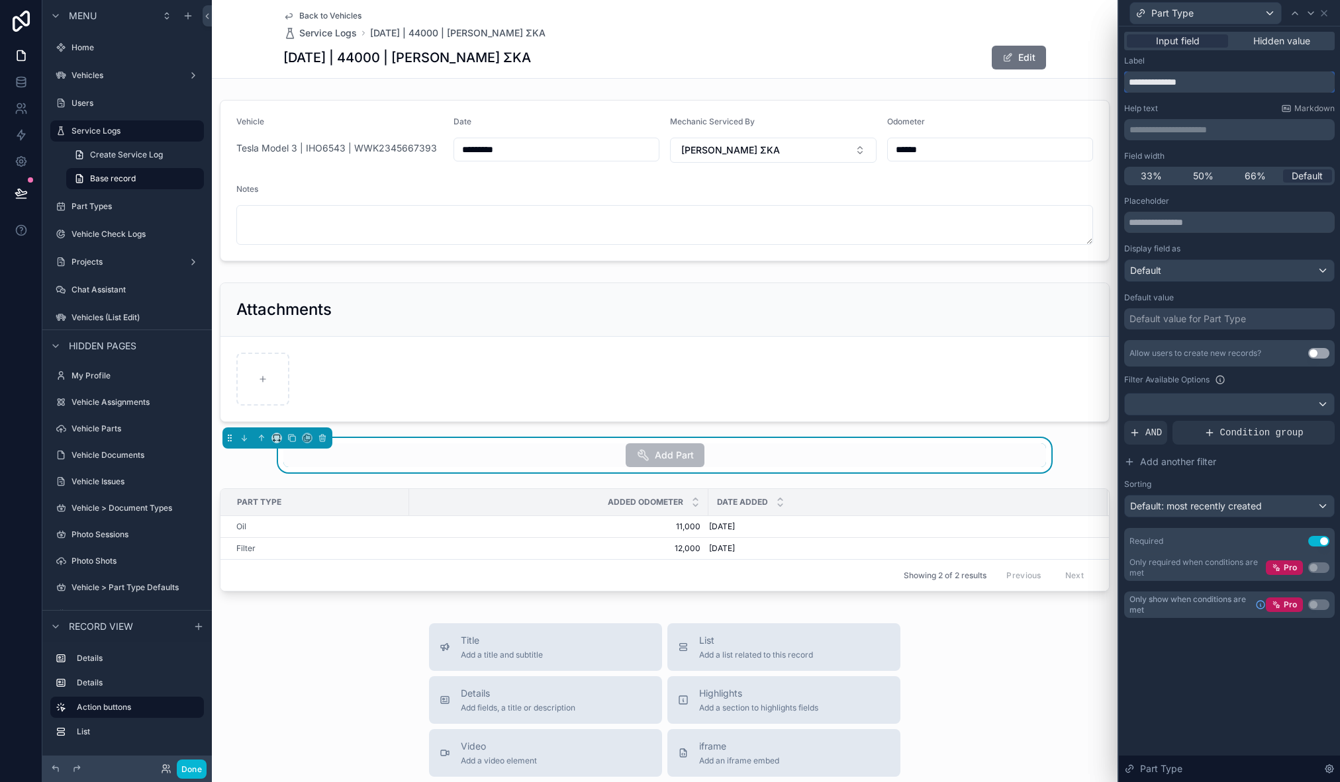
drag, startPoint x: 1180, startPoint y: 80, endPoint x: 1094, endPoint y: 81, distance: 86.1
click at [1094, 81] on div "**********" at bounding box center [670, 391] width 1340 height 782
type input "*********"
click at [192, 770] on button "Done" at bounding box center [192, 769] width 30 height 19
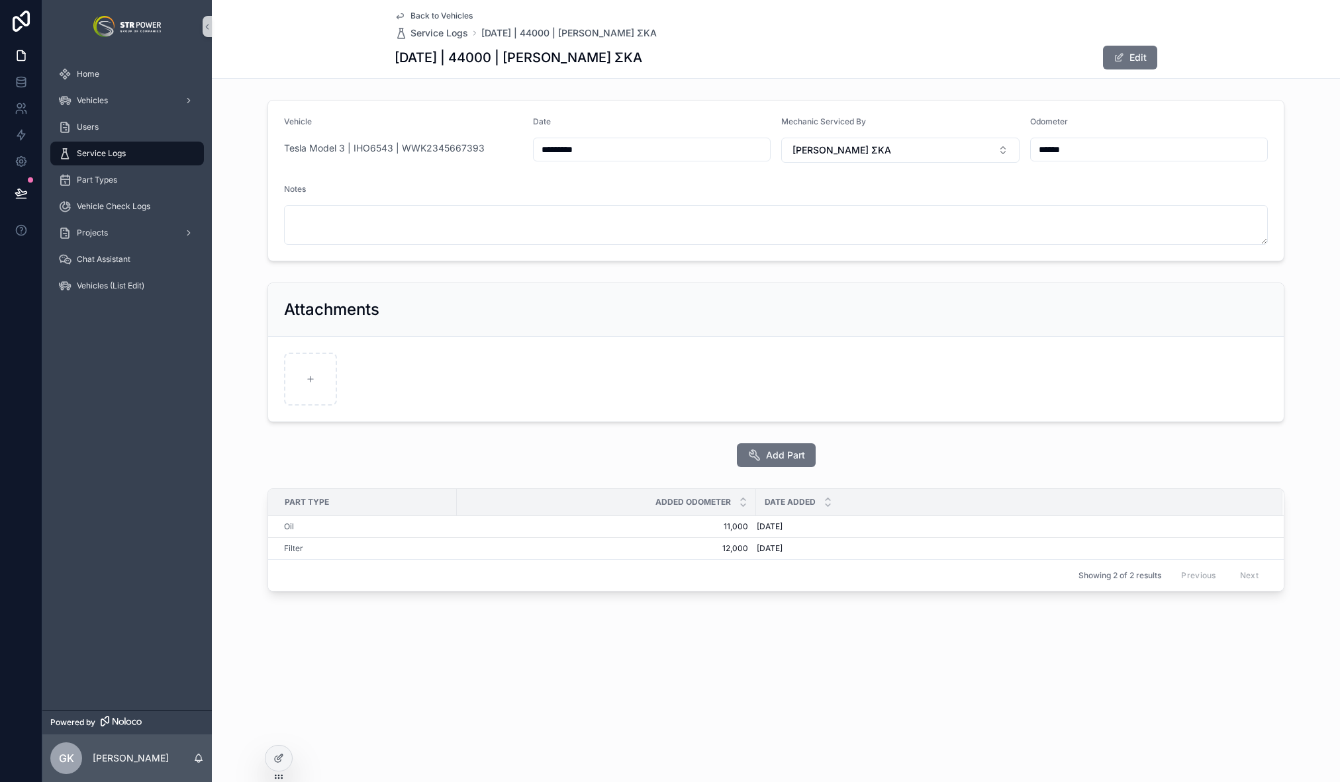
click at [663, 446] on div "Add Part" at bounding box center [776, 456] width 763 height 24
click at [23, 193] on icon at bounding box center [21, 193] width 13 height 13
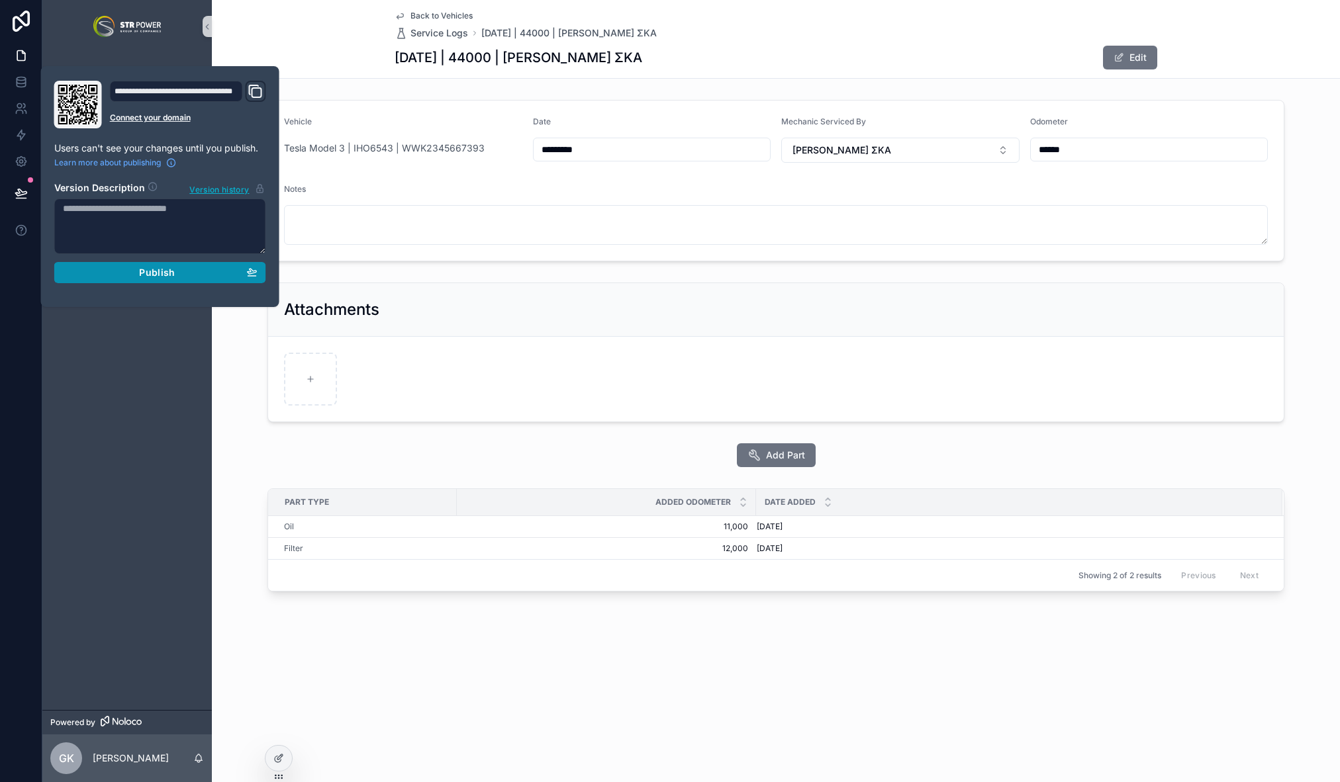
click at [150, 271] on span "Publish" at bounding box center [157, 273] width 36 height 12
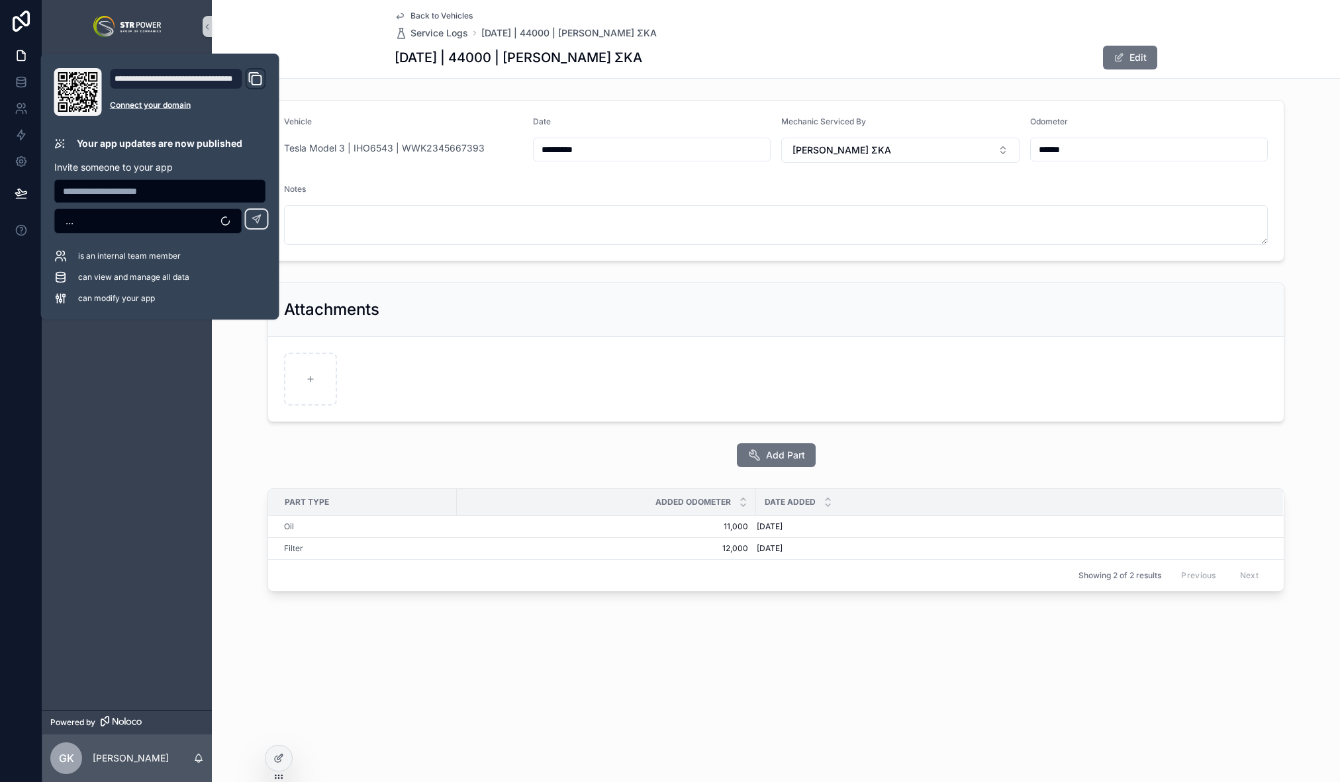
drag, startPoint x: 522, startPoint y: 633, endPoint x: 547, endPoint y: 606, distance: 37.0
click at [522, 633] on div "Back to Vehicles Service Logs 2025-03-12 | 44000 | Δημήτρης Μαυρούλης ΣΚΑ 2025-…" at bounding box center [776, 343] width 1128 height 687
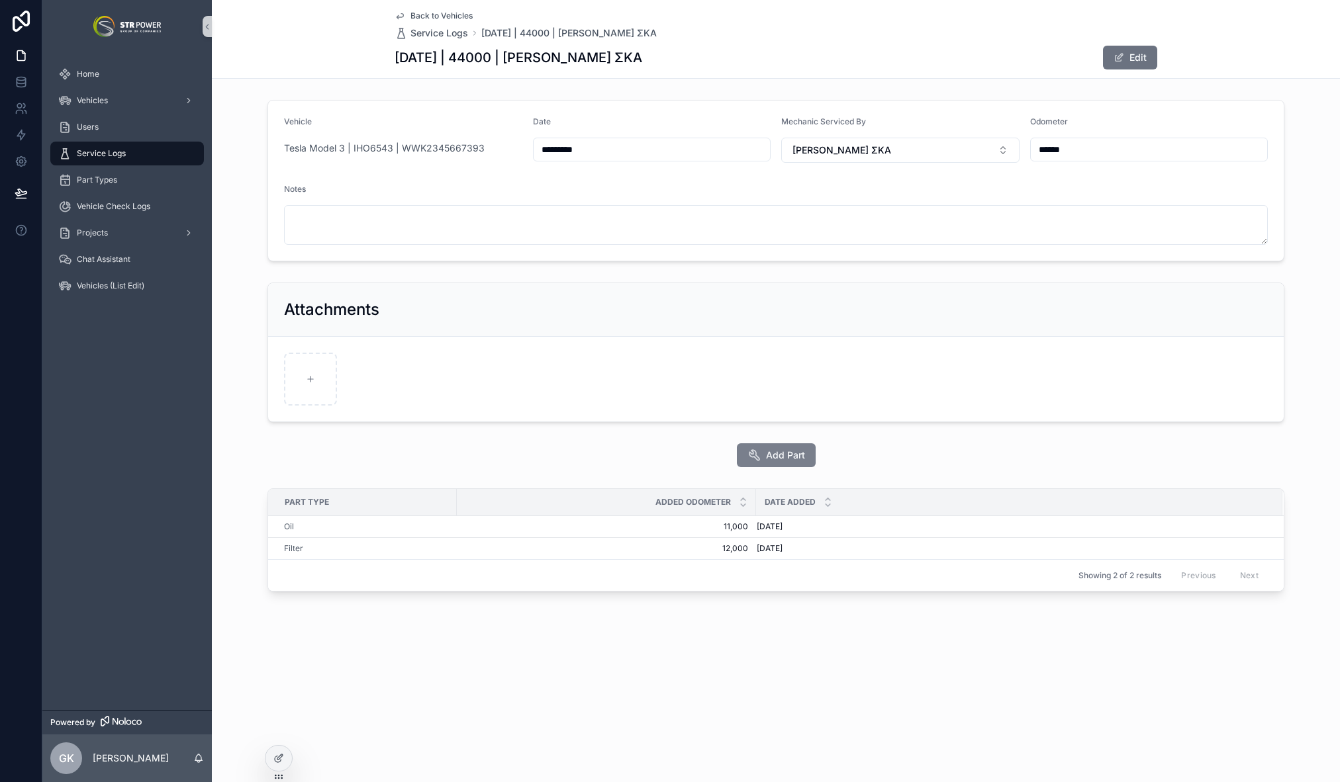
click at [790, 448] on button "Add Part" at bounding box center [776, 456] width 79 height 24
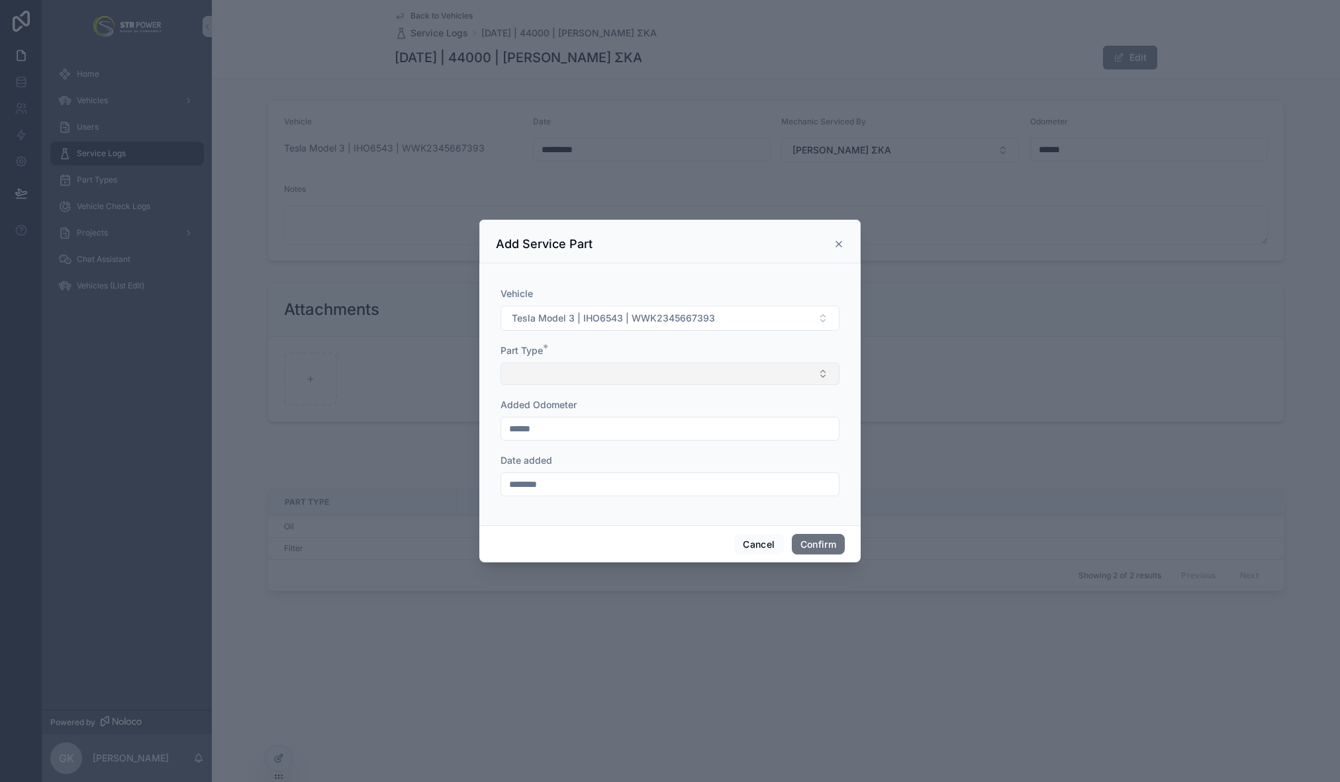
click at [652, 371] on button "Select Button" at bounding box center [669, 374] width 339 height 23
click at [598, 453] on div "Tyres" at bounding box center [670, 447] width 332 height 21
click at [823, 543] on button "Confirm" at bounding box center [818, 546] width 53 height 21
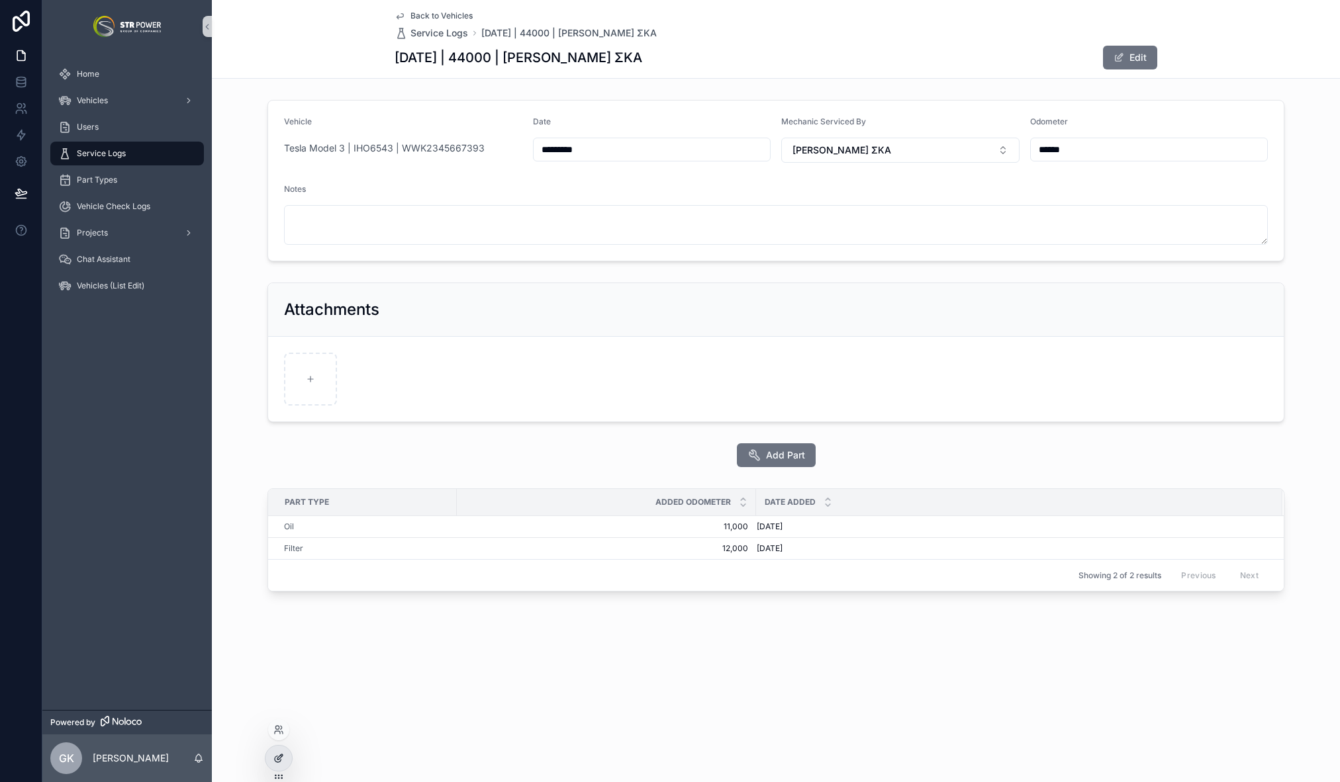
click at [274, 764] on div at bounding box center [278, 758] width 26 height 25
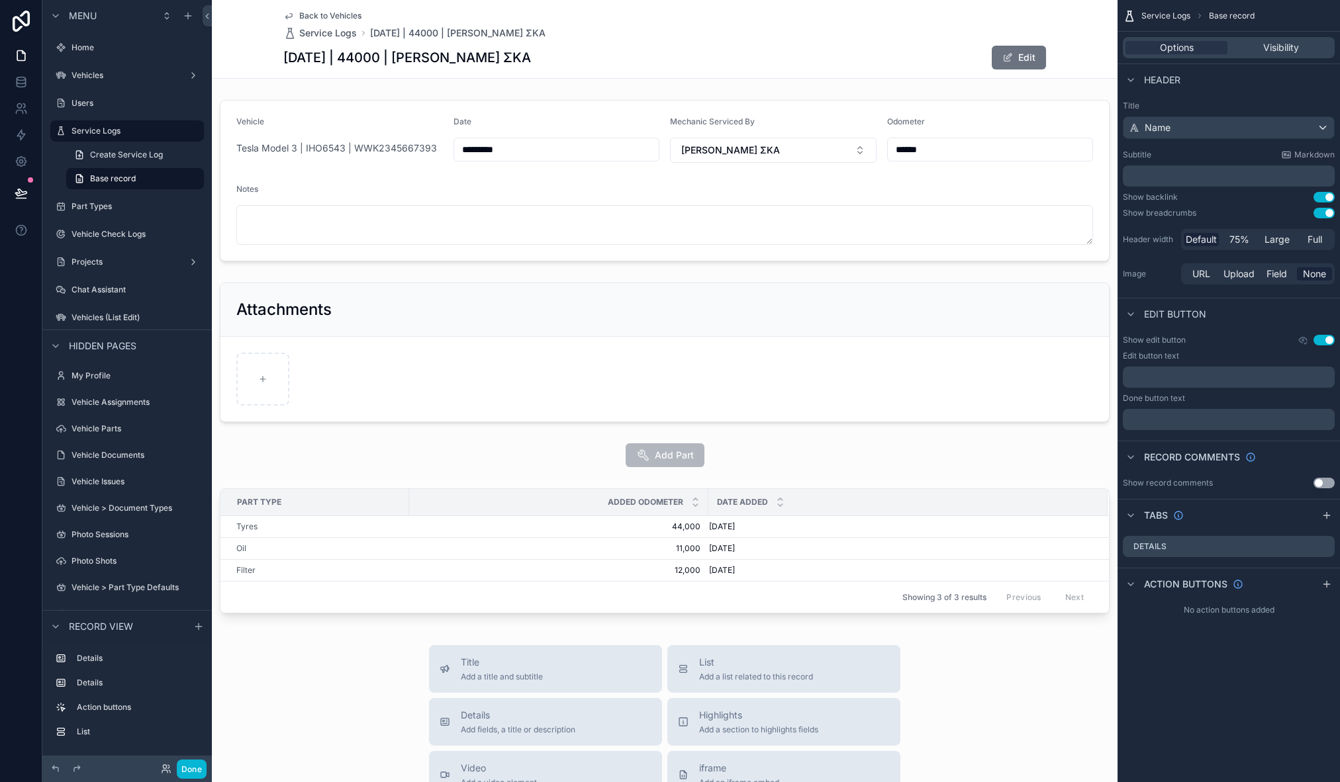
click at [485, 482] on div "Vehicle Tesla Model 3 | IHO6543 | WWK2345667393 Date ********* Mechanic Service…" at bounding box center [665, 360] width 906 height 530
click at [455, 484] on div "scrollable content" at bounding box center [665, 553] width 906 height 141
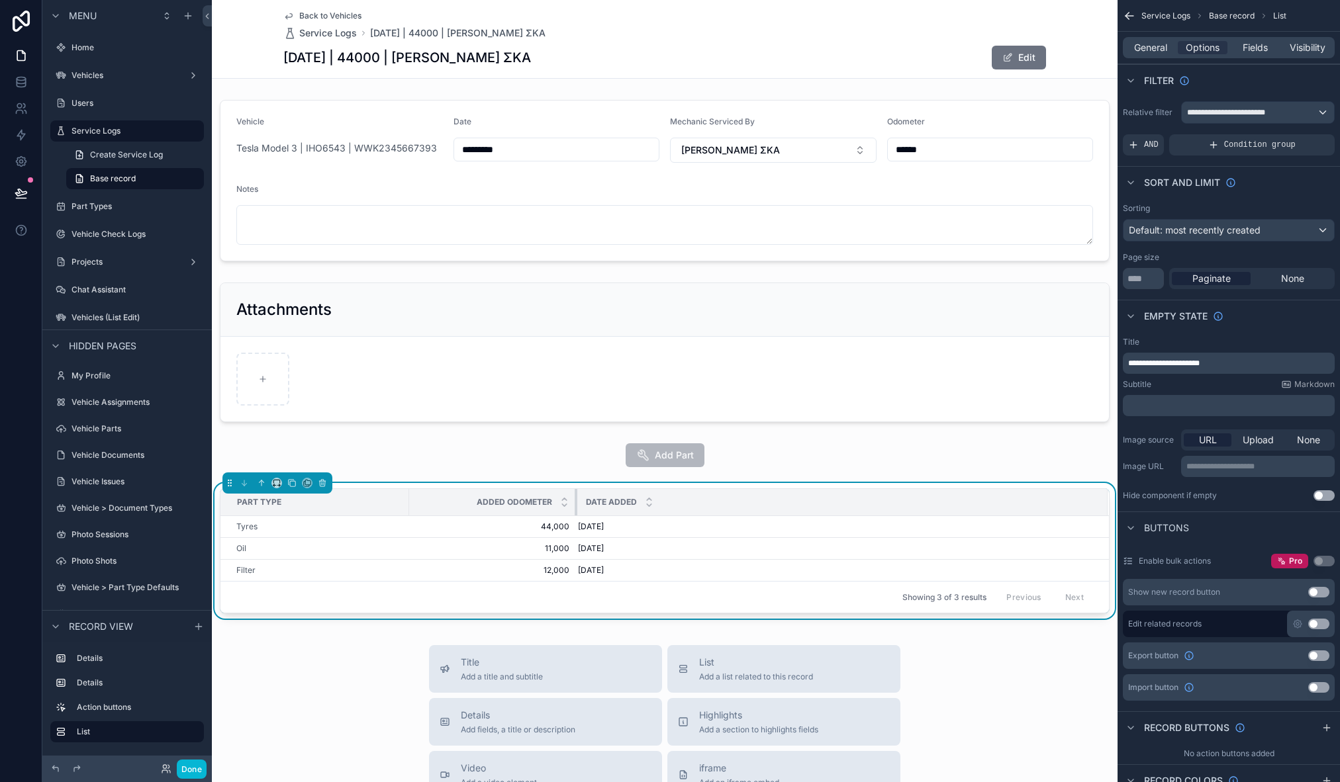
drag, startPoint x: 707, startPoint y: 500, endPoint x: 576, endPoint y: 500, distance: 131.1
click at [576, 500] on div "scrollable content" at bounding box center [577, 502] width 5 height 26
drag, startPoint x: 408, startPoint y: 504, endPoint x: 355, endPoint y: 506, distance: 53.0
click at [355, 506] on div "scrollable content" at bounding box center [356, 502] width 5 height 26
drag, startPoint x: 523, startPoint y: 500, endPoint x: 512, endPoint y: 502, distance: 10.7
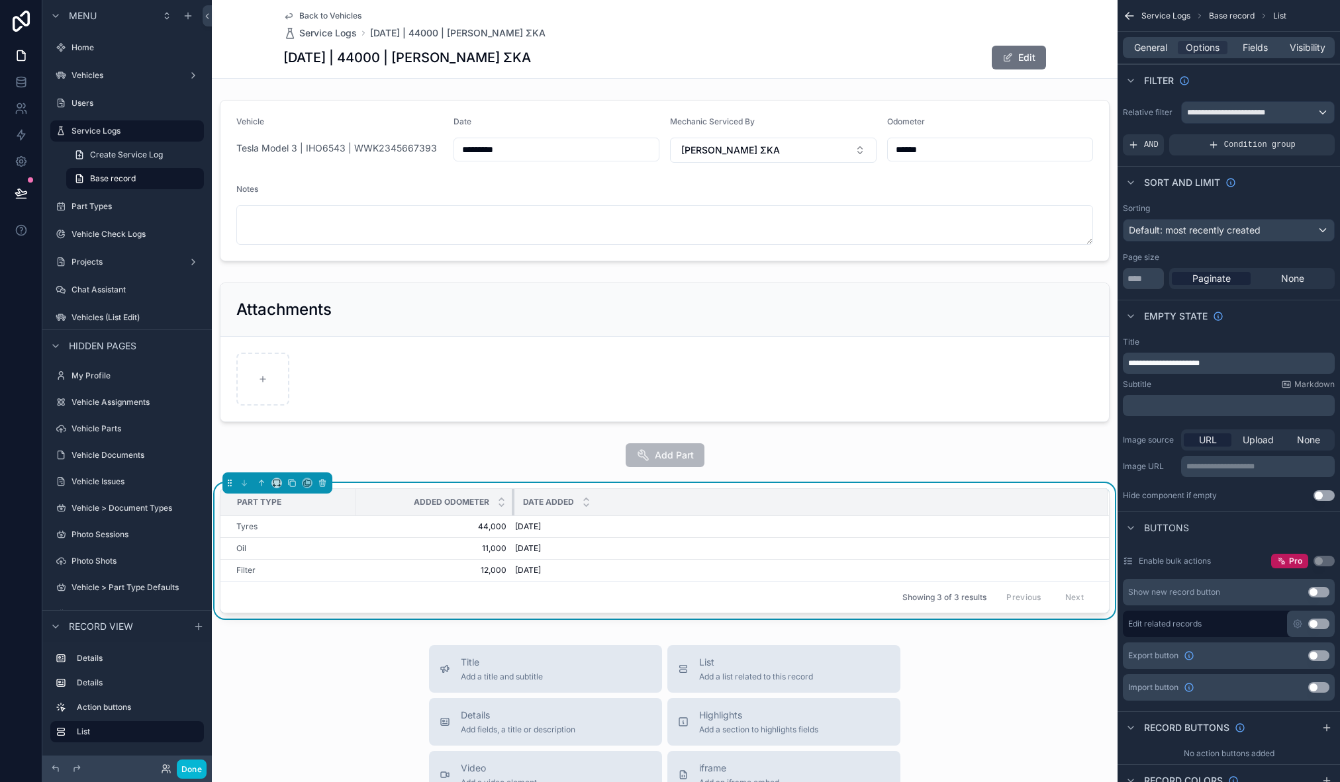
click at [512, 502] on div "scrollable content" at bounding box center [514, 502] width 5 height 26
click at [1268, 44] on div "Fields" at bounding box center [1255, 47] width 50 height 13
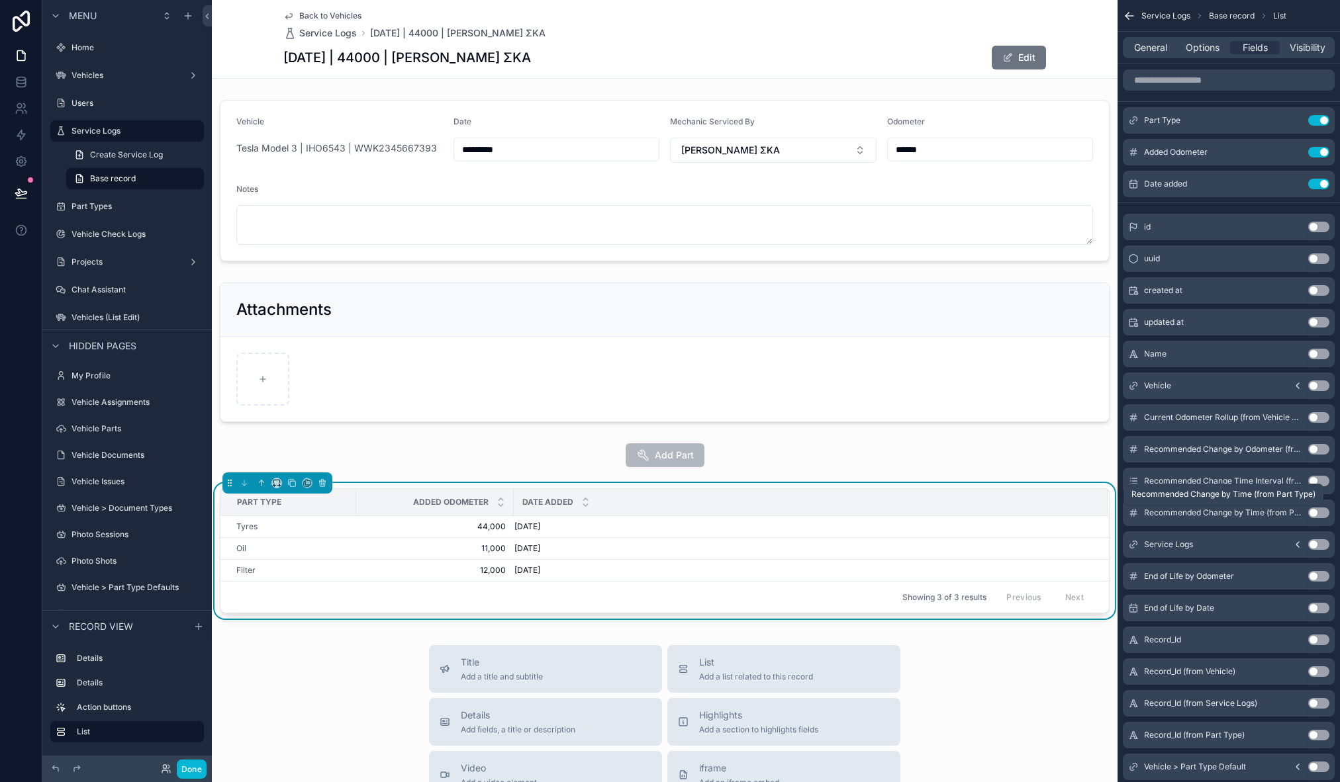
scroll to position [35, 0]
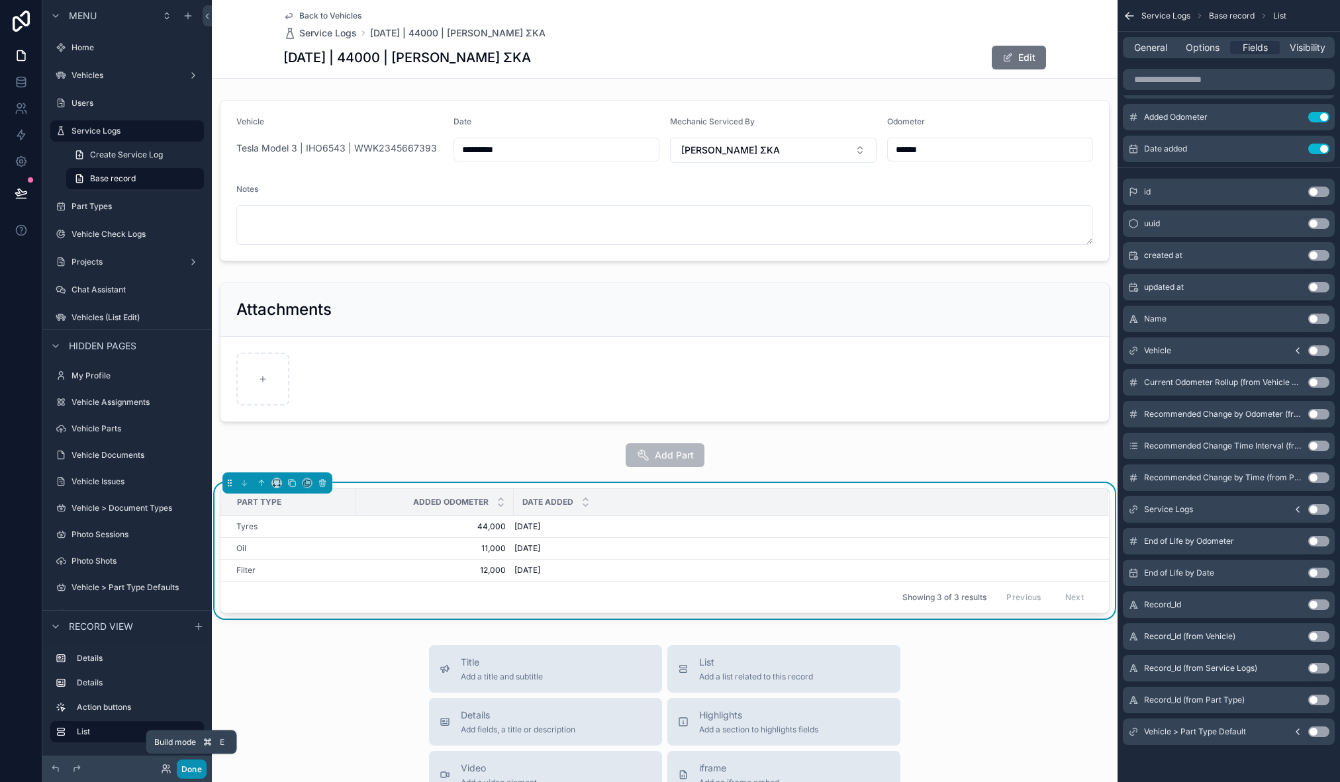
click at [199, 772] on button "Done" at bounding box center [192, 769] width 30 height 19
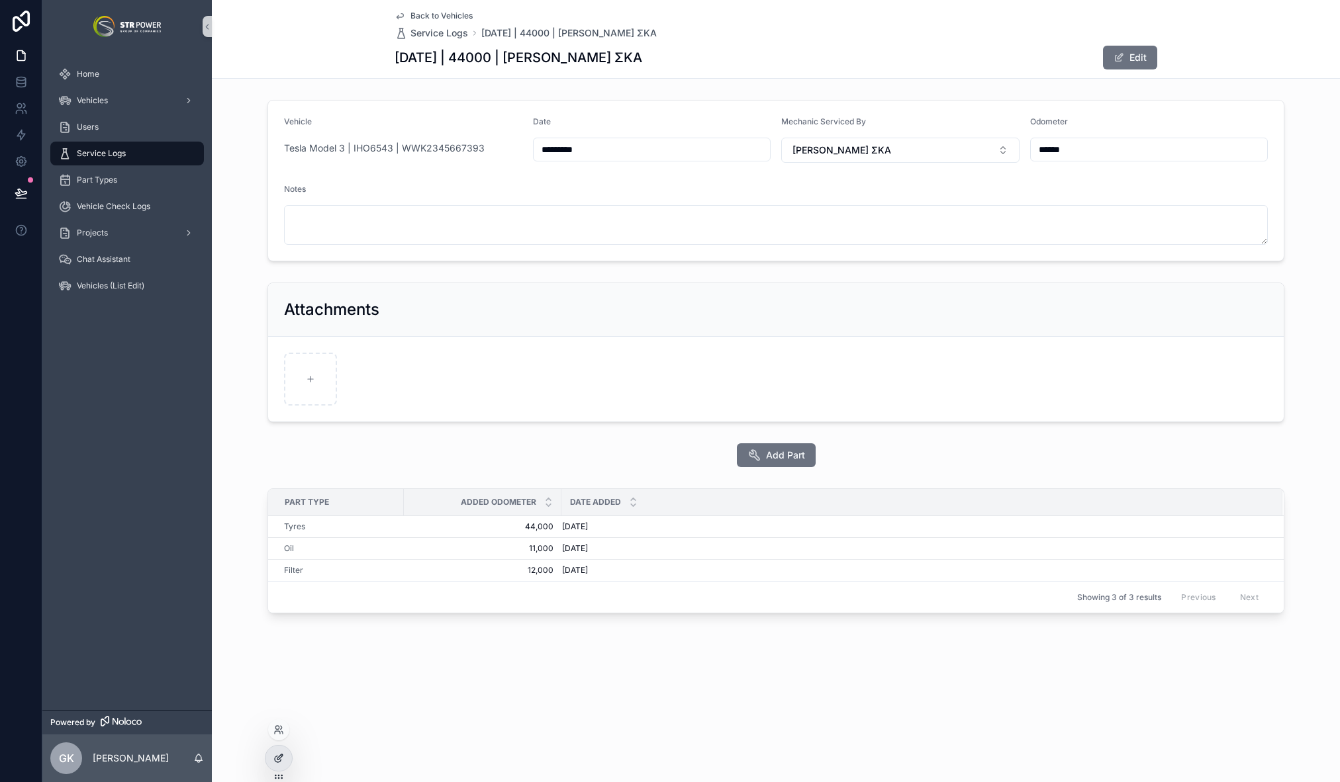
click at [288, 761] on div at bounding box center [278, 758] width 26 height 25
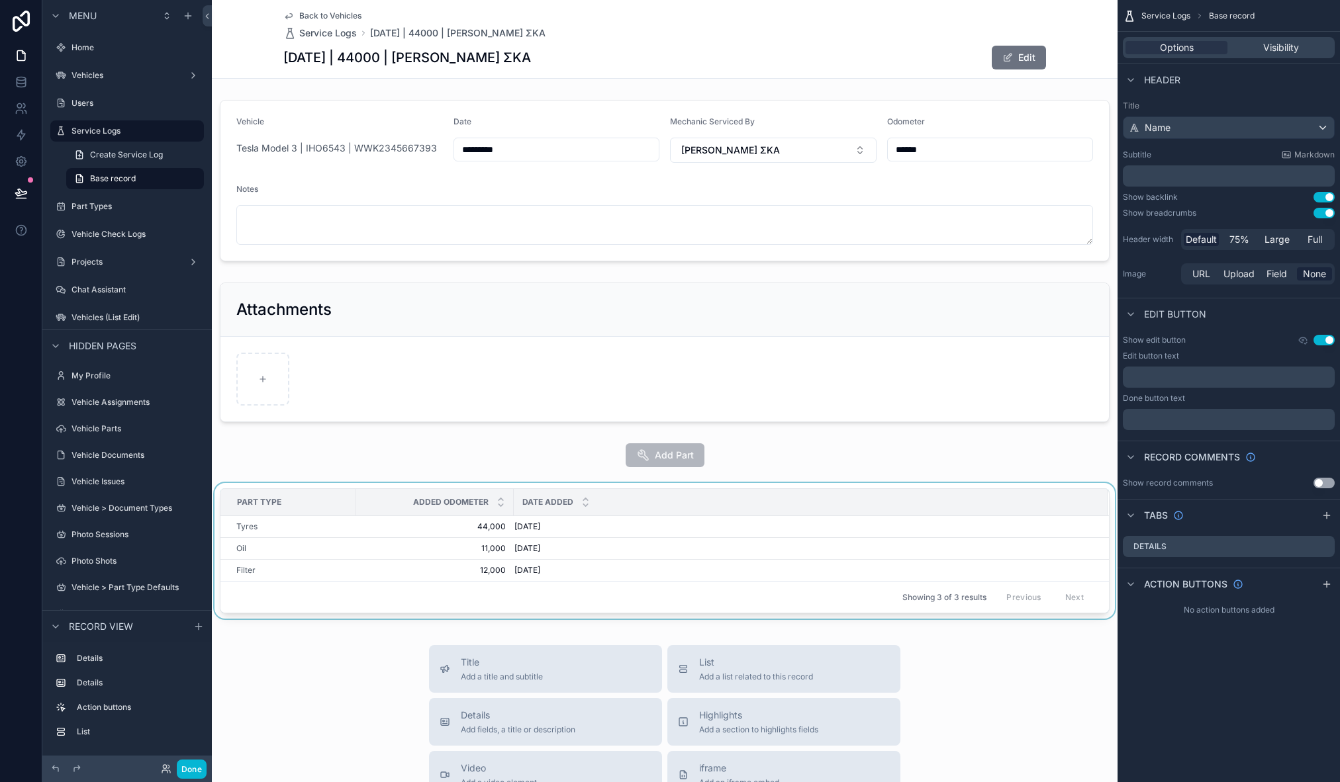
click at [381, 488] on div "scrollable content" at bounding box center [665, 553] width 906 height 141
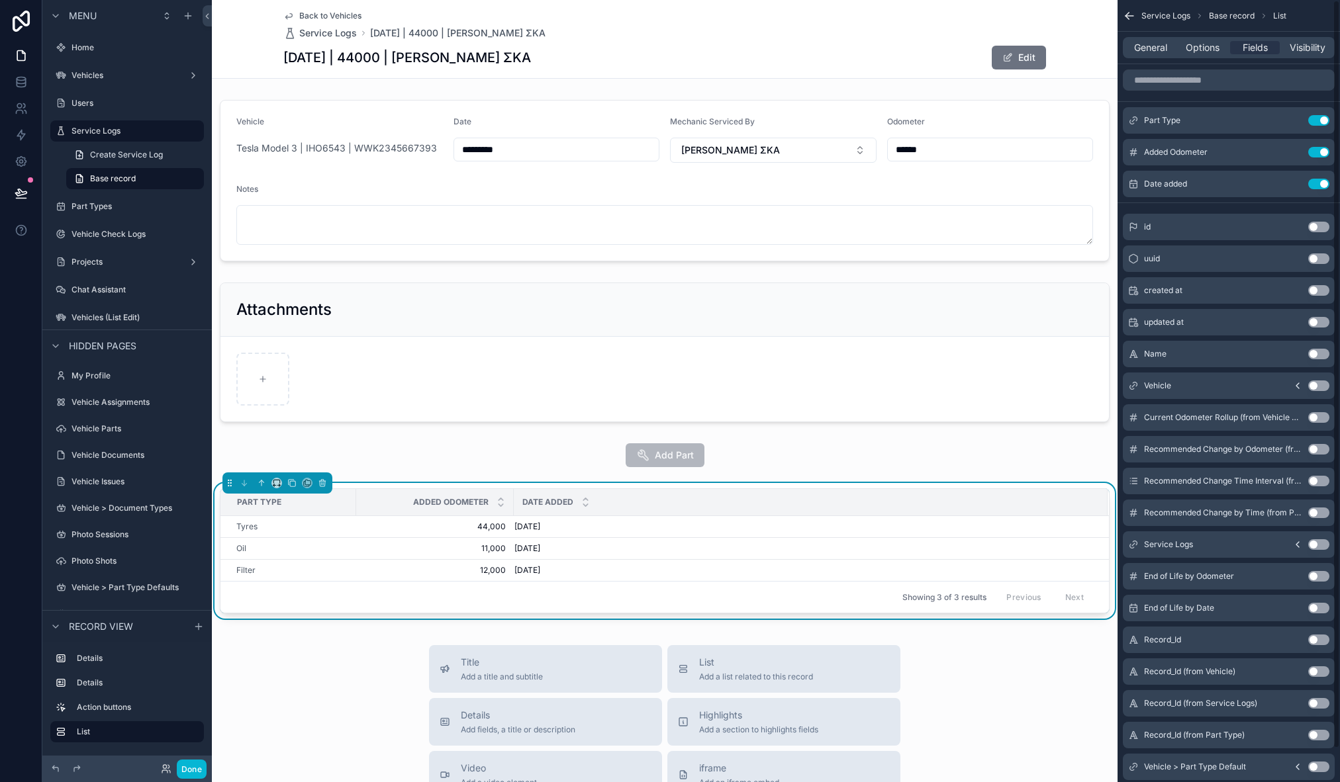
click at [1206, 54] on div "General Options Fields Visibility" at bounding box center [1229, 47] width 212 height 21
click at [1213, 47] on span "Options" at bounding box center [1203, 47] width 34 height 13
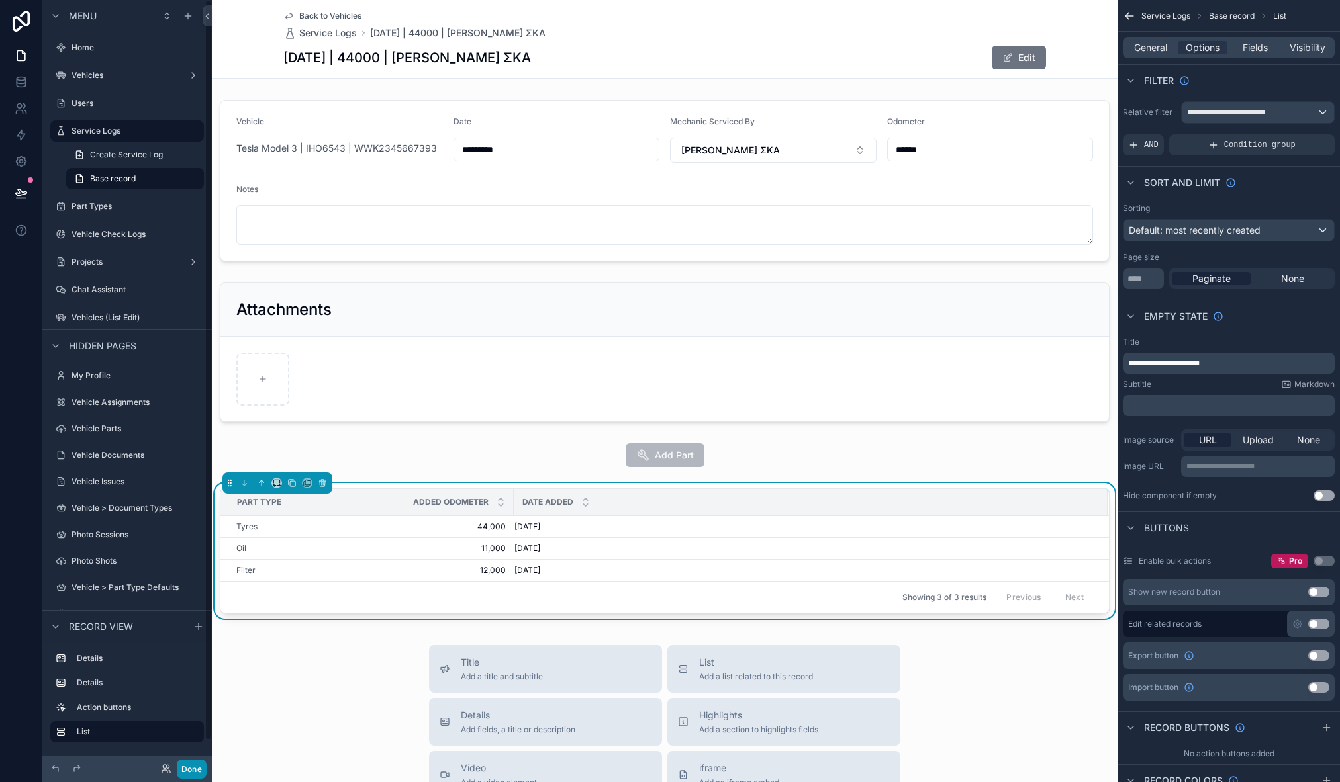
click at [201, 766] on button "Done" at bounding box center [192, 769] width 30 height 19
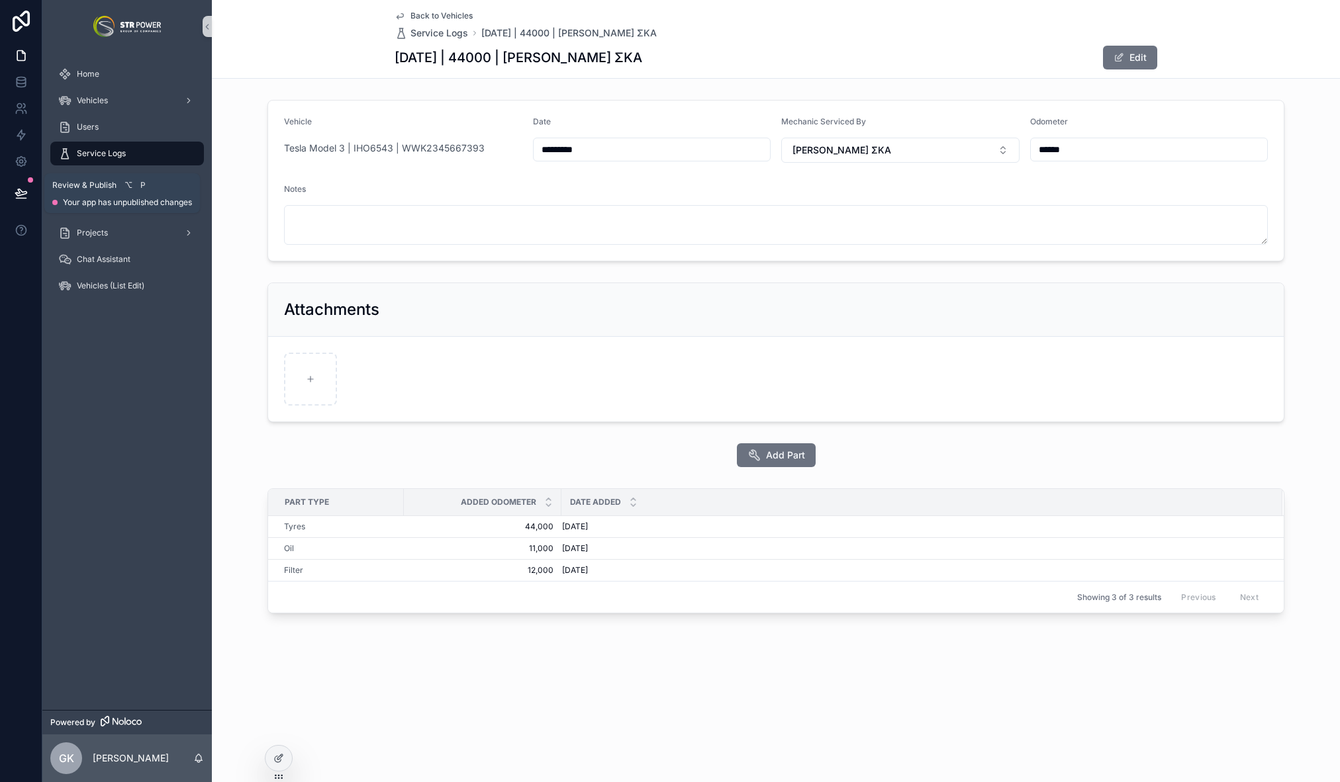
click at [15, 187] on icon at bounding box center [21, 193] width 13 height 13
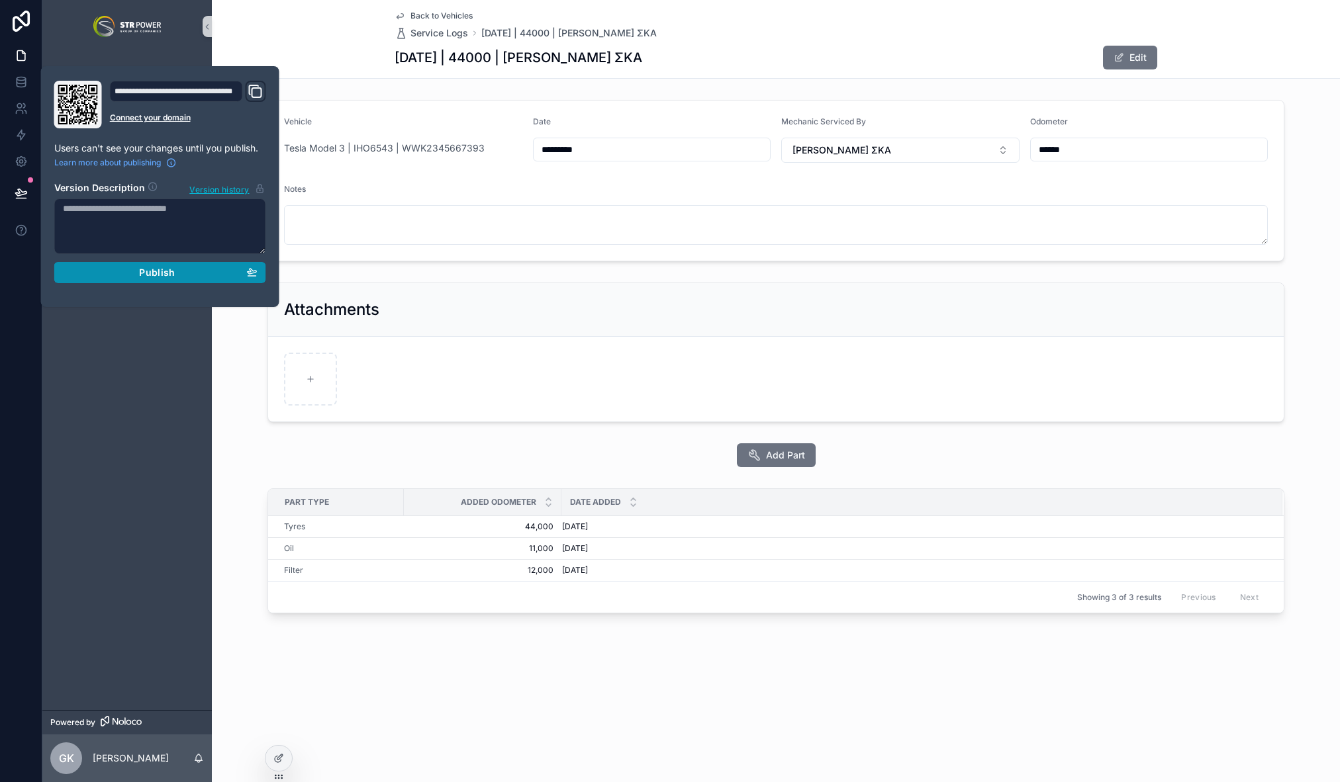
click at [137, 275] on div "Publish" at bounding box center [160, 273] width 195 height 12
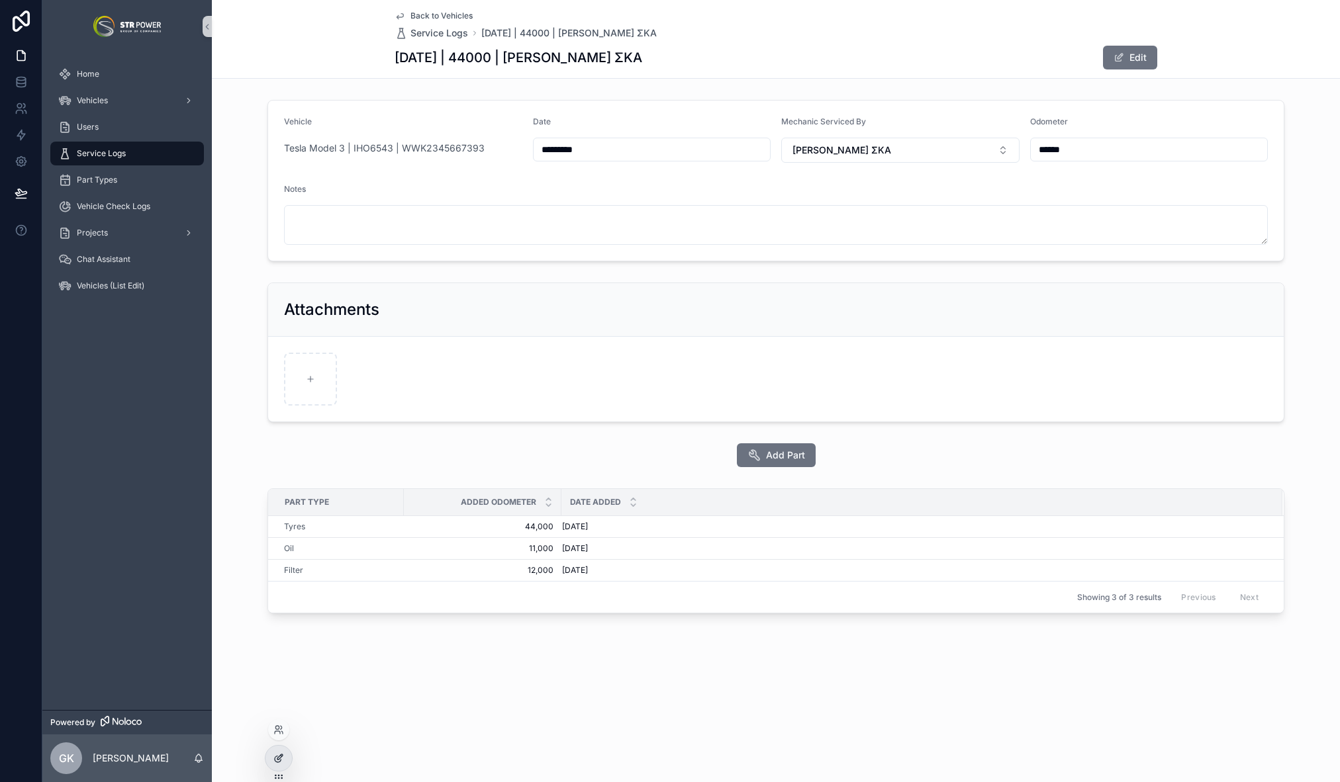
click at [277, 759] on icon at bounding box center [278, 758] width 11 height 11
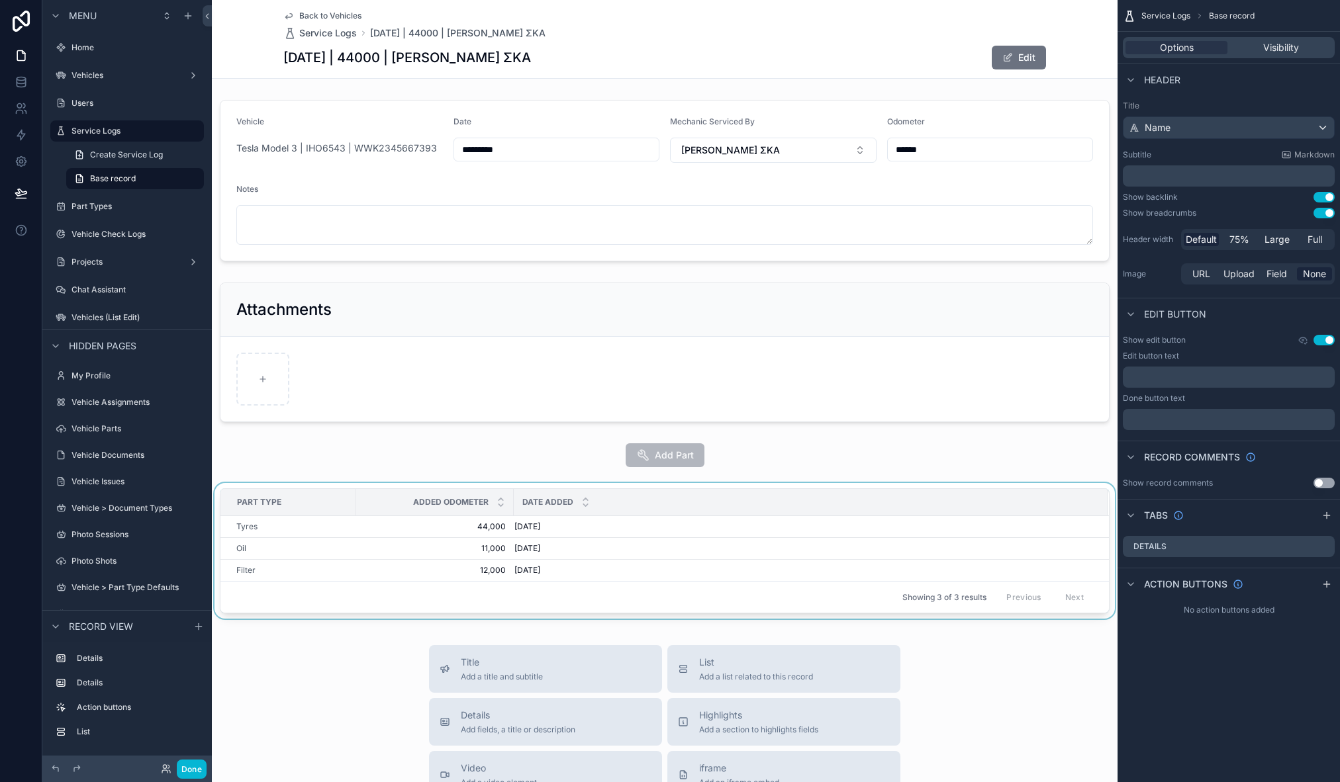
click at [578, 487] on div "scrollable content" at bounding box center [665, 553] width 906 height 141
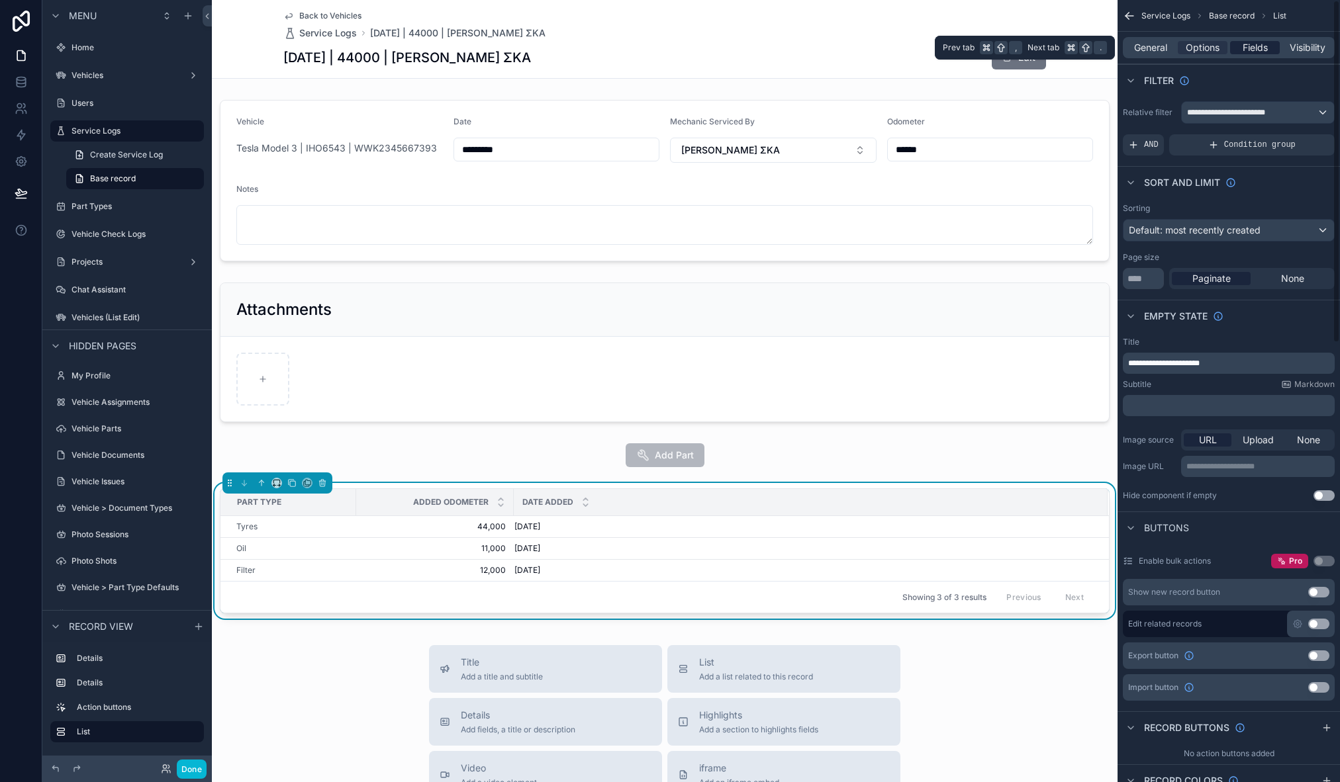
click at [1246, 54] on span "Fields" at bounding box center [1255, 47] width 25 height 13
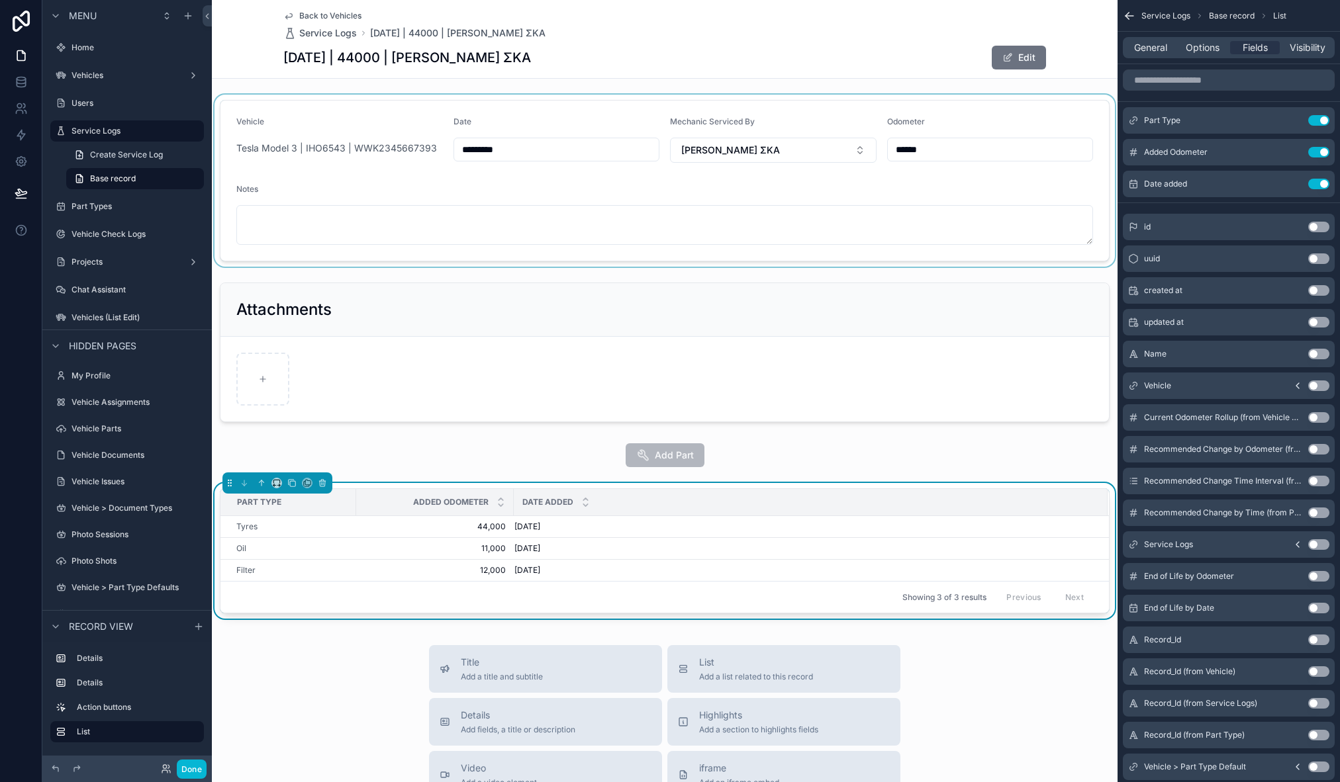
click at [500, 127] on div "scrollable content" at bounding box center [665, 181] width 906 height 172
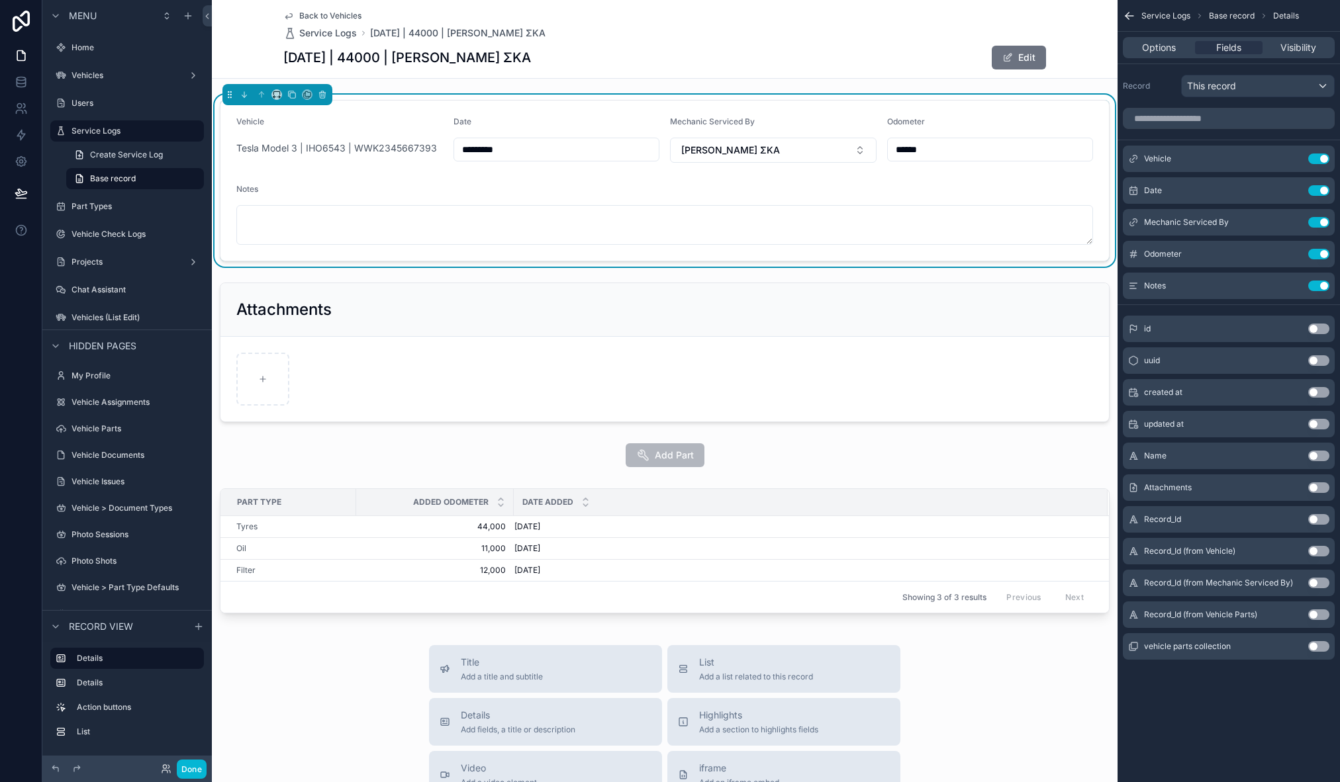
click at [508, 147] on input "*********" at bounding box center [556, 149] width 205 height 19
click at [522, 121] on div "Date" at bounding box center [556, 125] width 207 height 16
click at [189, 774] on button "Done" at bounding box center [192, 769] width 30 height 19
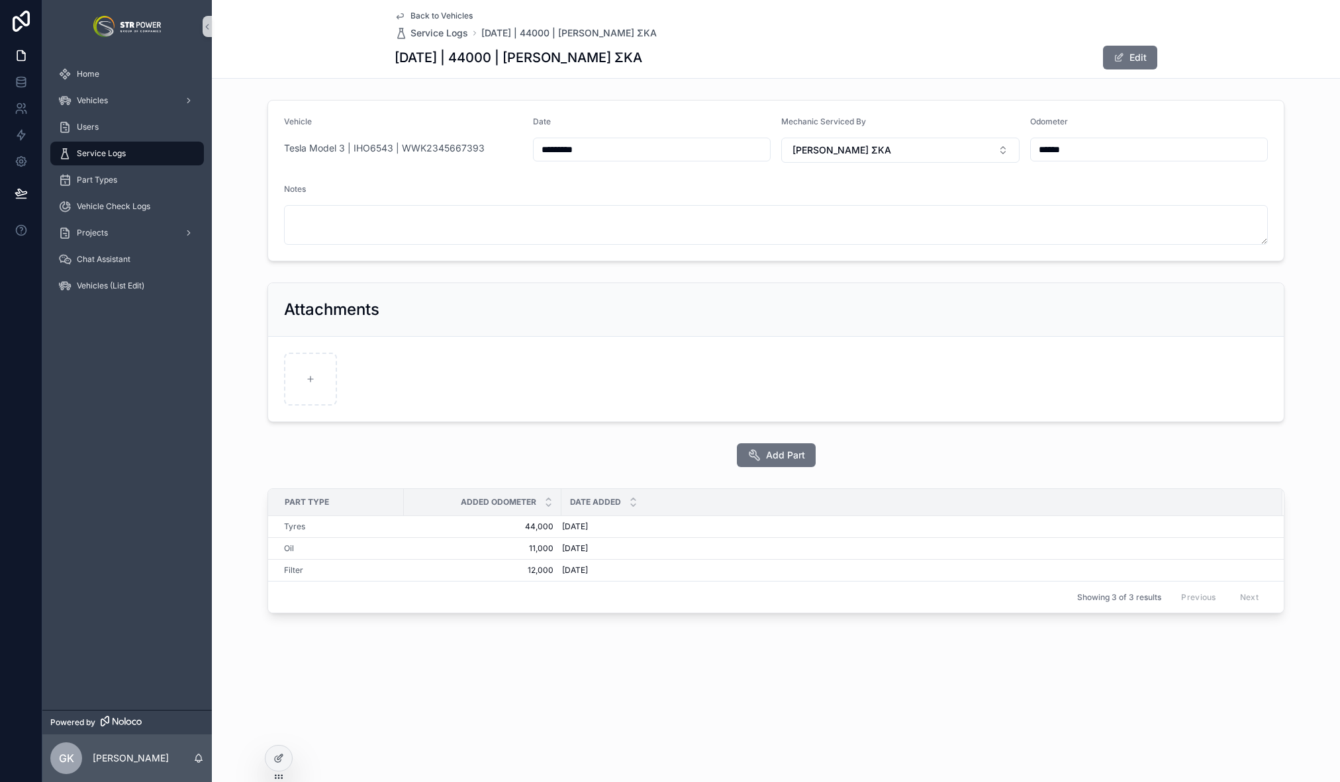
click at [267, 275] on div "Vehicle Tesla Model 3 | IHO6543 | WWK2345667393 Date ********* Mechanic Service…" at bounding box center [776, 360] width 1128 height 530
click at [81, 128] on span "Users" at bounding box center [88, 127] width 22 height 11
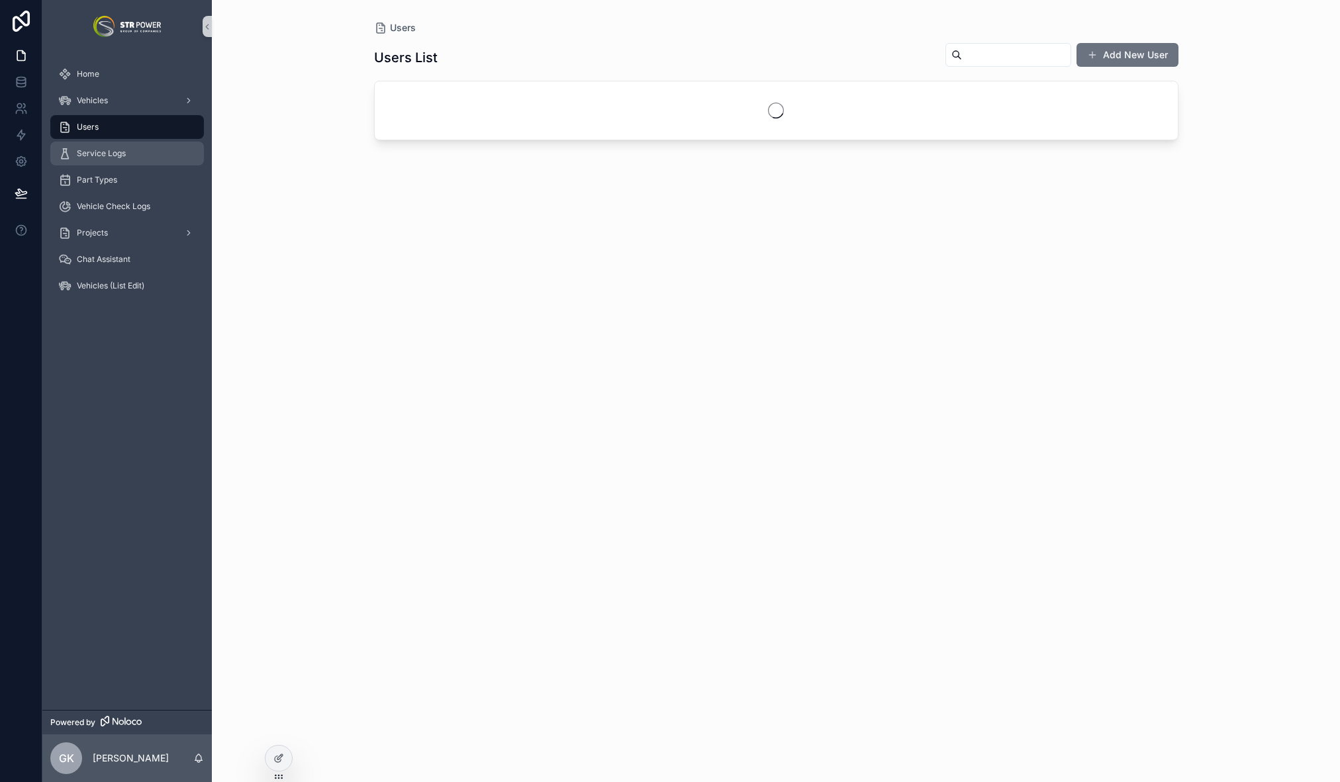
click at [98, 158] on span "Service Logs" at bounding box center [101, 153] width 49 height 11
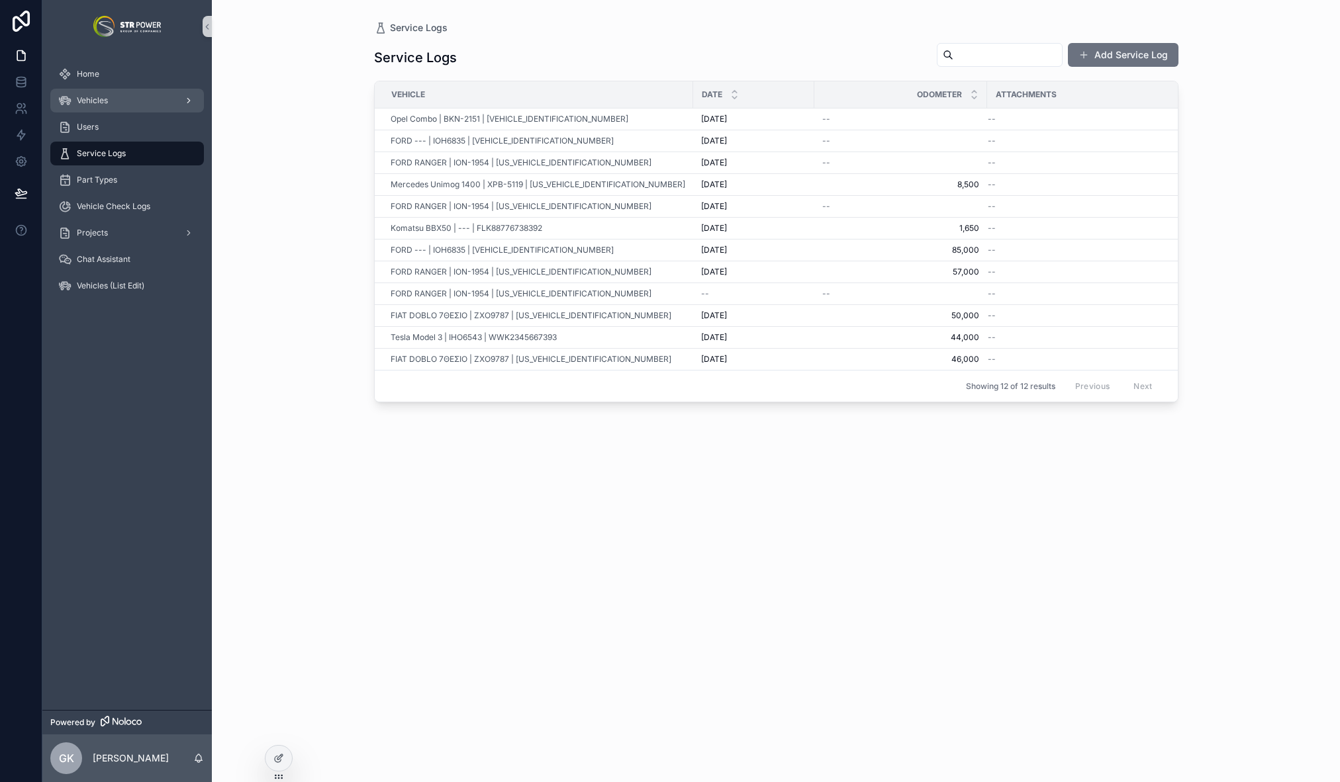
click at [105, 102] on span "Vehicles" at bounding box center [92, 100] width 31 height 11
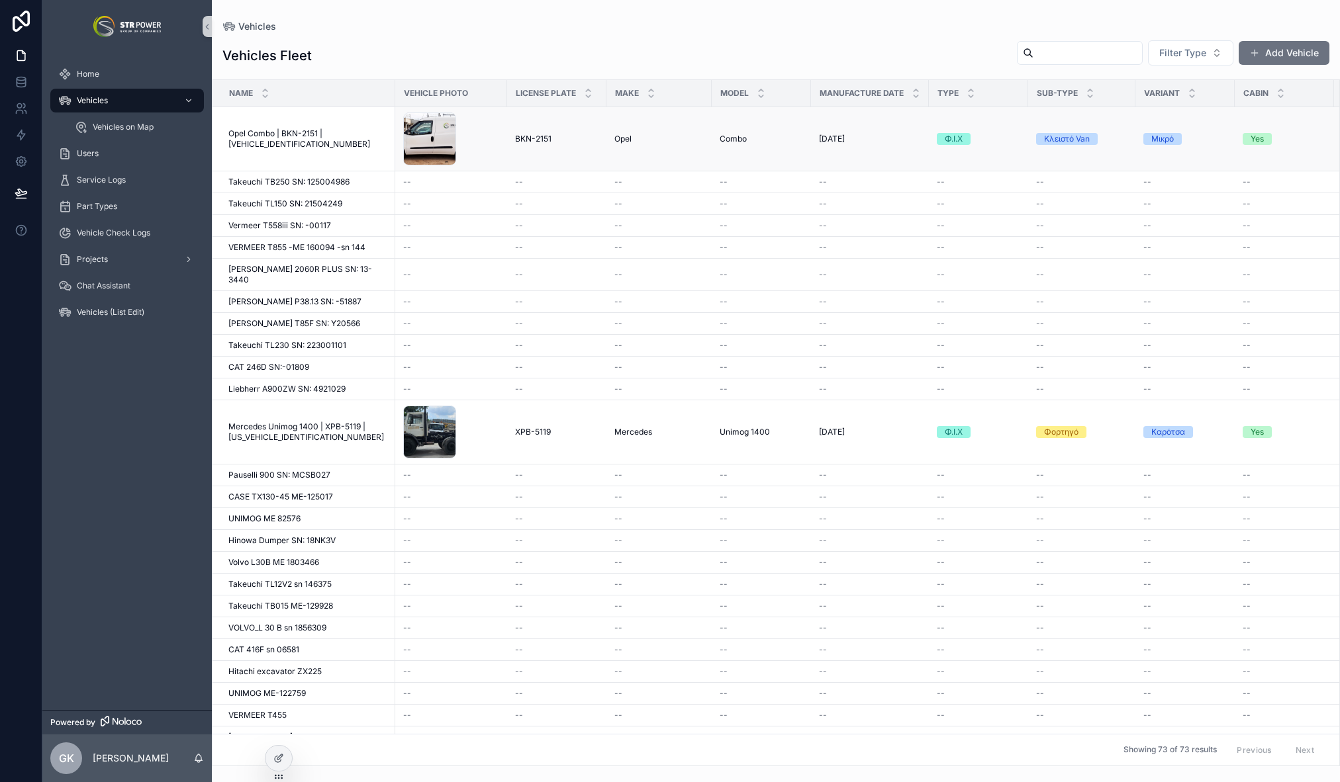
click at [508, 134] on td "BKN-2151 BKN-2151" at bounding box center [556, 139] width 99 height 64
click at [550, 140] on span "BKN-2151" at bounding box center [533, 139] width 36 height 11
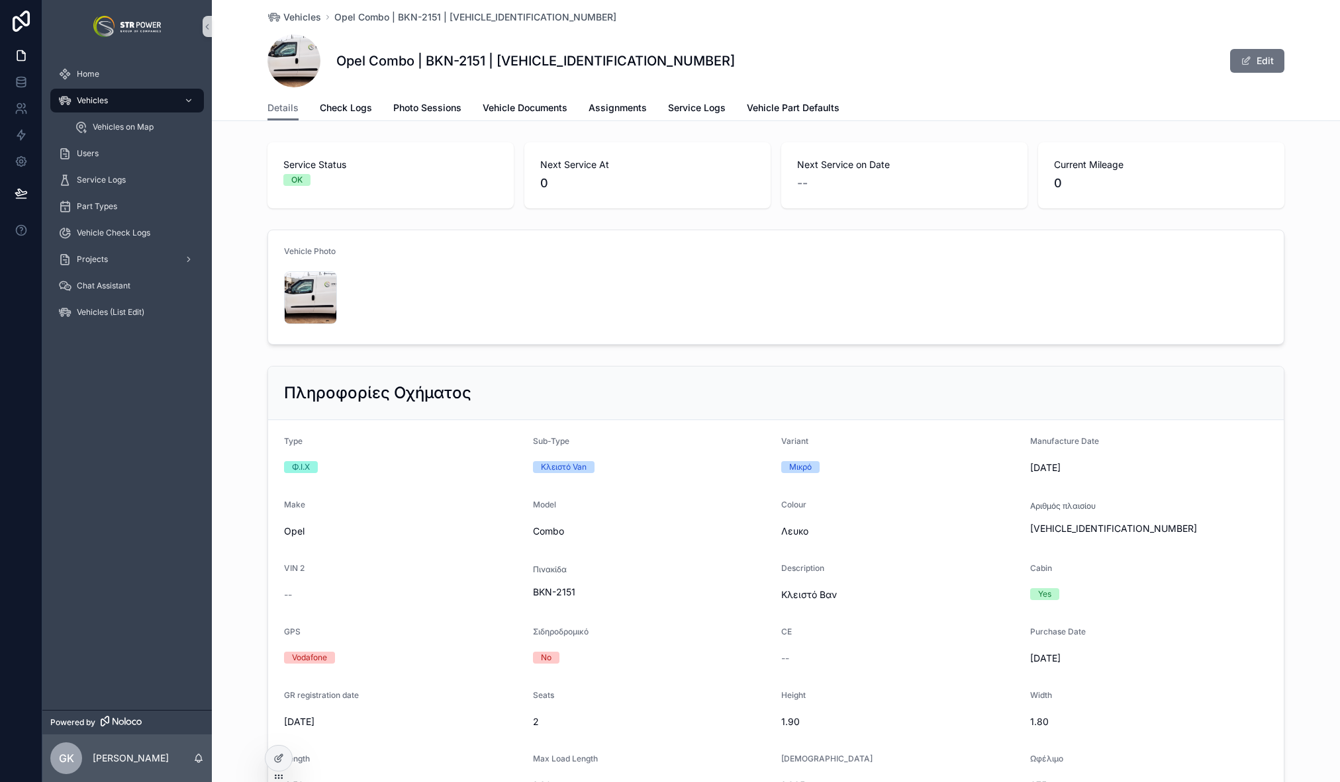
scroll to position [1319, 0]
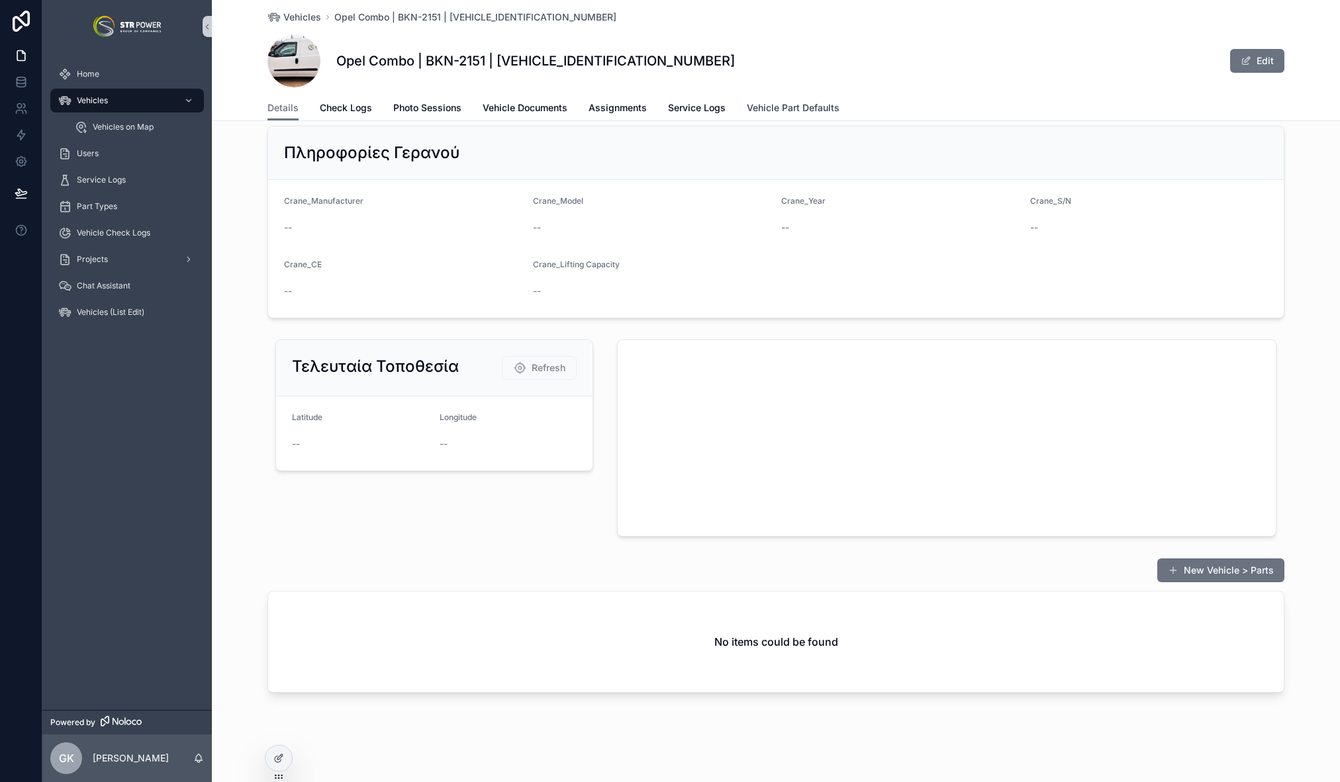
click at [792, 105] on span "Vehicle Part Defaults" at bounding box center [793, 107] width 93 height 13
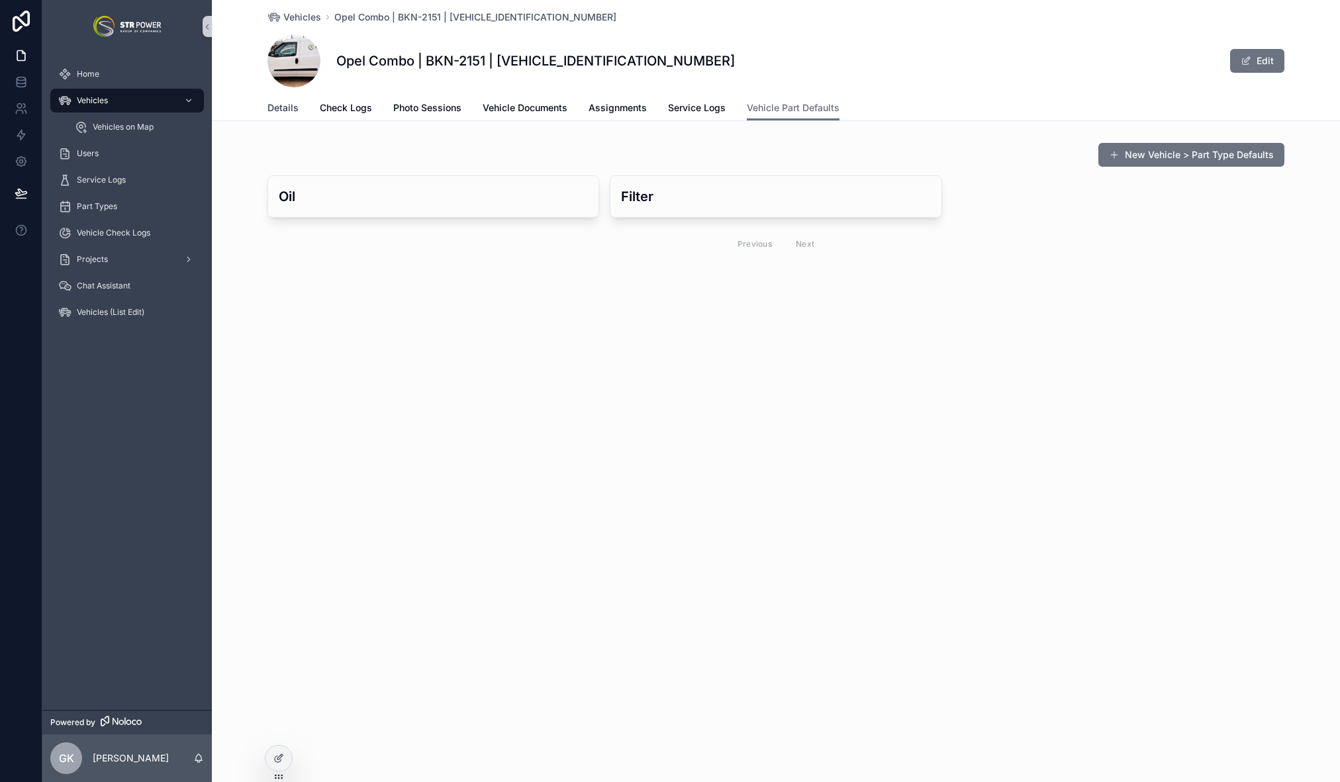
click at [275, 116] on link "Details" at bounding box center [282, 109] width 31 height 26
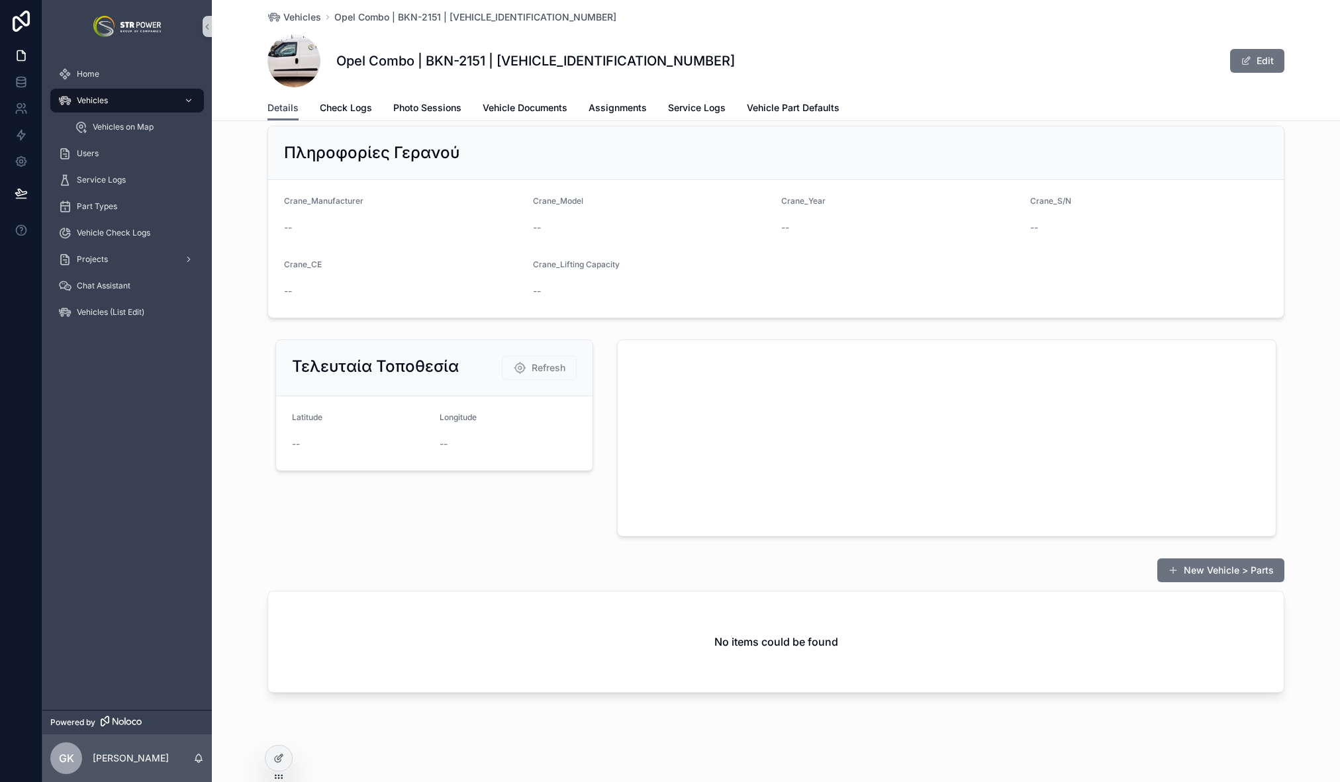
scroll to position [1302, 0]
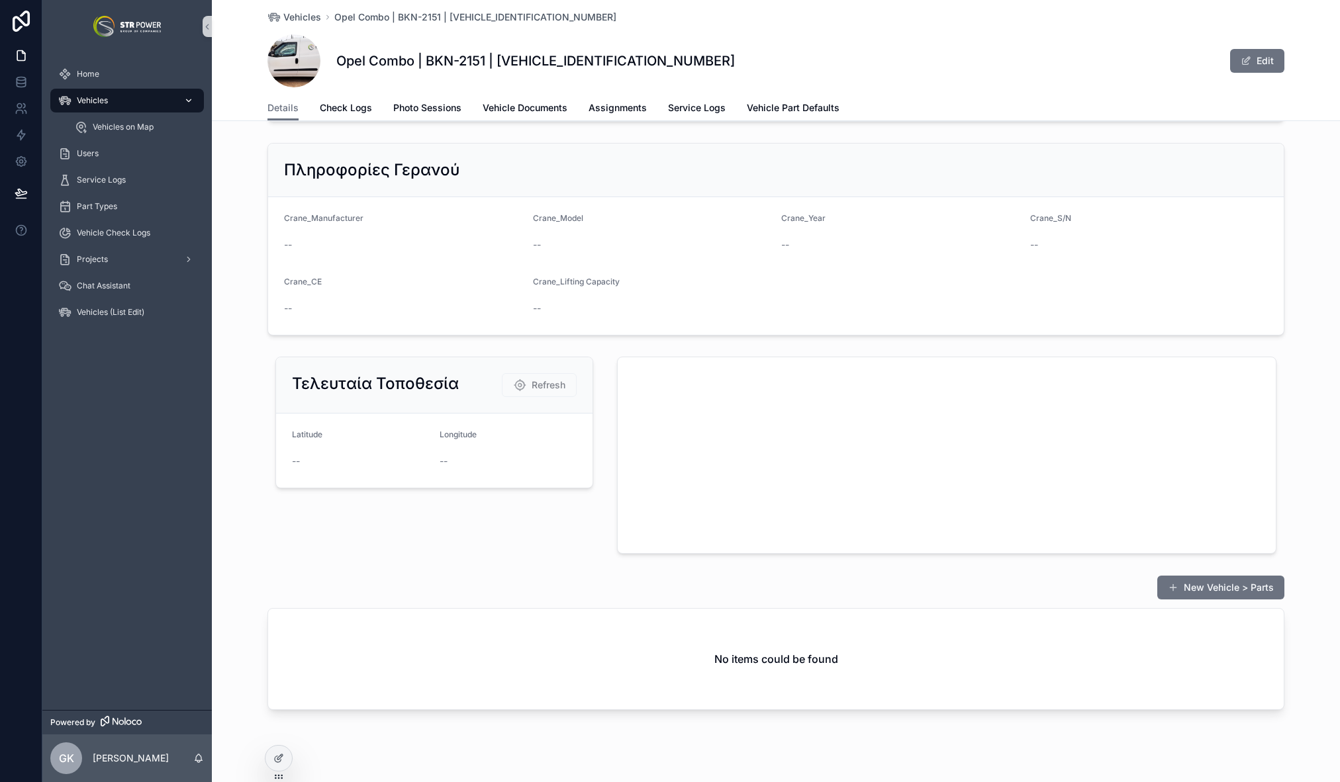
click at [112, 97] on div "Vehicles" at bounding box center [127, 100] width 138 height 21
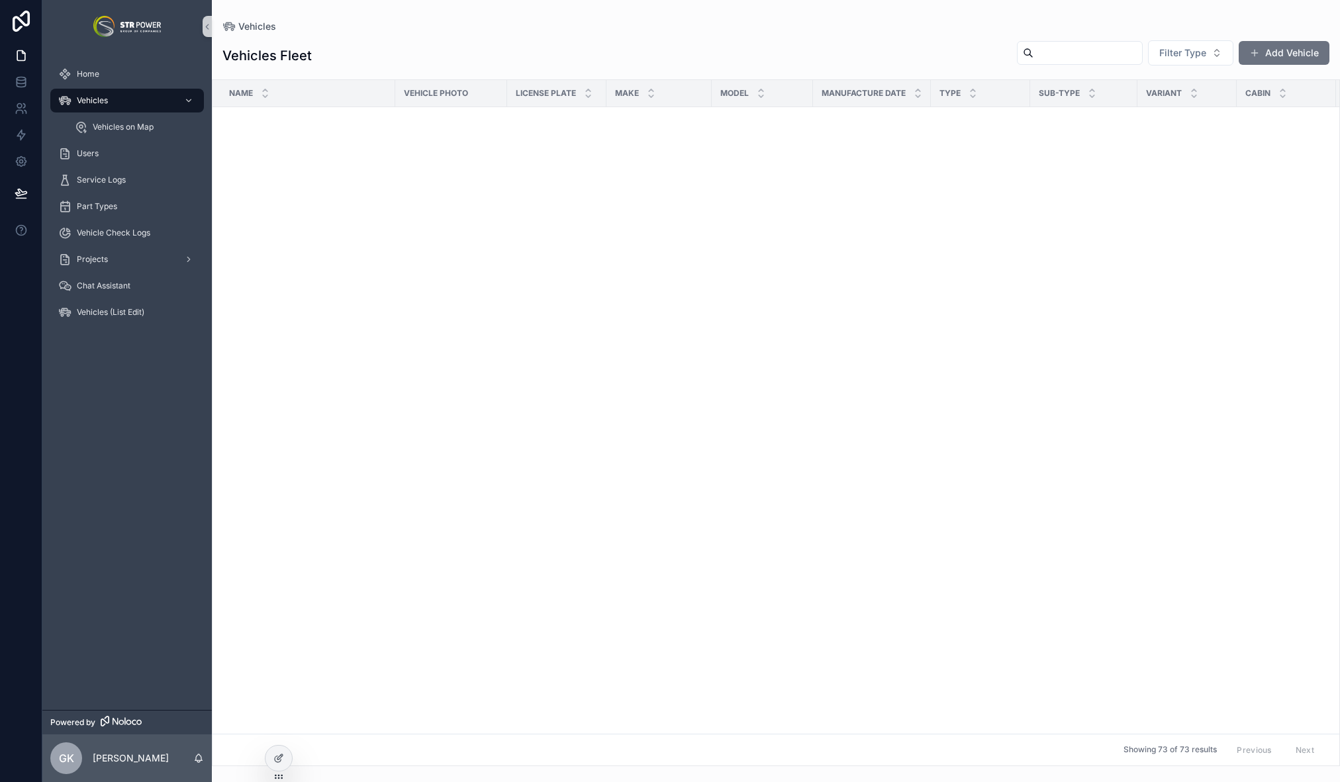
scroll to position [1507, 0]
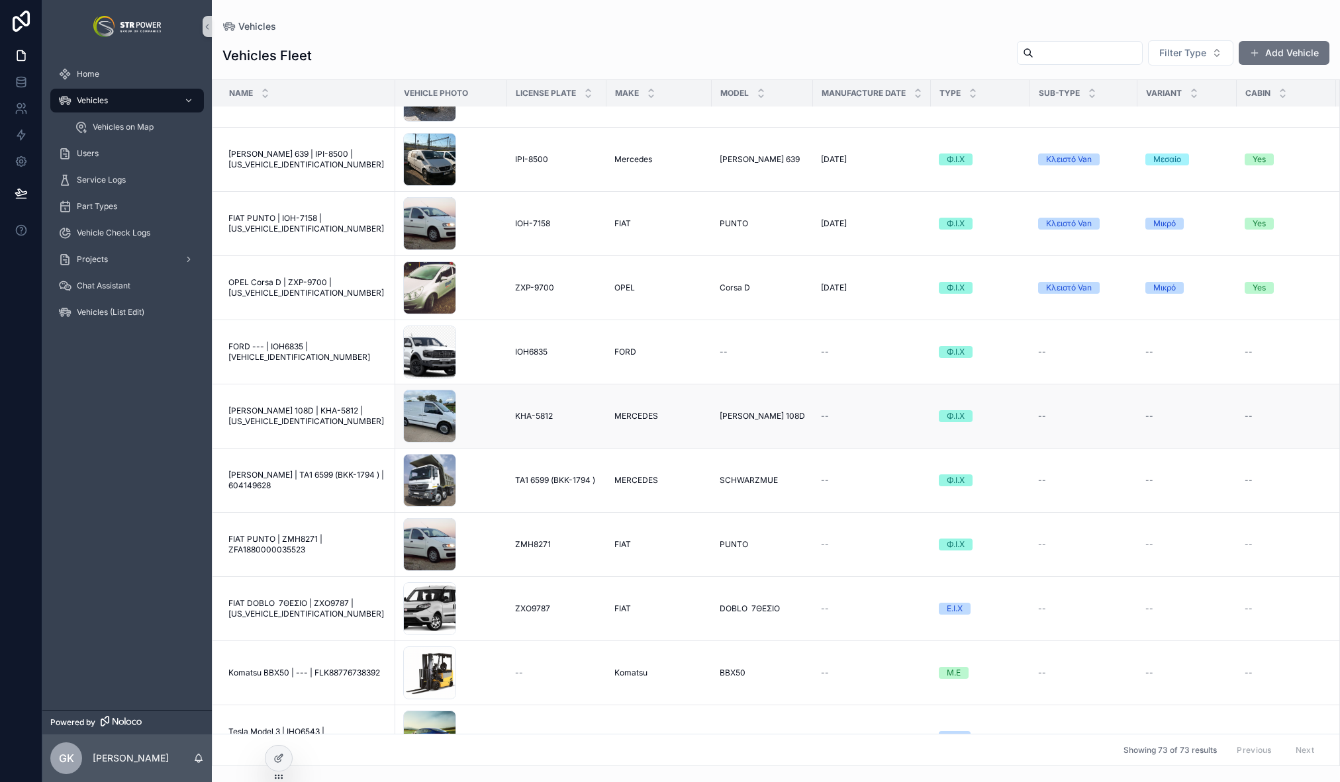
click at [532, 416] on span "KHA-5812" at bounding box center [534, 416] width 38 height 11
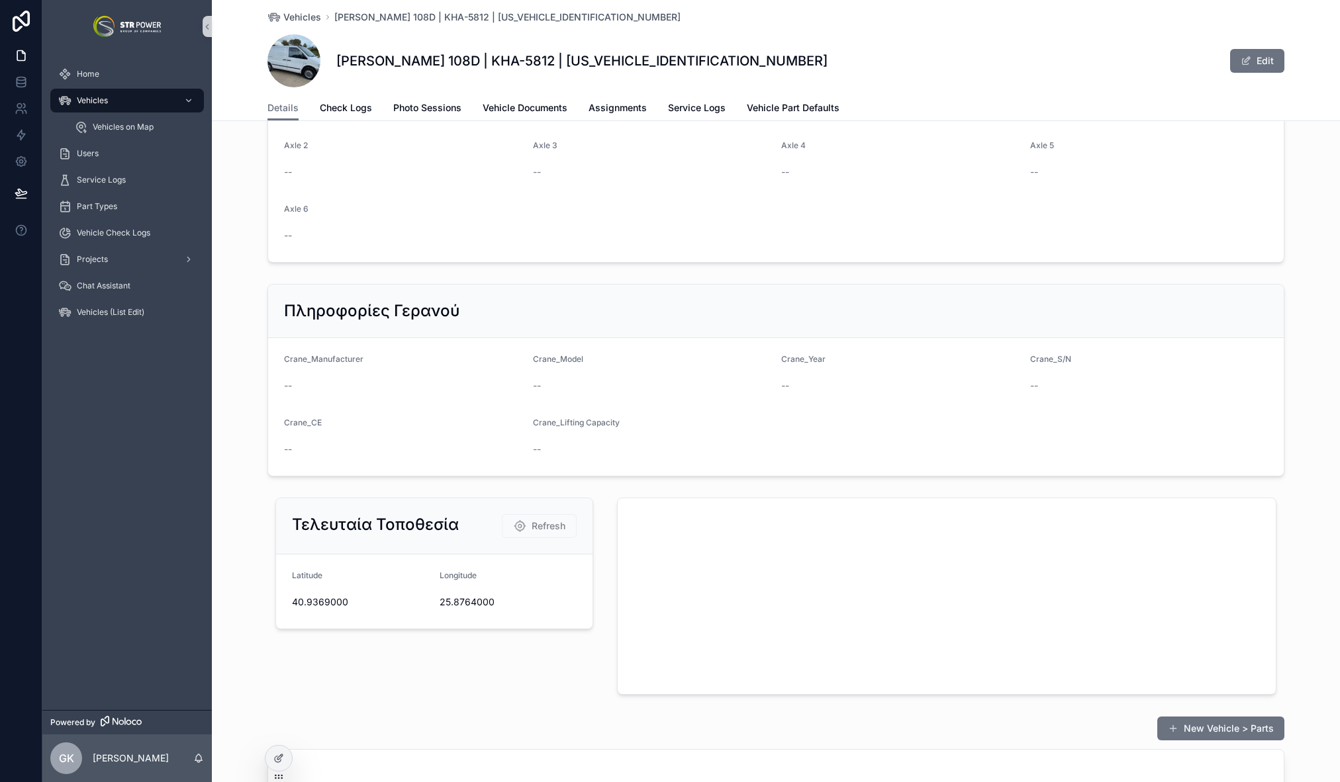
scroll to position [1319, 0]
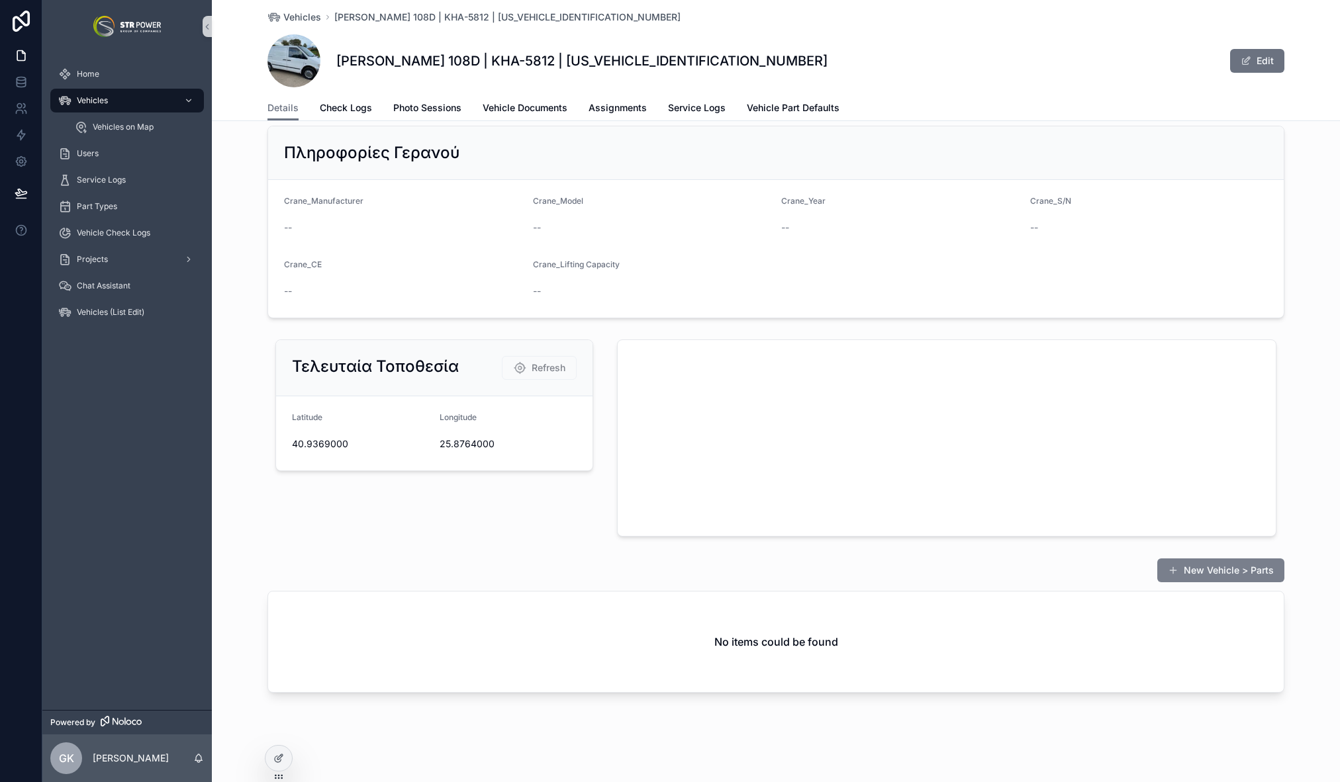
click at [1245, 573] on button "New Vehicle > Parts" at bounding box center [1220, 571] width 127 height 24
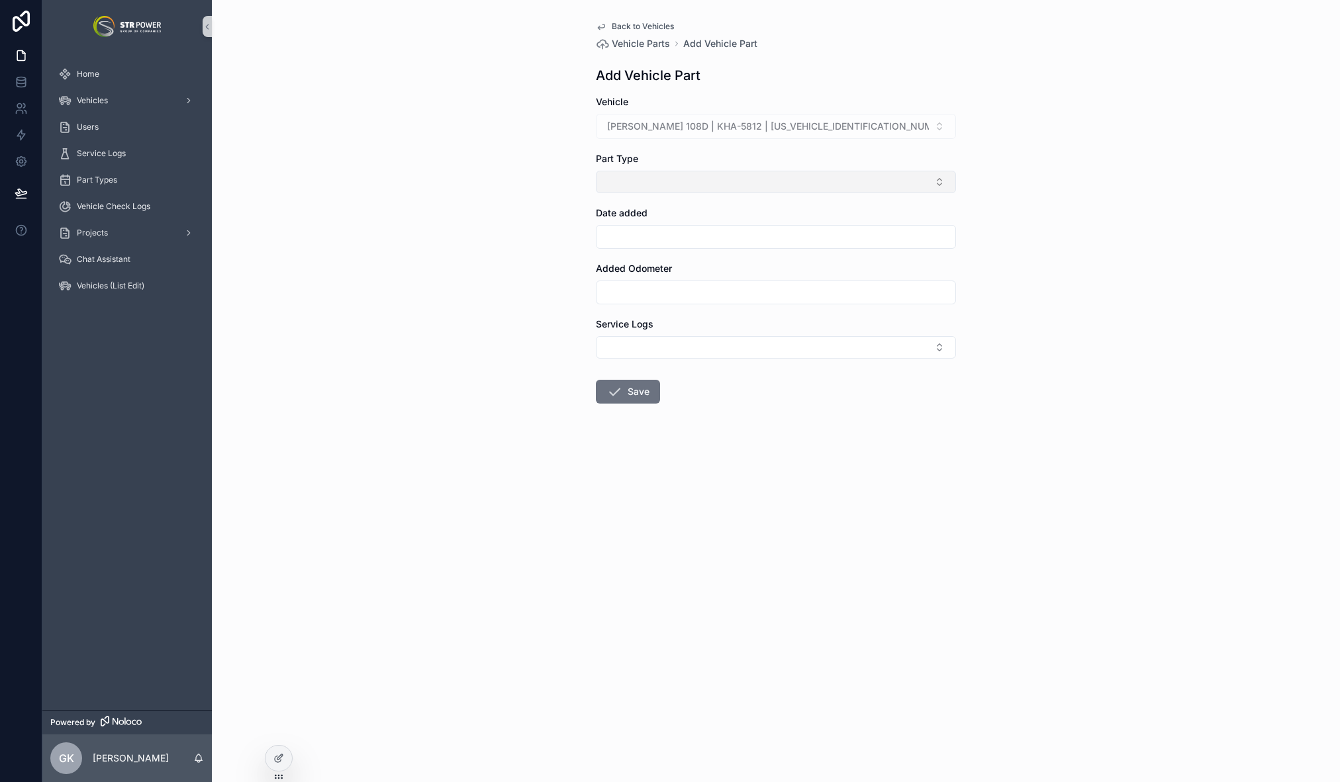
click at [688, 180] on button "Select Button" at bounding box center [776, 182] width 360 height 23
click at [643, 291] on div "Oil" at bounding box center [776, 297] width 354 height 21
click at [636, 234] on input "scrollable content" at bounding box center [775, 239] width 359 height 19
click at [825, 350] on button "1" at bounding box center [824, 350] width 24 height 24
type input "********"
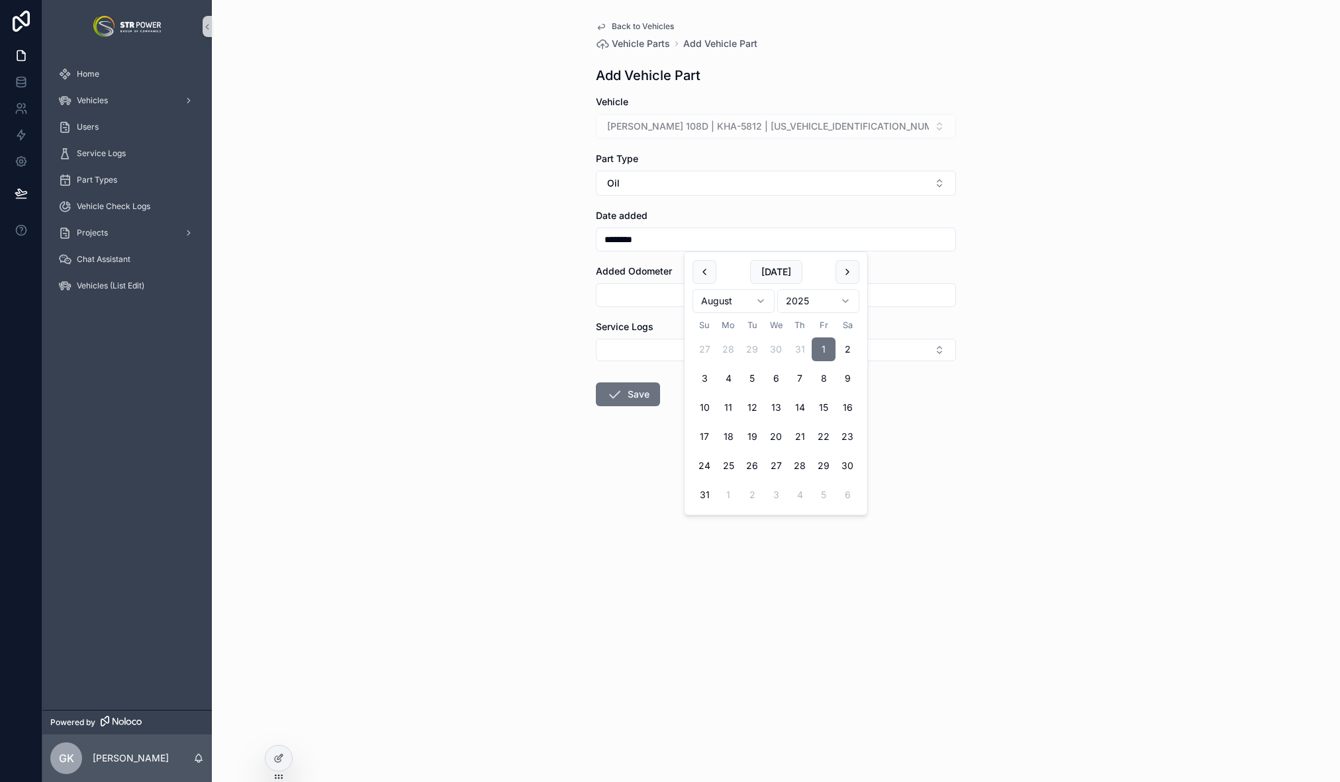
drag, startPoint x: 503, startPoint y: 312, endPoint x: 533, endPoint y: 304, distance: 30.8
click at [503, 311] on div "Back to Vehicles Vehicle Parts Add Vehicle Part Add Vehicle Part Vehicle MERCED…" at bounding box center [776, 391] width 1128 height 782
click at [622, 295] on input "scrollable content" at bounding box center [775, 295] width 359 height 19
type input "******"
click at [539, 364] on div "Back to Vehicles Vehicle Parts Add Vehicle Part Add Vehicle Part Vehicle MERCED…" at bounding box center [776, 391] width 1128 height 782
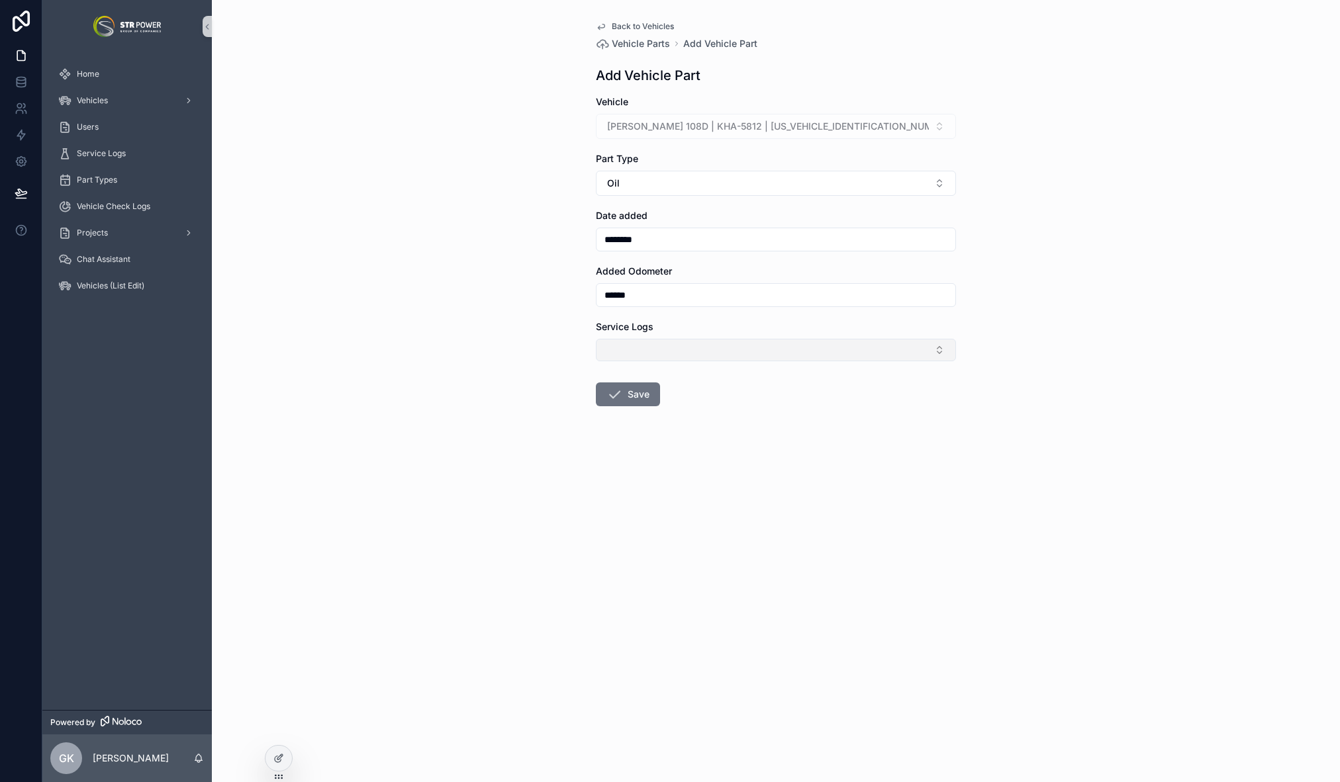
click at [636, 344] on button "Select Button" at bounding box center [776, 350] width 360 height 23
click at [520, 378] on div "Back to Vehicles Vehicle Parts Add Vehicle Part Add Vehicle Part Vehicle MERCED…" at bounding box center [776, 391] width 1128 height 782
click at [641, 395] on button "Save" at bounding box center [628, 395] width 64 height 24
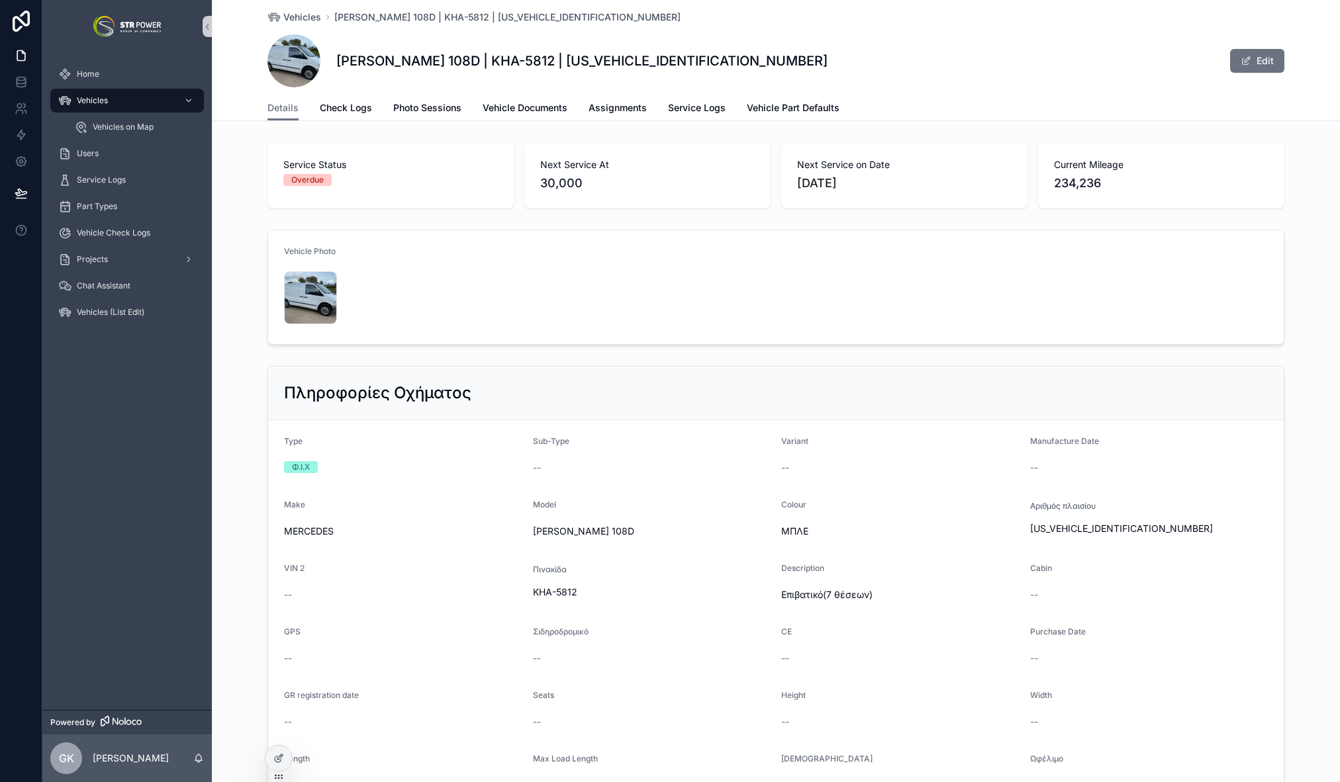
click at [1127, 189] on span "234,236" at bounding box center [1161, 183] width 214 height 19
drag, startPoint x: 1120, startPoint y: 186, endPoint x: 1043, endPoint y: 182, distance: 76.9
click at [1043, 182] on div "Current Mileage 234,236" at bounding box center [1161, 175] width 246 height 66
copy span "234,236"
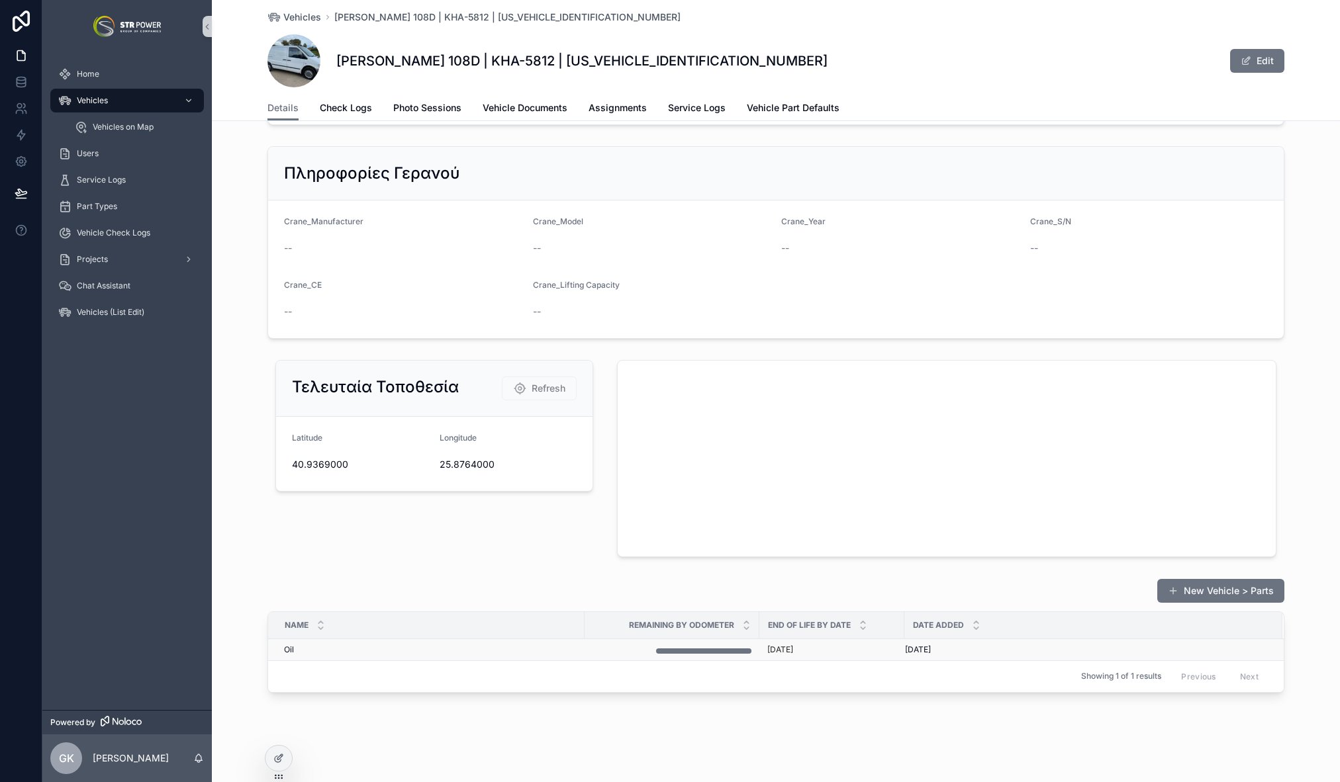
click at [721, 655] on td "scrollable content" at bounding box center [672, 650] width 175 height 22
click at [722, 651] on div "scrollable content" at bounding box center [703, 651] width 95 height 5
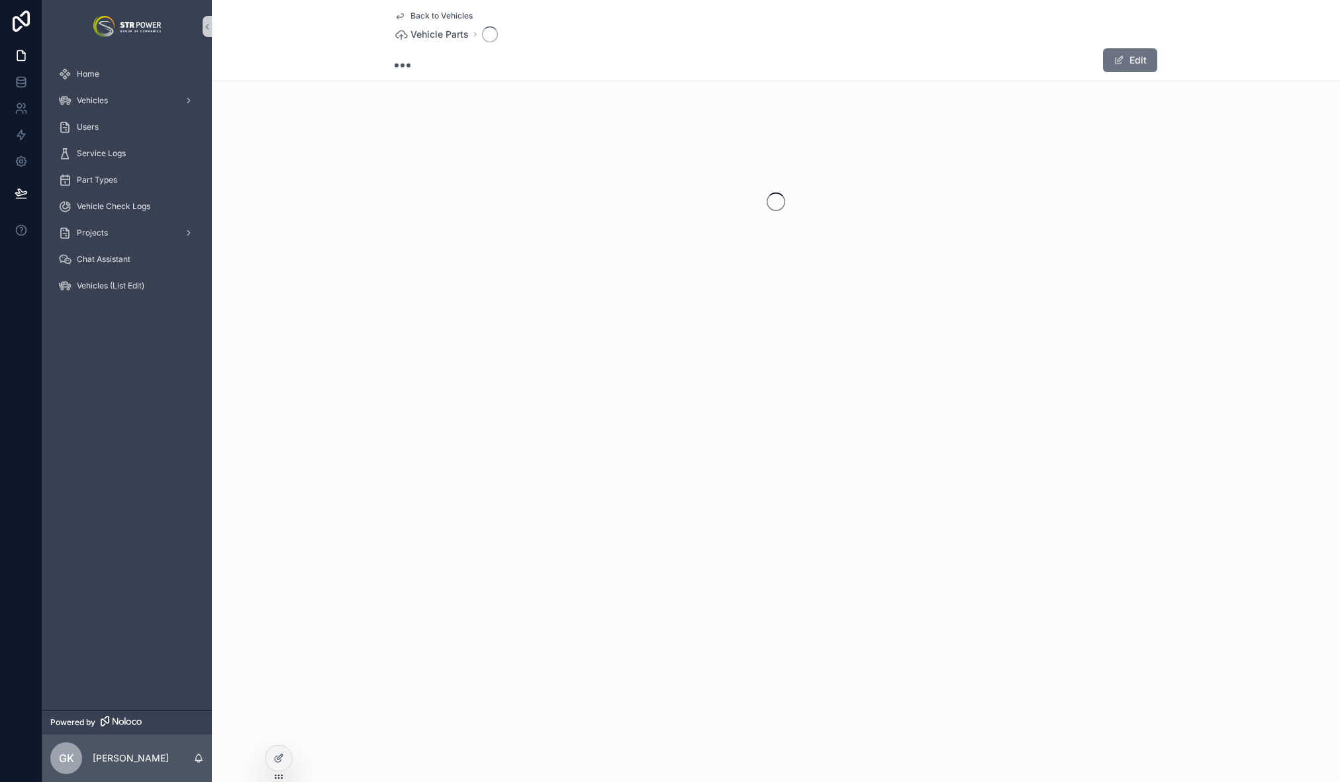
click at [722, 651] on div "Back to Vehicles Vehicle Parts Edit" at bounding box center [776, 391] width 1128 height 782
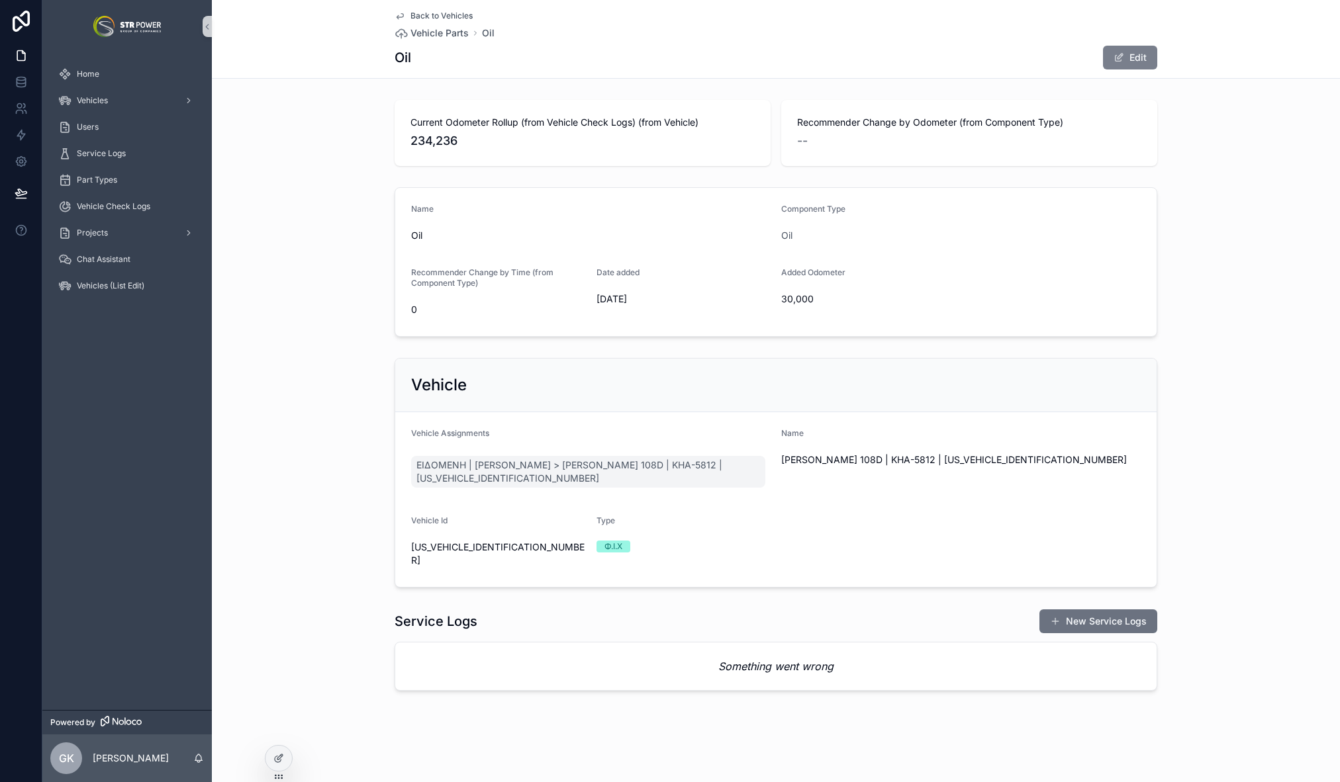
click at [1121, 66] on button "Edit" at bounding box center [1130, 58] width 54 height 24
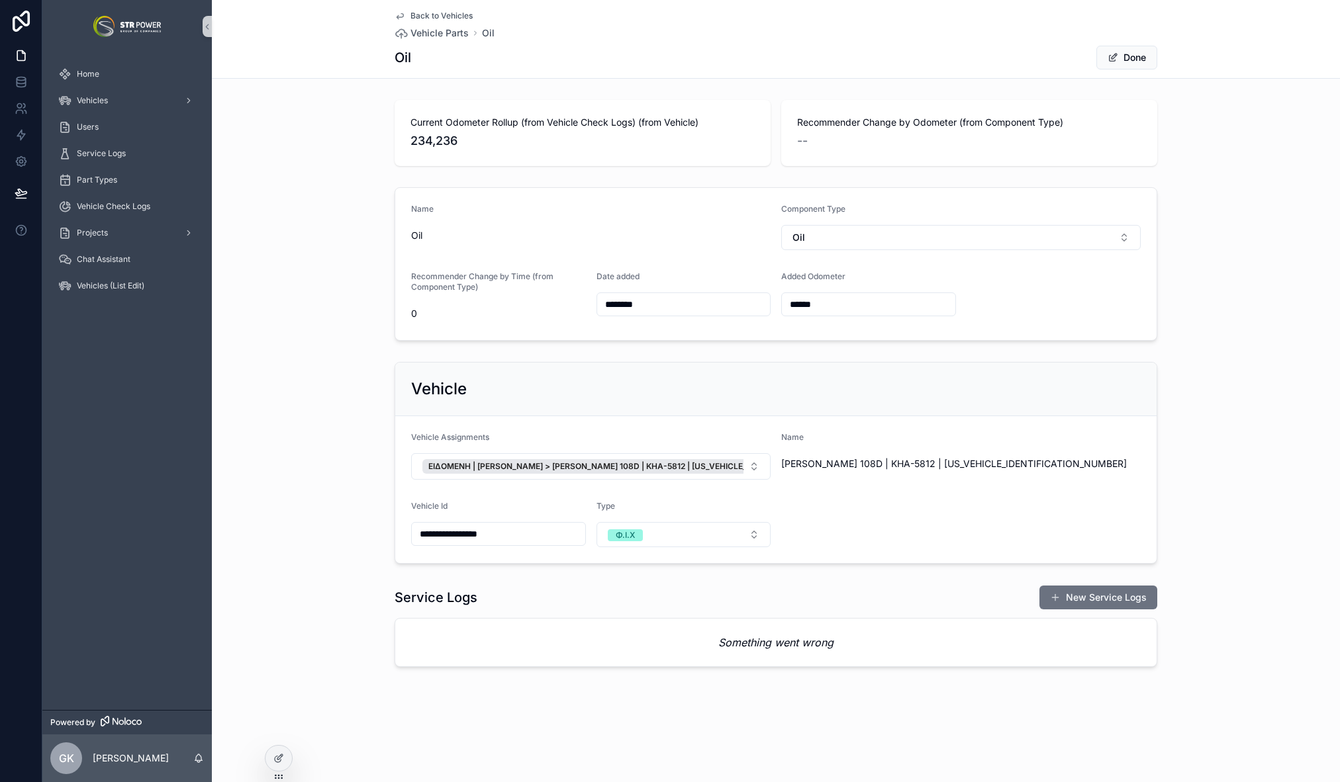
drag, startPoint x: 831, startPoint y: 306, endPoint x: 745, endPoint y: 304, distance: 86.1
click at [745, 304] on form "Name Oil Component Type Oil Recommender Change by Time (from Component Type) 0 …" at bounding box center [775, 264] width 761 height 152
paste input "*"
click at [796, 303] on input "*******" at bounding box center [868, 304] width 173 height 19
click at [800, 303] on input "*******" at bounding box center [868, 304] width 173 height 19
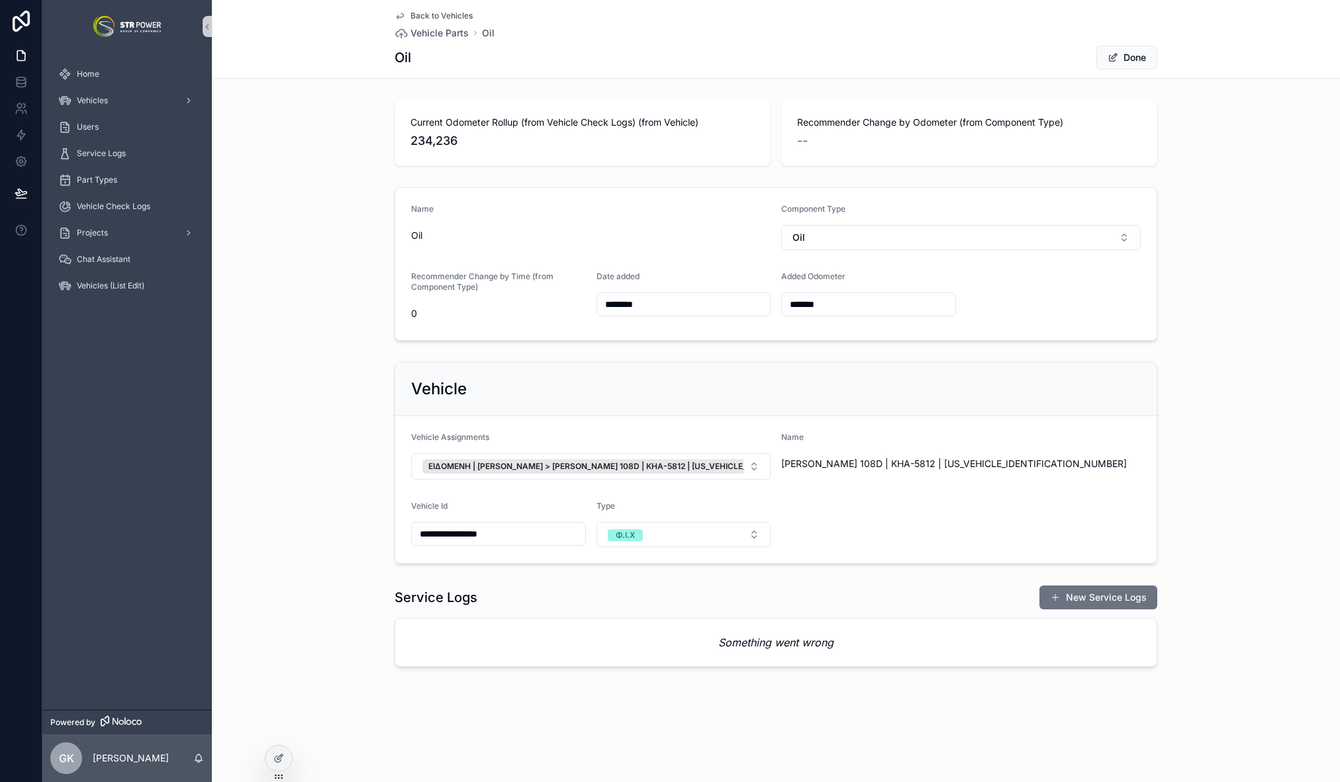
drag, startPoint x: 796, startPoint y: 304, endPoint x: 806, endPoint y: 304, distance: 9.9
click at [806, 304] on input "*******" at bounding box center [868, 304] width 173 height 19
type input "*******"
click at [1245, 242] on div "Name Oil Component Type Oil Recommender Change by Time (from Component Type) 0 …" at bounding box center [776, 264] width 1128 height 164
click at [277, 755] on icon at bounding box center [278, 758] width 11 height 11
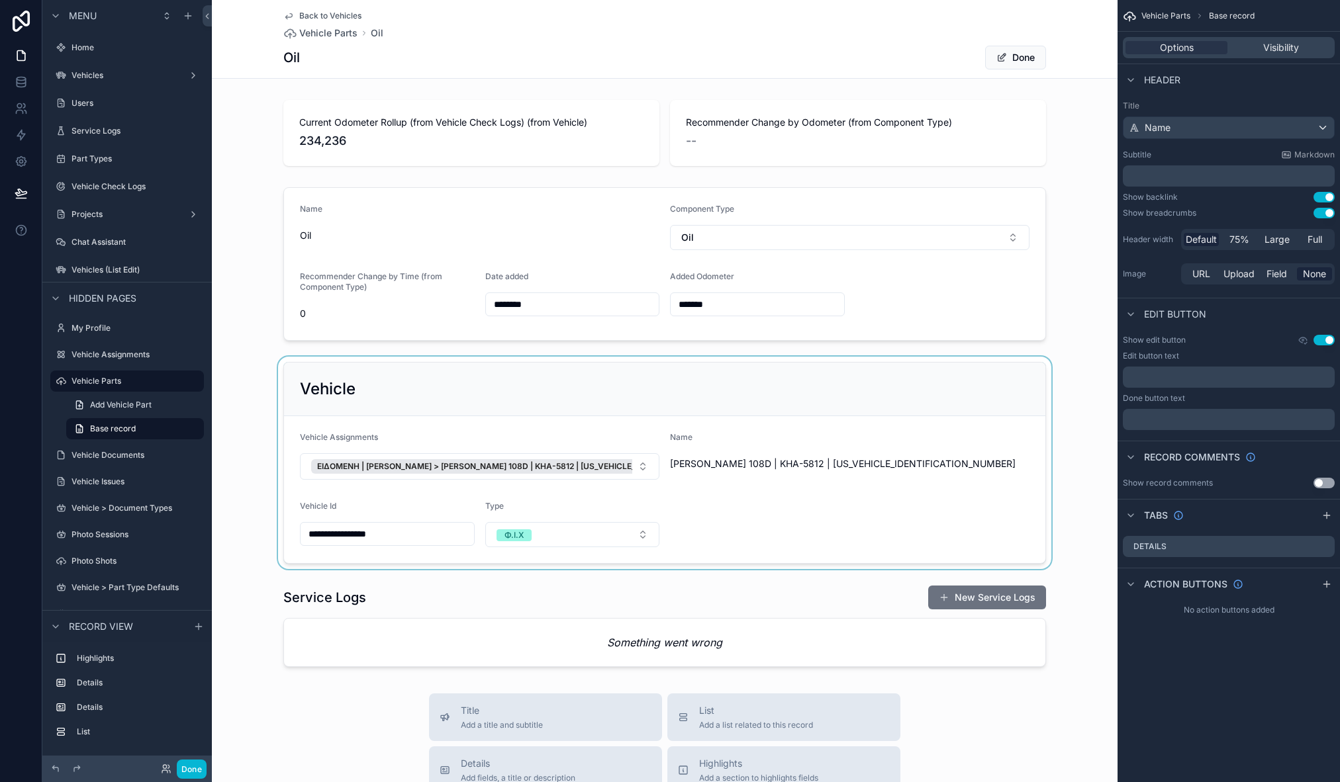
click at [404, 377] on div "scrollable content" at bounding box center [665, 463] width 906 height 213
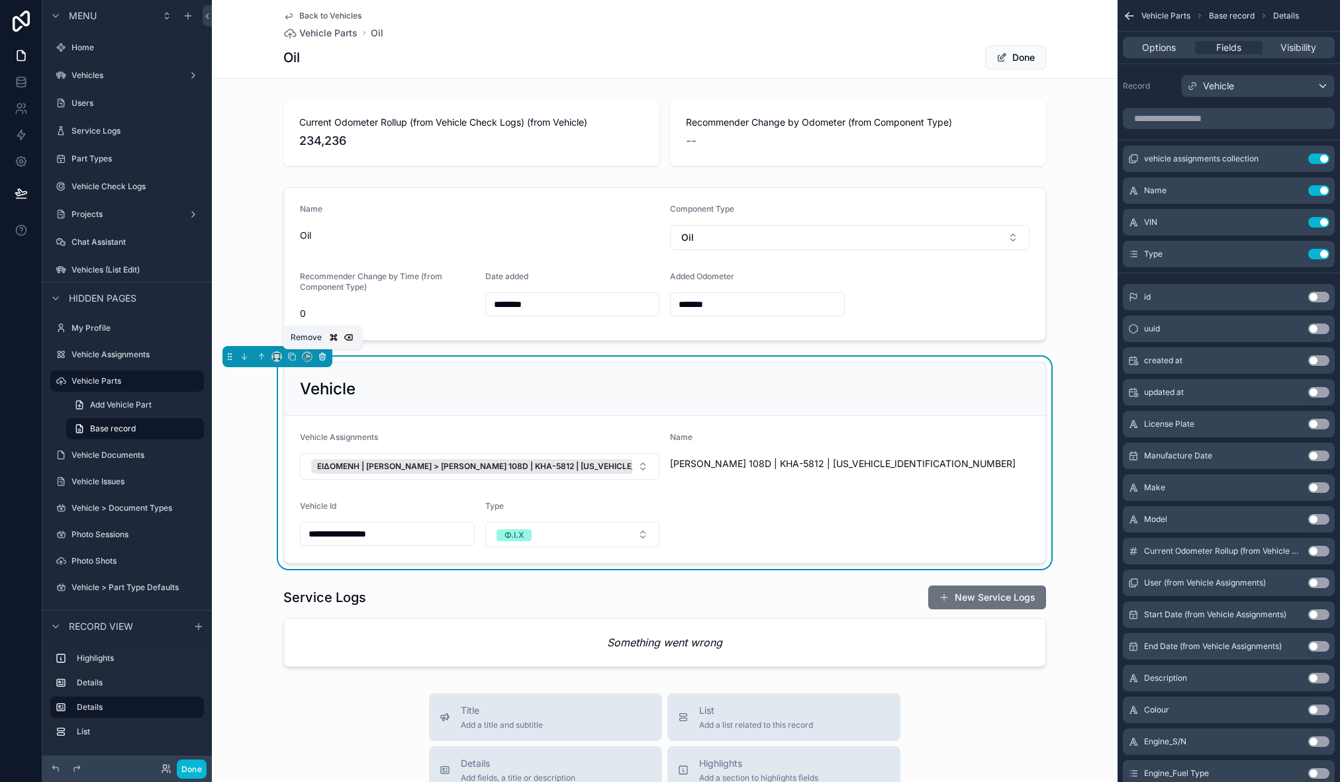
click at [324, 355] on icon "scrollable content" at bounding box center [322, 356] width 9 height 9
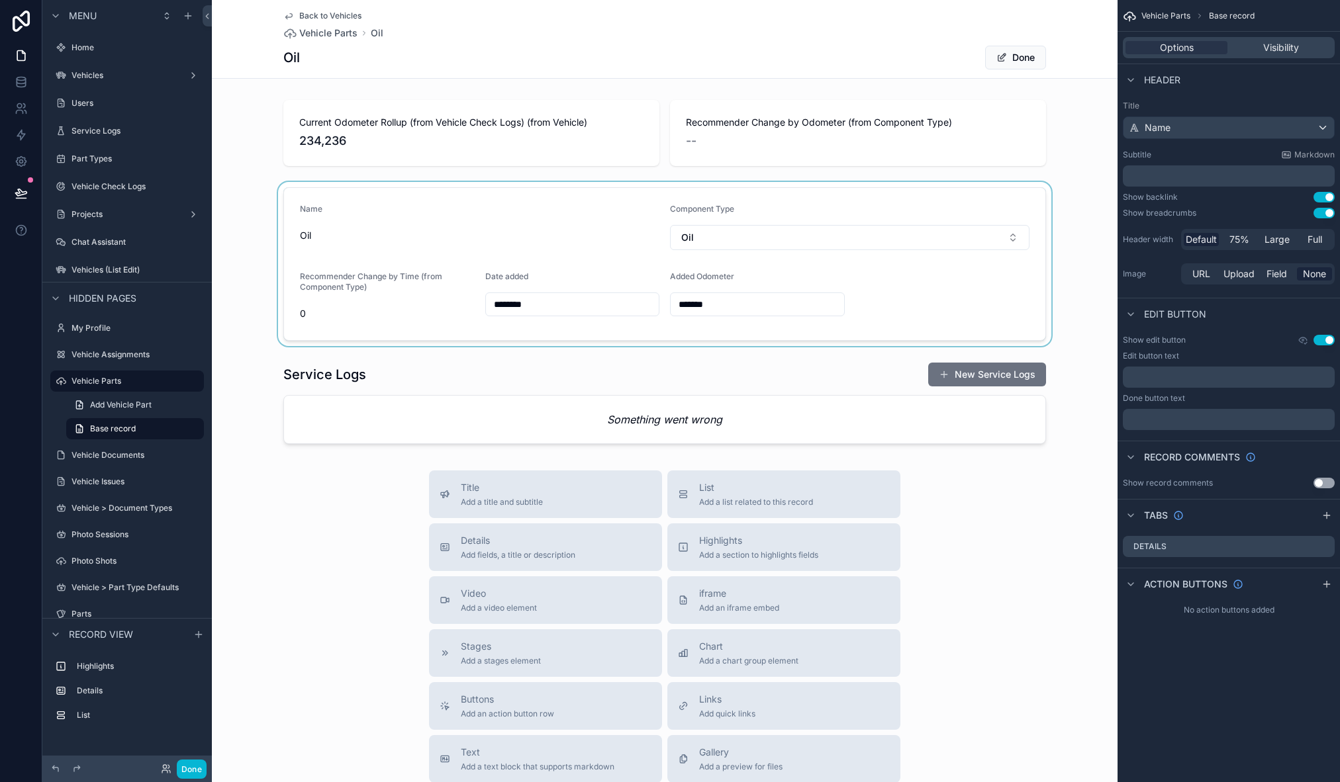
click at [410, 252] on div "scrollable content" at bounding box center [665, 264] width 906 height 164
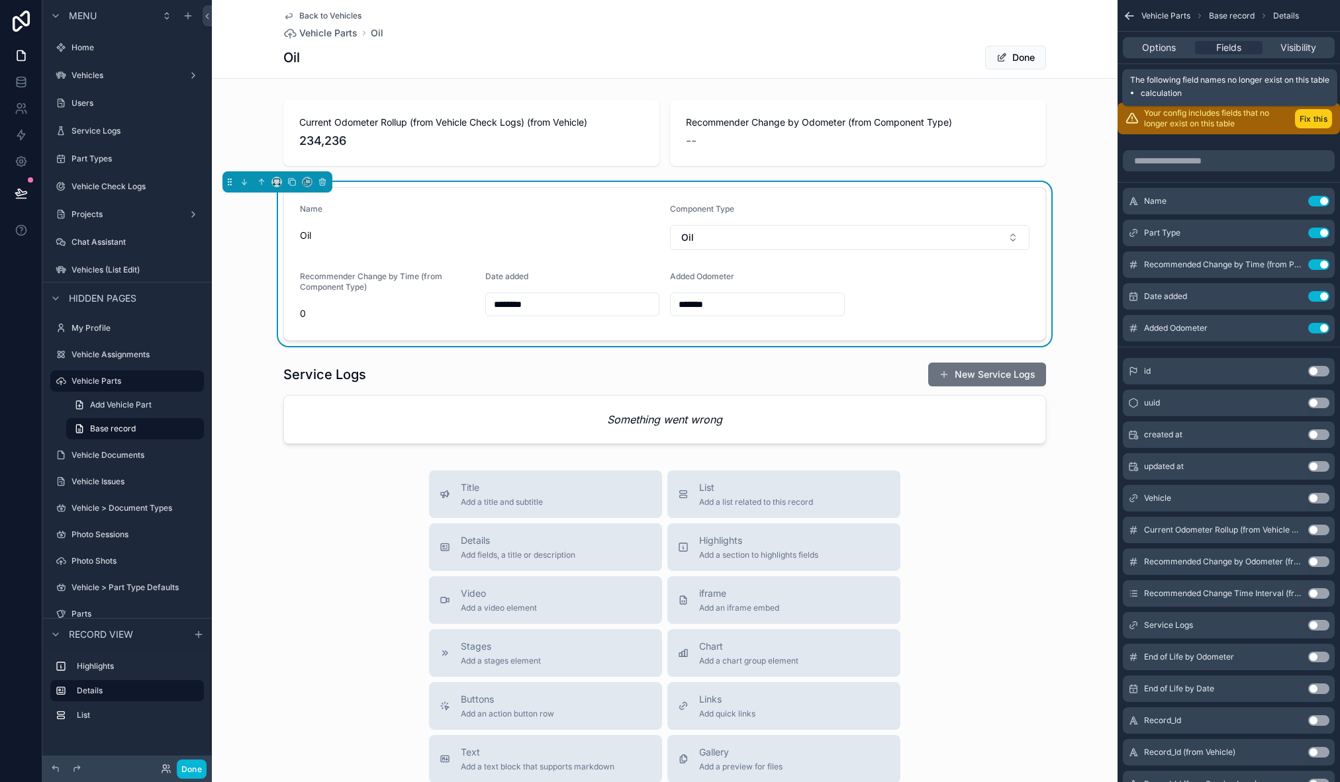
click at [1303, 120] on button "Fix this" at bounding box center [1313, 118] width 37 height 19
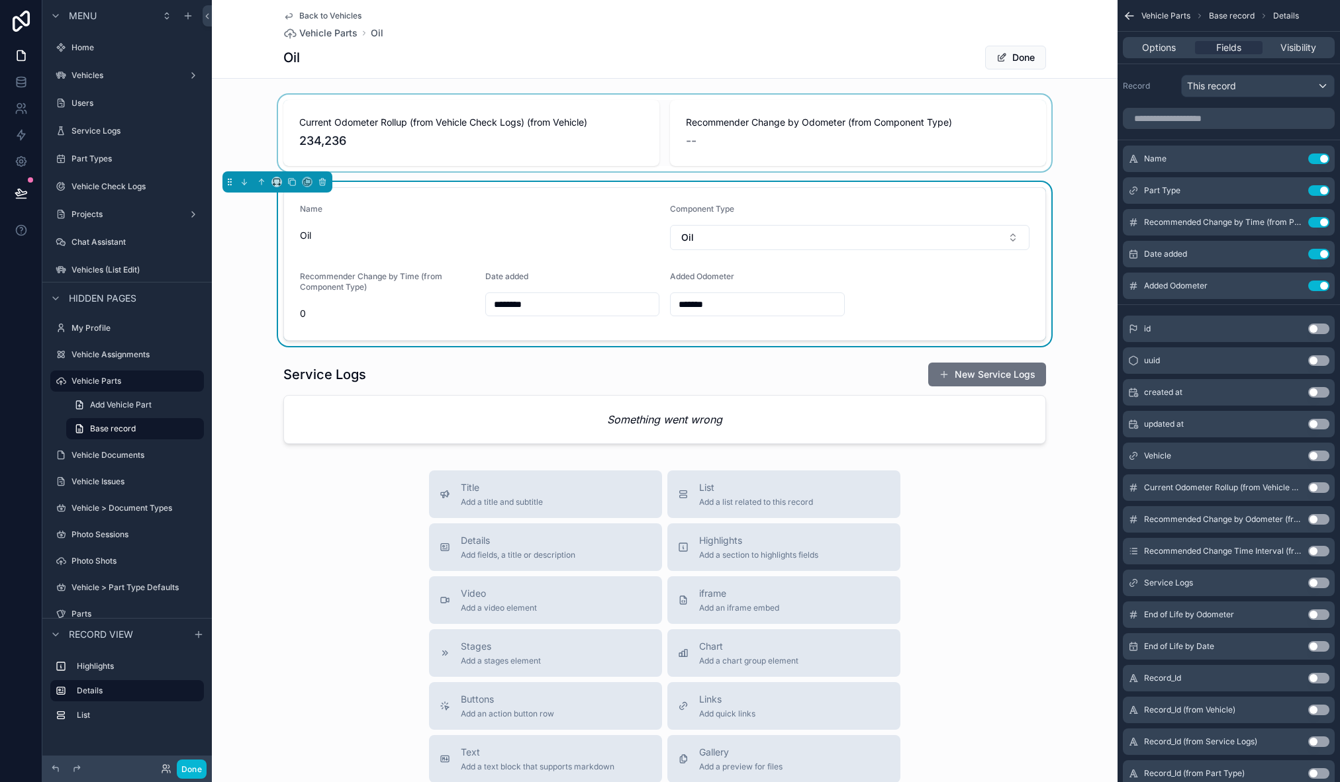
click at [565, 149] on div "scrollable content" at bounding box center [665, 133] width 906 height 77
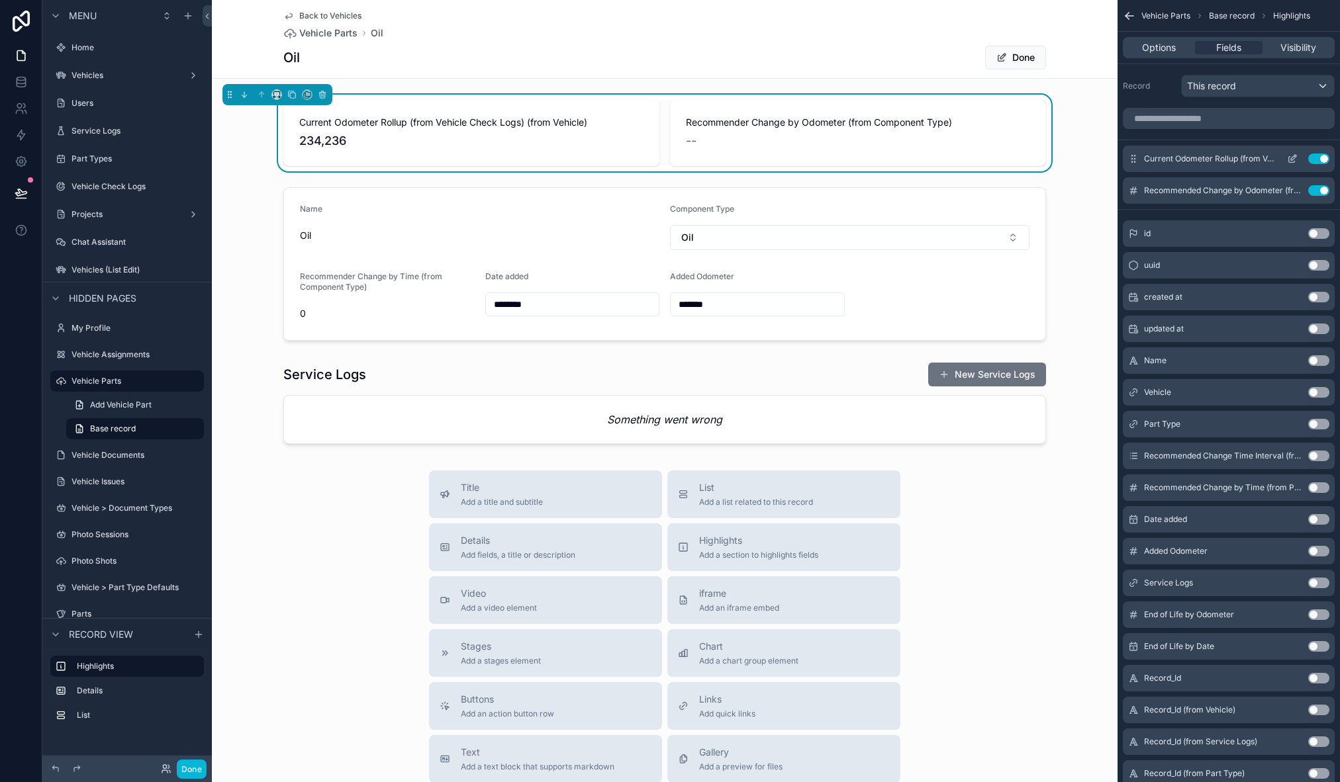
click at [1297, 157] on icon "scrollable content" at bounding box center [1292, 159] width 11 height 11
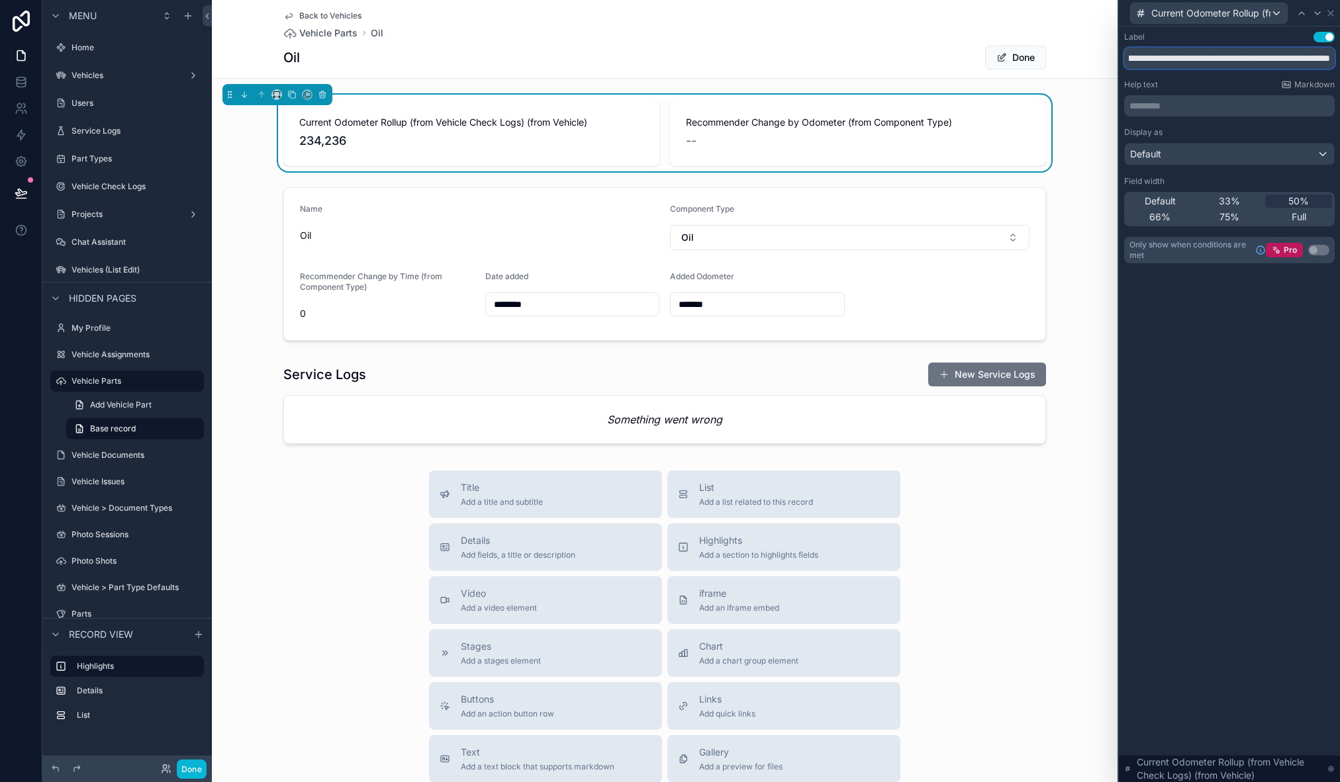
scroll to position [0, 91]
drag, startPoint x: 1210, startPoint y: 56, endPoint x: 1335, endPoint y: 64, distance: 124.7
click at [1335, 64] on div "**********" at bounding box center [1229, 160] width 221 height 269
type input "**********"
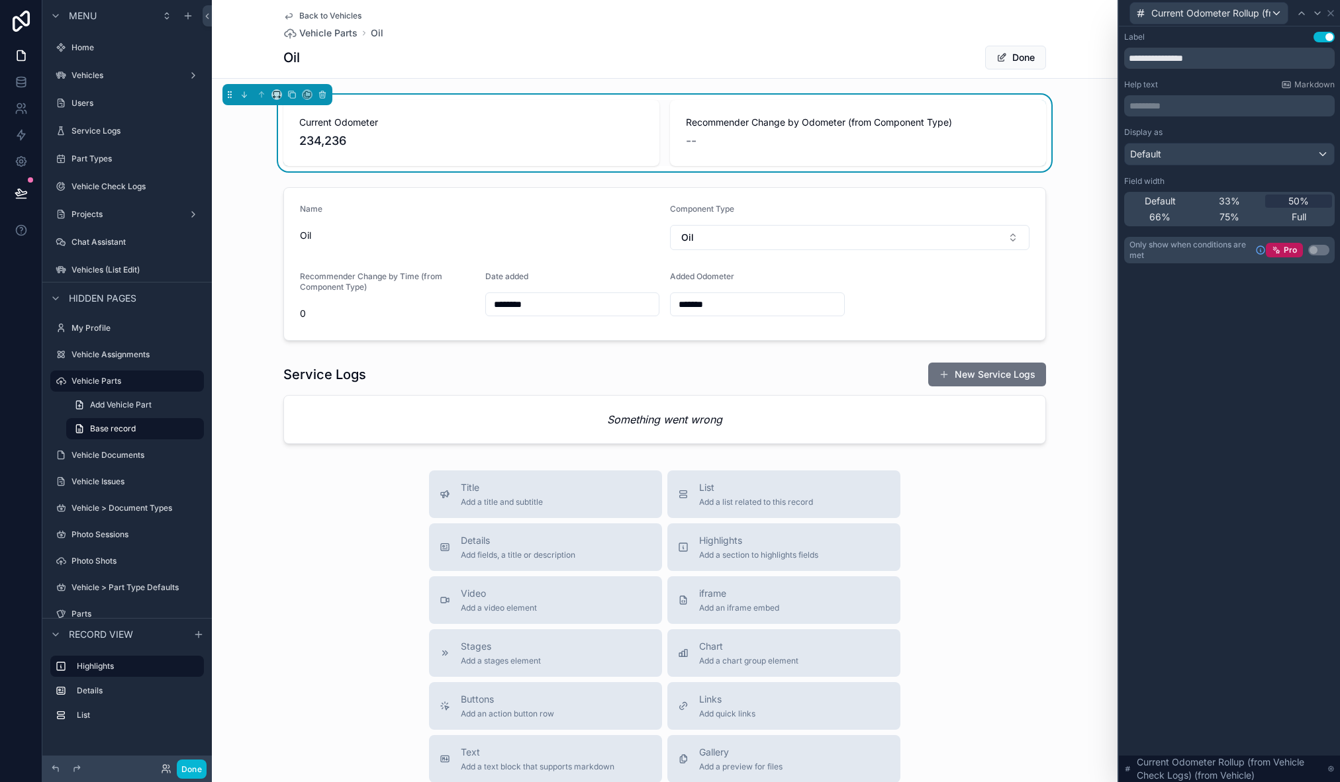
click at [1160, 107] on p "********* ﻿" at bounding box center [1230, 105] width 203 height 13
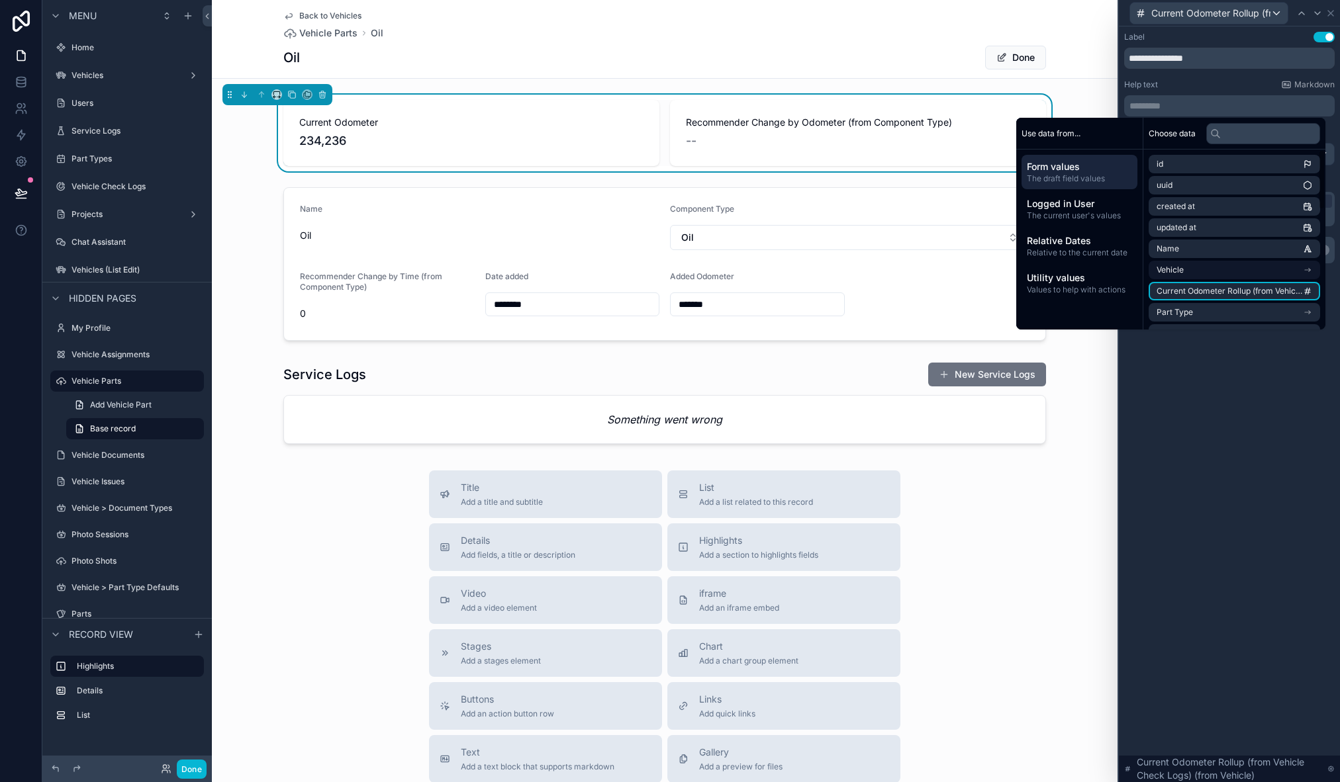
scroll to position [1, 0]
click at [1282, 271] on li "Vehicle" at bounding box center [1234, 269] width 171 height 19
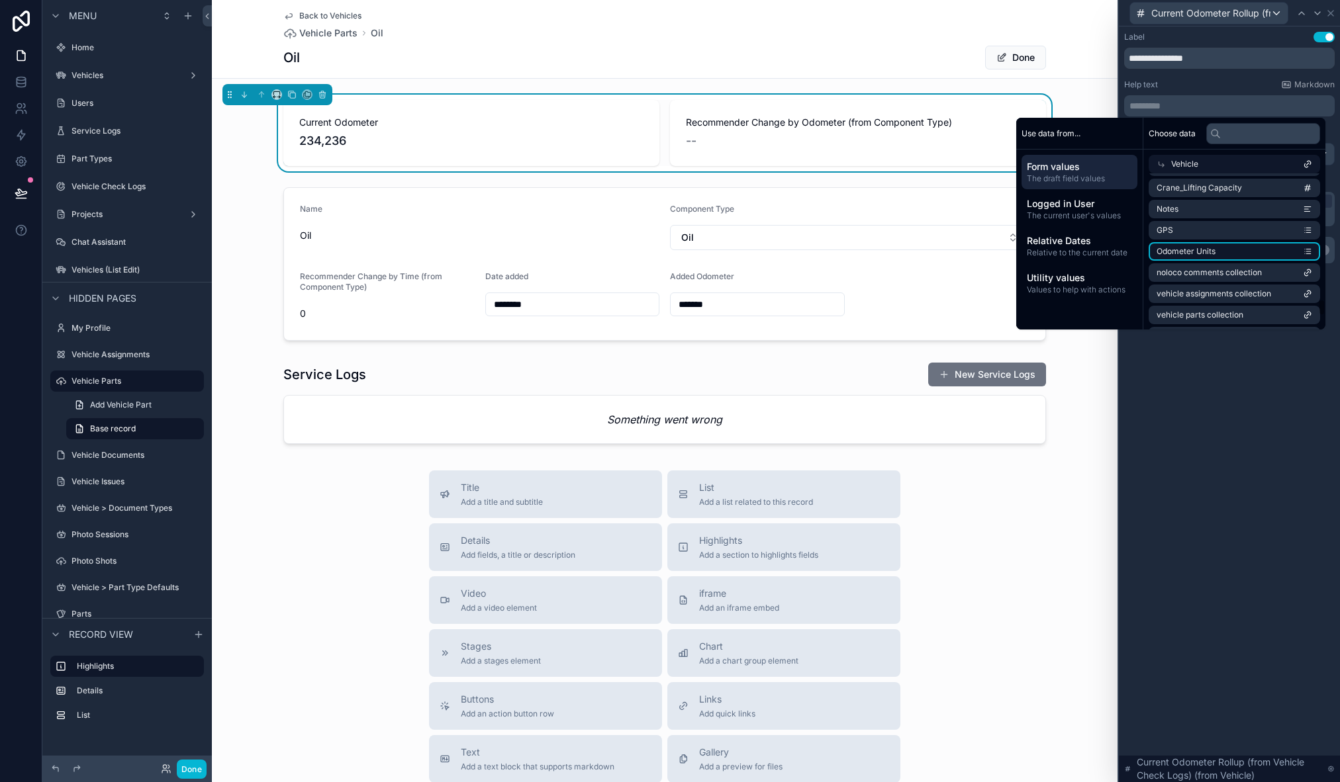
click at [1258, 254] on li "Odometer Units" at bounding box center [1234, 251] width 171 height 19
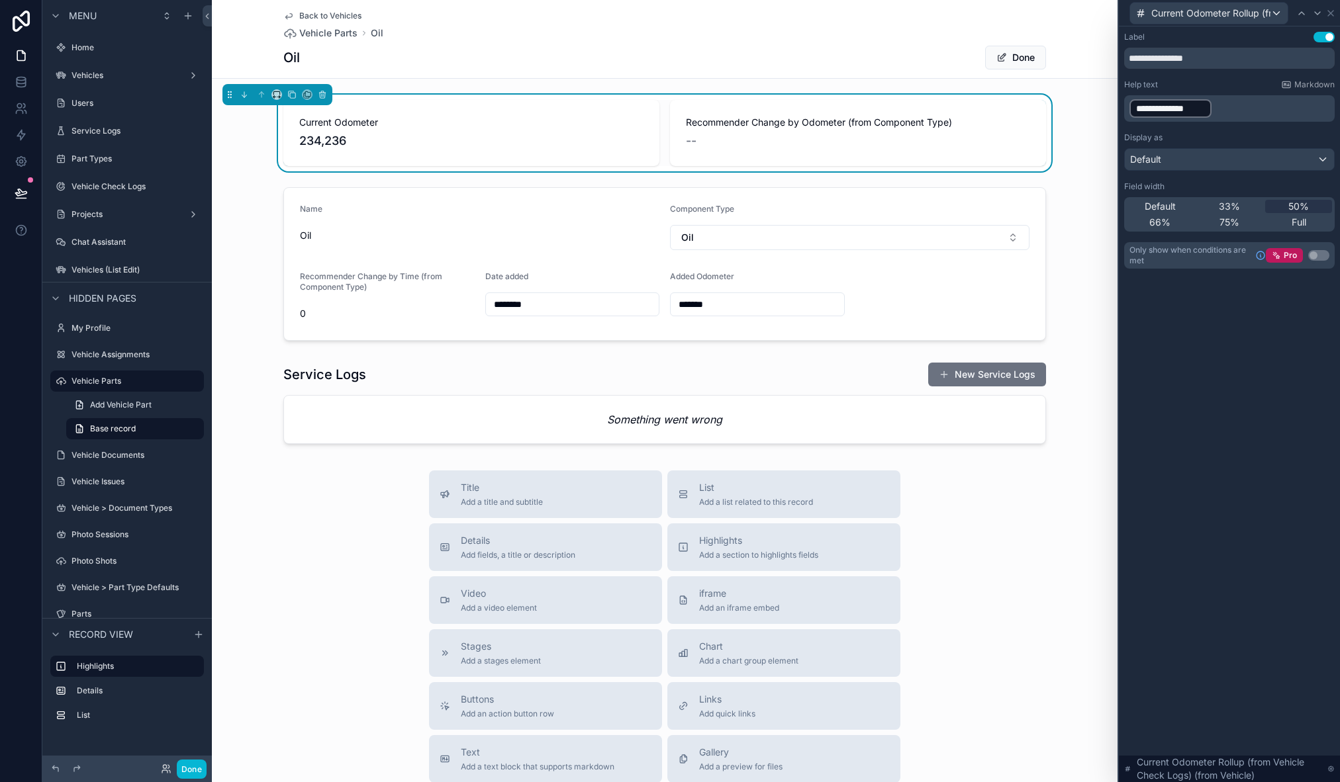
click at [1227, 79] on div "Help text Markdown" at bounding box center [1229, 84] width 211 height 11
click at [1303, 380] on div "**********" at bounding box center [1229, 404] width 221 height 756
click at [1253, 432] on div "**********" at bounding box center [1229, 404] width 221 height 756
click at [591, 220] on div "scrollable content" at bounding box center [665, 264] width 906 height 164
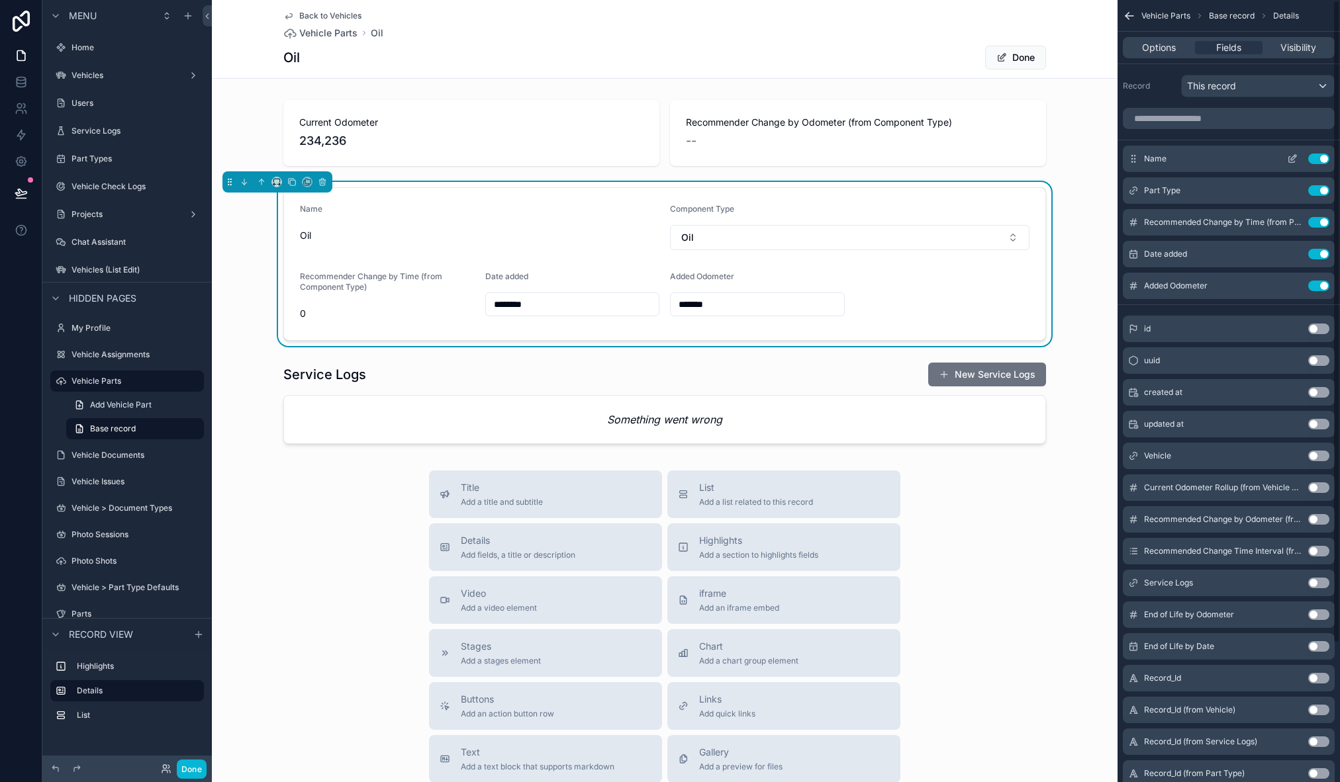
click at [1318, 164] on button "Use setting" at bounding box center [1318, 159] width 21 height 11
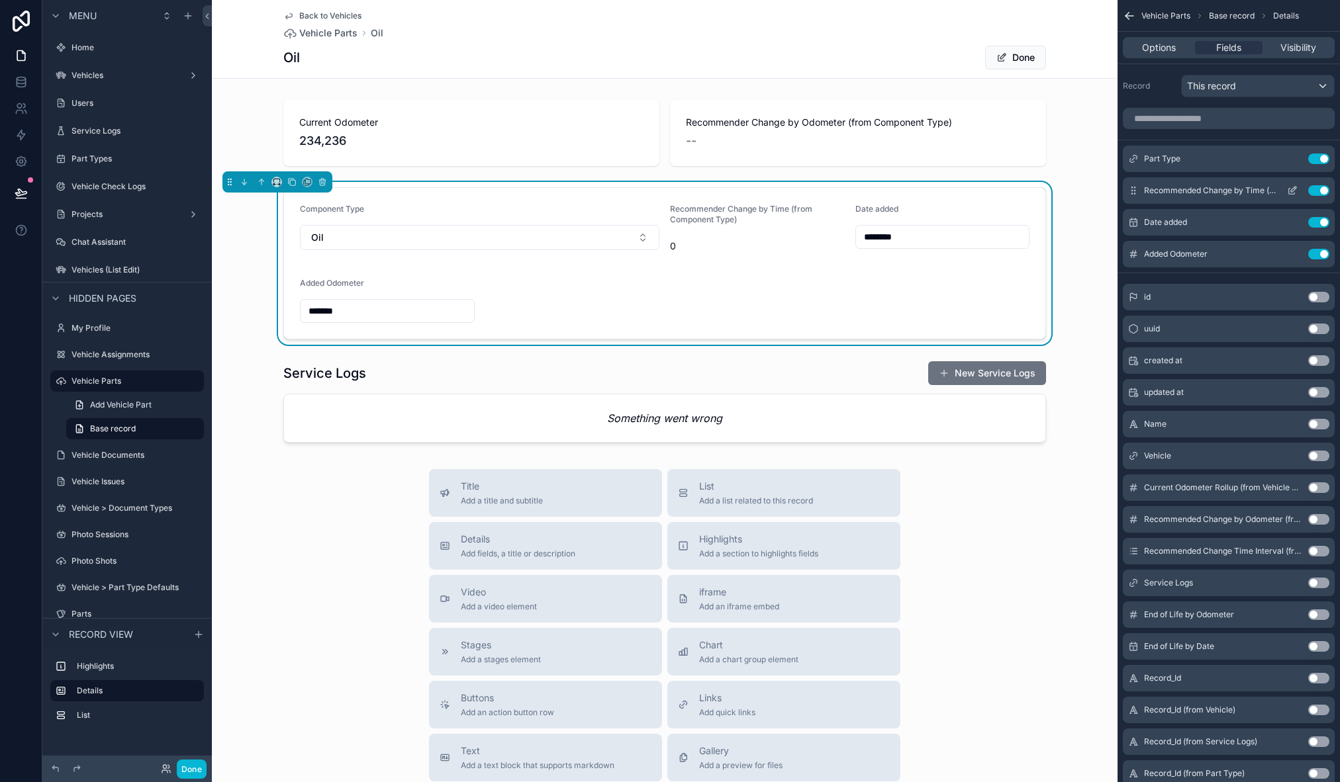
click at [1313, 189] on button "Use setting" at bounding box center [1318, 190] width 21 height 11
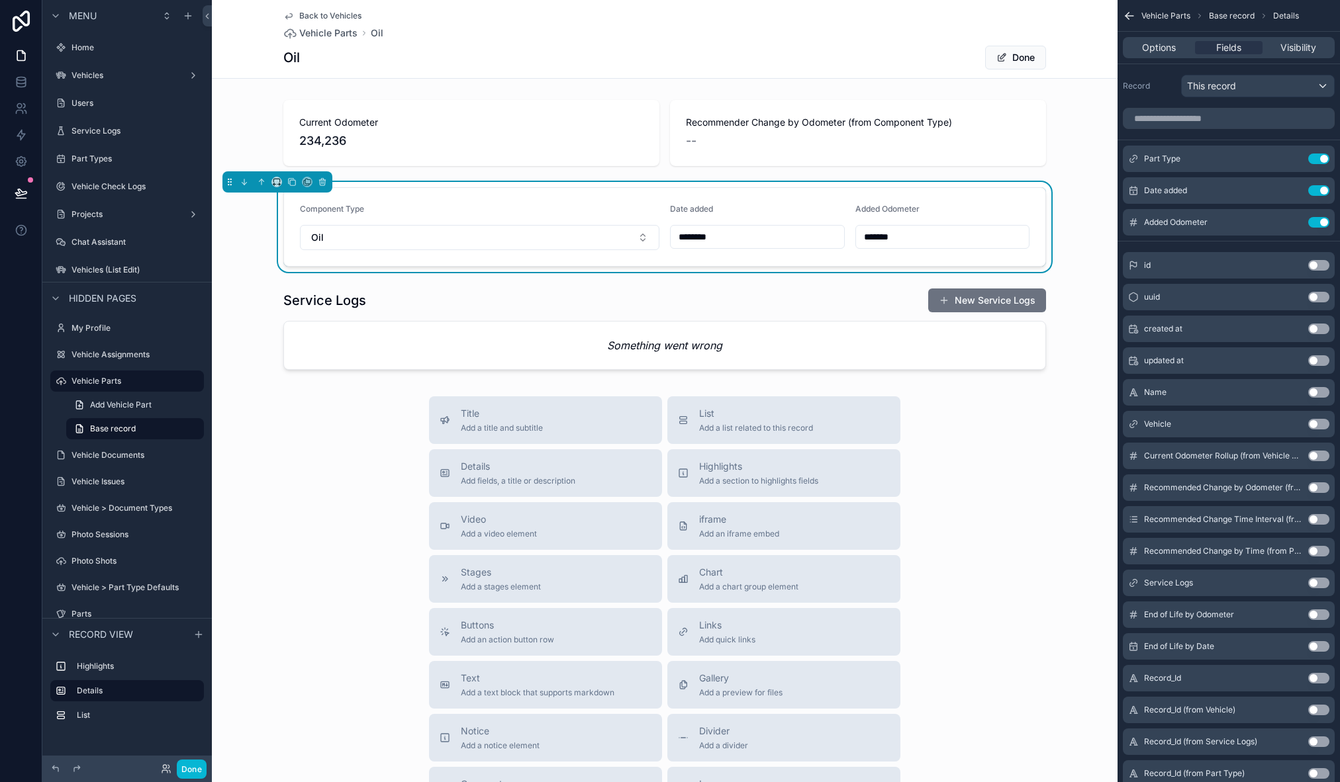
click at [264, 520] on div "Title Add a title and subtitle List Add a list related to this record Details A…" at bounding box center [665, 632] width 906 height 471
click at [538, 312] on div "scrollable content" at bounding box center [665, 329] width 906 height 93
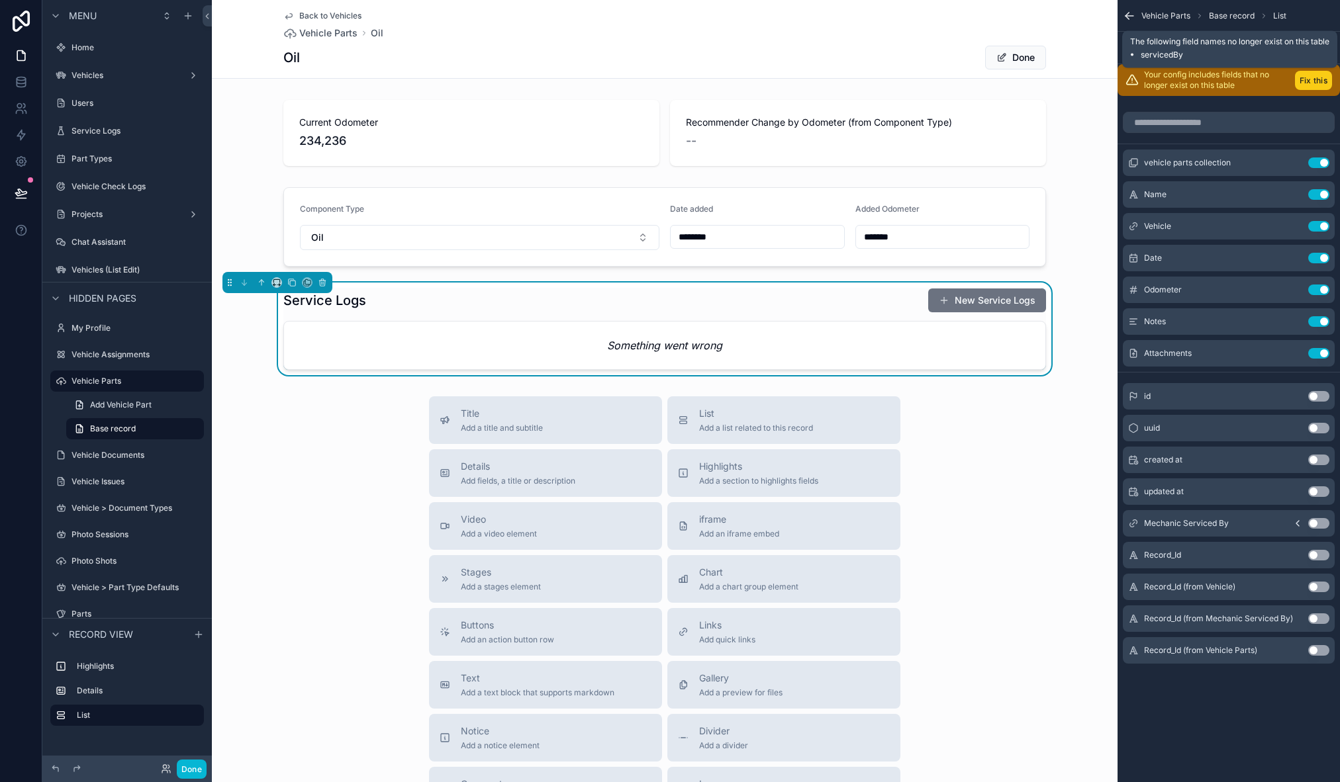
click at [1323, 74] on button "Fix this" at bounding box center [1313, 80] width 37 height 19
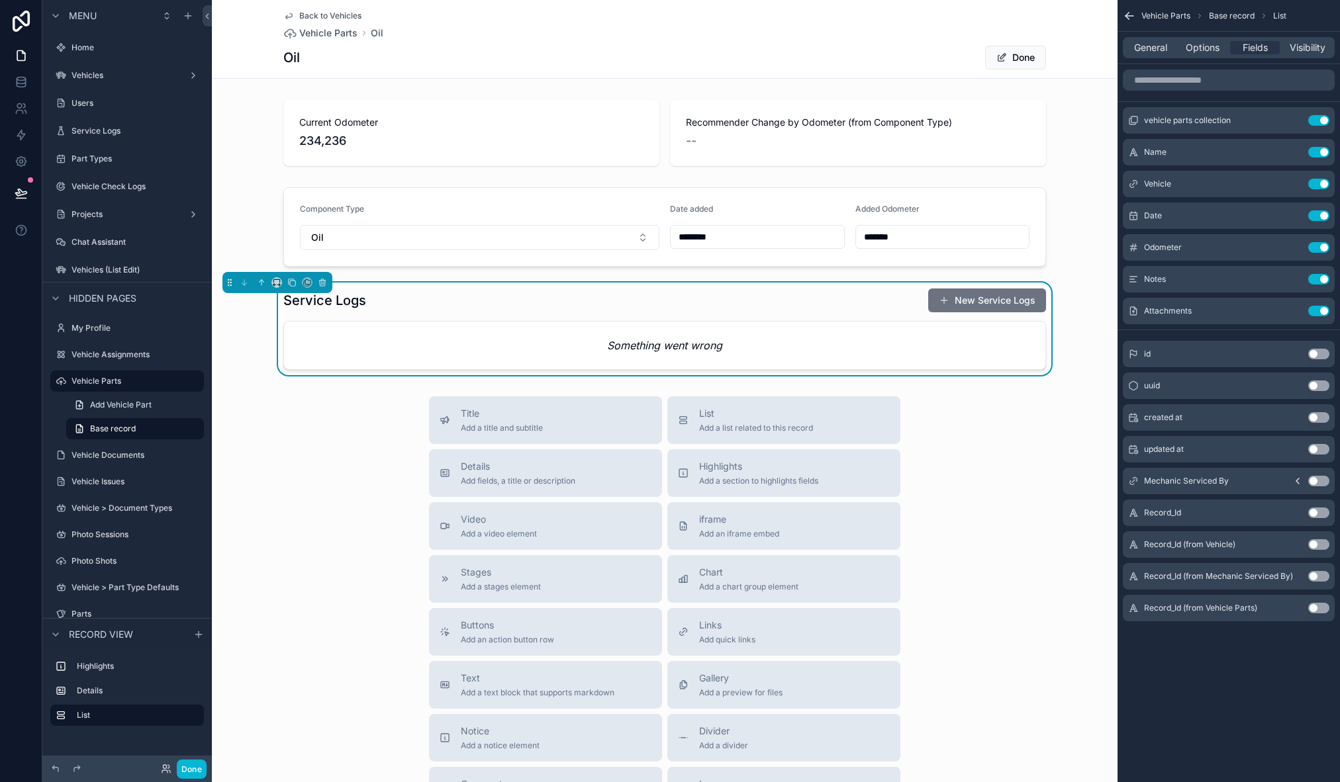
click at [346, 416] on div "Title Add a title and subtitle List Add a list related to this record Details A…" at bounding box center [665, 632] width 906 height 471
click at [1206, 46] on span "Options" at bounding box center [1203, 47] width 34 height 13
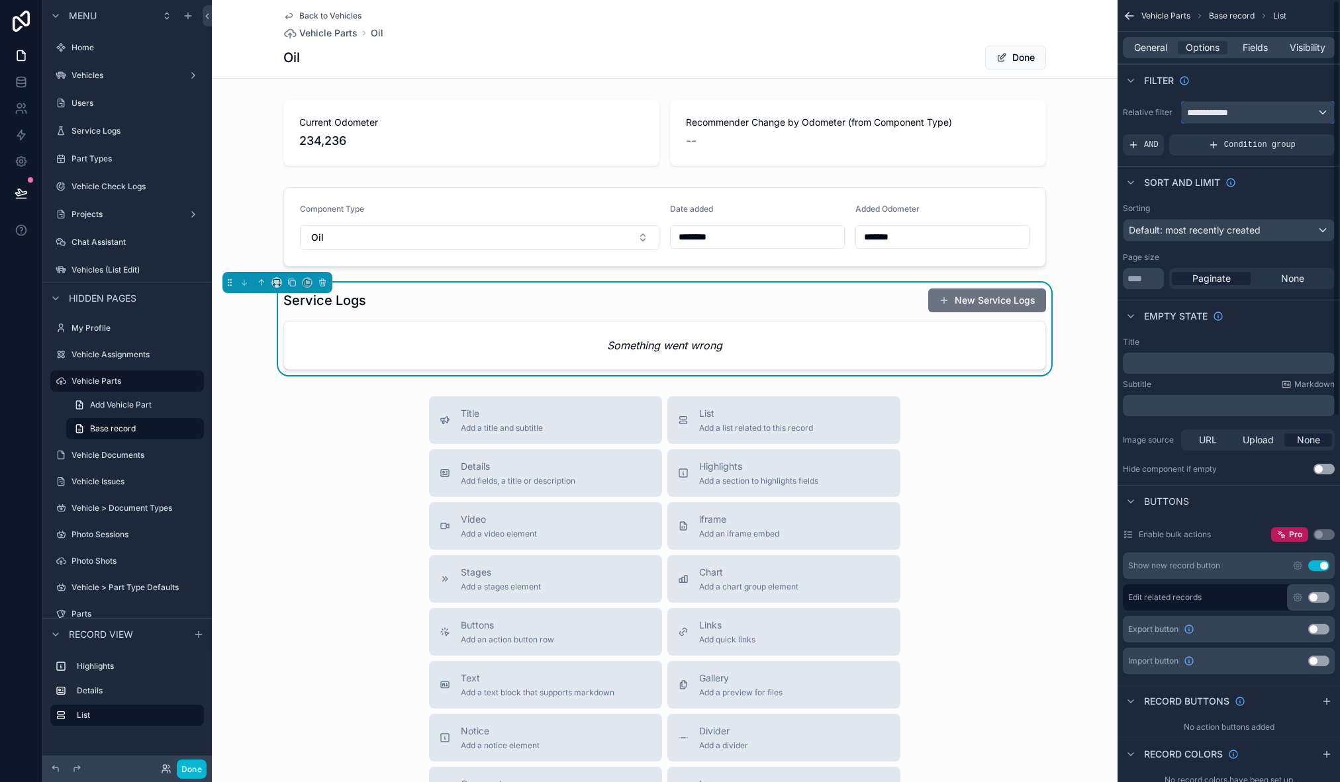
click at [1251, 118] on div "**********" at bounding box center [1258, 112] width 152 height 21
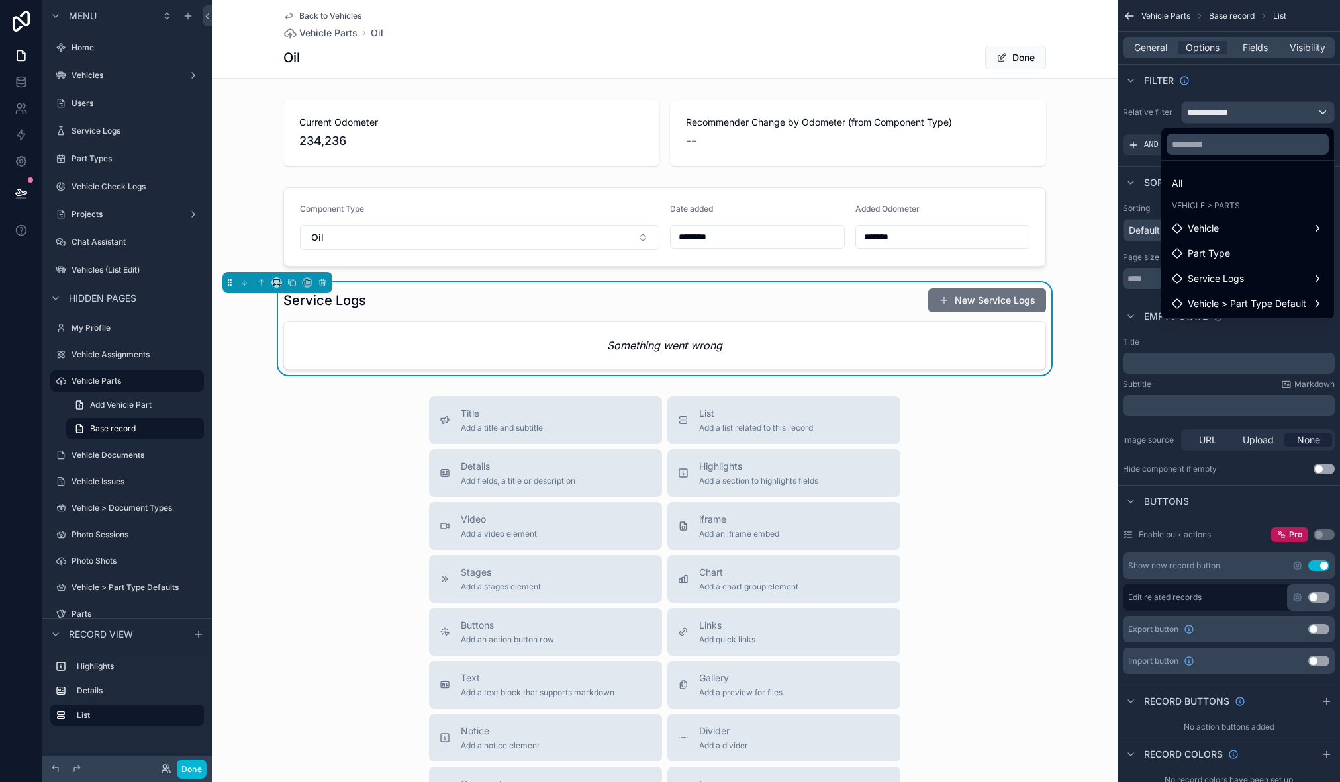
click at [319, 14] on span "Back to Vehicles" at bounding box center [330, 16] width 62 height 11
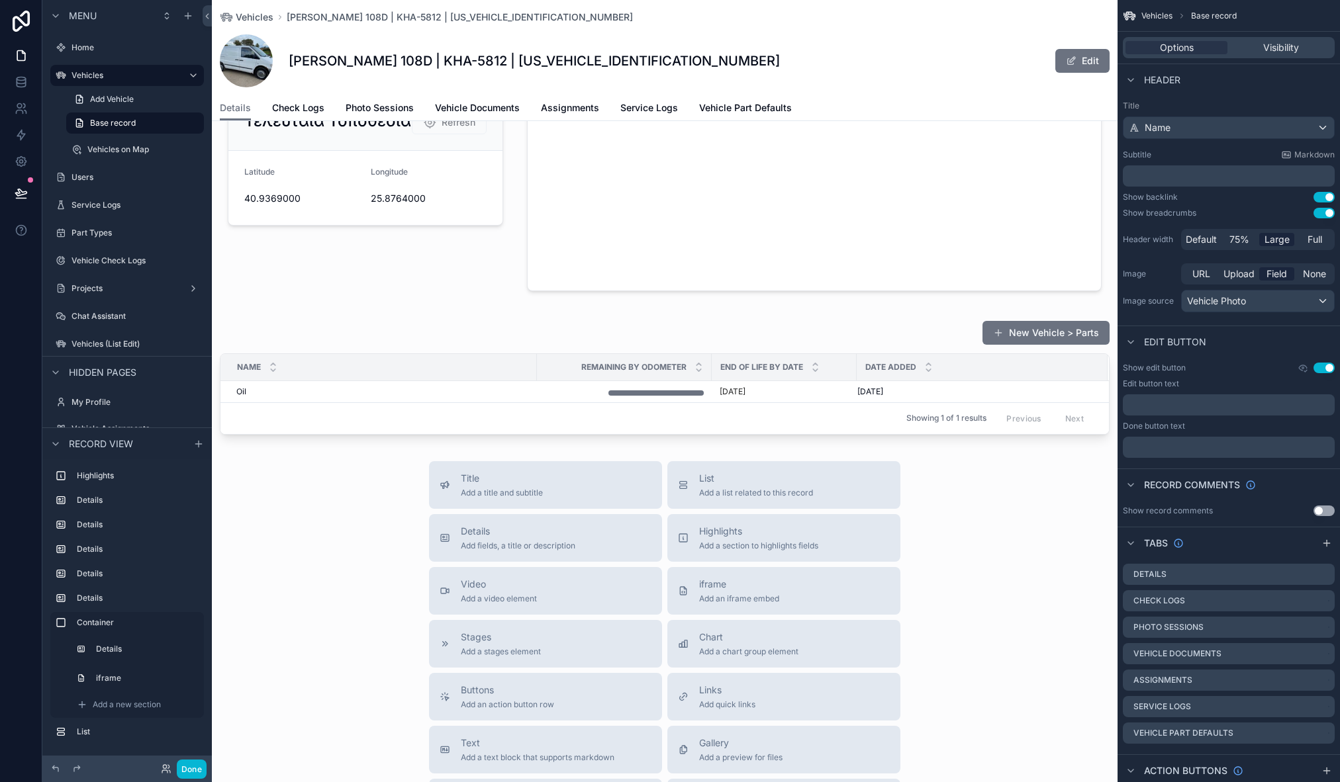
scroll to position [1398, 0]
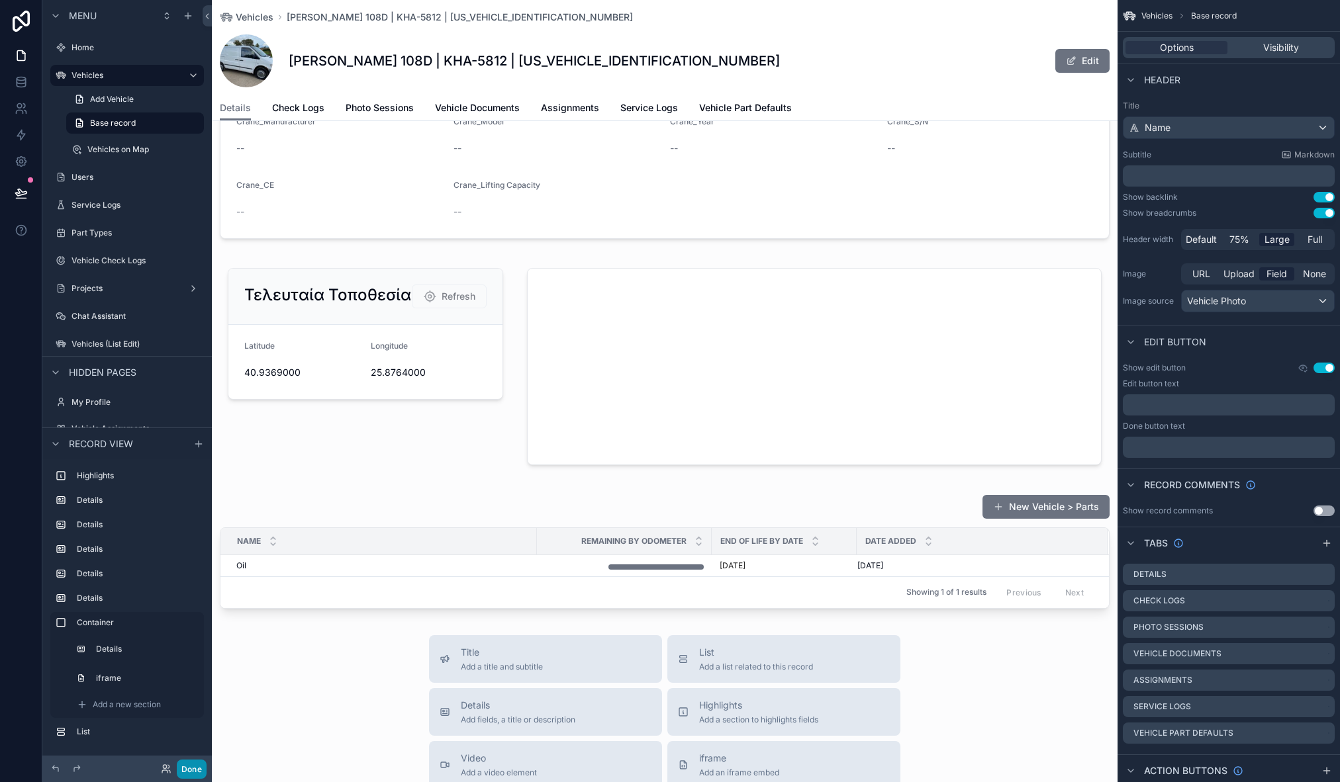
click at [187, 773] on button "Done" at bounding box center [192, 769] width 30 height 19
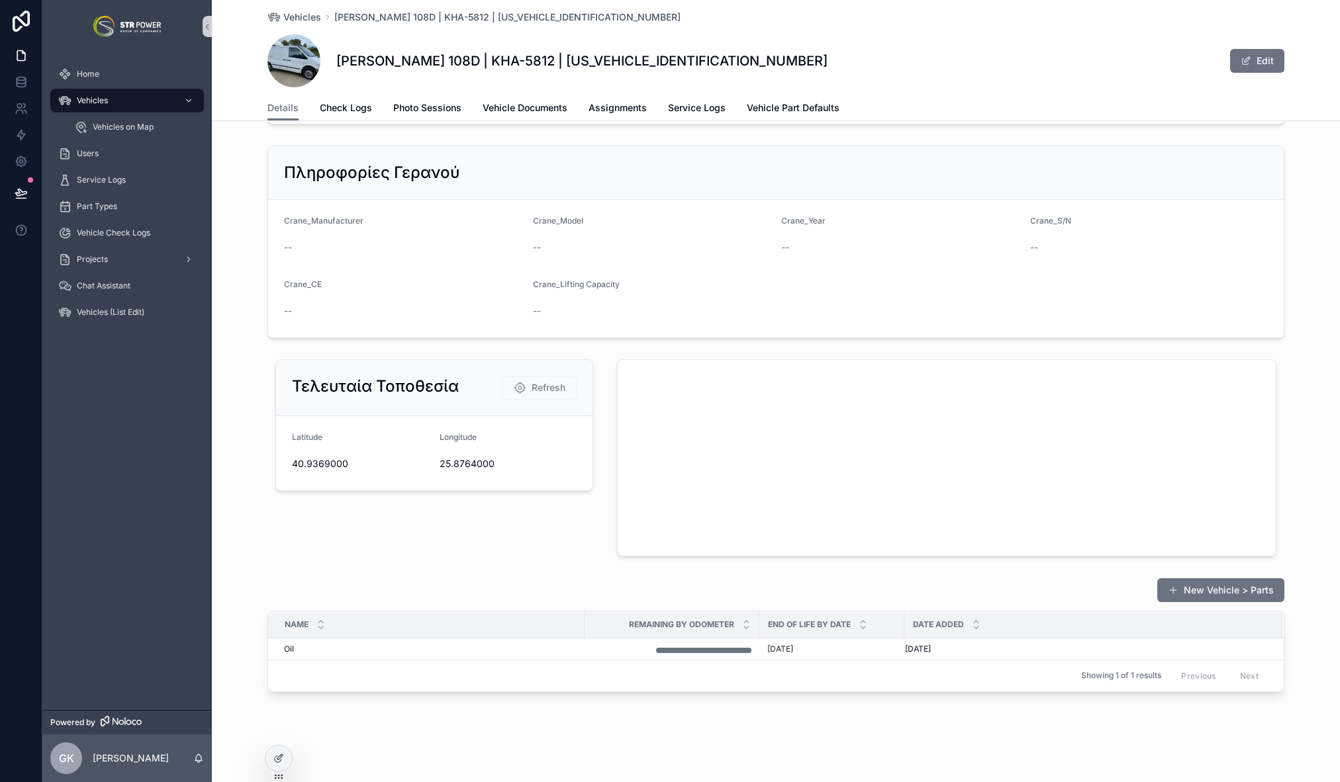
scroll to position [1298, 0]
click at [562, 649] on div "Oil Oil" at bounding box center [430, 650] width 293 height 11
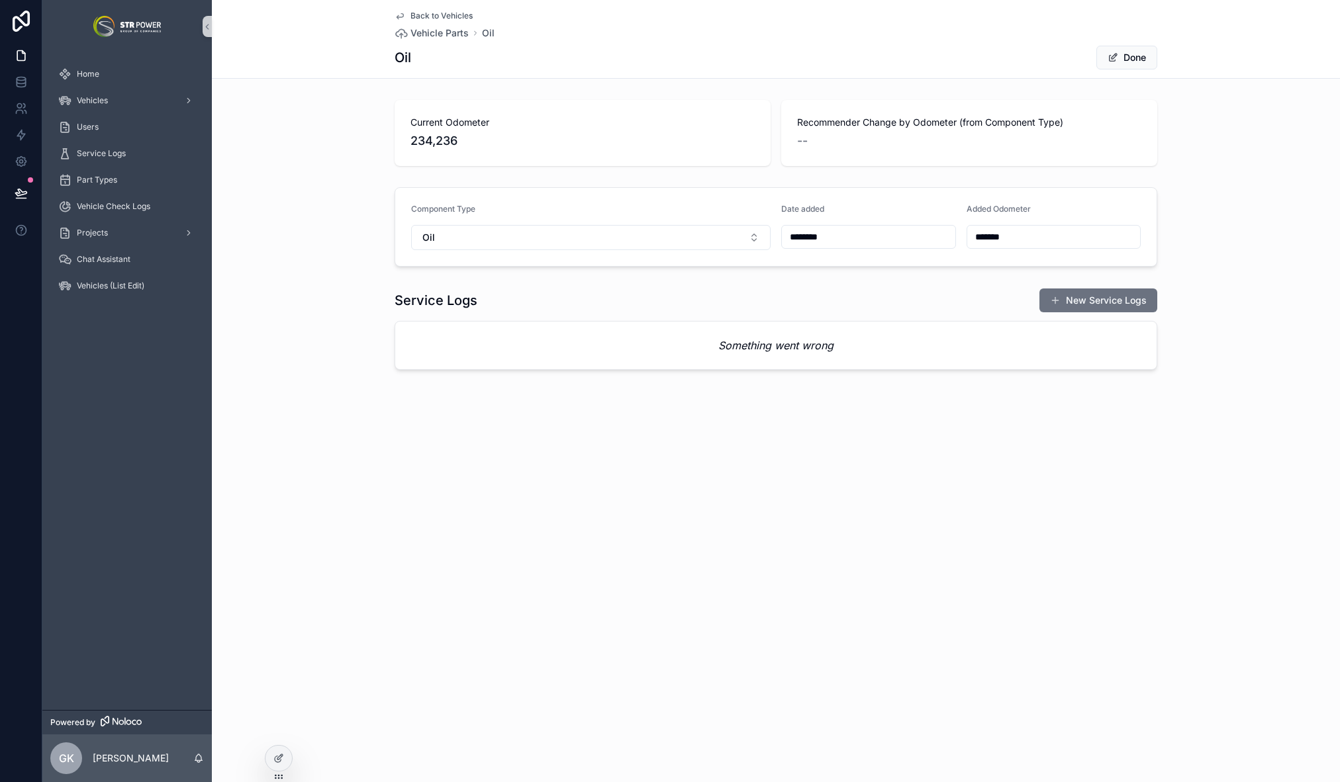
click at [979, 236] on input "*******" at bounding box center [1053, 237] width 173 height 19
type input "*******"
click at [951, 487] on div "Back to Vehicles Vehicle Parts Oil Oil Done Current Odometer 234,236 Recommende…" at bounding box center [776, 391] width 1128 height 782
click at [424, 15] on span "Back to Vehicles" at bounding box center [441, 16] width 62 height 11
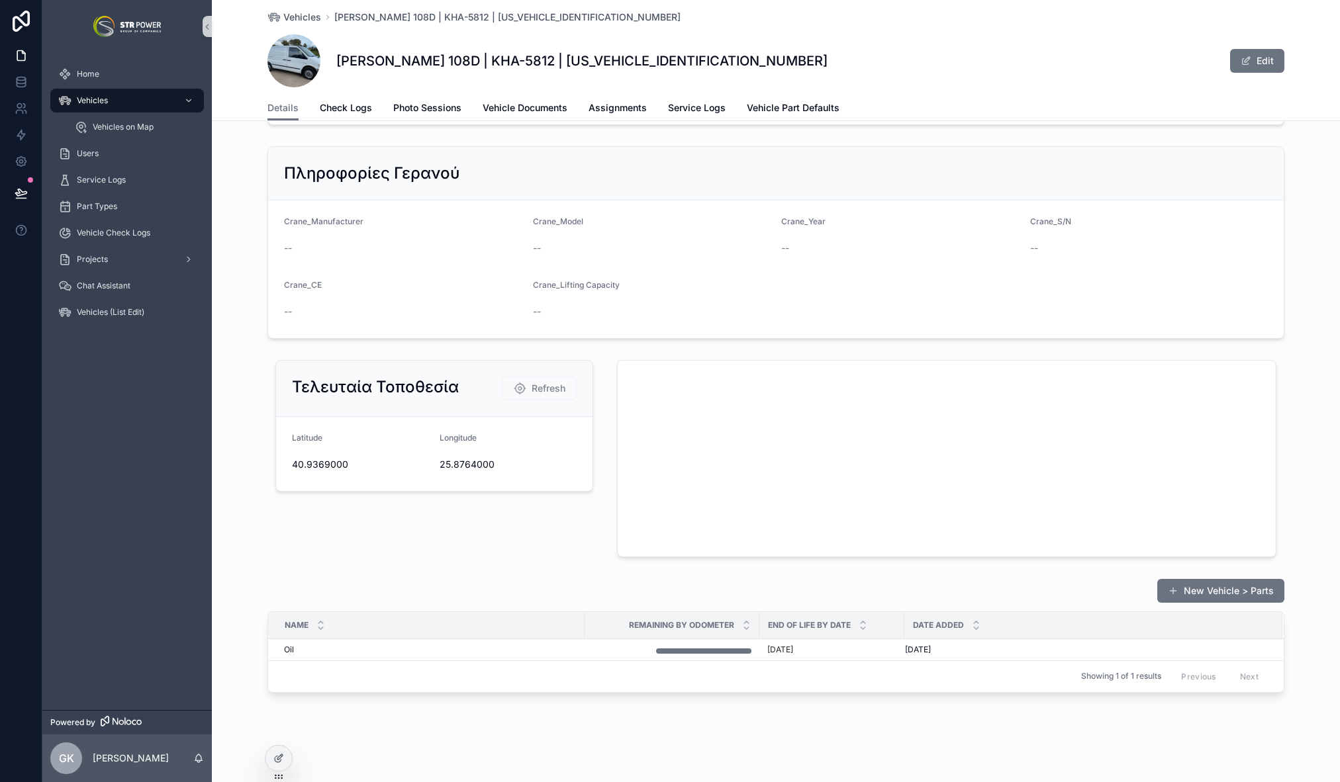
scroll to position [1237, 0]
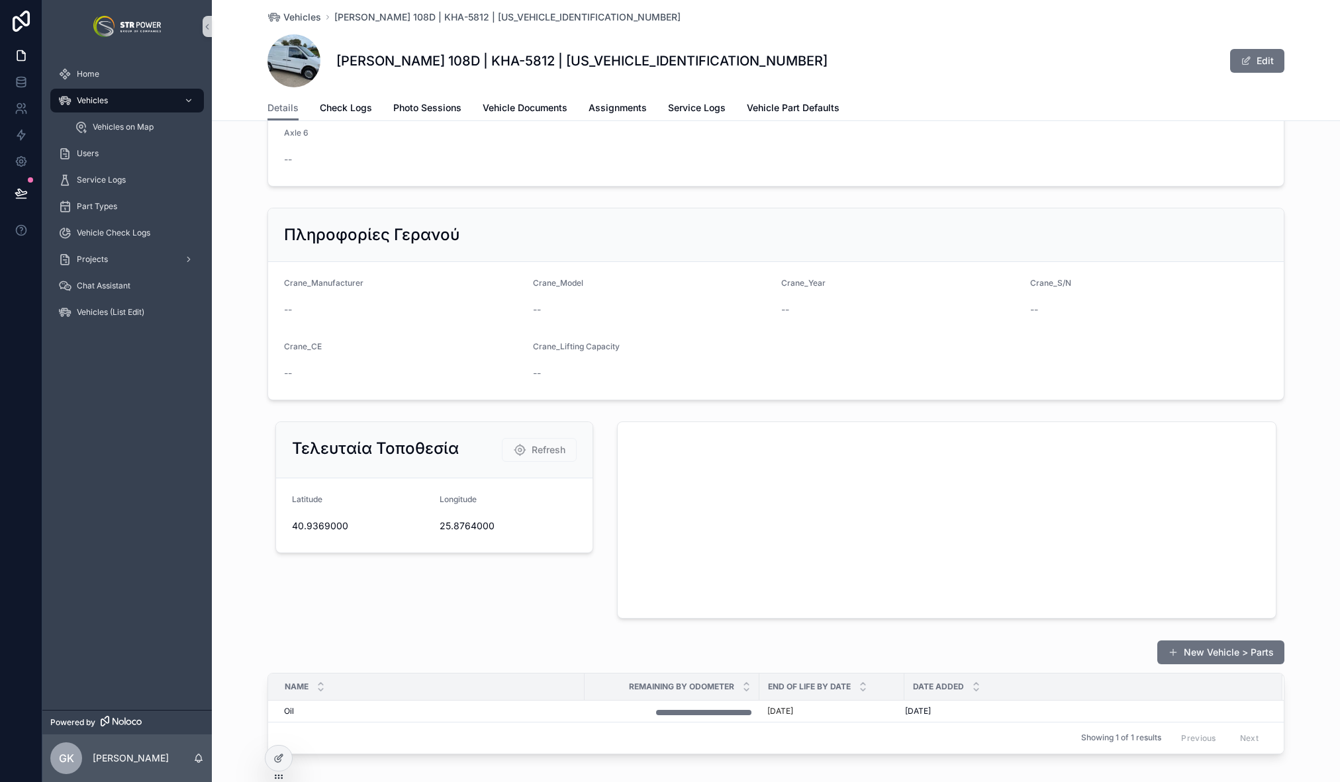
click at [383, 610] on div "Τελευταία Τοποθεσία Refresh [GEOGRAPHIC_DATA]" at bounding box center [434, 520] width 334 height 208
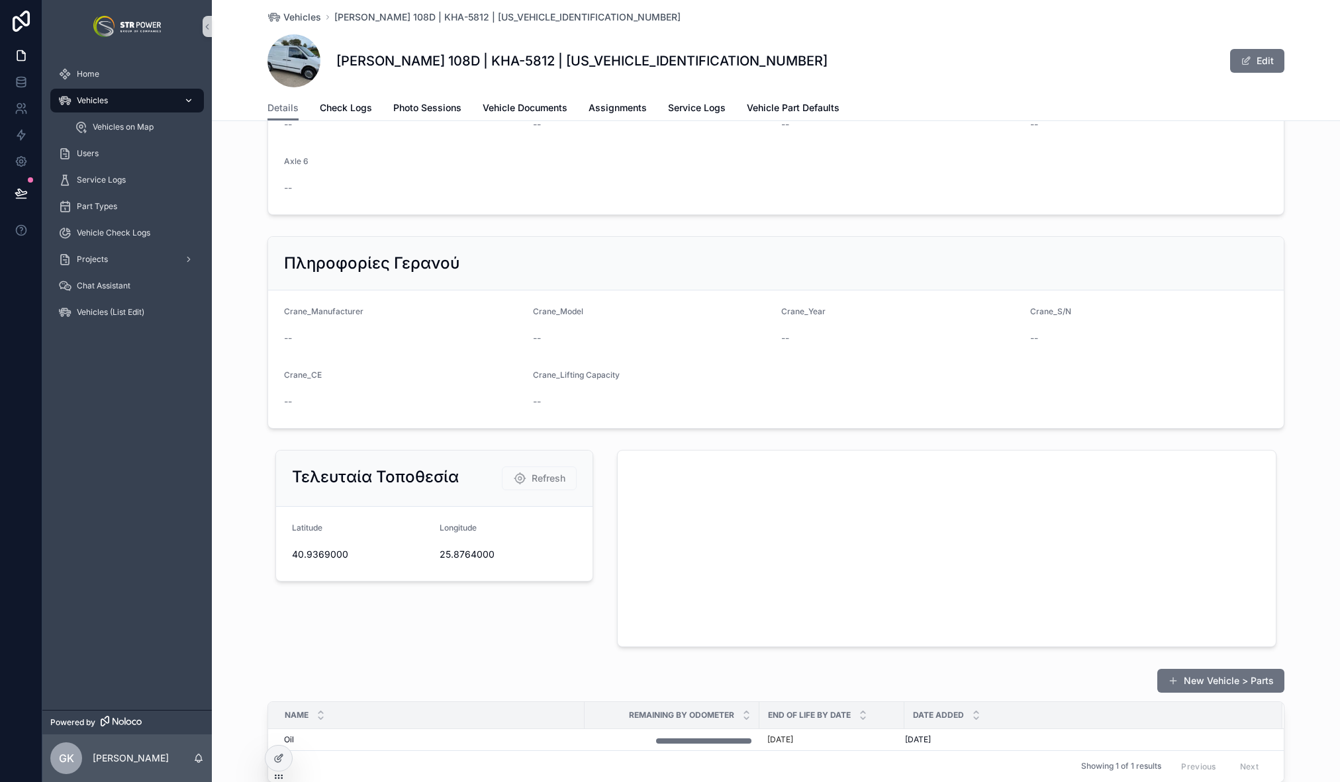
click at [100, 100] on span "Vehicles" at bounding box center [92, 100] width 31 height 11
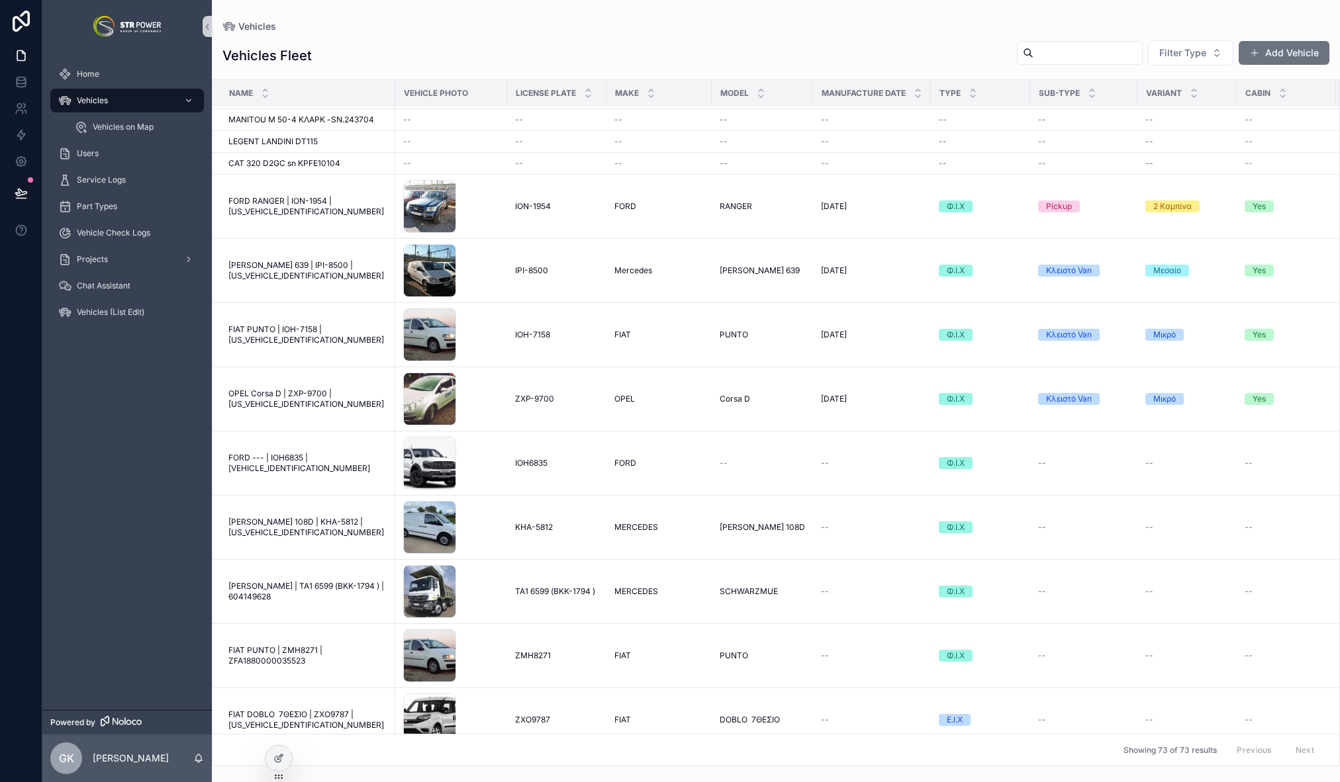
scroll to position [1552, 0]
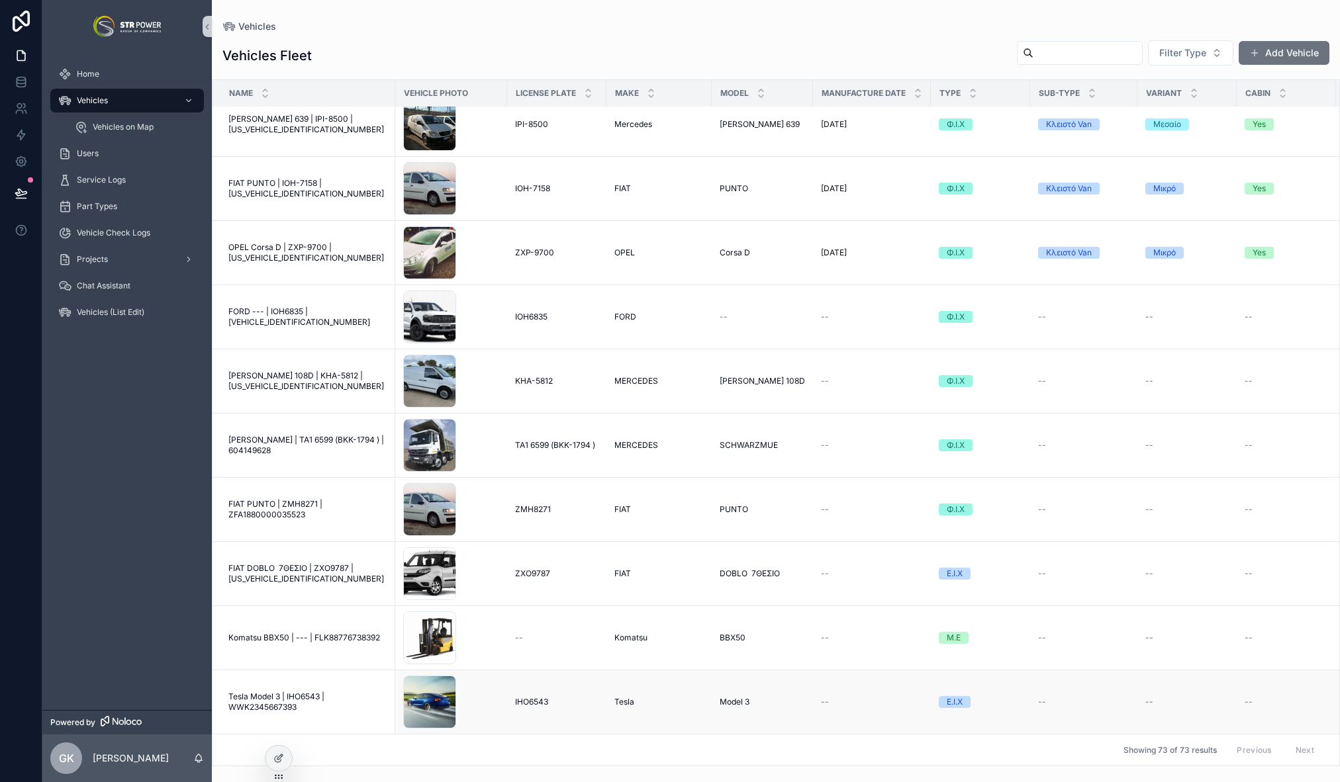
click at [293, 696] on span "Tesla Model 3 | IHO6543 | WWK2345667393" at bounding box center [307, 702] width 159 height 21
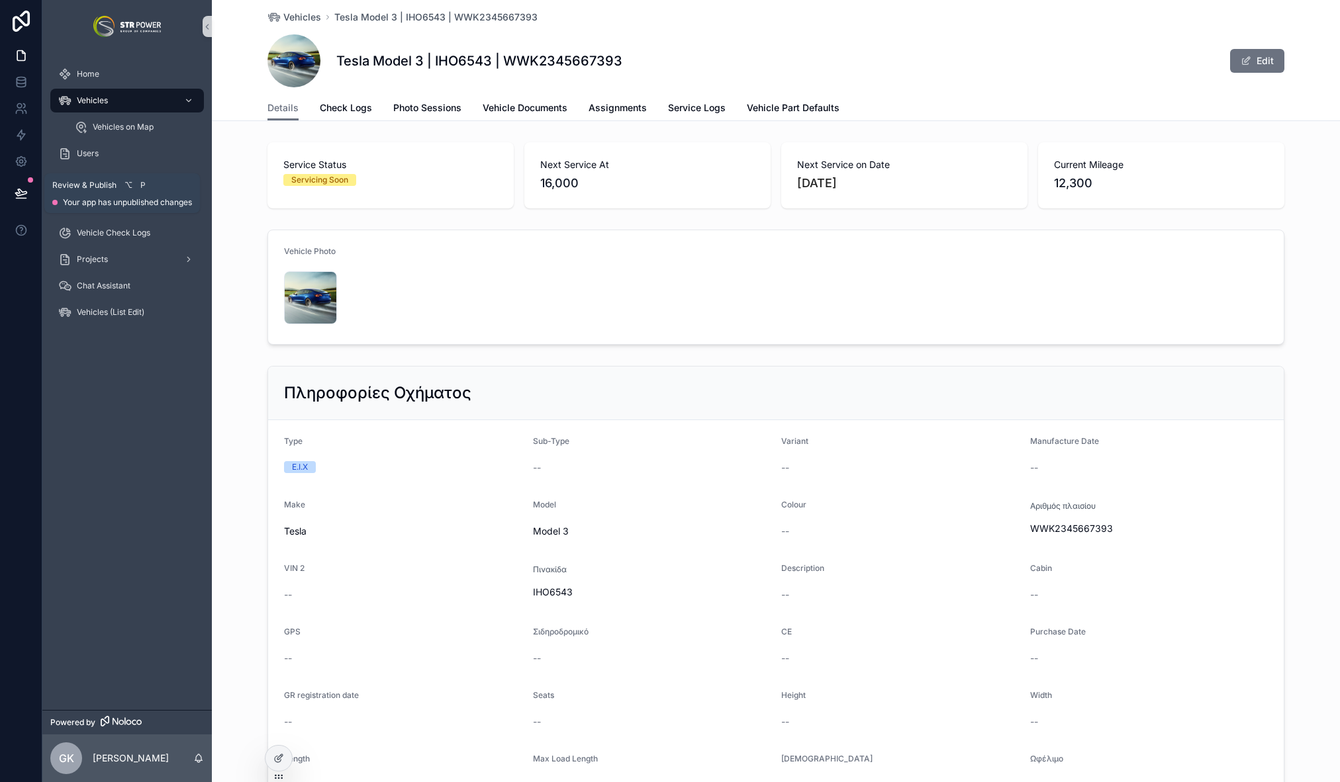
click at [18, 191] on icon at bounding box center [20, 192] width 11 height 7
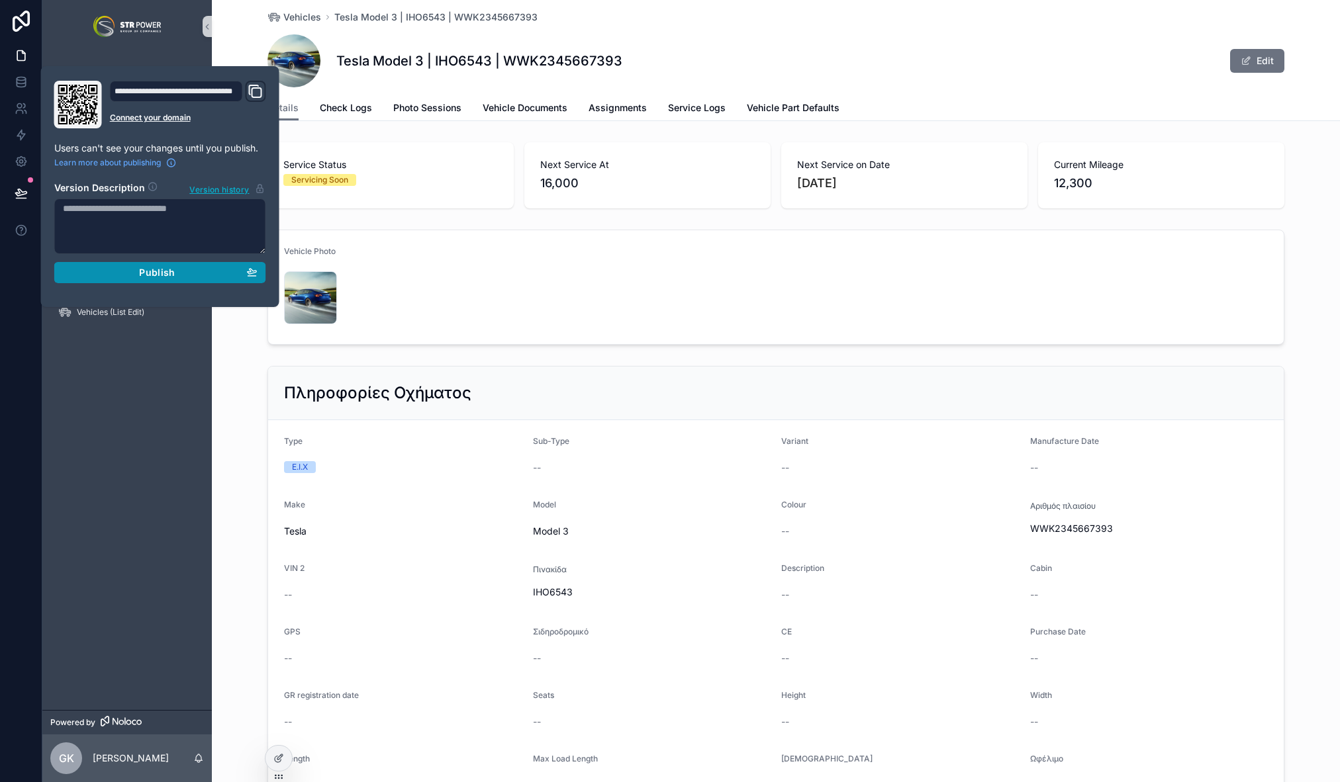
click at [118, 275] on div "Publish" at bounding box center [160, 273] width 195 height 12
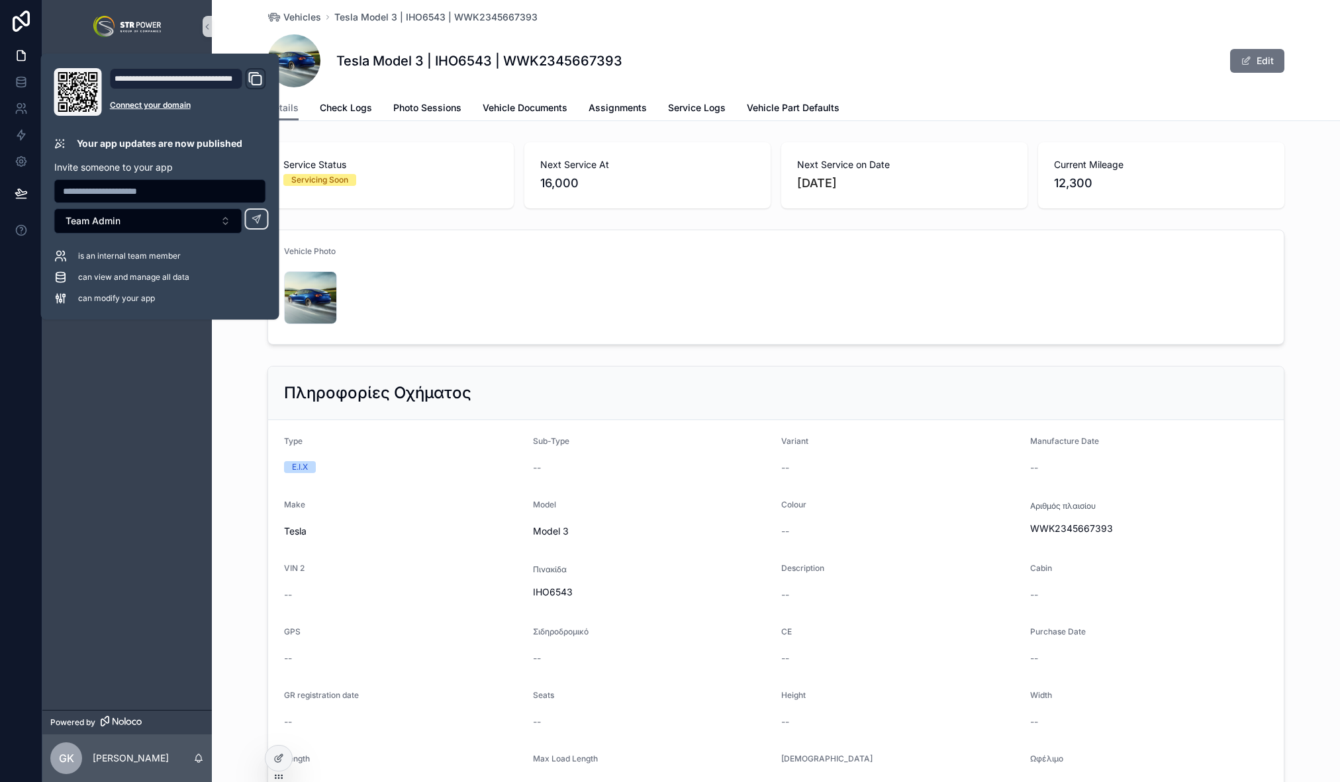
click at [775, 71] on div "Tesla Model 3 | IHO6543 | WWK2345667393 Edit" at bounding box center [775, 60] width 1017 height 53
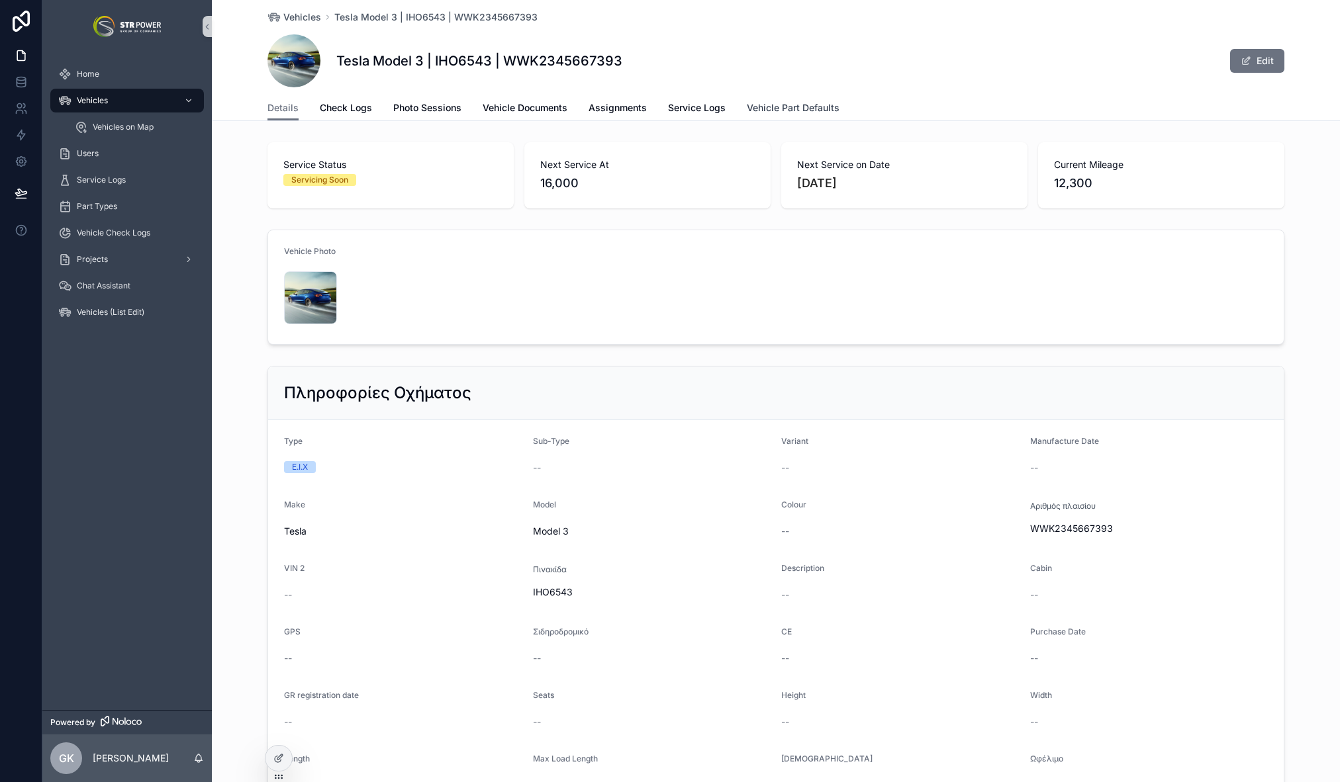
click at [804, 116] on link "Vehicle Part Defaults" at bounding box center [793, 109] width 93 height 26
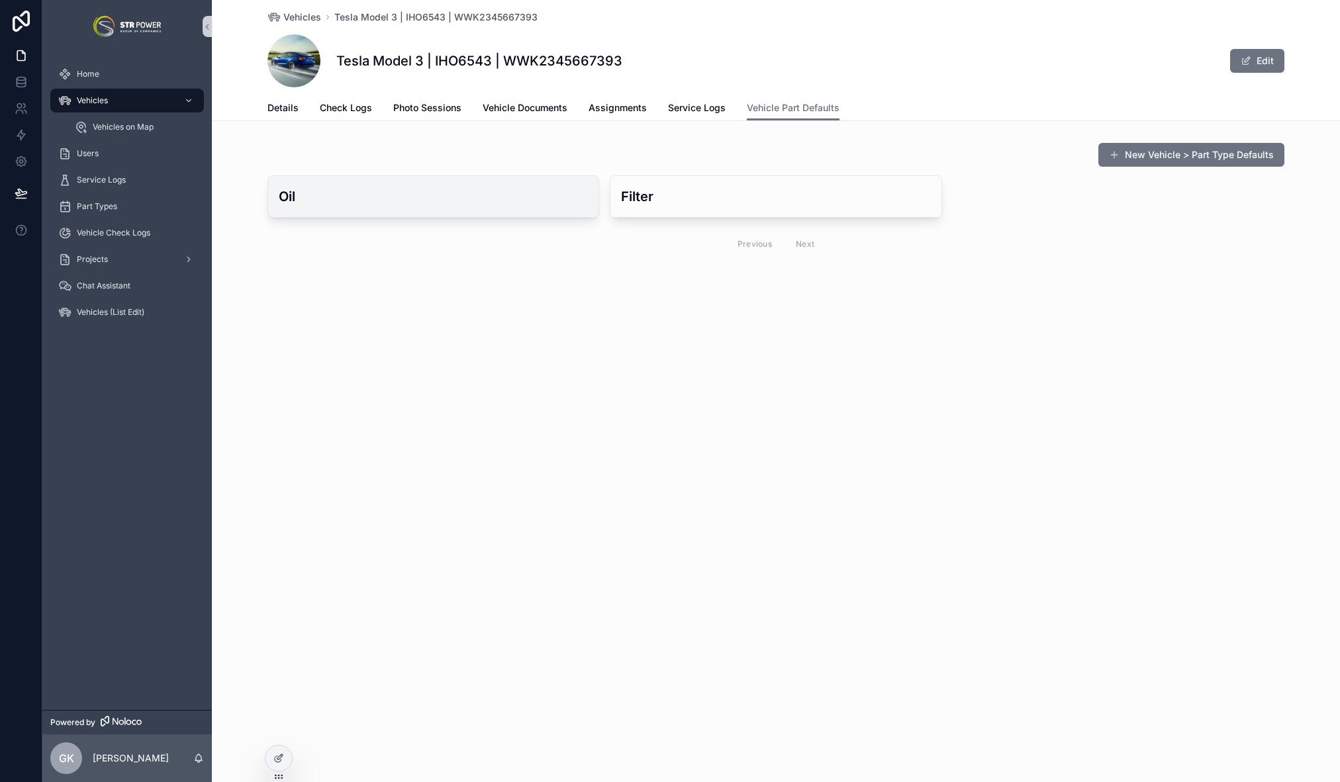
click at [425, 205] on h3 "Oil" at bounding box center [433, 197] width 309 height 20
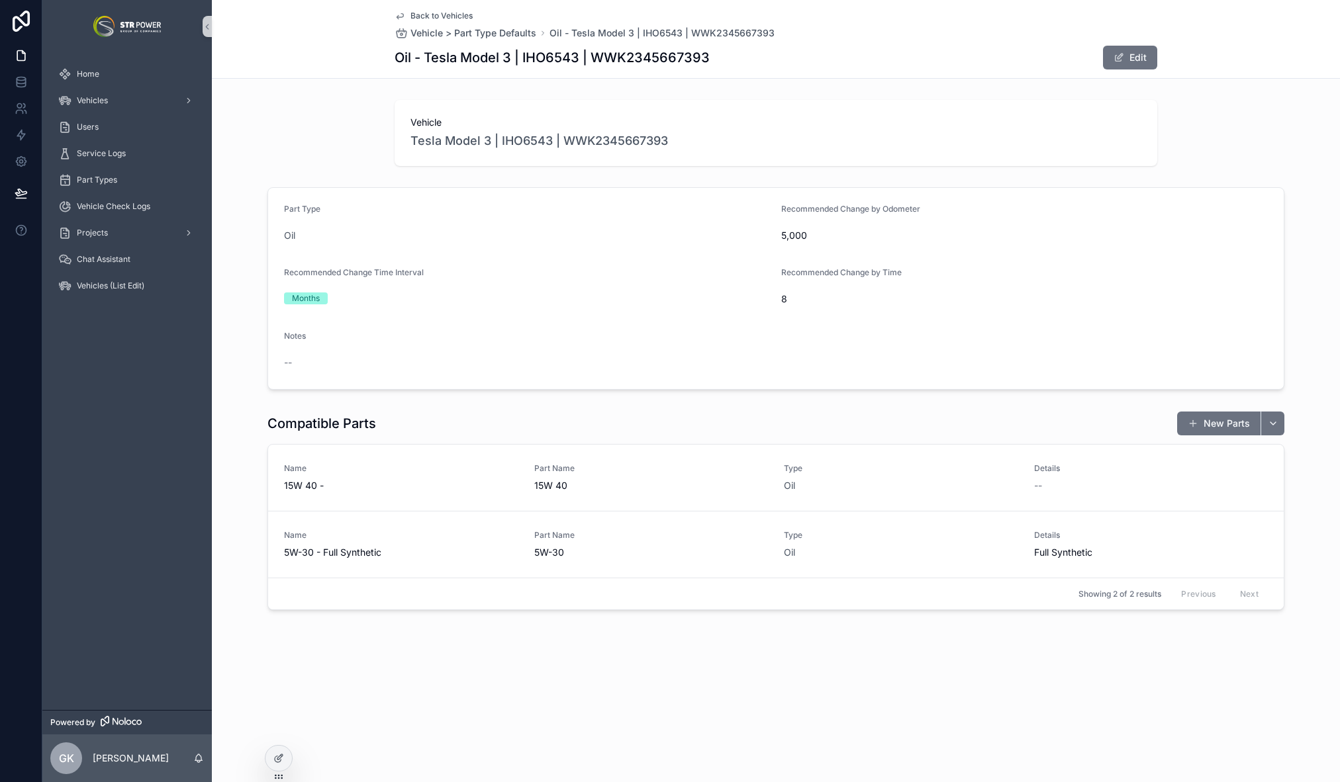
click at [421, 12] on span "Back to Vehicles" at bounding box center [441, 16] width 62 height 11
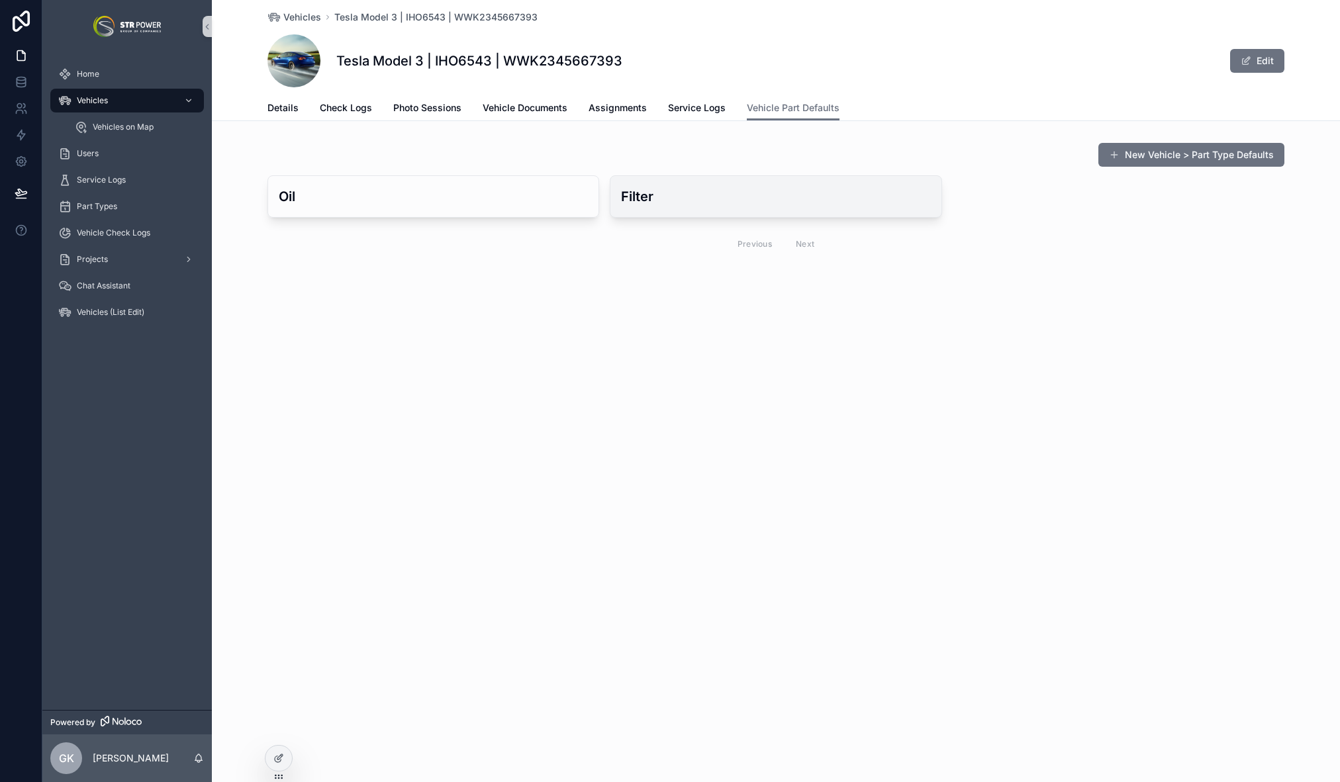
click at [685, 188] on h3 "Filter" at bounding box center [775, 197] width 309 height 20
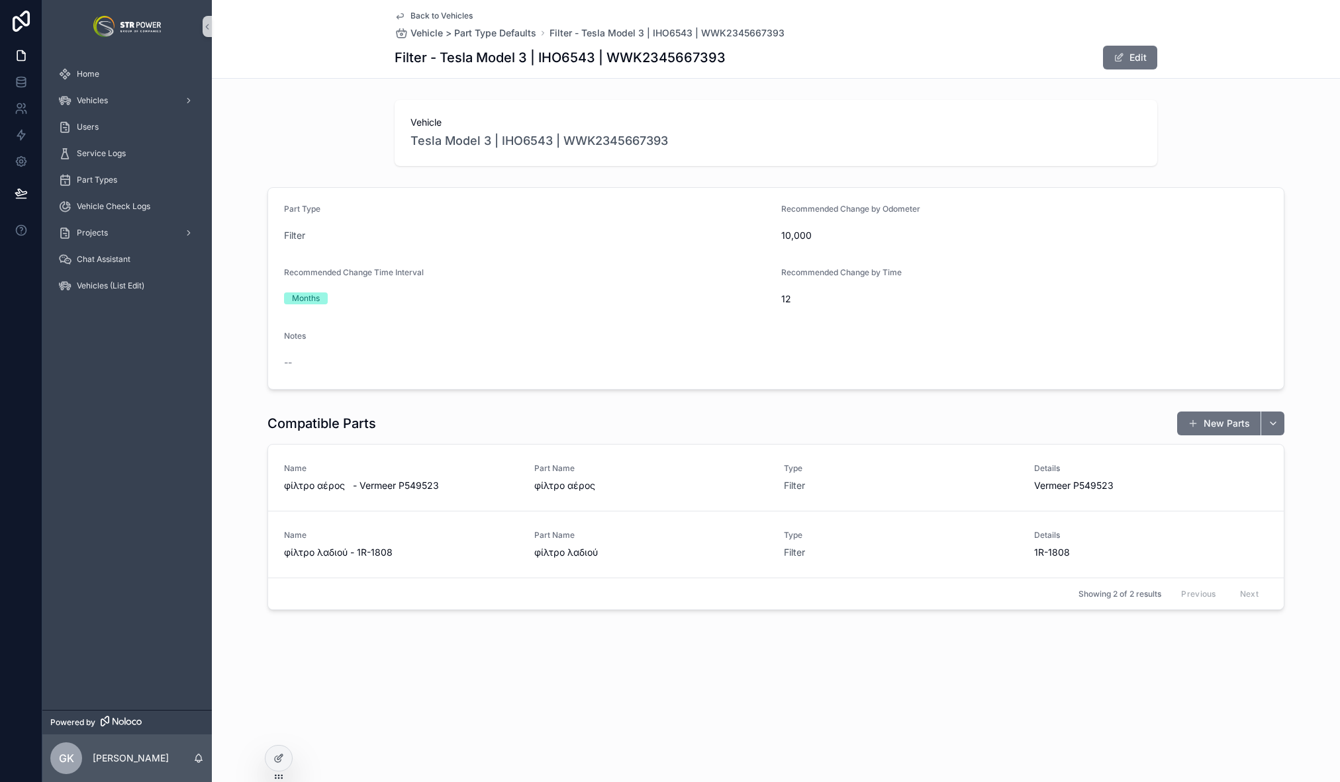
click at [403, 18] on icon "scrollable content" at bounding box center [400, 16] width 11 height 11
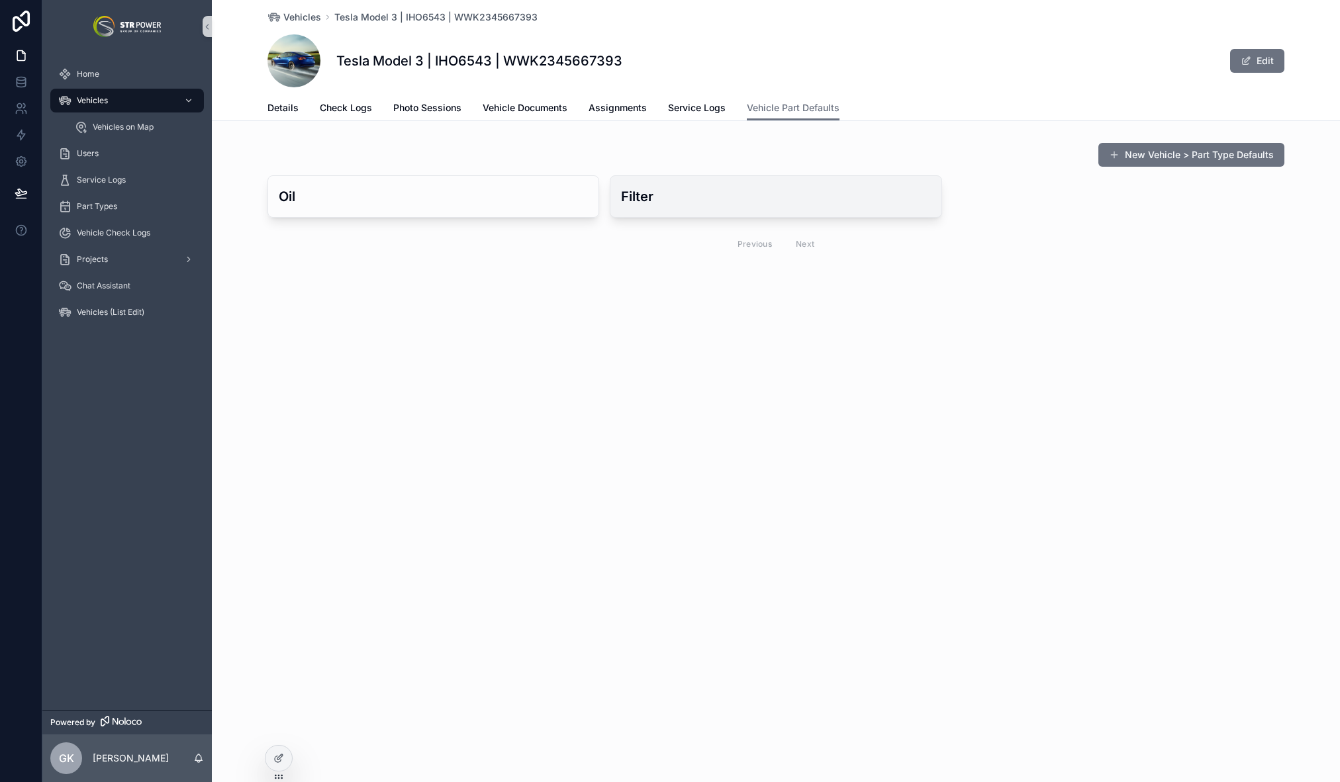
click at [687, 204] on h3 "Filter" at bounding box center [775, 197] width 309 height 20
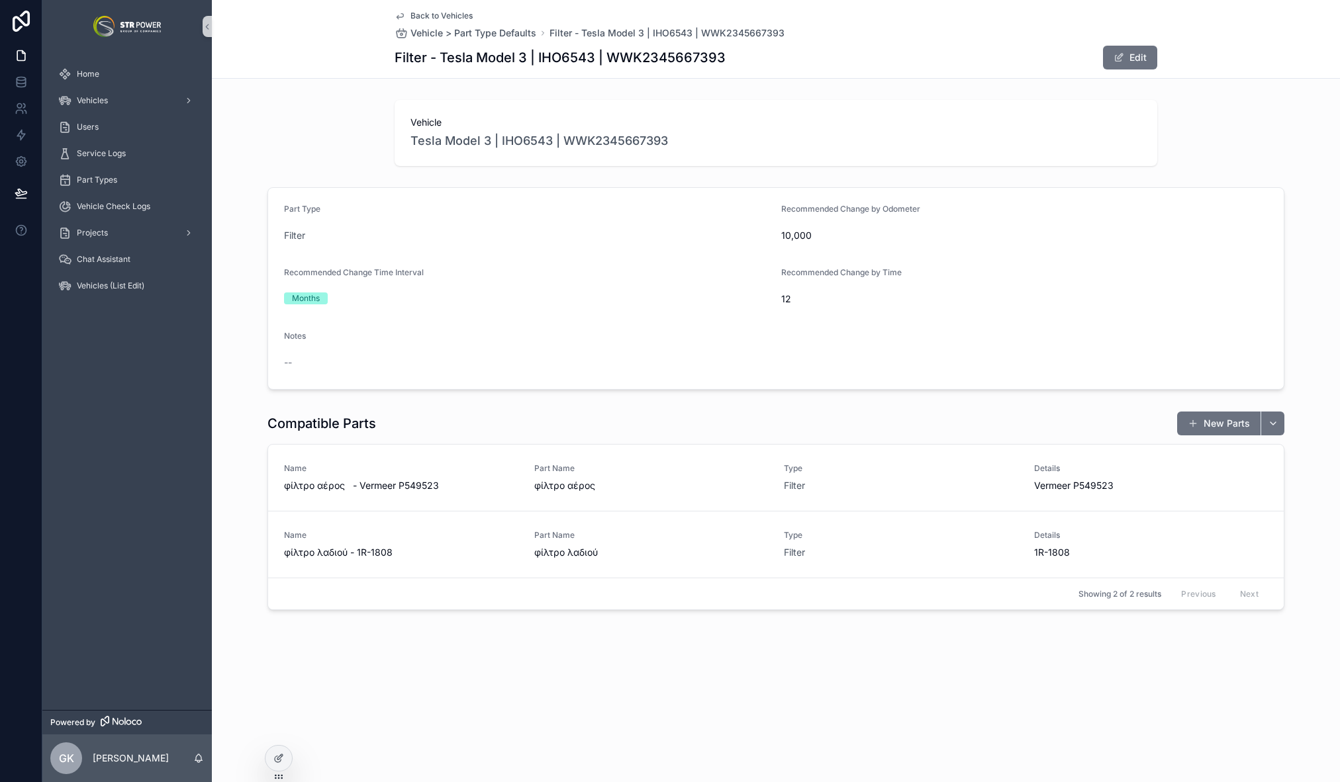
click at [434, 13] on span "Back to Vehicles" at bounding box center [441, 16] width 62 height 11
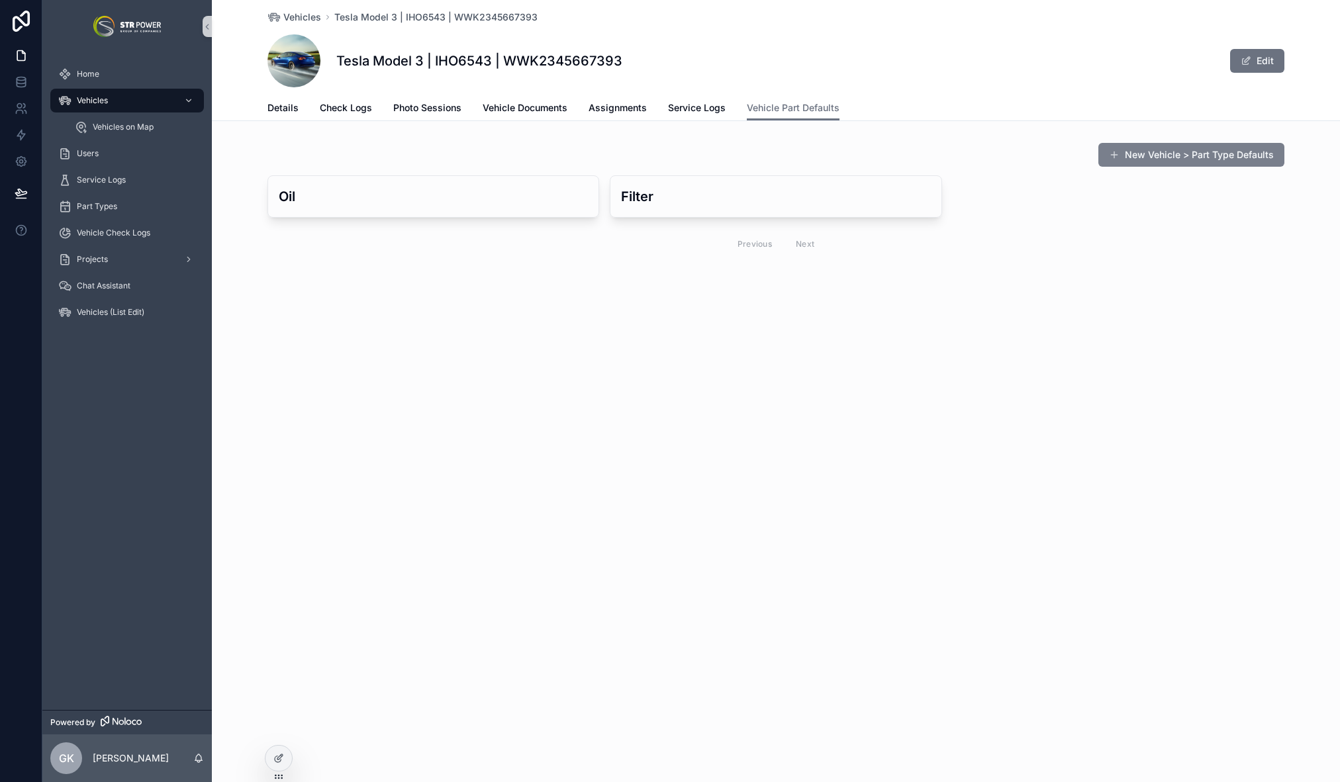
click at [1155, 156] on button "New Vehicle > Part Type Defaults" at bounding box center [1191, 155] width 186 height 24
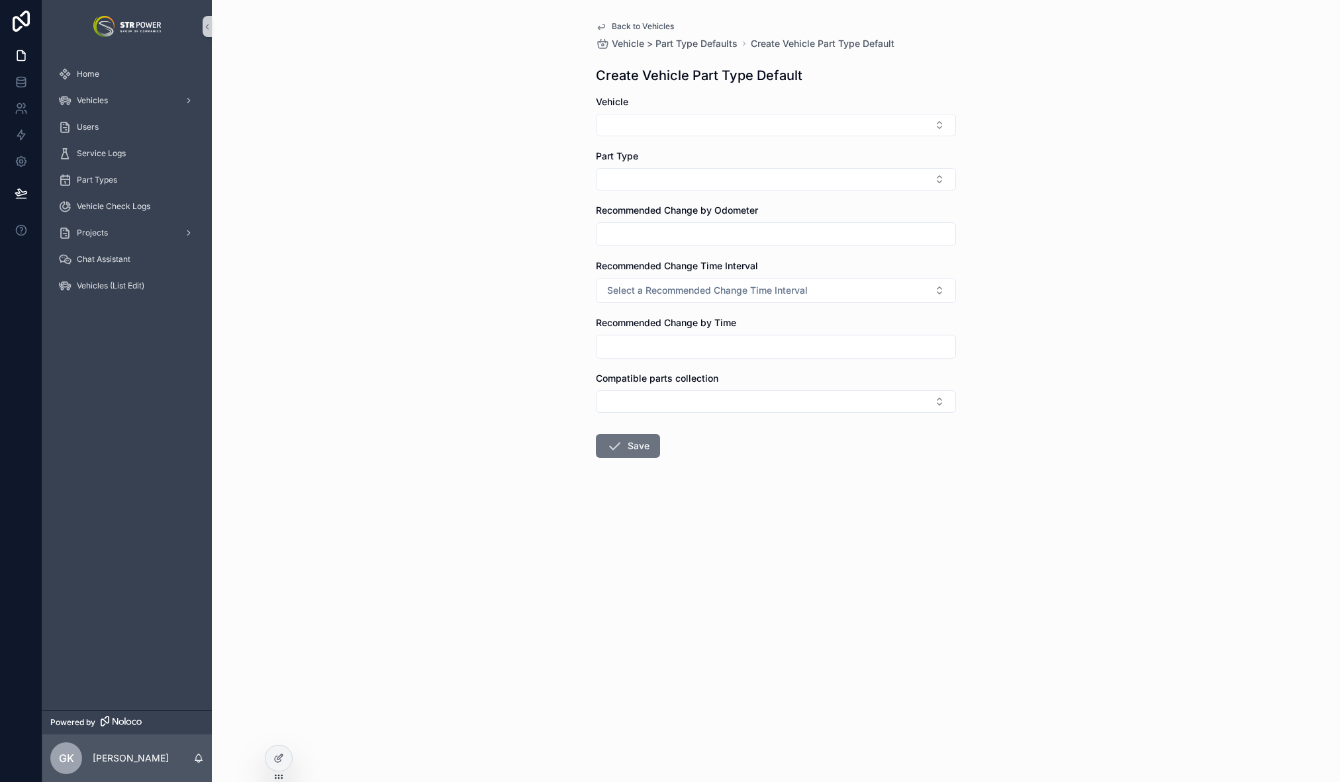
click at [622, 26] on span "Back to Vehicles" at bounding box center [643, 26] width 62 height 11
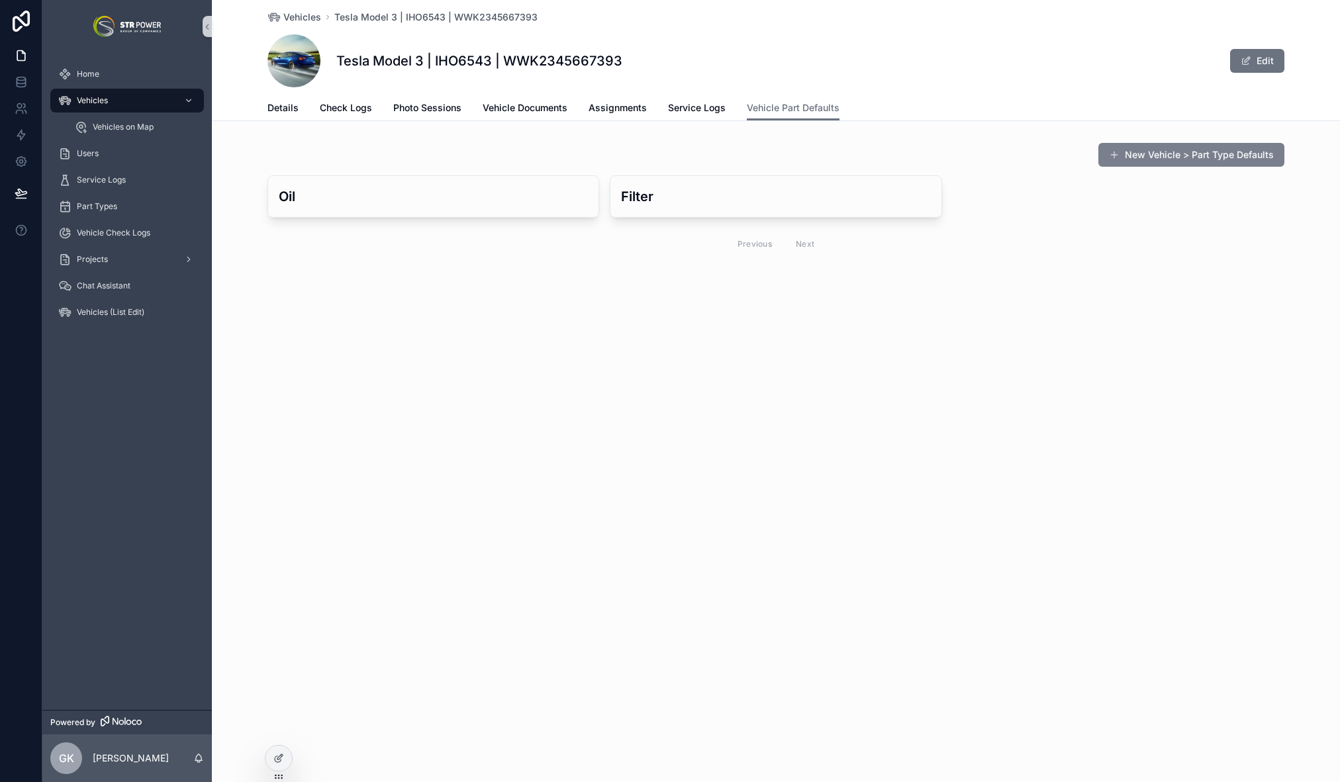
click at [1137, 154] on button "New Vehicle > Part Type Defaults" at bounding box center [1191, 155] width 186 height 24
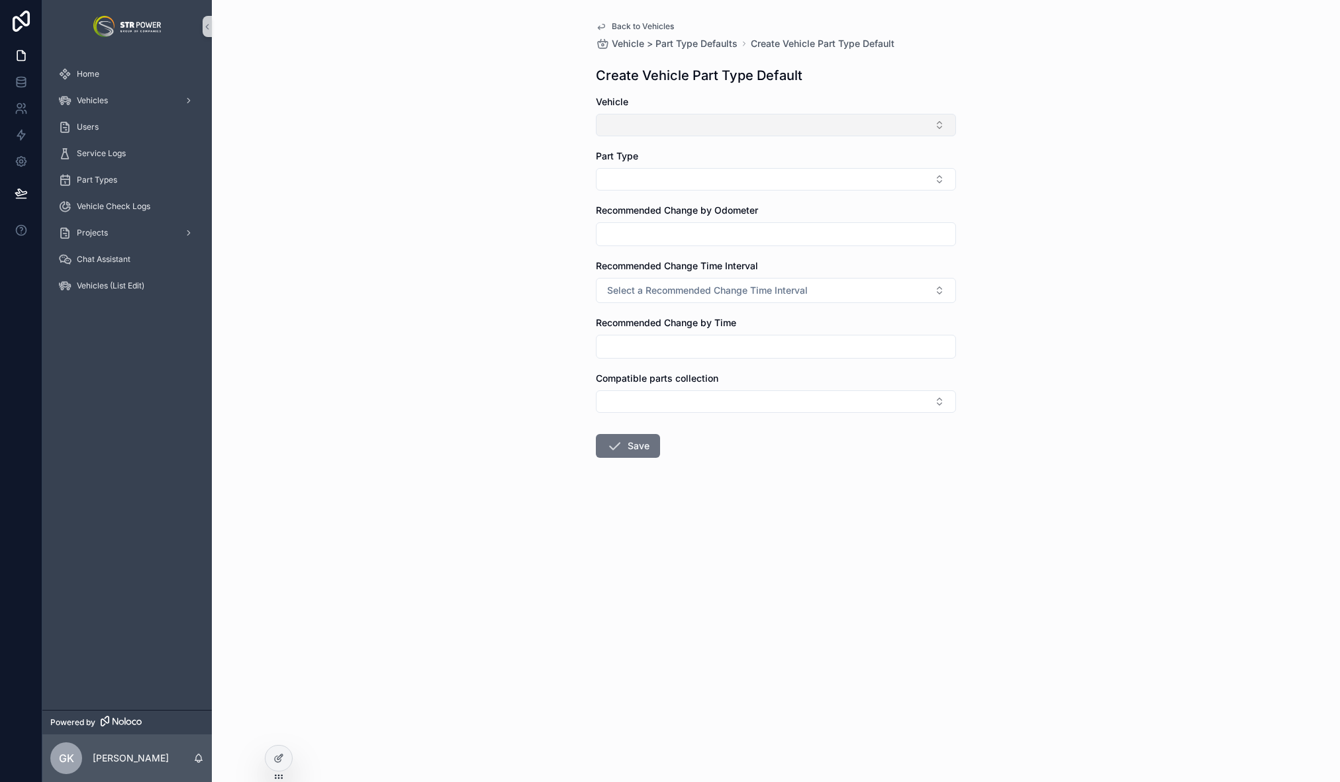
click at [671, 128] on button "Select Button" at bounding box center [776, 125] width 360 height 23
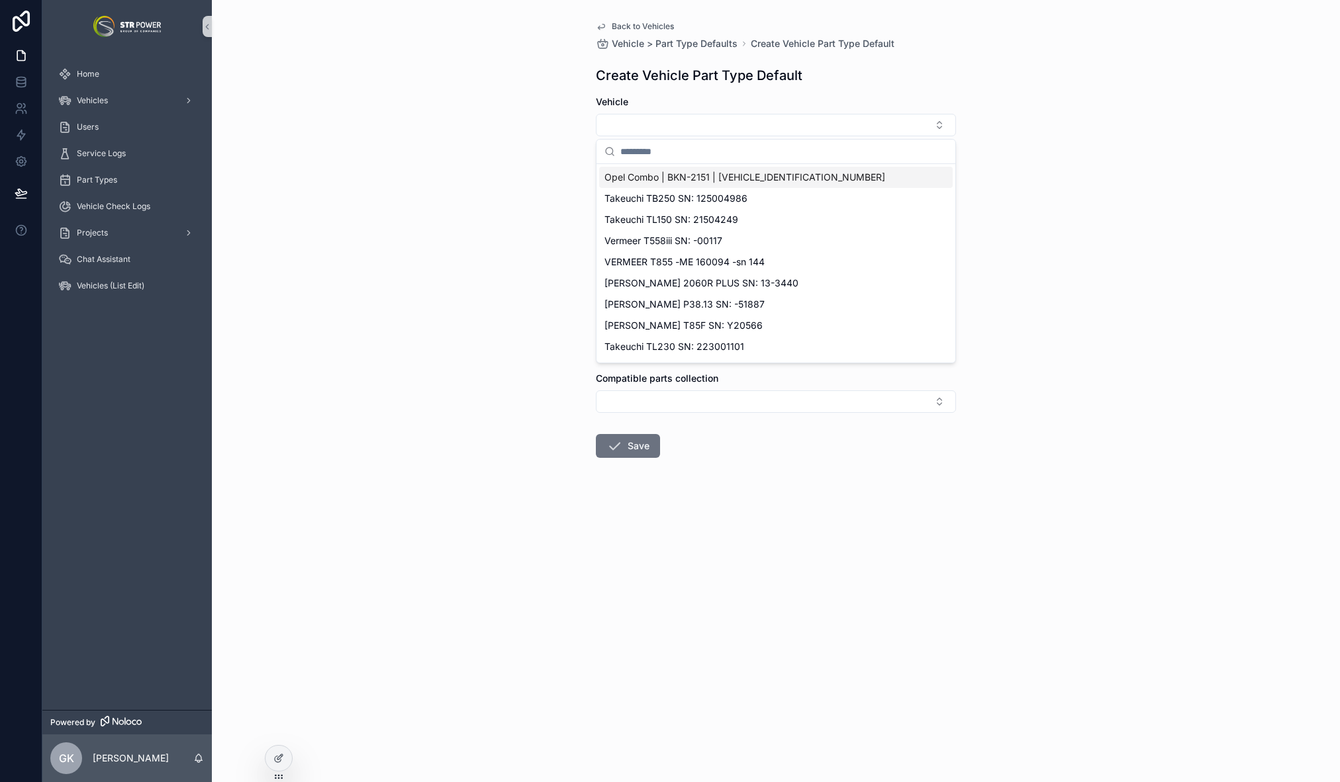
click at [540, 213] on div "Back to Vehicles Vehicle > Part Type Defaults Create Vehicle Part Type Default …" at bounding box center [776, 391] width 1128 height 782
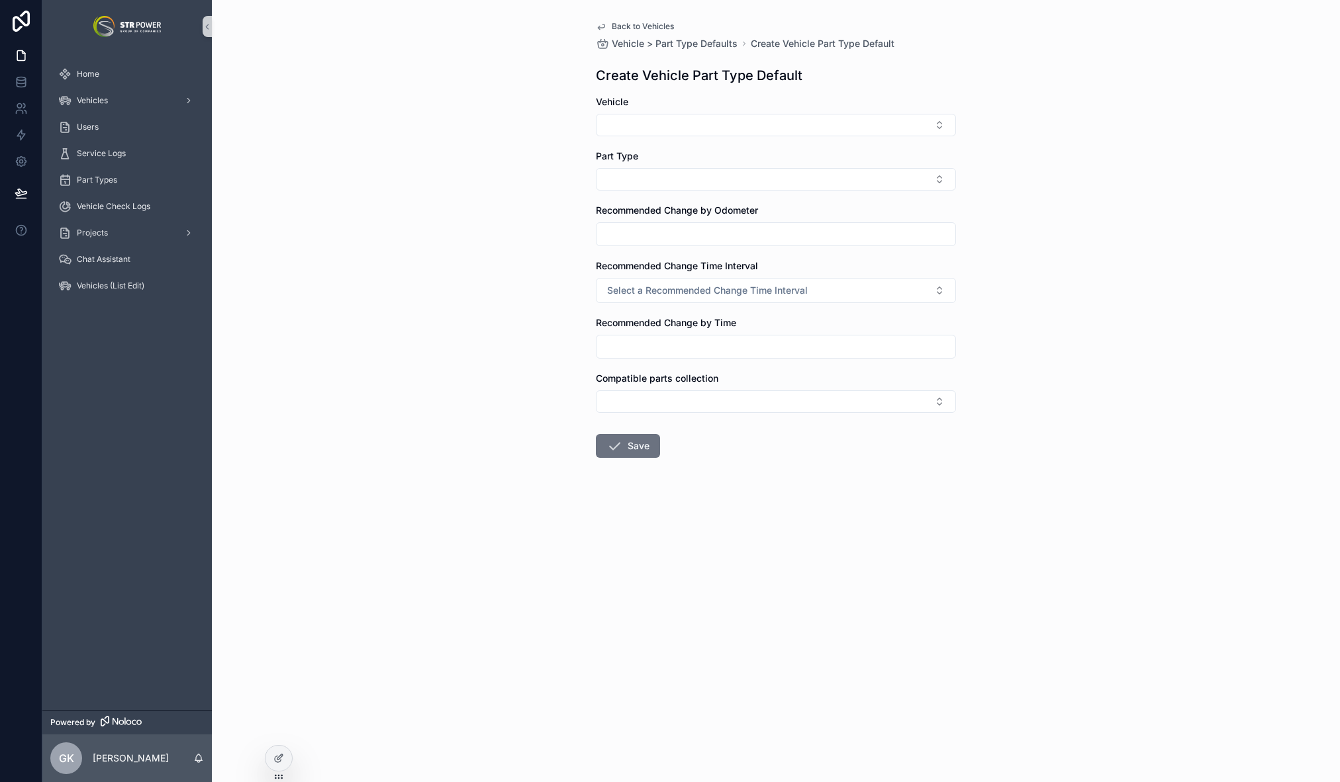
click at [627, 22] on span "Back to Vehicles" at bounding box center [643, 26] width 62 height 11
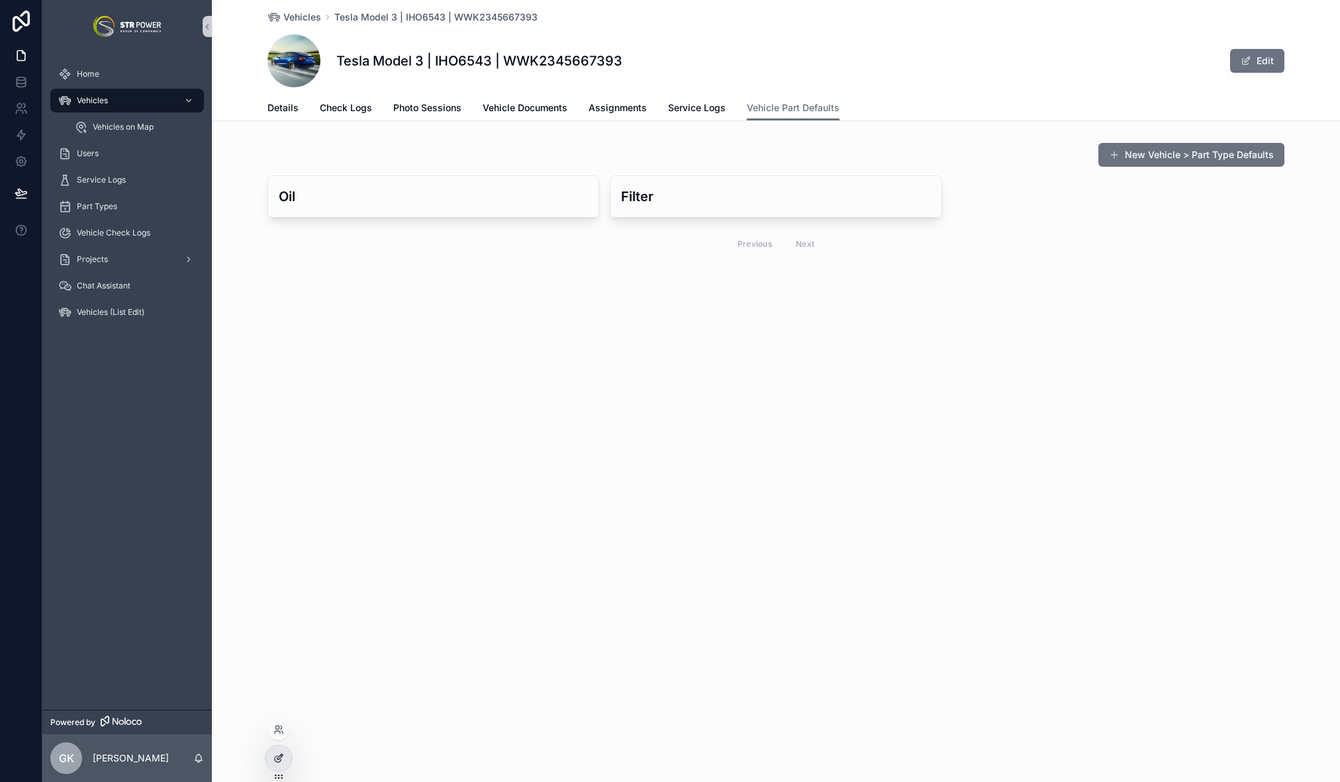
click at [288, 758] on div at bounding box center [278, 758] width 26 height 25
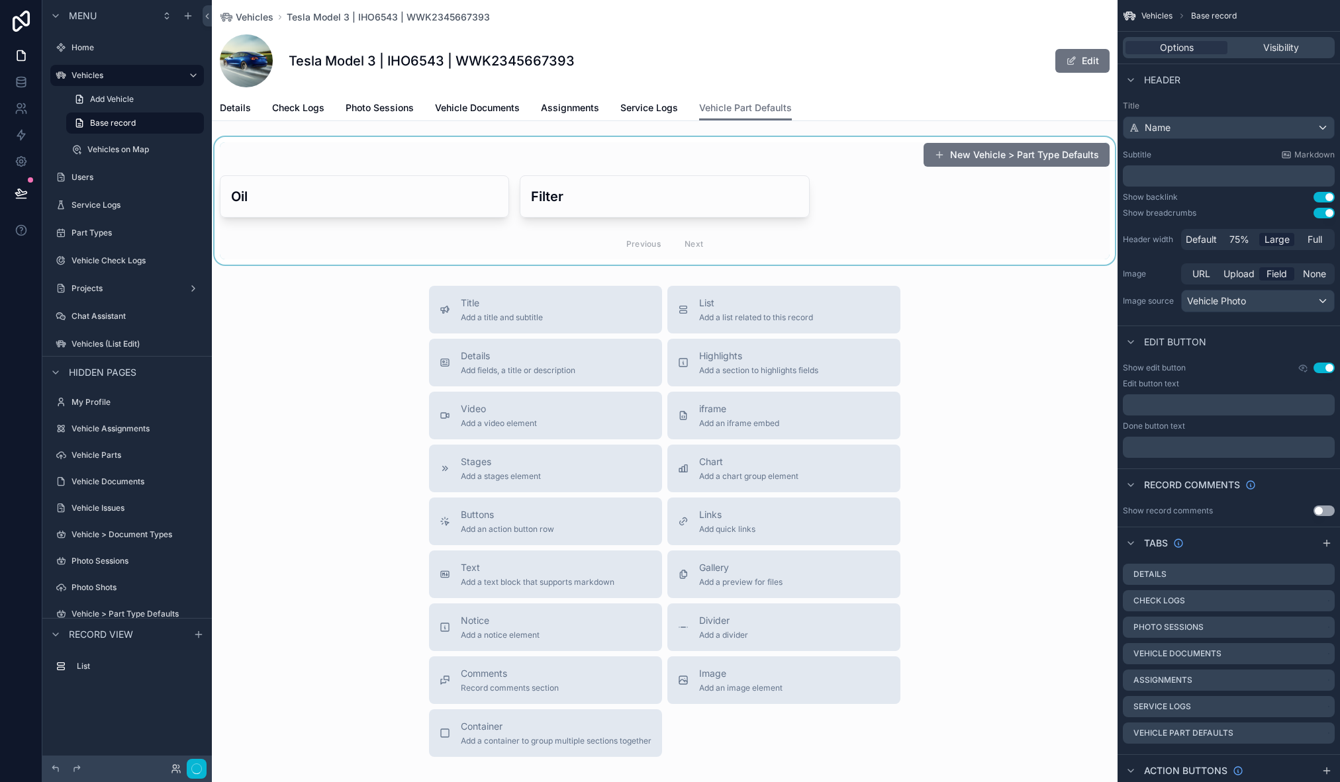
click at [705, 156] on div "scrollable content" at bounding box center [665, 201] width 906 height 128
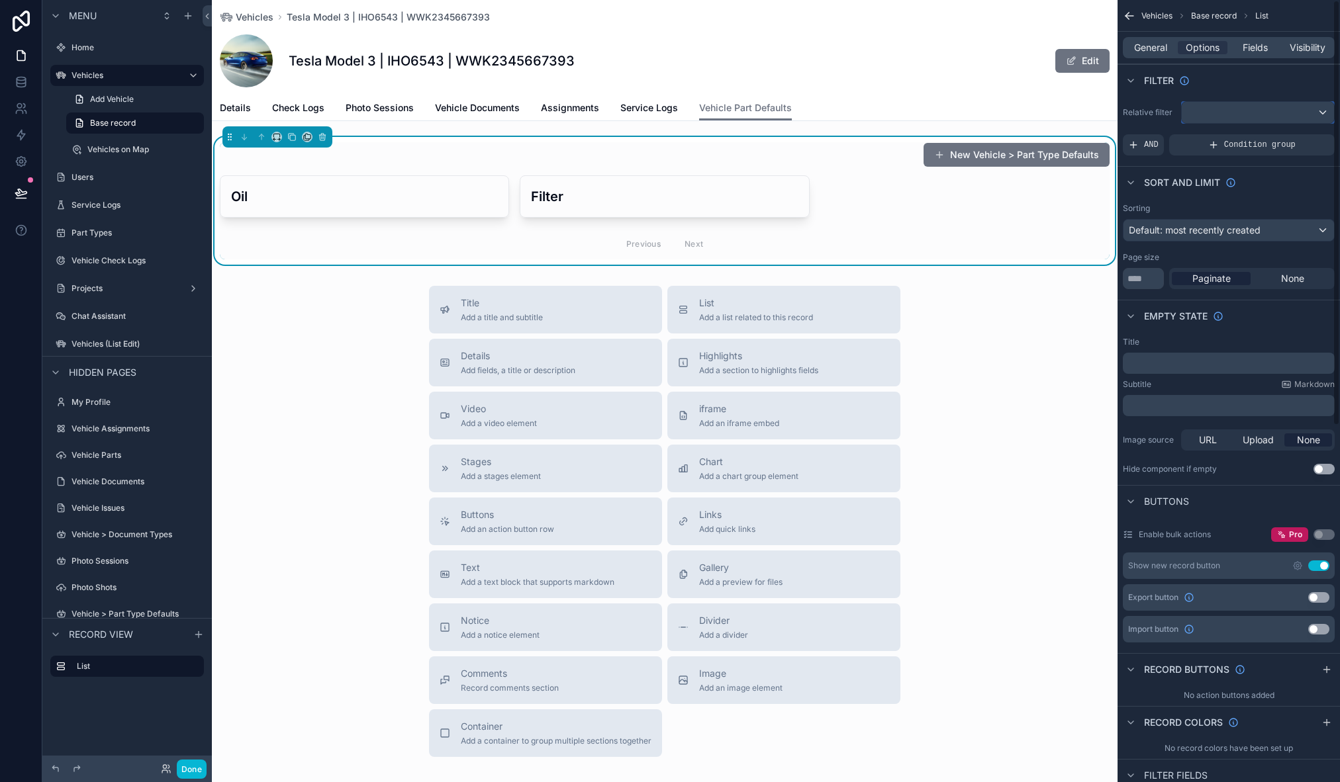
click at [1250, 108] on div "scrollable content" at bounding box center [1258, 112] width 152 height 21
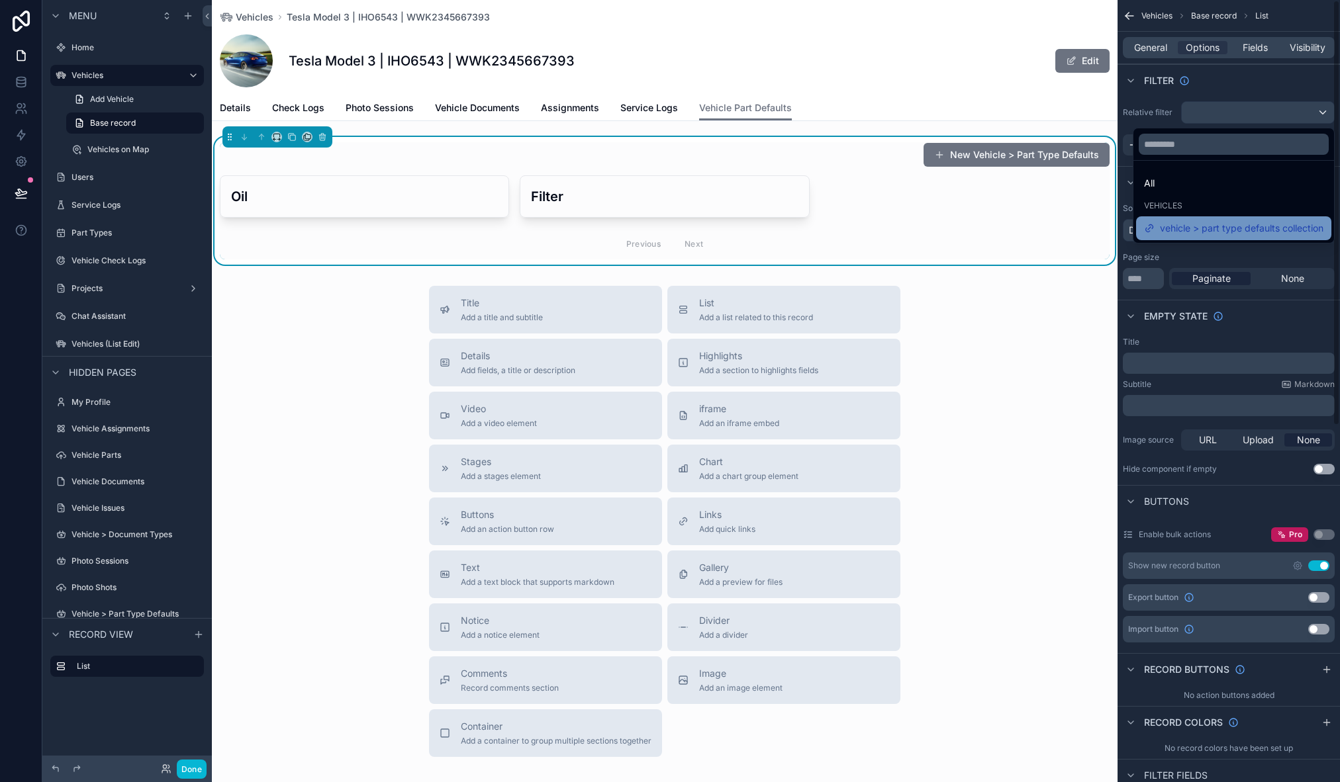
click at [1198, 229] on span "vehicle > part type defaults collection" at bounding box center [1242, 228] width 164 height 16
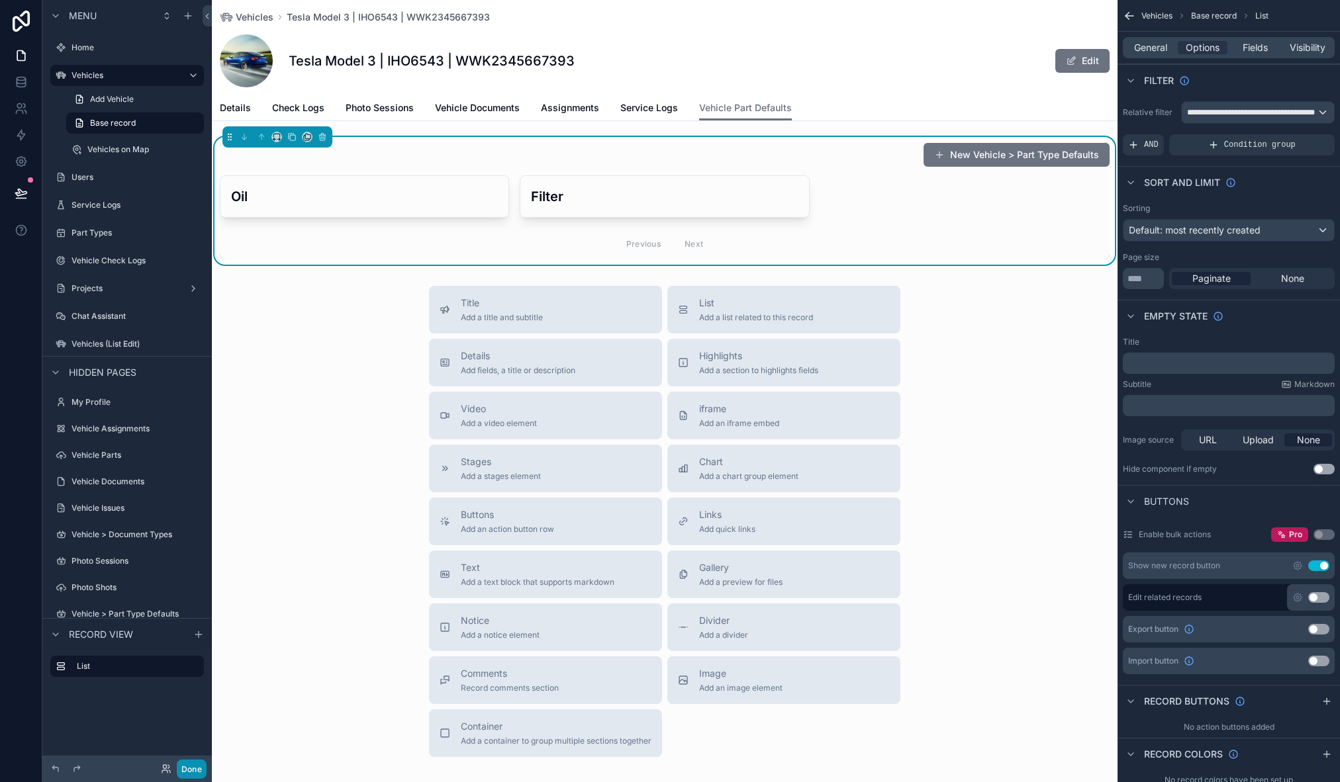
drag, startPoint x: 203, startPoint y: 771, endPoint x: 205, endPoint y: 764, distance: 7.5
click at [203, 771] on button "Done" at bounding box center [192, 769] width 30 height 19
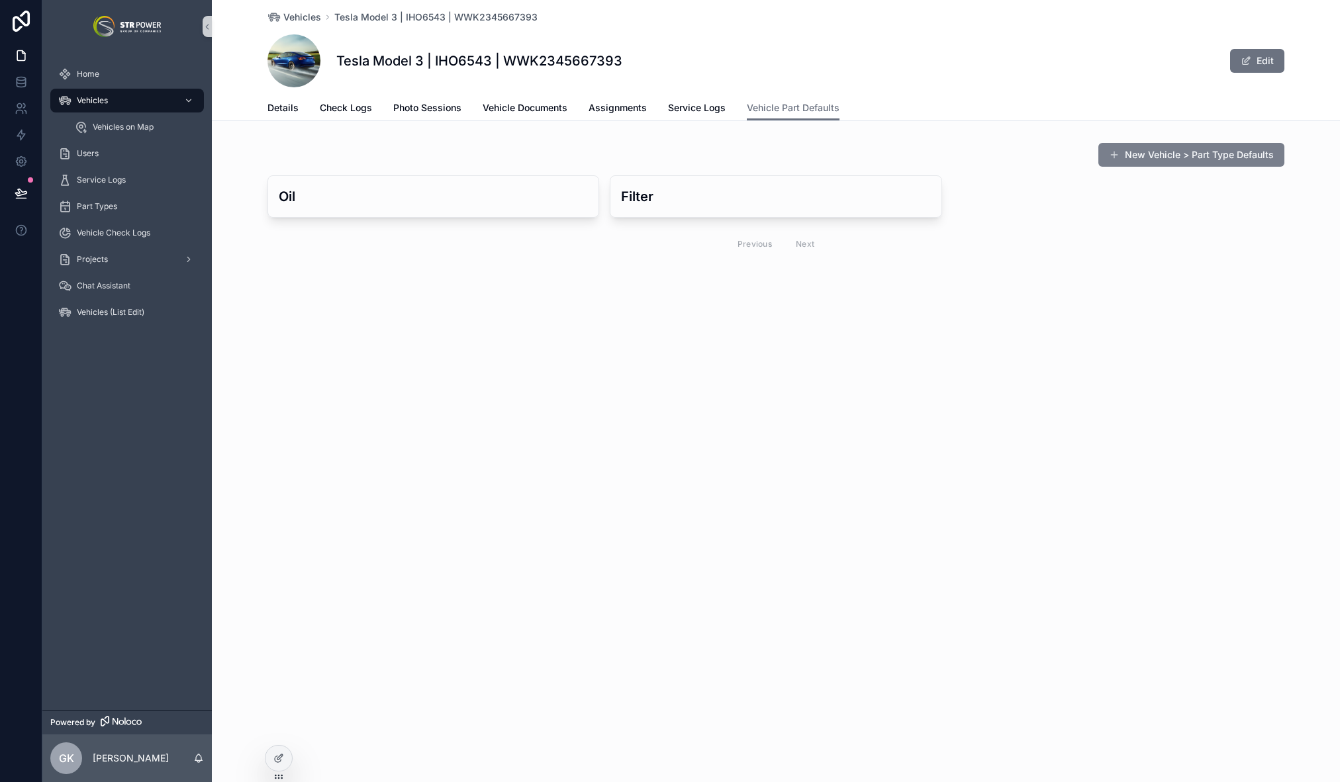
click at [1152, 154] on button "New Vehicle > Part Type Defaults" at bounding box center [1191, 155] width 186 height 24
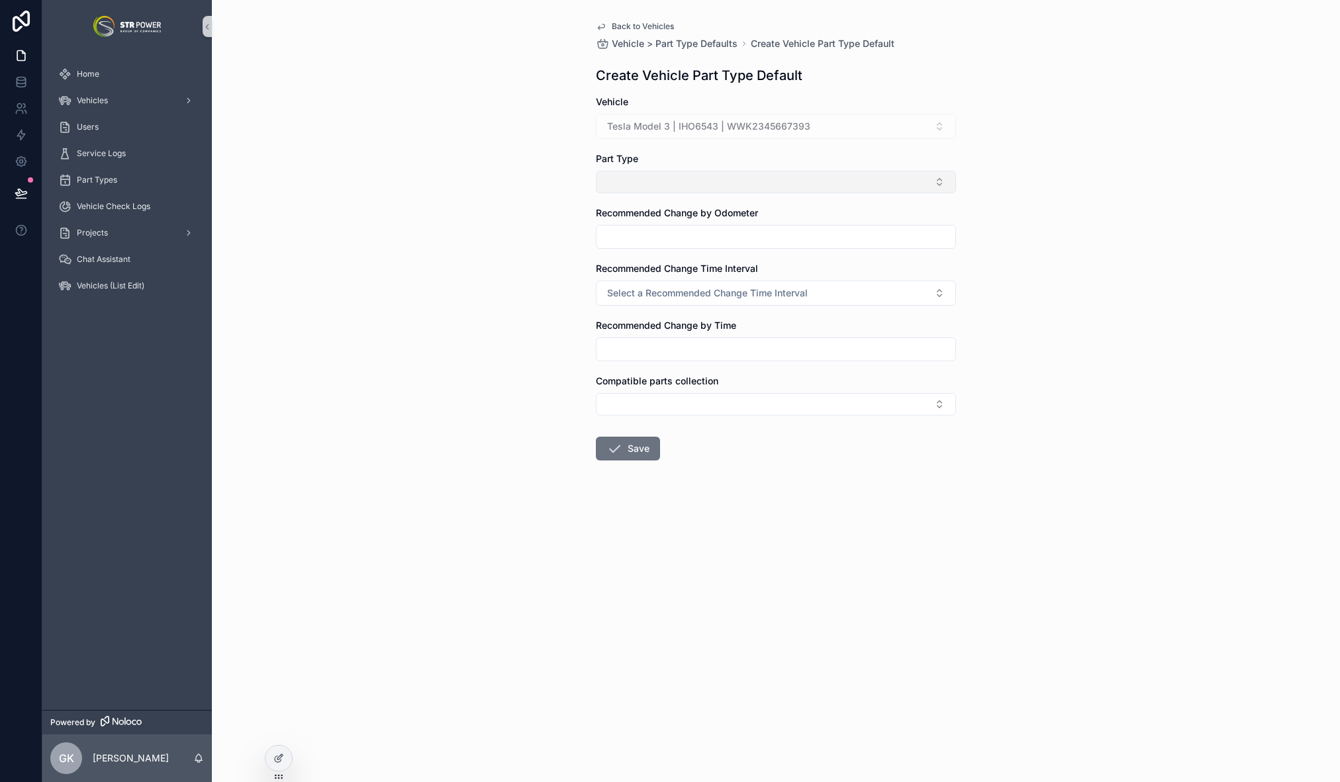
click at [681, 176] on button "Select Button" at bounding box center [776, 182] width 360 height 23
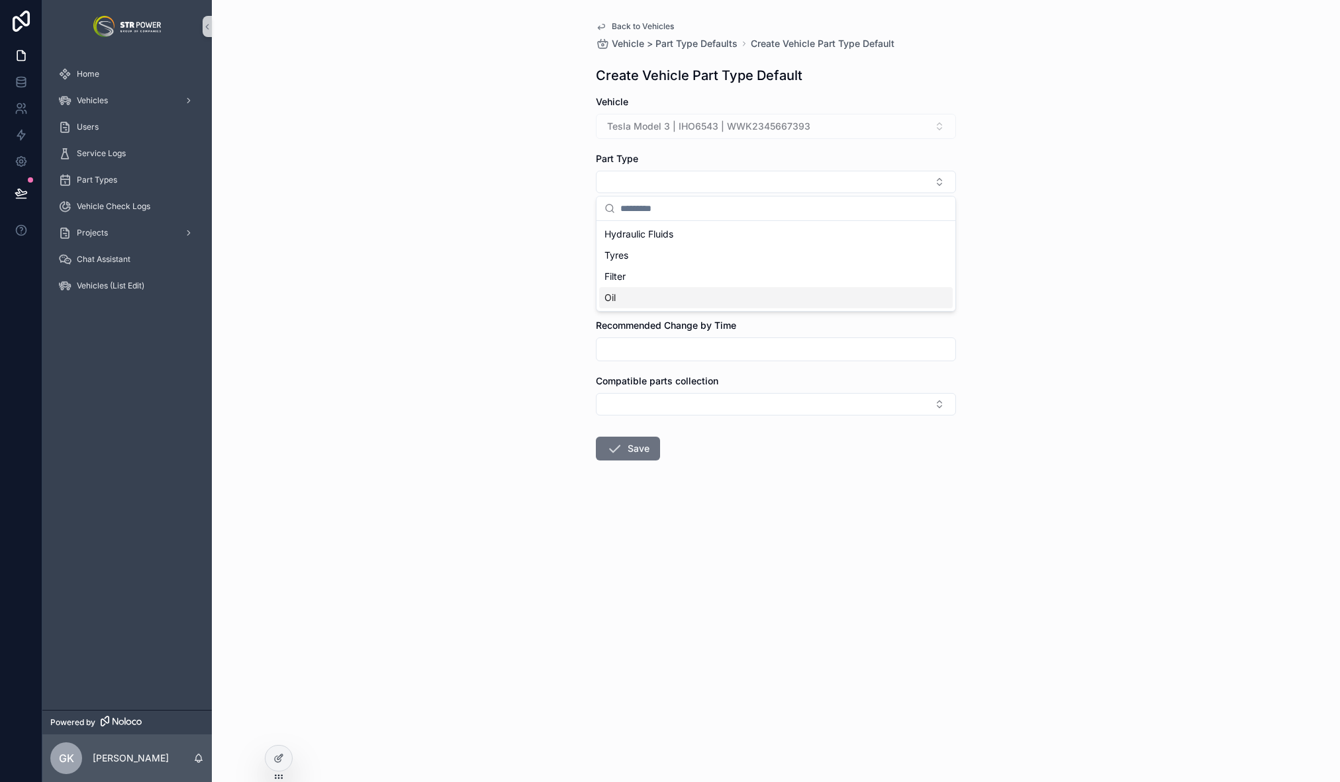
click at [549, 293] on div "Back to Vehicles Vehicle > Part Type Defaults Create Vehicle Part Type Default …" at bounding box center [776, 391] width 1128 height 782
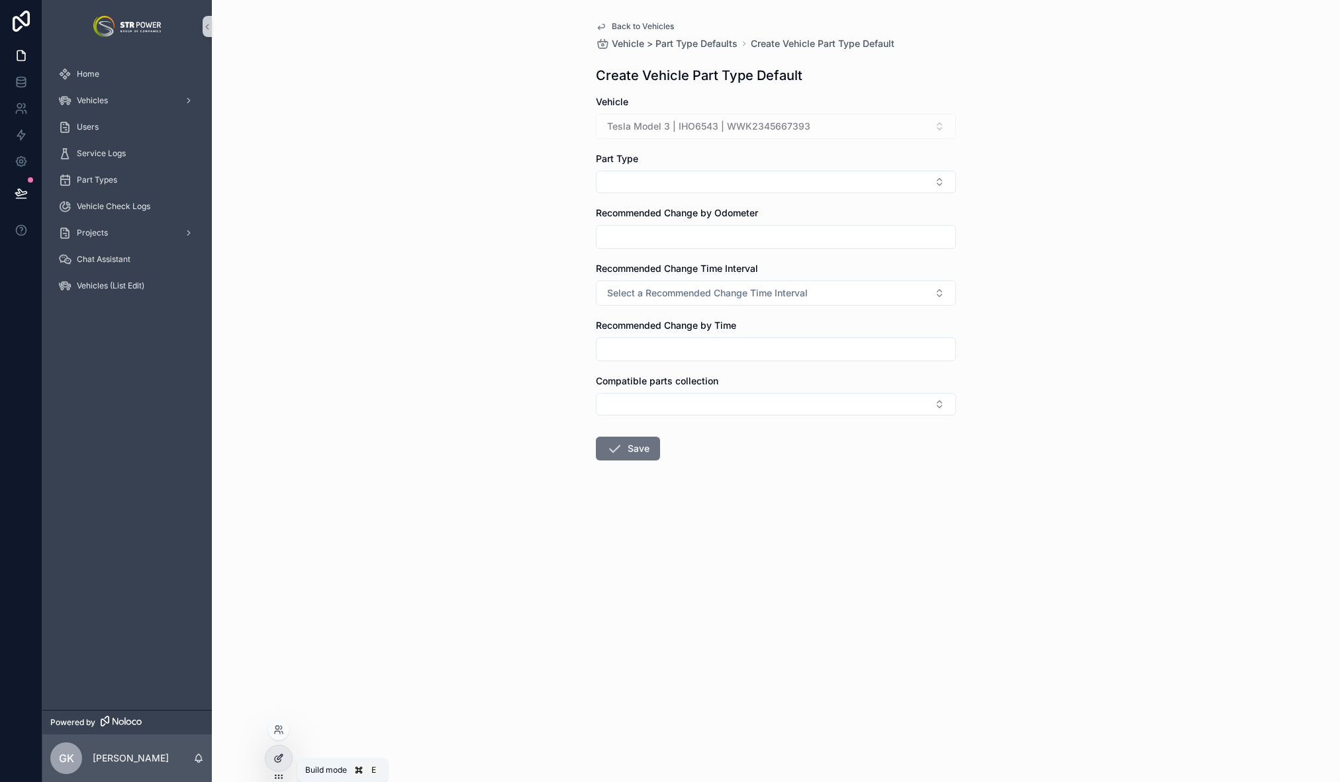
click at [285, 767] on div at bounding box center [278, 758] width 26 height 25
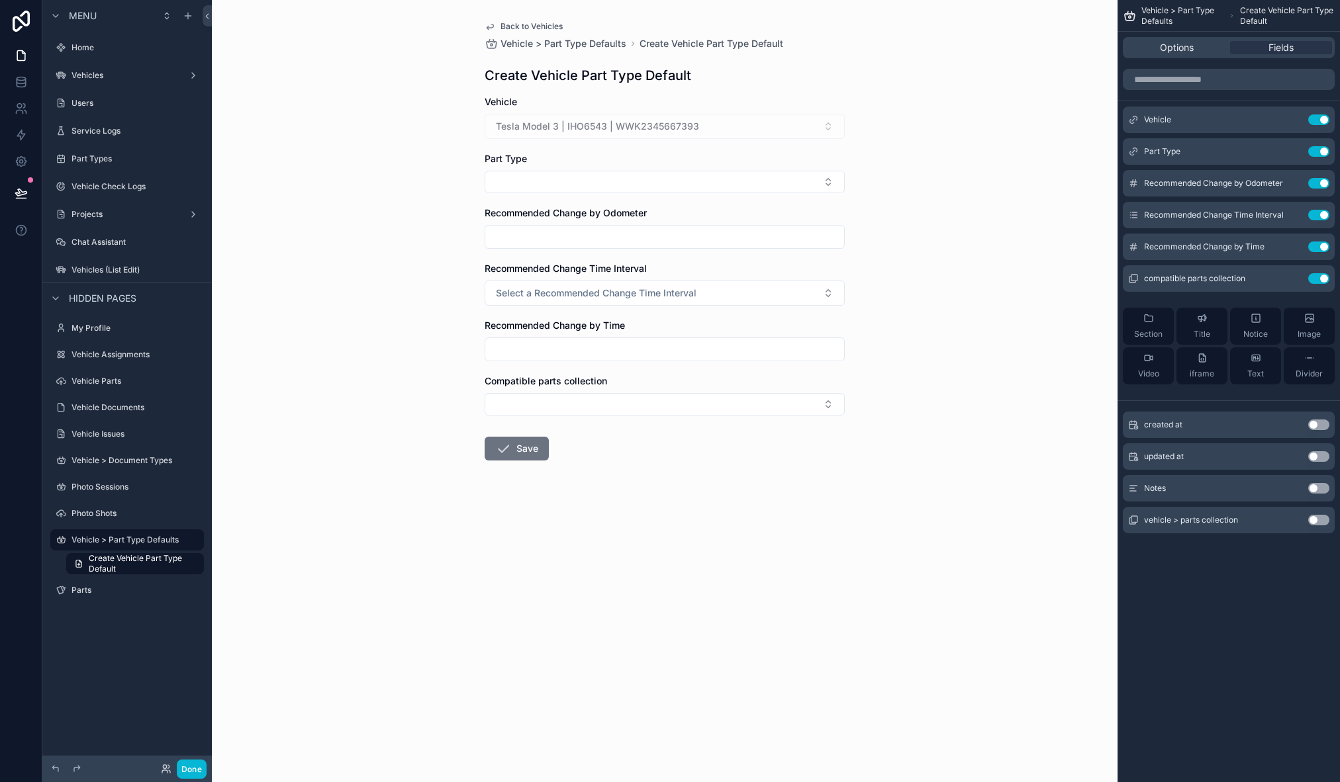
click at [886, 163] on div "Back to Vehicles Vehicle > Part Type Defaults Create Vehicle Part Type Default …" at bounding box center [665, 391] width 906 height 782
click at [1292, 152] on icon "scrollable content" at bounding box center [1293, 150] width 5 height 5
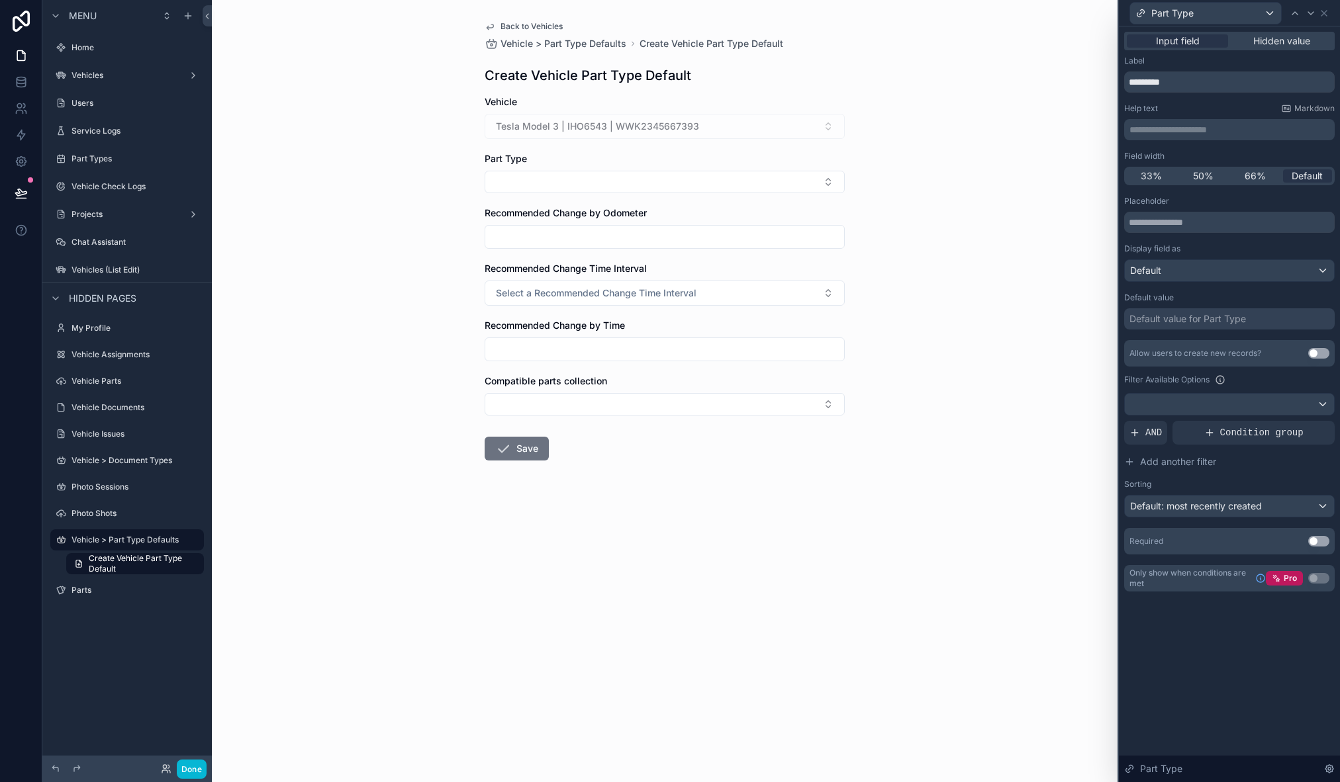
click at [1319, 353] on button "Use setting" at bounding box center [1318, 353] width 21 height 11
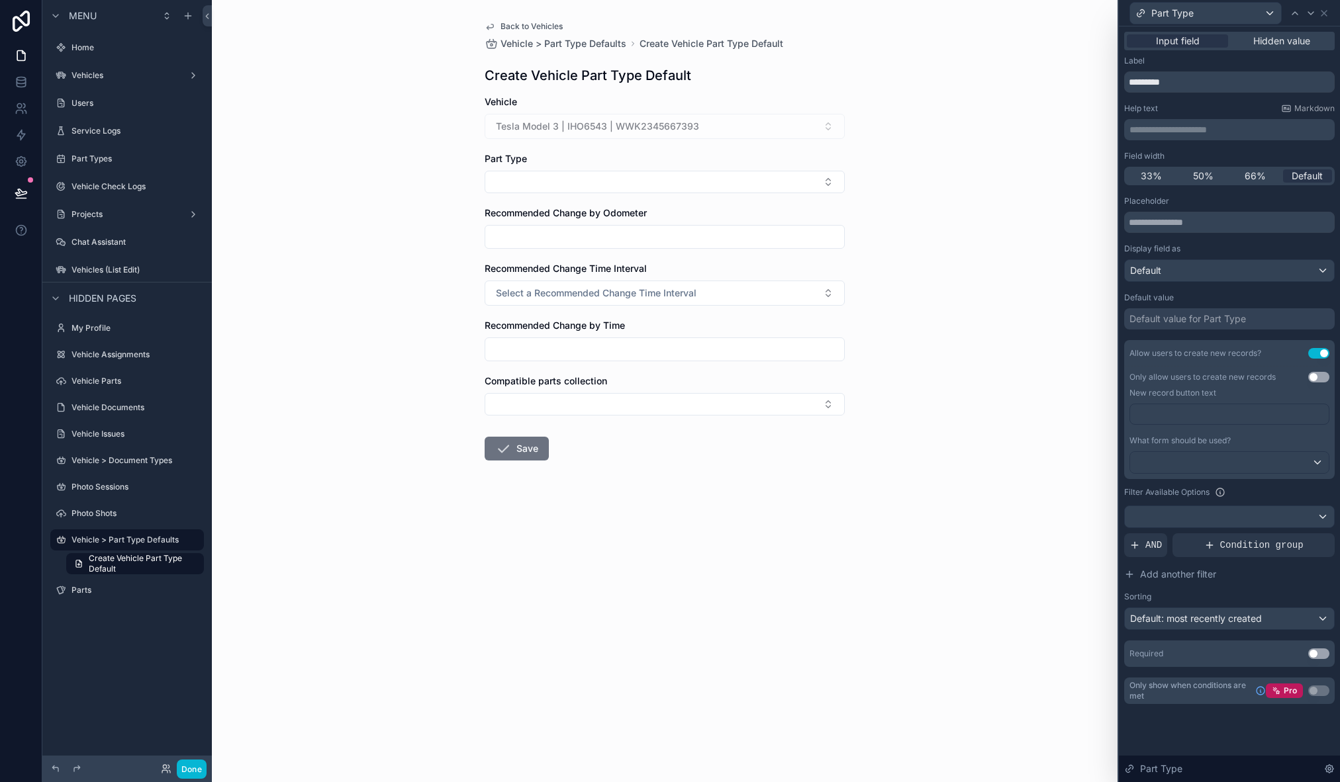
click at [1190, 416] on p "﻿" at bounding box center [1230, 414] width 191 height 13
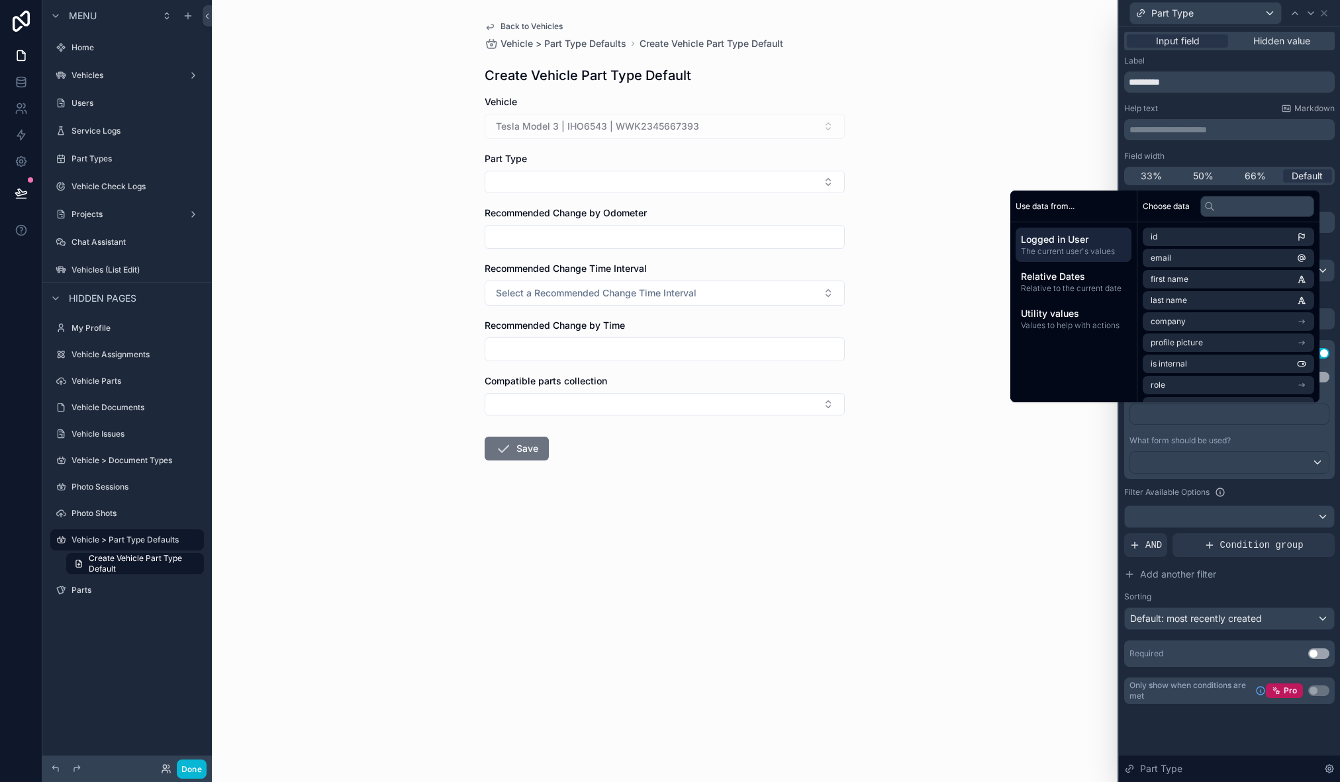
click at [1190, 416] on p "﻿" at bounding box center [1230, 414] width 191 height 13
click at [1173, 425] on div "﻿" at bounding box center [1229, 420] width 200 height 32
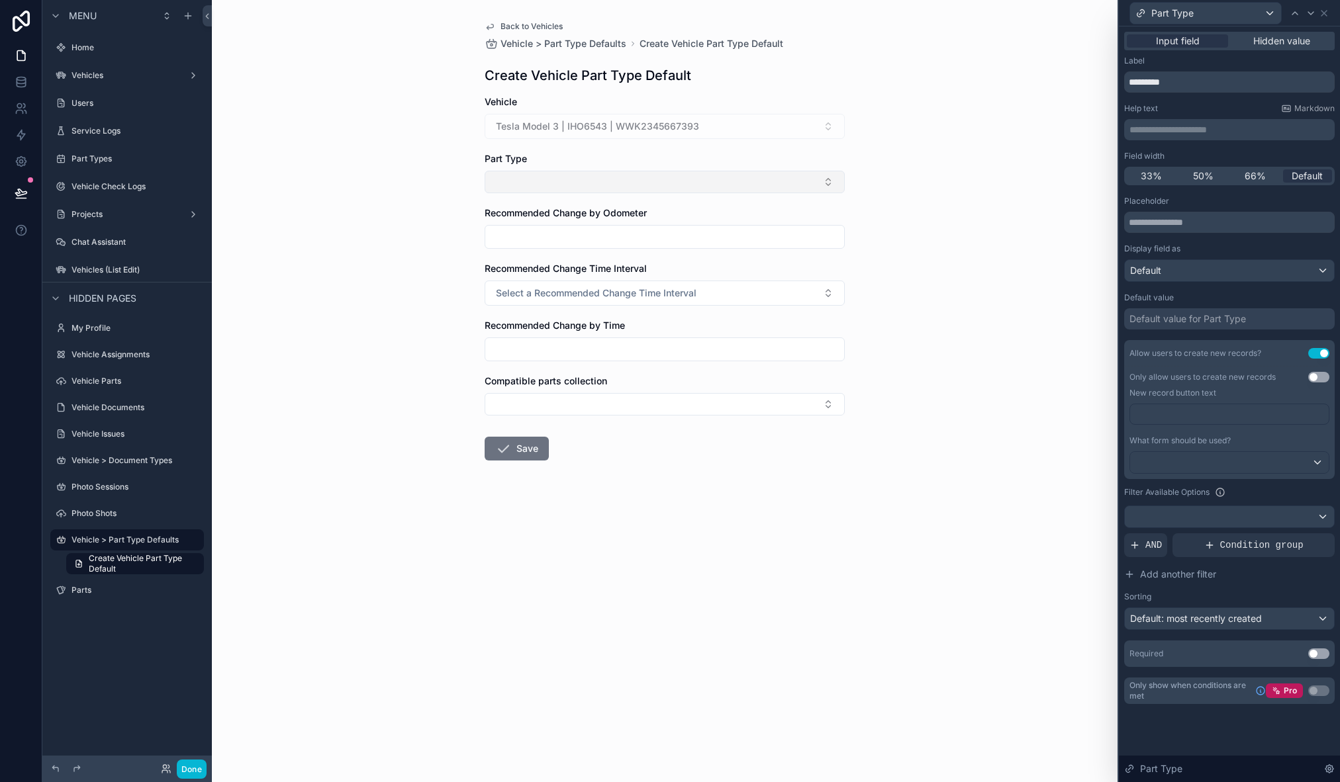
click at [818, 183] on button "Select Button" at bounding box center [665, 182] width 360 height 23
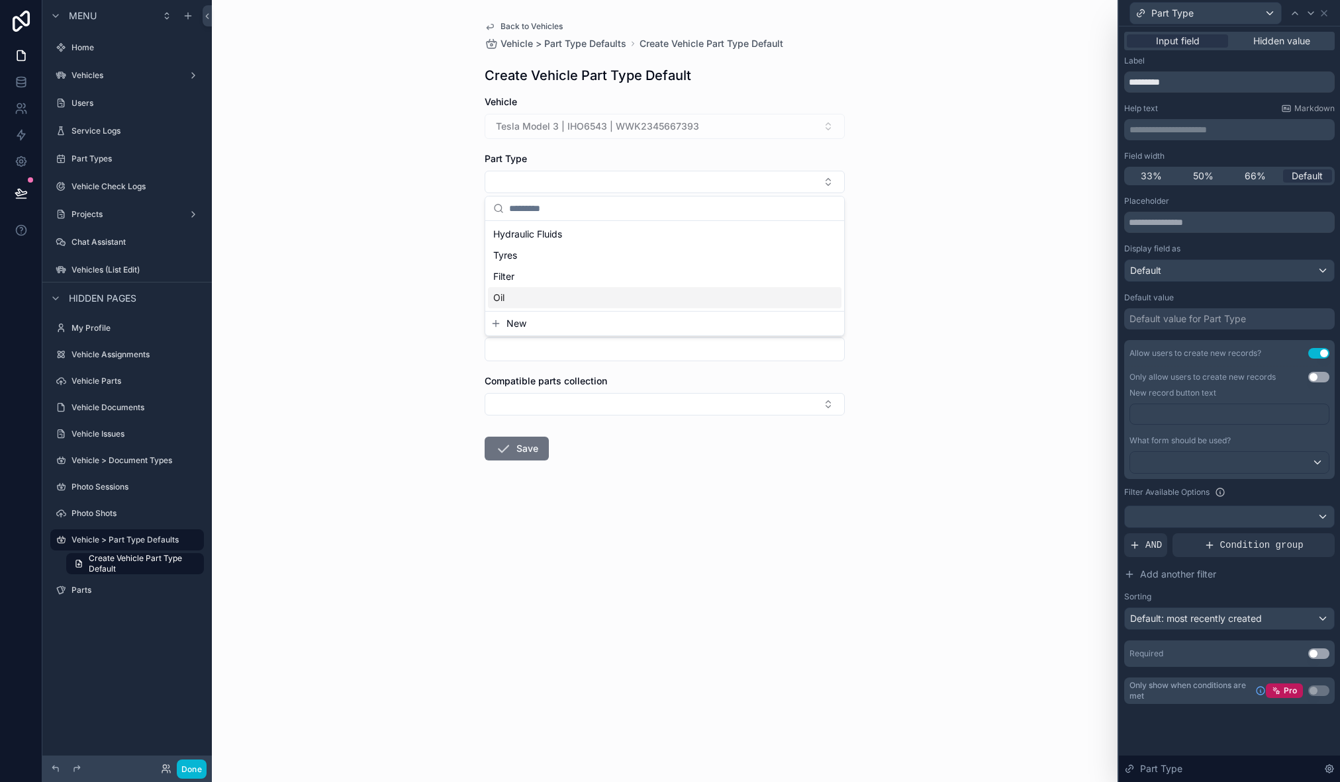
click at [1182, 416] on p "﻿" at bounding box center [1230, 414] width 191 height 13
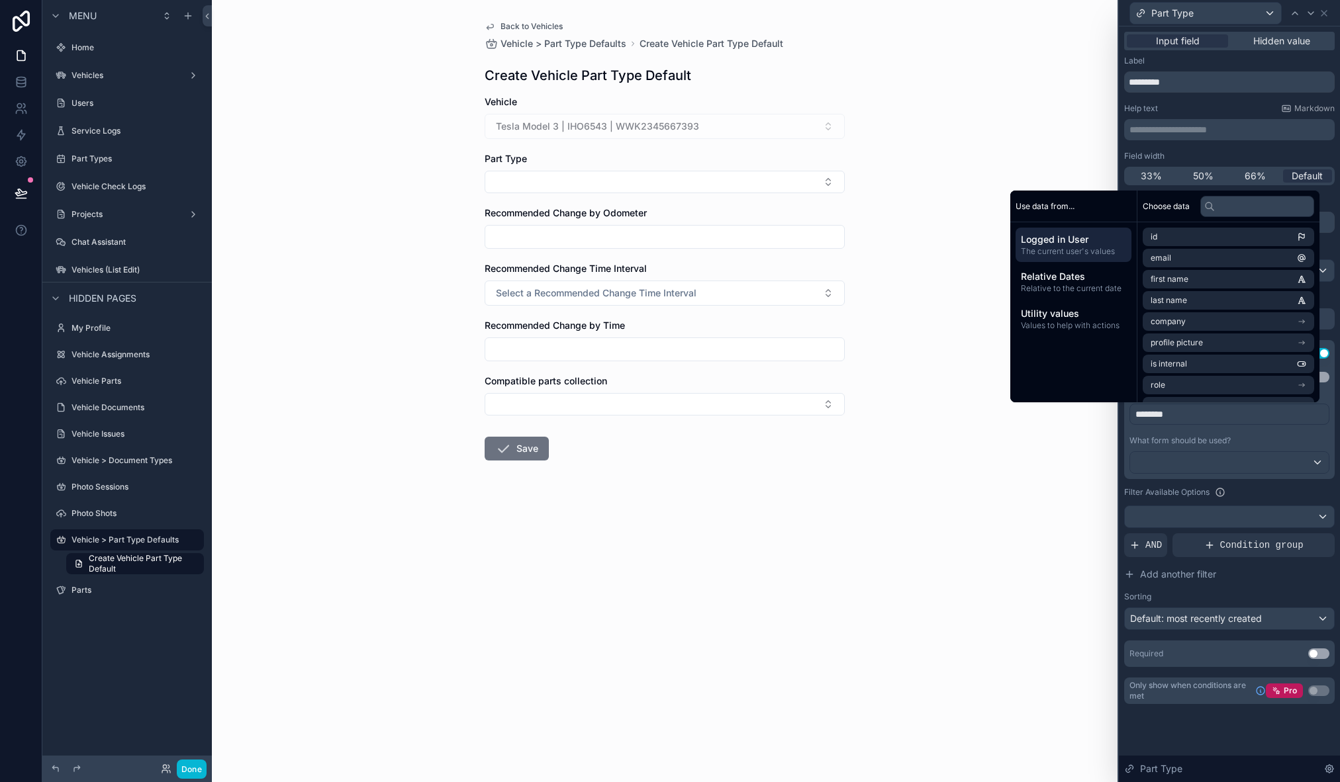
click at [524, 169] on div "Part Type" at bounding box center [665, 172] width 360 height 41
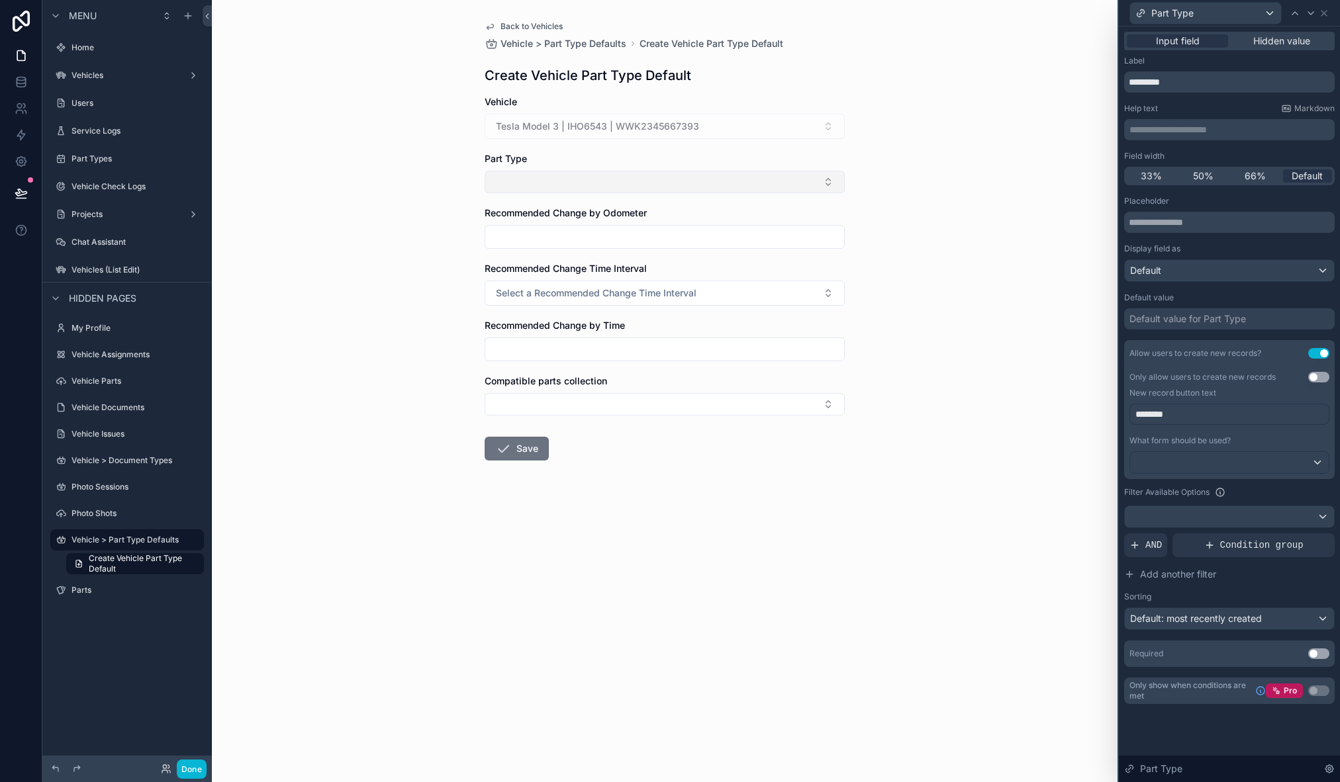
click at [523, 173] on button "Select Button" at bounding box center [665, 182] width 360 height 23
drag, startPoint x: 971, startPoint y: 290, endPoint x: 1074, endPoint y: 304, distance: 104.9
click at [971, 290] on div "Back to Vehicles Vehicle > Part Type Defaults Create Vehicle Part Type Default …" at bounding box center [665, 391] width 906 height 782
click at [1238, 461] on div at bounding box center [1229, 462] width 199 height 21
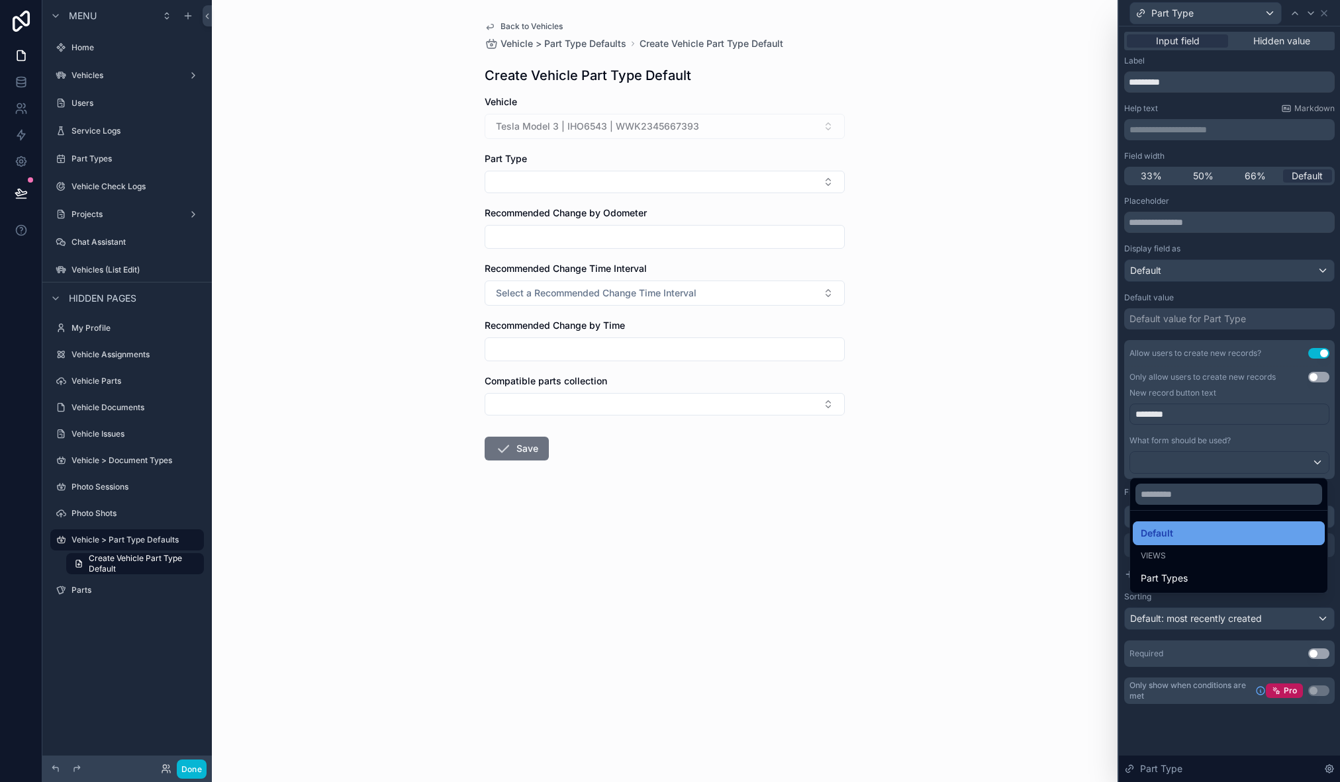
click at [1195, 537] on div "Default" at bounding box center [1229, 534] width 176 height 16
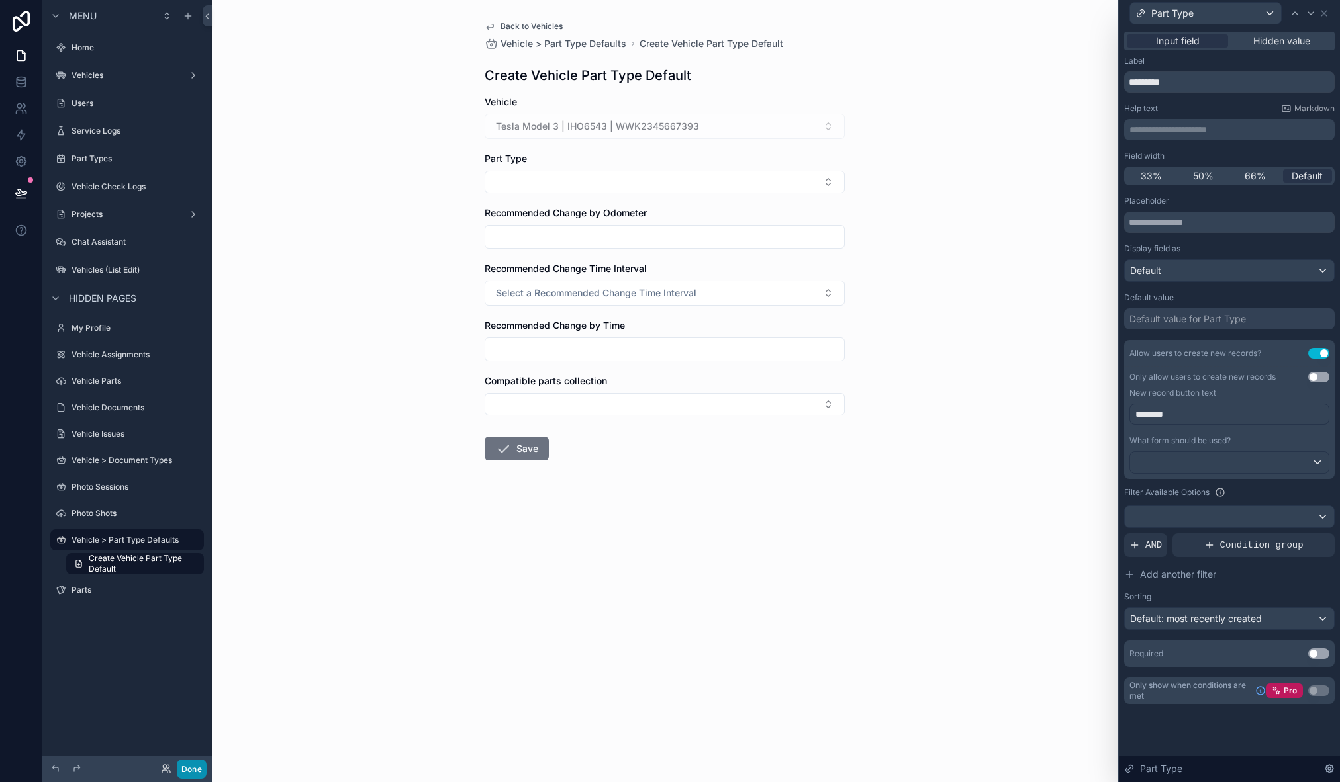
drag, startPoint x: 185, startPoint y: 766, endPoint x: 437, endPoint y: 481, distance: 379.9
click at [185, 766] on button "Done" at bounding box center [192, 769] width 30 height 19
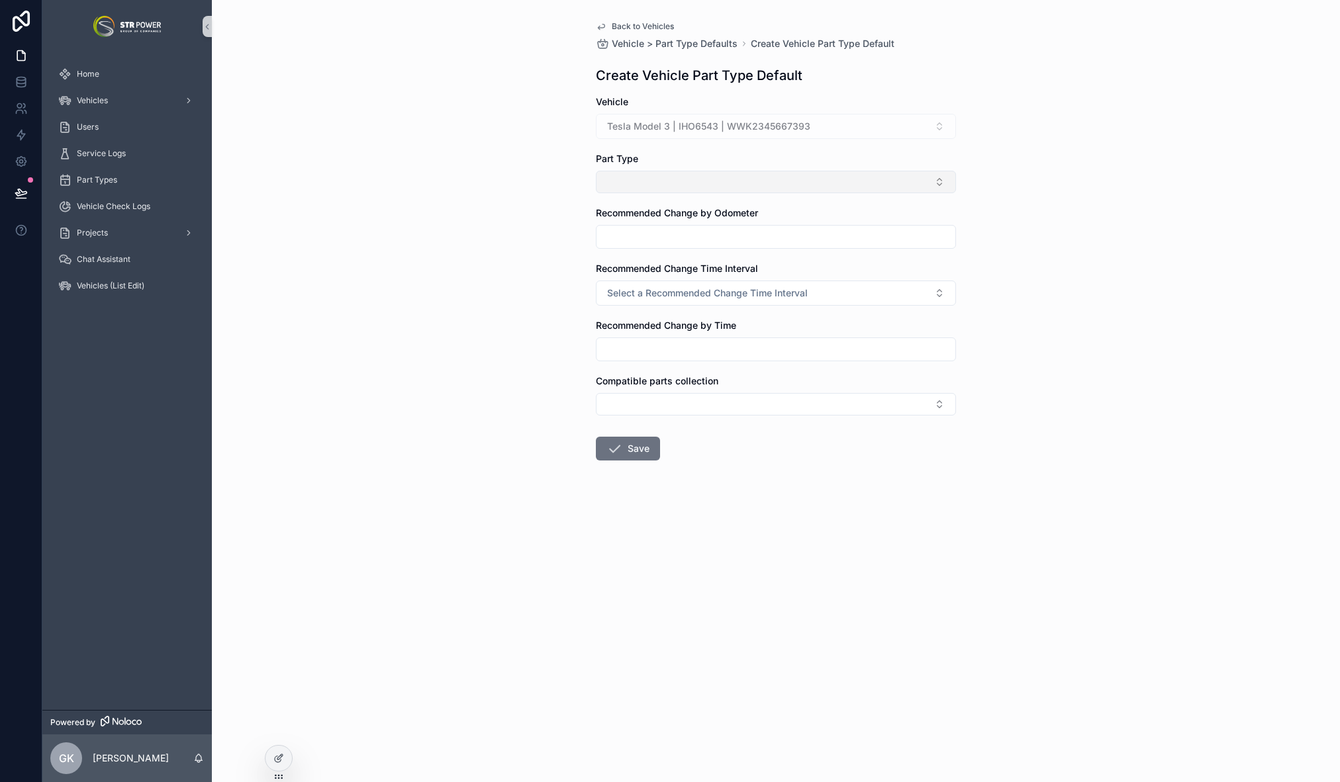
click at [769, 185] on button "Select Button" at bounding box center [776, 182] width 360 height 23
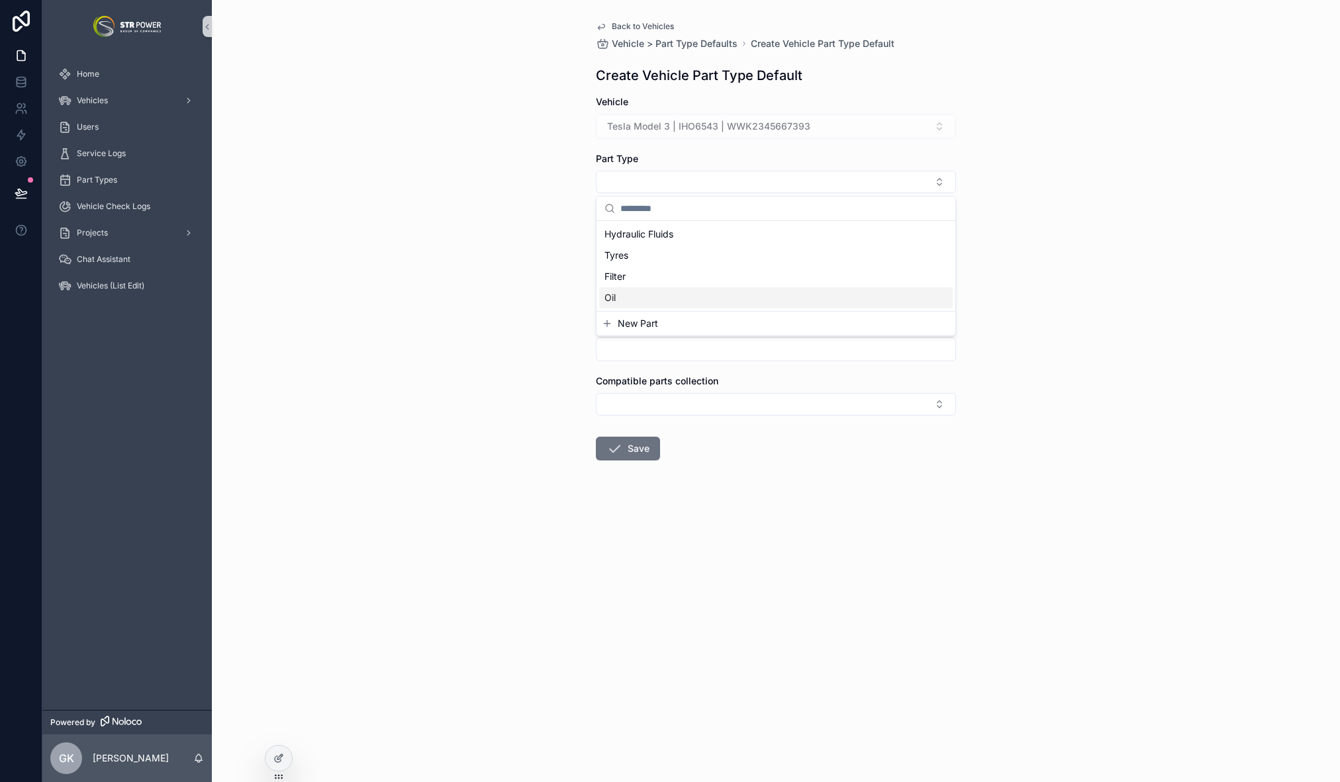
click at [636, 332] on div "New Part" at bounding box center [775, 324] width 359 height 24
click at [637, 323] on span "New Part" at bounding box center [638, 323] width 40 height 13
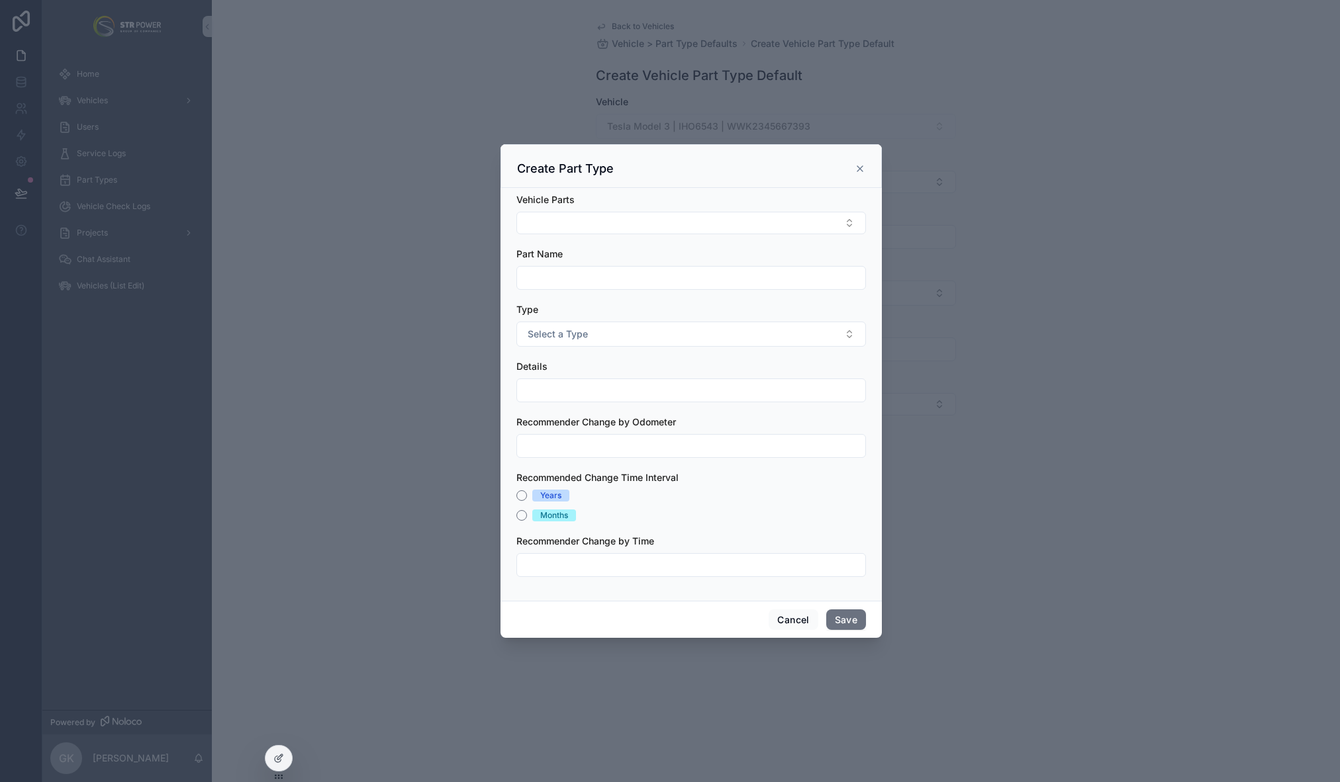
click at [862, 166] on icon "scrollable content" at bounding box center [860, 169] width 11 height 11
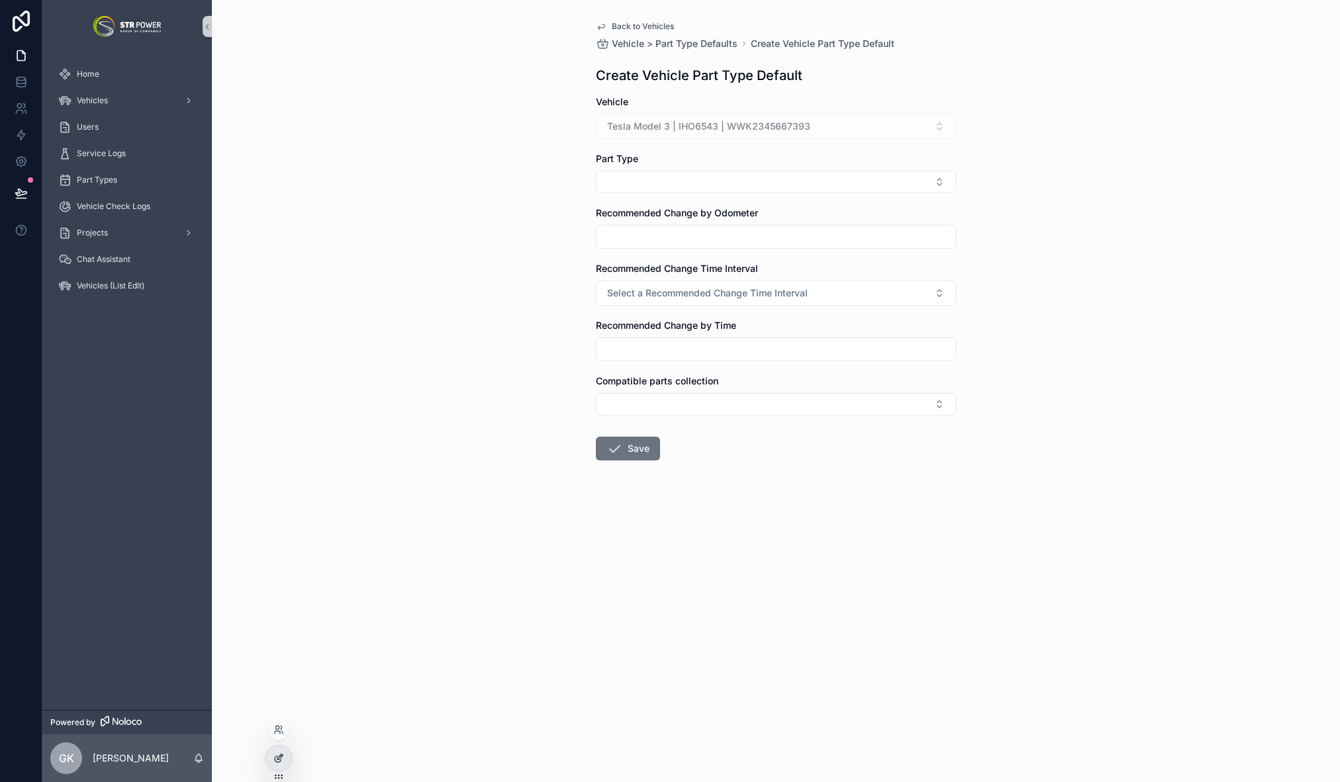
click at [279, 765] on div at bounding box center [278, 758] width 26 height 25
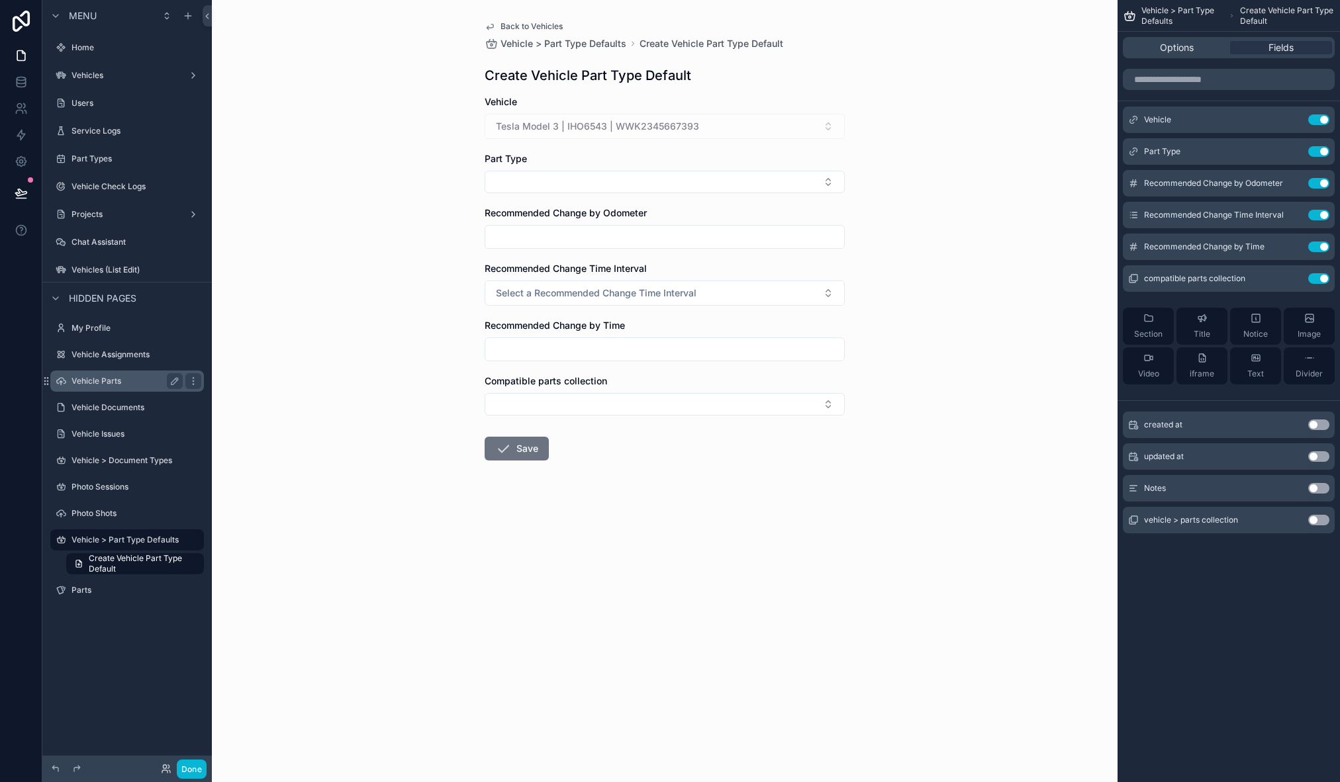
click at [136, 380] on label "Vehicle Parts" at bounding box center [124, 381] width 106 height 11
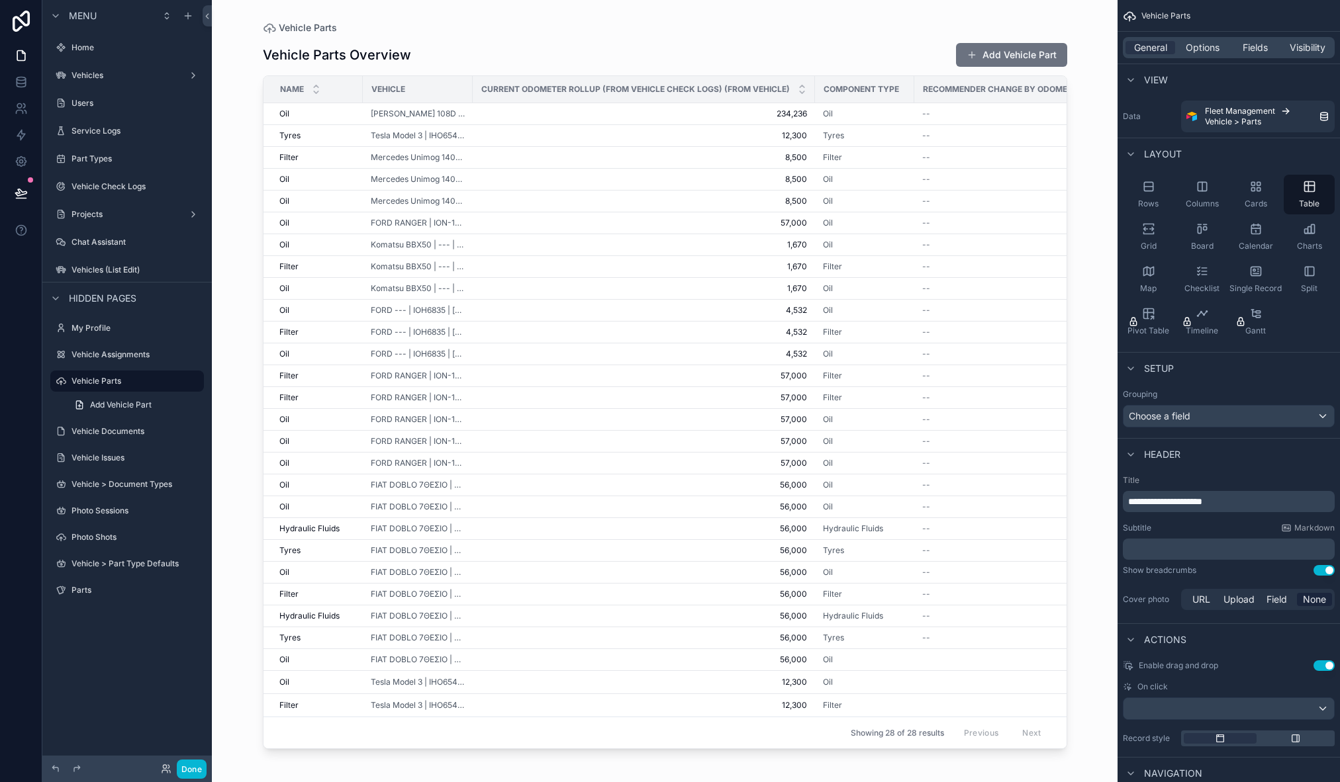
click at [1019, 51] on div "scrollable content" at bounding box center [665, 383] width 847 height 767
click at [1011, 51] on button "Add Vehicle Part" at bounding box center [1011, 55] width 111 height 24
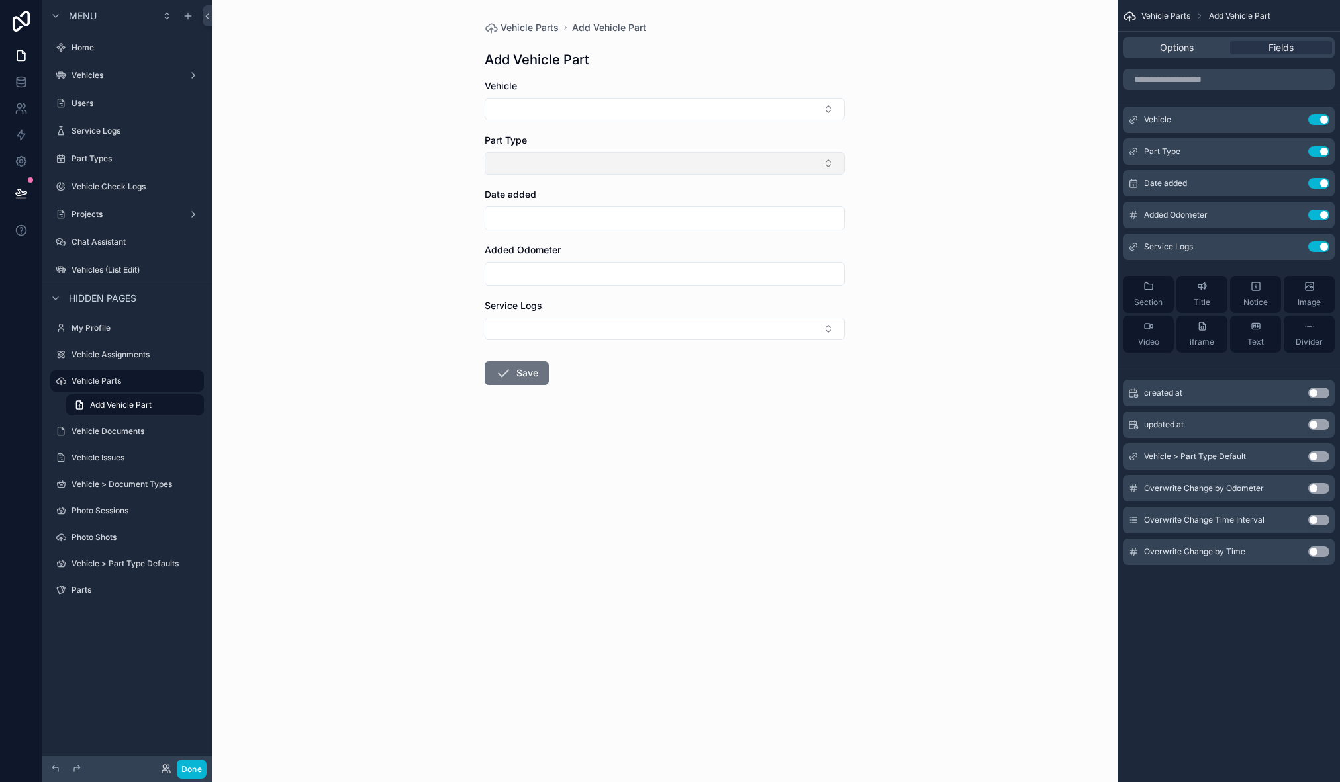
click at [552, 155] on button "Select Button" at bounding box center [665, 163] width 360 height 23
click at [369, 279] on div "Vehicle Parts Add Vehicle Part Add Vehicle Part Vehicle Part Type Date added Ad…" at bounding box center [665, 391] width 906 height 782
click at [131, 563] on label "Vehicle > Part Type Defaults" at bounding box center [124, 564] width 107 height 11
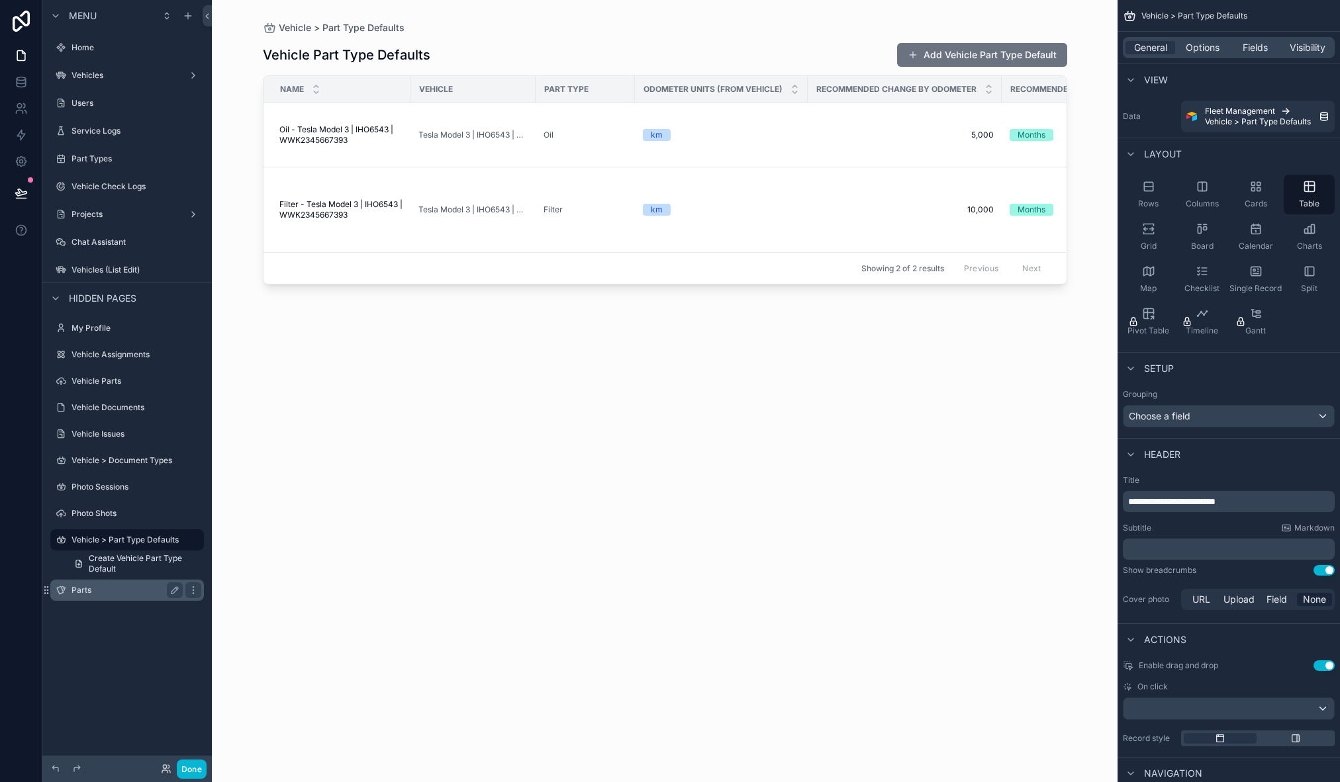
click at [113, 589] on label "Parts" at bounding box center [124, 590] width 106 height 11
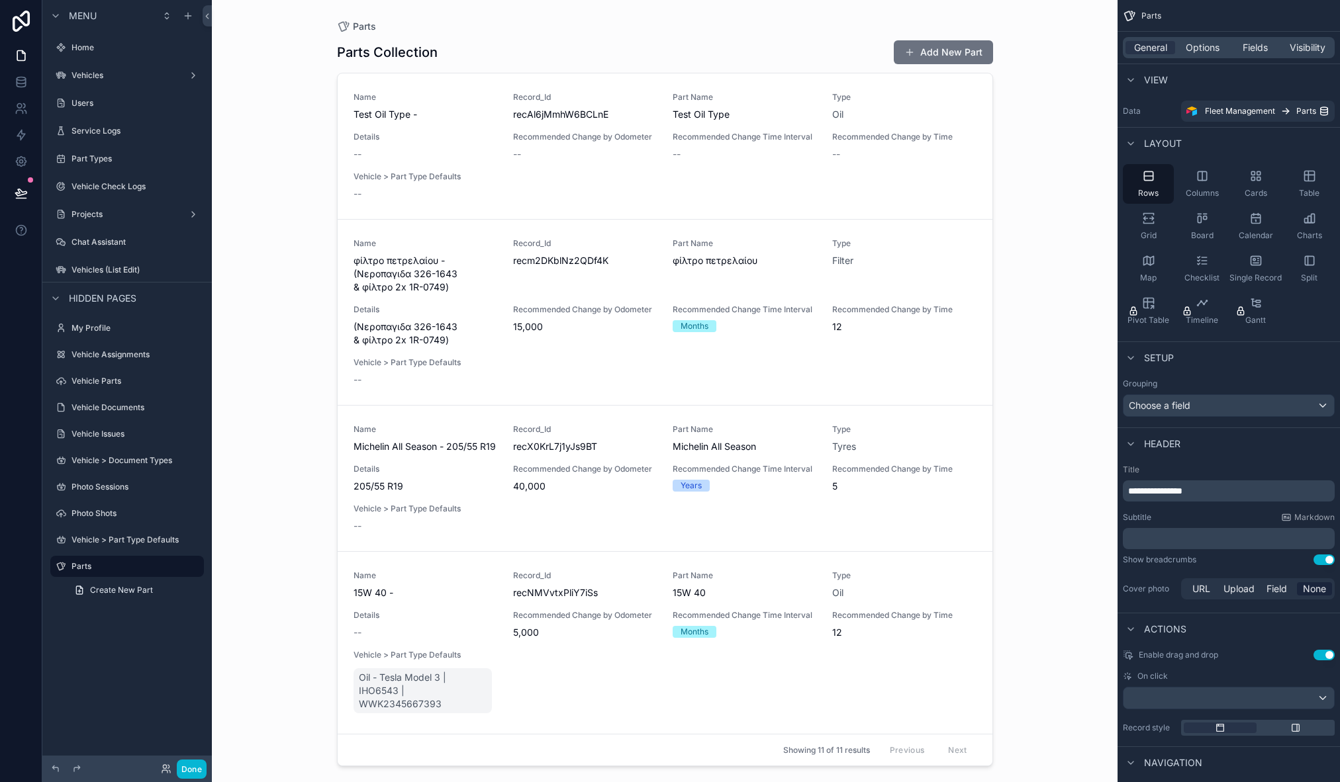
click at [958, 49] on div "scrollable content" at bounding box center [664, 383] width 677 height 767
click at [926, 57] on button "Add New Part" at bounding box center [943, 52] width 99 height 24
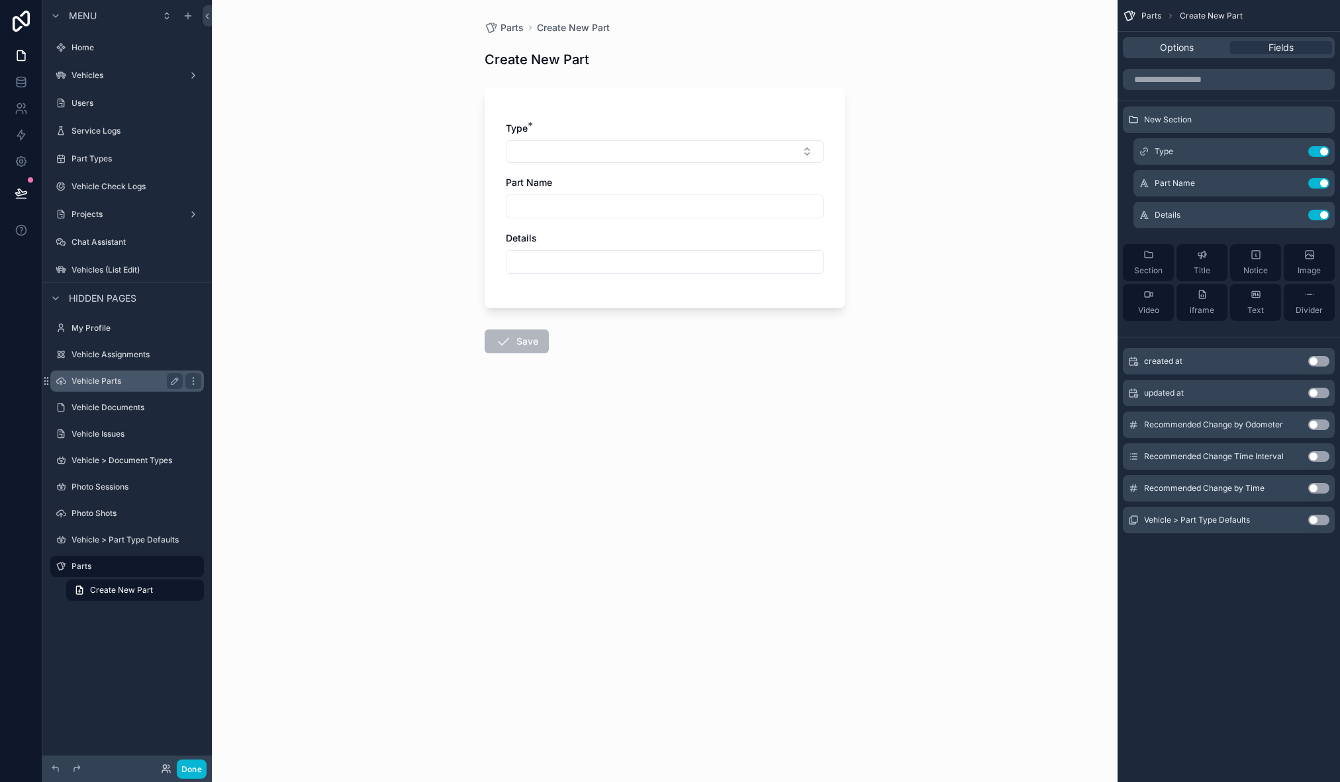
click at [130, 384] on label "Vehicle Parts" at bounding box center [124, 381] width 106 height 11
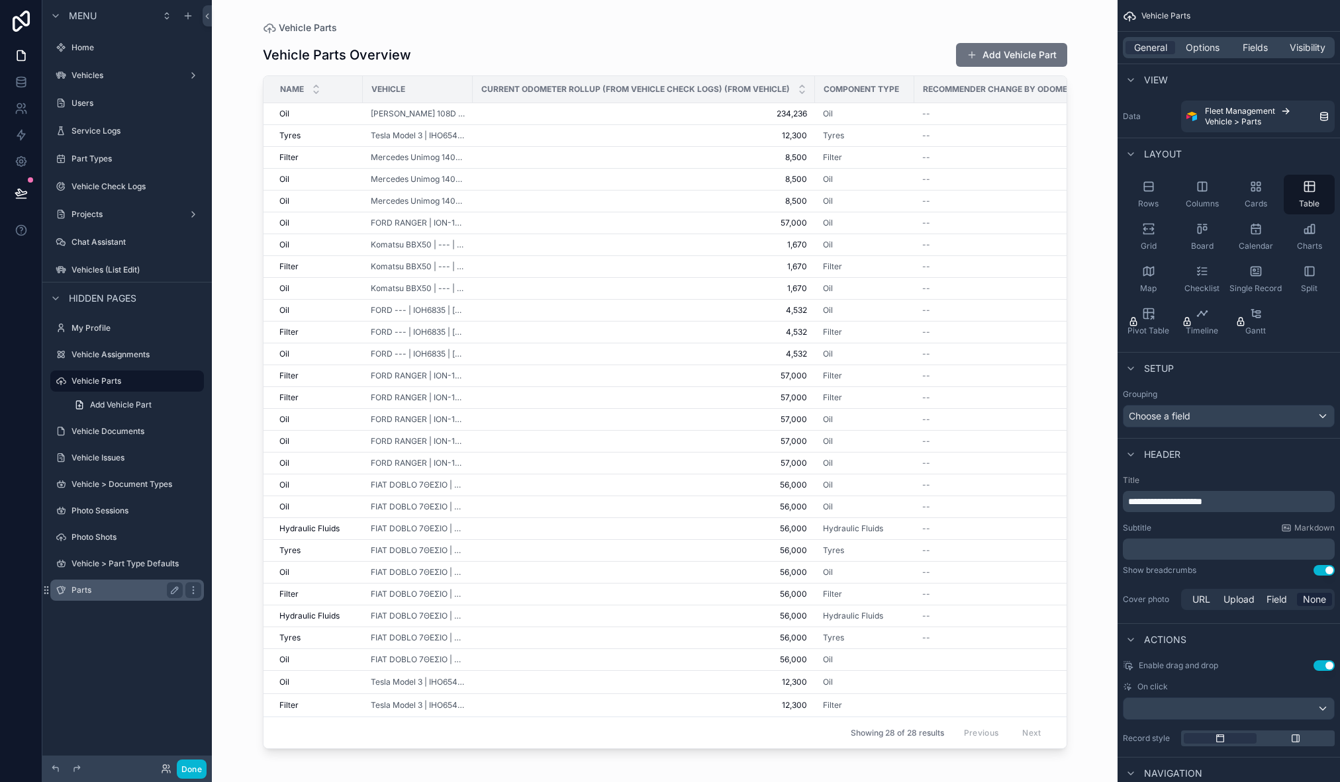
click at [136, 594] on label "Parts" at bounding box center [124, 590] width 106 height 11
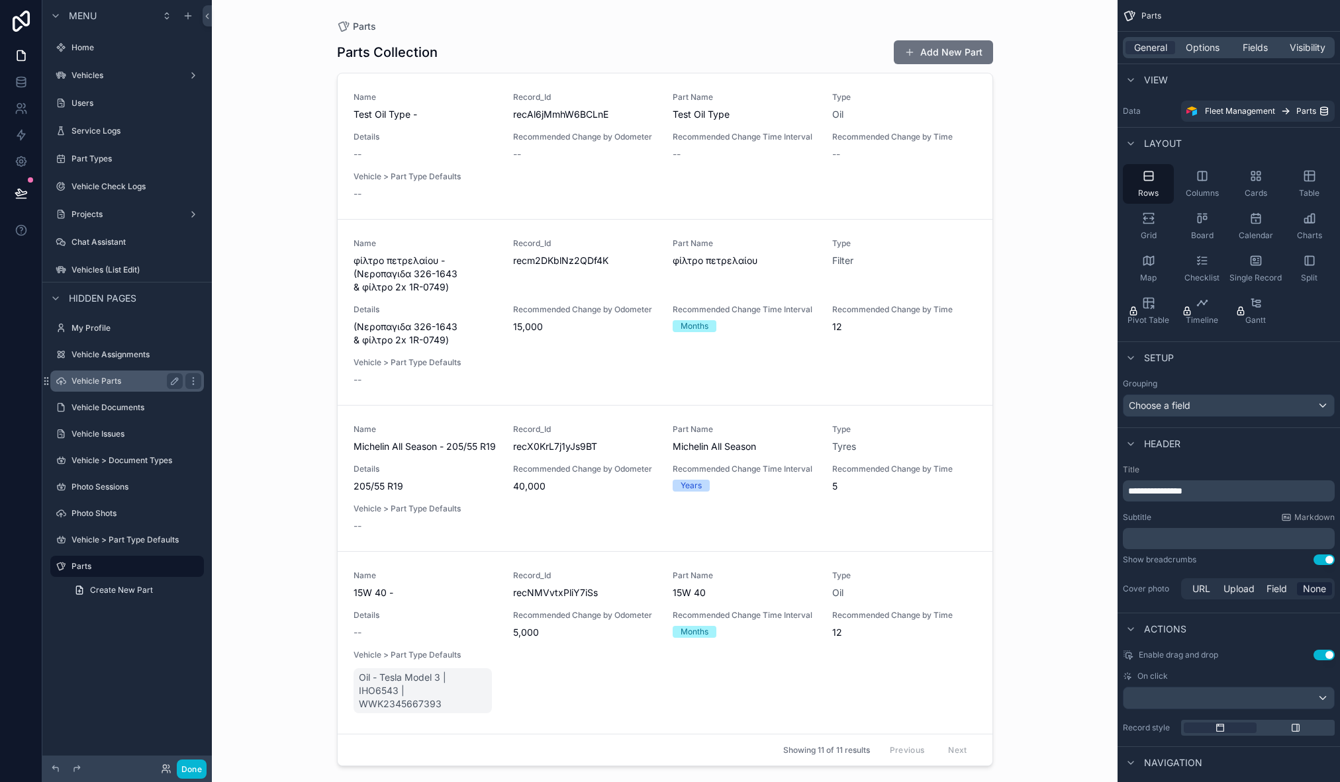
click at [123, 379] on label "Vehicle Parts" at bounding box center [124, 381] width 106 height 11
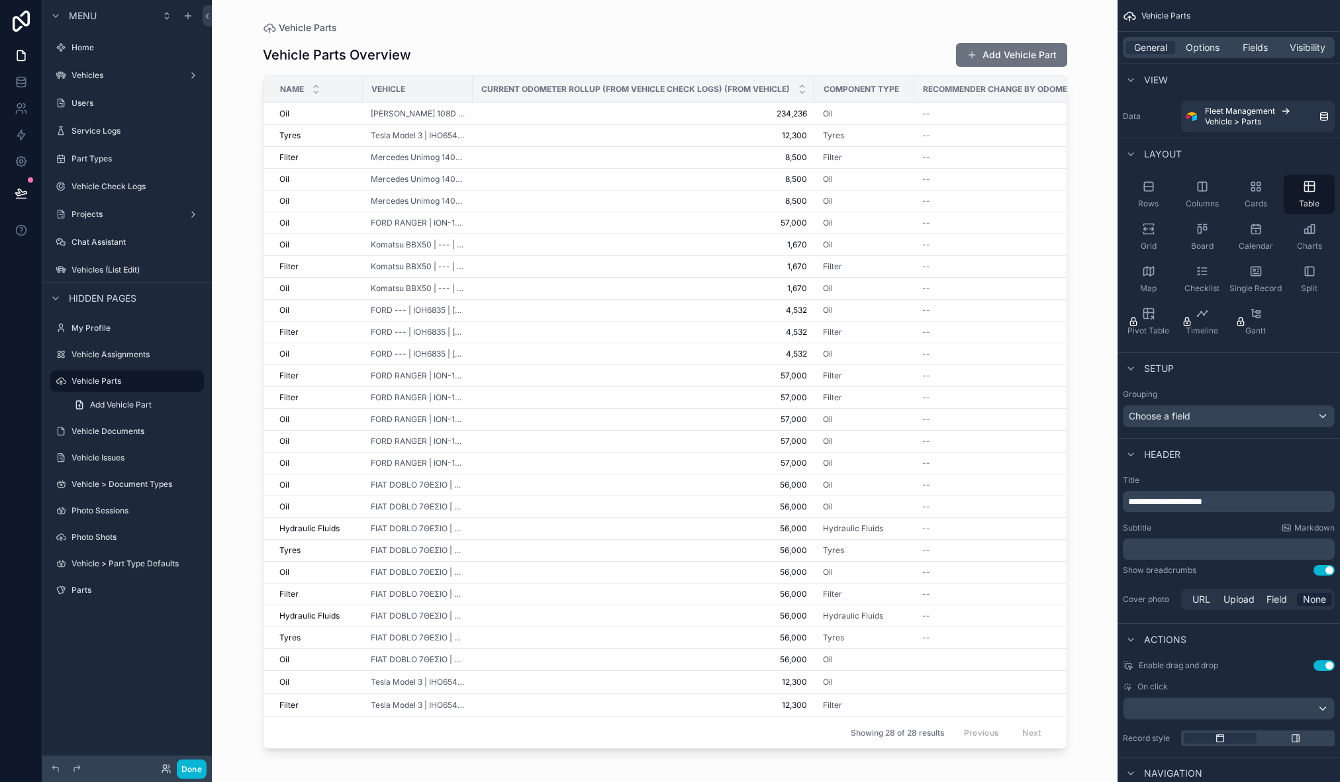
click at [993, 54] on div "scrollable content" at bounding box center [665, 383] width 847 height 767
click at [1014, 56] on button "Add Vehicle Part" at bounding box center [1011, 55] width 111 height 24
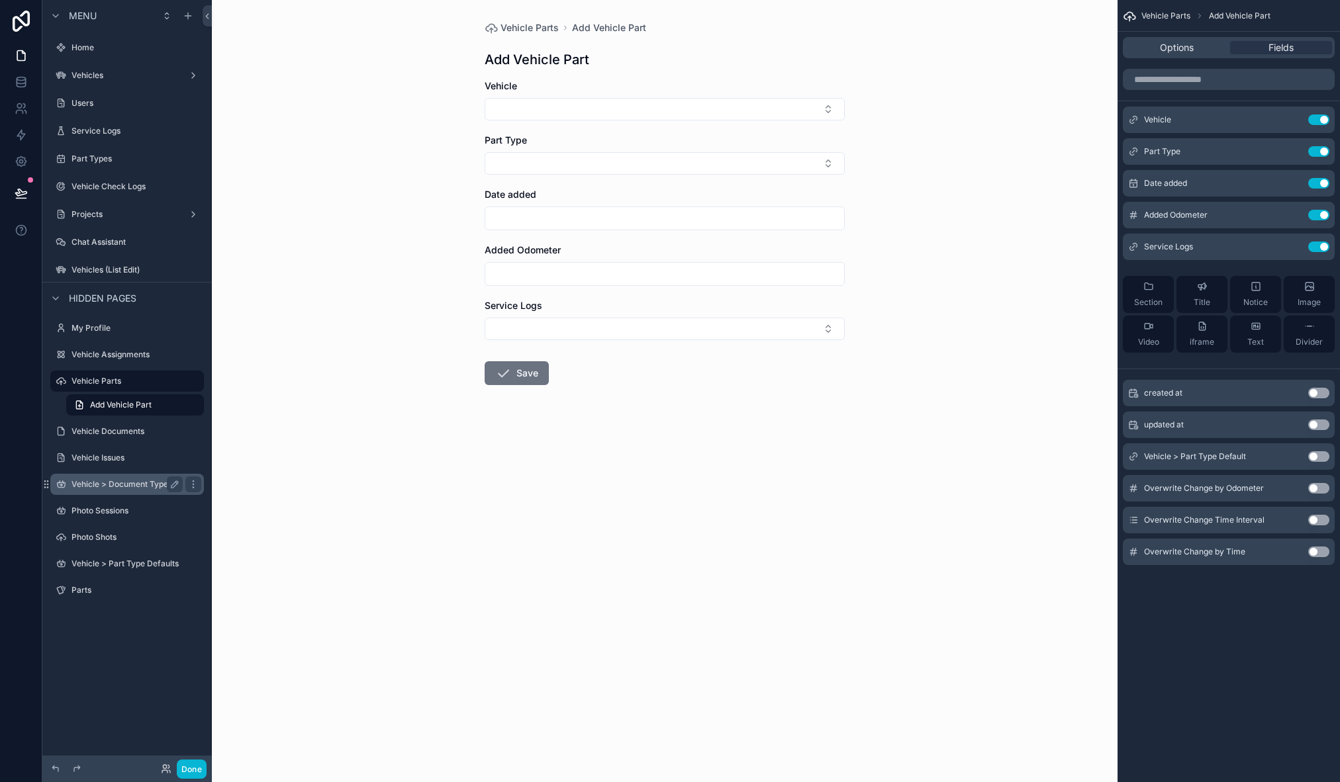
click at [129, 482] on label "Vehicle > Document Types" at bounding box center [124, 484] width 106 height 11
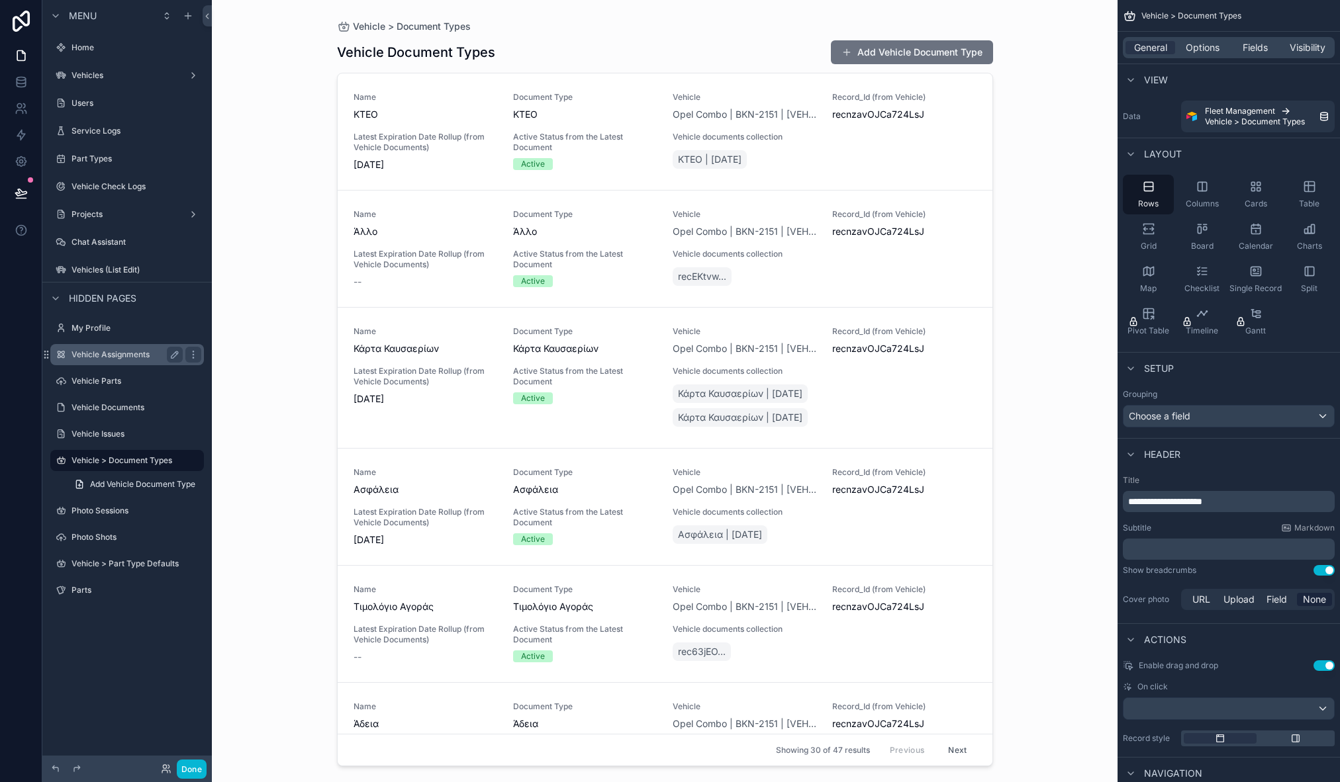
click at [119, 351] on label "Vehicle Assignments" at bounding box center [124, 355] width 106 height 11
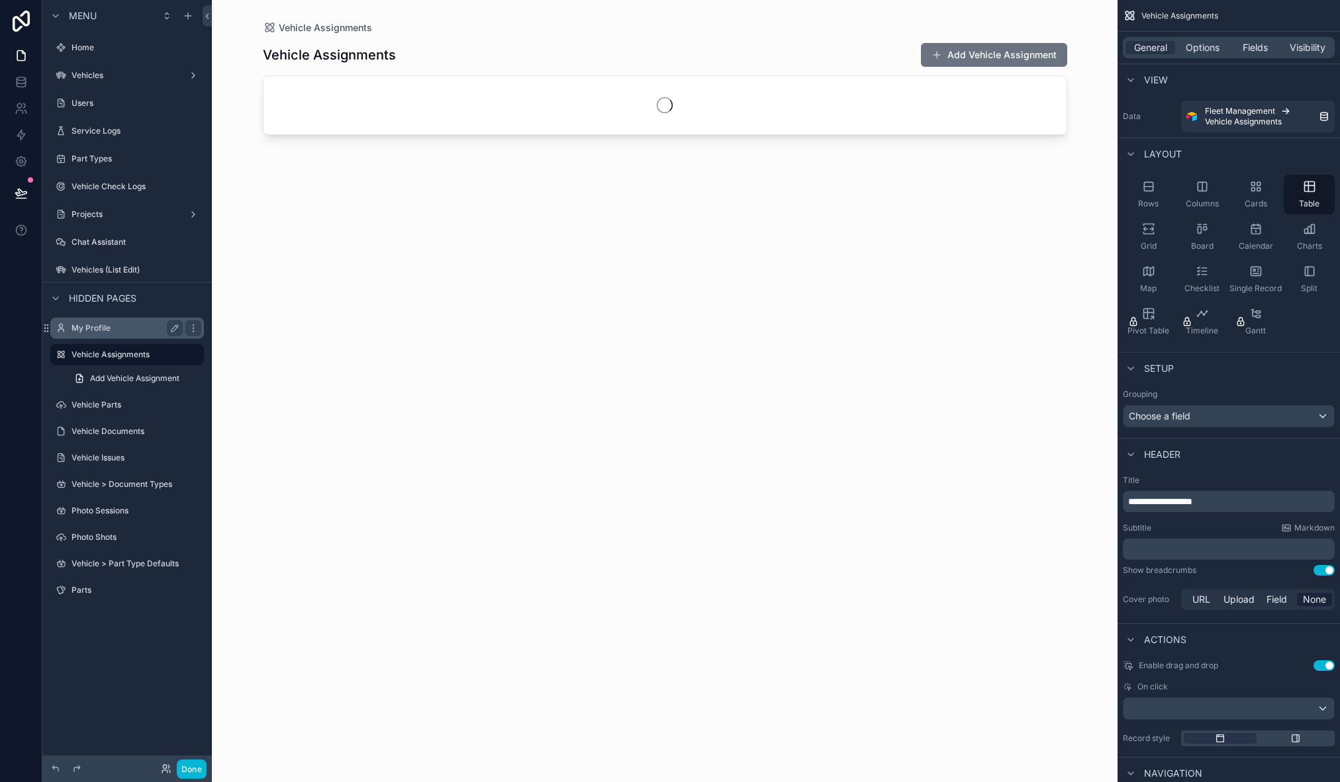
click at [121, 322] on div "My Profile" at bounding box center [126, 328] width 111 height 16
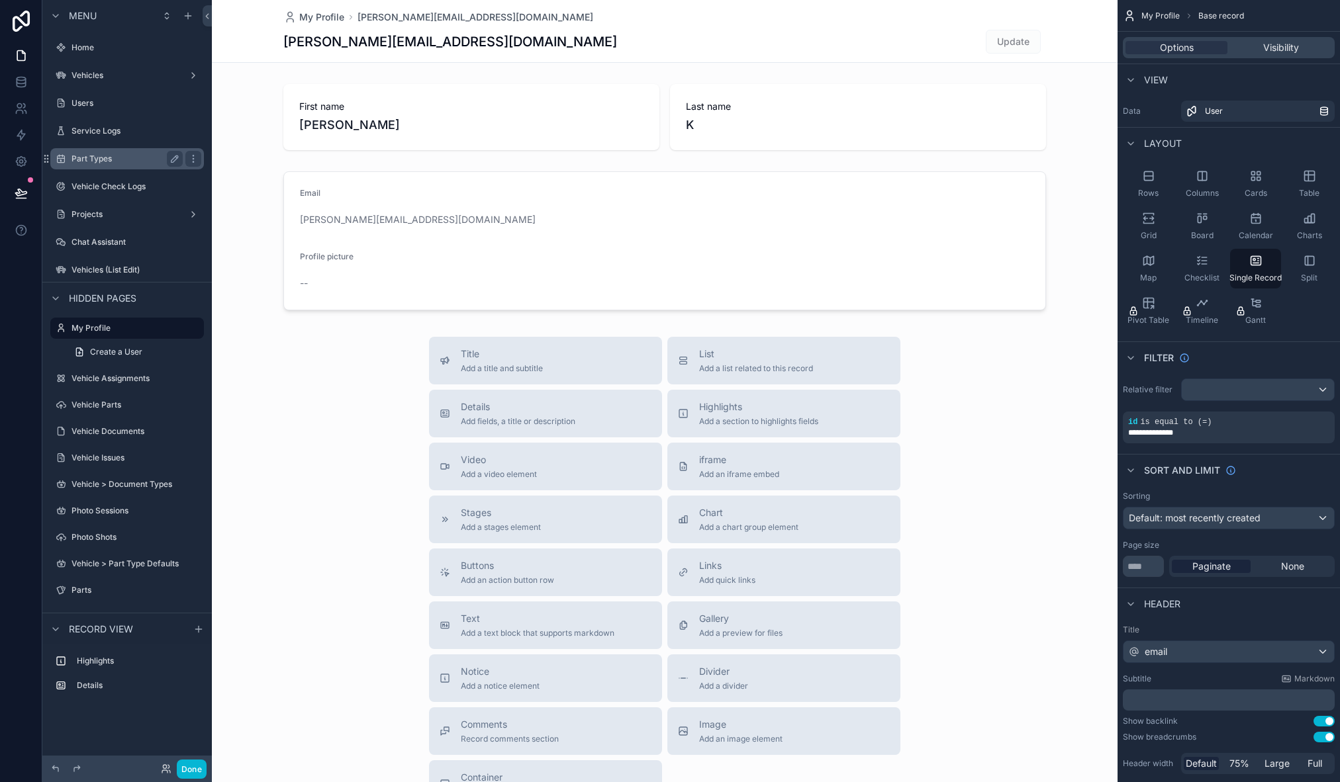
click at [121, 155] on label "Part Types" at bounding box center [124, 159] width 106 height 11
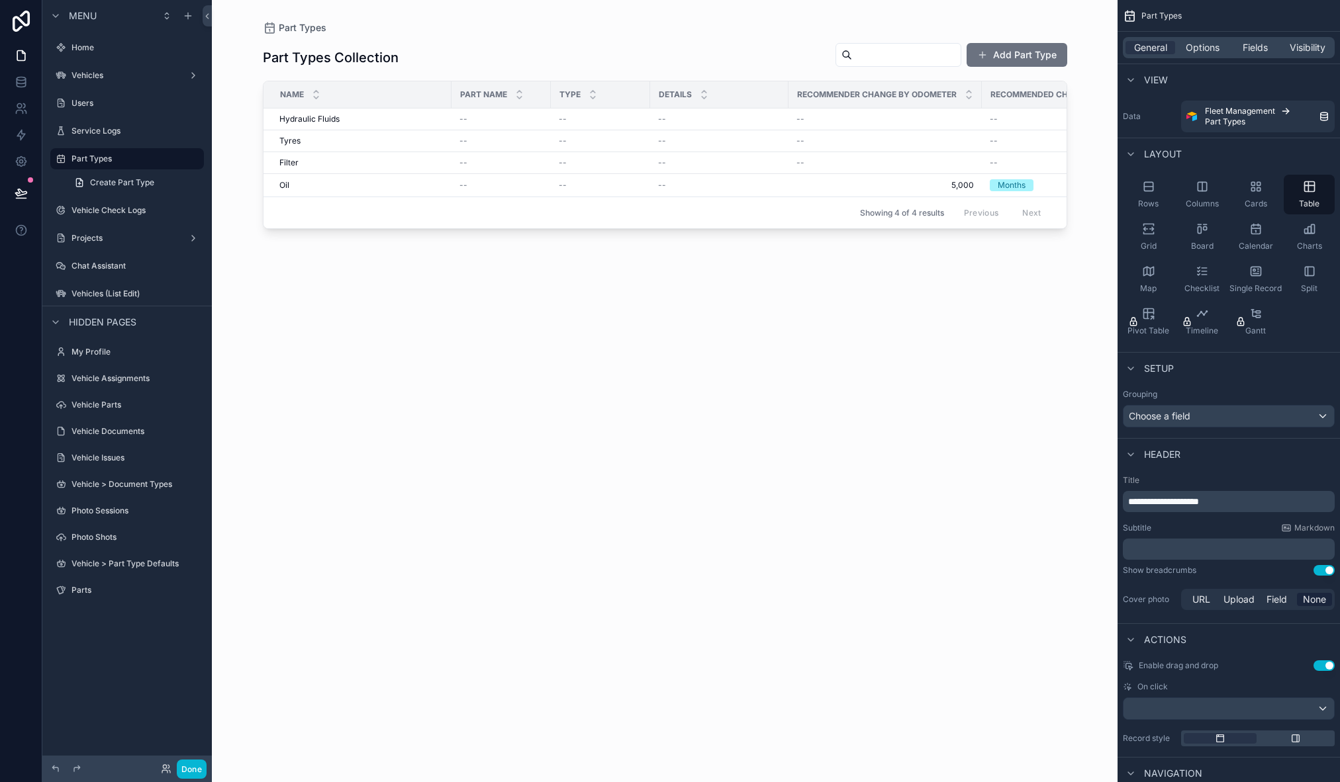
click at [1032, 57] on div "scrollable content" at bounding box center [665, 383] width 847 height 767
click at [1023, 55] on button "Add Part Type" at bounding box center [1017, 55] width 101 height 24
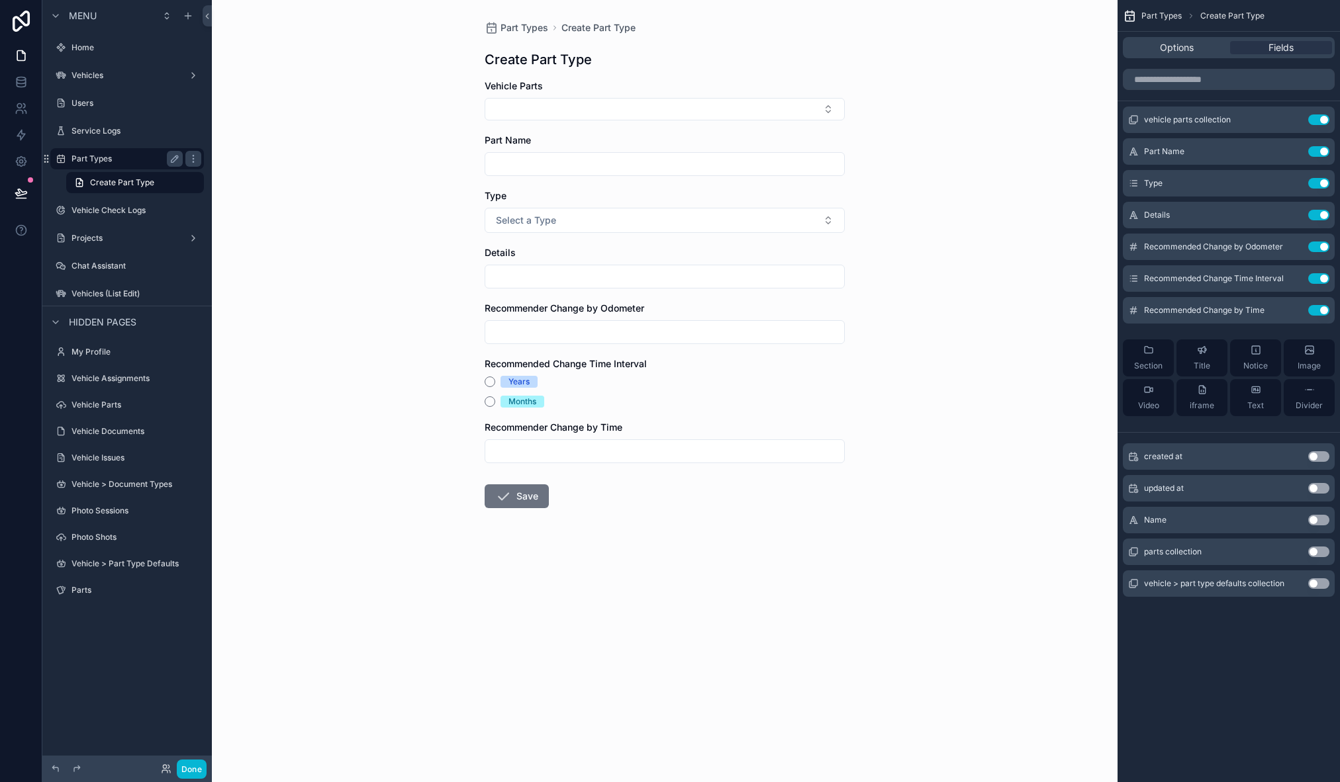
click at [126, 160] on label "Part Types" at bounding box center [124, 159] width 106 height 11
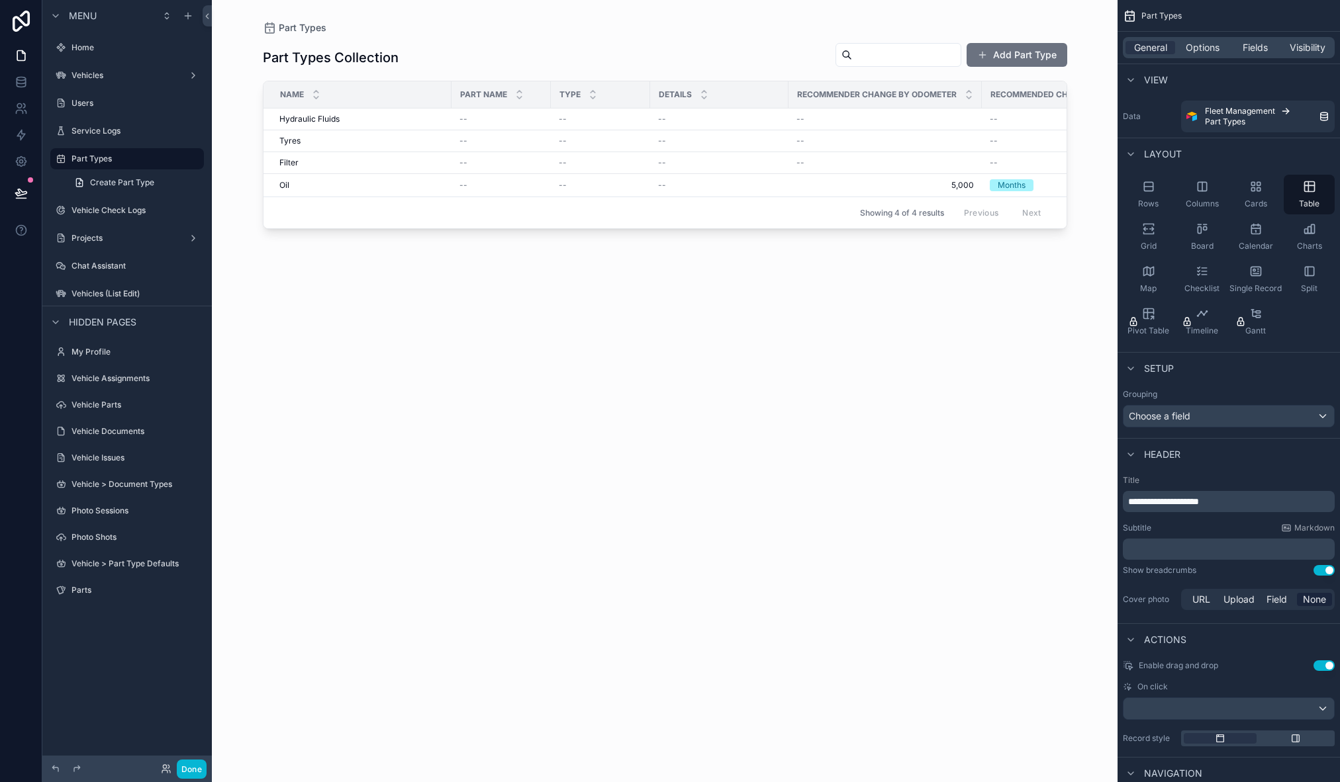
click at [436, 324] on div "Part Types Collection Add Part Type Name Part Name Type Details Recommender Cha…" at bounding box center [665, 400] width 804 height 732
drag, startPoint x: 702, startPoint y: 77, endPoint x: 718, endPoint y: 60, distance: 23.5
click at [702, 77] on div "Part Types Collection Add Part Type Name Part Name Type Details Recommender Cha…" at bounding box center [665, 400] width 804 height 732
click at [1249, 41] on span "Fields" at bounding box center [1255, 47] width 25 height 13
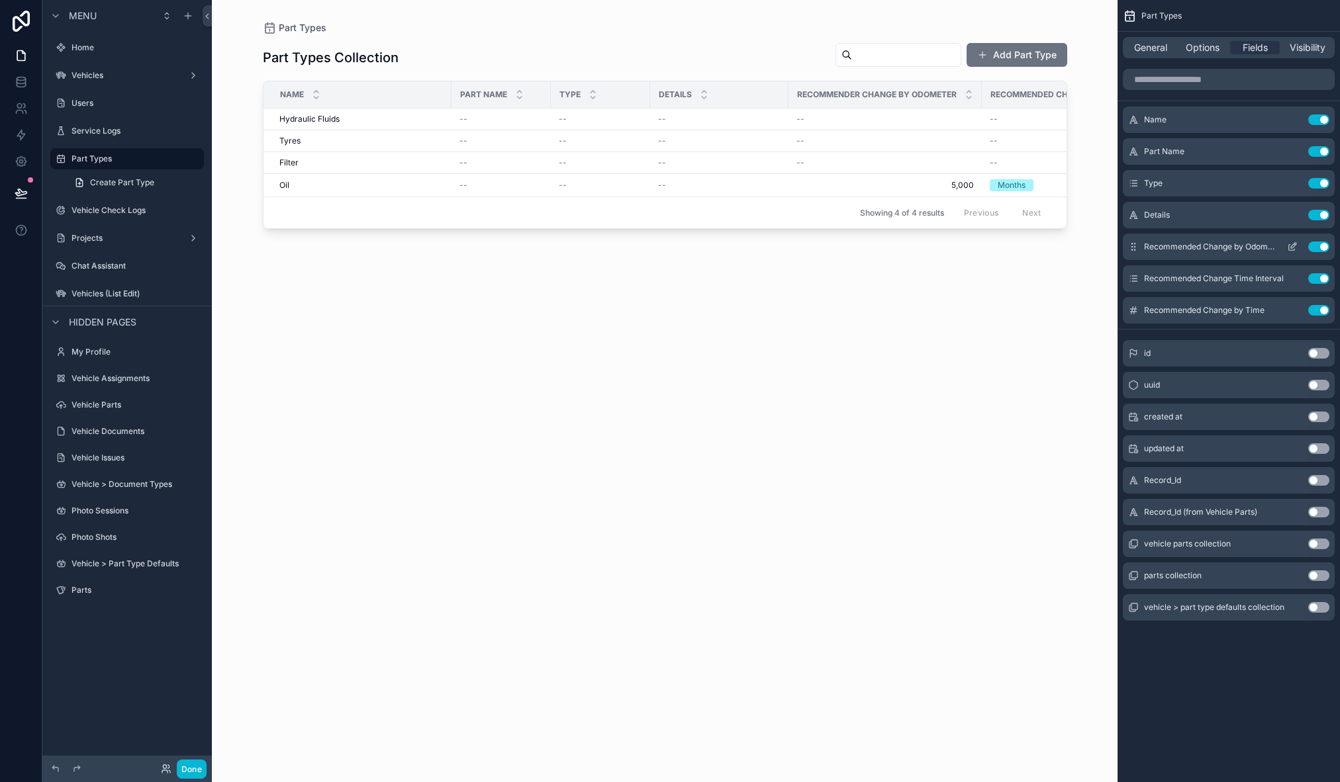
click at [1320, 242] on button "Use setting" at bounding box center [1318, 247] width 21 height 11
click at [1320, 243] on button "Use setting" at bounding box center [1318, 247] width 21 height 11
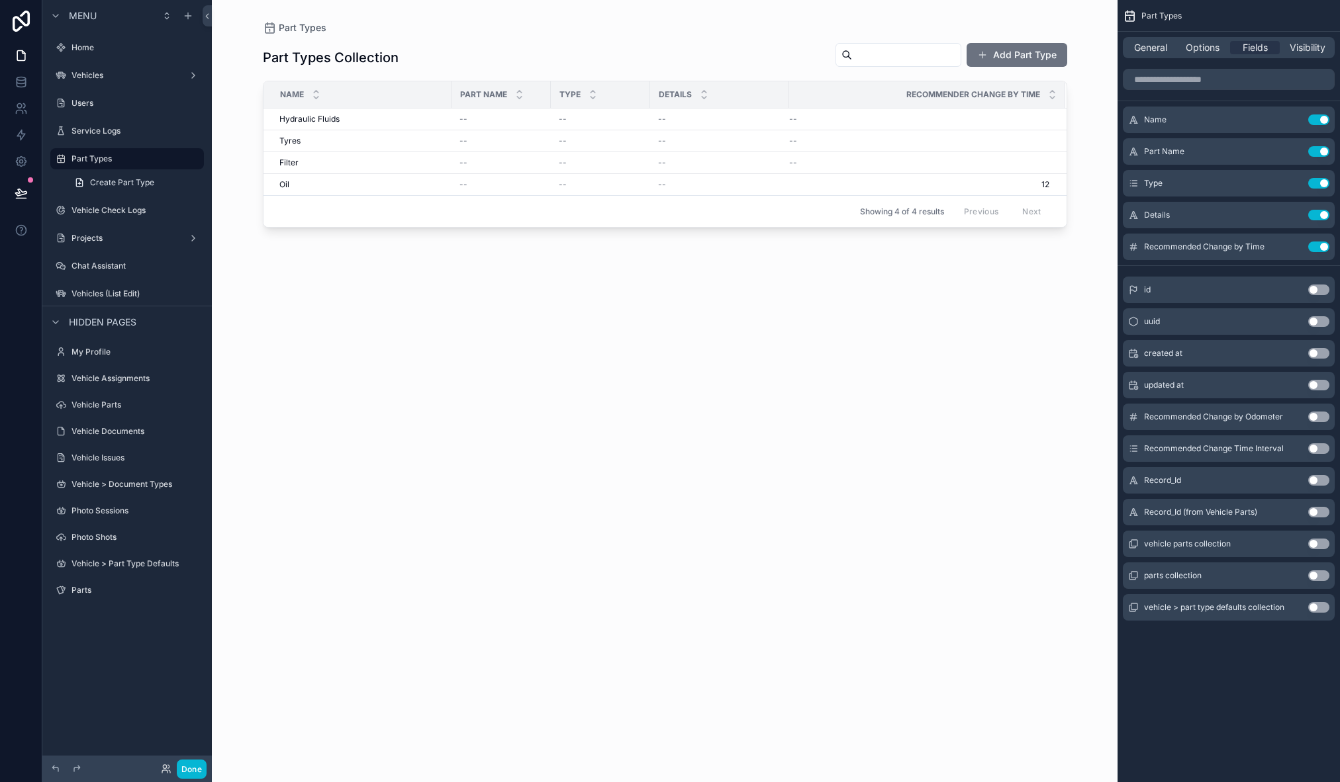
click at [1320, 243] on button "Use setting" at bounding box center [1318, 247] width 21 height 11
click at [729, 419] on div "Part Types Collection Add Part Type Name Part Name Type Details Hydraulic Fluid…" at bounding box center [665, 400] width 804 height 732
click at [1294, 181] on icon "scrollable content" at bounding box center [1292, 183] width 11 height 11
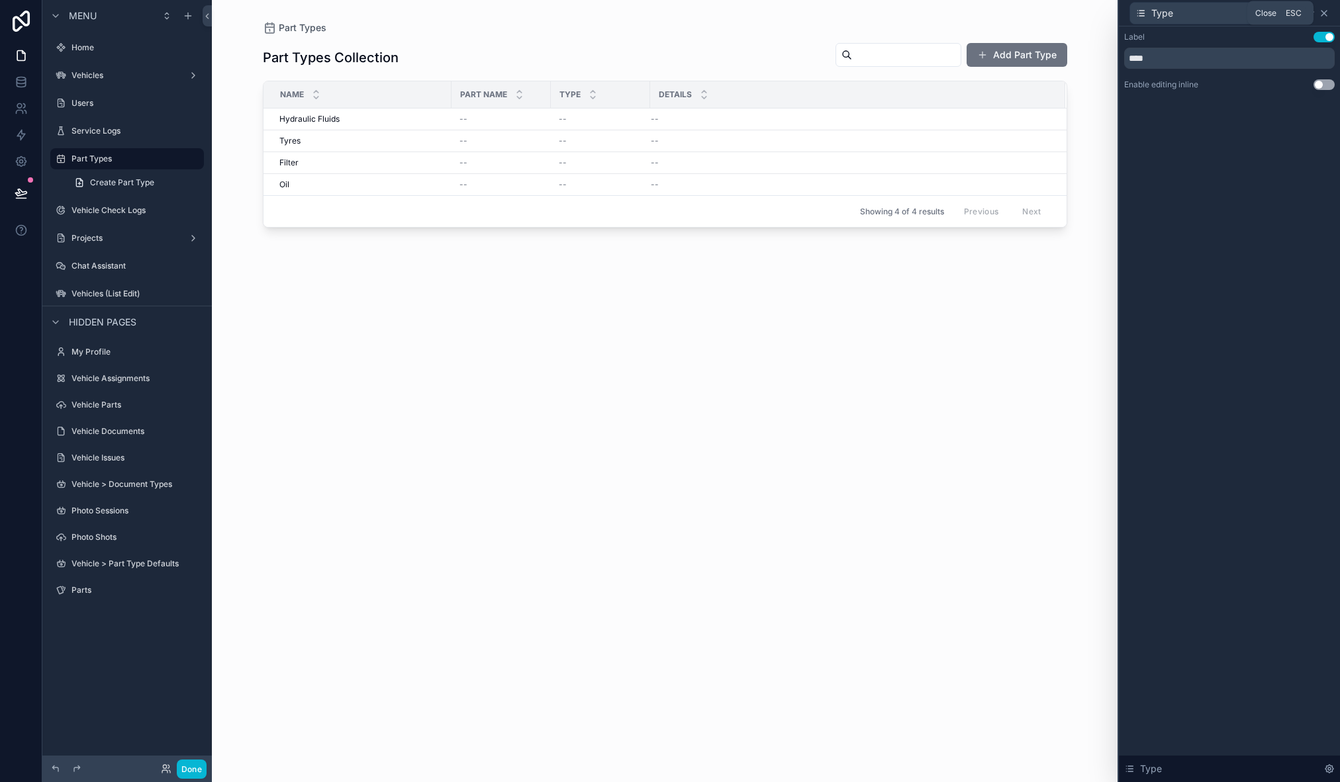
click at [1327, 14] on icon at bounding box center [1324, 13] width 11 height 11
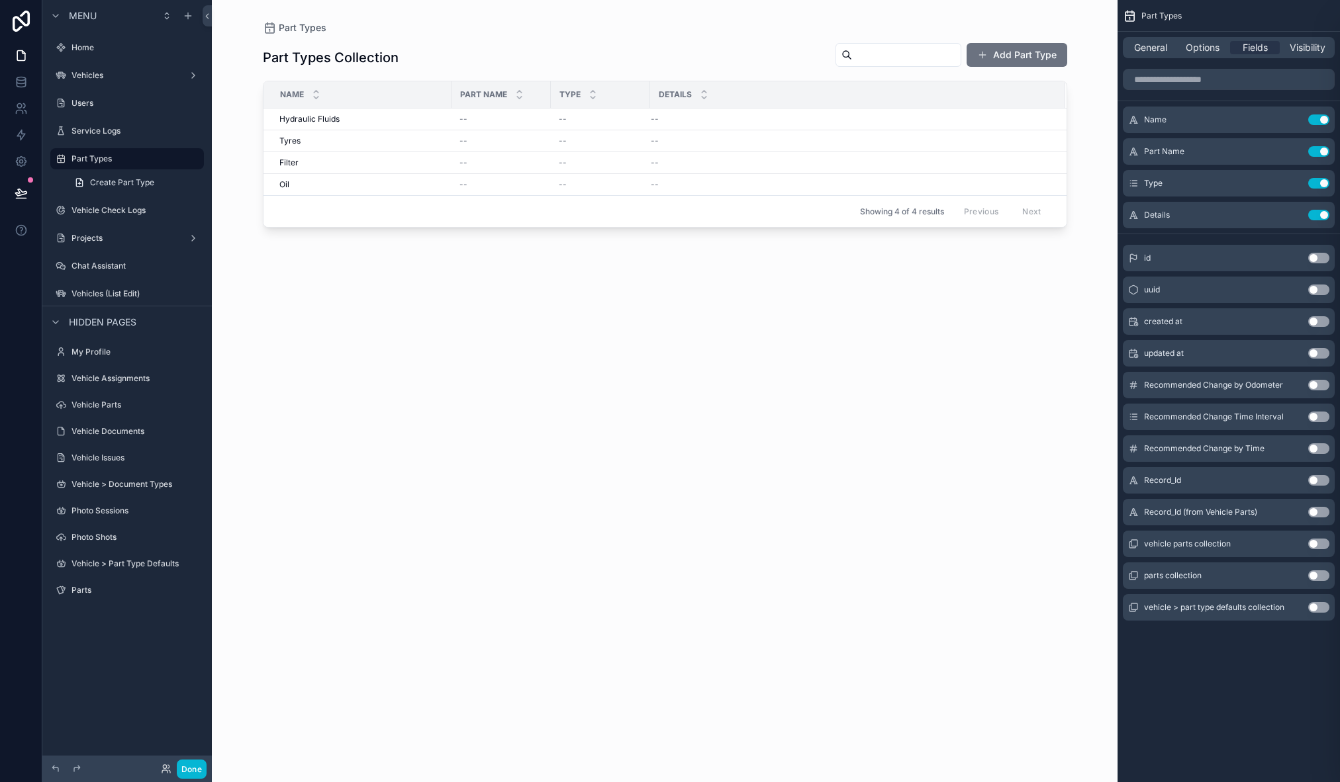
click at [797, 295] on div "Part Types Collection Add Part Type Name Part Name Type Details Hydraulic Fluid…" at bounding box center [665, 400] width 804 height 732
click at [1293, 180] on icon "scrollable content" at bounding box center [1292, 183] width 11 height 11
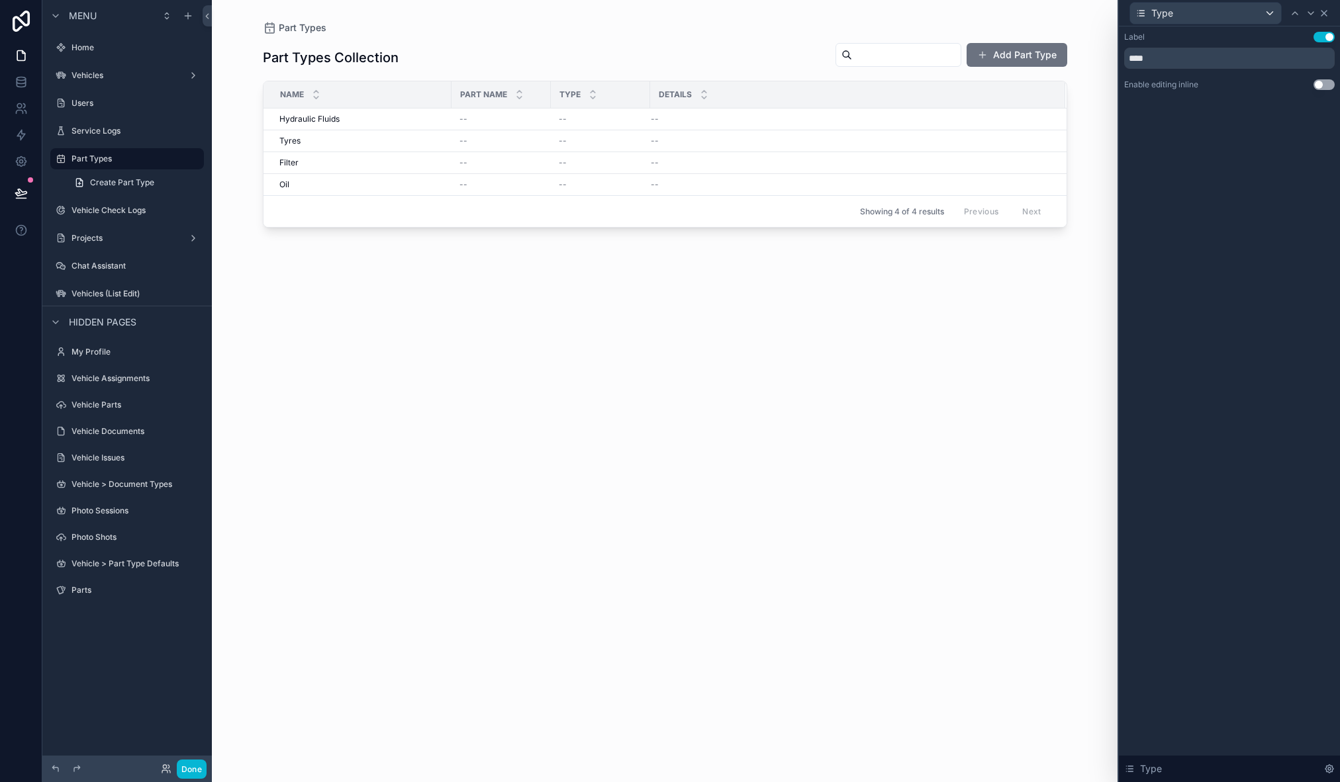
click at [1325, 11] on icon at bounding box center [1324, 13] width 11 height 11
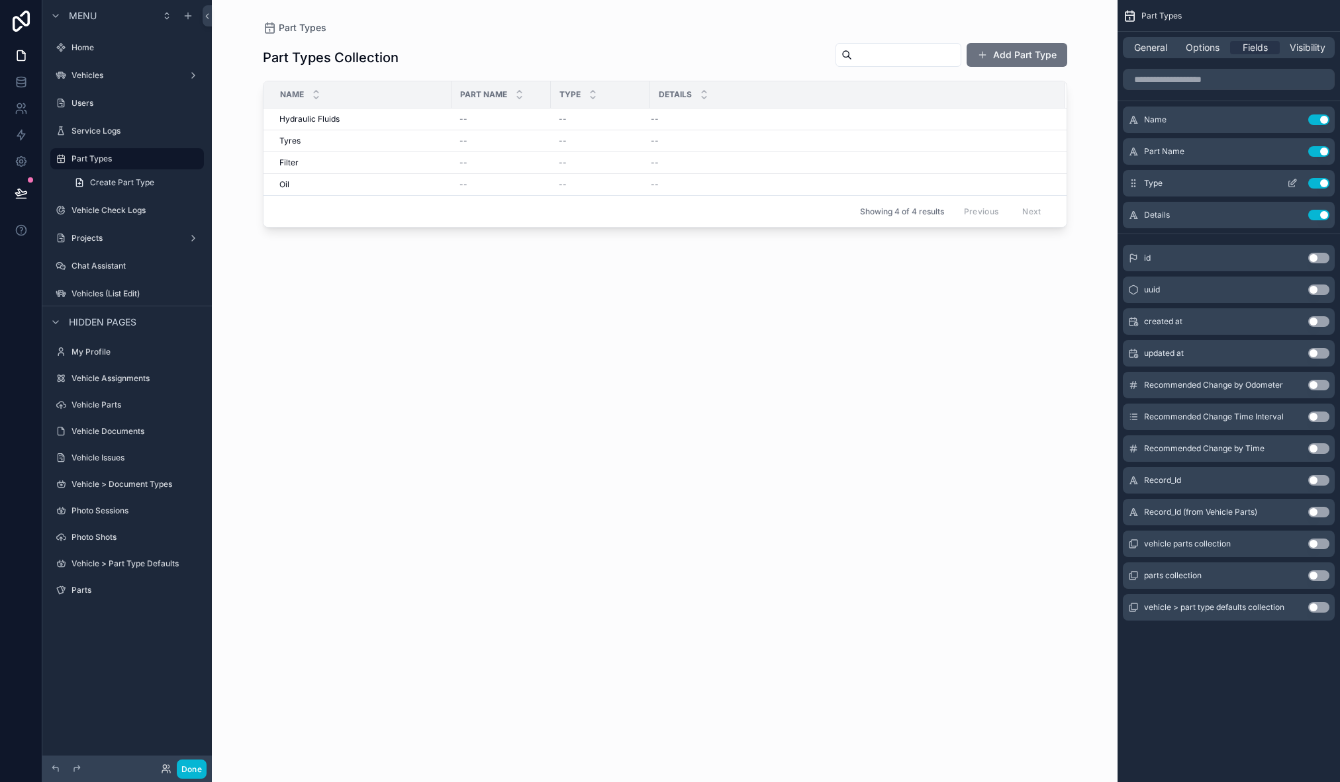
click at [1317, 185] on button "Use setting" at bounding box center [1318, 183] width 21 height 11
click at [1317, 153] on button "Use setting" at bounding box center [1318, 151] width 21 height 11
click at [339, 354] on div "Part Types Collection Add Part Type Name Hydraulic Fluids Hydraulic Fluids Tyre…" at bounding box center [665, 400] width 804 height 732
click at [298, 373] on div "Part Types Collection Add Part Type Name Hydraulic Fluids Hydraulic Fluids Tyre…" at bounding box center [665, 400] width 804 height 732
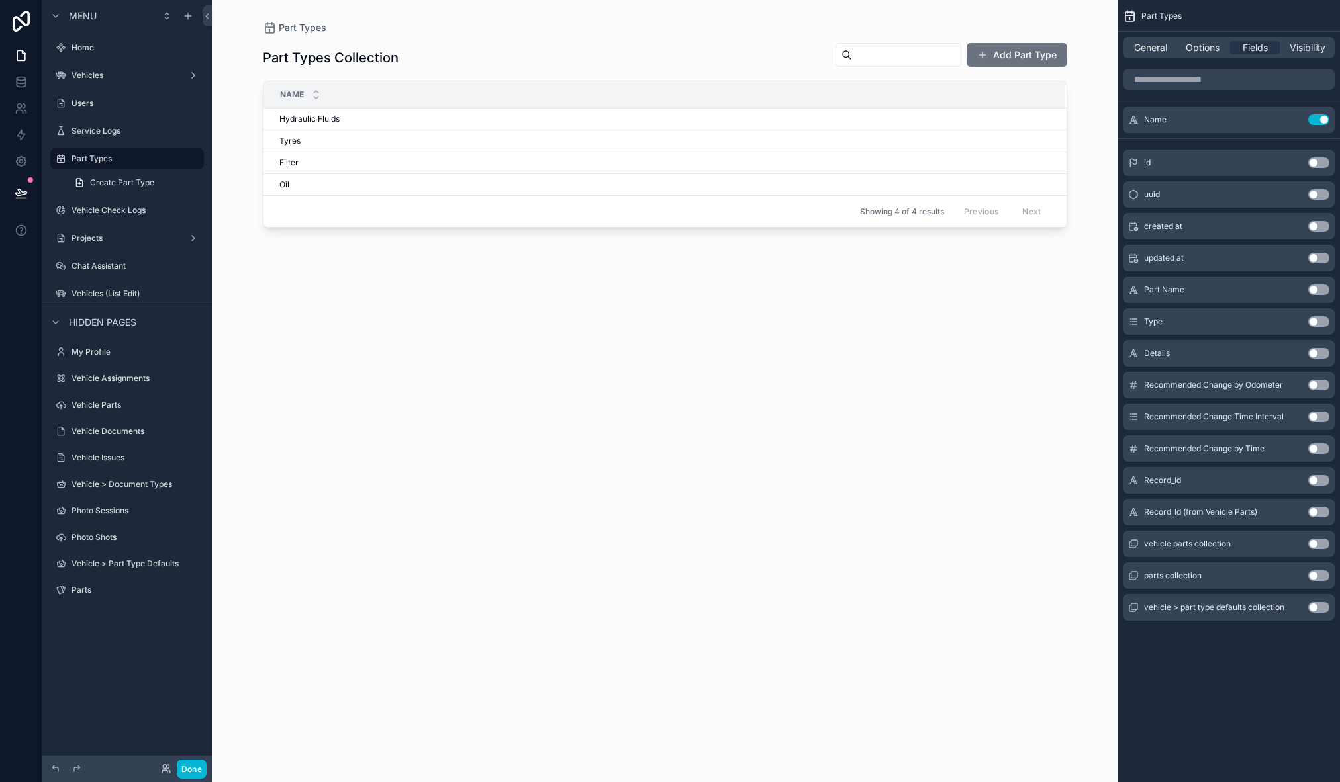
click at [354, 342] on div "Part Types Collection Add Part Type Name Hydraulic Fluids Hydraulic Fluids Tyre…" at bounding box center [665, 400] width 804 height 732
drag, startPoint x: 387, startPoint y: 332, endPoint x: 330, endPoint y: 326, distance: 56.5
click at [385, 334] on div "Part Types Collection Add Part Type Name Hydraulic Fluids Hydraulic Fluids Tyre…" at bounding box center [665, 400] width 804 height 732
click at [1063, 48] on button "Add Part Type" at bounding box center [1017, 55] width 101 height 24
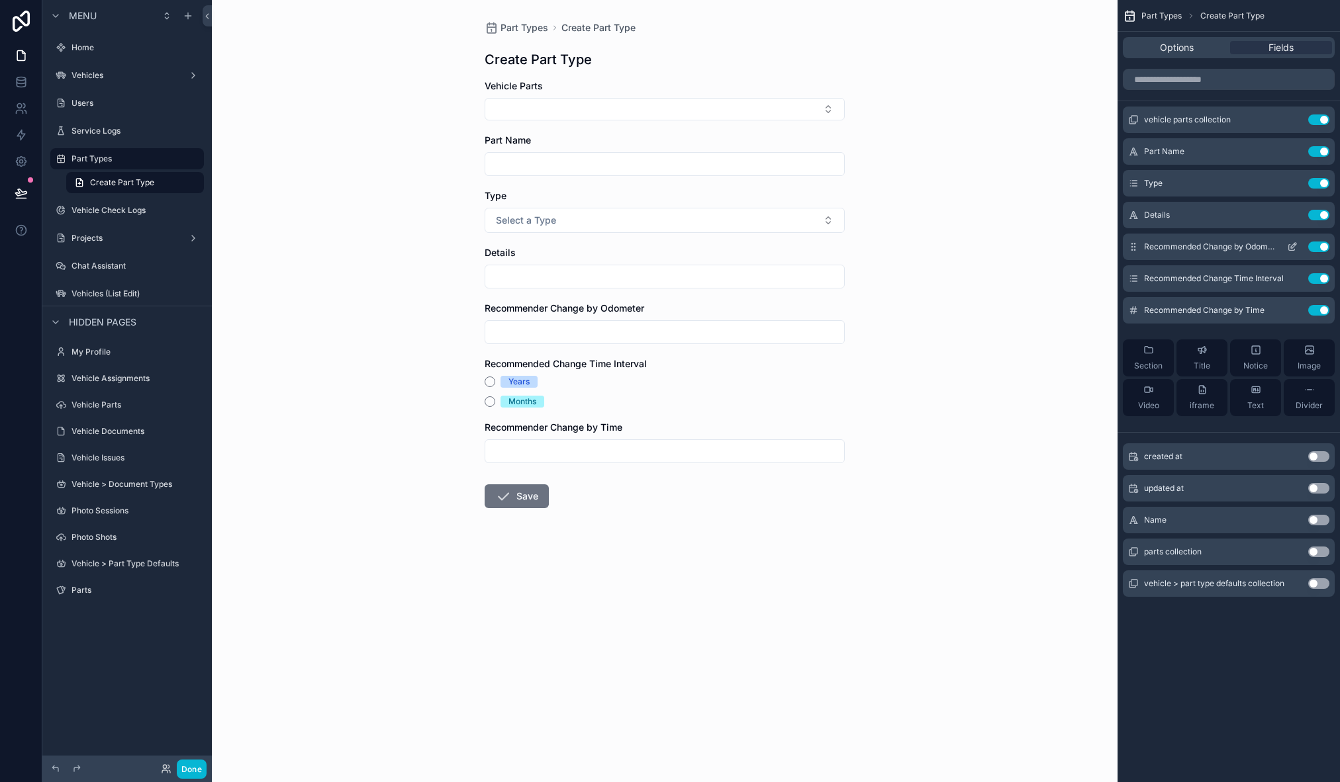
click at [1319, 248] on button "Use setting" at bounding box center [1318, 247] width 21 height 11
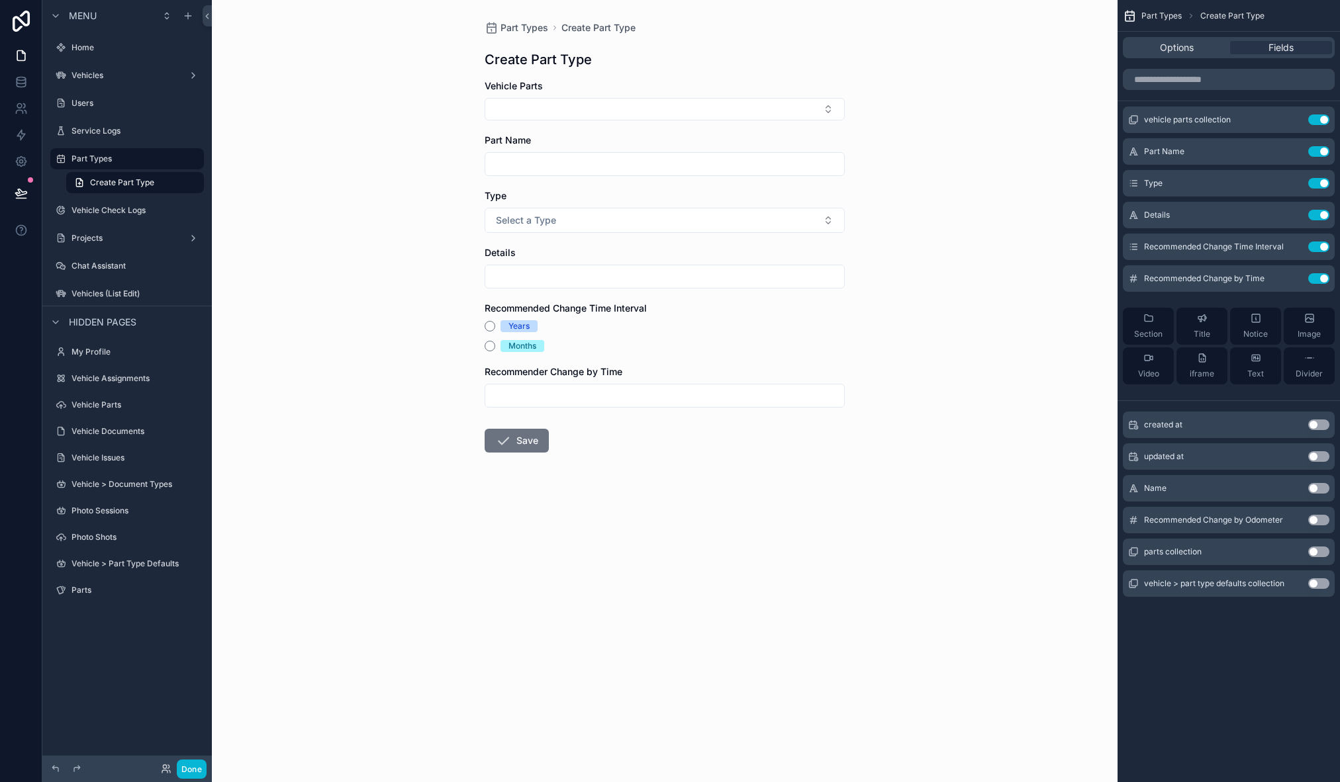
click at [1319, 248] on button "Use setting" at bounding box center [1318, 247] width 21 height 11
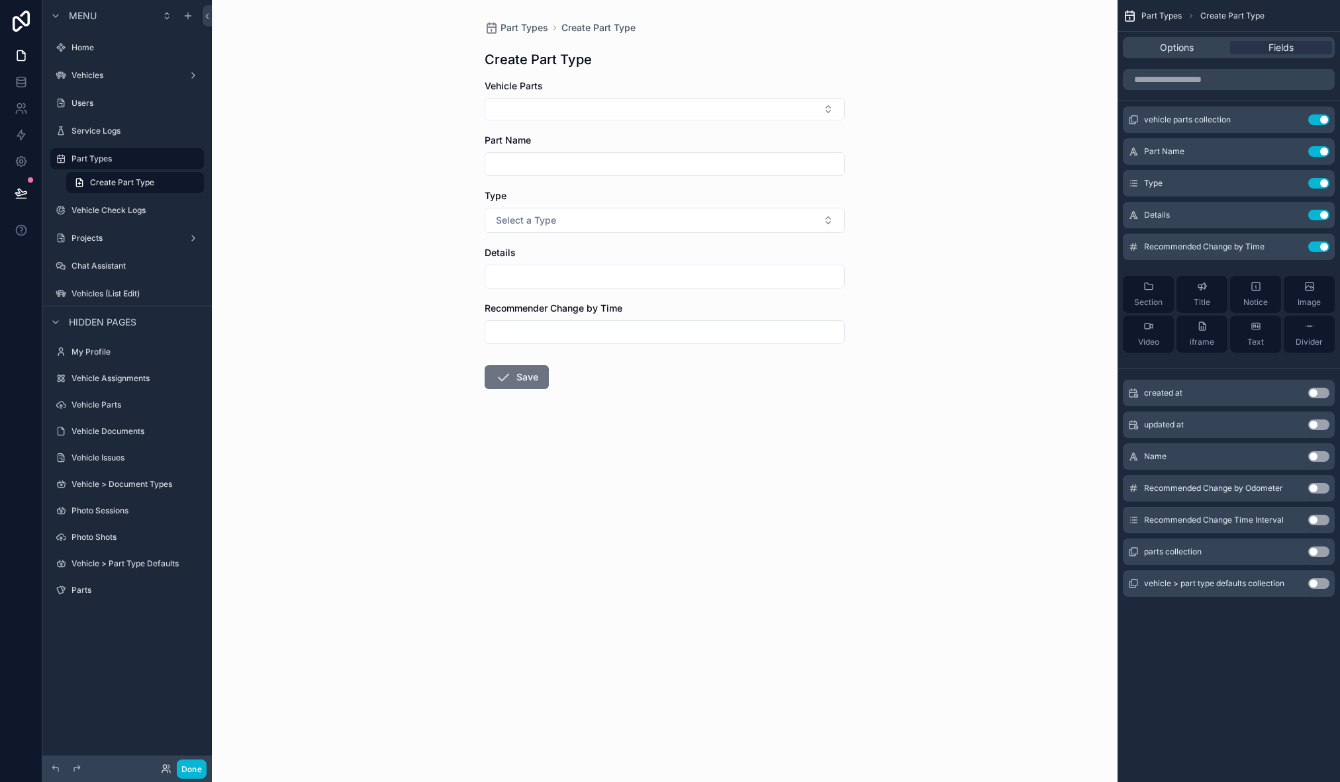
click at [1319, 248] on button "Use setting" at bounding box center [1318, 247] width 21 height 11
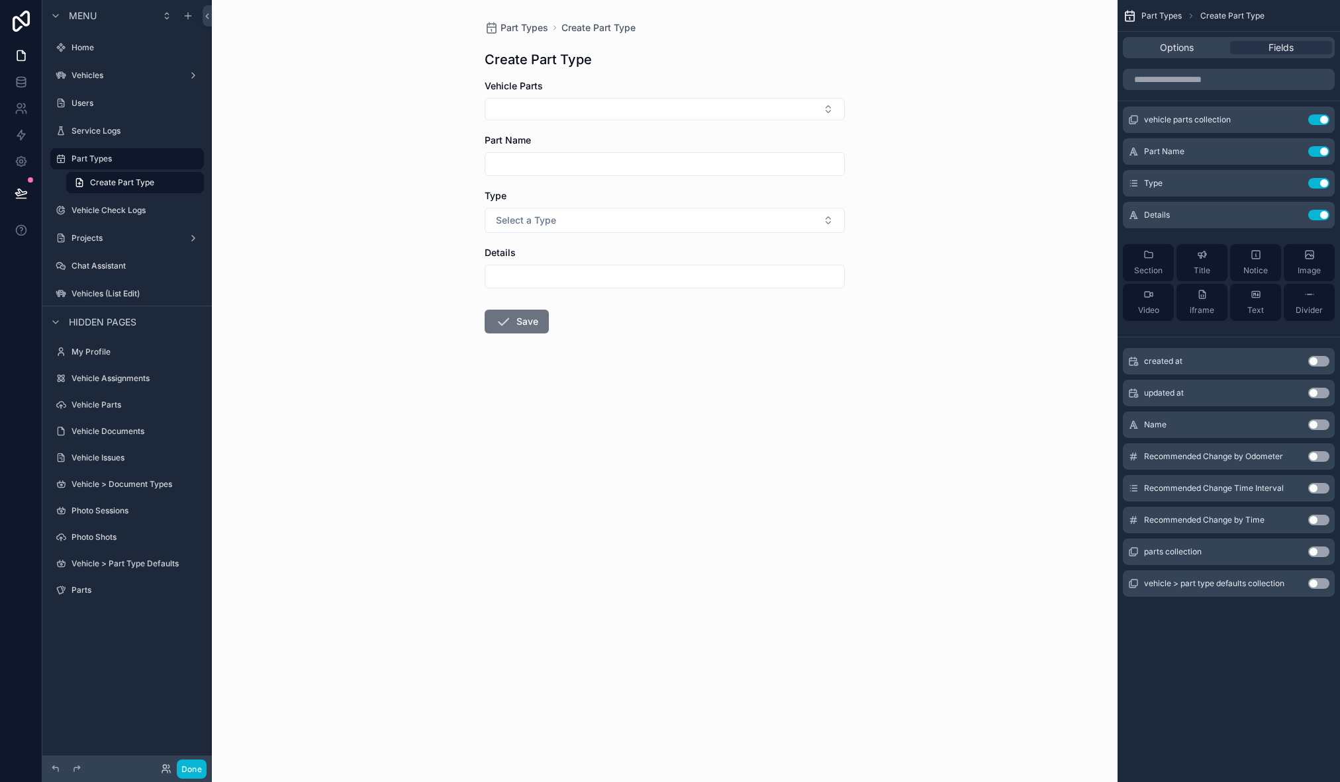
click at [1322, 232] on div "vehicle parts collection Use setting Part Name Use setting Type Use setting Det…" at bounding box center [1228, 219] width 222 height 225
click at [527, 213] on button "Select a Type" at bounding box center [665, 220] width 360 height 25
click at [456, 461] on div "Part Types Create Part Type Create Part Type Vehicle Parts Part Name Type Selec…" at bounding box center [665, 391] width 906 height 782
click at [530, 117] on button "Select Button" at bounding box center [665, 109] width 360 height 23
drag, startPoint x: 408, startPoint y: 290, endPoint x: 444, endPoint y: 258, distance: 47.8
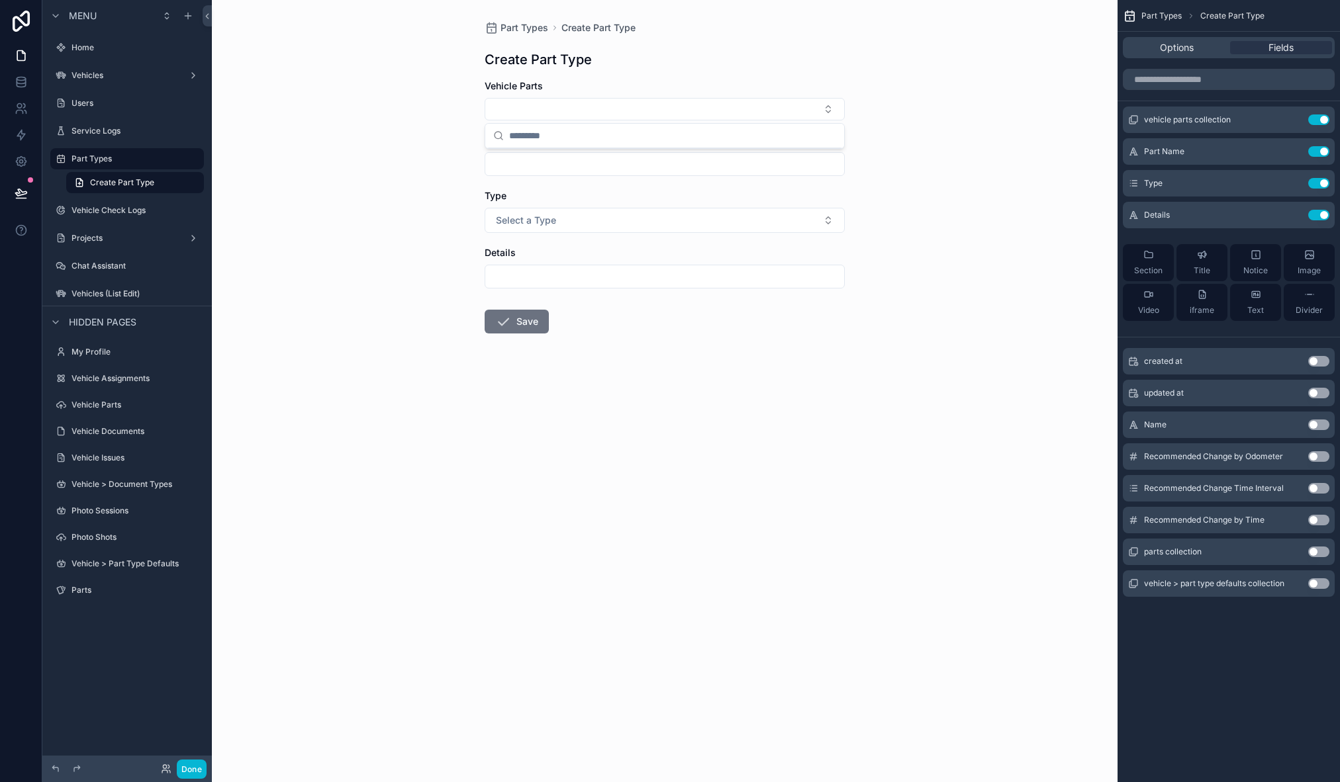
click at [408, 291] on div "Part Types Create Part Type Create Part Type Vehicle Parts Part Name Type Selec…" at bounding box center [665, 391] width 906 height 782
click at [1325, 124] on button "Use setting" at bounding box center [1318, 120] width 21 height 11
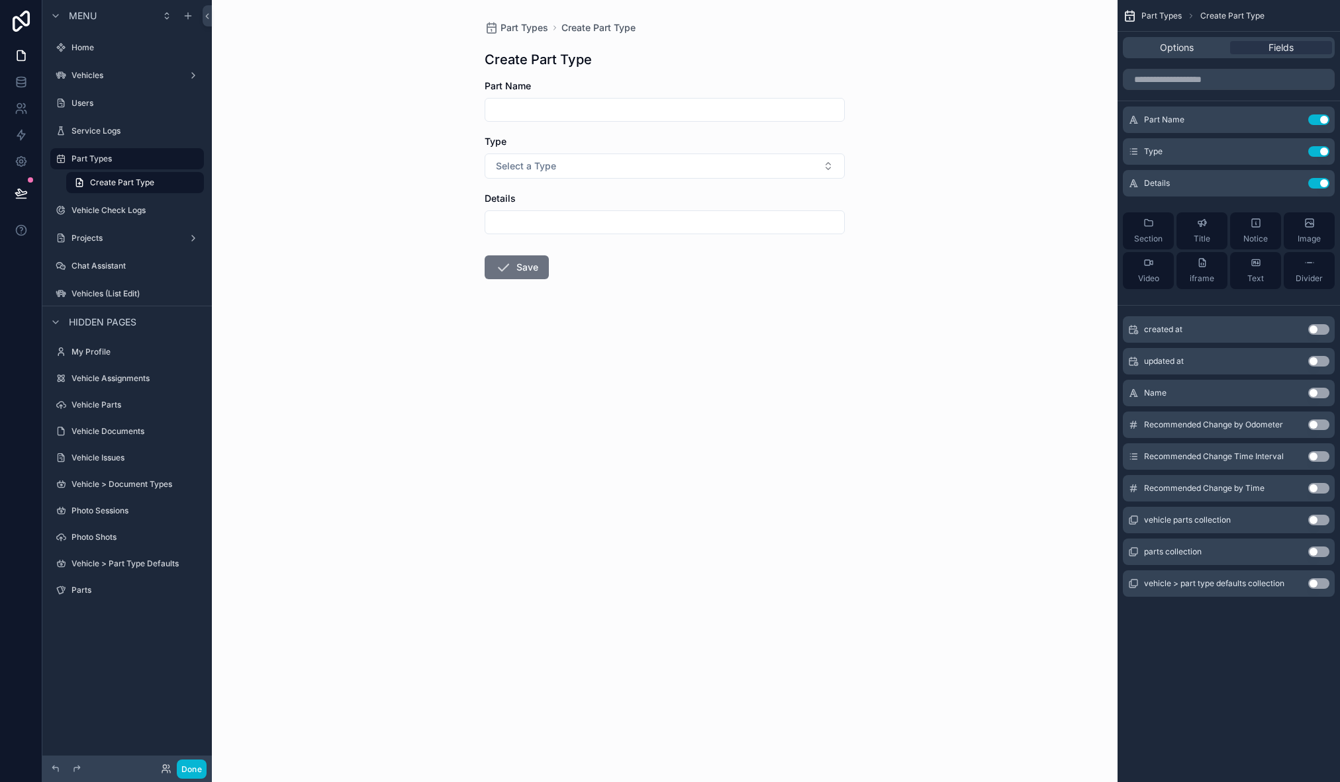
click at [536, 113] on input "scrollable content" at bounding box center [664, 110] width 359 height 19
click at [360, 174] on div "Part Types Create Part Type Create Part Type Part Name Type Select a Type Detai…" at bounding box center [665, 391] width 906 height 782
click at [556, 158] on button "Select a Type" at bounding box center [665, 166] width 360 height 25
click at [337, 189] on div "Part Types Create Part Type Create Part Type Part Name Type Select a Type Detai…" at bounding box center [665, 391] width 906 height 782
click at [1313, 150] on button "Use setting" at bounding box center [1318, 151] width 21 height 11
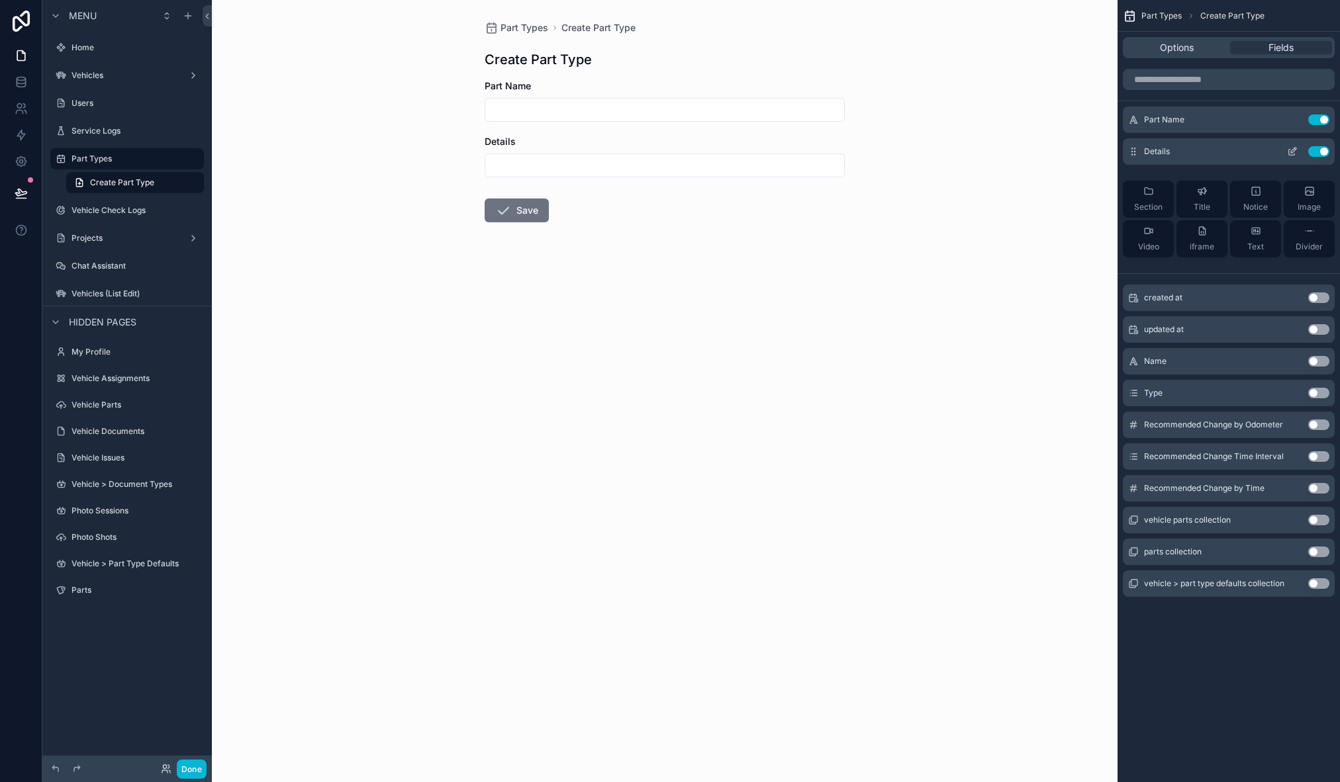
click at [1315, 147] on button "Use setting" at bounding box center [1318, 151] width 21 height 11
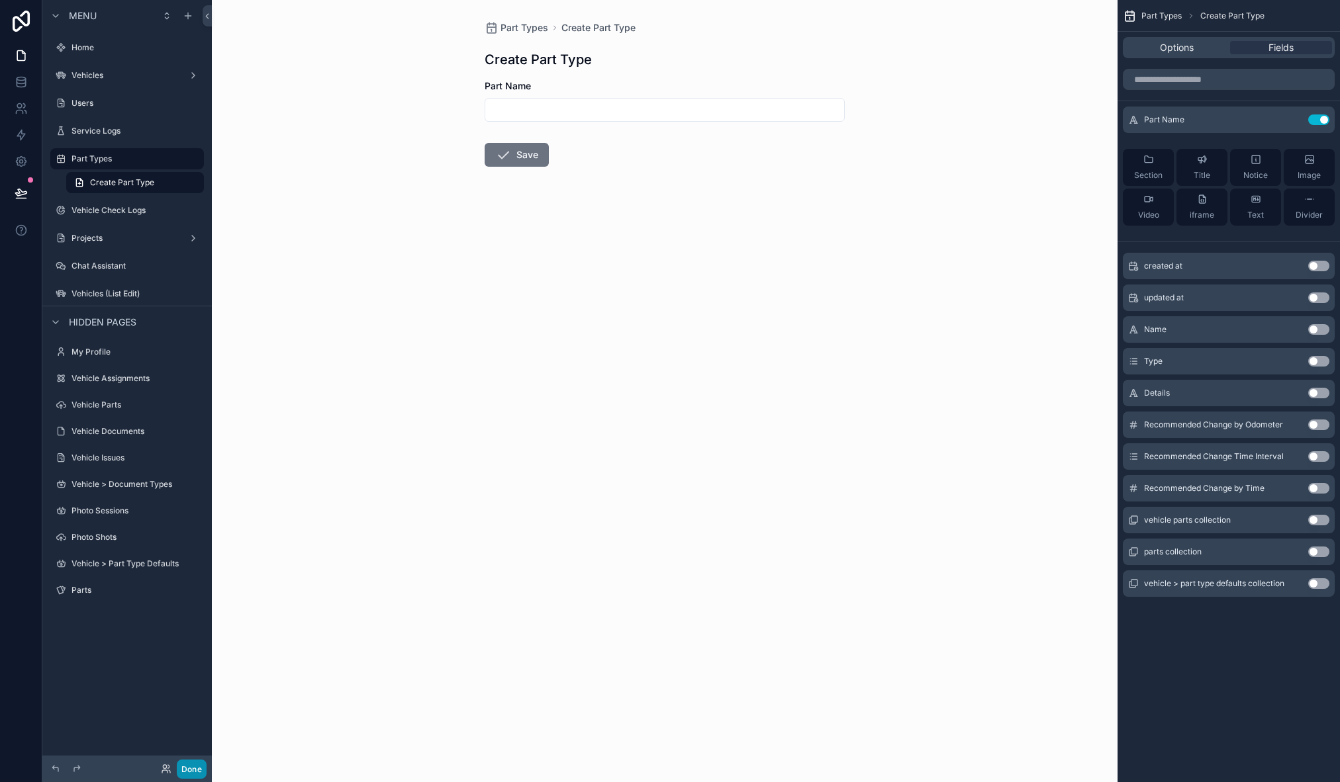
click at [191, 765] on button "Done" at bounding box center [192, 769] width 30 height 19
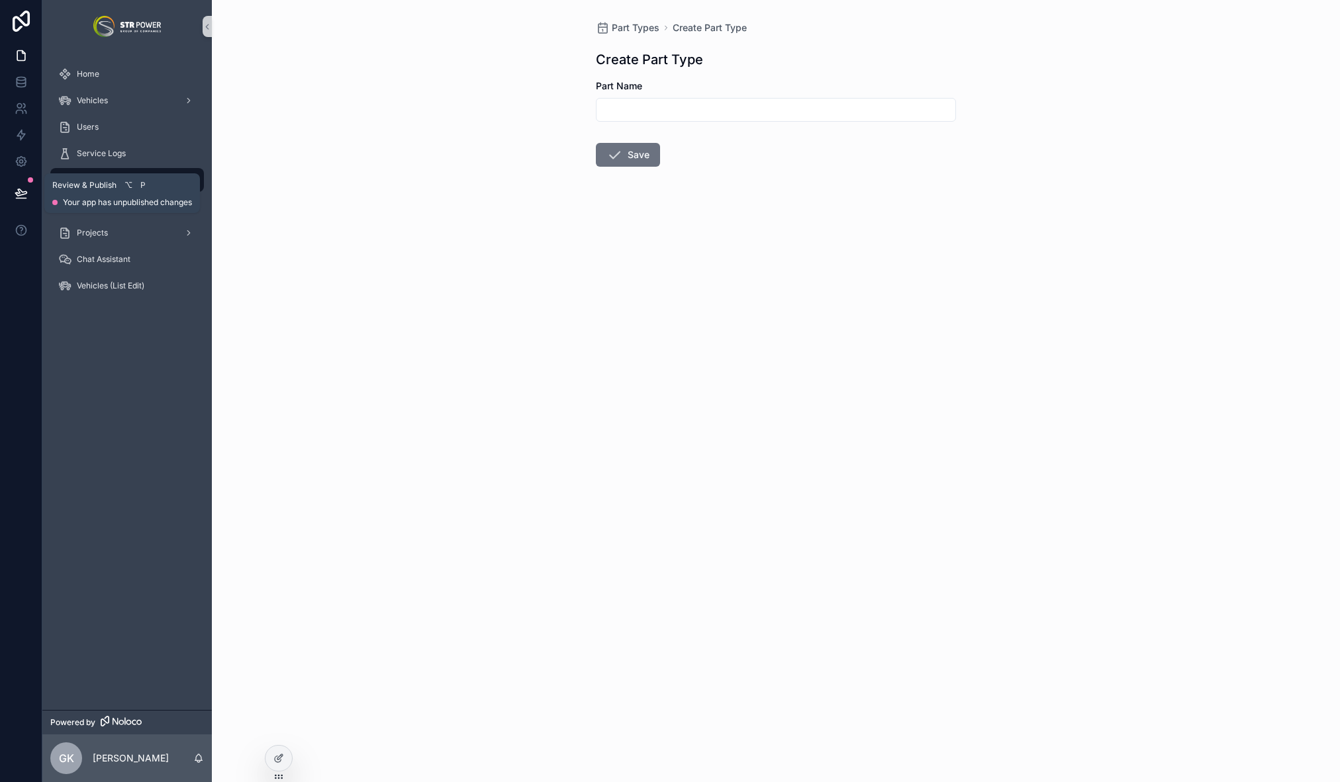
click at [19, 189] on icon at bounding box center [21, 193] width 13 height 13
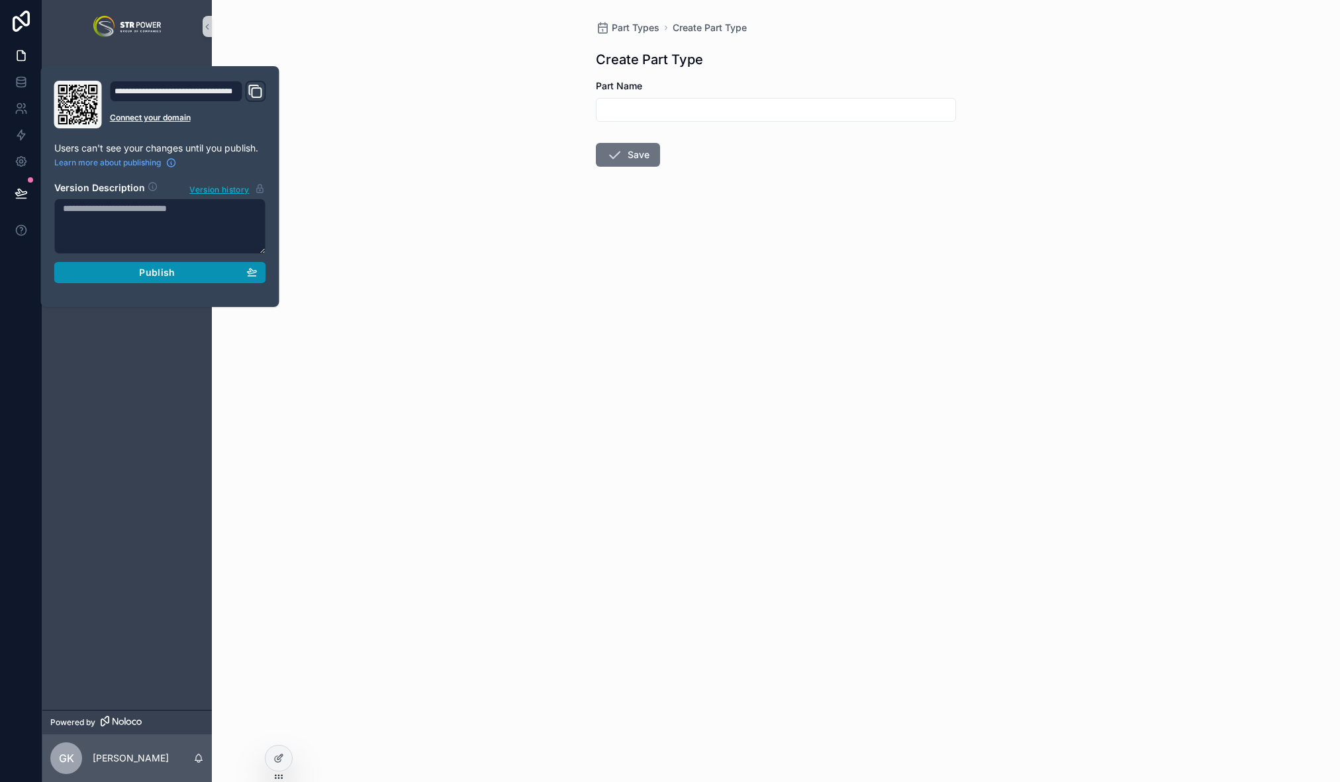
click at [160, 277] on span "Publish" at bounding box center [157, 273] width 36 height 12
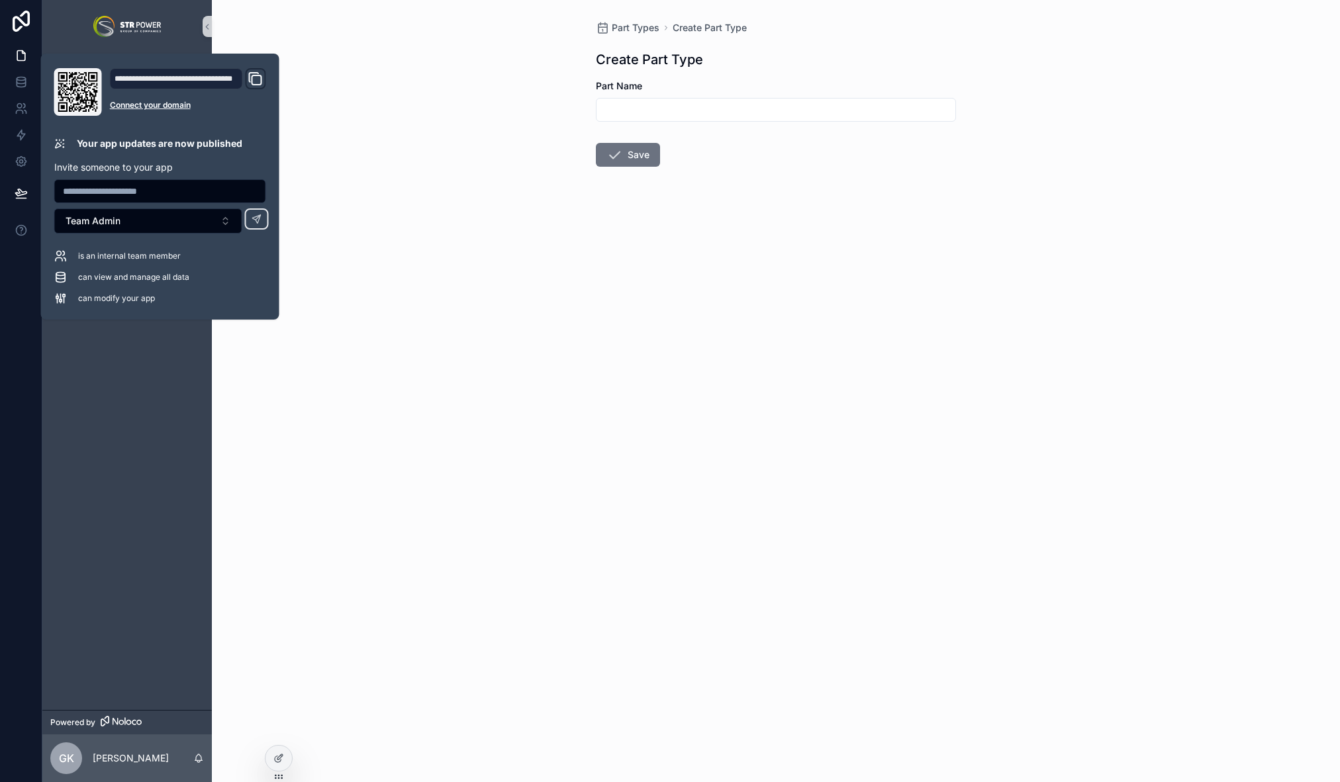
click at [383, 351] on div "Part Types Create Part Type Create Part Type Part Name Save" at bounding box center [776, 391] width 1128 height 782
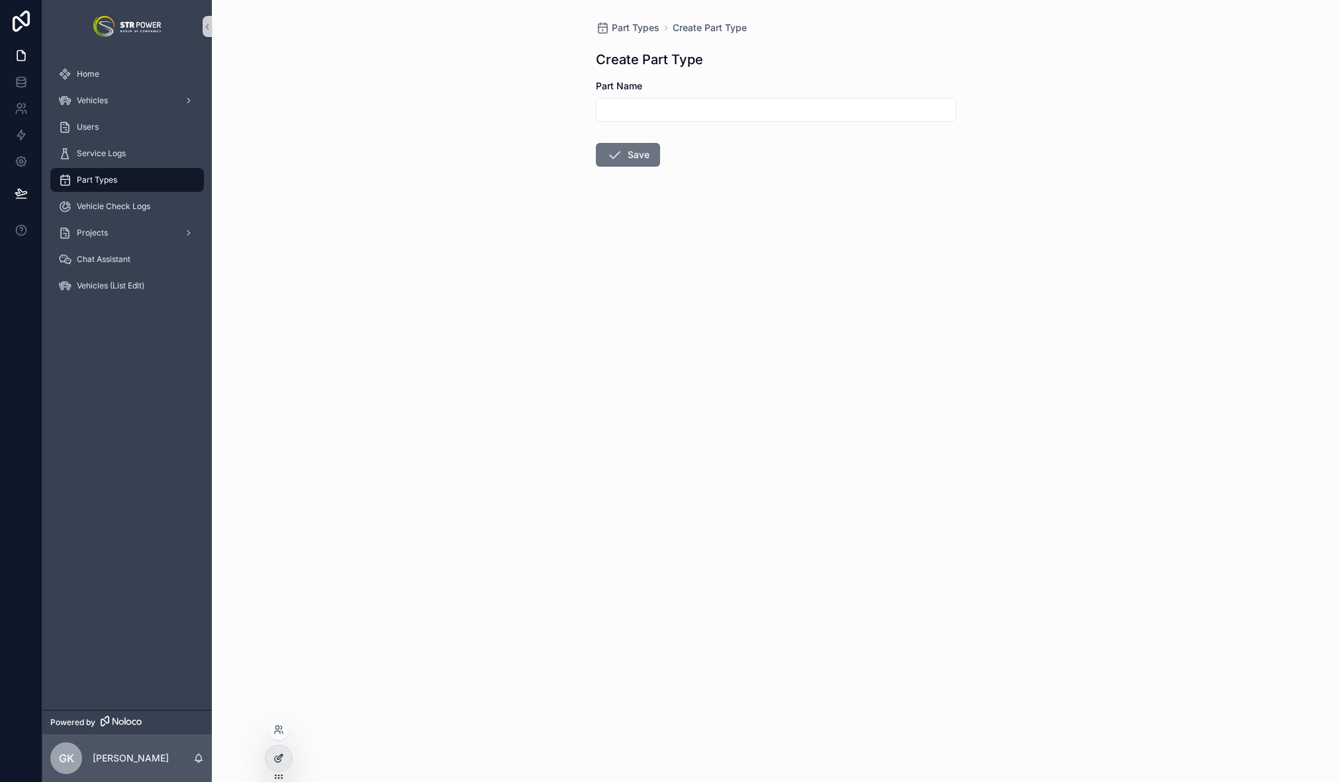
click at [277, 750] on div at bounding box center [278, 758] width 26 height 25
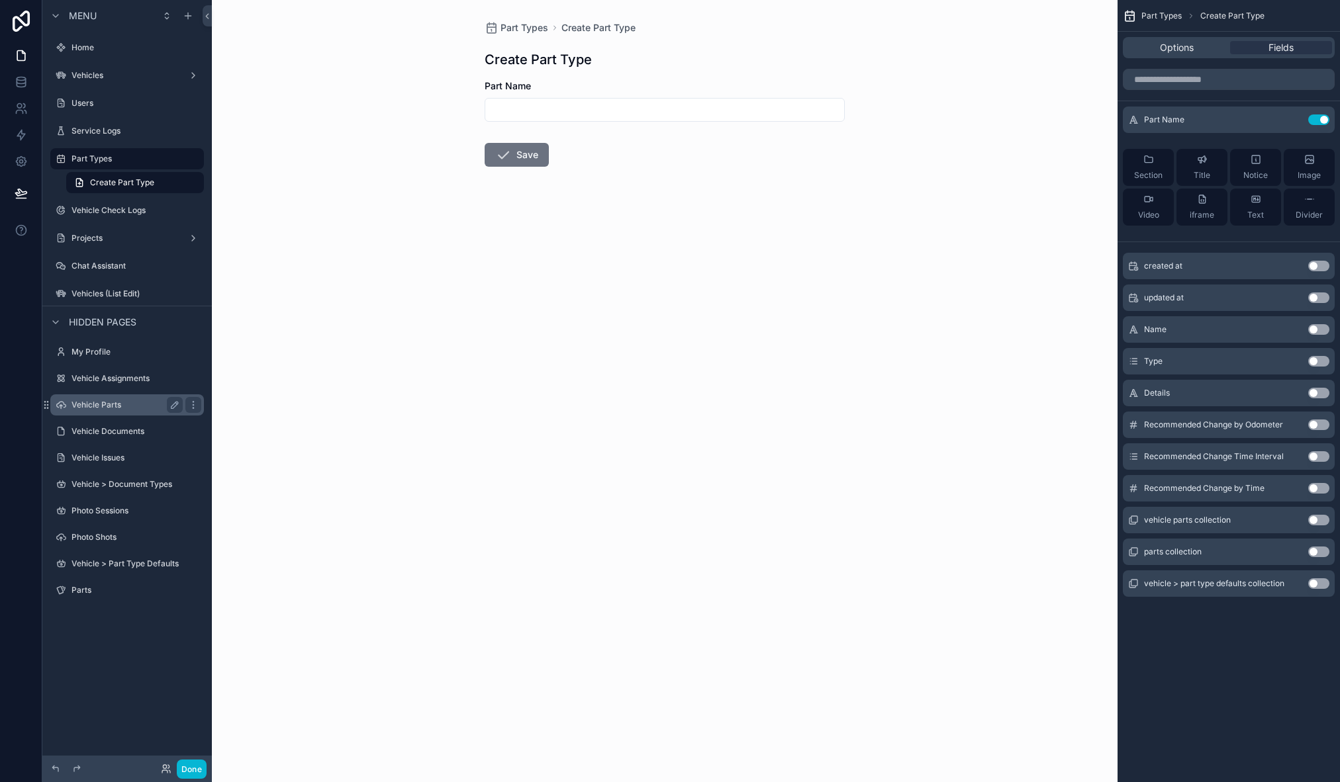
click at [134, 401] on label "Vehicle Parts" at bounding box center [124, 405] width 106 height 11
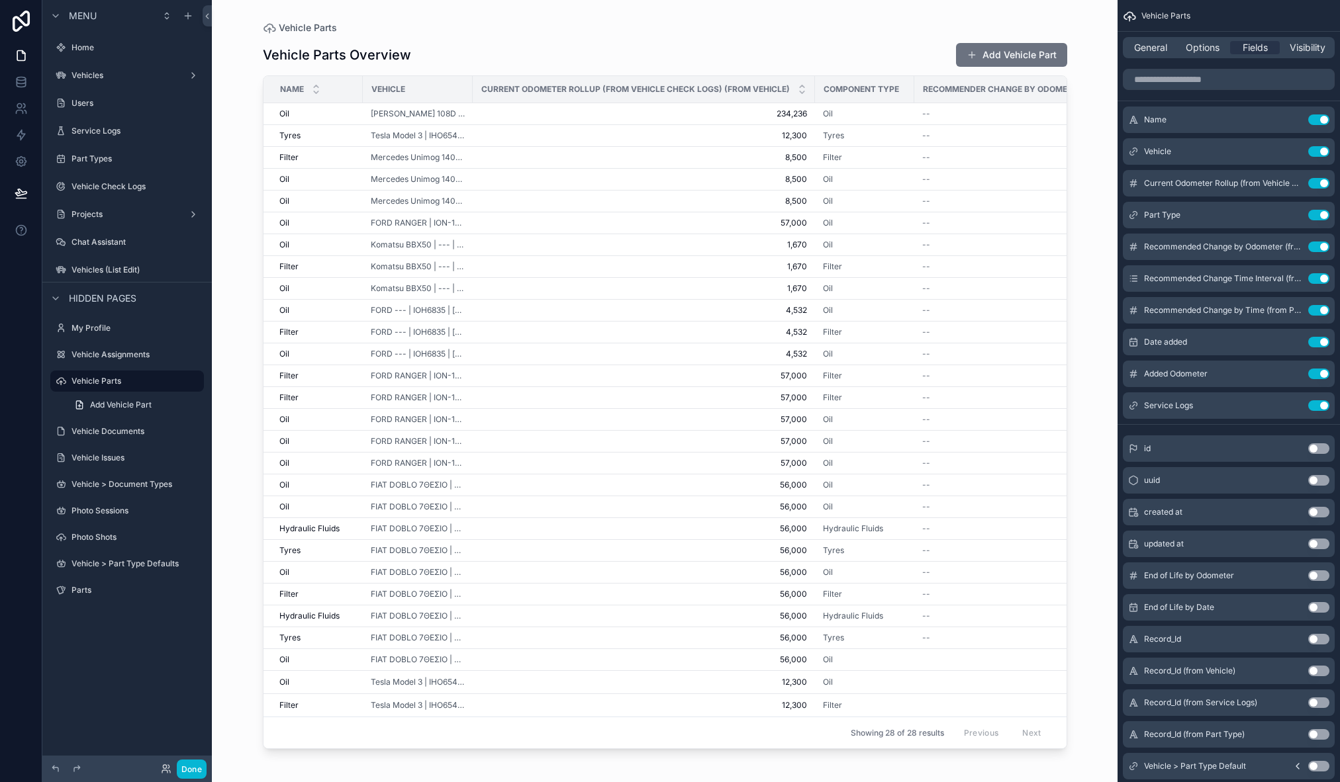
click at [992, 53] on div "scrollable content" at bounding box center [665, 383] width 847 height 767
click at [1007, 52] on button "Add Vehicle Part" at bounding box center [1011, 55] width 111 height 24
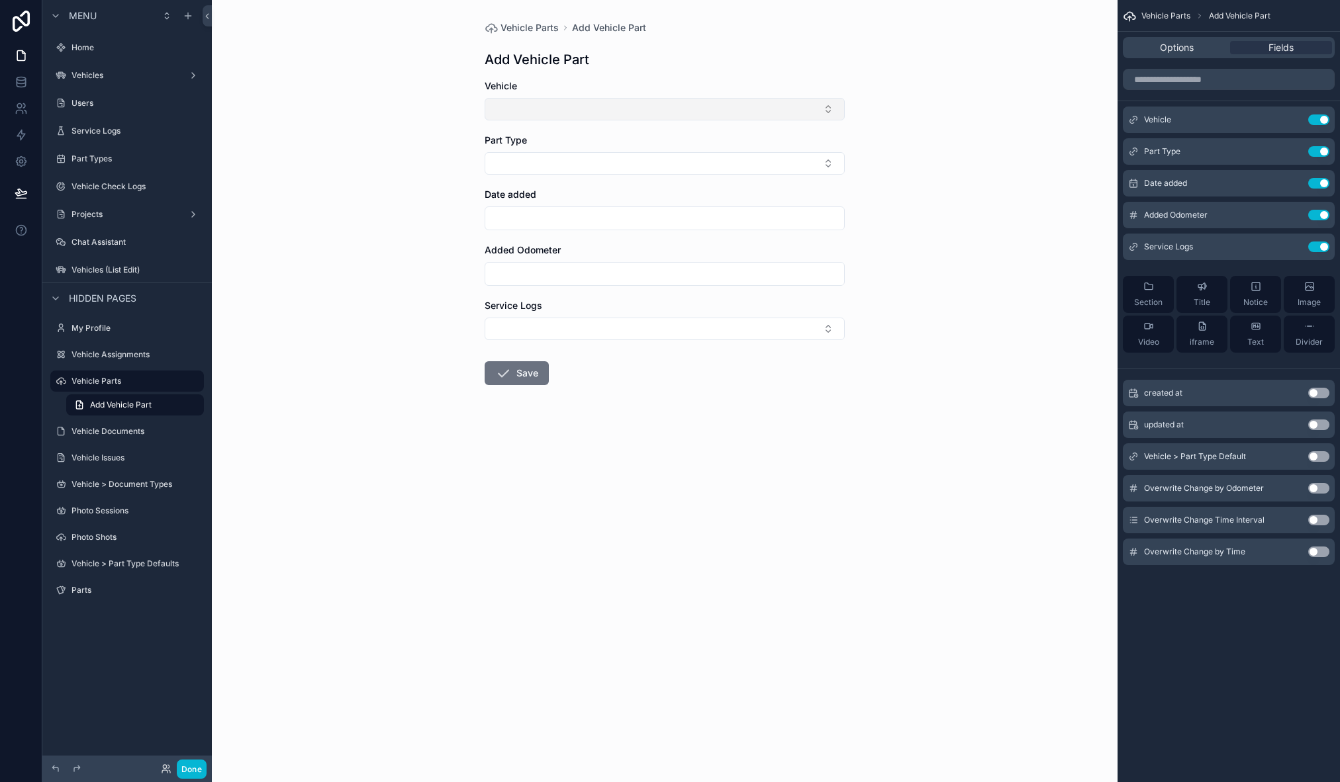
click at [604, 105] on button "Select Button" at bounding box center [665, 109] width 360 height 23
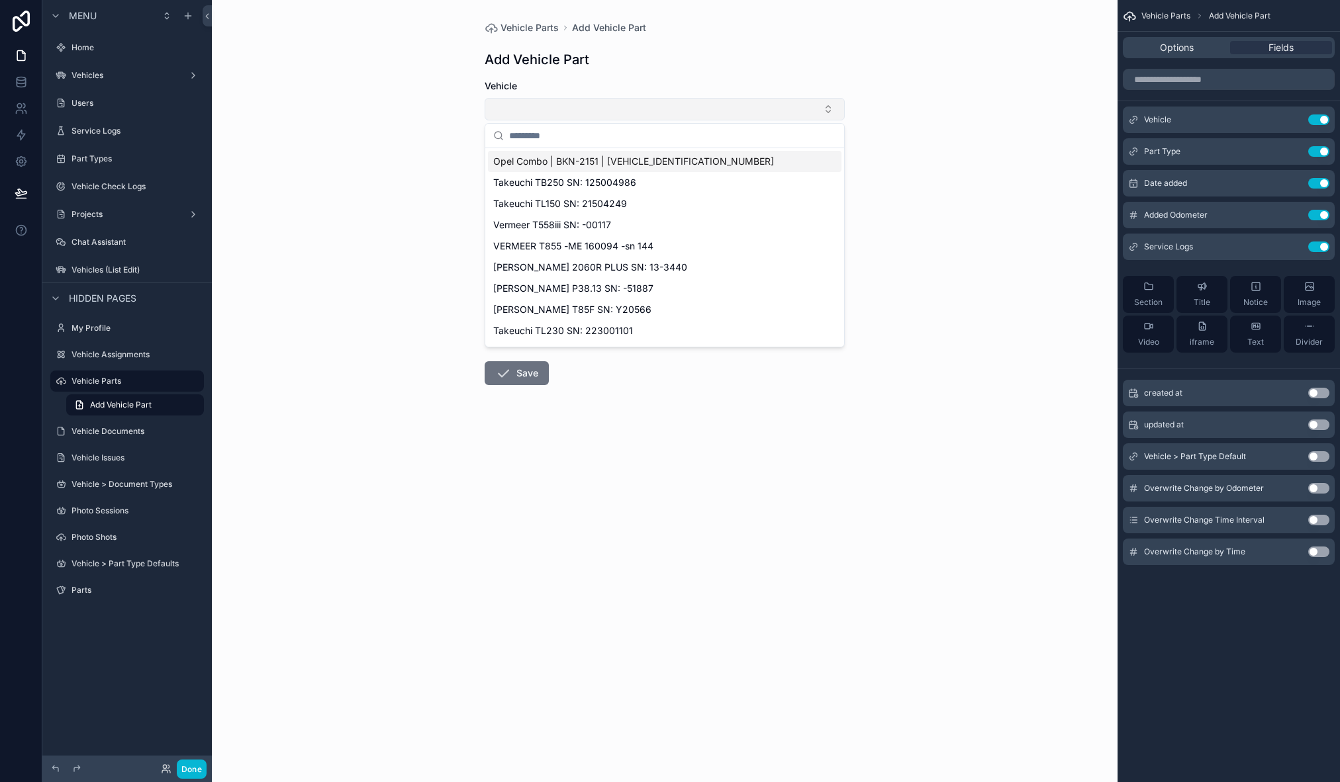
click at [604, 105] on button "Select Button" at bounding box center [665, 109] width 360 height 23
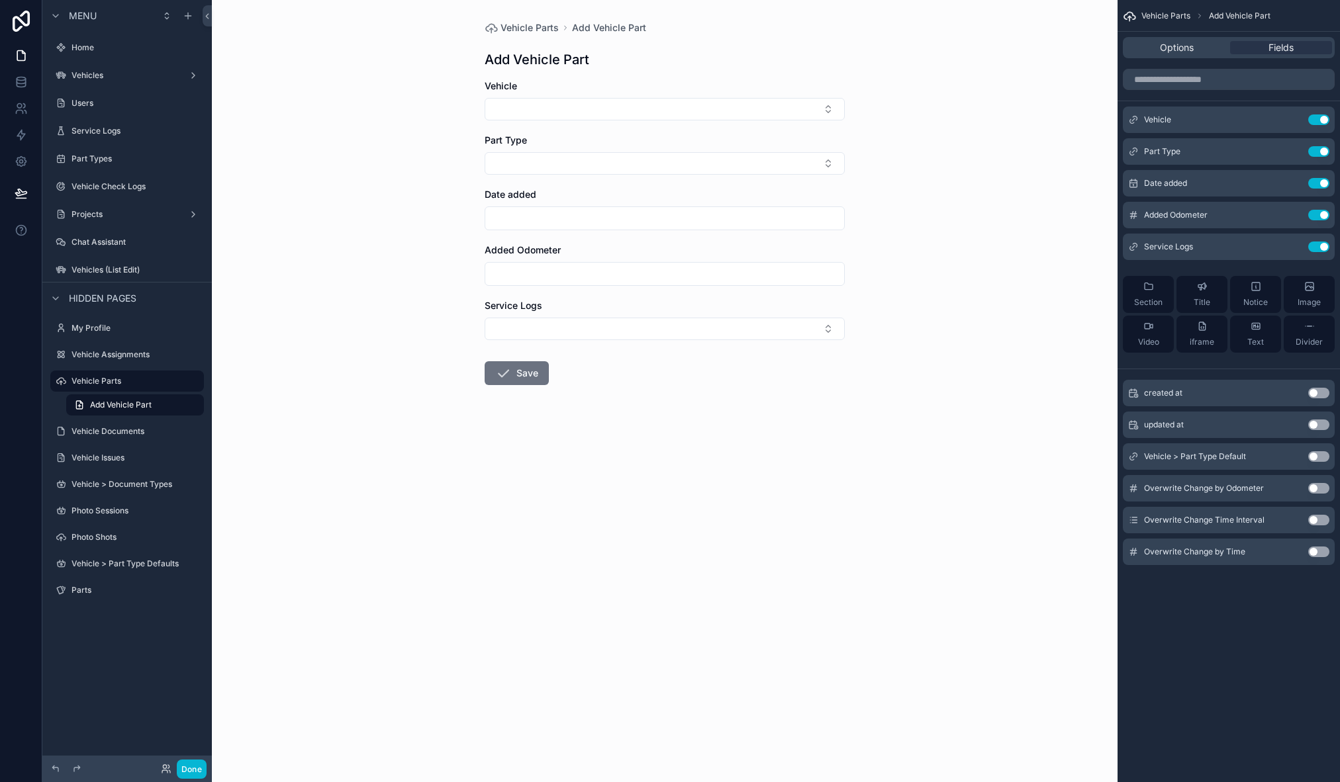
click at [388, 150] on div "Vehicle Parts Add Vehicle Part Add Vehicle Part Vehicle Part Type Date added Ad…" at bounding box center [665, 391] width 906 height 782
click at [594, 169] on button "Select Button" at bounding box center [665, 163] width 360 height 23
click at [591, 166] on button "Select Button" at bounding box center [665, 163] width 360 height 23
click at [103, 597] on div "Parts" at bounding box center [126, 591] width 111 height 16
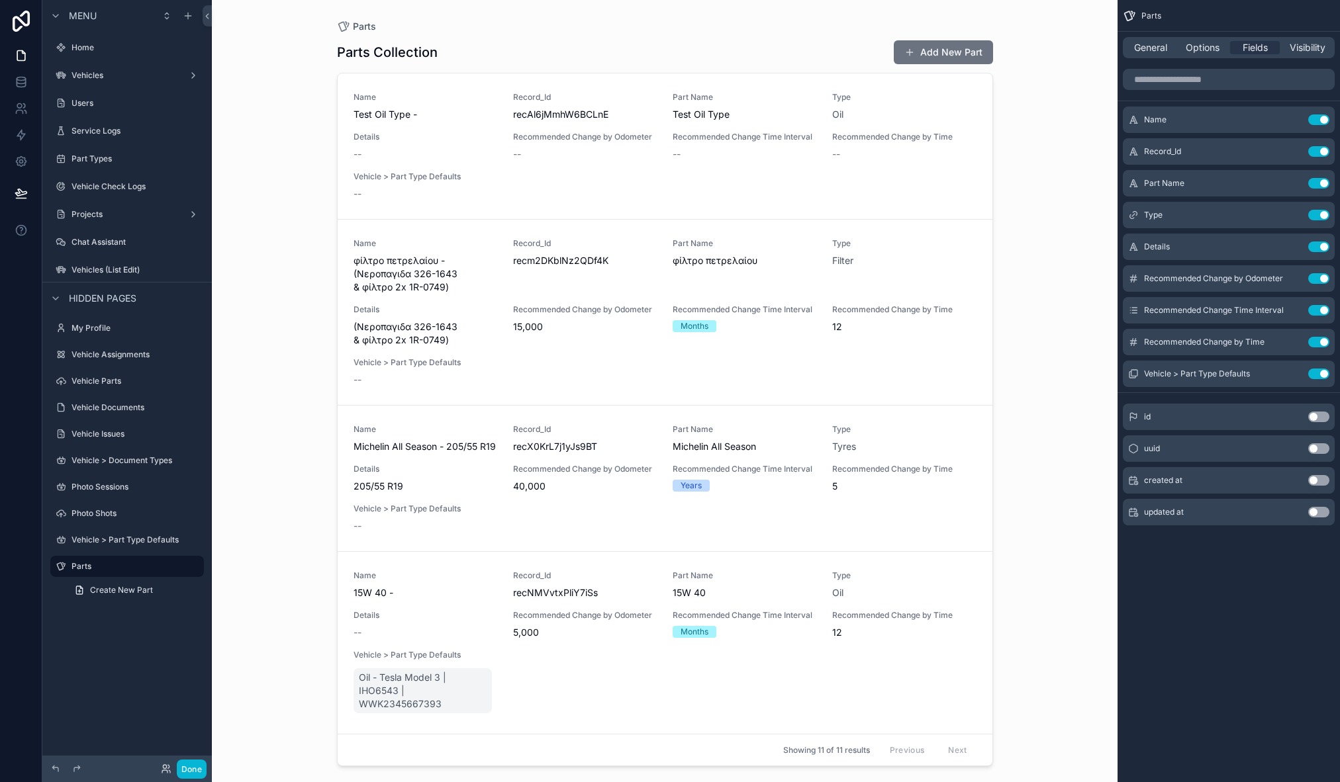
click at [934, 57] on div "scrollable content" at bounding box center [664, 383] width 677 height 767
click at [944, 53] on button "Add New Part" at bounding box center [943, 52] width 99 height 24
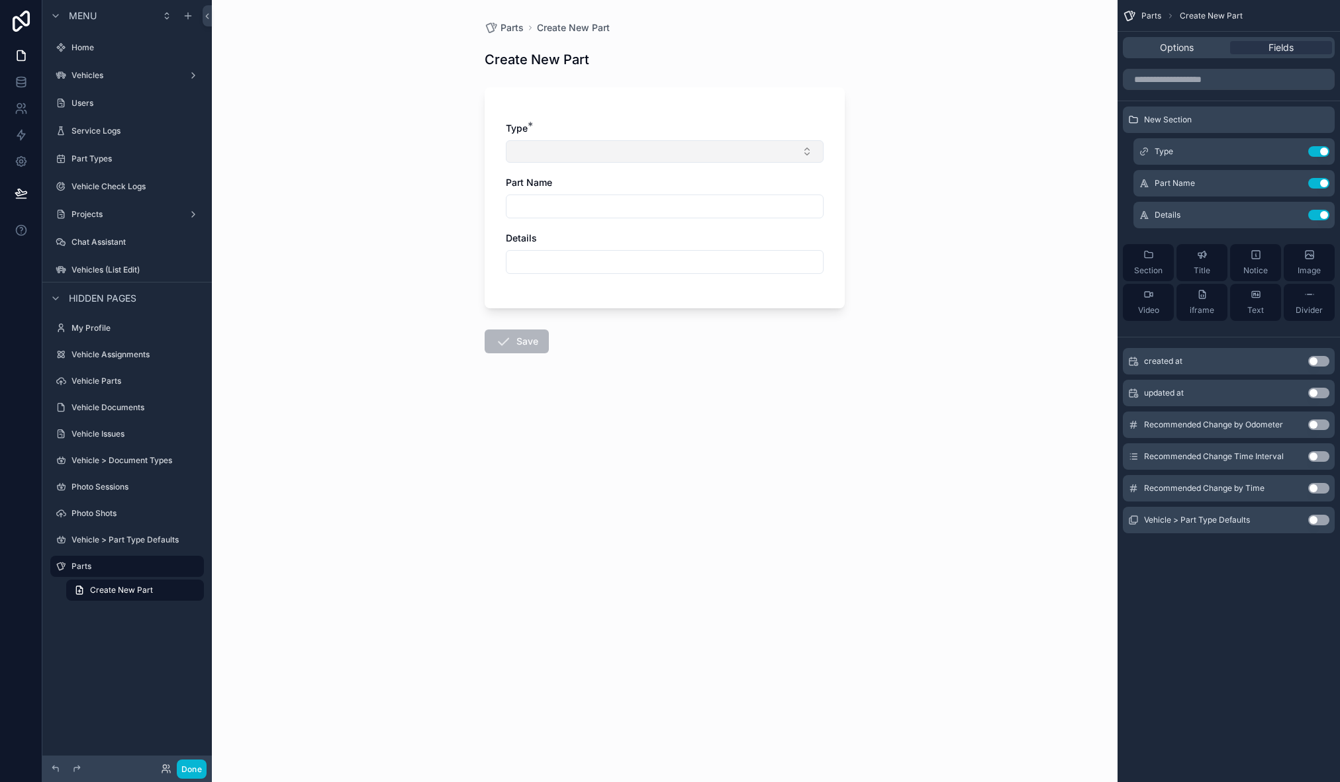
click at [606, 159] on button "Select Button" at bounding box center [665, 151] width 318 height 23
click at [654, 128] on div "Type *" at bounding box center [665, 128] width 318 height 13
click at [567, 263] on input "scrollable content" at bounding box center [664, 262] width 316 height 19
click at [984, 452] on div "Parts Create New Part Create New Part Type * Part Name Details Save" at bounding box center [665, 391] width 906 height 782
drag, startPoint x: 354, startPoint y: 182, endPoint x: 370, endPoint y: 188, distance: 17.6
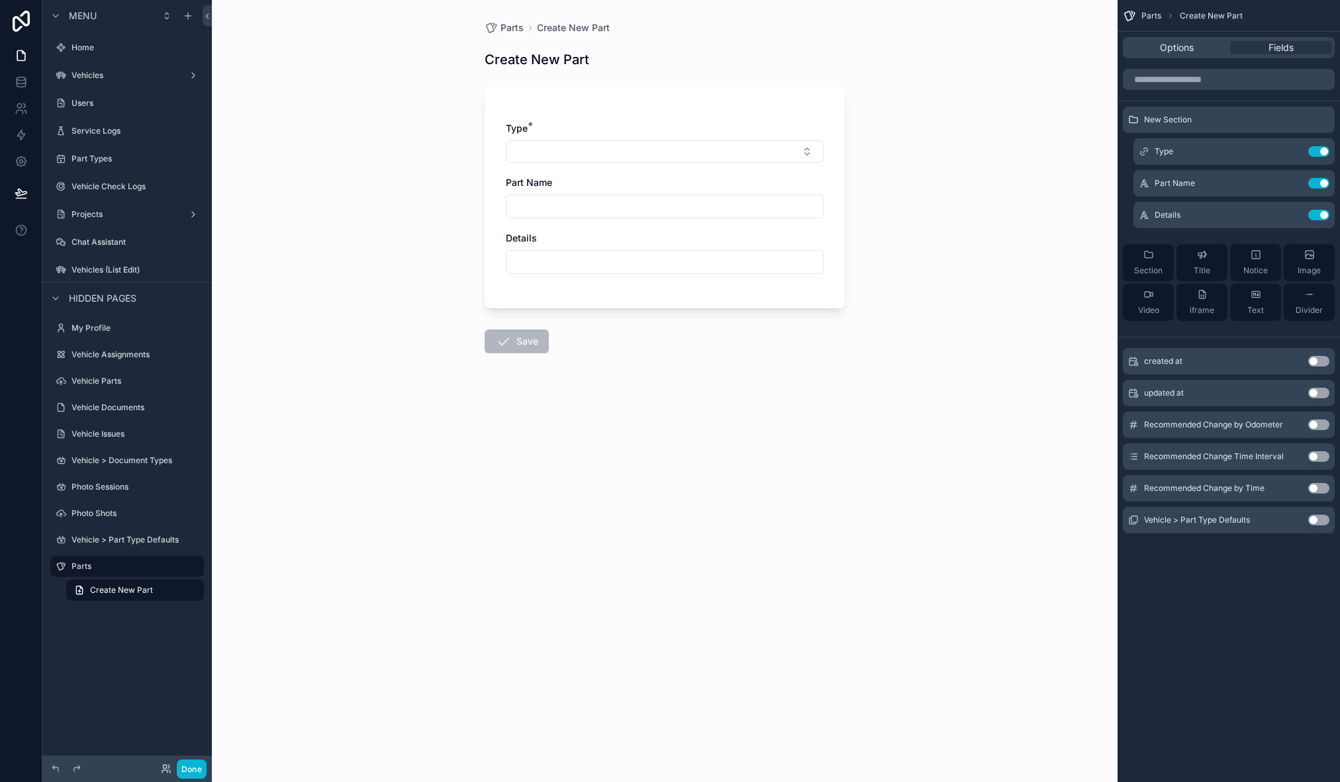
click at [354, 183] on div "Parts Create New Part Create New Part Type * Part Name Details Save" at bounding box center [665, 391] width 906 height 782
click at [508, 23] on span "Parts" at bounding box center [511, 27] width 23 height 13
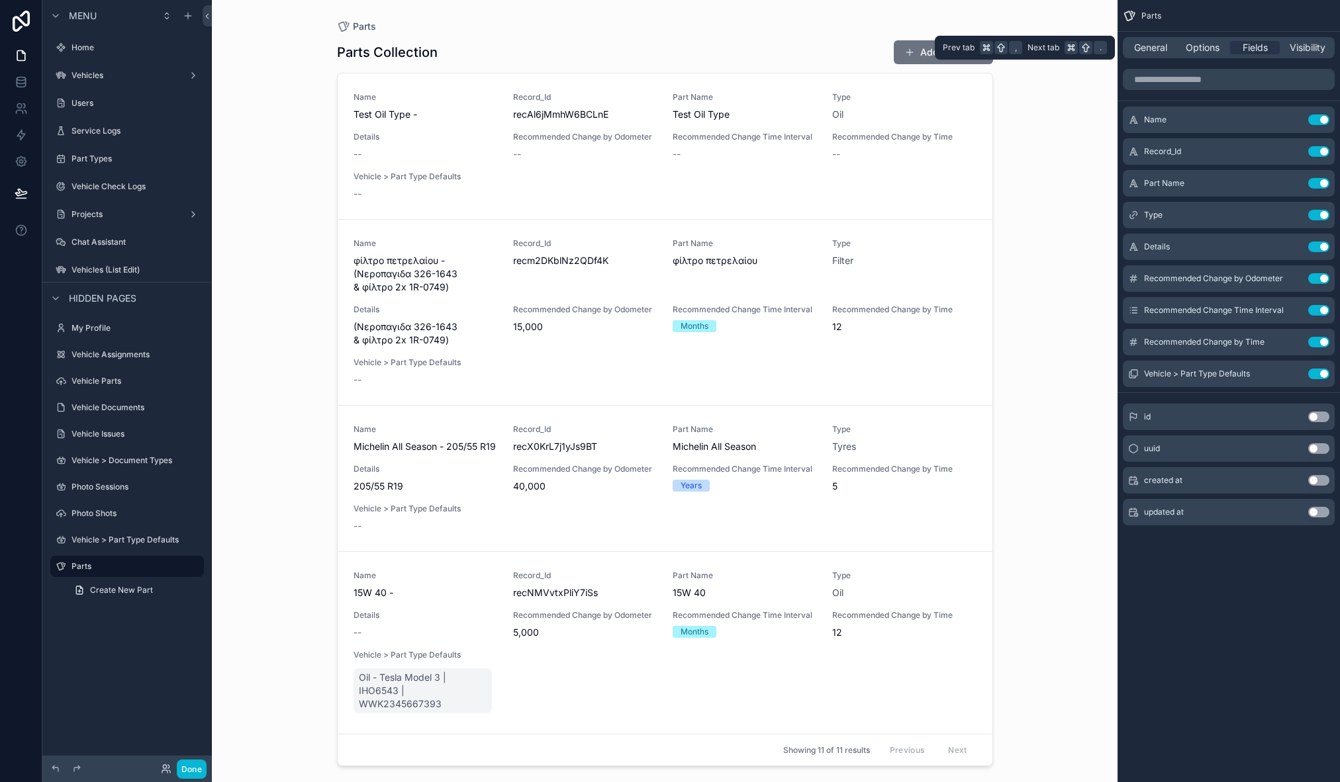
click at [1185, 39] on div "General Options Fields Visibility" at bounding box center [1229, 47] width 212 height 21
click at [1161, 44] on span "General" at bounding box center [1150, 47] width 33 height 13
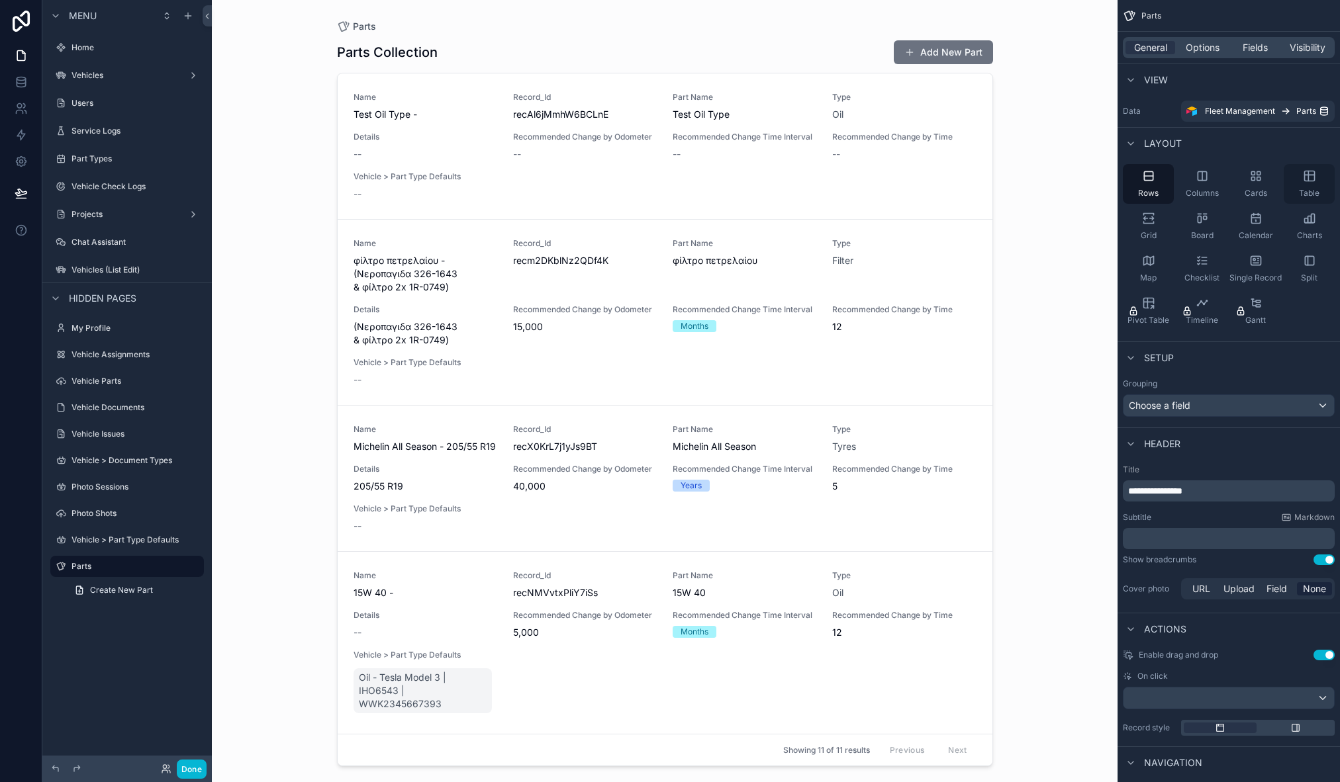
click at [1314, 181] on icon "scrollable content" at bounding box center [1309, 175] width 13 height 13
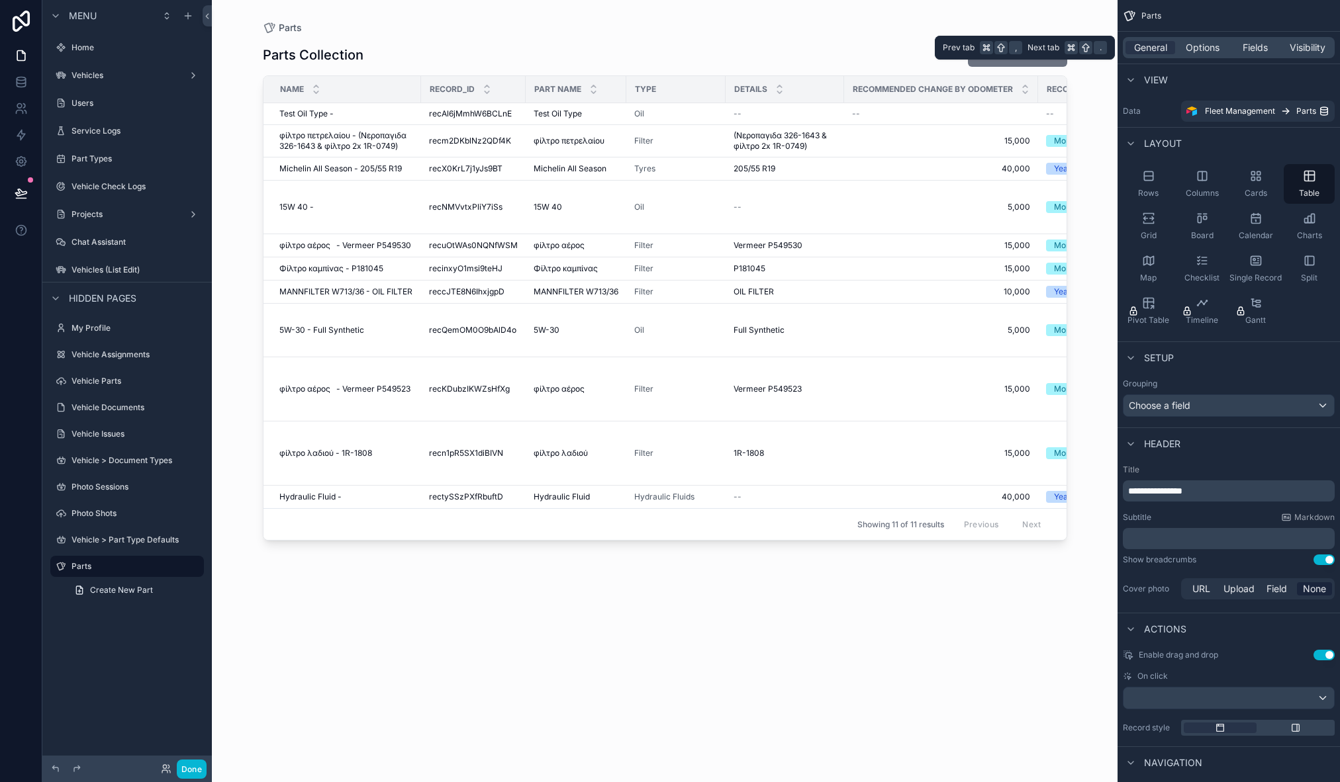
click at [1281, 48] on div "General Options Fields Visibility" at bounding box center [1229, 47] width 212 height 21
click at [1251, 46] on span "Fields" at bounding box center [1255, 47] width 25 height 13
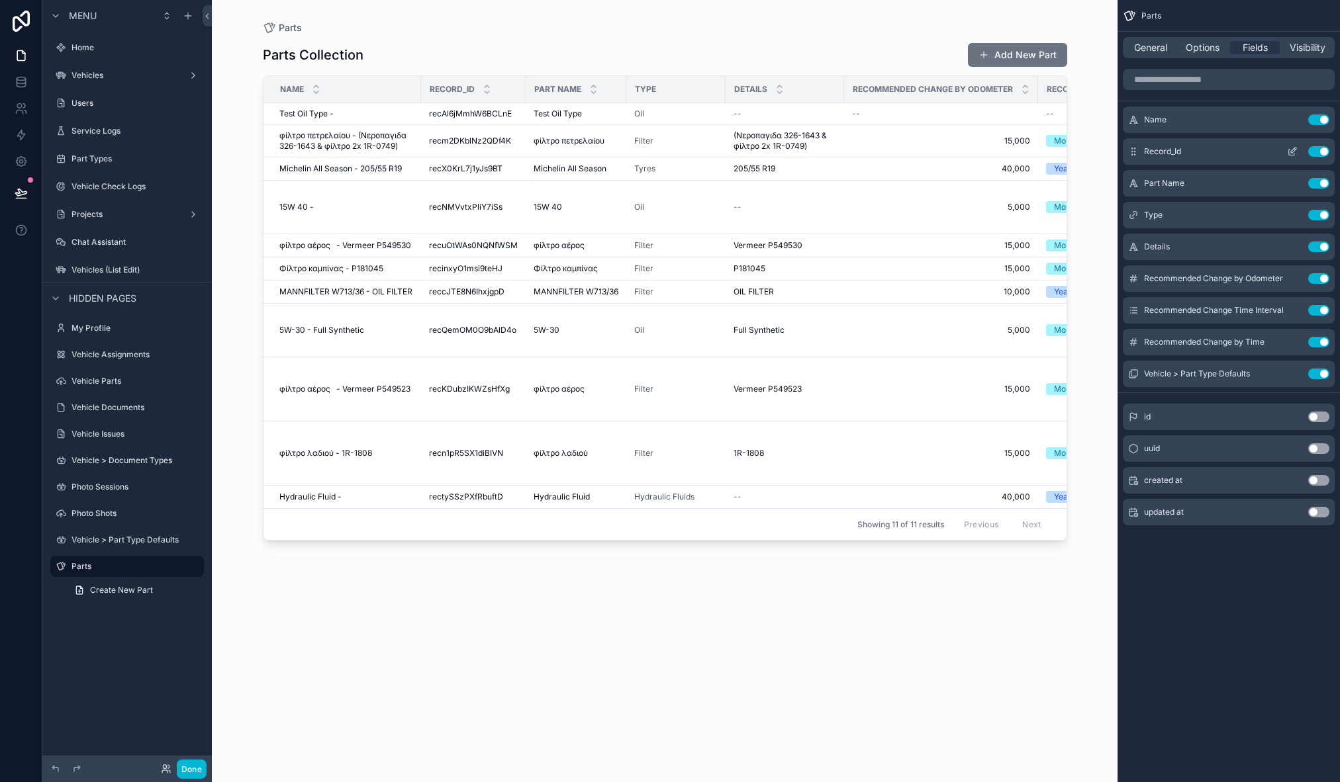
click at [1320, 149] on button "Use setting" at bounding box center [1318, 151] width 21 height 11
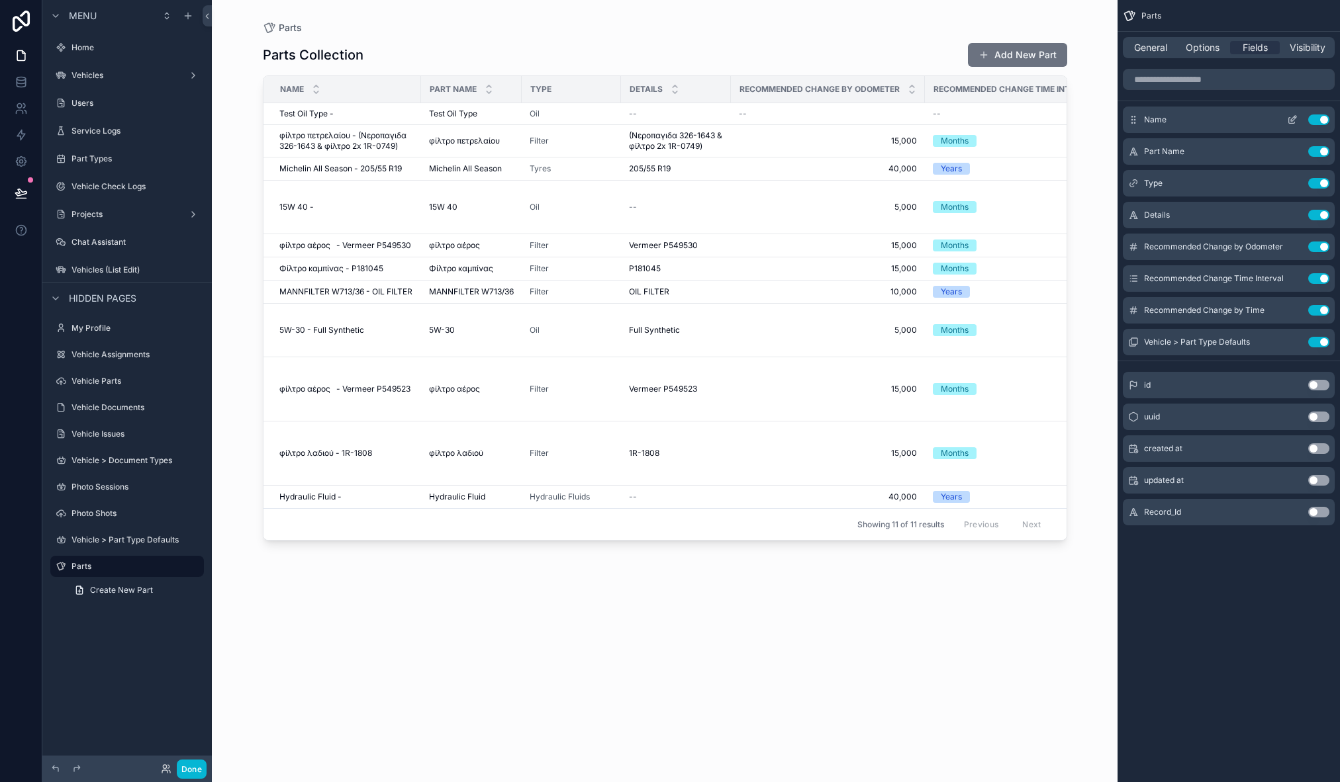
click at [1318, 128] on div "Name Use setting" at bounding box center [1229, 120] width 212 height 26
click at [1318, 122] on button "Use setting" at bounding box center [1318, 120] width 21 height 11
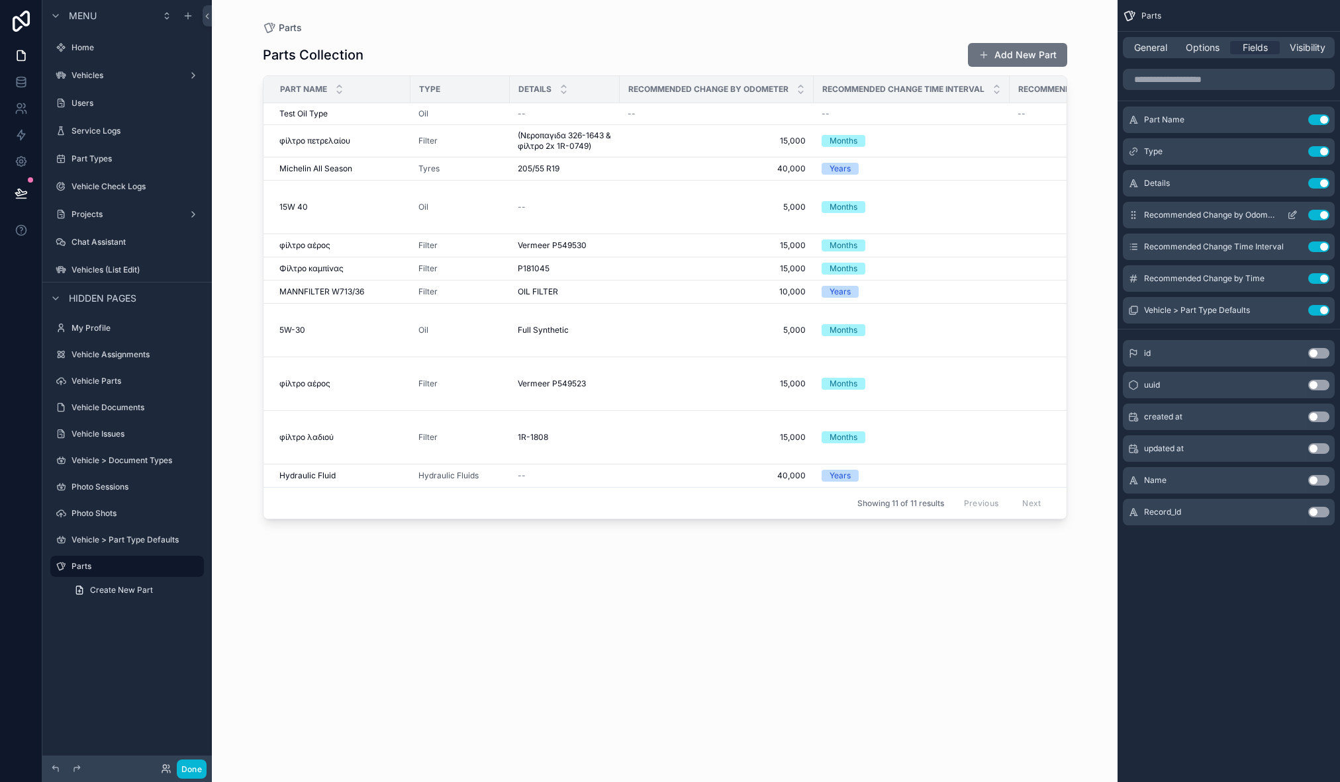
click at [1320, 217] on button "Use setting" at bounding box center [1318, 215] width 21 height 11
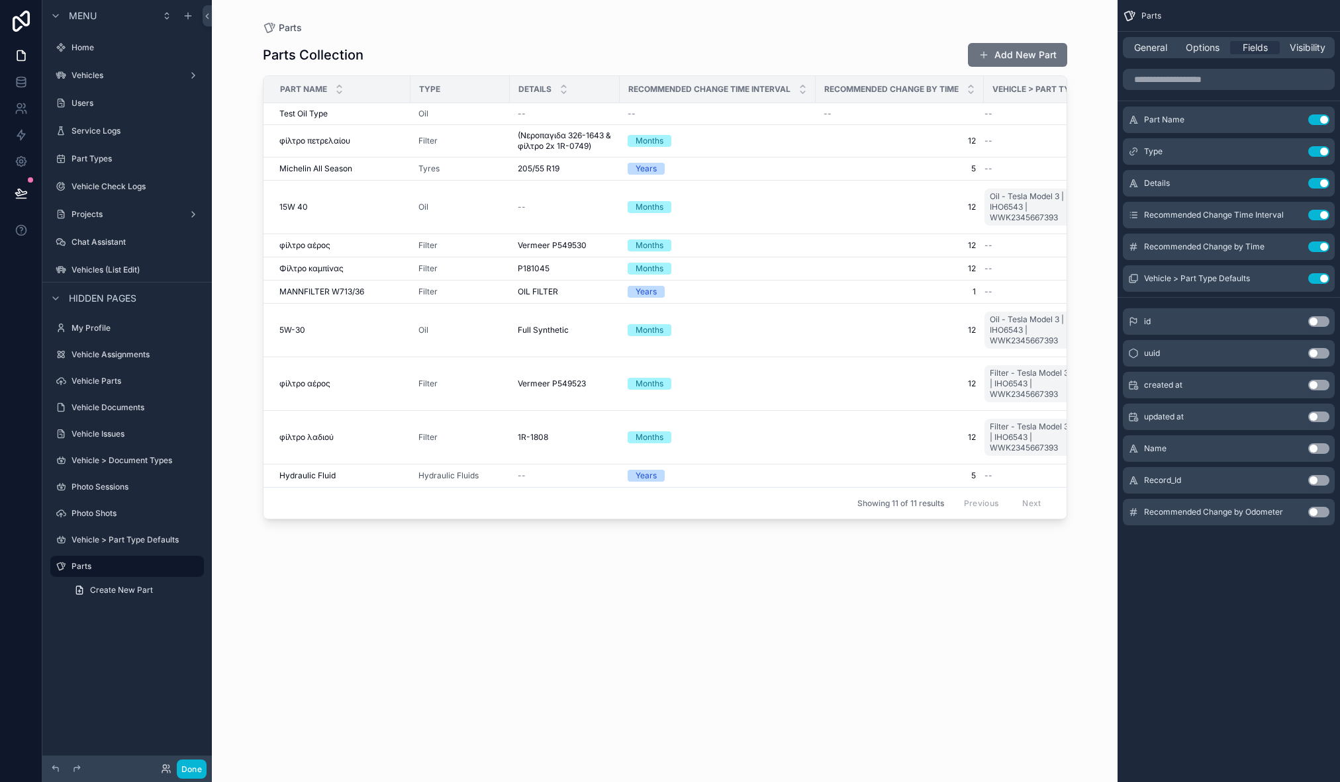
click at [1320, 217] on button "Use setting" at bounding box center [1318, 215] width 21 height 11
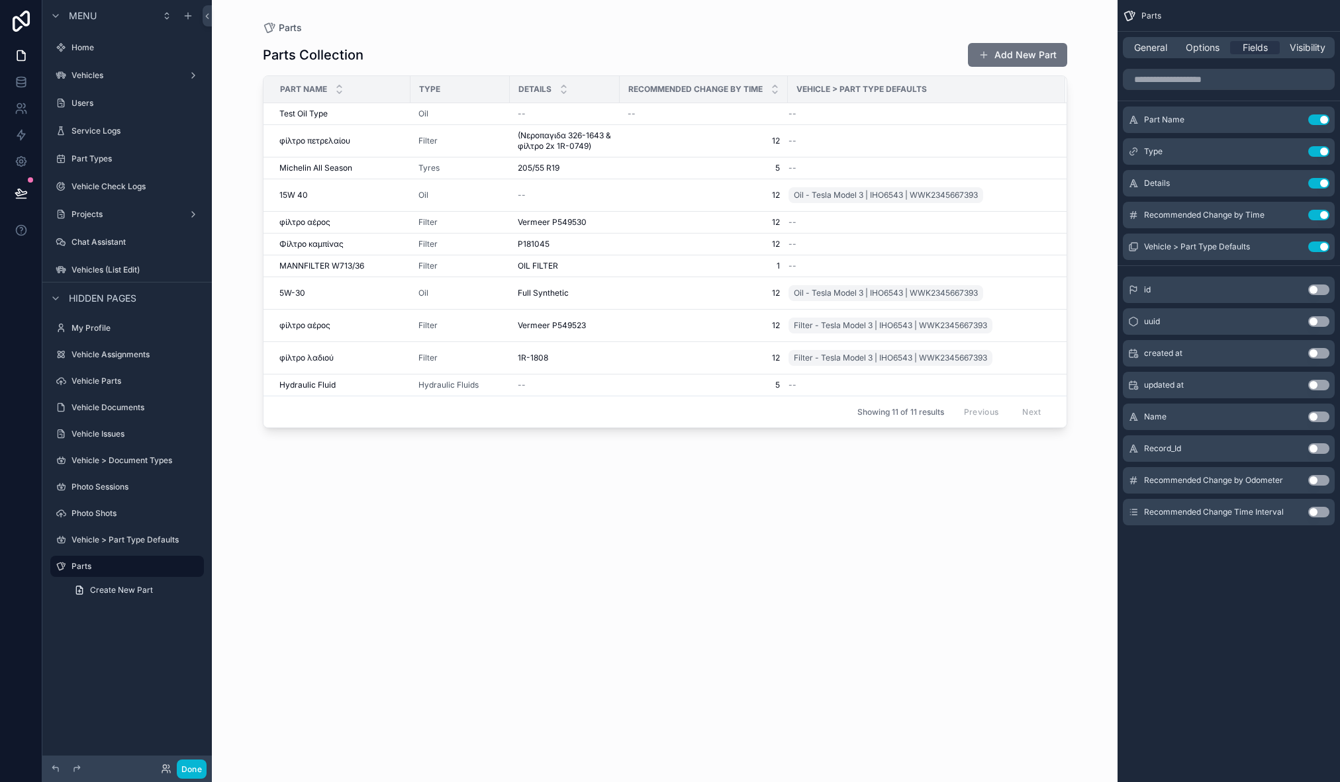
click at [1320, 217] on button "Use setting" at bounding box center [1318, 215] width 21 height 11
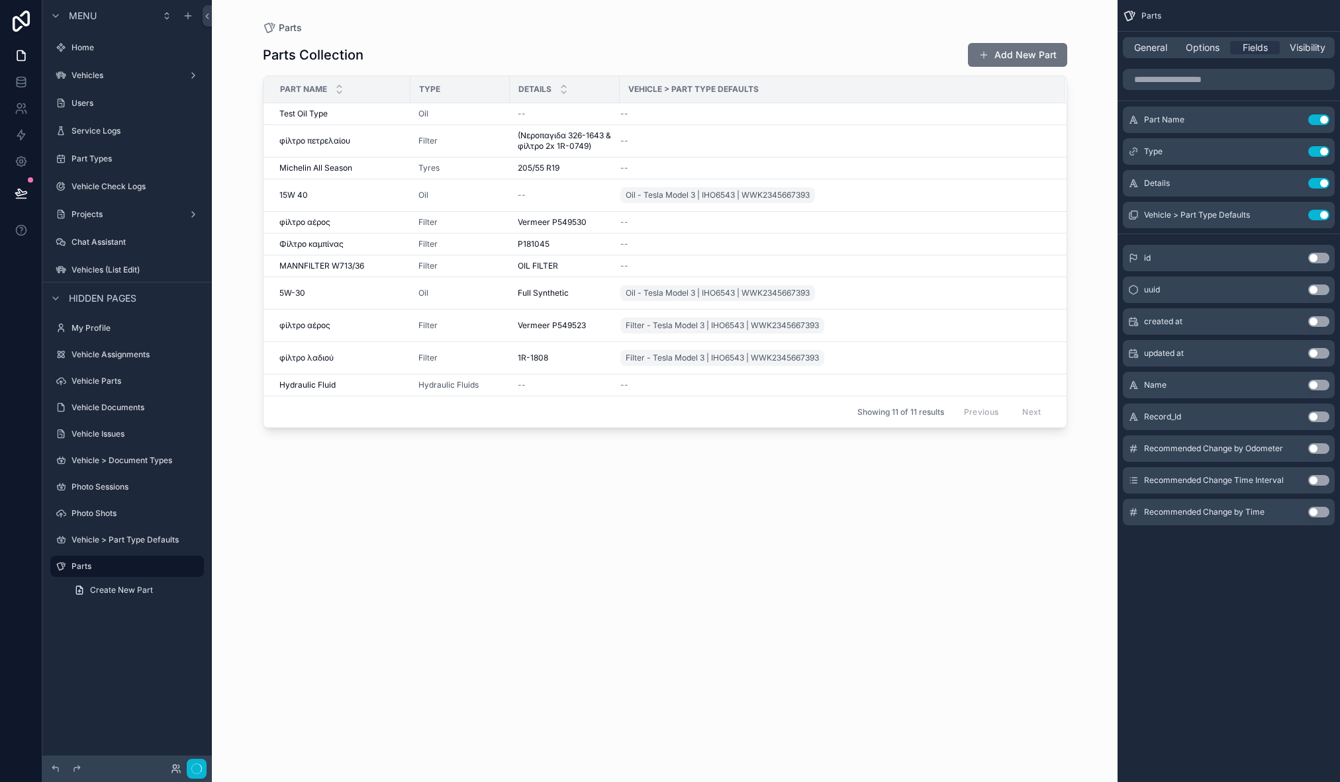
click at [1320, 217] on button "Use setting" at bounding box center [1318, 215] width 21 height 11
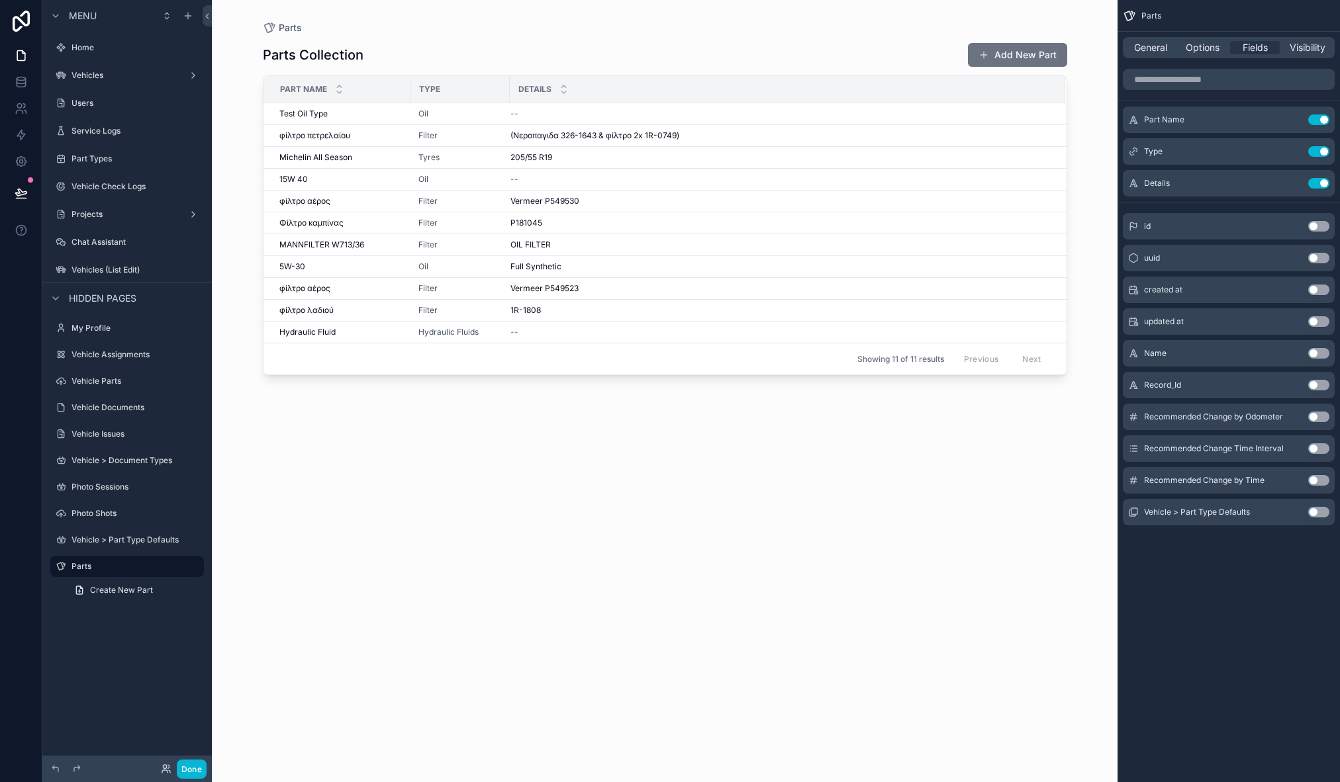
click at [716, 549] on div "Parts Collection Add New Part Part Name Type Details Test Oil Type Test Oil Typ…" at bounding box center [665, 400] width 804 height 732
click at [455, 119] on td "Oil" at bounding box center [459, 114] width 99 height 22
click at [564, 117] on div "--" at bounding box center [779, 114] width 539 height 11
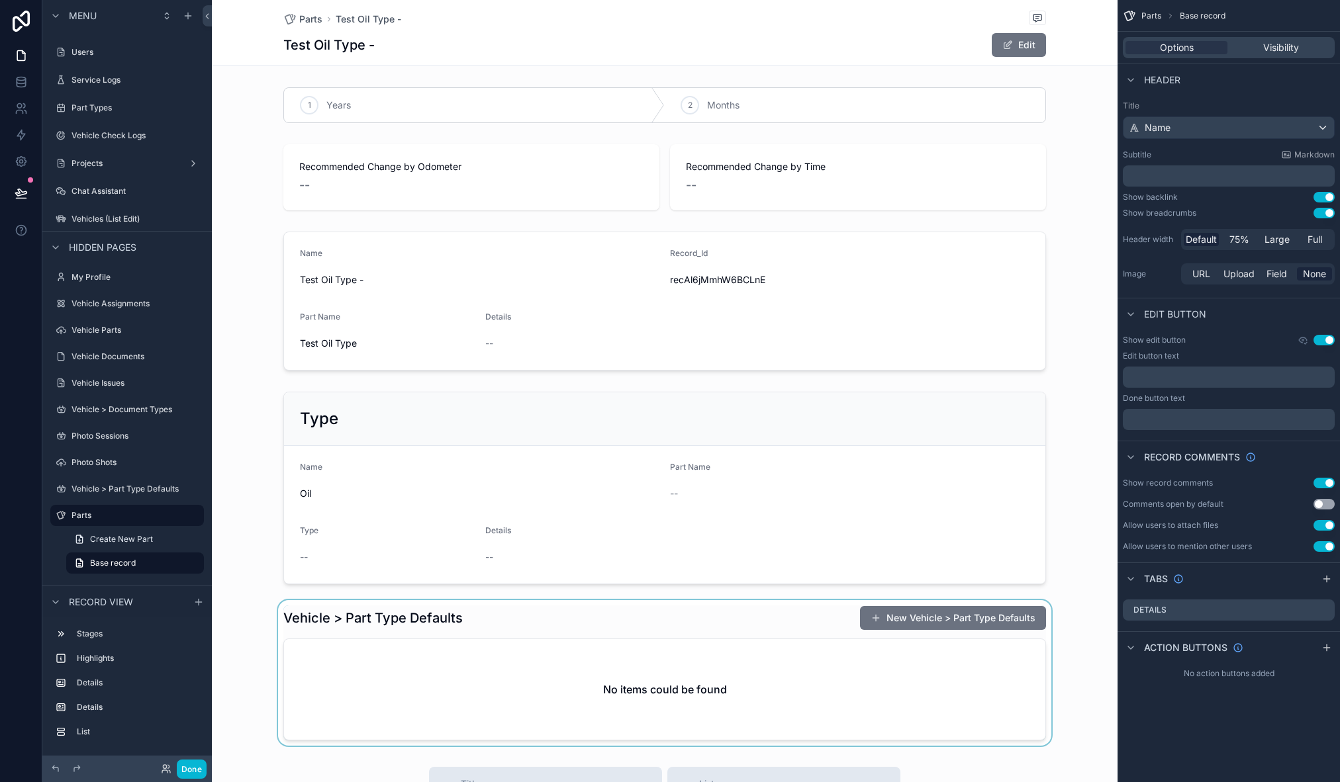
click at [397, 624] on div "scrollable content" at bounding box center [665, 673] width 906 height 146
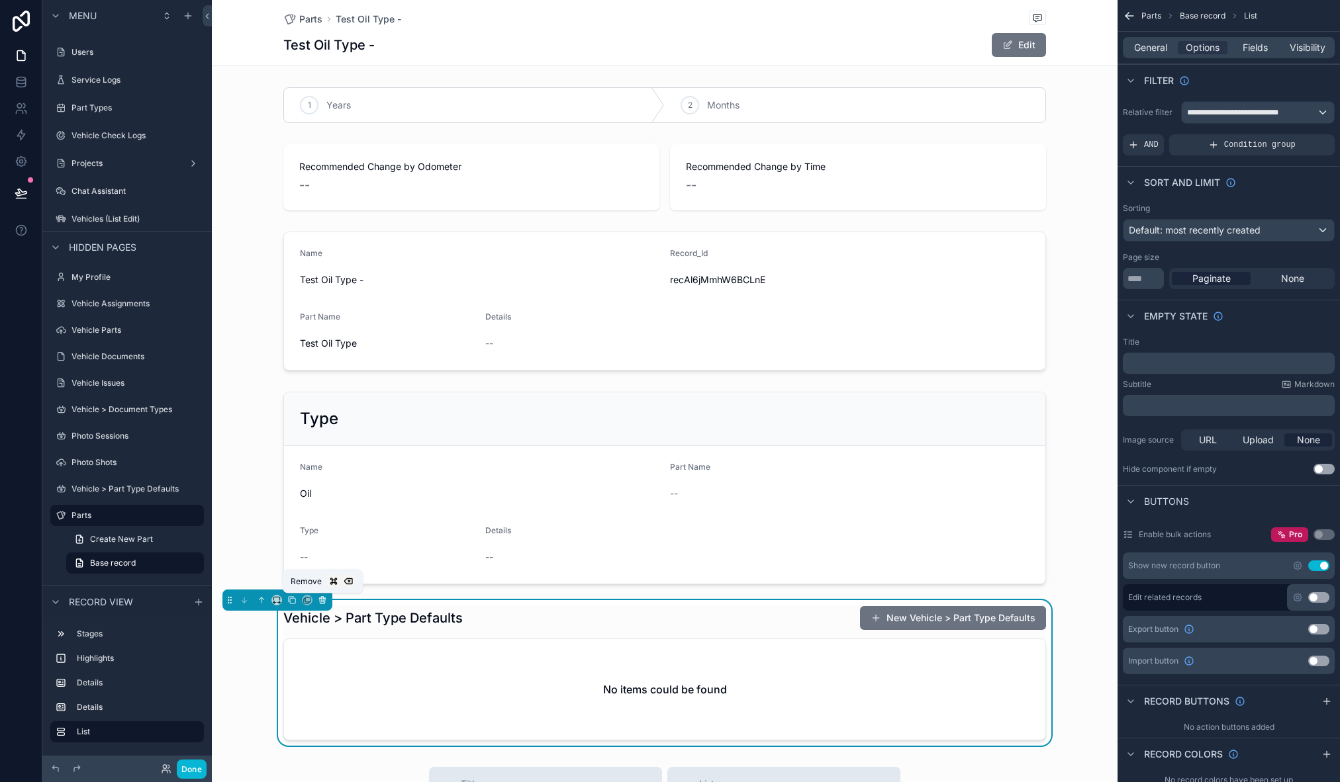
click at [324, 602] on icon "scrollable content" at bounding box center [322, 600] width 9 height 9
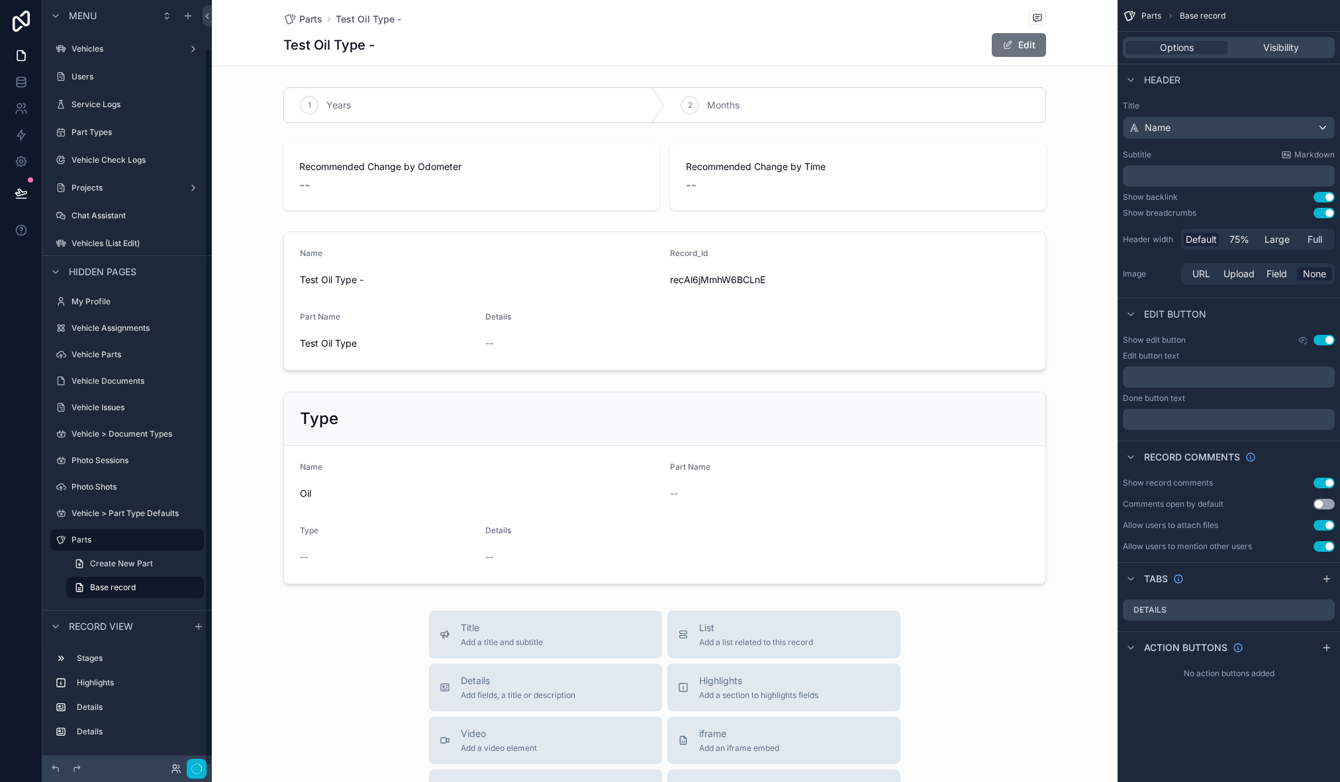
scroll to position [26, 0]
click at [565, 102] on div "scrollable content" at bounding box center [665, 105] width 906 height 46
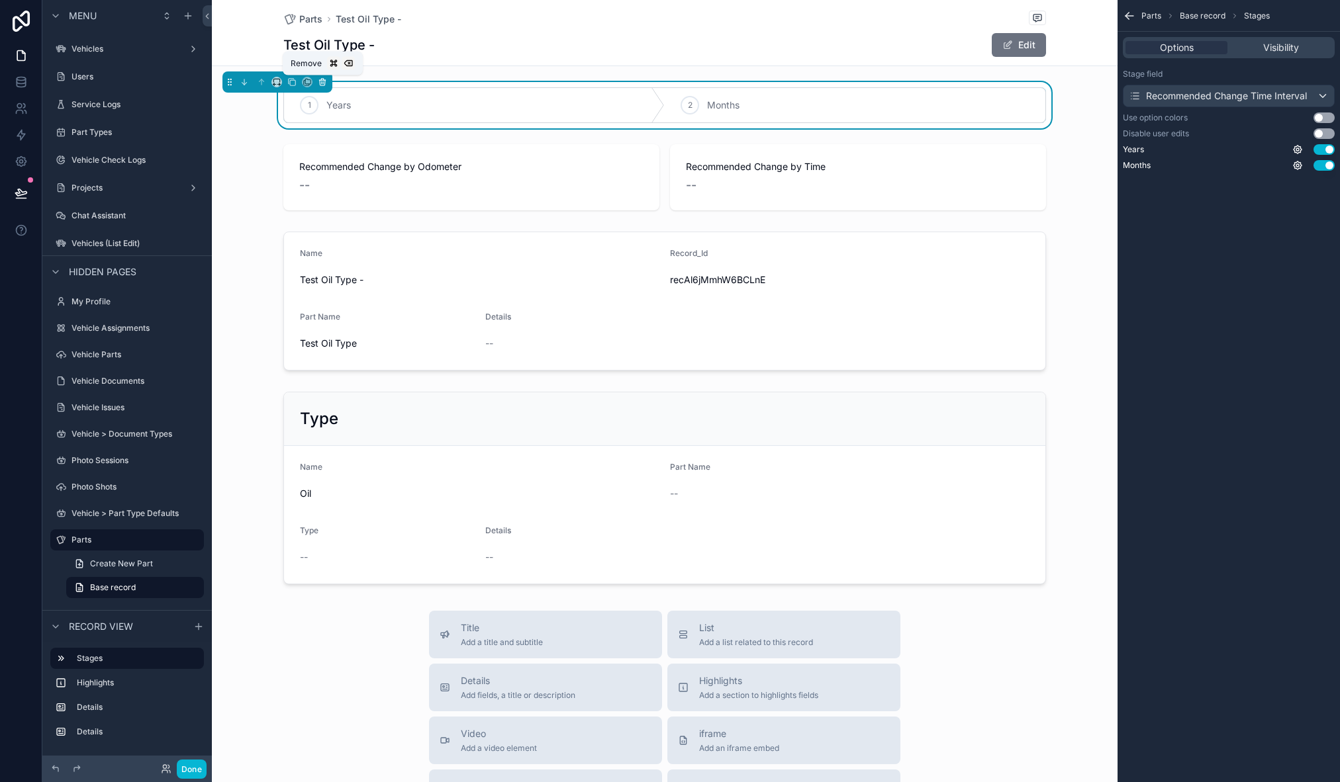
click at [328, 83] on button "scrollable content" at bounding box center [322, 82] width 15 height 15
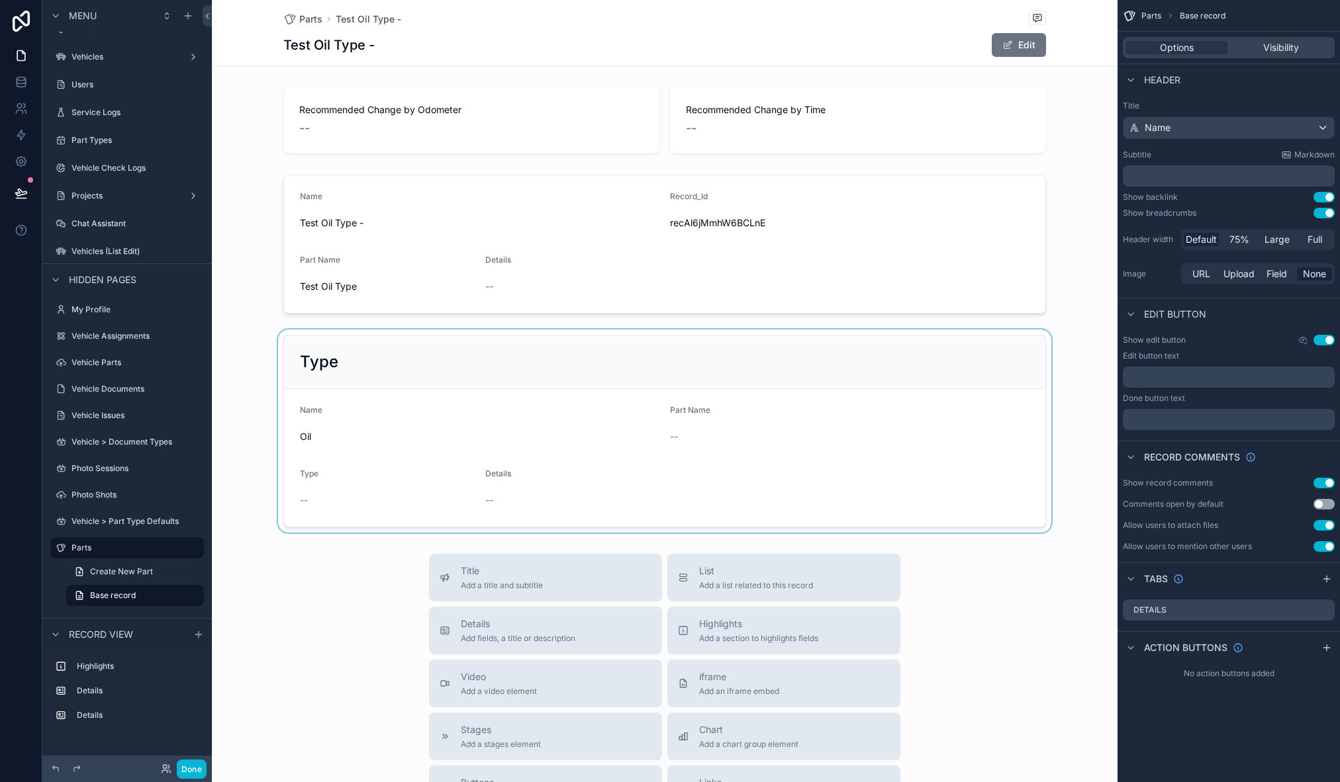
click at [465, 397] on div "scrollable content" at bounding box center [665, 431] width 906 height 203
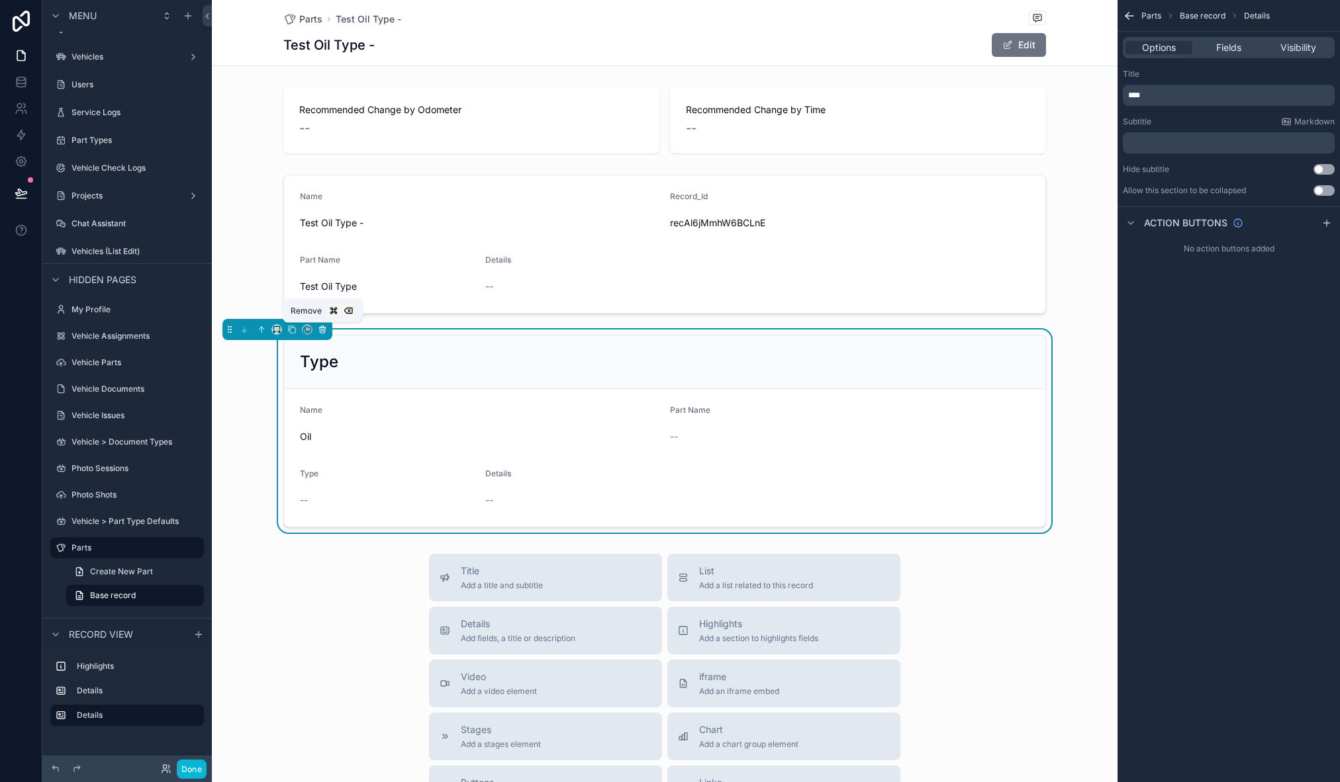
click at [323, 328] on icon "scrollable content" at bounding box center [322, 326] width 3 height 1
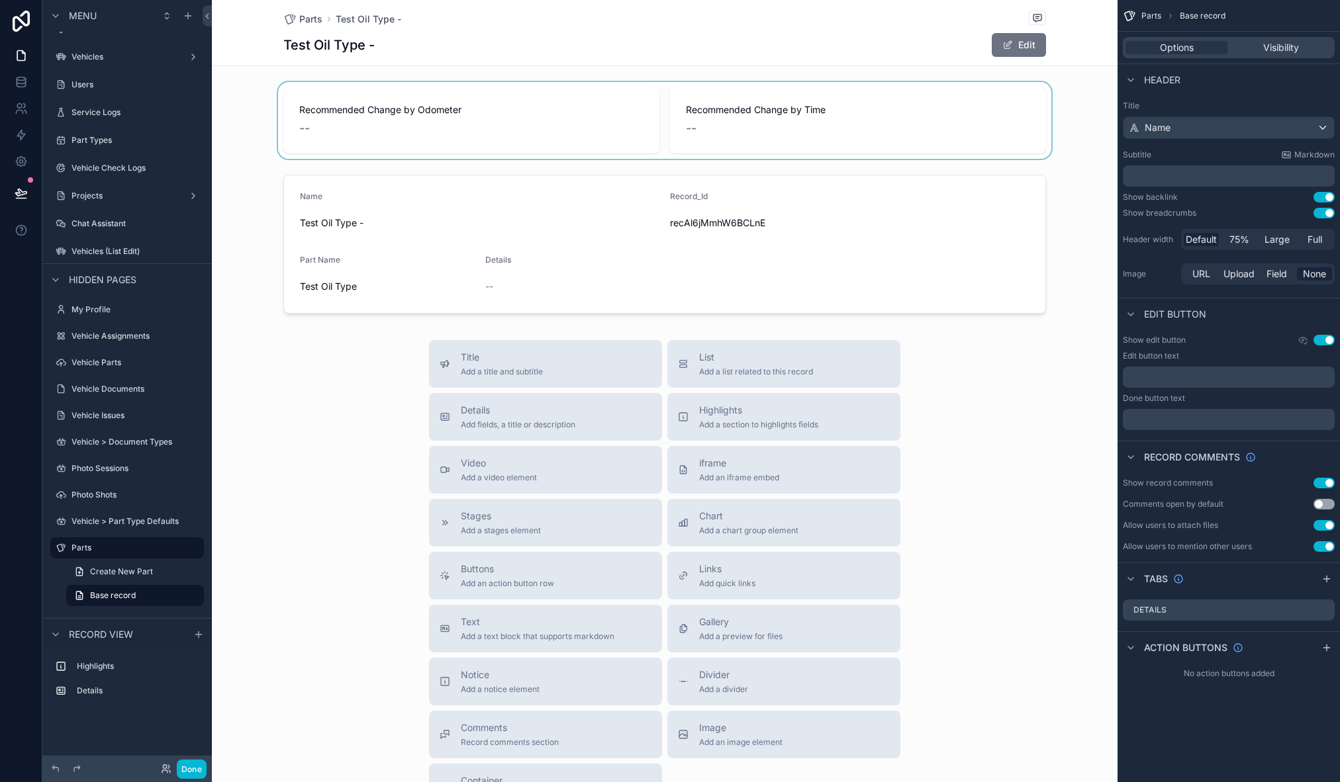
click at [467, 103] on div "scrollable content" at bounding box center [665, 120] width 906 height 77
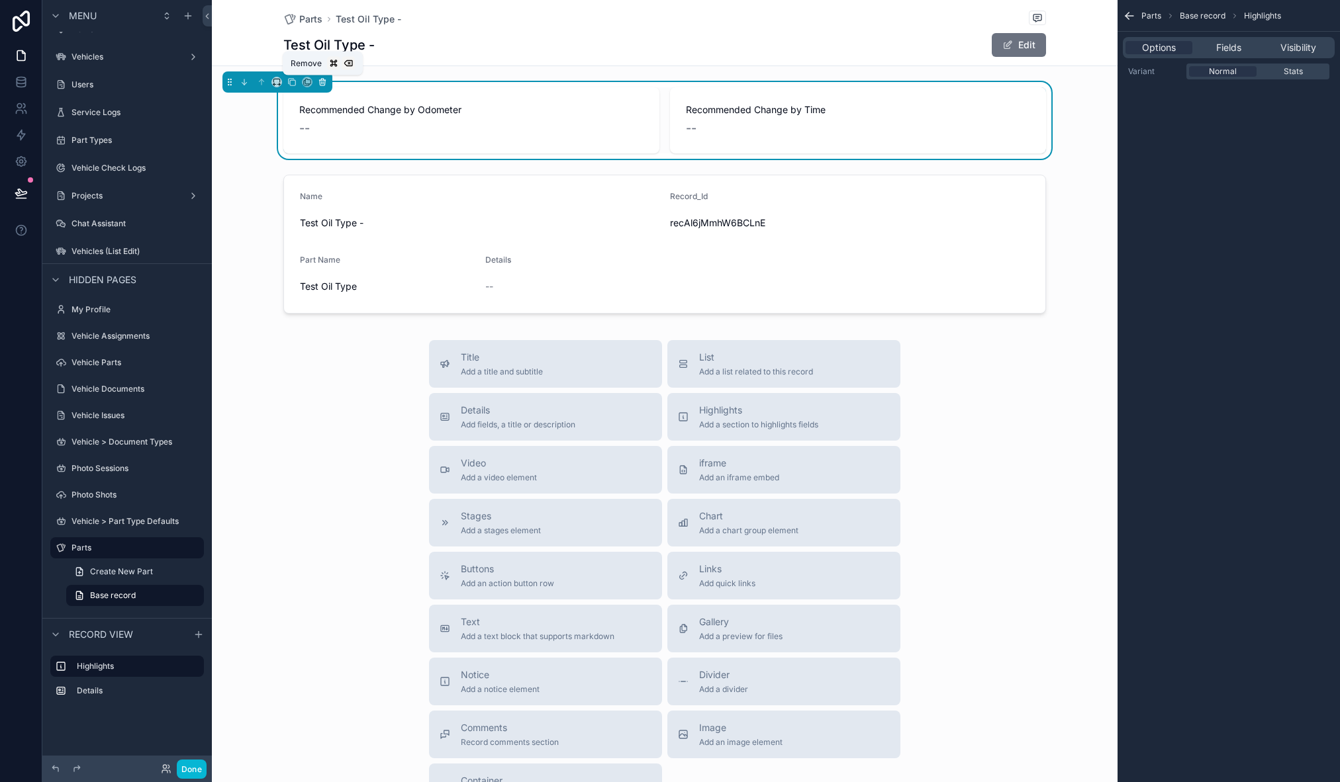
click at [325, 81] on icon "scrollable content" at bounding box center [322, 82] width 5 height 5
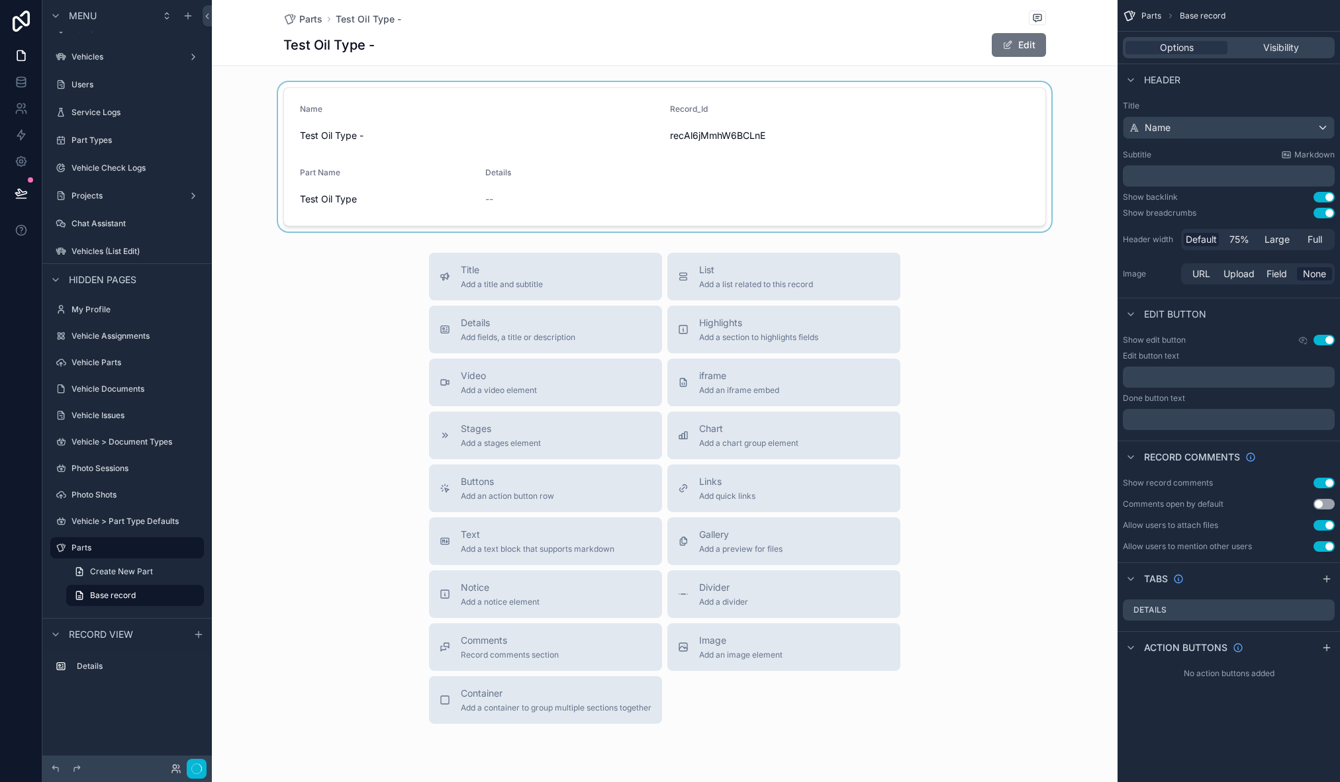
click at [453, 119] on div "scrollable content" at bounding box center [665, 157] width 906 height 150
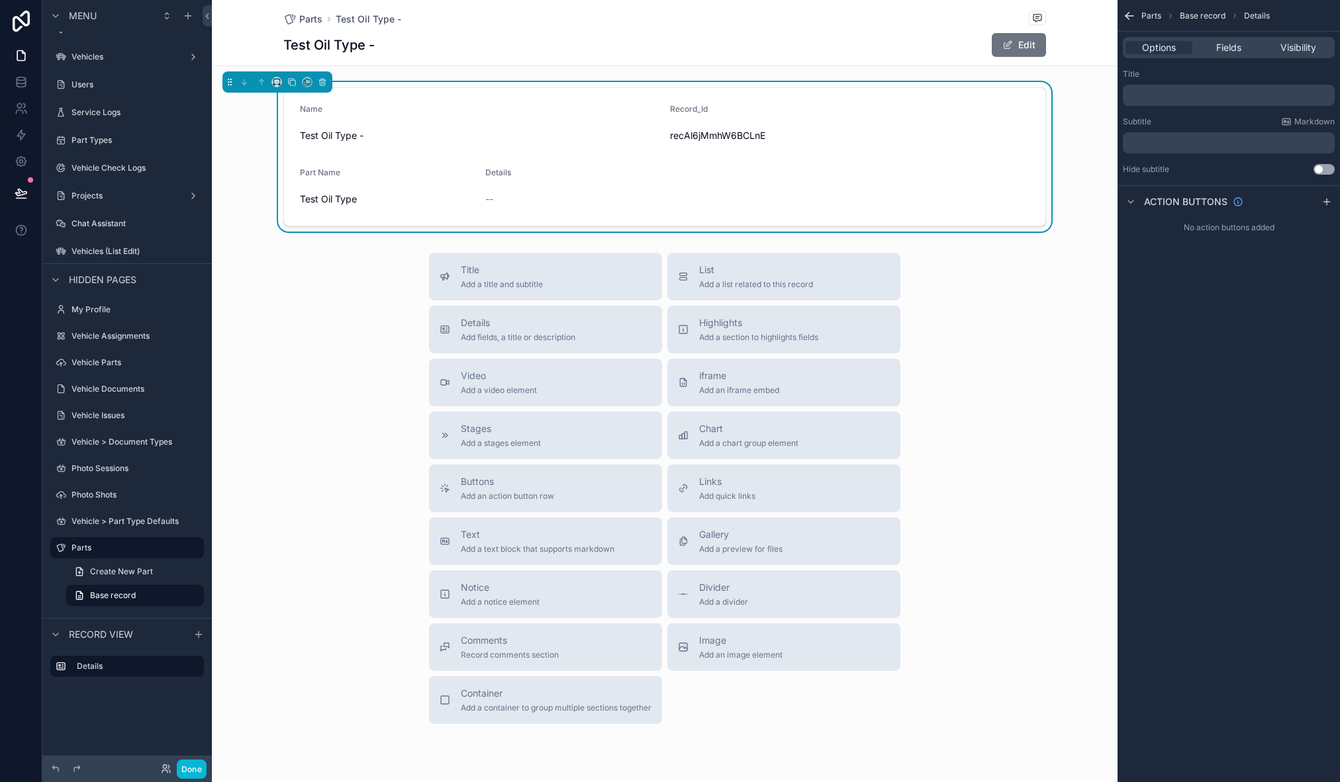
click at [501, 105] on div "Name" at bounding box center [479, 112] width 359 height 16
click at [1238, 54] on span "Fields" at bounding box center [1228, 47] width 25 height 13
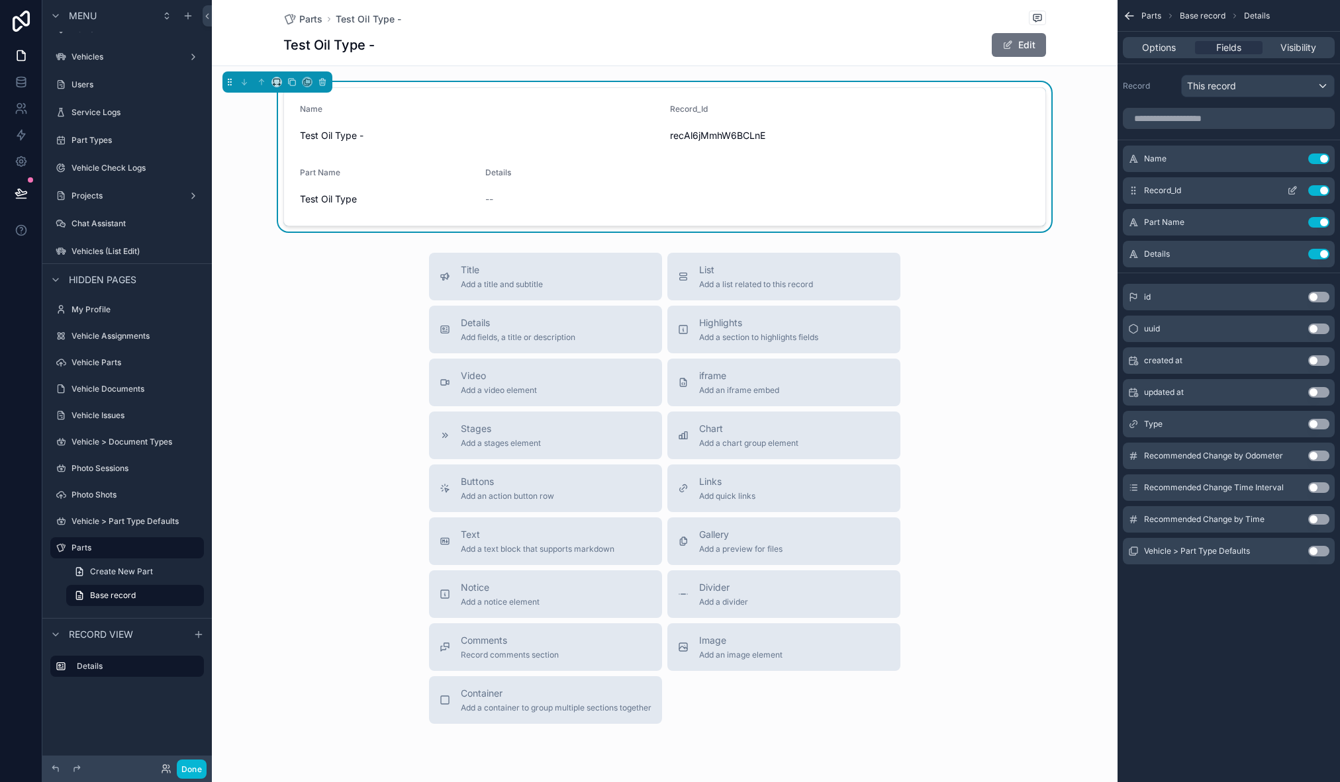
click at [1321, 190] on button "Use setting" at bounding box center [1318, 190] width 21 height 11
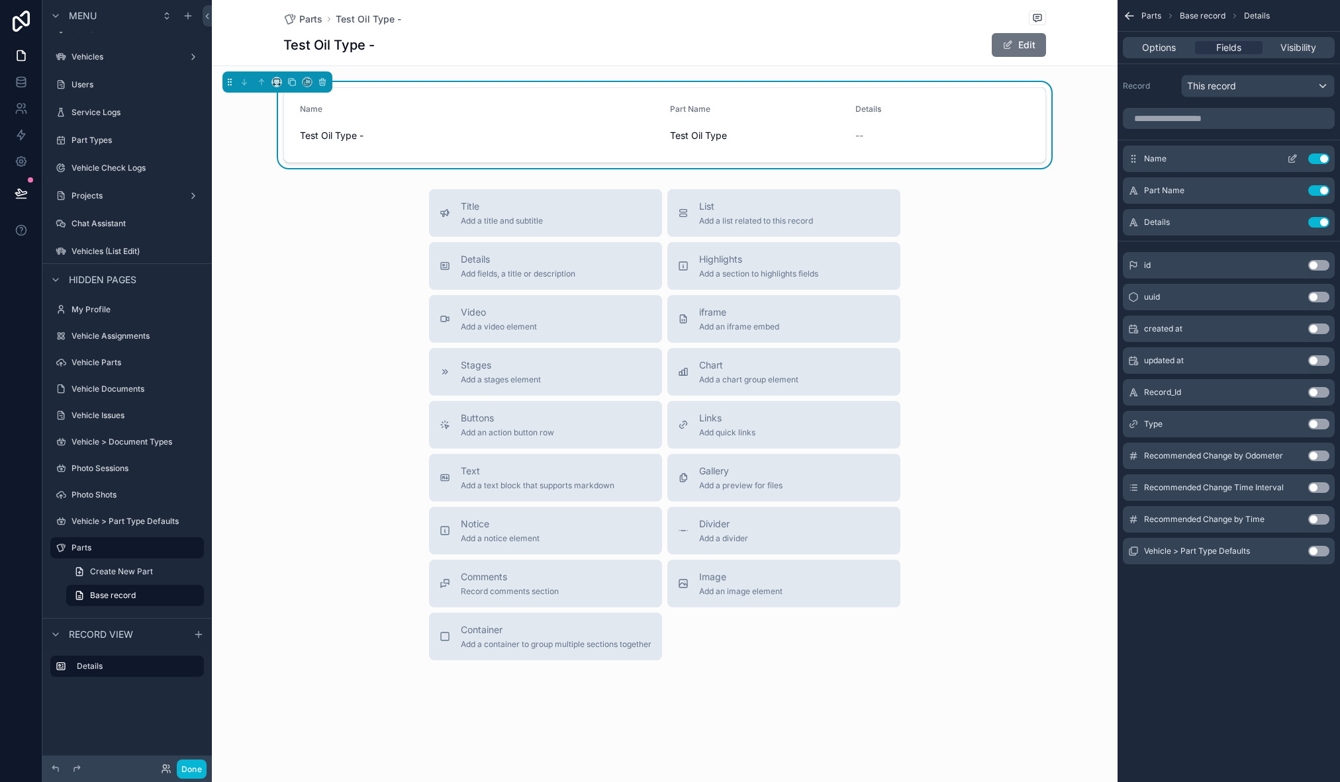
click at [1322, 150] on div "Name Use setting" at bounding box center [1229, 159] width 212 height 26
click at [1319, 155] on button "Use setting" at bounding box center [1318, 159] width 21 height 11
click at [334, 256] on div "Title Add a title and subtitle List Add a list related to this record Details A…" at bounding box center [665, 424] width 906 height 471
click at [1160, 44] on span "Options" at bounding box center [1159, 47] width 34 height 13
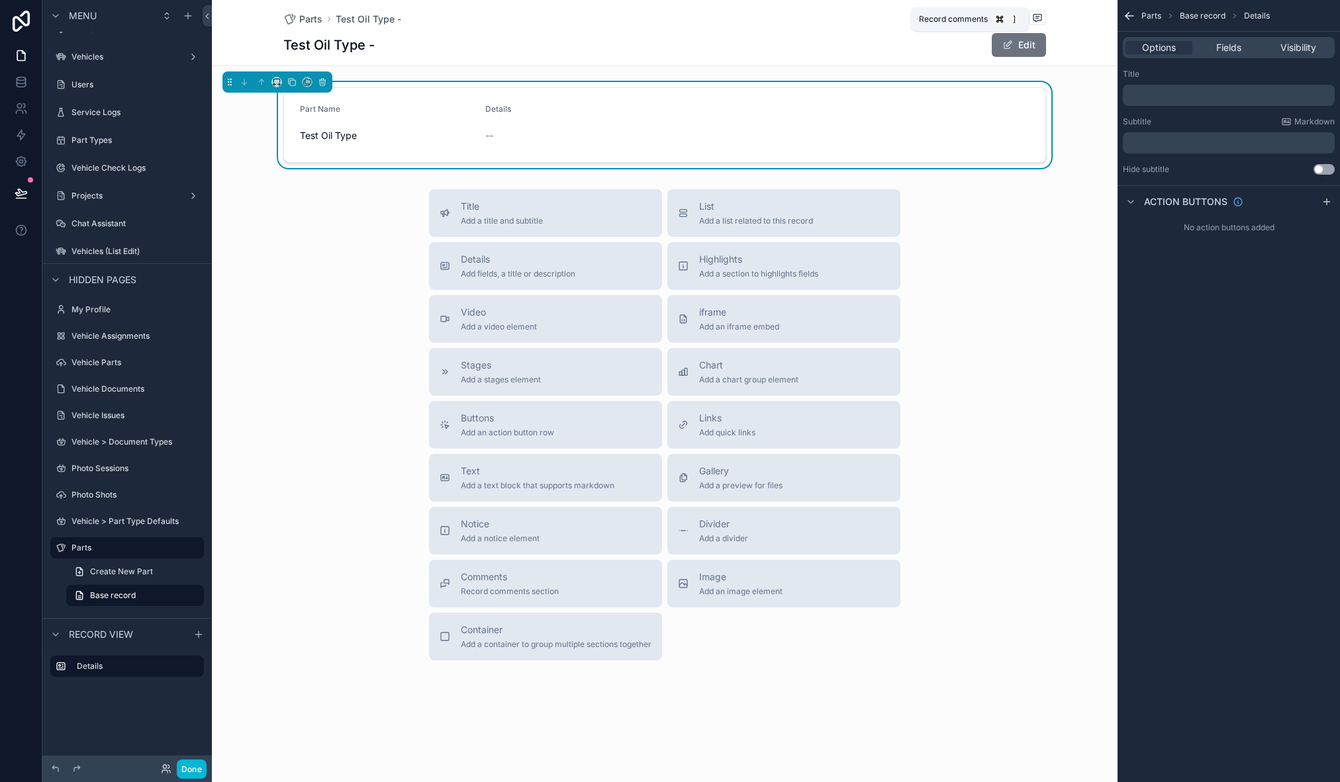
click at [936, 17] on span "Record comments" at bounding box center [953, 19] width 69 height 11
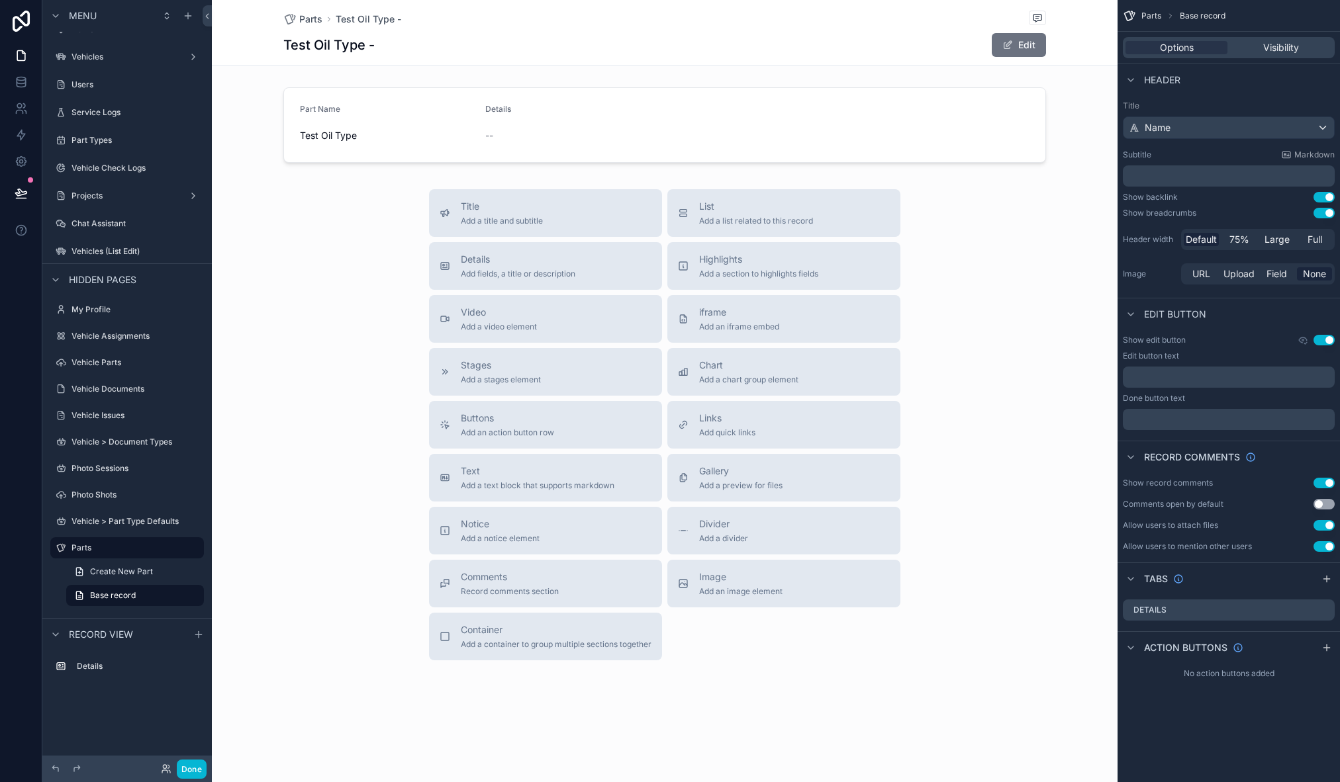
click at [1325, 481] on button "Use setting" at bounding box center [1323, 483] width 21 height 11
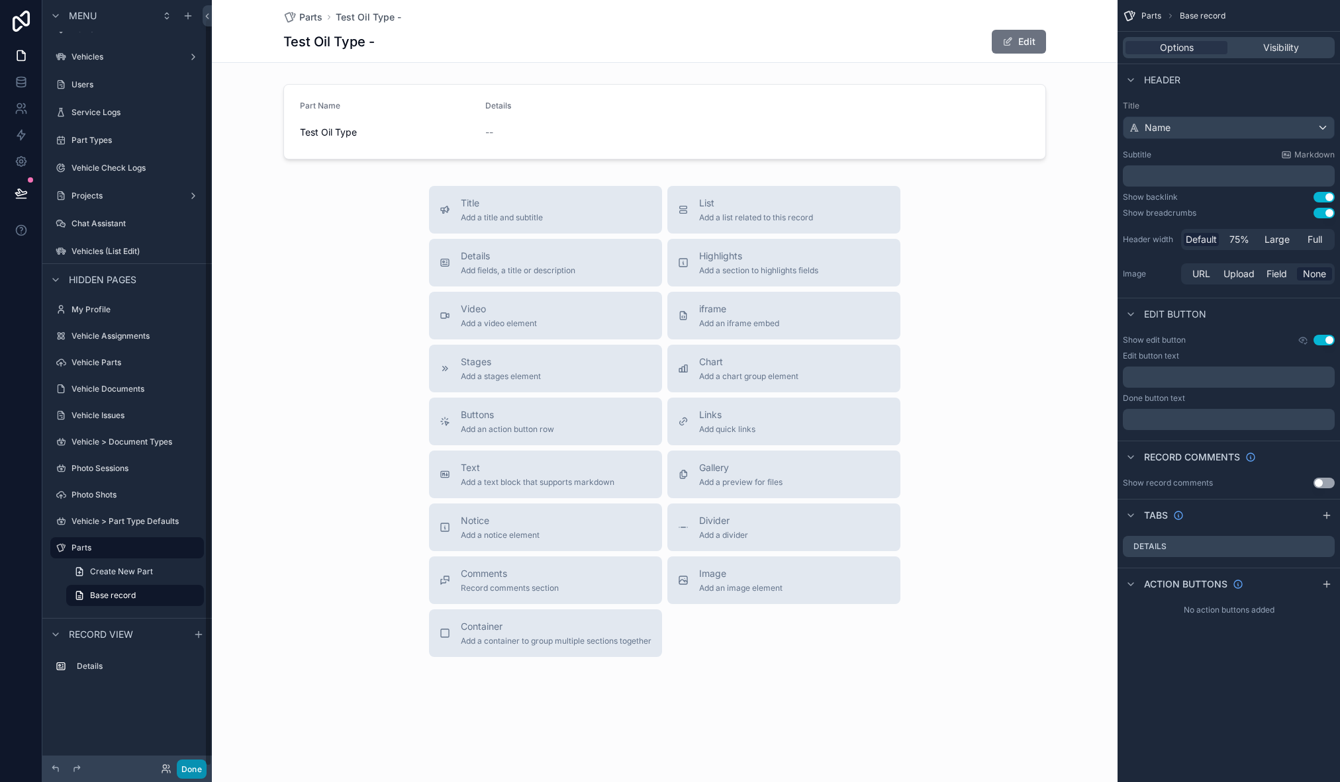
click at [199, 775] on button "Done" at bounding box center [192, 769] width 30 height 19
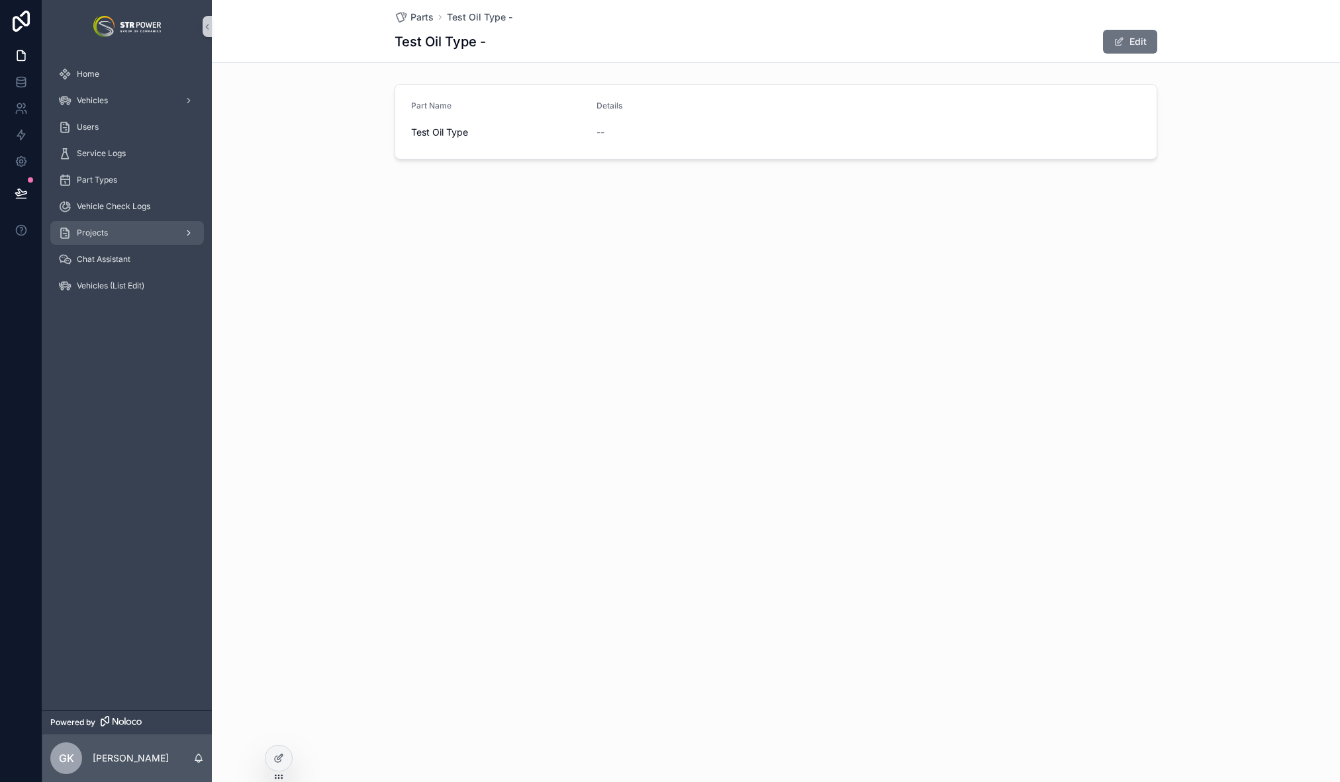
click at [114, 232] on div "Projects" at bounding box center [127, 232] width 138 height 21
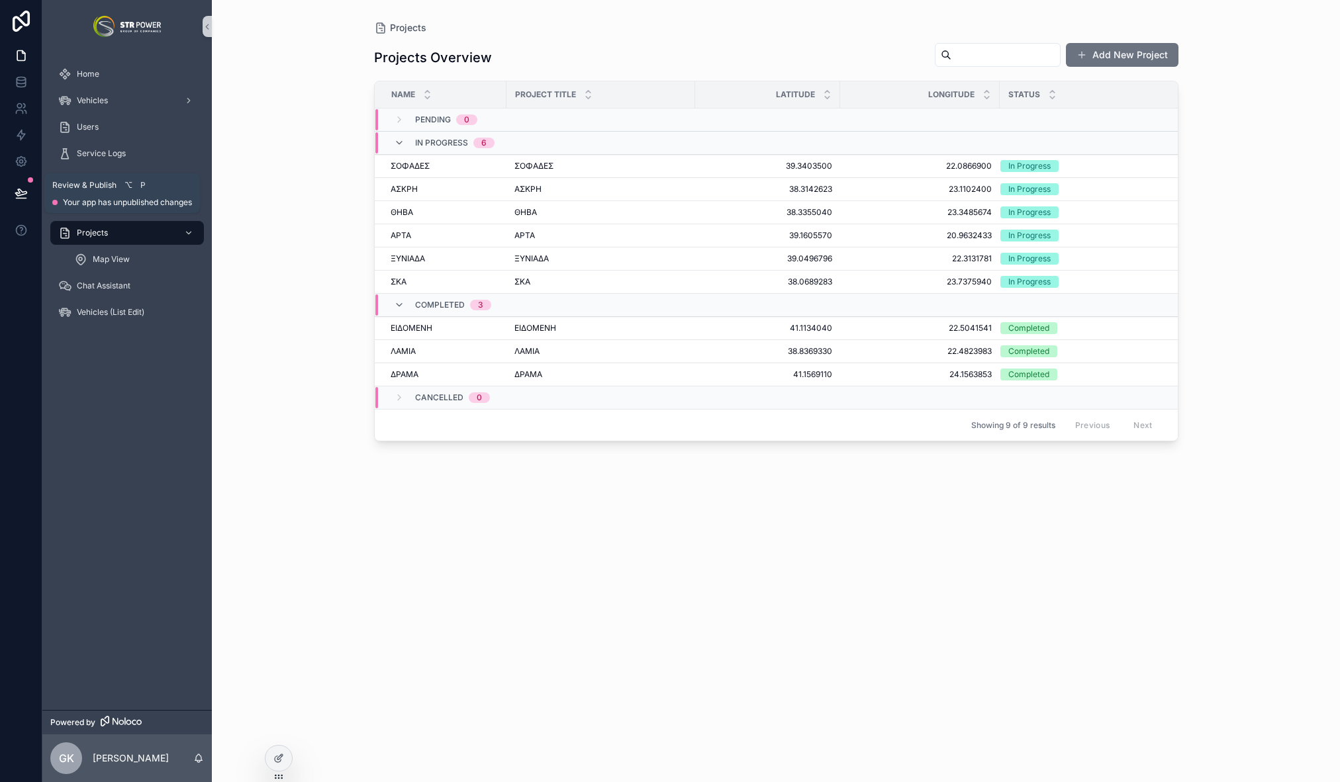
click at [21, 201] on button at bounding box center [21, 193] width 29 height 37
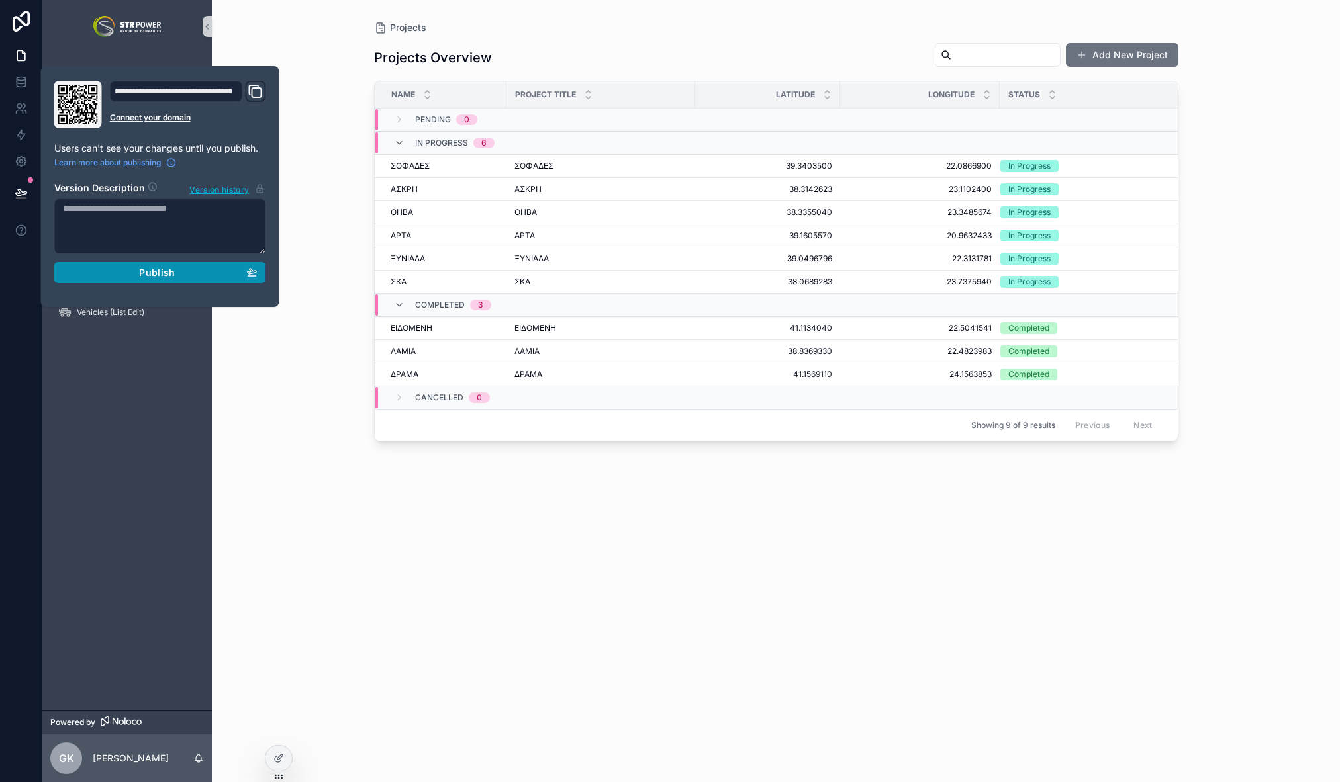
click at [139, 265] on button "Publish" at bounding box center [160, 272] width 212 height 21
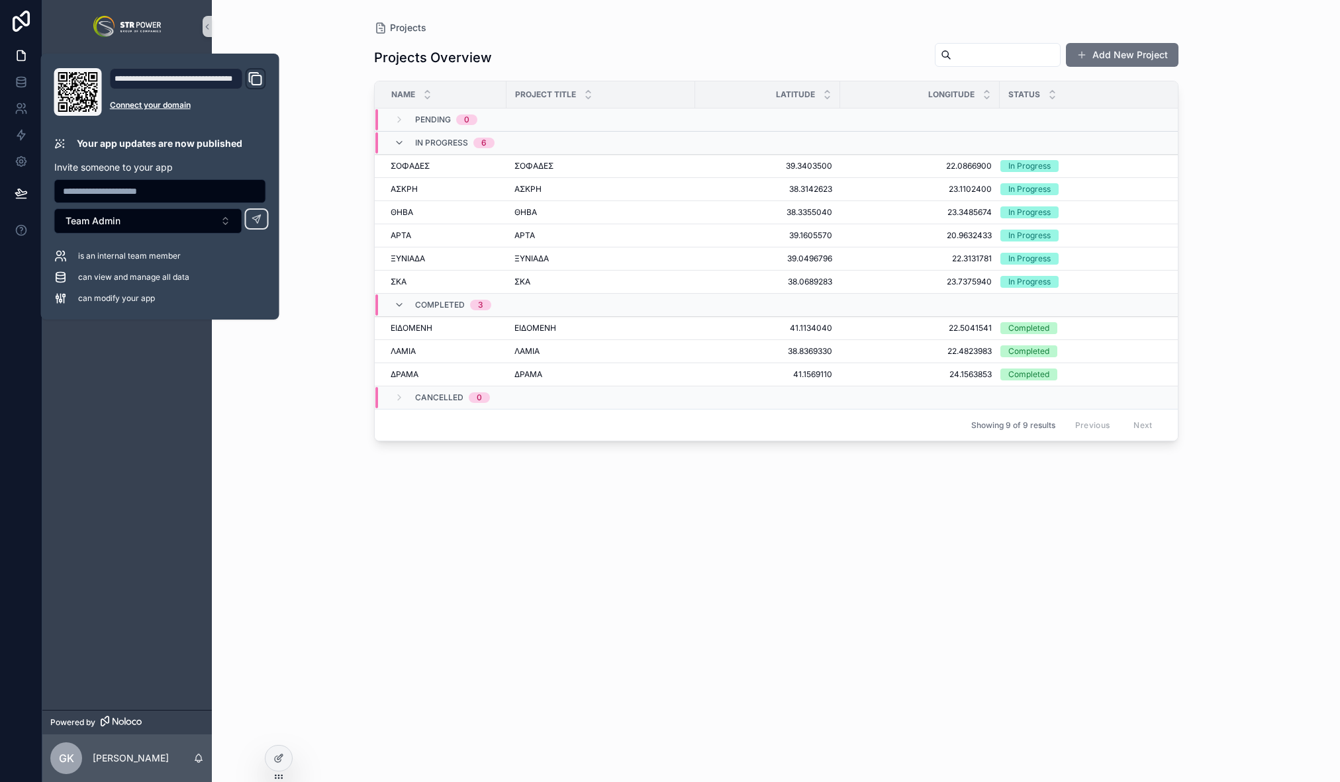
click at [277, 385] on div "Projects Projects Overview Add New Project Name Project Title Latitude Longitud…" at bounding box center [776, 391] width 1128 height 782
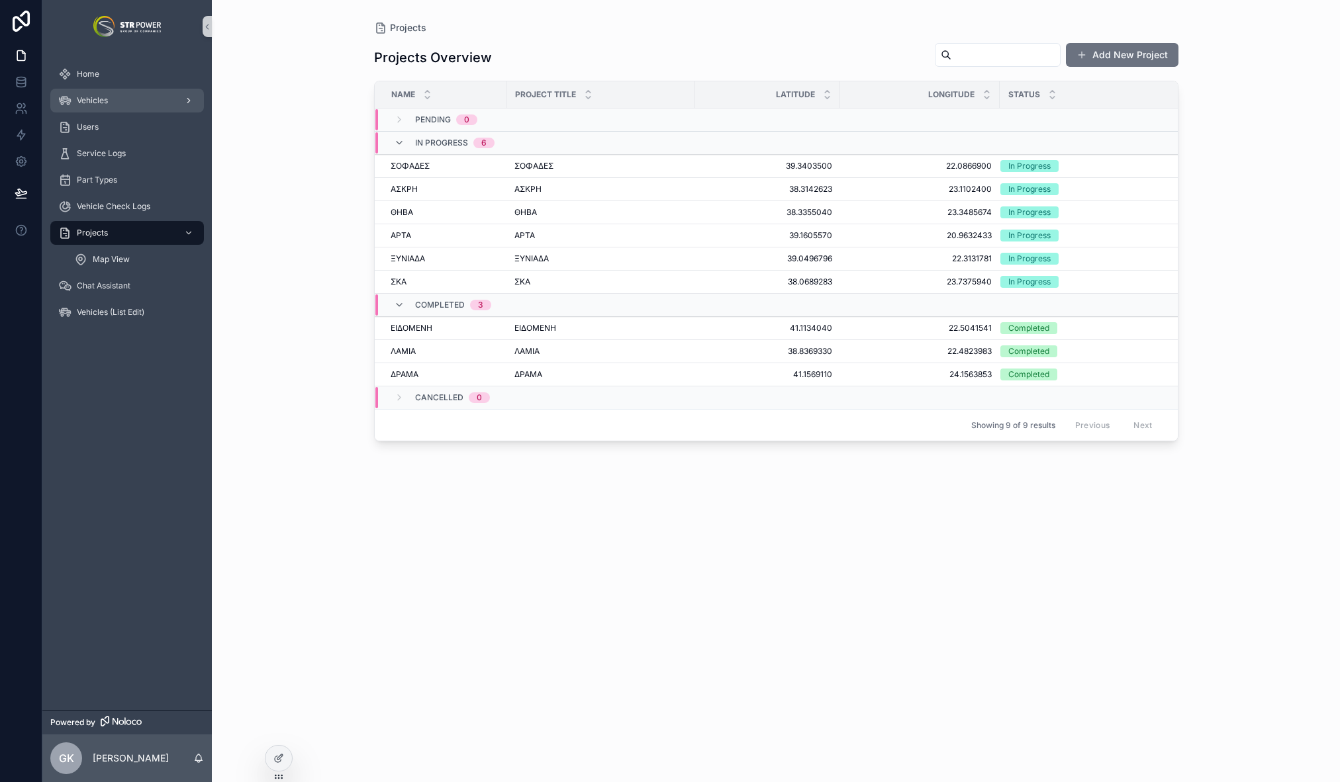
click at [113, 95] on div "Vehicles" at bounding box center [127, 100] width 138 height 21
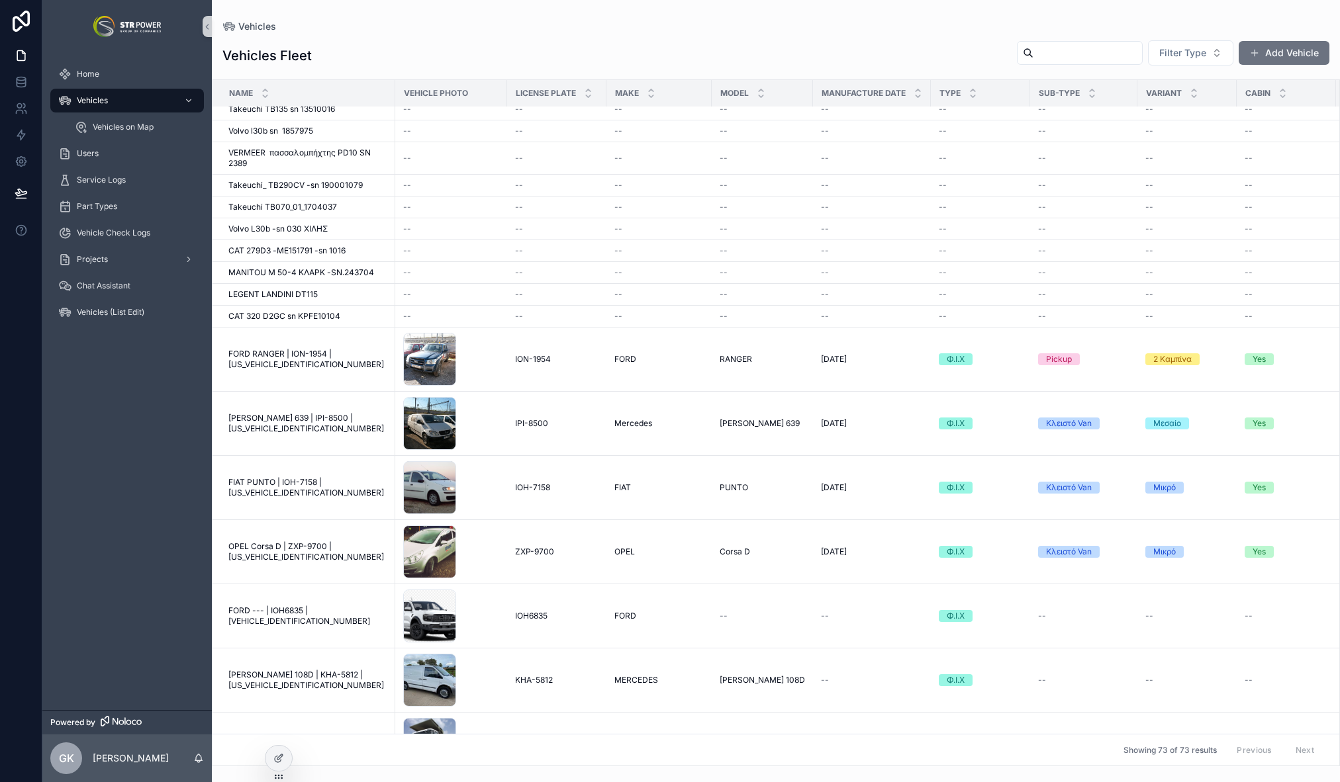
scroll to position [1552, 0]
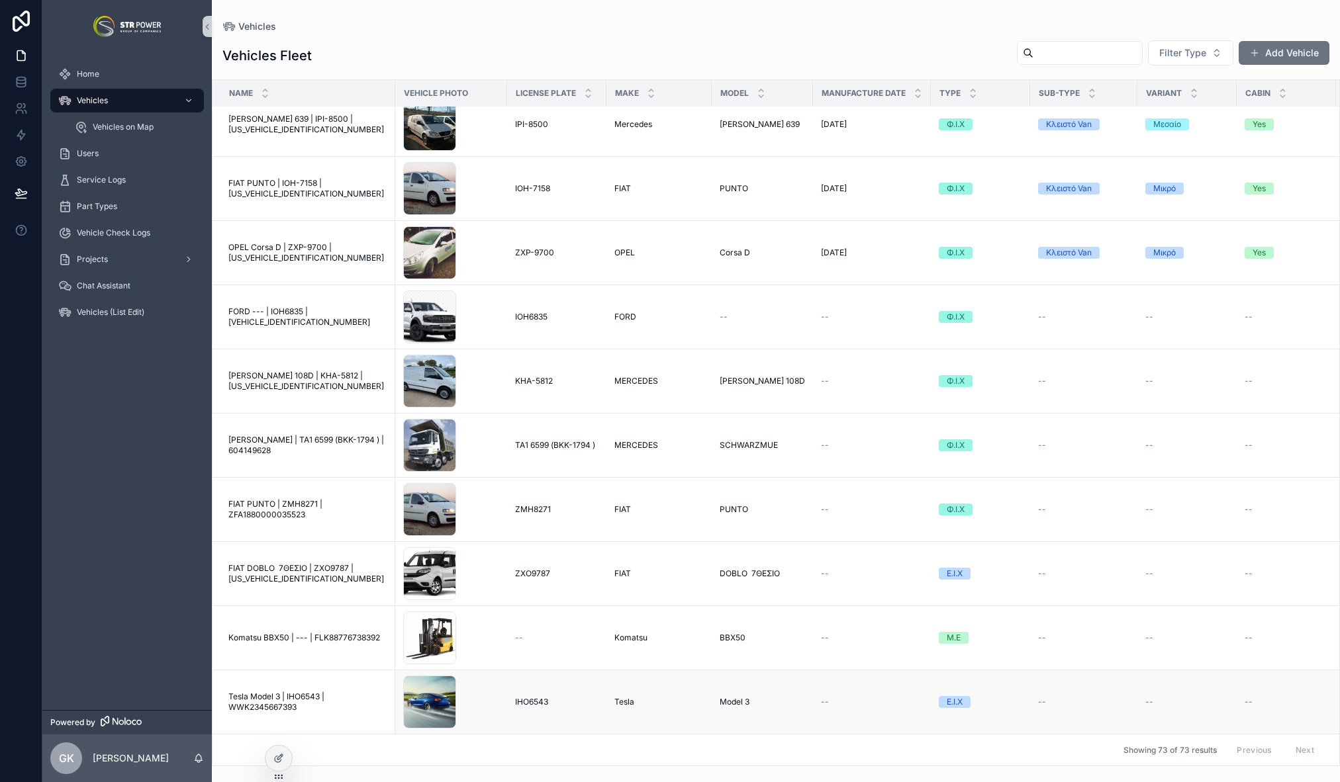
click at [291, 692] on span "Tesla Model 3 | IHO6543 | WWK2345667393" at bounding box center [307, 702] width 159 height 21
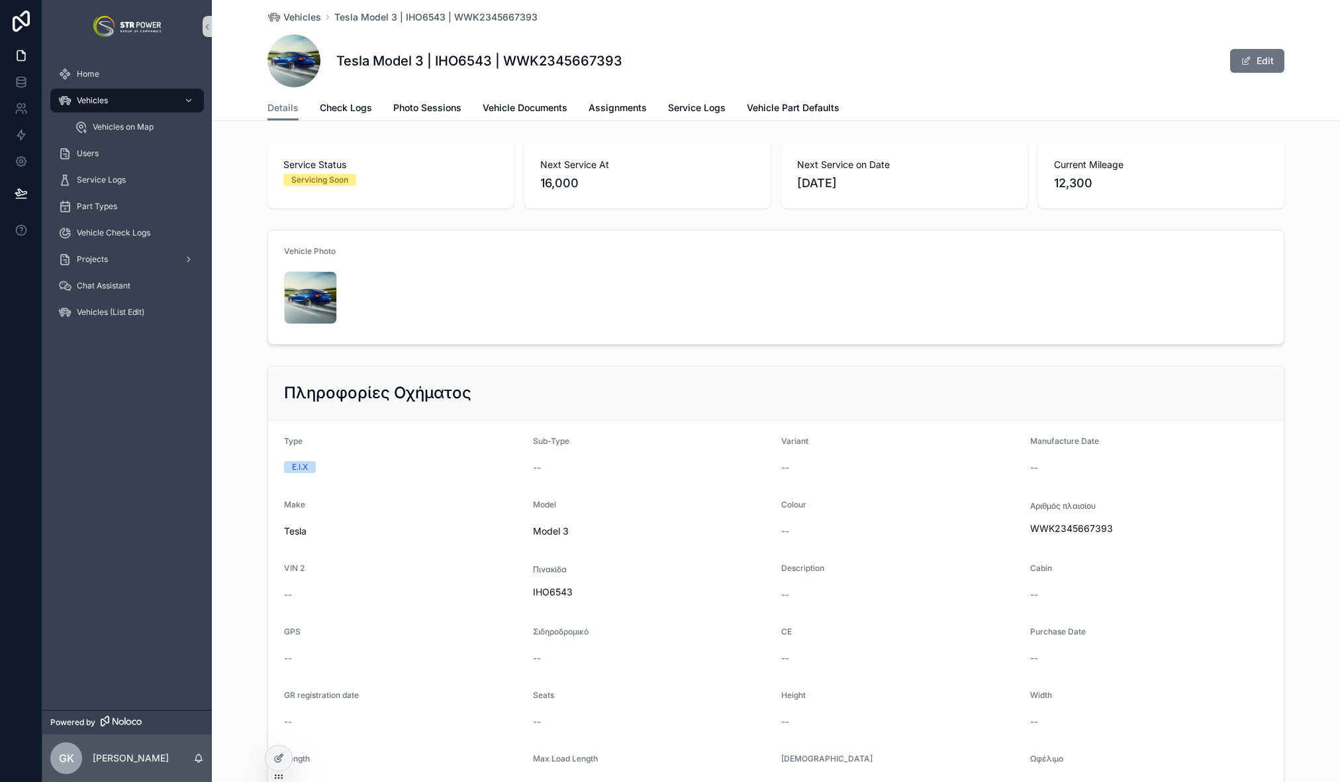
scroll to position [1342, 0]
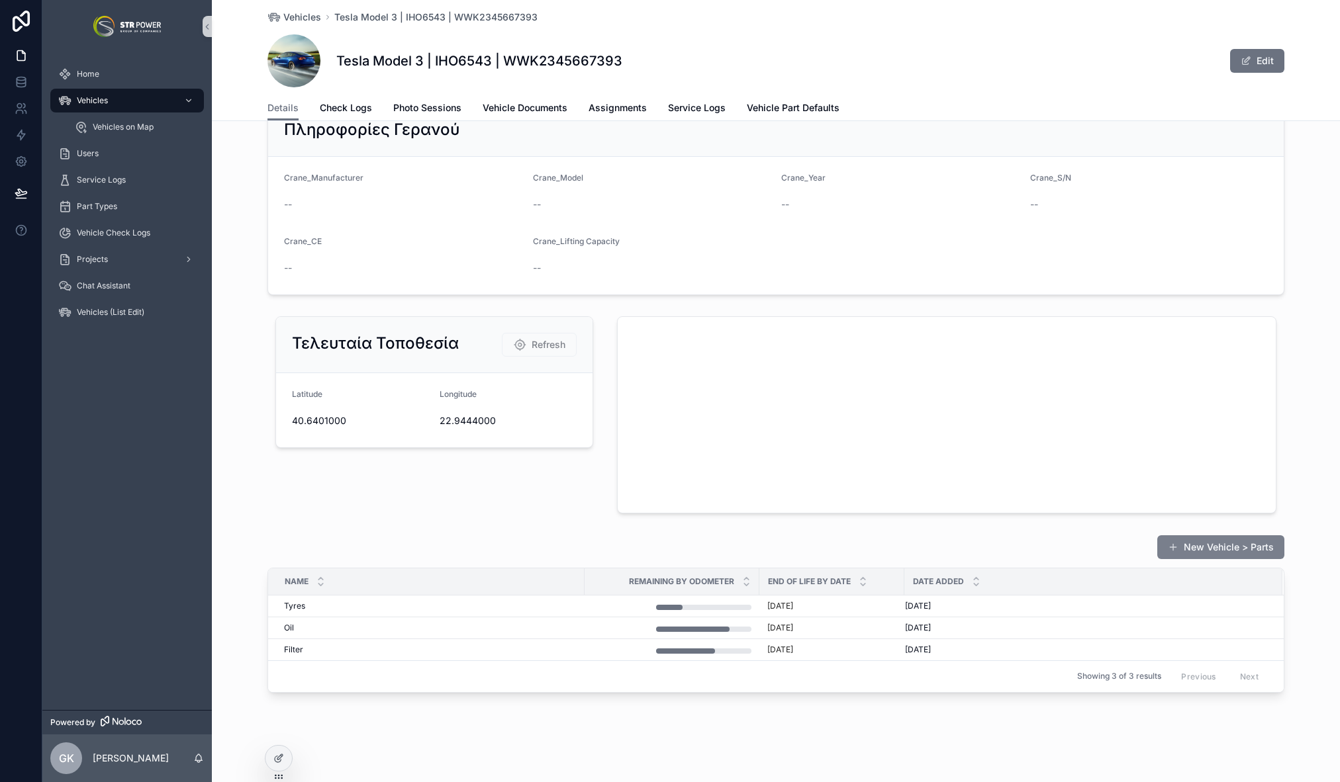
click at [1251, 549] on button "New Vehicle > Parts" at bounding box center [1220, 548] width 127 height 24
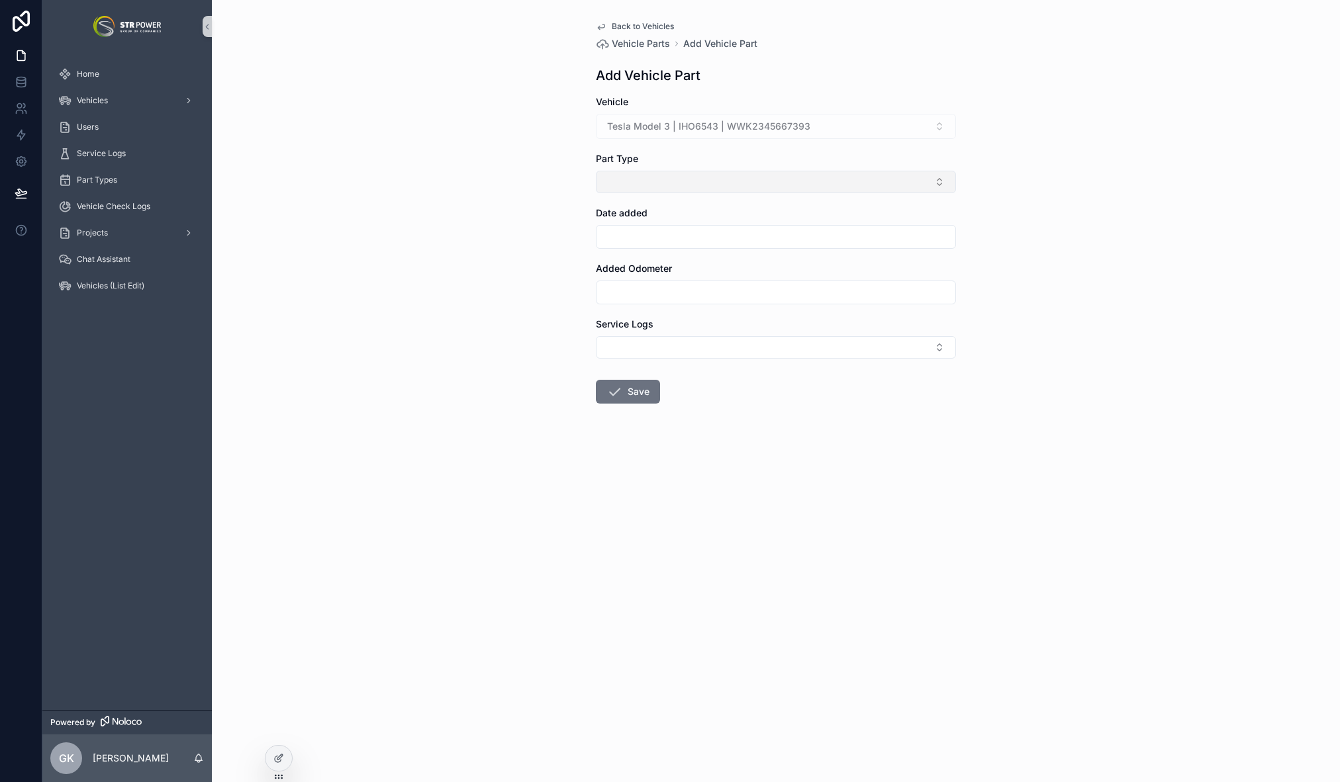
click at [724, 182] on button "Select Button" at bounding box center [776, 182] width 360 height 23
click at [508, 299] on div "Back to Vehicles Vehicle Parts Add Vehicle Part Add Vehicle Part Vehicle Tesla …" at bounding box center [776, 391] width 1128 height 782
click at [659, 233] on input "scrollable content" at bounding box center [775, 237] width 359 height 19
click at [520, 260] on div "Back to Vehicles Vehicle Parts Add Vehicle Part Add Vehicle Part Vehicle Tesla …" at bounding box center [776, 391] width 1128 height 782
click at [683, 275] on div "Added Odometer" at bounding box center [776, 268] width 360 height 13
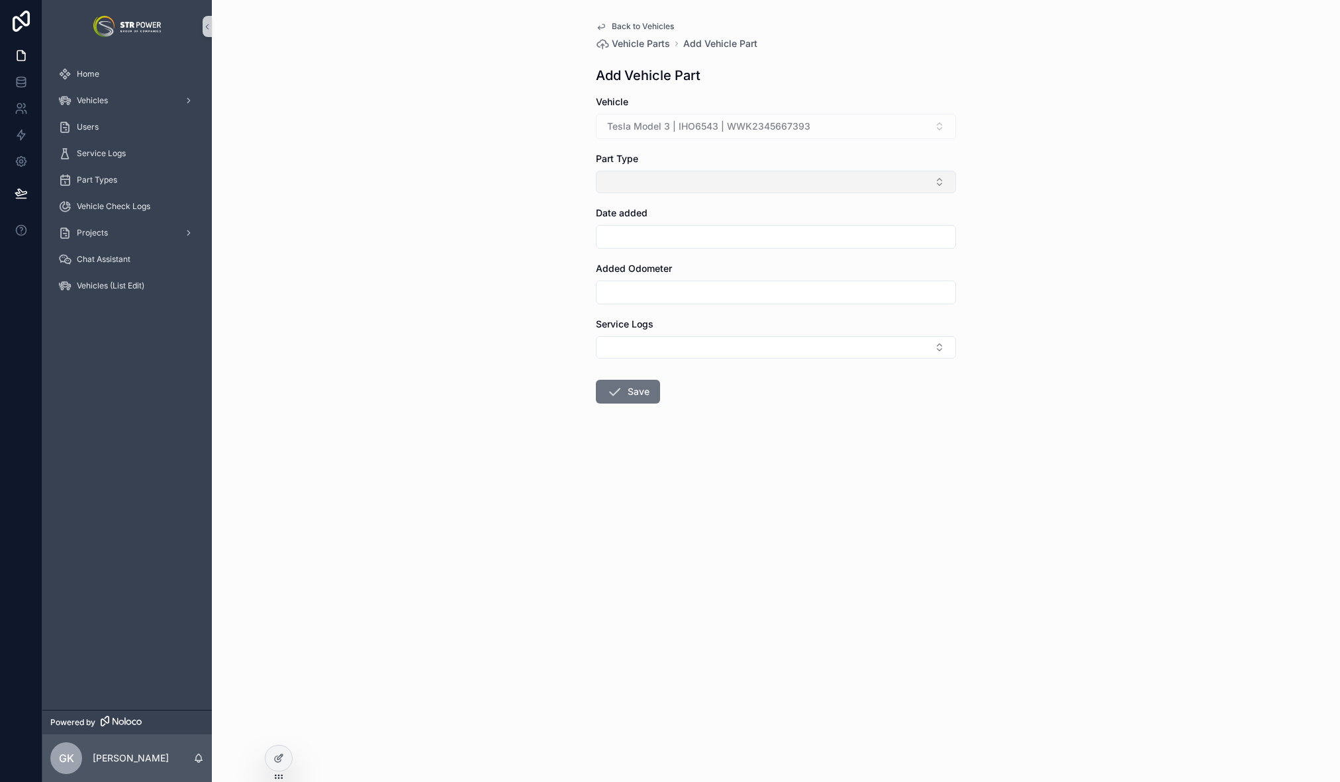
click at [639, 181] on button "Select Button" at bounding box center [776, 182] width 360 height 23
click at [646, 299] on div "Oil" at bounding box center [776, 297] width 354 height 21
click at [620, 26] on span "Back to Vehicles" at bounding box center [643, 26] width 62 height 11
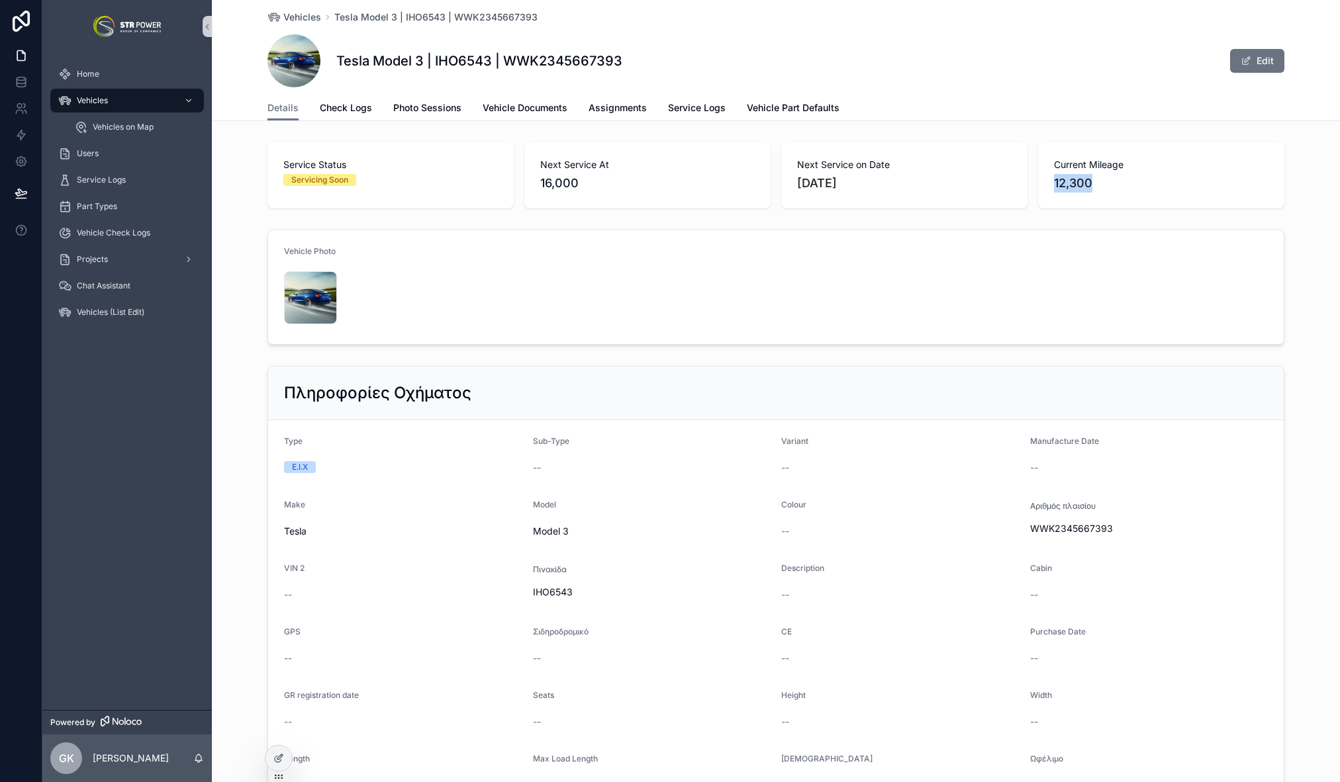
drag, startPoint x: 1107, startPoint y: 178, endPoint x: 1029, endPoint y: 179, distance: 78.1
click at [1029, 179] on div "Service Status Servicing Soon Next Service At 16,000 Next Service on Date [DATE…" at bounding box center [775, 175] width 1017 height 66
copy span "12,300"
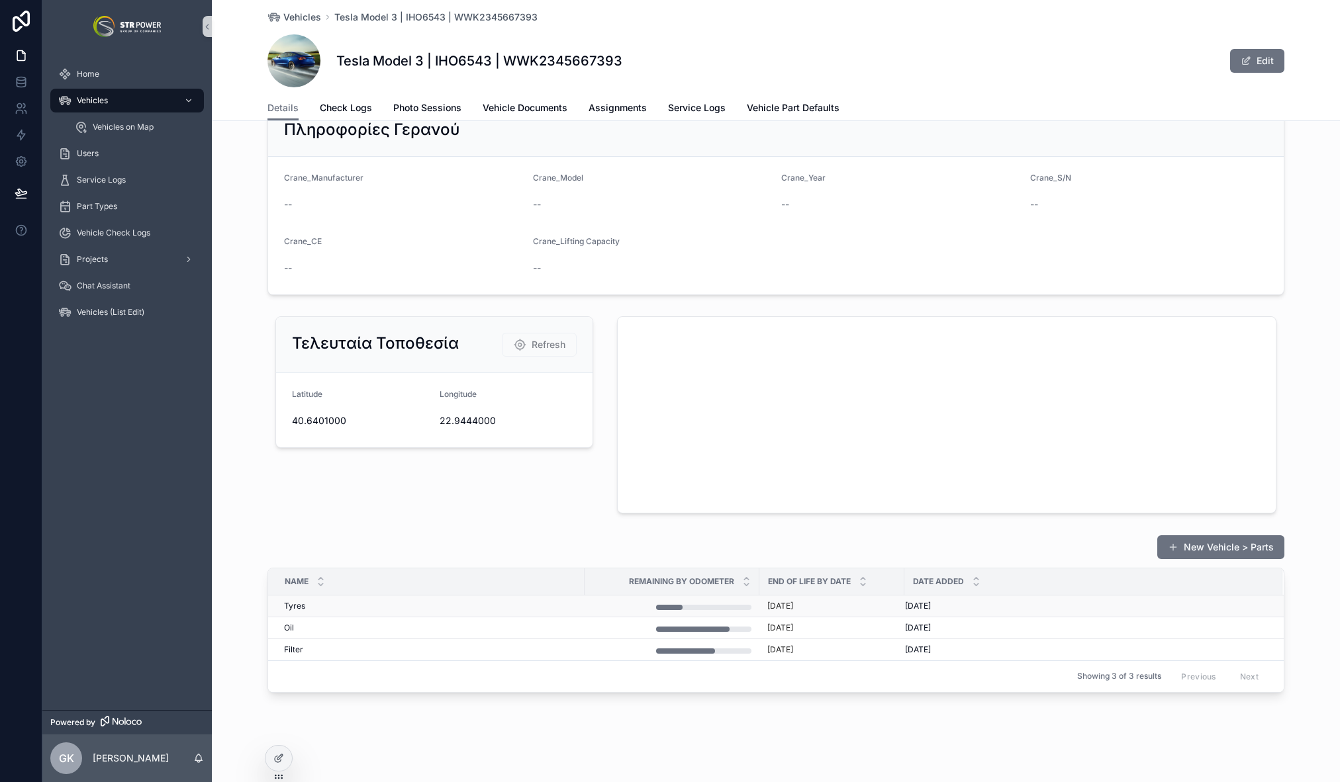
scroll to position [1329, 0]
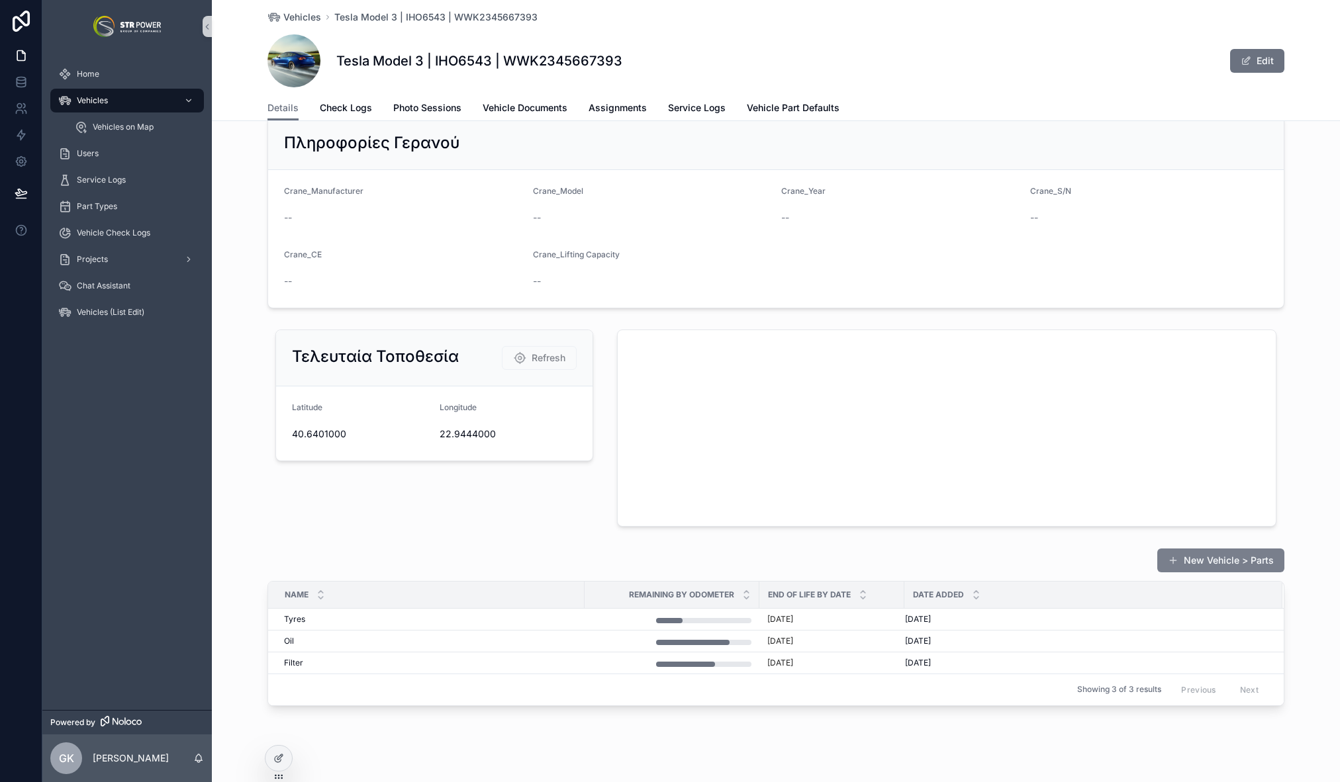
click at [1209, 561] on button "New Vehicle > Parts" at bounding box center [1220, 561] width 127 height 24
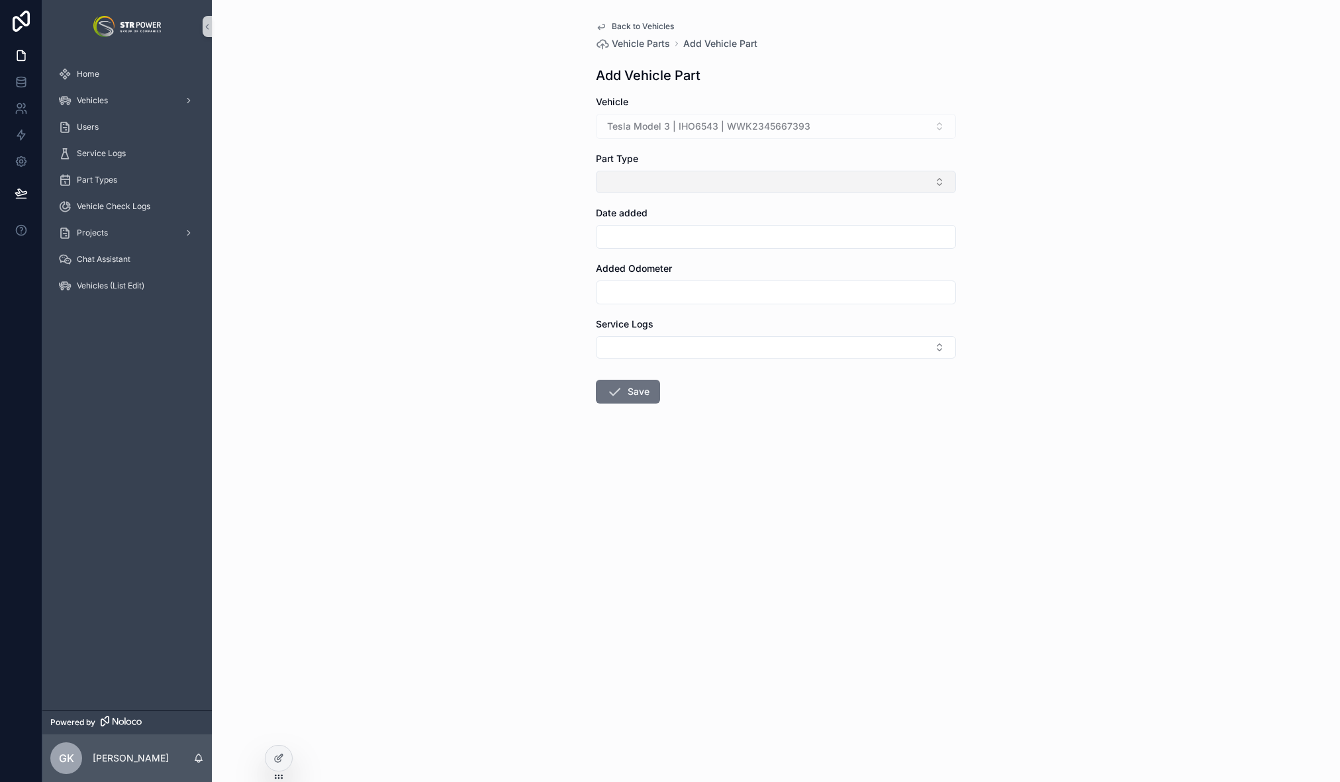
click at [640, 173] on button "Select Button" at bounding box center [776, 182] width 360 height 23
click at [624, 297] on div "Oil" at bounding box center [776, 297] width 354 height 21
click at [652, 242] on input "scrollable content" at bounding box center [775, 239] width 359 height 19
click at [782, 273] on button "[DATE]" at bounding box center [776, 272] width 52 height 24
click at [771, 271] on button "[DATE]" at bounding box center [776, 272] width 52 height 24
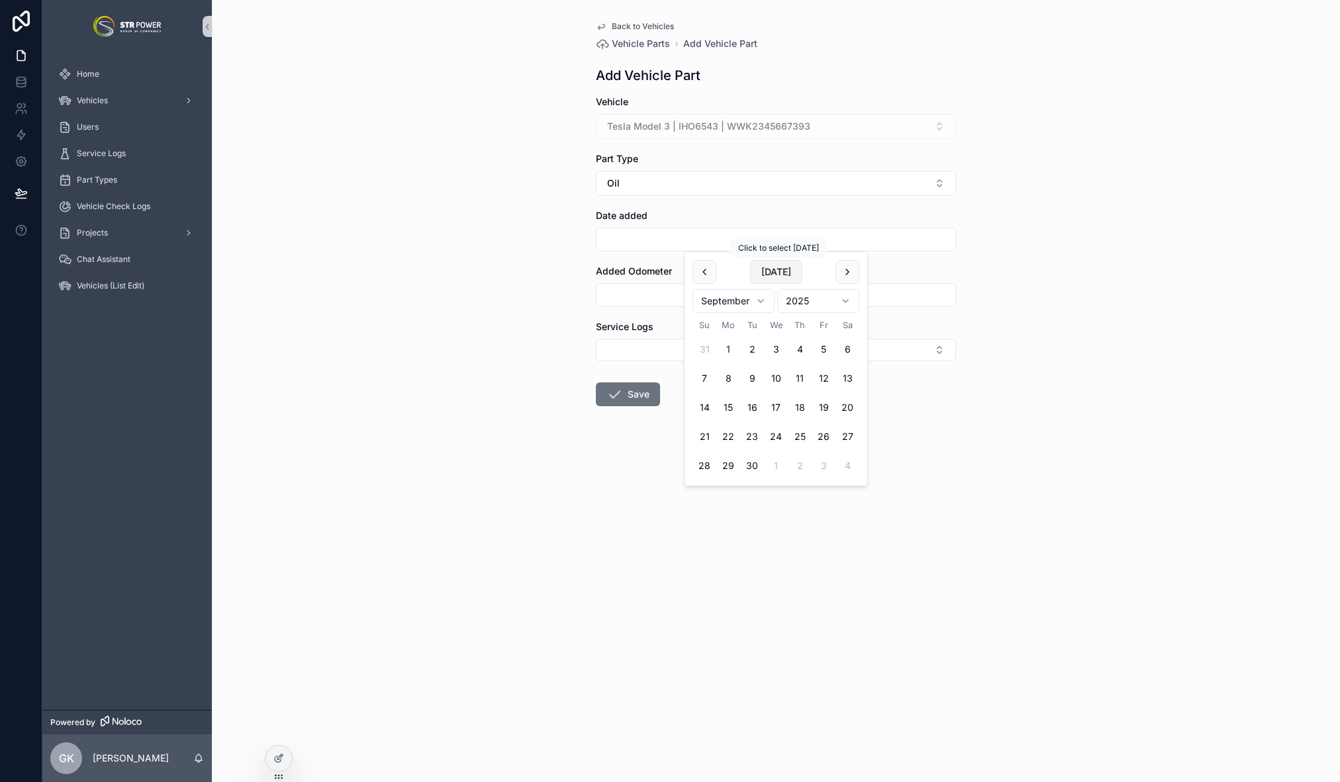
type input "********"
click at [658, 289] on input "scrollable content" at bounding box center [775, 295] width 359 height 19
paste input "******"
type input "******"
click at [639, 396] on button "Save" at bounding box center [628, 395] width 64 height 24
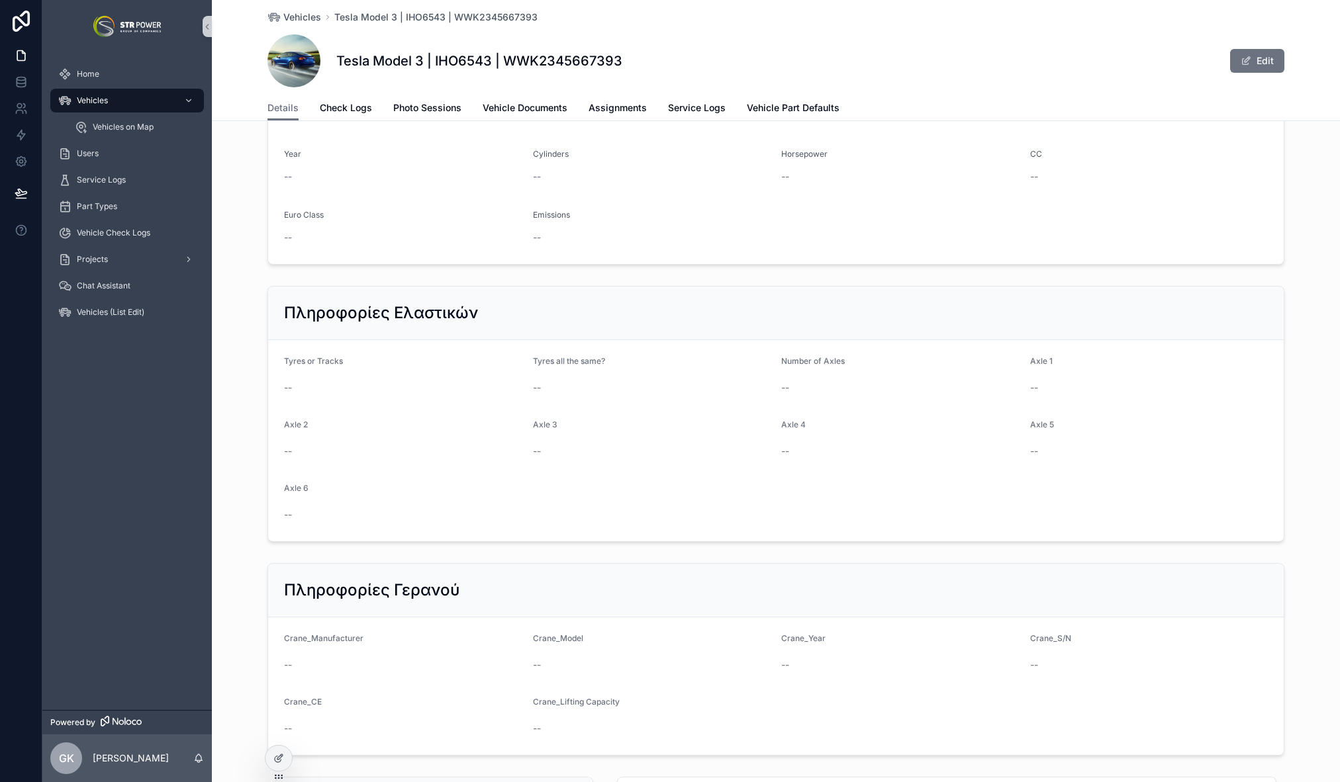
scroll to position [1364, 0]
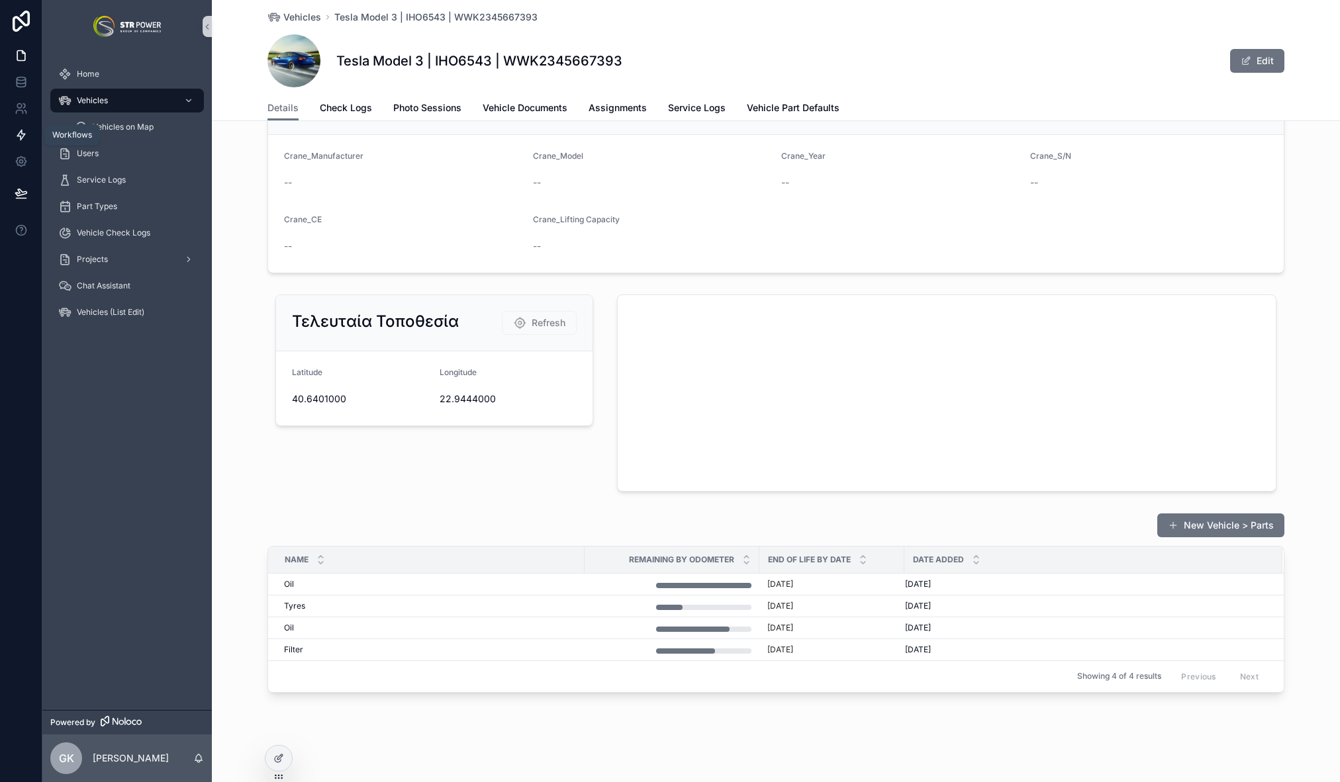
click at [25, 131] on icon at bounding box center [21, 134] width 13 height 13
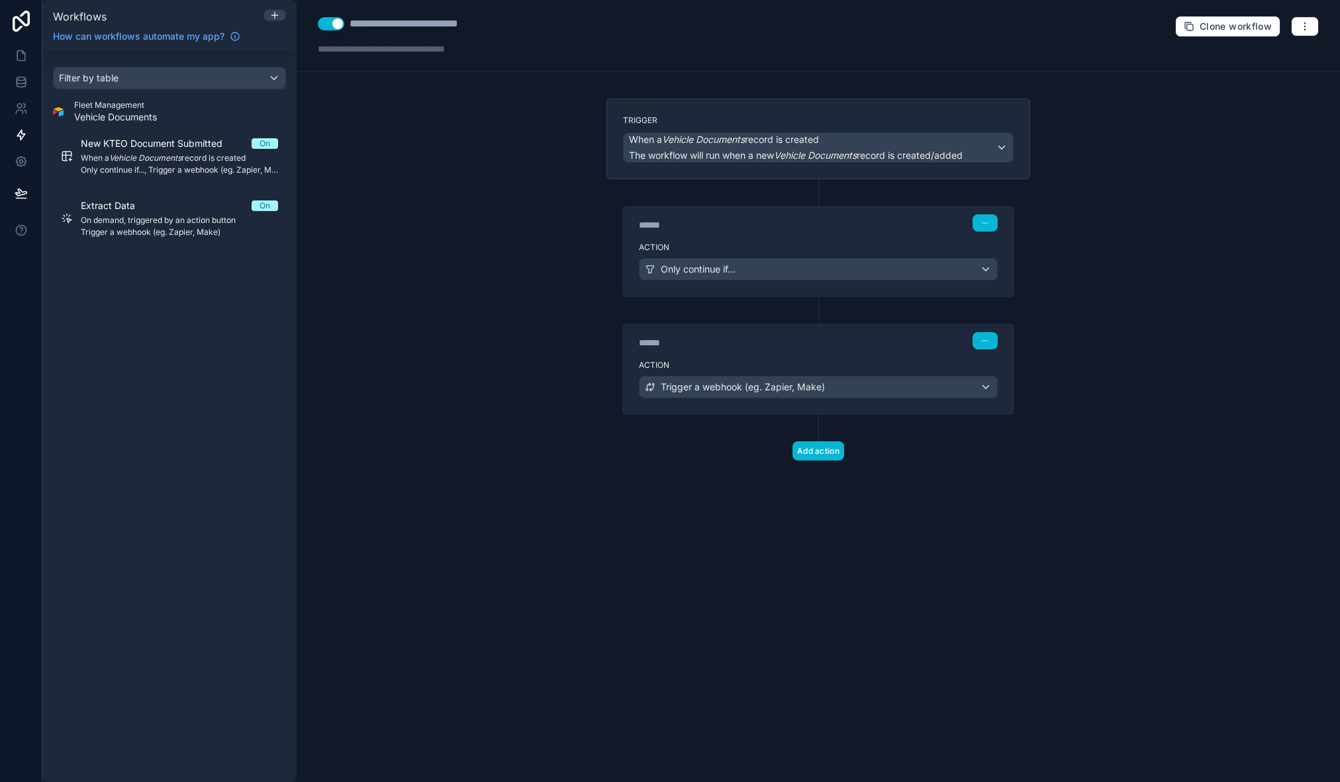
click at [192, 363] on div "Filter by table Fleet Management Vehicle Documents New KTEO Document Submitted …" at bounding box center [169, 417] width 254 height 732
click at [279, 14] on icon at bounding box center [274, 15] width 11 height 11
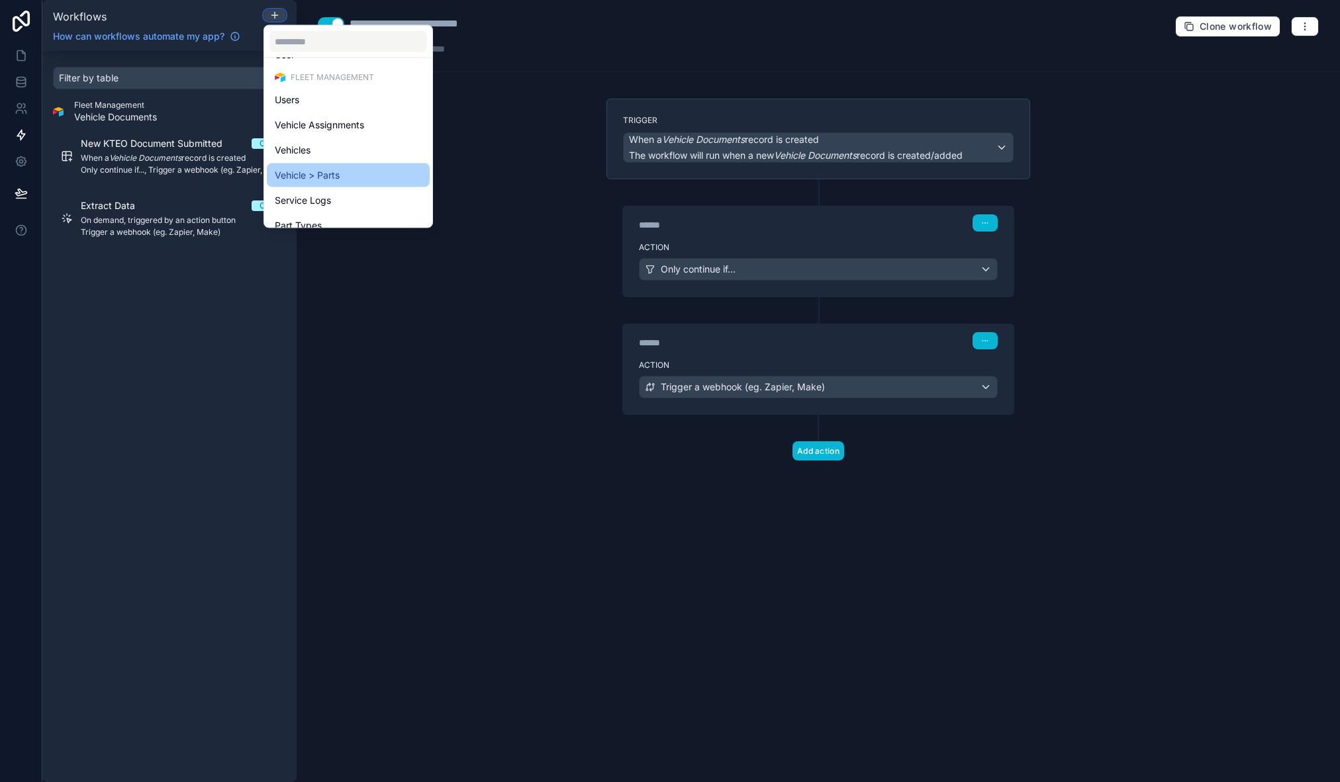
scroll to position [42, 0]
click at [346, 168] on div "Vehicle > Parts" at bounding box center [348, 179] width 163 height 24
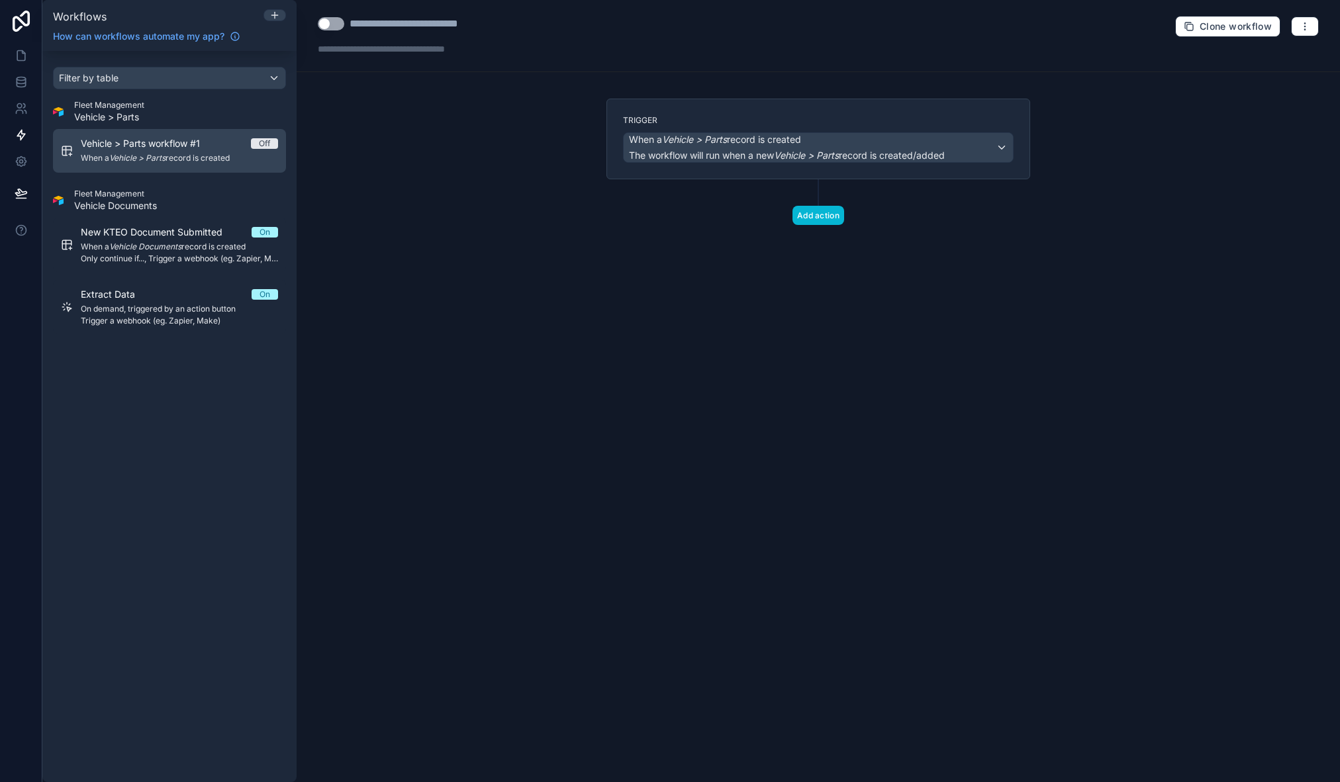
click at [164, 138] on span "Vehicle > Parts workflow #1" at bounding box center [148, 143] width 135 height 13
click at [837, 211] on button "Add action" at bounding box center [818, 215] width 52 height 19
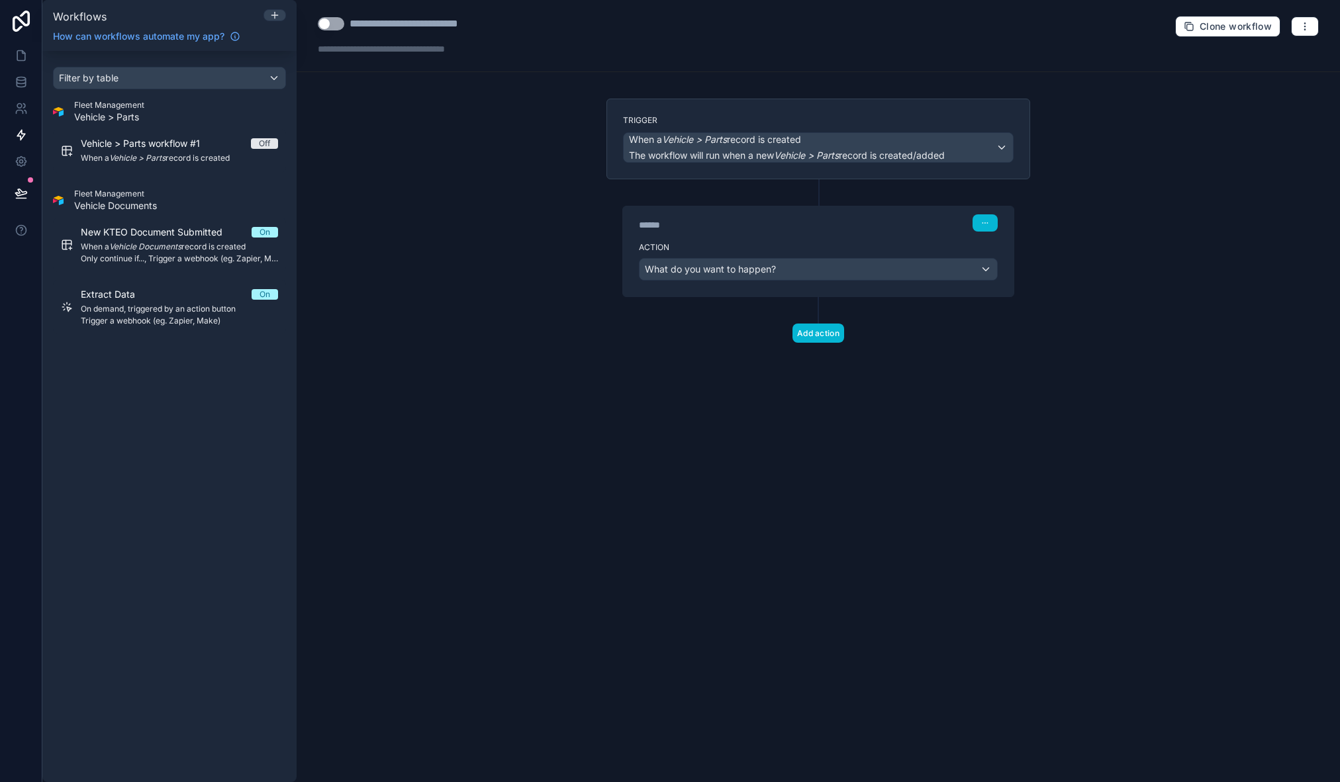
click at [790, 249] on label "Action" at bounding box center [818, 247] width 359 height 11
click at [829, 254] on div "Action What do you want to happen?" at bounding box center [818, 267] width 391 height 60
click at [832, 267] on div "What do you want to happen?" at bounding box center [817, 269] width 357 height 21
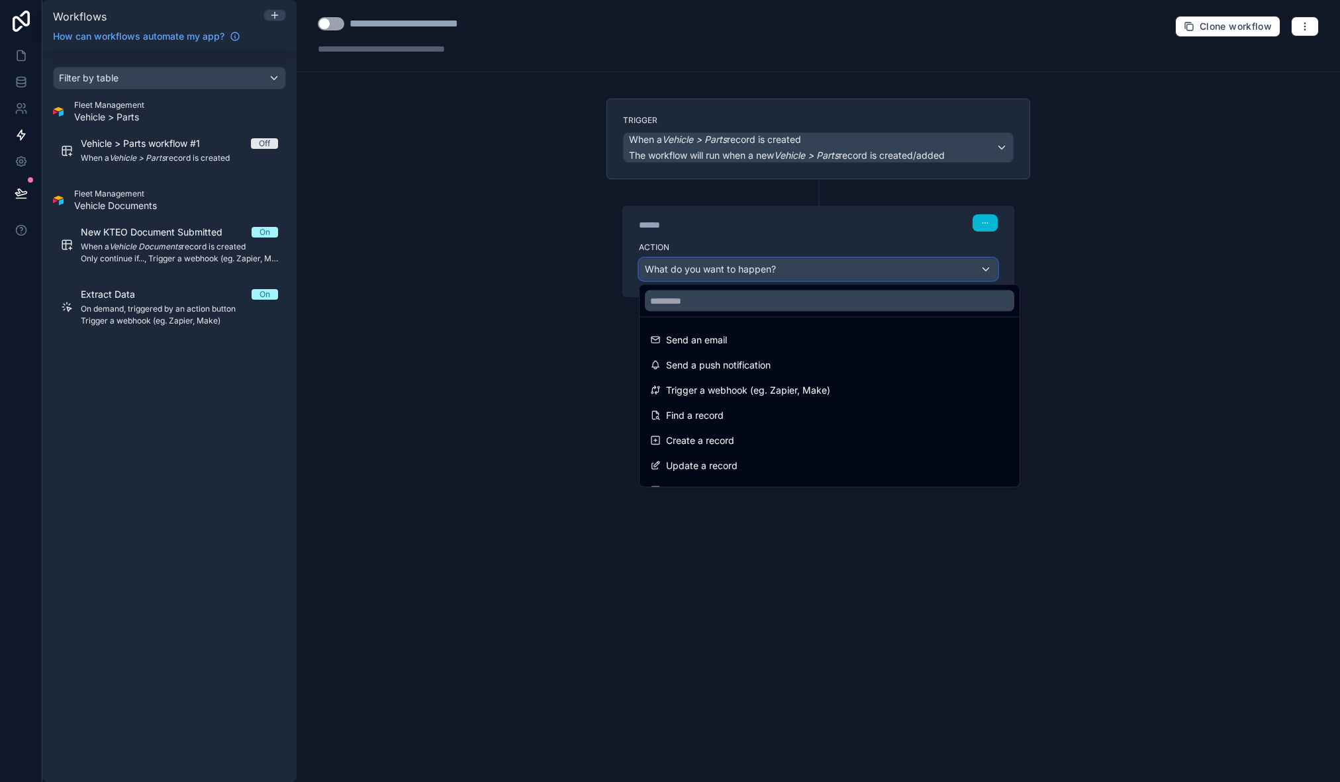
scroll to position [1, 0]
click at [777, 242] on div at bounding box center [670, 391] width 1340 height 782
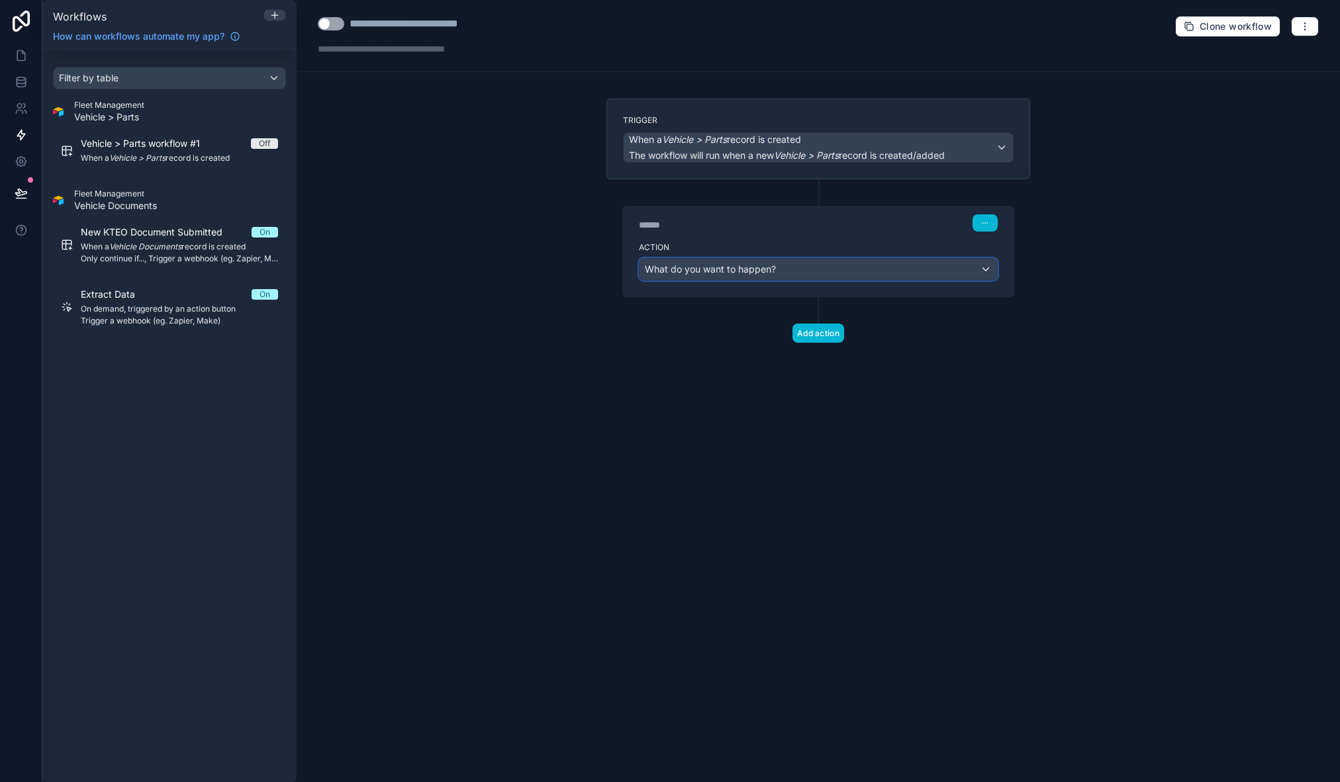
click at [771, 261] on div "What do you want to happen?" at bounding box center [817, 269] width 357 height 21
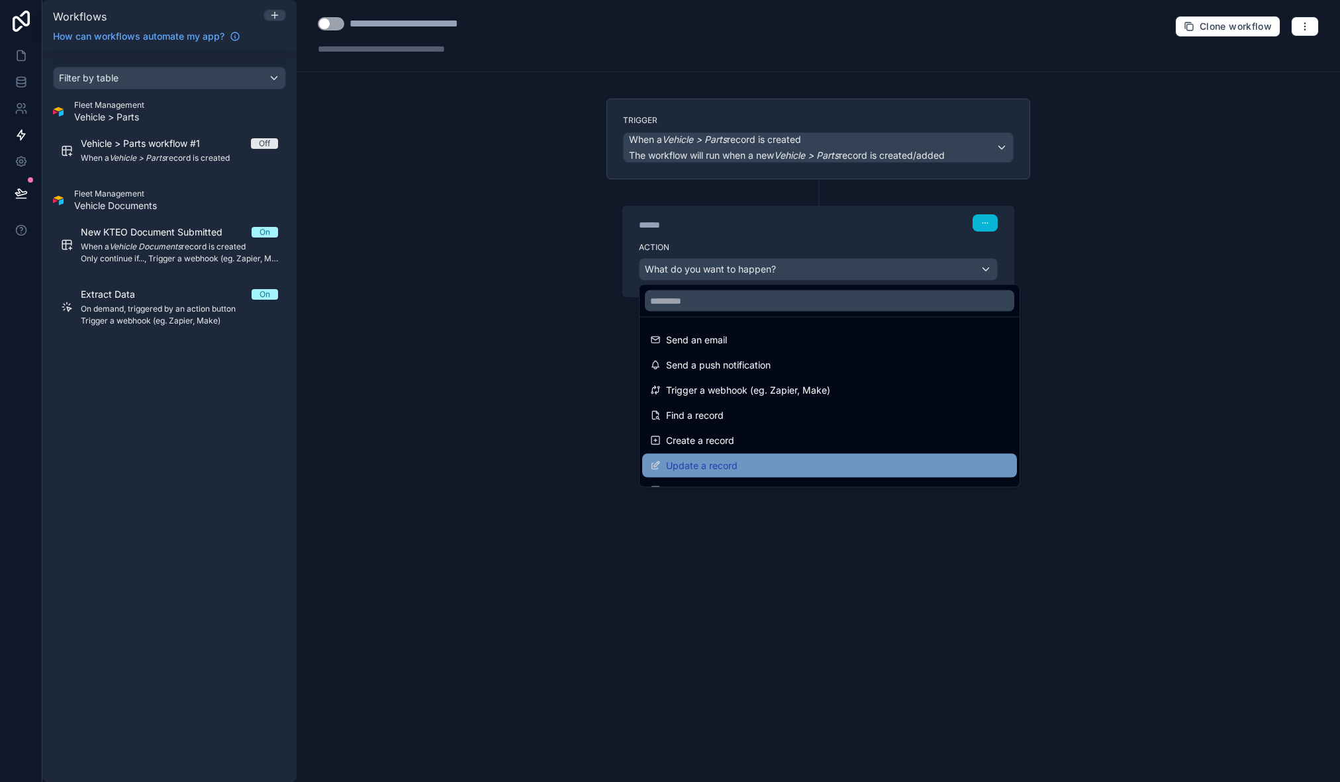
click at [783, 459] on div "Update a record" at bounding box center [829, 466] width 359 height 16
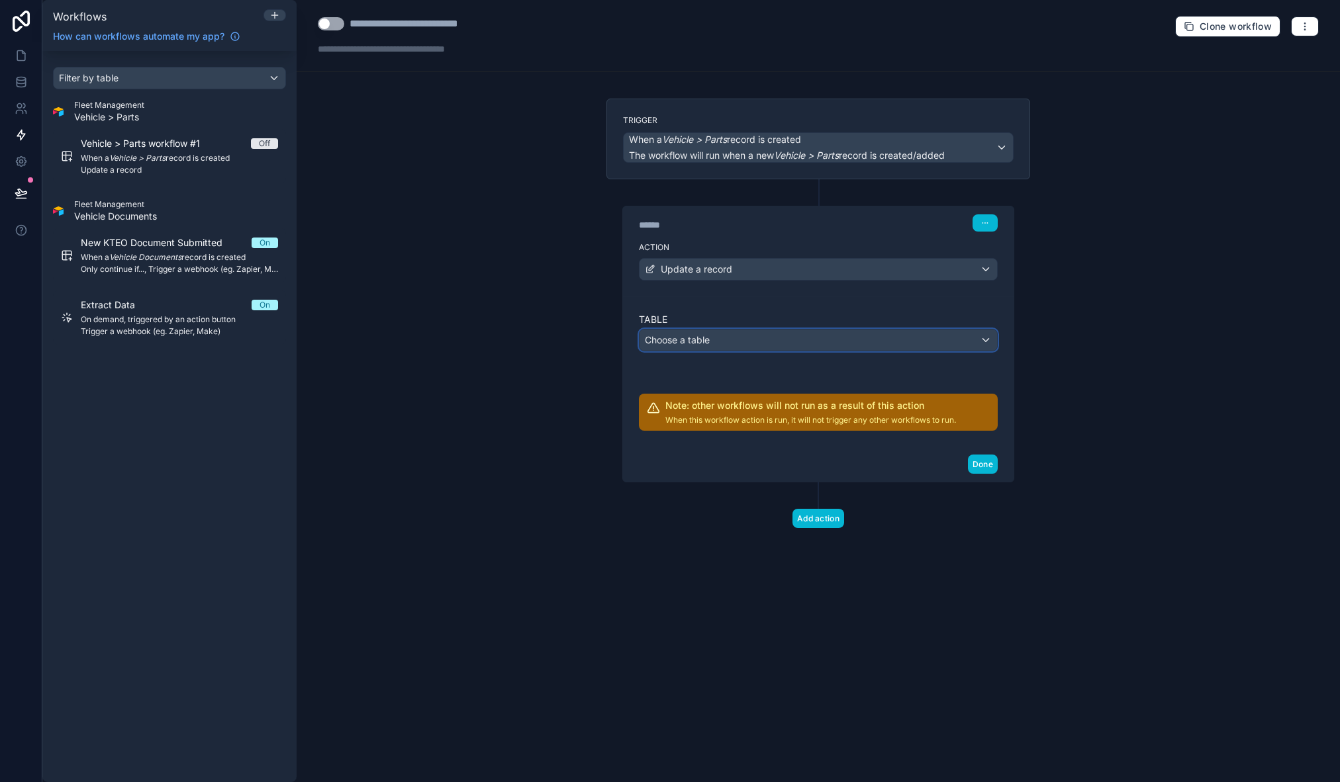
click at [734, 338] on div "Choose a table" at bounding box center [817, 340] width 357 height 21
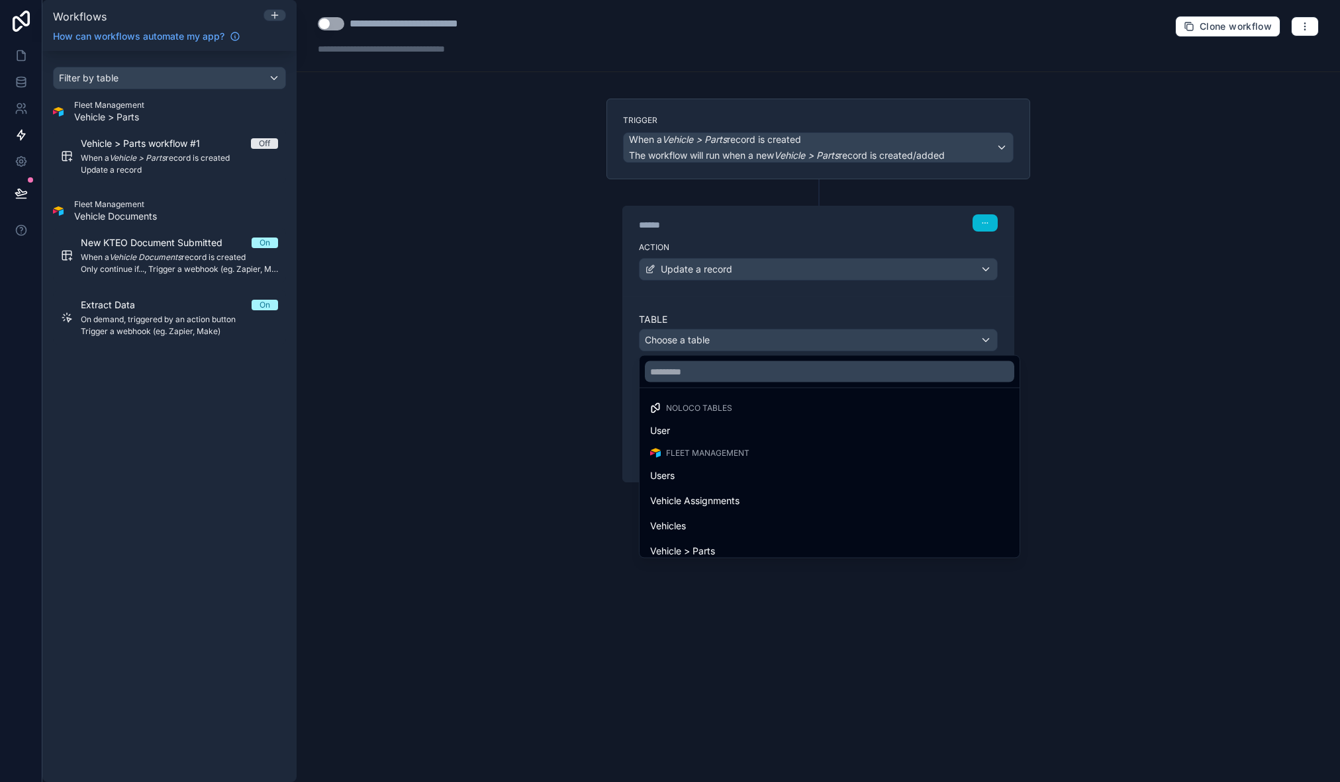
click at [569, 266] on div at bounding box center [670, 391] width 1340 height 782
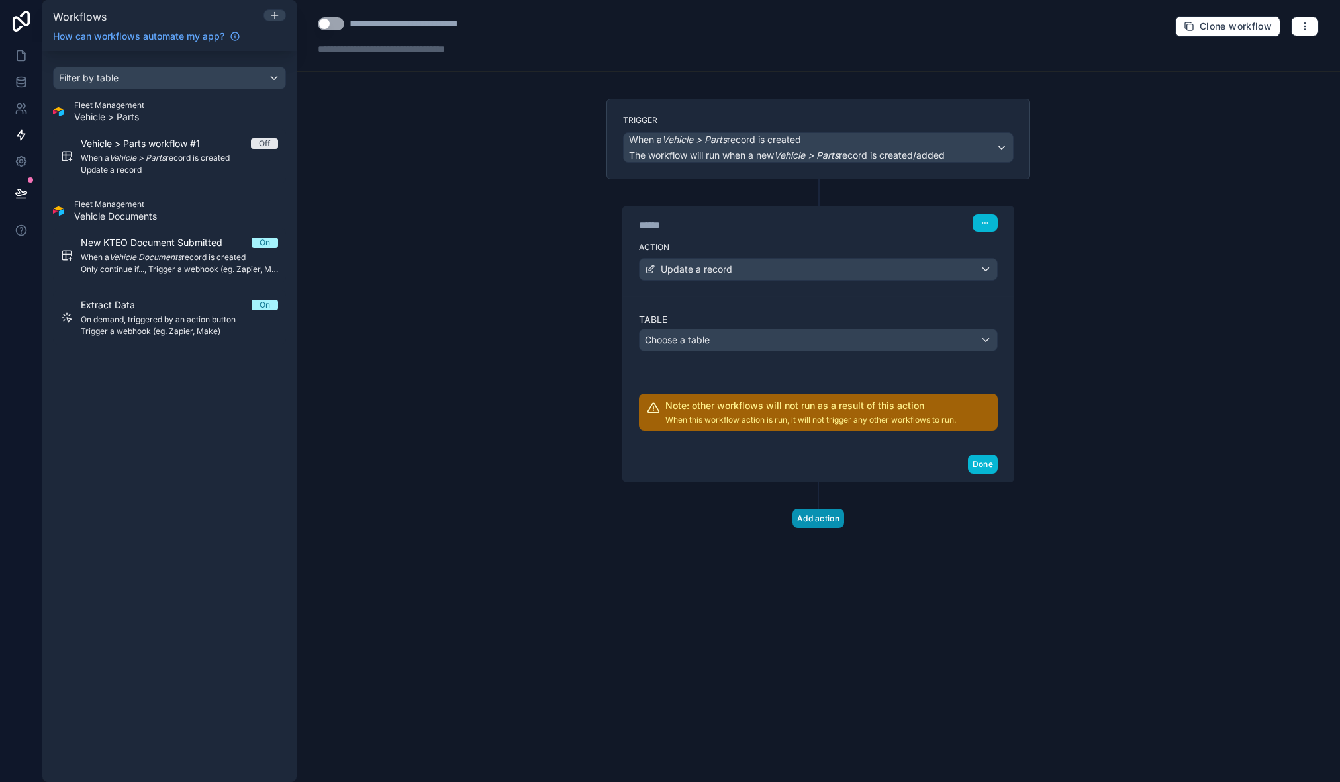
click at [830, 514] on button "Add action" at bounding box center [818, 518] width 52 height 19
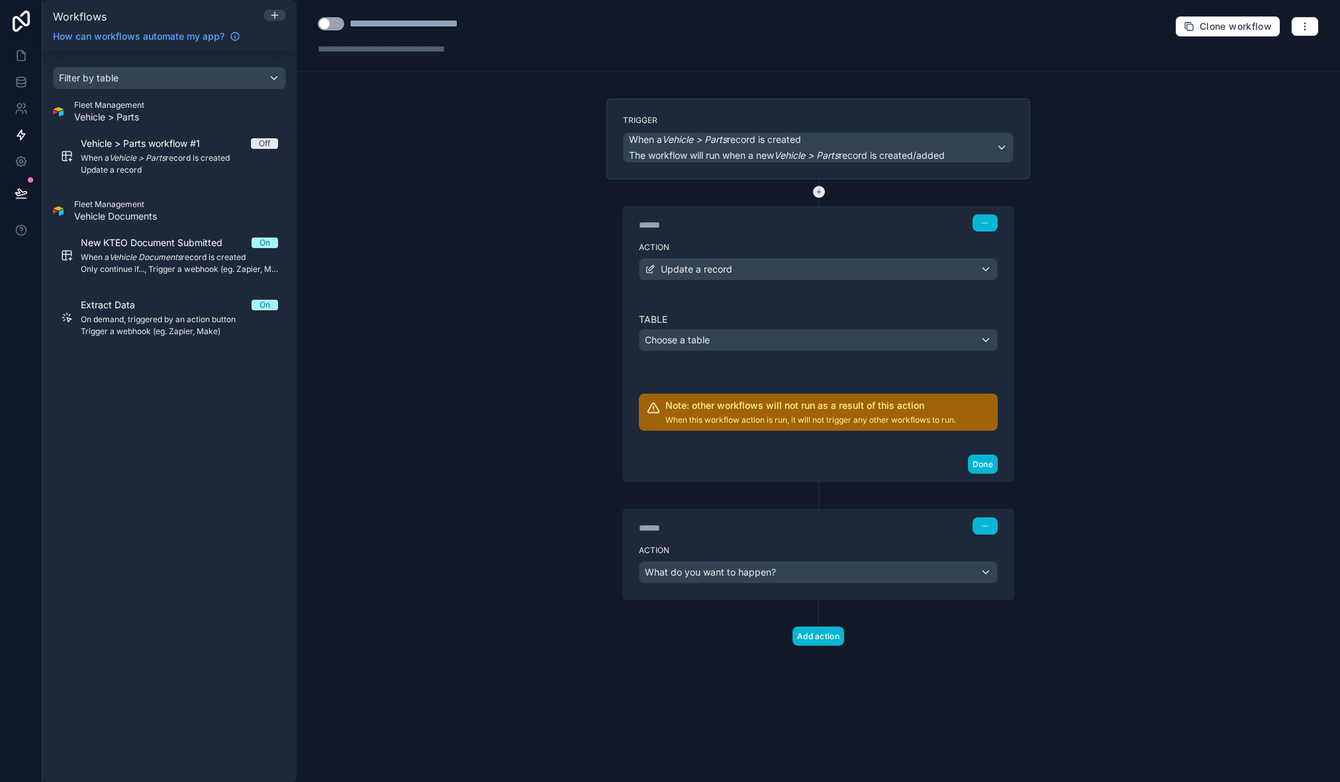
click at [812, 195] on div at bounding box center [818, 192] width 16 height 26
click at [818, 193] on icon at bounding box center [819, 192] width 12 height 12
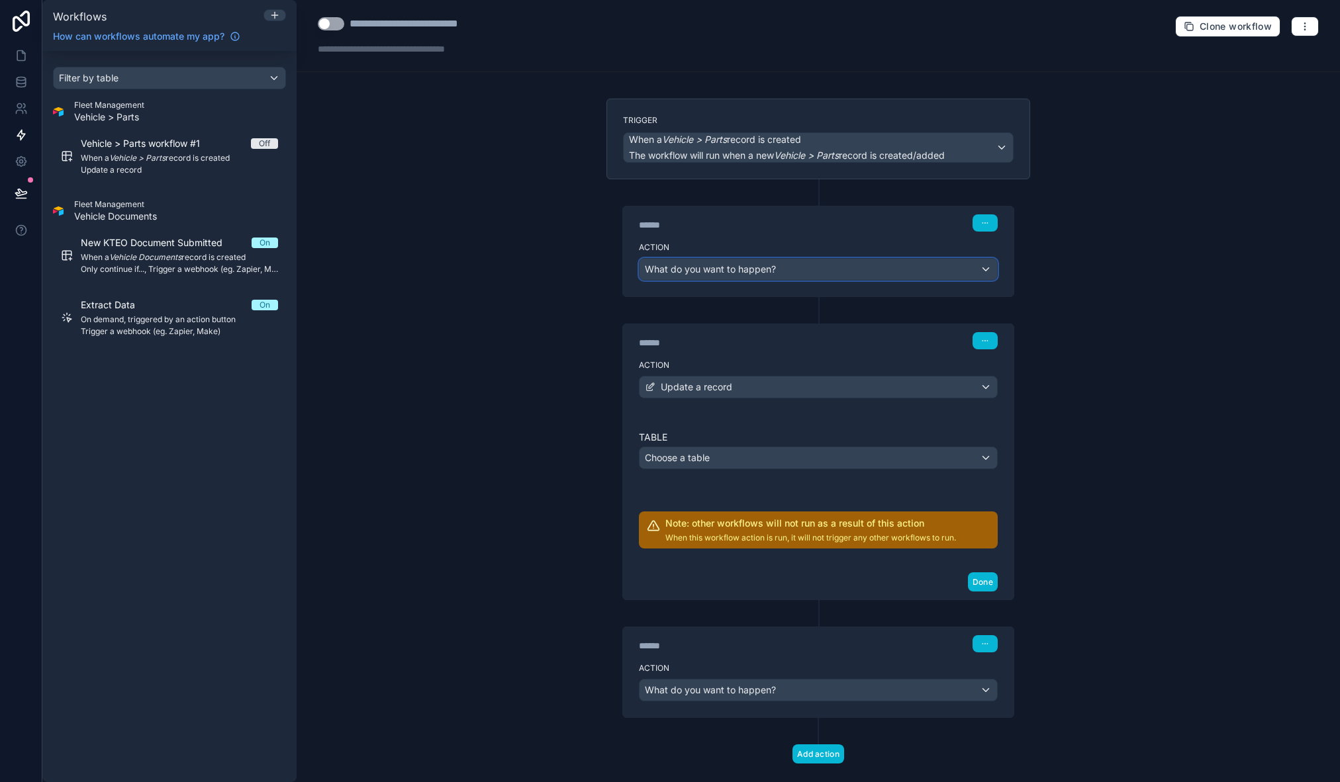
click at [721, 271] on span "What do you want to happen?" at bounding box center [710, 268] width 131 height 11
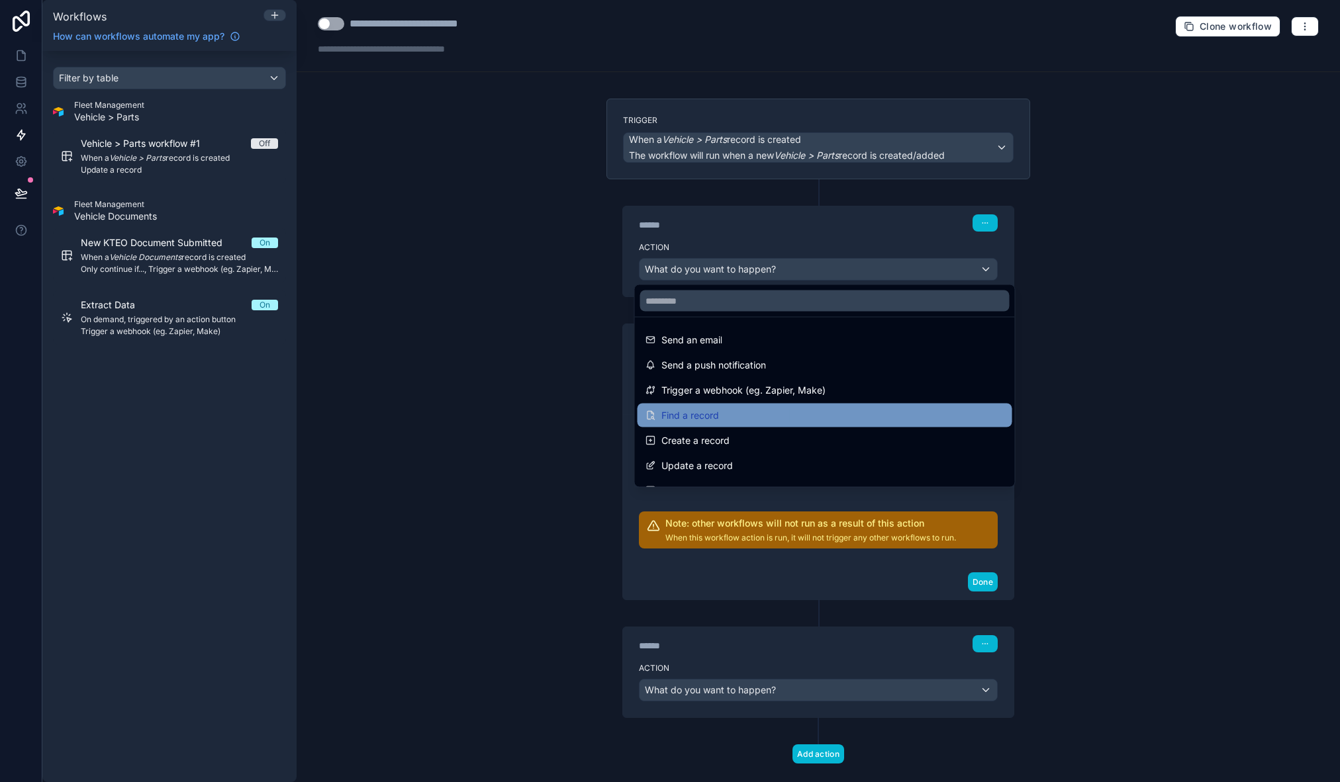
click at [772, 410] on div "Find a record" at bounding box center [824, 416] width 359 height 16
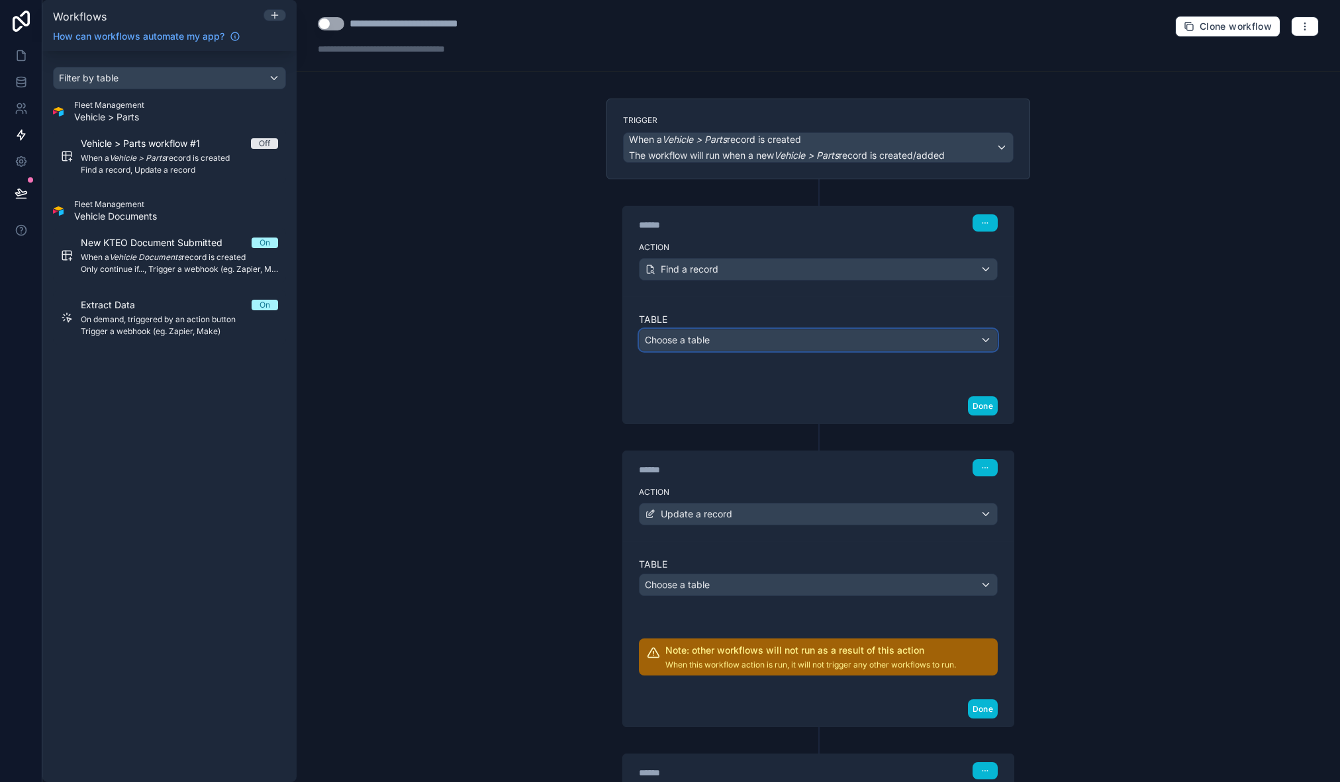
click at [732, 332] on div "Choose a table" at bounding box center [817, 340] width 357 height 21
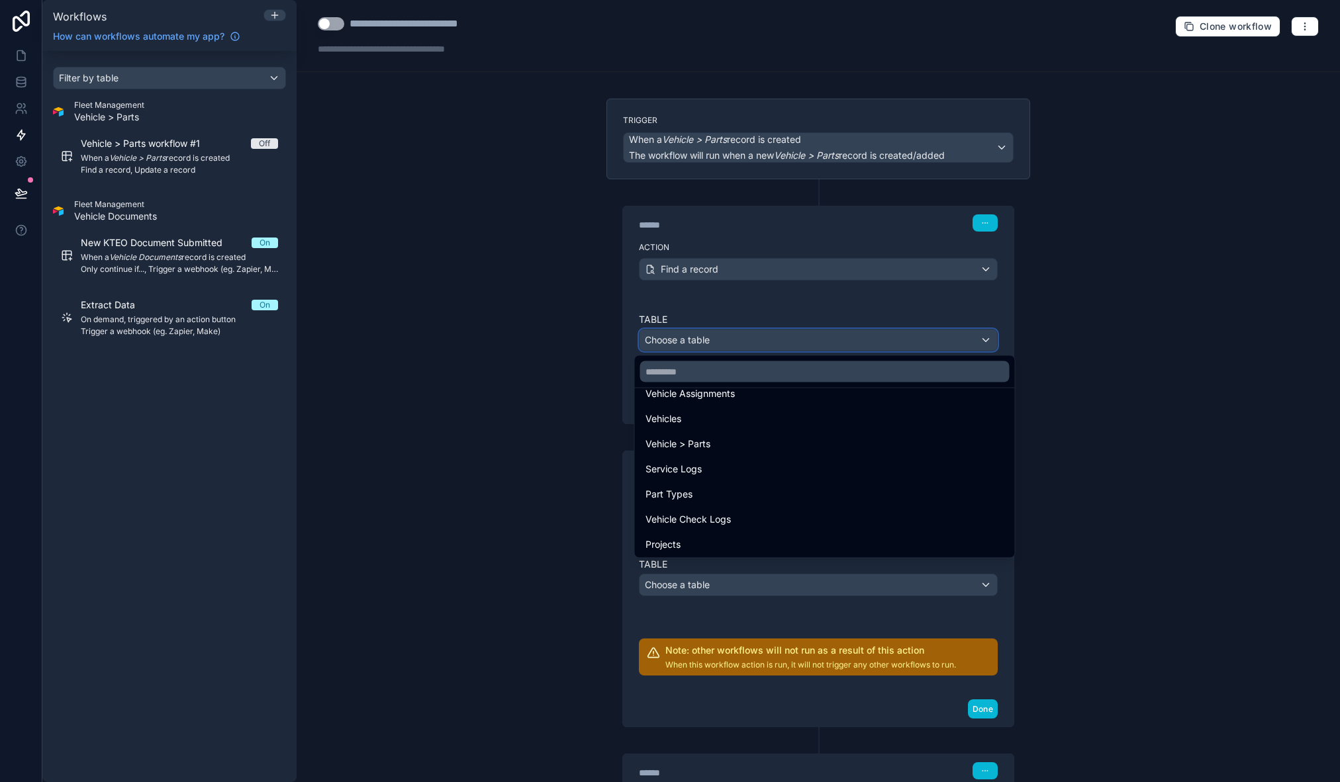
scroll to position [360, 0]
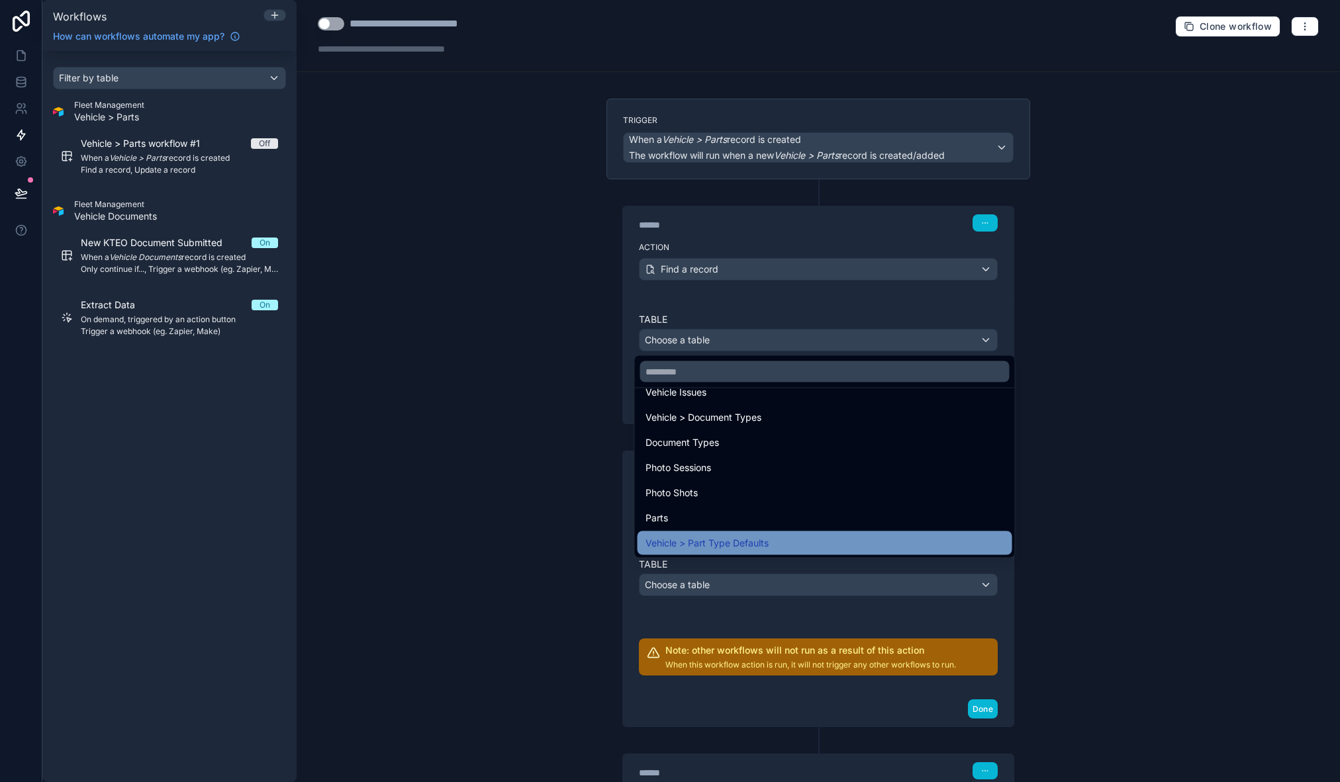
click at [775, 542] on div "Vehicle > Part Type Defaults" at bounding box center [824, 544] width 359 height 16
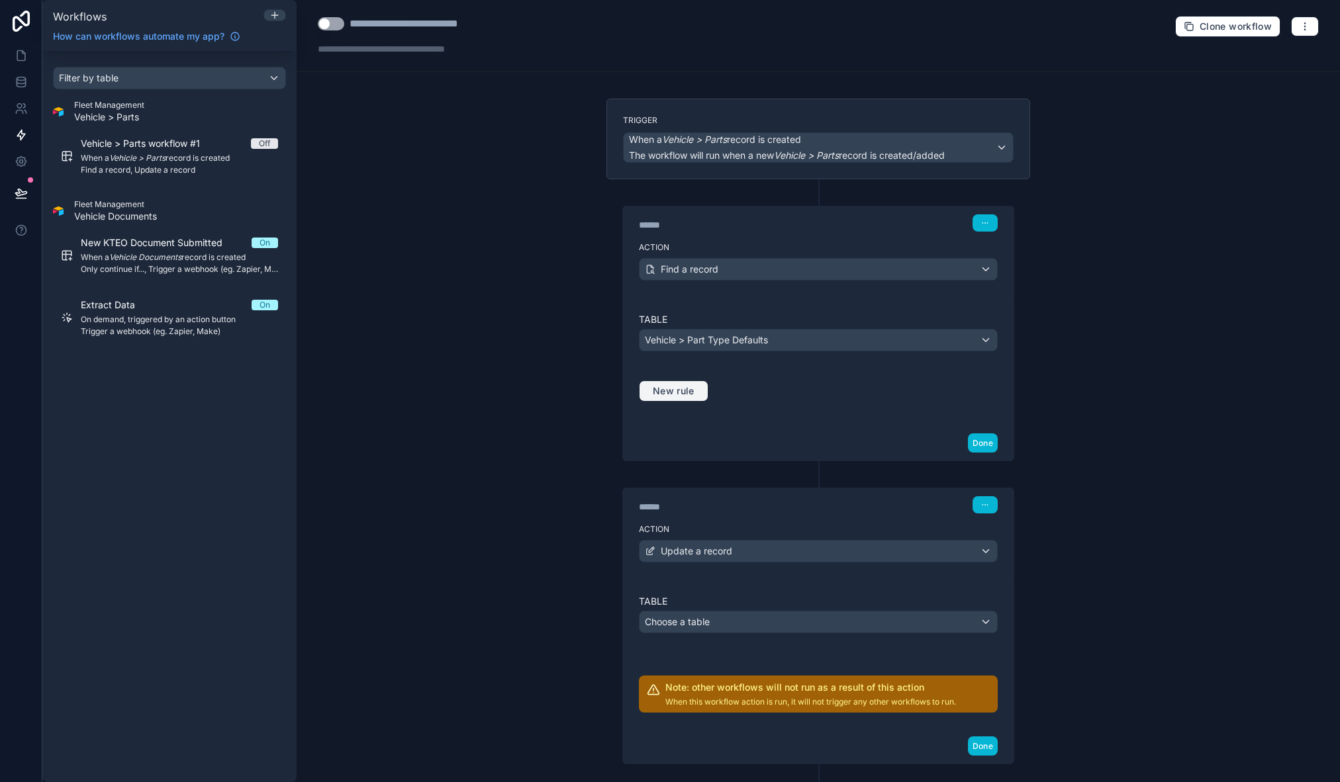
click at [670, 389] on span "New rule" at bounding box center [673, 391] width 52 height 12
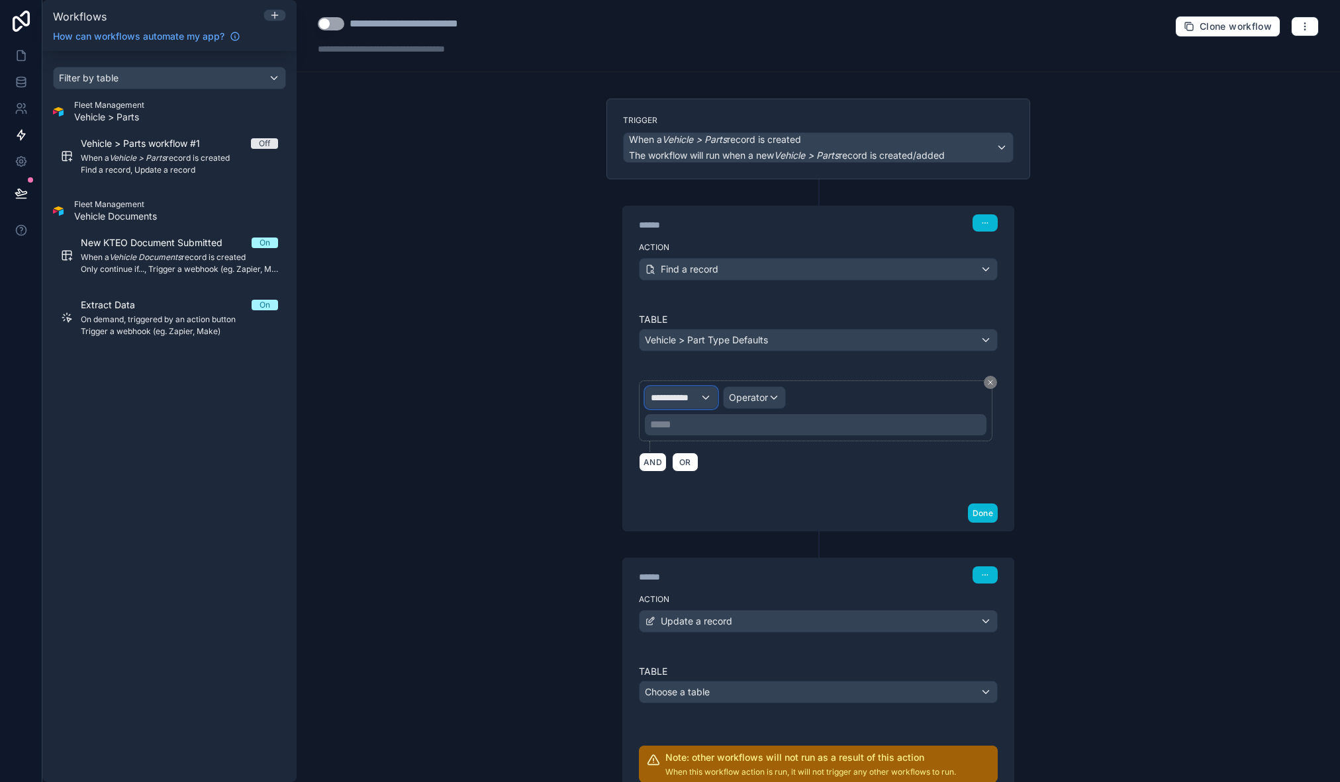
click at [686, 406] on div "**********" at bounding box center [680, 397] width 71 height 21
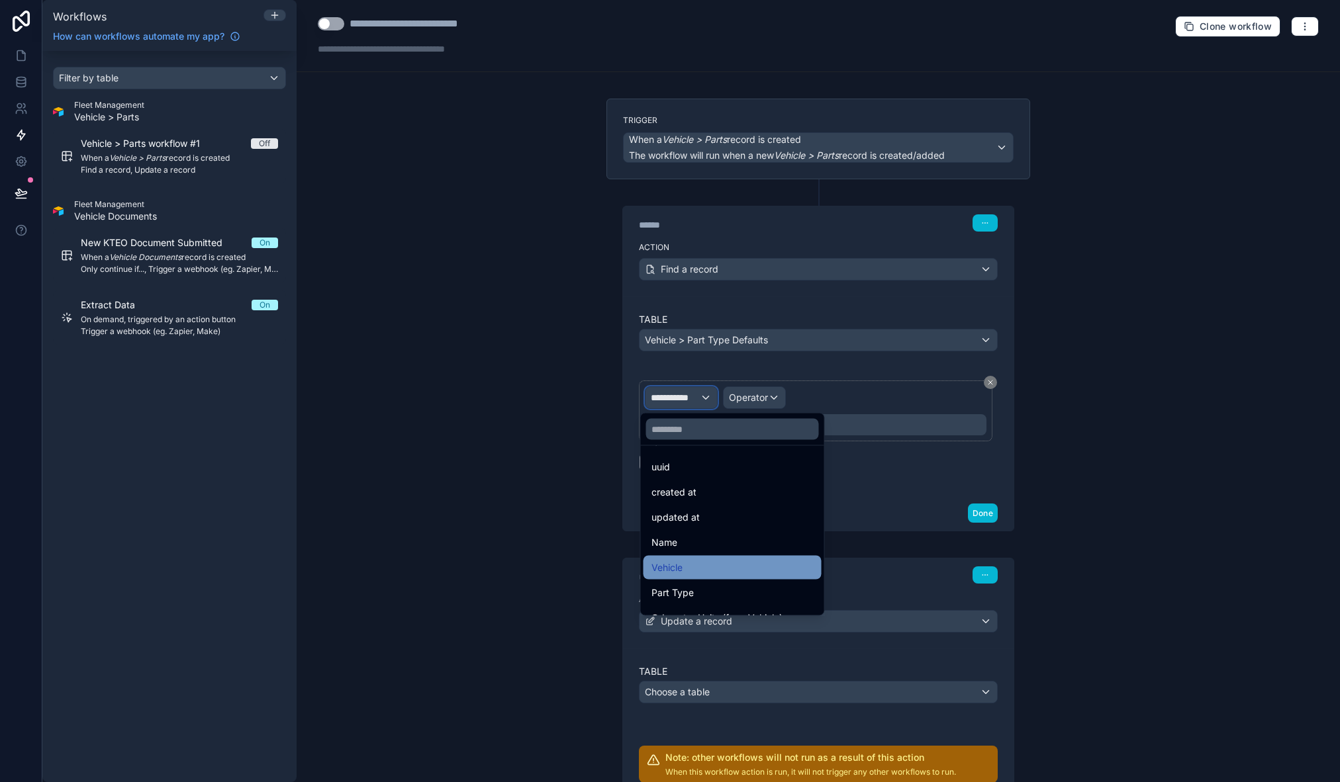
scroll to position [38, 0]
click at [730, 577] on div "Part Type" at bounding box center [732, 582] width 162 height 16
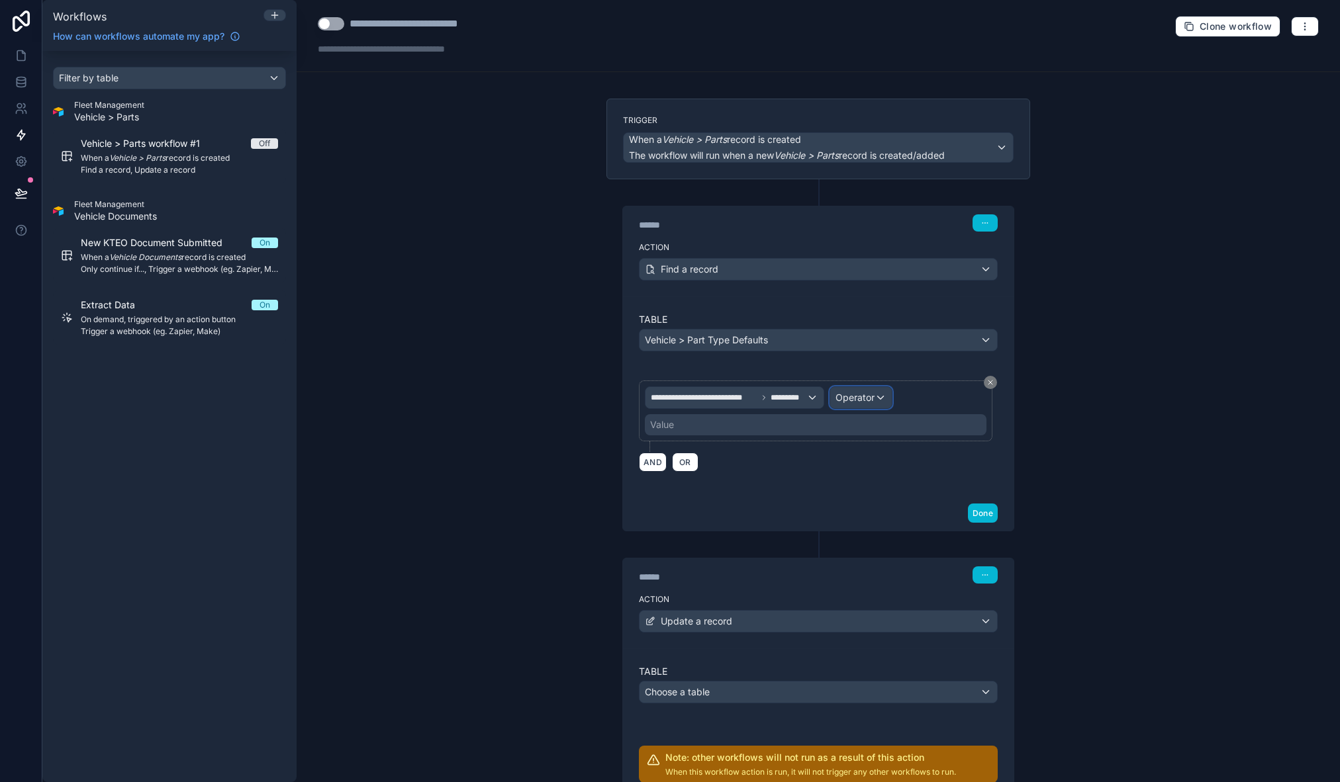
click at [861, 395] on span "Operator" at bounding box center [854, 397] width 39 height 11
click at [892, 514] on div "Is one of" at bounding box center [885, 519] width 98 height 16
click at [708, 426] on div "Value" at bounding box center [816, 424] width 342 height 21
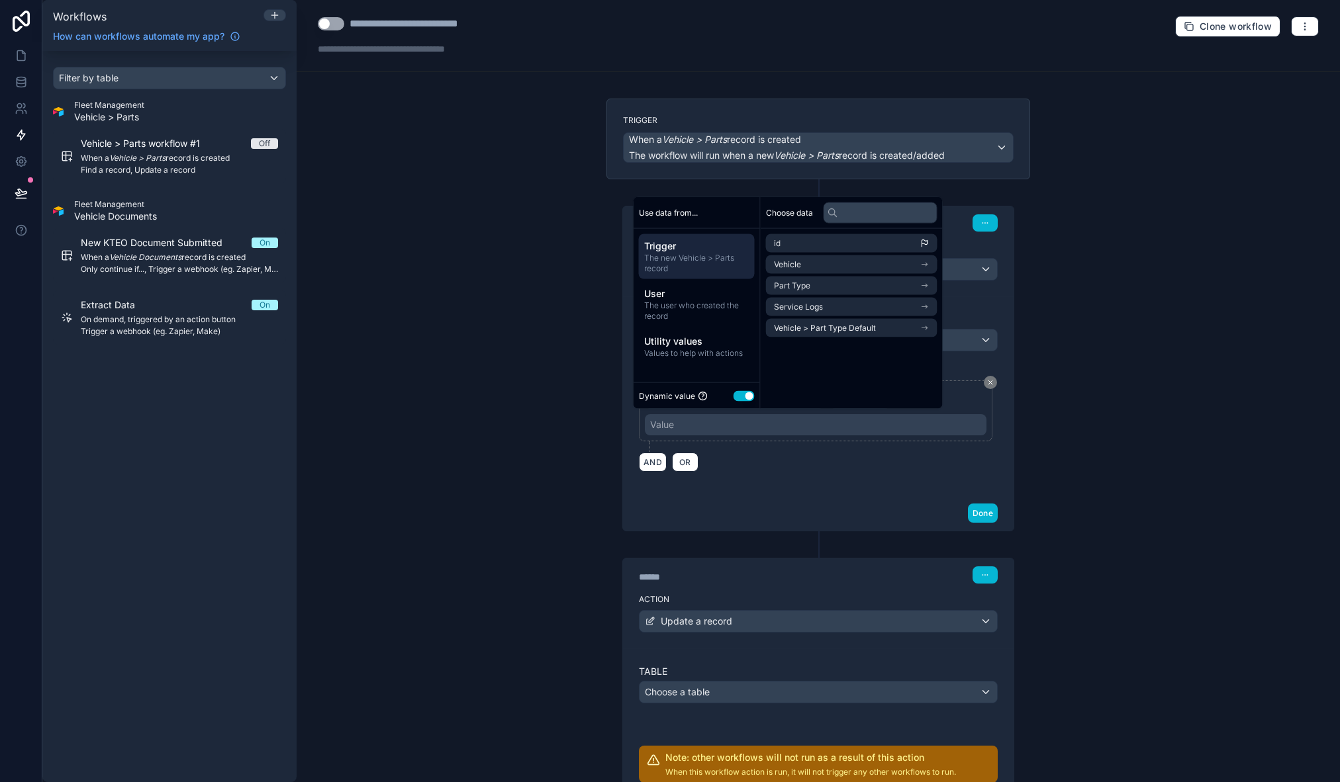
click at [669, 257] on span "The new Vehicle > Parts record" at bounding box center [696, 263] width 105 height 21
click at [836, 283] on li "Part Type" at bounding box center [851, 286] width 171 height 19
click at [814, 261] on li "id" at bounding box center [851, 267] width 171 height 19
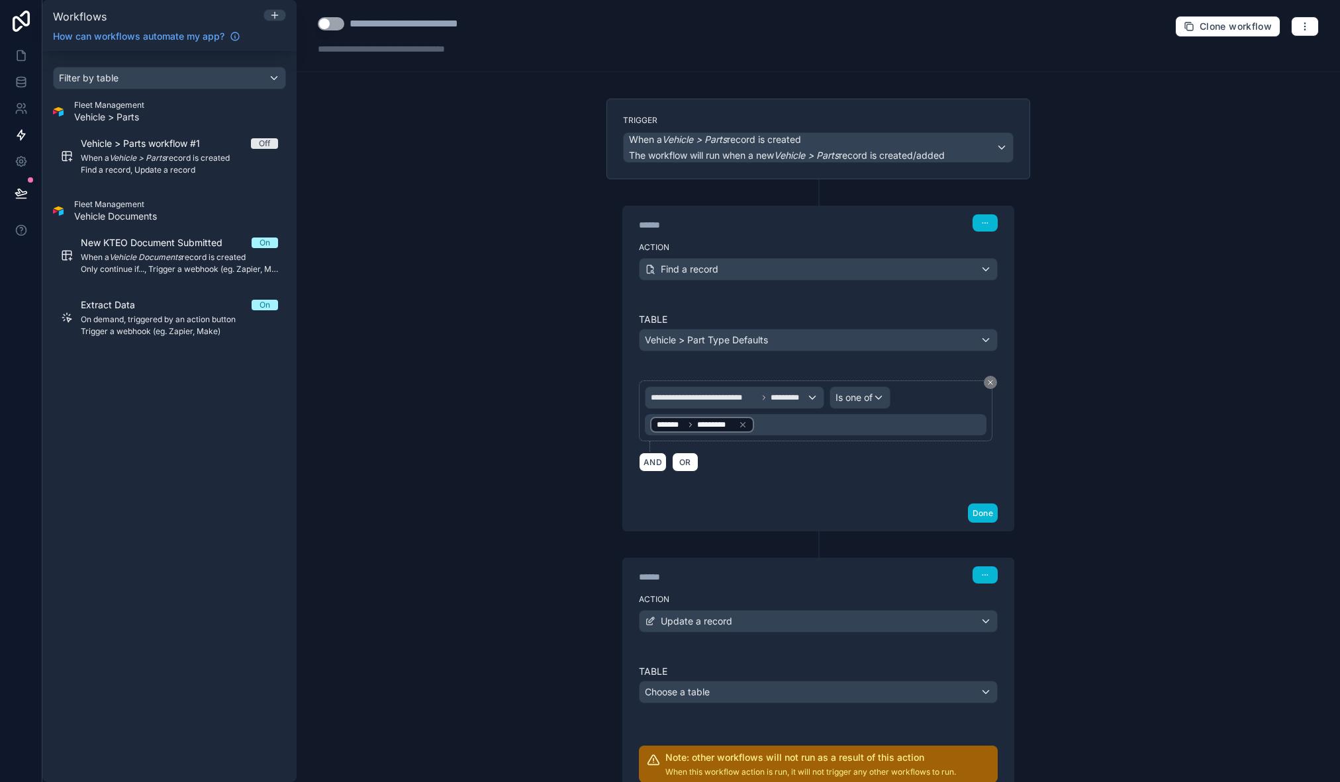
click at [740, 477] on div "**********" at bounding box center [818, 426] width 359 height 107
click at [651, 465] on button "AND" at bounding box center [653, 462] width 28 height 19
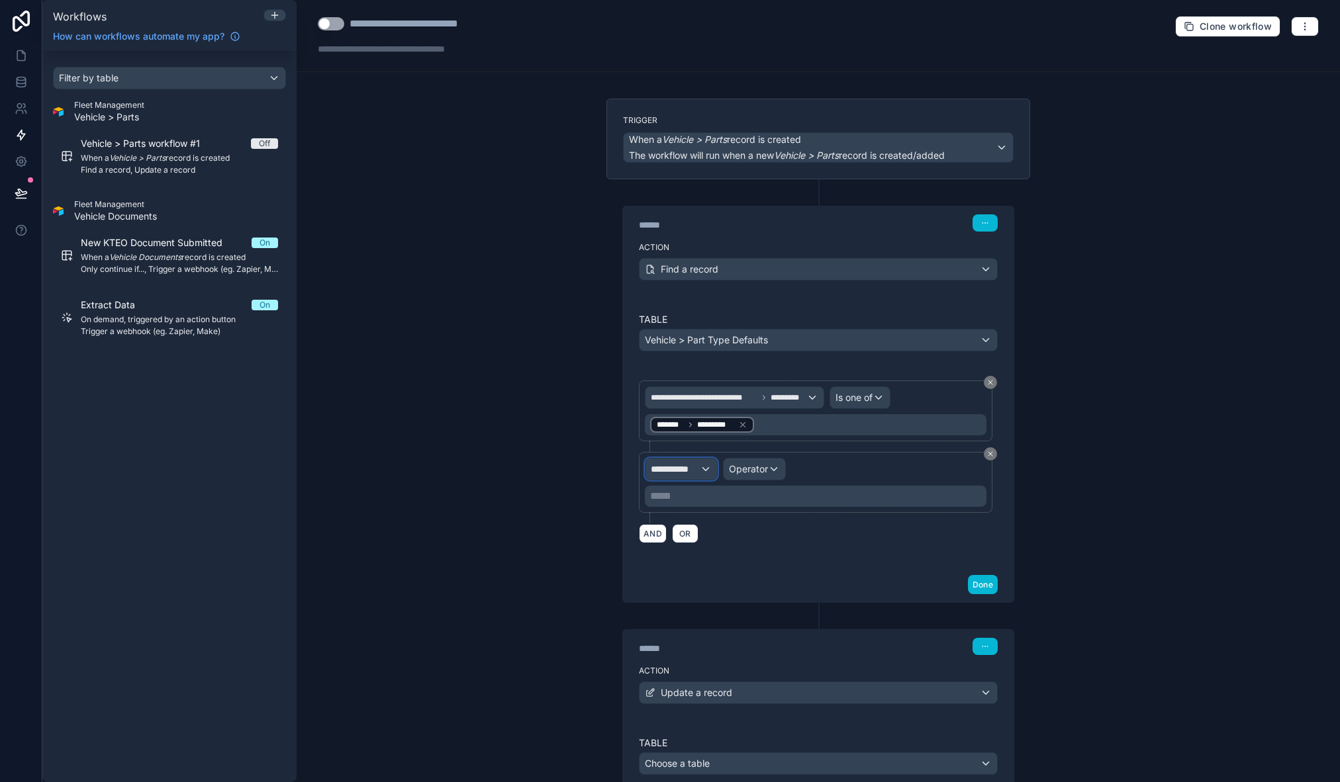
click at [685, 471] on span "**********" at bounding box center [675, 469] width 49 height 13
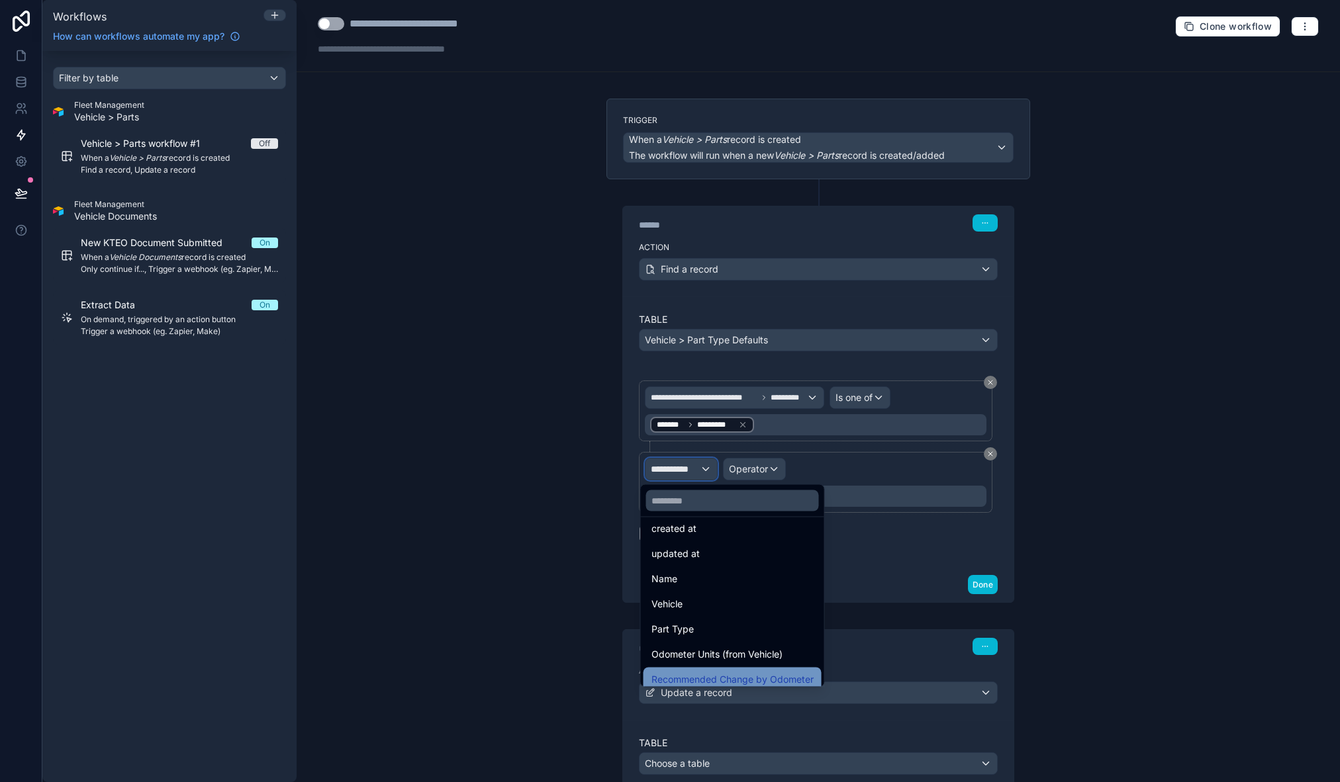
scroll to position [98, 0]
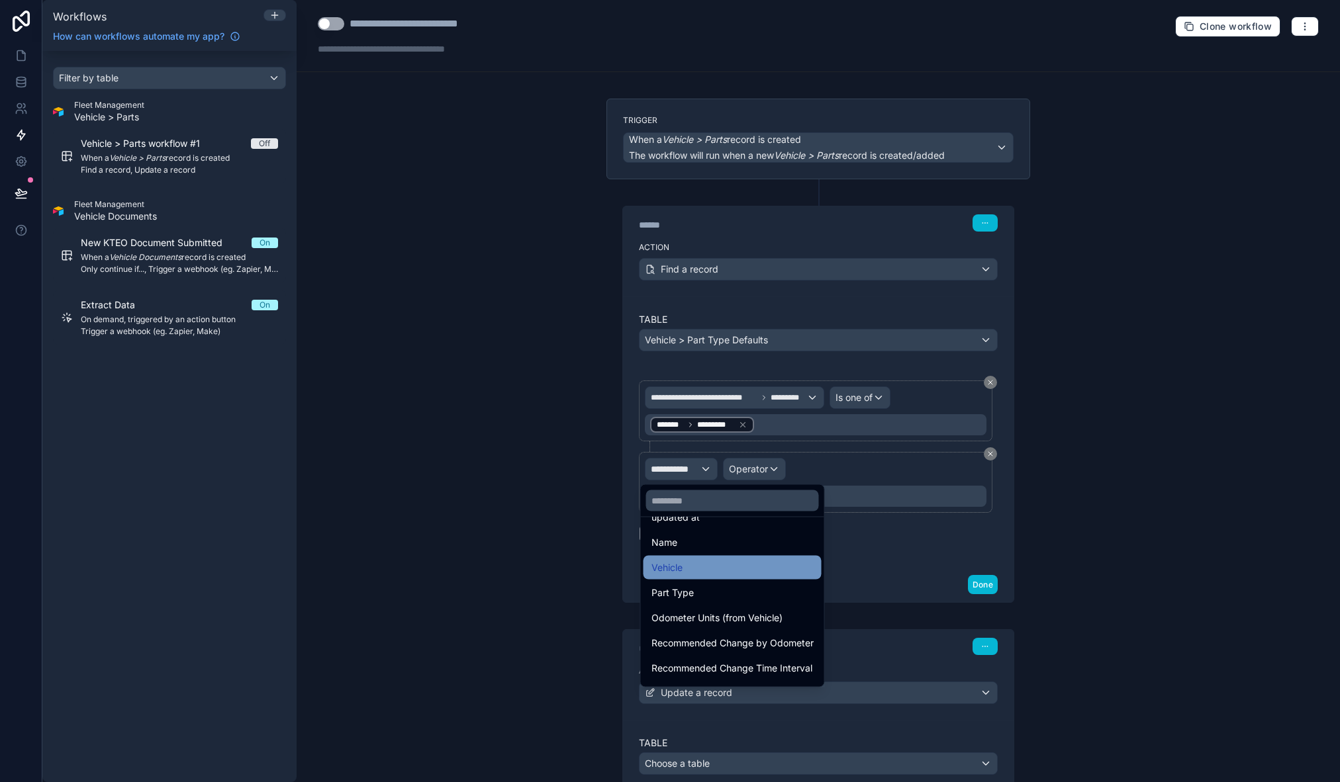
click at [733, 568] on div "Vehicle" at bounding box center [732, 568] width 162 height 16
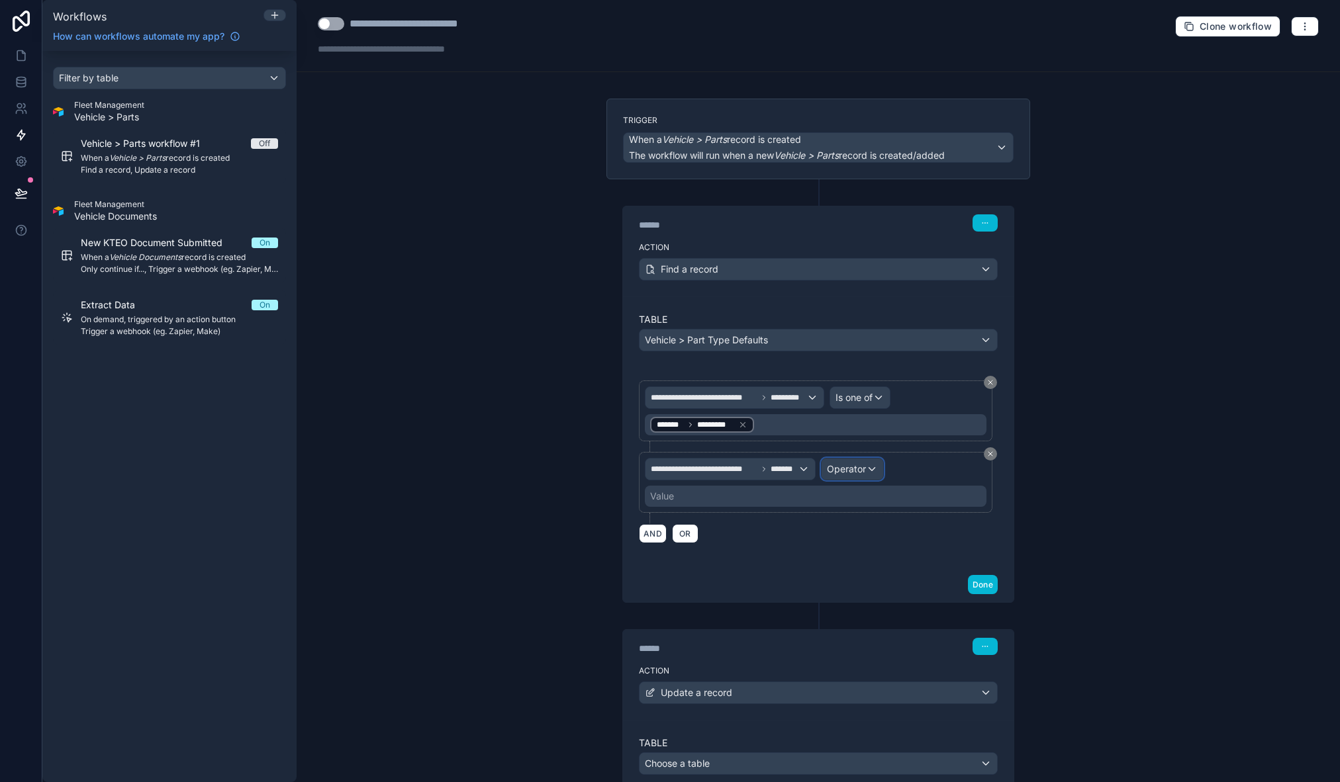
click at [840, 468] on span "Operator" at bounding box center [846, 468] width 39 height 11
click at [875, 587] on div "Is one of" at bounding box center [877, 591] width 98 height 16
click at [690, 498] on div "Value" at bounding box center [816, 496] width 342 height 21
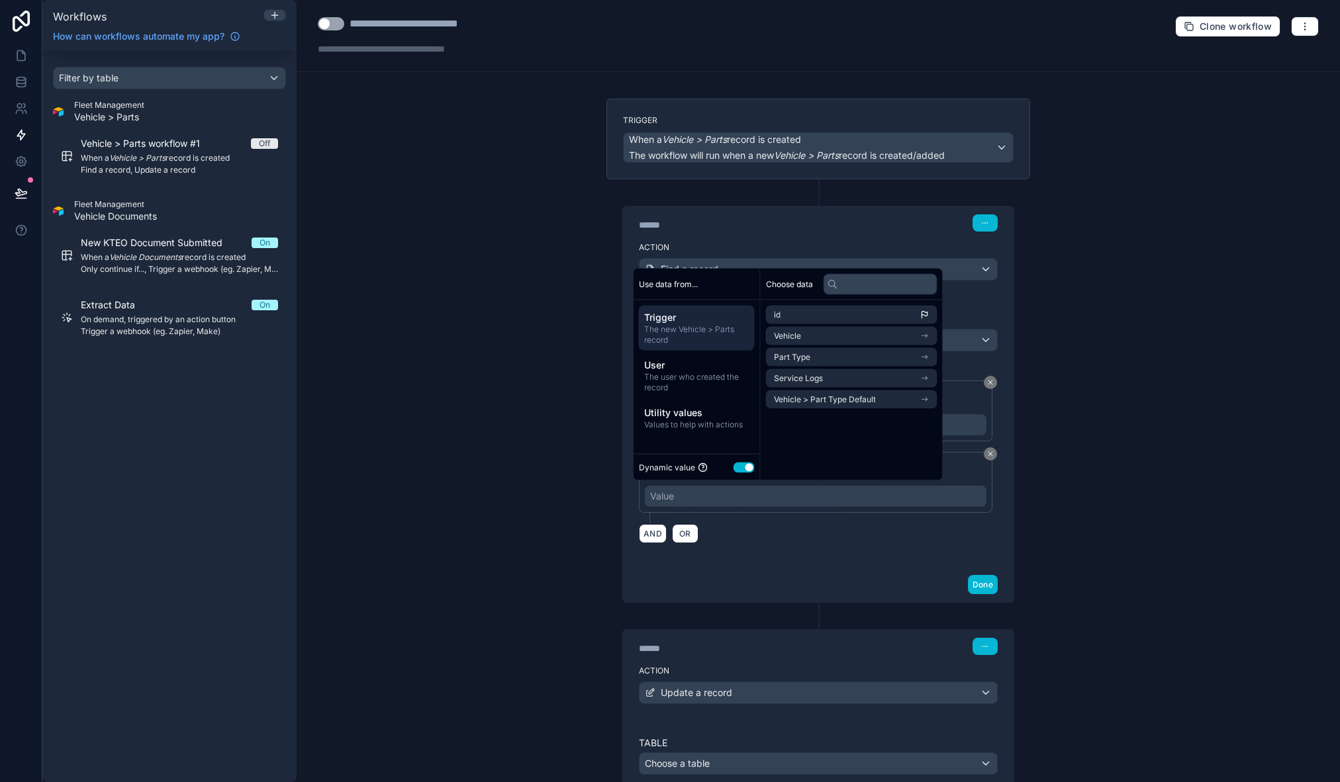
click at [677, 333] on span "The new Vehicle > Parts record" at bounding box center [696, 334] width 105 height 21
click at [833, 334] on li "Vehicle" at bounding box center [851, 336] width 171 height 19
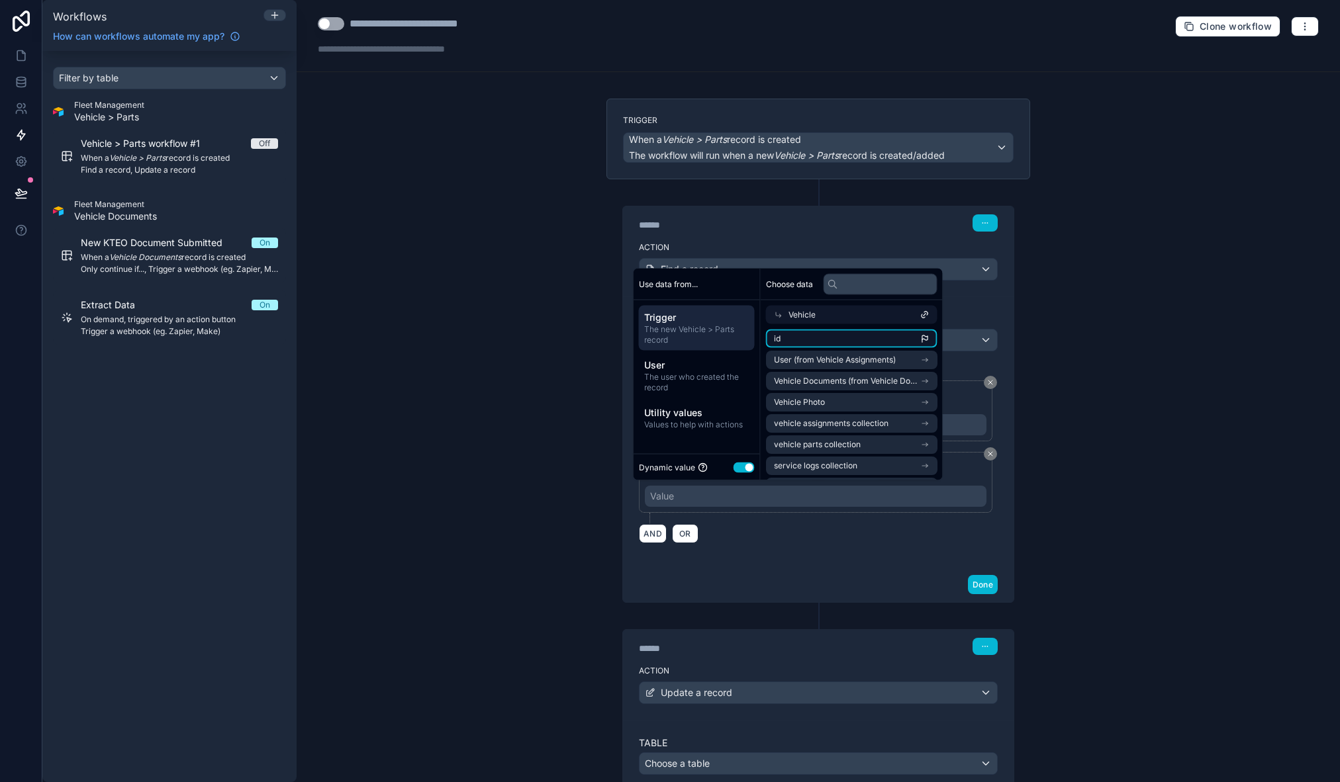
click at [796, 335] on li "id" at bounding box center [851, 339] width 171 height 19
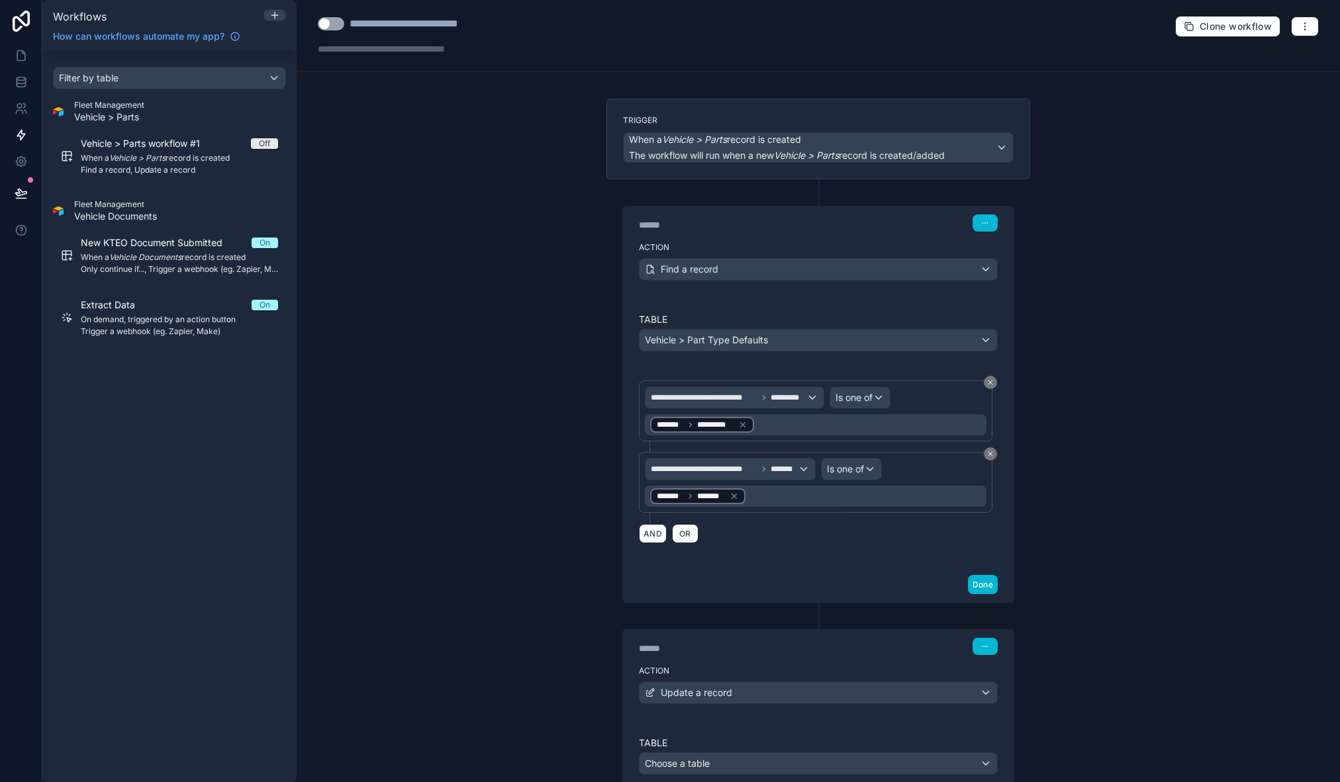
click at [1072, 512] on div "**********" at bounding box center [818, 391] width 1043 height 782
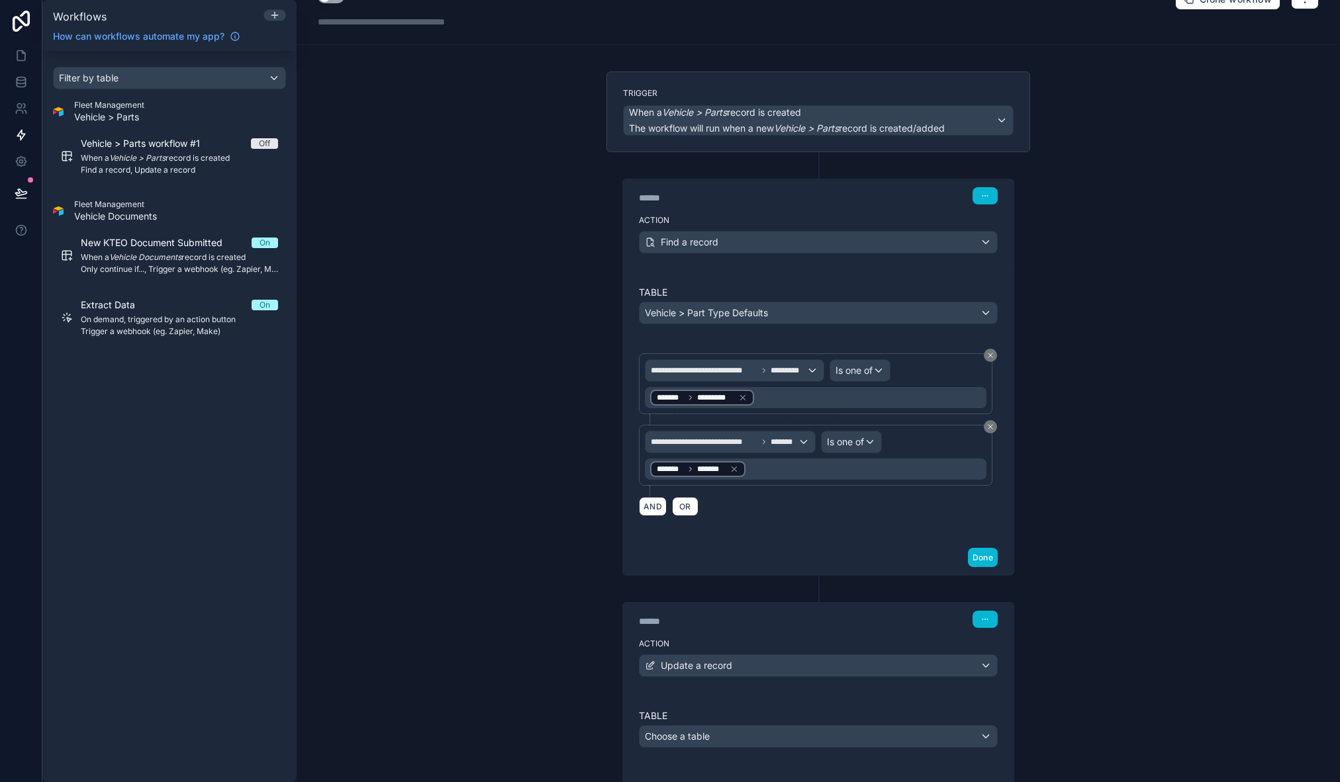
scroll to position [212, 0]
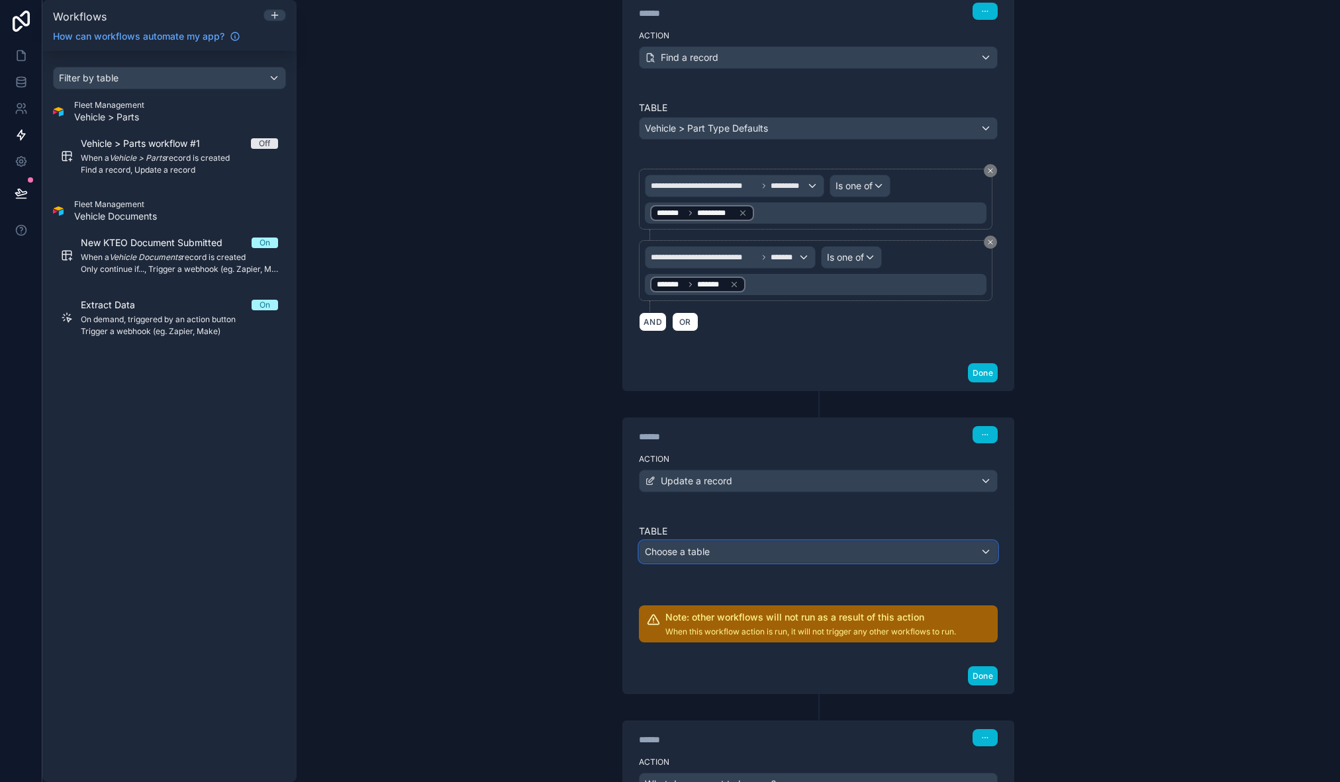
click at [751, 556] on div "Choose a table" at bounding box center [817, 552] width 357 height 21
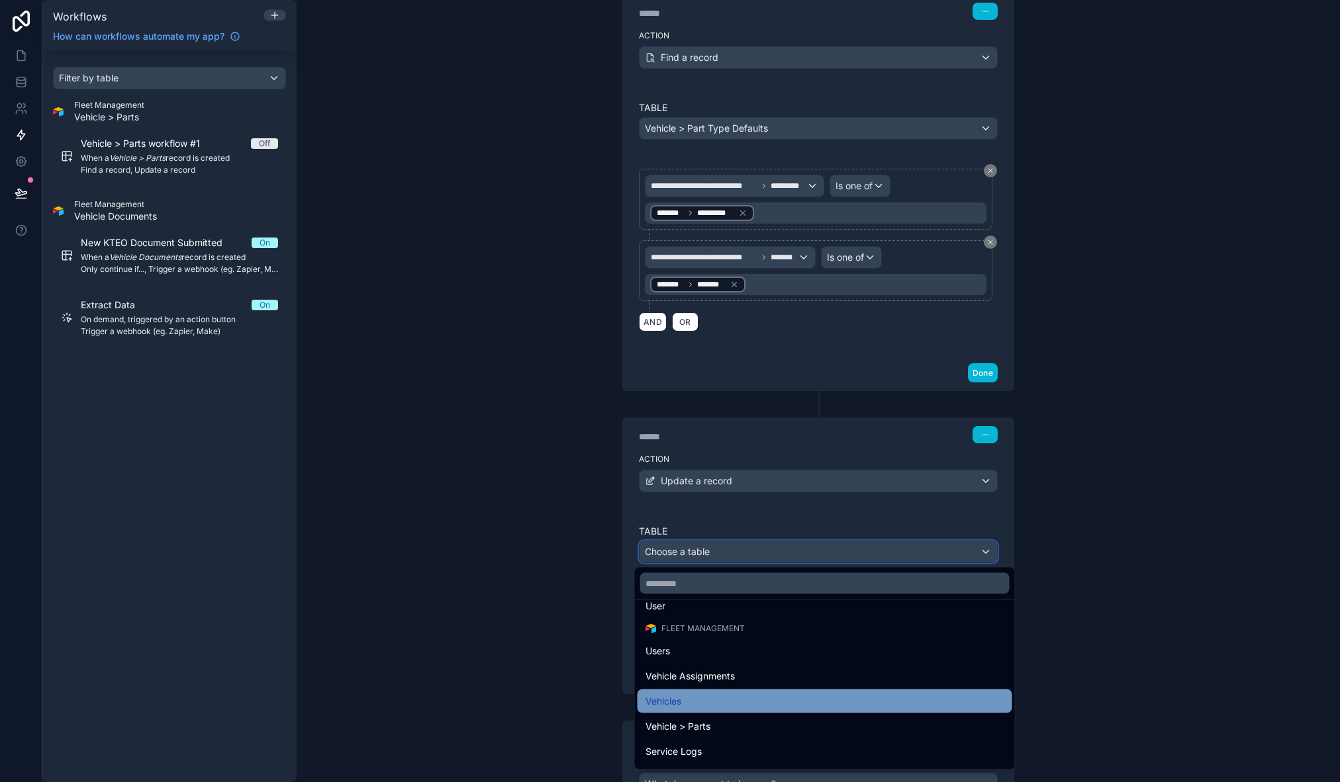
scroll to position [34, 0]
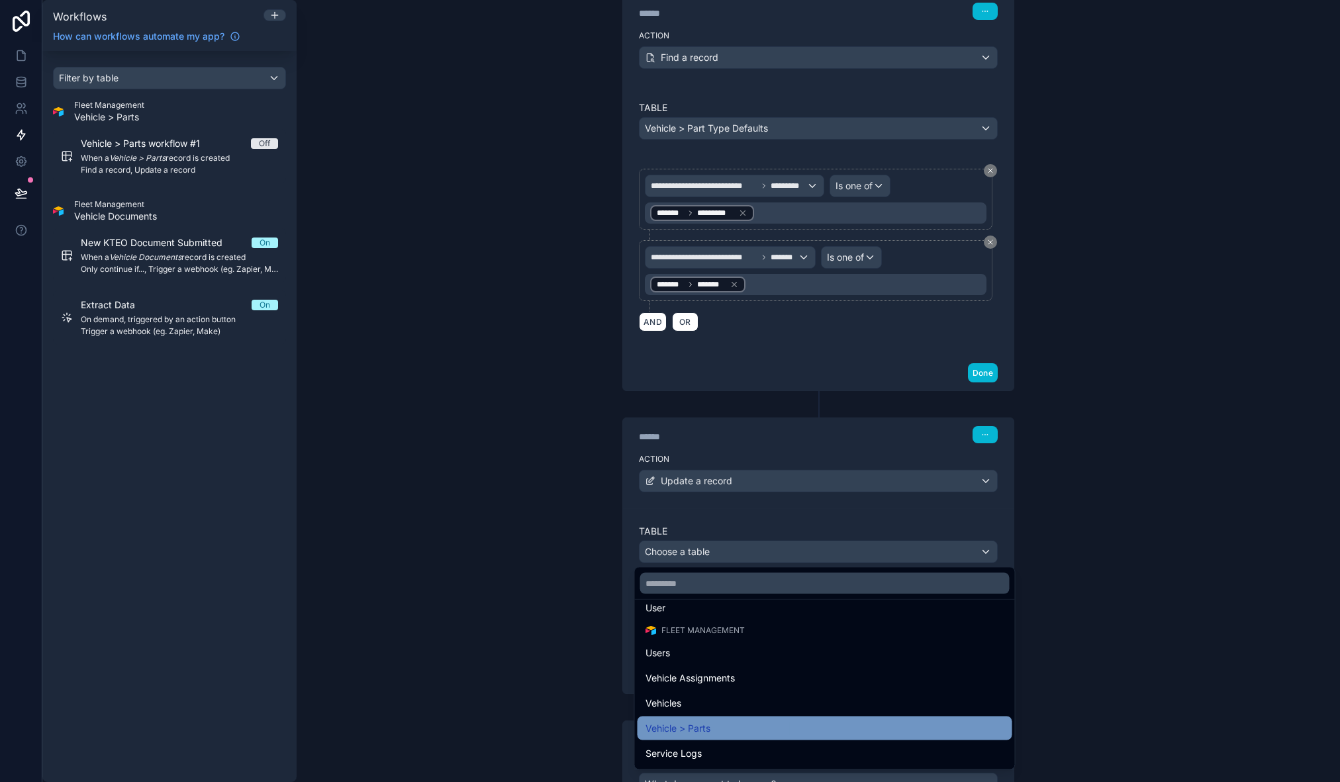
click at [757, 720] on div "Vehicle > Parts" at bounding box center [825, 729] width 375 height 24
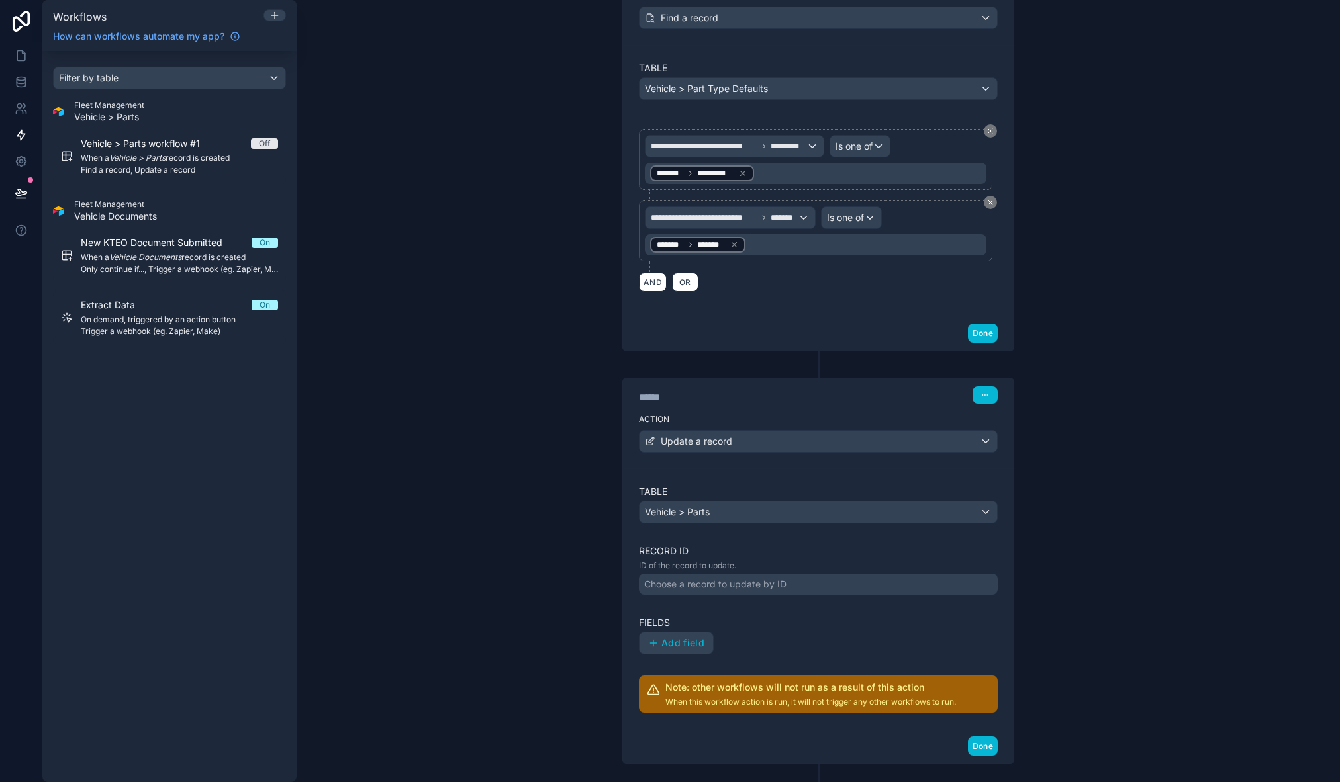
scroll to position [251, 0]
click at [740, 587] on div "Choose a record to update by ID" at bounding box center [715, 585] width 142 height 13
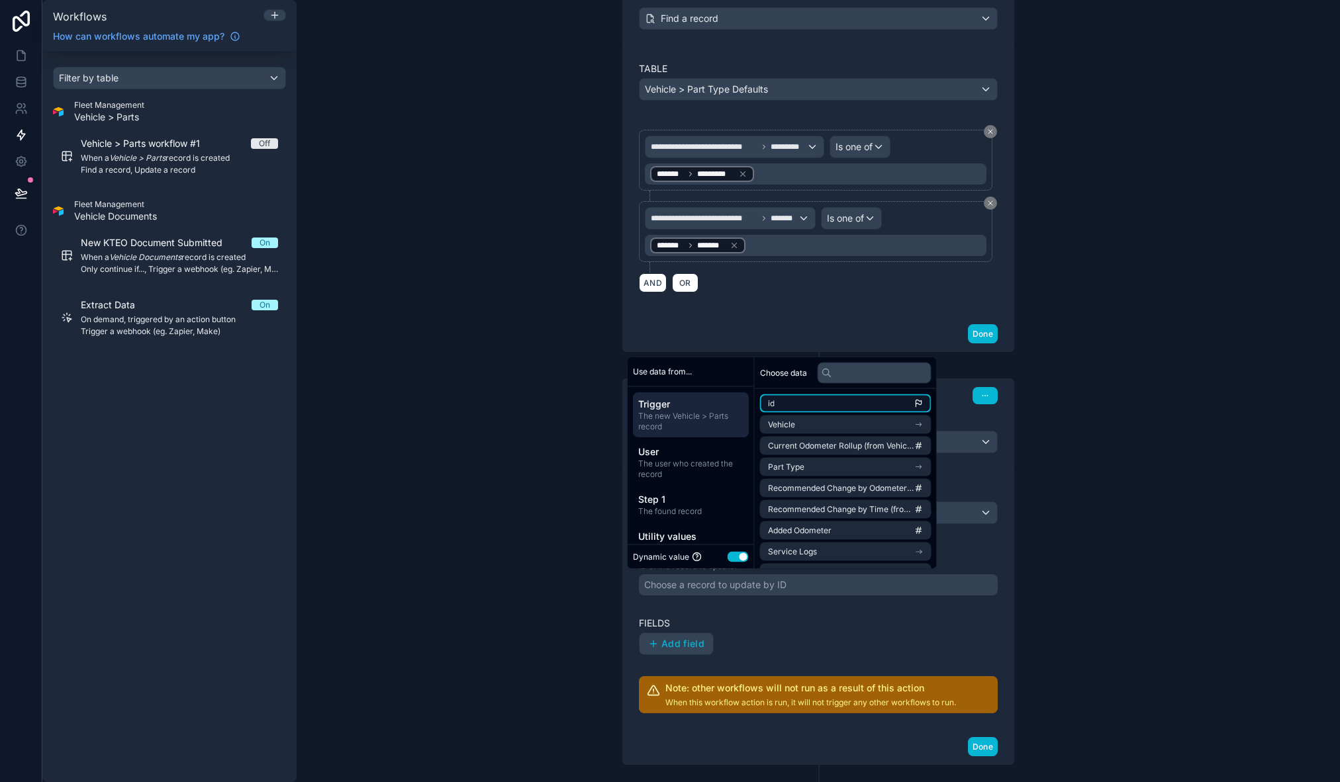
click at [814, 403] on li "id" at bounding box center [845, 404] width 171 height 19
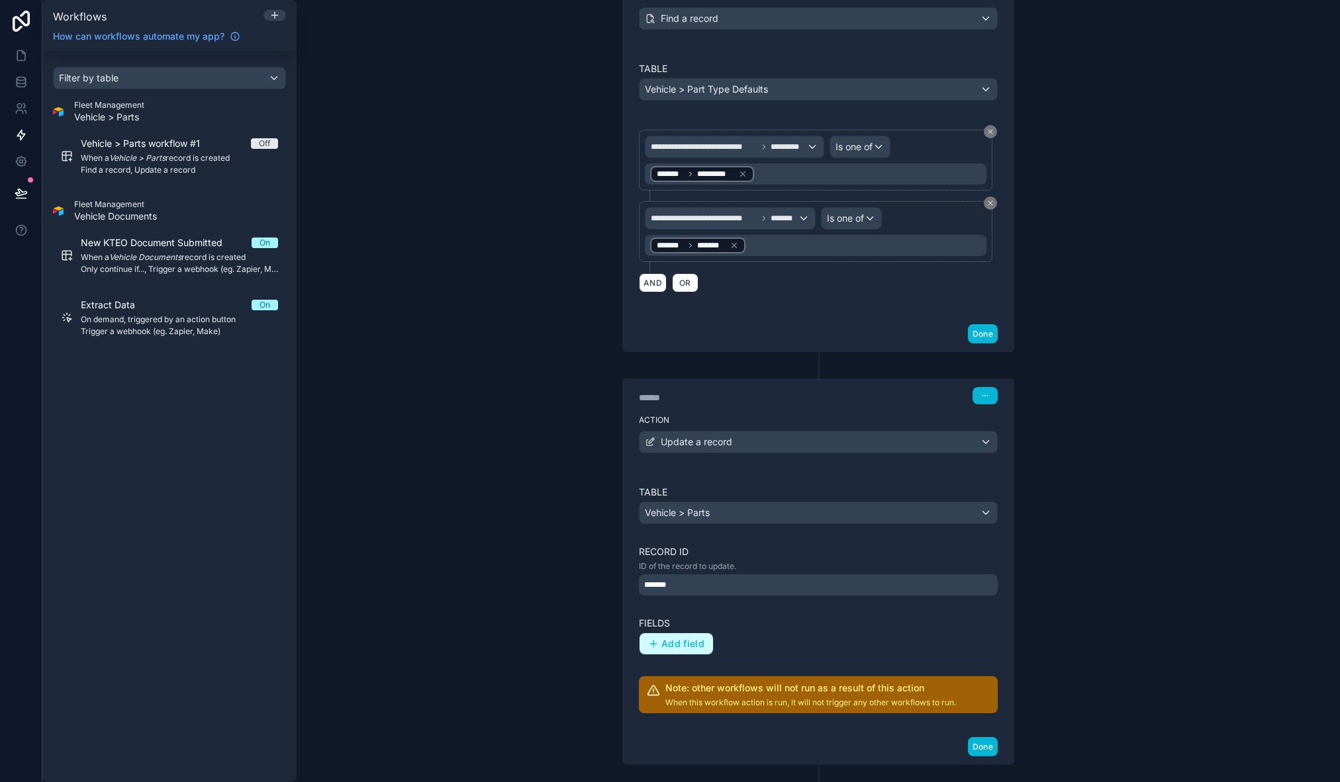
click at [697, 645] on span "Add field" at bounding box center [682, 644] width 43 height 12
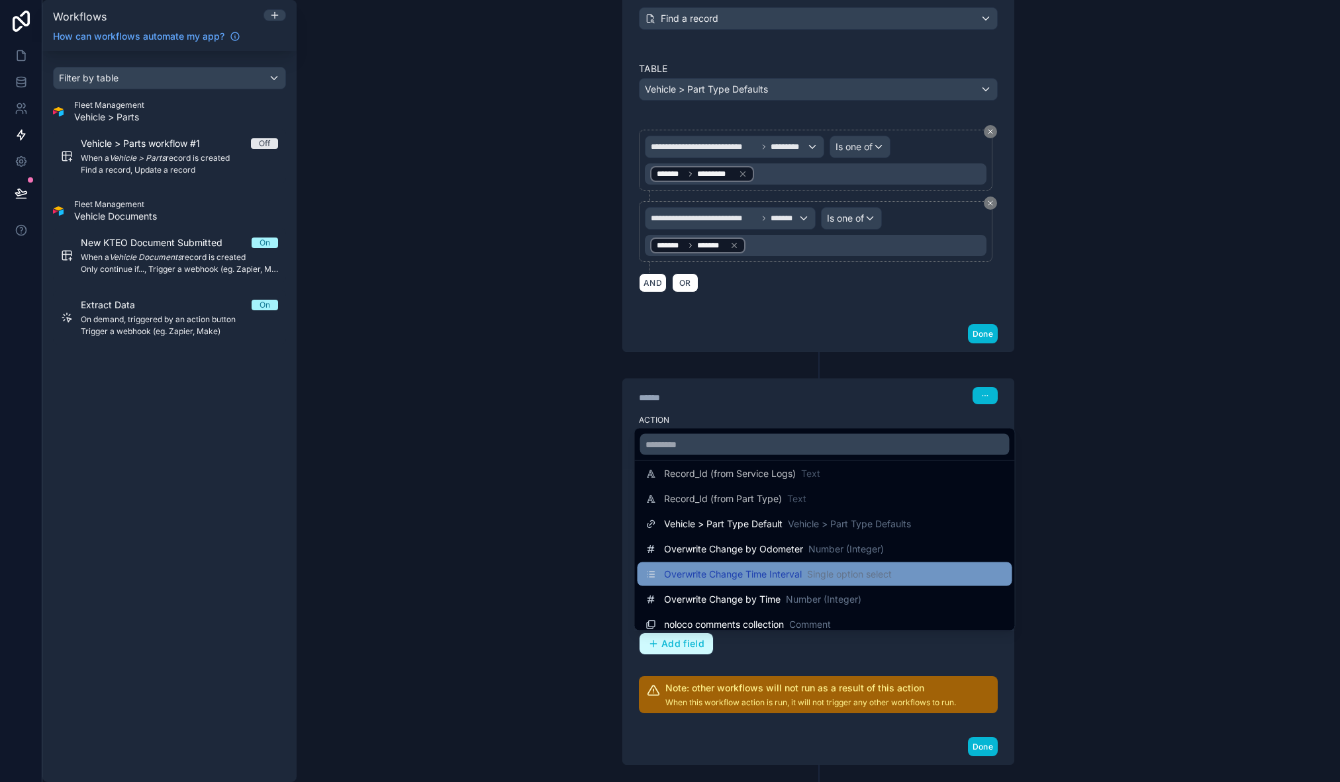
scroll to position [371, 0]
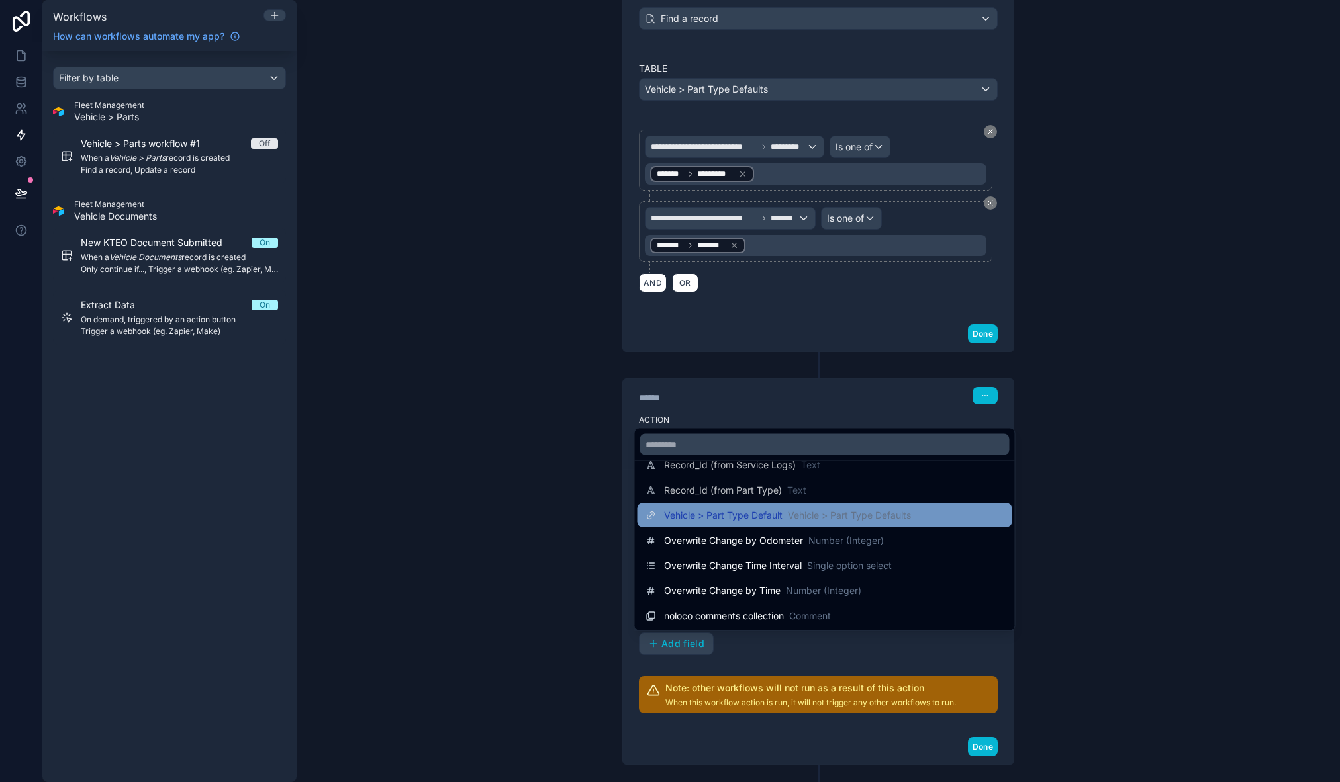
click at [770, 512] on span "Vehicle > Part Type Default" at bounding box center [723, 515] width 118 height 13
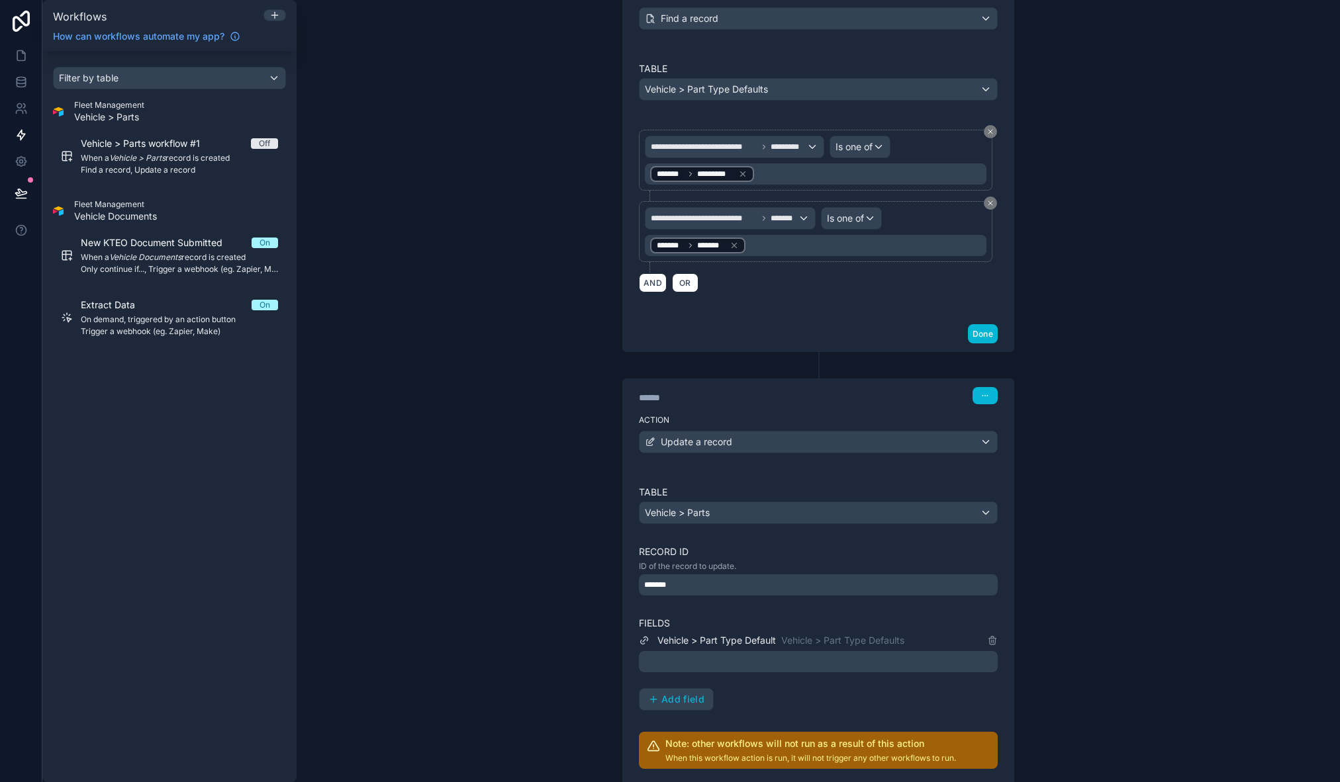
scroll to position [331, 0]
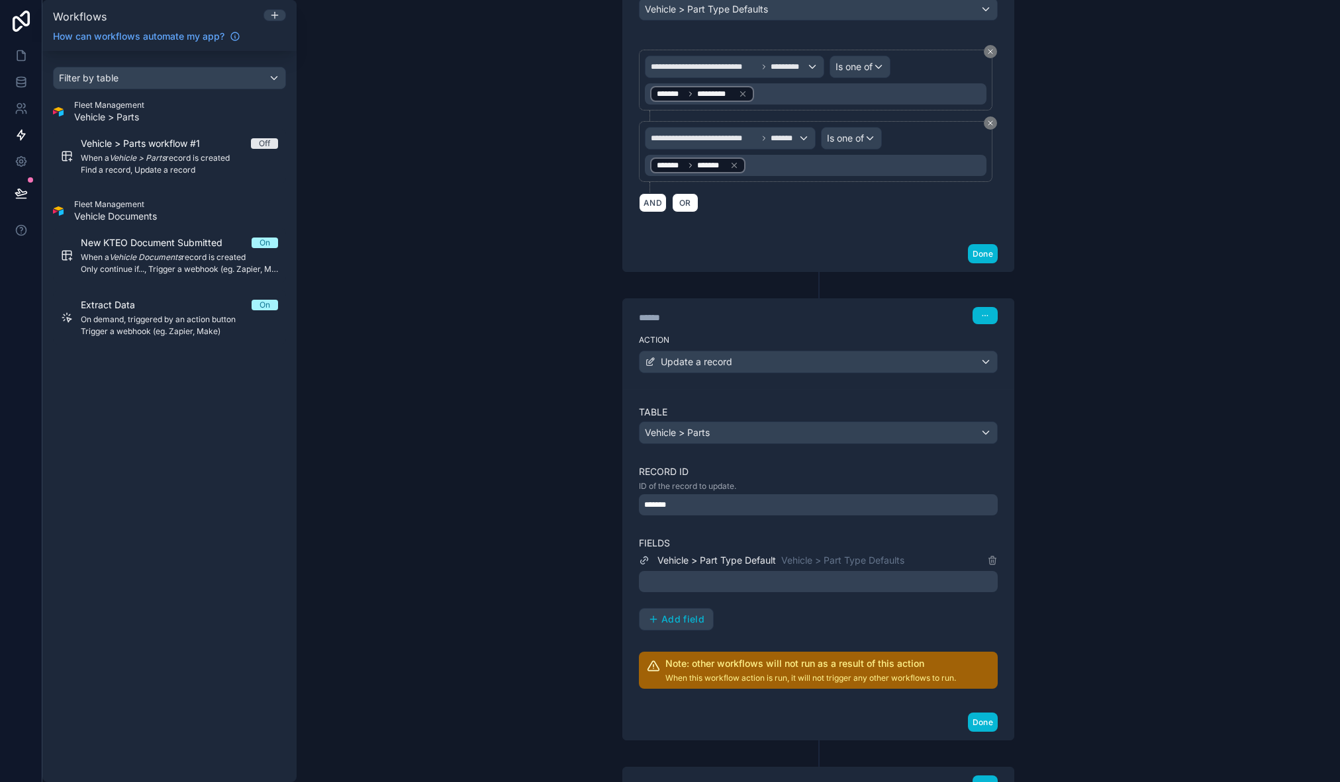
click at [892, 577] on div at bounding box center [818, 581] width 359 height 21
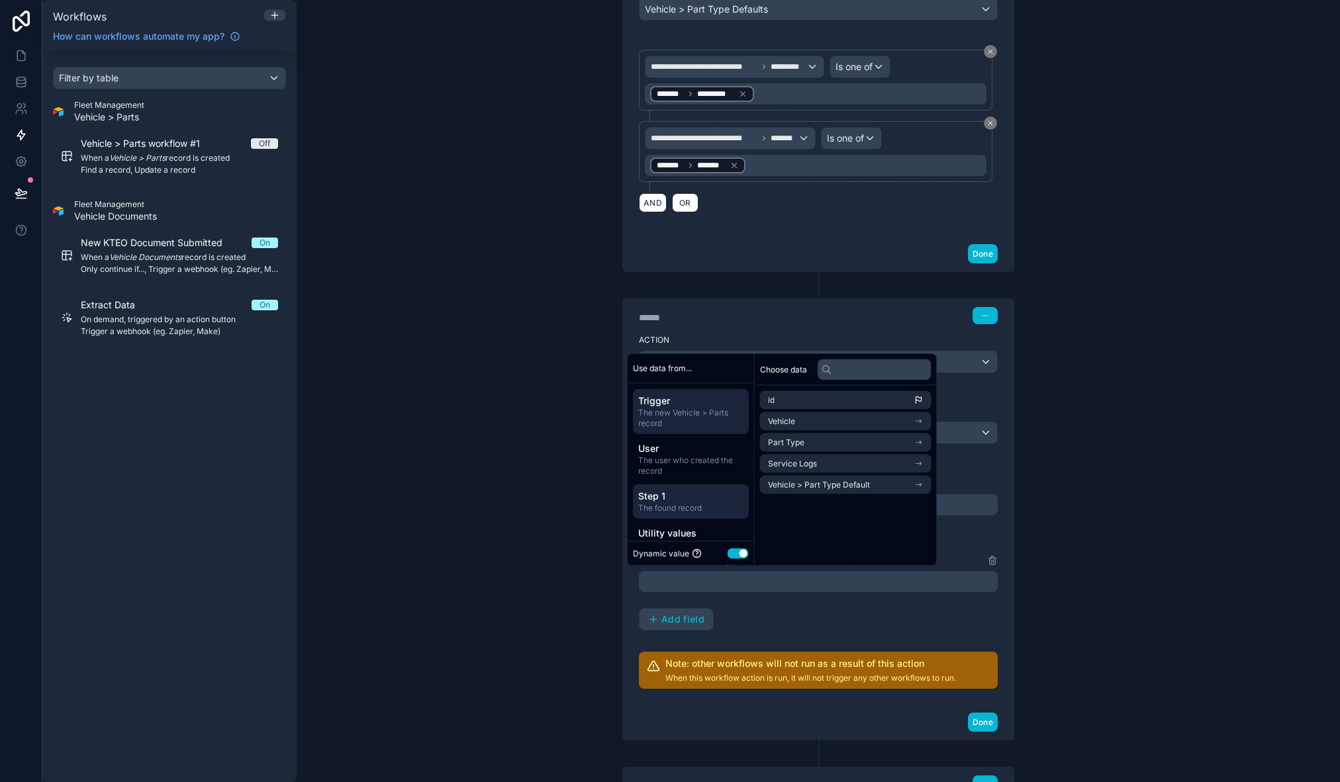
click at [708, 504] on span "The found record" at bounding box center [690, 507] width 105 height 11
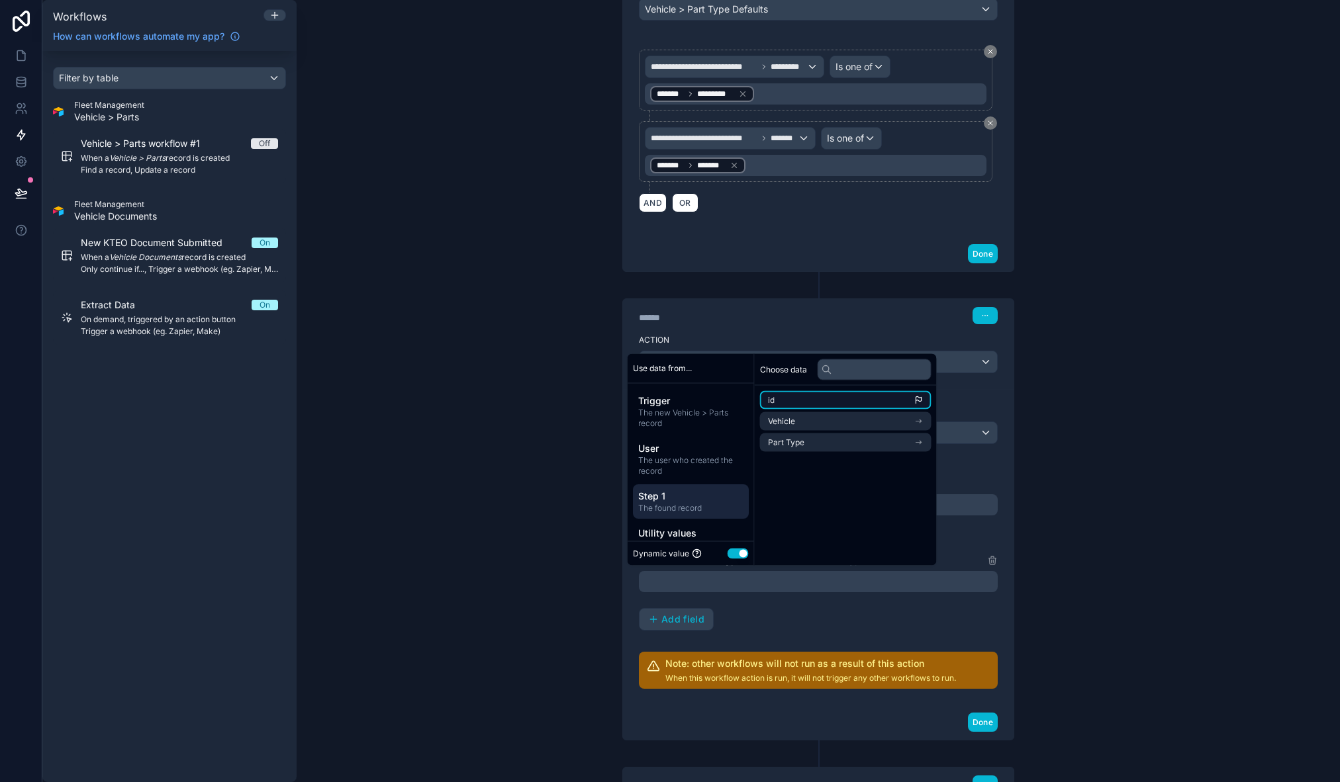
click at [822, 395] on li "id" at bounding box center [845, 400] width 171 height 19
click at [1059, 595] on div "**********" at bounding box center [818, 391] width 1043 height 782
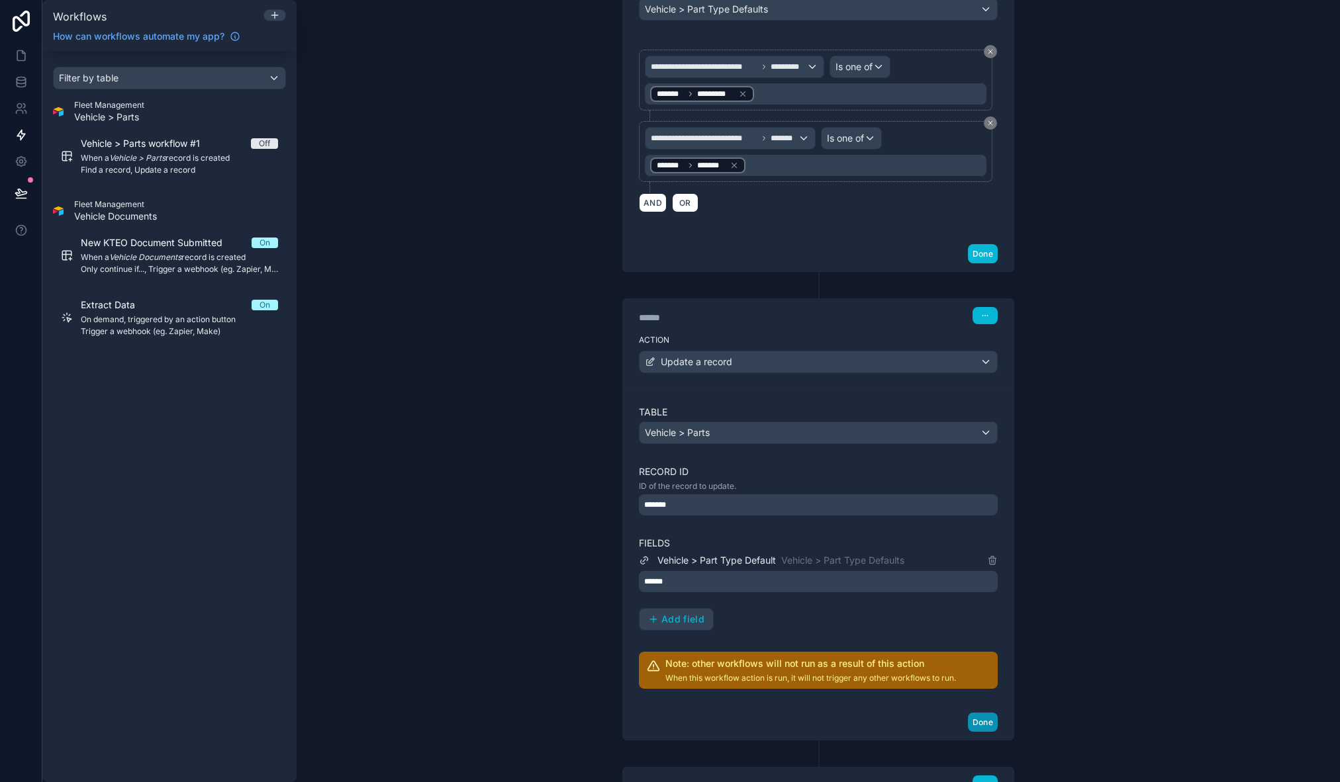
click at [974, 720] on button "Done" at bounding box center [983, 722] width 30 height 19
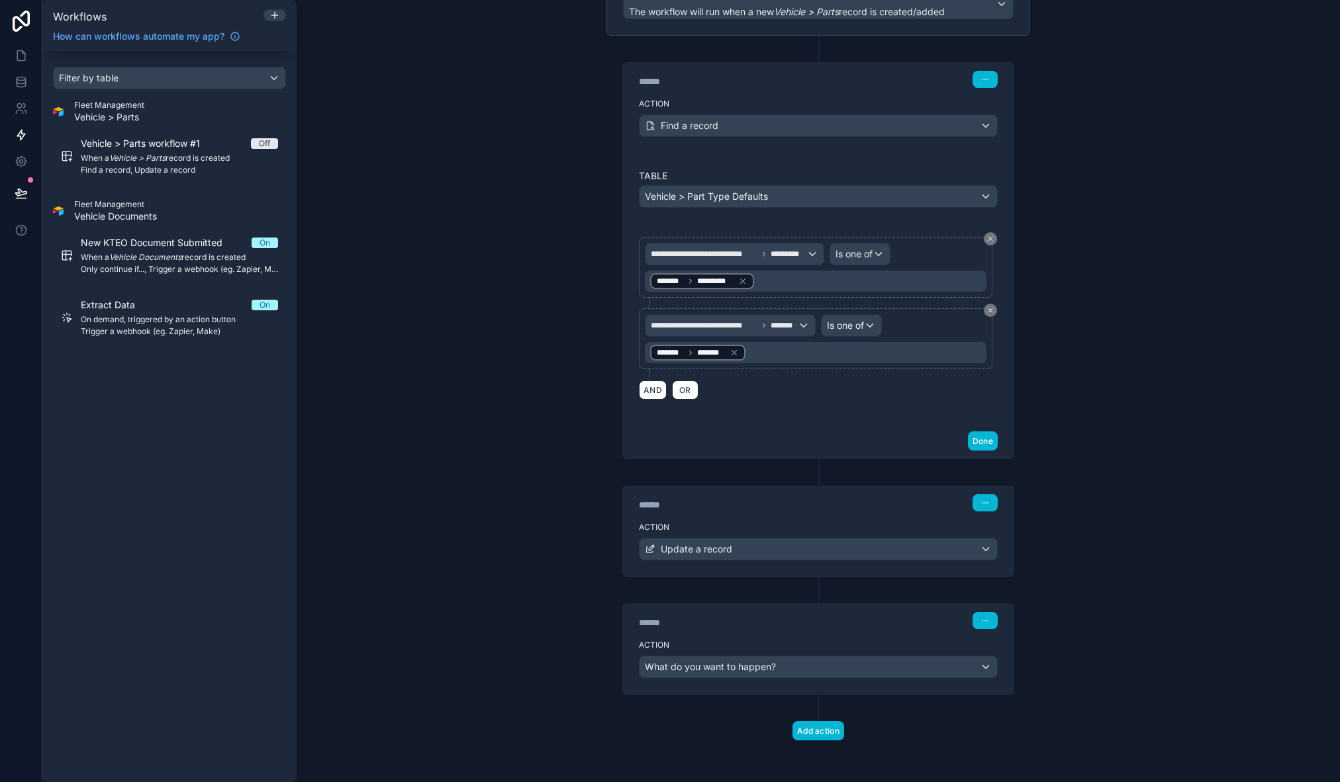
scroll to position [122, 0]
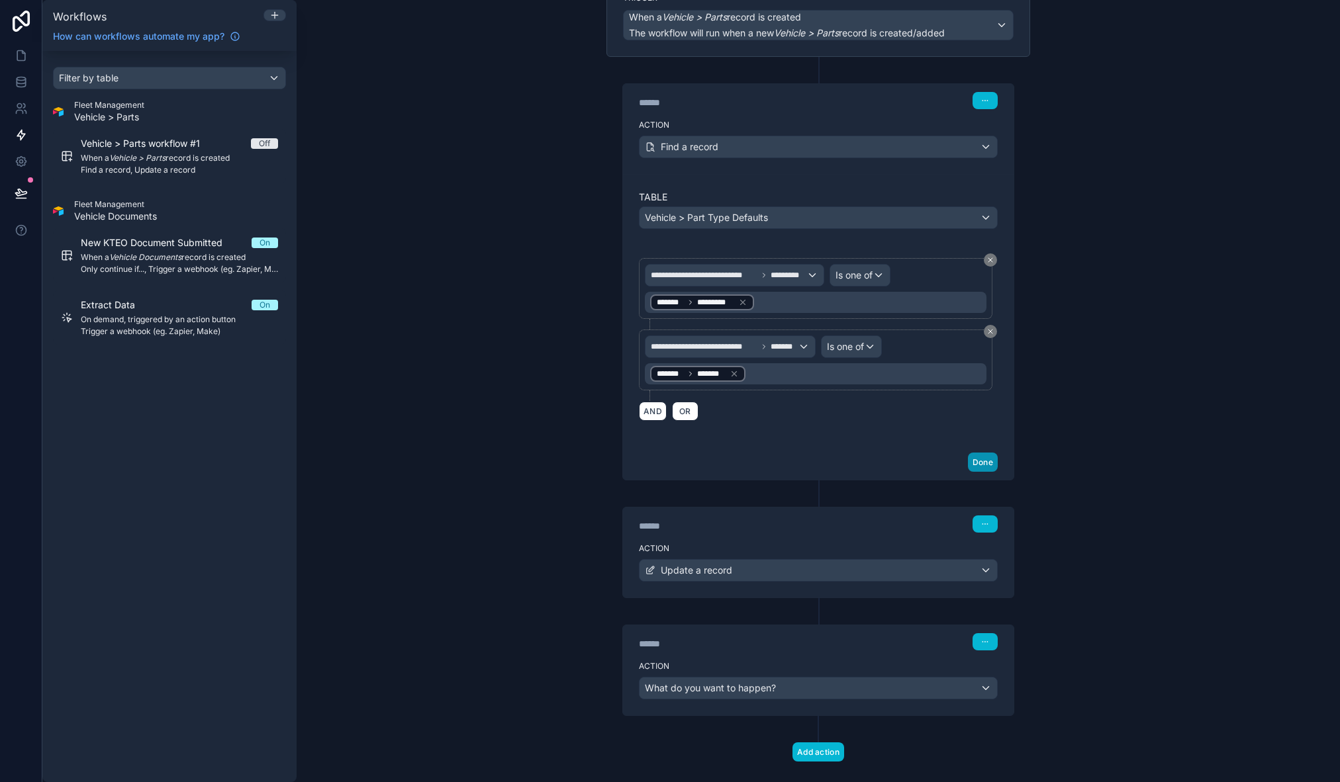
click at [974, 460] on button "Done" at bounding box center [983, 462] width 30 height 19
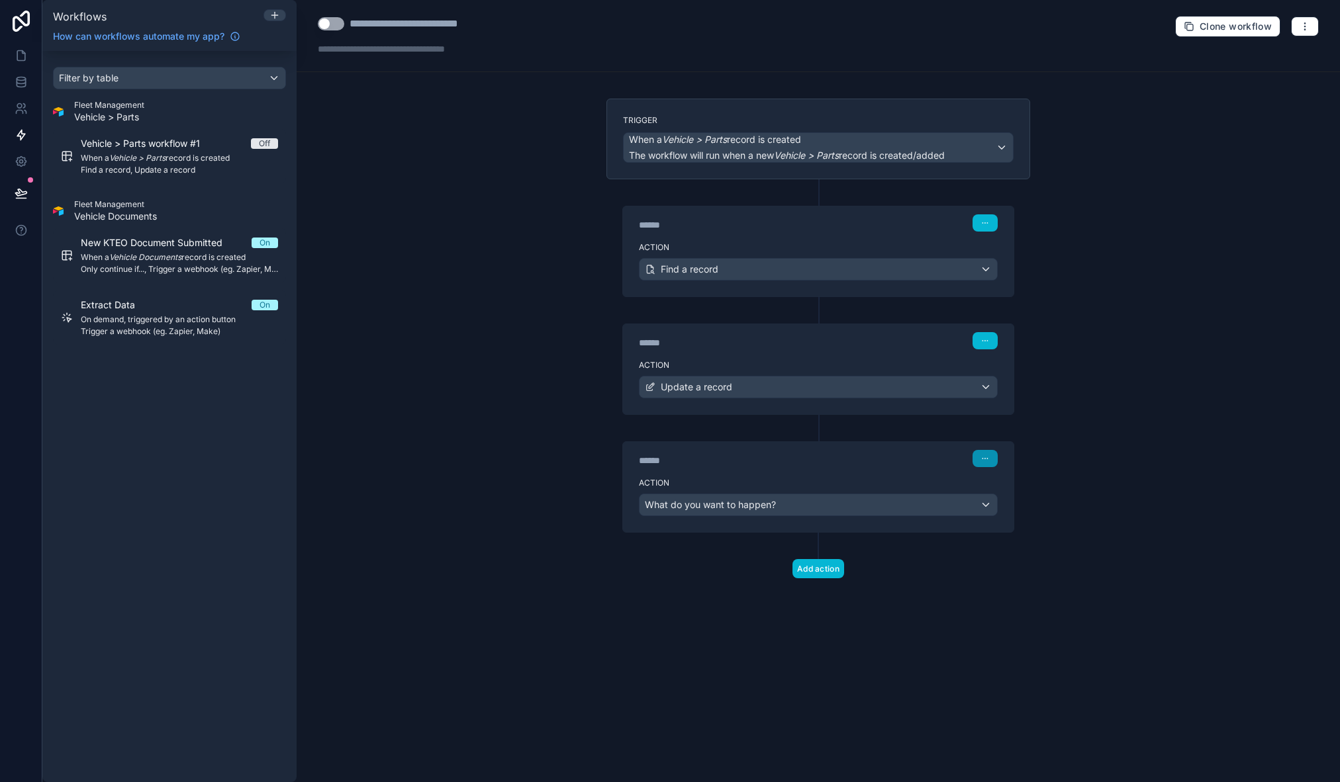
scroll to position [0, 0]
click at [1006, 456] on div "****** Step 3" at bounding box center [818, 457] width 391 height 30
click at [986, 459] on icon "button" at bounding box center [985, 459] width 8 height 8
click at [999, 506] on span "Delete" at bounding box center [1010, 509] width 24 height 11
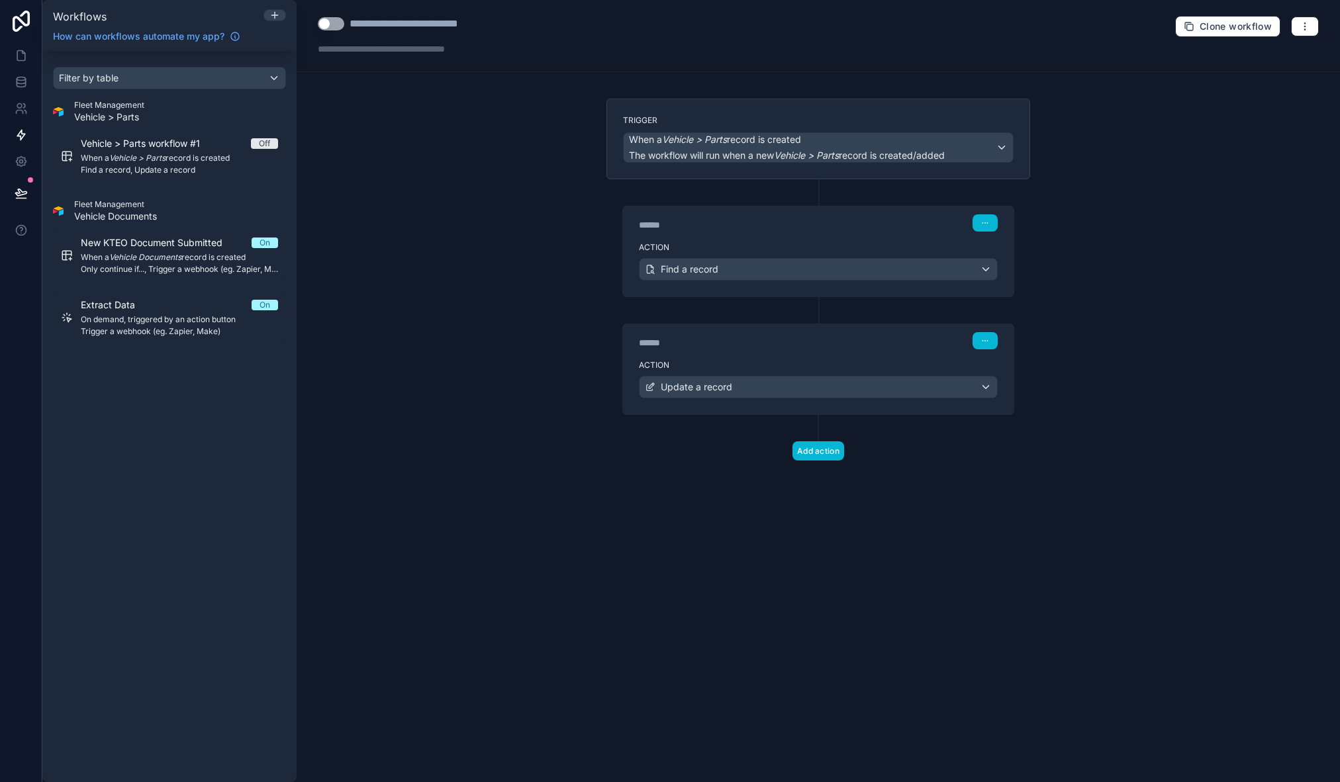
click at [332, 21] on button "Use setting" at bounding box center [331, 23] width 26 height 13
click at [431, 26] on div "**********" at bounding box center [424, 24] width 149 height 16
click at [354, 23] on div "**********" at bounding box center [424, 24] width 149 height 16
click at [452, 24] on div "**********" at bounding box center [424, 24] width 149 height 16
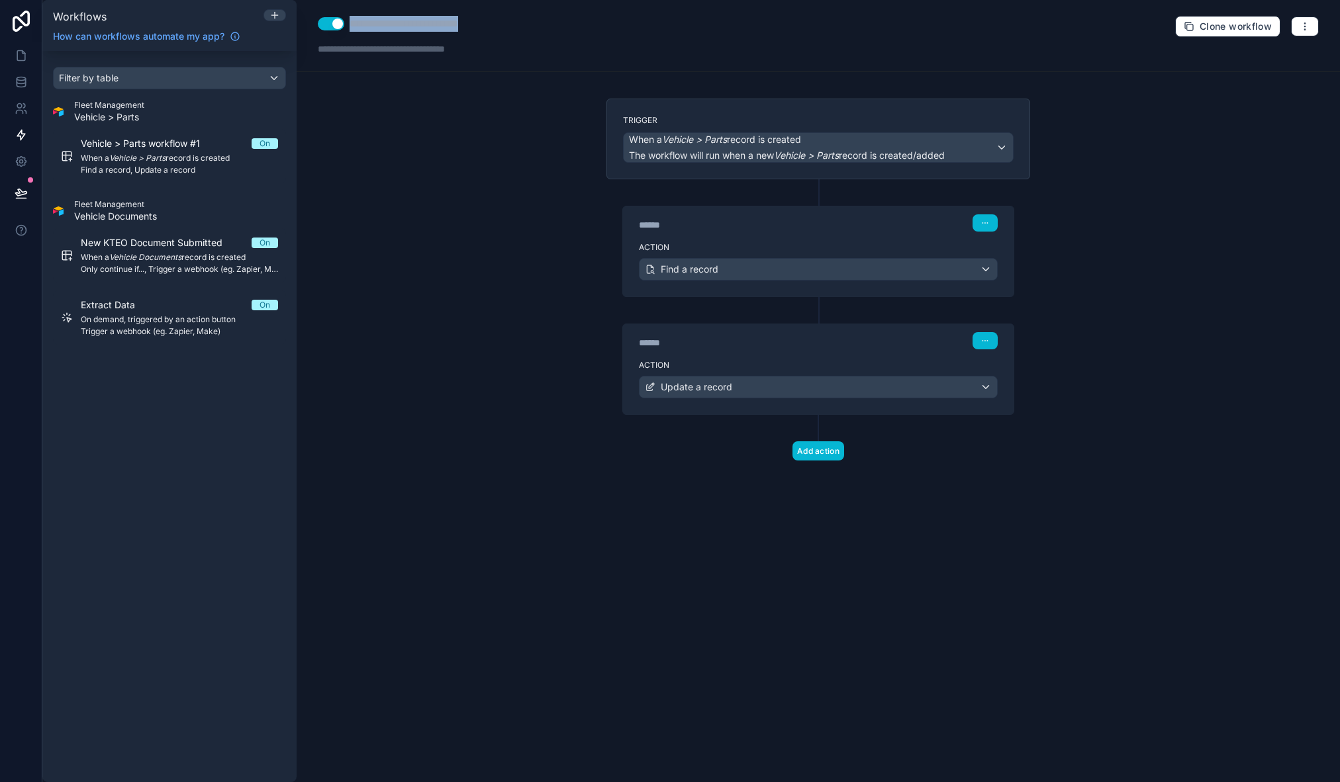
drag, startPoint x: 351, startPoint y: 24, endPoint x: 493, endPoint y: 24, distance: 141.7
click at [493, 24] on div "**********" at bounding box center [424, 24] width 149 height 16
type div "**********"
click at [471, 150] on div "**********" at bounding box center [818, 391] width 1043 height 782
click at [517, 314] on div "**********" at bounding box center [818, 391] width 1043 height 782
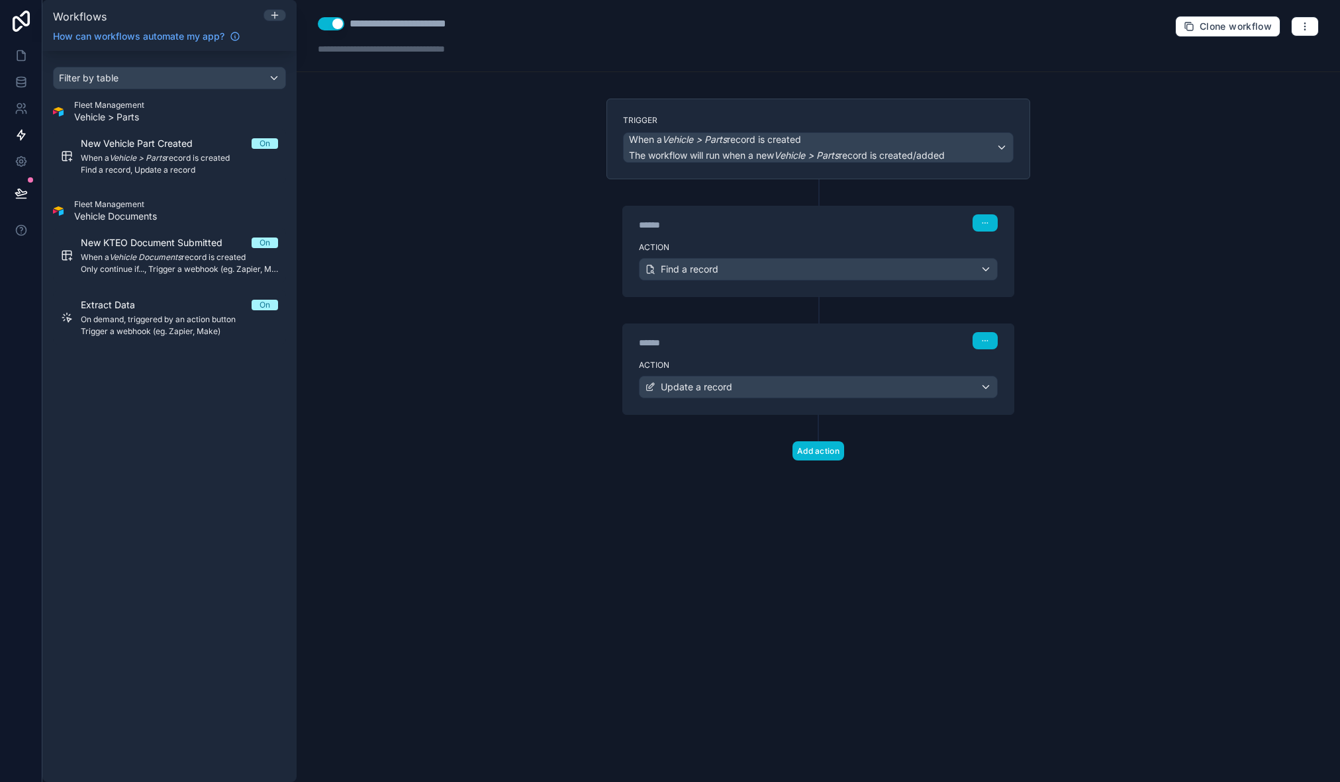
click at [526, 304] on div "**********" at bounding box center [818, 391] width 1043 height 782
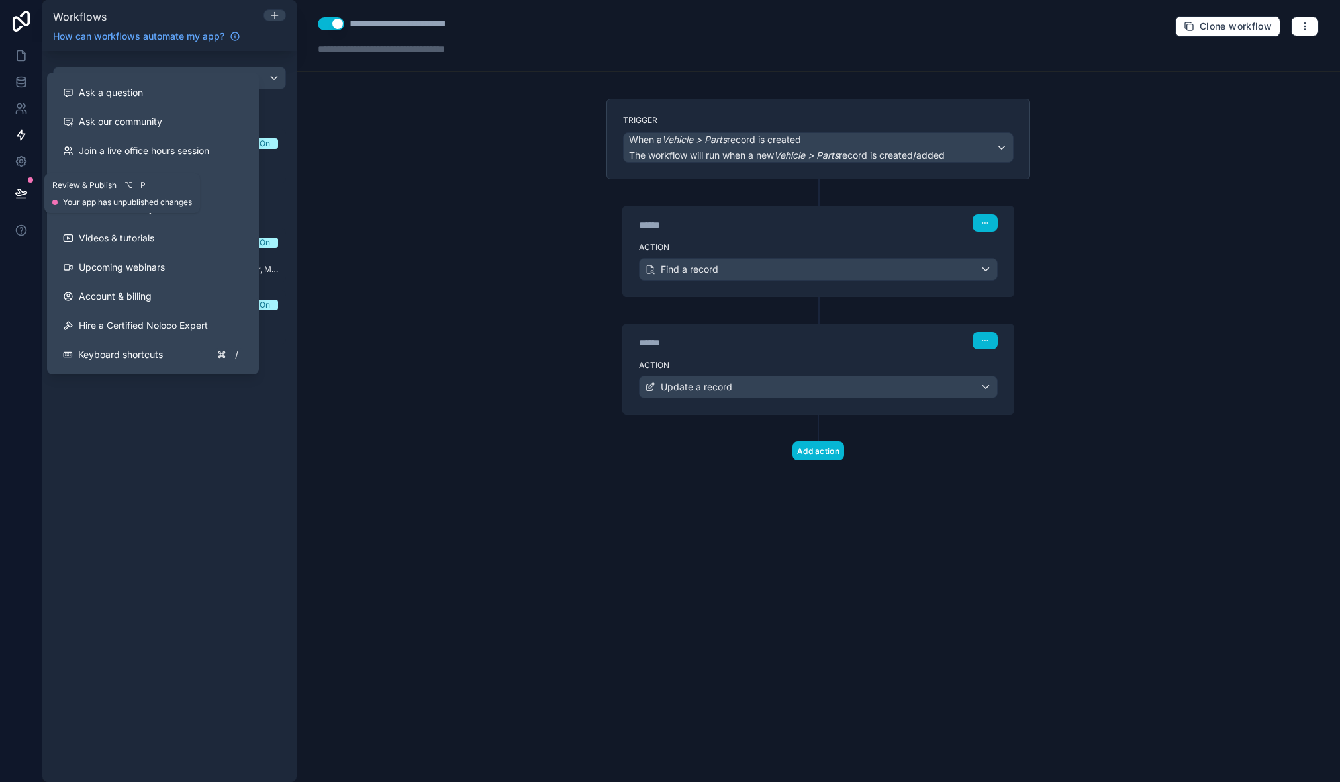
click at [19, 193] on icon at bounding box center [20, 192] width 11 height 7
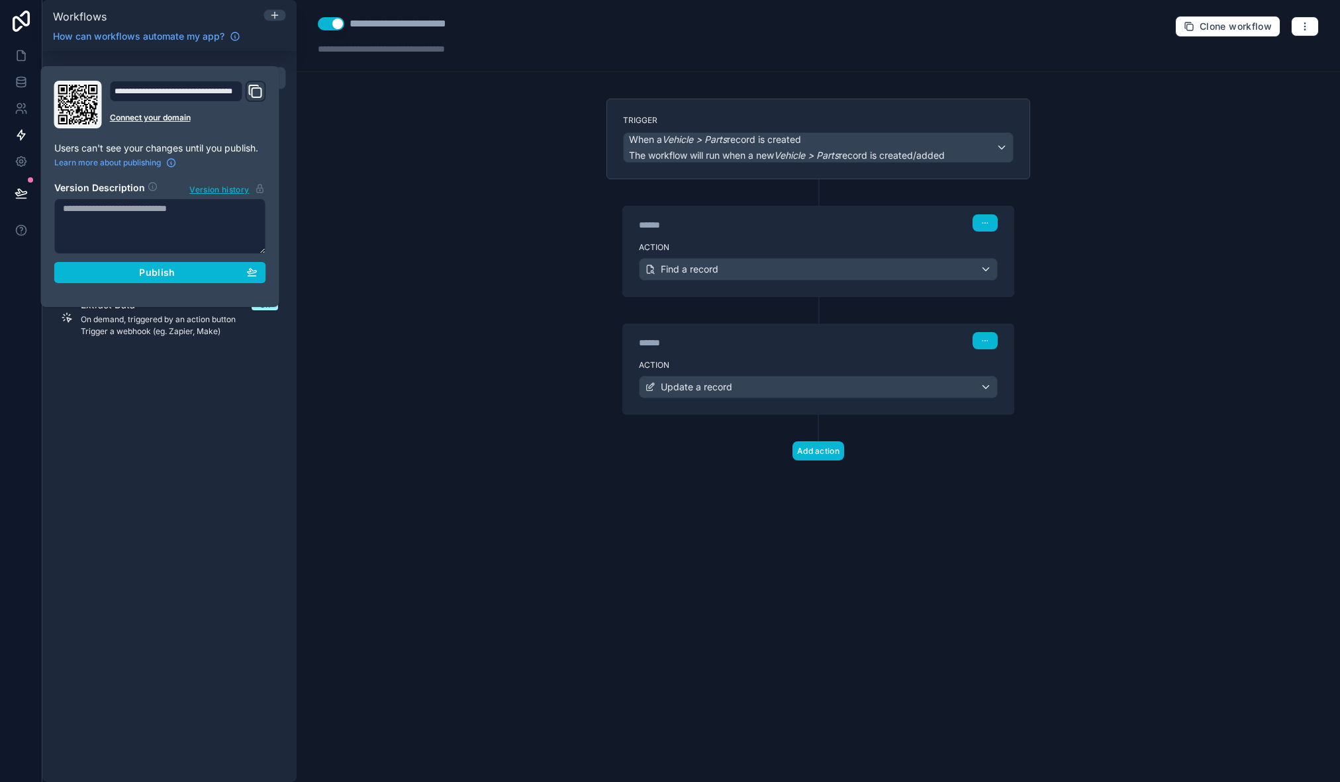
click at [121, 284] on div "**********" at bounding box center [160, 187] width 222 height 212
click at [122, 279] on button "Publish" at bounding box center [160, 272] width 212 height 21
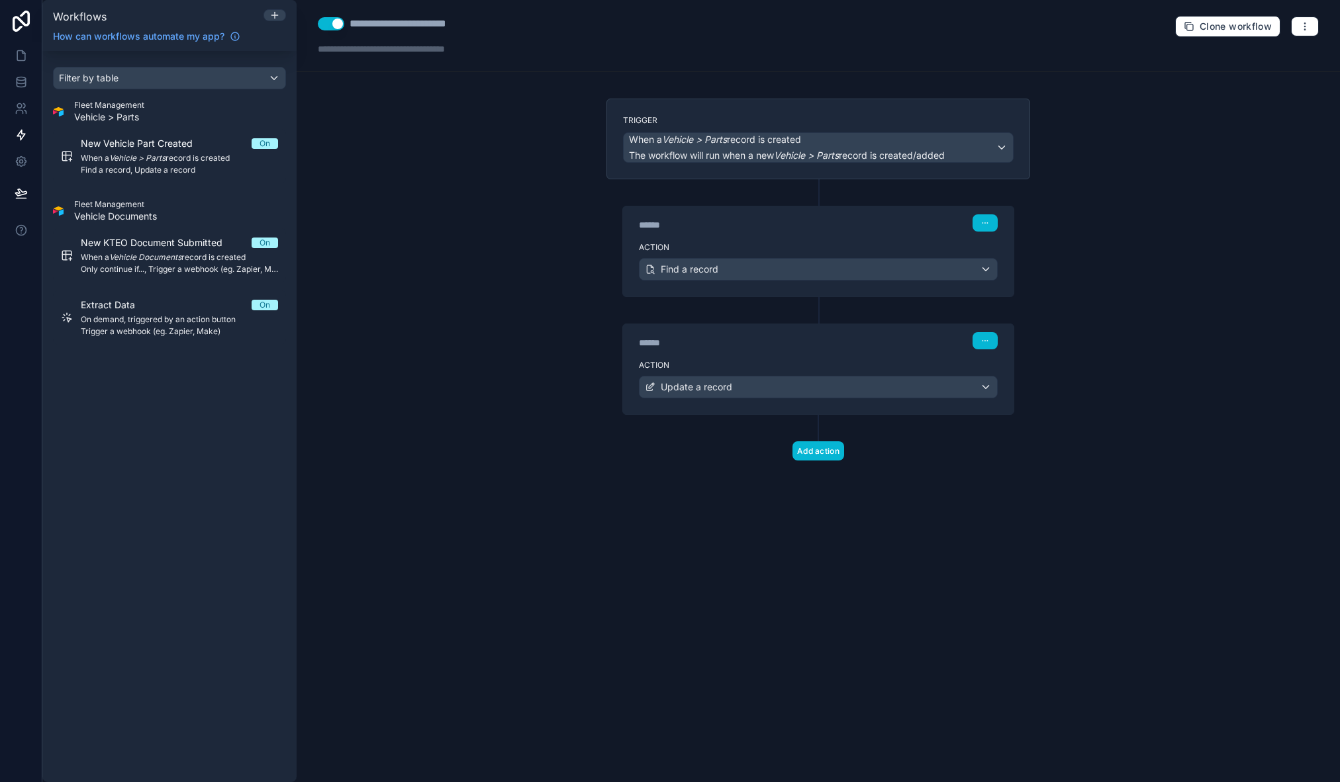
click at [379, 277] on div "**********" at bounding box center [818, 391] width 1043 height 782
click at [24, 192] on icon at bounding box center [21, 193] width 13 height 13
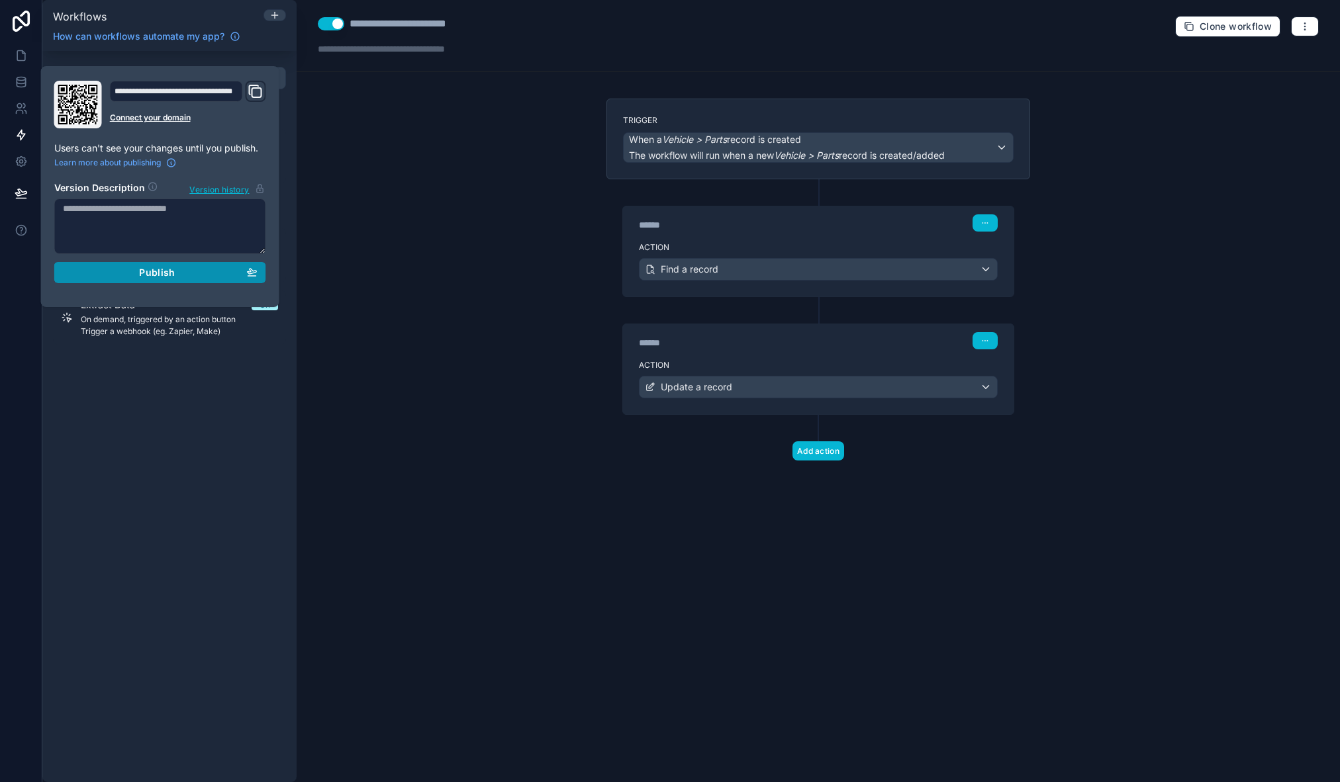
click at [130, 270] on div "Publish" at bounding box center [160, 273] width 195 height 12
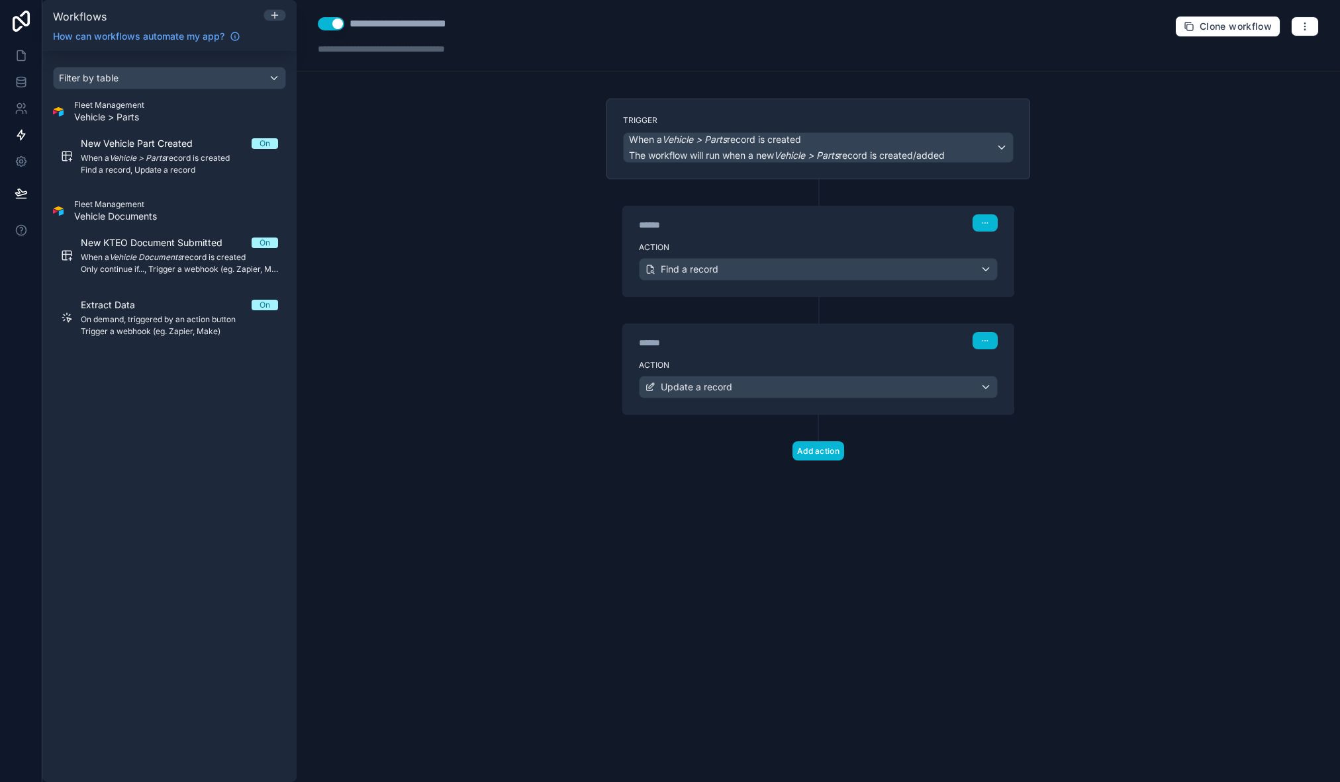
click at [373, 268] on div "**********" at bounding box center [818, 391] width 1043 height 782
click at [17, 57] on icon at bounding box center [21, 56] width 8 height 10
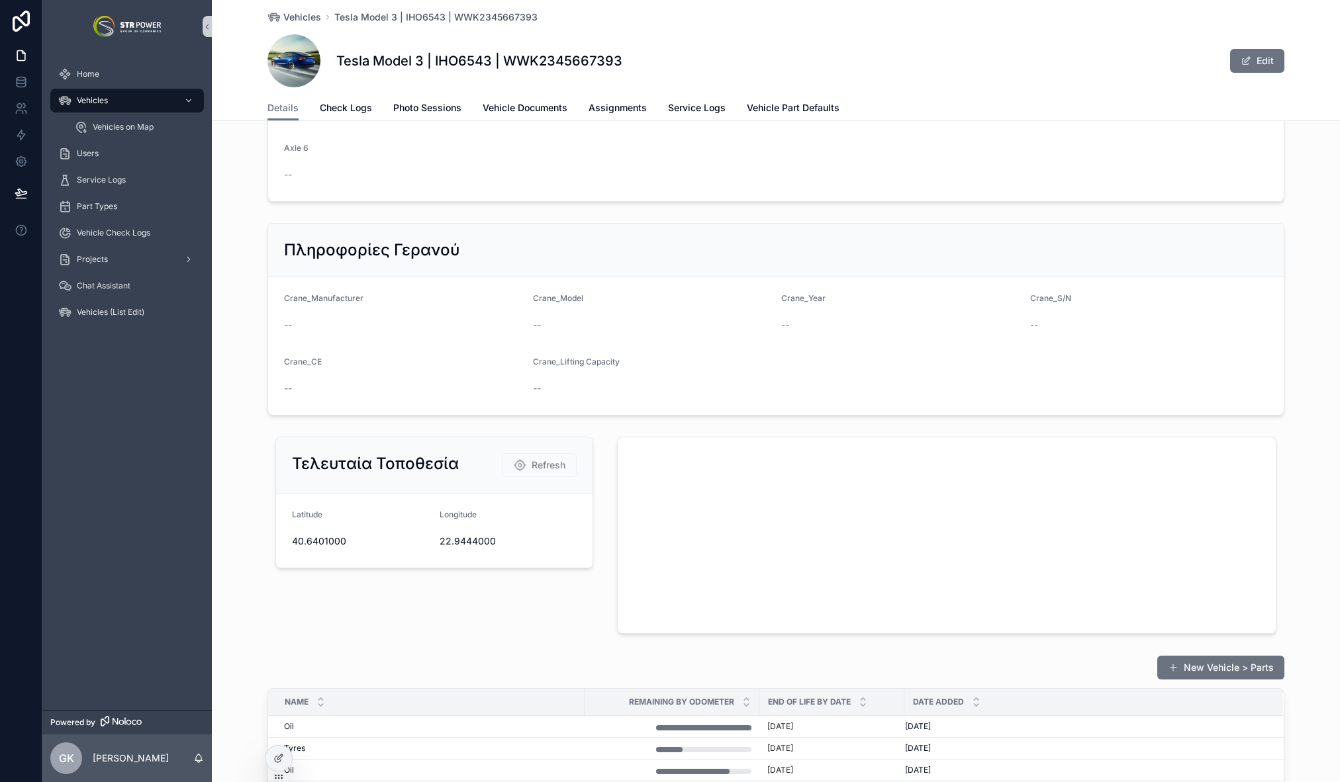
scroll to position [1364, 0]
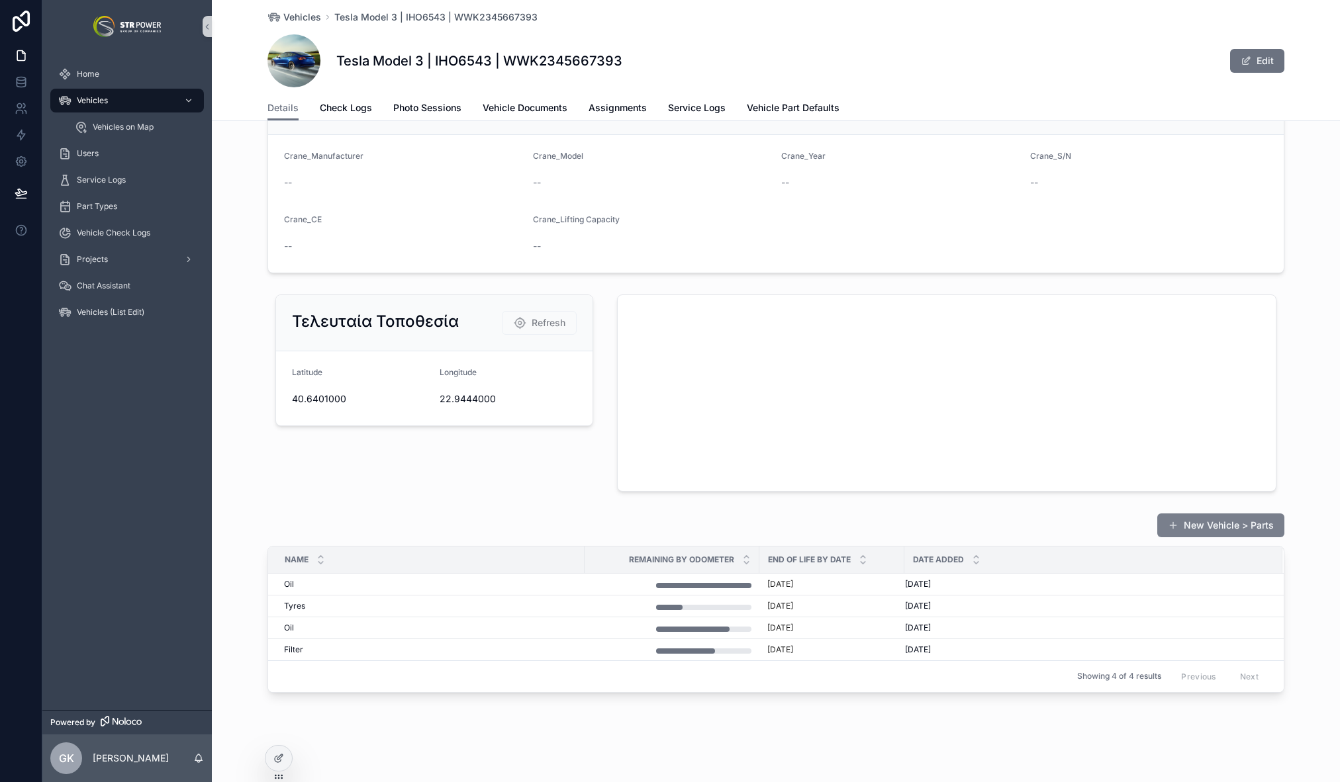
click at [1212, 529] on button "New Vehicle > Parts" at bounding box center [1220, 526] width 127 height 24
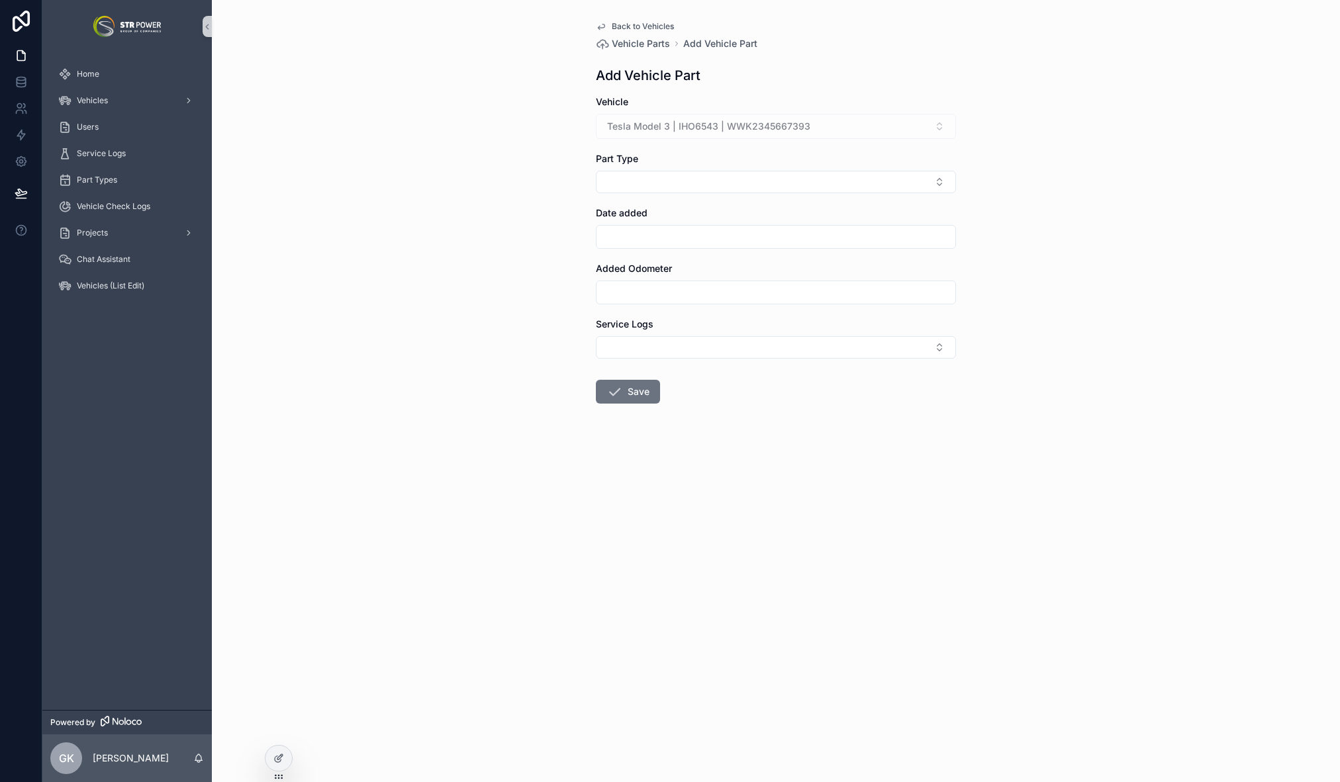
click at [622, 169] on div "Part Type" at bounding box center [776, 172] width 360 height 41
click at [629, 180] on button "Select Button" at bounding box center [776, 182] width 360 height 23
click at [630, 286] on div "Filter" at bounding box center [776, 276] width 354 height 21
click at [645, 192] on button "Filter" at bounding box center [776, 183] width 360 height 25
click at [618, 316] on div "Oil" at bounding box center [776, 321] width 354 height 21
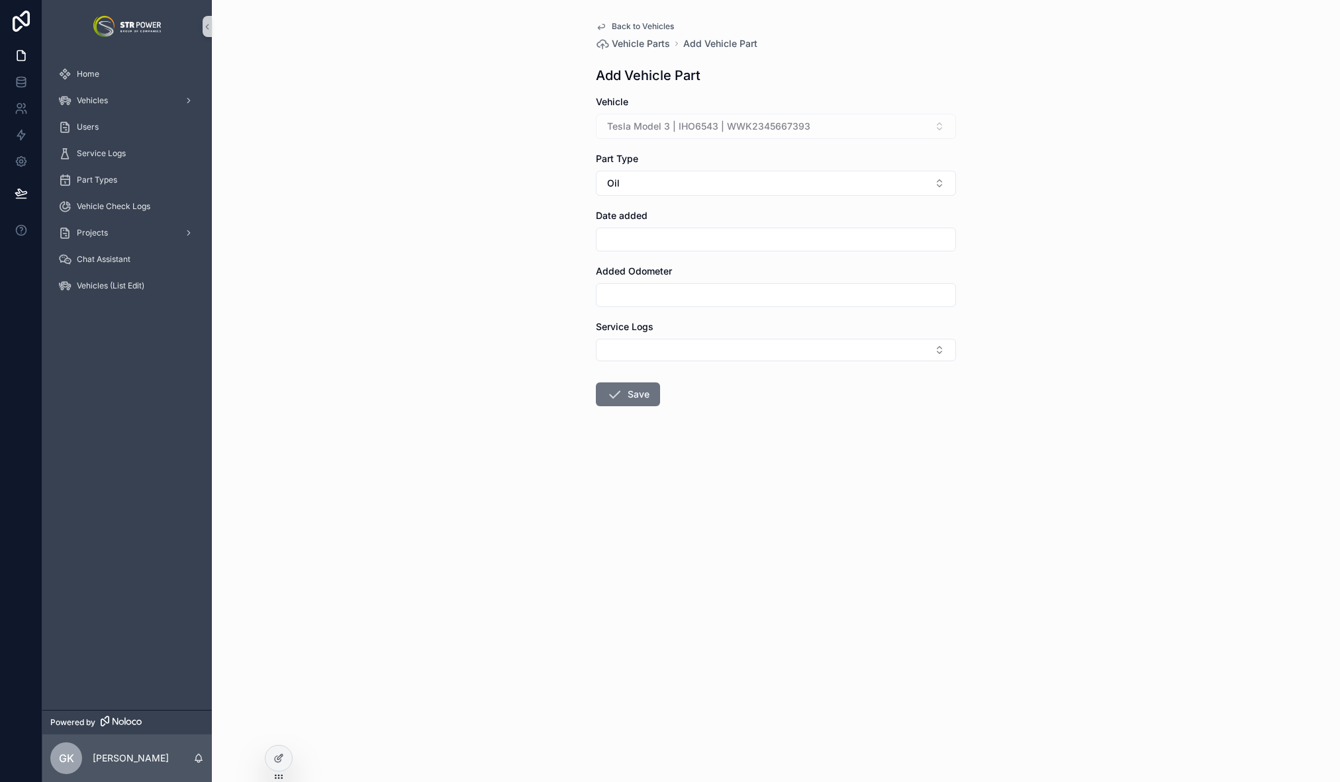
click at [649, 243] on input "scrollable content" at bounding box center [775, 239] width 359 height 19
click at [778, 270] on button "[DATE]" at bounding box center [776, 272] width 52 height 24
click at [557, 297] on div "Back to Vehicles Vehicle Parts Add Vehicle Part Add Vehicle Part Vehicle Tesla …" at bounding box center [776, 391] width 1128 height 782
click at [655, 290] on input "scrollable content" at bounding box center [775, 295] width 359 height 19
click at [634, 226] on div "Date added" at bounding box center [776, 230] width 360 height 42
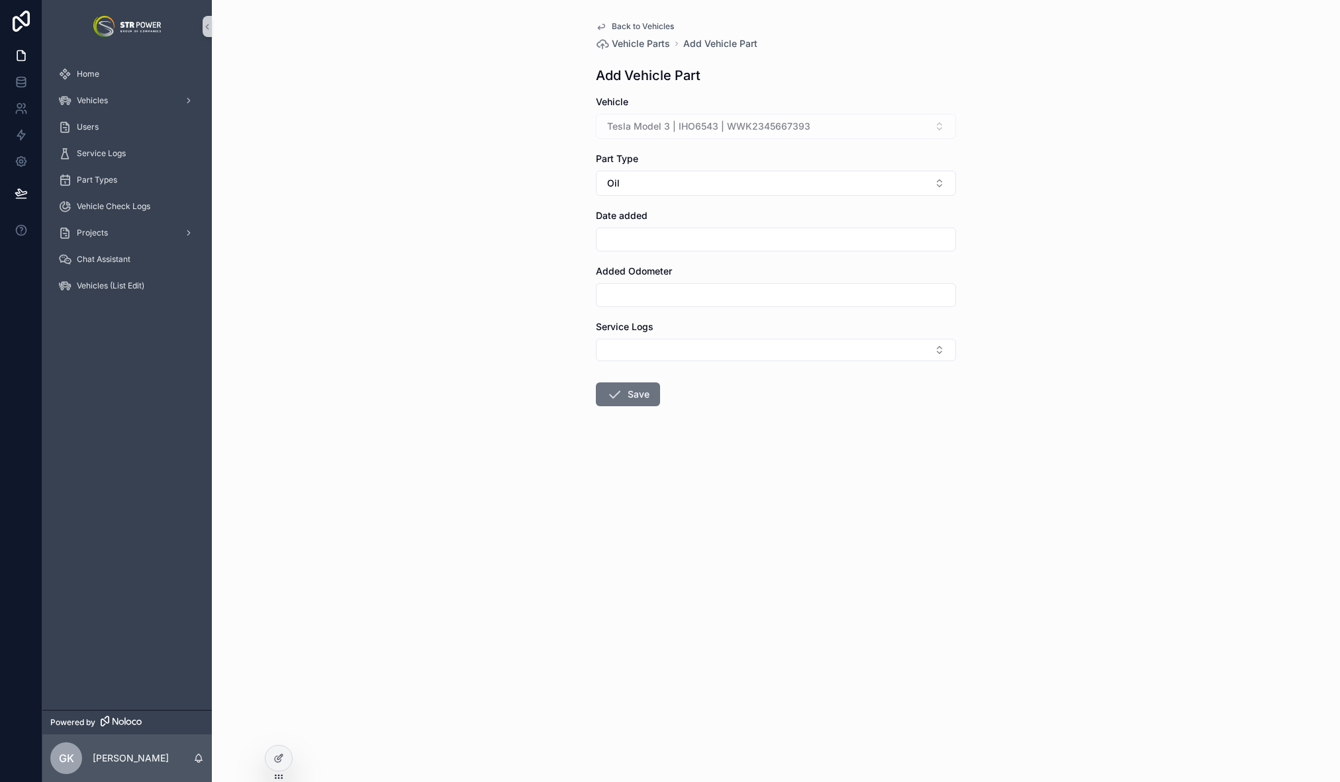
click at [634, 240] on input "scrollable content" at bounding box center [775, 239] width 359 height 19
click at [780, 272] on button "[DATE]" at bounding box center [776, 272] width 52 height 24
type input "********"
click at [640, 291] on input "scrollable content" at bounding box center [775, 295] width 359 height 19
paste input "******"
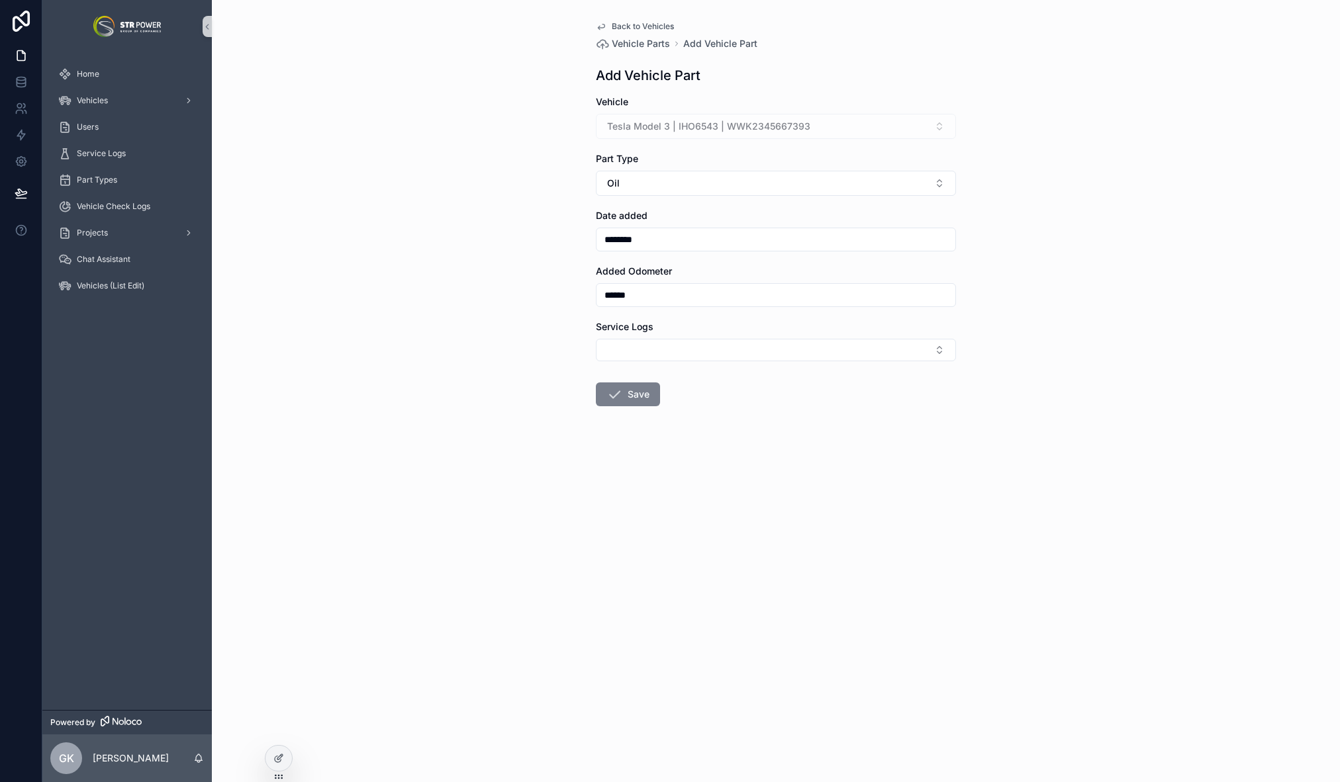
type input "******"
click at [617, 389] on icon "scrollable content" at bounding box center [614, 395] width 16 height 16
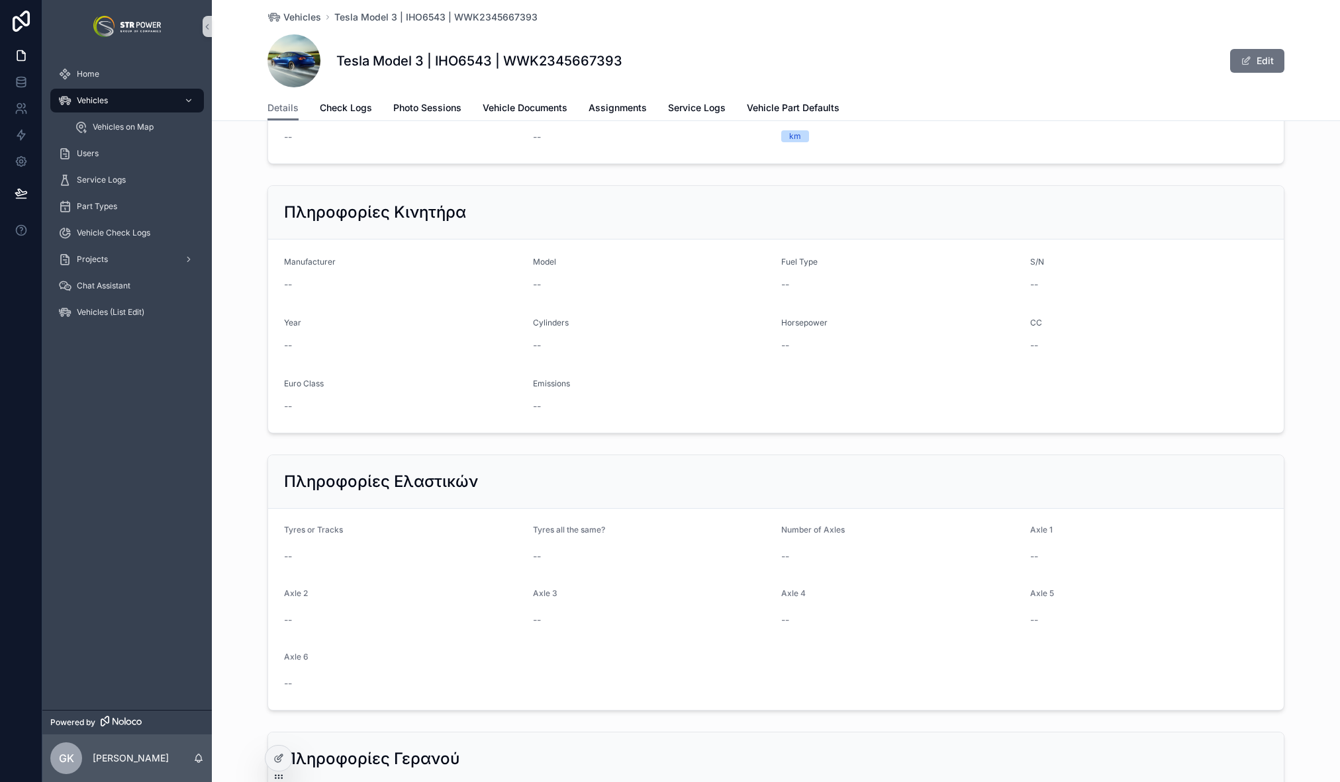
scroll to position [1386, 0]
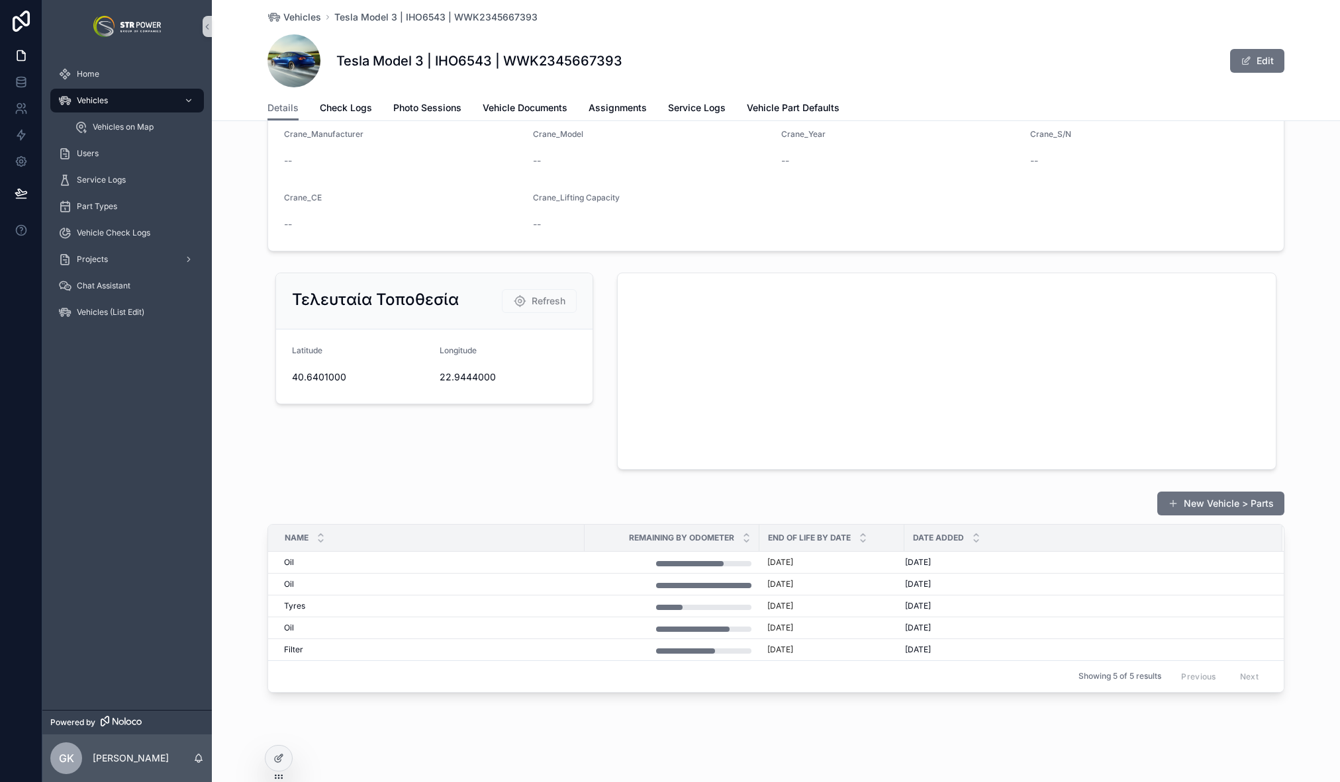
click at [1241, 500] on button "New Vehicle > Parts" at bounding box center [1220, 504] width 127 height 24
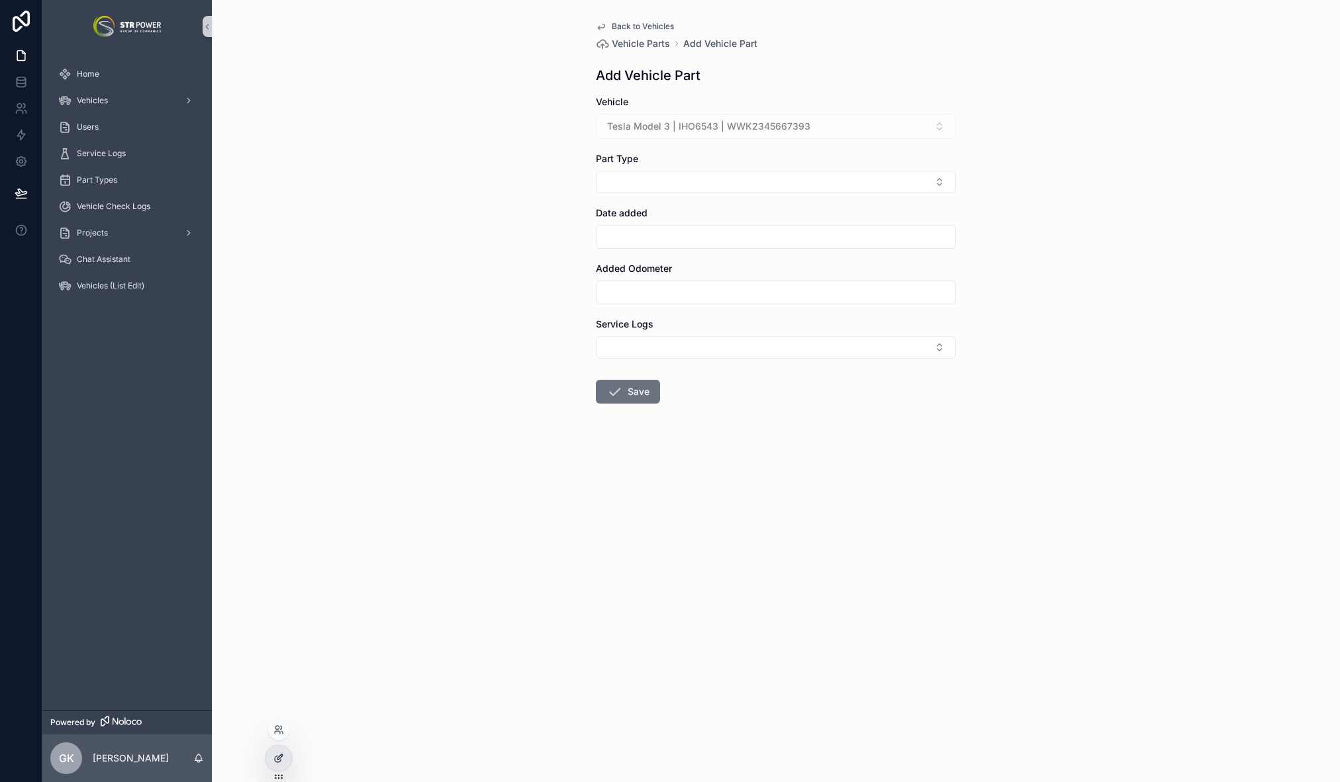
click at [282, 759] on icon at bounding box center [278, 758] width 11 height 11
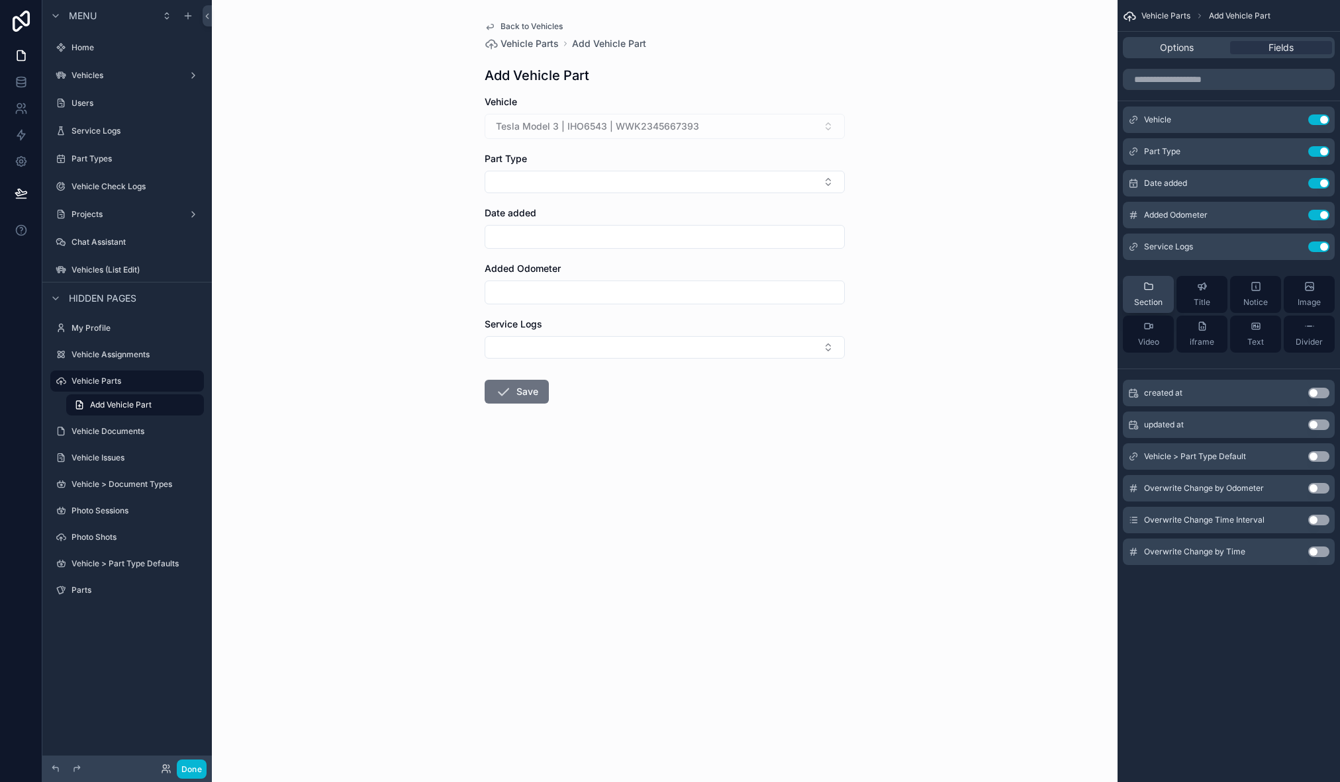
click at [1152, 291] on icon "scrollable content" at bounding box center [1148, 286] width 11 height 11
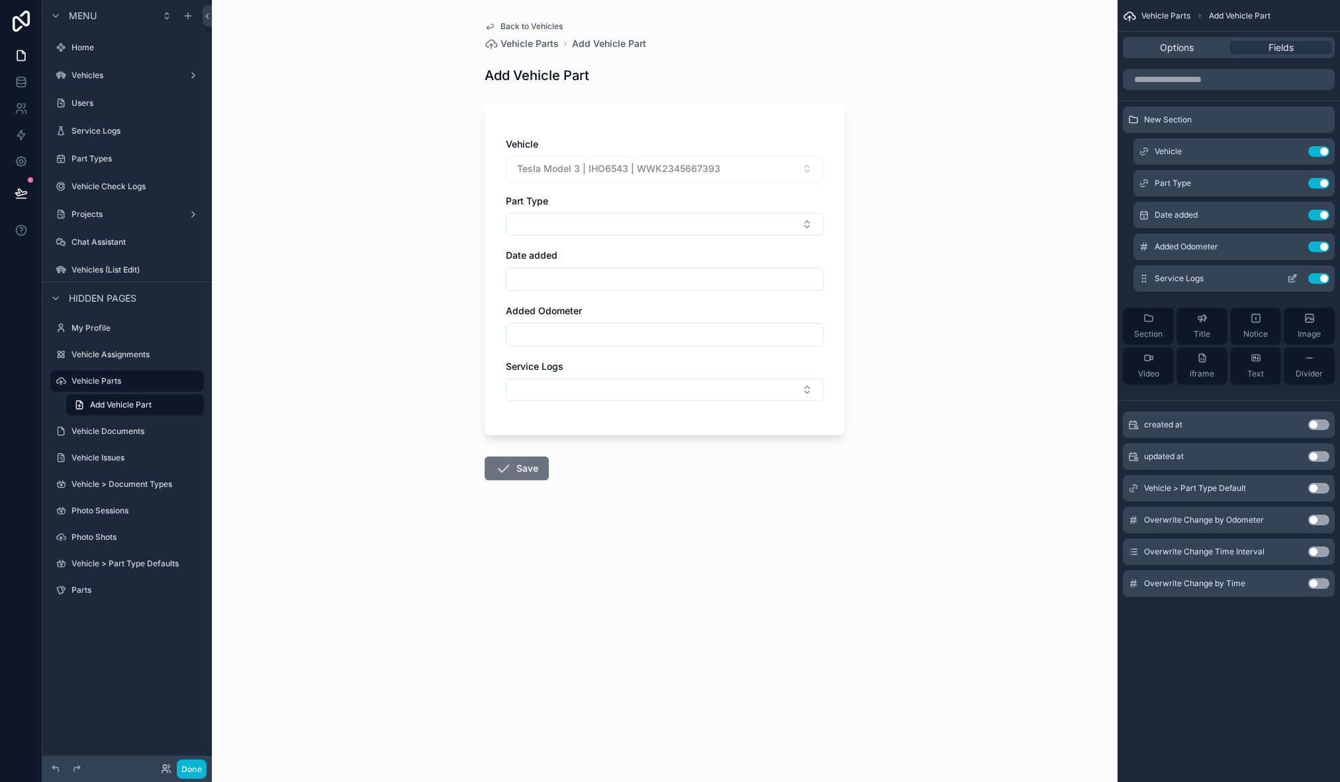
click at [1319, 280] on button "Use setting" at bounding box center [1318, 278] width 21 height 11
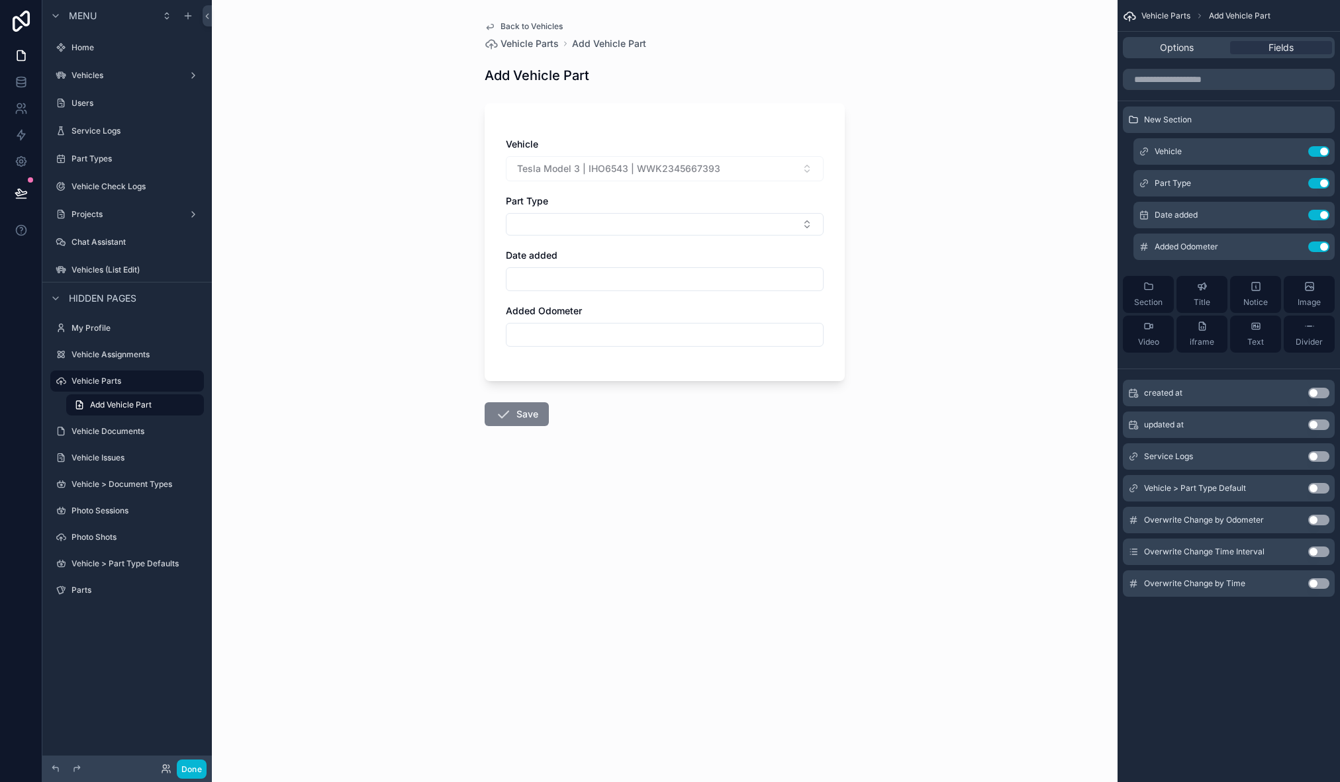
click at [533, 418] on button "Save" at bounding box center [517, 415] width 64 height 24
click at [193, 773] on button "Done" at bounding box center [192, 769] width 30 height 19
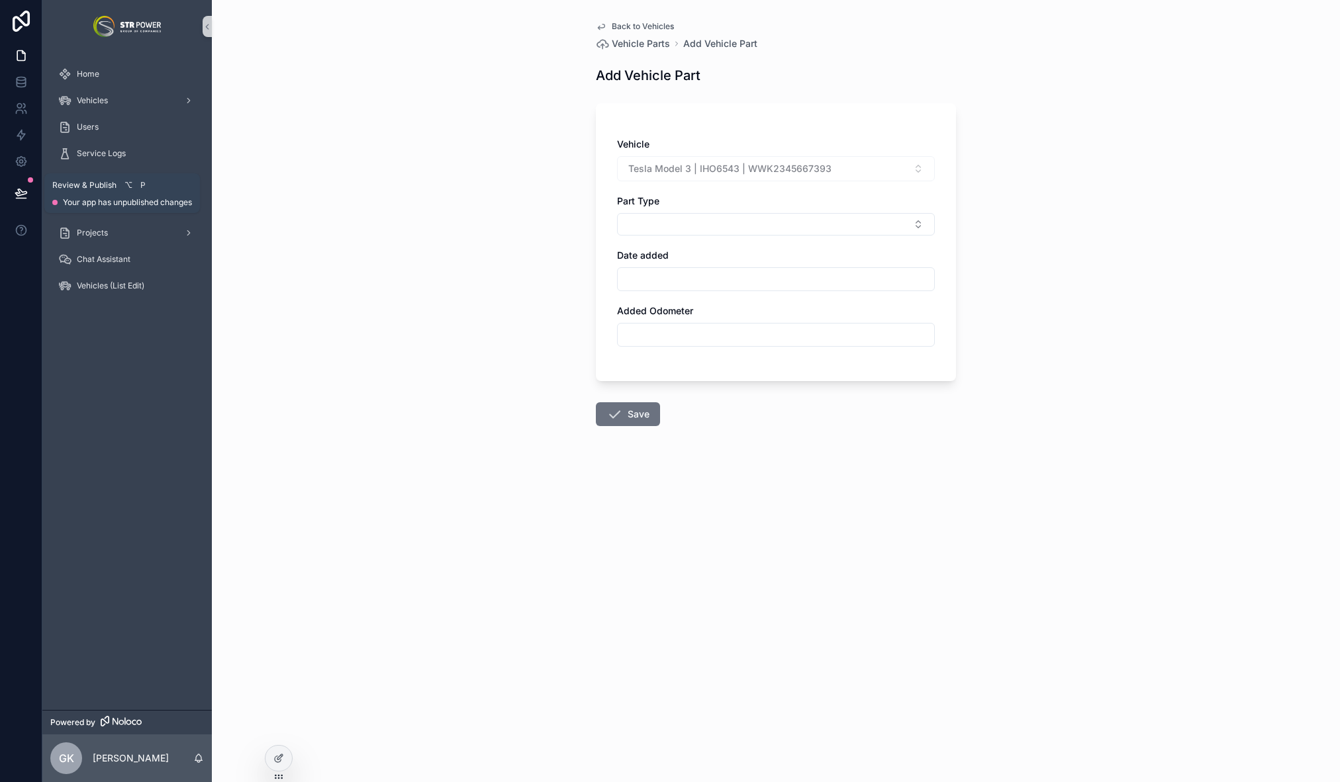
click at [20, 195] on icon at bounding box center [21, 193] width 13 height 13
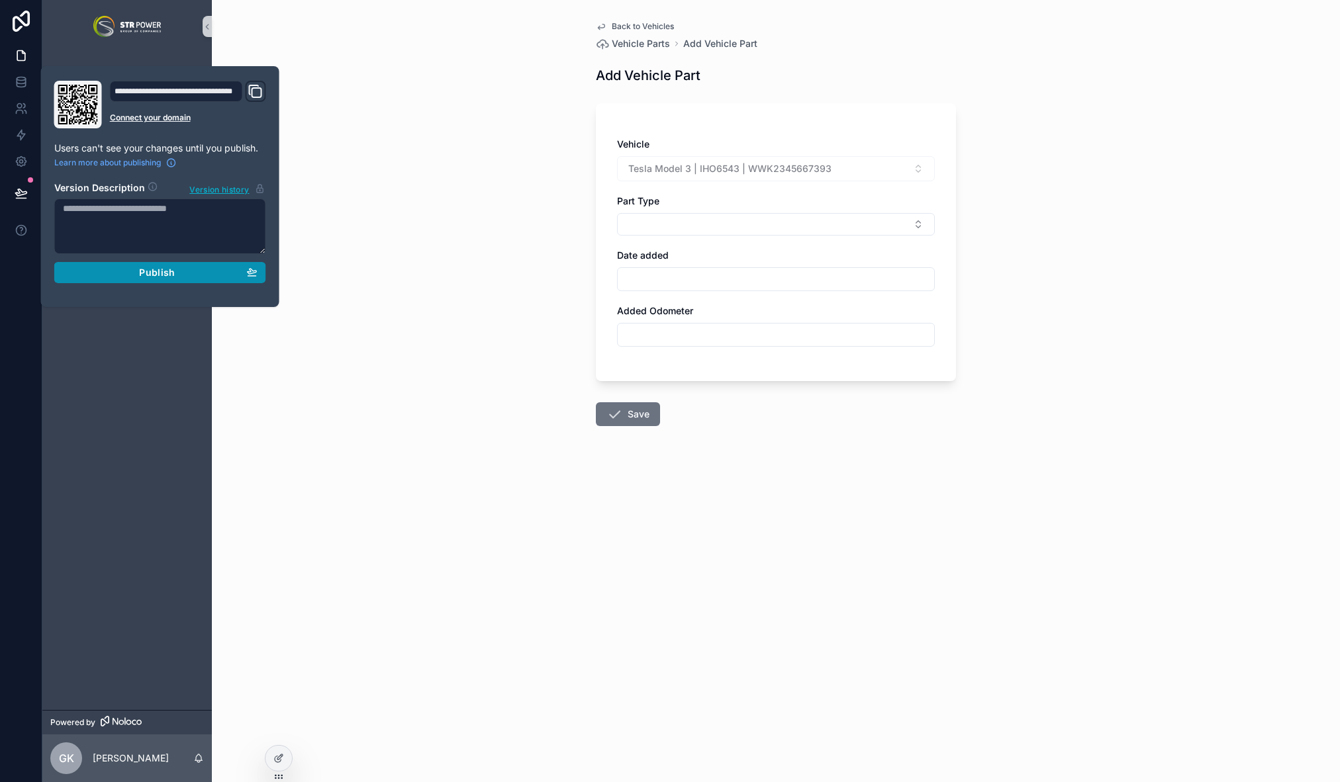
click at [156, 277] on span "Publish" at bounding box center [157, 273] width 36 height 12
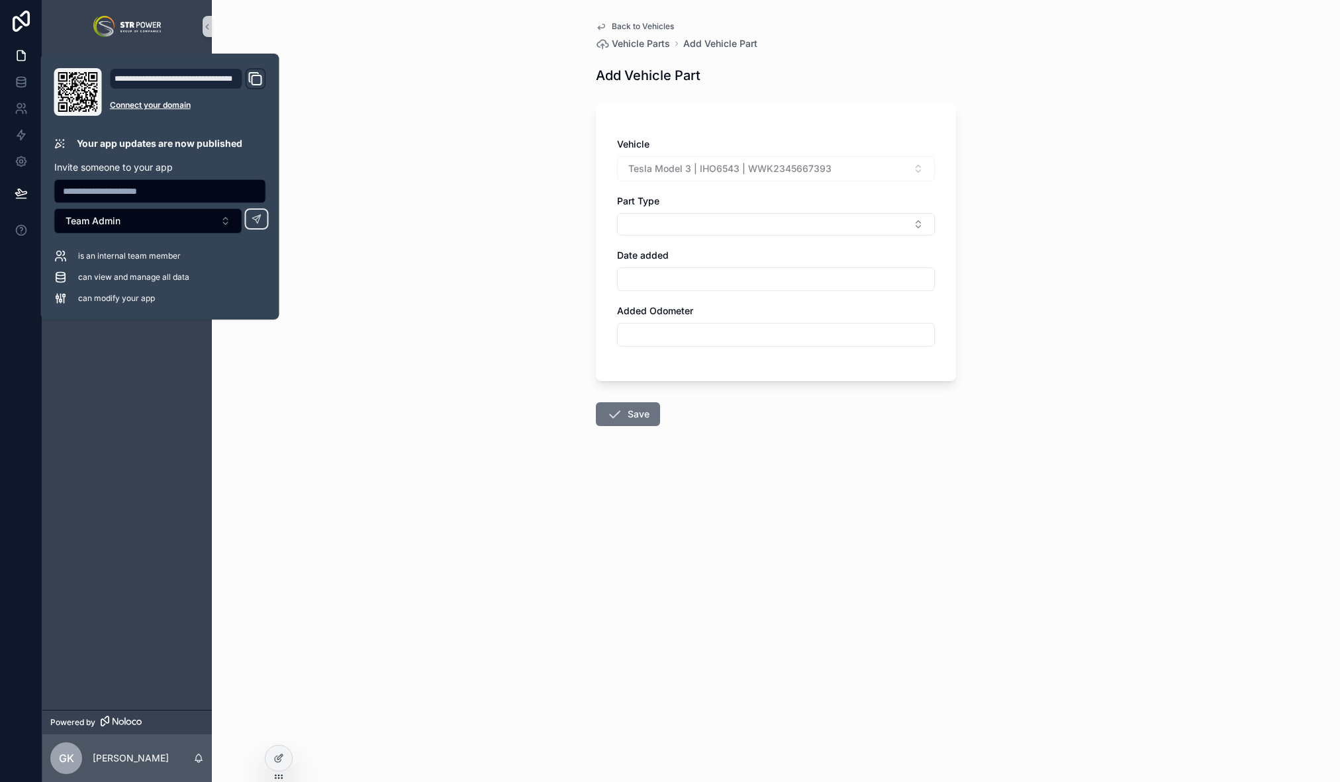
click at [377, 418] on div "Back to Vehicles Vehicle Parts Add Vehicle Part Add Vehicle Part Vehicle Tesla …" at bounding box center [776, 391] width 1128 height 782
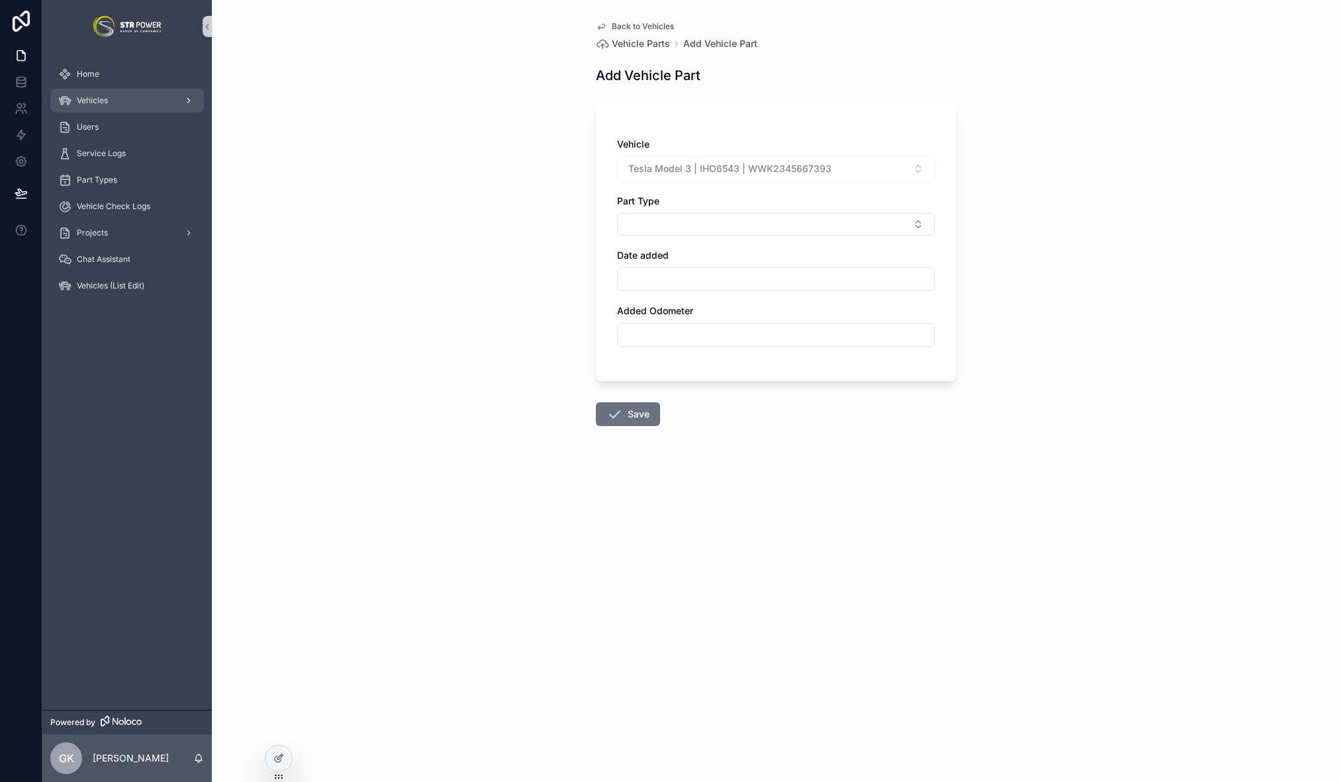
click at [109, 101] on div "Vehicles" at bounding box center [127, 100] width 138 height 21
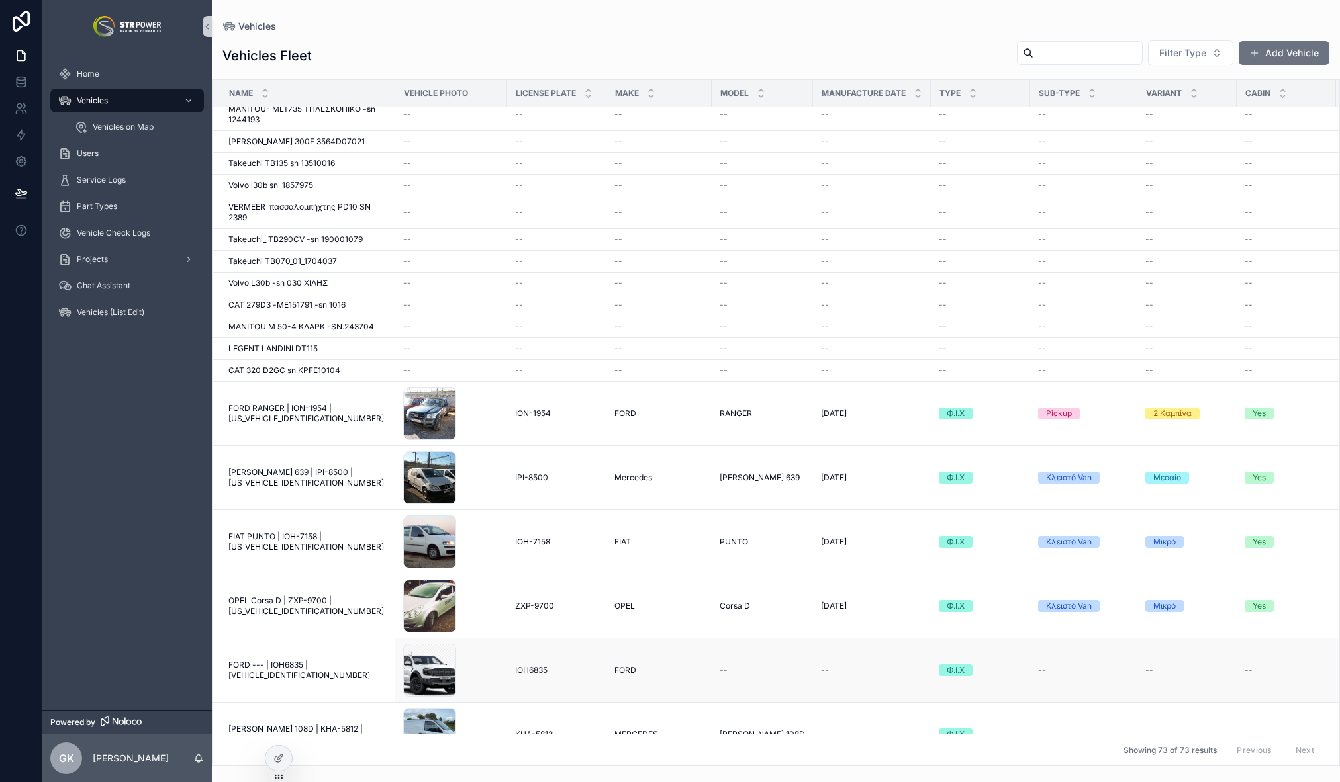
scroll to position [1552, 0]
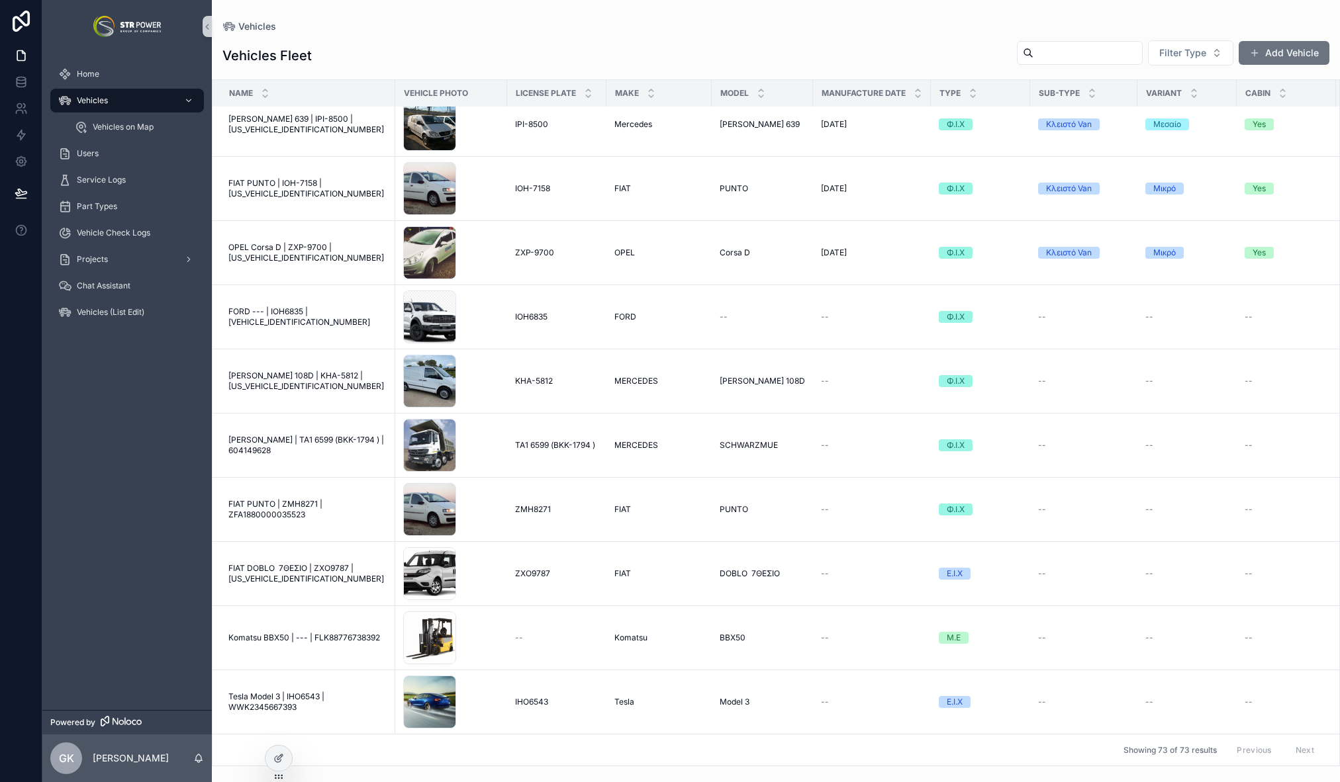
click at [285, 692] on span "Tesla Model 3 | IHO6543 | WWK2345667393" at bounding box center [307, 702] width 159 height 21
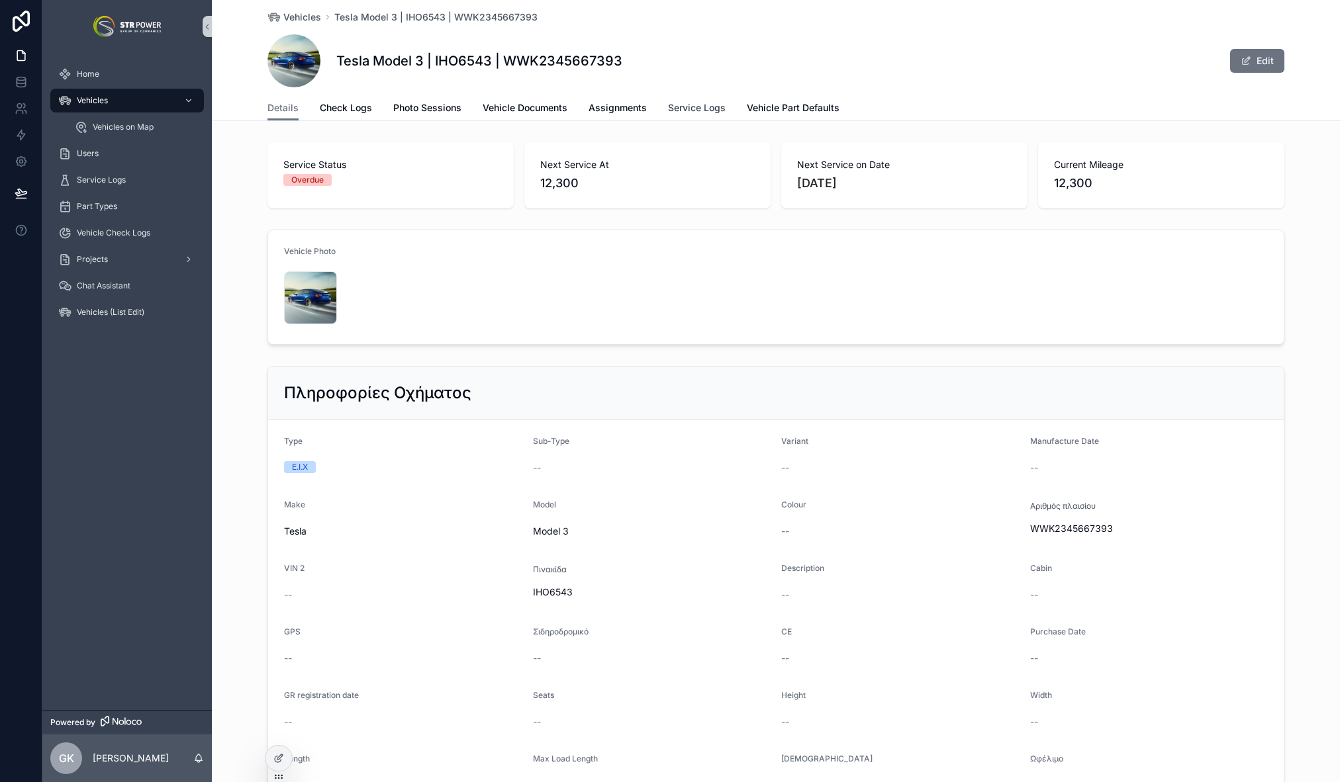
click at [698, 107] on span "Service Logs" at bounding box center [697, 107] width 58 height 13
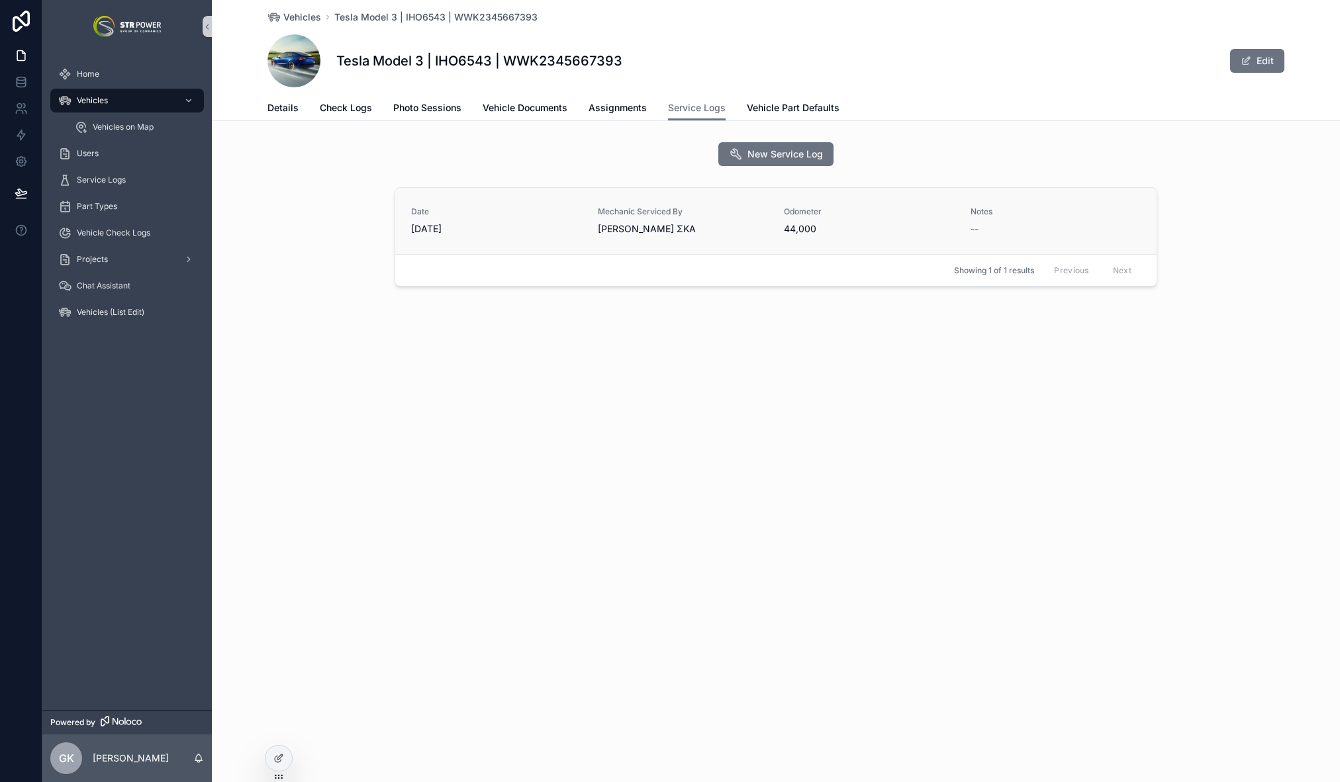
click at [641, 205] on link "Date [DATE] Mechanic Serviced By [PERSON_NAME] ΣΚΑ Odometer 44,000 Notes --" at bounding box center [775, 221] width 761 height 66
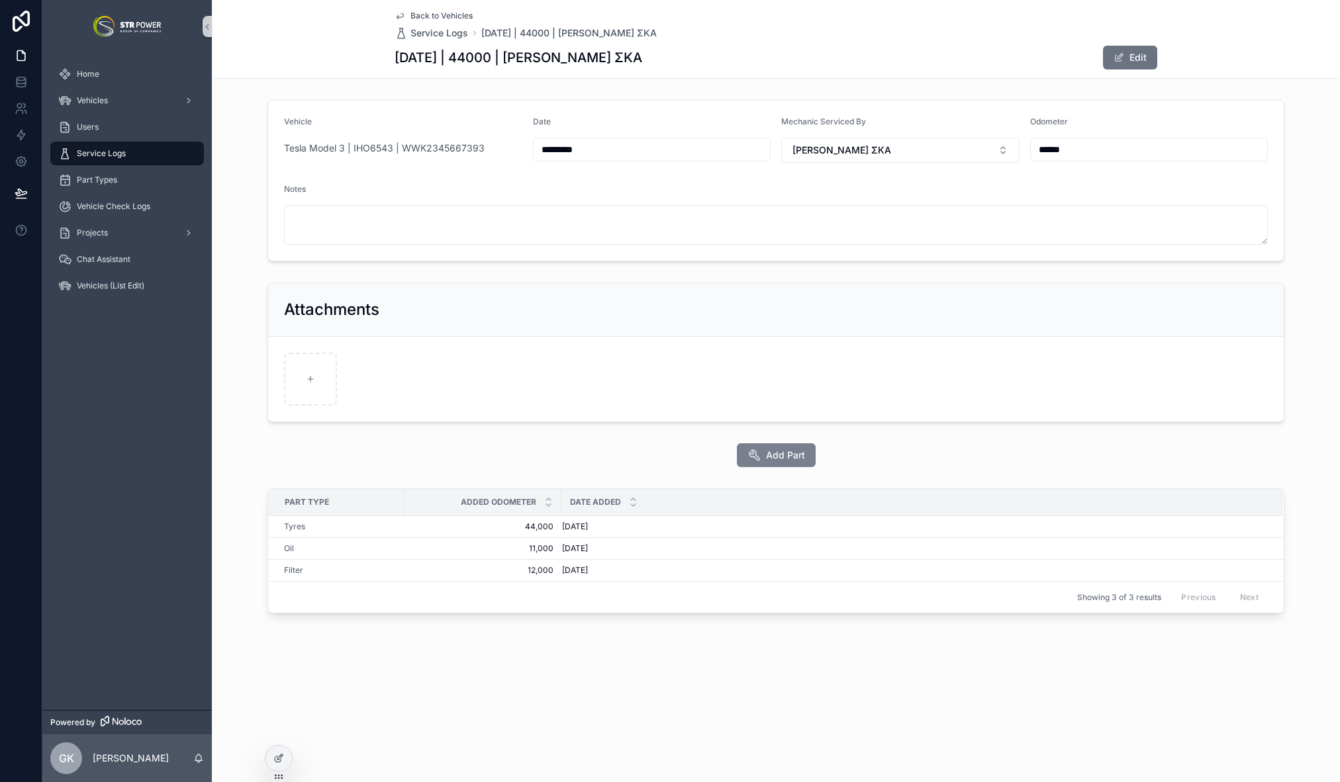
click at [779, 455] on span "Add Part" at bounding box center [785, 455] width 39 height 13
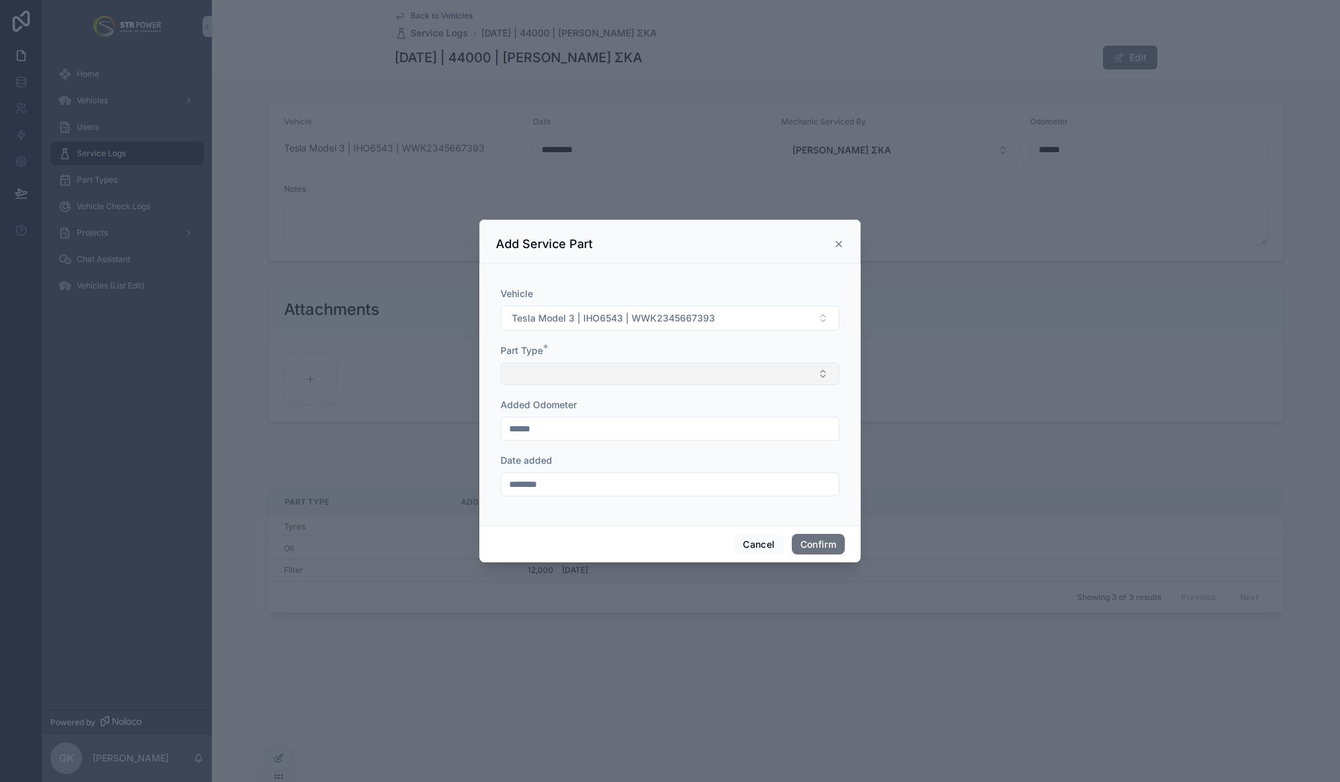
click at [566, 374] on button "Select Button" at bounding box center [669, 374] width 339 height 23
click at [538, 497] on div "Oil" at bounding box center [670, 489] width 332 height 21
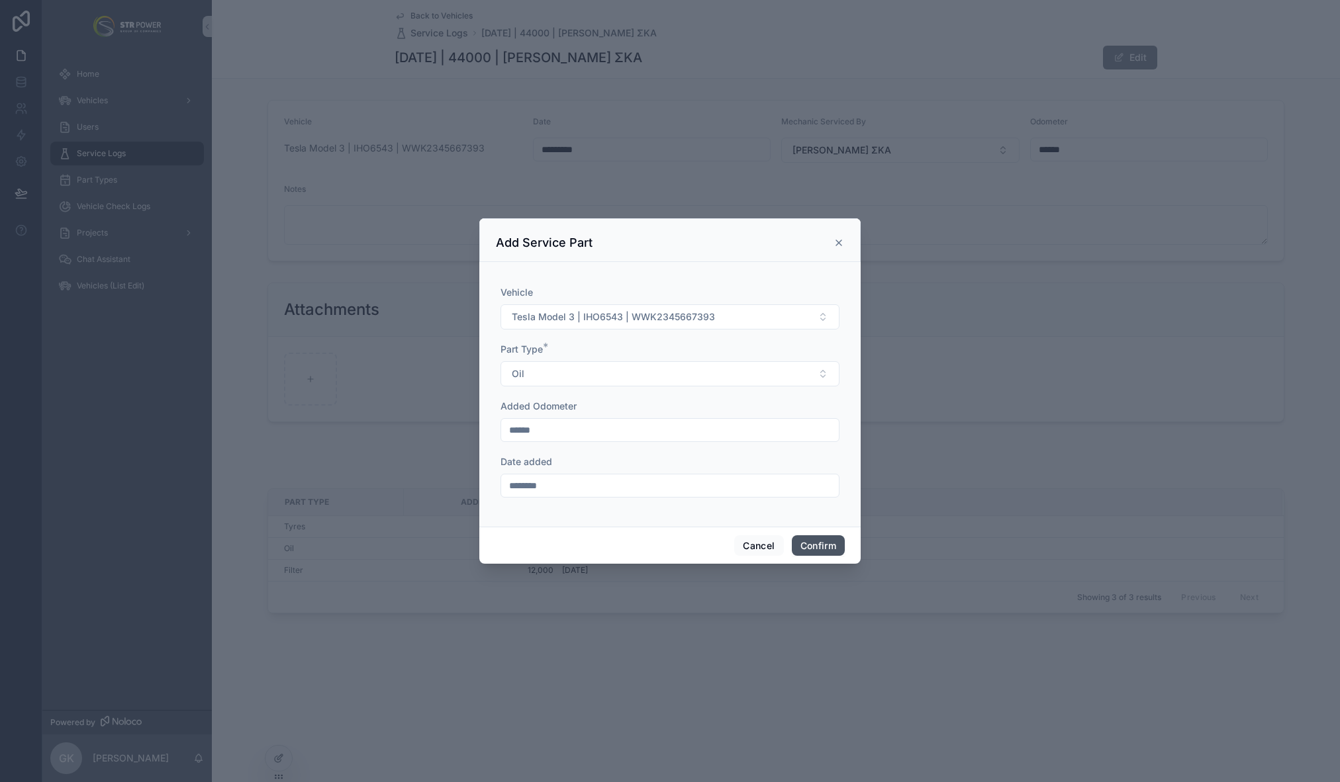
click at [816, 544] on button "Confirm" at bounding box center [818, 546] width 53 height 21
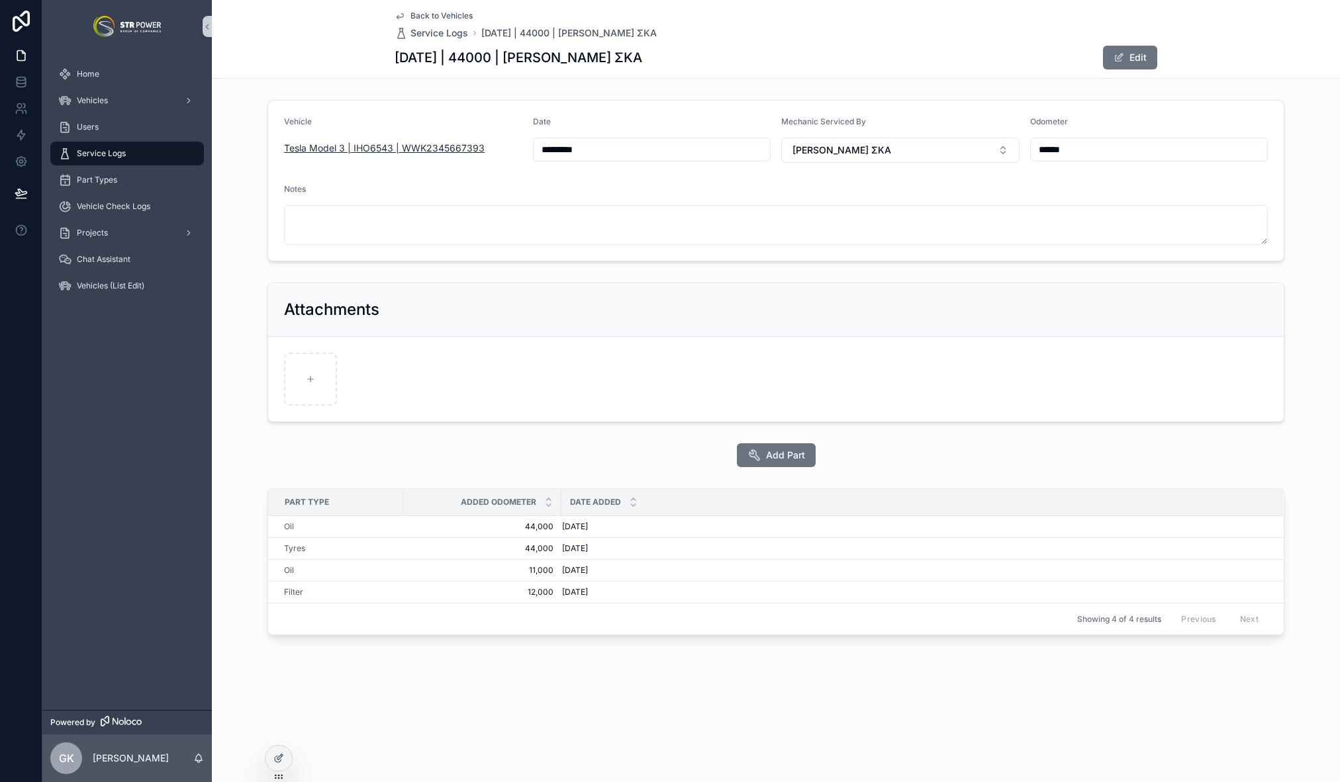
click at [350, 153] on span "Tesla Model 3 | IHO6543 | WWK2345667393" at bounding box center [384, 148] width 201 height 13
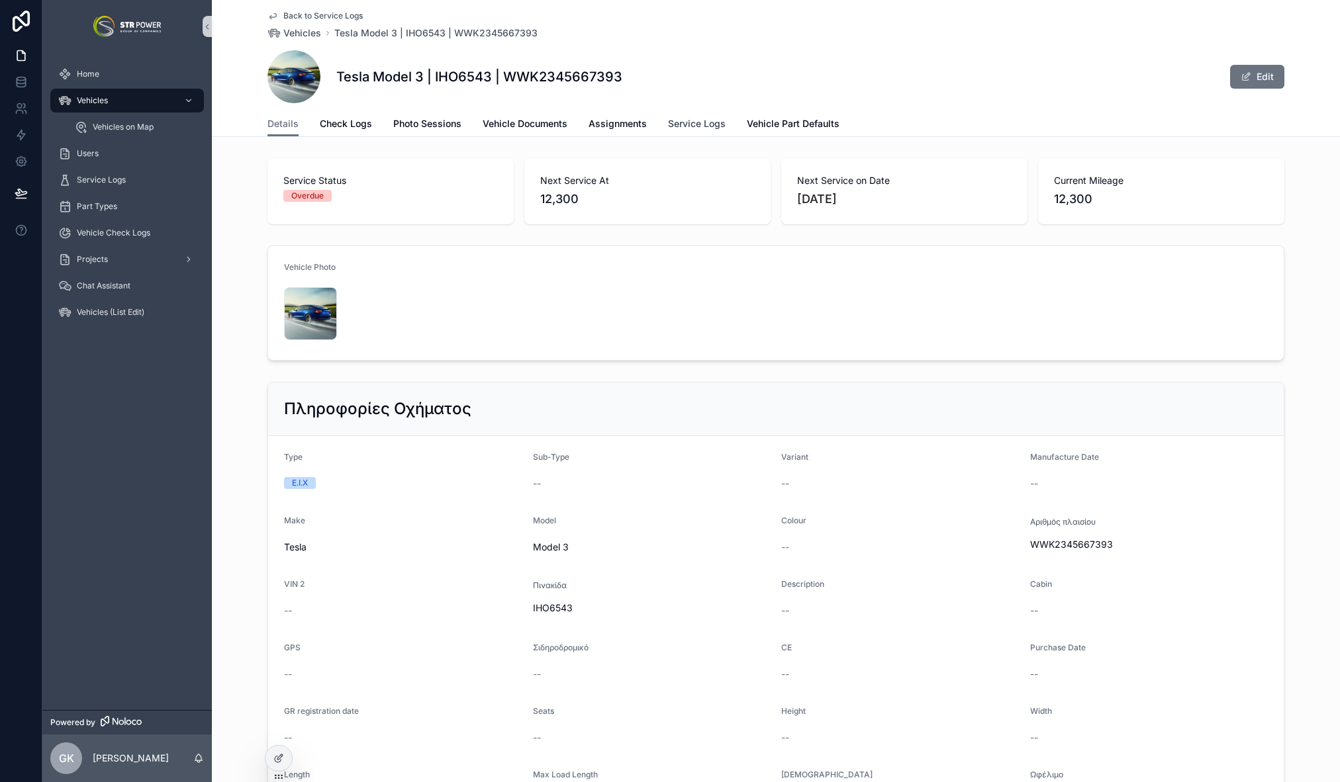
click at [695, 122] on span "Service Logs" at bounding box center [697, 123] width 58 height 13
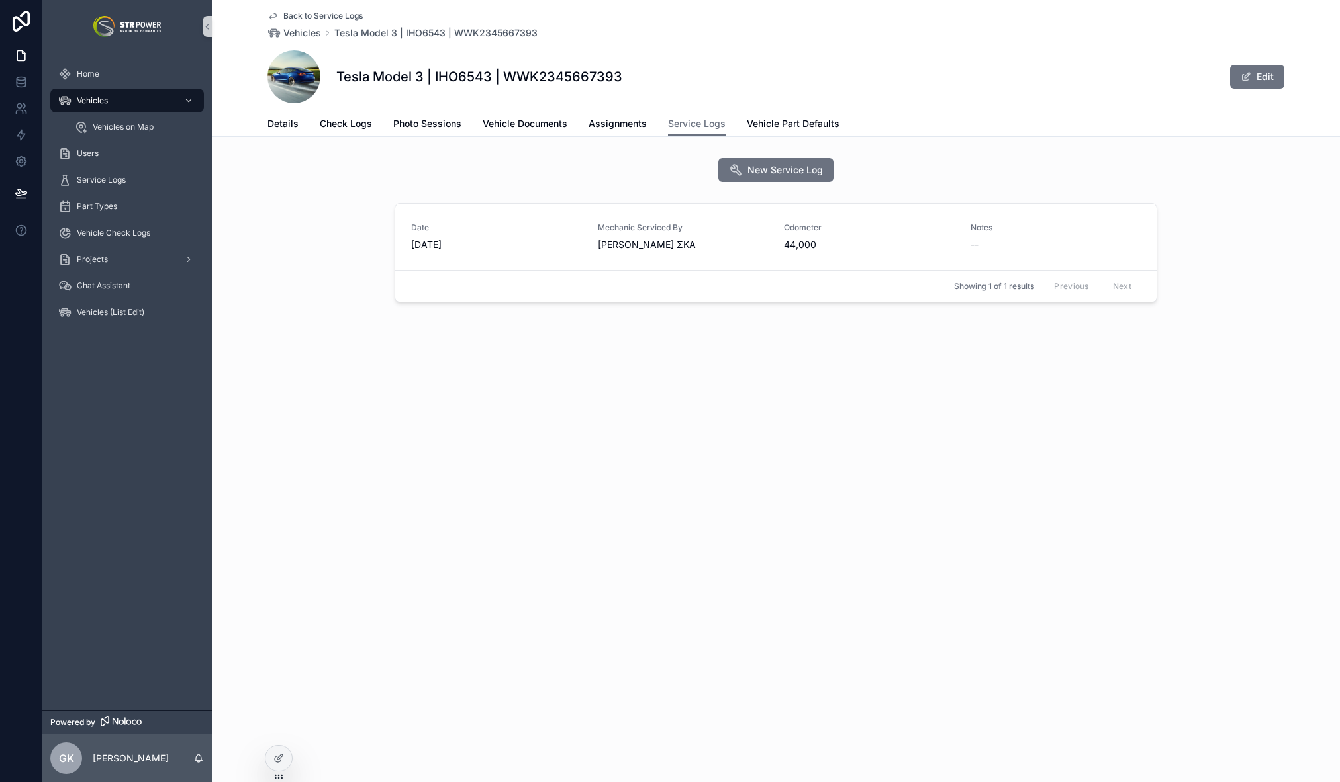
click at [599, 365] on div "Back to Service Logs Vehicles Tesla Model 3 | IHO6543 | WWK2345667393 Tesla Mod…" at bounding box center [776, 199] width 1128 height 398
drag, startPoint x: 567, startPoint y: 171, endPoint x: 414, endPoint y: 148, distance: 153.9
click at [567, 171] on div "New Service Log" at bounding box center [776, 170] width 763 height 24
click at [111, 81] on div "Home" at bounding box center [127, 74] width 138 height 21
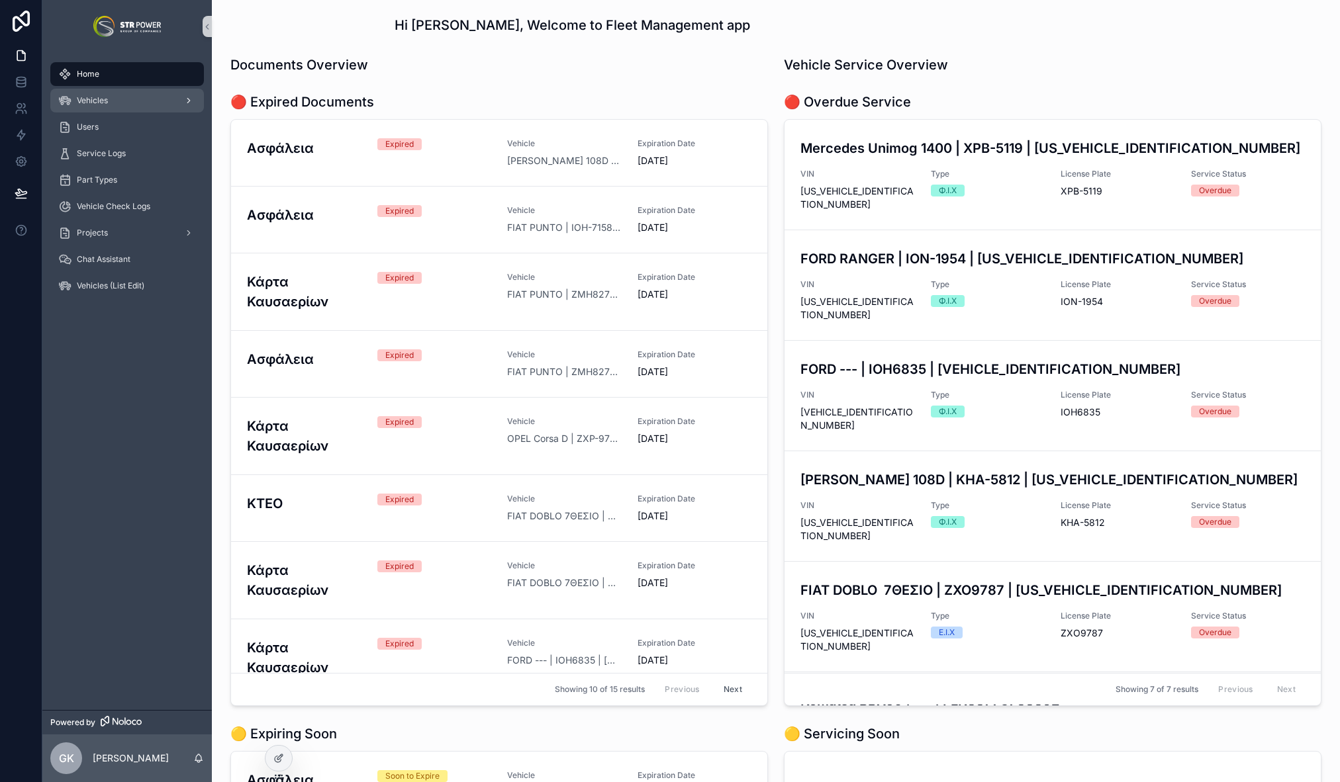
click at [106, 108] on div "Vehicles" at bounding box center [127, 100] width 138 height 21
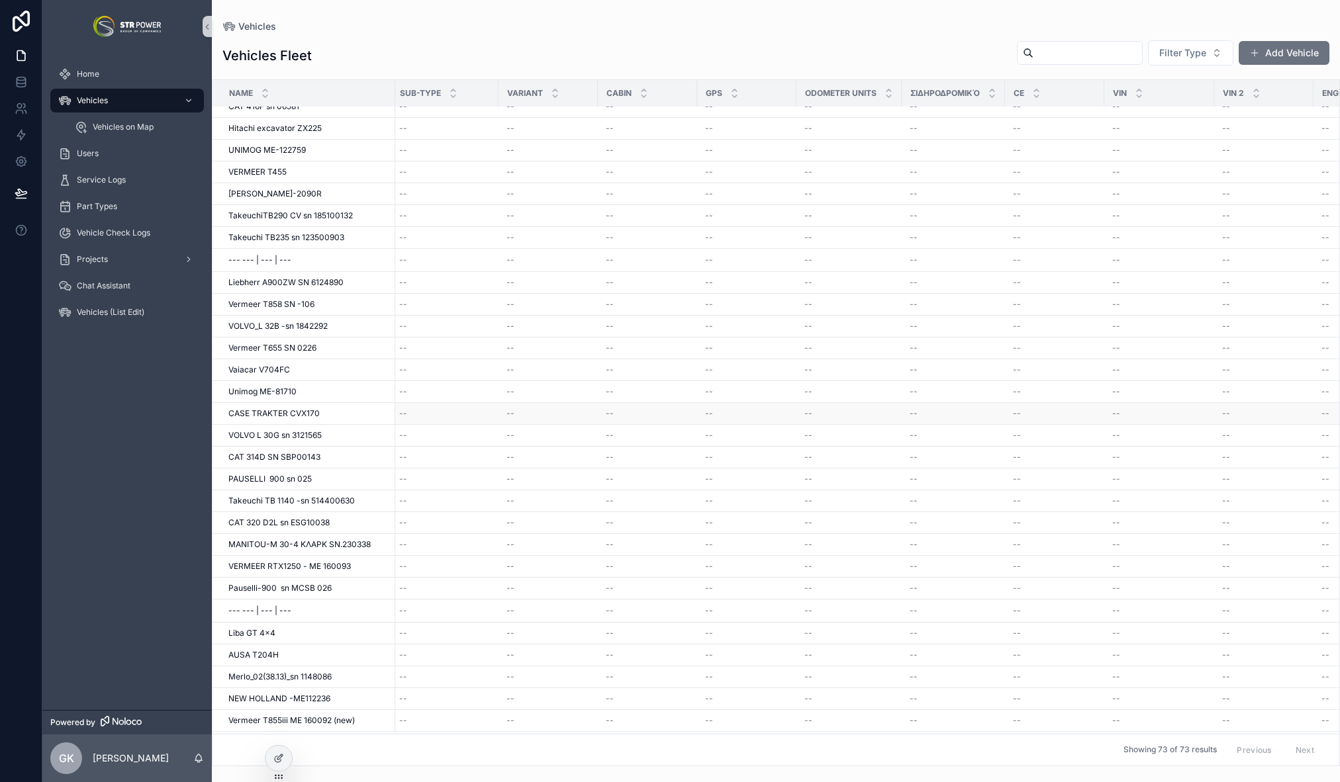
scroll to position [533, 0]
click at [111, 103] on div "Vehicles" at bounding box center [127, 100] width 138 height 21
click at [110, 100] on div "Vehicles" at bounding box center [127, 100] width 138 height 21
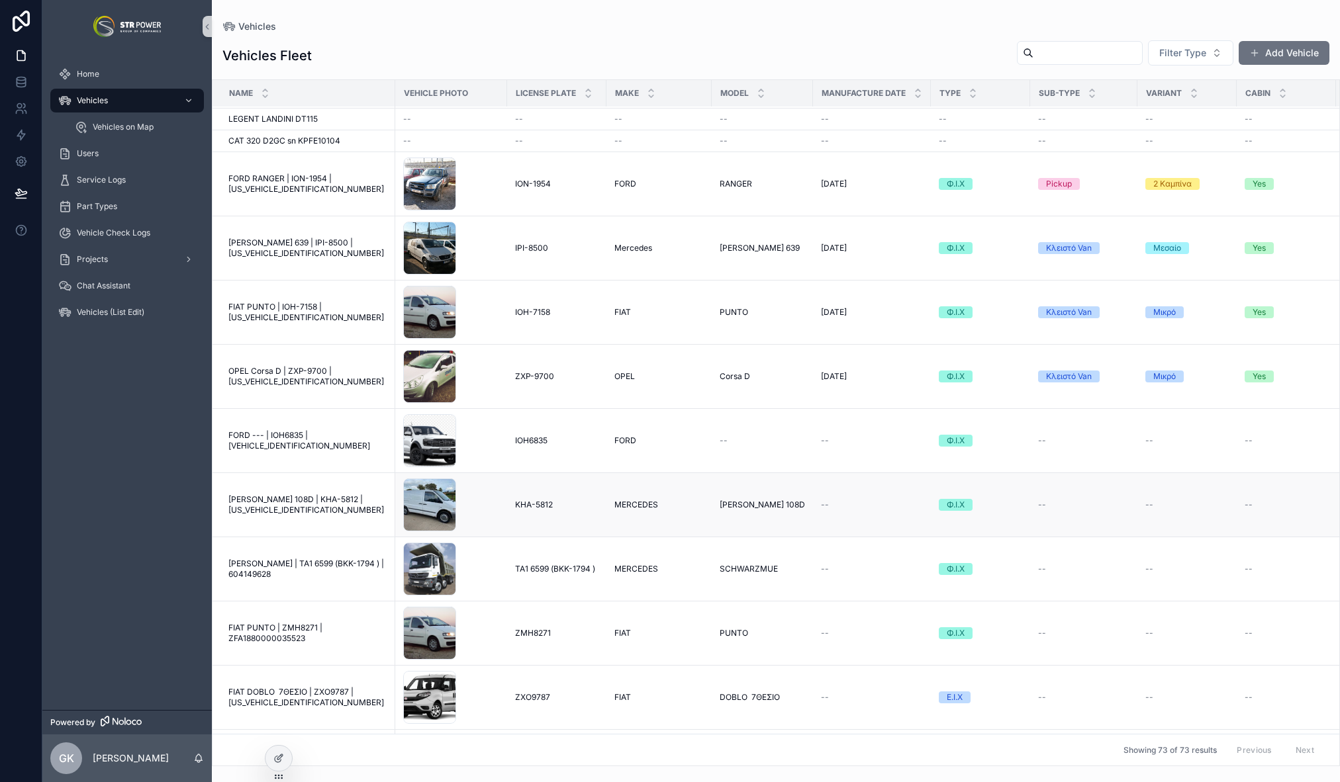
scroll to position [1552, 0]
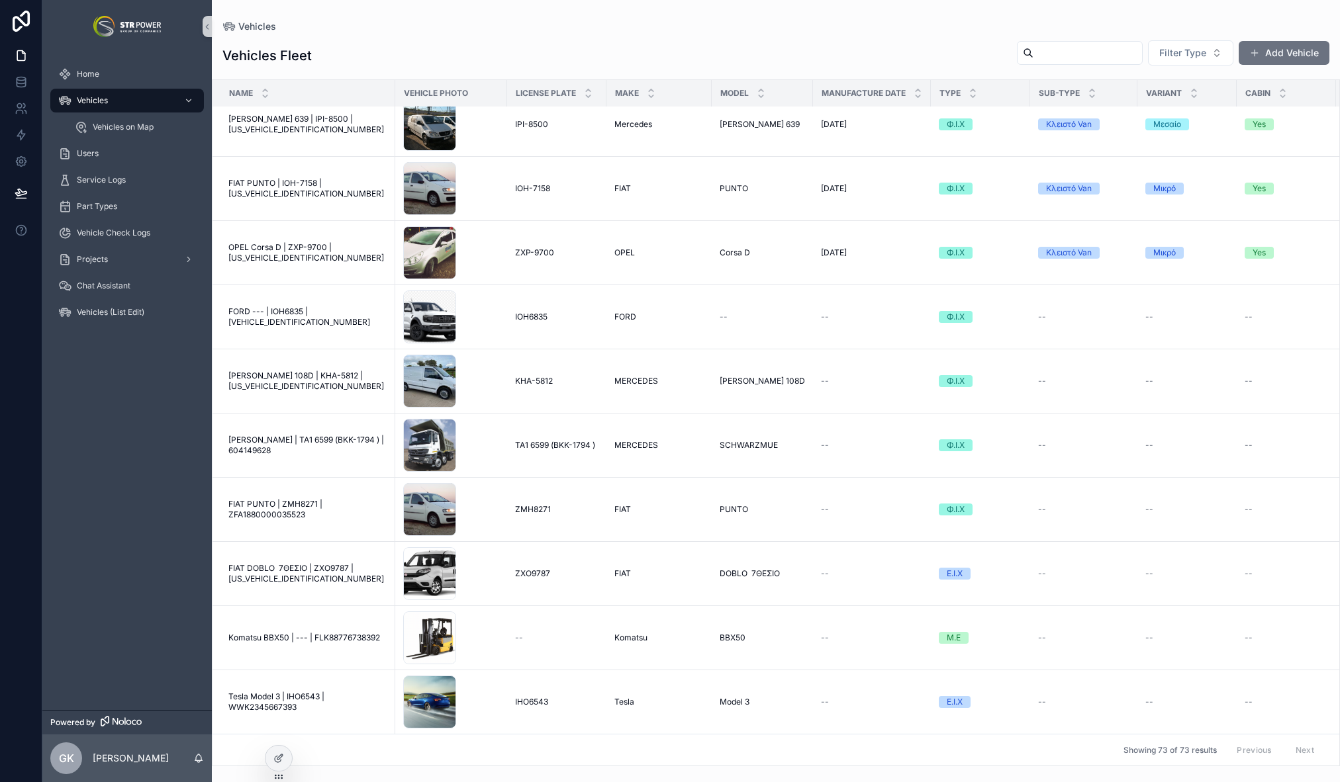
click at [294, 692] on span "Tesla Model 3 | IHO6543 | WWK2345667393" at bounding box center [307, 702] width 159 height 21
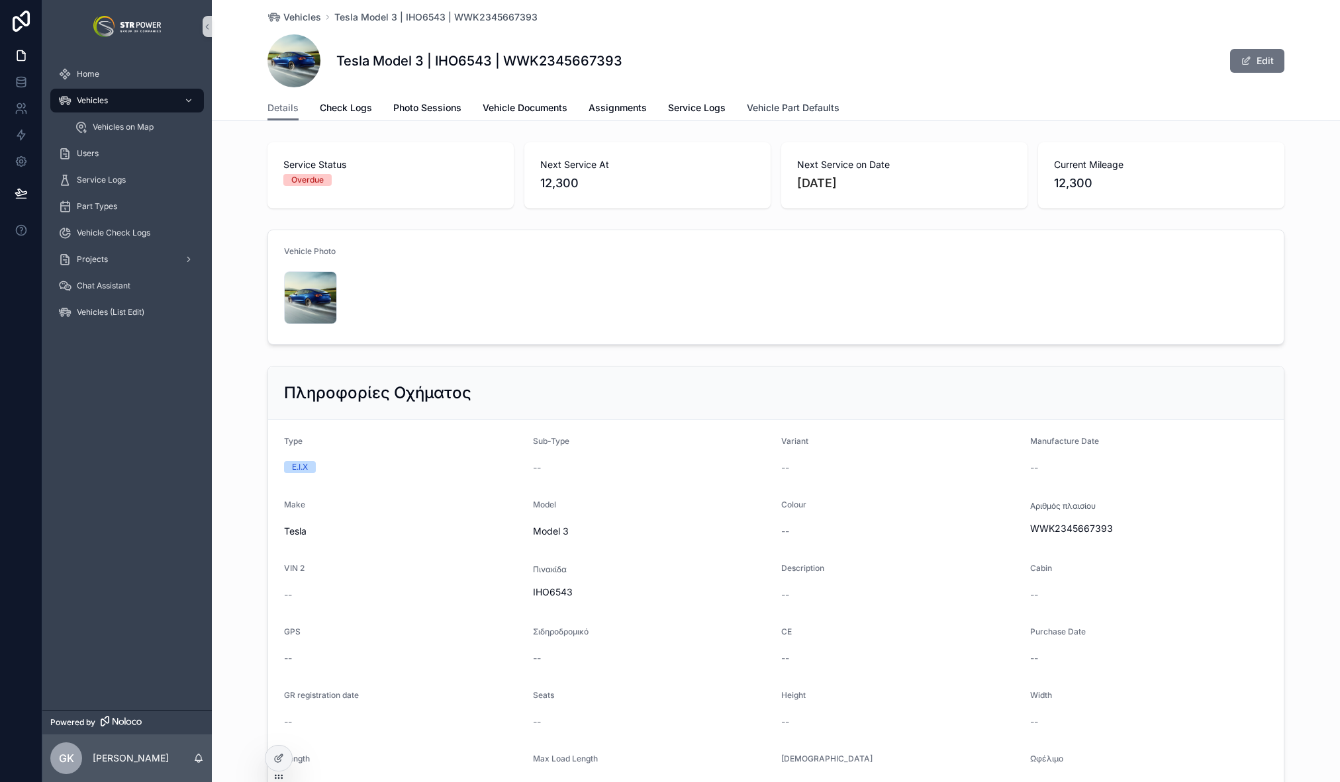
click at [800, 107] on span "Vehicle Part Defaults" at bounding box center [793, 107] width 93 height 13
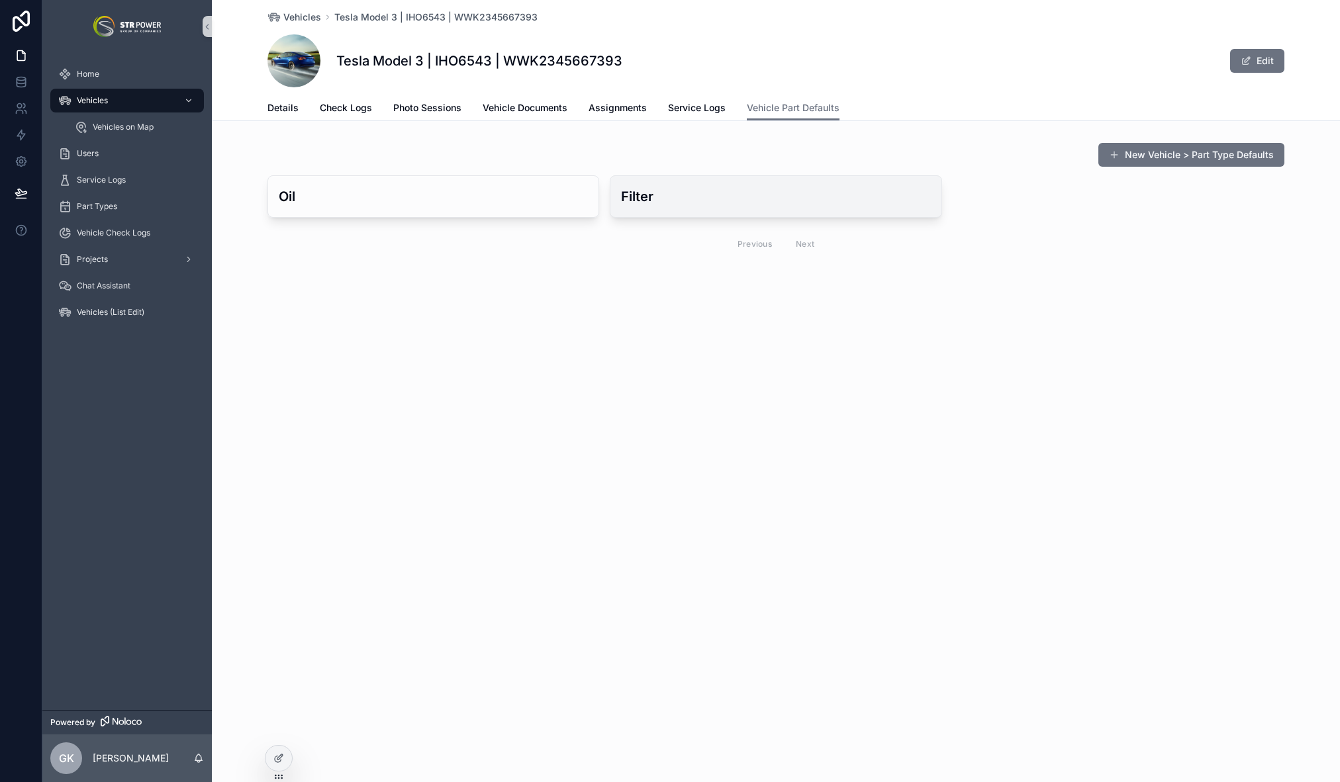
click at [803, 193] on h3 "Filter" at bounding box center [775, 197] width 309 height 20
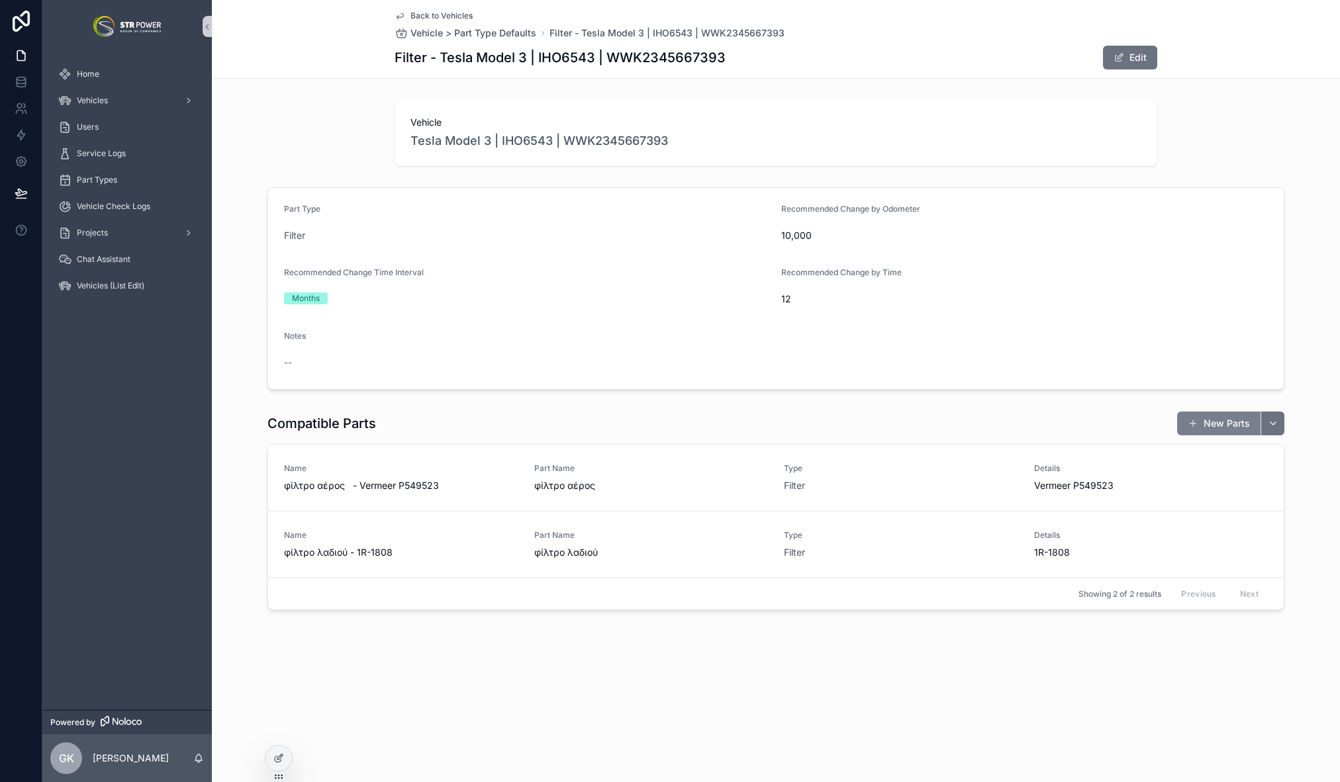
click at [1224, 421] on button "New Parts" at bounding box center [1218, 424] width 83 height 24
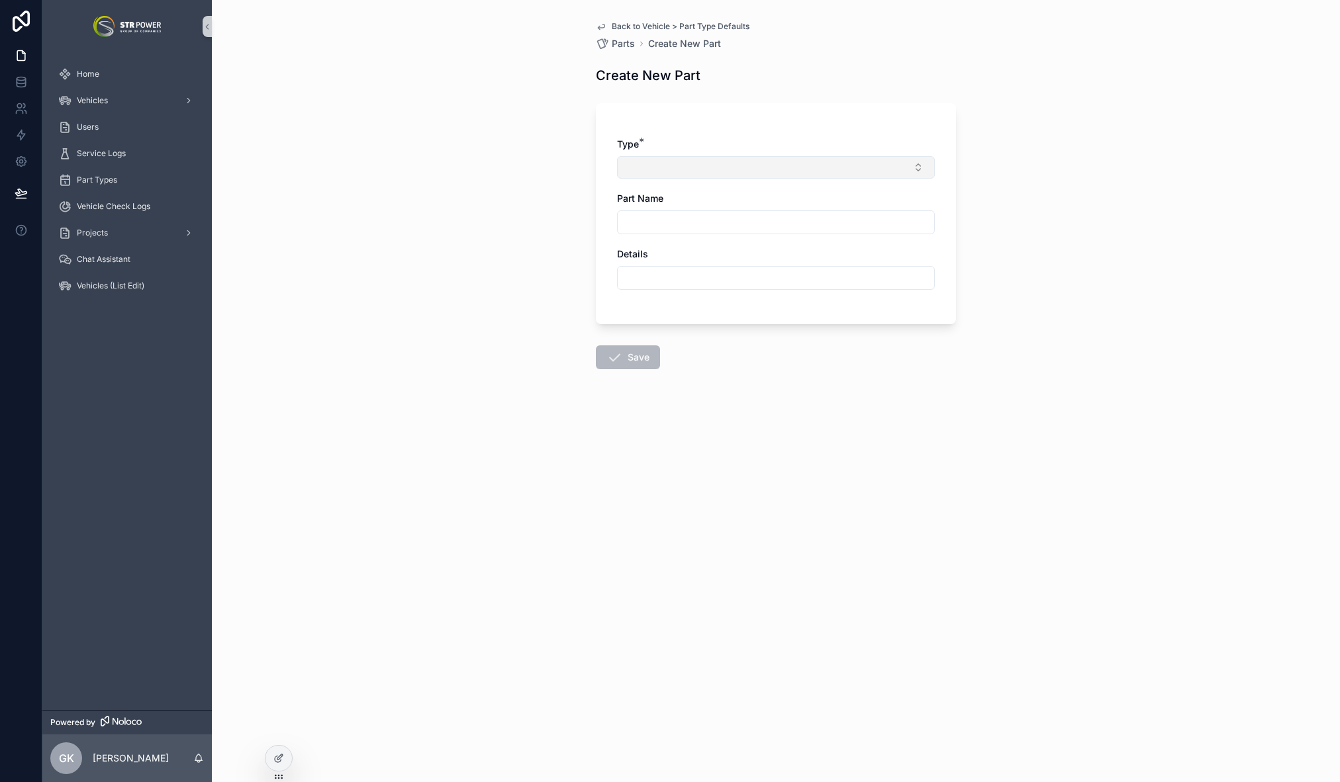
click at [694, 166] on button "Select Button" at bounding box center [776, 167] width 318 height 23
click at [718, 144] on div "Type *" at bounding box center [776, 144] width 318 height 13
click at [604, 25] on icon "scrollable content" at bounding box center [601, 26] width 11 height 11
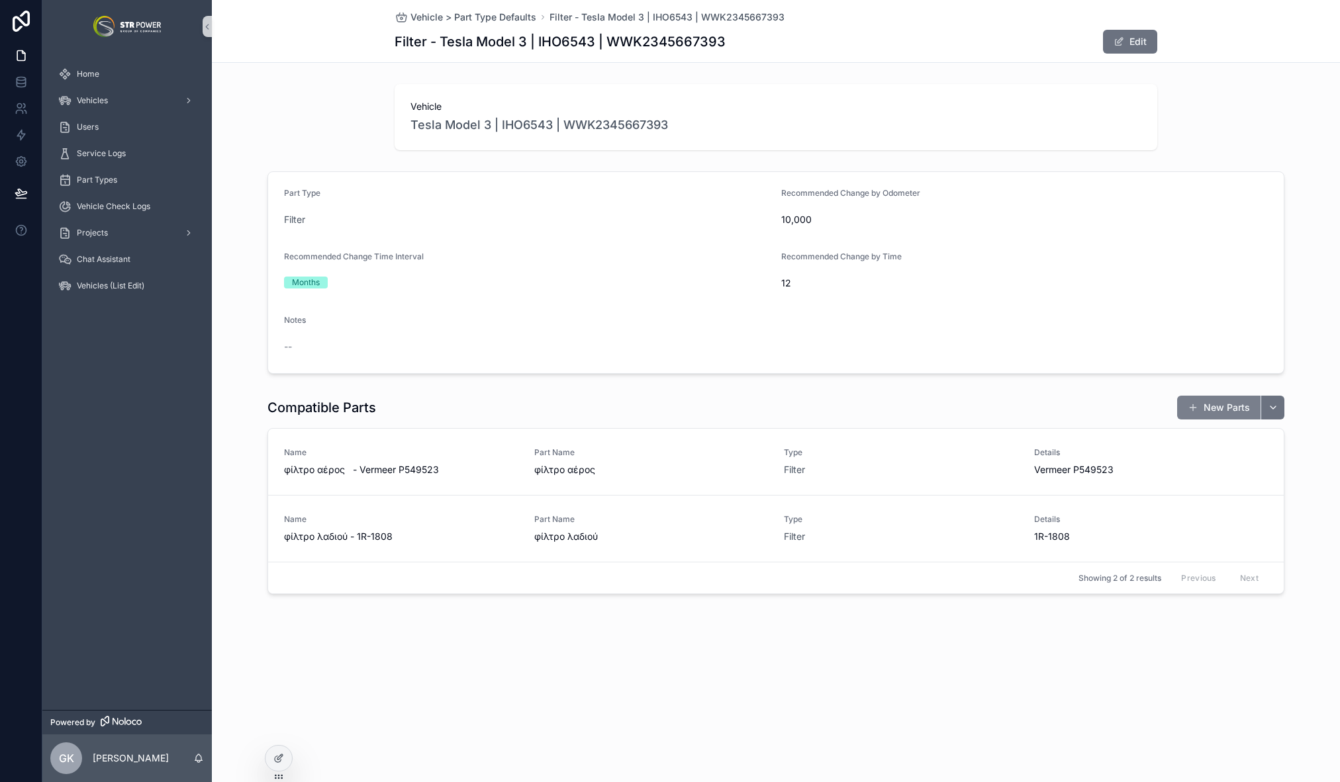
click at [1212, 404] on button "New Parts" at bounding box center [1218, 408] width 83 height 24
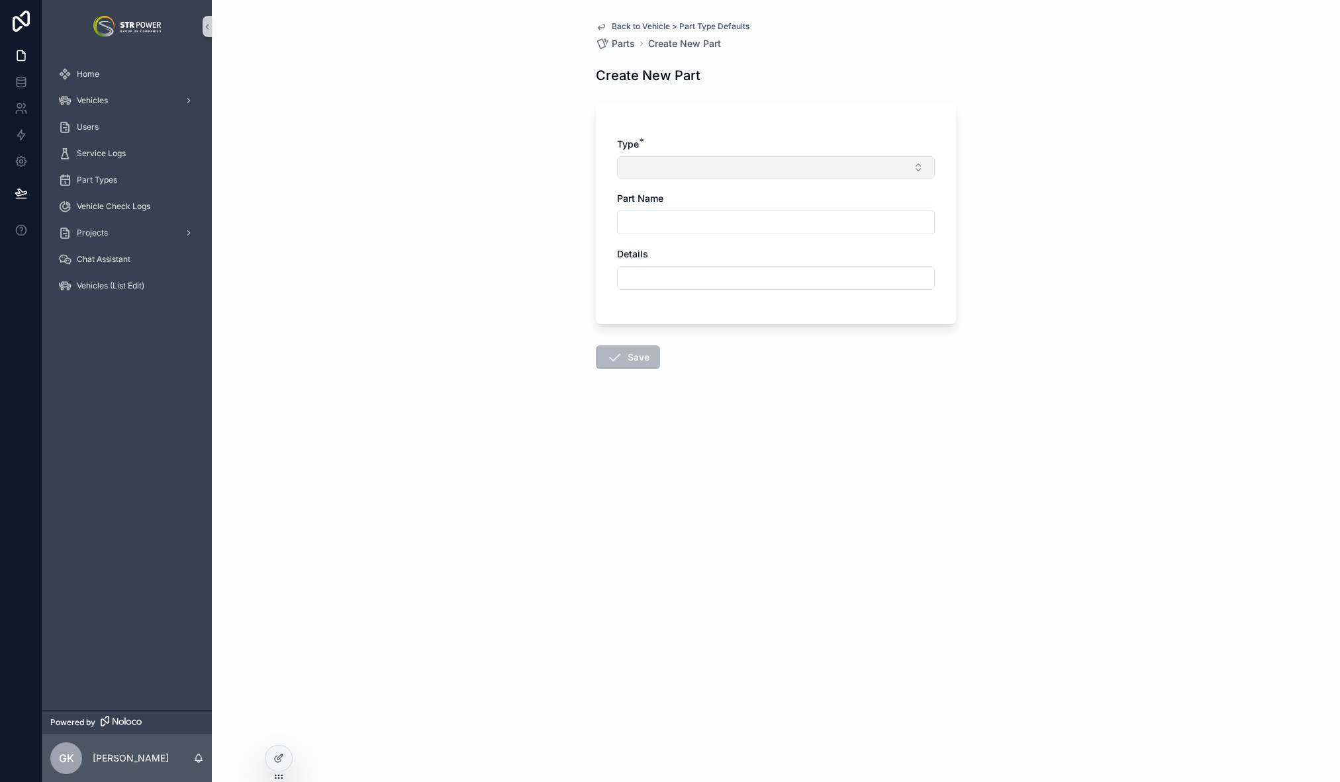
click at [722, 167] on button "Select Button" at bounding box center [776, 167] width 318 height 23
click at [683, 252] on div "Filter" at bounding box center [775, 262] width 311 height 21
click at [661, 216] on input "scrollable content" at bounding box center [776, 225] width 316 height 19
click at [529, 354] on div "Back to Vehicle > Part Type Defaults Parts Create New Part Create New Part Type…" at bounding box center [776, 391] width 1128 height 782
click at [604, 26] on icon "scrollable content" at bounding box center [601, 26] width 7 height 5
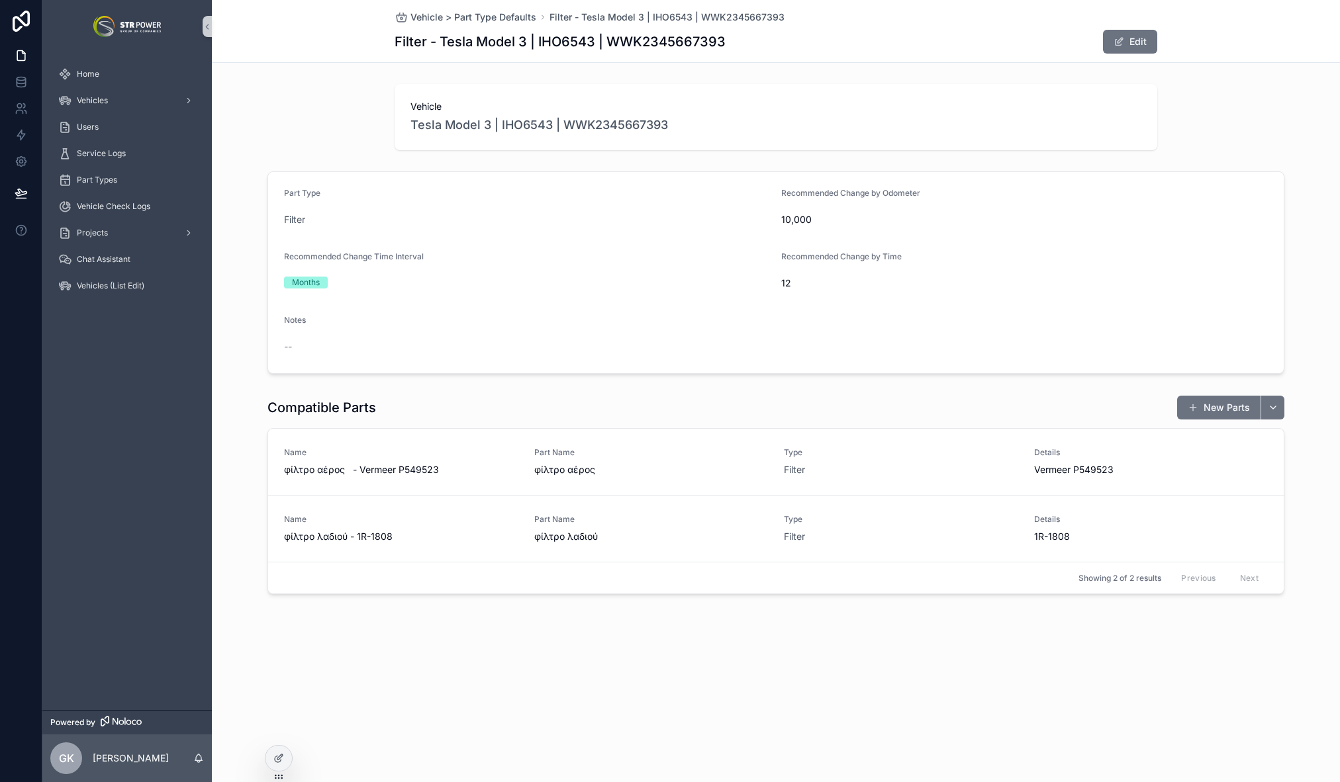
click at [898, 638] on div "Vehicle > Part Type Defaults Filter - Tesla Model 3 | IHO6543 | WWK2345667393 F…" at bounding box center [776, 342] width 1128 height 685
click at [88, 104] on span "Vehicles" at bounding box center [92, 100] width 31 height 11
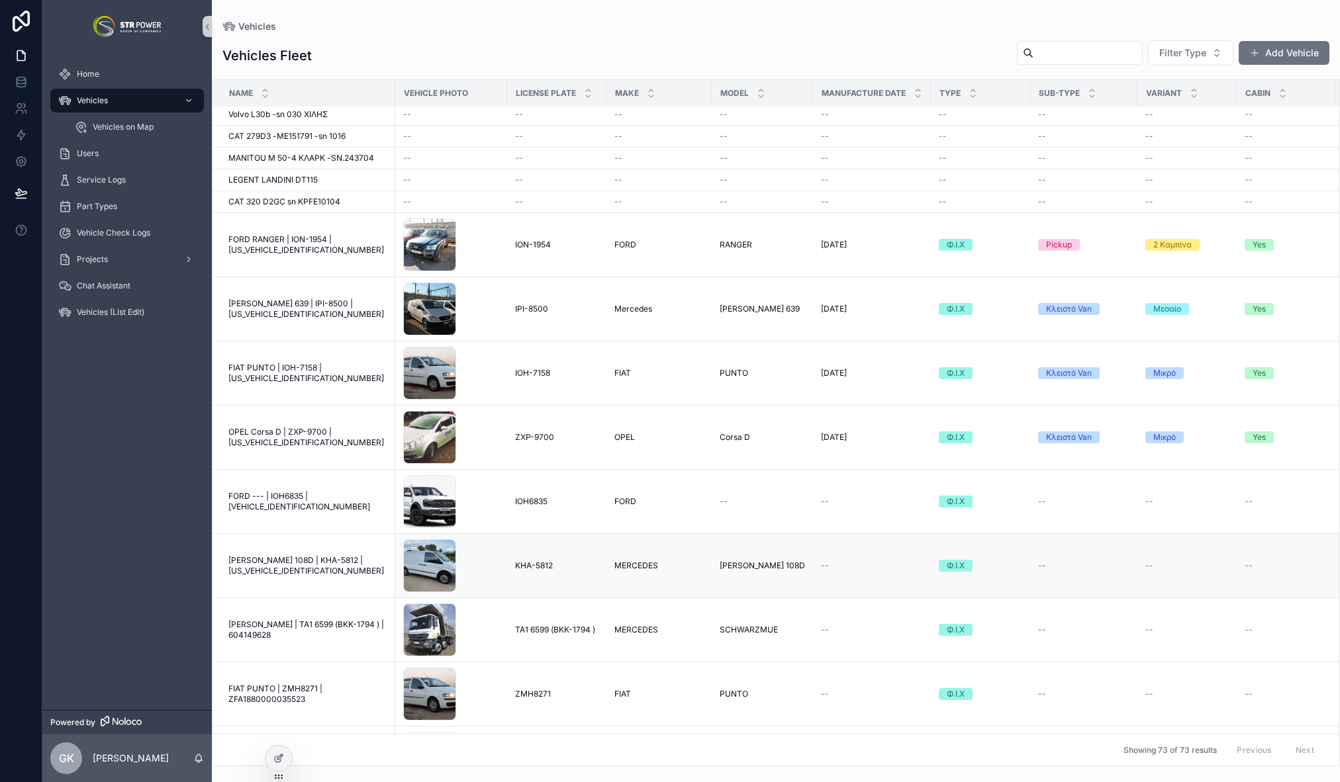
scroll to position [1552, 0]
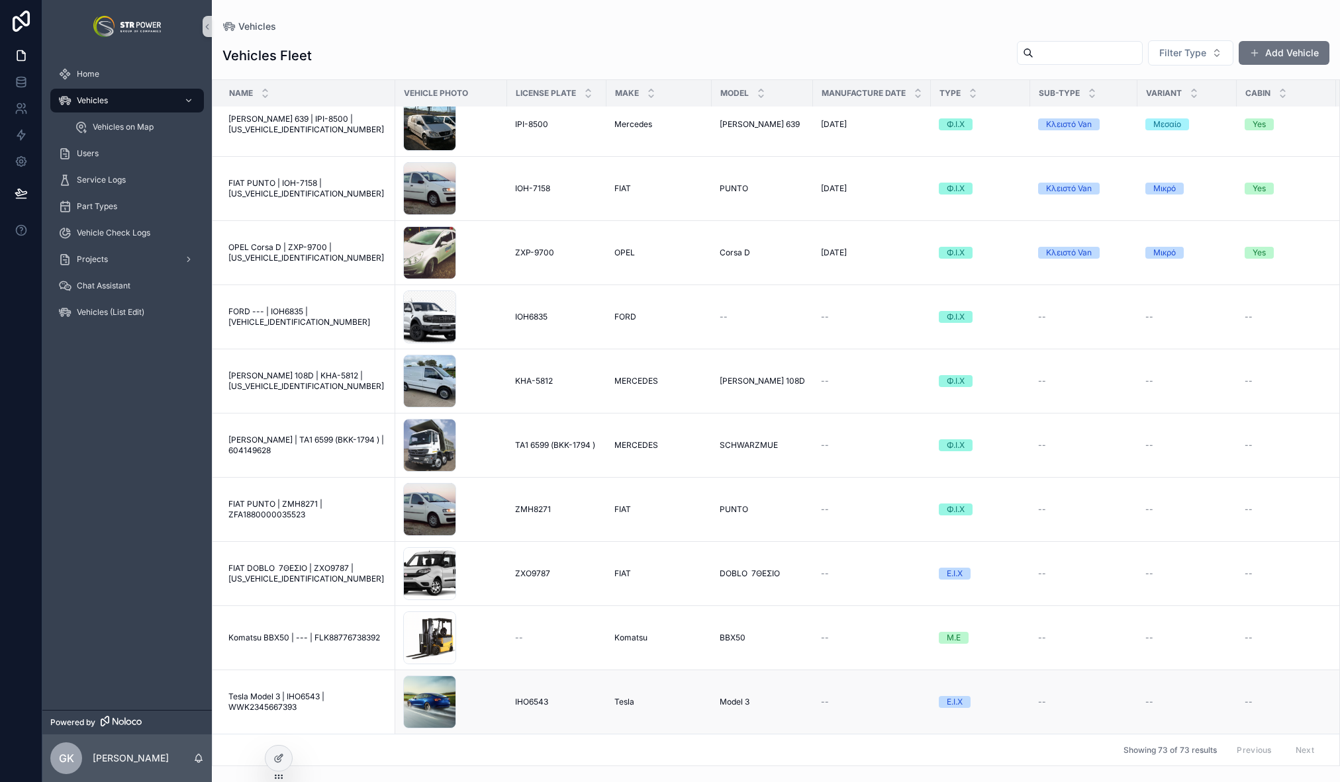
click at [304, 692] on span "Tesla Model 3 | IHO6543 | WWK2345667393" at bounding box center [307, 702] width 159 height 21
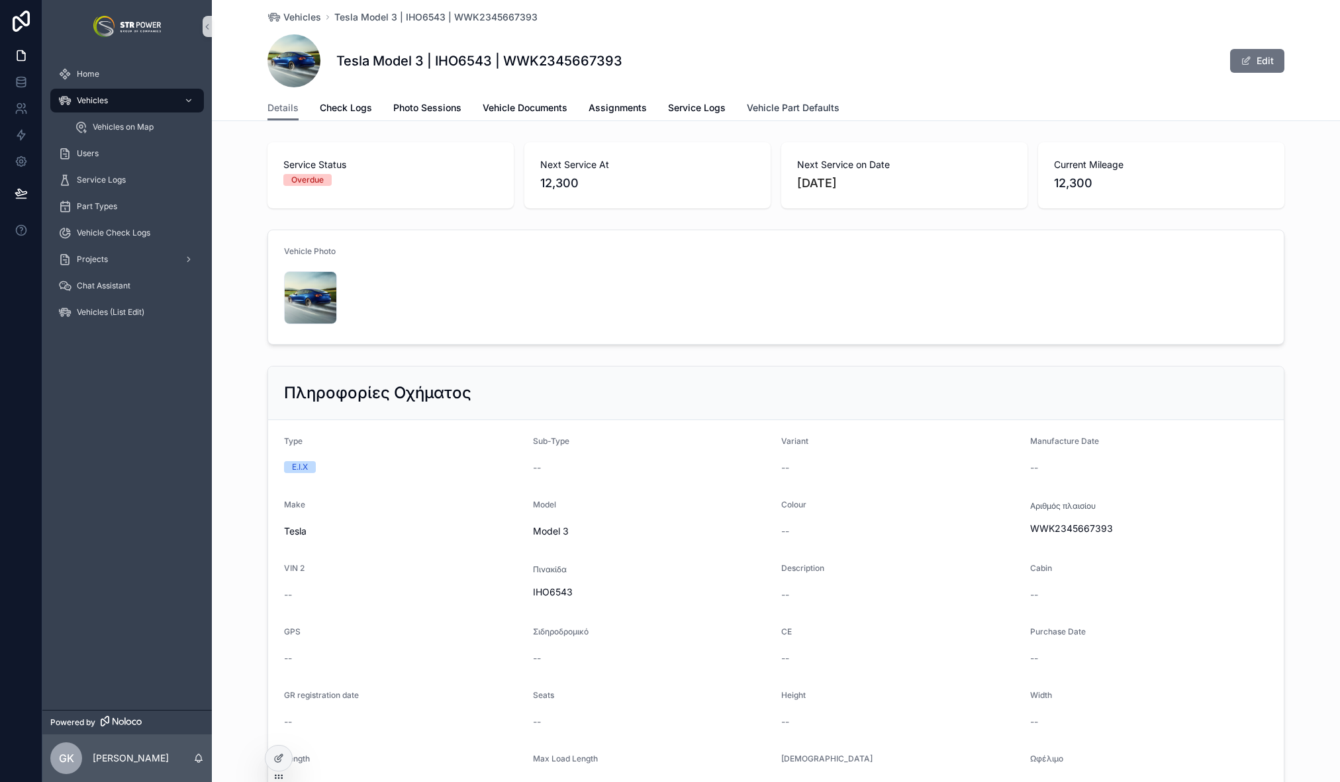
click at [779, 108] on span "Vehicle Part Defaults" at bounding box center [793, 107] width 93 height 13
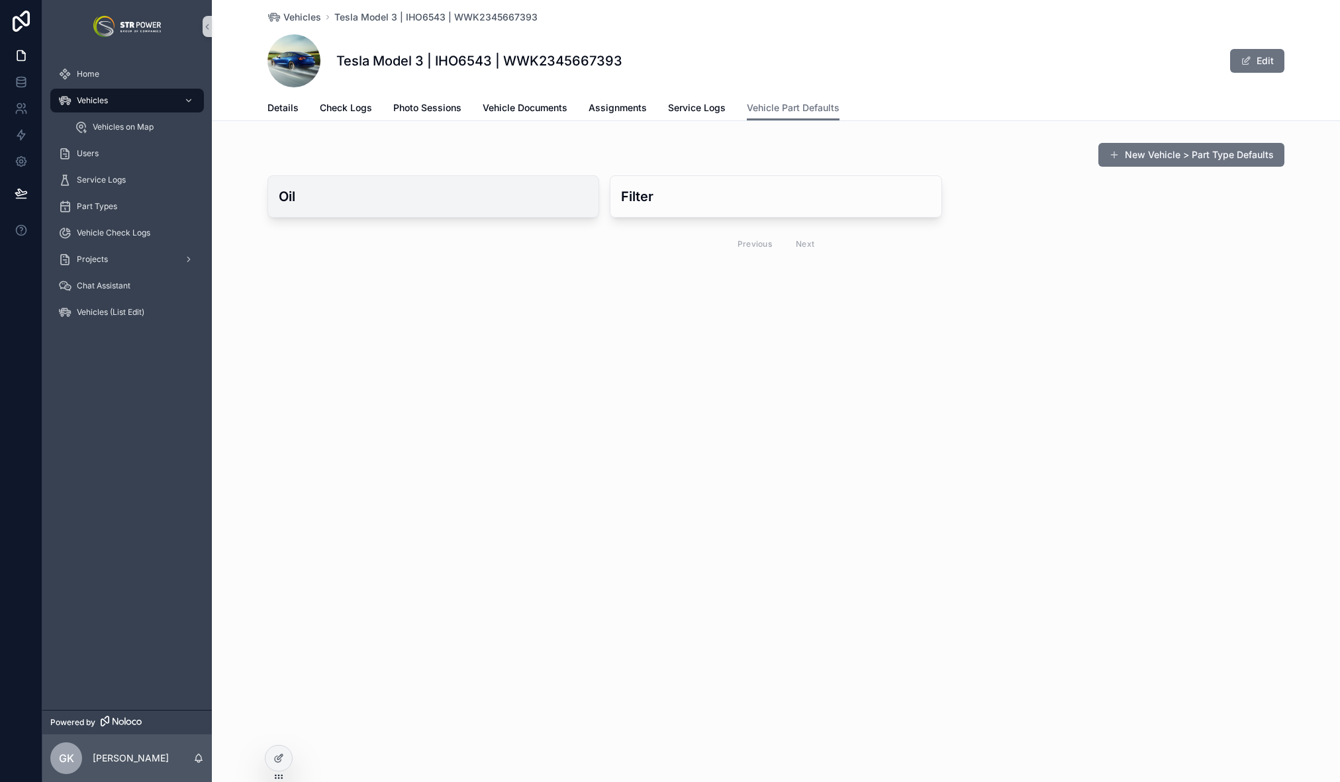
click at [444, 195] on h3 "Oil" at bounding box center [433, 197] width 309 height 20
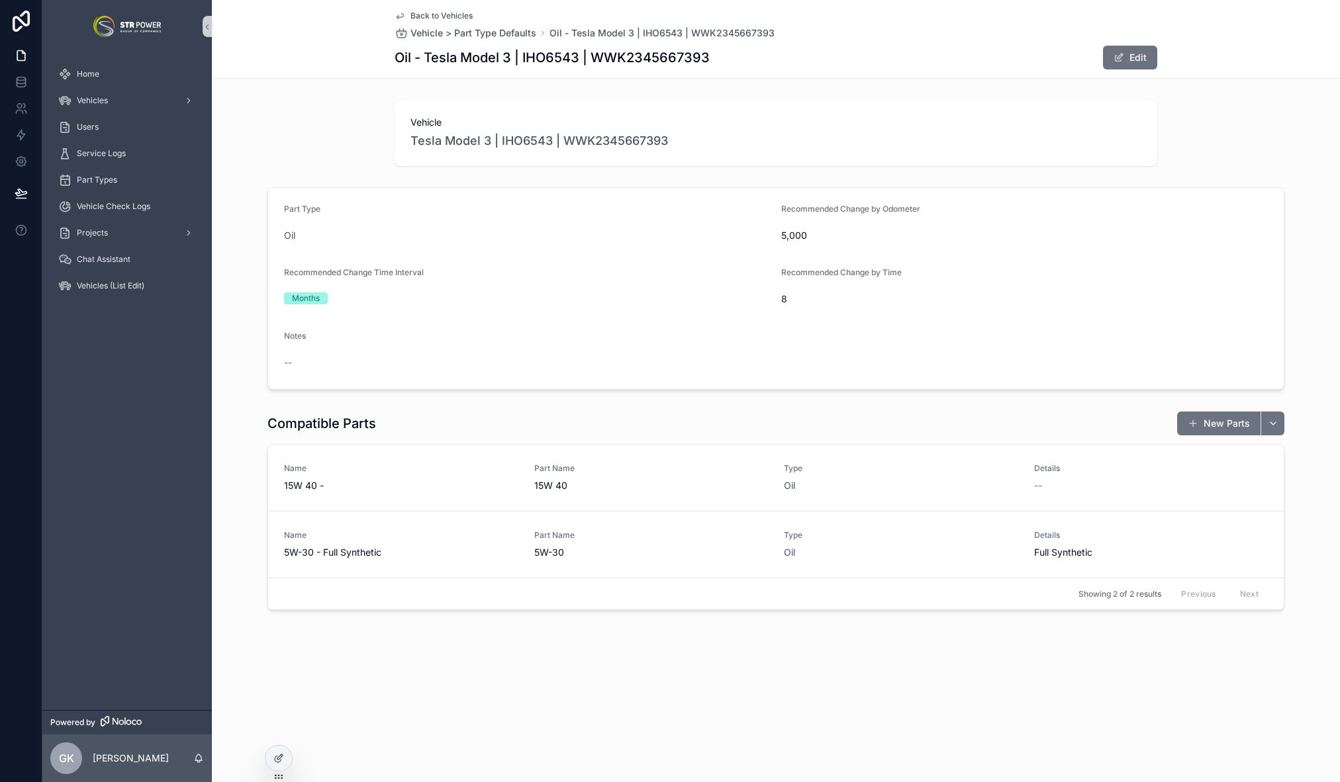
click at [665, 233] on div "Oil" at bounding box center [527, 235] width 487 height 13
click at [1129, 57] on button "Edit" at bounding box center [1130, 58] width 54 height 24
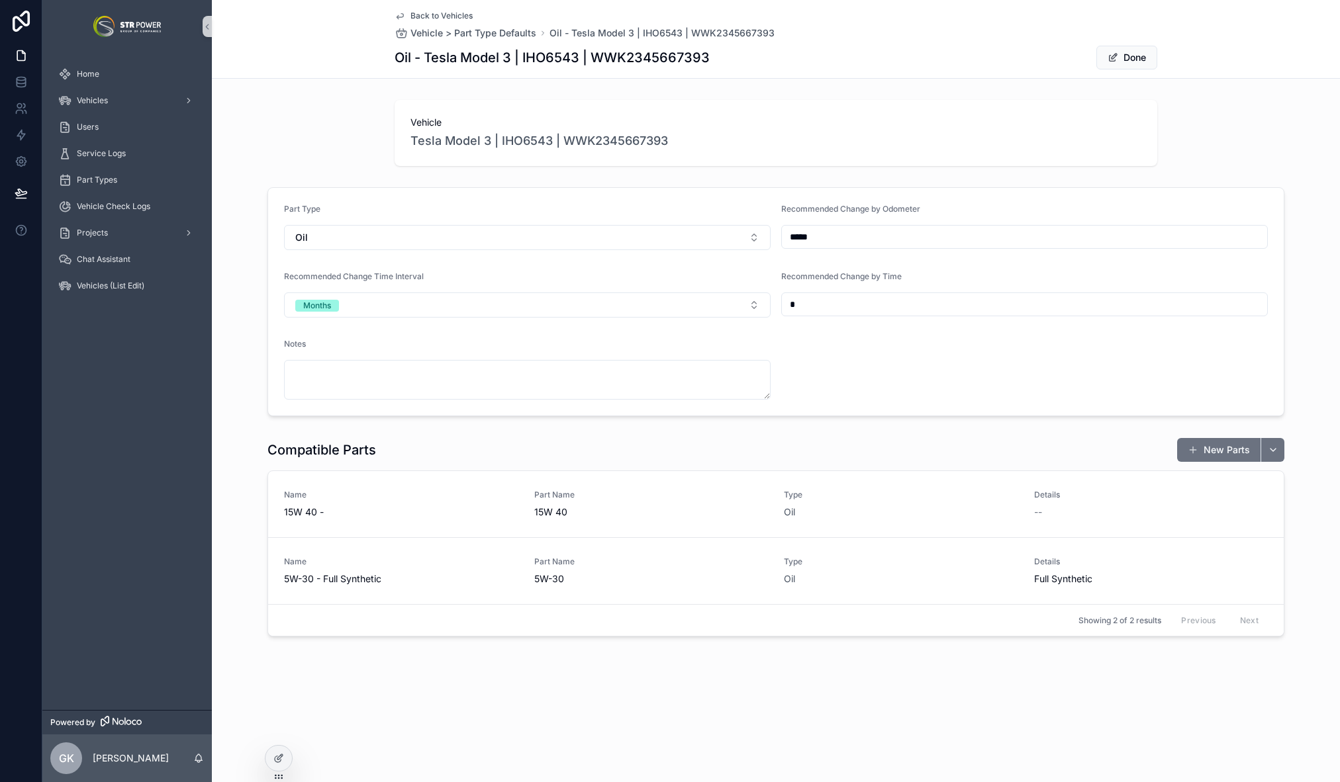
click at [428, 18] on span "Back to Vehicles" at bounding box center [441, 16] width 62 height 11
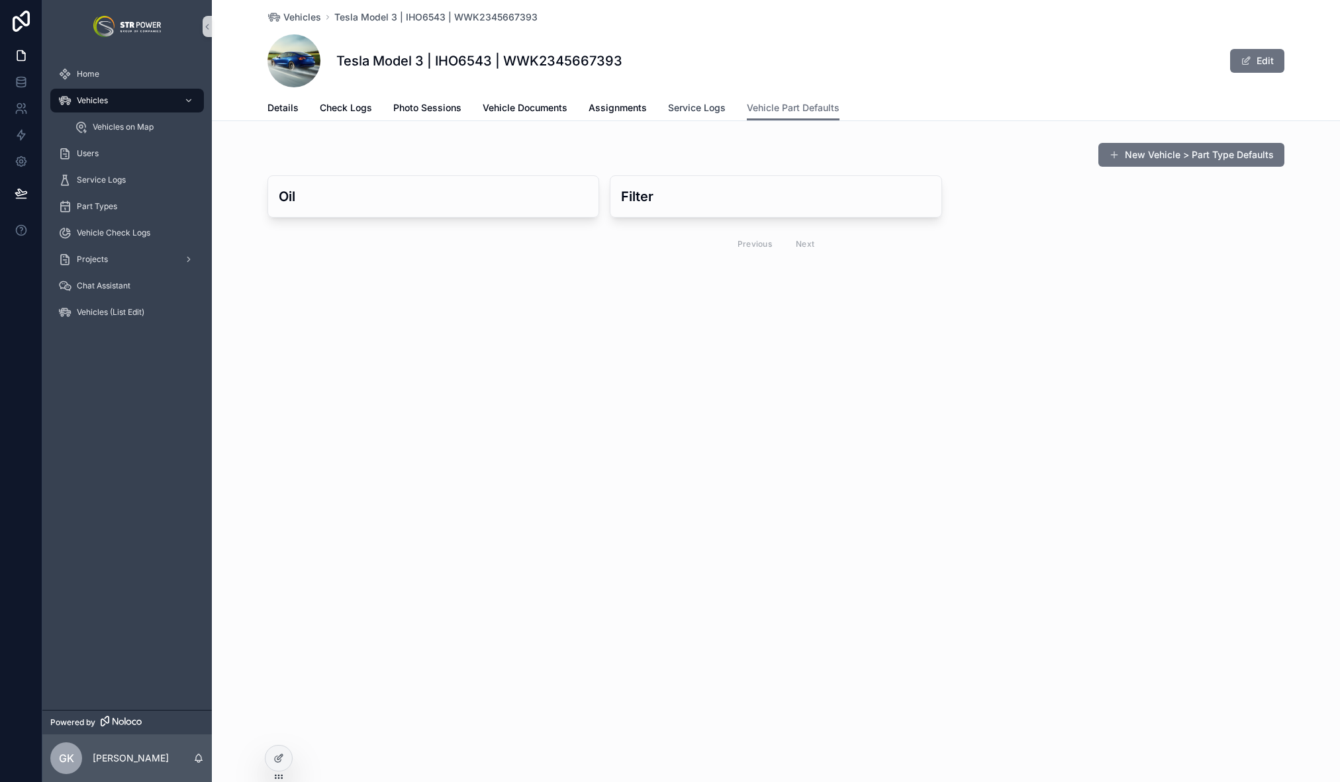
click at [690, 103] on span "Service Logs" at bounding box center [697, 107] width 58 height 13
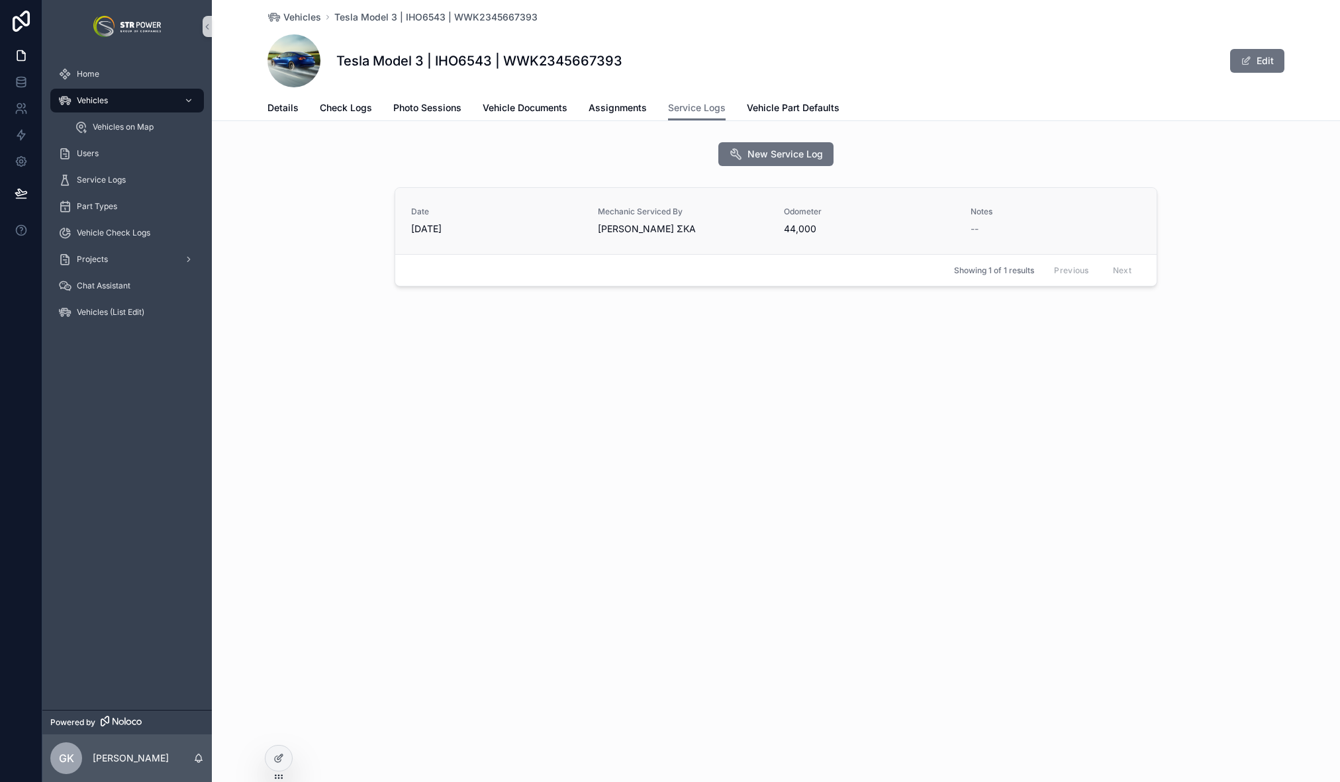
click at [542, 215] on span "Date" at bounding box center [496, 212] width 171 height 11
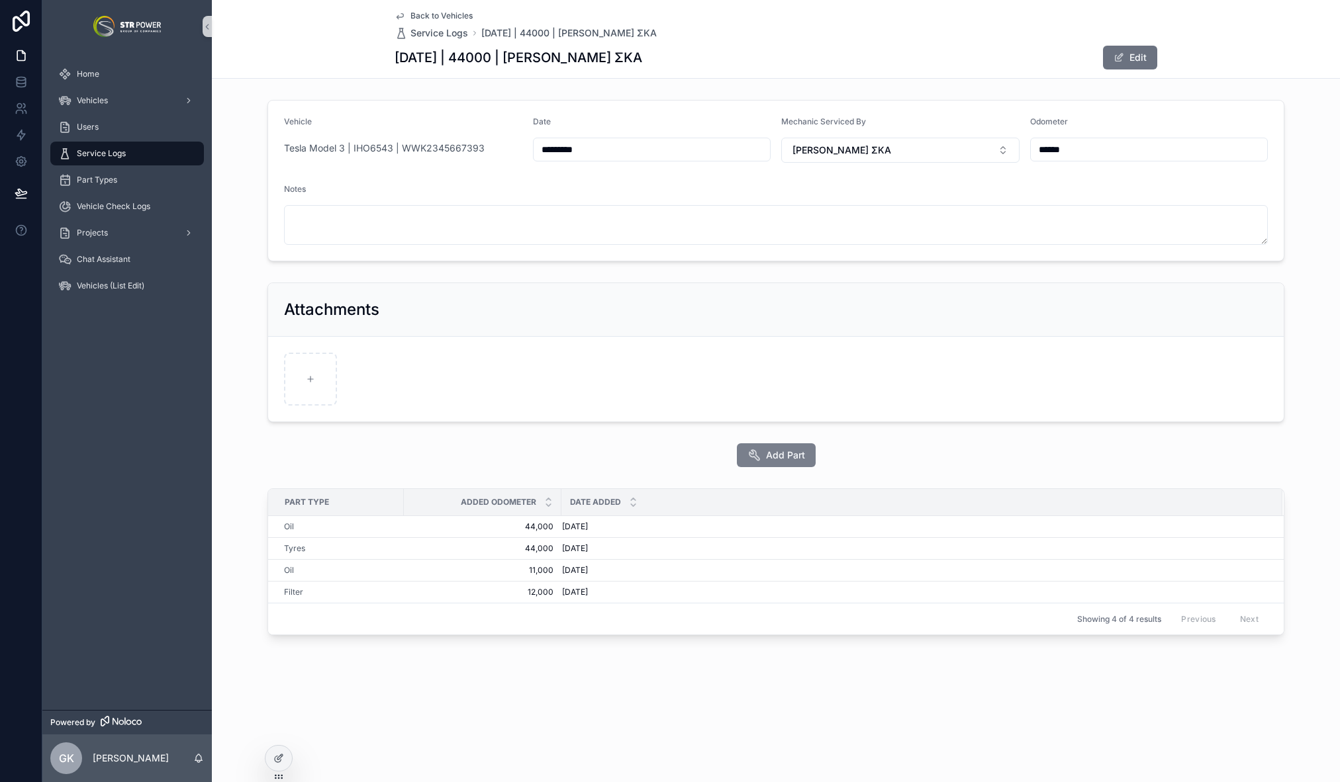
click at [782, 460] on span "Add Part" at bounding box center [785, 455] width 39 height 13
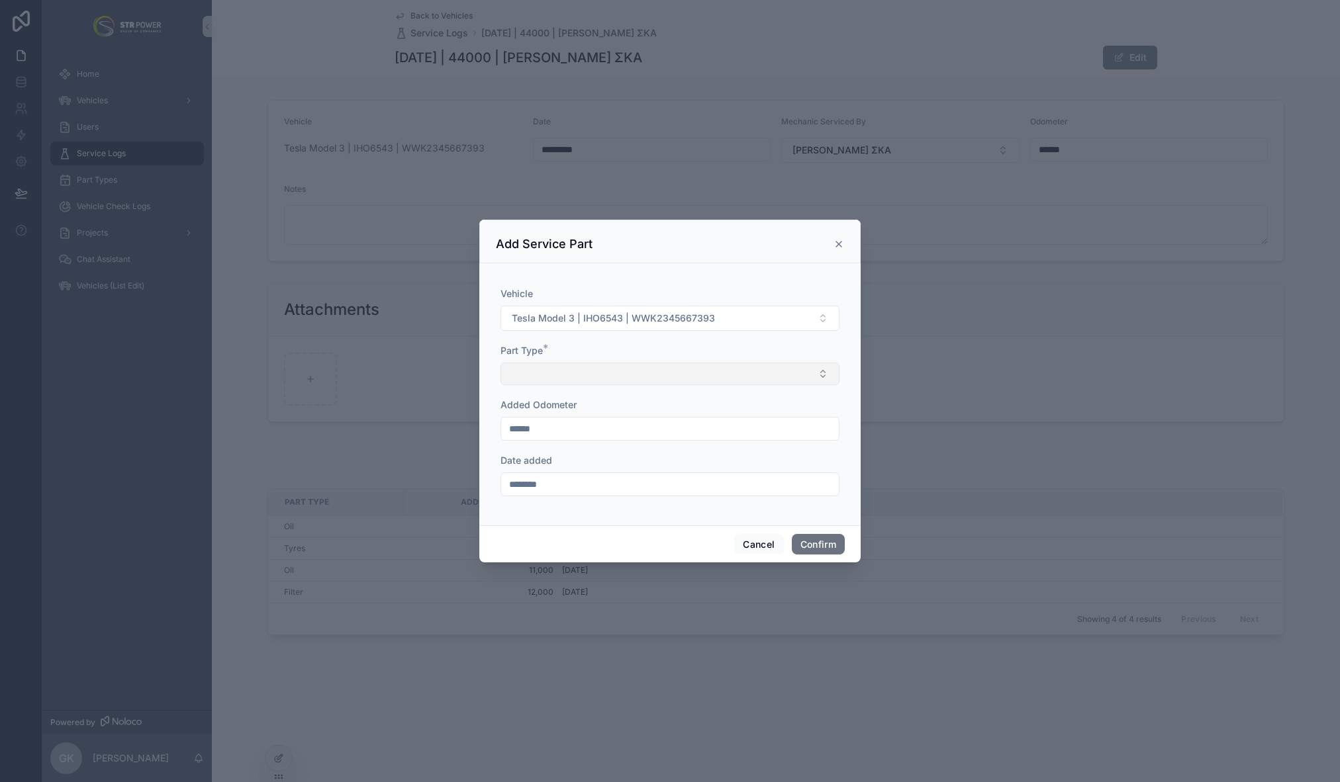
click at [604, 369] on button "Select Button" at bounding box center [669, 374] width 339 height 23
click at [571, 483] on div "Oil" at bounding box center [670, 489] width 332 height 21
click at [840, 238] on icon at bounding box center [838, 243] width 11 height 11
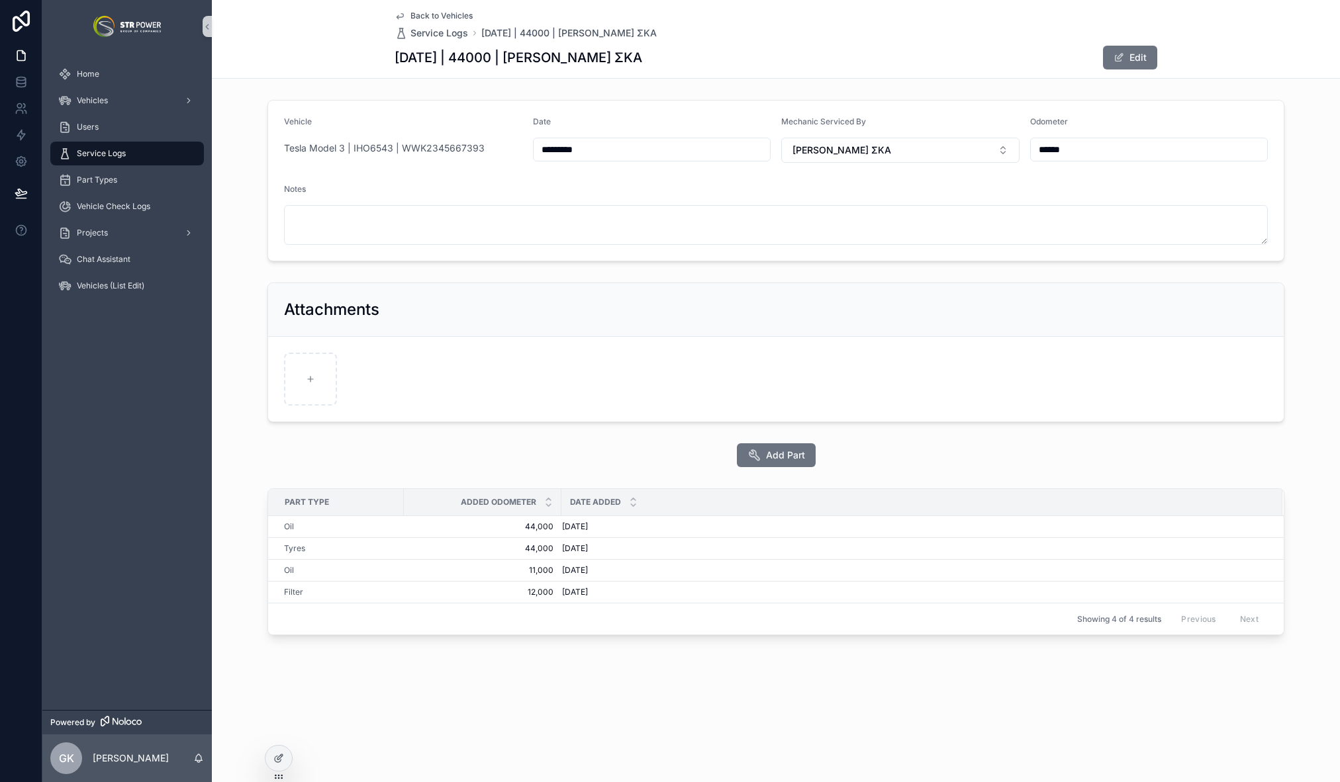
click at [449, 13] on span "Back to Vehicles" at bounding box center [441, 16] width 62 height 11
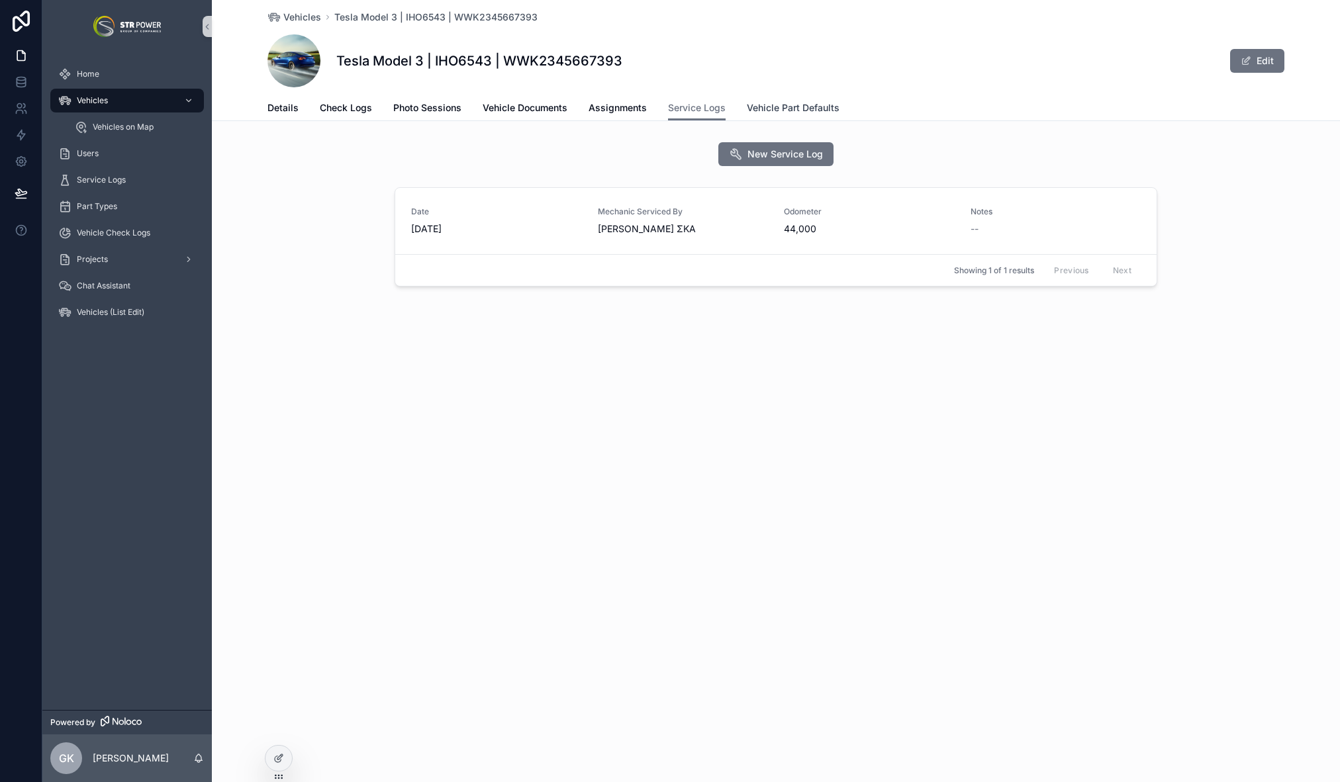
click at [802, 106] on span "Vehicle Part Defaults" at bounding box center [793, 107] width 93 height 13
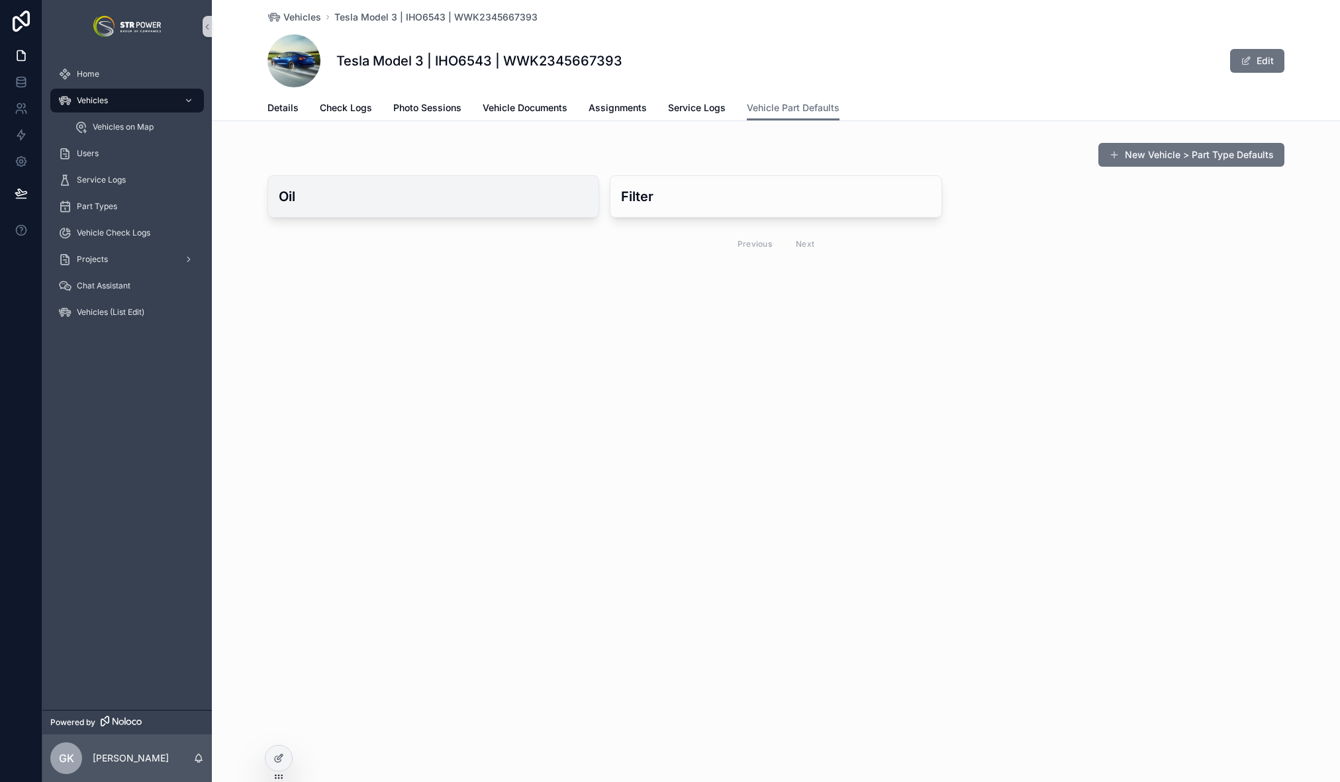
click at [493, 201] on h3 "Oil" at bounding box center [433, 197] width 309 height 20
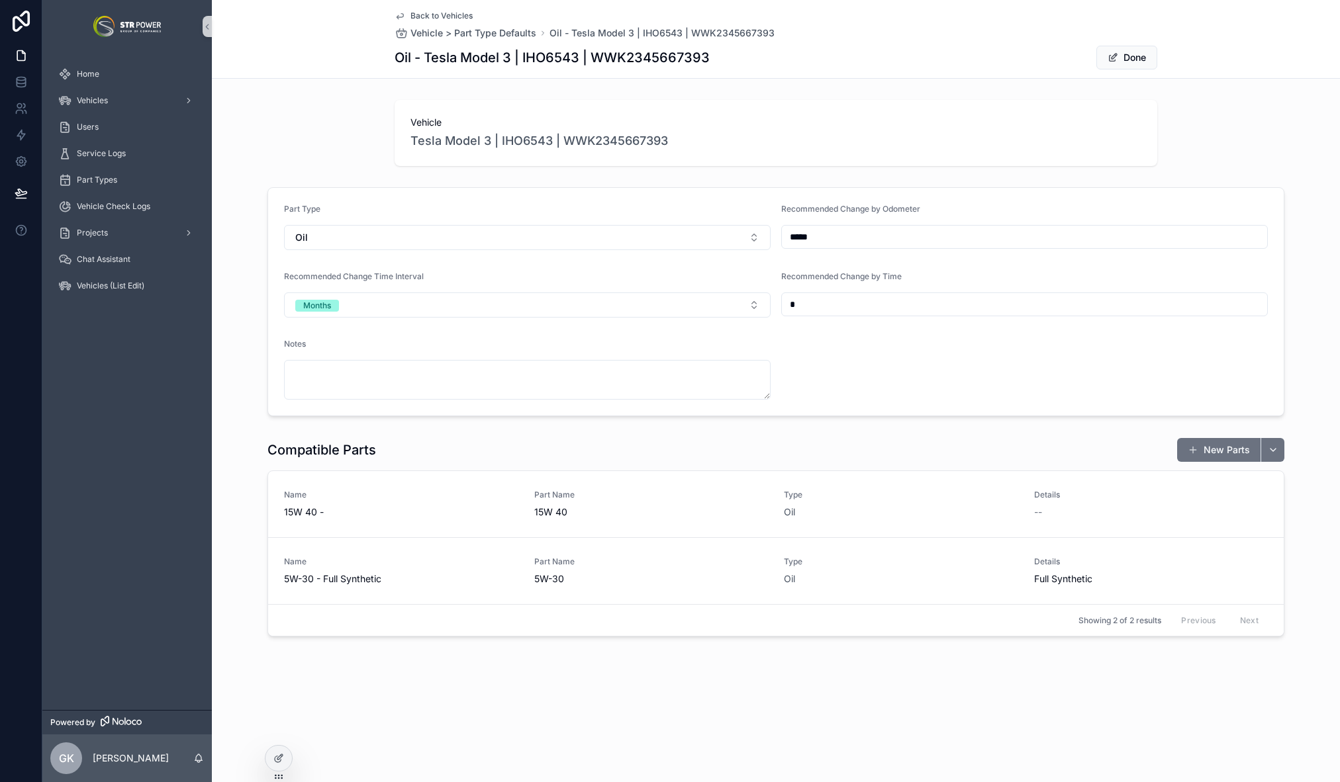
click at [849, 228] on input "*****" at bounding box center [1024, 237] width 485 height 19
click at [426, 17] on span "Back to Vehicles" at bounding box center [441, 16] width 62 height 11
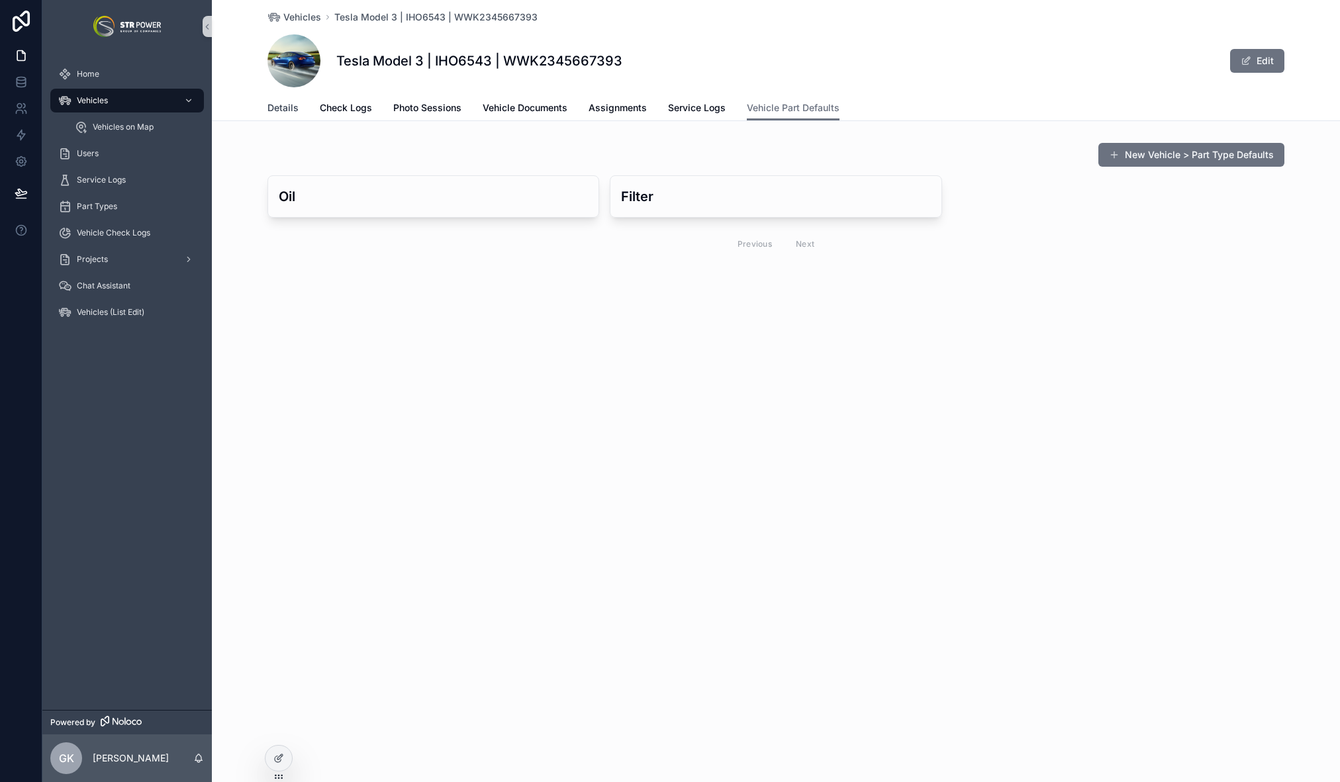
click at [280, 107] on span "Details" at bounding box center [282, 107] width 31 height 13
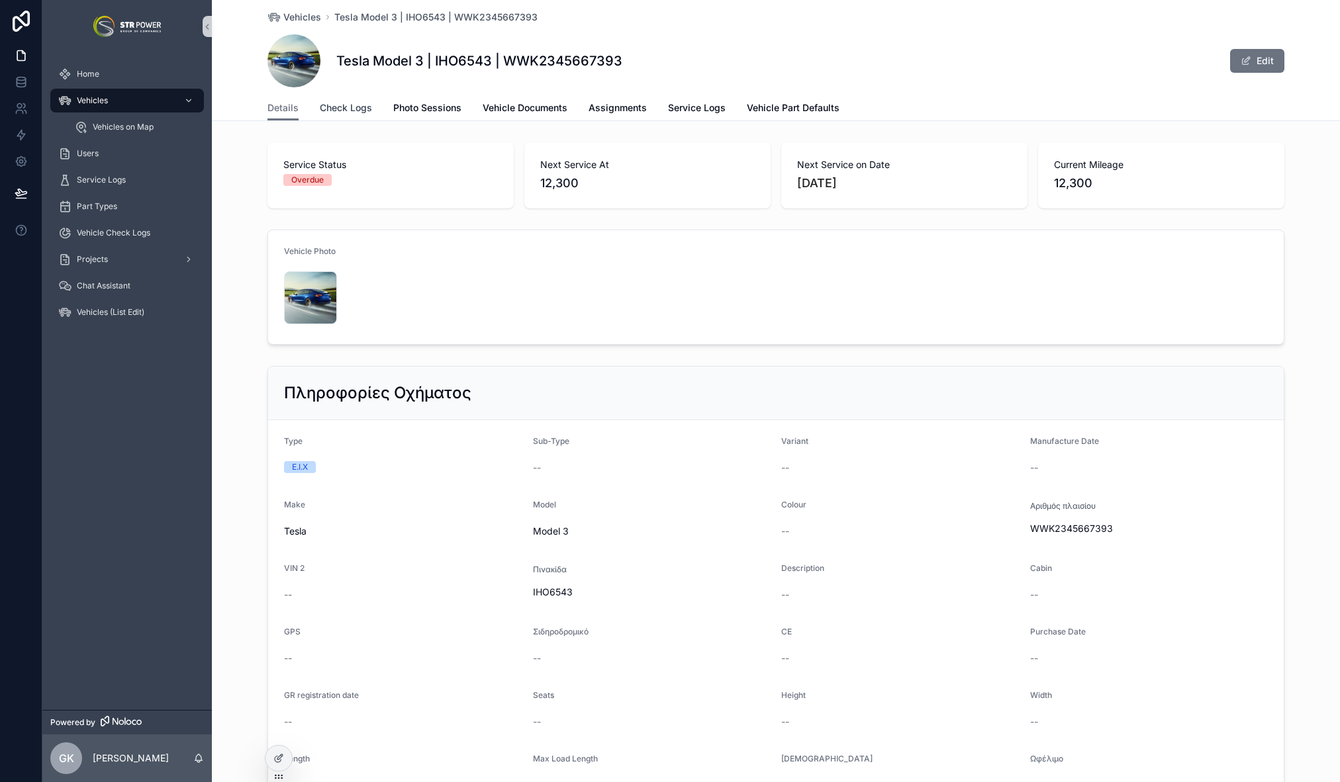
click at [349, 109] on span "Check Logs" at bounding box center [346, 107] width 52 height 13
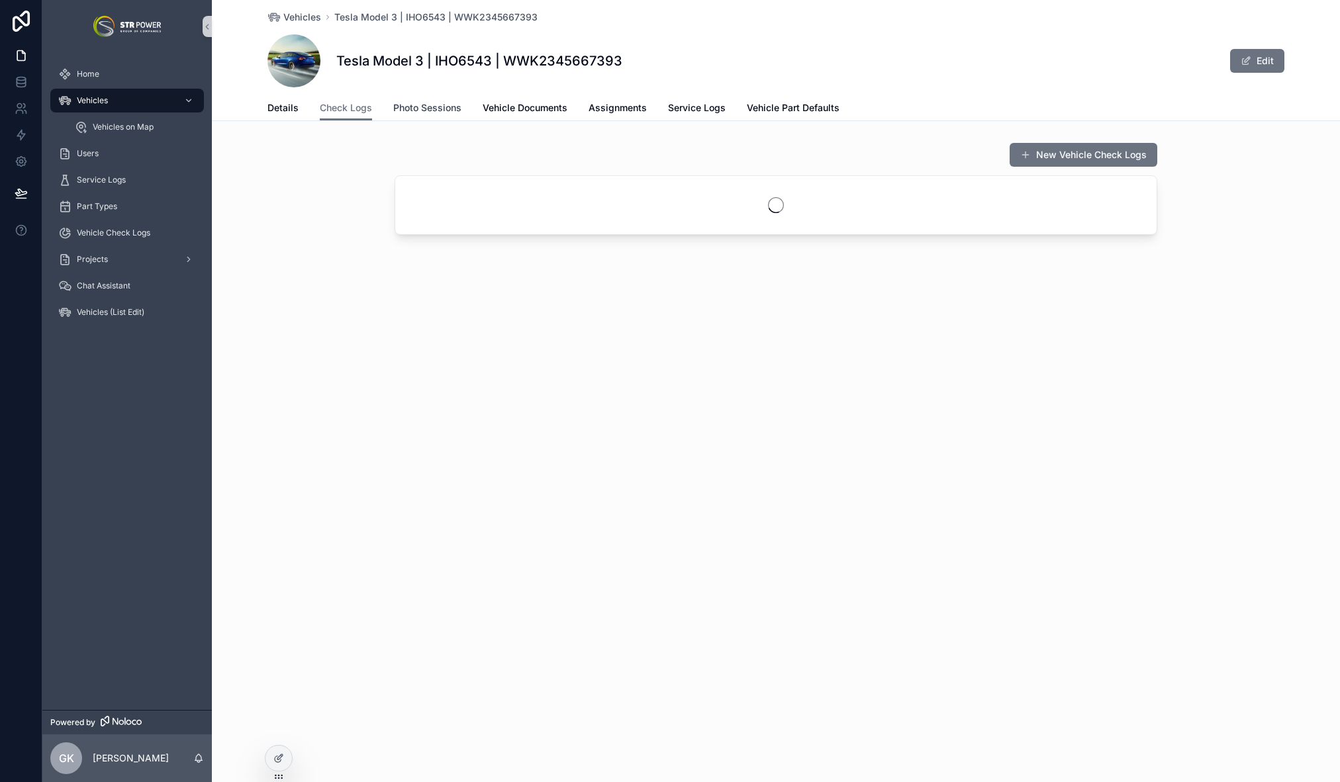
click at [426, 107] on span "Photo Sessions" at bounding box center [427, 107] width 68 height 13
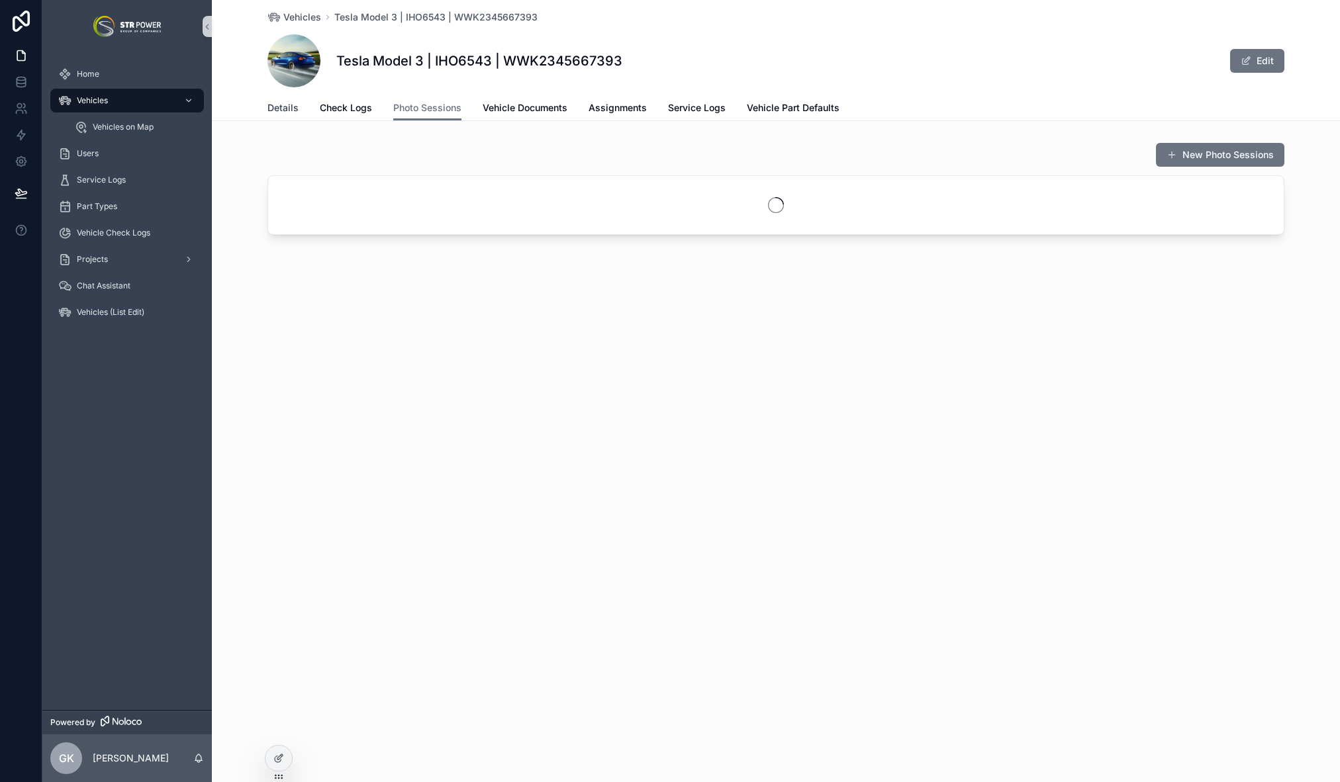
click at [287, 109] on span "Details" at bounding box center [282, 107] width 31 height 13
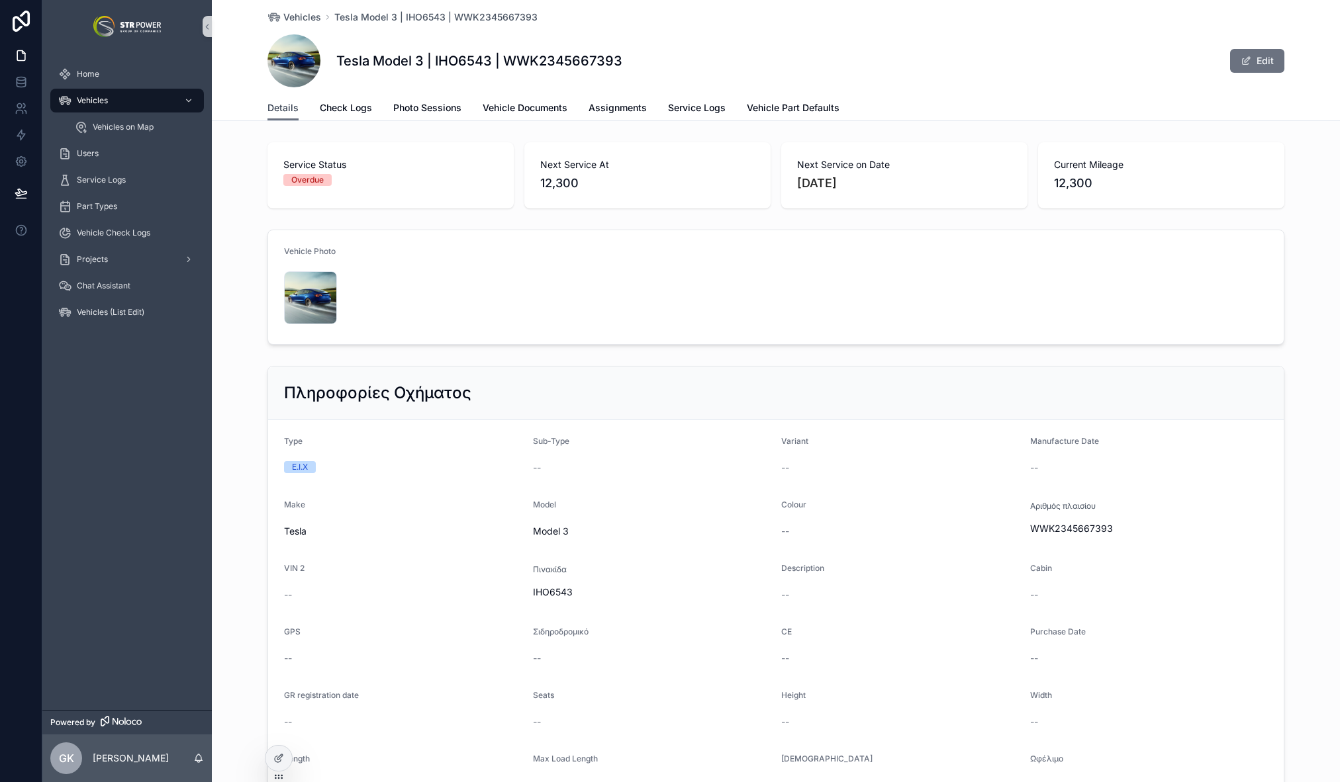
scroll to position [19, 0]
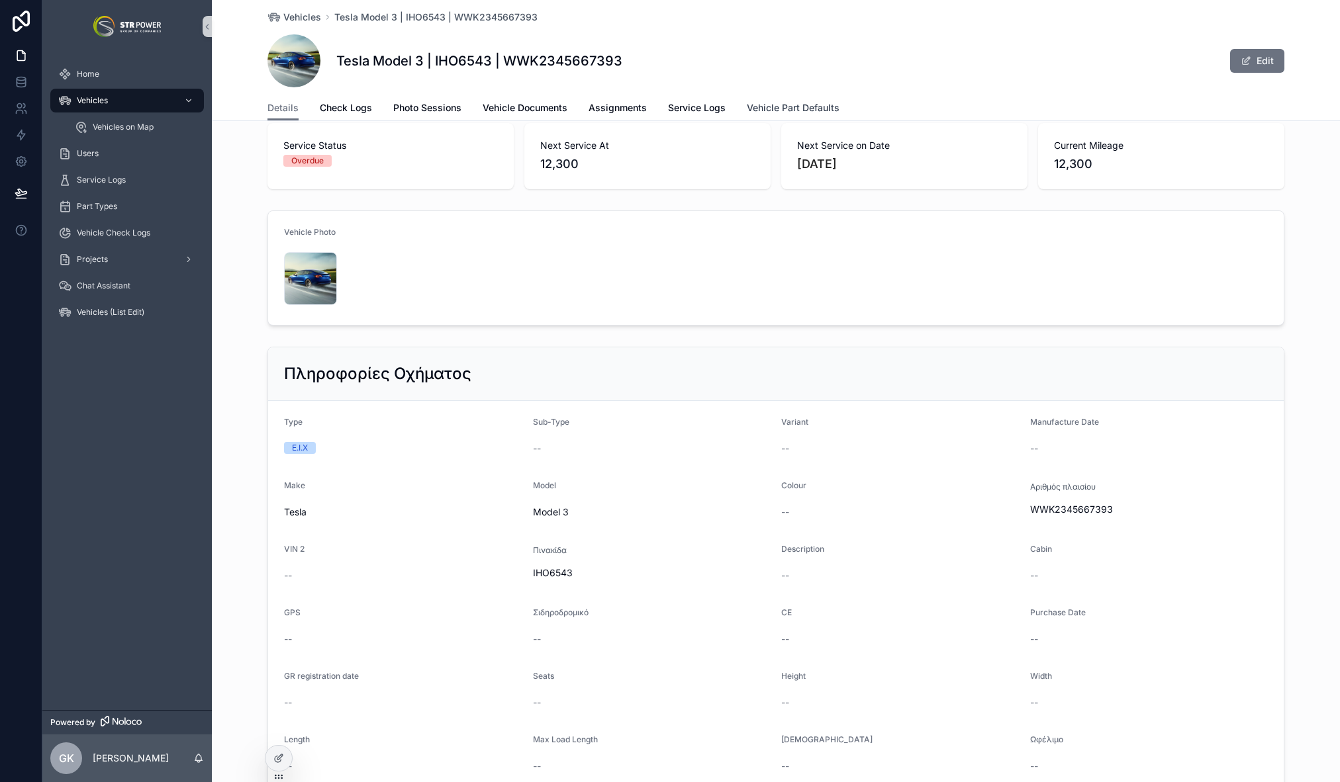
click at [777, 107] on span "Vehicle Part Defaults" at bounding box center [793, 107] width 93 height 13
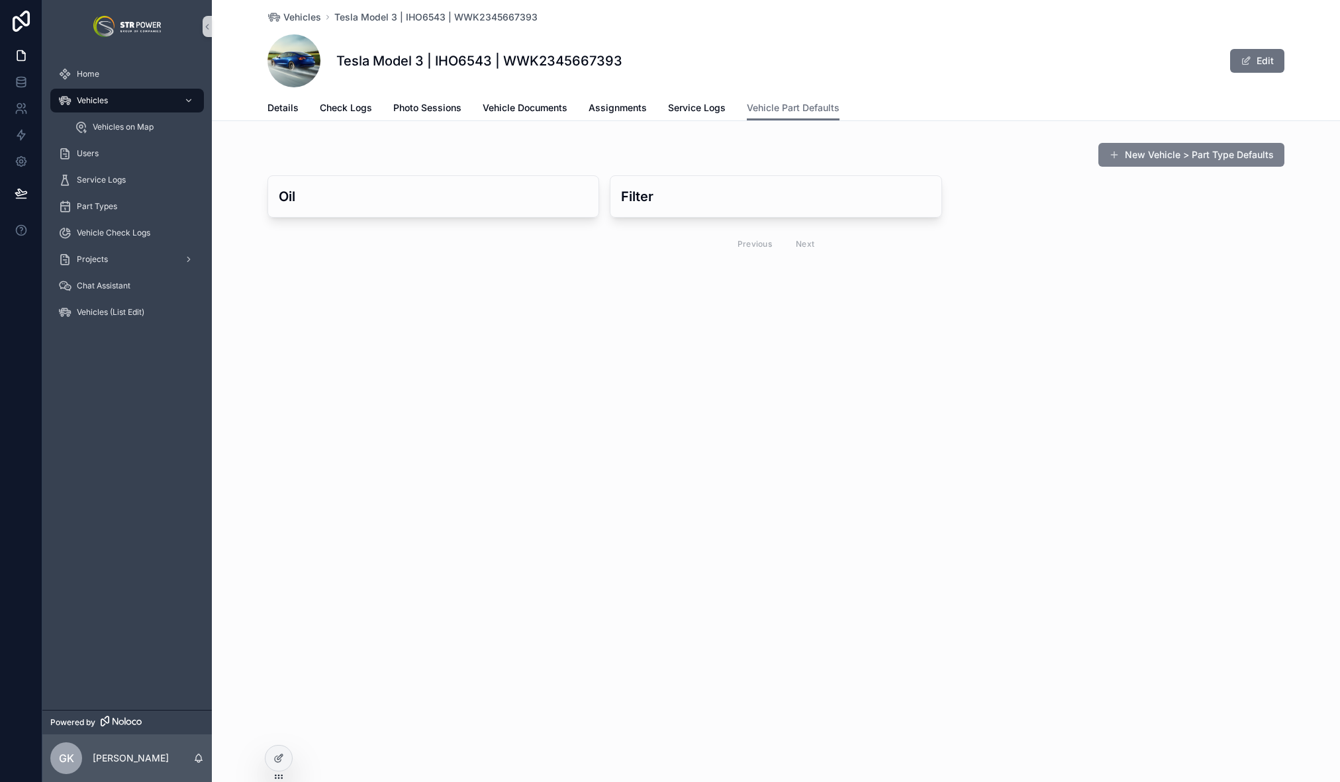
click at [1174, 154] on button "New Vehicle > Part Type Defaults" at bounding box center [1191, 155] width 186 height 24
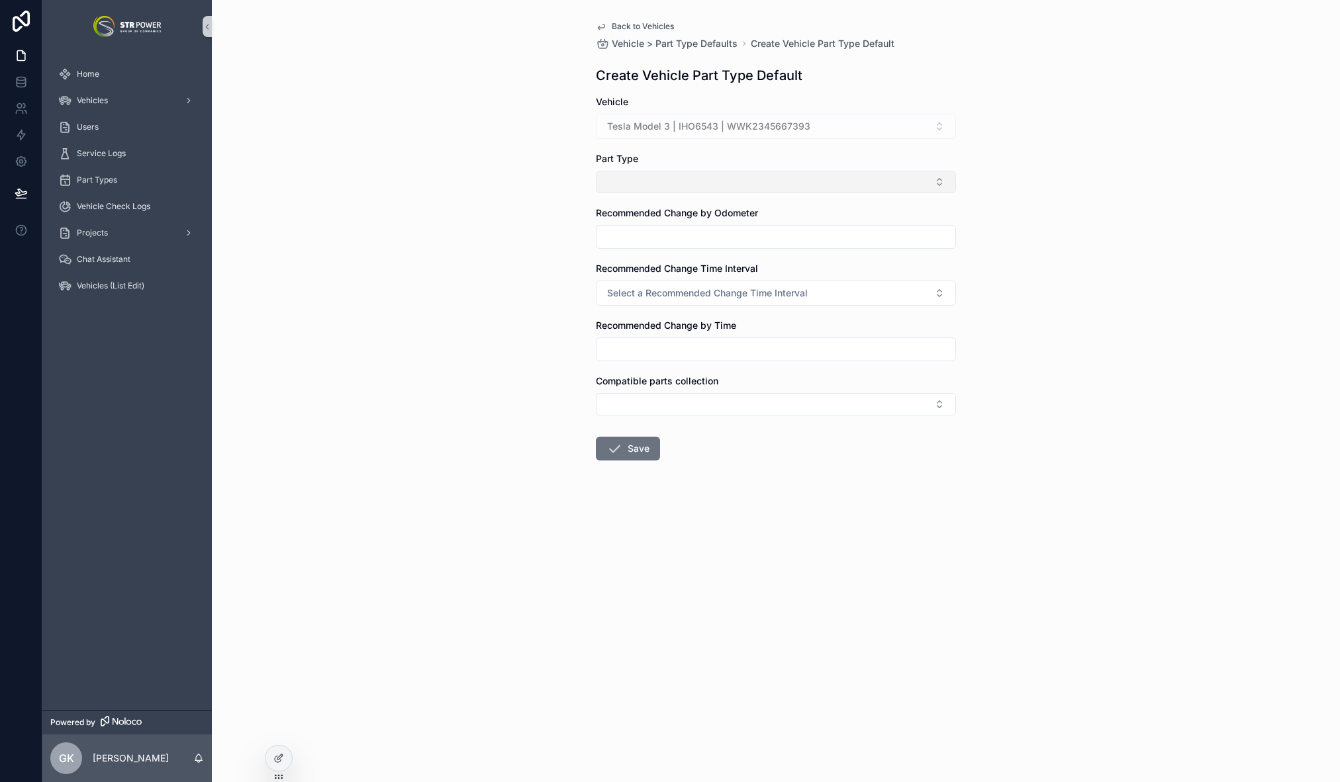
click at [700, 183] on button "Select Button" at bounding box center [776, 182] width 360 height 23
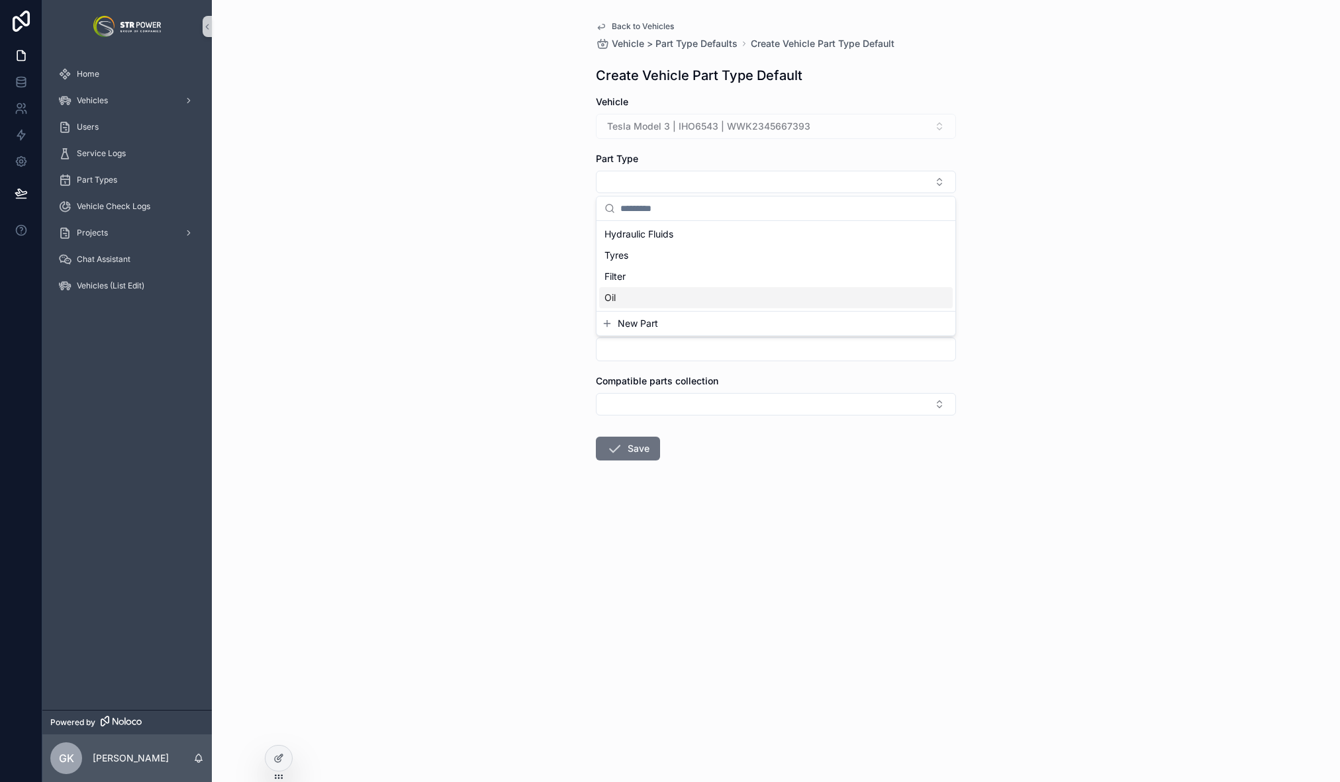
click at [647, 321] on span "New Part" at bounding box center [638, 323] width 40 height 13
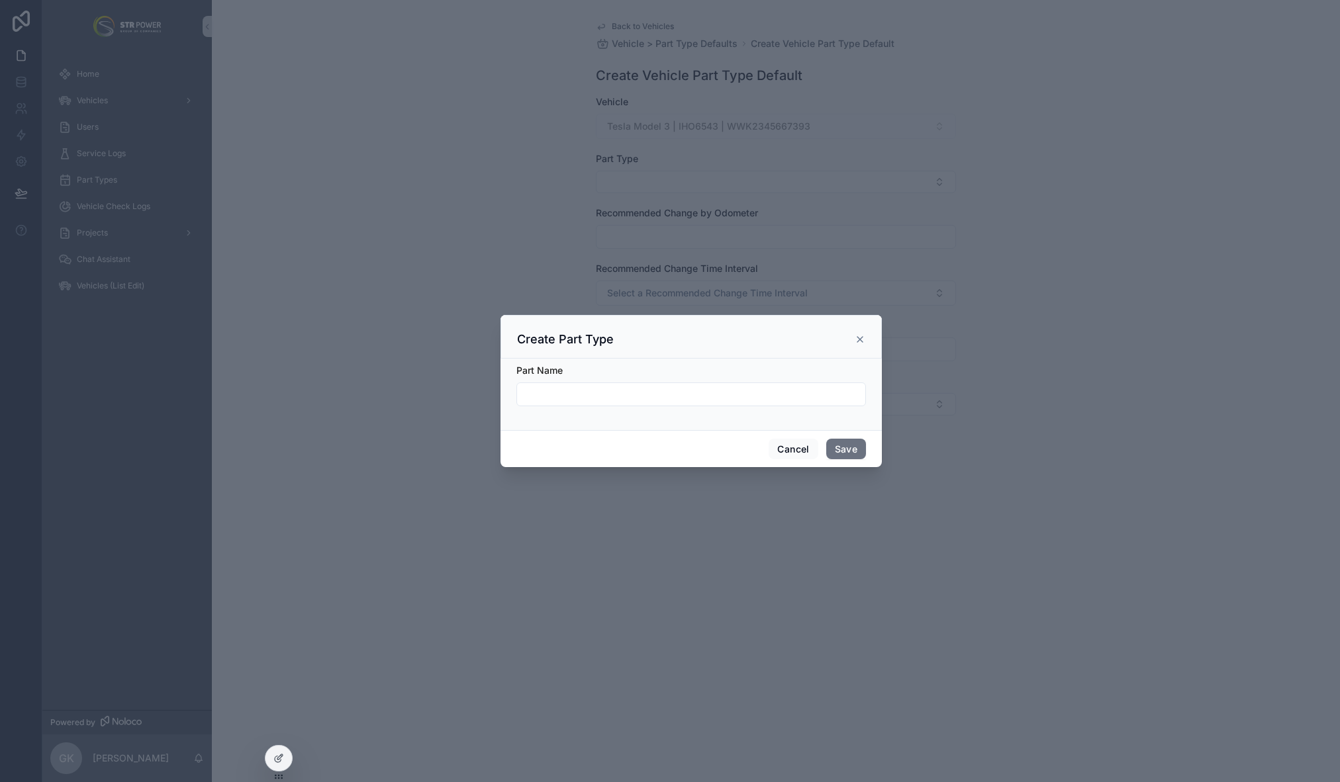
click at [566, 399] on input "scrollable content" at bounding box center [691, 394] width 348 height 19
type input "**********"
click at [862, 451] on button "Save" at bounding box center [846, 449] width 40 height 21
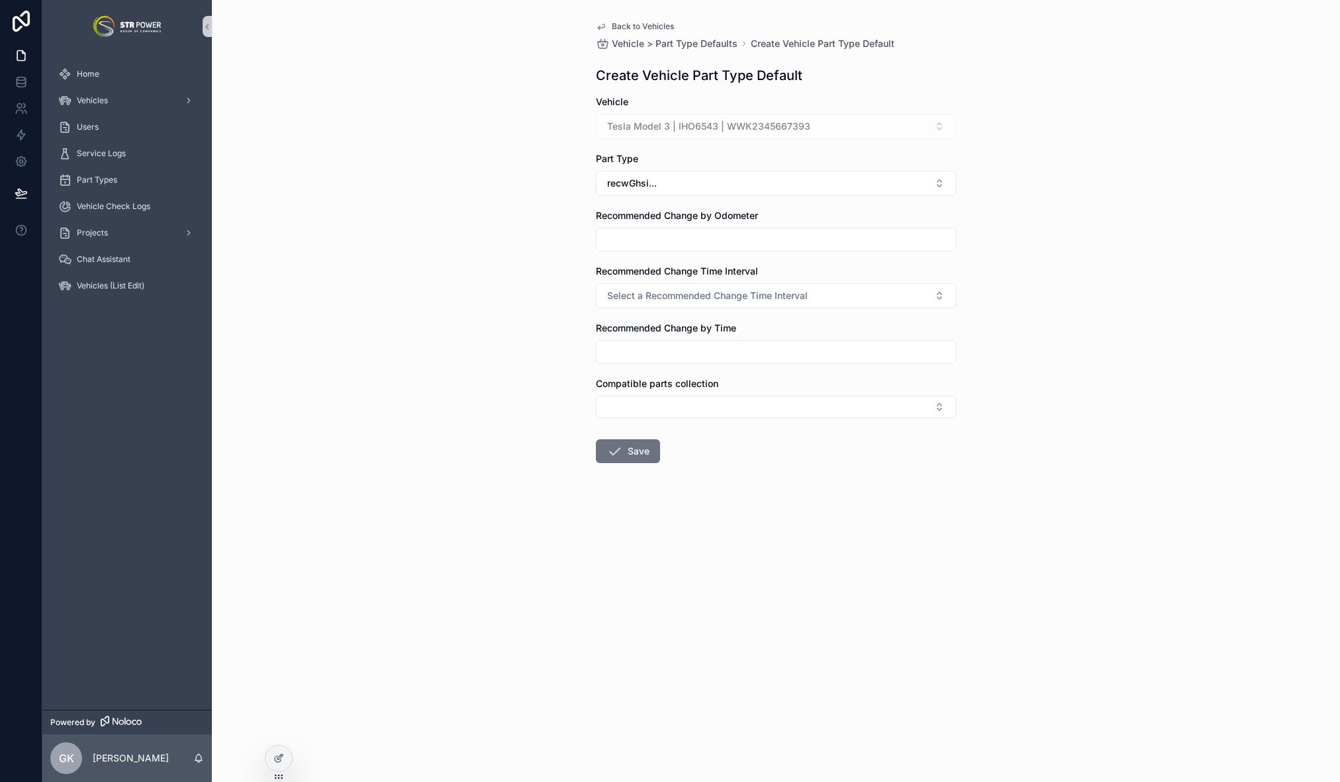
click at [650, 241] on input "scrollable content" at bounding box center [775, 239] width 359 height 19
click at [678, 243] on input "scrollable content" at bounding box center [775, 239] width 359 height 19
click at [645, 233] on input "scrollable content" at bounding box center [775, 239] width 359 height 19
click at [640, 243] on input "scrollable content" at bounding box center [775, 239] width 359 height 19
type input "*****"
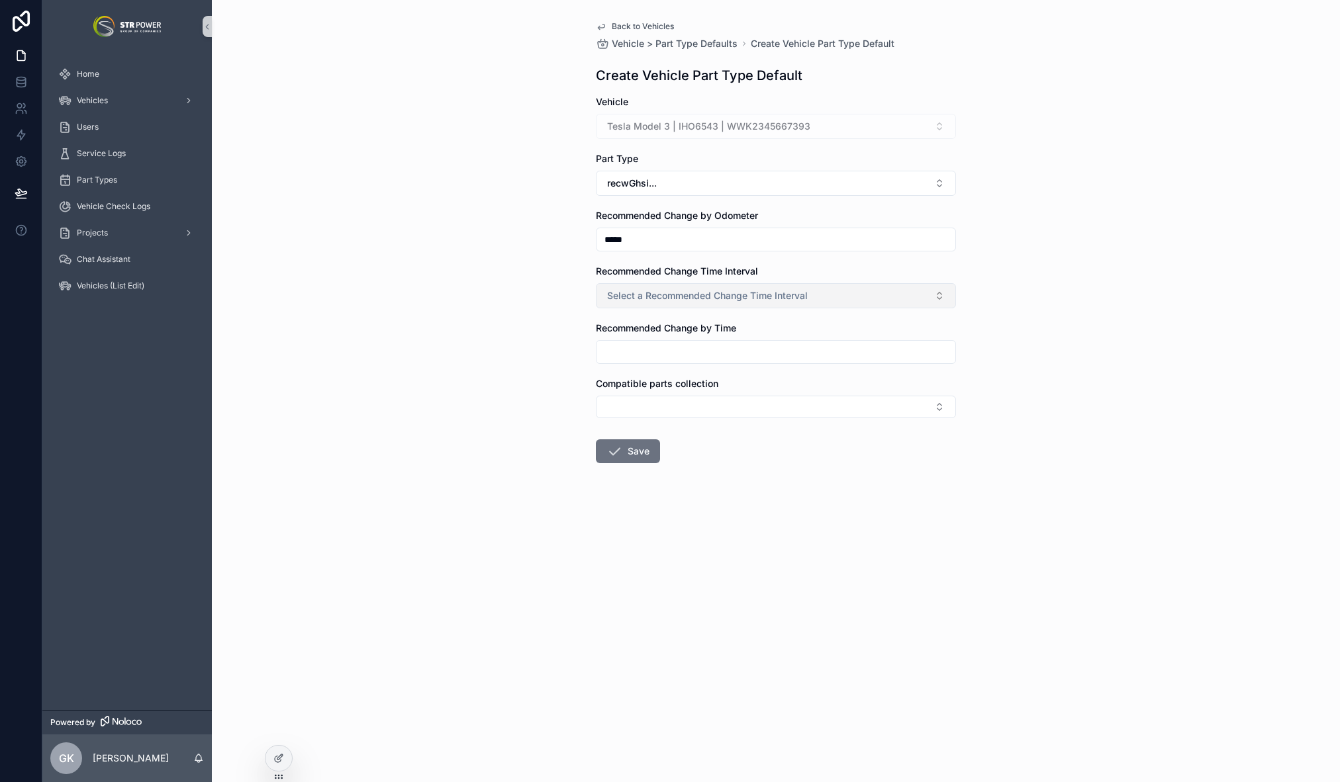
click at [653, 286] on button "Select a Recommended Change Time Interval" at bounding box center [776, 295] width 360 height 25
click at [634, 350] on div "Months" at bounding box center [626, 349] width 28 height 12
click at [642, 348] on input "scrollable content" at bounding box center [775, 352] width 359 height 19
type input "**"
click at [716, 442] on form "Vehicle Tesla Model 3 | IHO6543 | WWK2345667393 Part Type recwGhsi... Recommend…" at bounding box center [776, 321] width 360 height 453
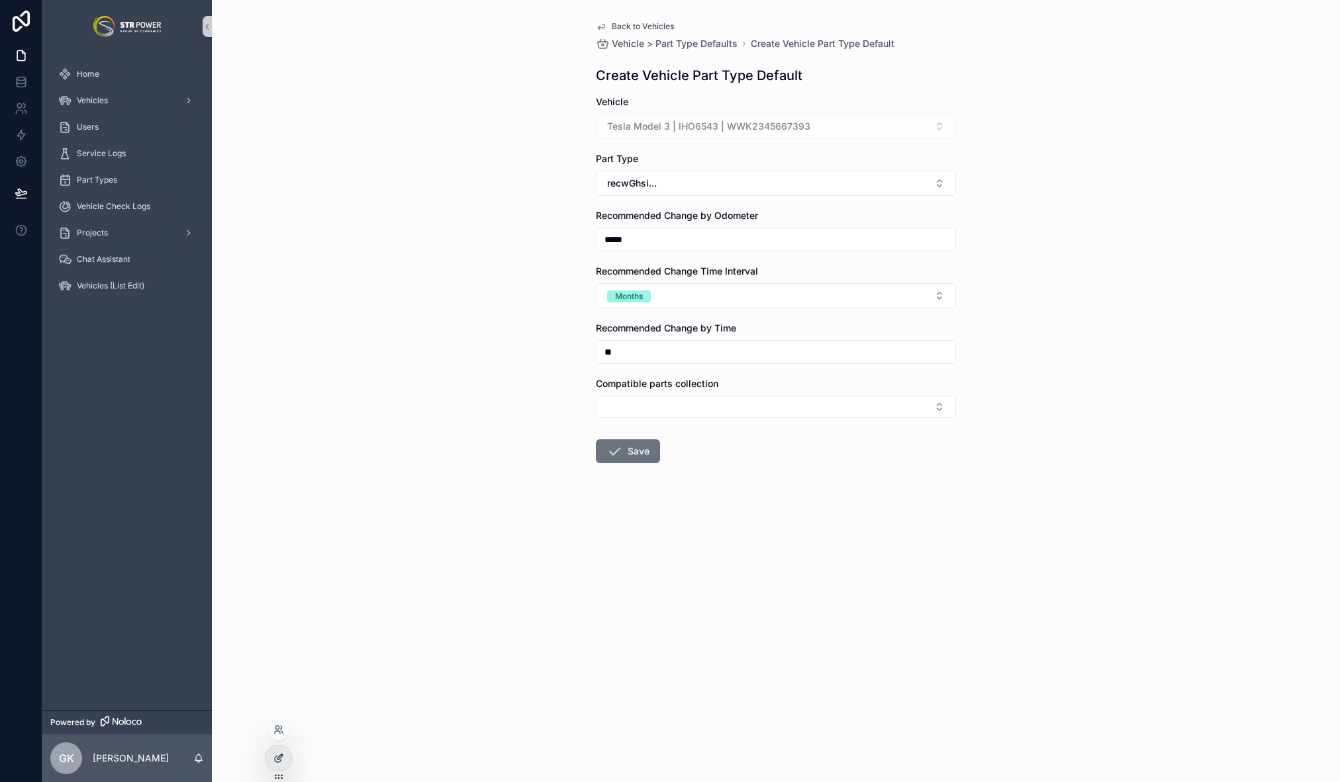
click at [269, 755] on div at bounding box center [278, 758] width 26 height 25
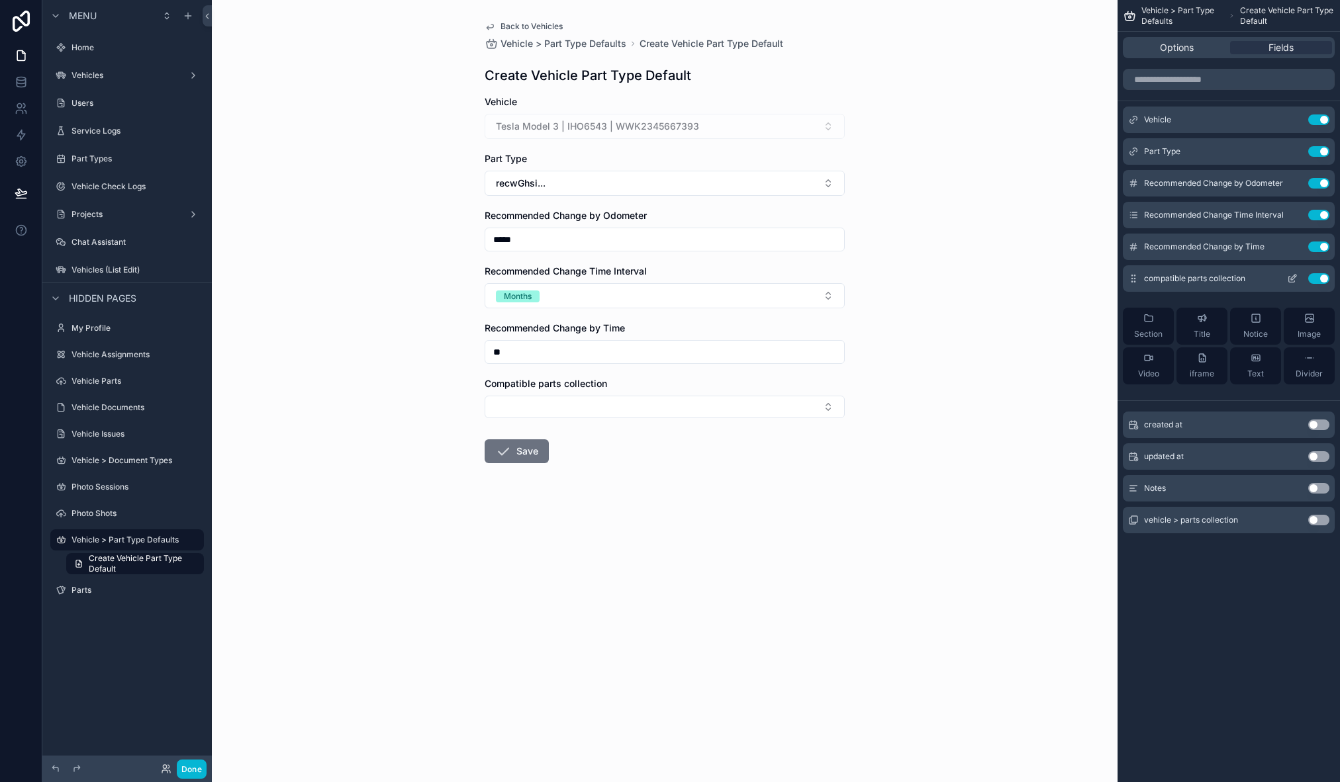
click at [1329, 283] on div "Use setting" at bounding box center [1306, 278] width 48 height 11
click at [1321, 279] on button "Use setting" at bounding box center [1318, 278] width 21 height 11
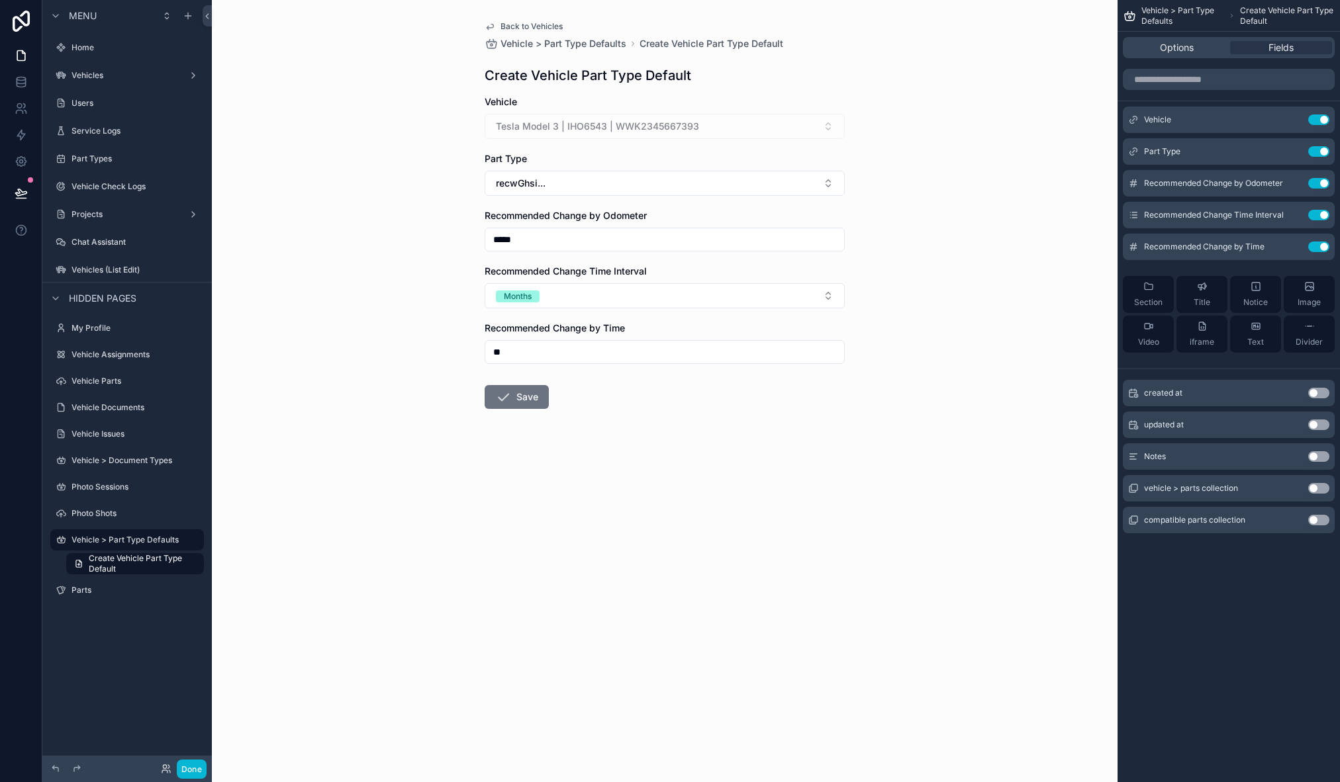
click at [451, 596] on div "Back to Vehicles Vehicle > Part Type Defaults Create Vehicle Part Type Default …" at bounding box center [665, 391] width 906 height 782
click at [197, 773] on button "Done" at bounding box center [192, 769] width 30 height 19
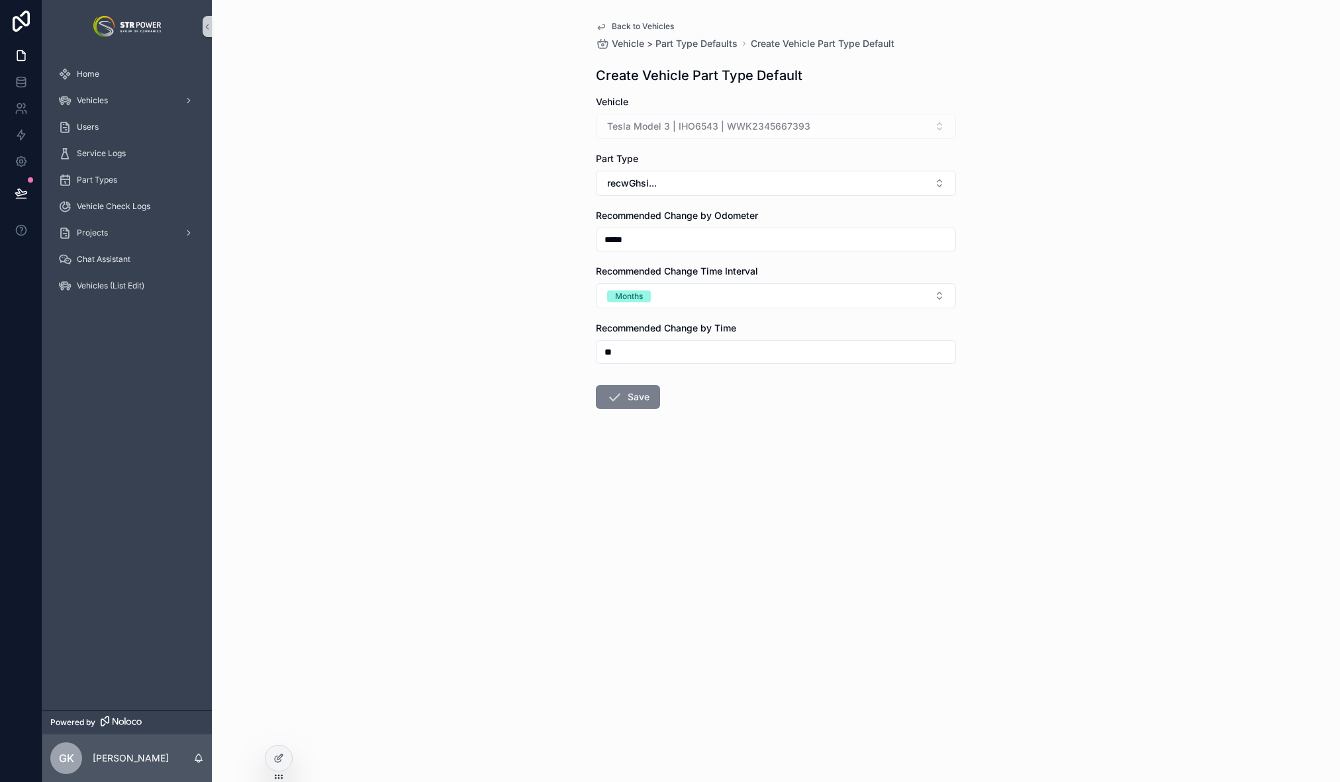
click at [641, 401] on button "Save" at bounding box center [628, 397] width 64 height 24
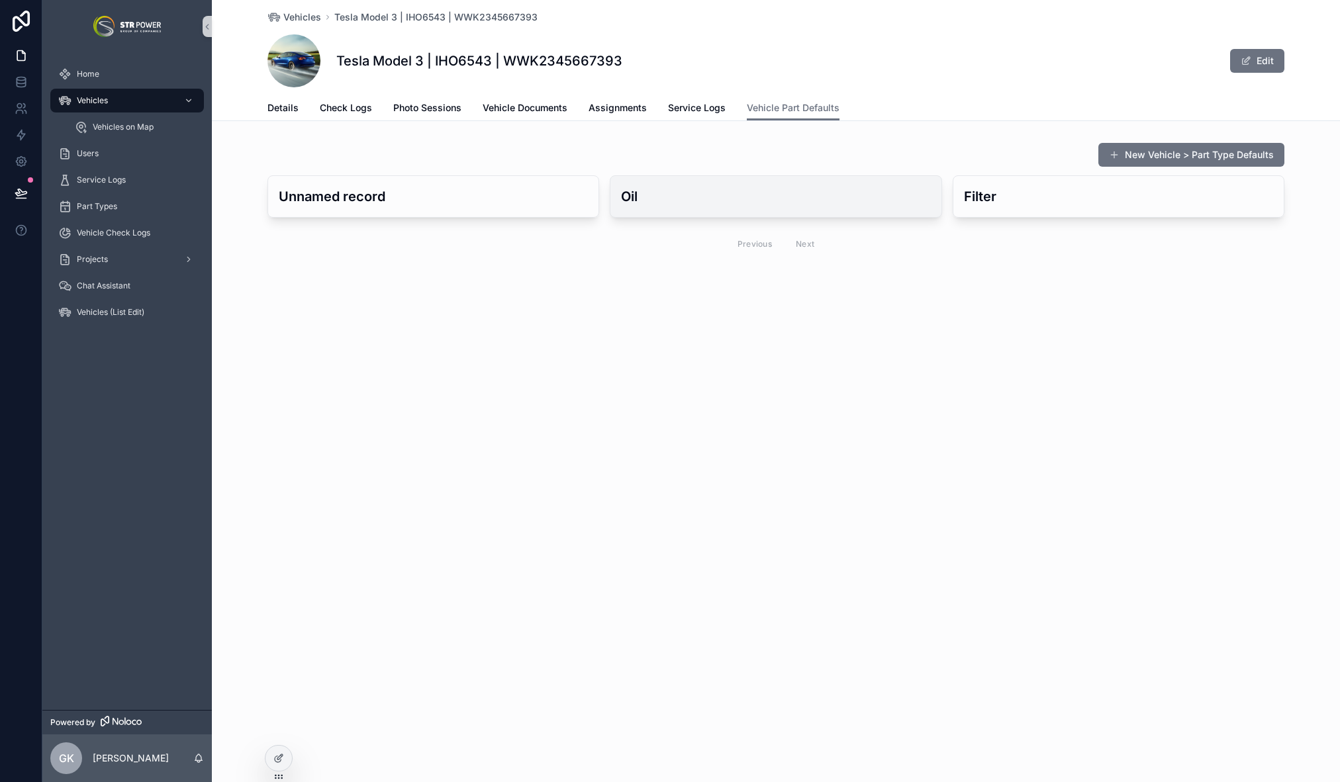
click at [688, 199] on h3 "Oil" at bounding box center [775, 197] width 309 height 20
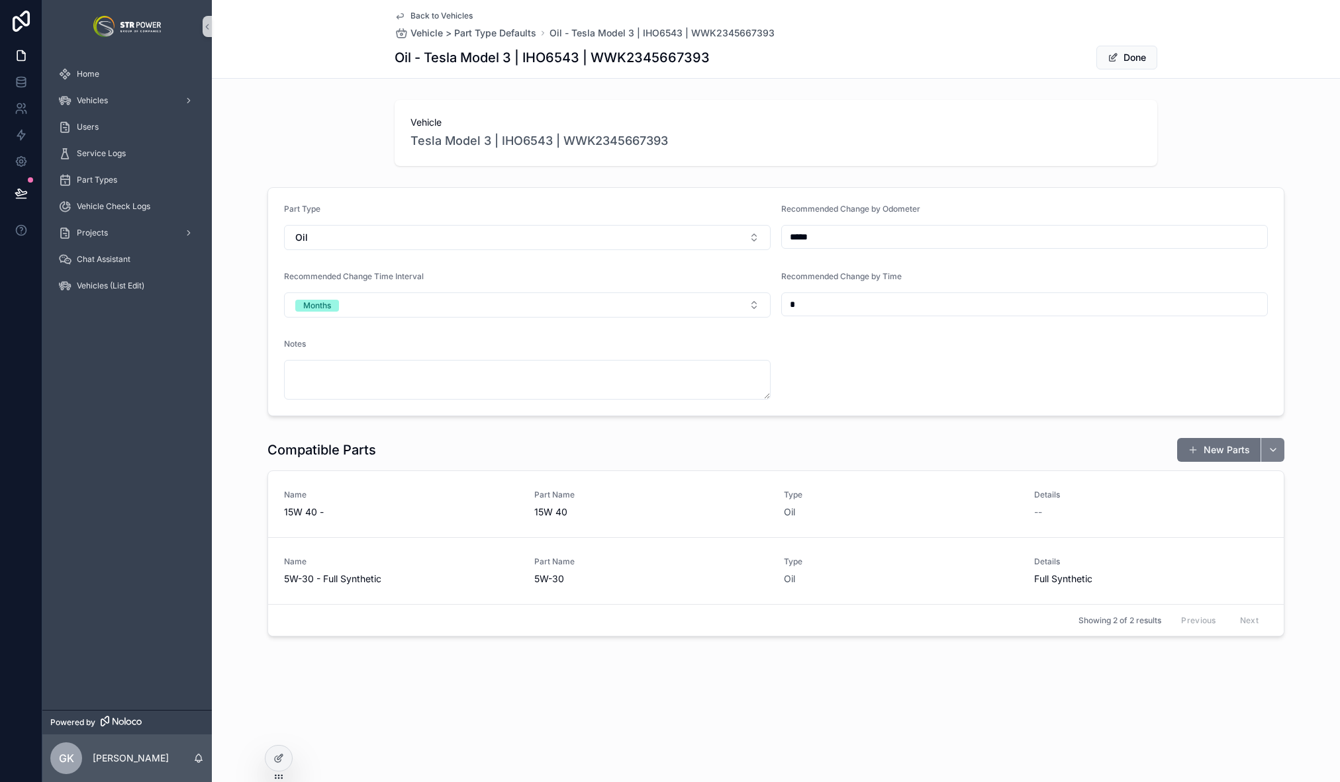
click at [1276, 448] on button "scrollable content" at bounding box center [1272, 450] width 24 height 24
click at [1300, 437] on div "Compatible Parts New Parts Name 15W 40 - Part Name 15W 40 Type Oil Details -- U…" at bounding box center [776, 537] width 1128 height 210
click at [1278, 447] on button "scrollable content" at bounding box center [1272, 450] width 24 height 24
click at [1214, 506] on span "Test Oil Type -" at bounding box center [1215, 503] width 64 height 13
click at [1269, 454] on button "scrollable content" at bounding box center [1272, 450] width 24 height 24
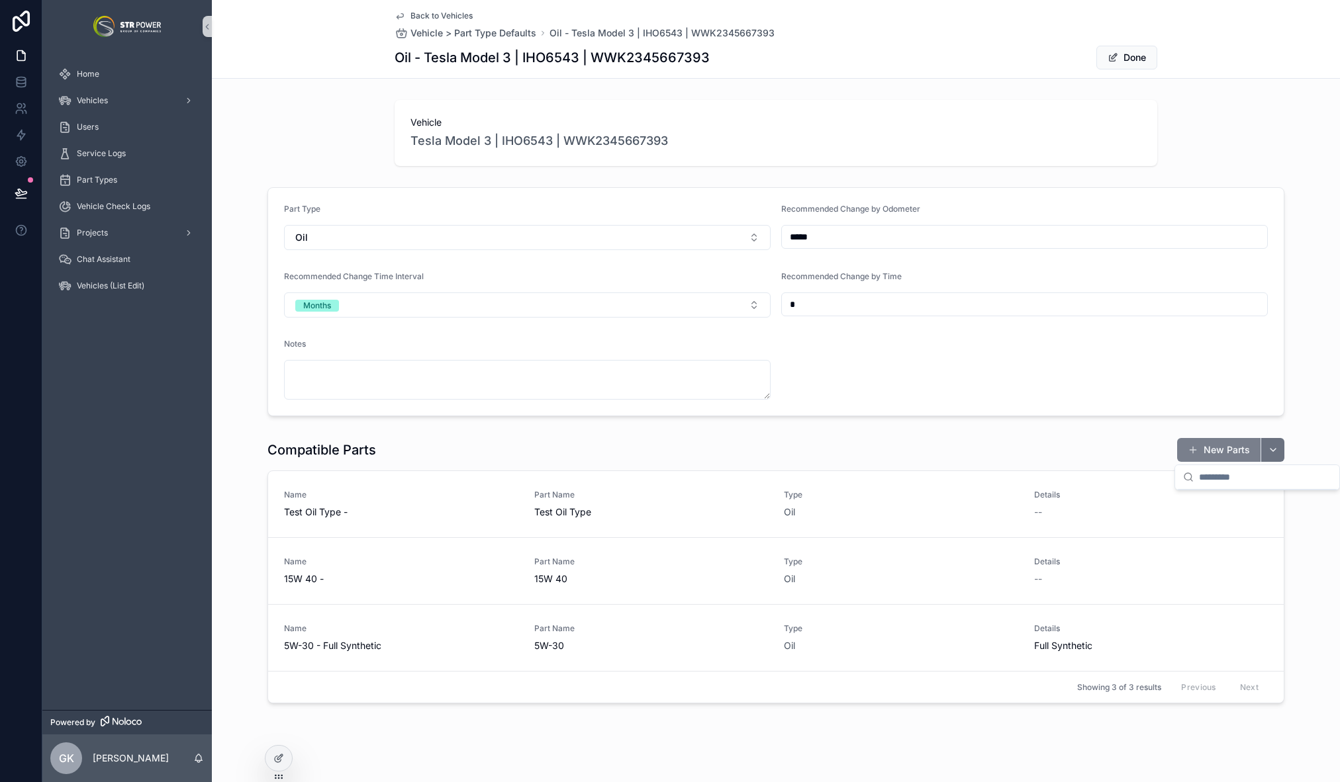
click at [1207, 454] on button "New Parts" at bounding box center [1218, 450] width 83 height 24
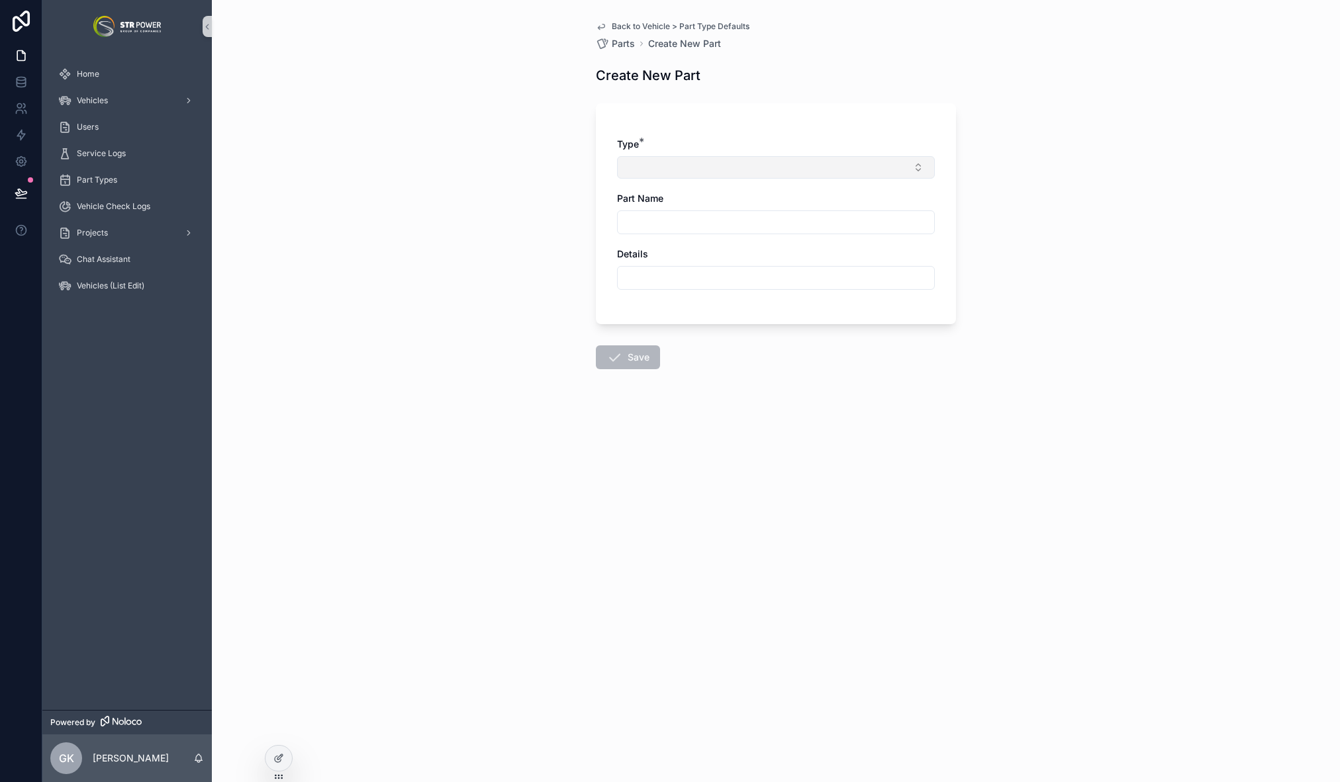
click at [670, 163] on button "Select Button" at bounding box center [776, 167] width 318 height 23
click at [643, 303] on div "Oil" at bounding box center [775, 304] width 311 height 21
click at [653, 224] on input "scrollable content" at bounding box center [776, 225] width 316 height 19
type input "*****"
drag, startPoint x: 631, startPoint y: 379, endPoint x: 634, endPoint y: 359, distance: 20.8
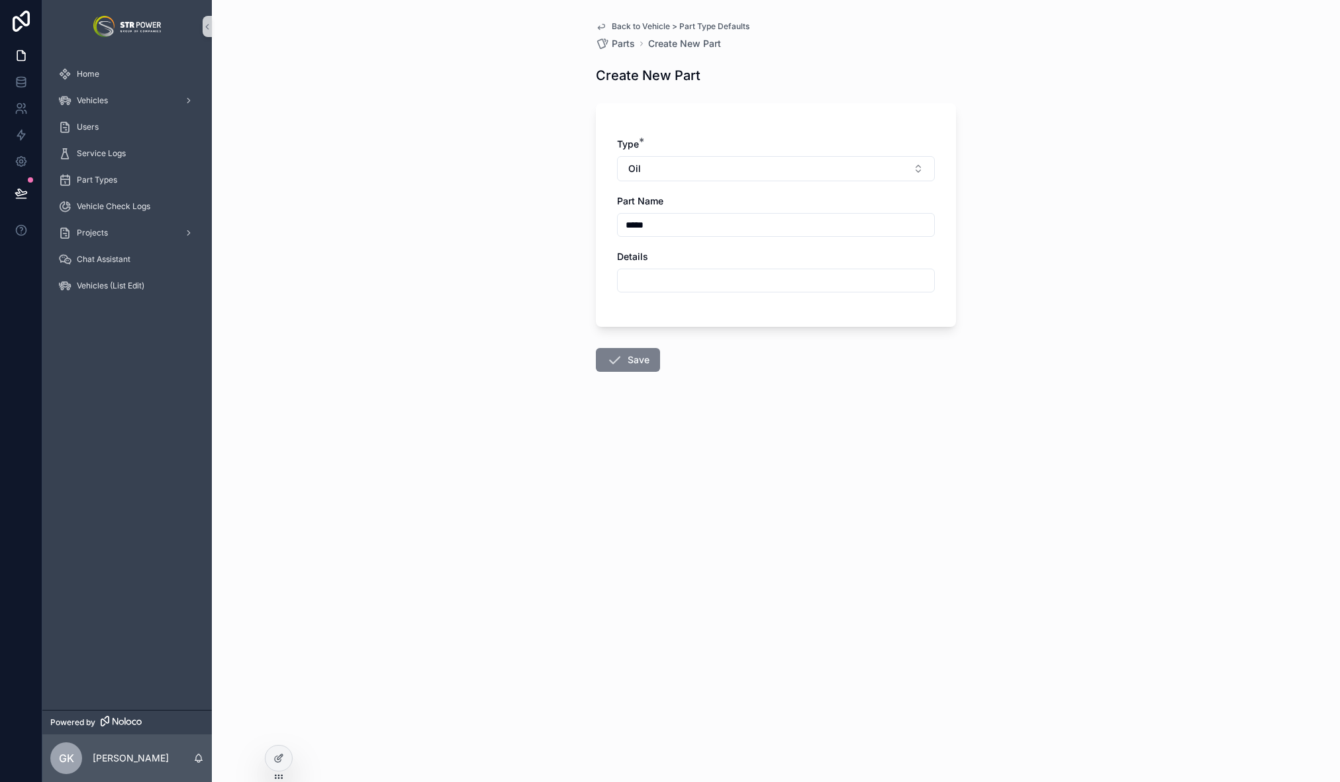
click at [631, 379] on form "Type * Oil Part Name ***** Details Save" at bounding box center [776, 275] width 360 height 361
click at [635, 358] on button "Save" at bounding box center [628, 360] width 64 height 24
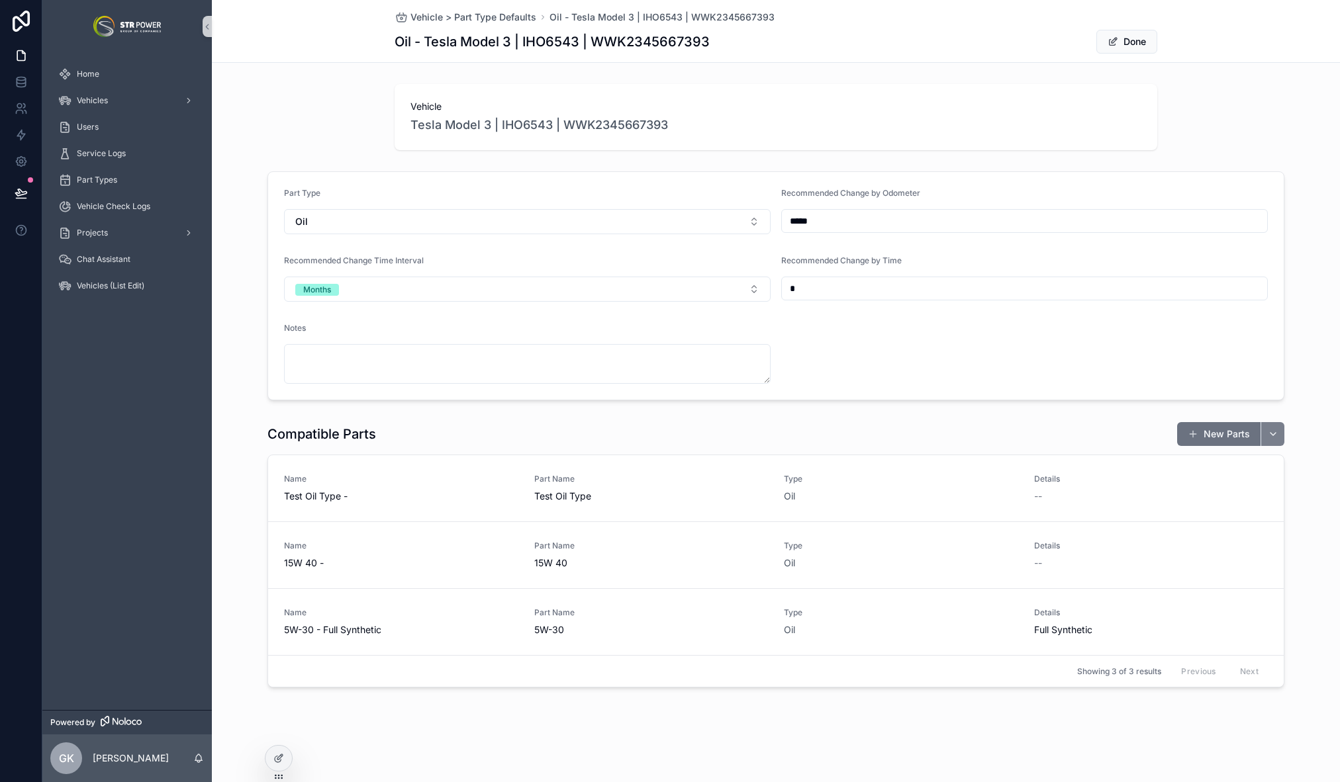
click at [1278, 428] on button "scrollable content" at bounding box center [1272, 434] width 24 height 24
click at [797, 444] on div "Compatible Parts New Parts" at bounding box center [775, 434] width 1017 height 25
click at [424, 20] on span "Vehicle > Part Type Defaults" at bounding box center [473, 17] width 126 height 13
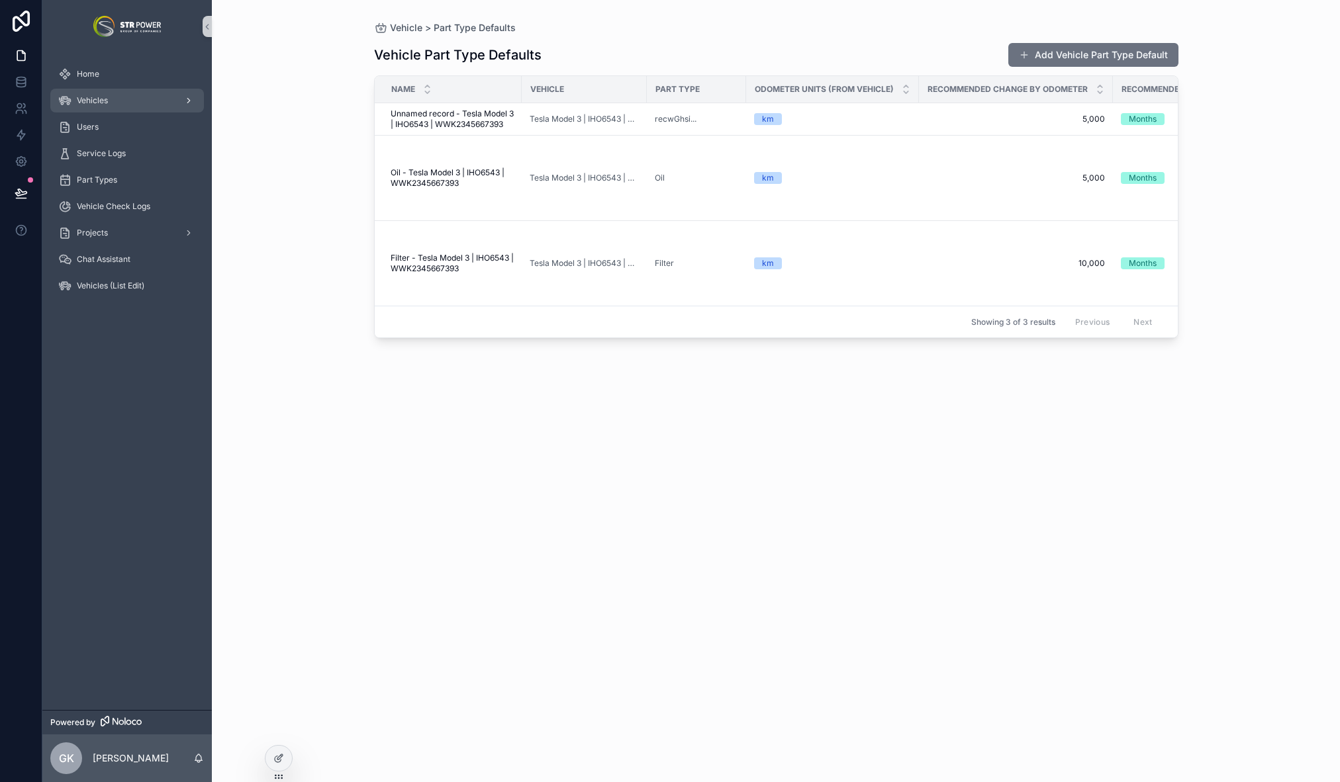
click at [89, 100] on span "Vehicles" at bounding box center [92, 100] width 31 height 11
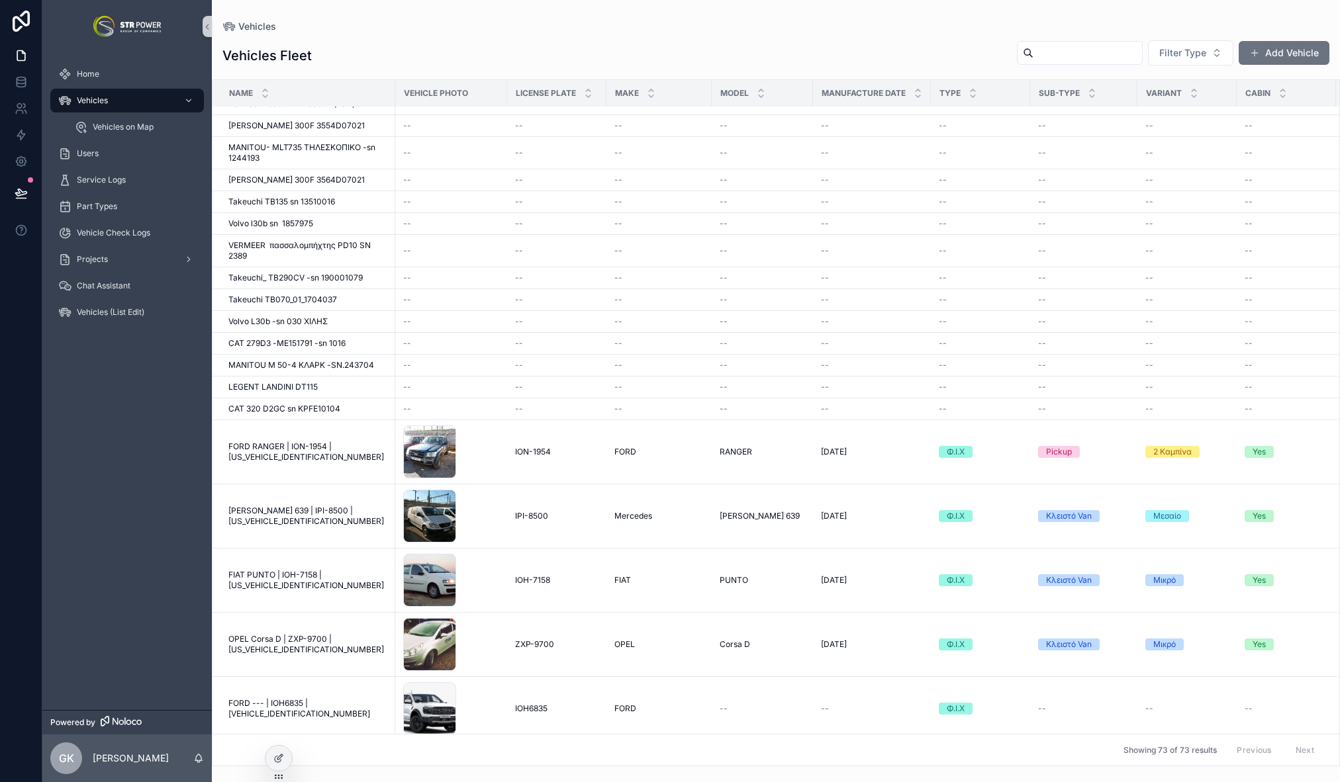
scroll to position [1552, 0]
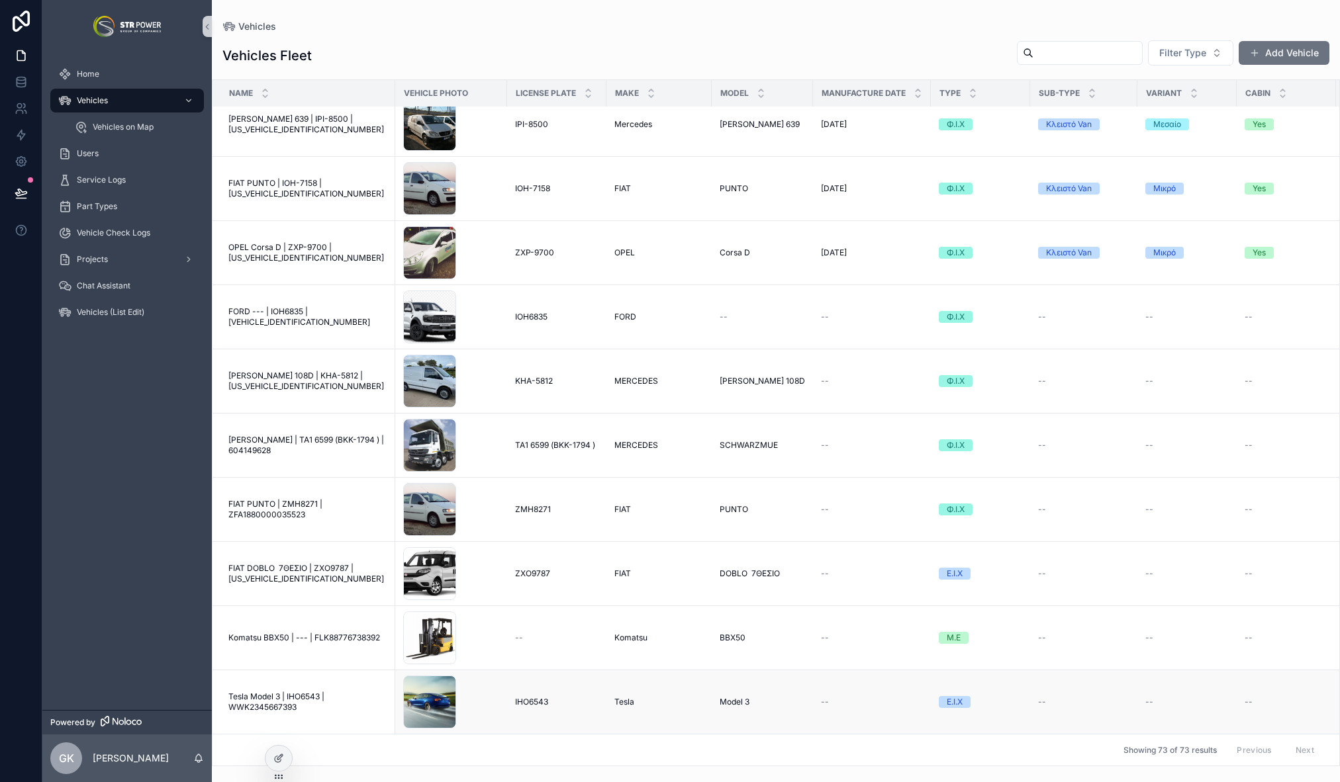
click at [291, 692] on span "Tesla Model 3 | IHO6543 | WWK2345667393" at bounding box center [307, 702] width 159 height 21
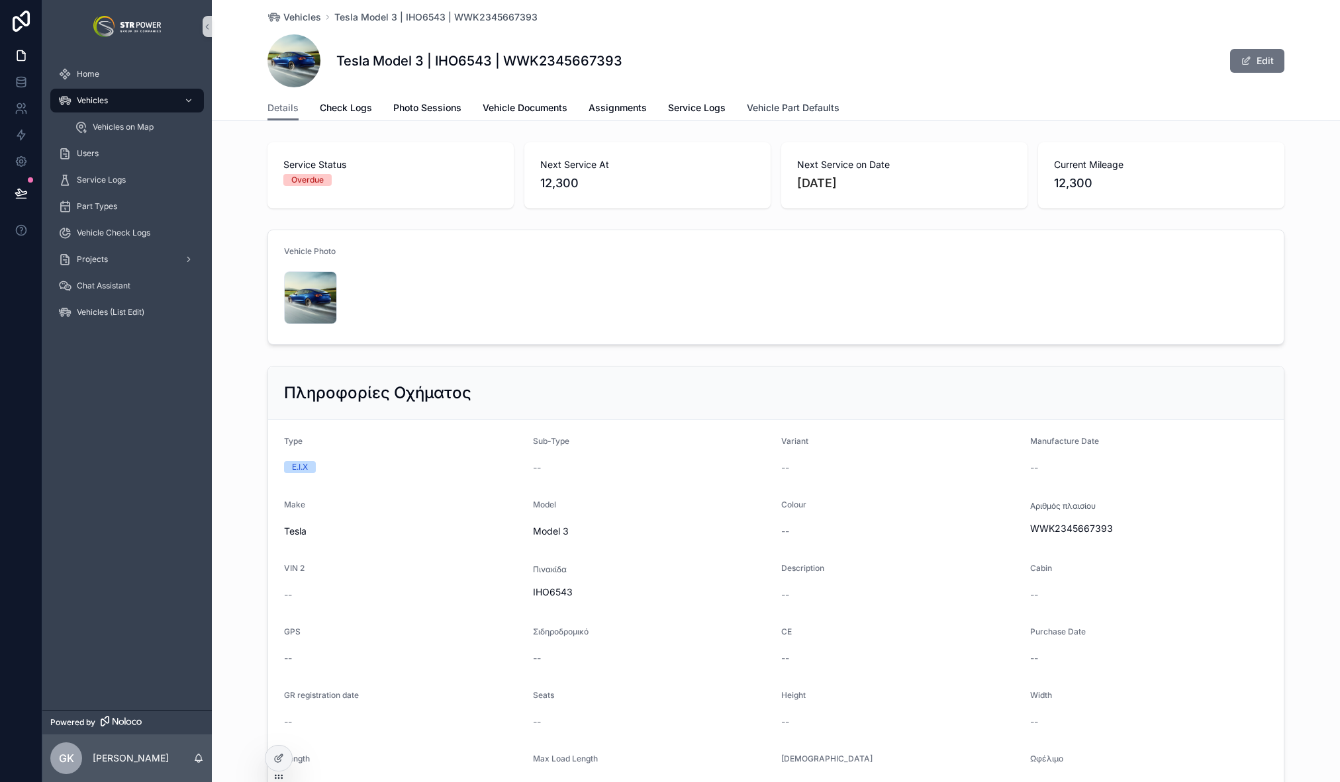
click at [796, 108] on span "Vehicle Part Defaults" at bounding box center [793, 107] width 93 height 13
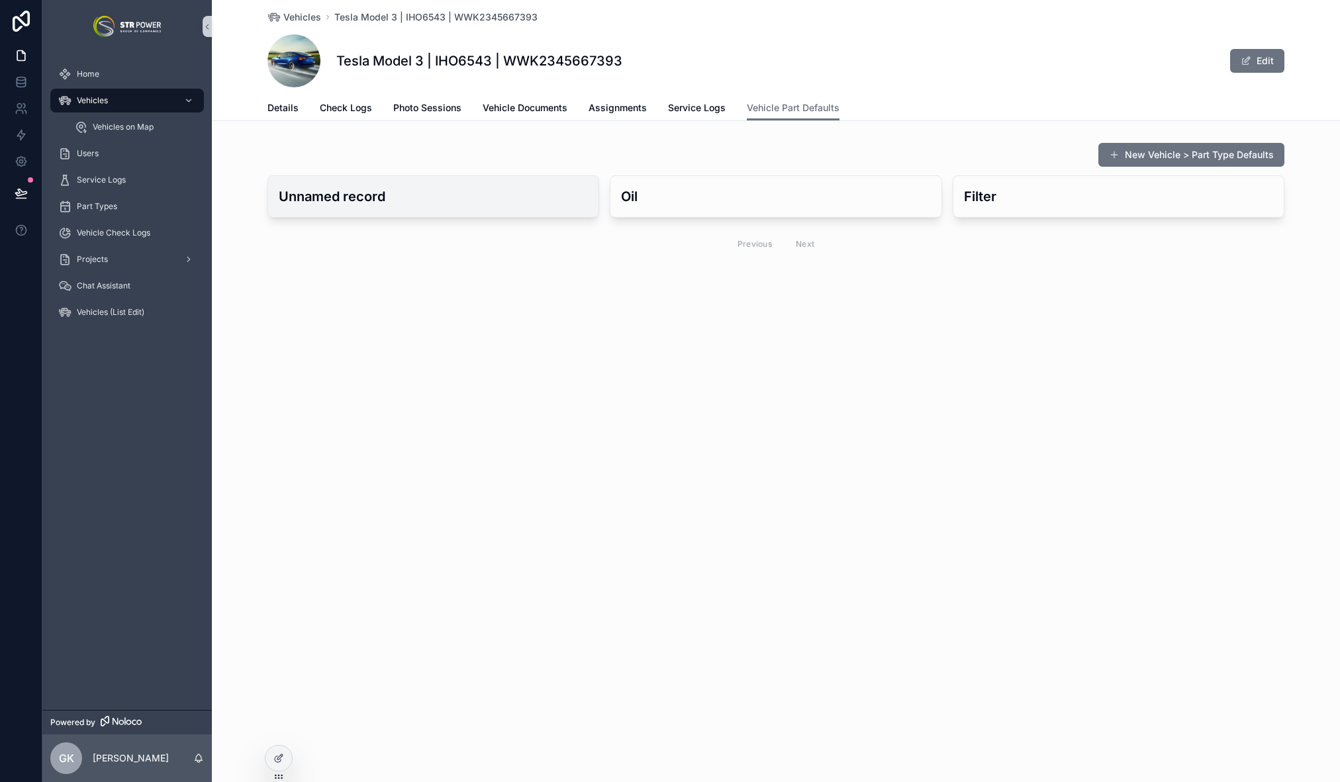
click at [508, 199] on h3 "Unnamed record" at bounding box center [433, 197] width 309 height 20
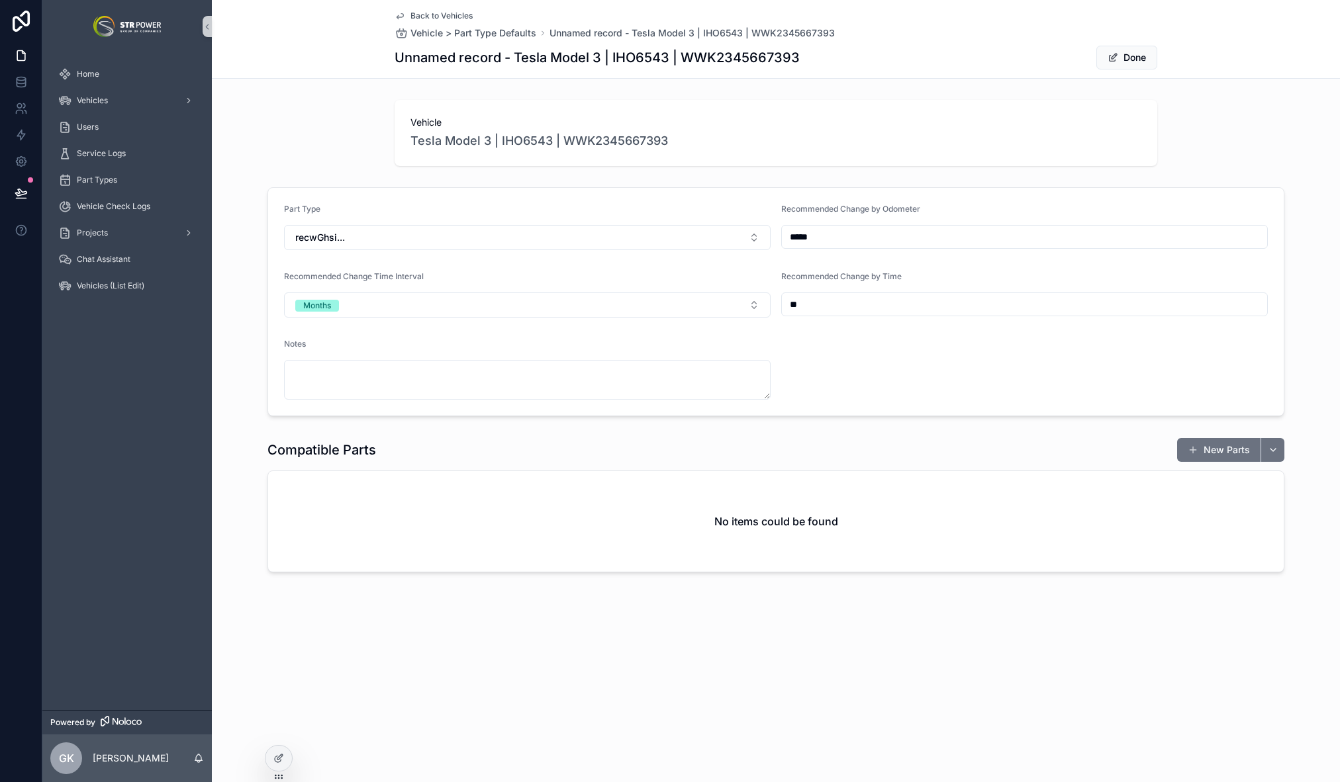
click at [436, 17] on span "Back to Vehicles" at bounding box center [441, 16] width 62 height 11
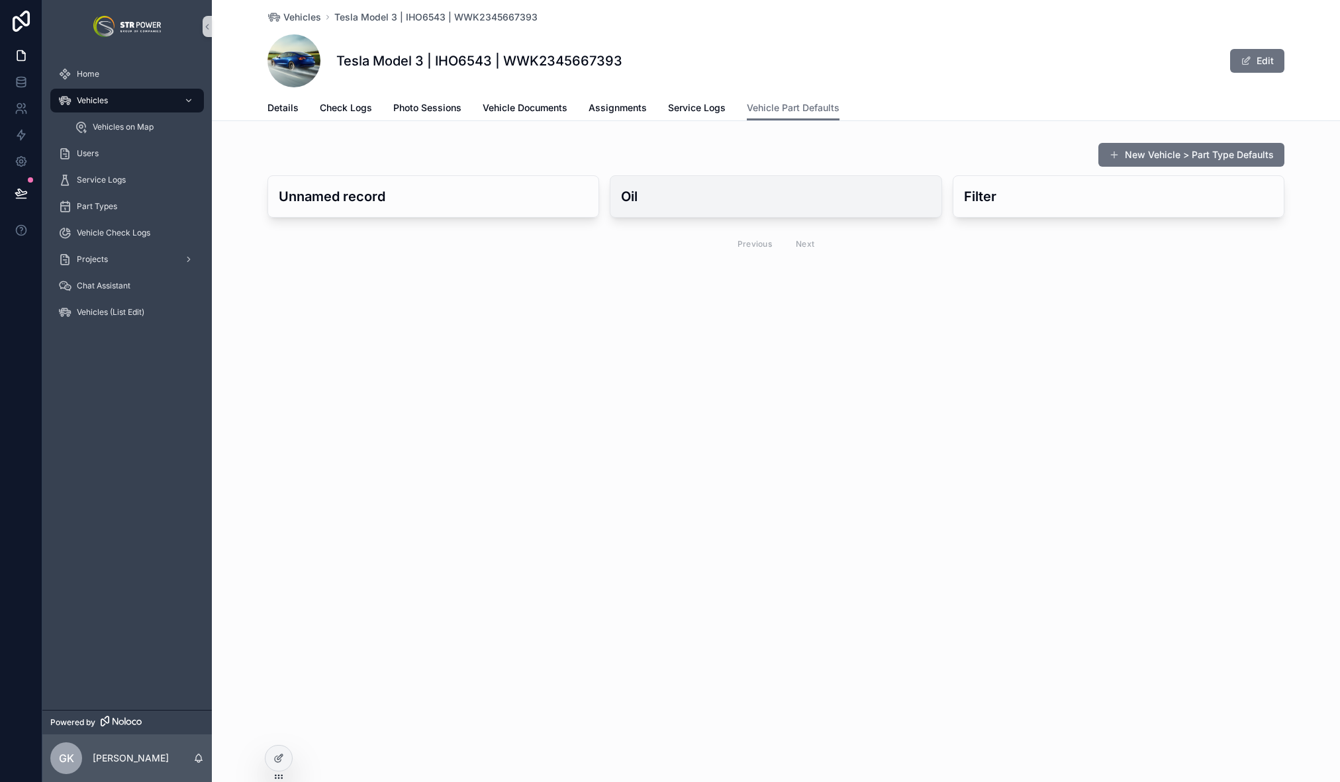
click at [852, 202] on h3 "Oil" at bounding box center [775, 197] width 309 height 20
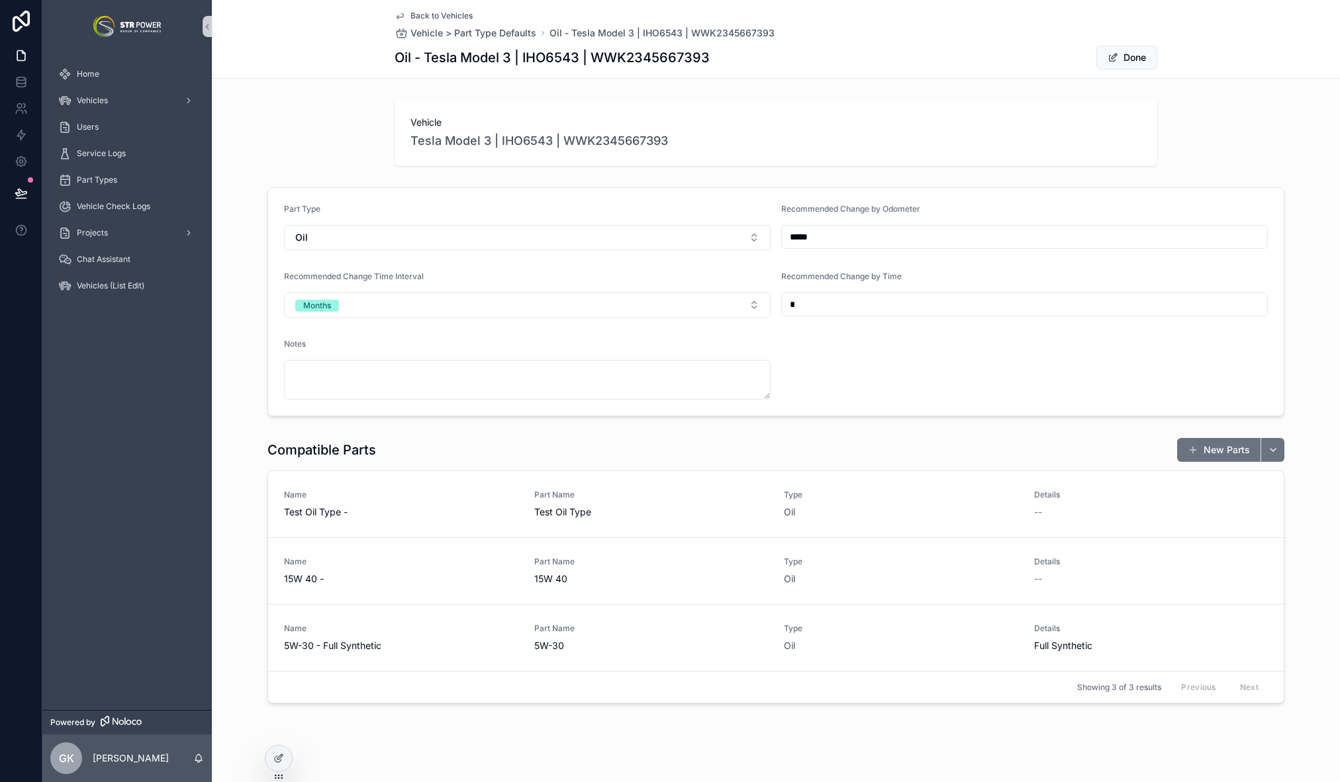
click at [287, 162] on div "Vehicle Tesla Model 3 | IHO6543 | WWK2345667393" at bounding box center [776, 133] width 1128 height 77
click at [1292, 318] on div "Part Type Oil Recommended Change by Odometer ***** Recommended Change Time Inte…" at bounding box center [776, 302] width 1128 height 240
click at [1286, 327] on div "Part Type Oil Recommended Change by Odometer ***** Recommended Change Time Inte…" at bounding box center [776, 302] width 1128 height 240
click at [7, 199] on button at bounding box center [21, 193] width 29 height 37
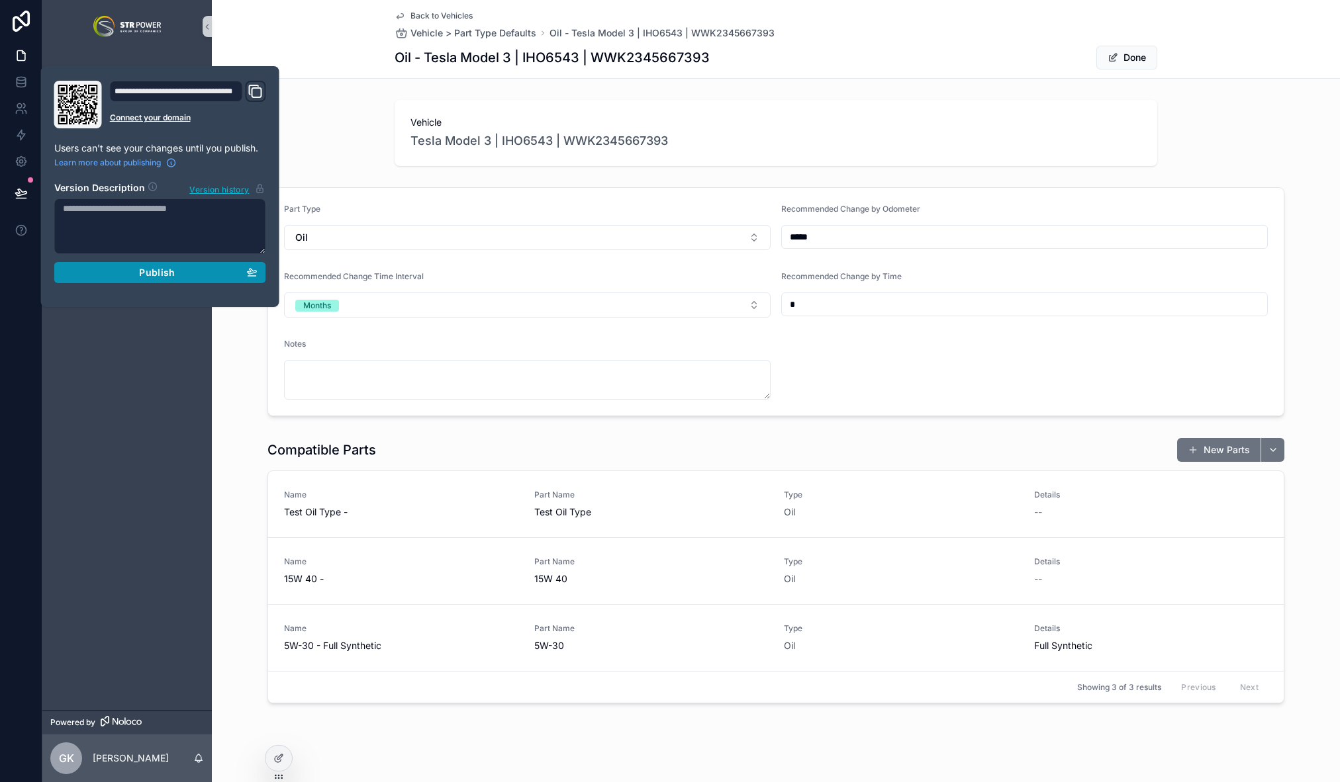
click at [146, 274] on span "Publish" at bounding box center [157, 273] width 36 height 12
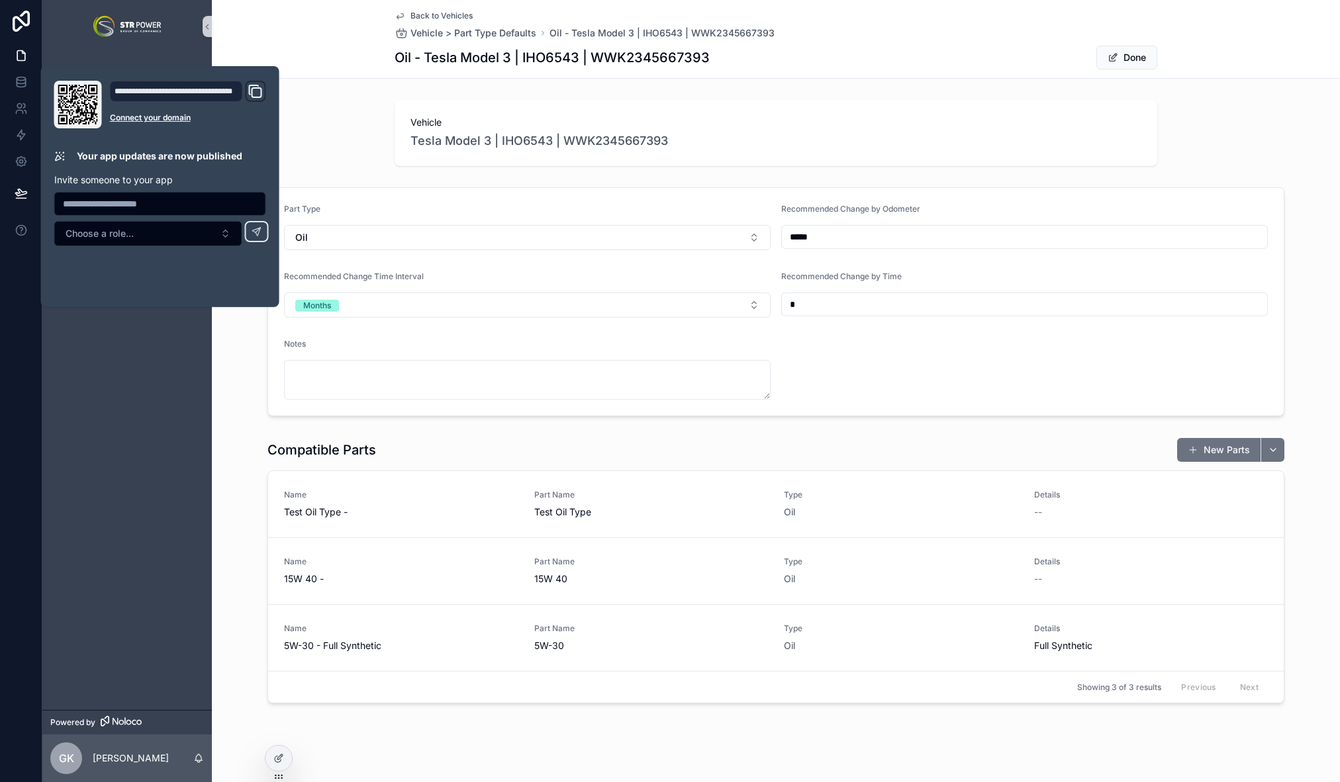
click at [1208, 157] on div "Vehicle Tesla Model 3 | IHO6543 | WWK2345667393" at bounding box center [776, 133] width 1128 height 77
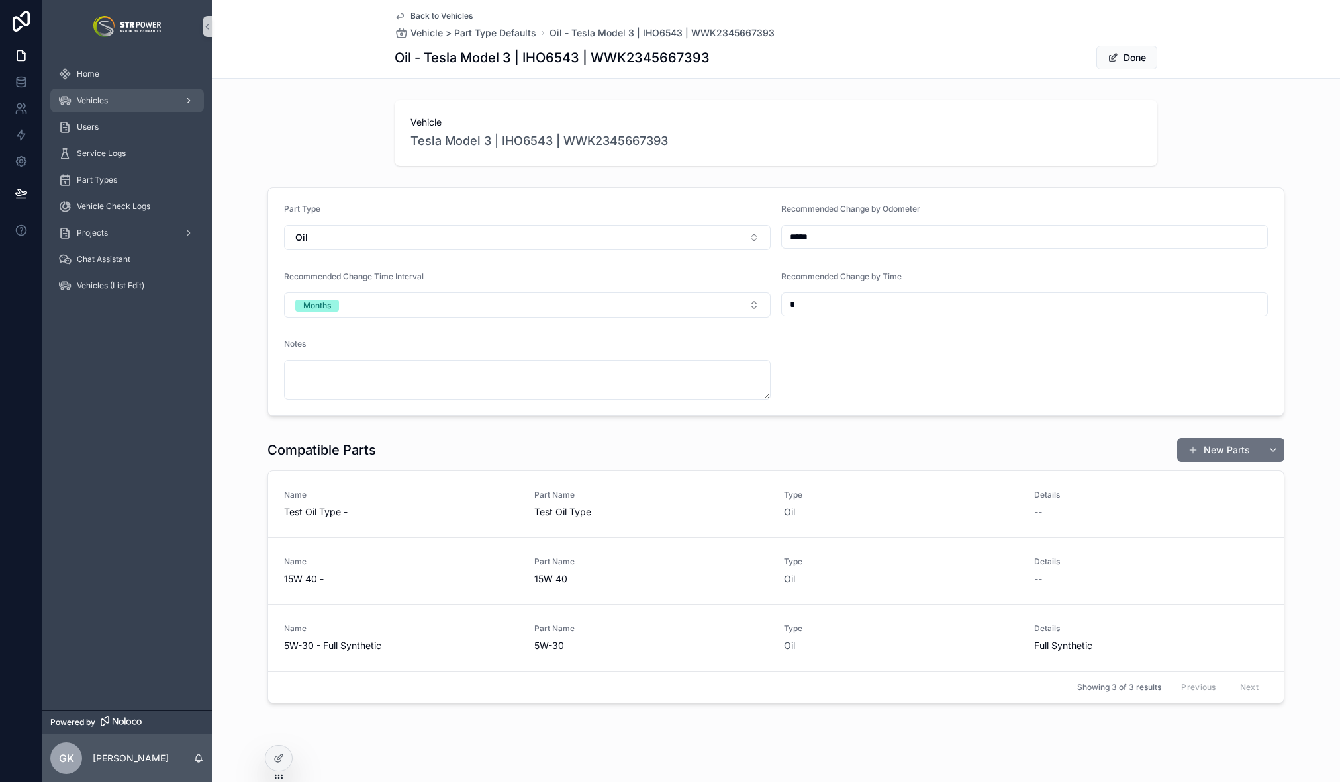
click at [75, 108] on div "Vehicles" at bounding box center [127, 100] width 138 height 21
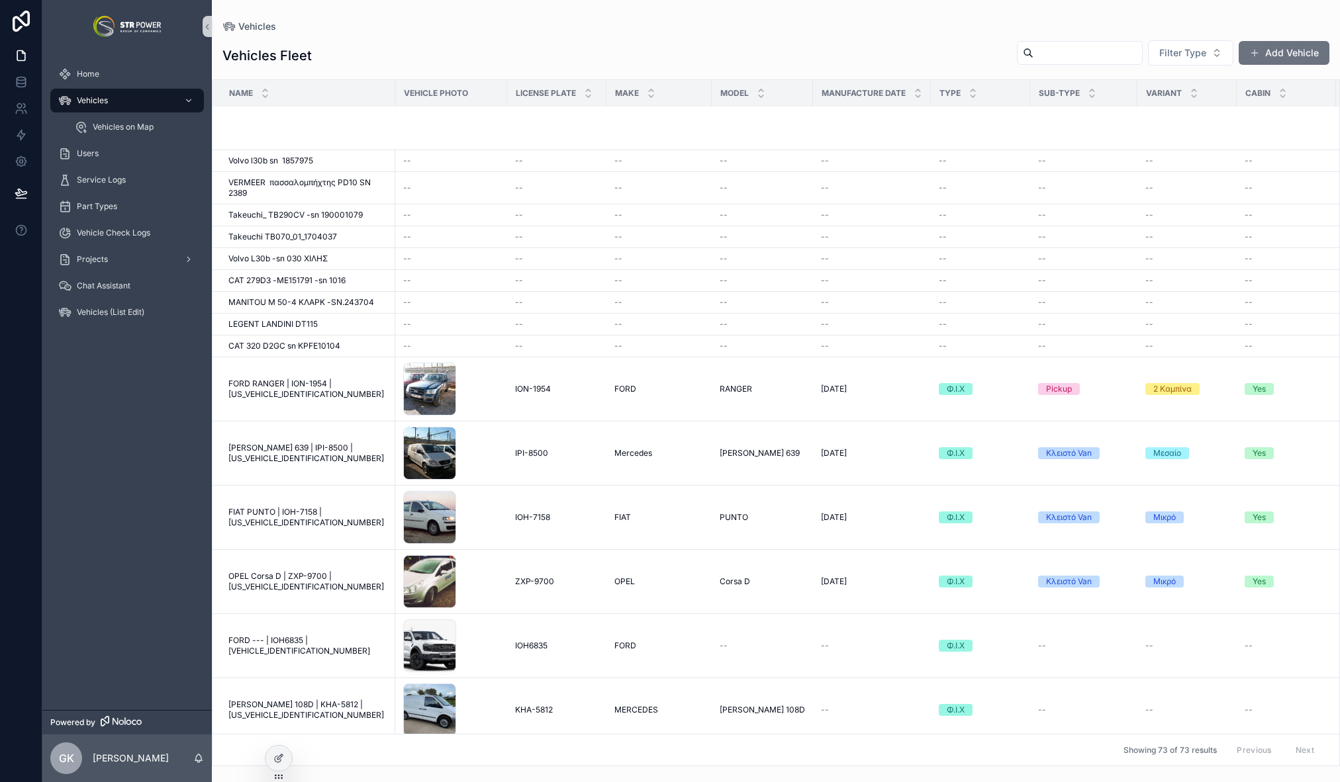
scroll to position [1552, 0]
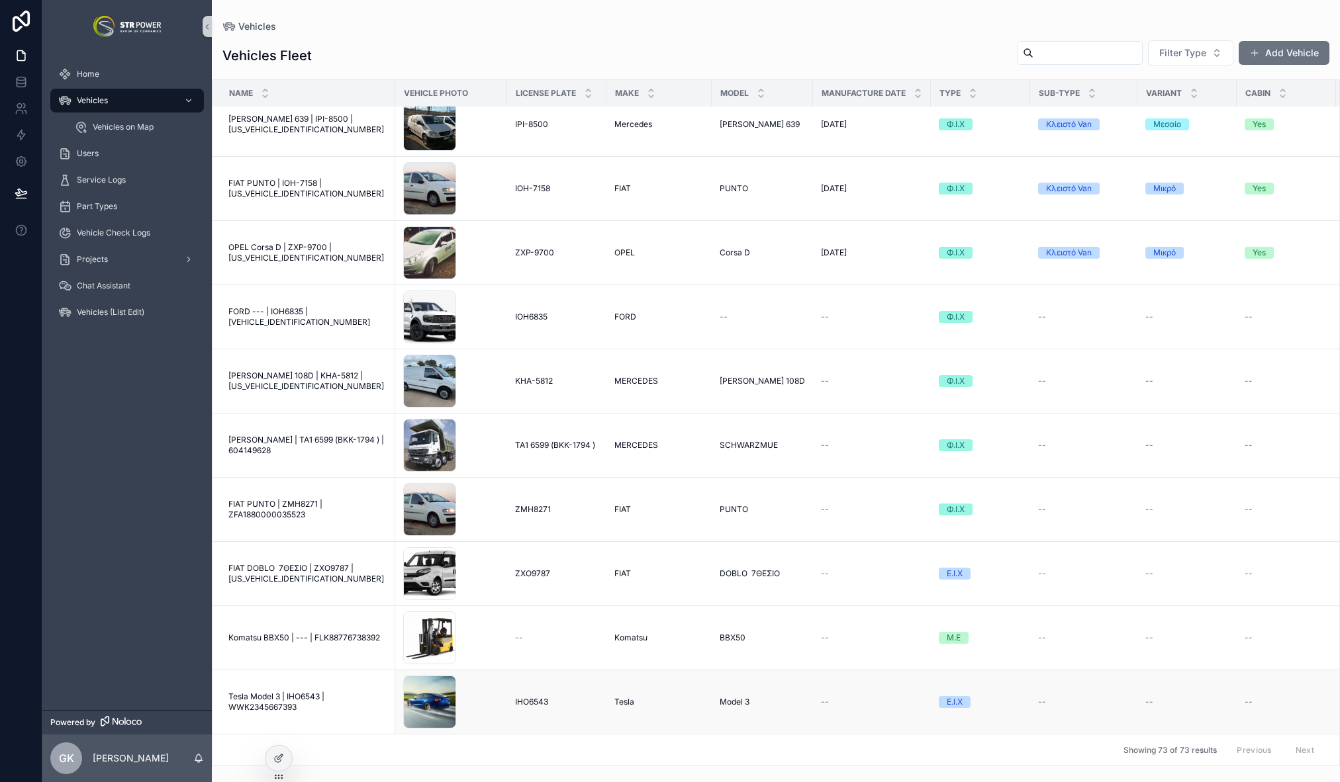
click at [303, 692] on span "Tesla Model 3 | IHO6543 | WWK2345667393" at bounding box center [307, 702] width 159 height 21
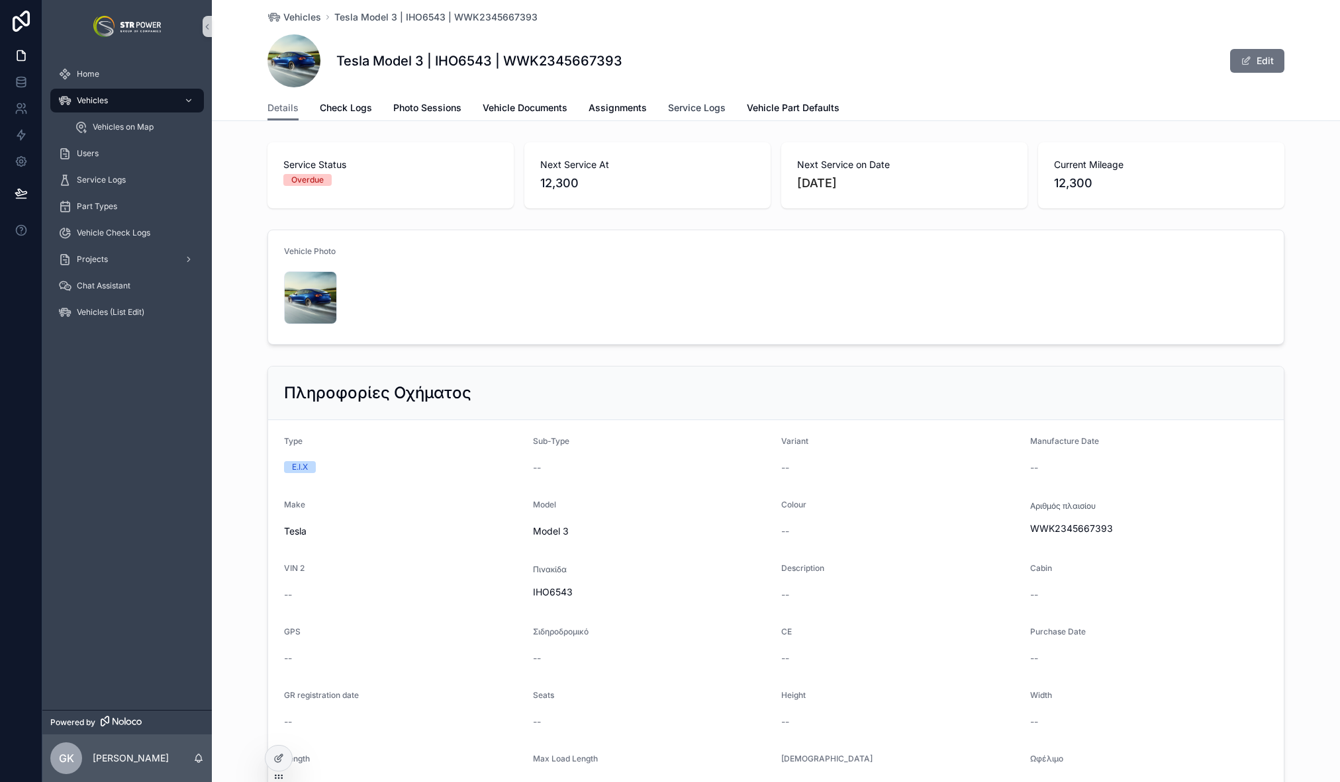
click at [687, 107] on span "Service Logs" at bounding box center [697, 107] width 58 height 13
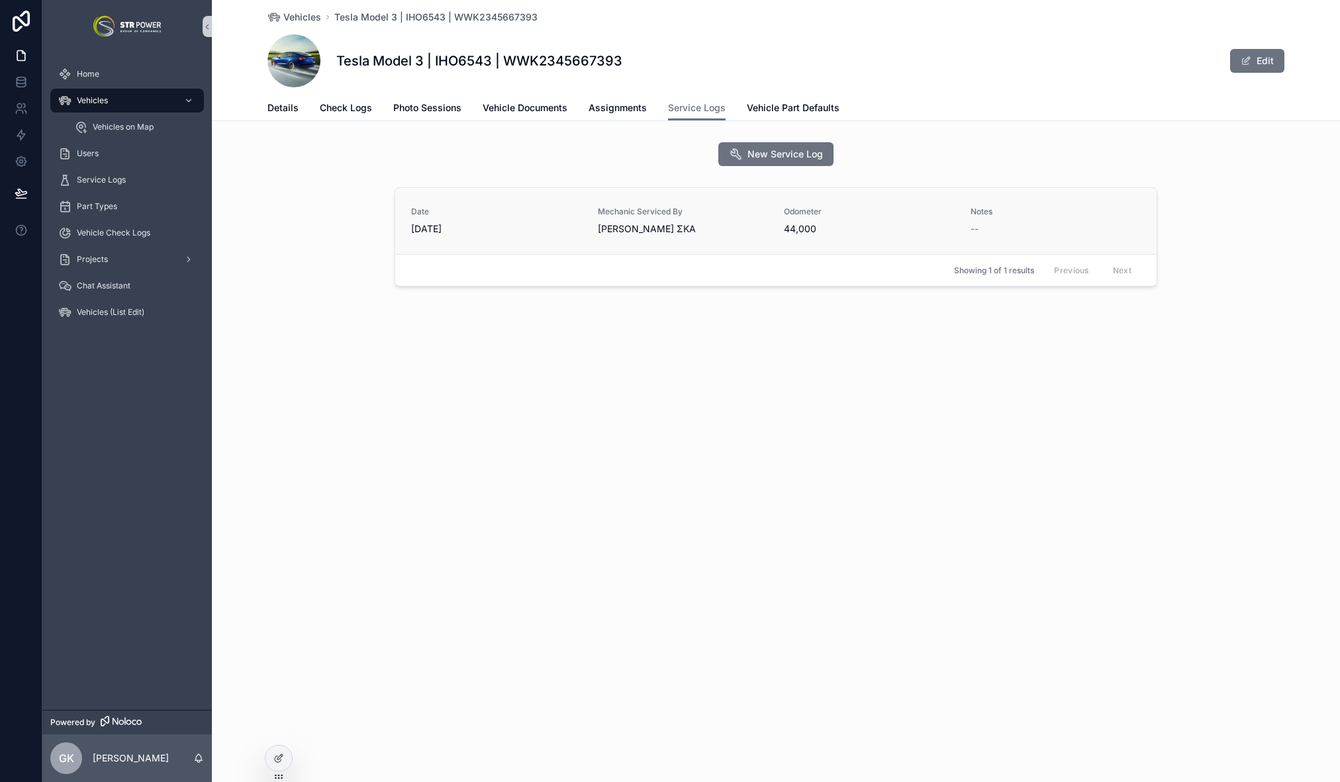
click at [587, 222] on div "Date [DATE] Mechanic Serviced By [PERSON_NAME] ΣΚΑ Odometer 44,000 Notes --" at bounding box center [776, 221] width 730 height 29
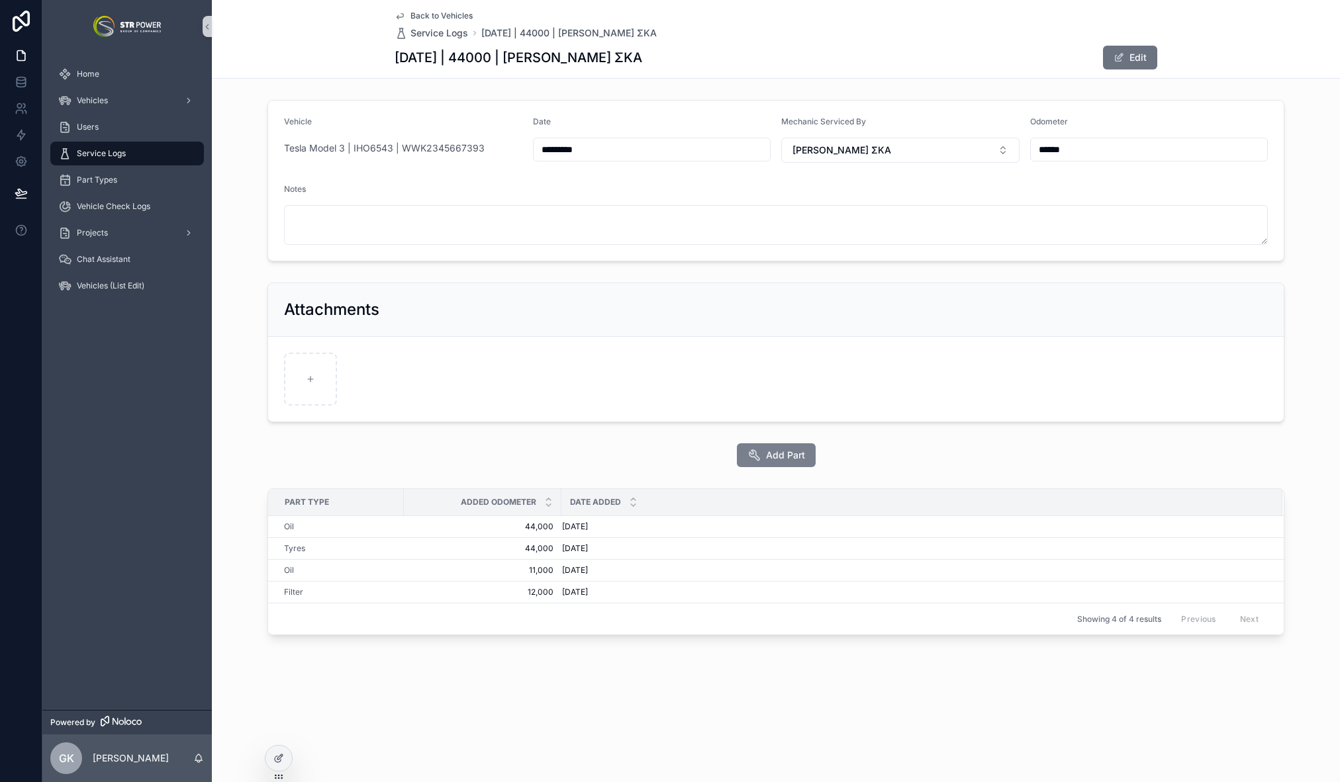
click at [774, 459] on span "Add Part" at bounding box center [785, 455] width 39 height 13
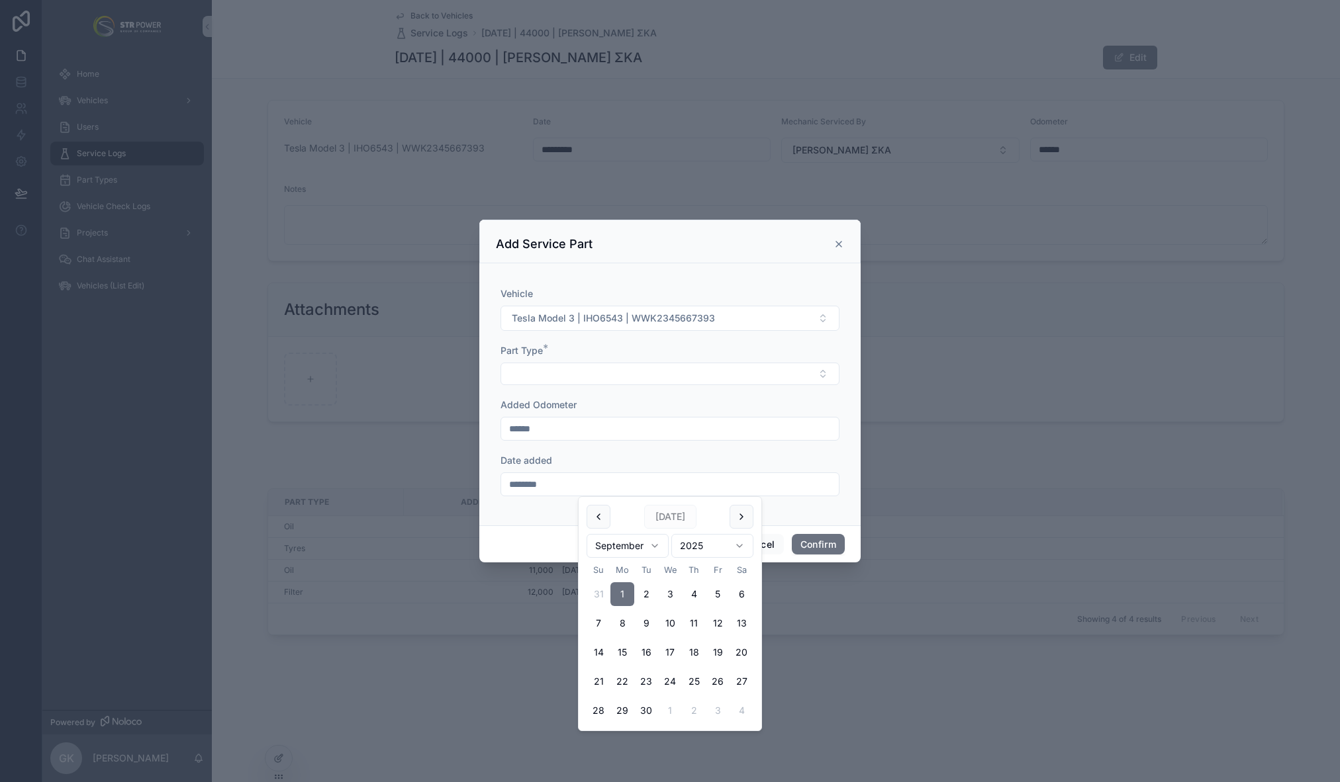
click at [553, 487] on input "********" at bounding box center [670, 484] width 338 height 19
click at [589, 373] on button "Select Button" at bounding box center [669, 374] width 339 height 23
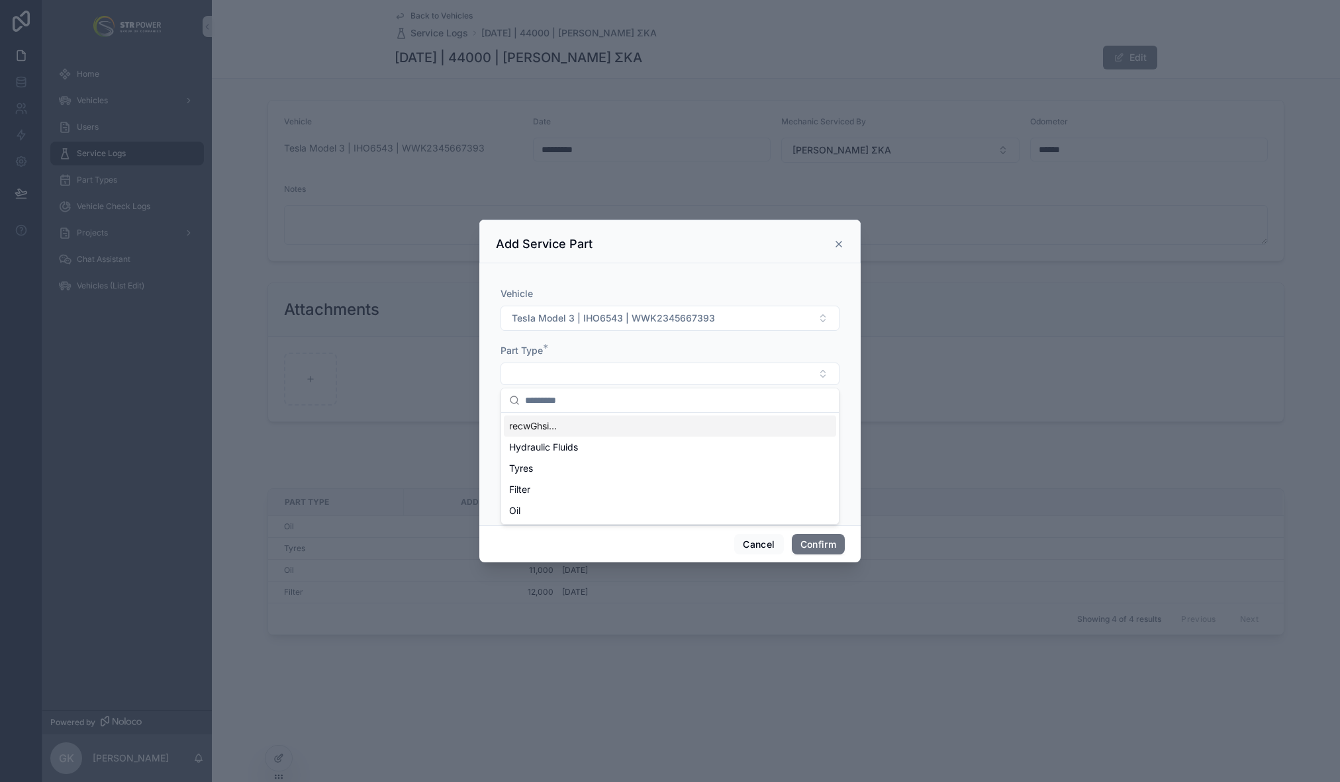
click at [841, 244] on icon at bounding box center [838, 244] width 11 height 11
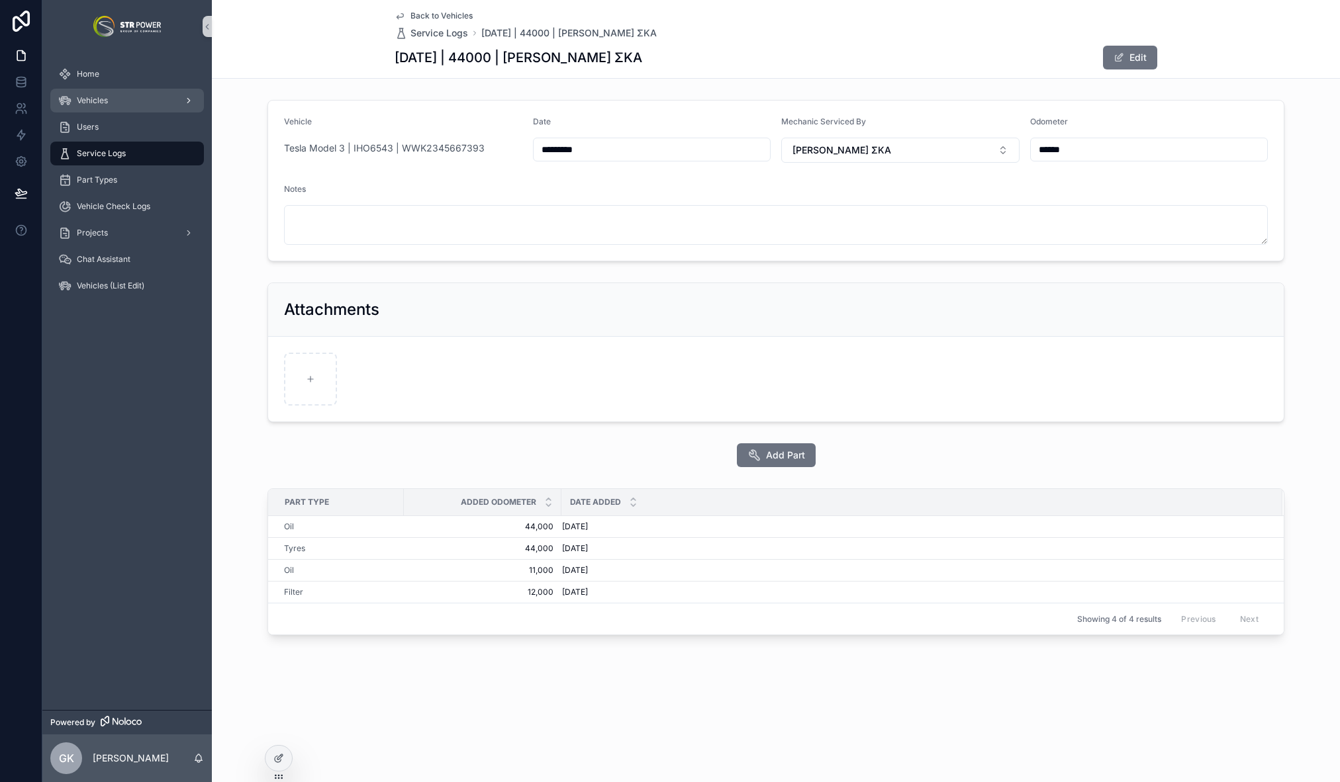
click at [111, 99] on div "Vehicles" at bounding box center [127, 100] width 138 height 21
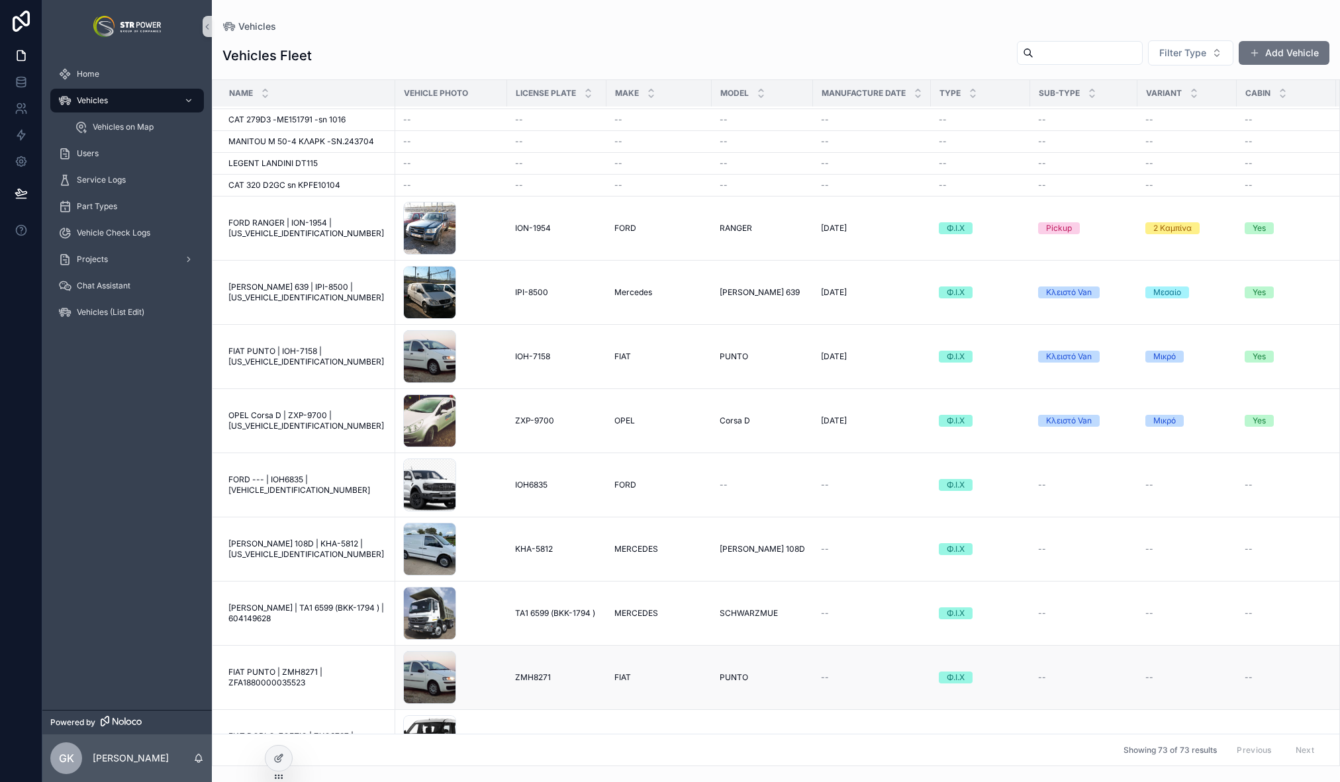
scroll to position [1552, 0]
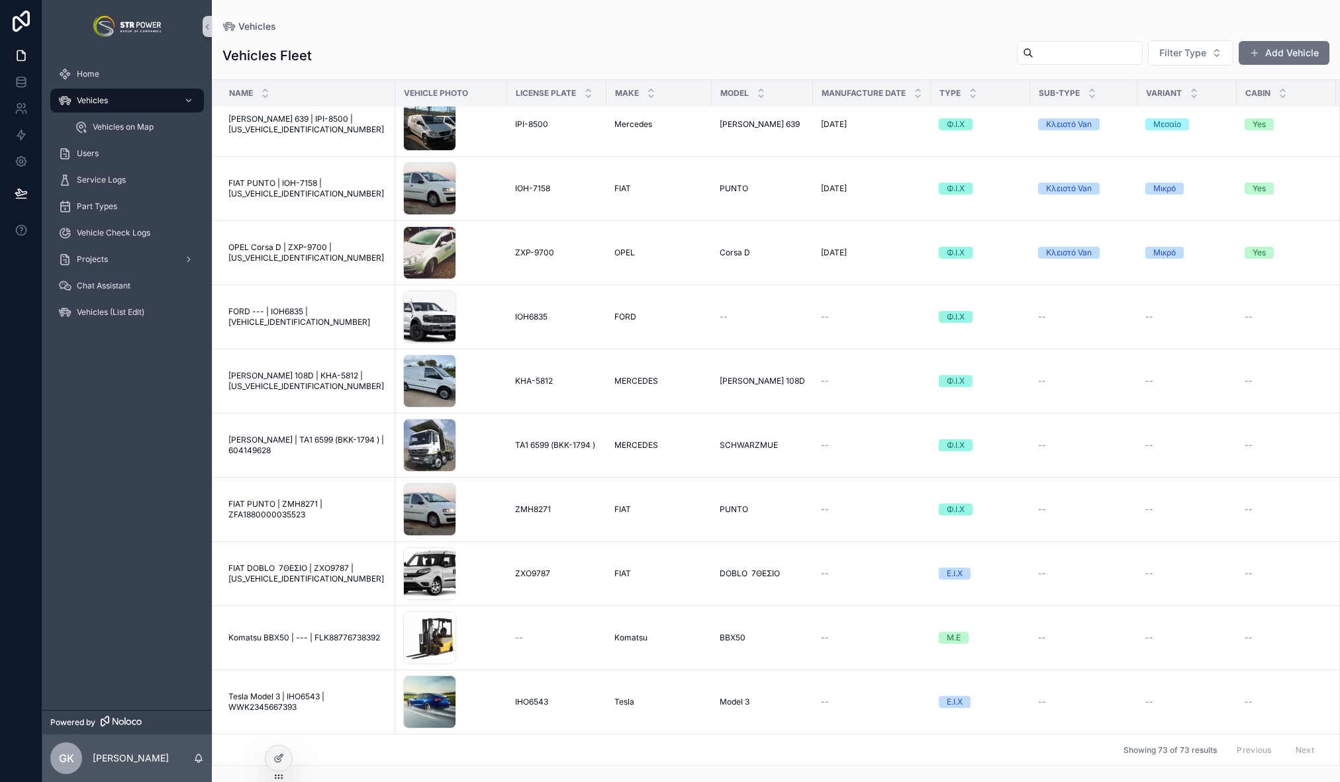
drag, startPoint x: 332, startPoint y: 696, endPoint x: 312, endPoint y: 687, distance: 22.5
click at [332, 696] on span "Tesla Model 3 | IHO6543 | WWK2345667393" at bounding box center [307, 702] width 159 height 21
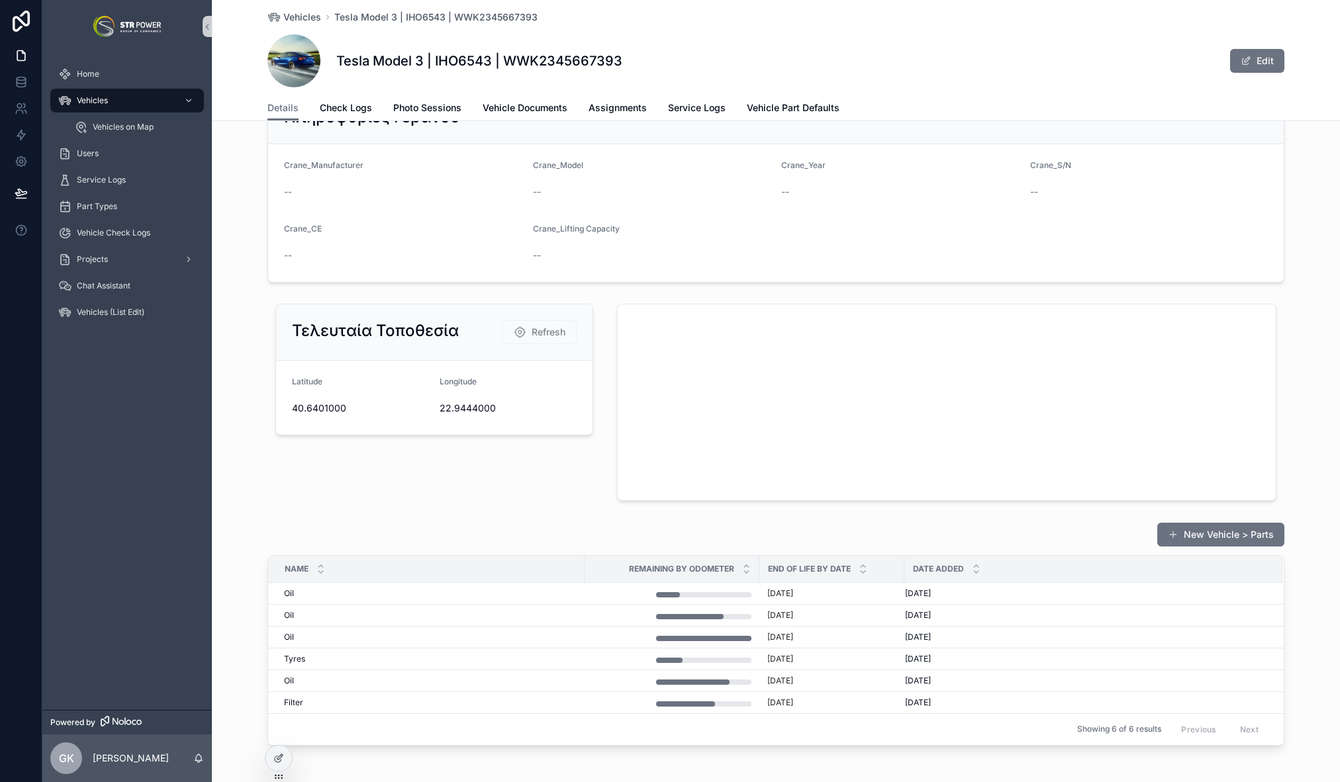
scroll to position [1407, 0]
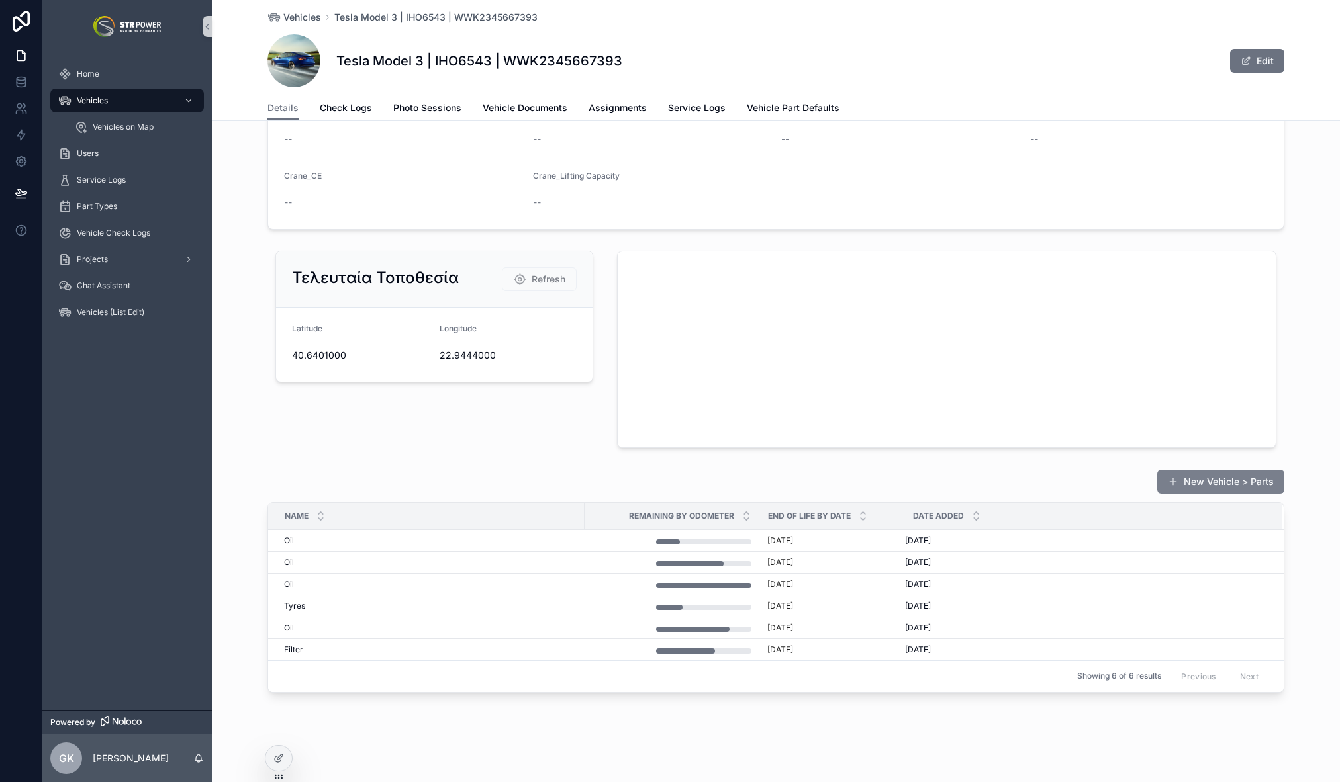
click at [1208, 485] on button "New Vehicle > Parts" at bounding box center [1220, 482] width 127 height 24
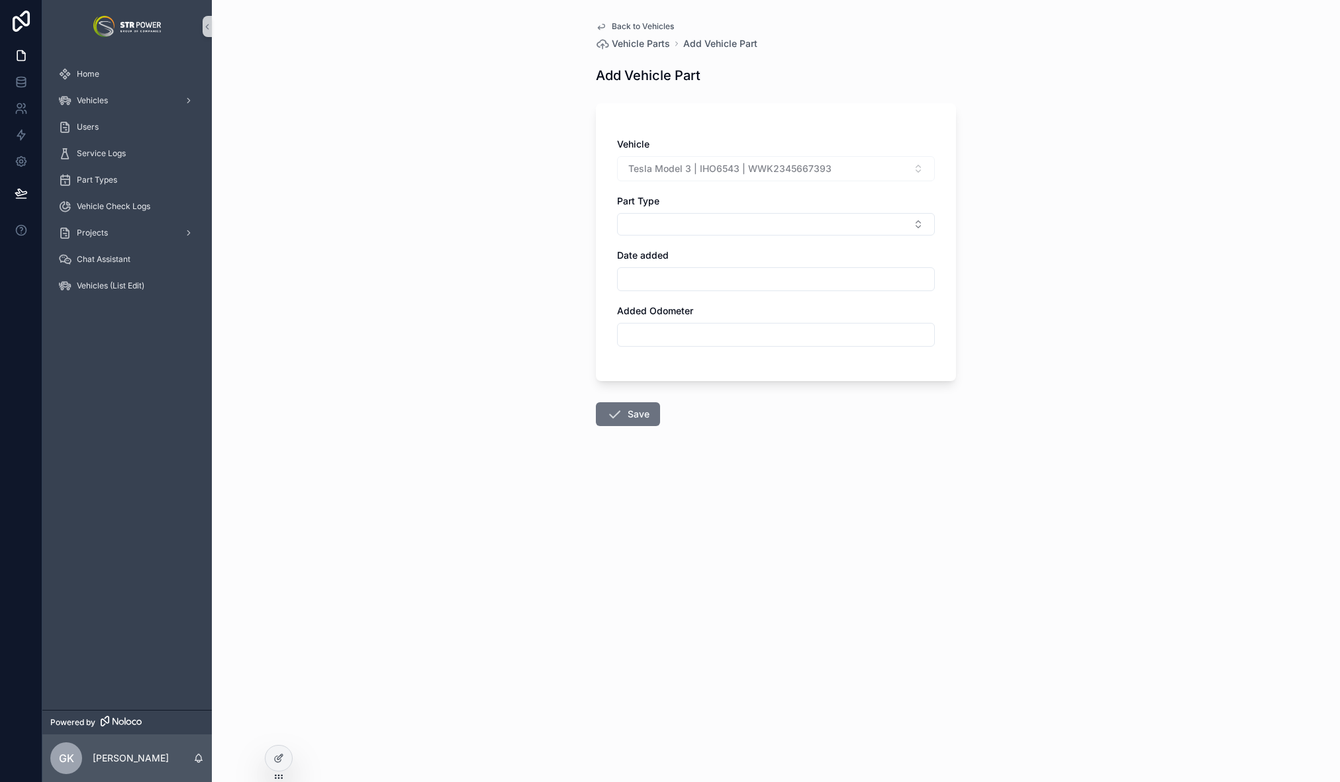
click at [690, 332] on input "scrollable content" at bounding box center [776, 335] width 316 height 19
click at [678, 277] on input "scrollable content" at bounding box center [776, 279] width 316 height 19
click at [682, 226] on button "Select Button" at bounding box center [776, 224] width 318 height 23
click at [1136, 224] on div "Back to Vehicles Vehicle Parts Add Vehicle Part Add Vehicle Part Vehicle Tesla …" at bounding box center [776, 391] width 1128 height 782
click at [643, 26] on span "Back to Vehicles" at bounding box center [643, 26] width 62 height 11
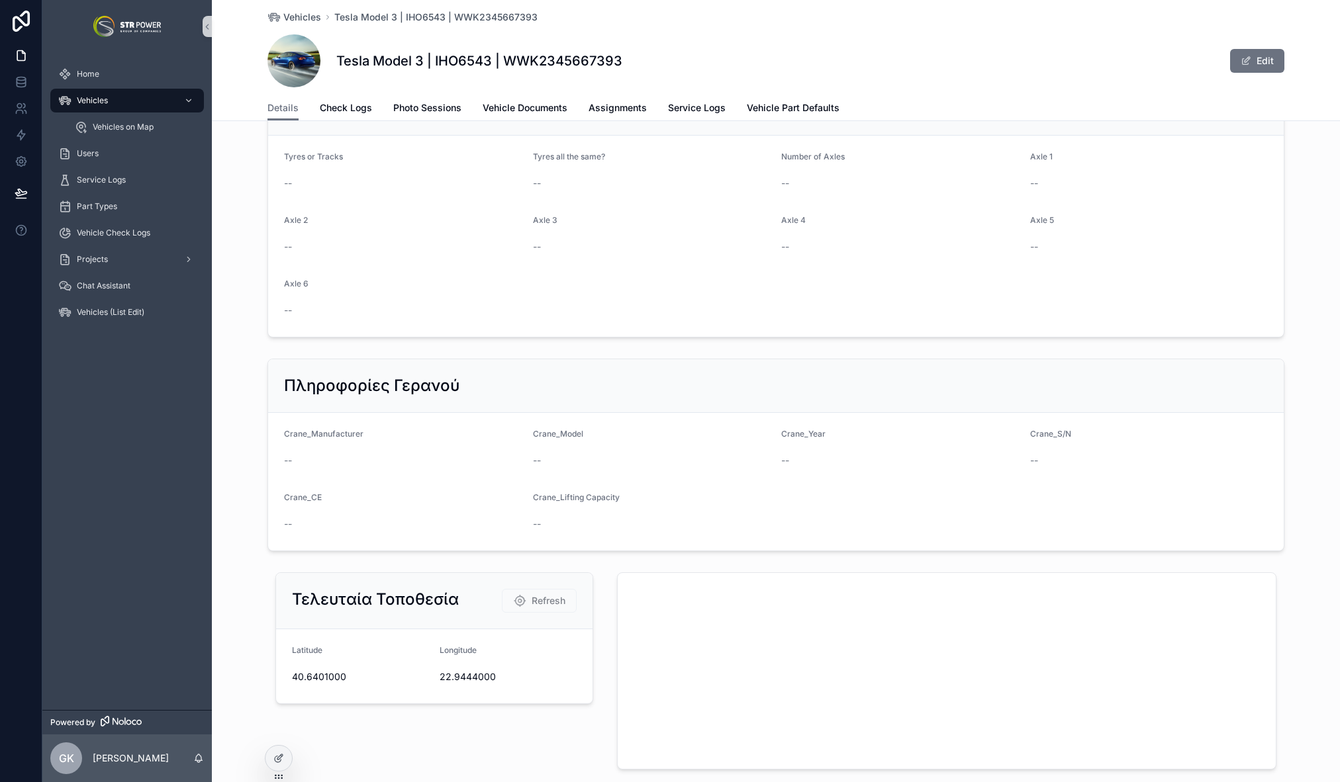
scroll to position [1407, 0]
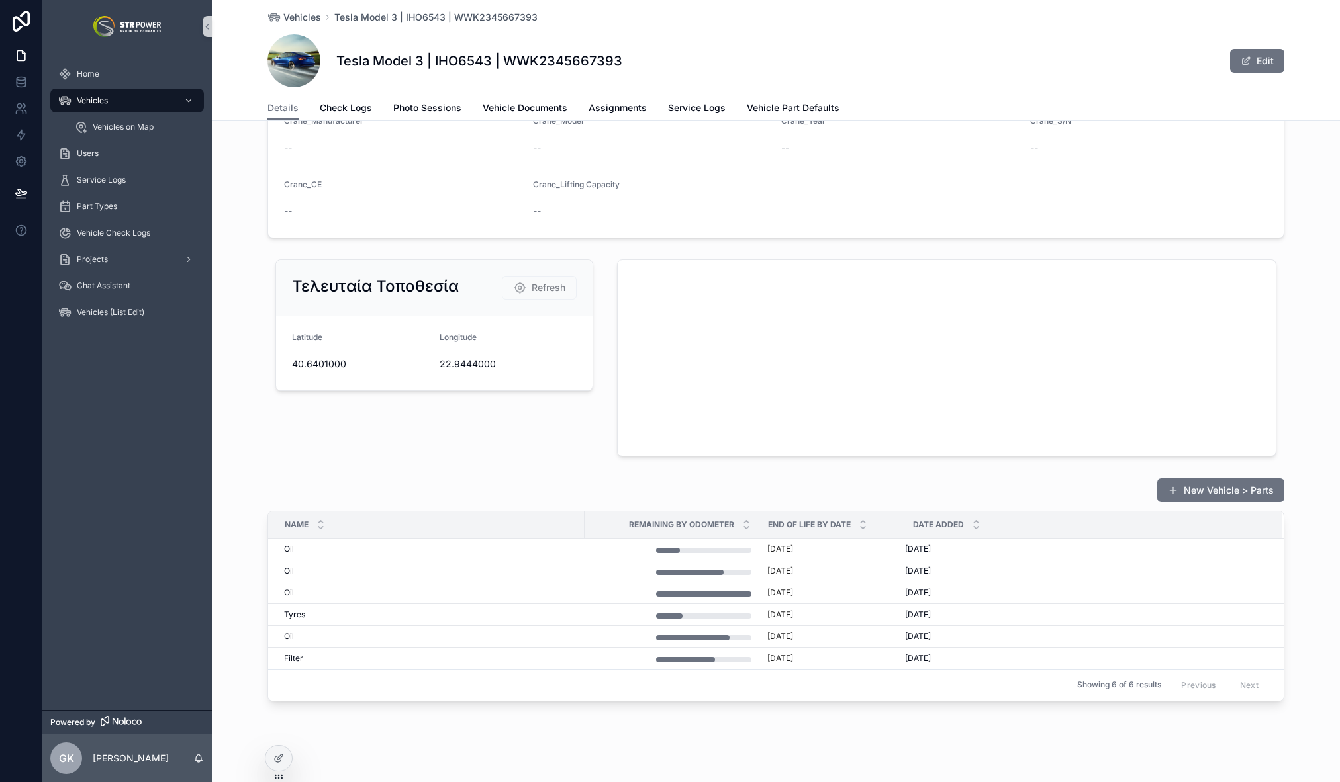
click at [1306, 491] on div "New Vehicle > Parts Name Remaining by Odometer End of Life by Date Date added O…" at bounding box center [776, 590] width 1128 height 234
click at [1294, 461] on div "Τελευταία Τοποθεσία Refresh [GEOGRAPHIC_DATA]" at bounding box center [776, 358] width 1128 height 208
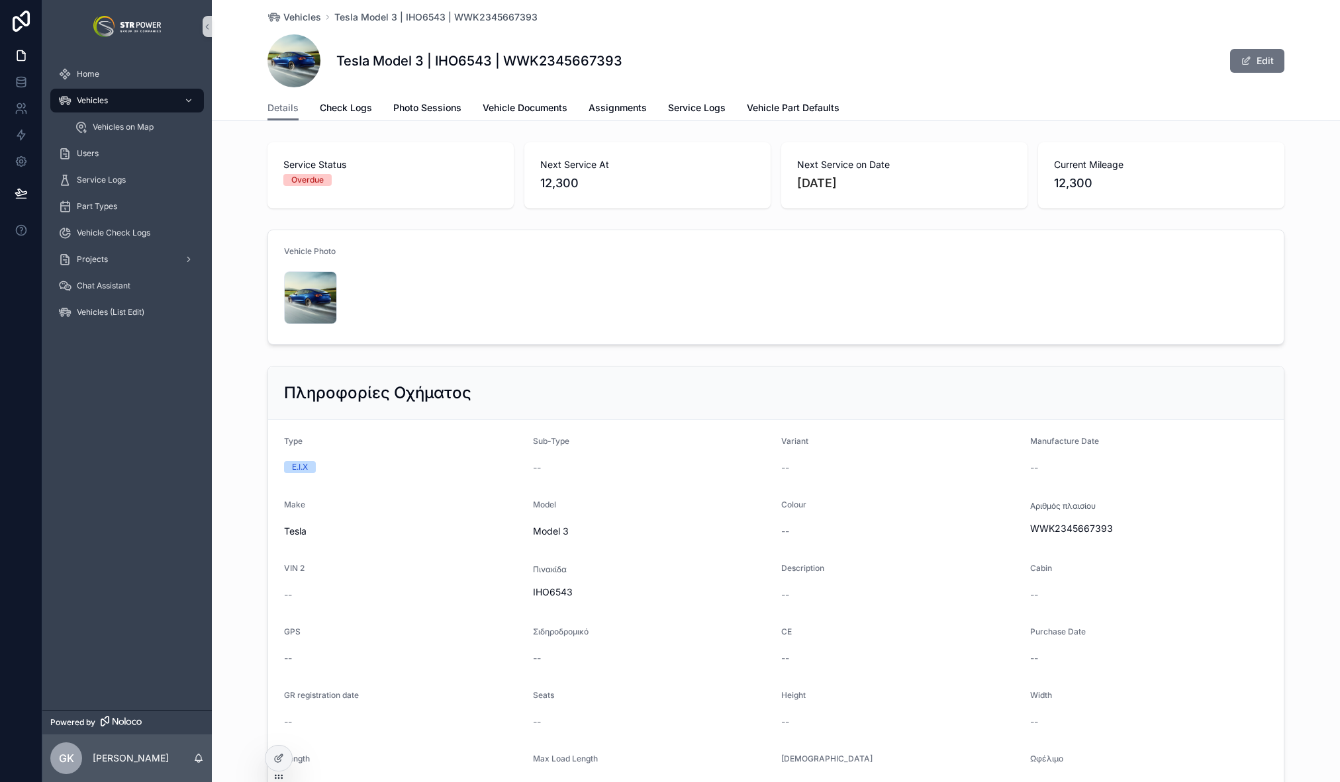
scroll to position [5, 0]
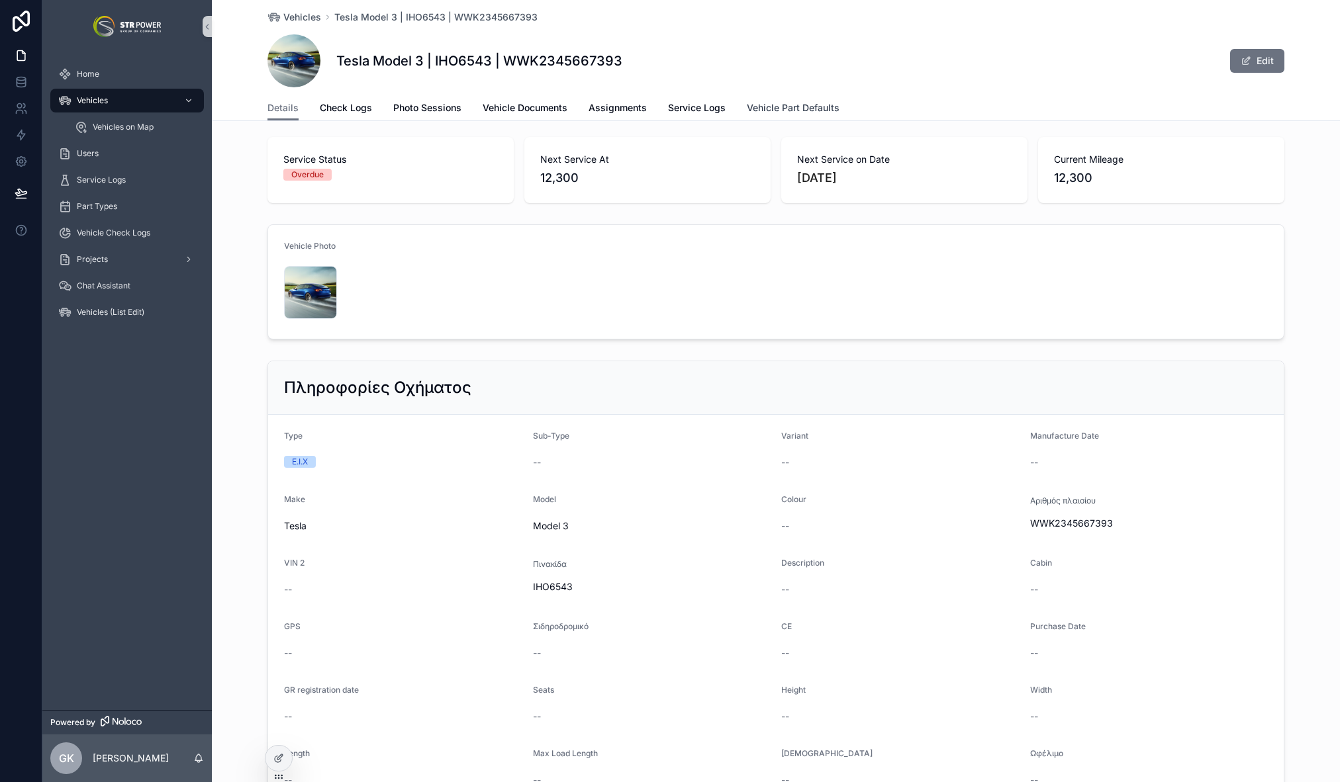
click at [809, 111] on span "Vehicle Part Defaults" at bounding box center [793, 107] width 93 height 13
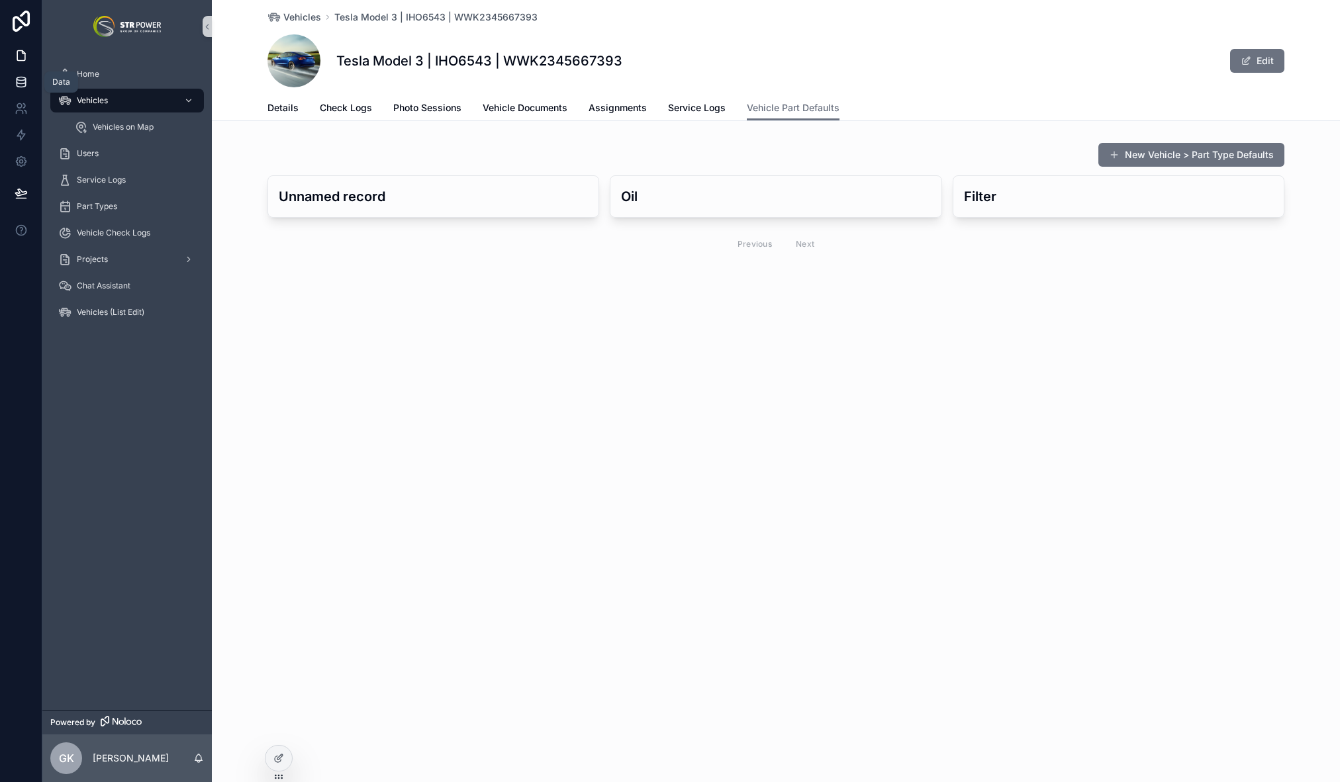
click at [24, 79] on icon at bounding box center [21, 81] width 13 height 13
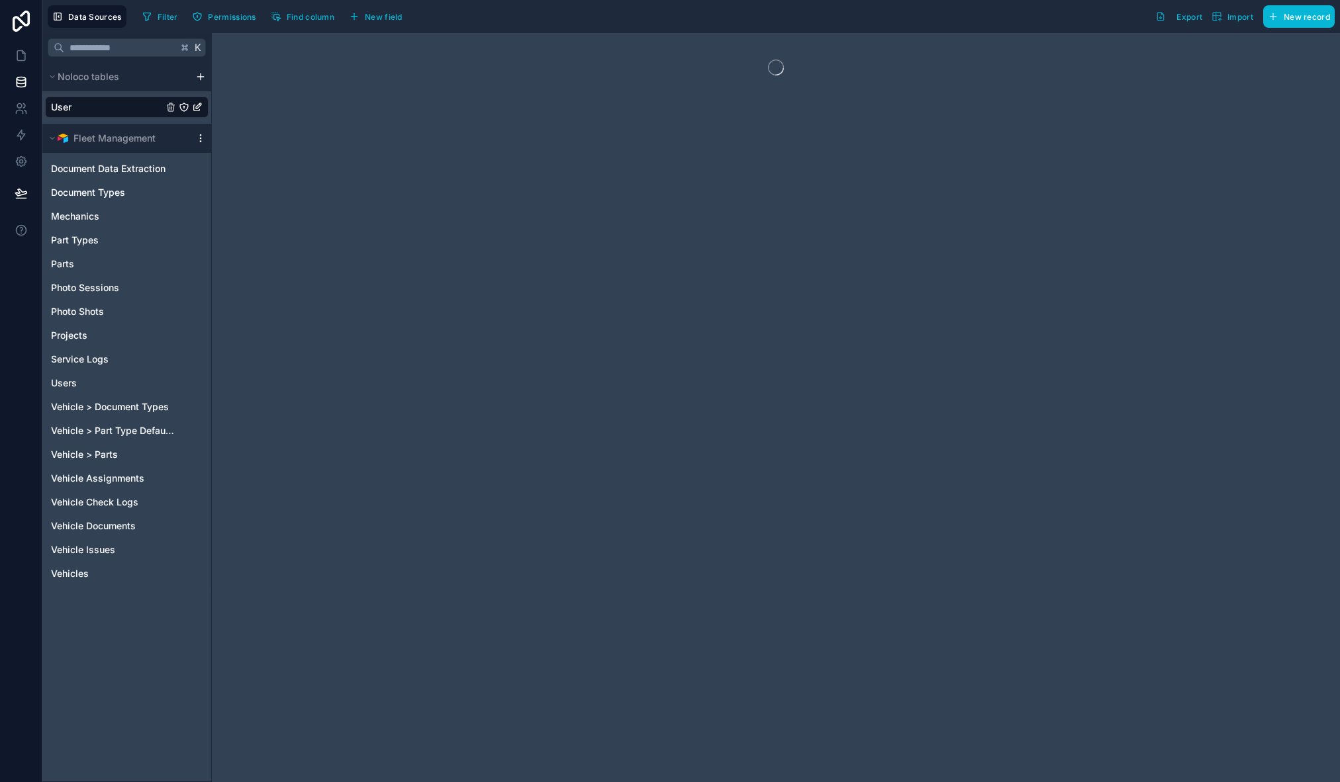
click at [205, 138] on icon "scrollable content" at bounding box center [200, 138] width 11 height 11
click at [245, 185] on span "Queue data sync" at bounding box center [267, 187] width 95 height 11
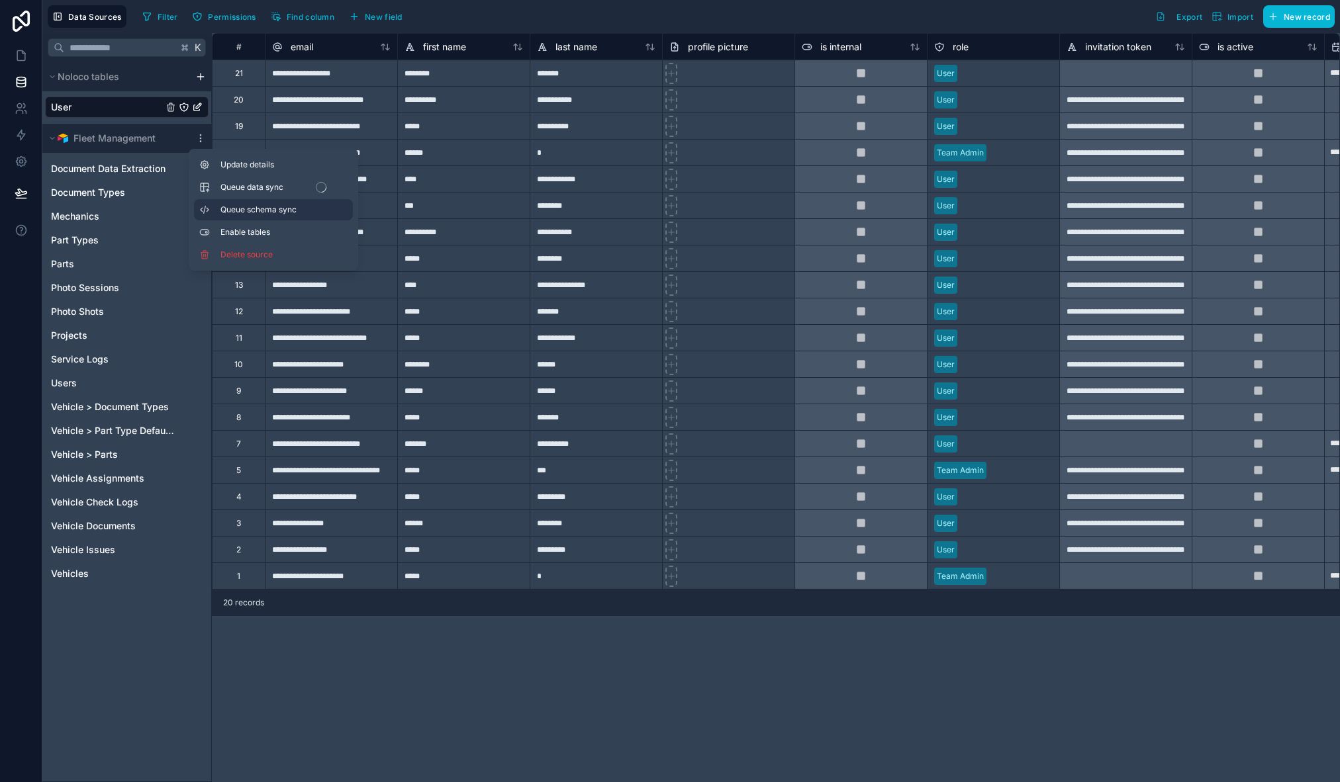
click at [248, 209] on span "Queue schema sync" at bounding box center [267, 210] width 95 height 11
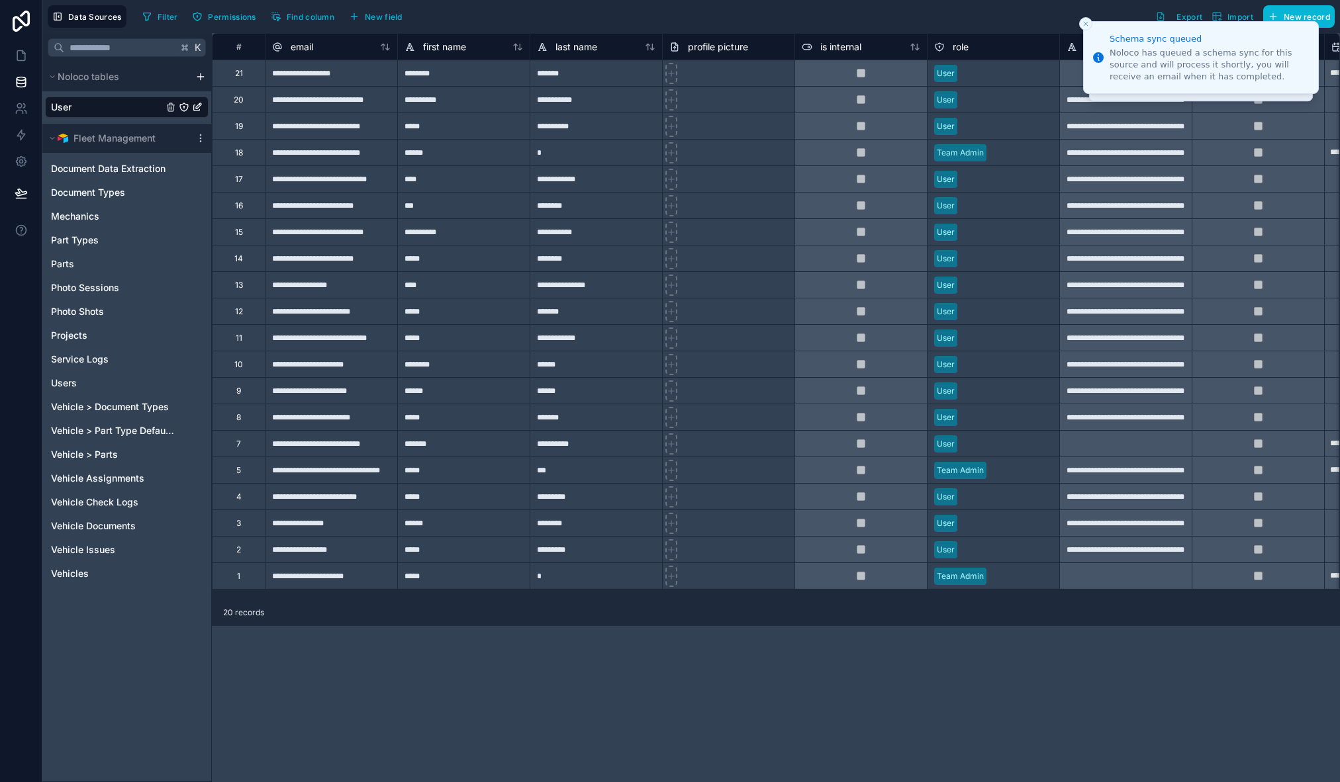
click at [1079, 13] on div "Filter Permissions Find column New field Export Import New record" at bounding box center [736, 16] width 1198 height 23
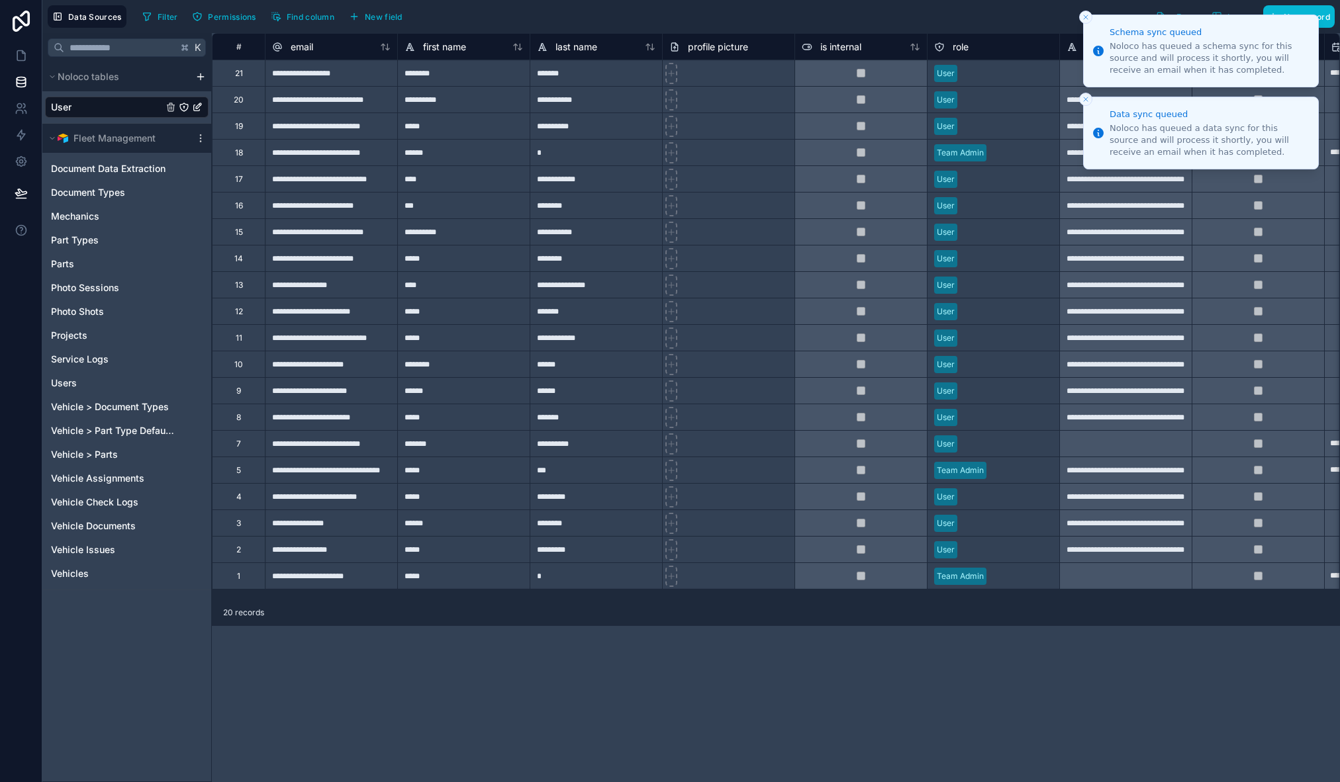
click at [1087, 25] on li "Schema sync queued Noloco has queued a schema sync for this source and will pro…" at bounding box center [1201, 51] width 236 height 73
click at [1088, 17] on icon "Close toast" at bounding box center [1086, 17] width 8 height 8
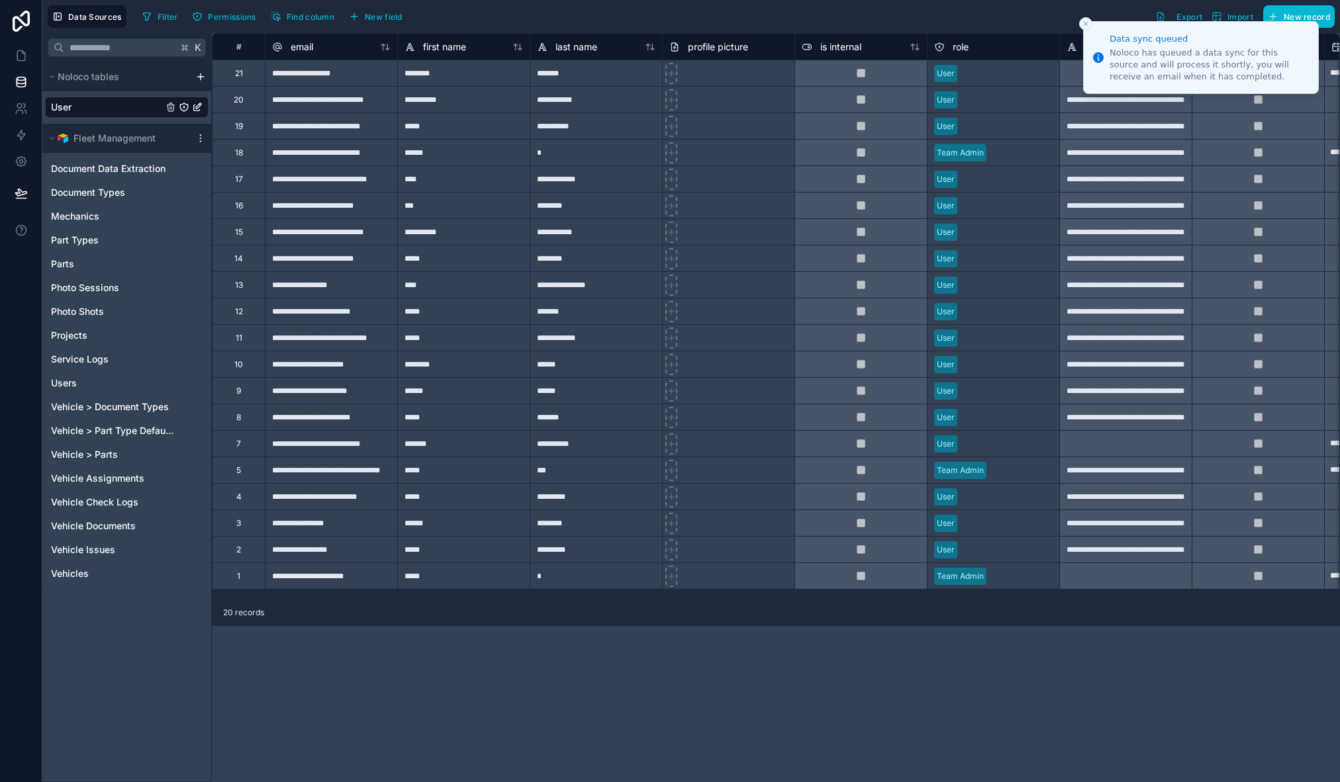
drag, startPoint x: 1088, startPoint y: 21, endPoint x: 1023, endPoint y: 32, distance: 66.0
click at [1088, 21] on icon "Close toast" at bounding box center [1086, 24] width 8 height 8
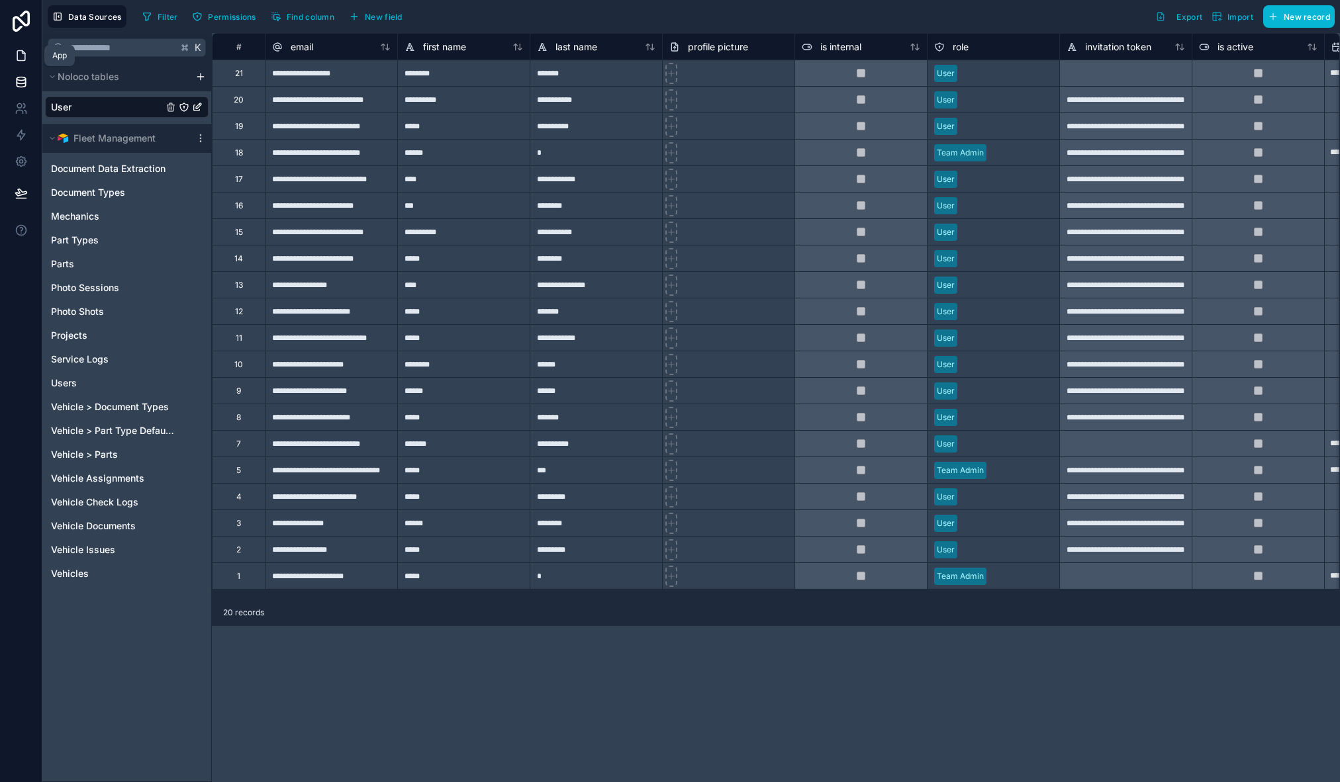
click at [26, 50] on icon at bounding box center [21, 55] width 13 height 13
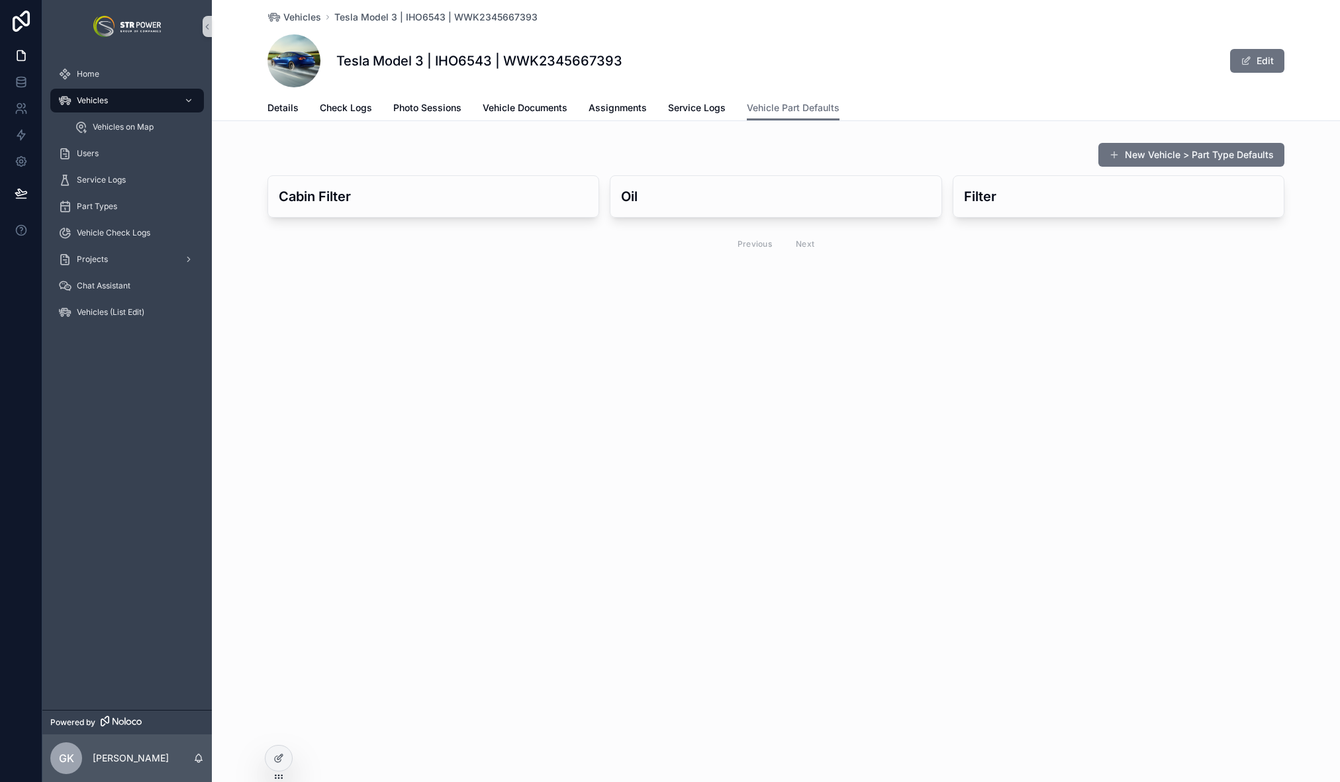
click at [717, 301] on div "Vehicles Tesla Model 3 | IHO6543 | WWK2345667393 Tesla Model 3 | IHO6543 | WWK2…" at bounding box center [776, 175] width 1128 height 350
click at [951, 383] on div "Vehicles Tesla Model 3 | IHO6543 | WWK2345667393 Tesla Model 3 | IHO6543 | WWK2…" at bounding box center [776, 391] width 1128 height 782
click at [600, 272] on div "Vehicles Tesla Model 3 | IHO6543 | WWK2345667393 Tesla Model 3 | IHO6543 | WWK2…" at bounding box center [776, 175] width 1128 height 350
click at [775, 207] on div "Oil" at bounding box center [775, 196] width 330 height 41
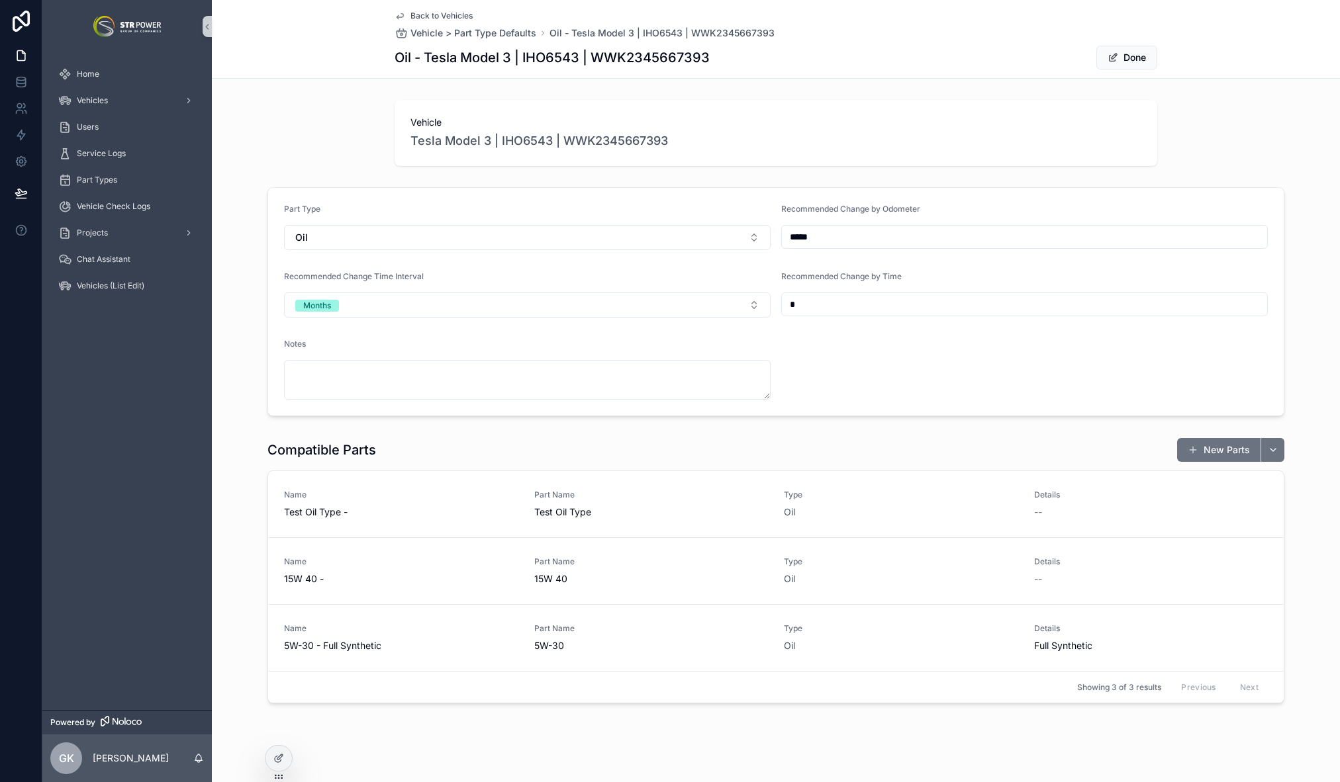
click at [410, 17] on span "Back to Vehicles" at bounding box center [441, 16] width 62 height 11
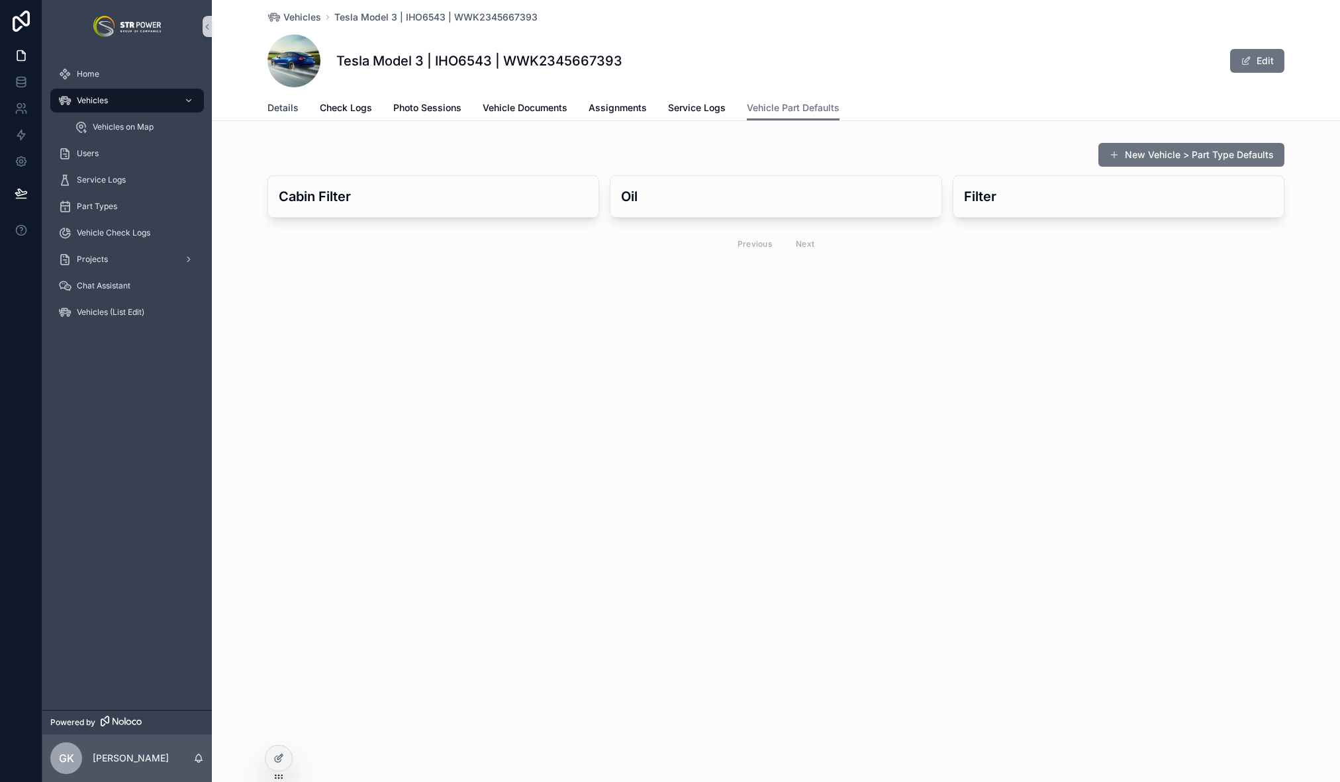
click at [280, 103] on span "Details" at bounding box center [282, 107] width 31 height 13
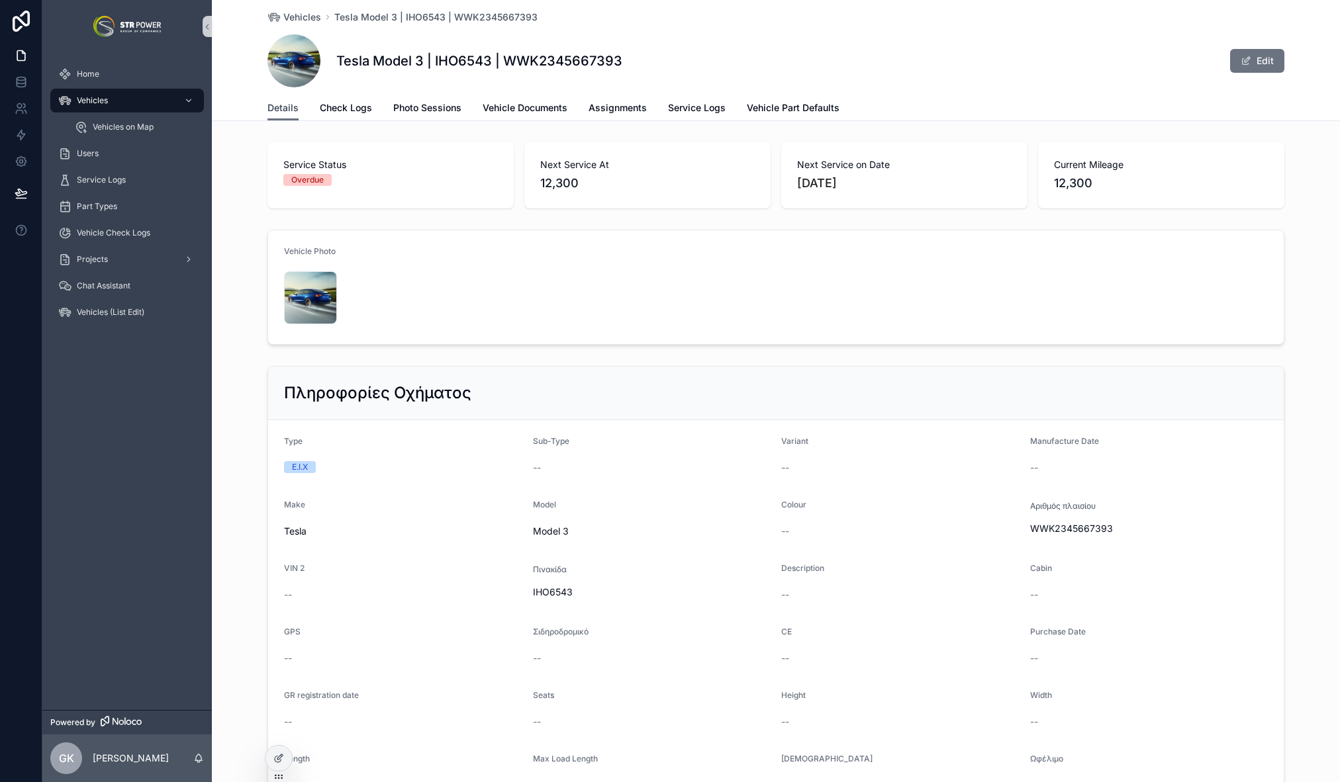
scroll to position [1407, 0]
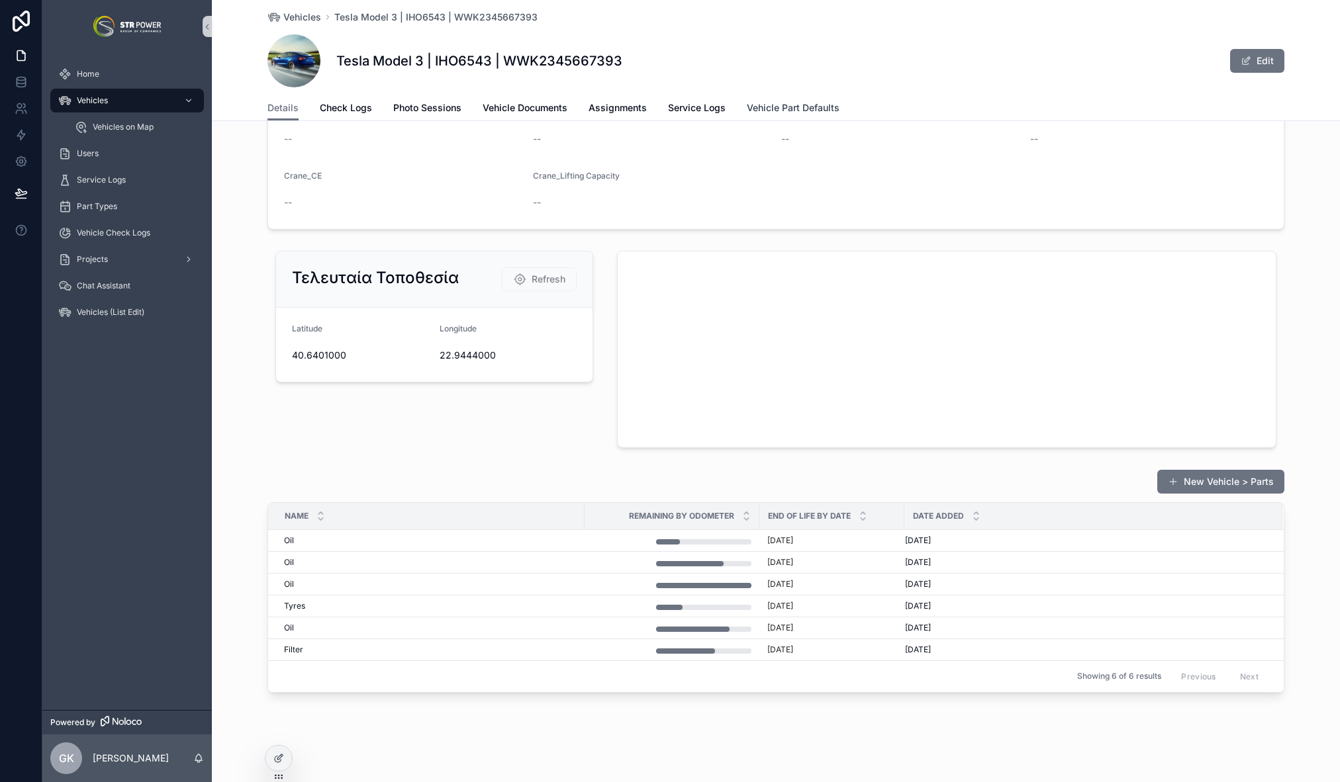
click at [800, 110] on span "Vehicle Part Defaults" at bounding box center [793, 107] width 93 height 13
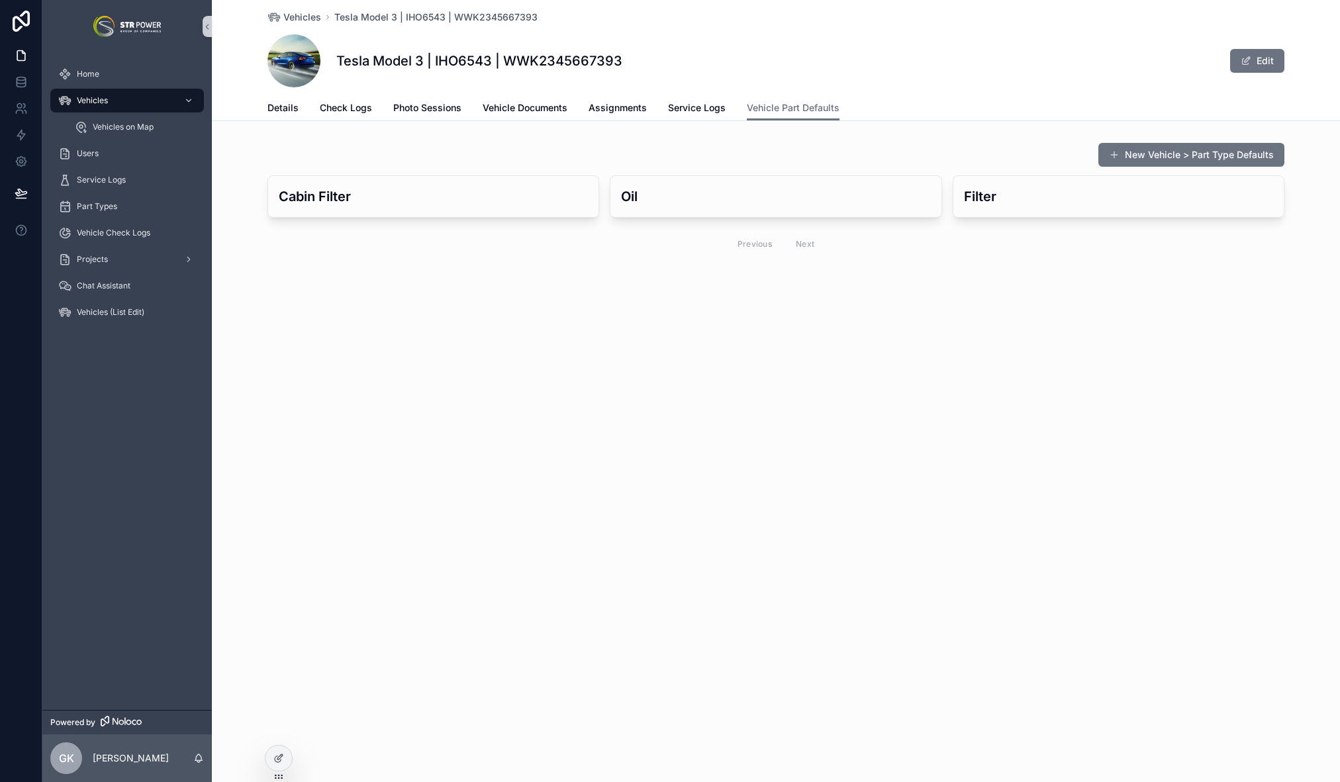
click at [573, 314] on div "Vehicles Tesla Model 3 | IHO6543 | WWK2345667393 Tesla Model 3 | IHO6543 | WWK2…" at bounding box center [776, 175] width 1128 height 350
click at [735, 181] on div "Oil" at bounding box center [775, 196] width 330 height 41
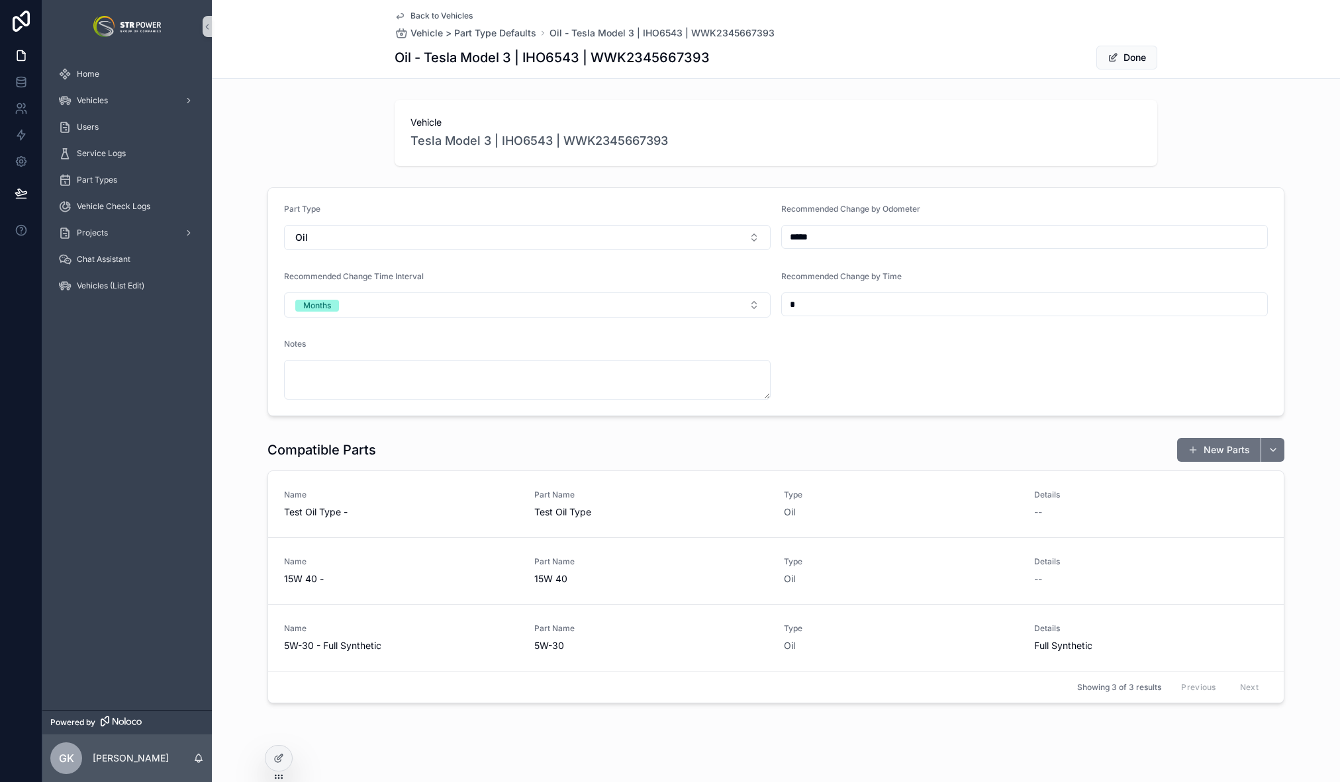
click at [829, 238] on input "*****" at bounding box center [1024, 237] width 485 height 19
click at [909, 354] on form "Part Type Oil Recommended Change by Odometer ***** Recommended Change Time Inte…" at bounding box center [776, 302] width 1016 height 228
click at [875, 360] on form "Part Type Oil Recommended Change by Odometer ***** Recommended Change Time Inte…" at bounding box center [776, 302] width 1016 height 228
click at [1321, 337] on div "Part Type Oil Recommended Change by Odometer ***** Recommended Change Time Inte…" at bounding box center [776, 302] width 1128 height 240
click at [847, 353] on form "Part Type Oil Recommended Change by Odometer ***** Recommended Change Time Inte…" at bounding box center [776, 302] width 1016 height 228
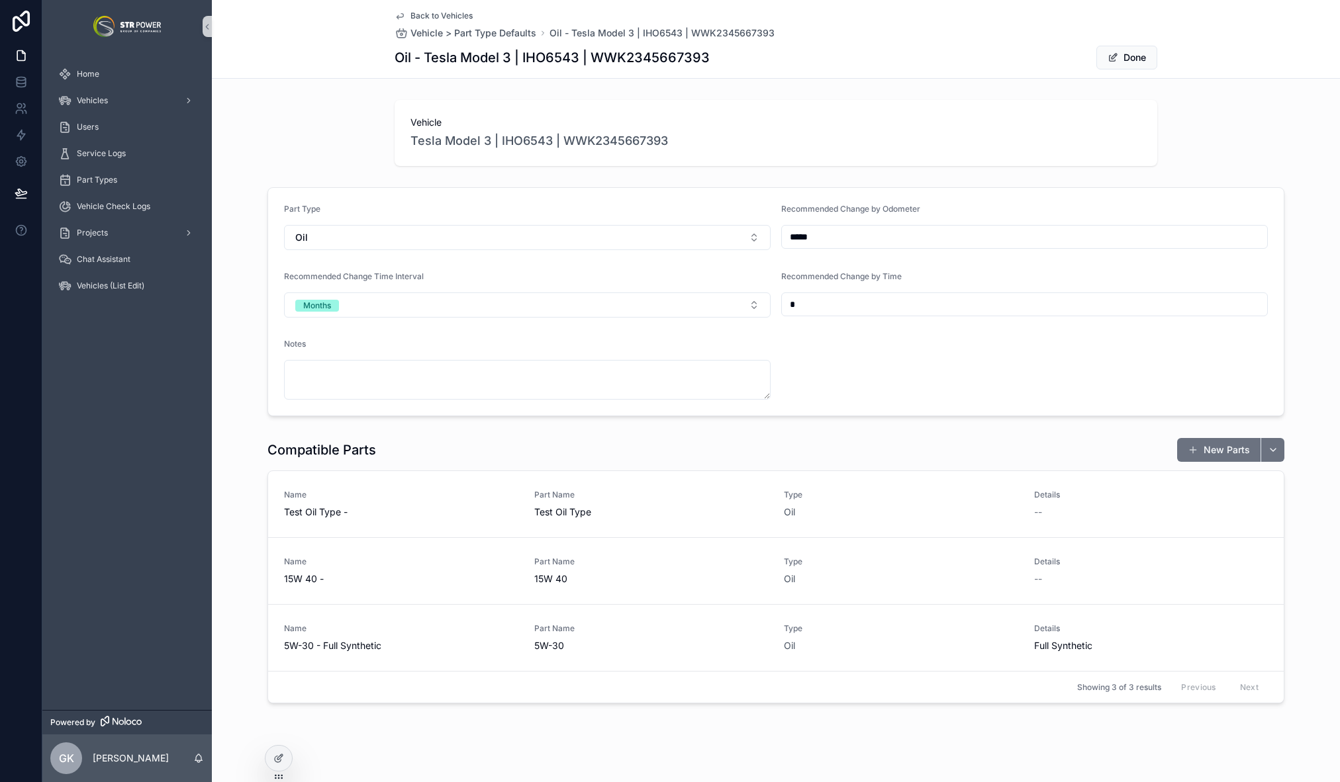
click at [904, 354] on form "Part Type Oil Recommended Change by Odometer ***** Recommended Change Time Inte…" at bounding box center [776, 302] width 1016 height 228
click at [1290, 244] on div "Part Type Oil Recommended Change by Odometer ***** Recommended Change Time Inte…" at bounding box center [776, 302] width 1128 height 240
click at [91, 94] on div "Vehicles" at bounding box center [127, 100] width 138 height 21
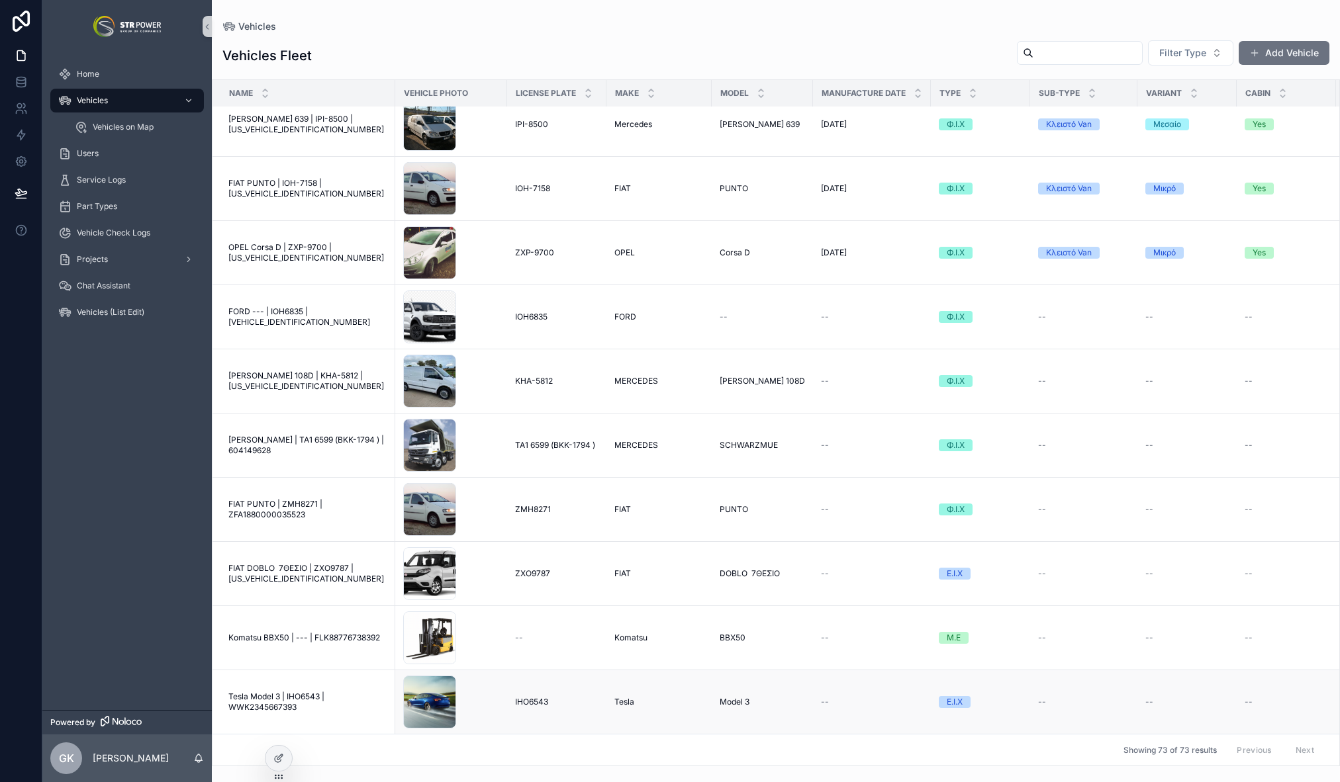
scroll to position [1706, 0]
click at [304, 692] on span "Tesla Model 3 | IHO6543 | WWK2345667393" at bounding box center [307, 702] width 159 height 21
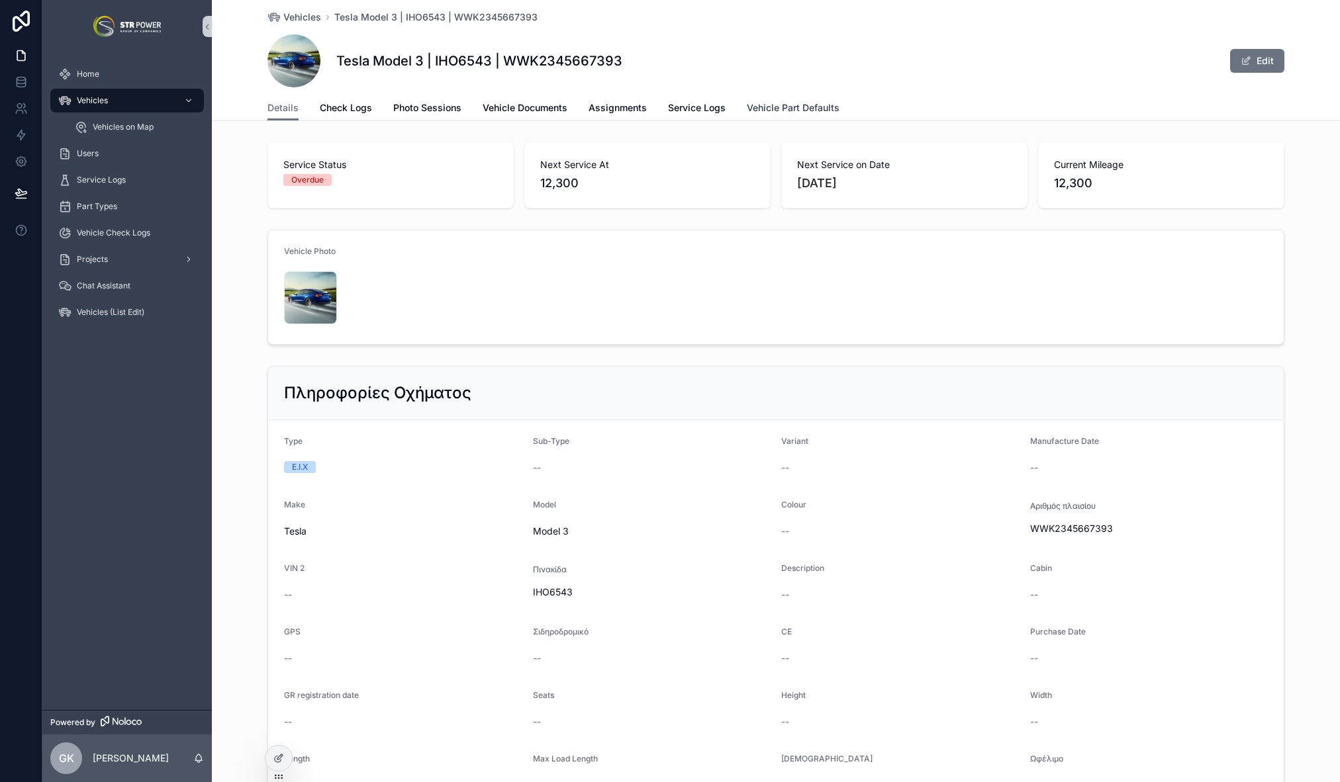
click at [769, 99] on link "Vehicle Part Defaults" at bounding box center [793, 109] width 93 height 26
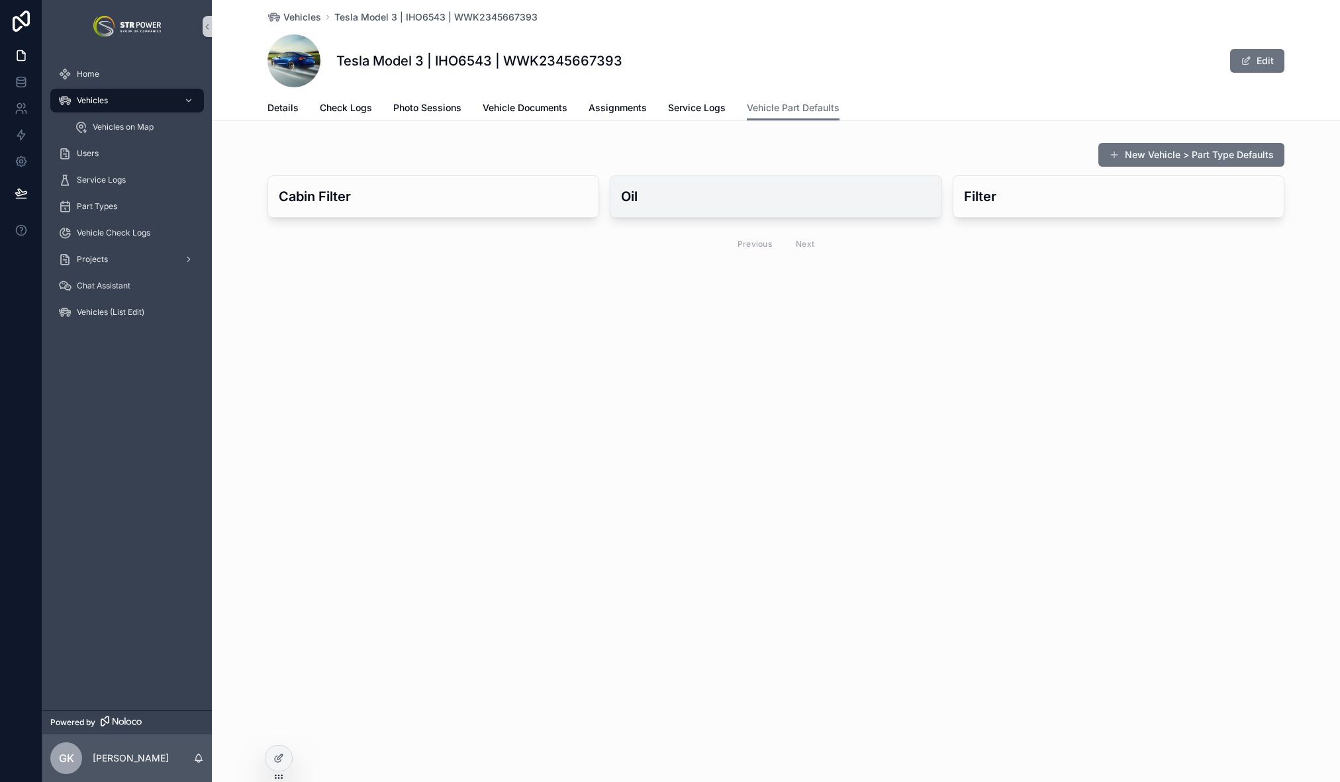
click at [722, 200] on h3 "Oil" at bounding box center [775, 197] width 309 height 20
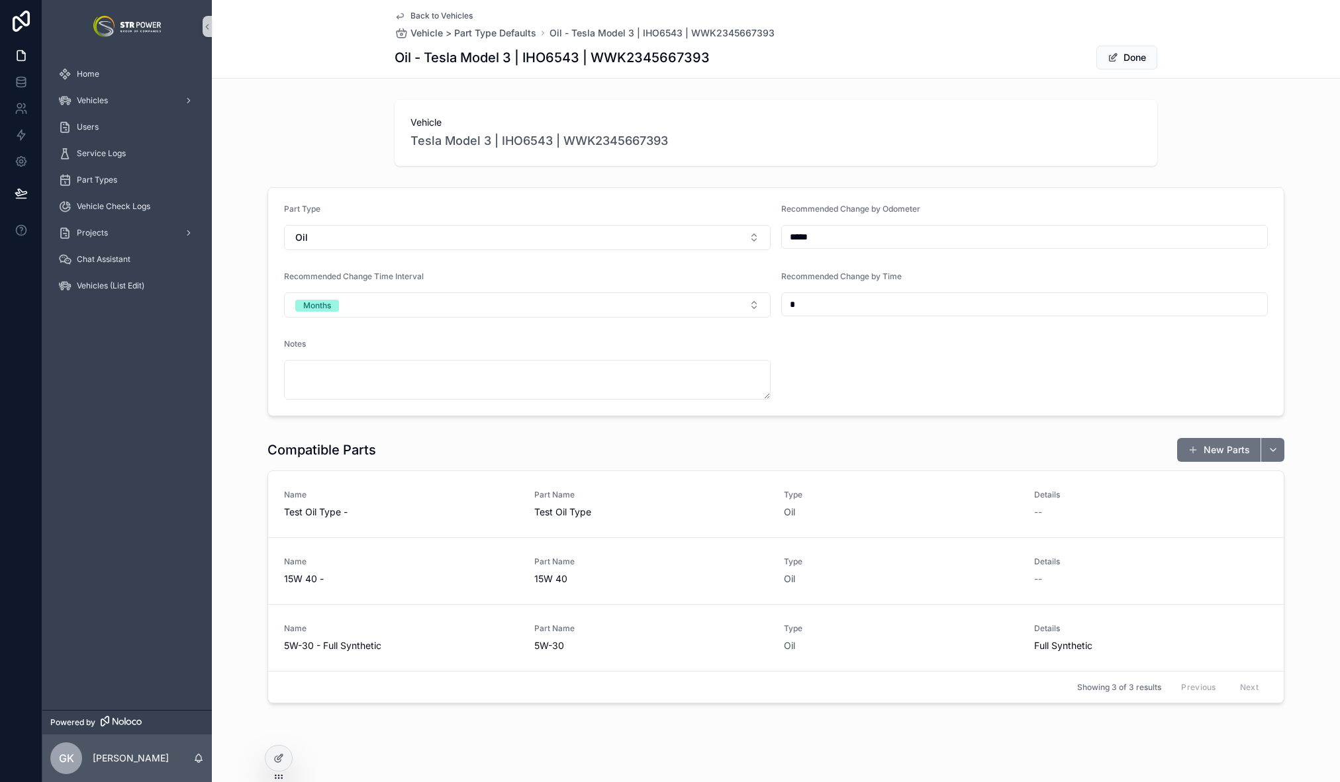
click at [440, 16] on span "Back to Vehicles" at bounding box center [441, 16] width 62 height 11
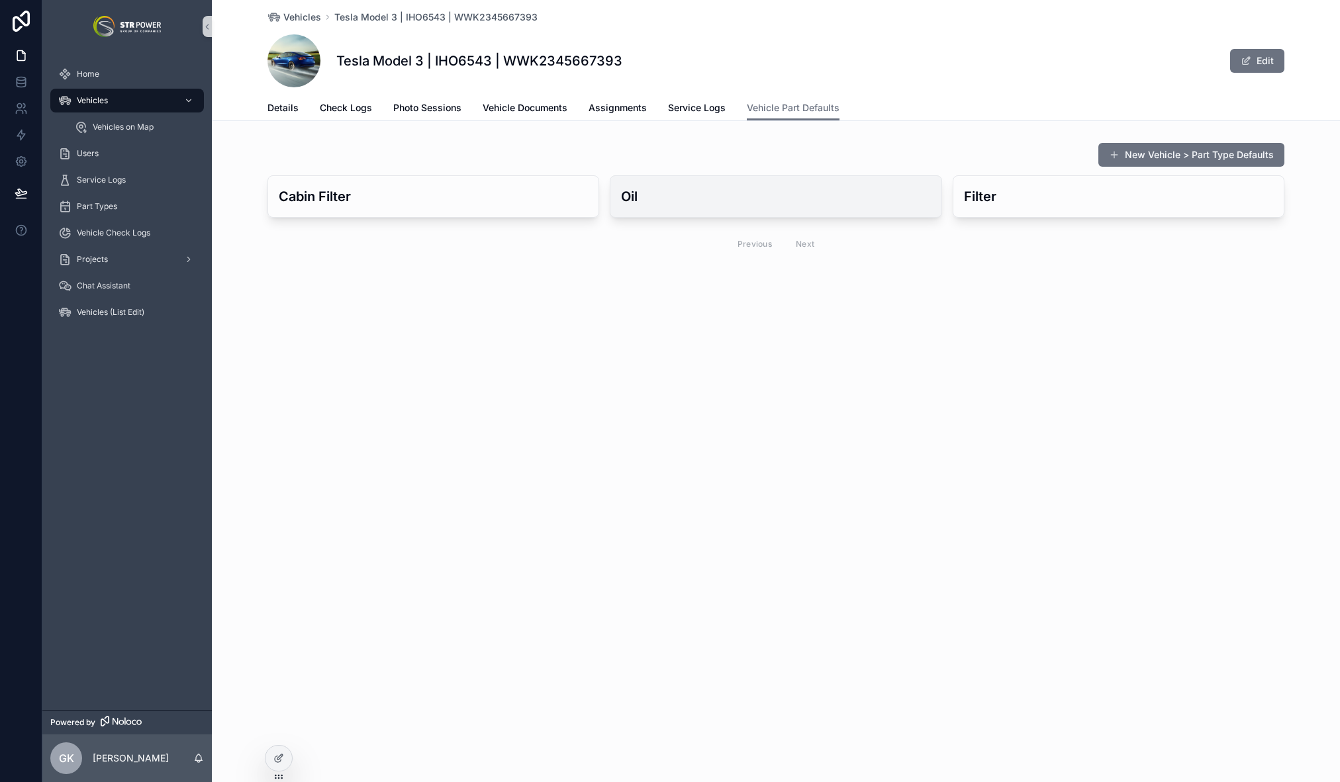
click at [833, 201] on h3 "Oil" at bounding box center [775, 197] width 309 height 20
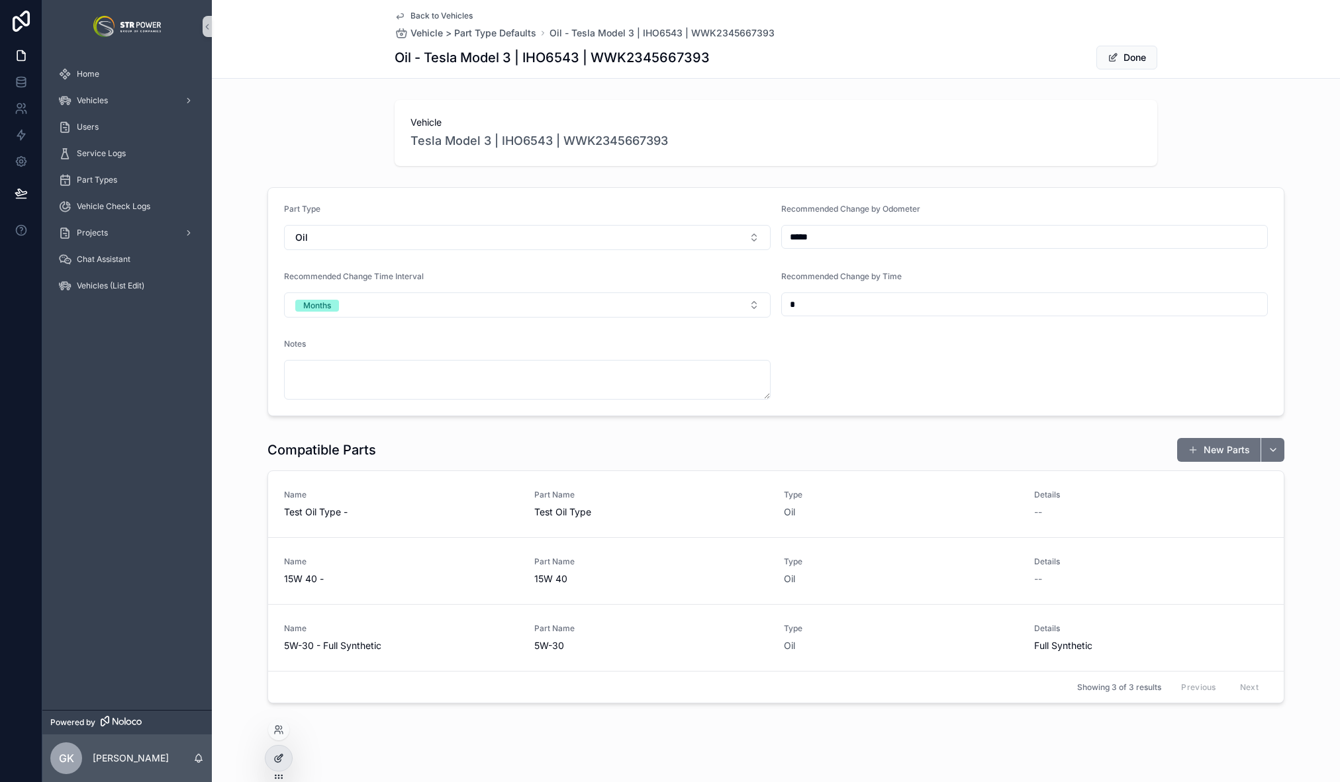
click at [279, 760] on icon at bounding box center [278, 758] width 11 height 11
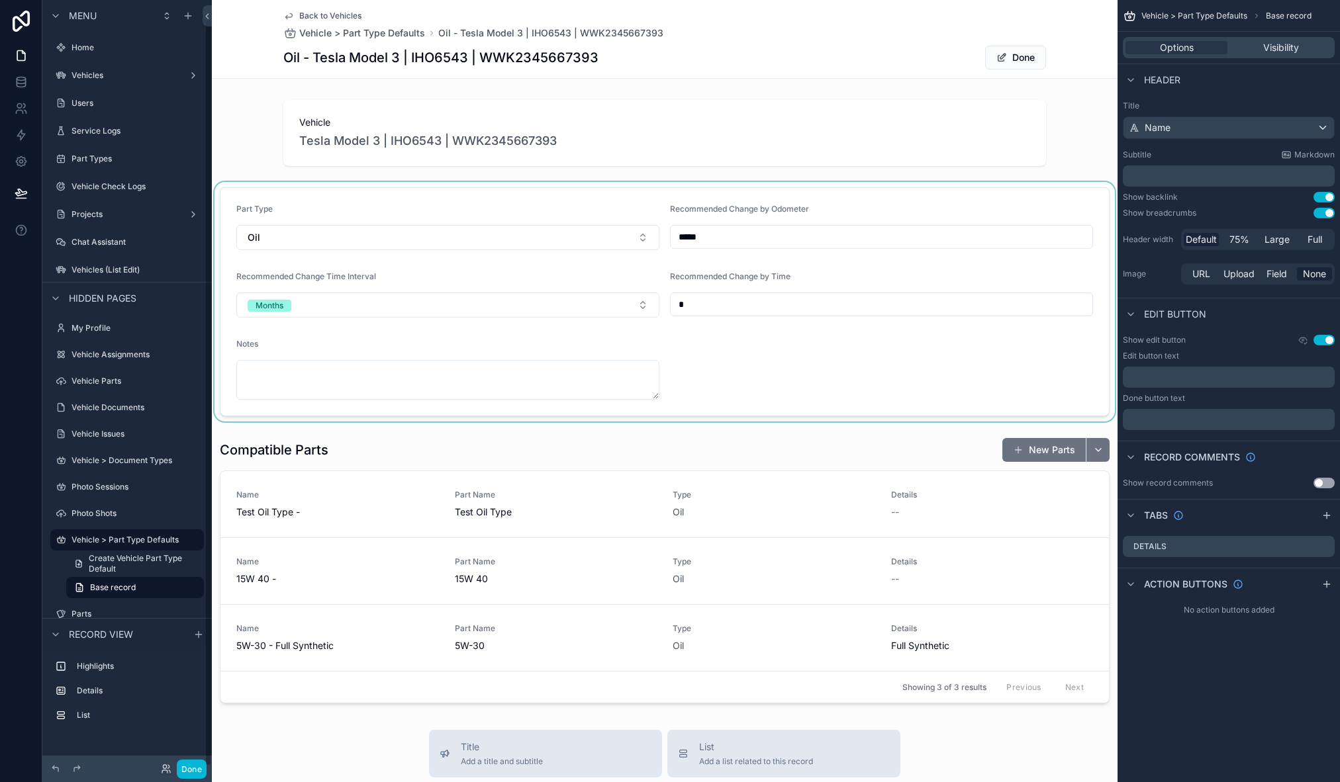
scroll to position [19, 0]
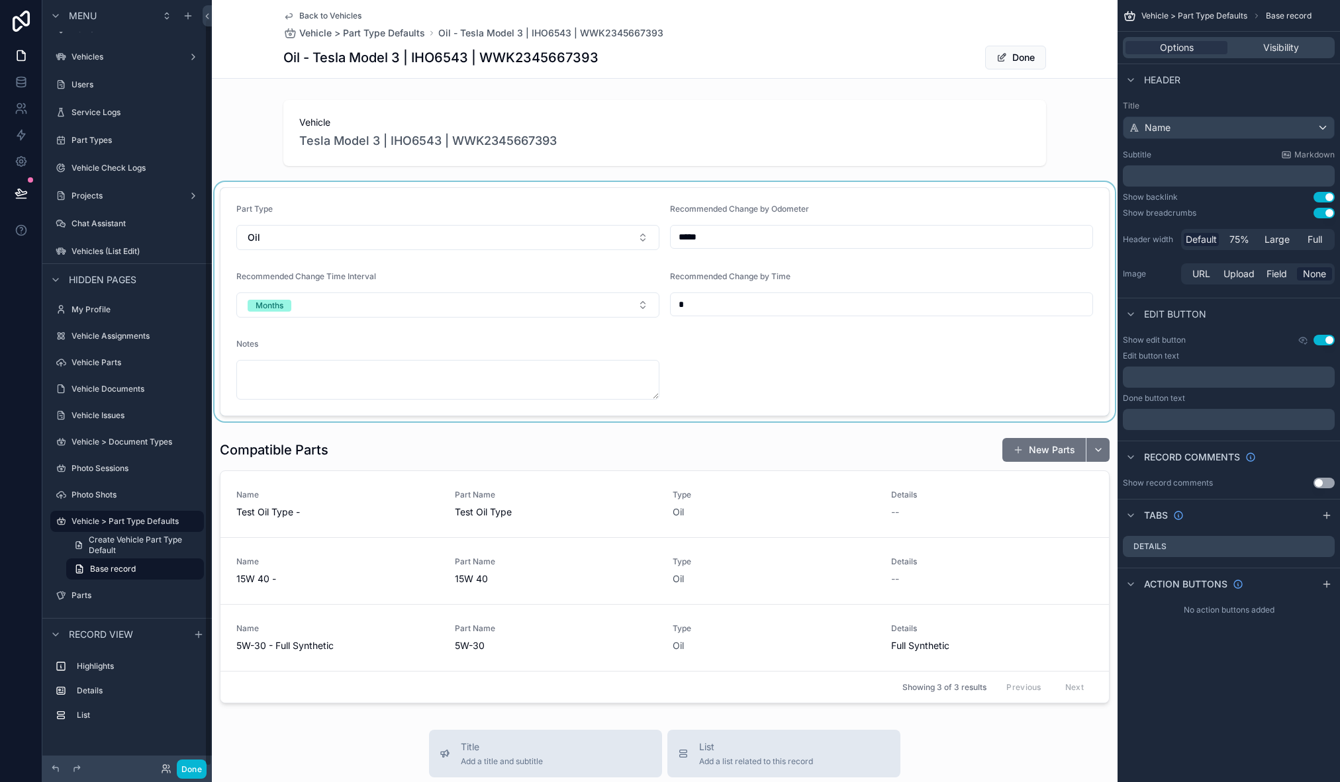
click at [859, 203] on div "scrollable content" at bounding box center [665, 302] width 906 height 240
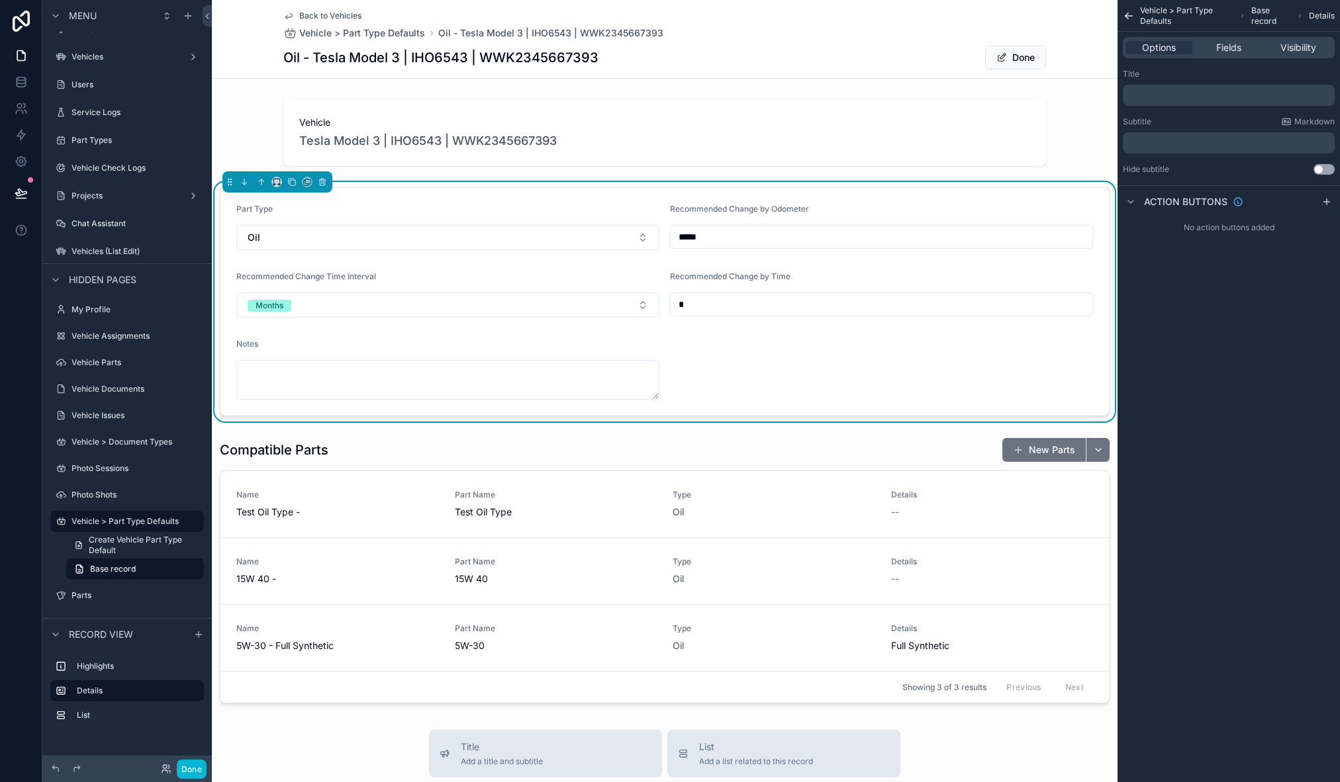
click at [1180, 101] on div "﻿" at bounding box center [1229, 95] width 212 height 21
click at [1175, 99] on p "﻿" at bounding box center [1230, 95] width 204 height 11
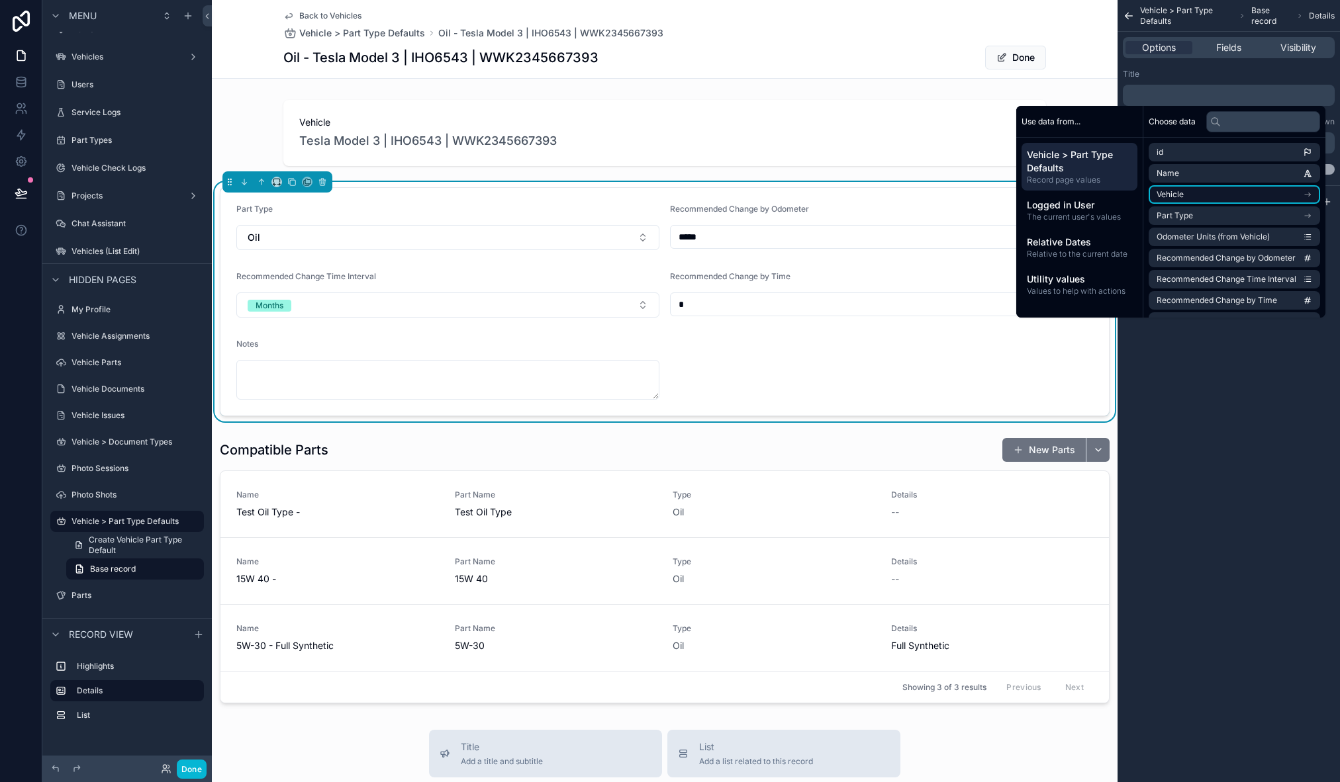
click at [1276, 197] on li "Vehicle" at bounding box center [1234, 194] width 171 height 19
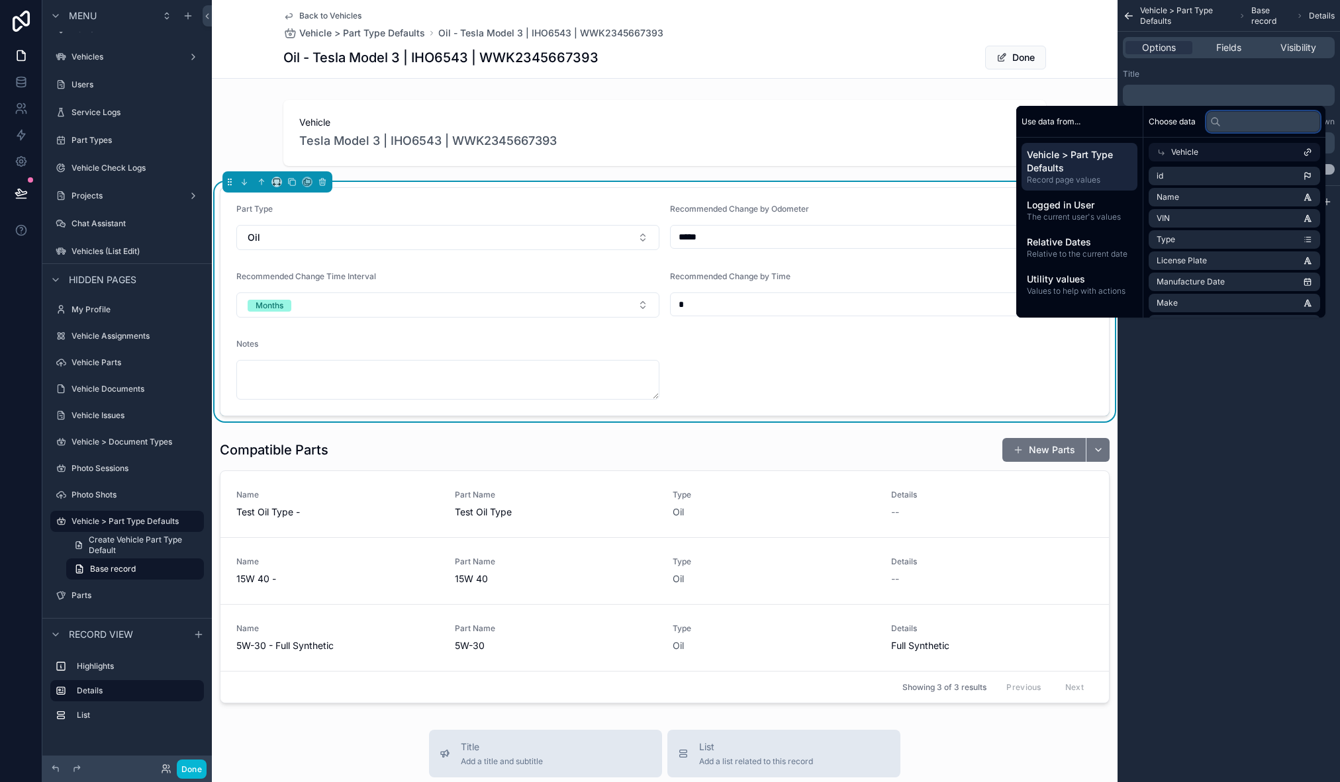
click at [1245, 128] on input "text" at bounding box center [1263, 121] width 114 height 21
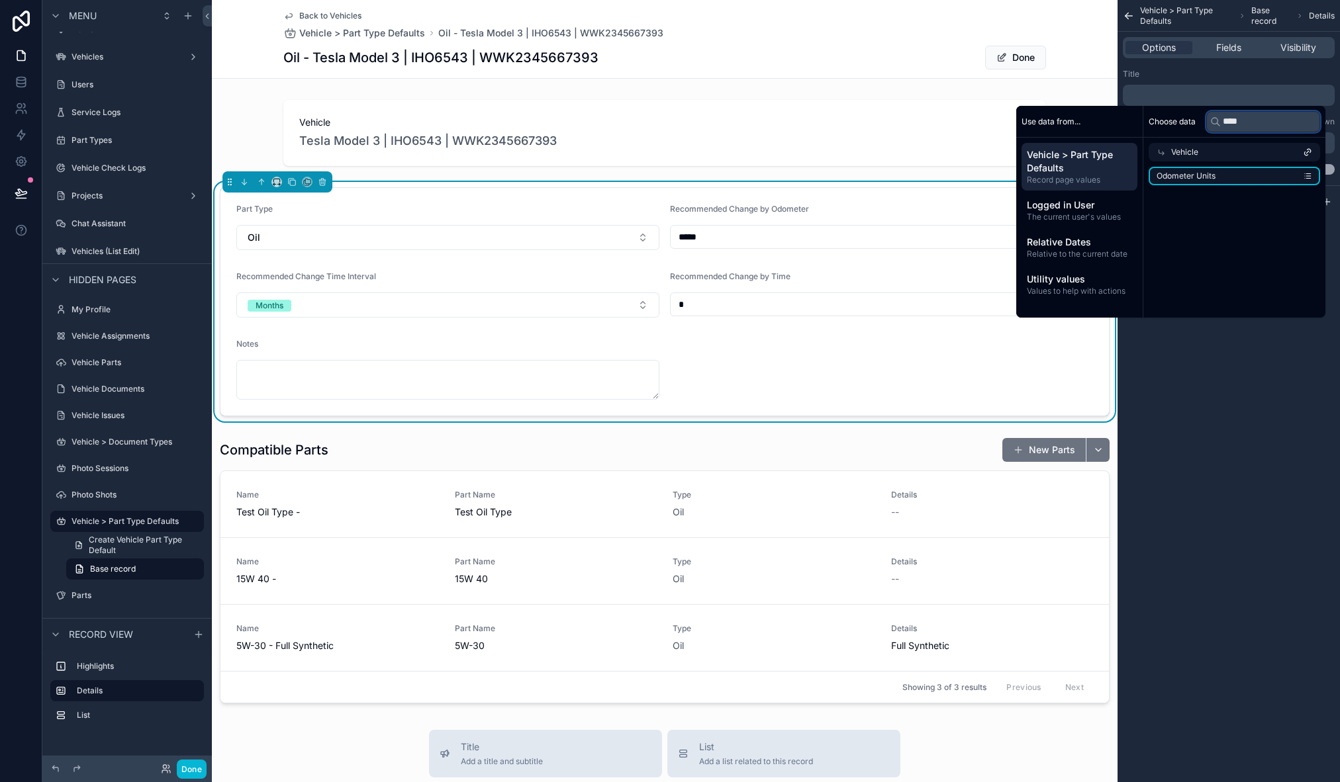
type input "****"
click at [1233, 175] on li "Odometer Units" at bounding box center [1234, 176] width 171 height 19
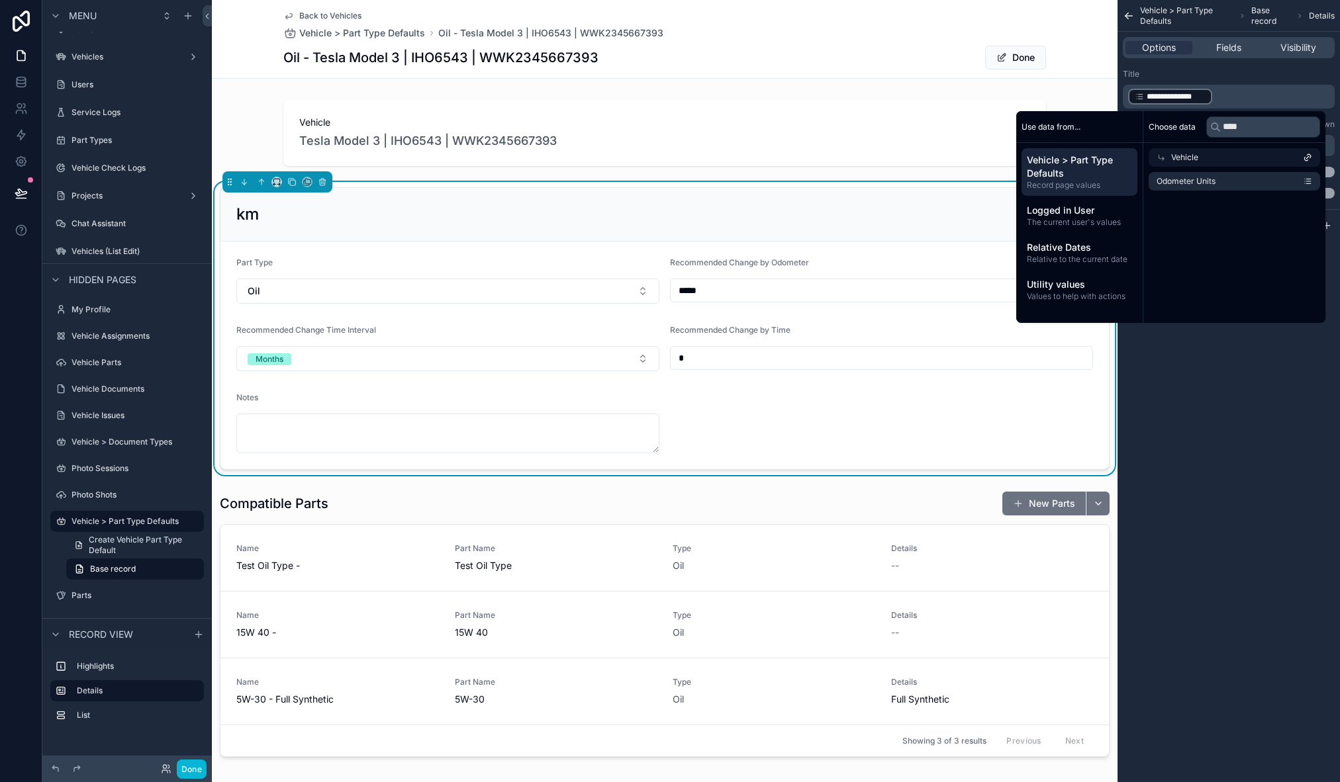
click at [1225, 387] on div "**********" at bounding box center [1228, 391] width 222 height 782
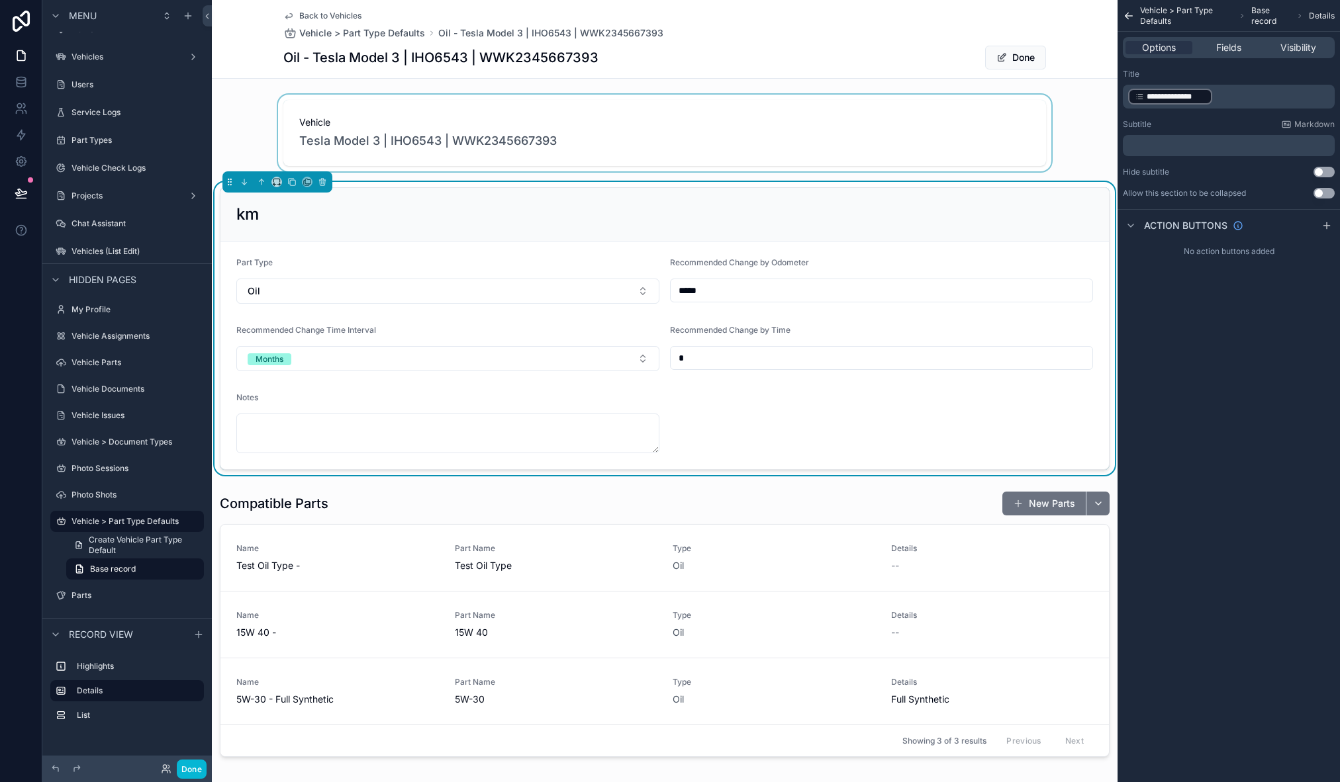
drag, startPoint x: 1233, startPoint y: 100, endPoint x: 1097, endPoint y: 101, distance: 136.4
click at [1097, 101] on div "Home Vehicles Users Service Logs Part Types Vehicle Check Logs Projects Chat As…" at bounding box center [776, 391] width 1128 height 782
click at [1231, 104] on p "**********" at bounding box center [1230, 96] width 204 height 19
click at [1231, 98] on p "**********" at bounding box center [1230, 96] width 204 height 19
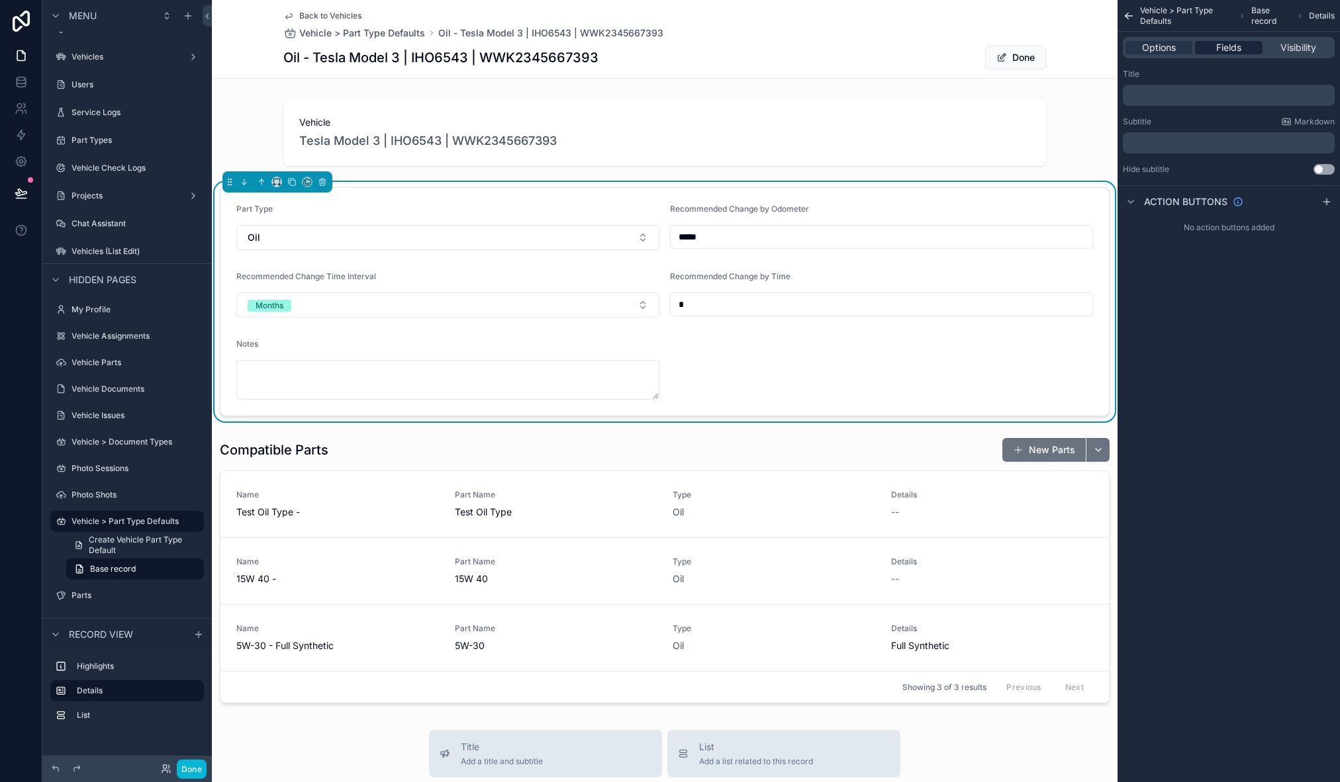
click at [1236, 43] on span "Fields" at bounding box center [1228, 47] width 25 height 13
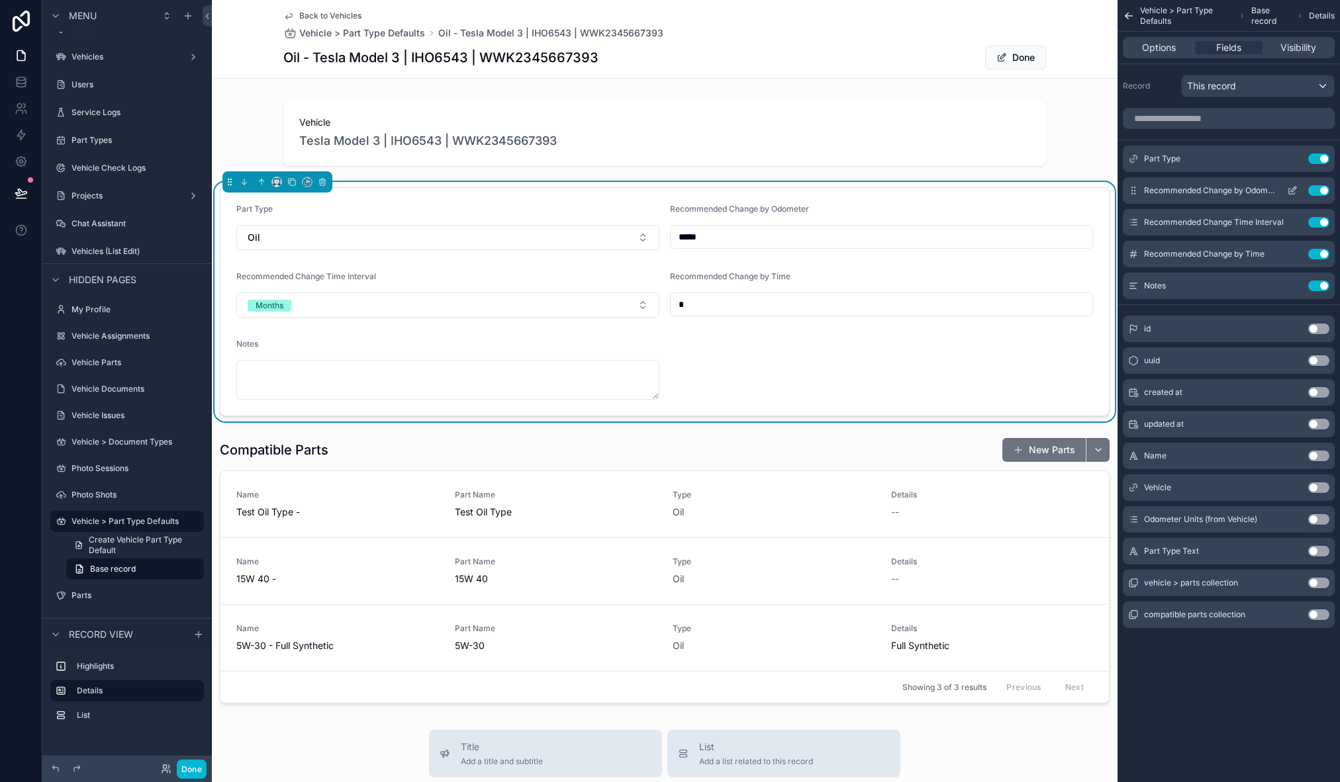
click at [1292, 191] on icon "scrollable content" at bounding box center [1293, 189] width 5 height 5
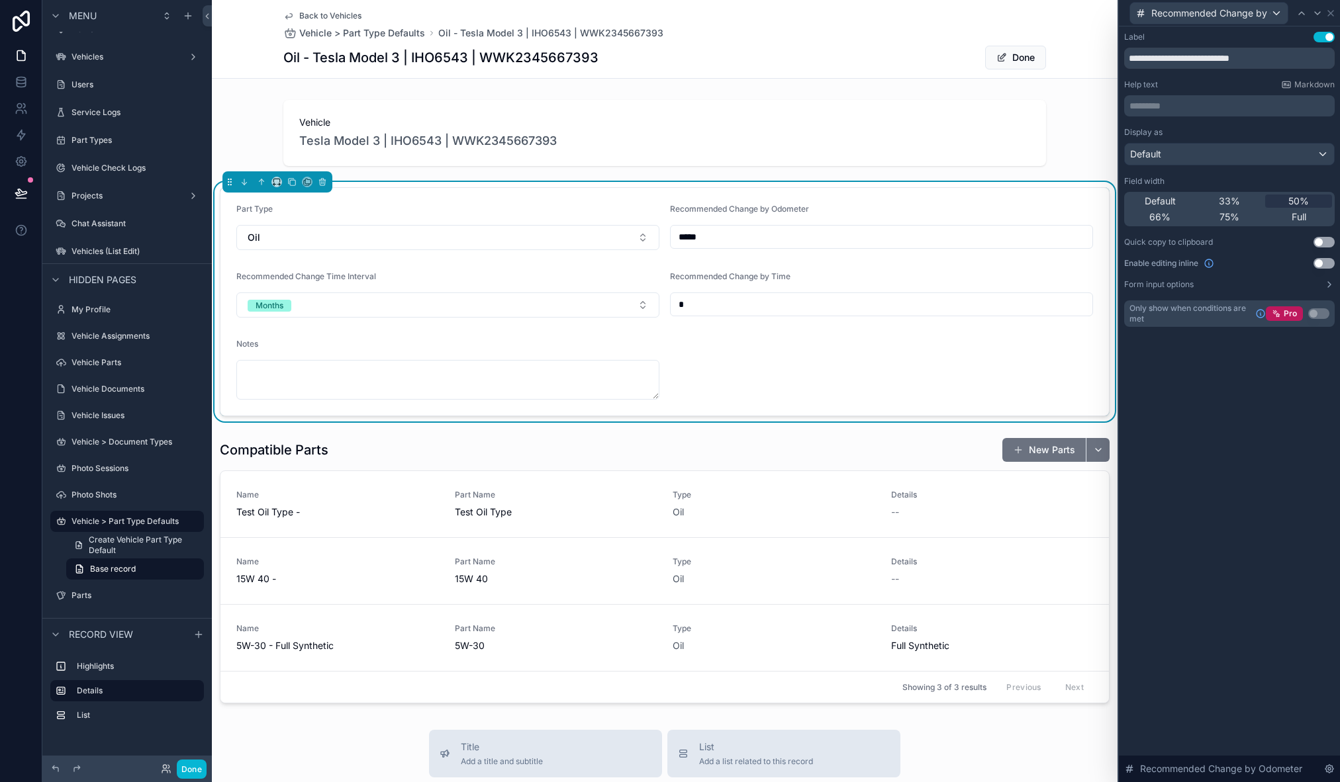
click at [1180, 118] on div "**********" at bounding box center [1229, 179] width 211 height 295
click at [1174, 107] on p "********* ﻿" at bounding box center [1230, 105] width 203 height 13
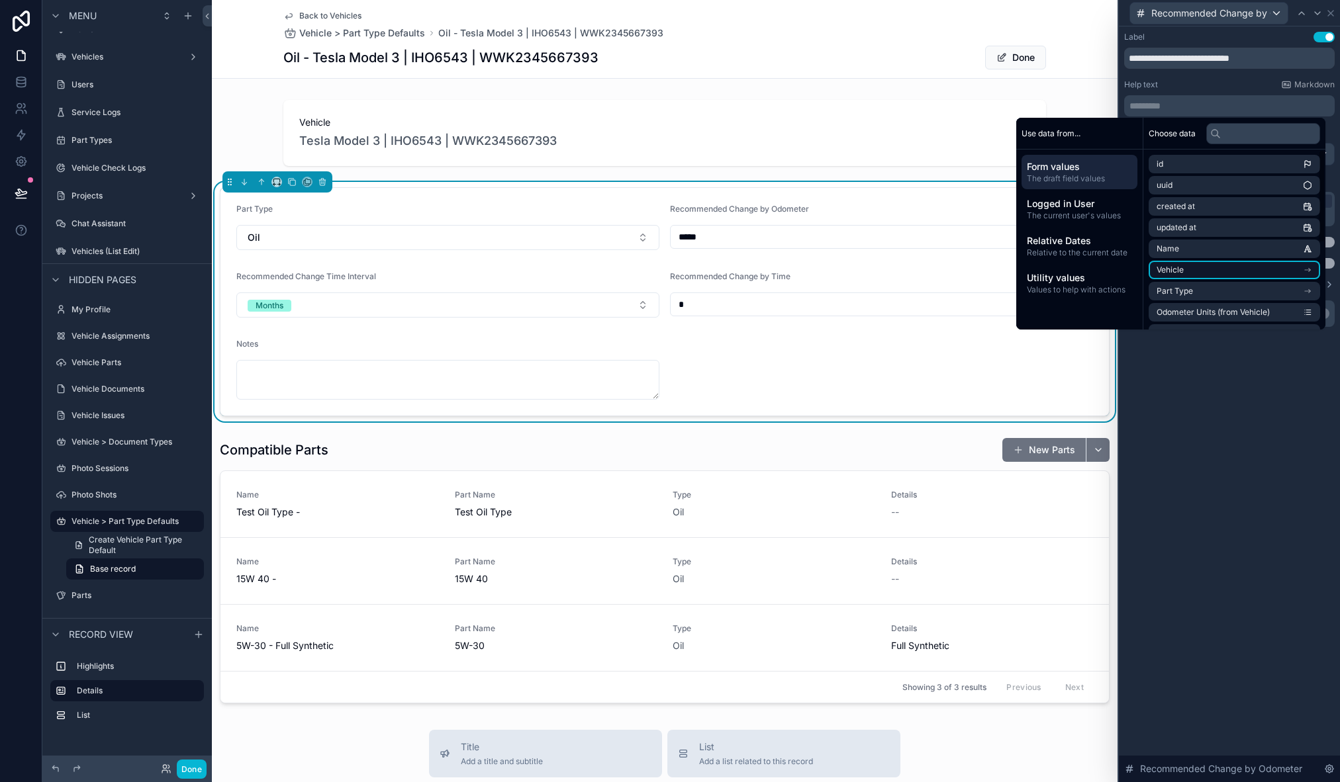
click at [1230, 265] on li "Vehicle" at bounding box center [1234, 270] width 171 height 19
click at [1216, 135] on input "text" at bounding box center [1263, 133] width 114 height 21
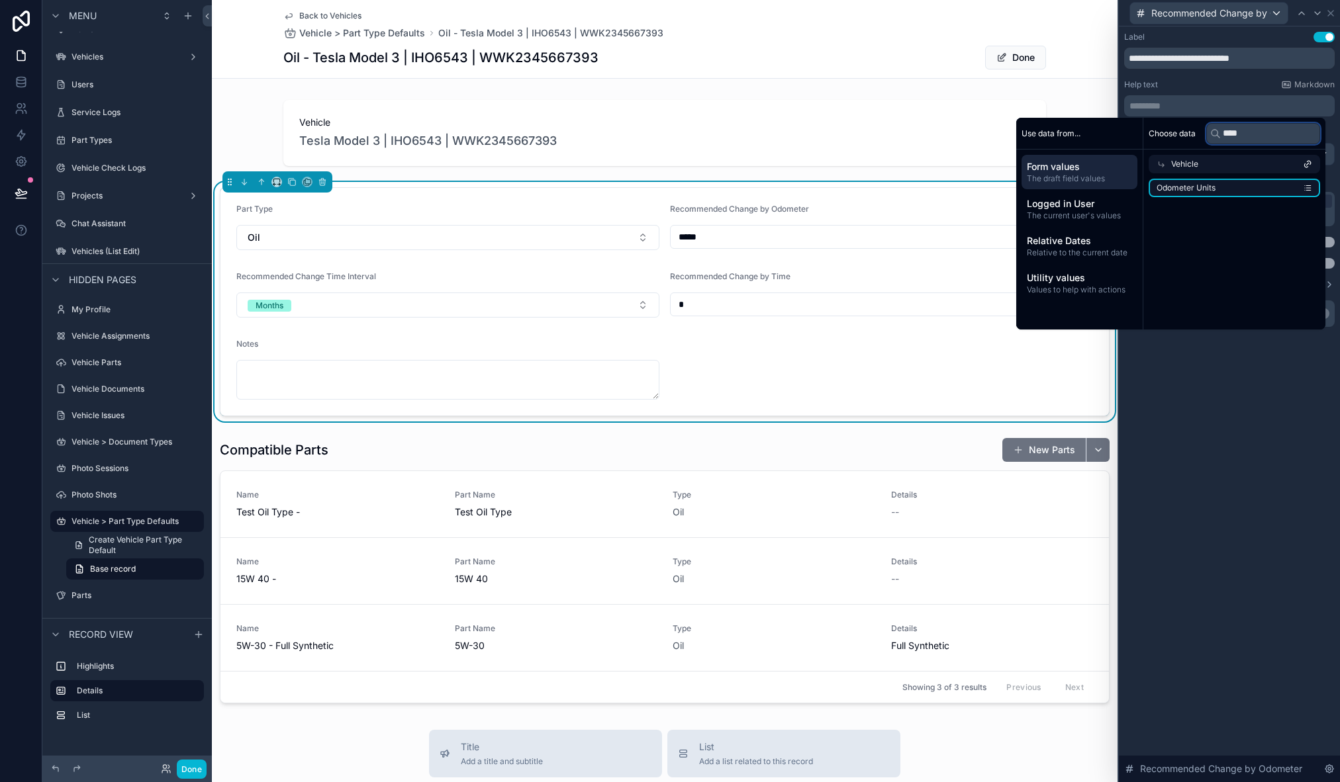
type input "****"
click at [1215, 186] on li "Odometer Units" at bounding box center [1234, 188] width 171 height 19
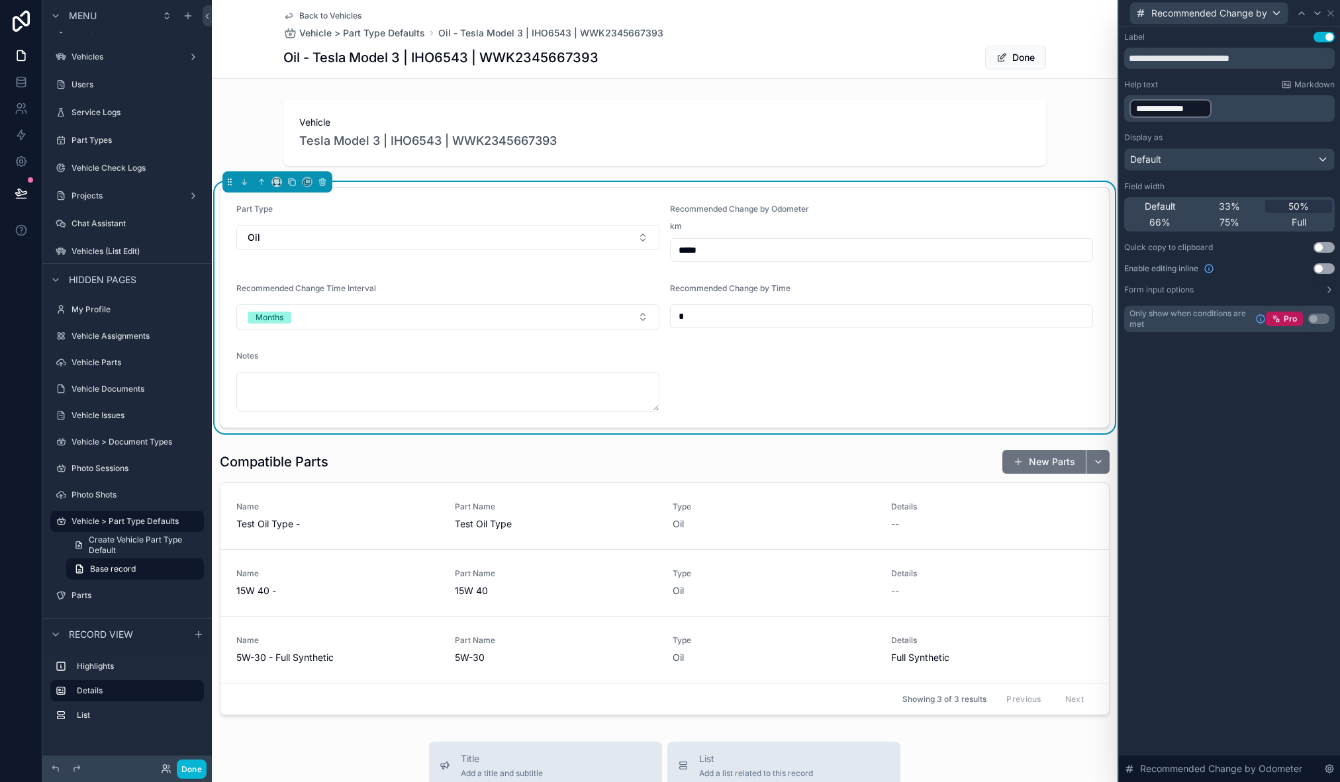
click at [1291, 430] on div "**********" at bounding box center [1229, 404] width 221 height 756
drag, startPoint x: 1131, startPoint y: 60, endPoint x: 1298, endPoint y: 62, distance: 166.2
click at [1297, 65] on input "**********" at bounding box center [1229, 58] width 211 height 21
click at [1241, 105] on p "**********" at bounding box center [1230, 108] width 203 height 21
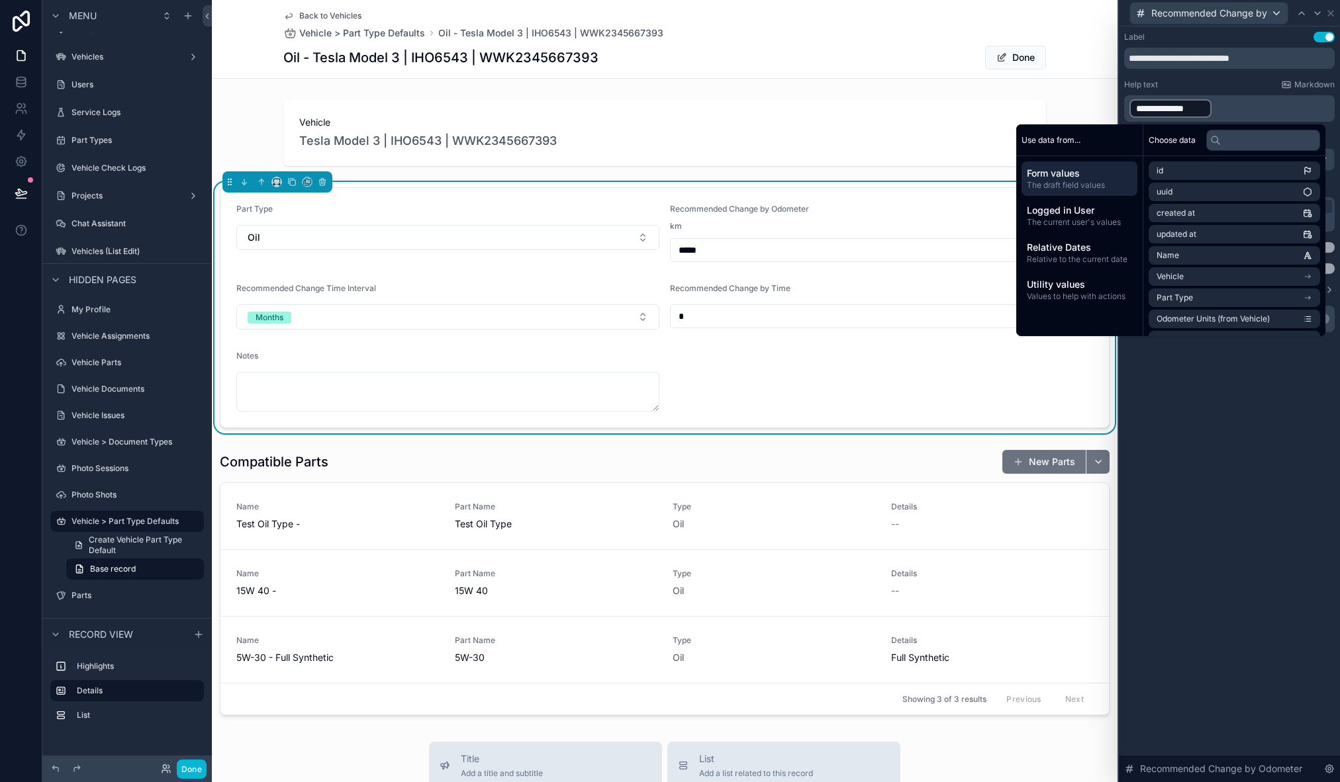
paste div "scrollable content"
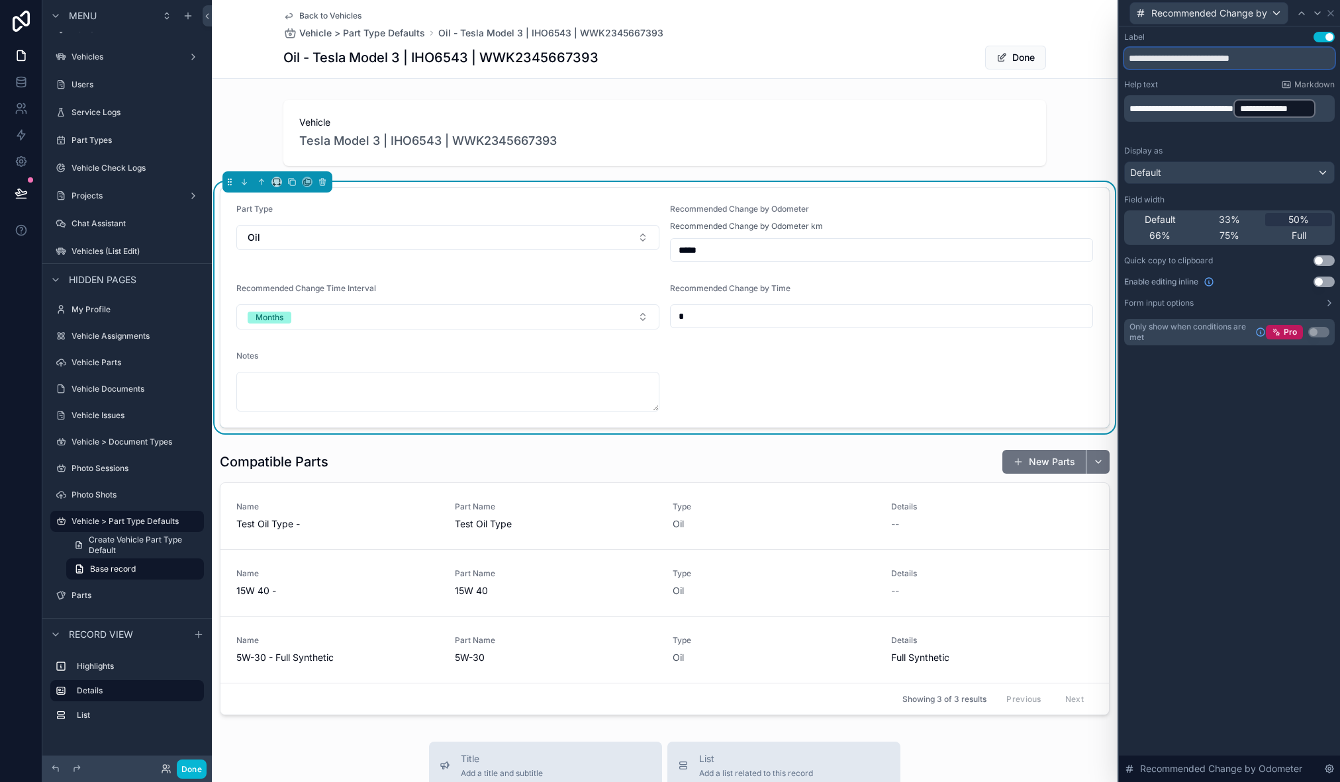
click at [1296, 62] on input "**********" at bounding box center [1229, 58] width 211 height 21
click at [1327, 38] on button "Use setting" at bounding box center [1323, 37] width 21 height 11
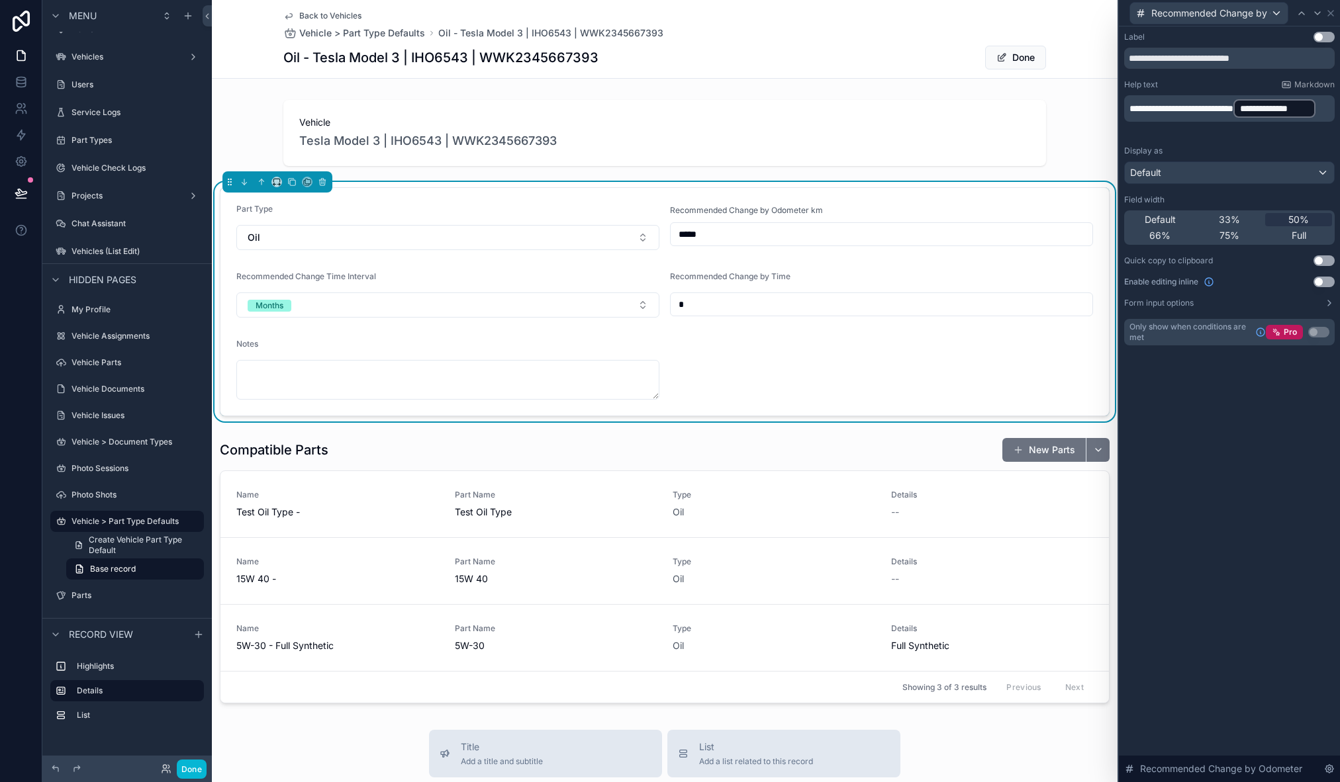
click at [366, 199] on form "Part Type Oil Recommended Change by Odometer km ***** Recommended Change Time I…" at bounding box center [664, 302] width 888 height 228
drag, startPoint x: 804, startPoint y: 209, endPoint x: 783, endPoint y: 218, distance: 22.9
click at [826, 207] on div "Recommended Change by Odometer km" at bounding box center [881, 210] width 423 height 13
click at [731, 229] on input "*****" at bounding box center [882, 234] width 422 height 19
drag, startPoint x: 806, startPoint y: 211, endPoint x: 824, endPoint y: 209, distance: 17.3
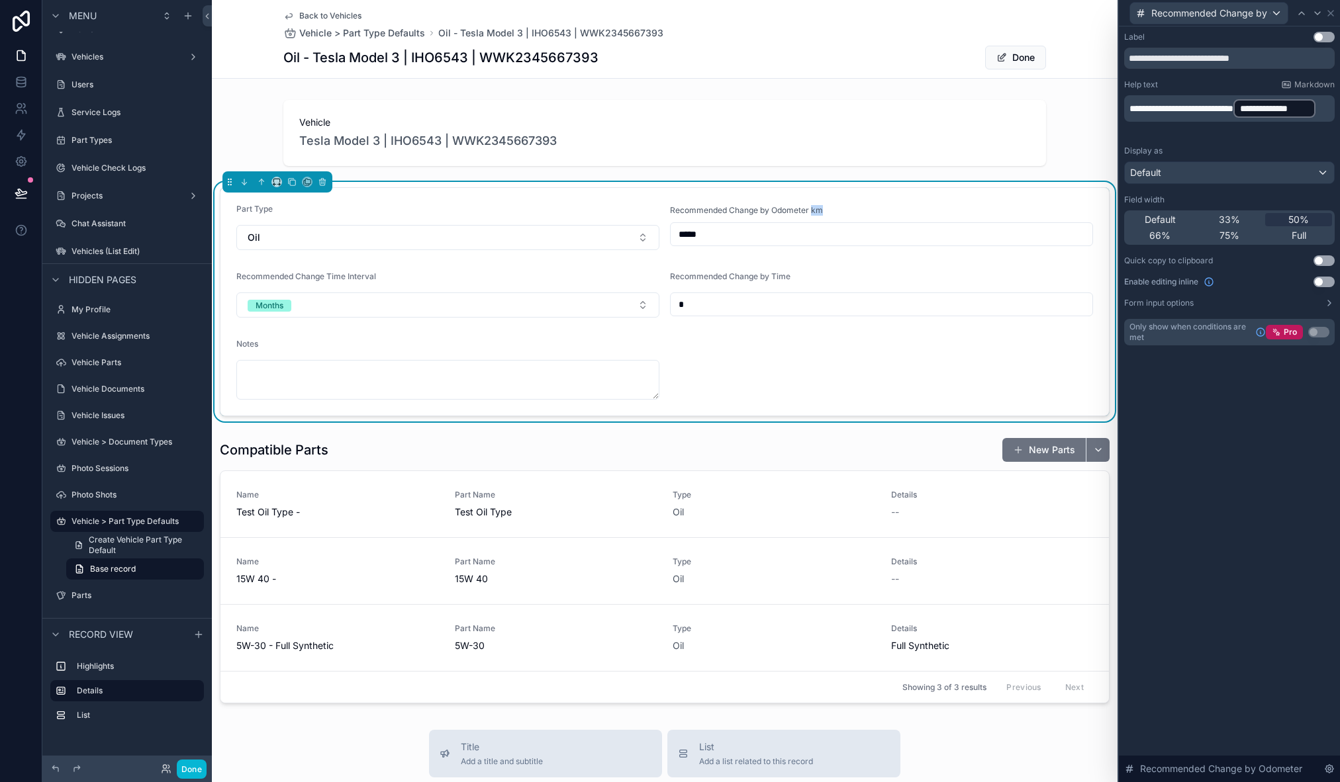
click at [824, 209] on div "Recommended Change by Odometer km" at bounding box center [881, 210] width 423 height 13
drag, startPoint x: 766, startPoint y: 385, endPoint x: 777, endPoint y: 363, distance: 24.3
click at [766, 385] on form "Part Type Oil Recommended Change by Odometer km ***** Recommended Change Time I…" at bounding box center [664, 302] width 888 height 228
click at [618, 429] on div "Vehicle Tesla Model 3 | IHO6543 | WWK2345667393 Part Type Oil Recommended Chang…" at bounding box center [665, 402] width 906 height 614
click at [198, 769] on button "Done" at bounding box center [192, 769] width 30 height 19
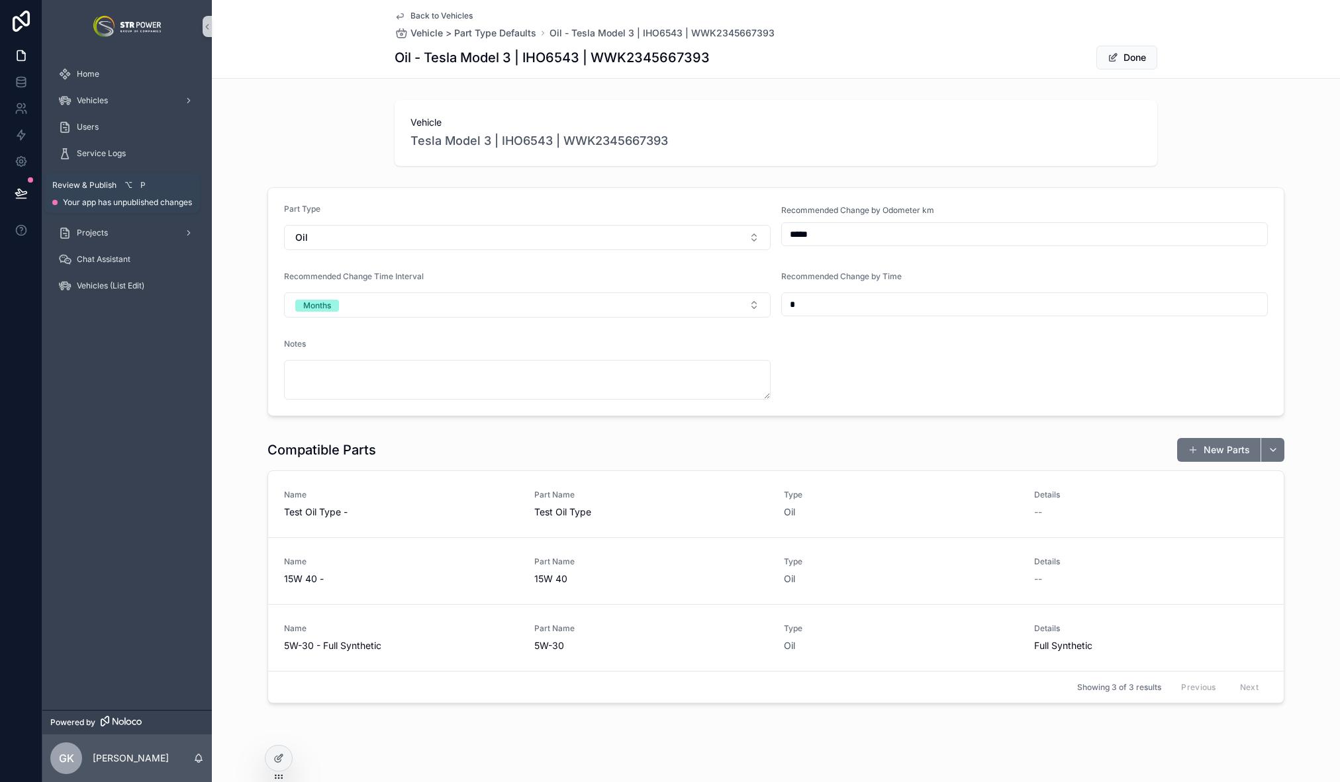
click at [18, 196] on icon at bounding box center [21, 193] width 13 height 13
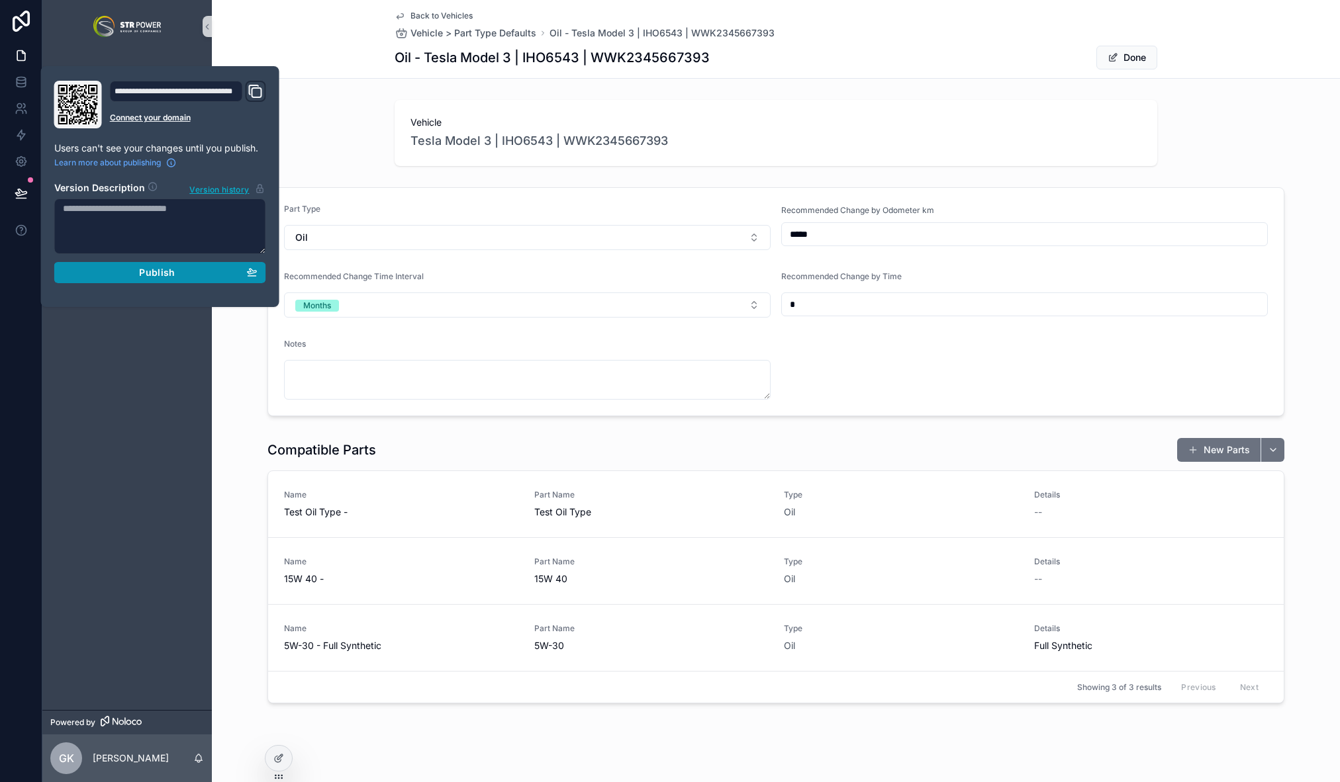
click at [171, 278] on span "Publish" at bounding box center [157, 273] width 36 height 12
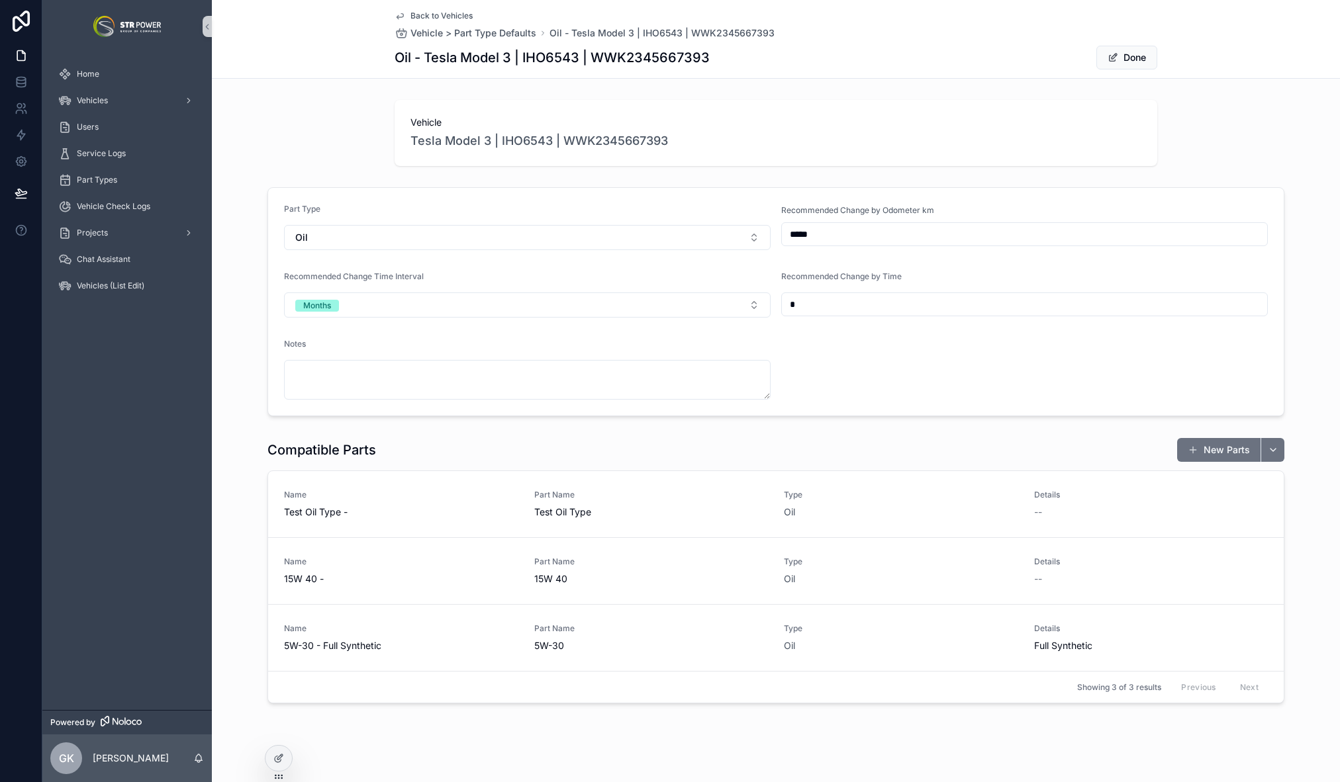
click at [1223, 149] on div "Vehicle Tesla Model 3 | IHO6543 | WWK2345667393" at bounding box center [776, 133] width 1128 height 77
click at [671, 451] on div "Compatible Parts New Parts" at bounding box center [775, 450] width 1017 height 25
click at [724, 450] on div "Compatible Parts New Parts" at bounding box center [775, 450] width 1017 height 25
click at [1269, 450] on button "scrollable content" at bounding box center [1272, 450] width 24 height 24
click at [1125, 459] on div "Compatible Parts New Parts" at bounding box center [775, 450] width 1017 height 25
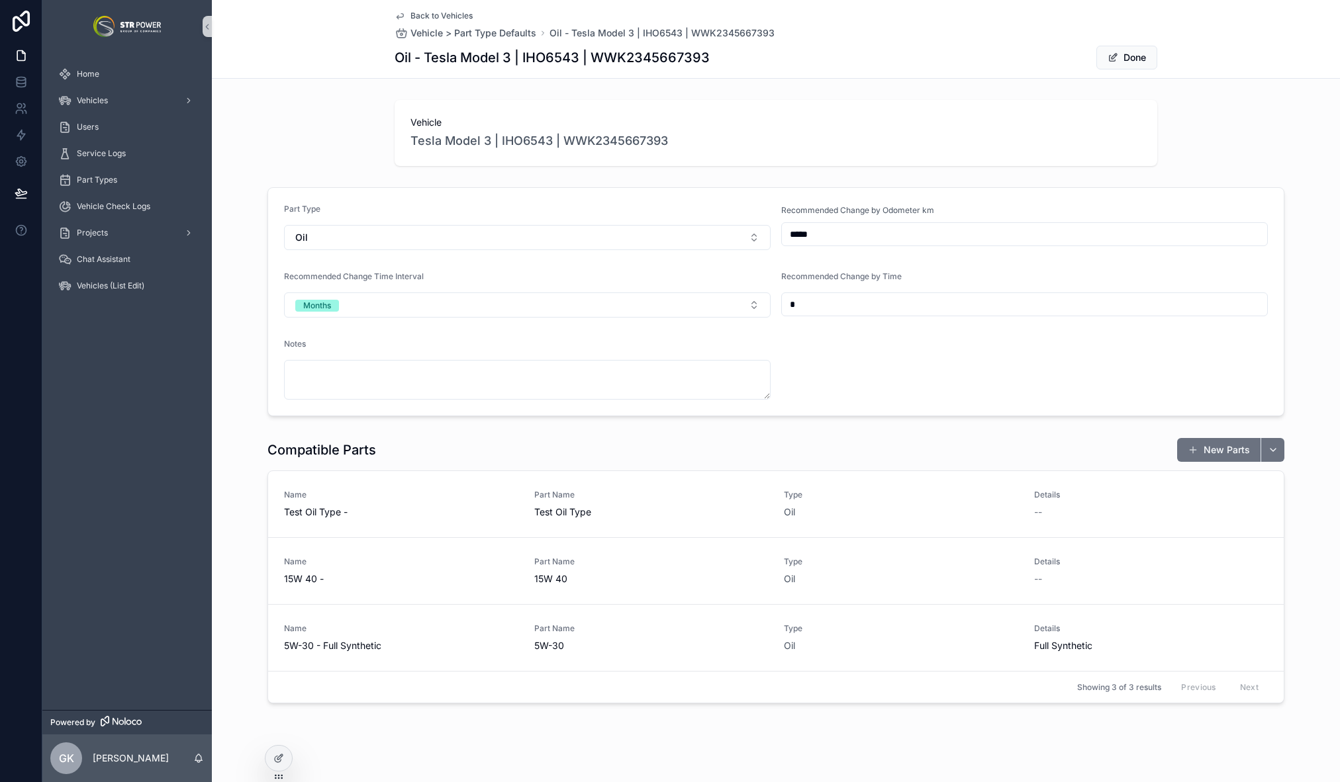
click at [986, 448] on div "Compatible Parts New Parts" at bounding box center [775, 450] width 1017 height 25
click at [1235, 118] on div "Vehicle Tesla Model 3 | IHO6543 | WWK2345667393" at bounding box center [776, 133] width 1128 height 77
click at [303, 96] on div "Vehicle Tesla Model 3 | IHO6543 | WWK2345667393" at bounding box center [776, 133] width 1128 height 77
click at [111, 107] on div "Vehicles" at bounding box center [127, 100] width 138 height 21
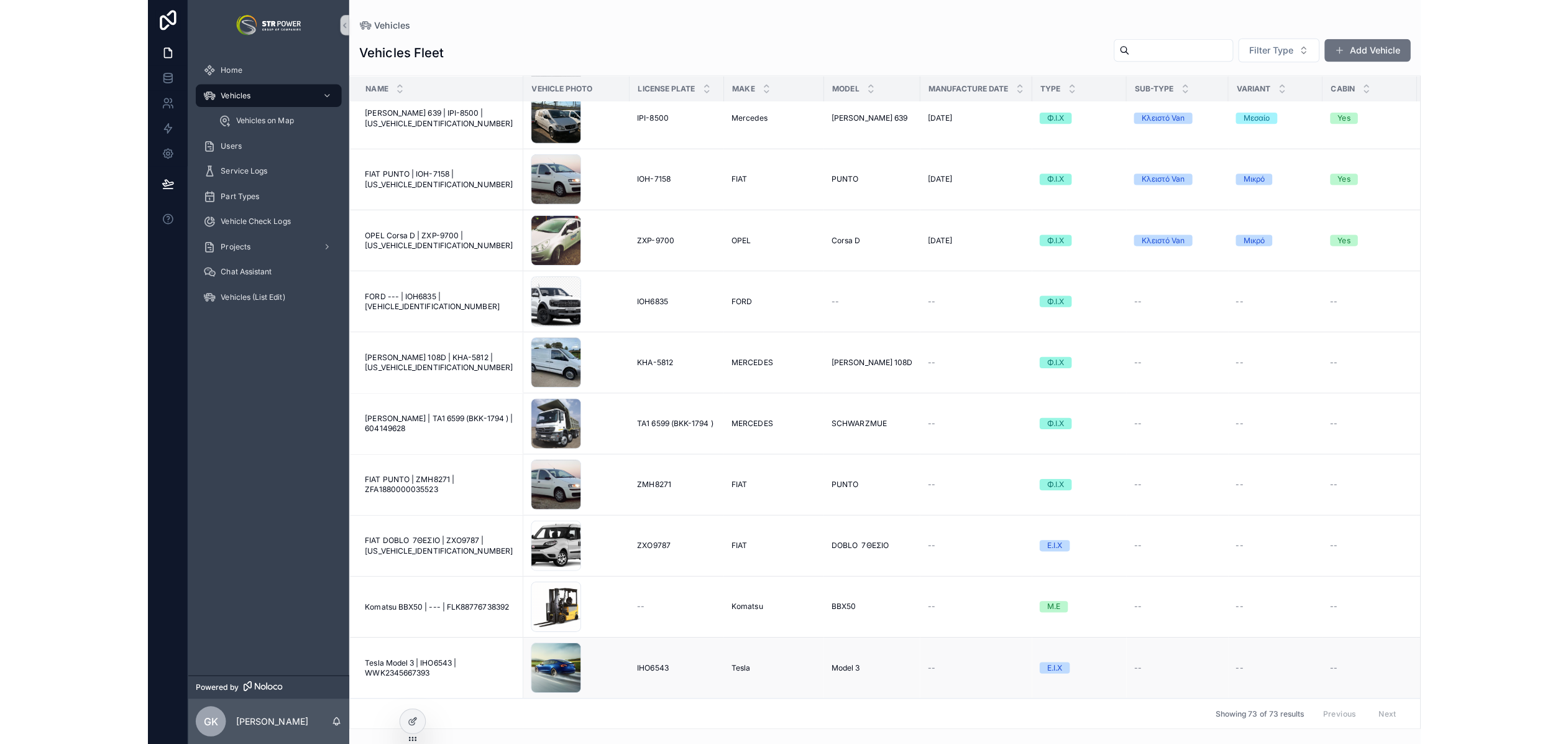
scroll to position [1449, 0]
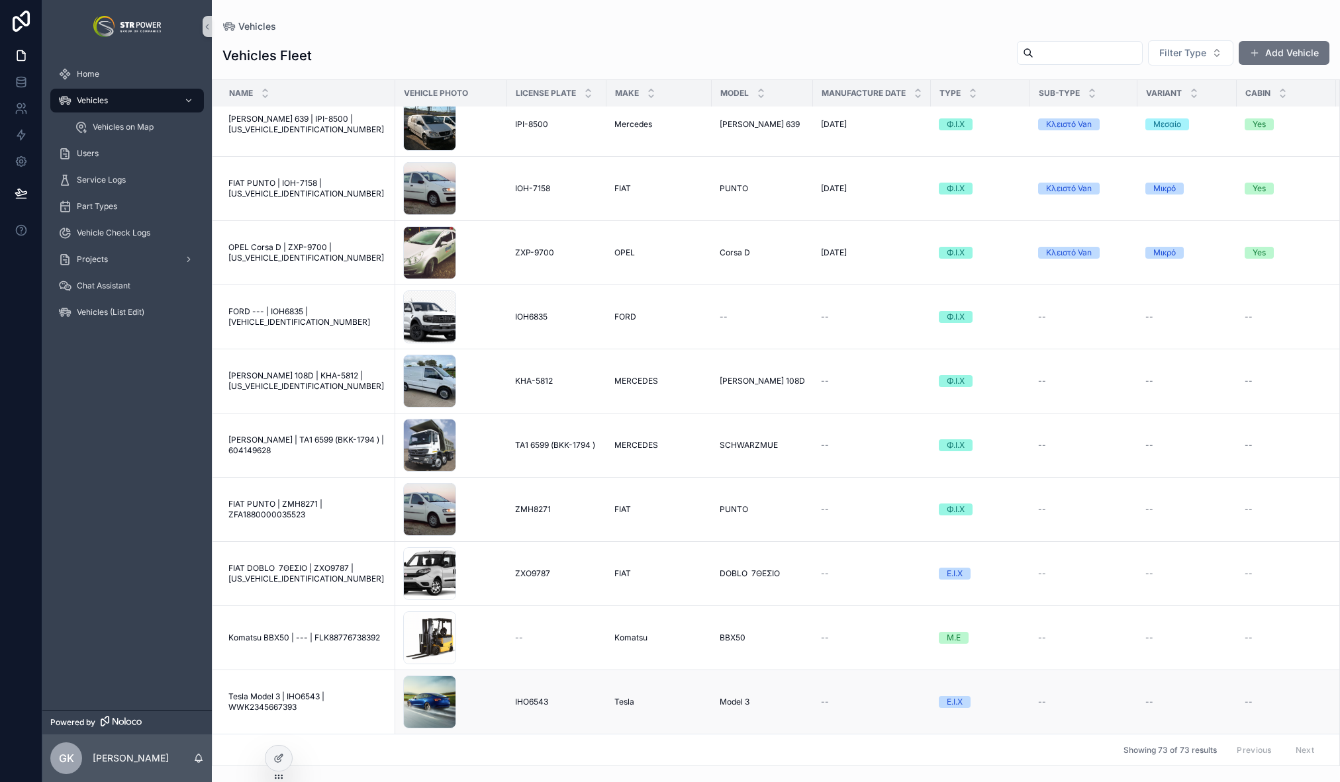
click at [307, 692] on span "Tesla Model 3 | IHO6543 | WWK2345667393" at bounding box center [307, 702] width 159 height 21
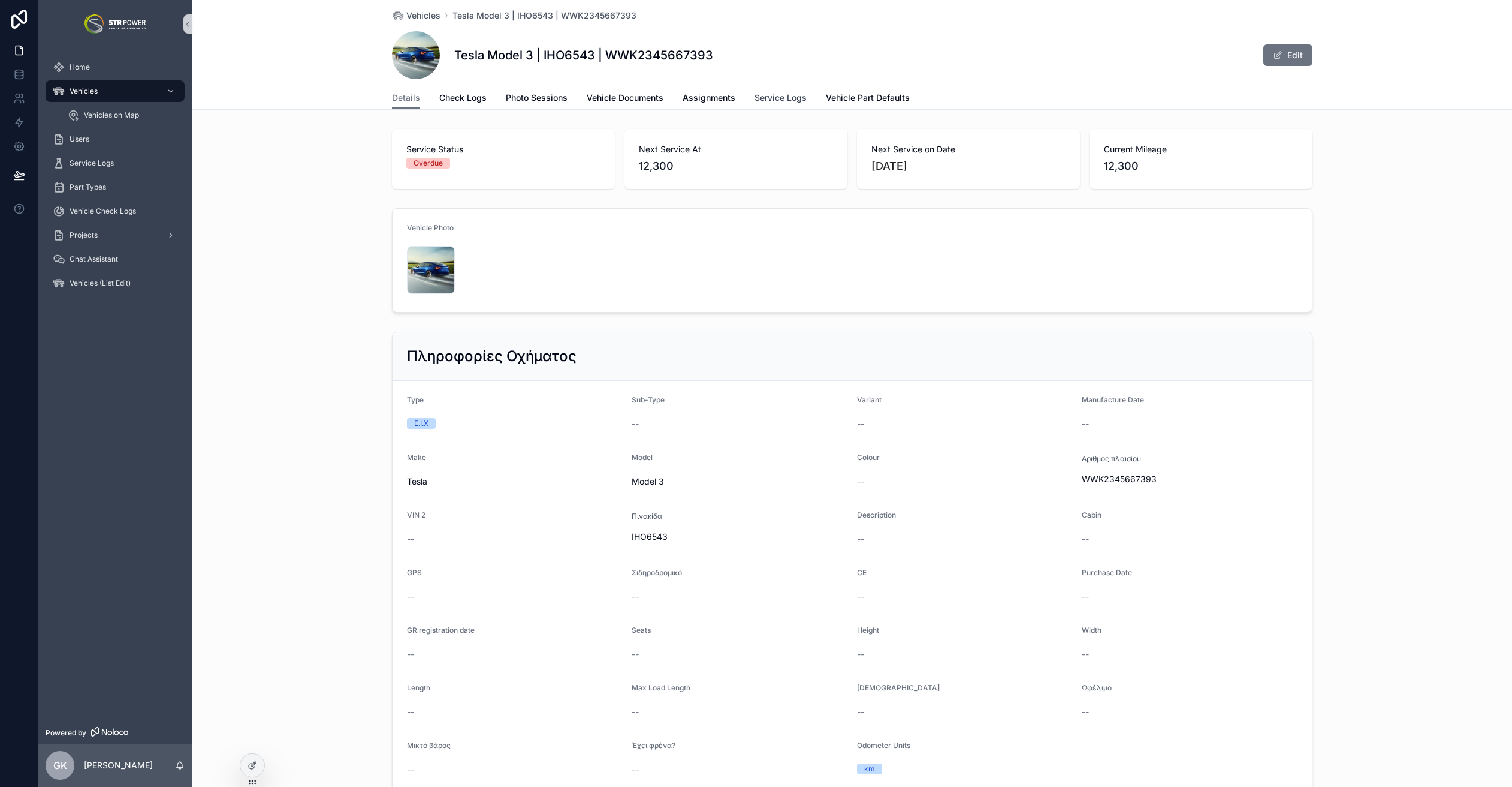
click at [763, 97] on span "Service Logs" at bounding box center [780, 97] width 53 height 12
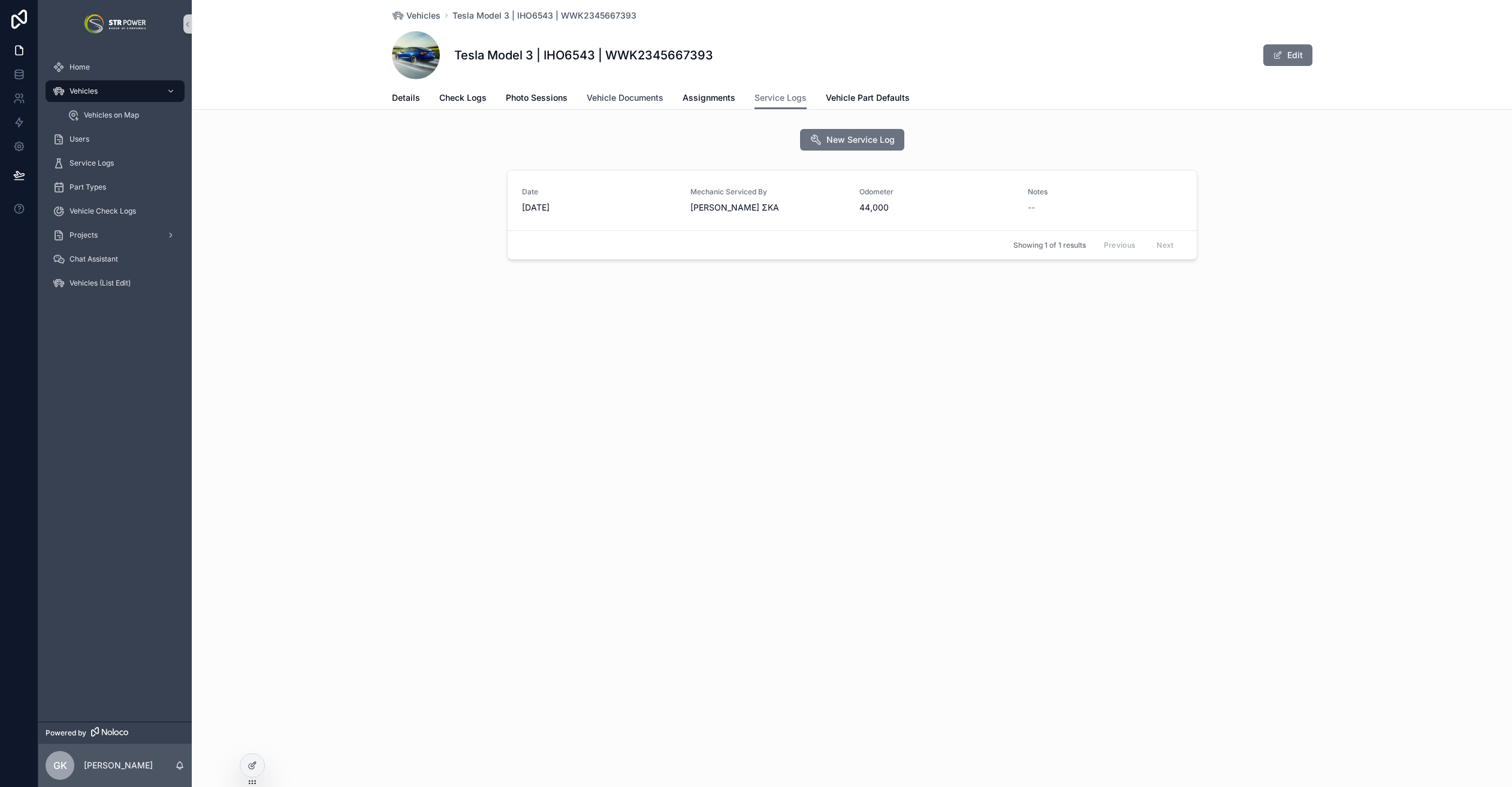
click at [621, 97] on span "Vehicle Documents" at bounding box center [625, 97] width 77 height 12
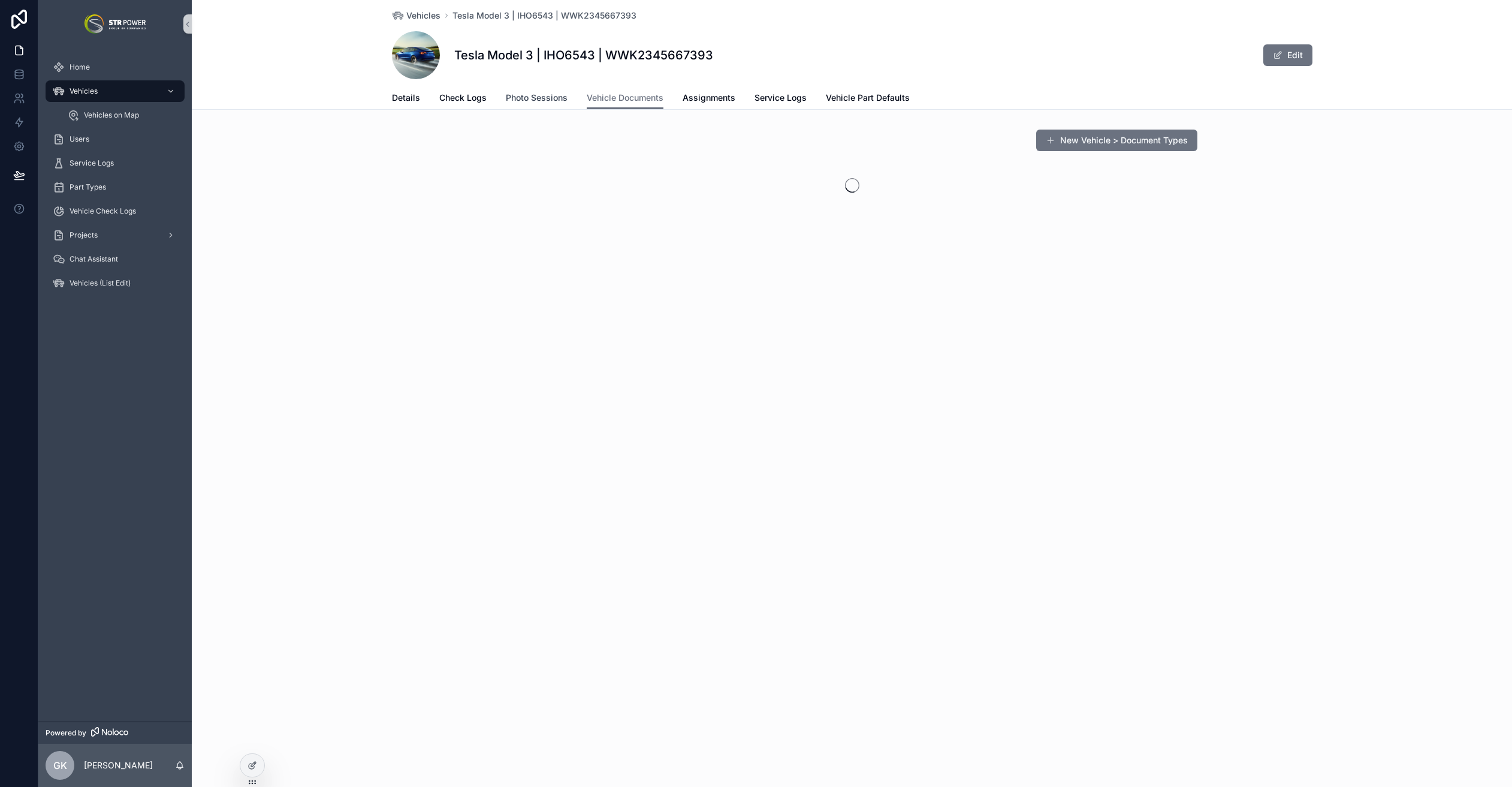
click at [547, 101] on span "Photo Sessions" at bounding box center [537, 97] width 62 height 12
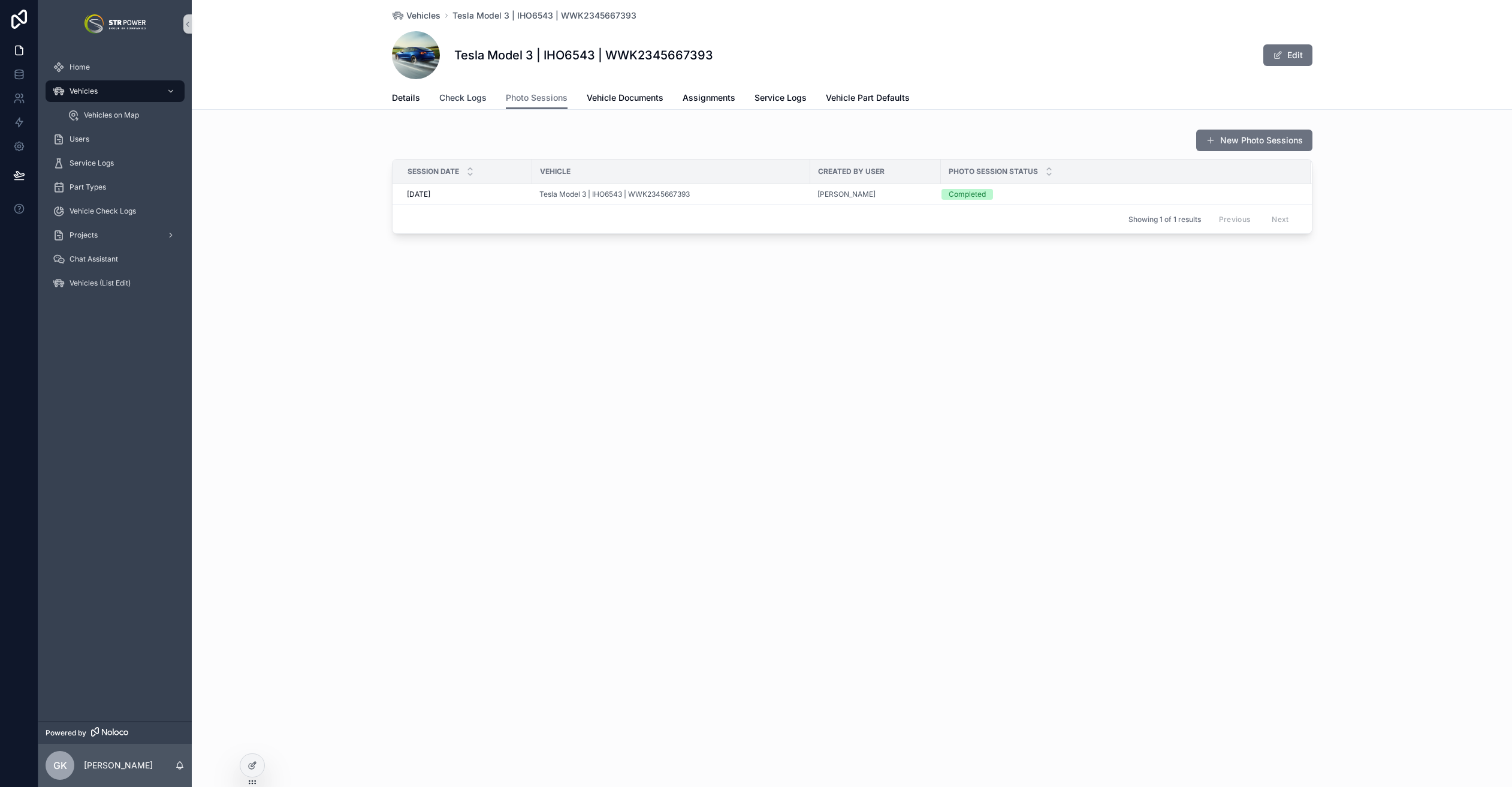
click at [480, 100] on span "Check Logs" at bounding box center [463, 97] width 47 height 12
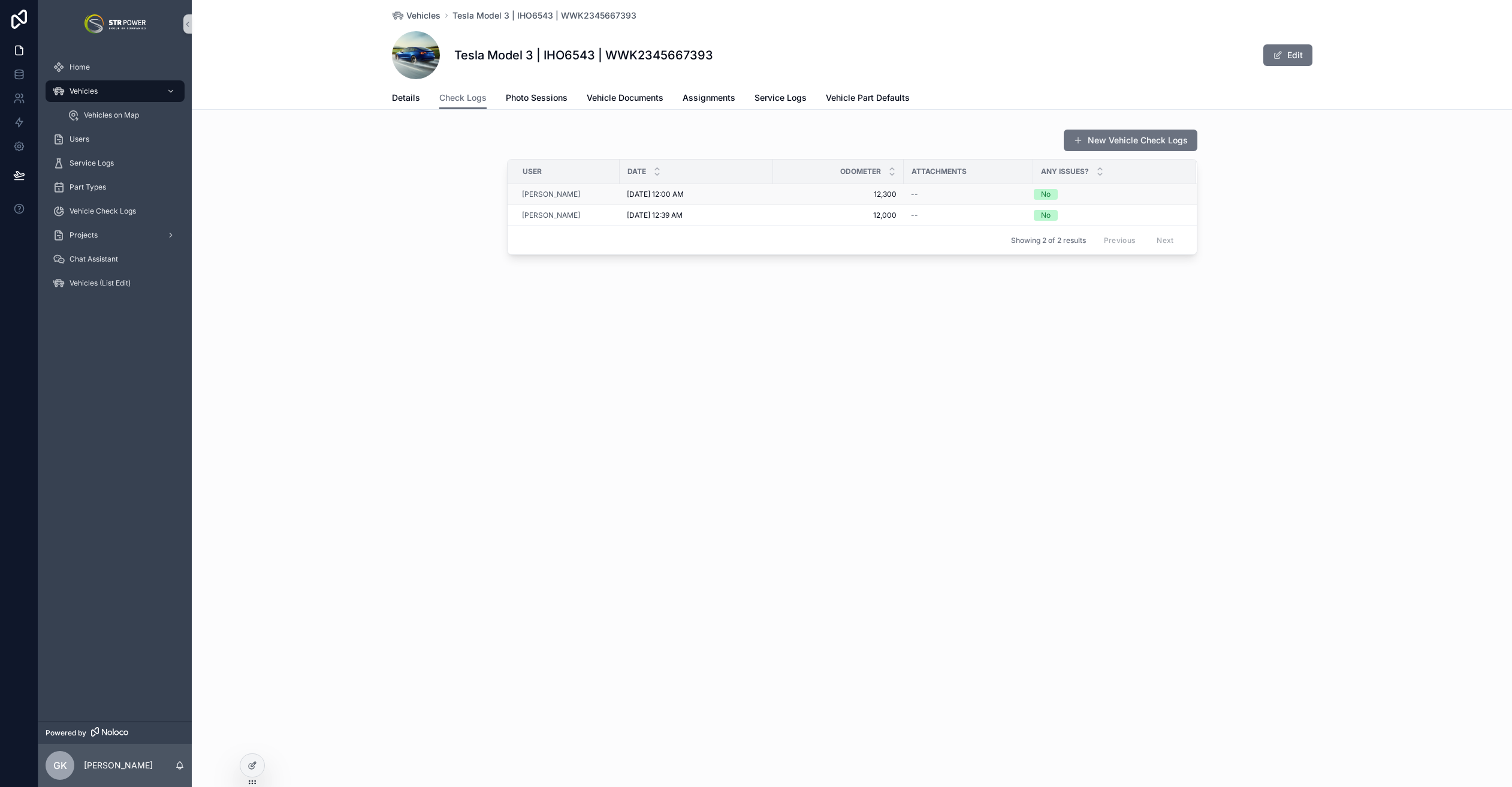
click at [703, 193] on div "[DATE] 12:00 AM [DATE] 12:00 AM" at bounding box center [696, 194] width 139 height 10
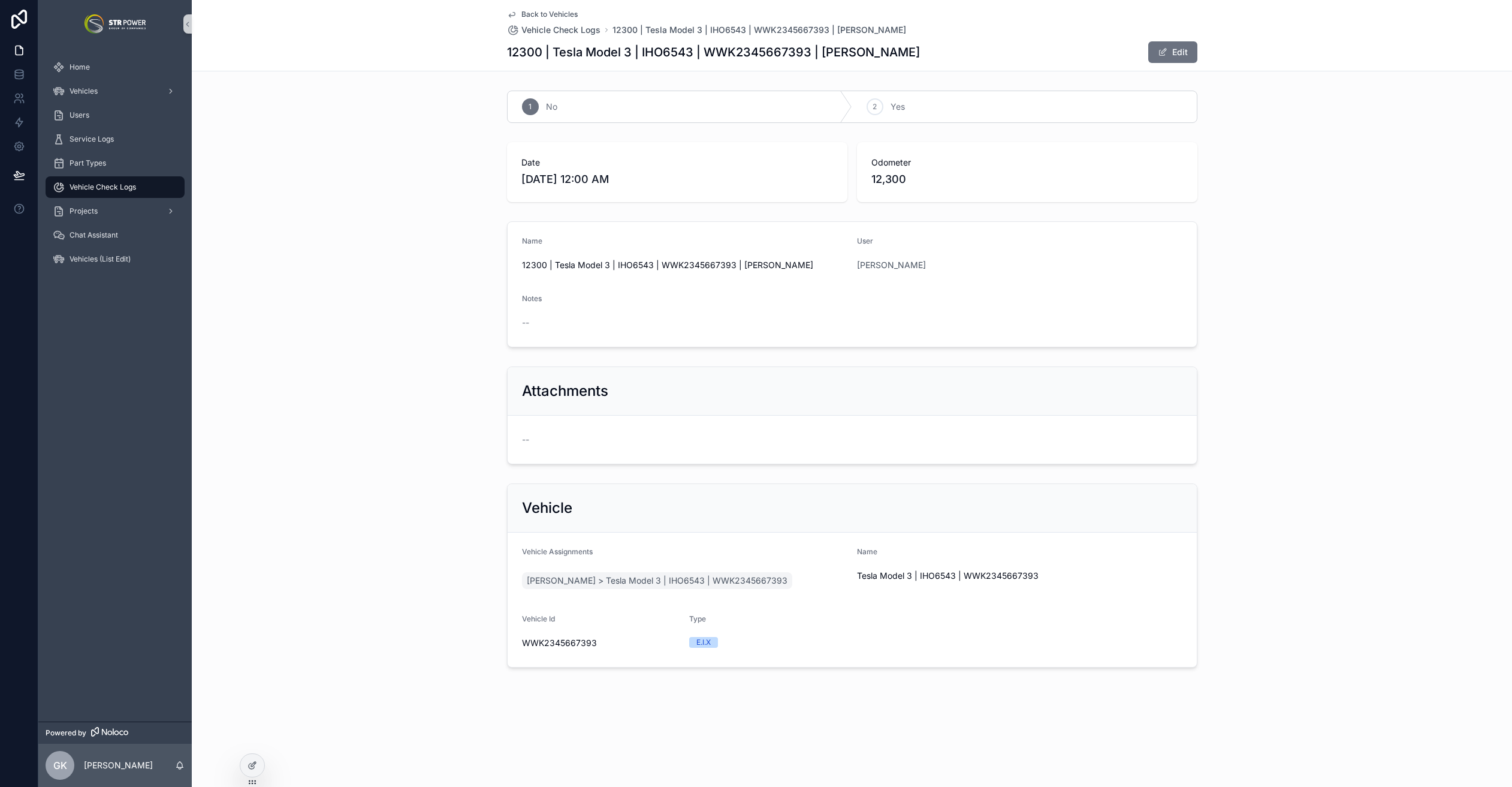
click at [325, 604] on div "Vehicle Vehicle Assignments [PERSON_NAME] > Tesla Model 3 | IHO6543 | WWK234566…" at bounding box center [852, 575] width 1320 height 194
click at [1212, 170] on div "Date [DATE] 12:00 AM Odometer 12,300" at bounding box center [852, 172] width 1320 height 70
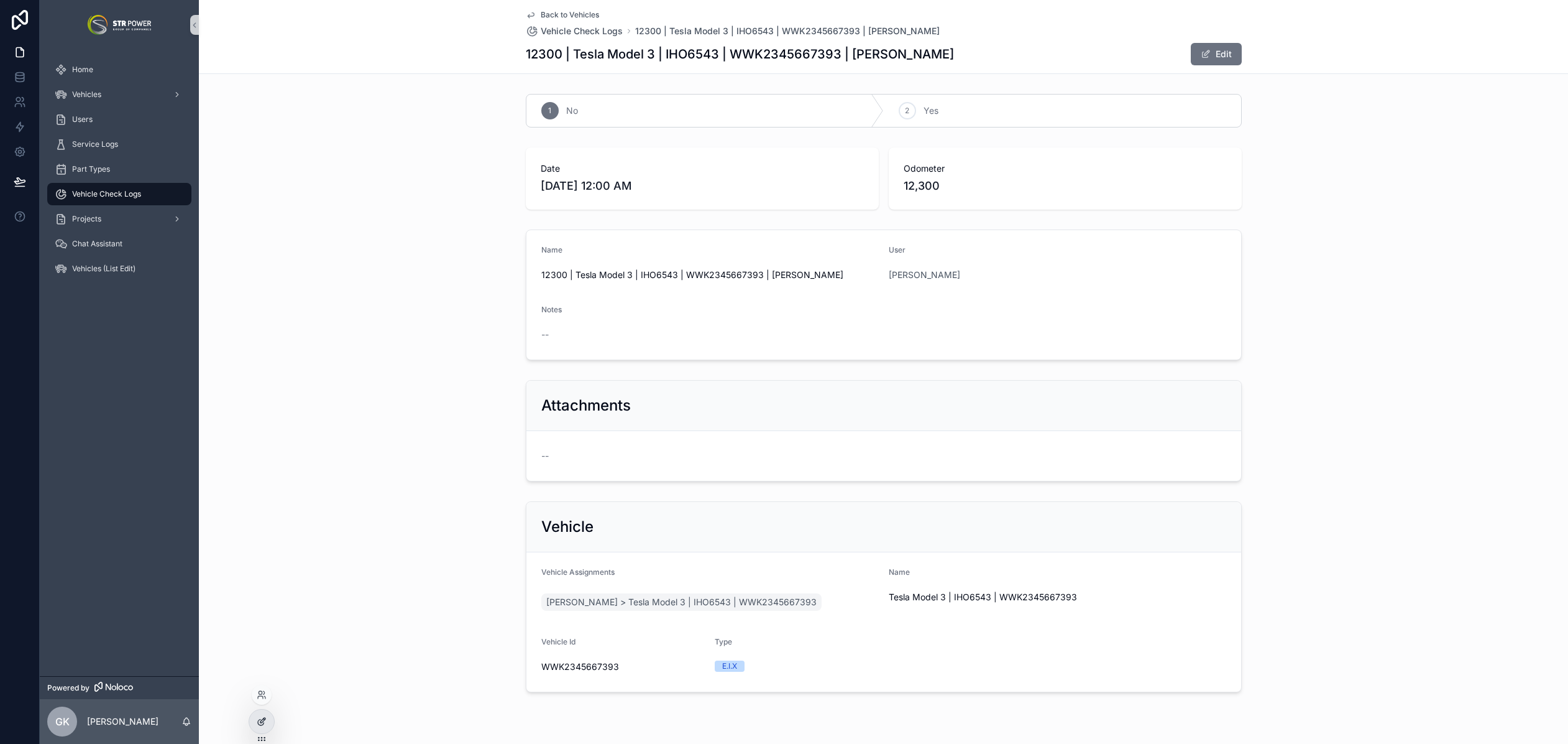
click at [263, 724] on icon at bounding box center [261, 721] width 10 height 10
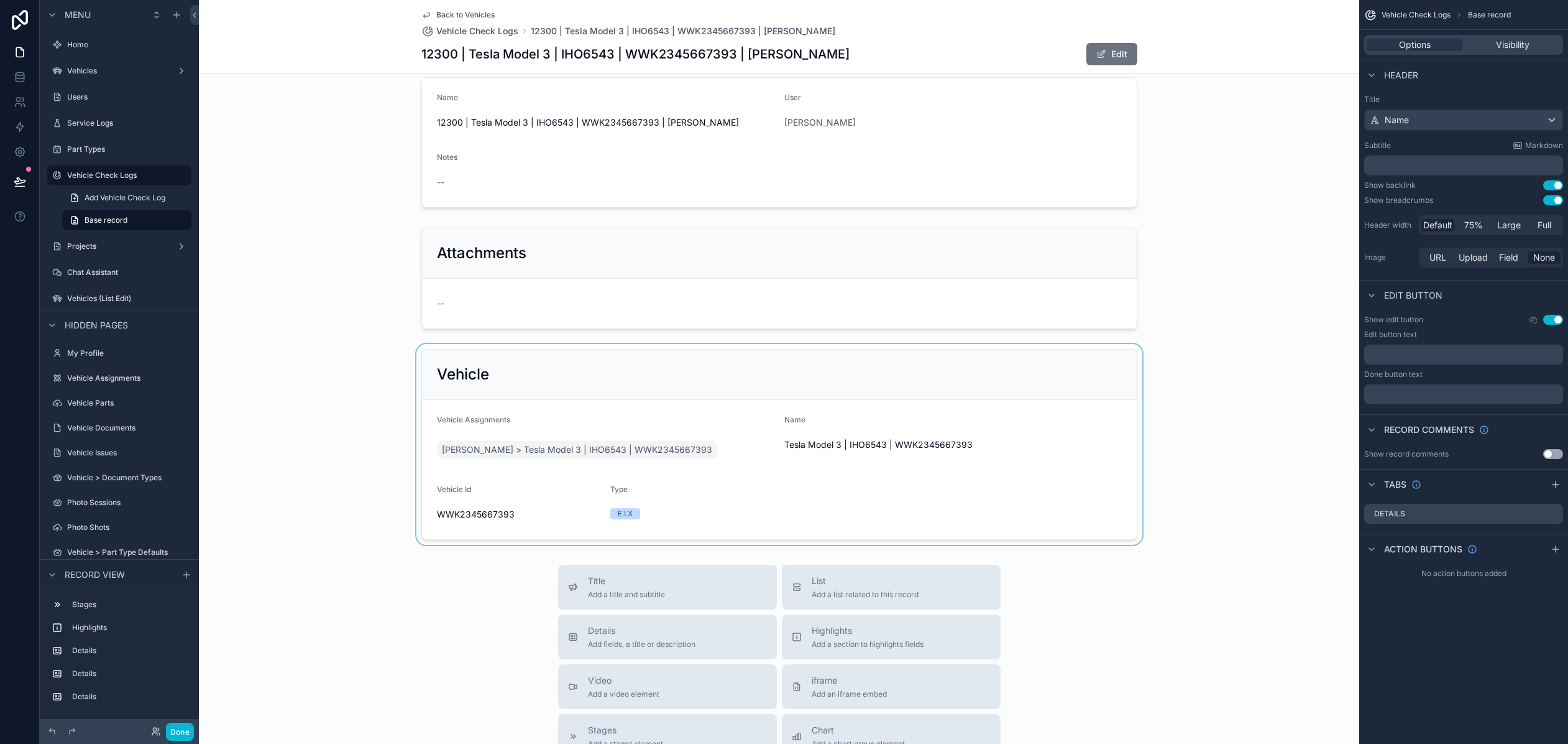
scroll to position [271, 0]
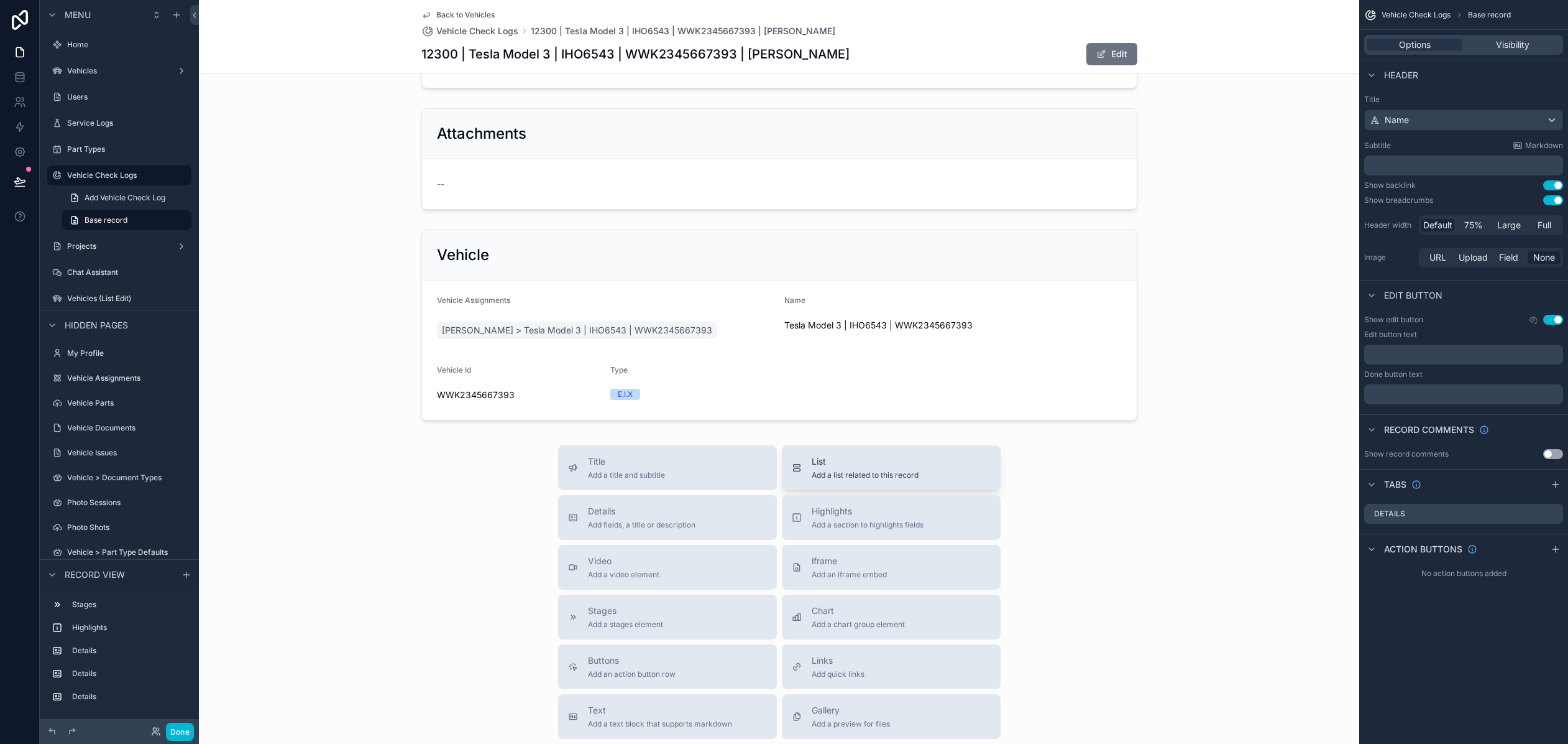
click at [836, 473] on span "Add a list related to this record" at bounding box center [866, 474] width 107 height 10
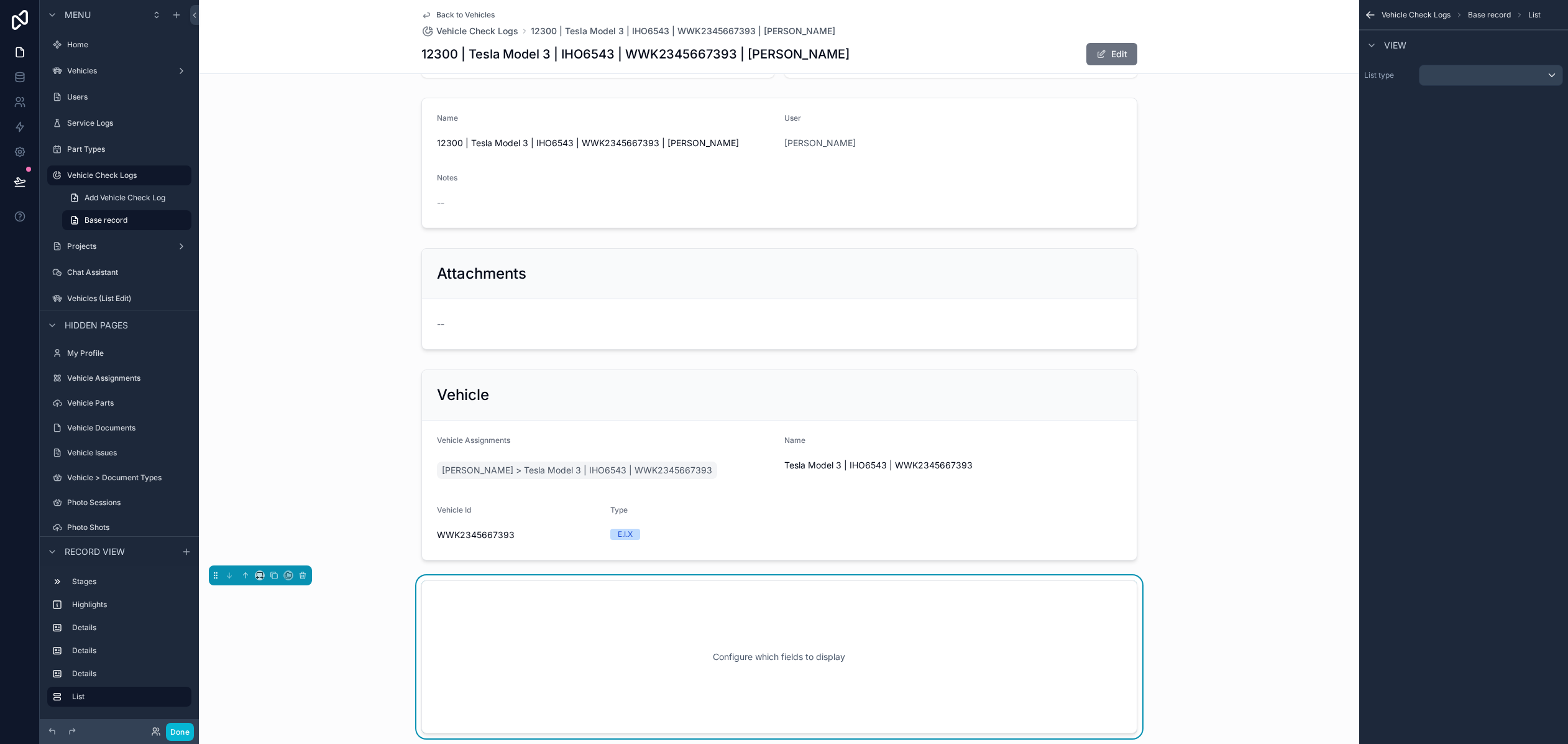
scroll to position [72, 0]
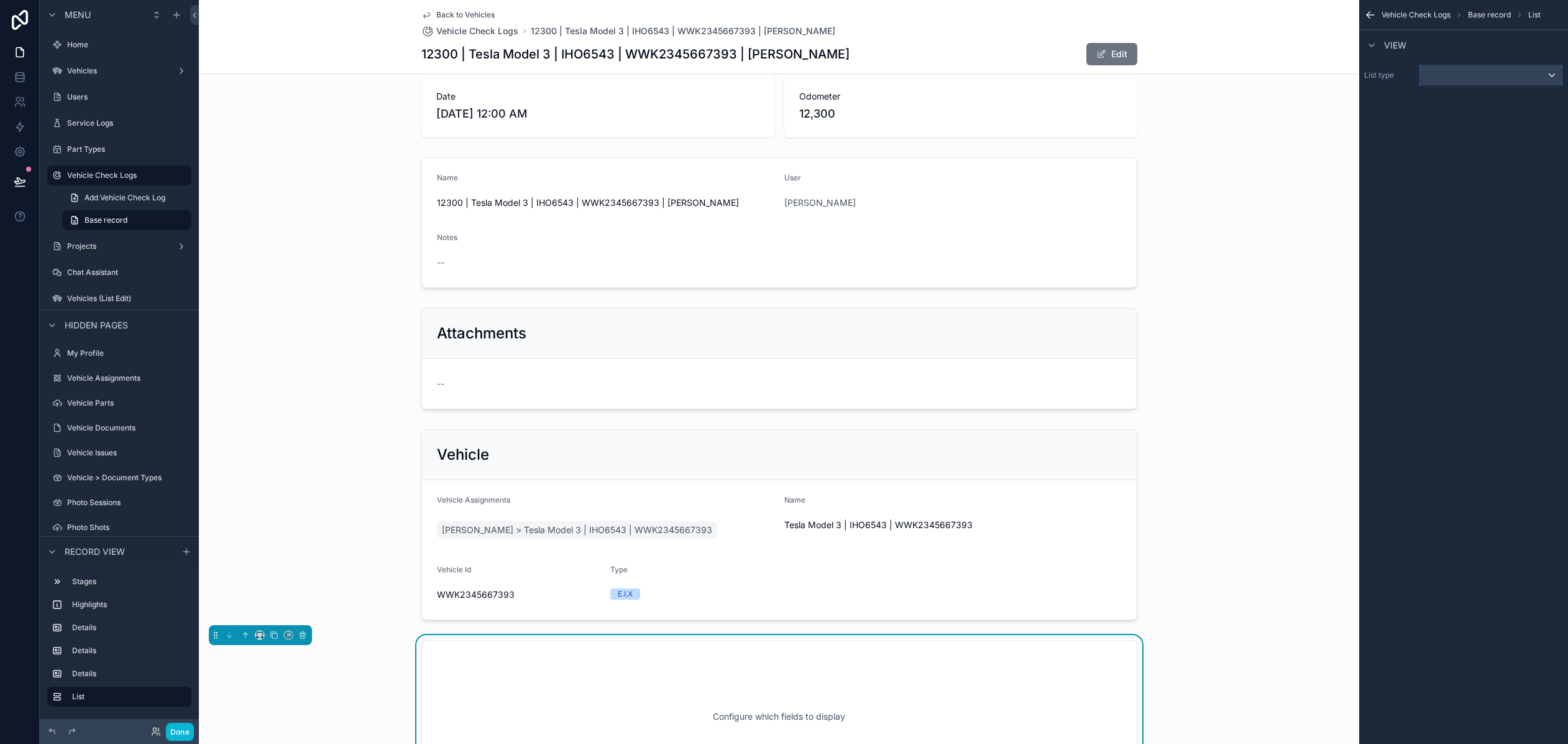
click at [1257, 76] on div "scrollable content" at bounding box center [1491, 75] width 143 height 20
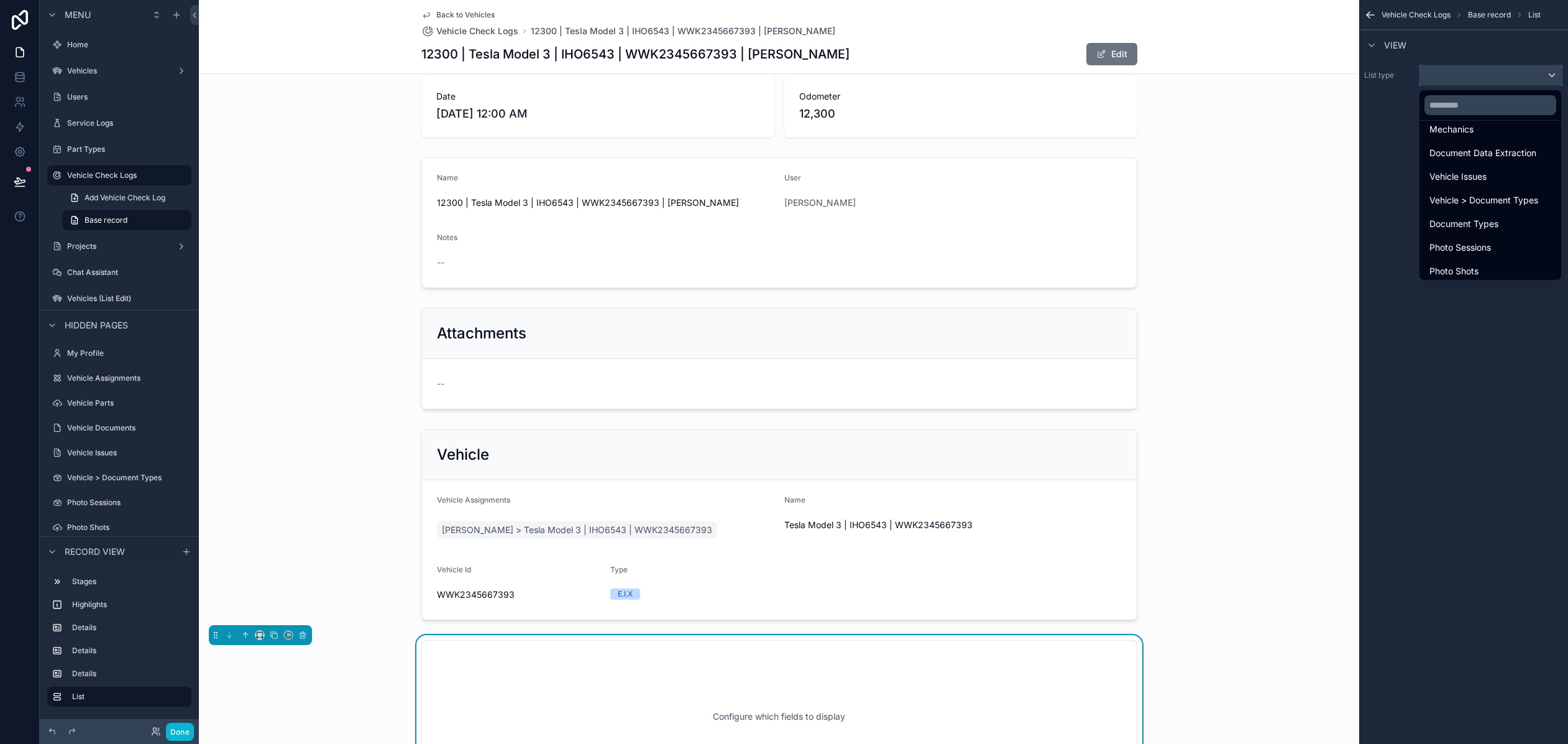
scroll to position [264, 0]
click at [1257, 203] on span "Vehicle Issues" at bounding box center [1458, 199] width 57 height 15
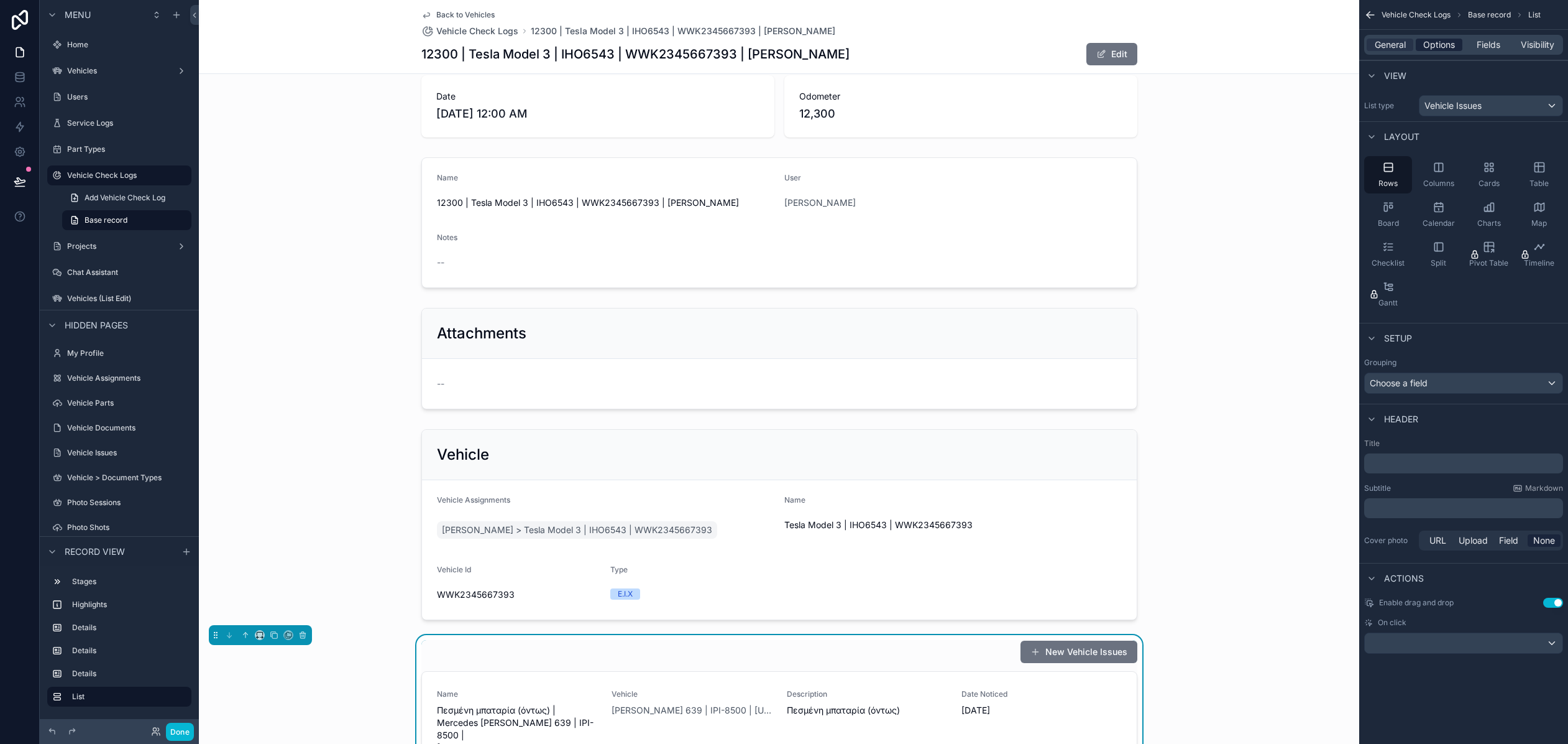
click at [1257, 48] on span "Options" at bounding box center [1439, 44] width 32 height 12
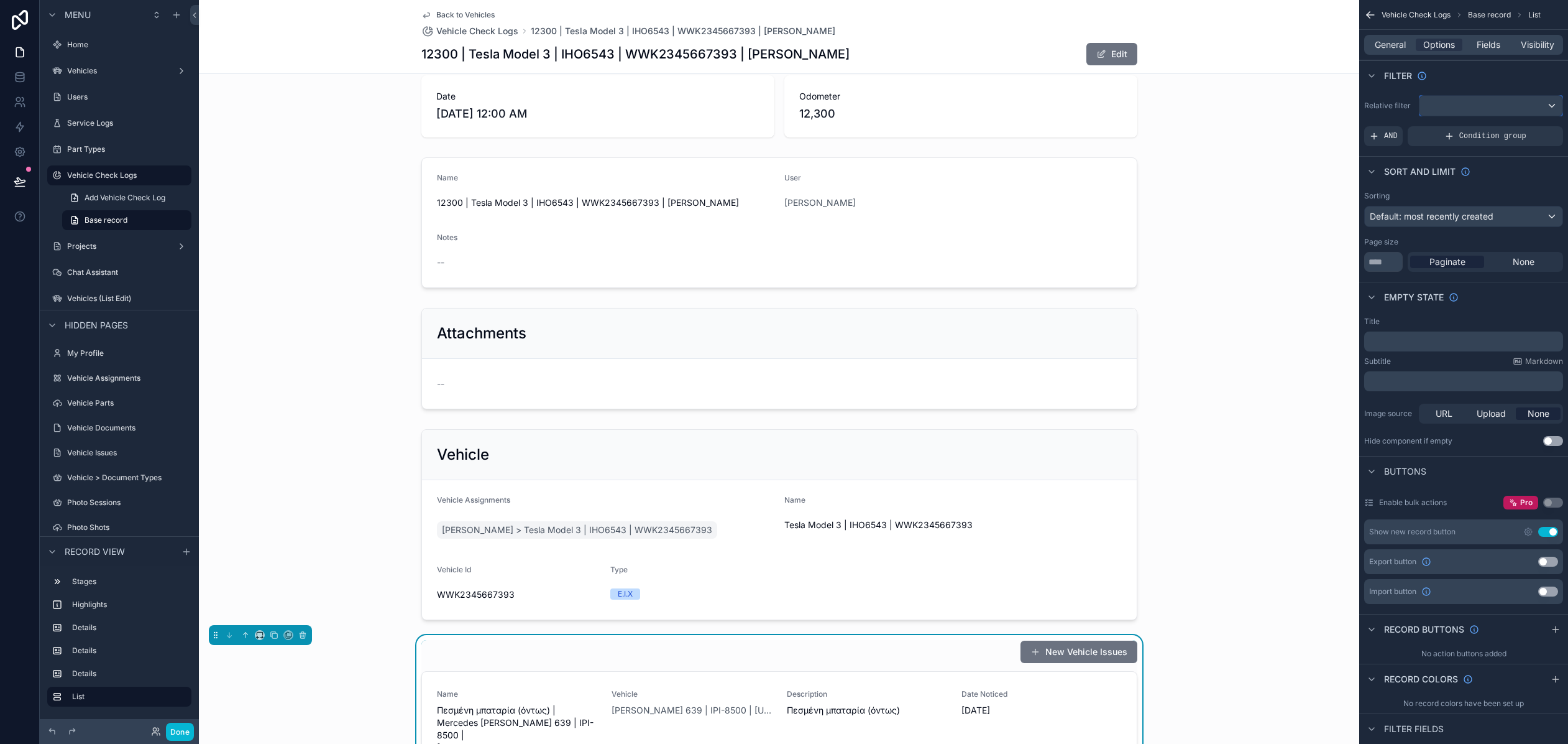
click at [1257, 106] on div "scrollable content" at bounding box center [1491, 105] width 143 height 20
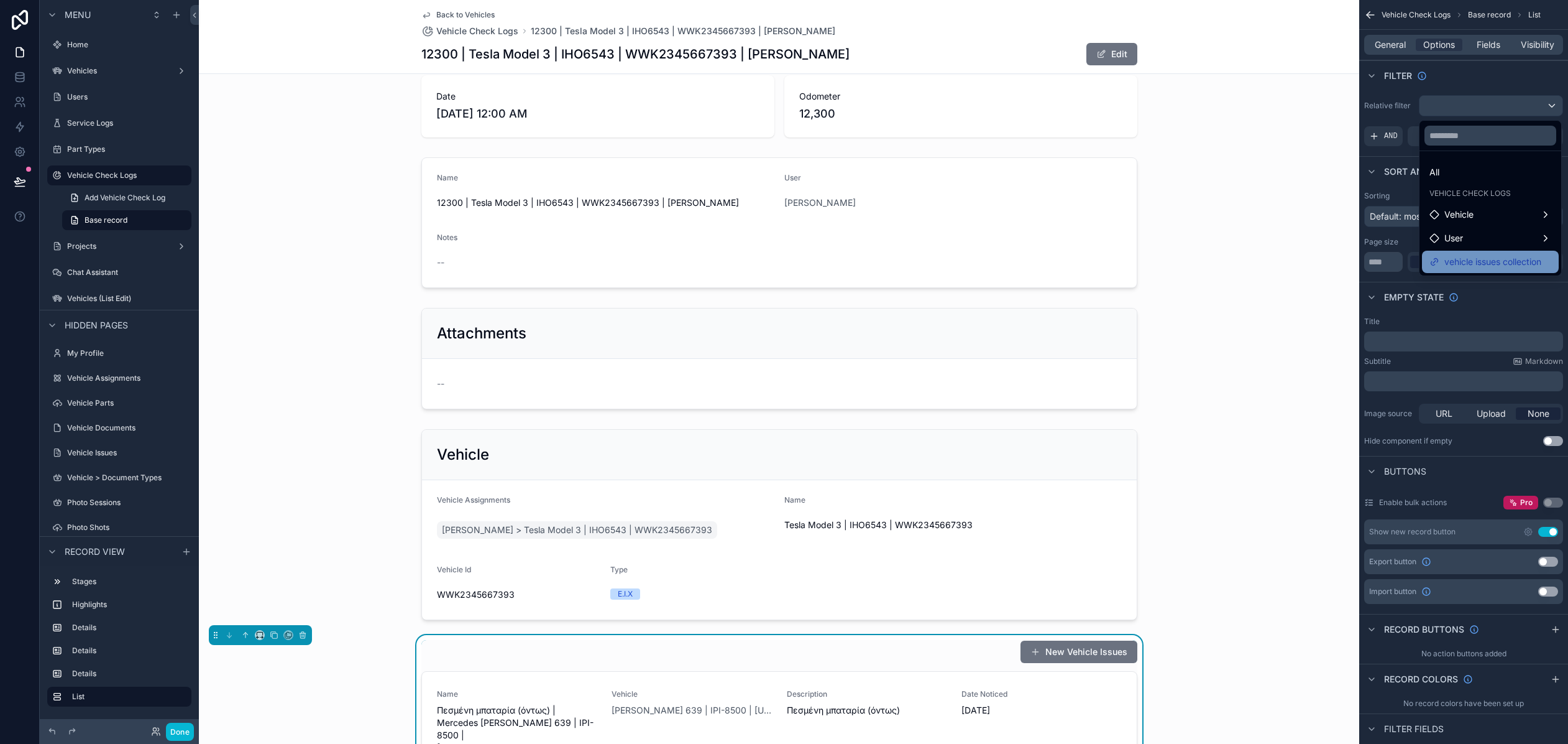
click at [1257, 265] on span "vehicle issues collection" at bounding box center [1493, 262] width 97 height 15
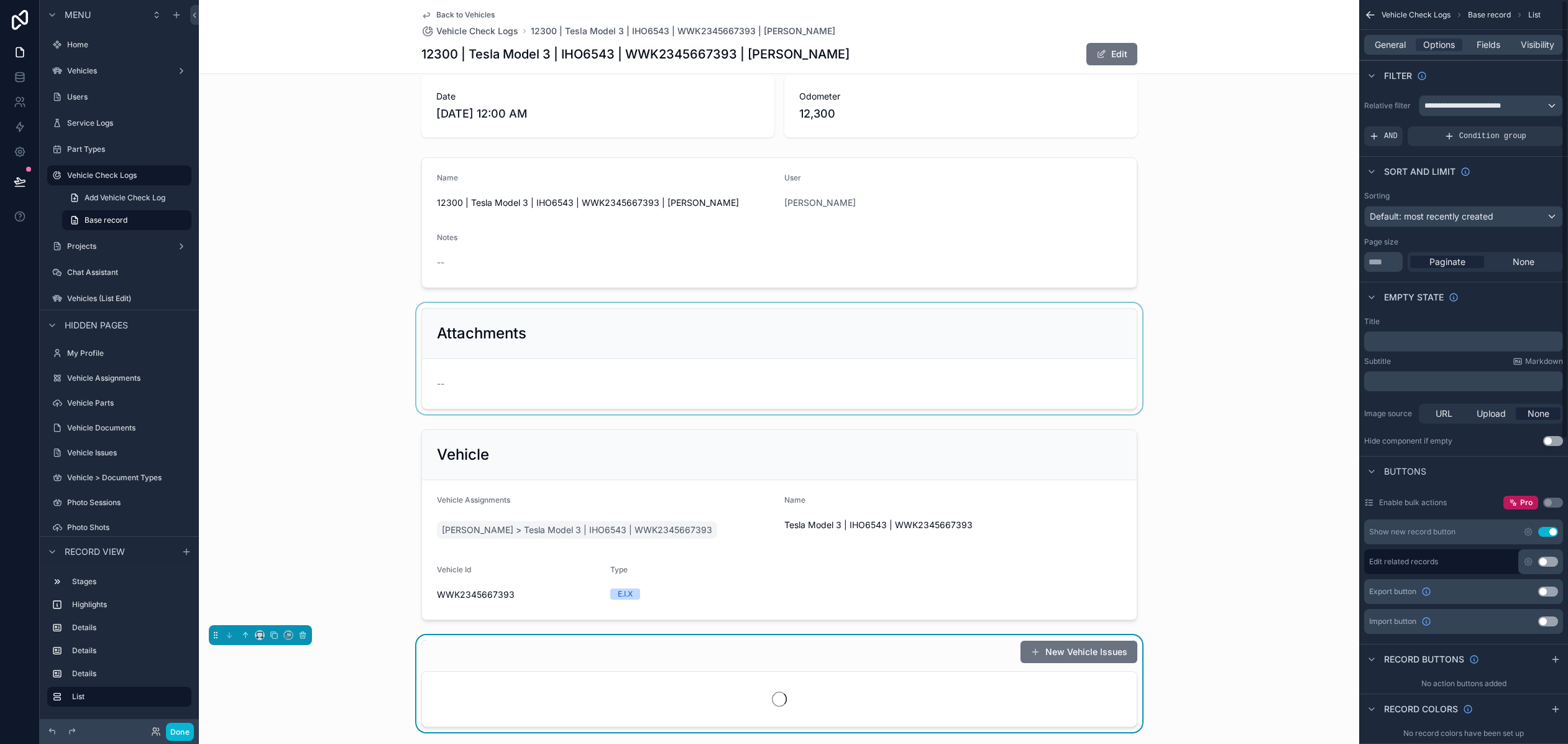
scroll to position [221, 0]
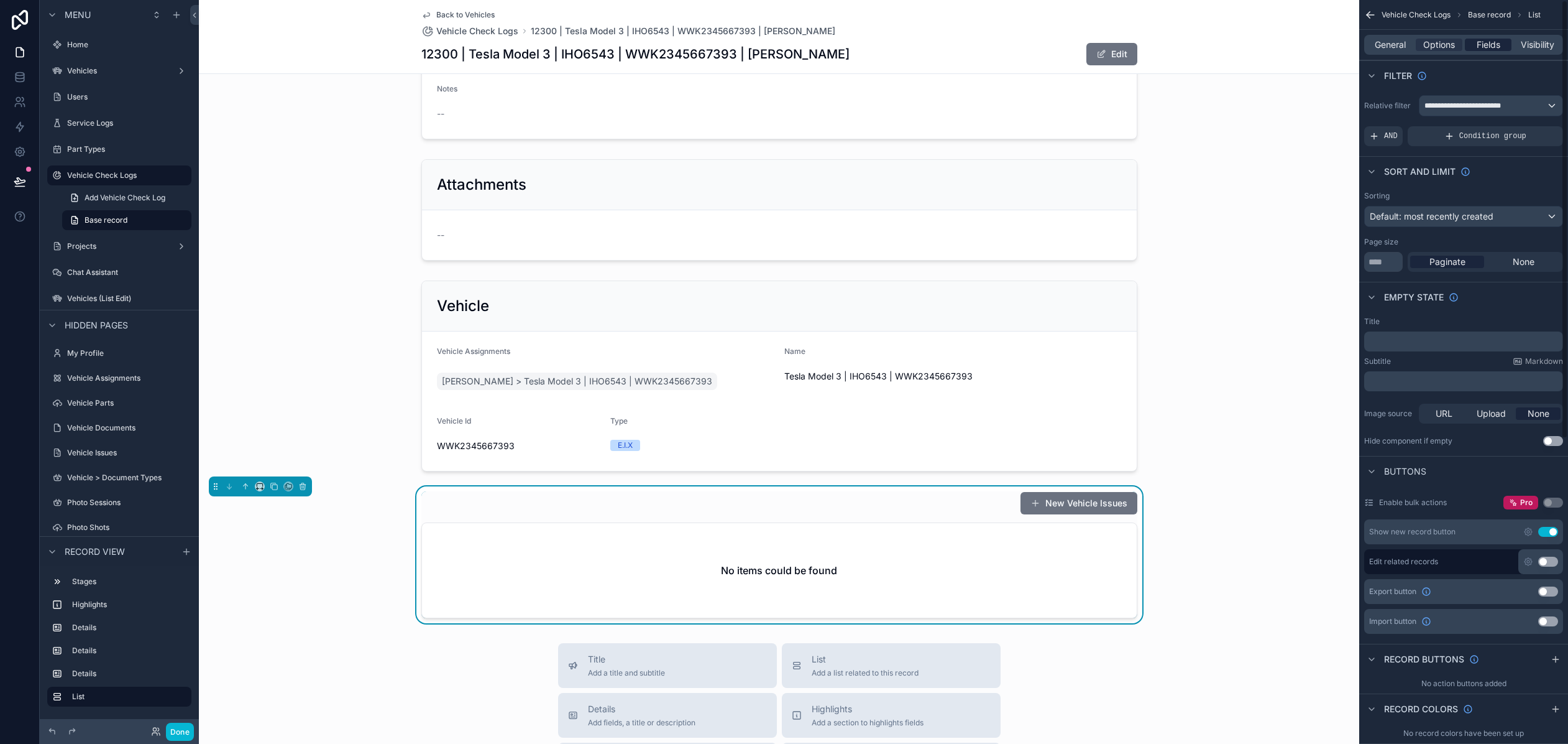
click at [1257, 43] on span "Fields" at bounding box center [1488, 44] width 23 height 12
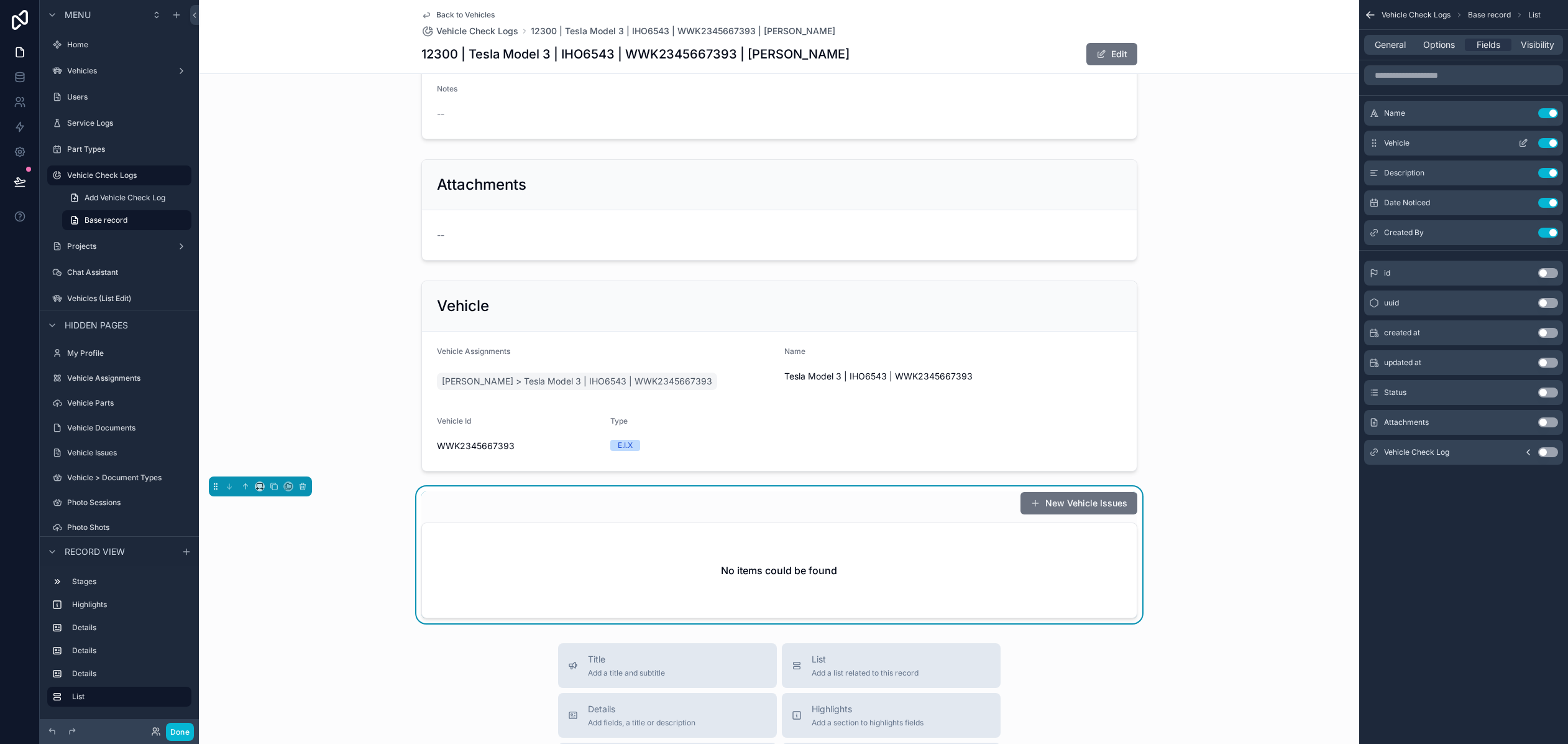
click at [1257, 143] on button "Use setting" at bounding box center [1547, 143] width 20 height 10
click at [1257, 116] on button "Use setting" at bounding box center [1547, 113] width 20 height 10
click at [179, 729] on button "Done" at bounding box center [180, 731] width 28 height 18
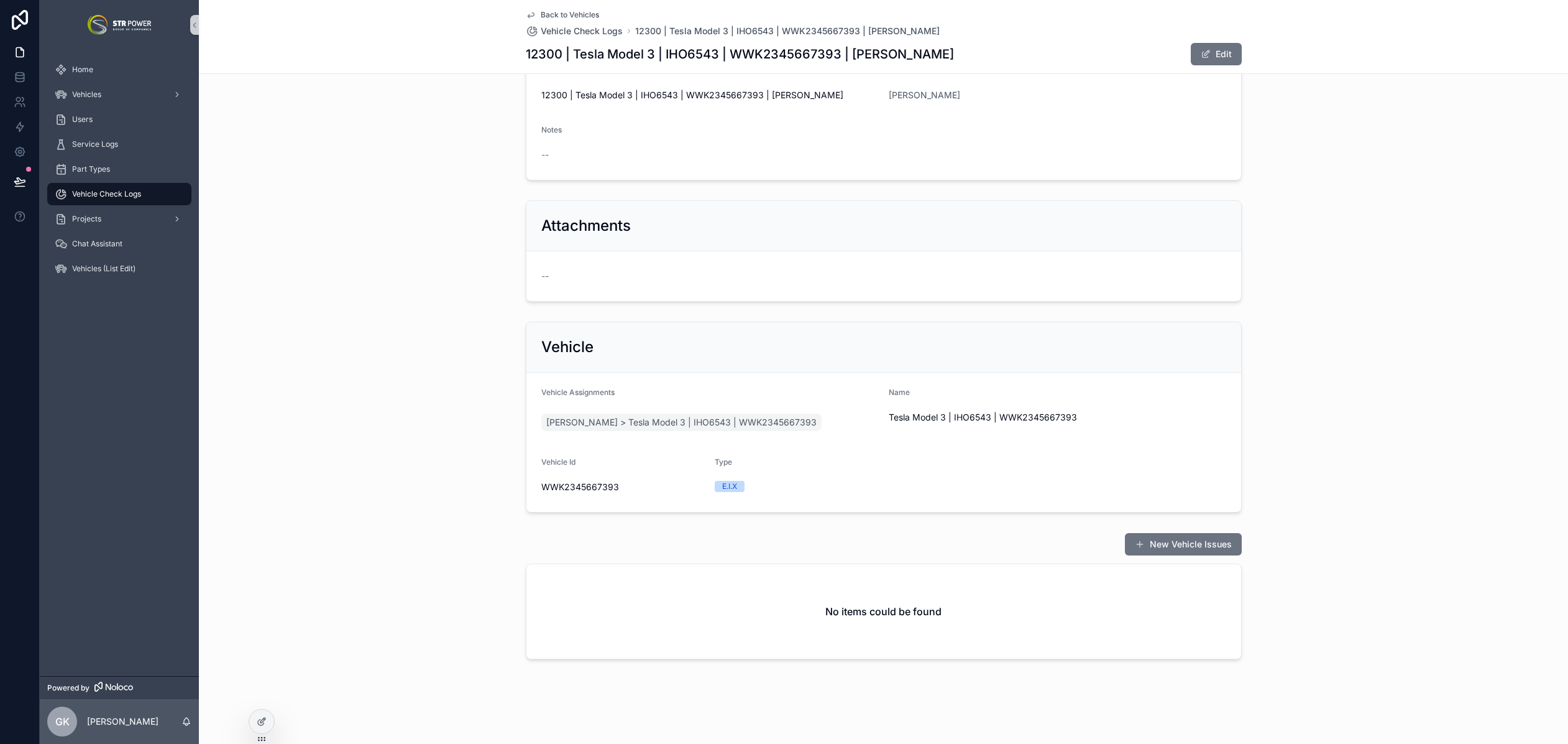
scroll to position [179, 0]
click at [8, 182] on button at bounding box center [20, 181] width 27 height 35
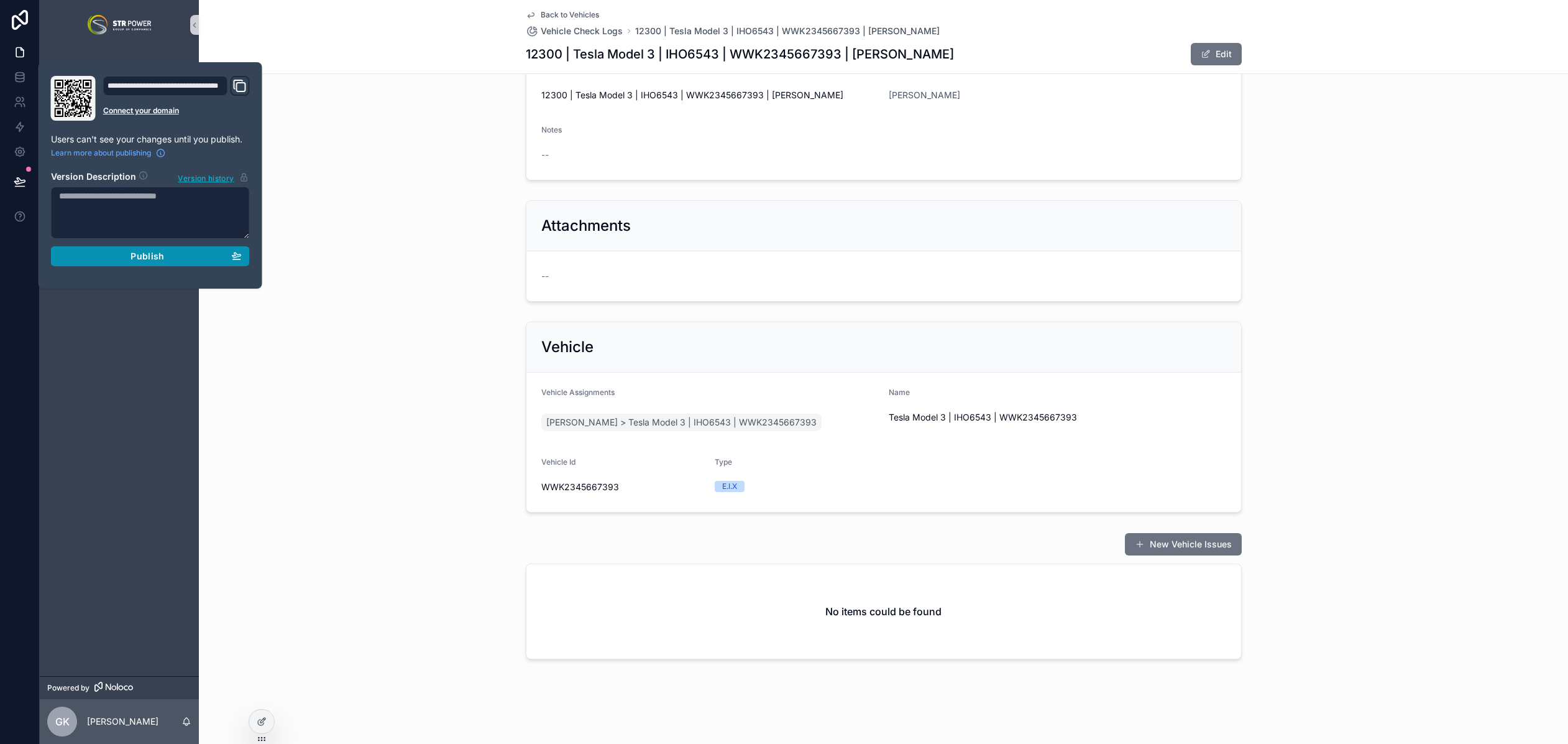
click at [136, 247] on button "Publish" at bounding box center [150, 256] width 199 height 20
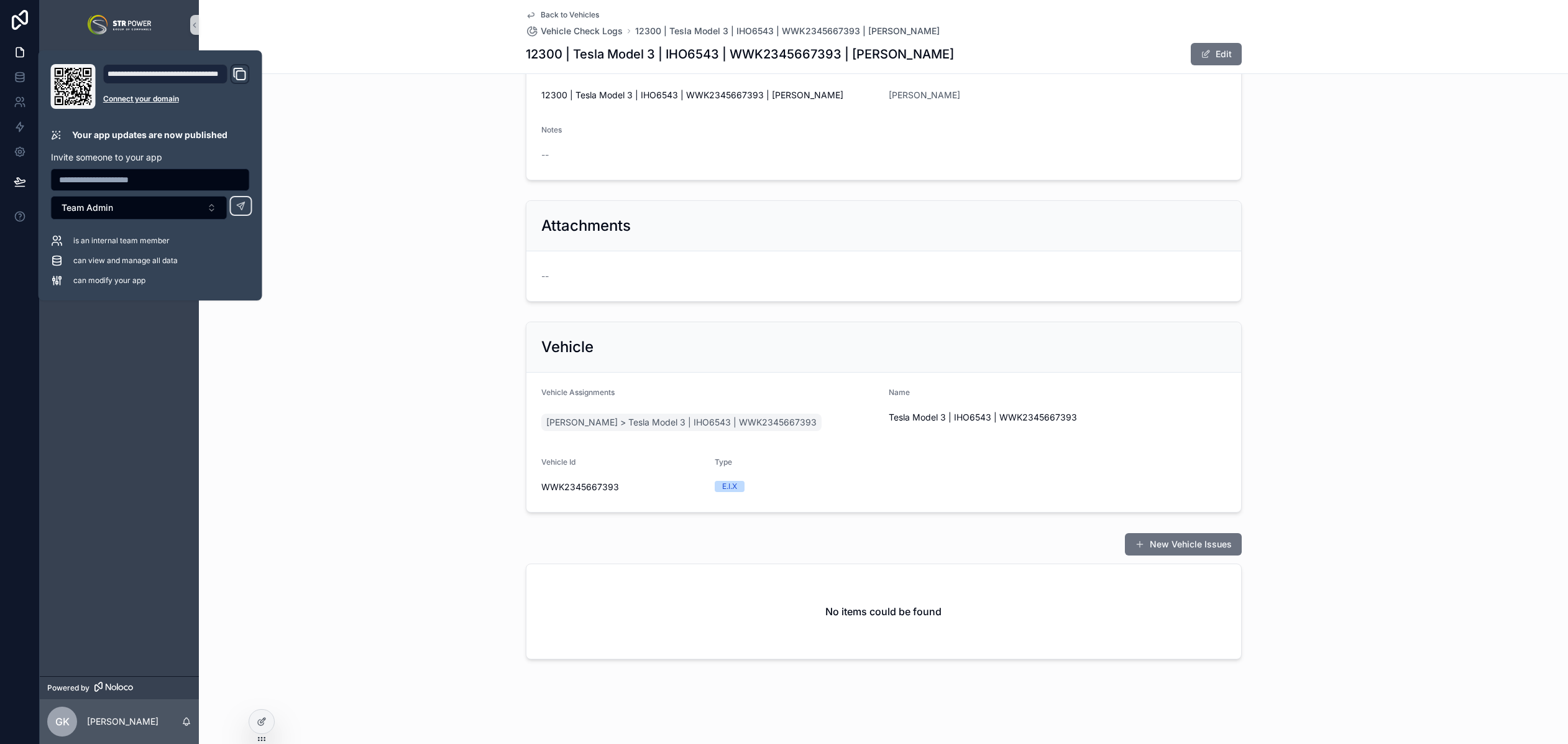
click at [379, 159] on div "Name 12300 | Tesla Model 3 | IHO6543 | WWK2345667393 | [PERSON_NAME] User [PERS…" at bounding box center [884, 116] width 1369 height 141
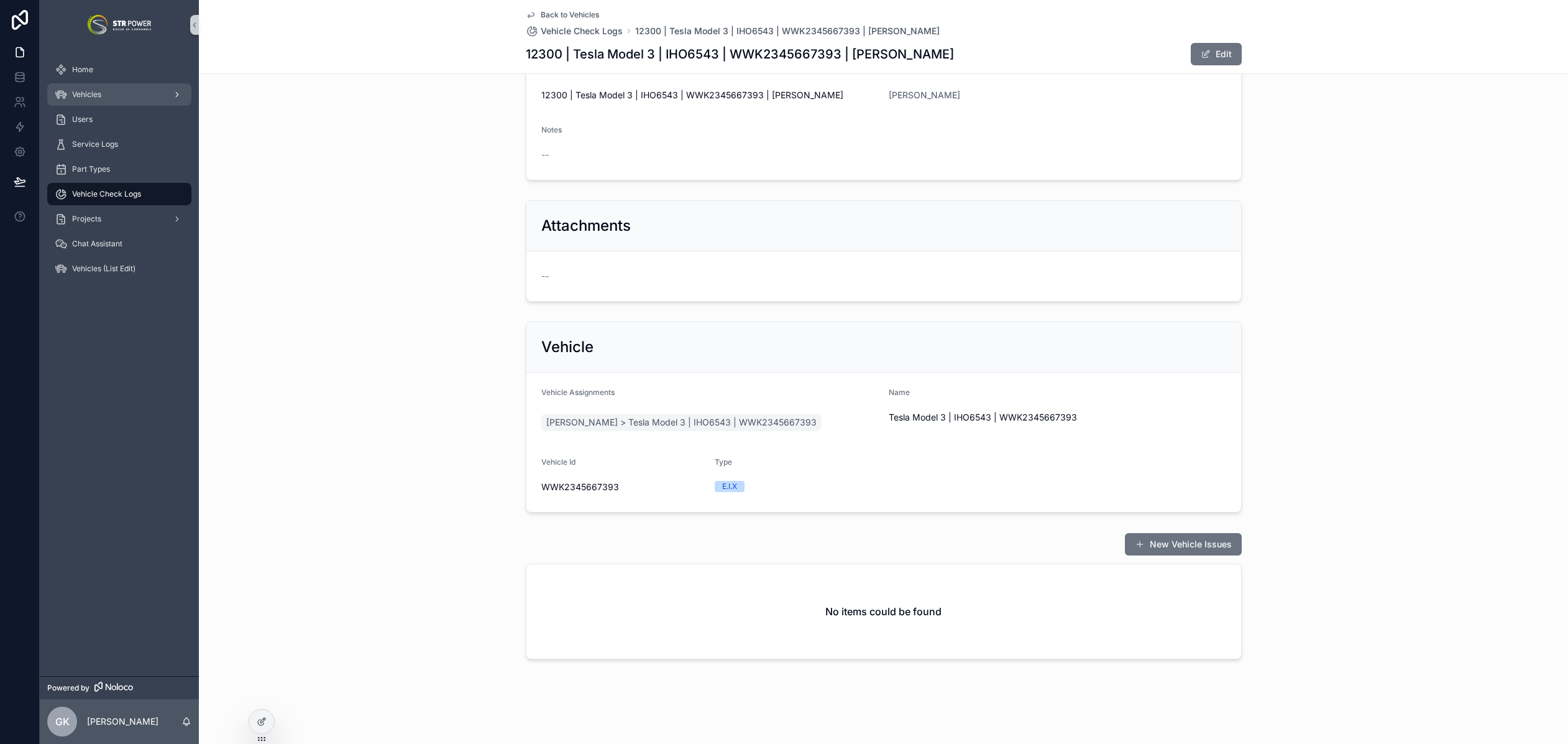
click at [80, 97] on span "Vehicles" at bounding box center [86, 94] width 29 height 10
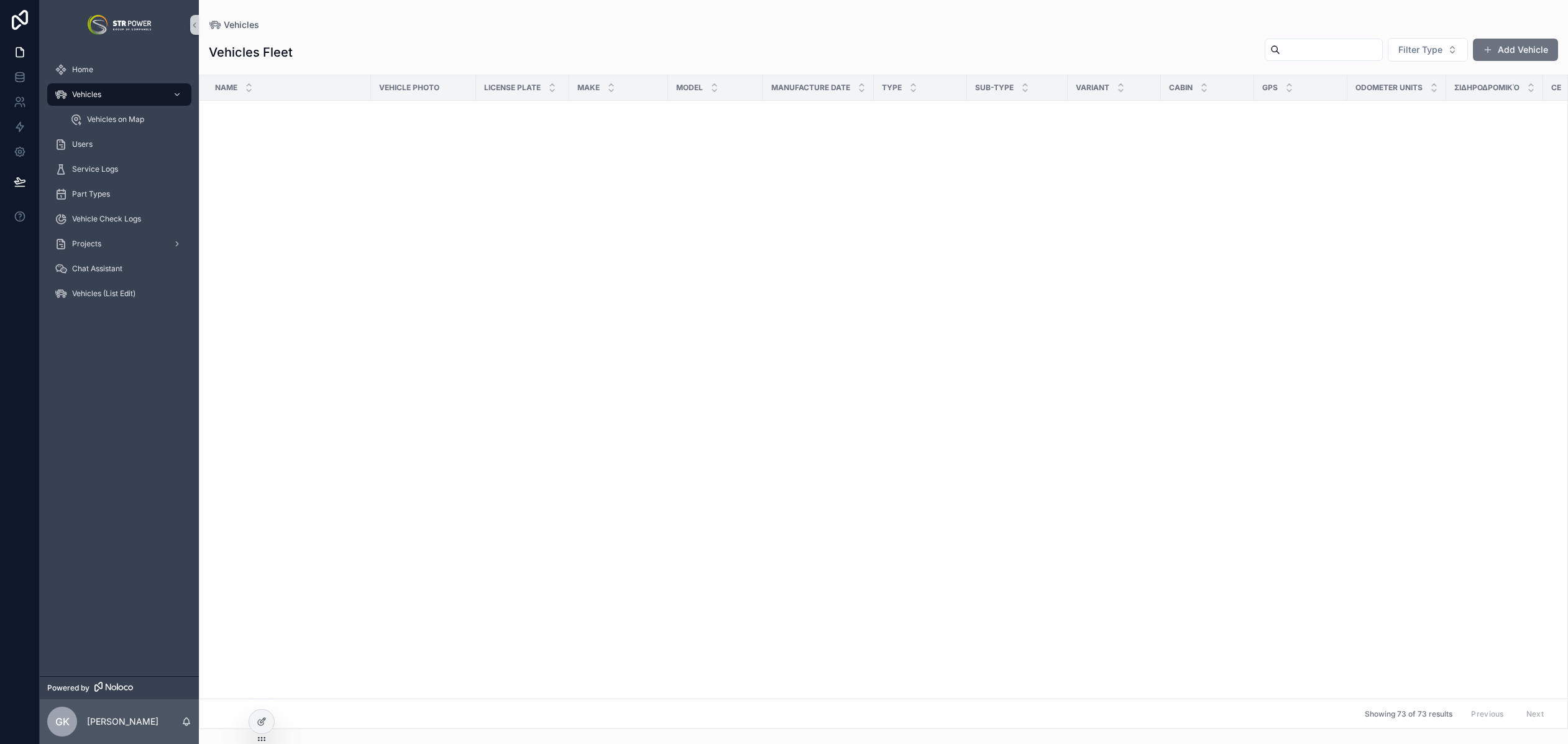
scroll to position [1449, 0]
